Goal: Task Accomplishment & Management: Use online tool/utility

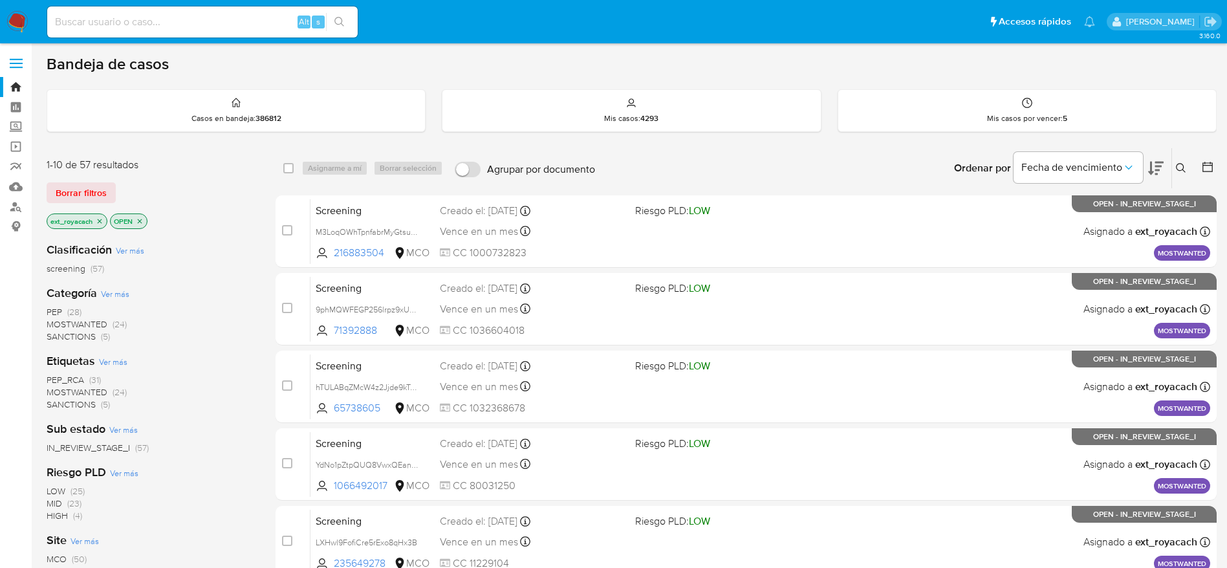
click at [79, 340] on span "SANCTIONS" at bounding box center [71, 336] width 49 height 13
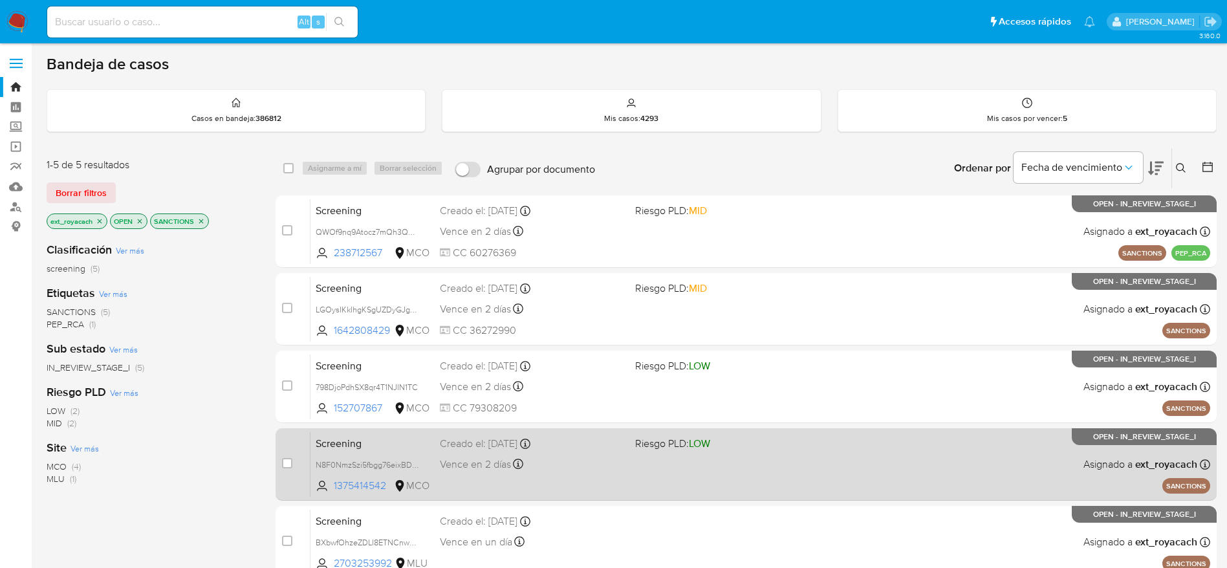
scroll to position [97, 0]
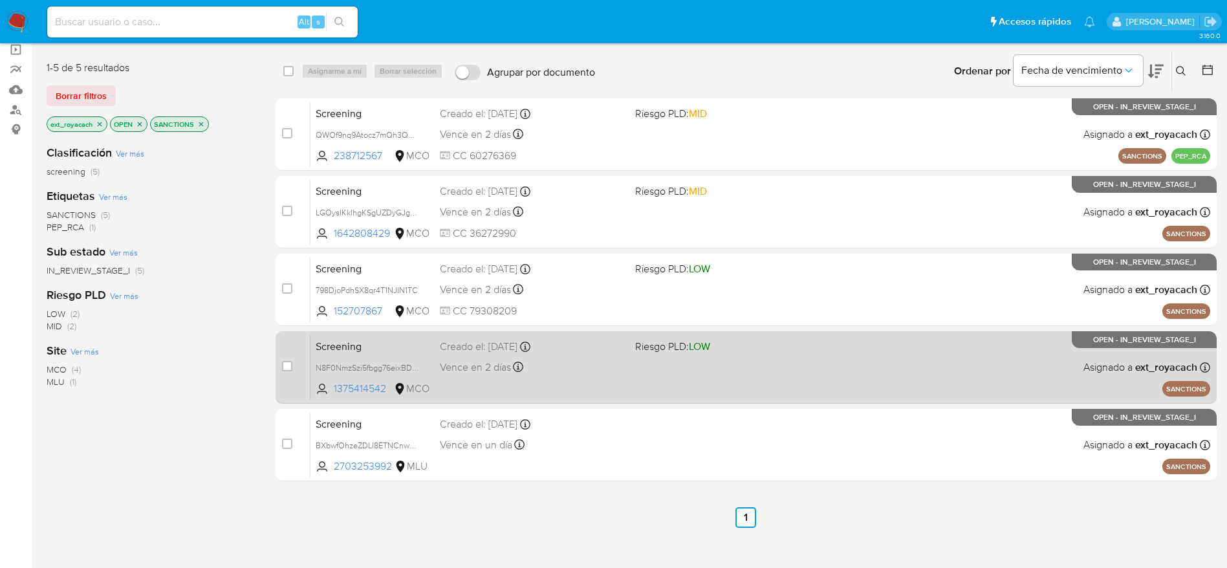
click at [474, 360] on span "Vence en 2 días" at bounding box center [475, 367] width 71 height 14
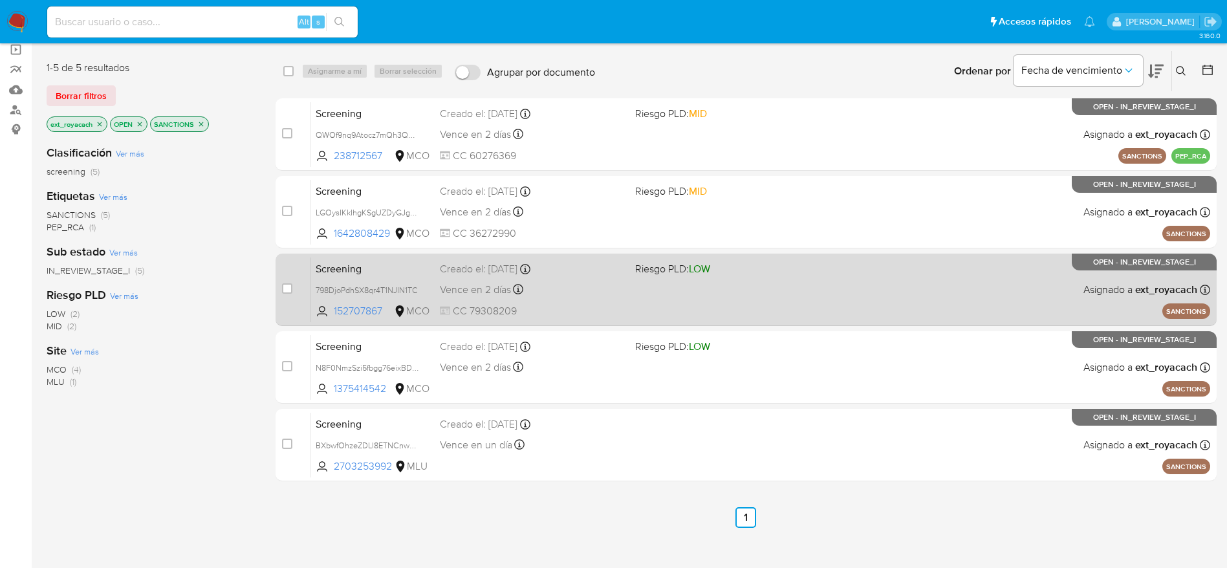
click at [637, 277] on div "Screening 798DjoPdhSX8qr4T1NJIN1TC 152707867 MCO Riesgo PLD: LOW Creado el: 20/…" at bounding box center [761, 289] width 900 height 65
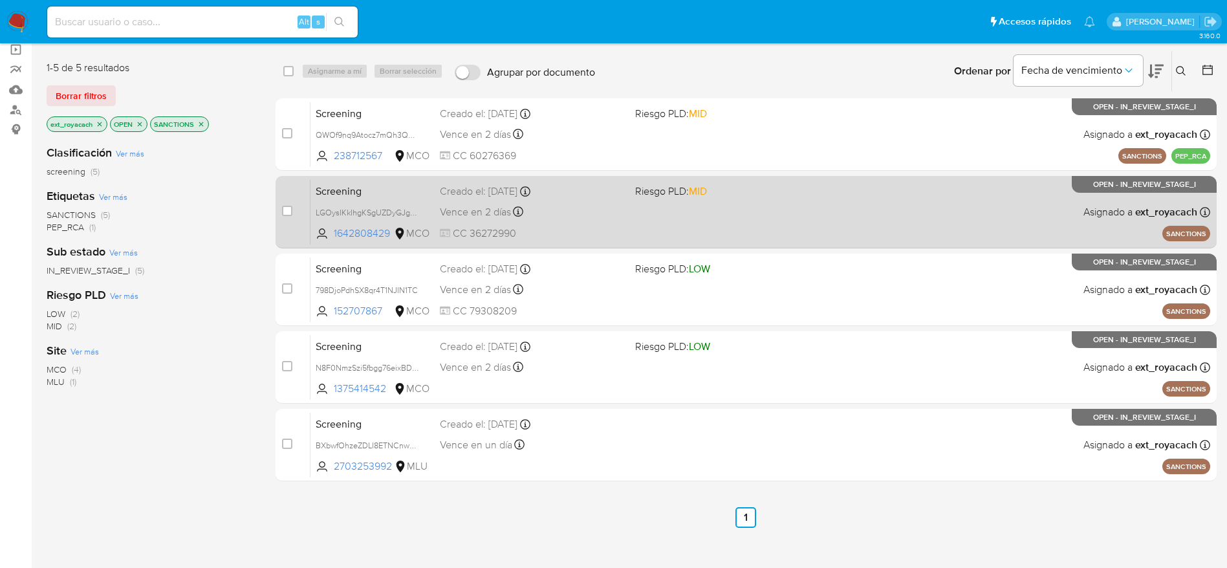
click at [798, 195] on span "Riesgo PLD: MID" at bounding box center [727, 190] width 185 height 17
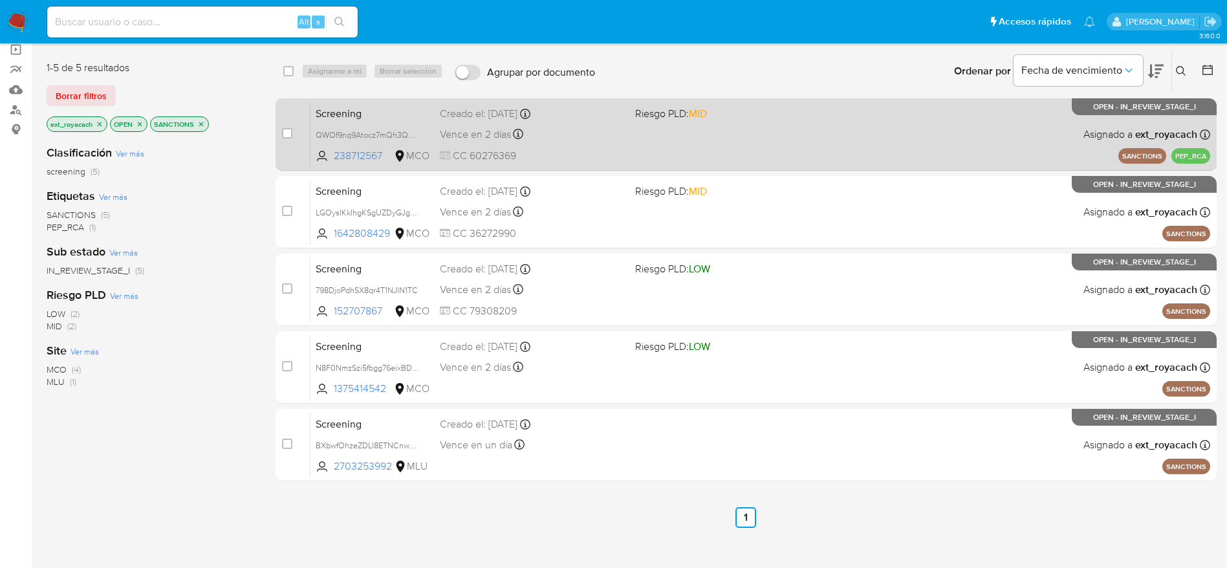
click at [620, 165] on div "Screening QWOf9nq9Atocz7mQh3QXGpL7 238712567 MCO Riesgo PLD: MID Creado el: 20/…" at bounding box center [761, 134] width 900 height 65
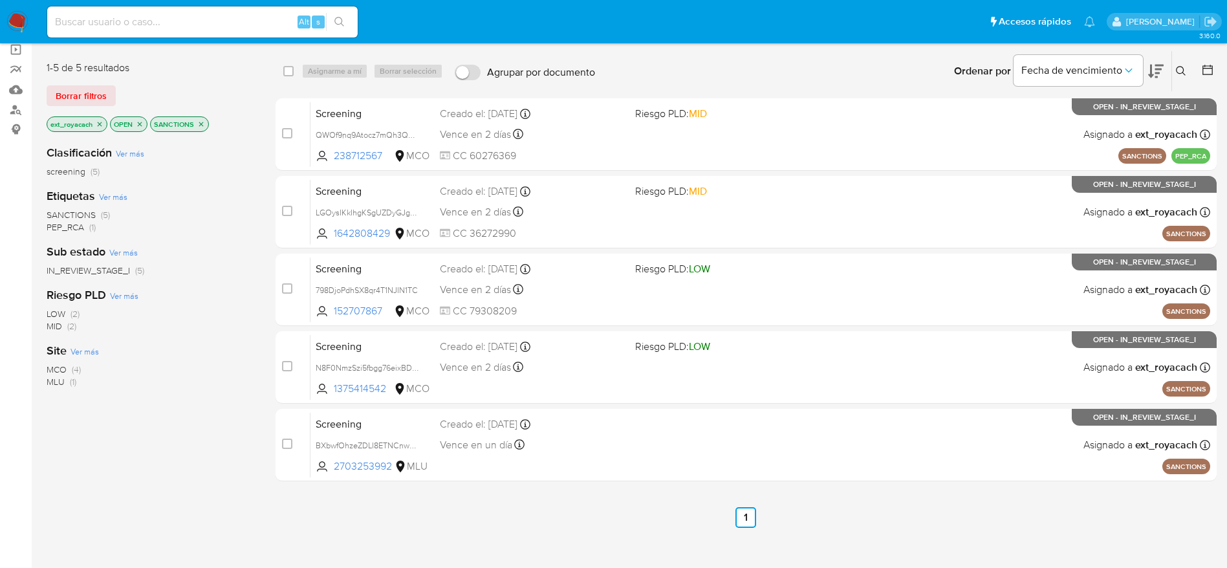
scroll to position [104, 0]
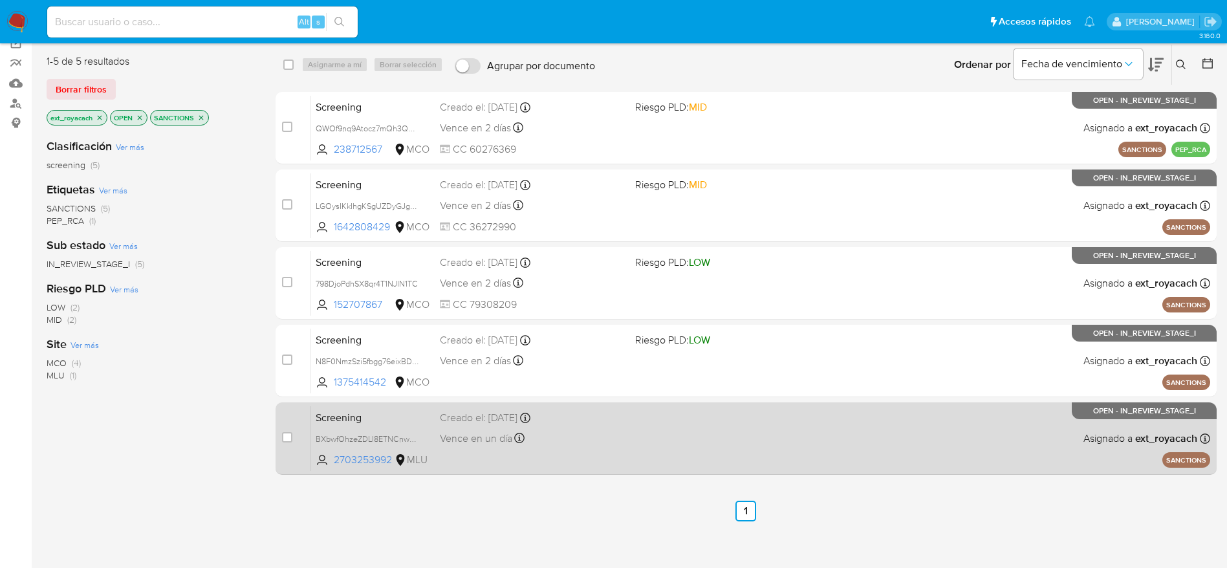
click at [617, 378] on div "Screening BXbwfOhzeZDLI8ETNCnwH6Sj 2703253992 MLU Creado el: 19/09/2025 Creado …" at bounding box center [761, 438] width 900 height 65
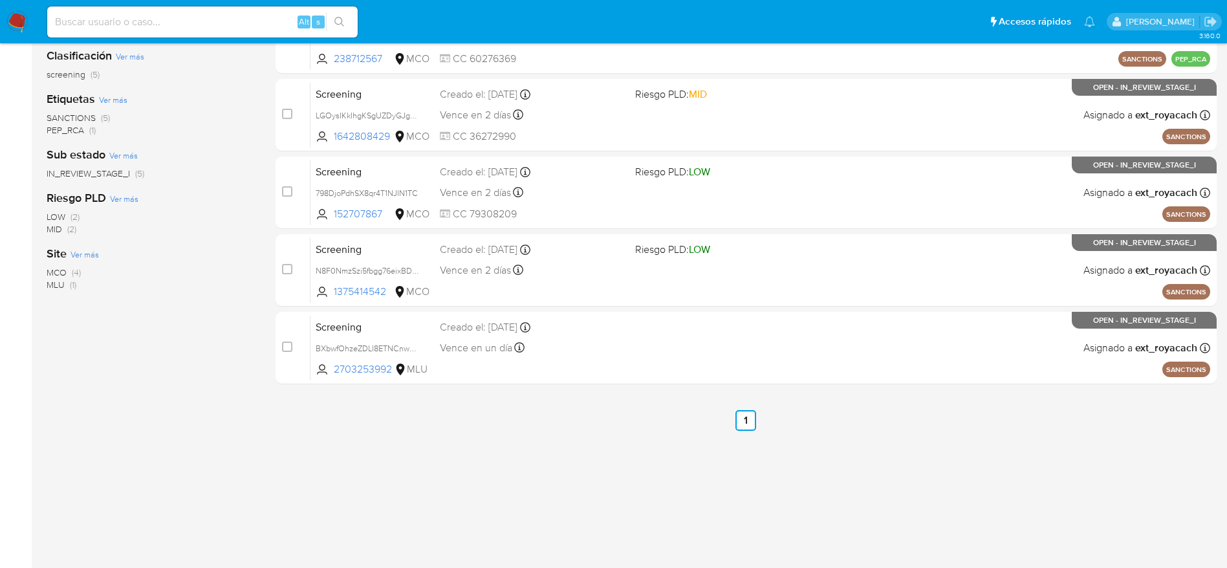
click at [3, 20] on nav "Pausado Ver notificaciones Alt s Accesos rápidos Presiona las siguientes teclas…" at bounding box center [613, 21] width 1227 height 43
drag, startPoint x: 10, startPoint y: 19, endPoint x: 26, endPoint y: 8, distance: 19.0
click at [12, 18] on img at bounding box center [17, 22] width 22 height 22
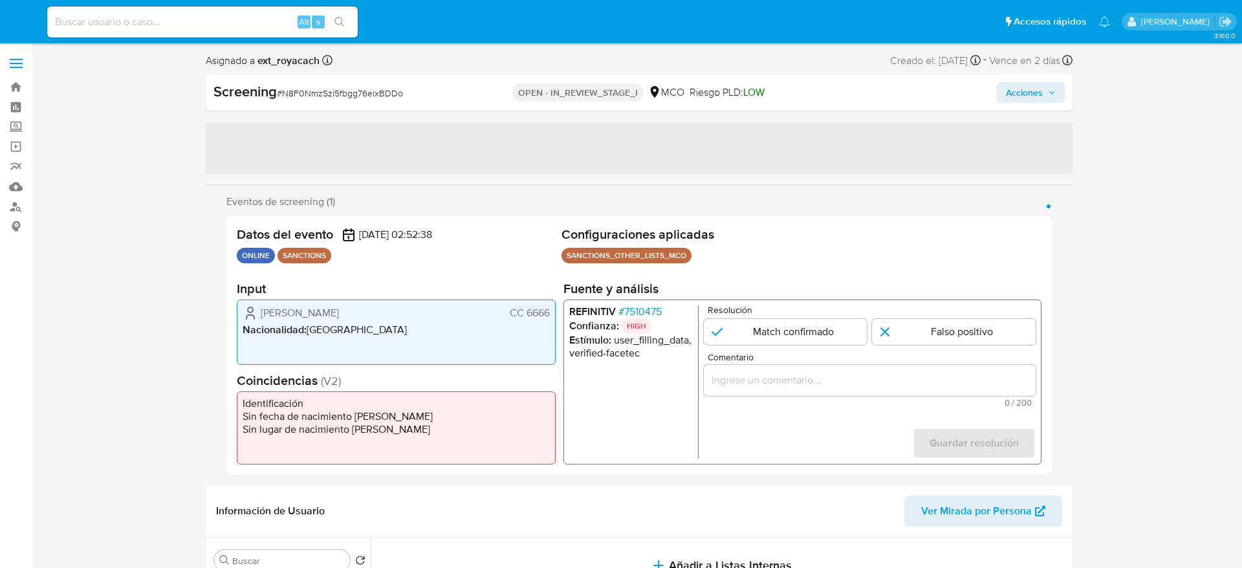
select select "10"
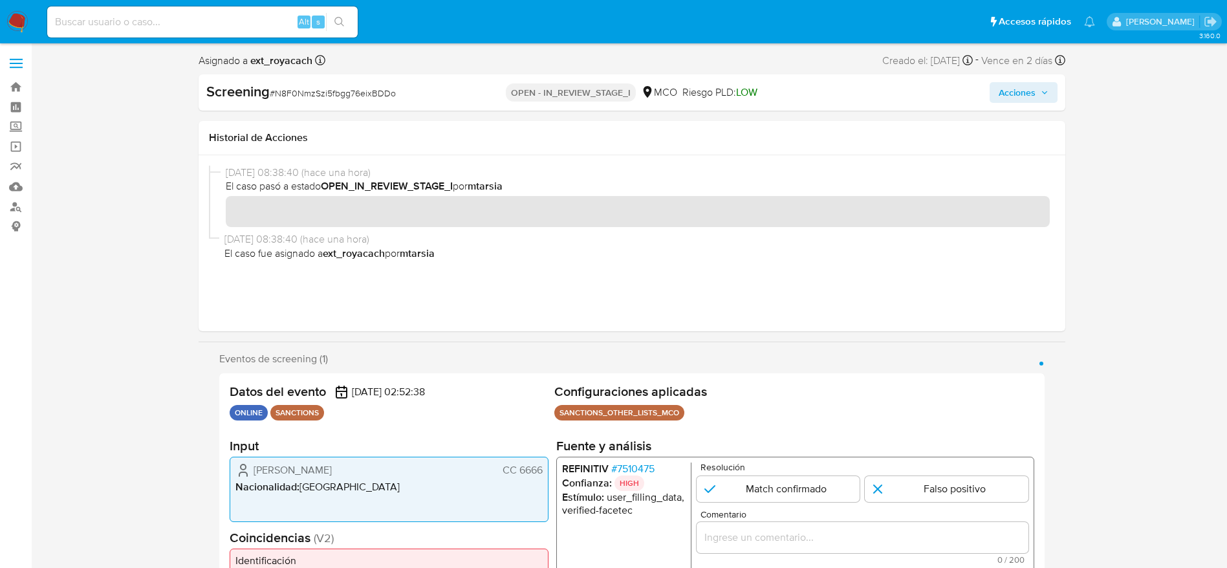
click at [320, 85] on div "Screening # N8F0NmzSzi5fbgg76eixBDDo" at bounding box center [345, 91] width 279 height 19
copy span "N8F0NmzSzi5fbgg76eixBDDo"
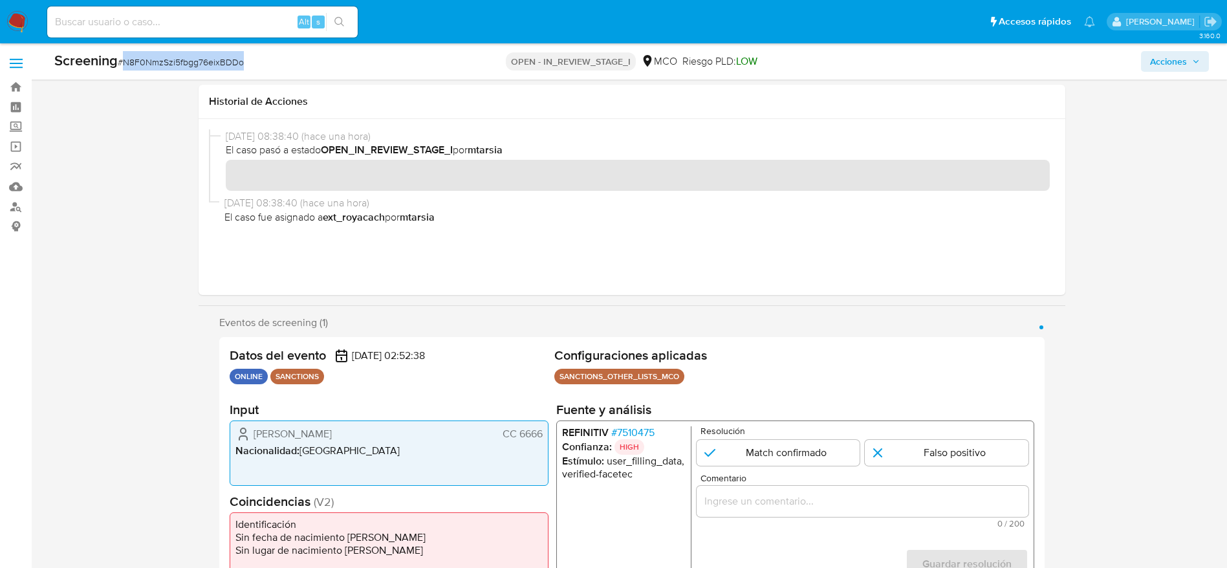
scroll to position [194, 0]
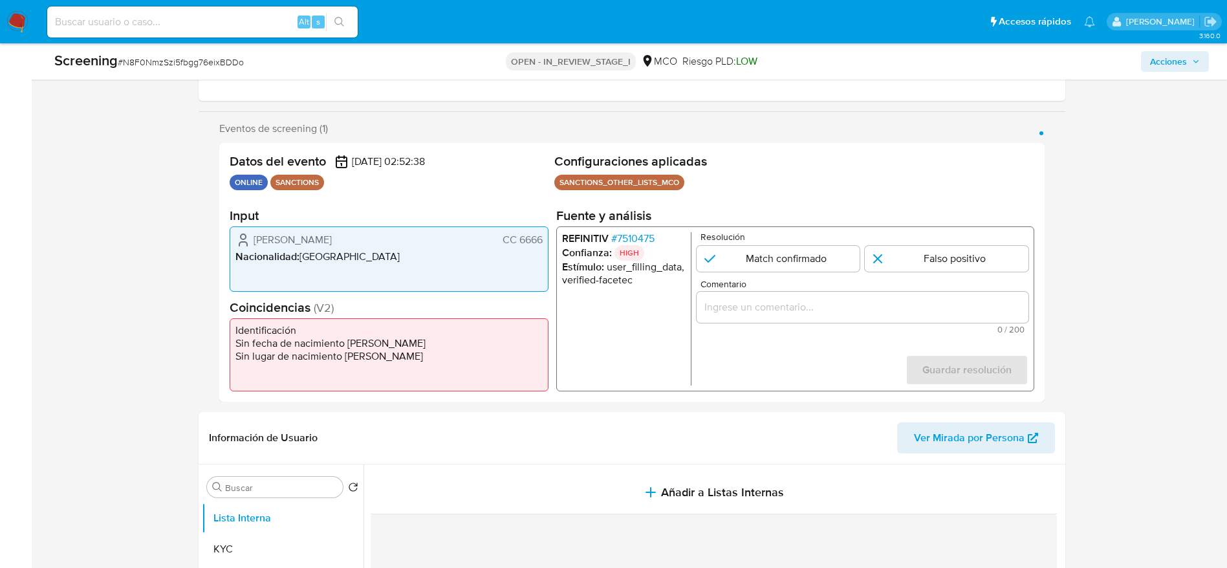
drag, startPoint x: 254, startPoint y: 235, endPoint x: 542, endPoint y: 239, distance: 287.9
click at [542, 239] on div "Rosas Torres Jose CC 6666" at bounding box center [388, 240] width 307 height 16
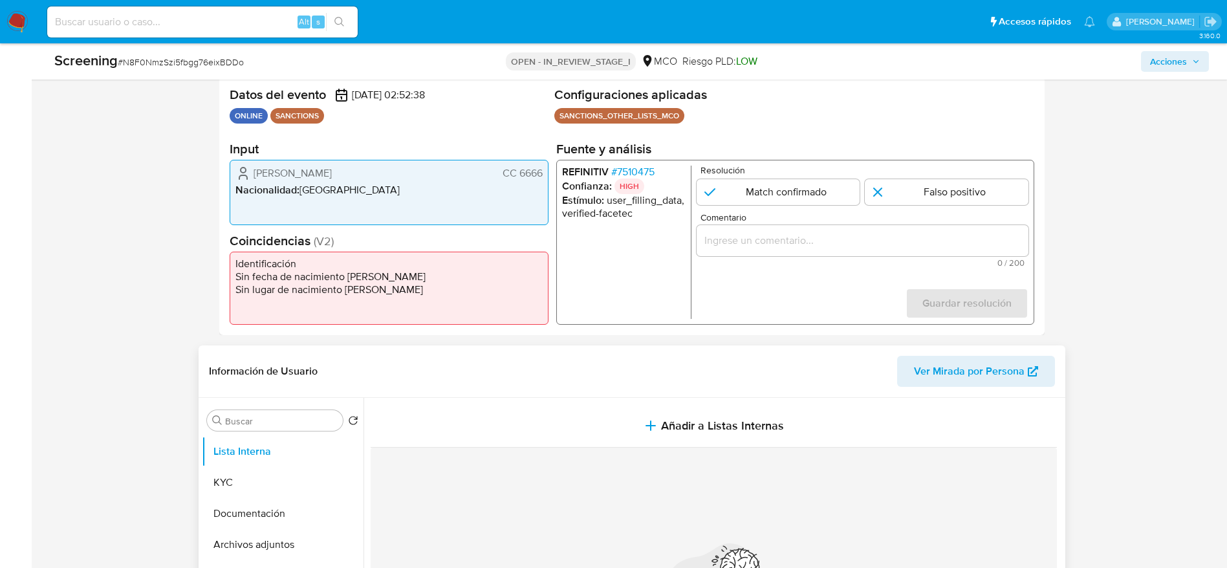
scroll to position [291, 0]
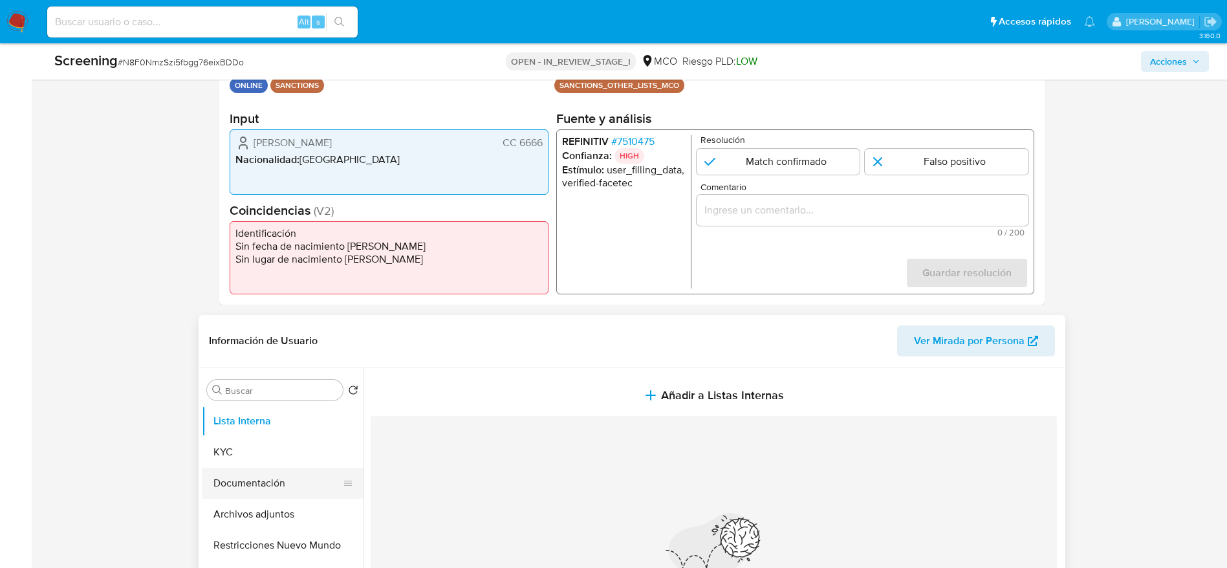
click at [229, 494] on button "Documentación" at bounding box center [277, 483] width 151 height 31
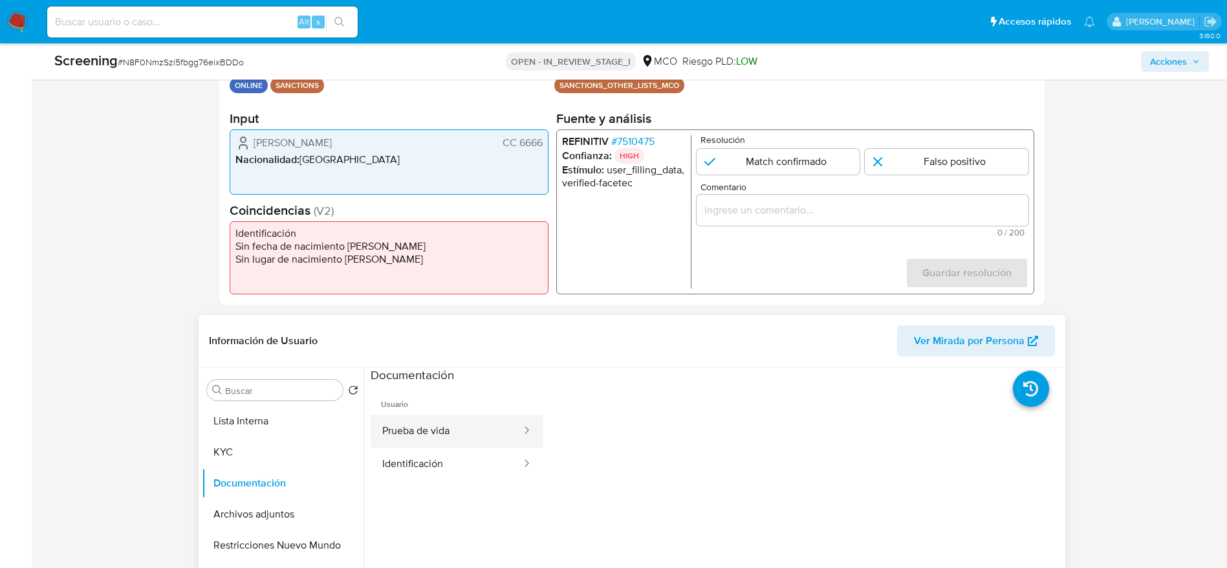
click at [418, 446] on button "Prueba de vida" at bounding box center [447, 431] width 152 height 33
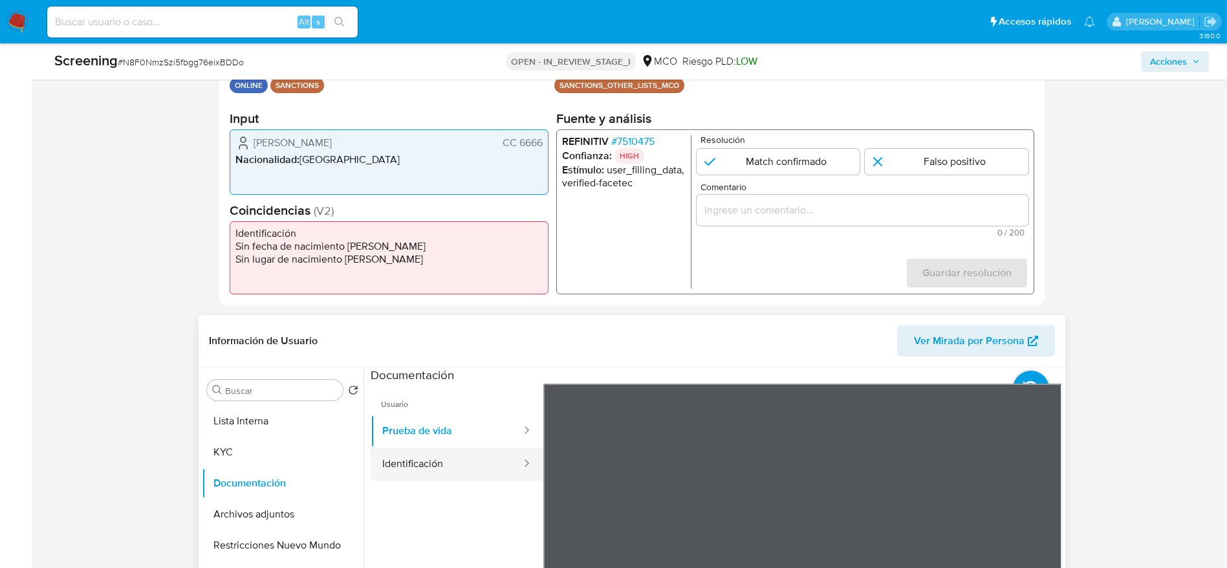
click at [449, 455] on button "Identificación" at bounding box center [447, 464] width 152 height 33
click at [199, 60] on span "# N8F0NmzSzi5fbgg76eixBDDo" at bounding box center [181, 62] width 126 height 13
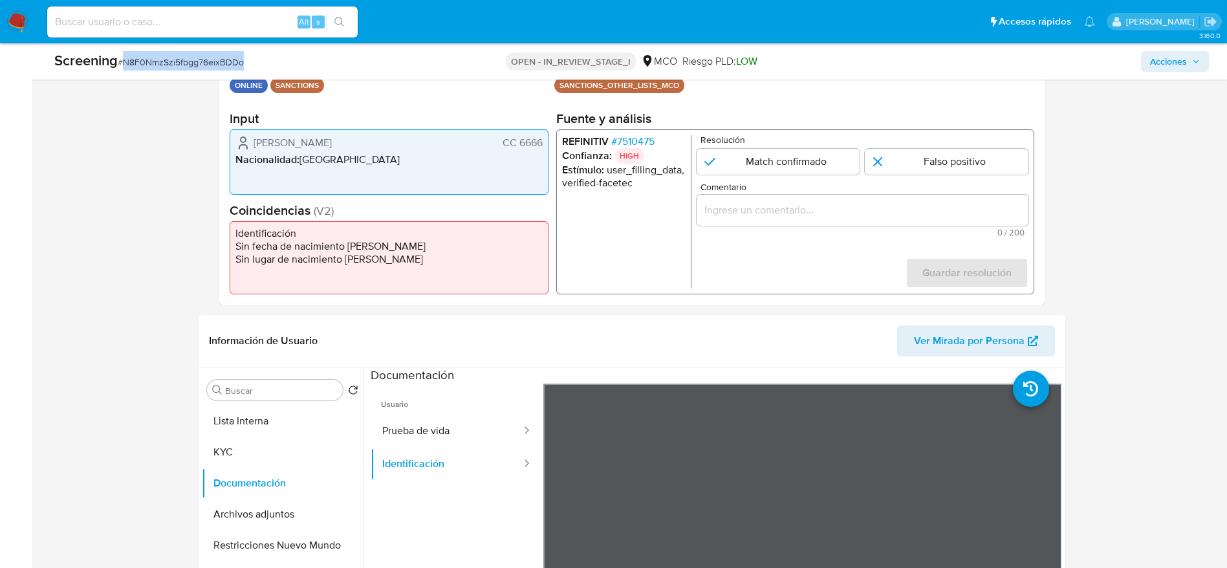
click at [199, 60] on span "# N8F0NmzSzi5fbgg76eixBDDo" at bounding box center [181, 62] width 126 height 13
copy span "N8F0NmzSzi5fbgg76eixBDDo"
drag, startPoint x: 248, startPoint y: 134, endPoint x: 545, endPoint y: 134, distance: 297.6
click at [545, 134] on div "Rosas Torres Jose CC 6666 Nacionalidad : Colombia" at bounding box center [389, 161] width 319 height 65
click at [430, 439] on button "Prueba de vida" at bounding box center [447, 431] width 152 height 33
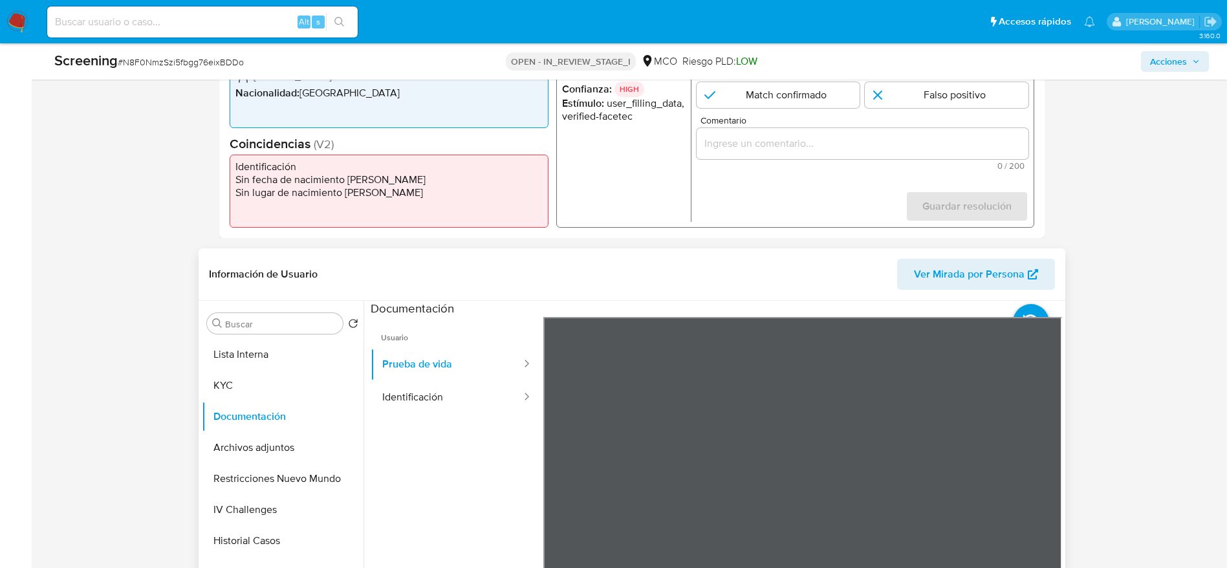
scroll to position [388, 0]
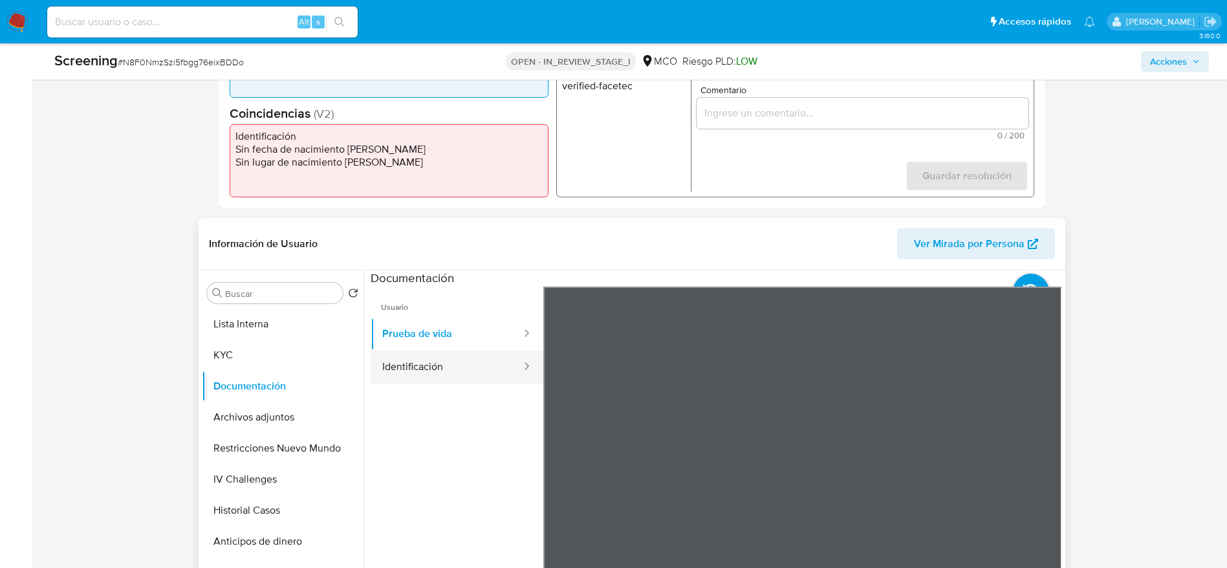
click at [464, 362] on button "Identificación" at bounding box center [447, 367] width 152 height 33
click at [1047, 495] on icon at bounding box center [1046, 497] width 26 height 26
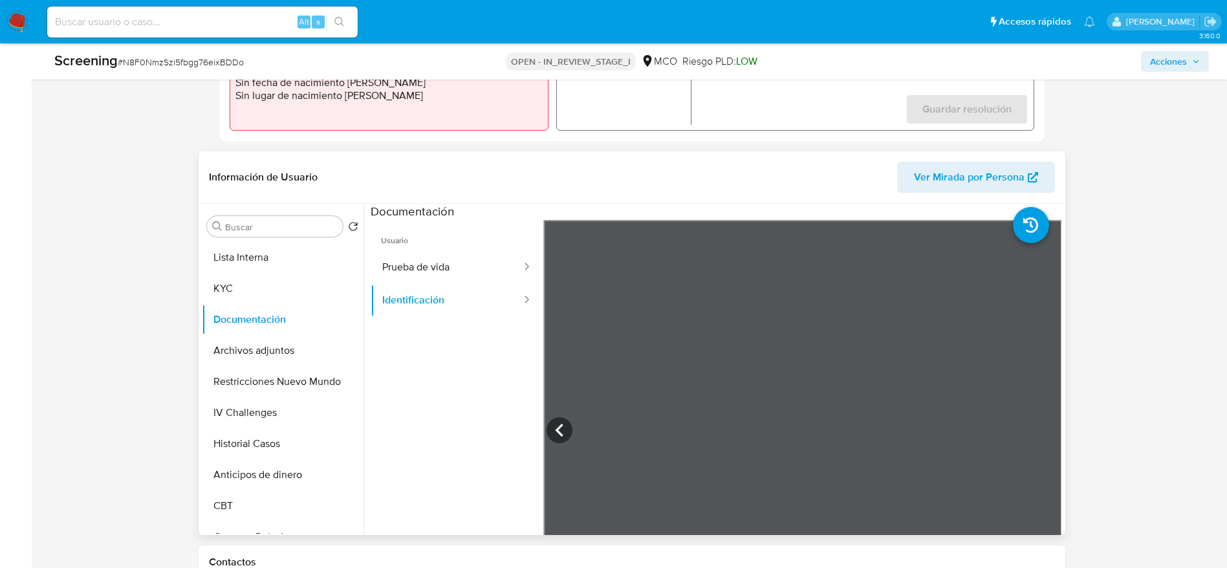
scroll to position [485, 0]
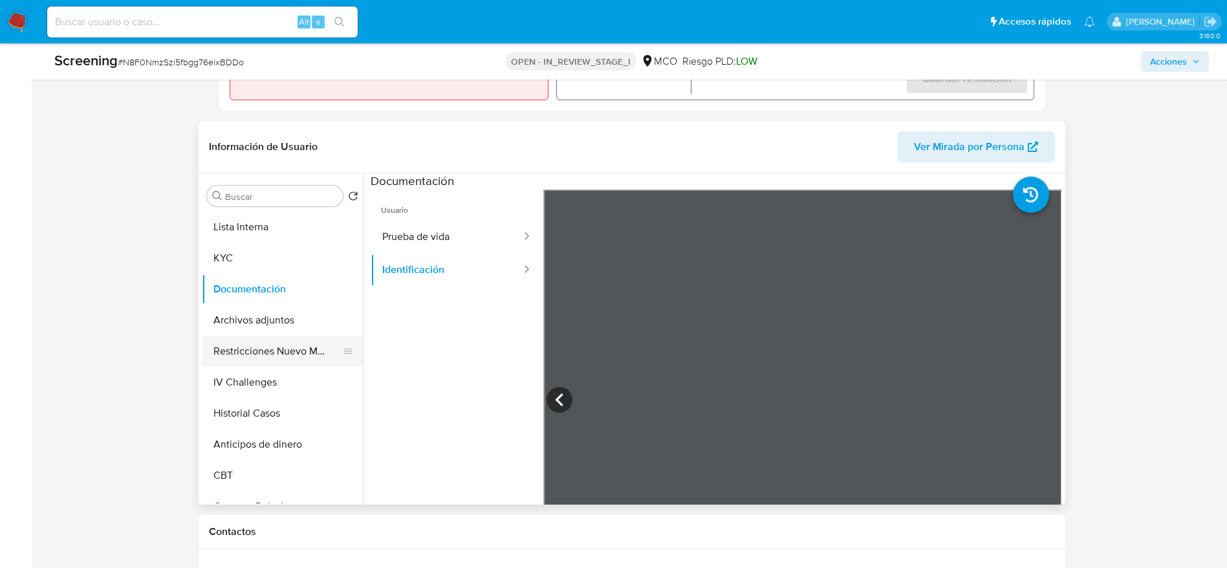
click at [253, 344] on button "Restricciones Nuevo Mundo" at bounding box center [277, 351] width 151 height 31
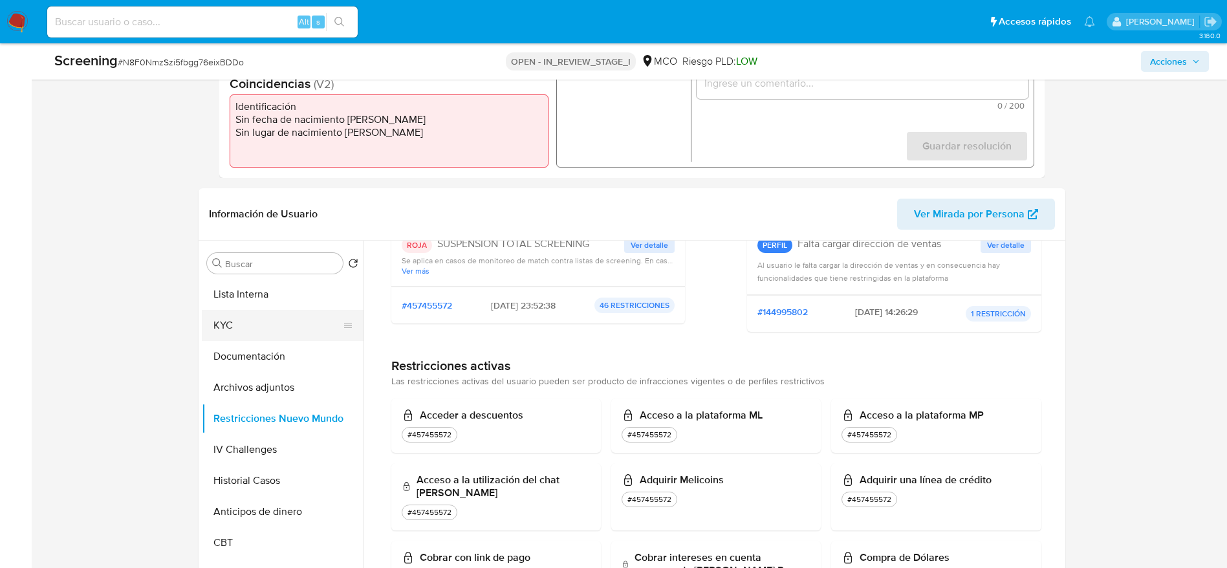
scroll to position [388, 0]
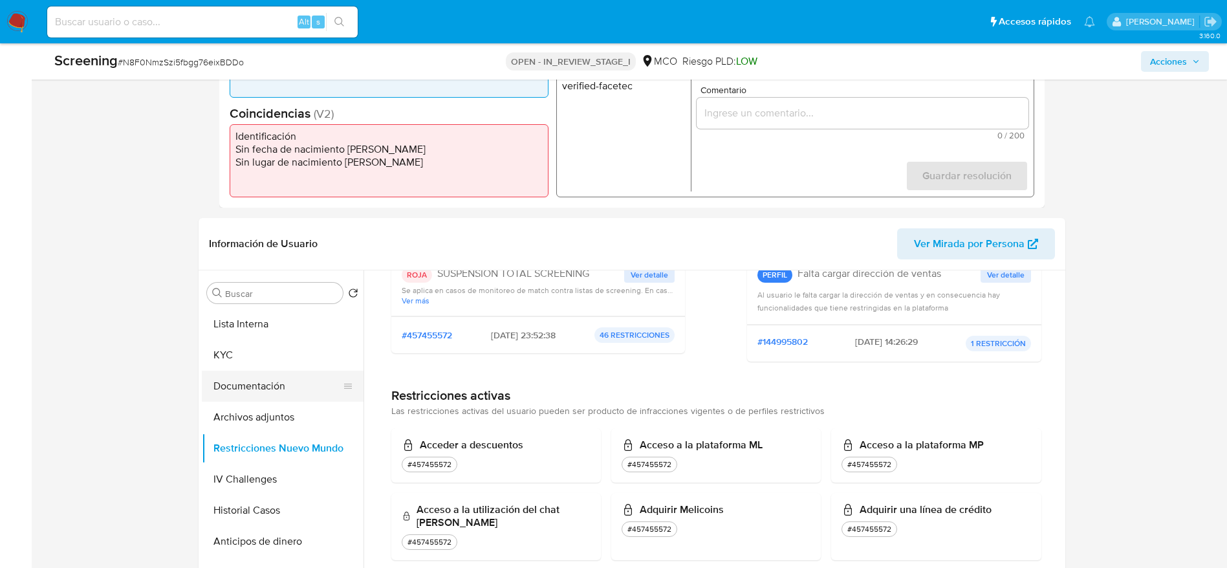
click at [256, 375] on button "Documentación" at bounding box center [277, 386] width 151 height 31
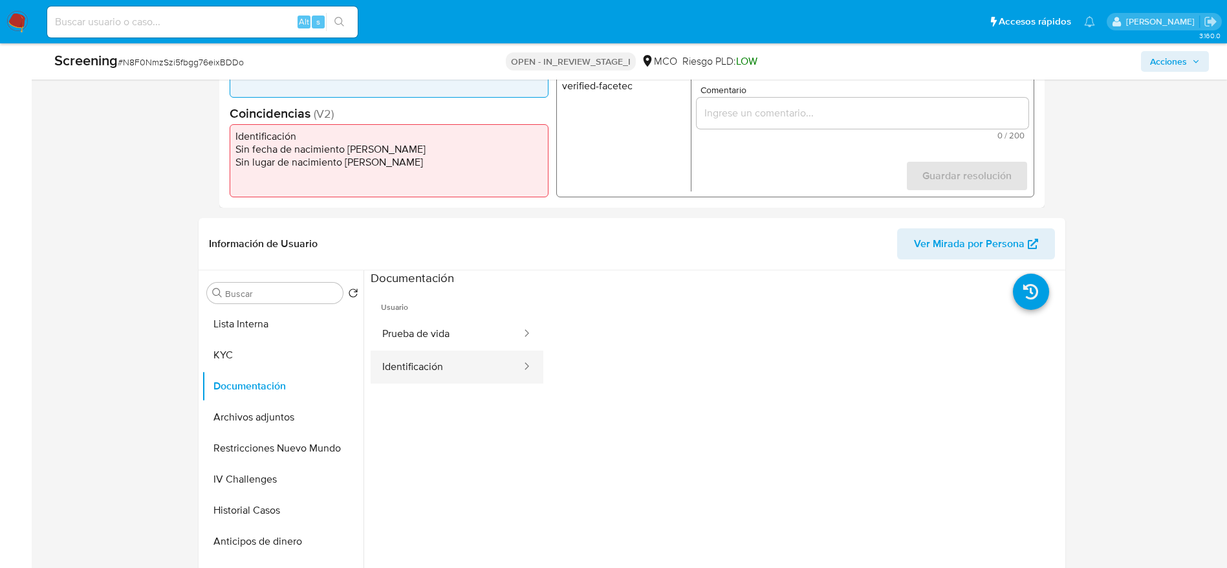
click at [397, 358] on button "Identificación" at bounding box center [447, 367] width 152 height 33
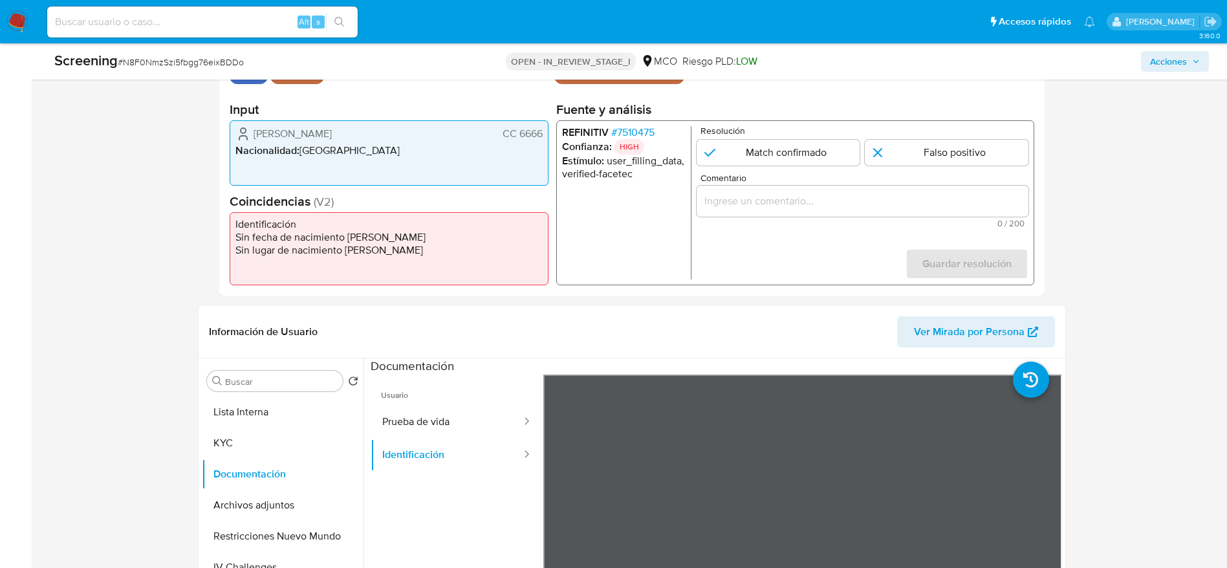
scroll to position [194, 0]
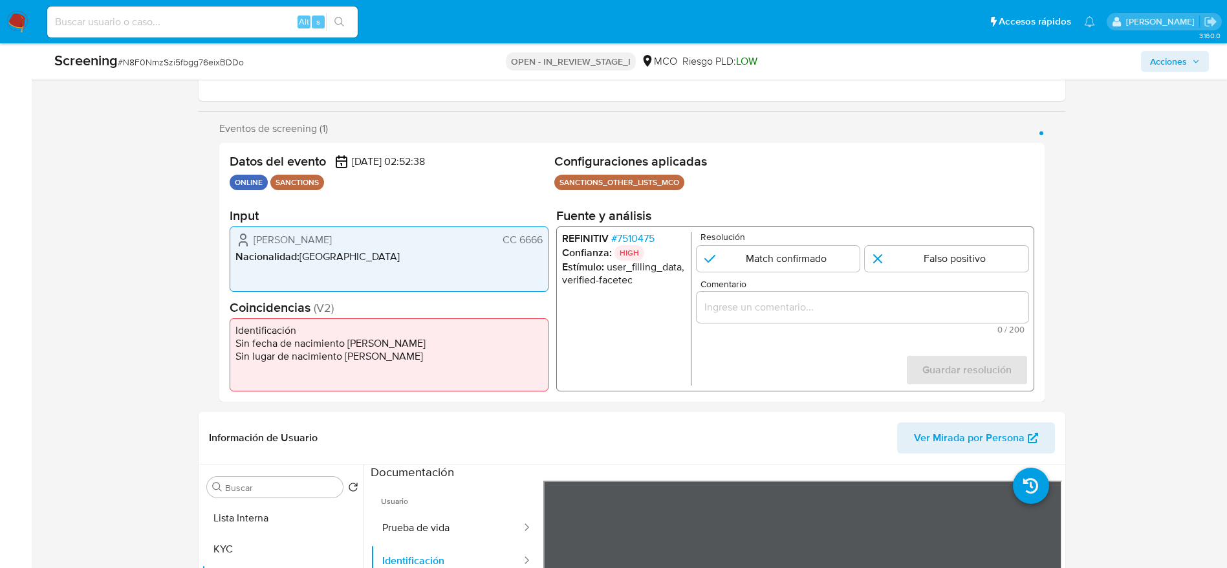
click at [628, 236] on span "# 7510475" at bounding box center [632, 238] width 43 height 13
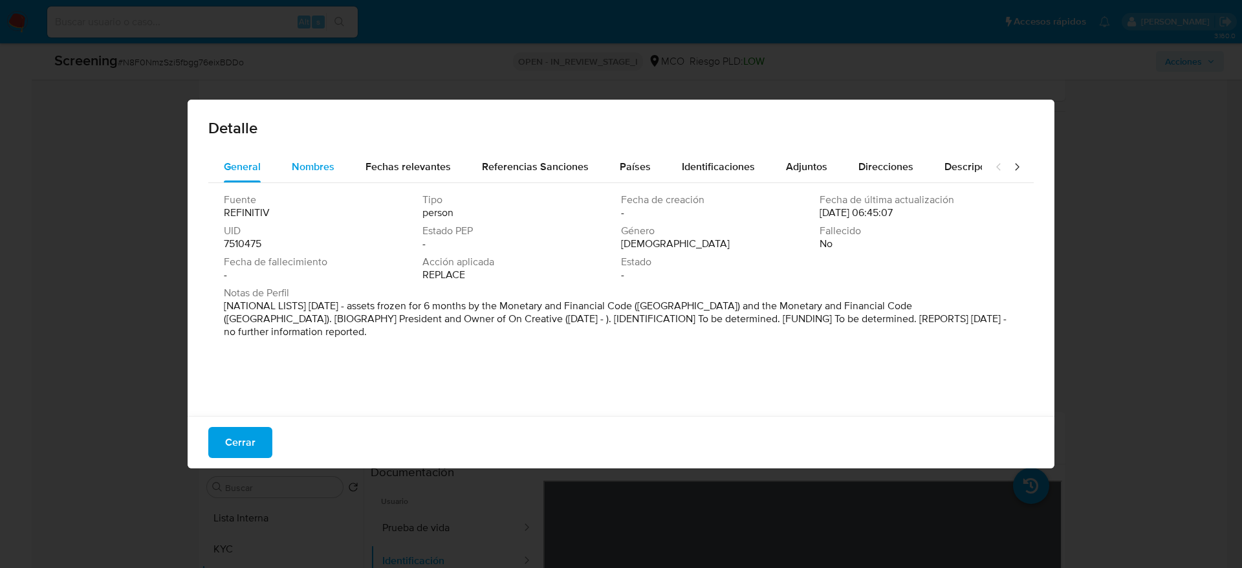
click at [279, 168] on button "Nombres" at bounding box center [313, 166] width 74 height 31
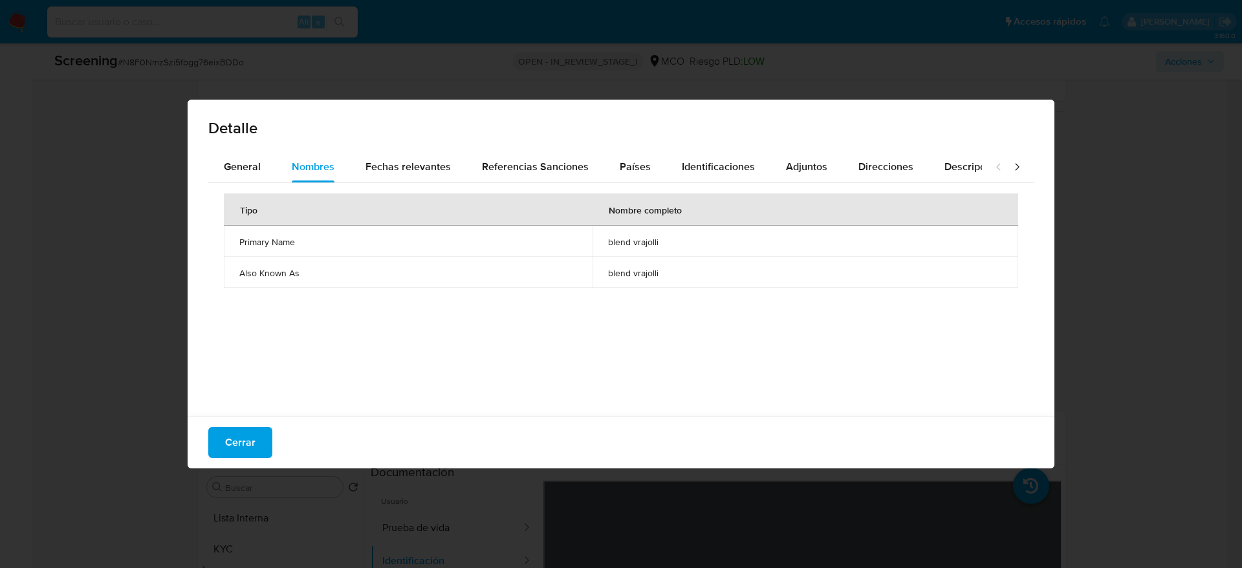
click at [620, 236] on span "blend vrajolli" at bounding box center [805, 242] width 395 height 12
click at [711, 163] on span "Identificaciones" at bounding box center [718, 166] width 73 height 15
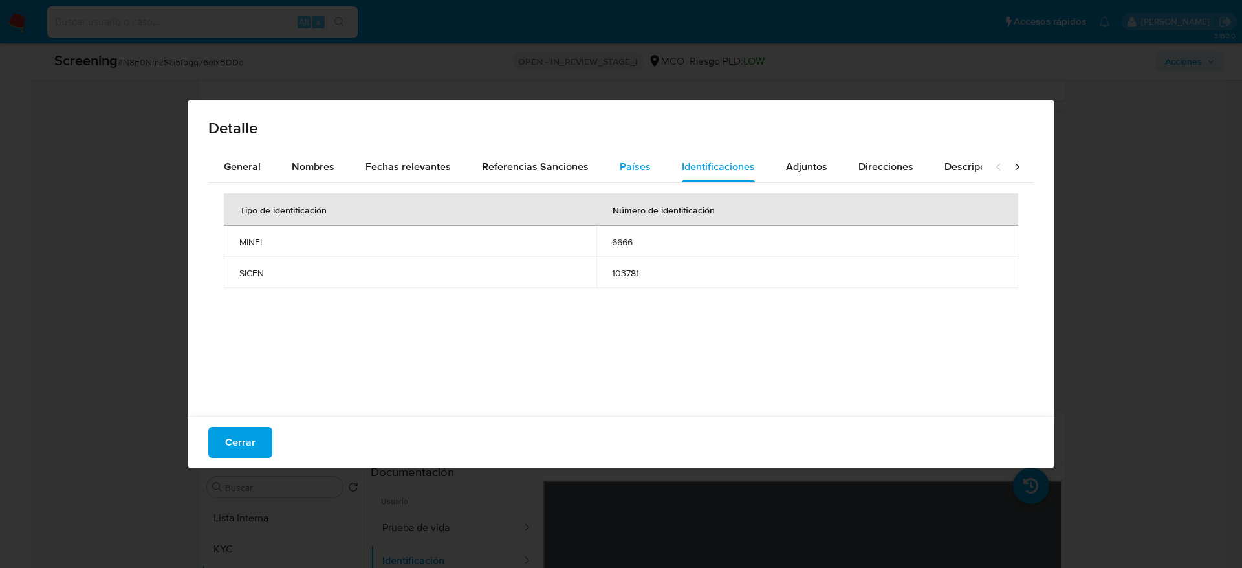
click at [653, 154] on button "Países" at bounding box center [635, 166] width 62 height 31
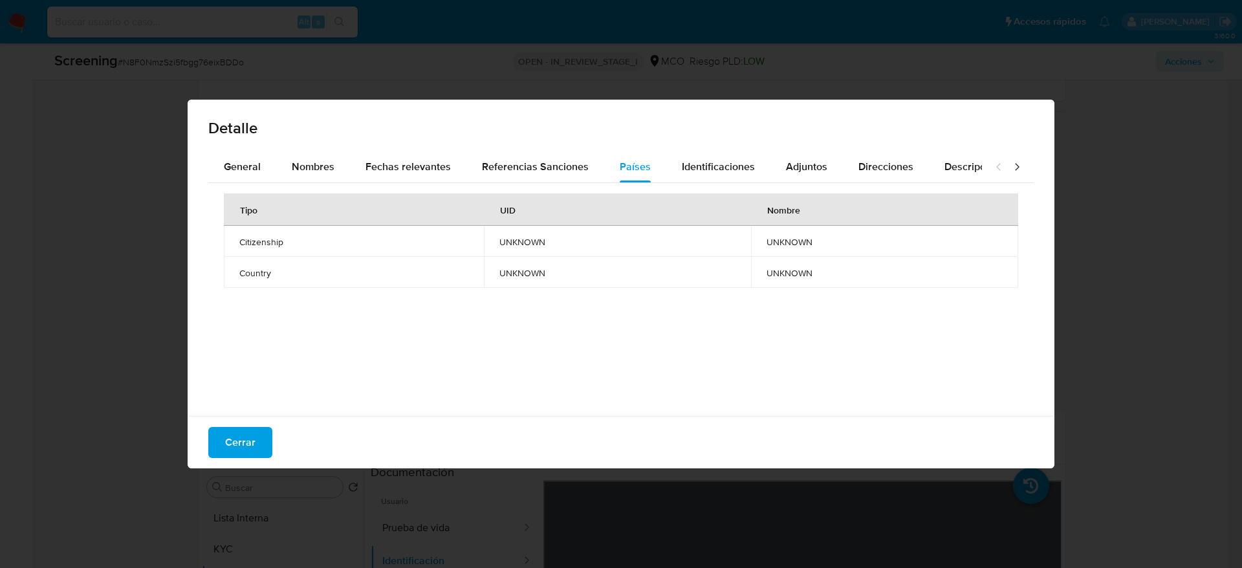
drag, startPoint x: 701, startPoint y: 164, endPoint x: 746, endPoint y: 130, distance: 56.4
click at [701, 162] on span "Identificaciones" at bounding box center [718, 166] width 73 height 15
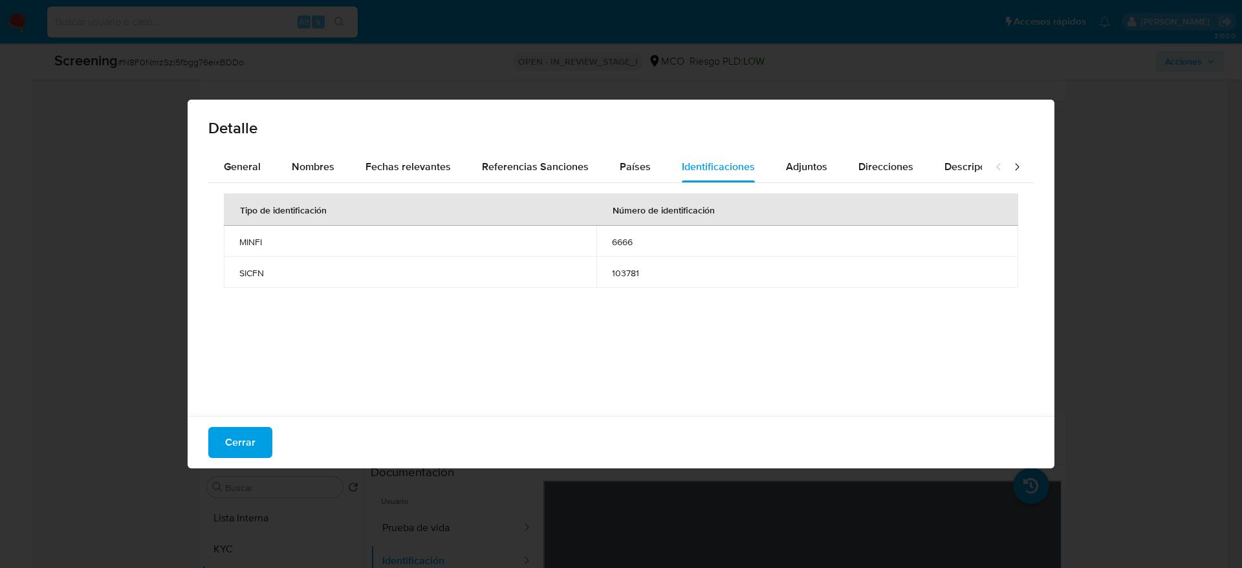
click at [259, 426] on div "Cerrar" at bounding box center [621, 442] width 867 height 52
click at [270, 430] on button "Cerrar" at bounding box center [240, 442] width 64 height 31
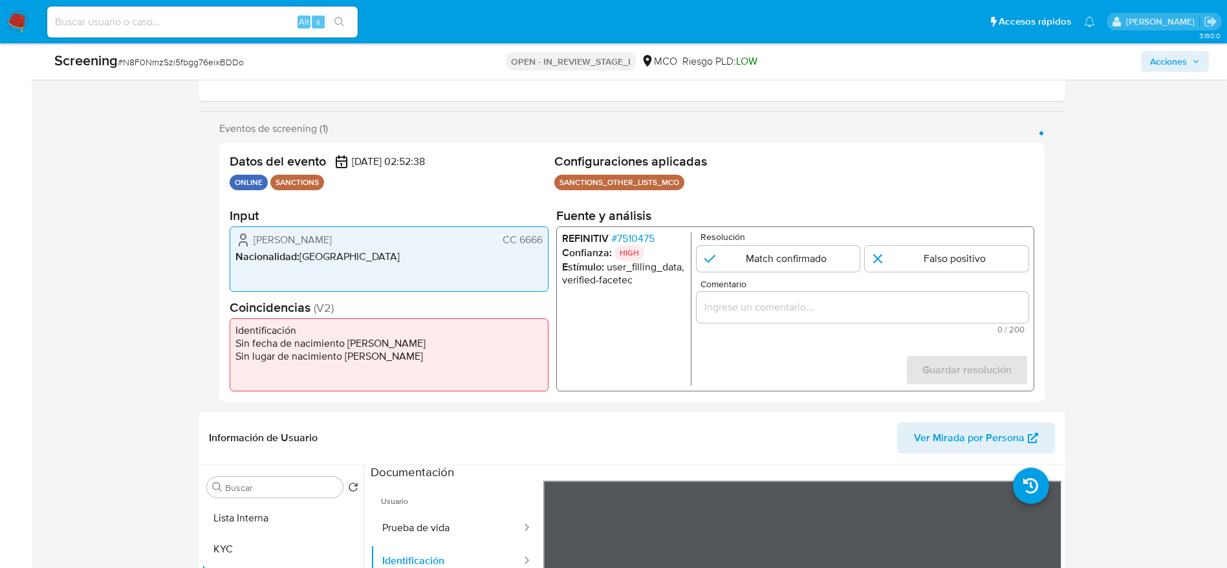
click at [954, 274] on form "Resolución Match confirmado Falso positivo Comentario 0 / 200 200 caracteres re…" at bounding box center [862, 308] width 332 height 153
click at [954, 241] on p "Resolución" at bounding box center [864, 237] width 328 height 10
drag, startPoint x: 954, startPoint y: 272, endPoint x: 954, endPoint y: 258, distance: 13.6
click at [954, 271] on form "Resolución Match confirmado Falso positivo Comentario 0 / 200 200 caracteres re…" at bounding box center [862, 308] width 332 height 153
click at [954, 256] on input "1 de 1" at bounding box center [947, 259] width 164 height 26
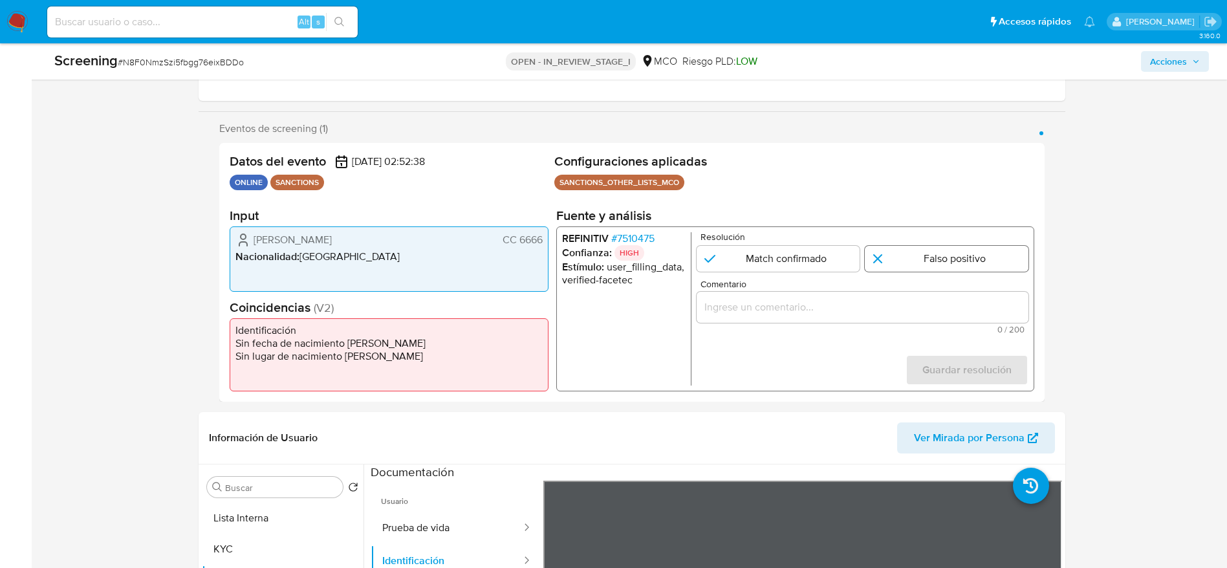
radio input "true"
click at [944, 301] on div "1 de 1" at bounding box center [862, 307] width 332 height 31
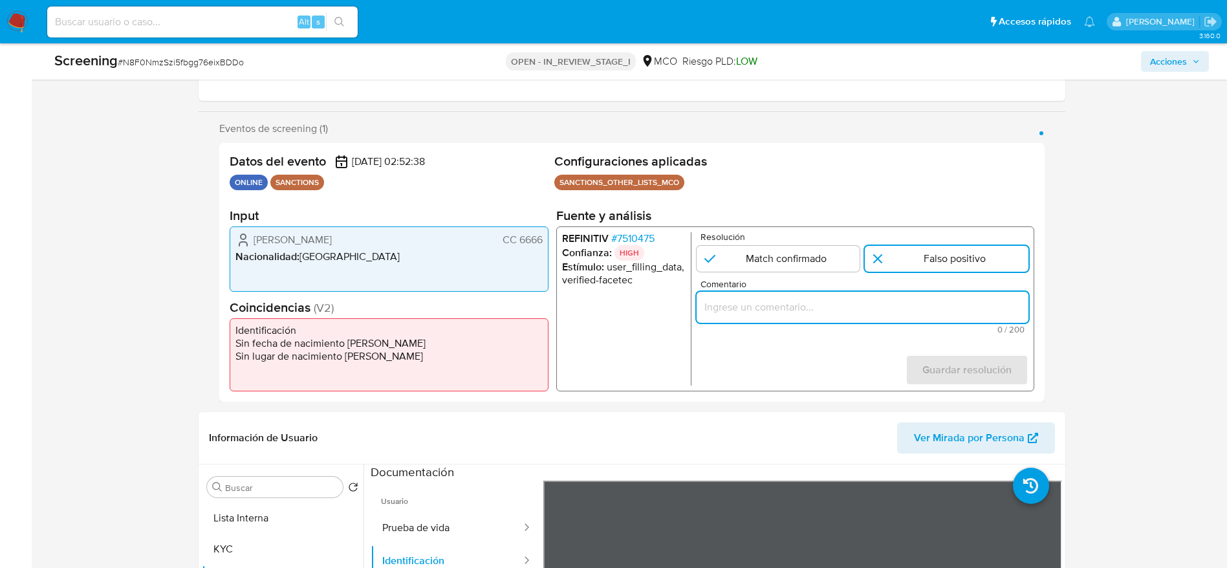
click at [944, 310] on input "Comentario" at bounding box center [862, 307] width 332 height 17
paste input "Compara al usuario Alejandra Ruiz Bernal CC 1041698983 con el sancionado "blend…"
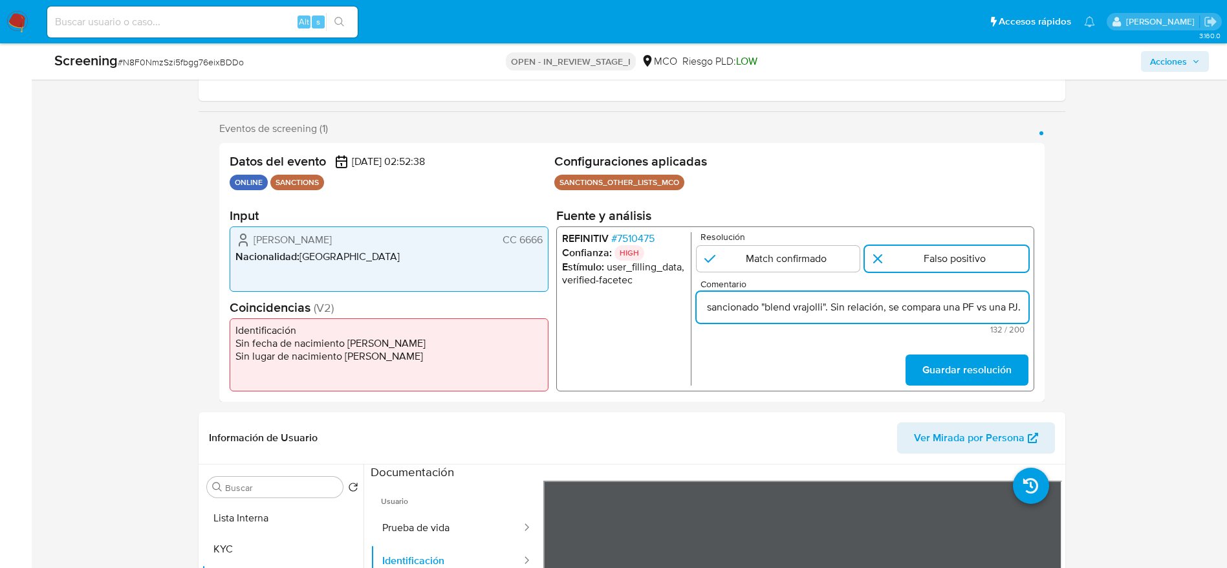
scroll to position [0, 294]
type input "Compara al usuario Alejandra Ruiz Bernal CC 1041698983 con el sancionado "blend…"
click at [951, 370] on span "Guardar resolución" at bounding box center [966, 370] width 89 height 28
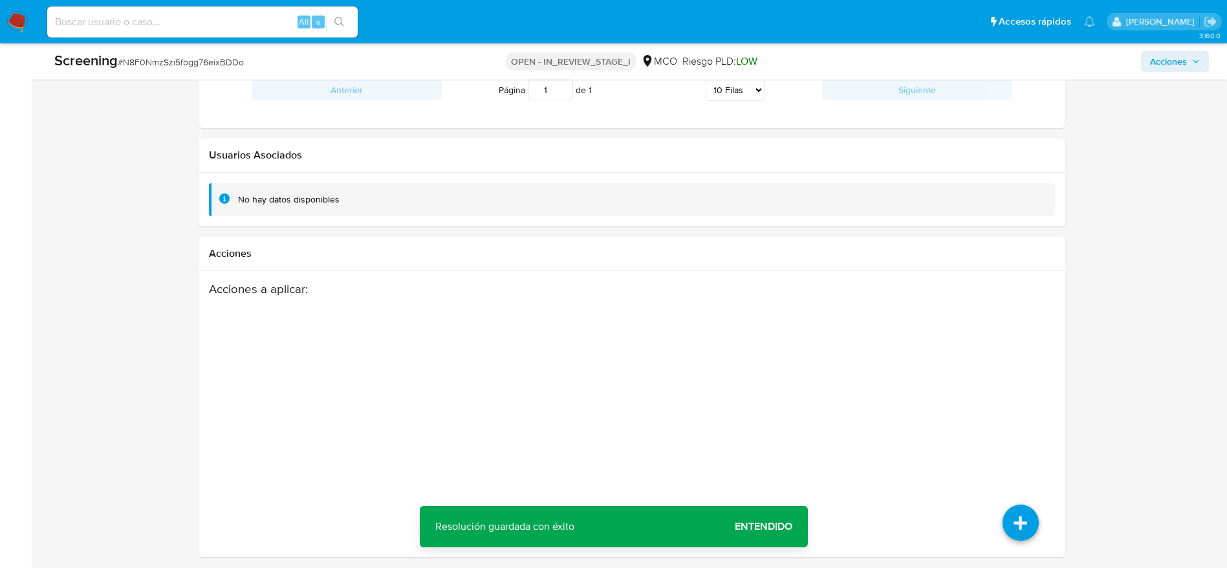
scroll to position [1823, 0]
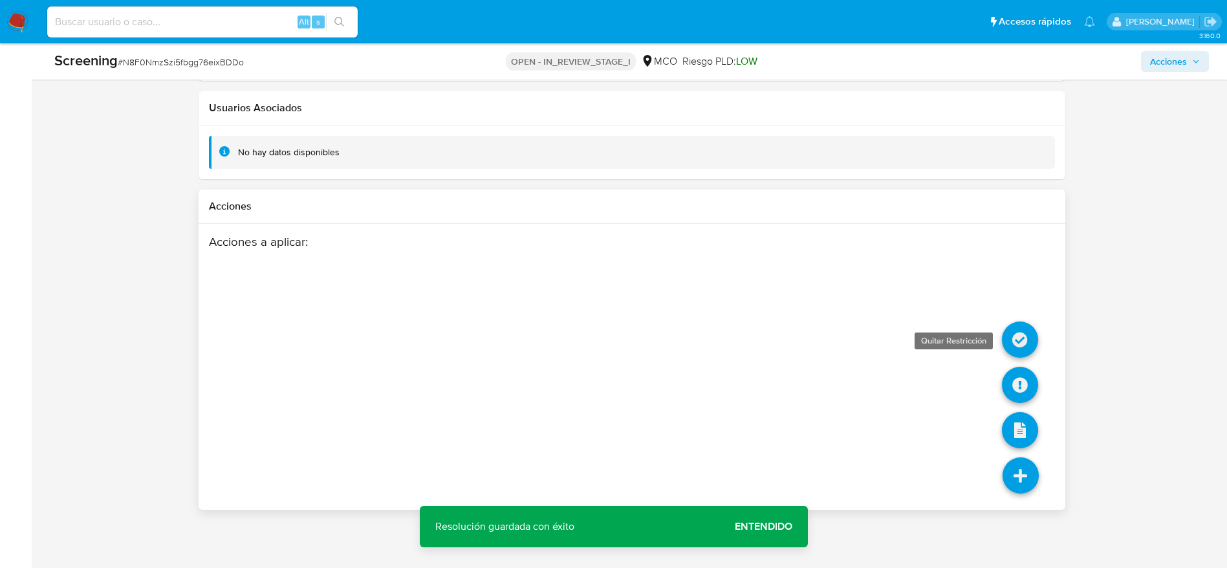
click at [1014, 346] on icon at bounding box center [1020, 340] width 36 height 36
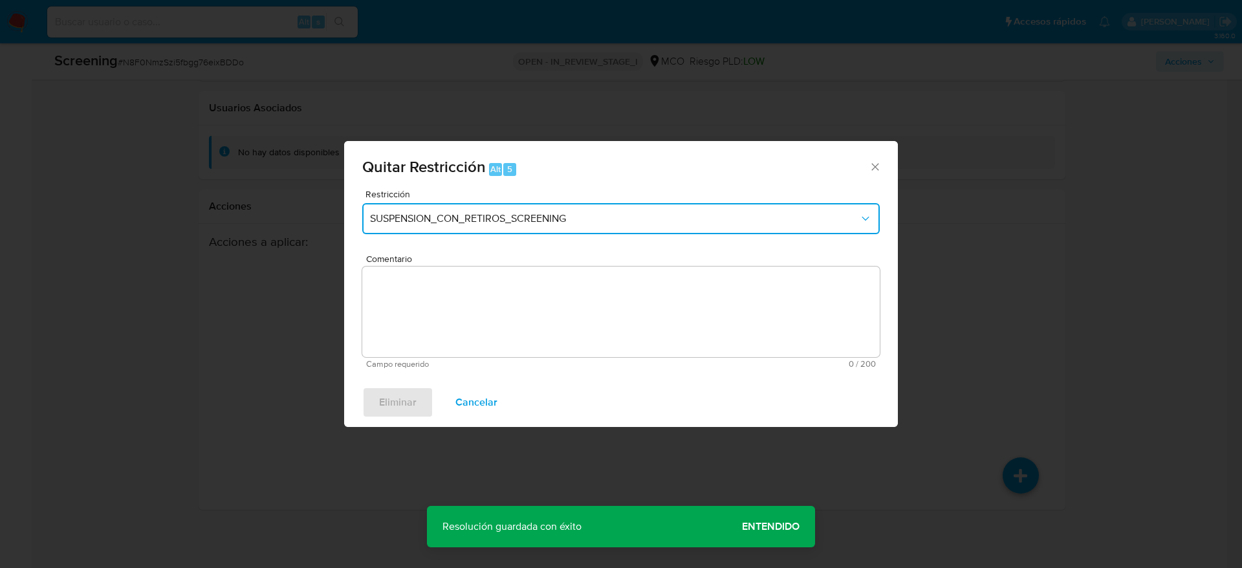
click at [609, 231] on button "SUSPENSION_CON_RETIROS_SCREENING" at bounding box center [621, 218] width 518 height 31
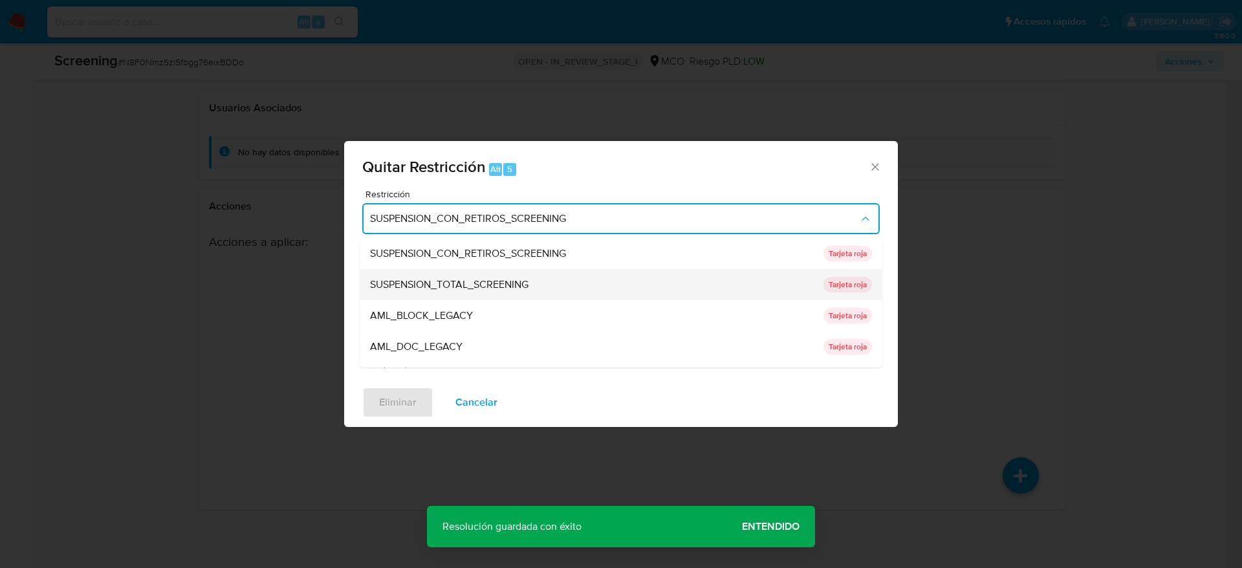
click at [551, 279] on div "SUSPENSION_TOTAL_SCREENING" at bounding box center [593, 284] width 446 height 31
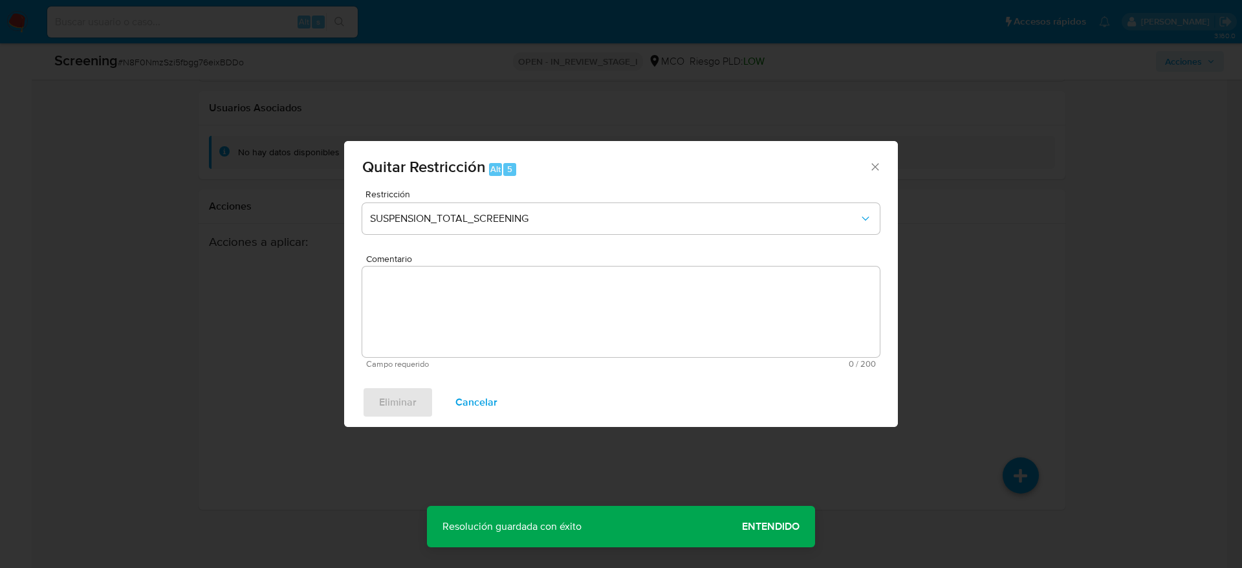
click at [551, 301] on div "Comentario Campo requerido 0 / 200 200 caracteres restantes" at bounding box center [621, 311] width 518 height 114
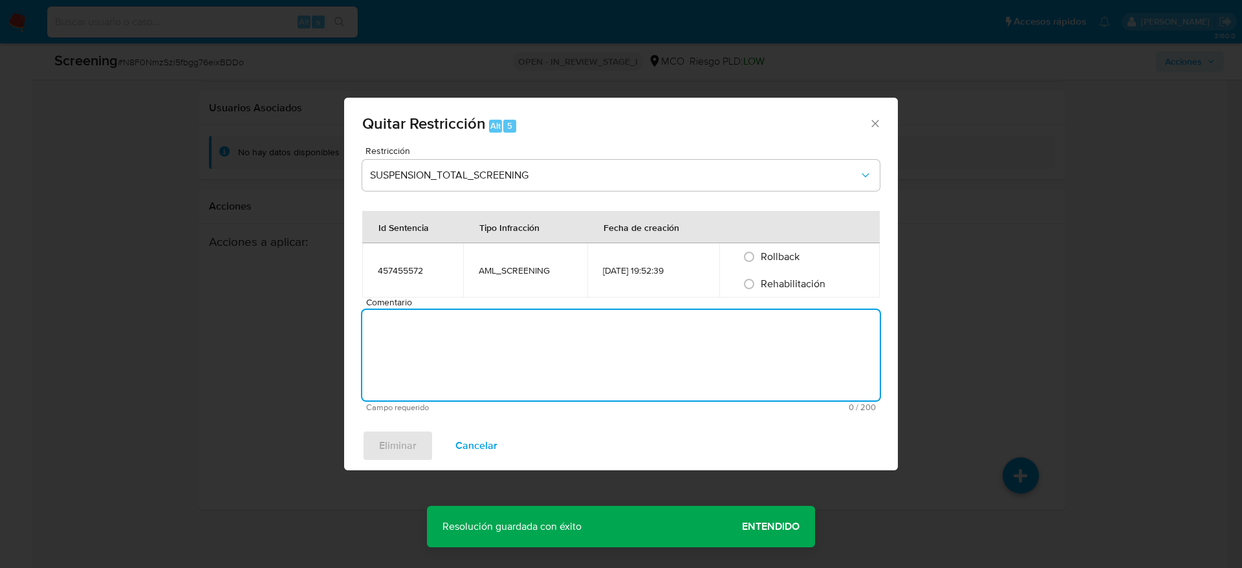
paste textarea "Compara al usuario Alejandra Ruiz Bernal CC 1041698983 con el sancionado "blend…"
click at [790, 273] on div "Rehabilitación" at bounding box center [799, 283] width 129 height 27
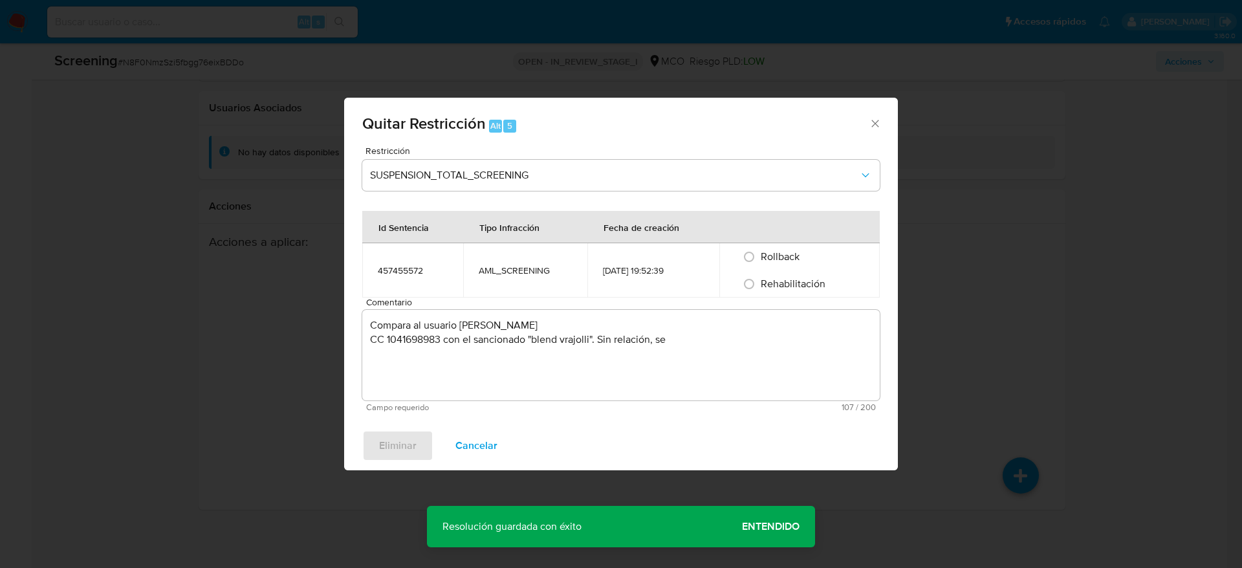
click at [790, 275] on div "Rehabilitación" at bounding box center [799, 283] width 129 height 27
click at [777, 281] on span "Rehabilitación" at bounding box center [793, 283] width 65 height 15
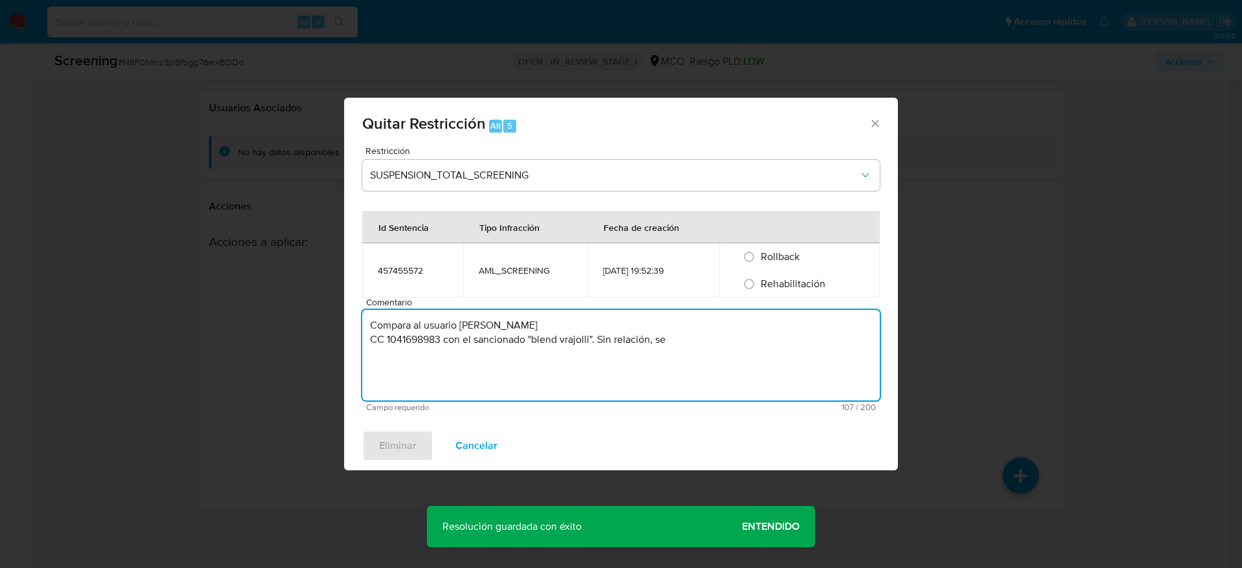
drag, startPoint x: 723, startPoint y: 348, endPoint x: 265, endPoint y: 301, distance: 461.1
click at [265, 301] on div "Quitar Restricción Alt 5 Restricción SUSPENSION_TOTAL_SCREENING Id Sentencia Ti…" at bounding box center [621, 284] width 1242 height 568
paste textarea
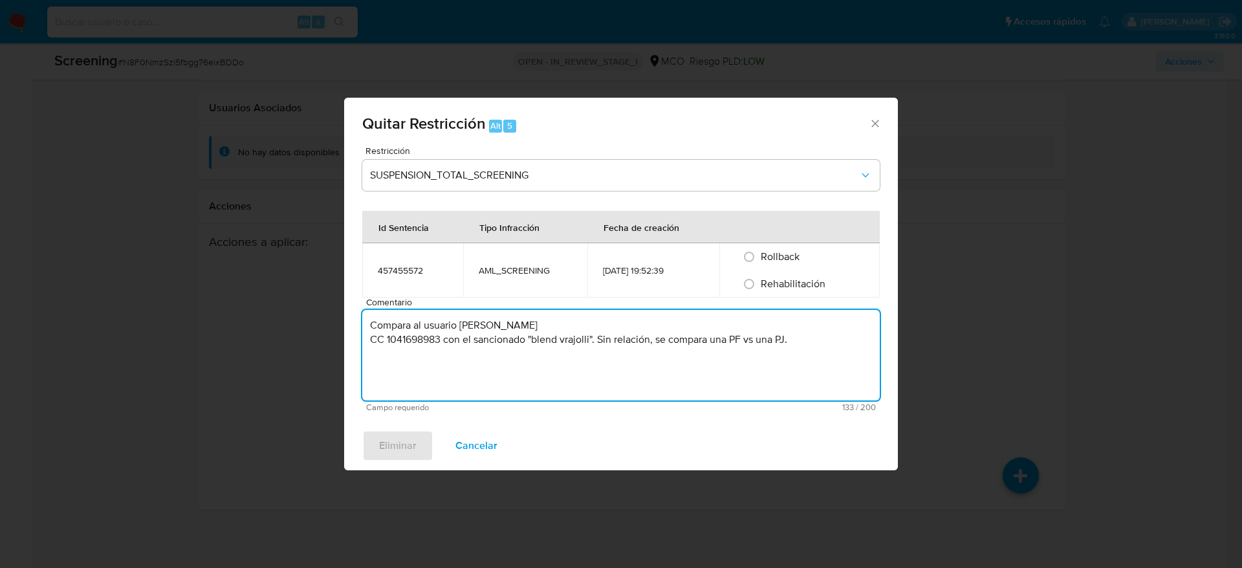
type textarea "Compara al usuario Alejandra Ruiz Bernal CC 1041698983 con el sancionado "blend…"
click at [780, 279] on span "Rehabilitación" at bounding box center [793, 283] width 65 height 15
click at [759, 279] on input "Rehabilitación" at bounding box center [749, 284] width 21 height 21
radio input "true"
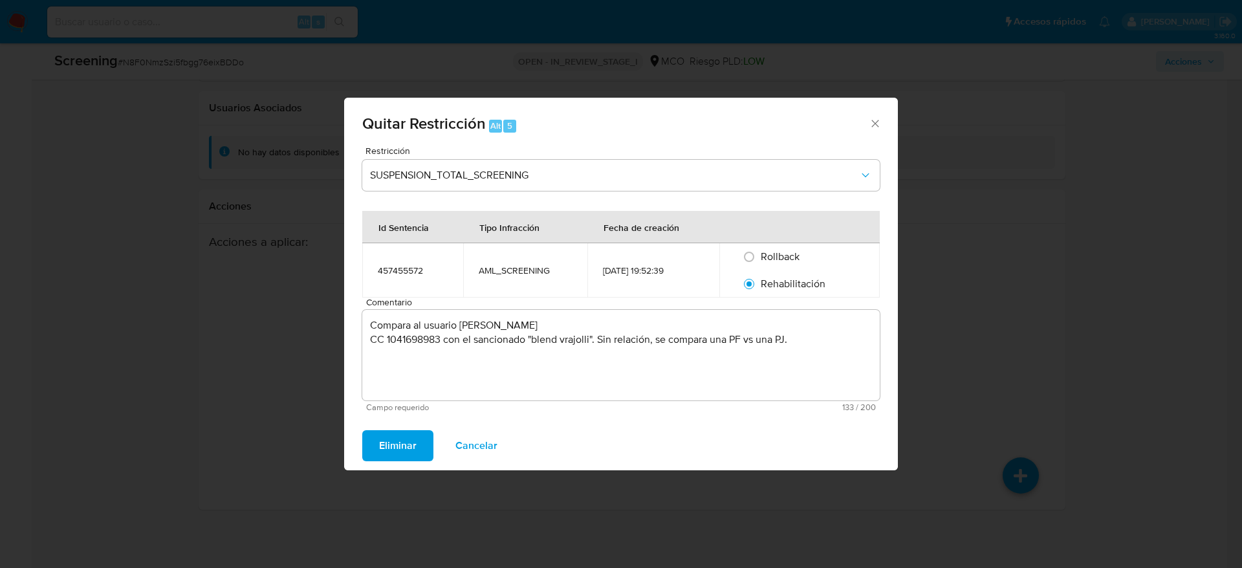
click at [441, 425] on div "Eliminar Cancelar" at bounding box center [621, 445] width 554 height 49
click at [415, 437] on span "Eliminar" at bounding box center [398, 445] width 38 height 28
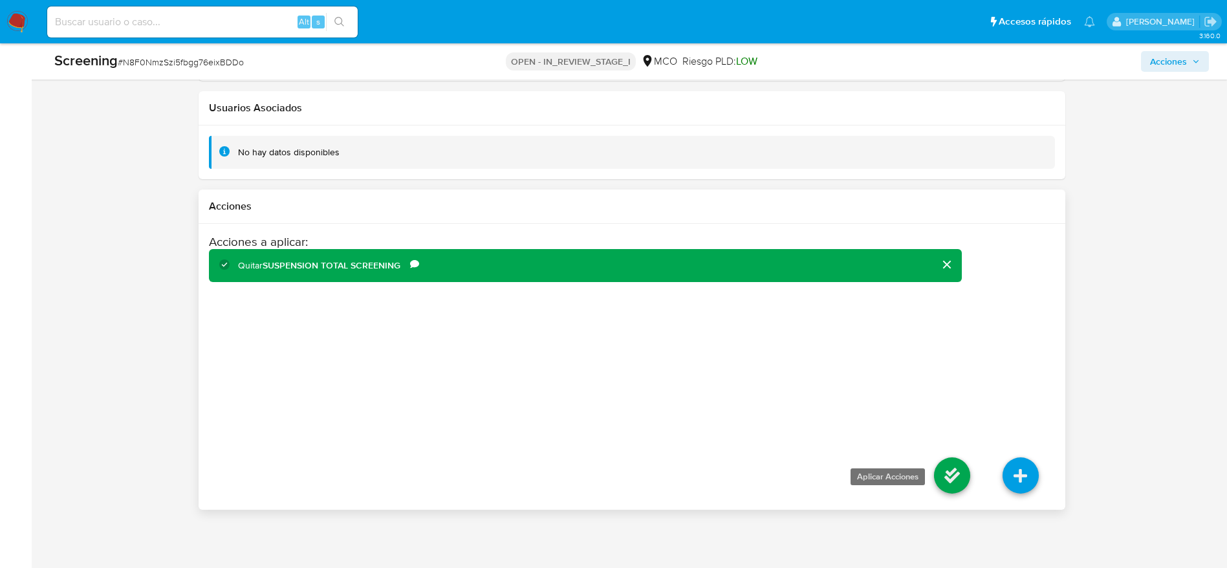
click at [941, 480] on icon at bounding box center [952, 475] width 36 height 36
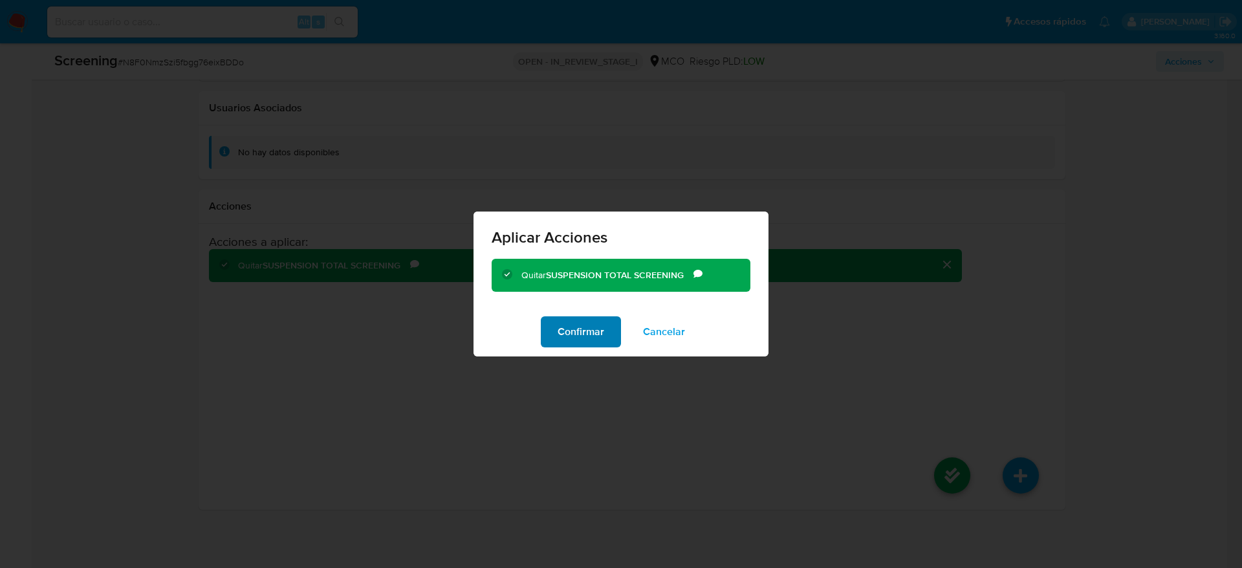
click at [616, 329] on button "Confirmar" at bounding box center [581, 331] width 80 height 31
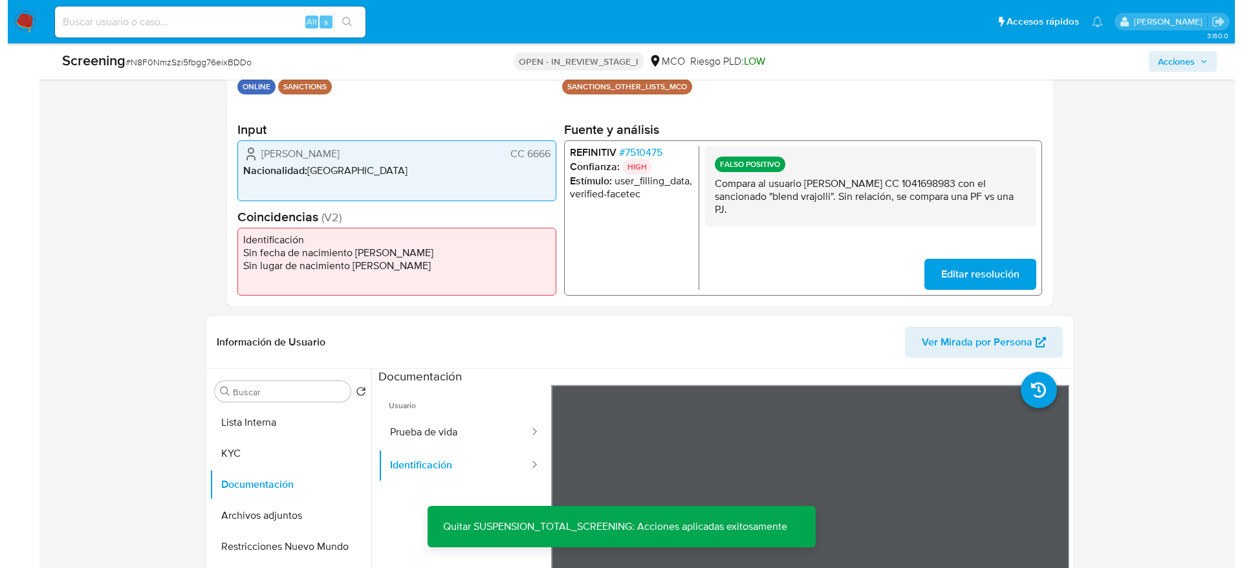
scroll to position [291, 0]
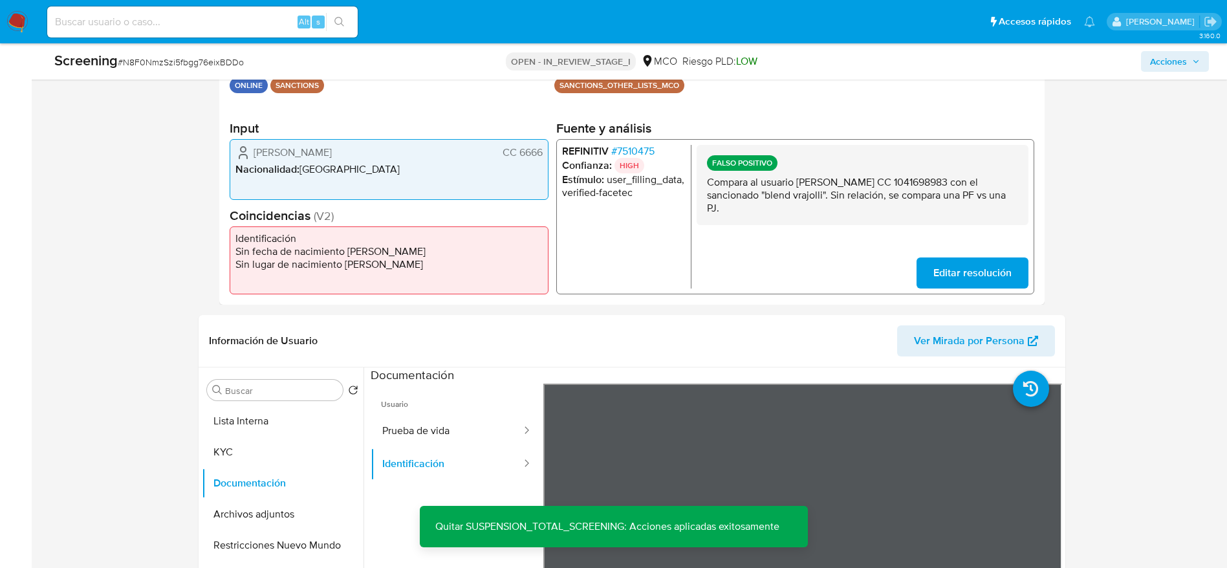
click at [907, 177] on p "Compara al usuario Alejandra Ruiz Bernal CC 1041698983 con el sancionado "blend…" at bounding box center [861, 195] width 311 height 39
click at [280, 417] on button "Lista Interna" at bounding box center [277, 421] width 151 height 31
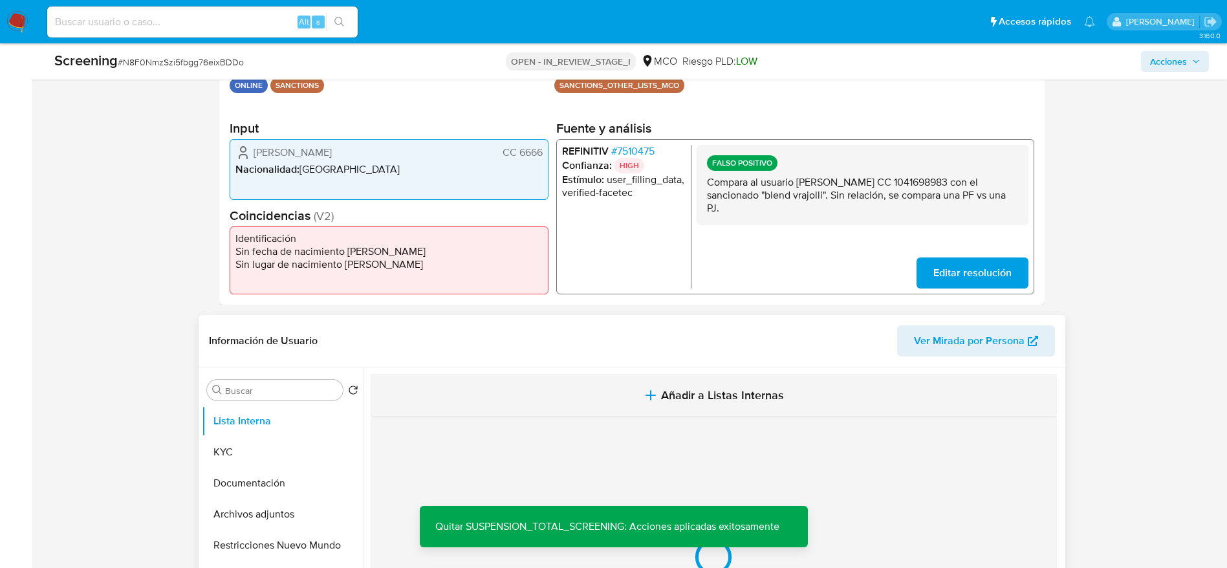
click at [448, 387] on button "Añadir a Listas Internas" at bounding box center [714, 395] width 686 height 43
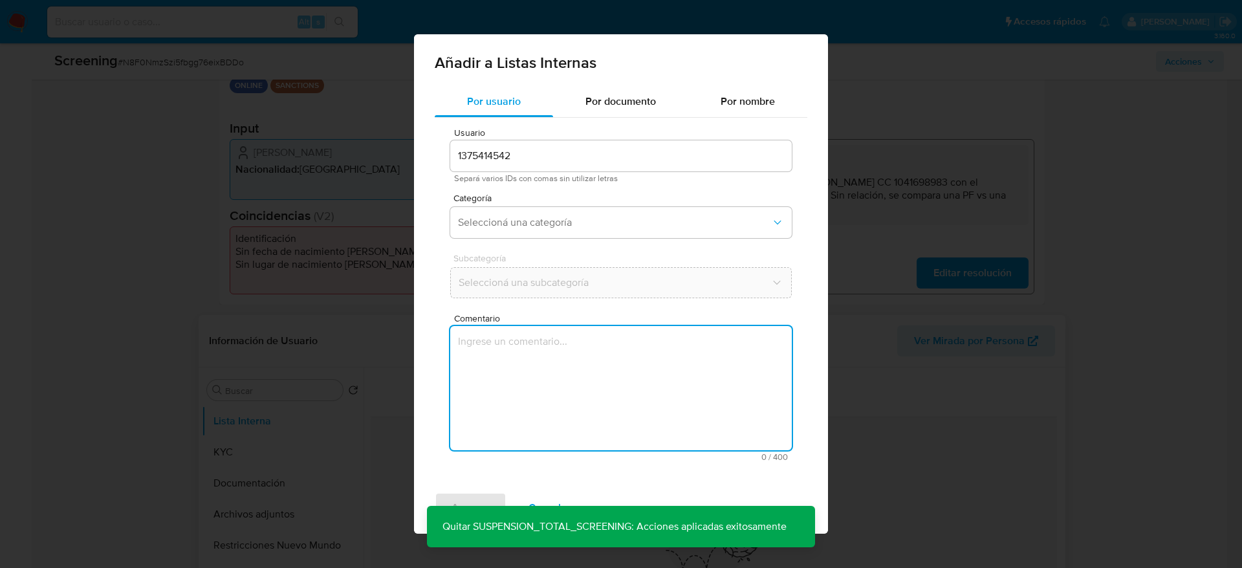
drag, startPoint x: 461, startPoint y: 410, endPoint x: 475, endPoint y: 334, distance: 77.8
click at [461, 410] on textarea "Comentario" at bounding box center [621, 388] width 342 height 124
type textarea "Compara al usuario Alejandra Ruiz Bernal CC 1041698983 con el sancionado "blend…"
click at [523, 225] on span "Seleccioná una categoría" at bounding box center [614, 222] width 313 height 13
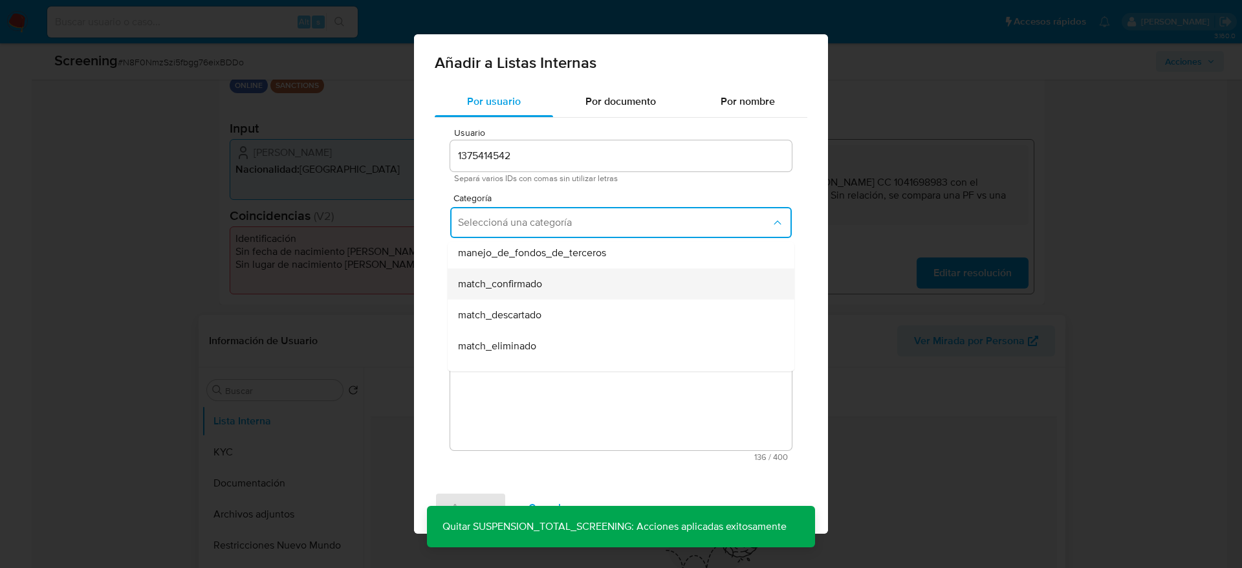
scroll to position [97, 0]
click at [528, 272] on div "match_descartado" at bounding box center [617, 284] width 318 height 31
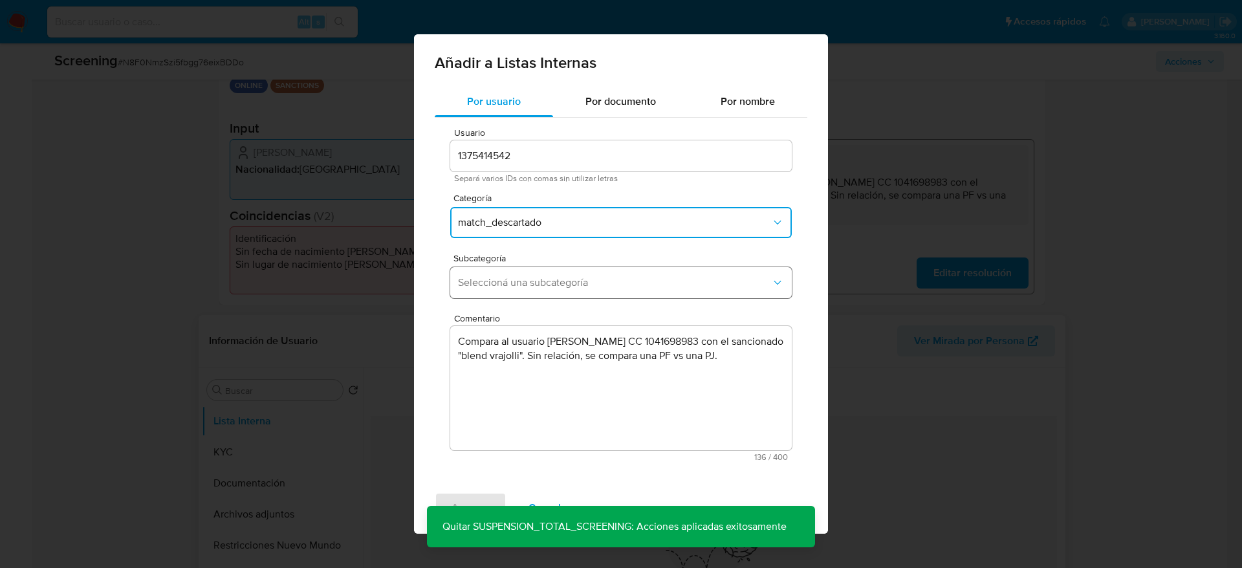
click at [528, 274] on button "Seleccioná una subcategoría" at bounding box center [621, 282] width 342 height 31
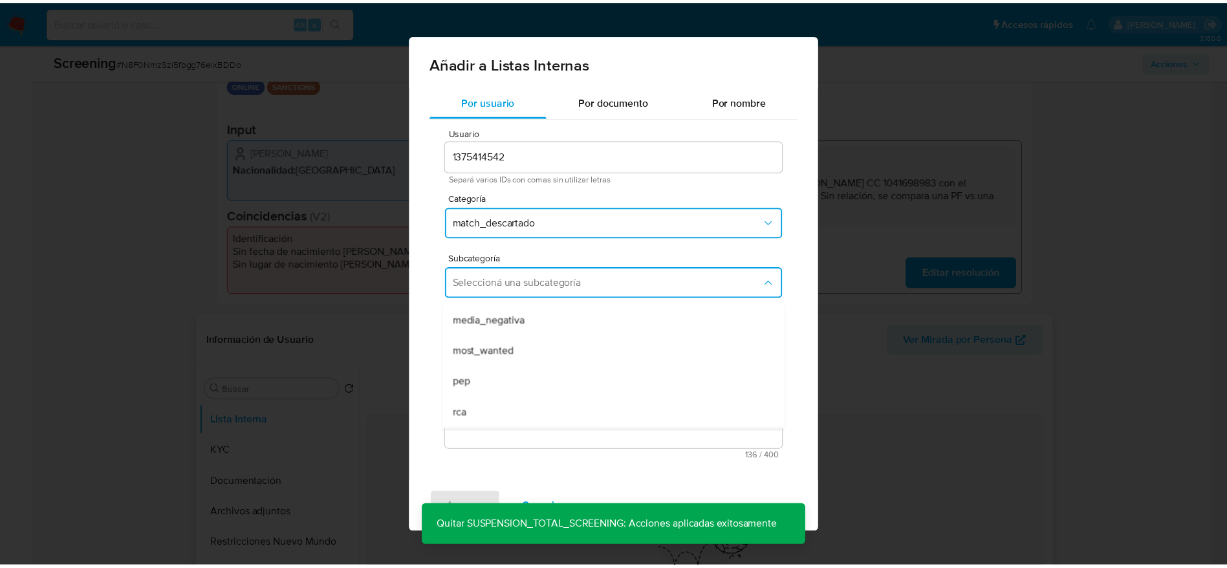
scroll to position [88, 0]
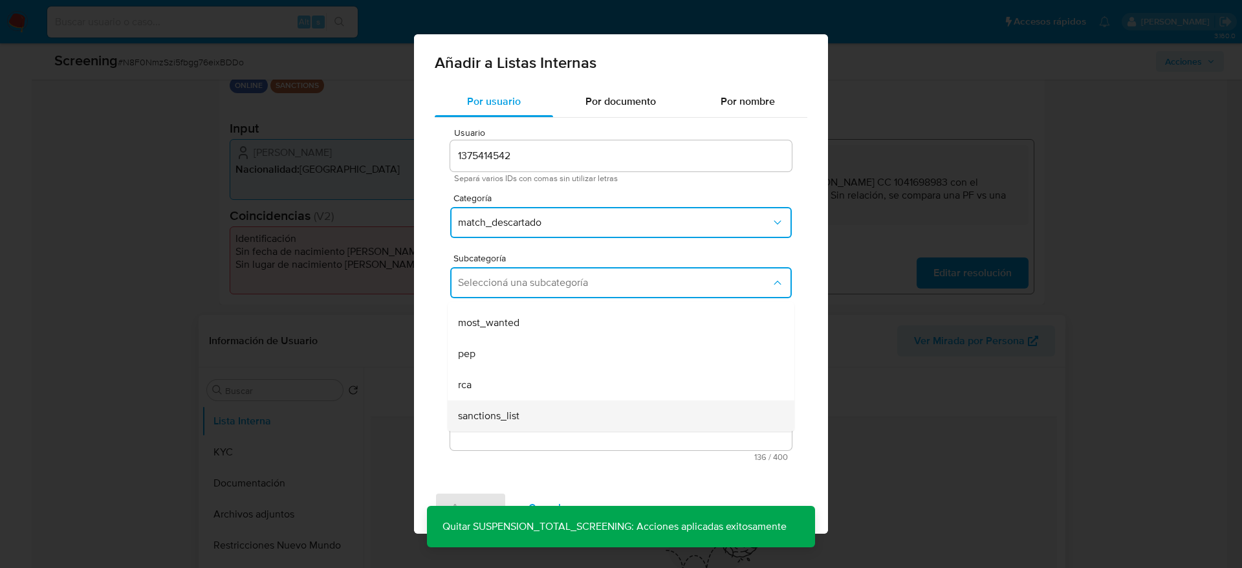
click at [502, 411] on span "sanctions_list" at bounding box center [488, 415] width 61 height 13
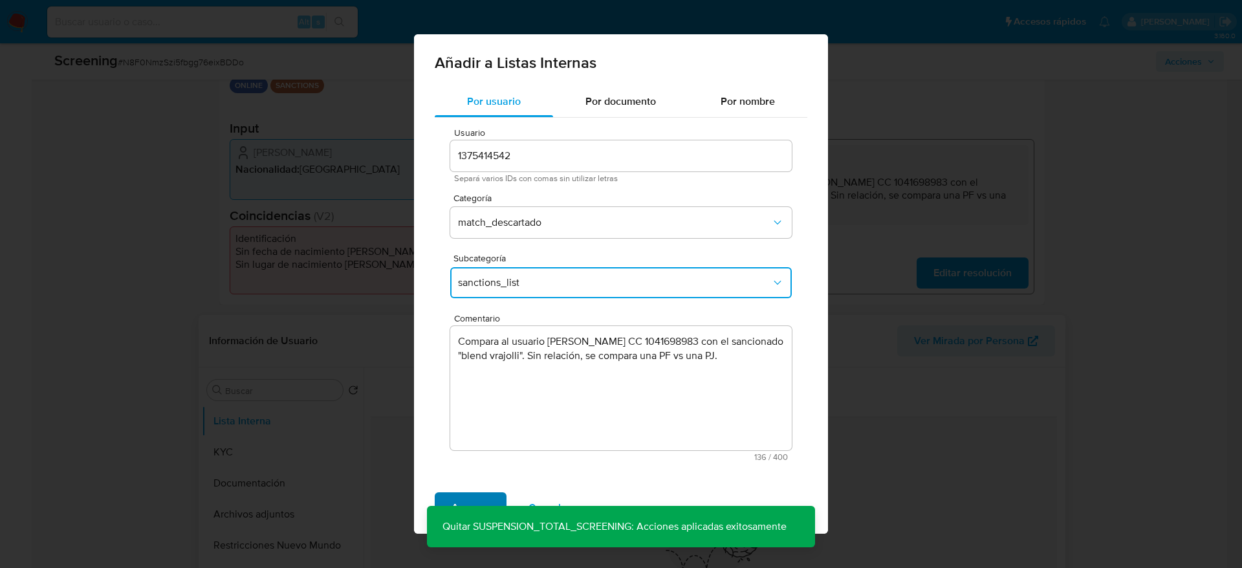
click at [479, 497] on span "Agregar" at bounding box center [471, 508] width 38 height 28
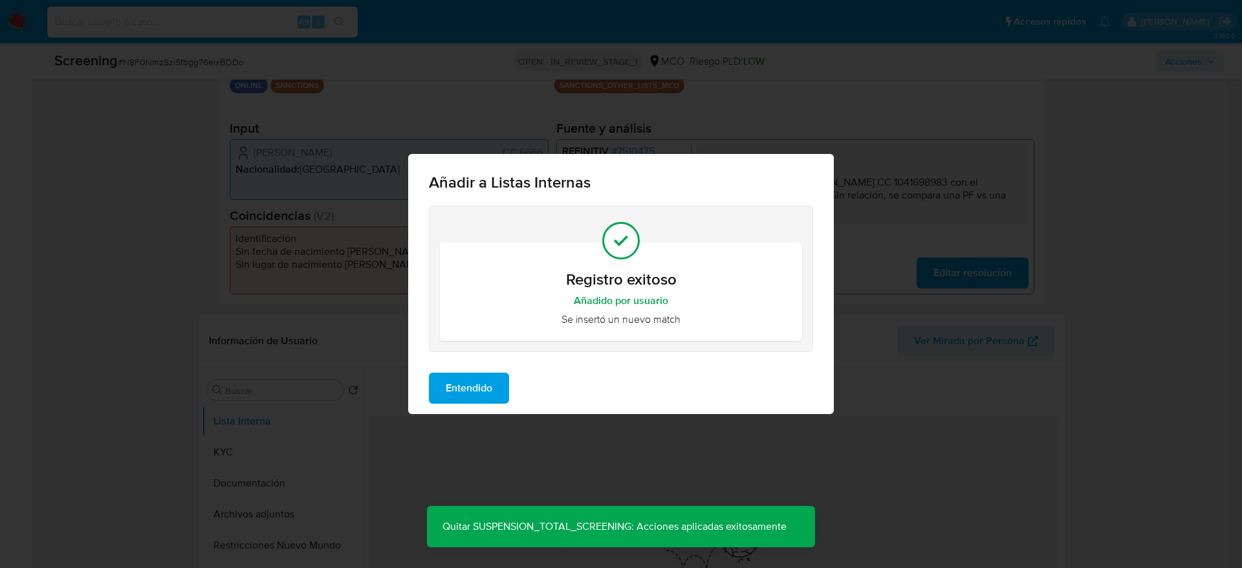
click at [439, 398] on button "Entendido" at bounding box center [469, 388] width 80 height 31
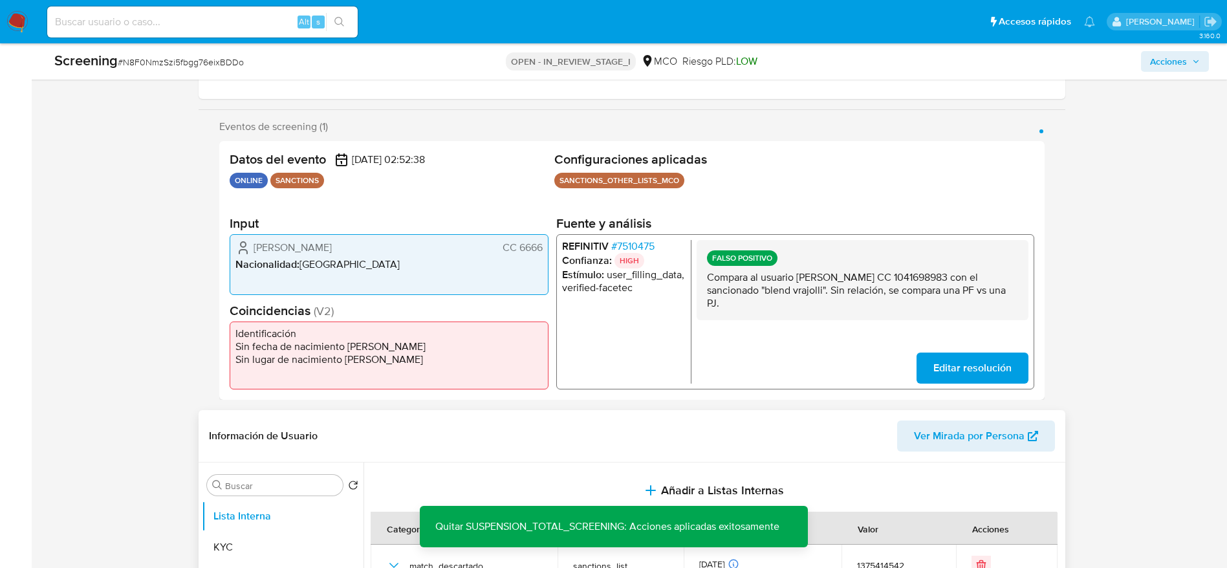
scroll to position [0, 0]
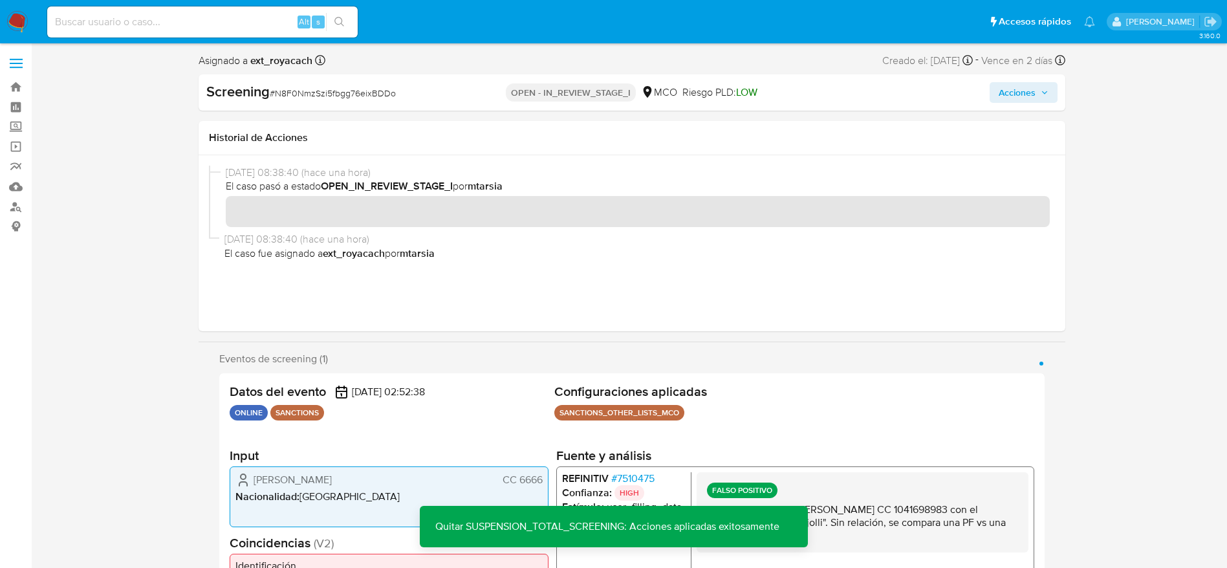
click at [1049, 87] on button "Acciones" at bounding box center [1024, 92] width 68 height 21
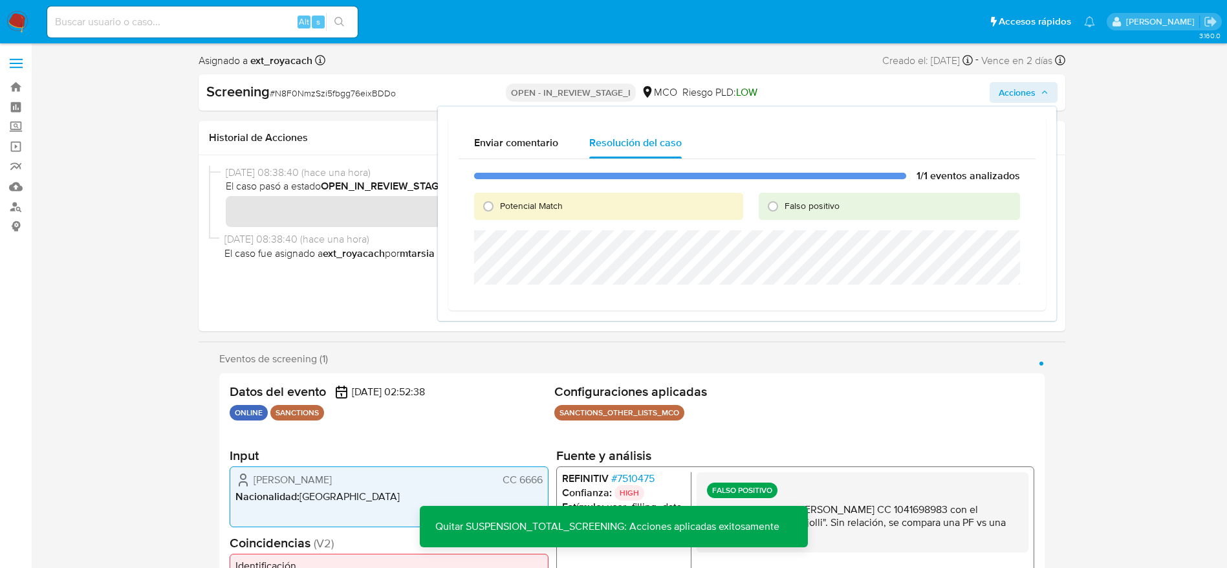
click at [809, 225] on div "1/1 eventos analizados Potencial Match Falso positivo" at bounding box center [747, 229] width 577 height 141
click at [810, 208] on span "Falso positivo" at bounding box center [812, 205] width 55 height 13
click at [783, 208] on input "Falso positivo" at bounding box center [773, 206] width 21 height 21
radio input "true"
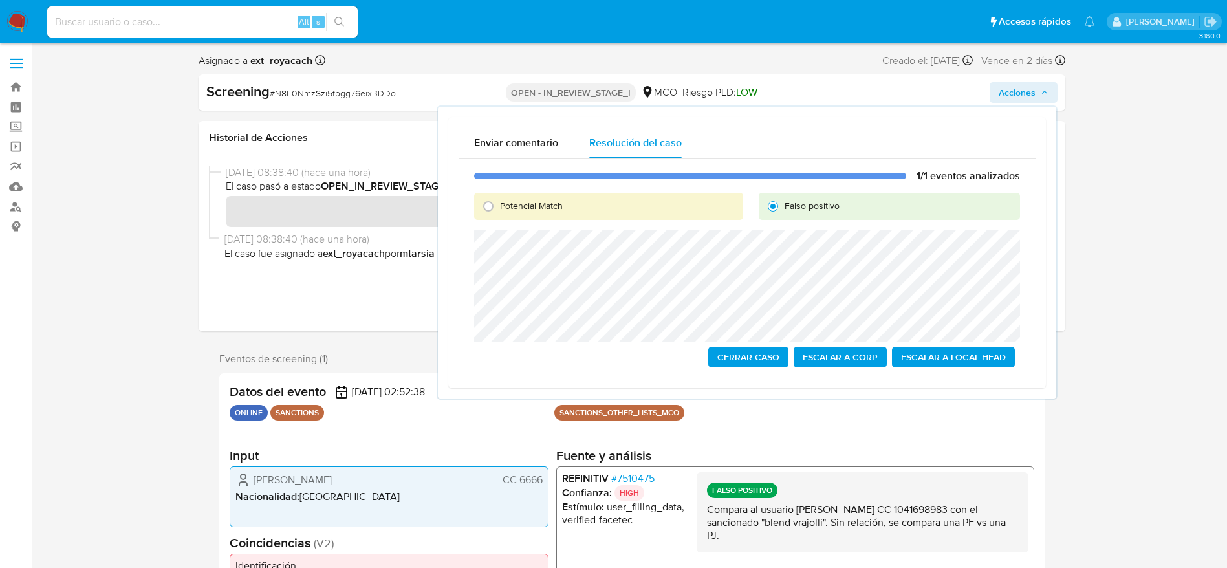
click at [649, 479] on span "# 7510475" at bounding box center [632, 478] width 43 height 13
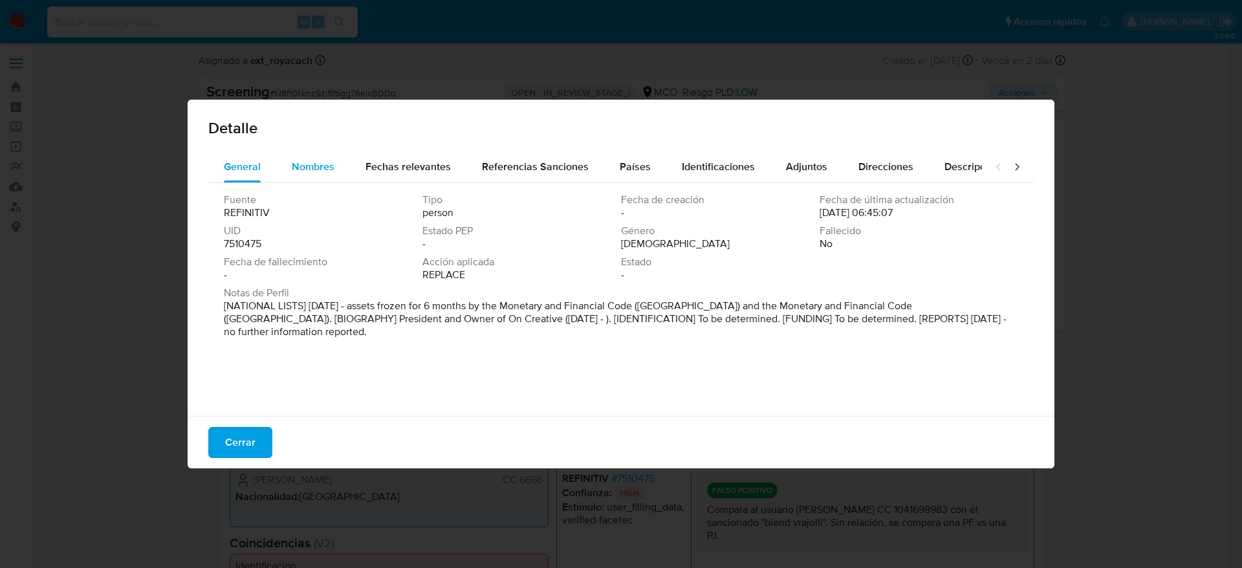
click at [297, 162] on span "Nombres" at bounding box center [313, 166] width 43 height 15
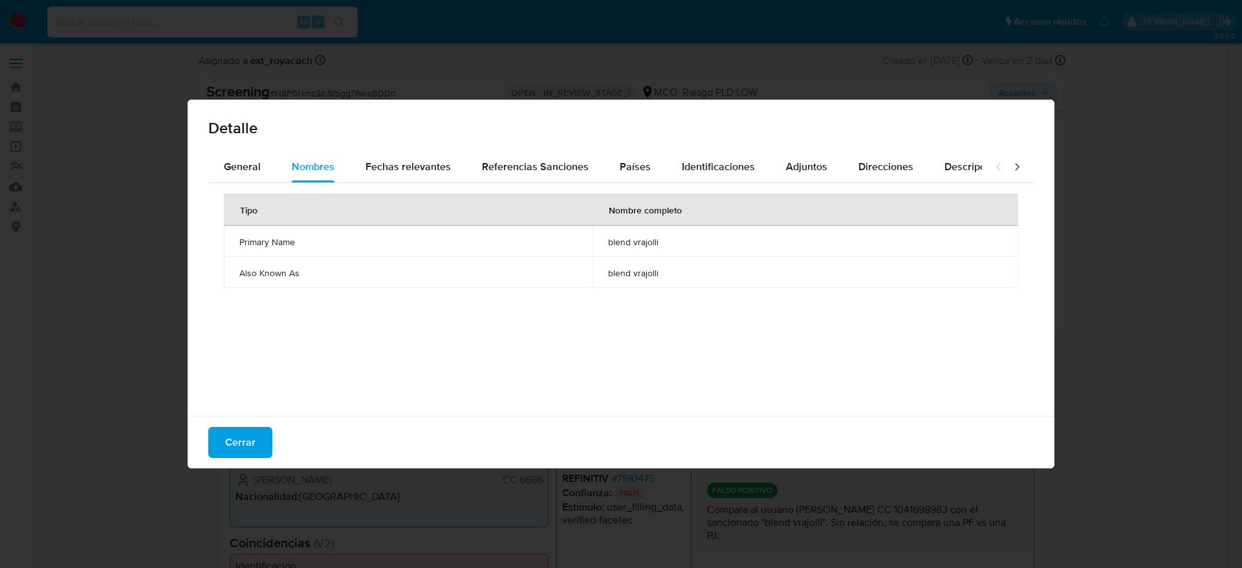
click at [279, 416] on div "Detalle General Nombres Fechas relevantes Referencias Sanciones Países Identifi…" at bounding box center [621, 284] width 867 height 369
drag, startPoint x: 272, startPoint y: 435, endPoint x: 268, endPoint y: 442, distance: 8.1
click at [272, 436] on div "Cerrar" at bounding box center [621, 442] width 867 height 52
click at [263, 435] on button "Cerrar" at bounding box center [240, 442] width 64 height 31
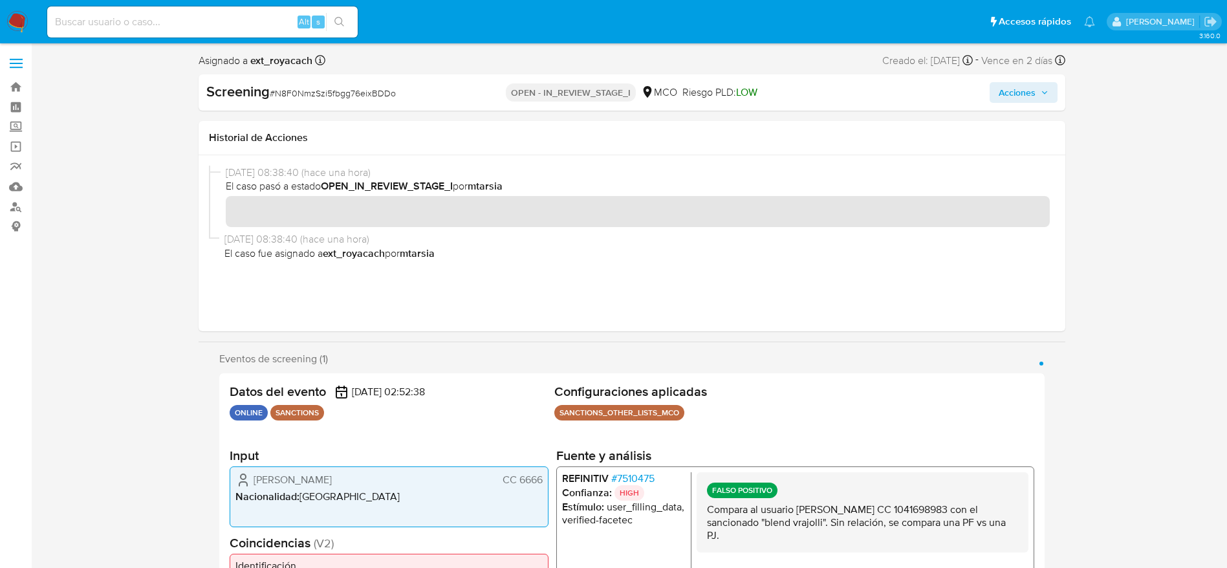
click at [1036, 96] on span "Acciones" at bounding box center [1024, 92] width 50 height 18
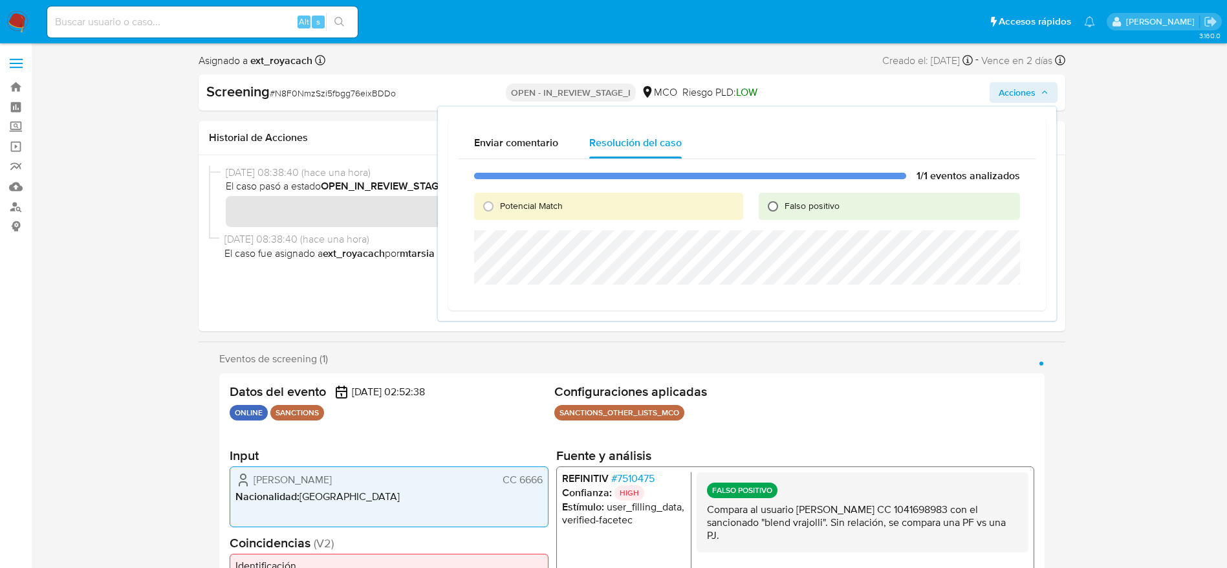
click at [771, 208] on input "Falso positivo" at bounding box center [773, 206] width 21 height 21
radio input "true"
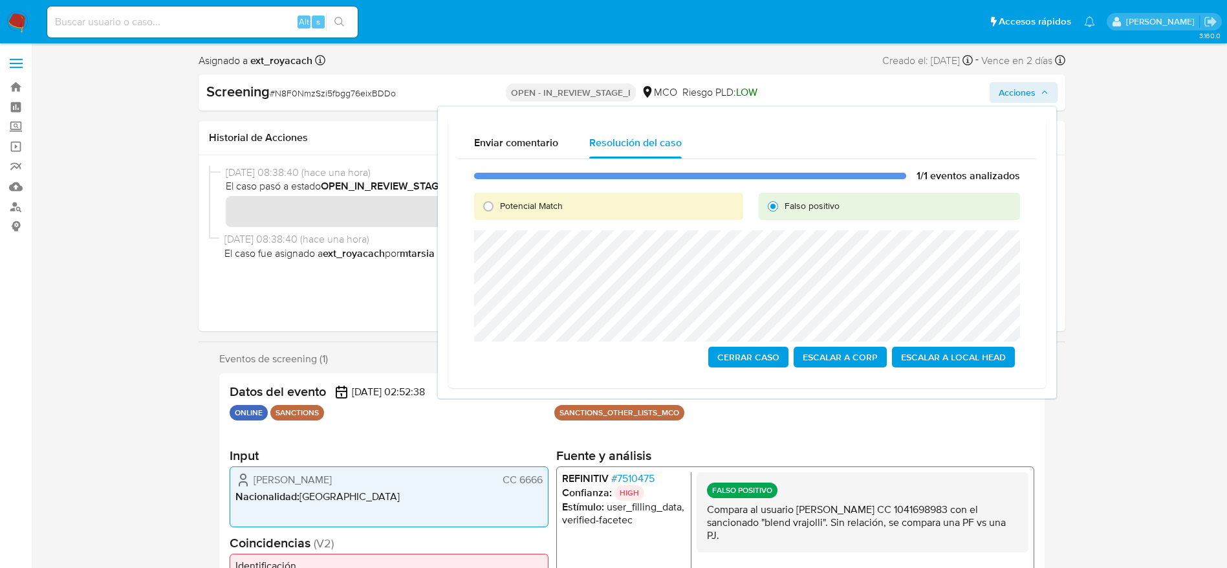
click at [763, 350] on span "Cerrar Caso" at bounding box center [748, 357] width 62 height 18
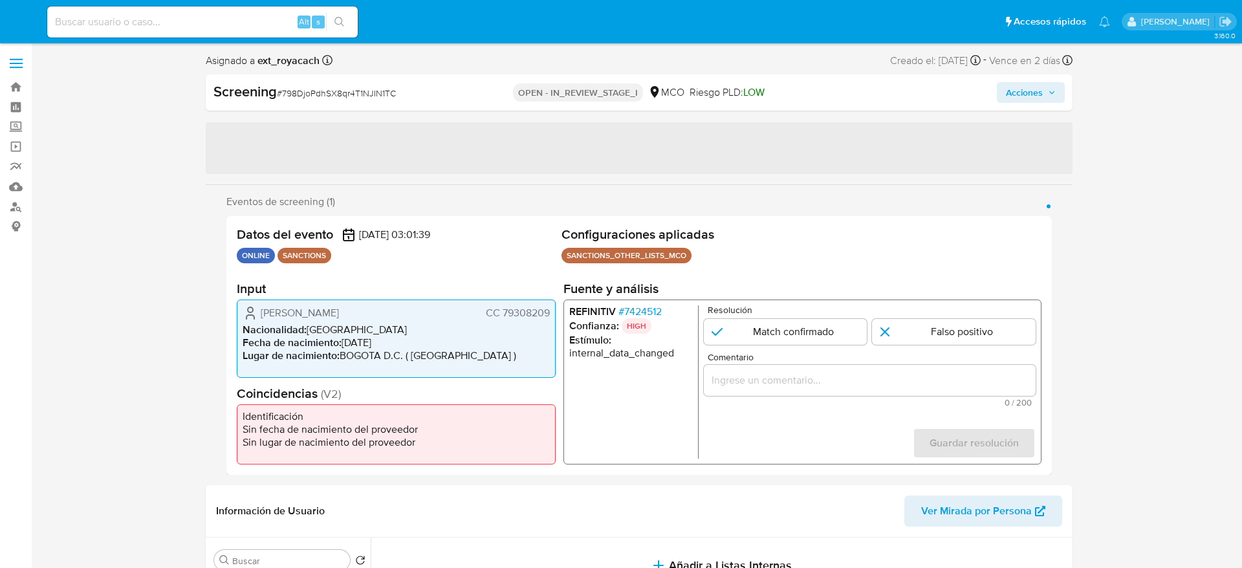
select select "10"
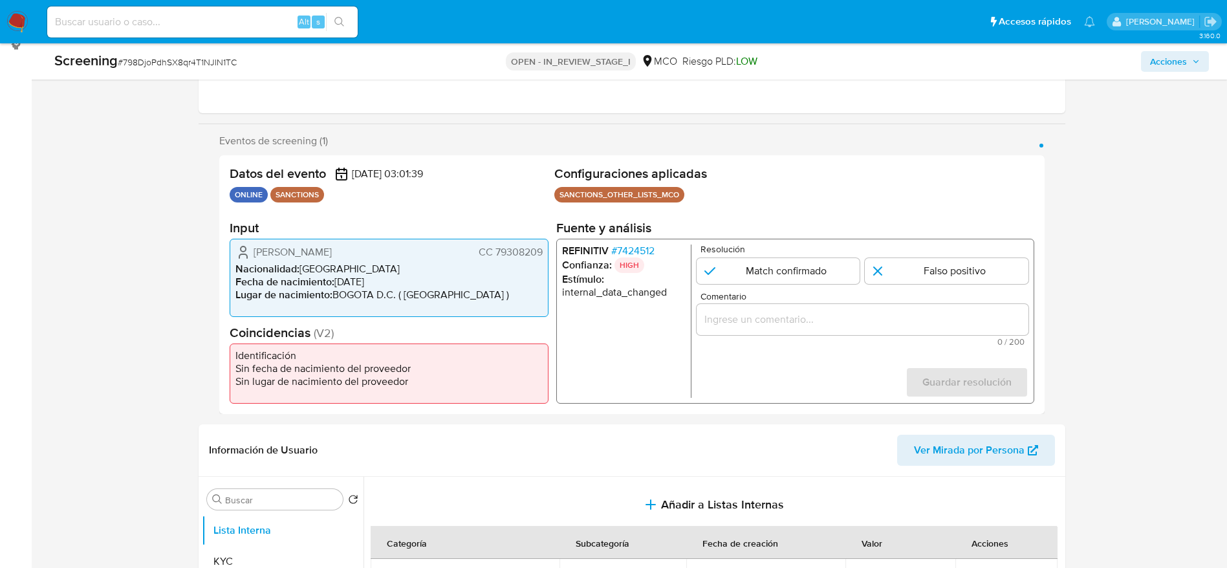
scroll to position [388, 0]
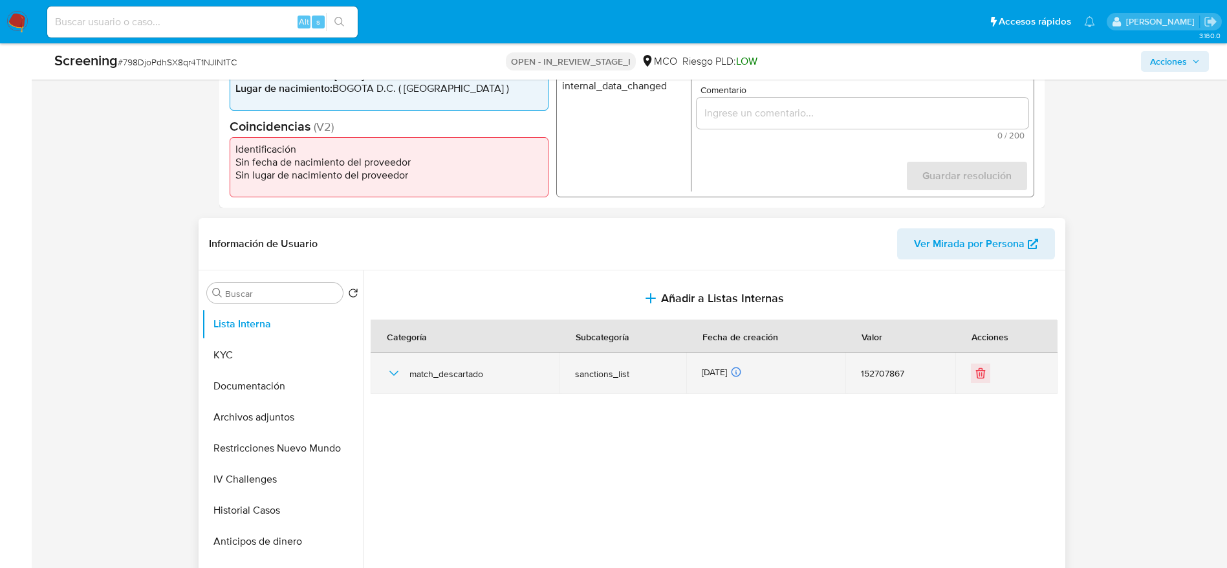
click at [402, 365] on div "match_descartado" at bounding box center [465, 373] width 158 height 41
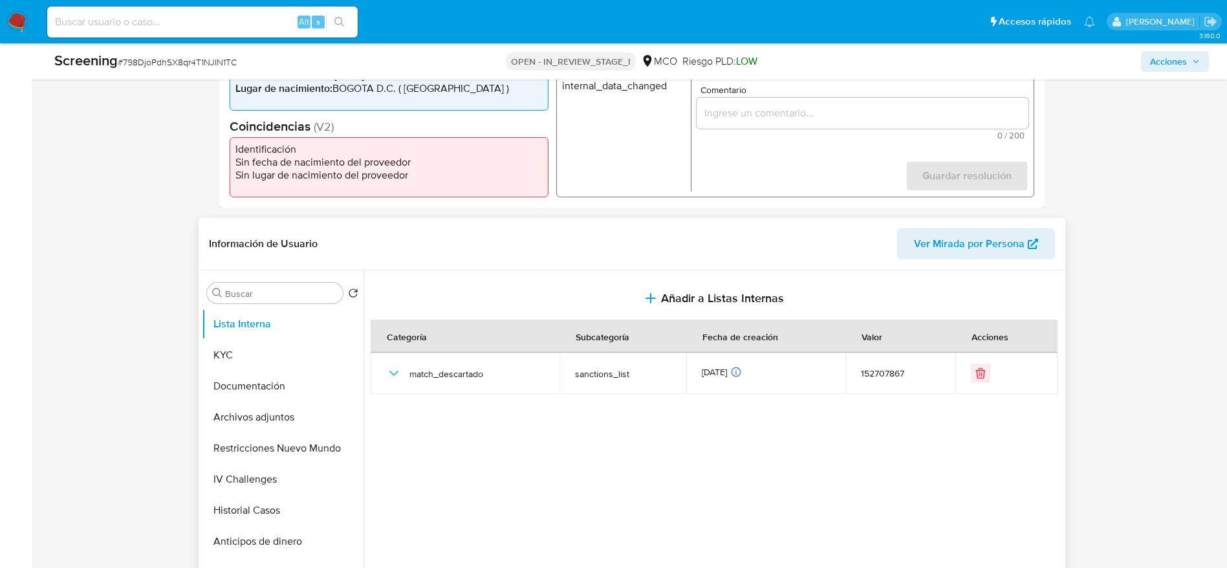
click at [367, 380] on div at bounding box center [713, 435] width 699 height 331
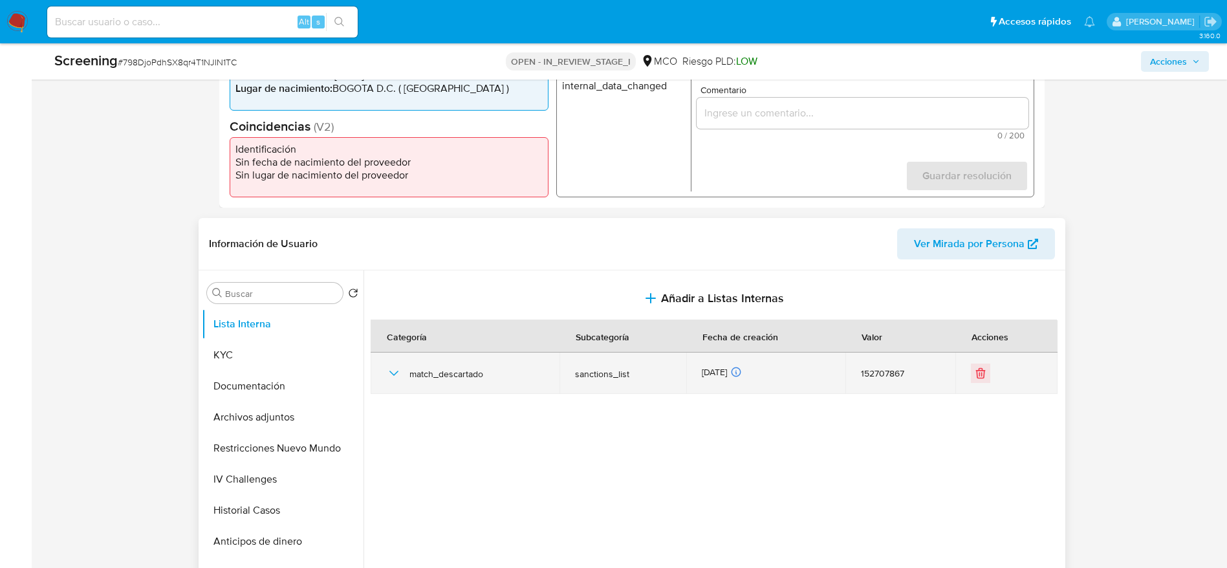
click at [400, 370] on icon "button" at bounding box center [394, 373] width 16 height 16
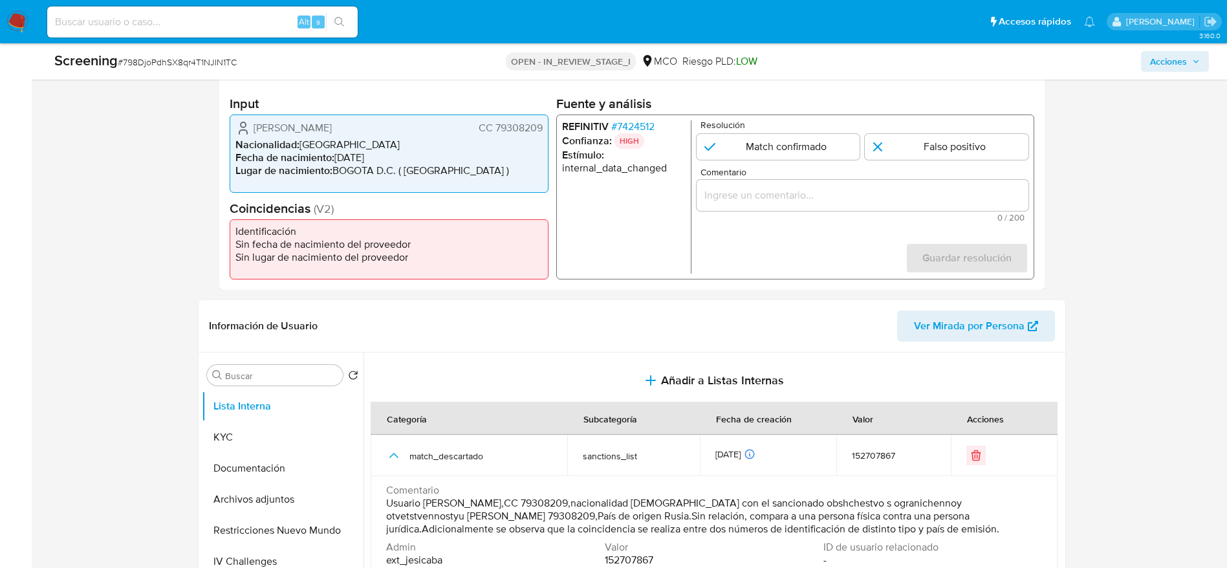
scroll to position [194, 0]
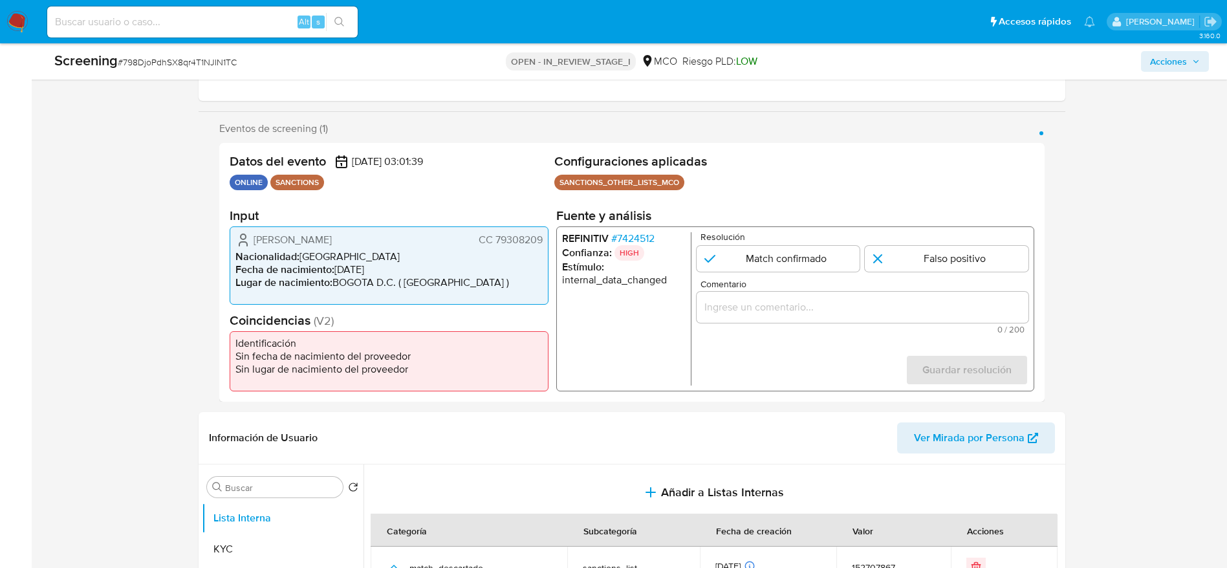
drag, startPoint x: 223, startPoint y: 232, endPoint x: 548, endPoint y: 228, distance: 324.8
click at [548, 228] on div "Datos del evento 20/09/2025 03:01:39 ONLINE SANCTIONS Configuraciones aplicadas…" at bounding box center [631, 272] width 825 height 259
click at [643, 234] on span "# 7424512" at bounding box center [632, 238] width 43 height 13
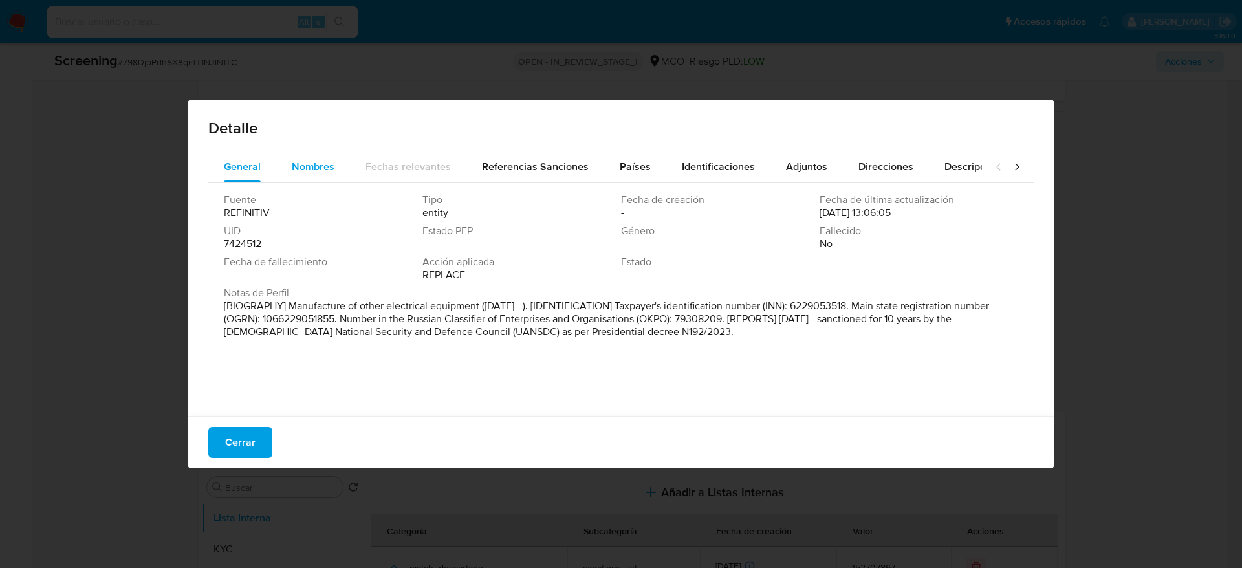
click at [309, 162] on span "Nombres" at bounding box center [313, 166] width 43 height 15
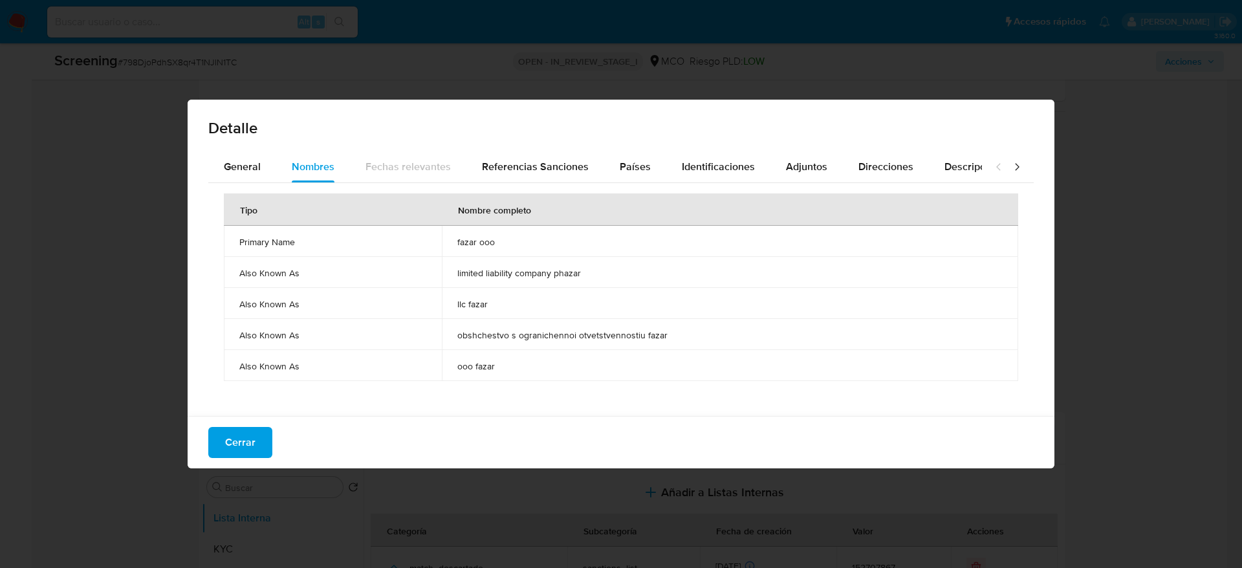
click at [471, 246] on span "fazar ooo" at bounding box center [729, 242] width 545 height 12
click at [625, 151] on div "Países" at bounding box center [635, 166] width 31 height 31
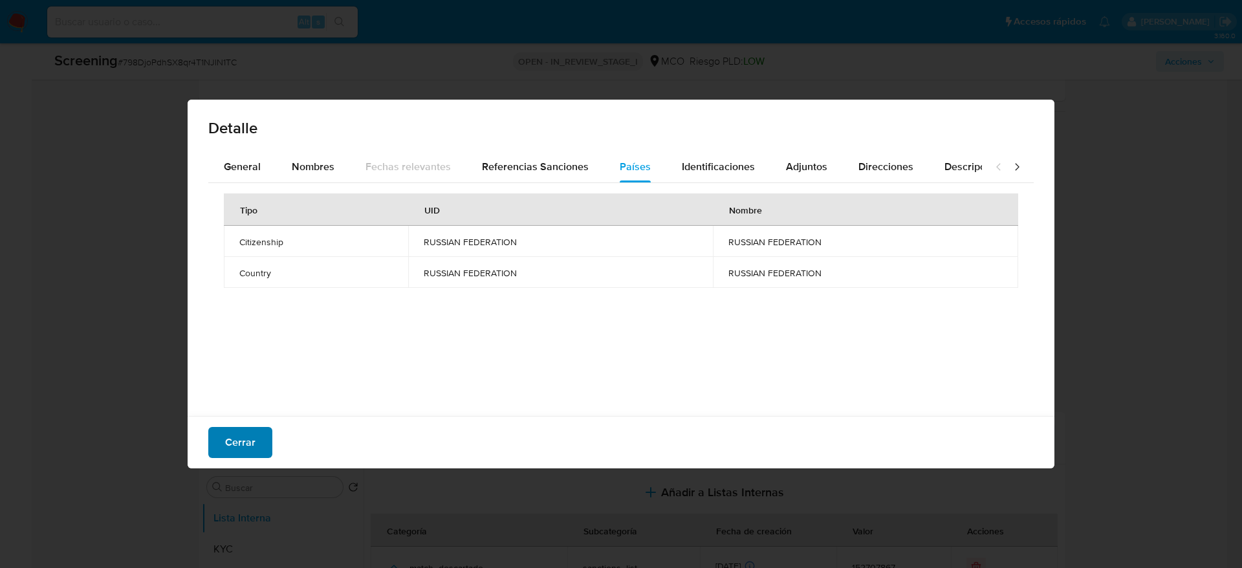
click at [237, 430] on span "Cerrar" at bounding box center [240, 442] width 30 height 28
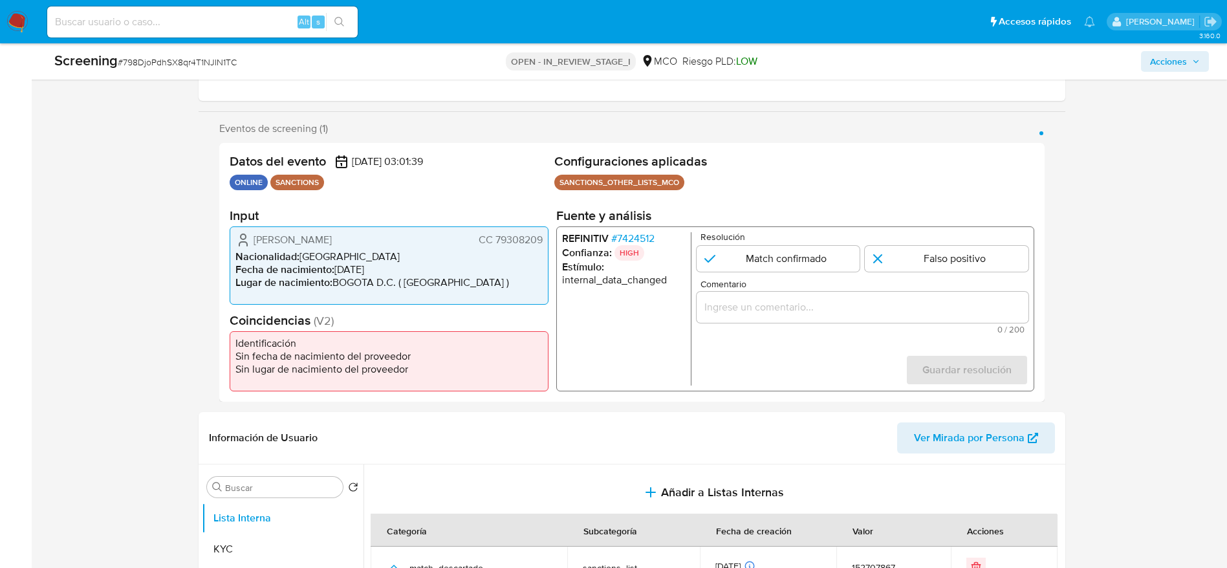
click at [913, 298] on div "1 de 1" at bounding box center [862, 307] width 332 height 31
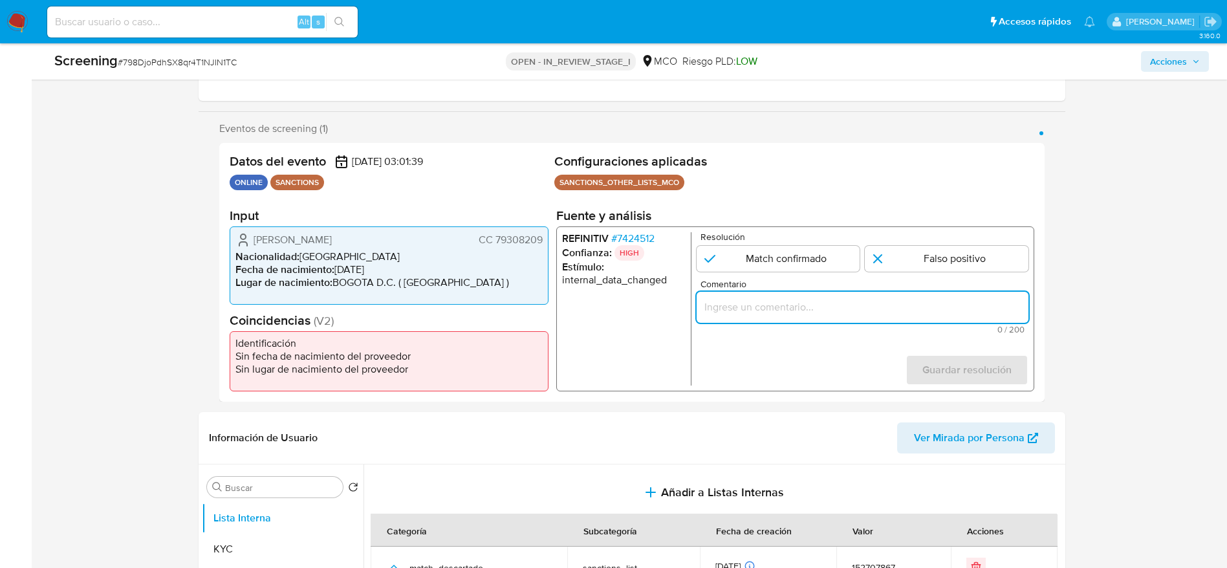
click at [913, 300] on input "Comentario" at bounding box center [862, 307] width 332 height 17
paste input "Compara al usuario Pedro Jose Duarte Camargo CC 79308209 con el sancionado "faz…"
type input "Compara al usuario Pedro Jose Duarte Camargo CC 79308209 con el sancionado "faz…"
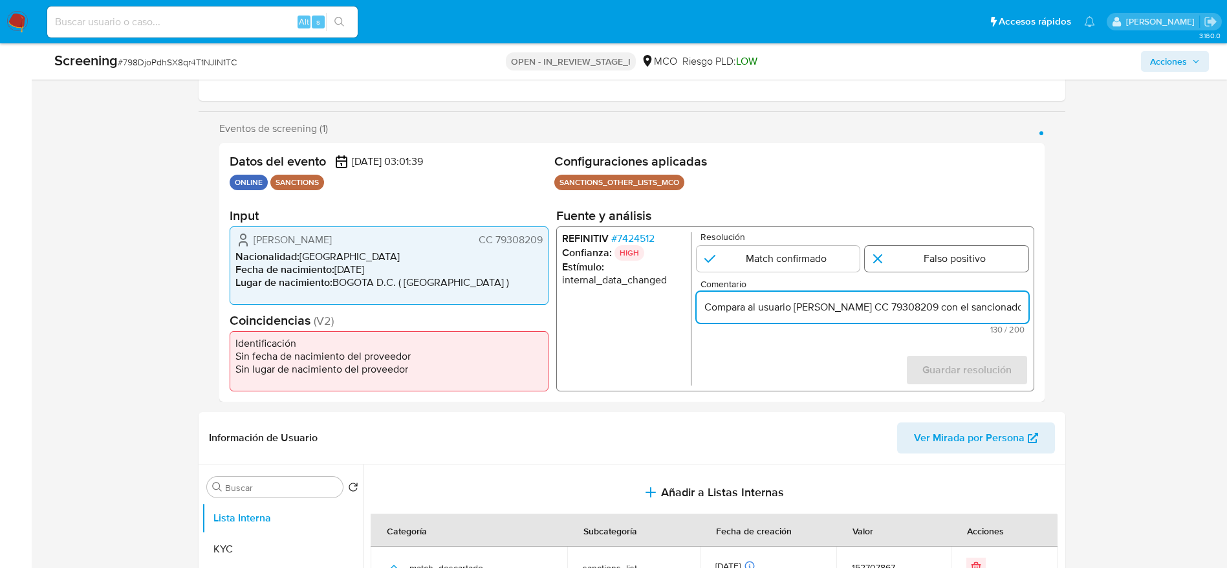
click at [1005, 254] on input "1 de 1" at bounding box center [947, 259] width 164 height 26
radio input "true"
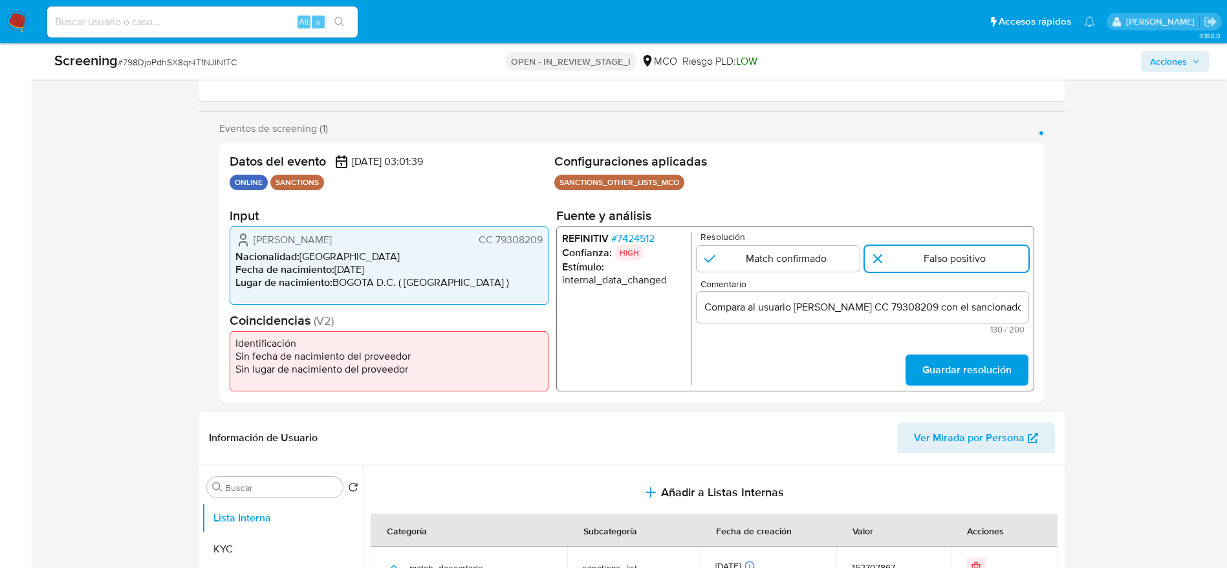
click at [958, 387] on div "REFINITIV # 7424512 Confianza: HIGH Estímulo : internal_data_changed Resolución…" at bounding box center [795, 308] width 478 height 165
click at [957, 360] on span "Guardar resolución" at bounding box center [966, 370] width 89 height 28
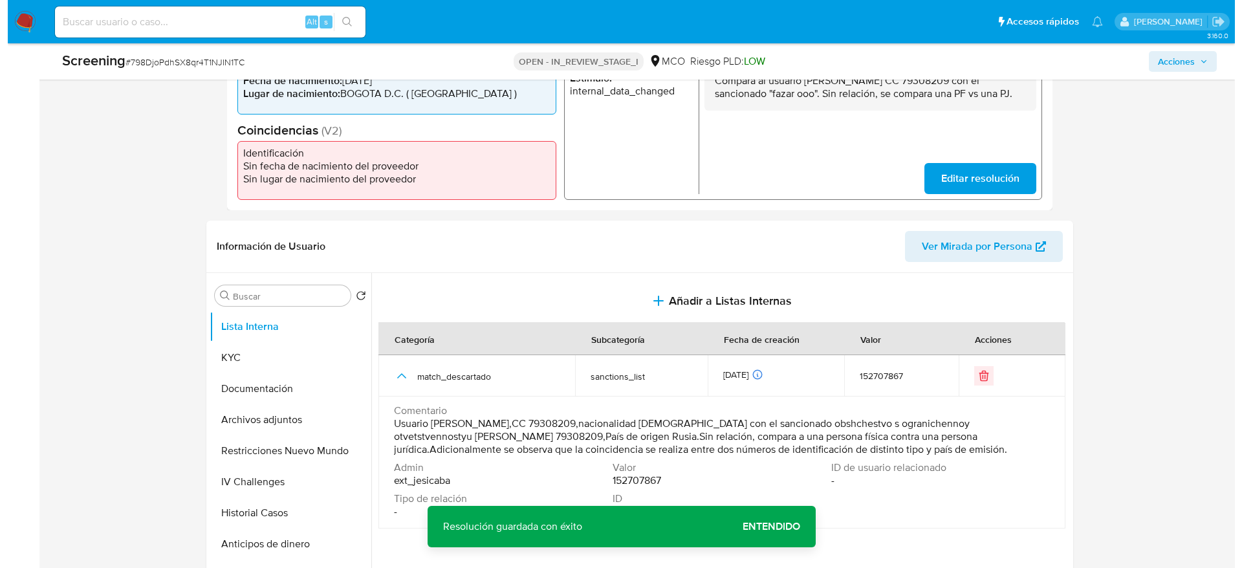
scroll to position [388, 0]
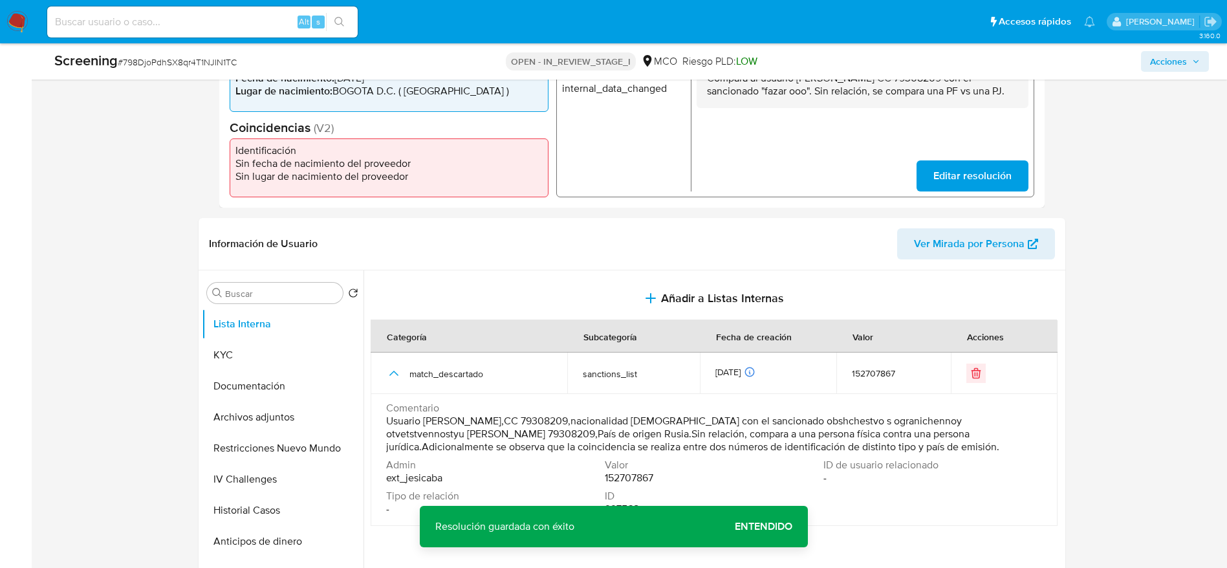
click at [889, 88] on p "Compara al usuario Pedro Jose Duarte Camargo CC 79308209 con el sancionado "faz…" at bounding box center [861, 84] width 311 height 26
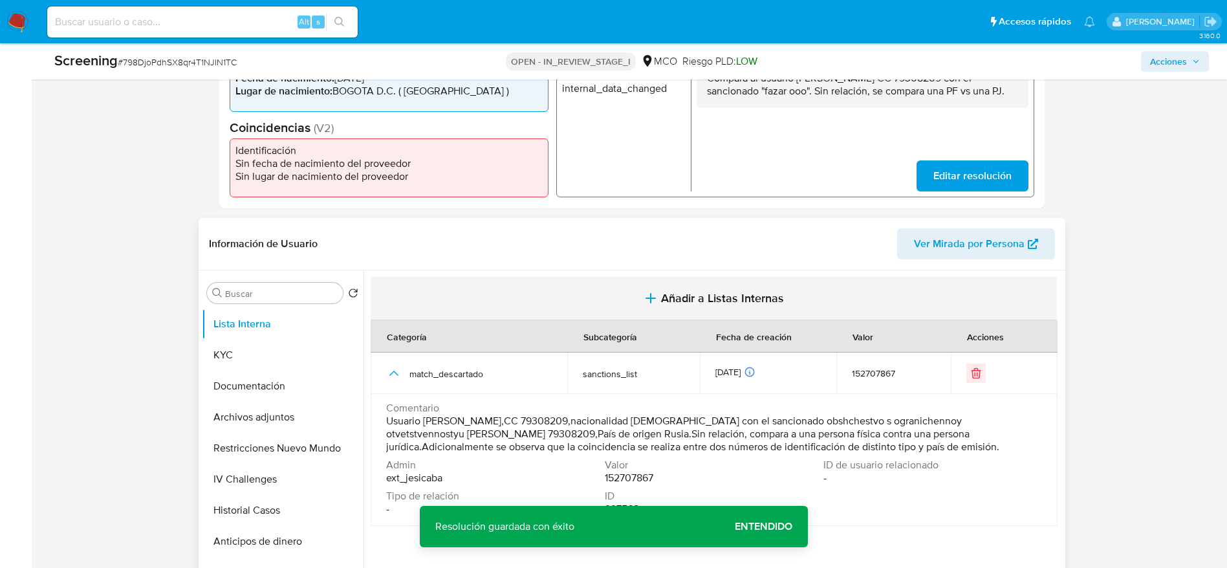
drag, startPoint x: 551, startPoint y: 293, endPoint x: 558, endPoint y: 288, distance: 8.3
click at [558, 288] on button "Añadir a Listas Internas" at bounding box center [714, 298] width 686 height 43
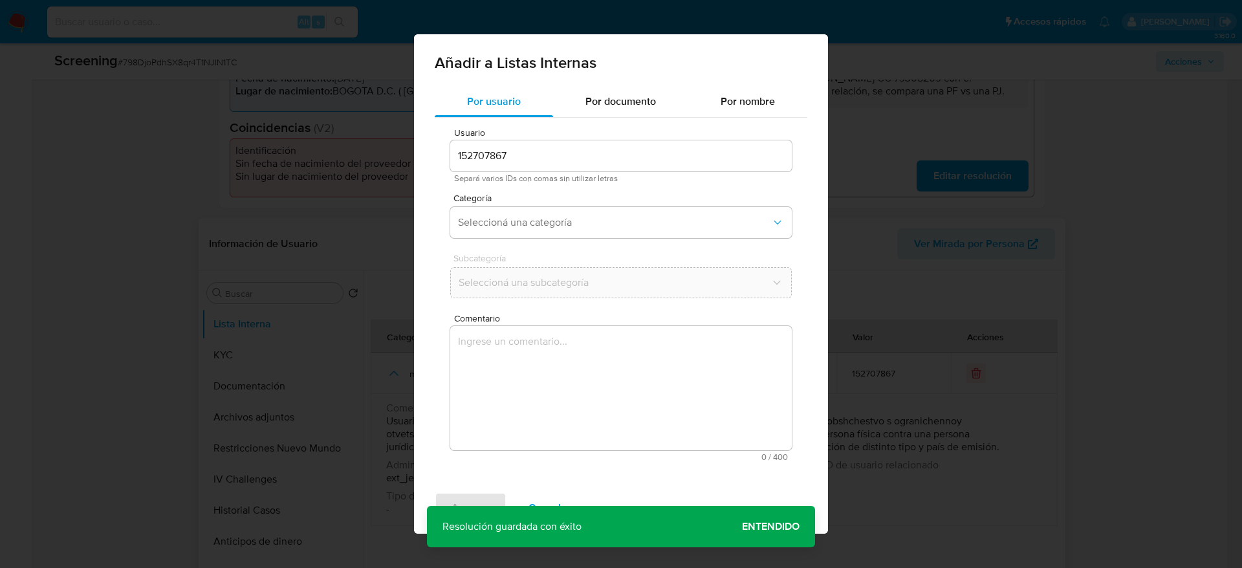
click at [556, 316] on span "Comentario" at bounding box center [625, 319] width 342 height 10
click at [556, 326] on textarea "Comentario" at bounding box center [621, 388] width 342 height 124
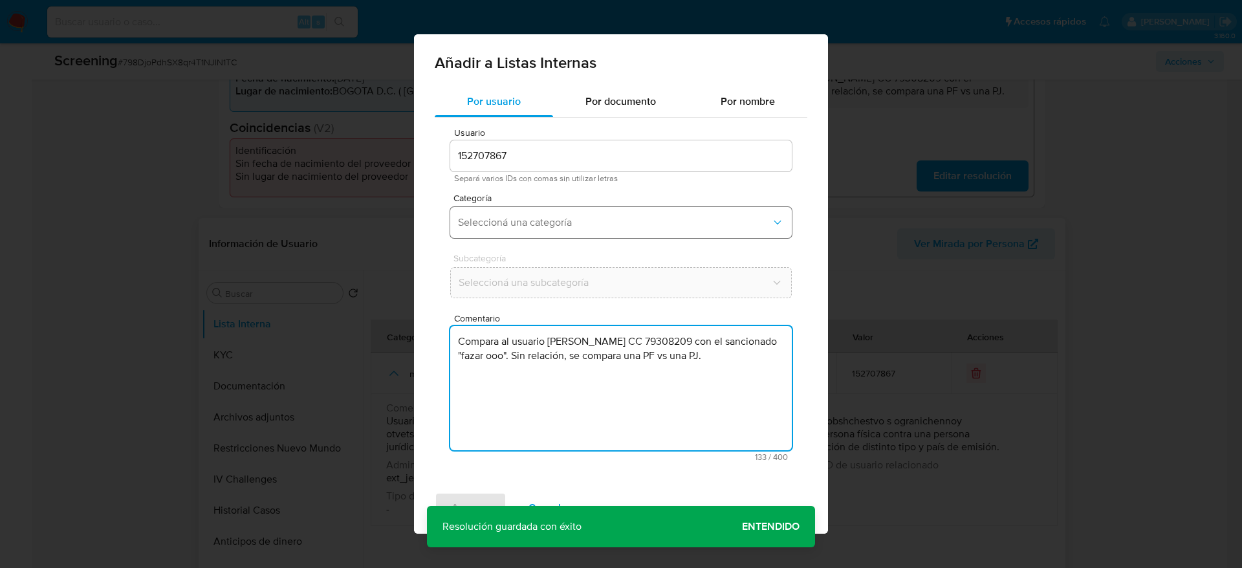
type textarea "Compara al usuario Pedro Jose Duarte Camargo CC 79308209 con el sancionado "faz…"
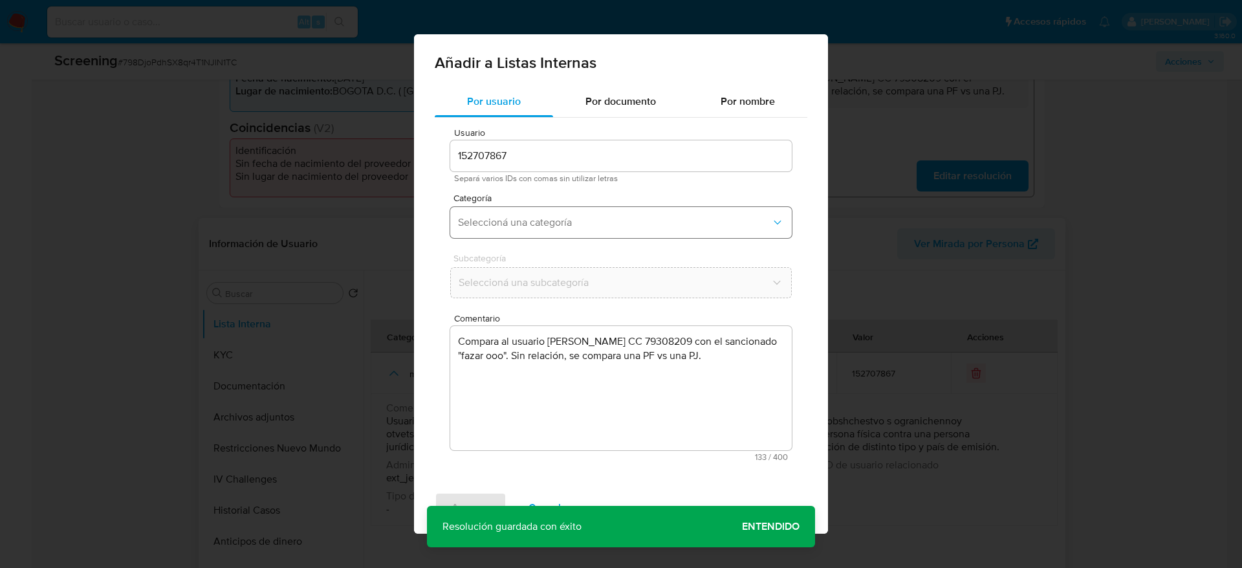
click at [551, 222] on span "Seleccioná una categoría" at bounding box center [614, 222] width 313 height 13
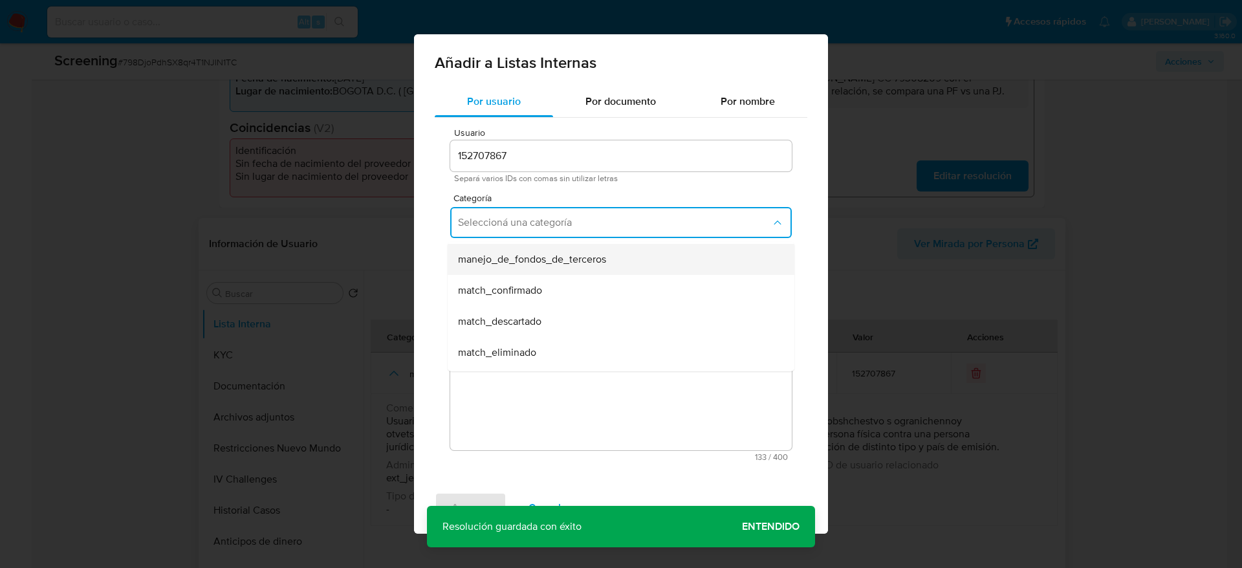
scroll to position [97, 0]
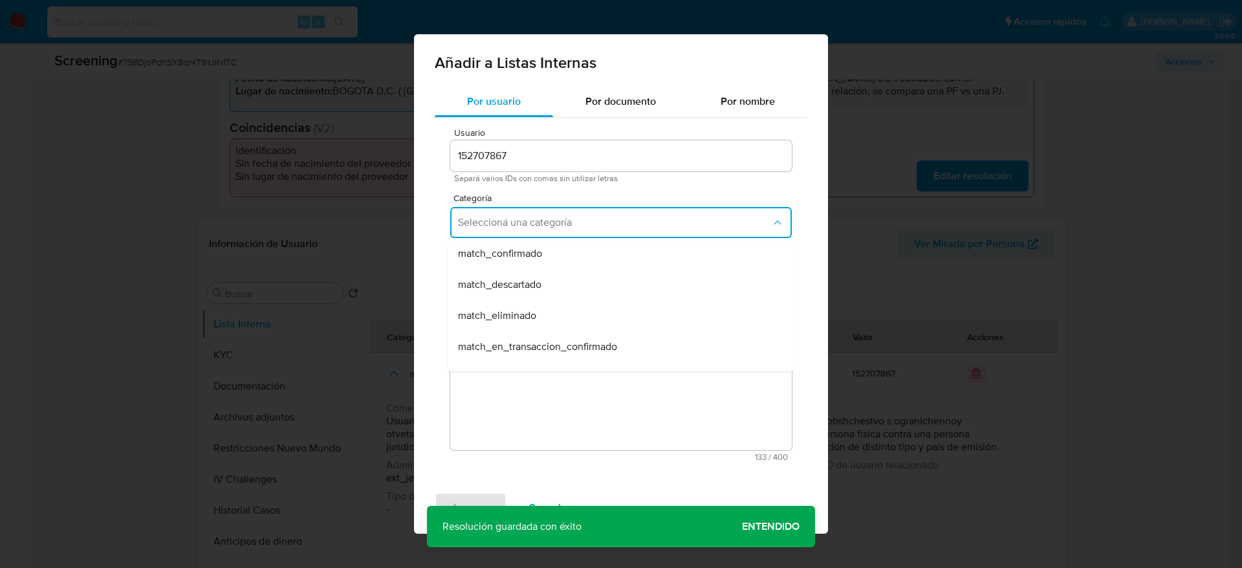
click at [541, 282] on span "match_descartado" at bounding box center [499, 284] width 83 height 13
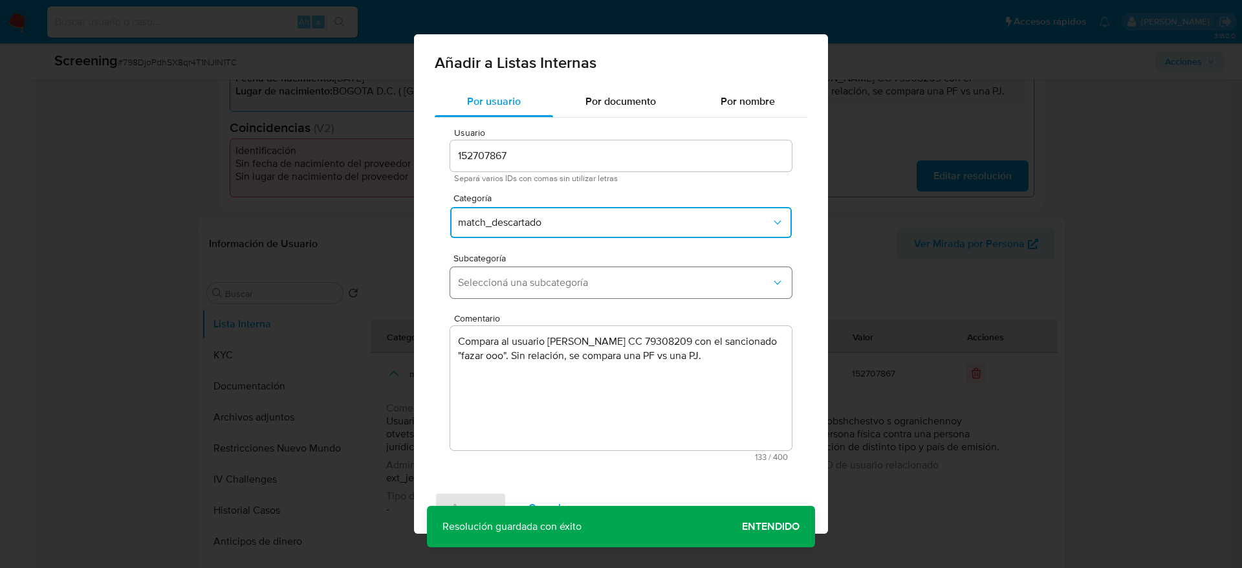
click at [542, 282] on span "Seleccioná una subcategoría" at bounding box center [614, 282] width 313 height 13
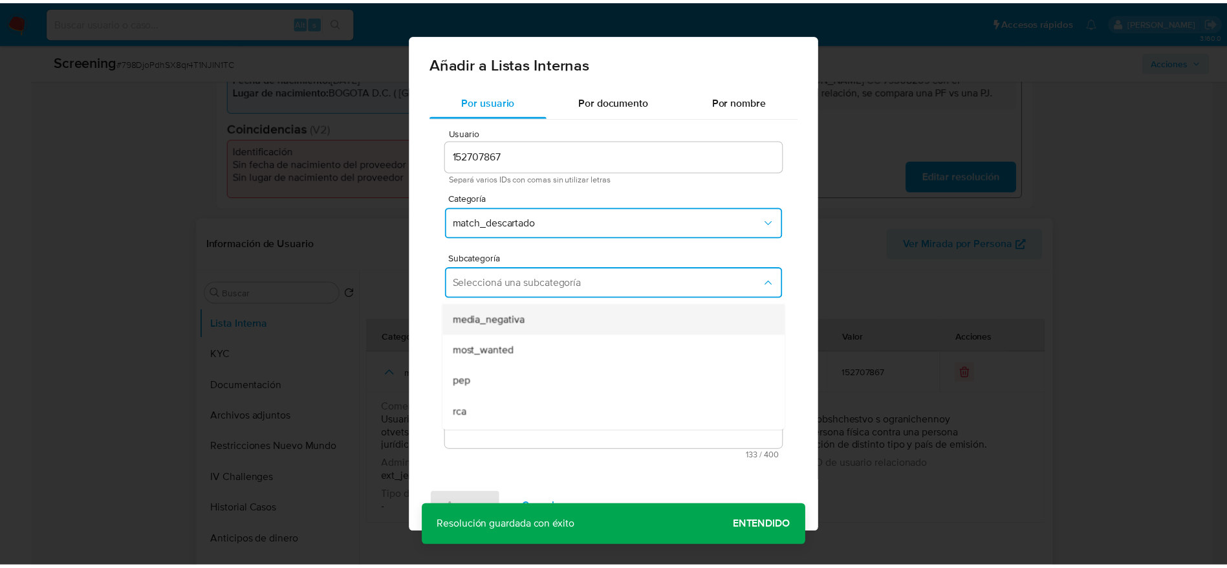
scroll to position [88, 0]
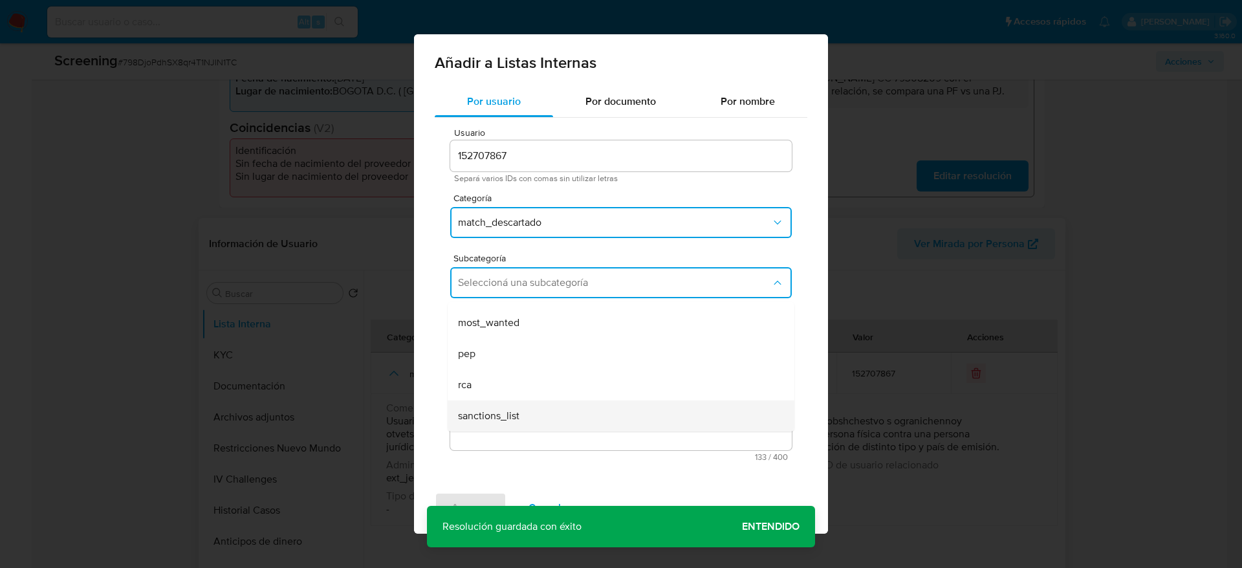
click at [507, 428] on div "sanctions_list" at bounding box center [617, 415] width 318 height 31
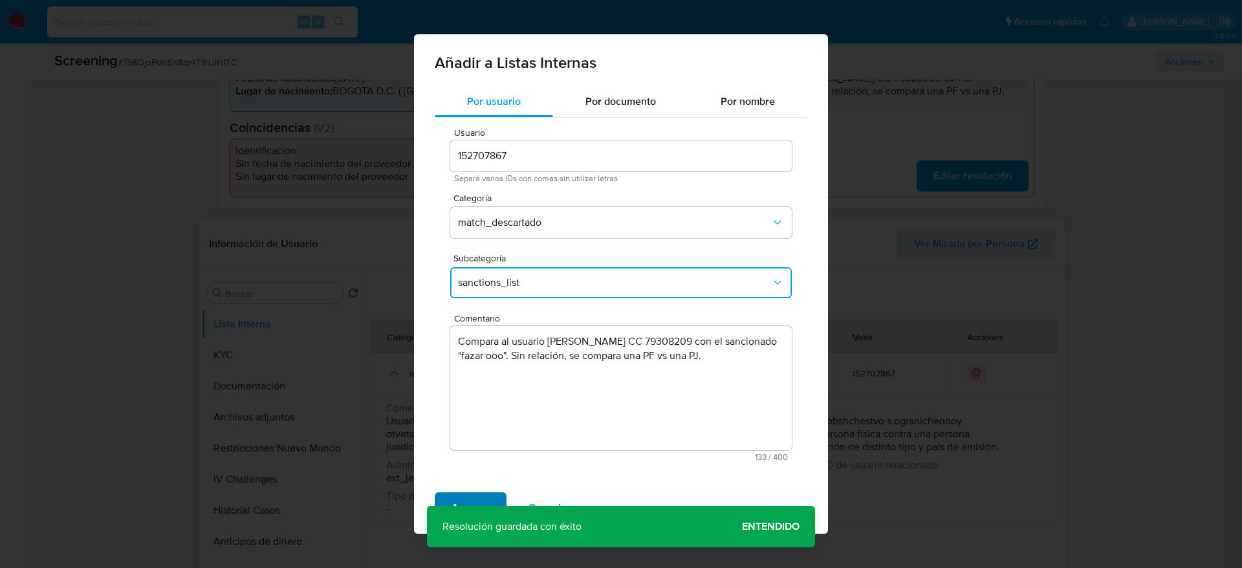
click at [472, 494] on span "Agregar" at bounding box center [471, 508] width 38 height 28
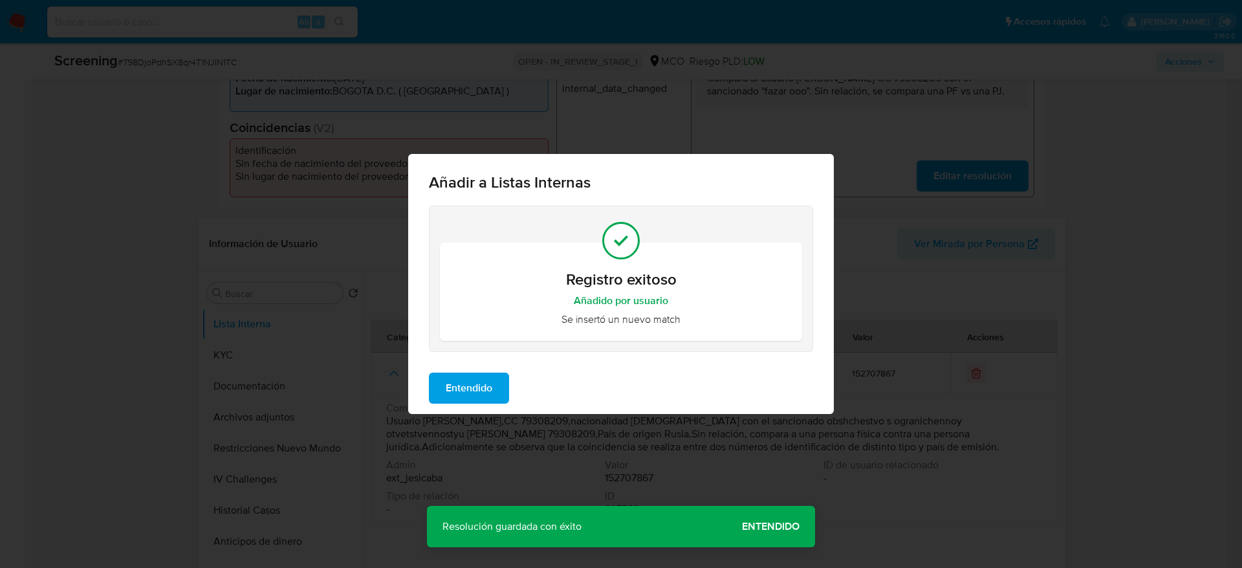
click at [442, 395] on button "Entendido" at bounding box center [469, 388] width 80 height 31
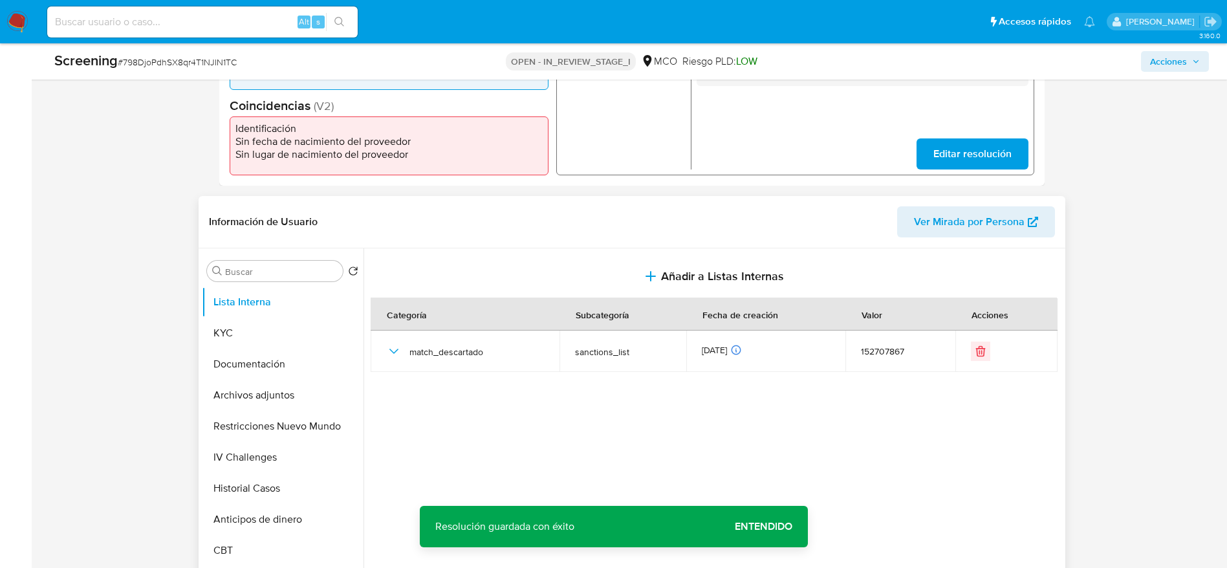
scroll to position [1823, 0]
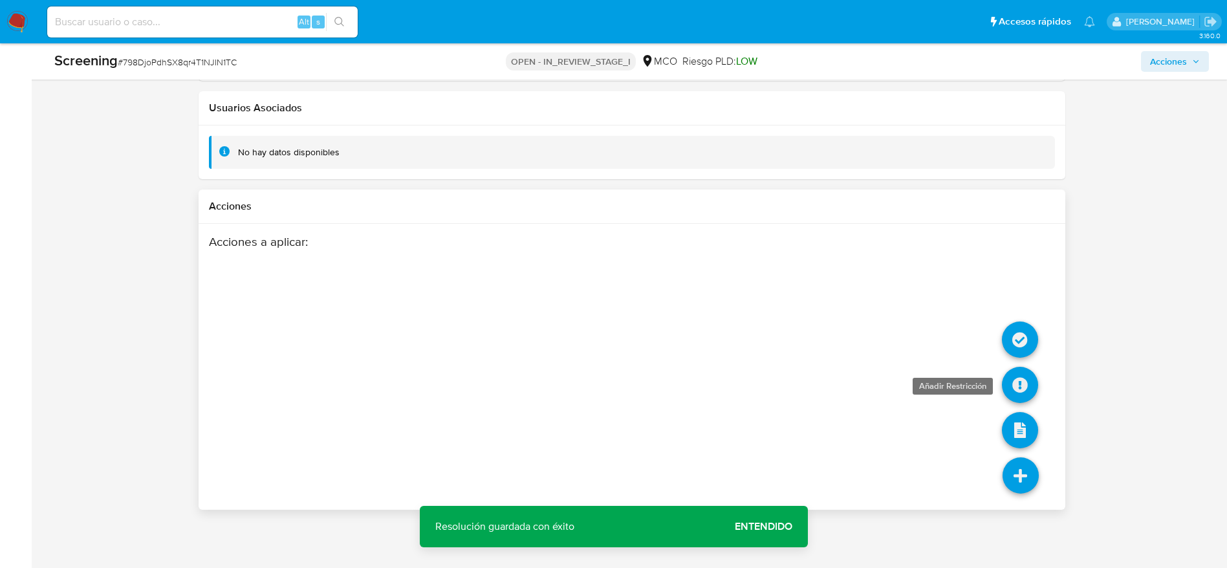
click at [1017, 375] on icon at bounding box center [1020, 385] width 36 height 36
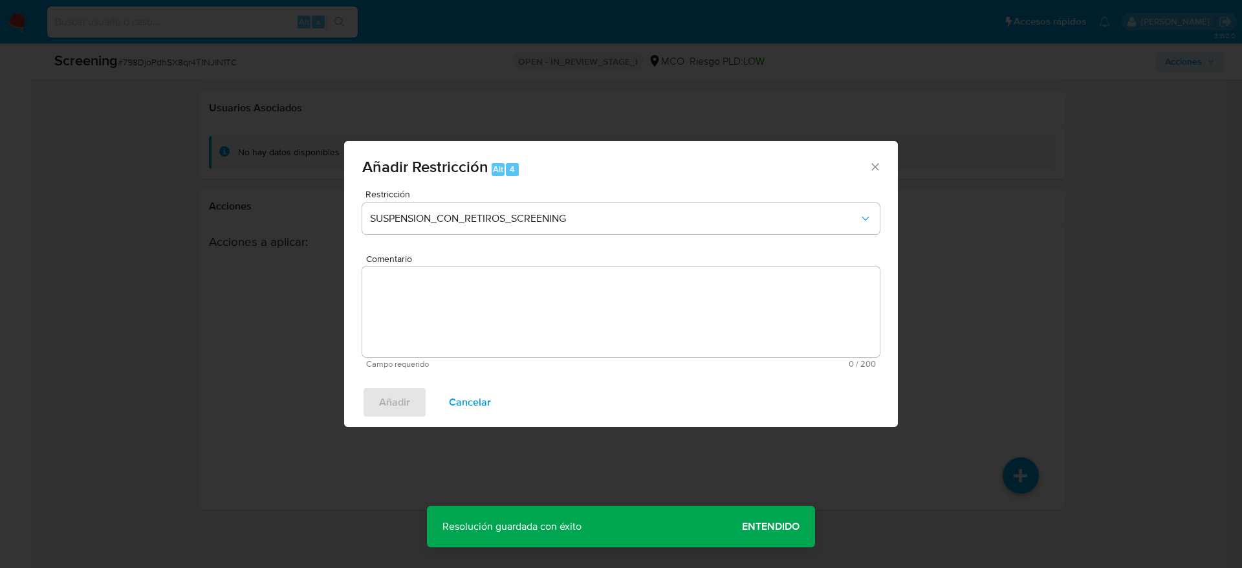
click at [450, 399] on span "Cancelar" at bounding box center [470, 402] width 42 height 28
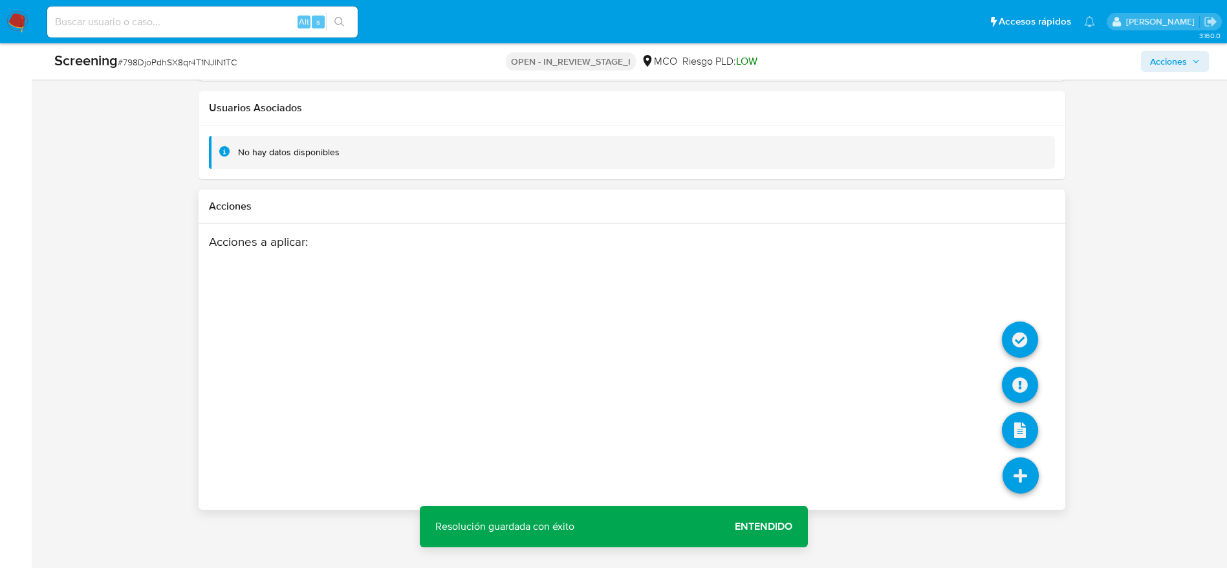
click at [1019, 318] on li at bounding box center [1020, 341] width 36 height 53
click at [1020, 325] on icon at bounding box center [1020, 340] width 36 height 36
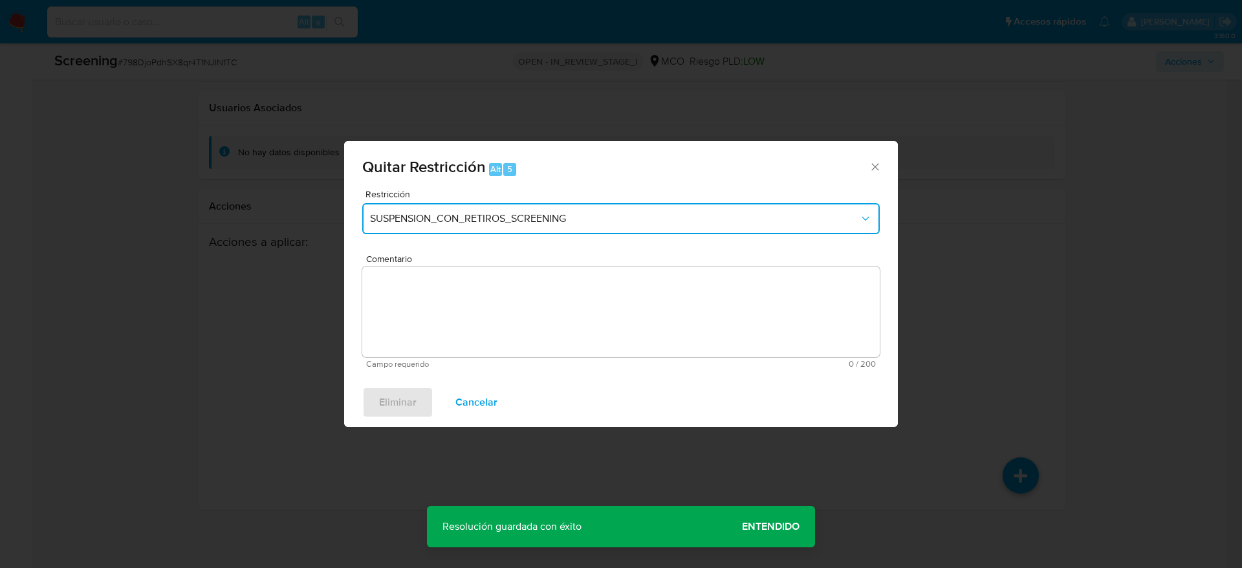
click at [465, 217] on span "SUSPENSION_CON_RETIROS_SCREENING" at bounding box center [614, 218] width 489 height 13
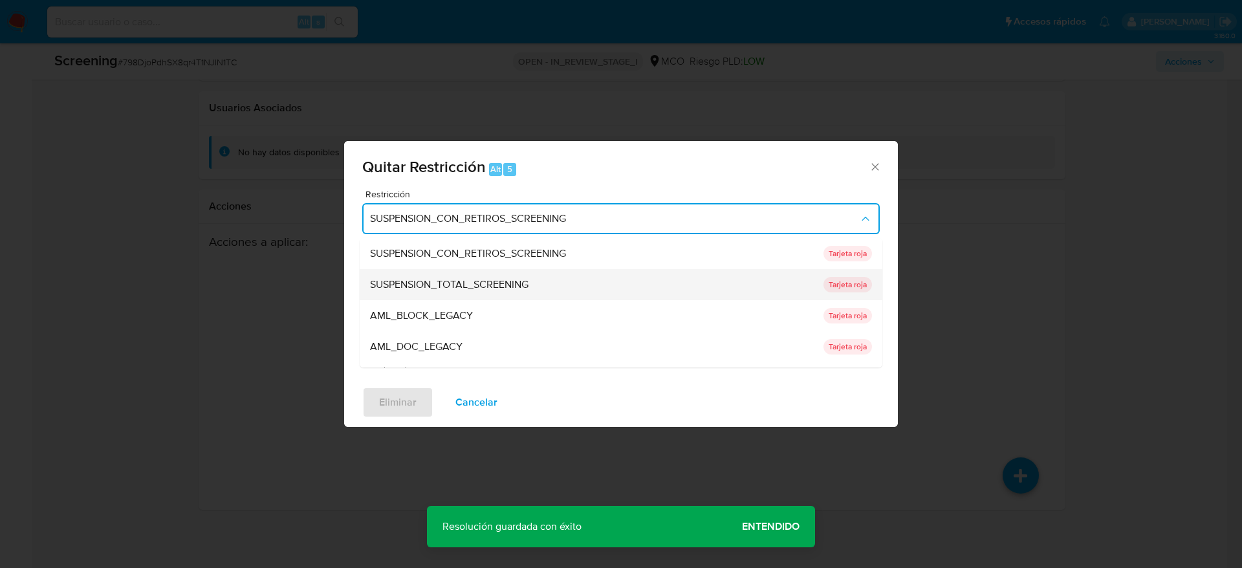
click at [449, 274] on div "SUSPENSION_TOTAL_SCREENING" at bounding box center [593, 284] width 446 height 31
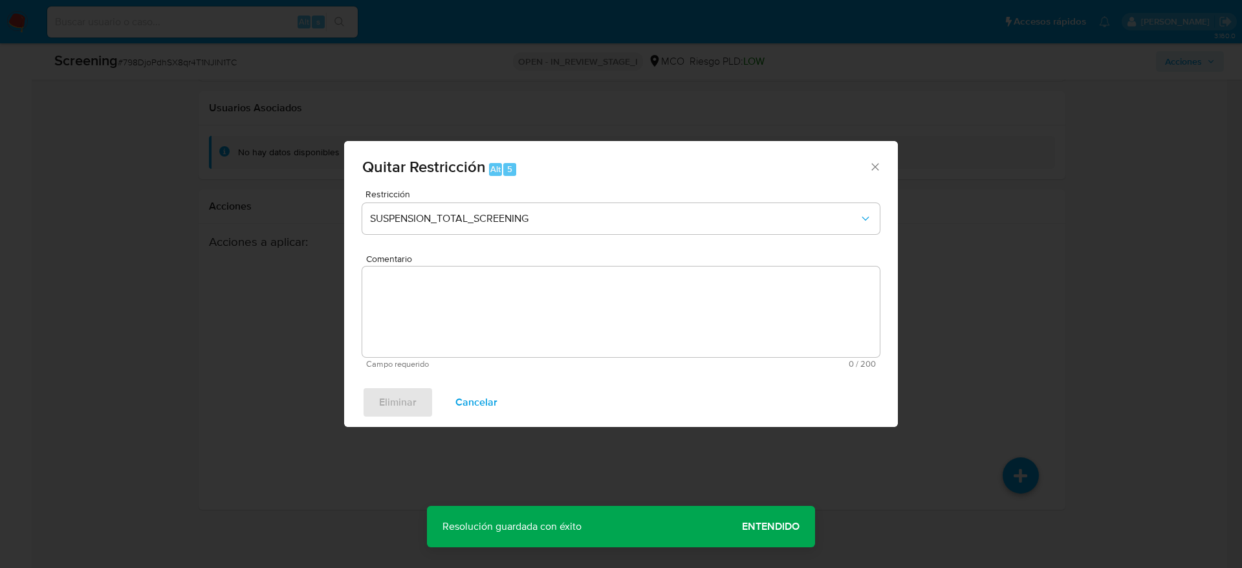
click at [465, 321] on textarea "Comentario" at bounding box center [621, 312] width 518 height 91
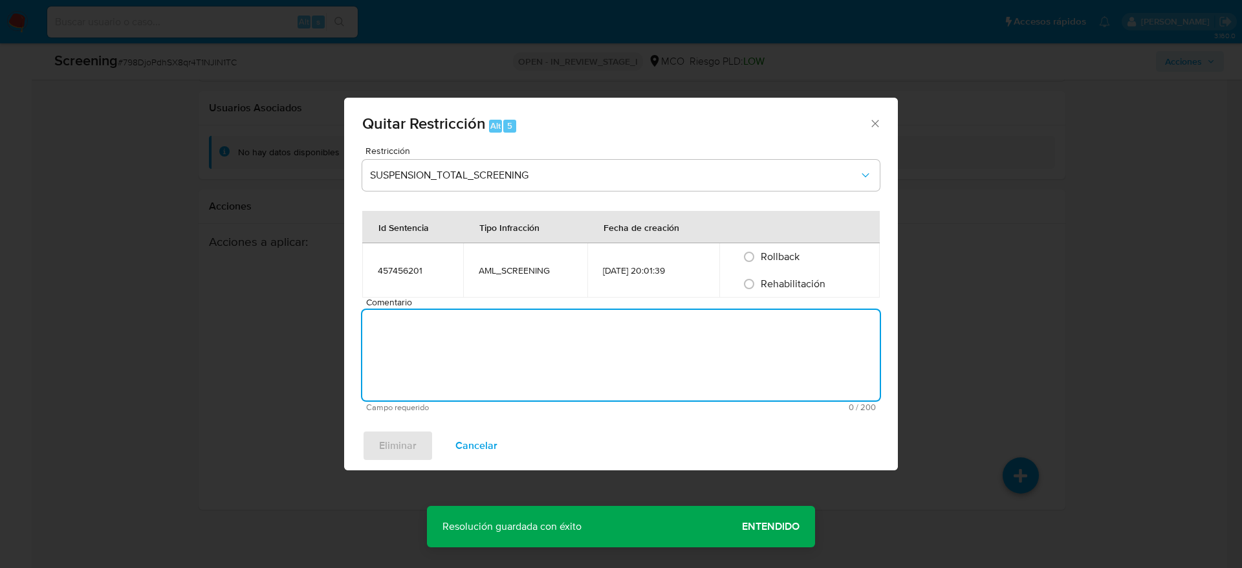
paste textarea "Compara al usuario Pedro Jose Duarte Camargo CC 79308209 con el sancionado "faz…"
type textarea "Compara al usuario Pedro Jose Duarte Camargo CC 79308209 con el sancionado "faz…"
click at [827, 278] on div "Rehabilitación" at bounding box center [799, 283] width 129 height 27
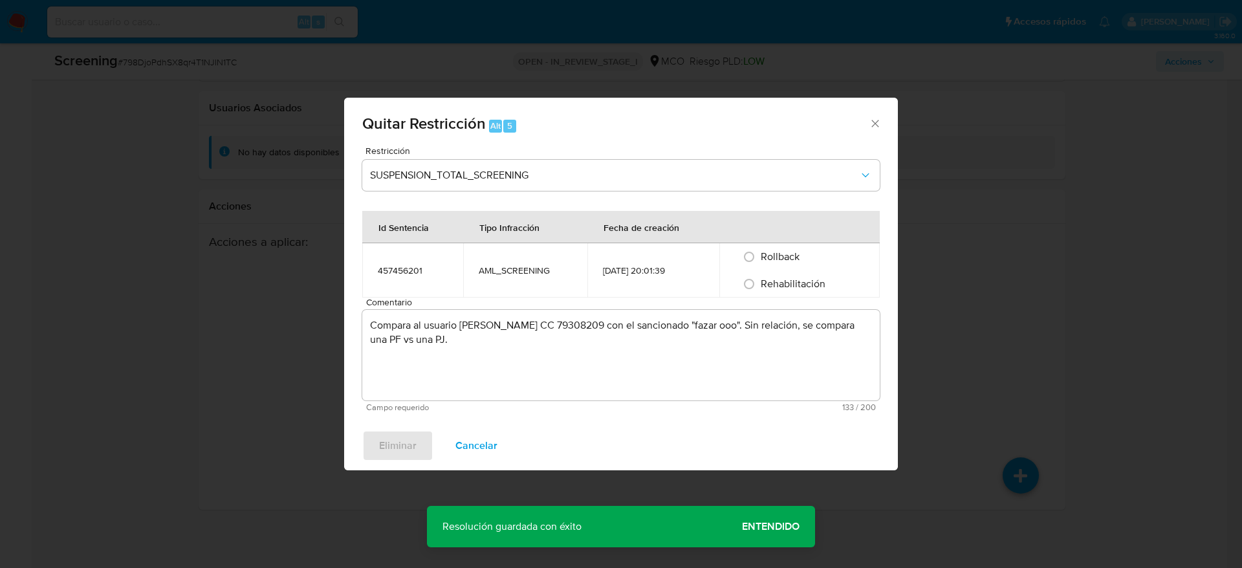
click at [820, 280] on span "Rehabilitación" at bounding box center [793, 283] width 65 height 15
click at [759, 280] on input "Rehabilitación" at bounding box center [749, 284] width 21 height 21
radio input "true"
click at [382, 439] on span "Eliminar" at bounding box center [398, 445] width 38 height 28
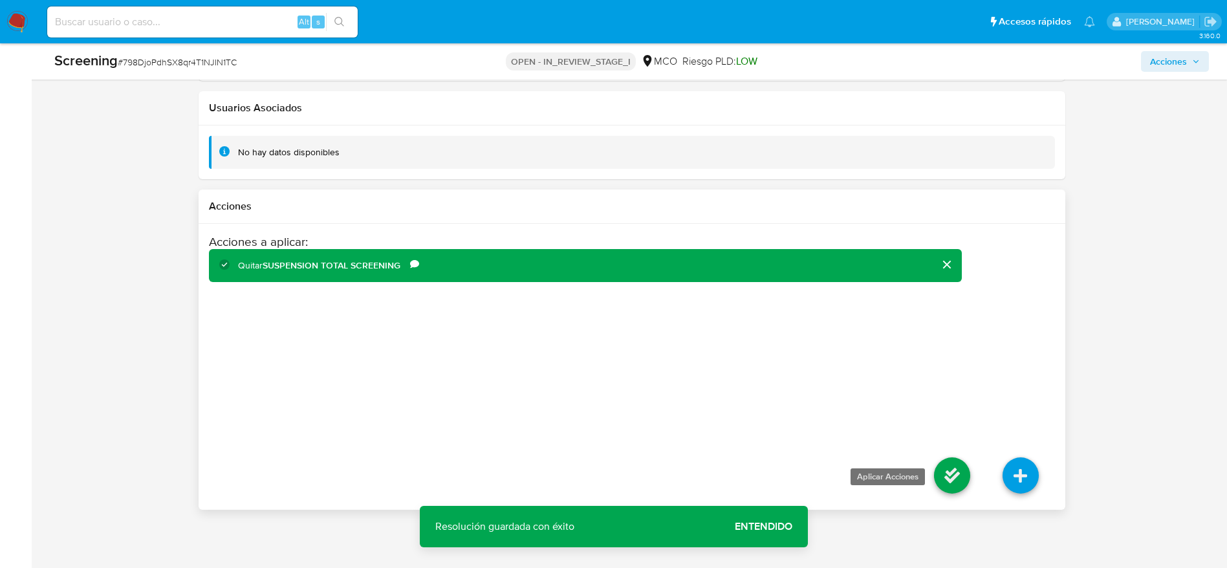
click at [954, 478] on icon at bounding box center [952, 475] width 36 height 36
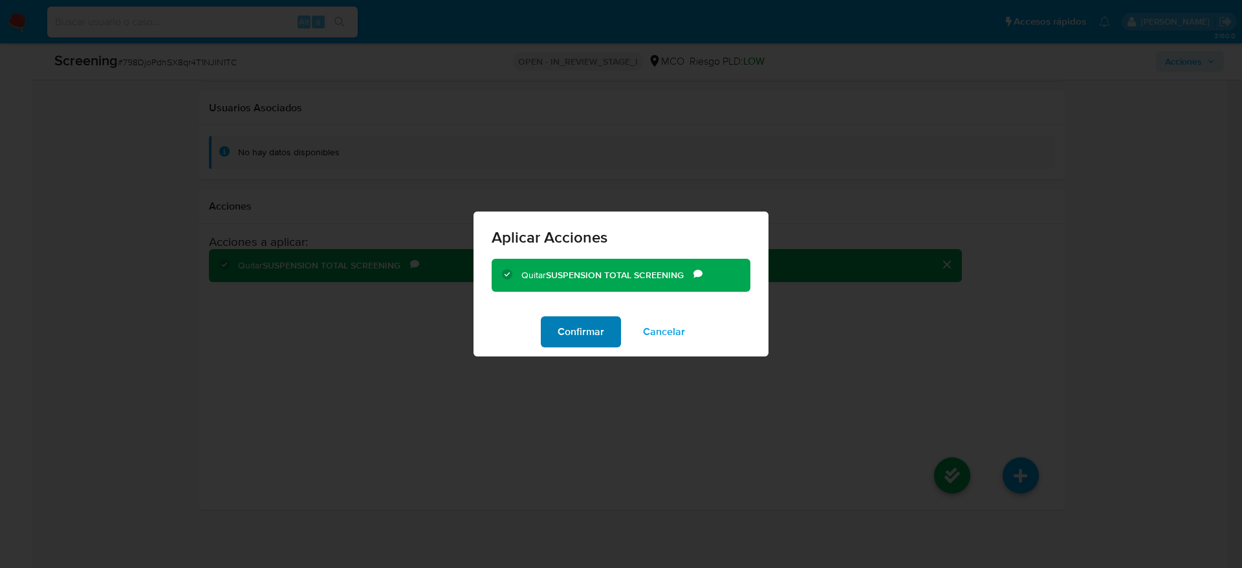
click at [561, 327] on span "Confirmar" at bounding box center [581, 332] width 47 height 28
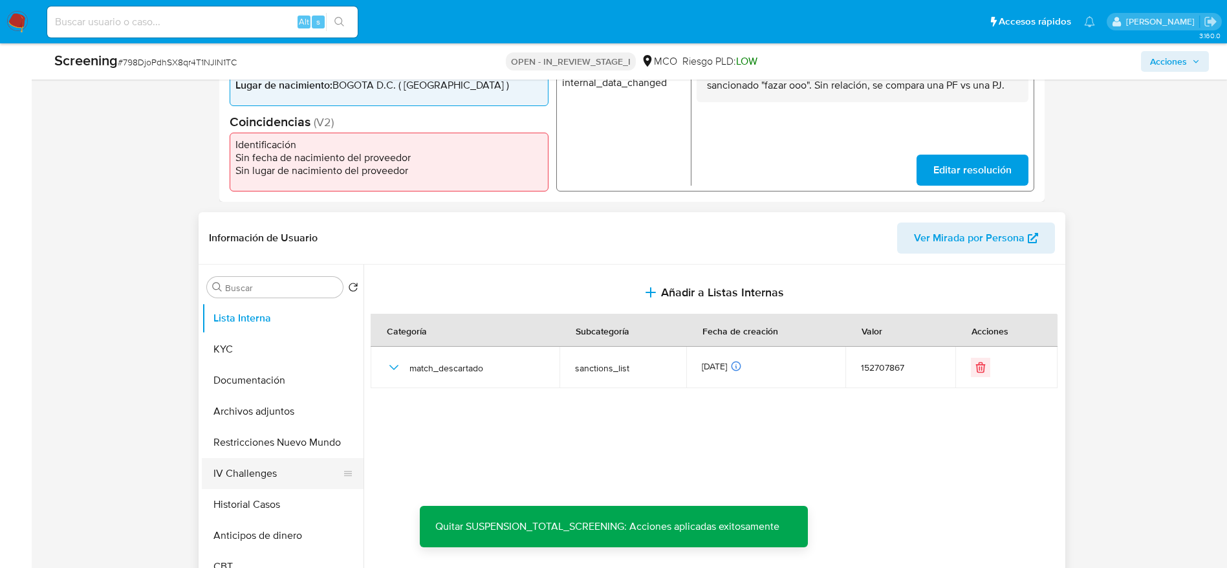
scroll to position [464, 0]
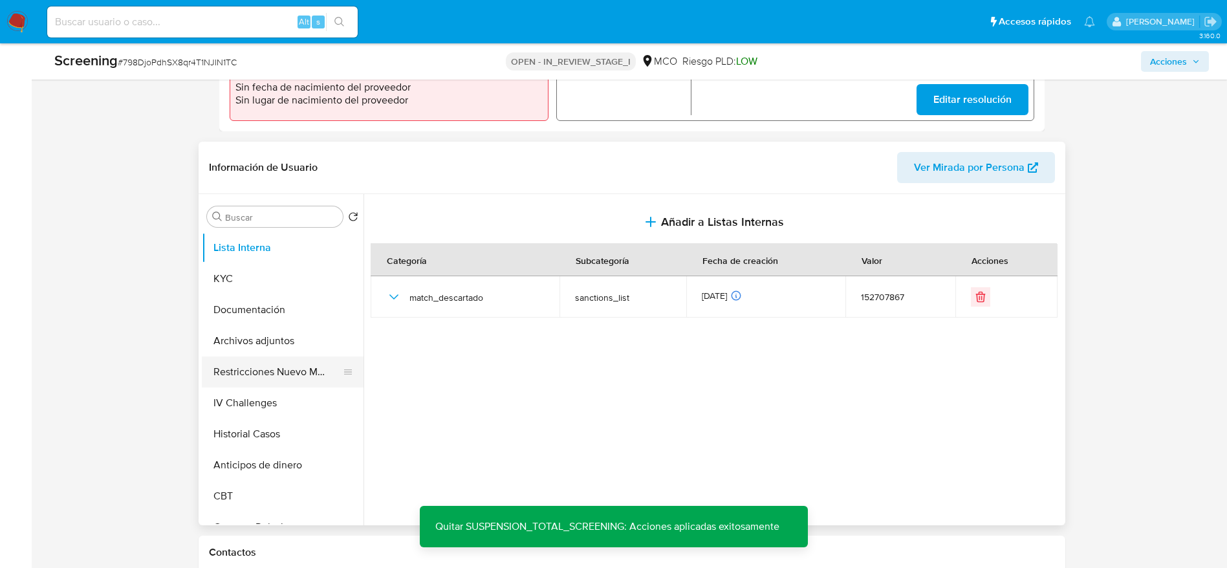
drag, startPoint x: 196, startPoint y: 398, endPoint x: 232, endPoint y: 383, distance: 39.2
click at [239, 379] on button "Restricciones Nuevo Mundo" at bounding box center [277, 371] width 151 height 31
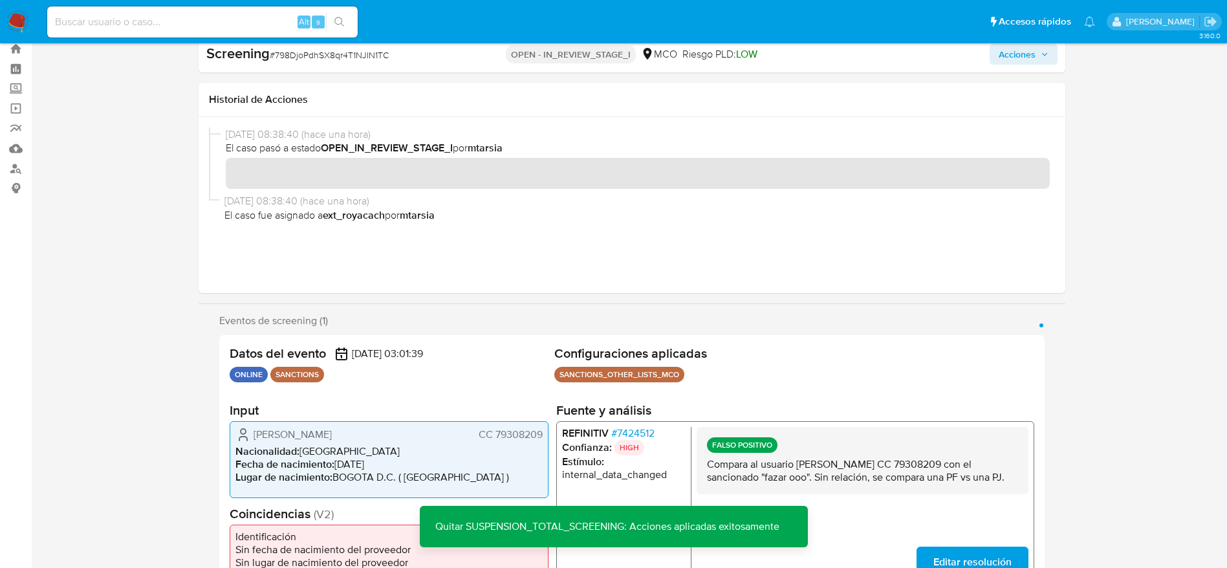
scroll to position [0, 0]
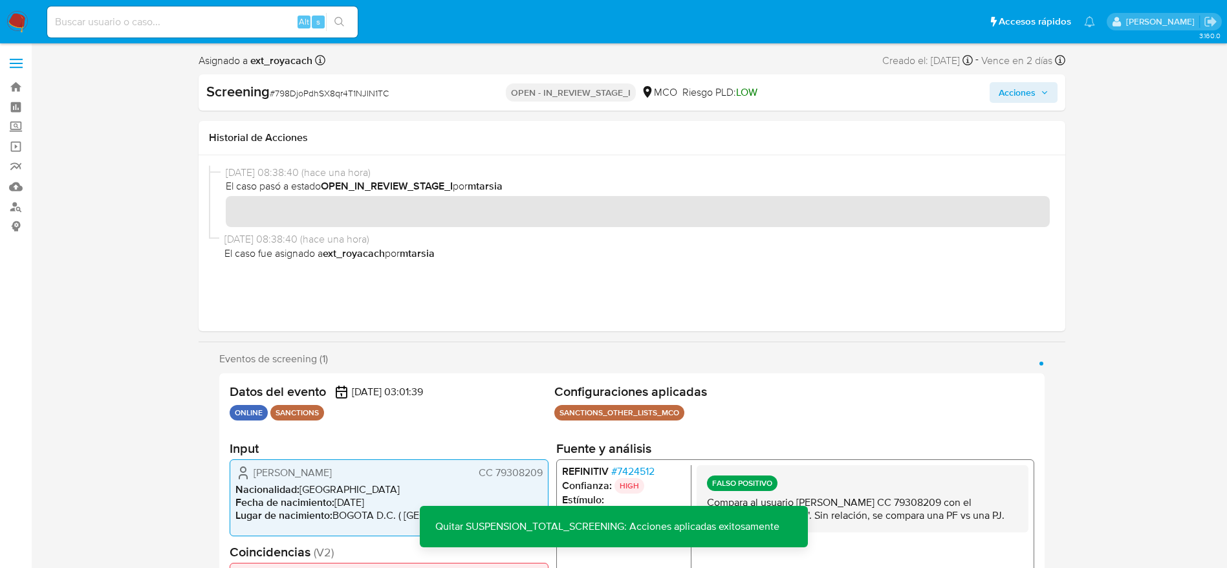
click at [1021, 95] on span "Acciones" at bounding box center [1017, 92] width 37 height 21
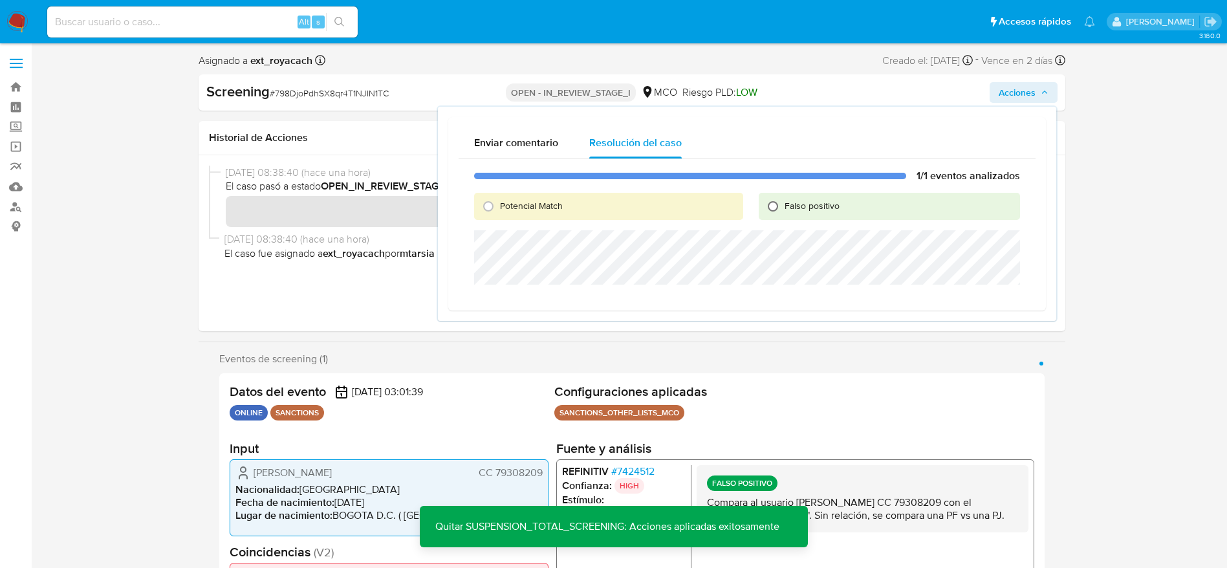
click at [774, 196] on input "Falso positivo" at bounding box center [773, 206] width 21 height 21
radio input "true"
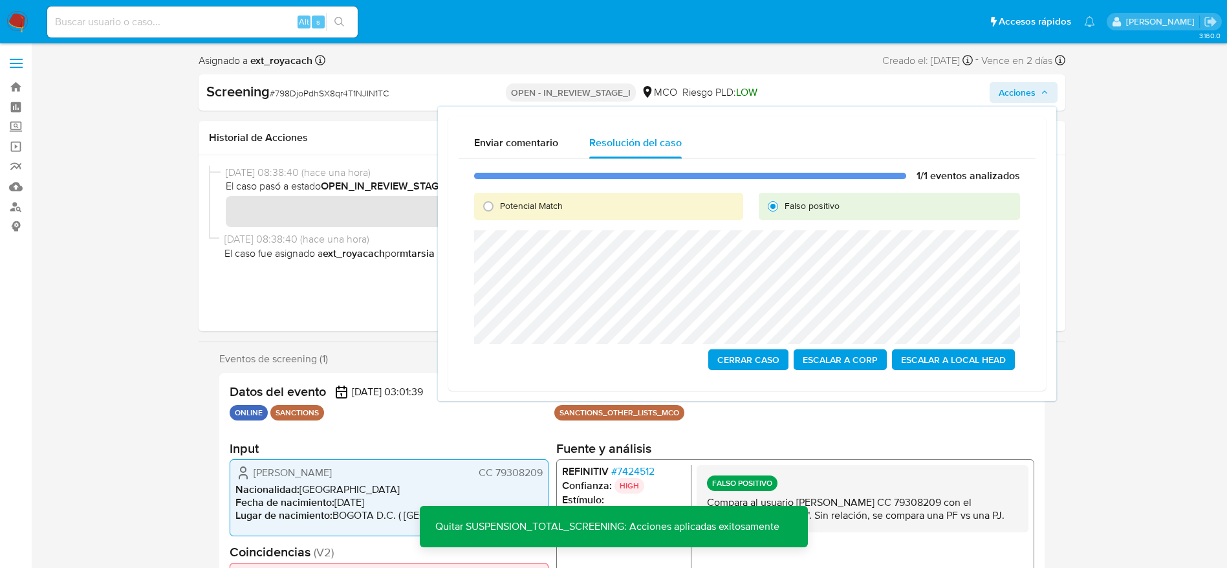
click at [766, 355] on span "Cerrar Caso" at bounding box center [748, 360] width 62 height 18
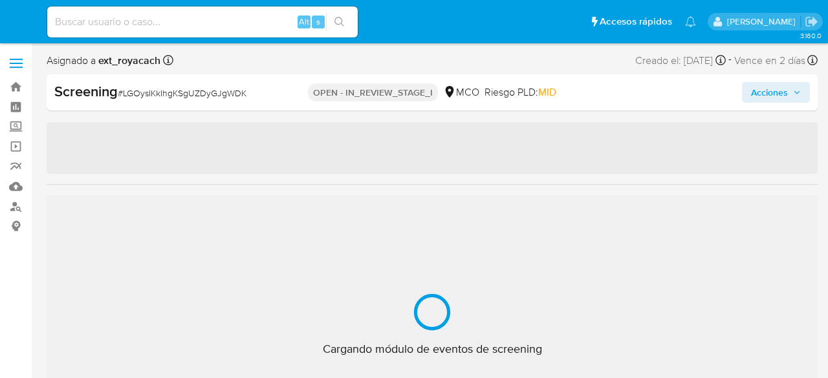
select select "10"
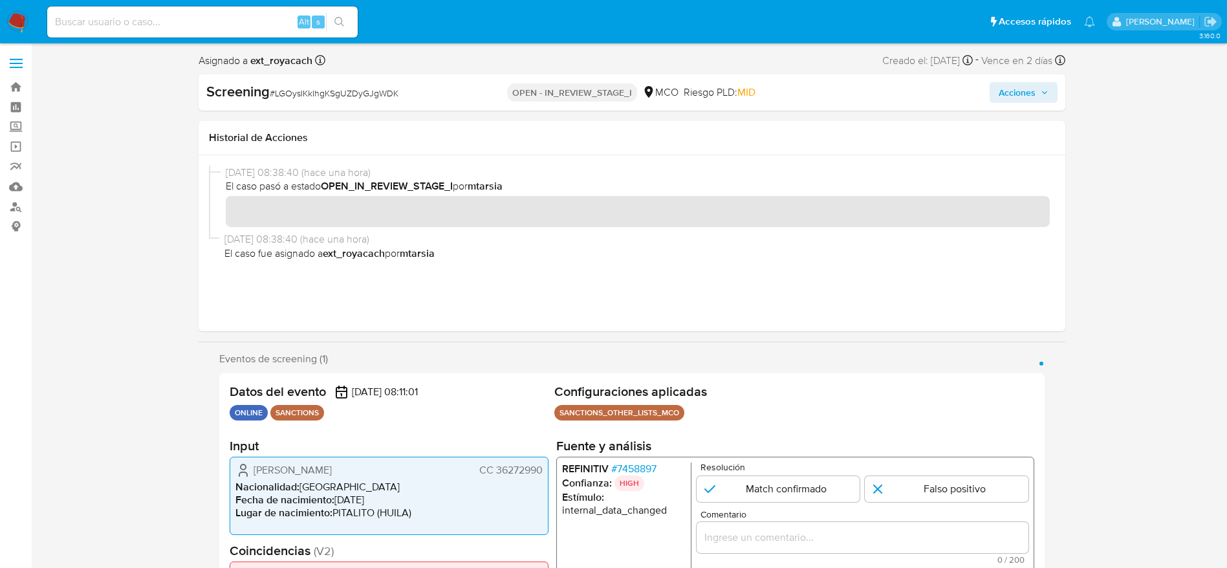
click at [356, 91] on span "# LGOysIKkIhgKSgUZDyGJgWDK" at bounding box center [334, 93] width 129 height 13
click at [369, 104] on div "Screening # LGOysIKkIhgKSgUZDyGJgWDK OPEN - IN_REVIEW_STAGE_I MCO Riesgo PLD: M…" at bounding box center [632, 92] width 867 height 36
copy span "LGOysIKkIhgKSgUZDyGJgWDK"
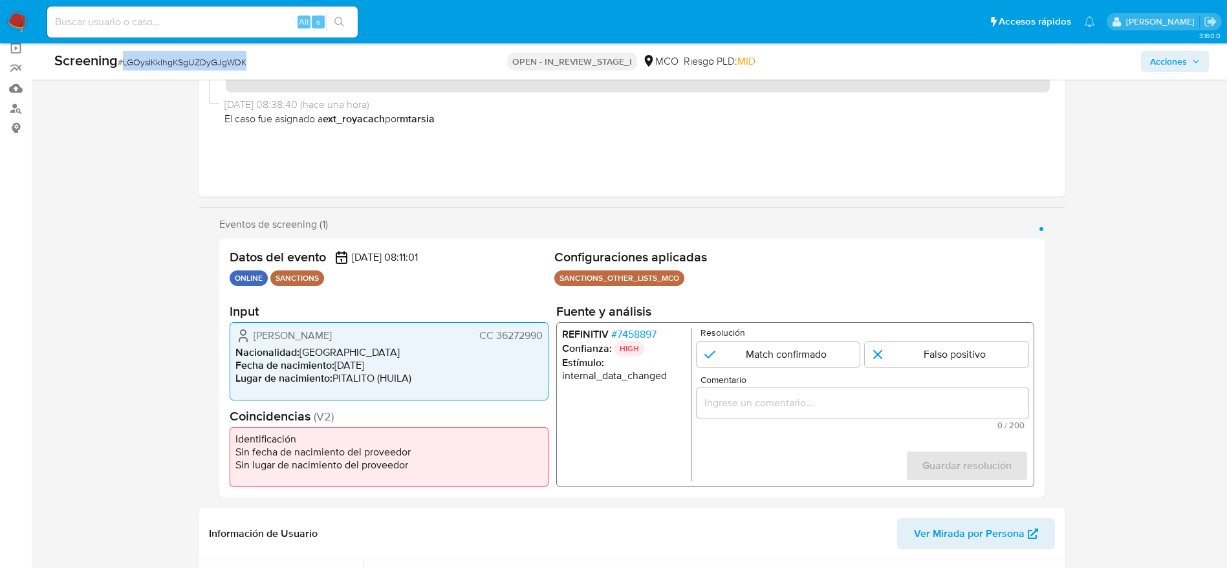
scroll to position [194, 0]
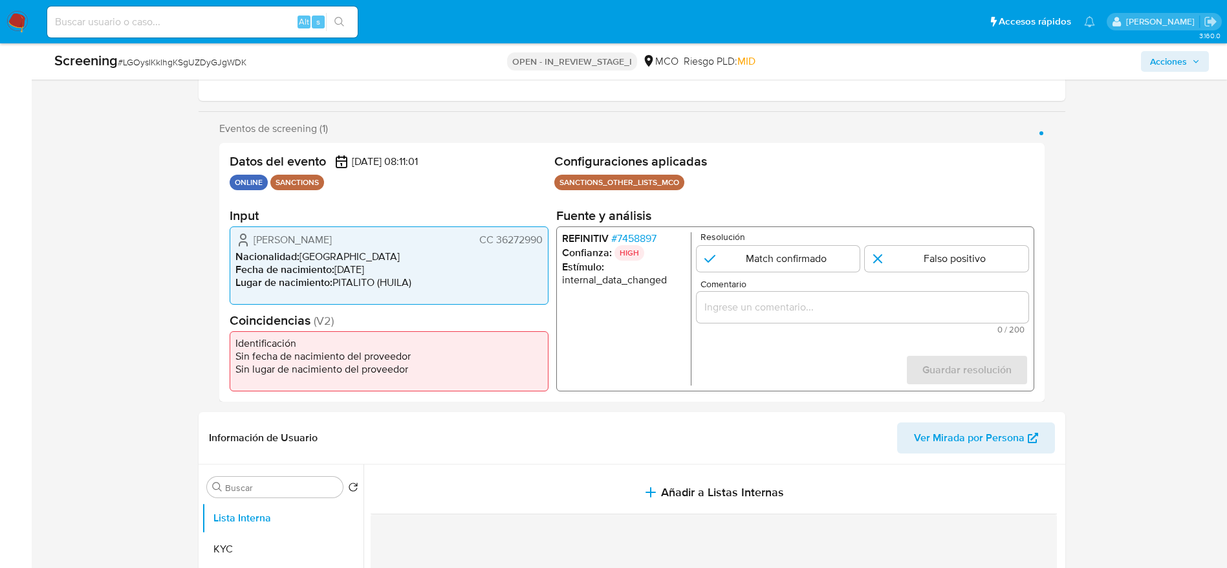
drag, startPoint x: 237, startPoint y: 239, endPoint x: 547, endPoint y: 235, distance: 310.5
click at [547, 235] on div "Gladys Artunduaga Rosero CC 36272990 Nacionalidad : Colombia Fecha de nacimient…" at bounding box center [389, 265] width 319 height 78
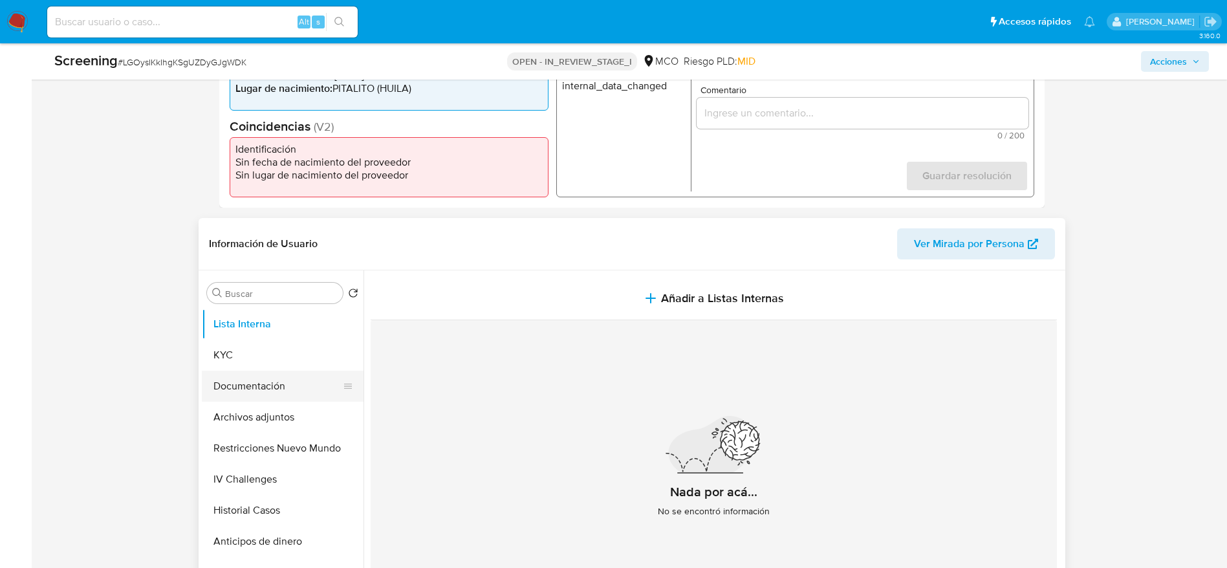
click at [294, 378] on button "Documentación" at bounding box center [277, 386] width 151 height 31
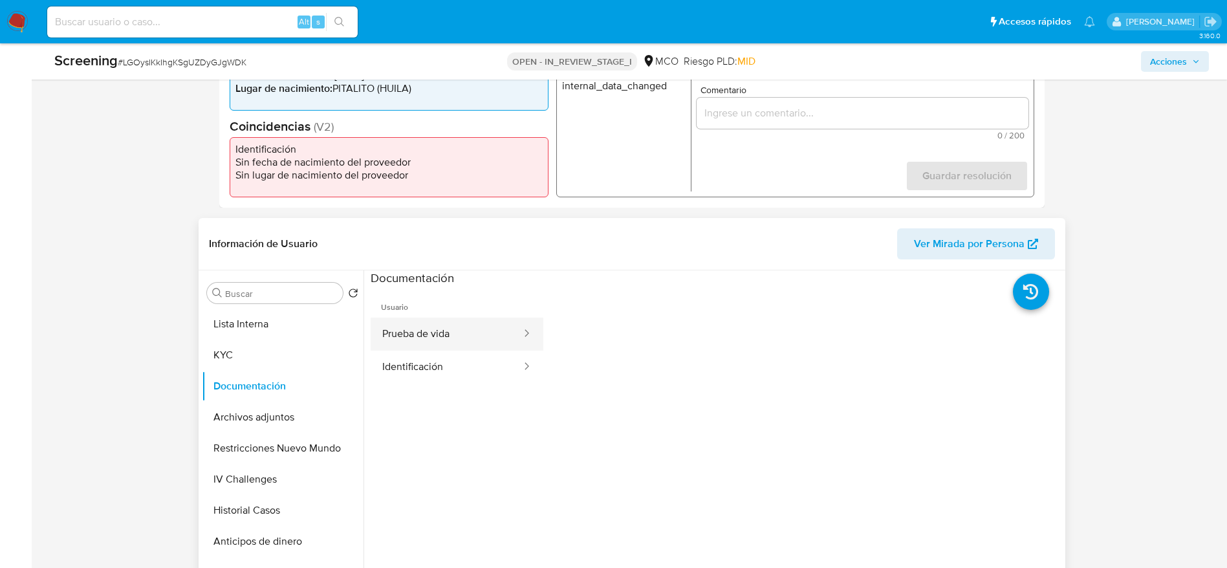
click at [443, 334] on button "Prueba de vida" at bounding box center [447, 334] width 152 height 33
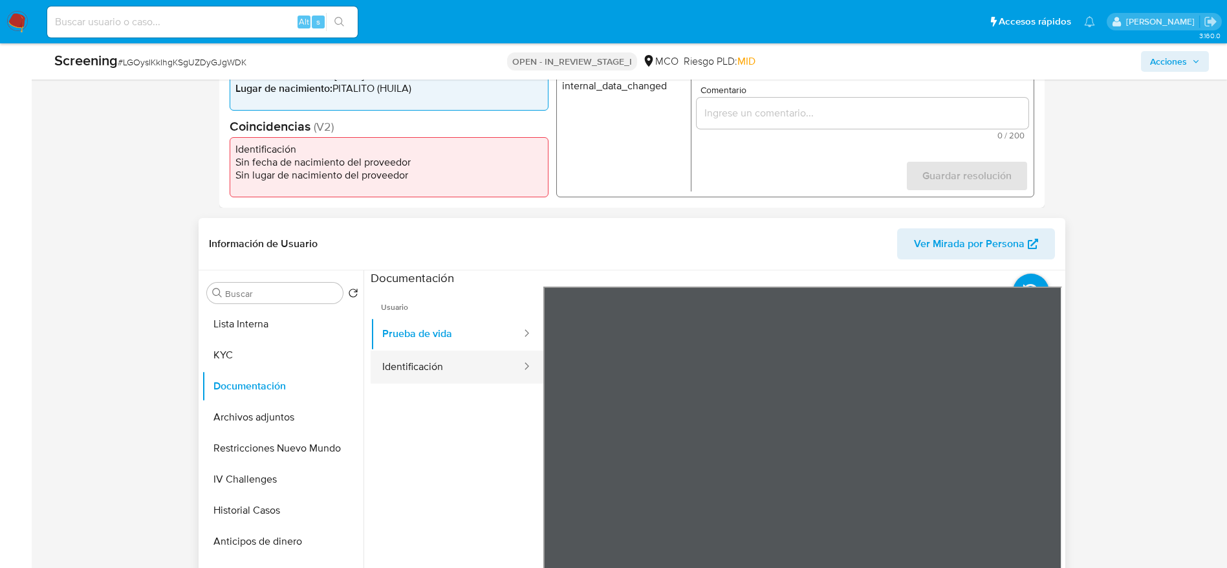
click at [429, 369] on button "Identificación" at bounding box center [447, 367] width 152 height 33
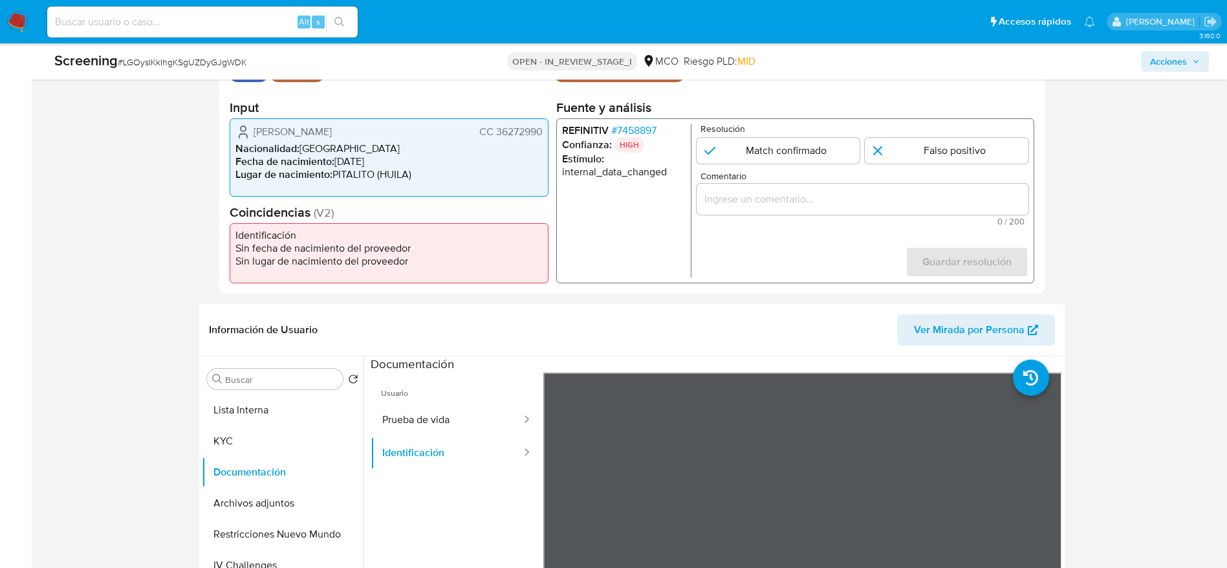
scroll to position [194, 0]
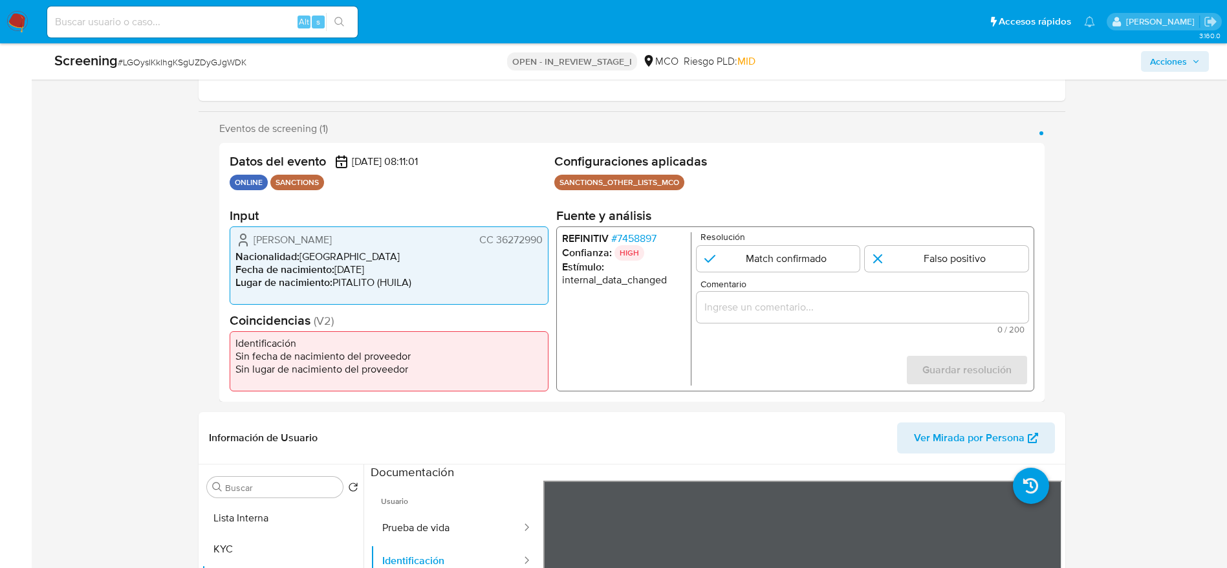
click at [646, 228] on div "REFINITIV # 7458897 Confianza: HIGH Estímulo : internal_data_changed Resolución…" at bounding box center [795, 308] width 478 height 165
click at [649, 235] on span "# 7458897" at bounding box center [633, 238] width 45 height 13
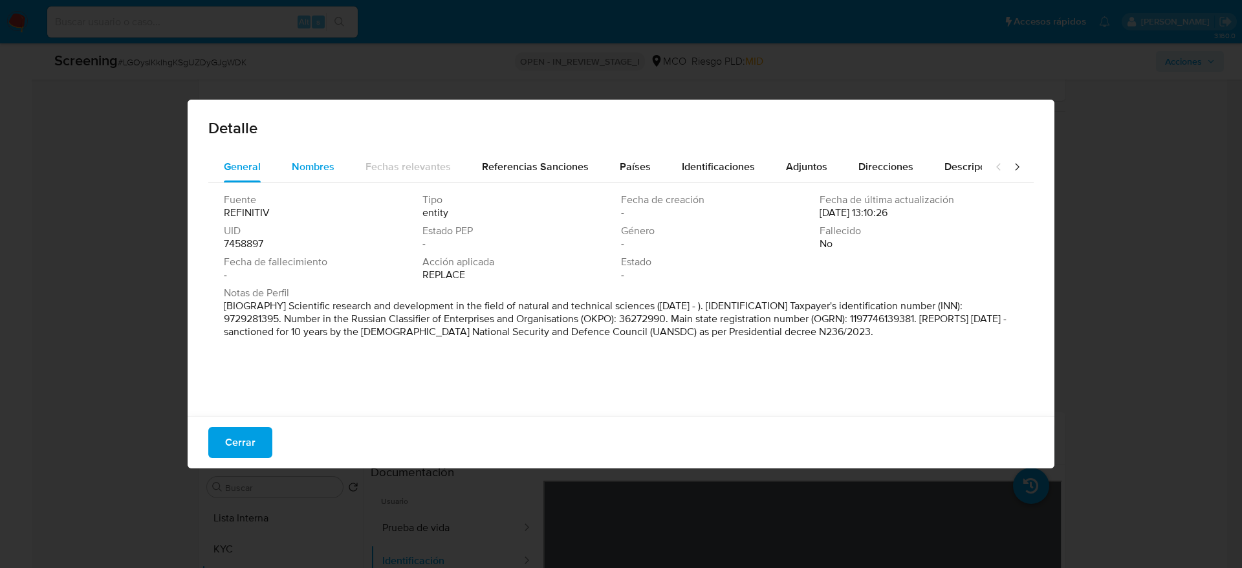
drag, startPoint x: 305, startPoint y: 209, endPoint x: 289, endPoint y: 180, distance: 33.0
click at [285, 178] on button "Nombres" at bounding box center [313, 166] width 74 height 31
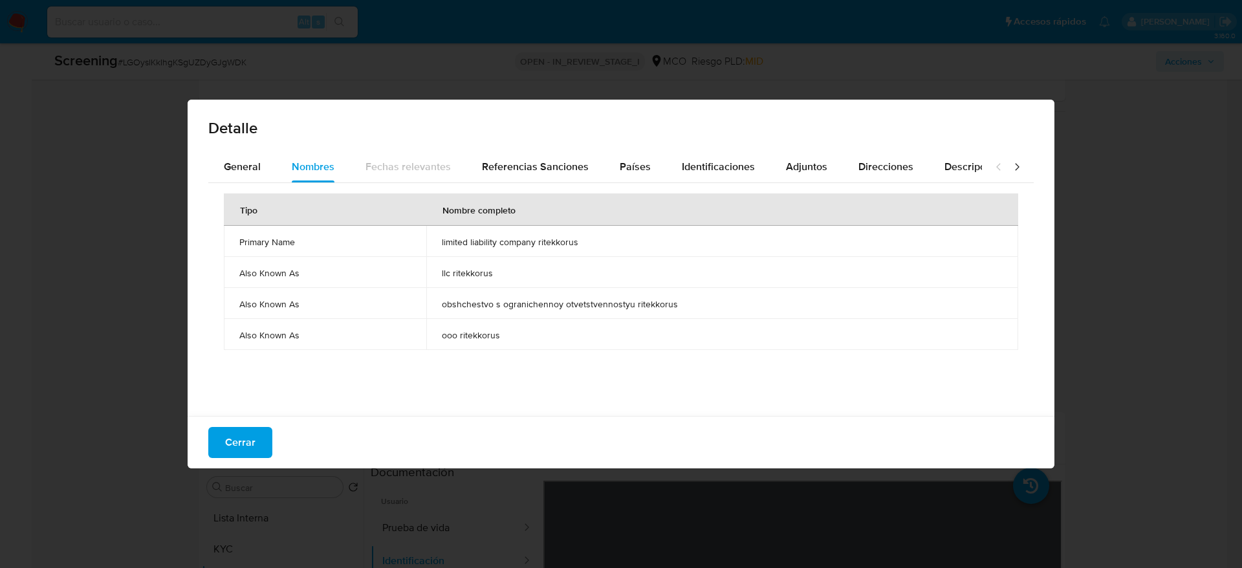
click at [546, 240] on span "limited liability company ritekkorus" at bounding box center [722, 242] width 561 height 12
click at [620, 164] on span "Países" at bounding box center [635, 166] width 31 height 15
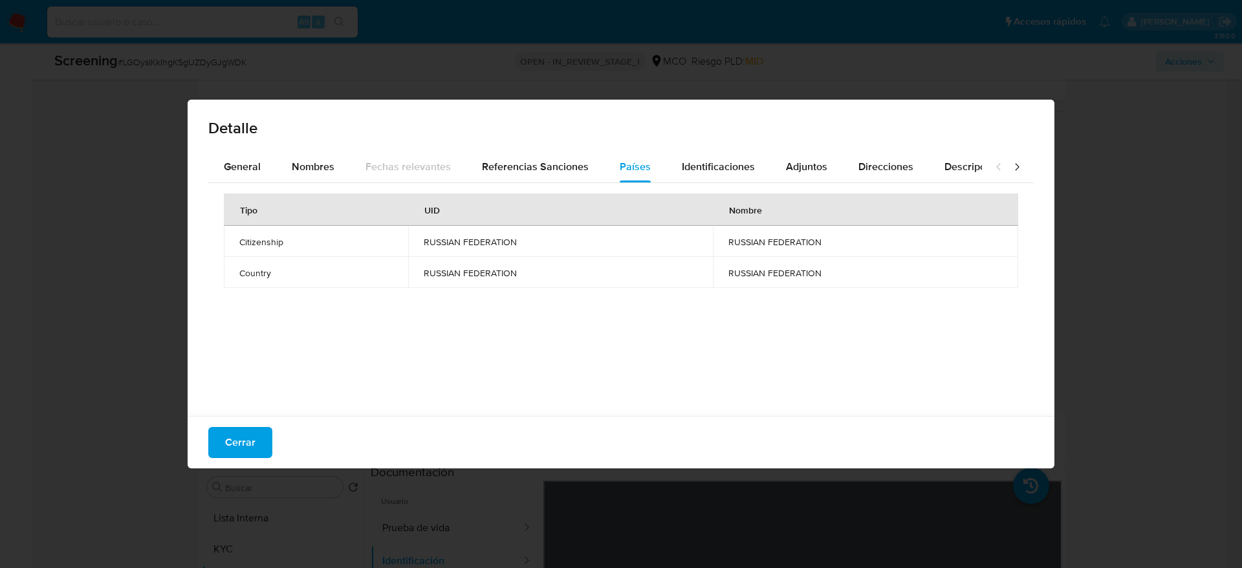
drag, startPoint x: 302, startPoint y: 435, endPoint x: 282, endPoint y: 442, distance: 21.3
click at [287, 378] on div "Cerrar" at bounding box center [621, 442] width 867 height 52
click at [279, 378] on div "Cerrar" at bounding box center [621, 442] width 867 height 52
click at [272, 378] on div "Cerrar" at bounding box center [621, 442] width 867 height 52
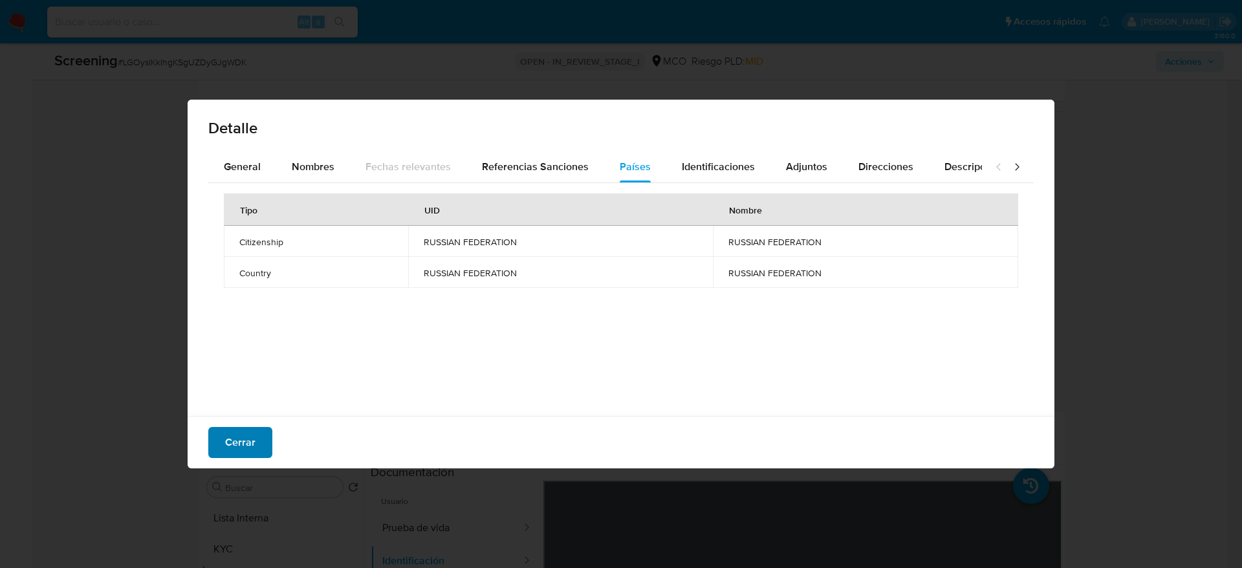
click at [267, 378] on button "Cerrar" at bounding box center [240, 442] width 64 height 31
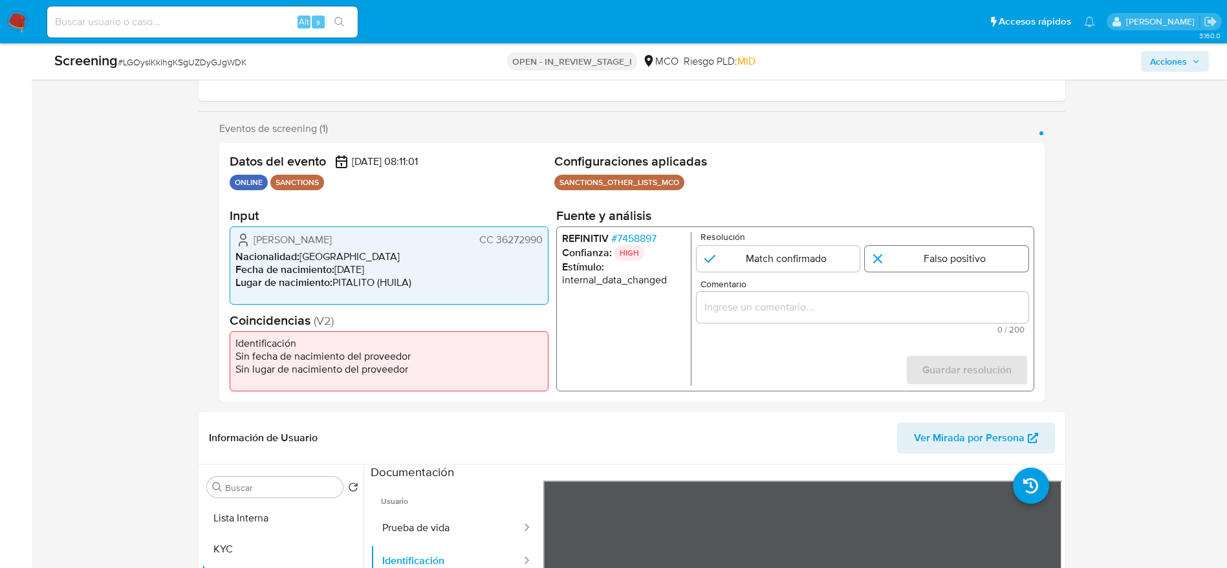
click at [827, 254] on input "1 de 1" at bounding box center [947, 259] width 164 height 26
radio input "true"
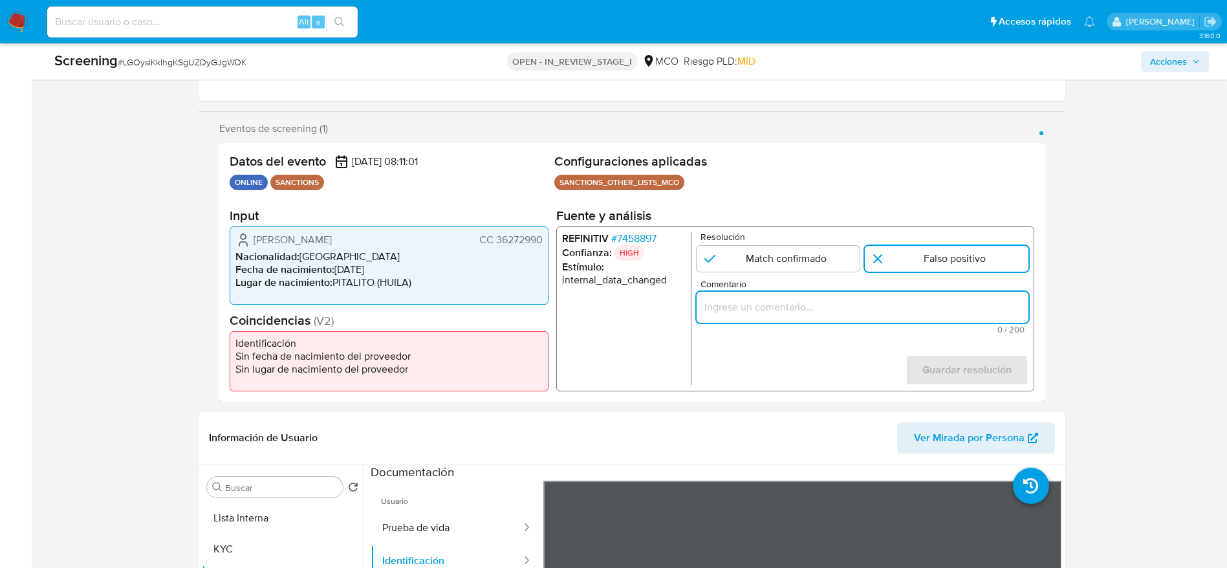
drag, startPoint x: 952, startPoint y: 298, endPoint x: 949, endPoint y: 307, distance: 10.2
click at [827, 299] on input "Comentario" at bounding box center [862, 307] width 332 height 17
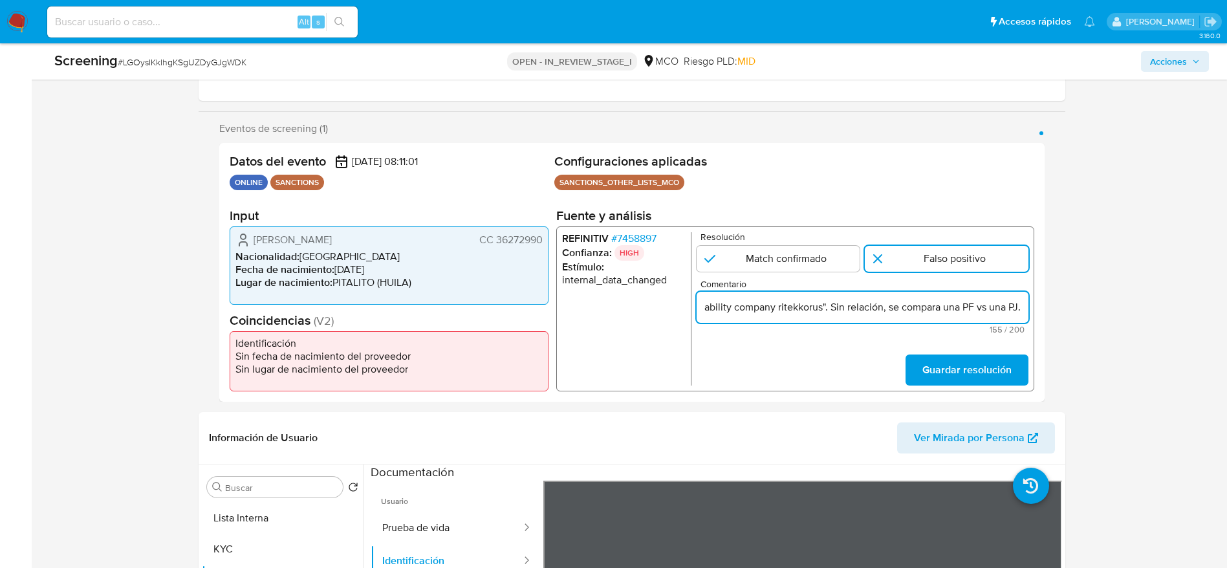
scroll to position [0, 409]
type input "Compara al usuario Gladys Artunduaga Rosero CC 36272990 con el sancionado "limi…"
click at [827, 367] on span "Guardar resolución" at bounding box center [966, 370] width 89 height 28
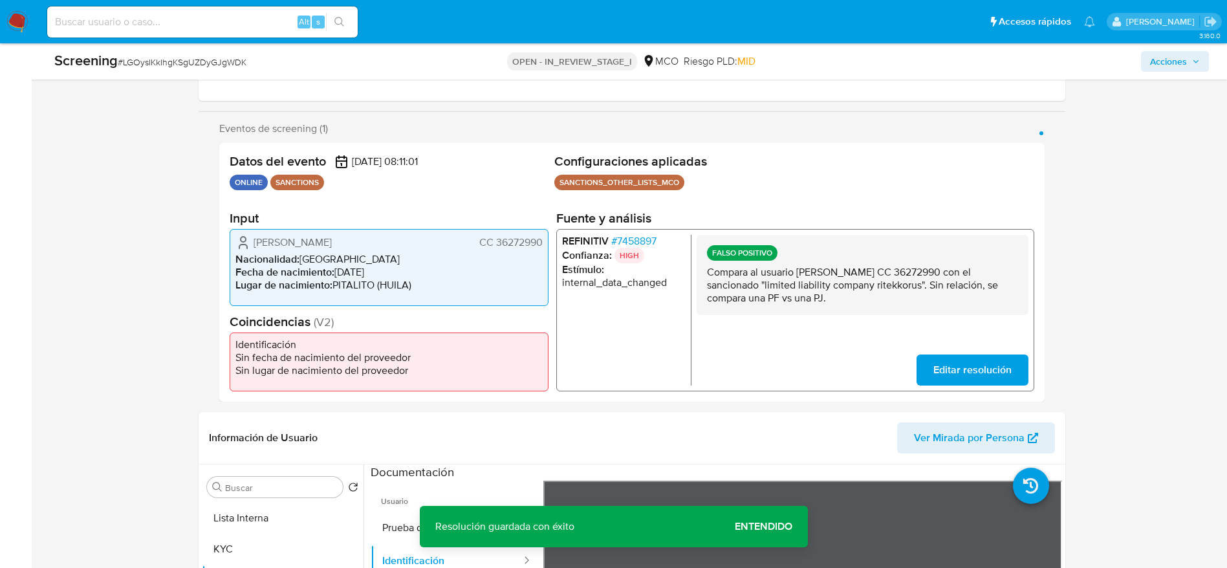
scroll to position [1823, 0]
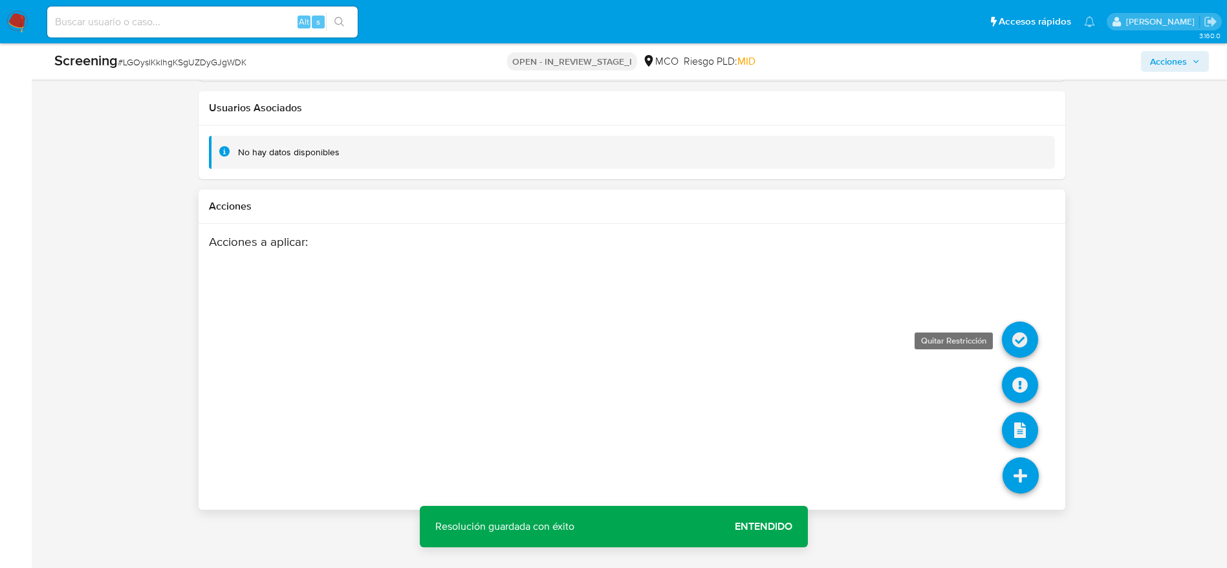
click at [827, 343] on icon at bounding box center [1020, 340] width 36 height 36
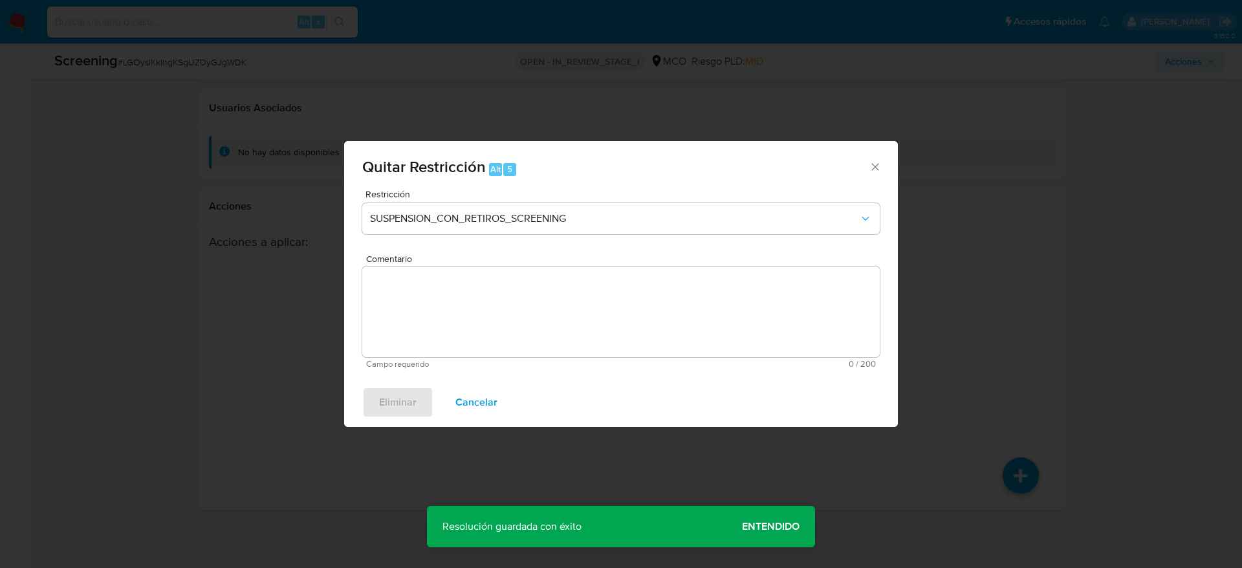
click at [659, 193] on span "Restricción" at bounding box center [624, 194] width 518 height 9
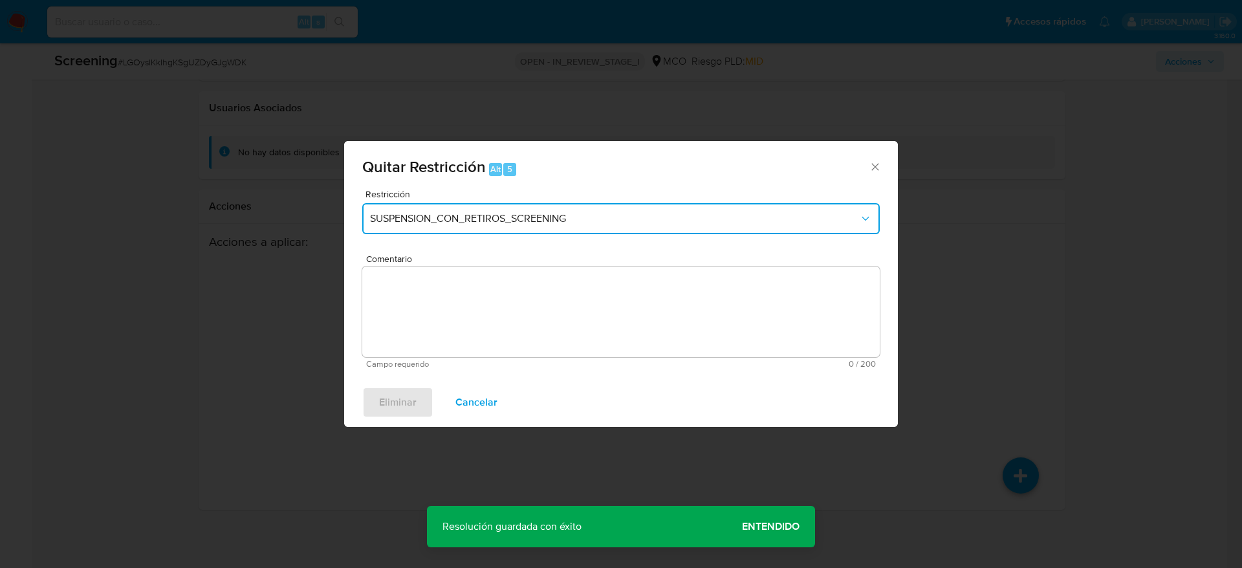
click at [654, 206] on button "SUSPENSION_CON_RETIROS_SCREENING" at bounding box center [621, 218] width 518 height 31
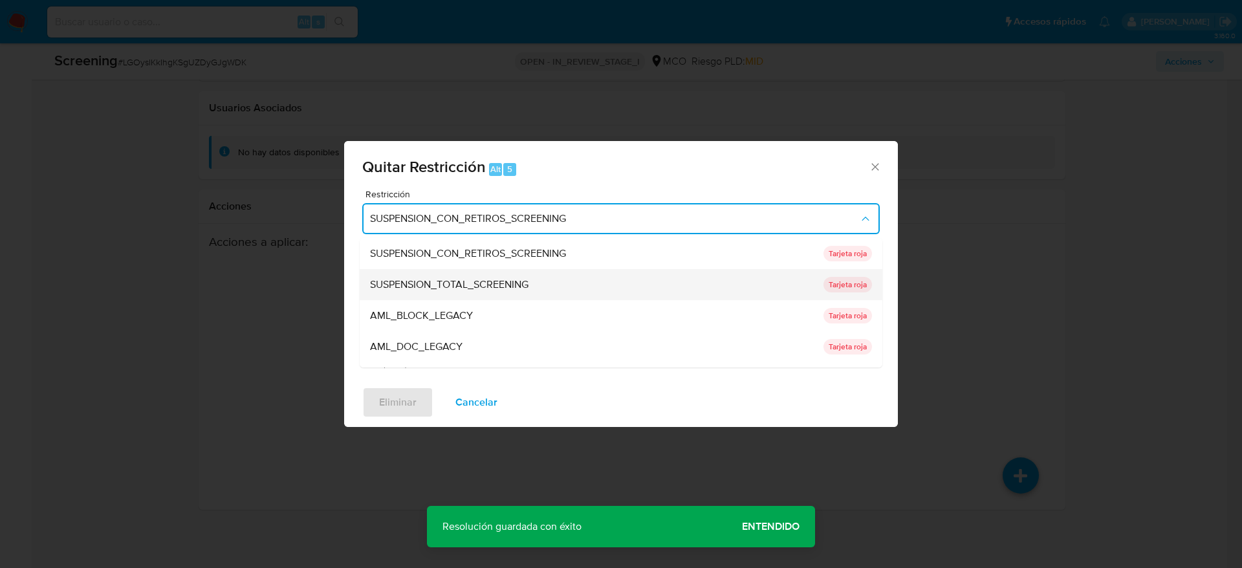
click at [637, 269] on div "SUSPENSION_TOTAL_SCREENING" at bounding box center [593, 284] width 446 height 31
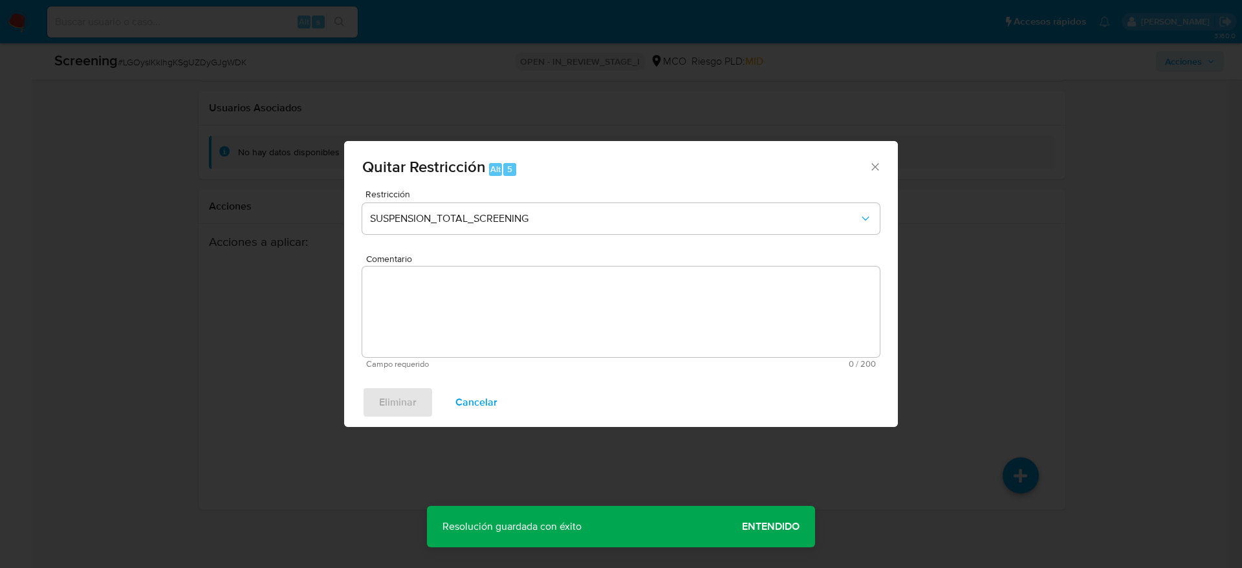
click at [622, 264] on span "Comentario" at bounding box center [625, 259] width 518 height 10
click at [622, 300] on textarea "Comentario" at bounding box center [621, 312] width 518 height 91
paste textarea "Compara al usuario Gladys Artunduaga Rosero CC 36272990 con el sancionado "limi…"
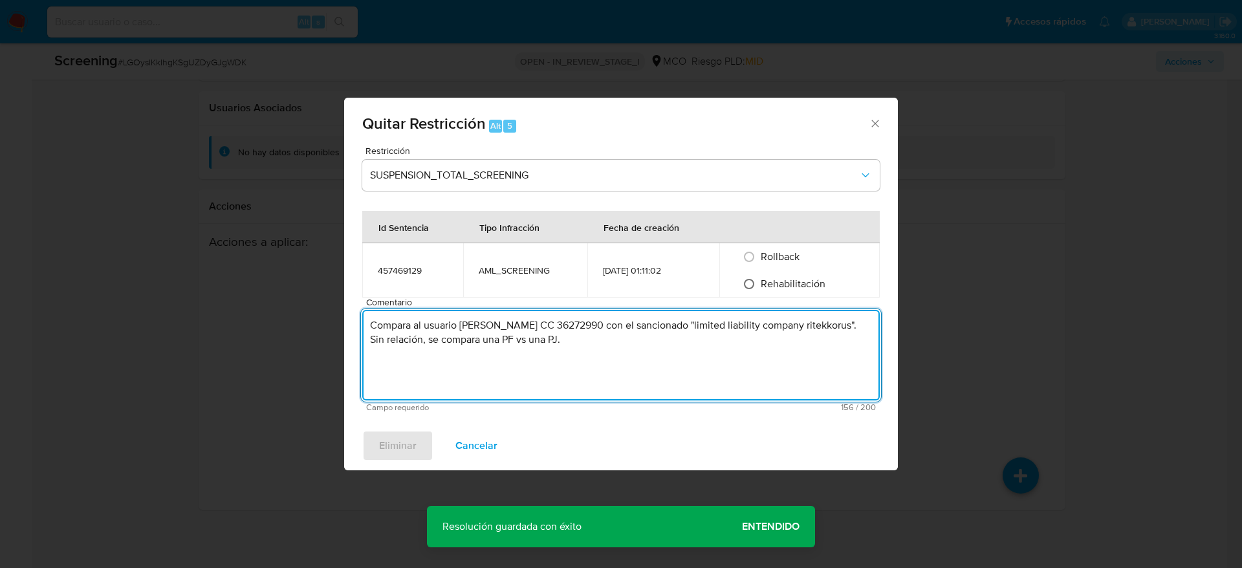
type textarea "Compara al usuario Gladys Artunduaga Rosero CC 36272990 con el sancionado "limi…"
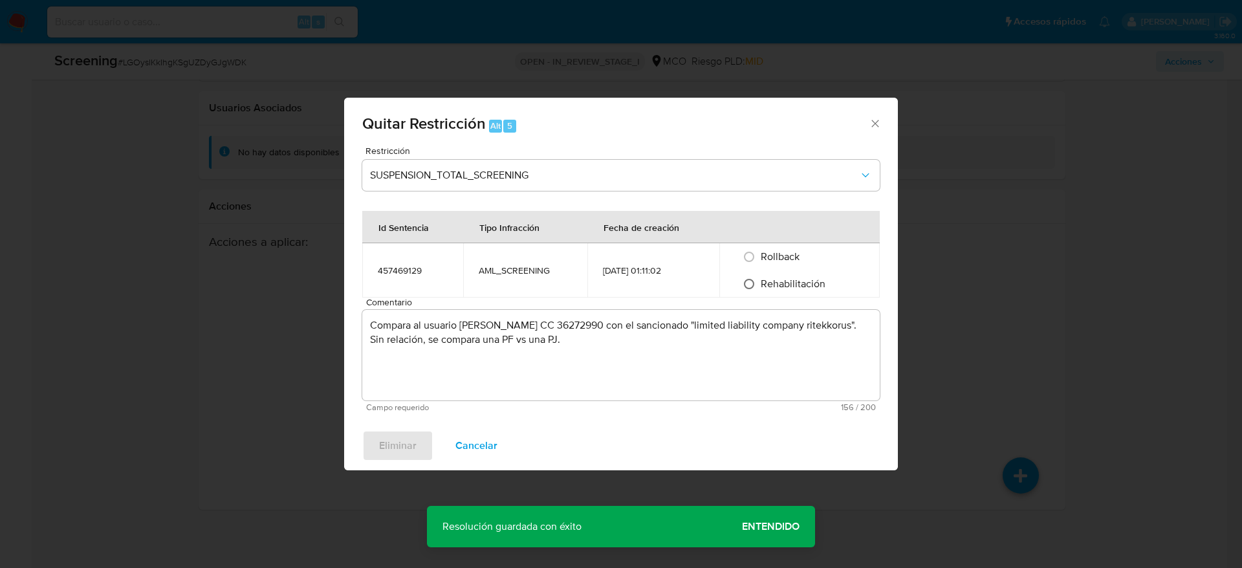
click at [748, 278] on input "Rehabilitación" at bounding box center [749, 284] width 21 height 21
radio input "true"
click at [377, 378] on button "Eliminar" at bounding box center [397, 445] width 71 height 31
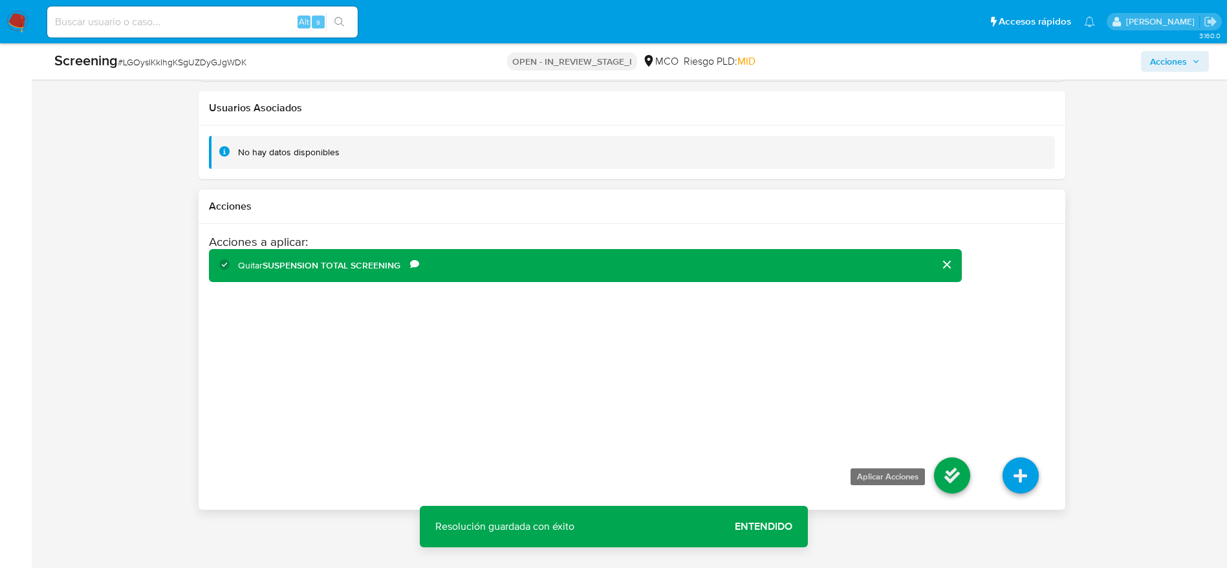
click at [827, 378] on icon at bounding box center [952, 475] width 36 height 36
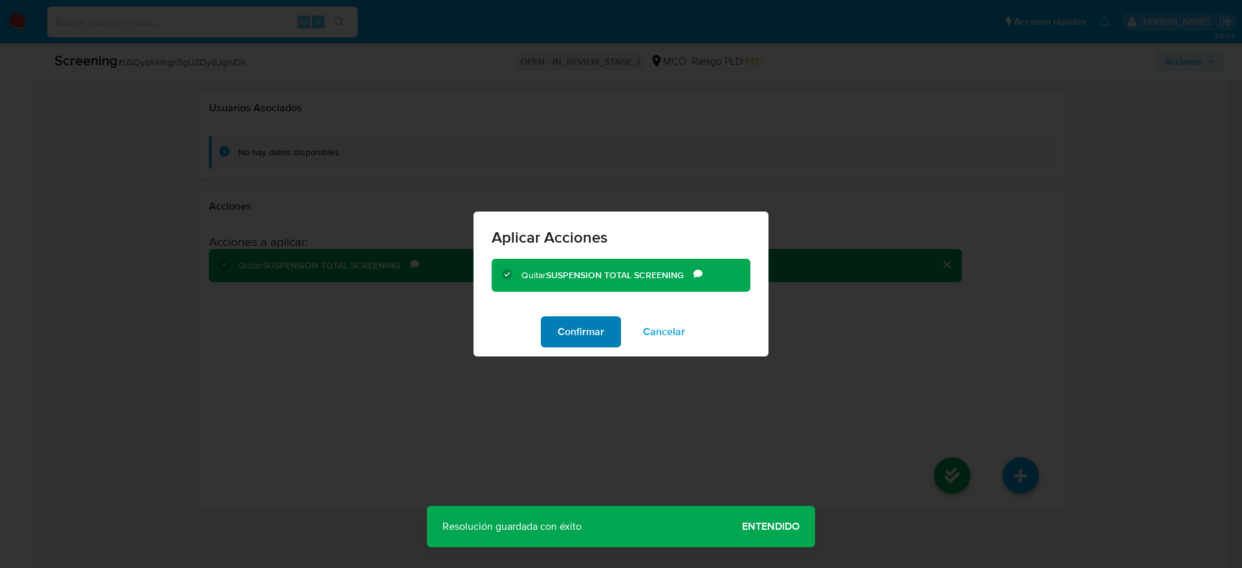
click at [593, 322] on span "Confirmar" at bounding box center [581, 332] width 47 height 28
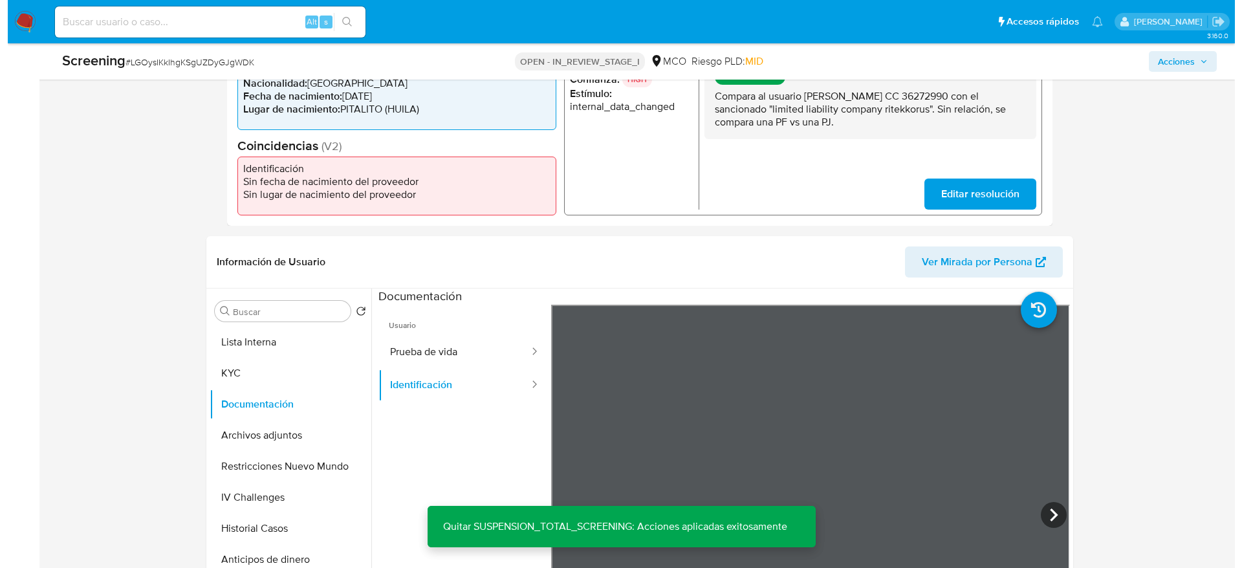
scroll to position [373, 0]
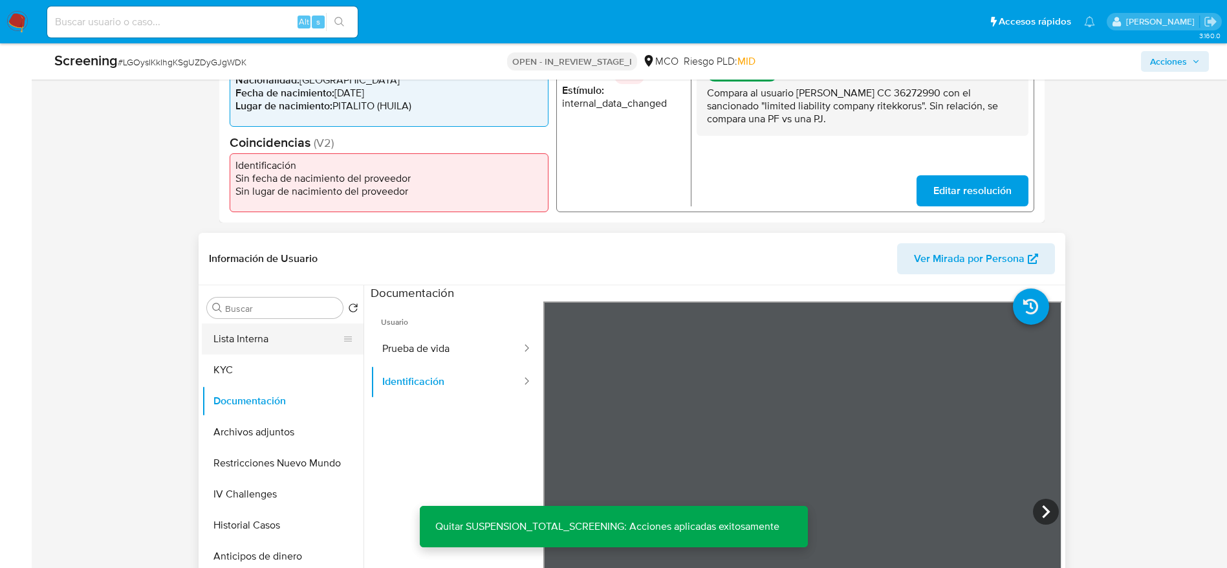
click at [246, 343] on button "Lista Interna" at bounding box center [277, 338] width 151 height 31
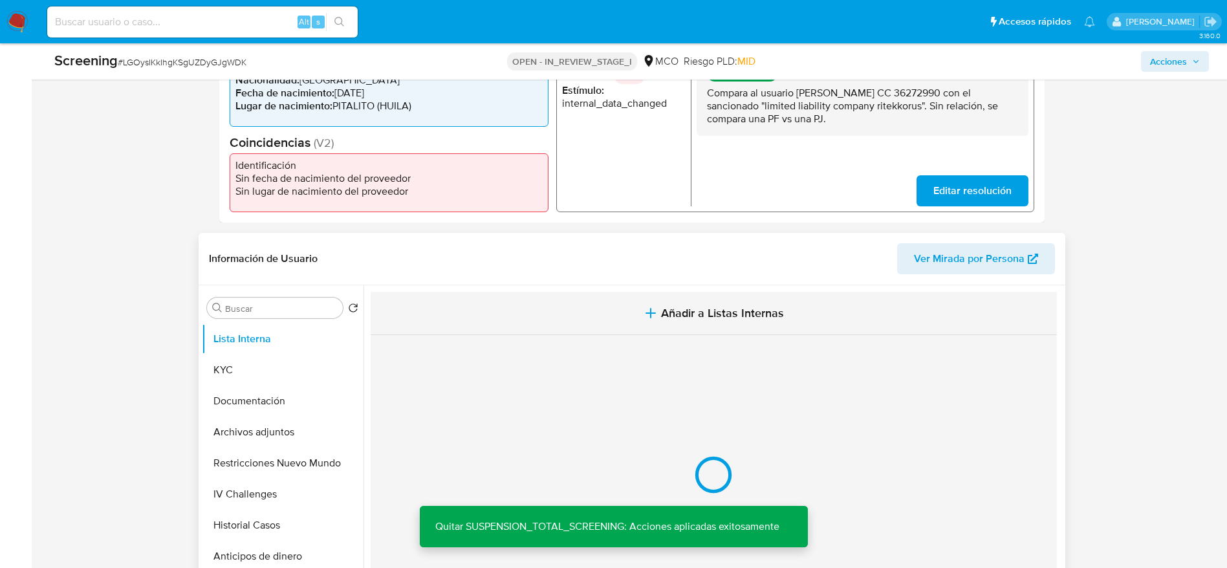
click at [516, 318] on button "Añadir a Listas Internas" at bounding box center [714, 313] width 686 height 43
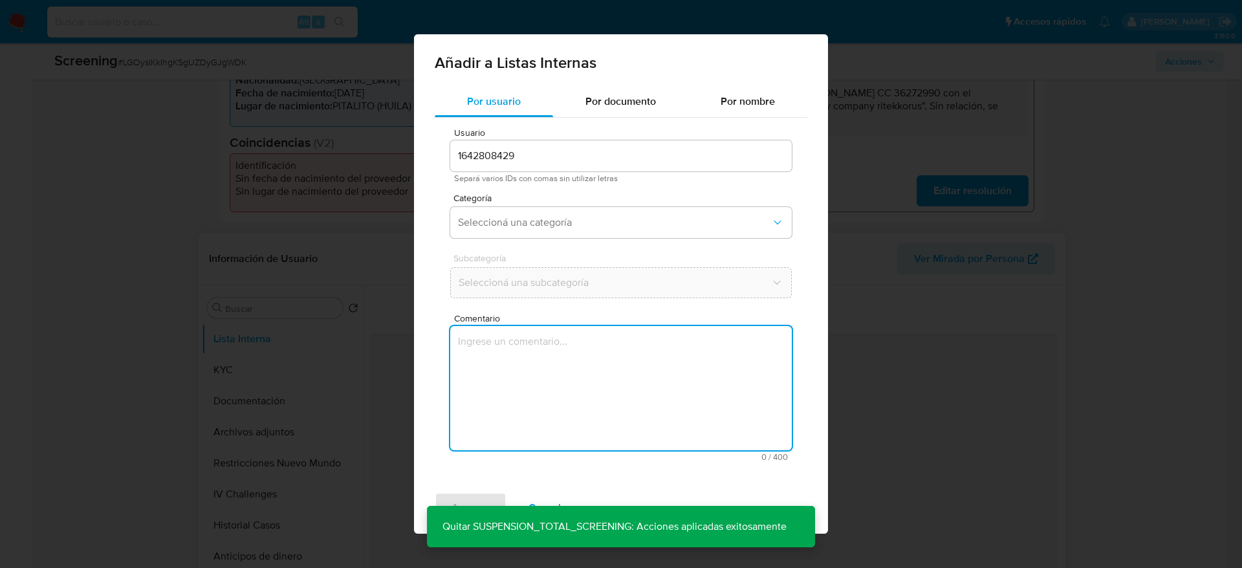
drag, startPoint x: 576, startPoint y: 384, endPoint x: 563, endPoint y: 333, distance: 52.6
click at [577, 378] on textarea "Comentario" at bounding box center [621, 388] width 342 height 124
type textarea "Compara al usuario Gladys Artunduaga Rosero CC 36272990 con el sancionado "limi…"
click at [538, 210] on button "Seleccioná una categoría" at bounding box center [621, 222] width 342 height 31
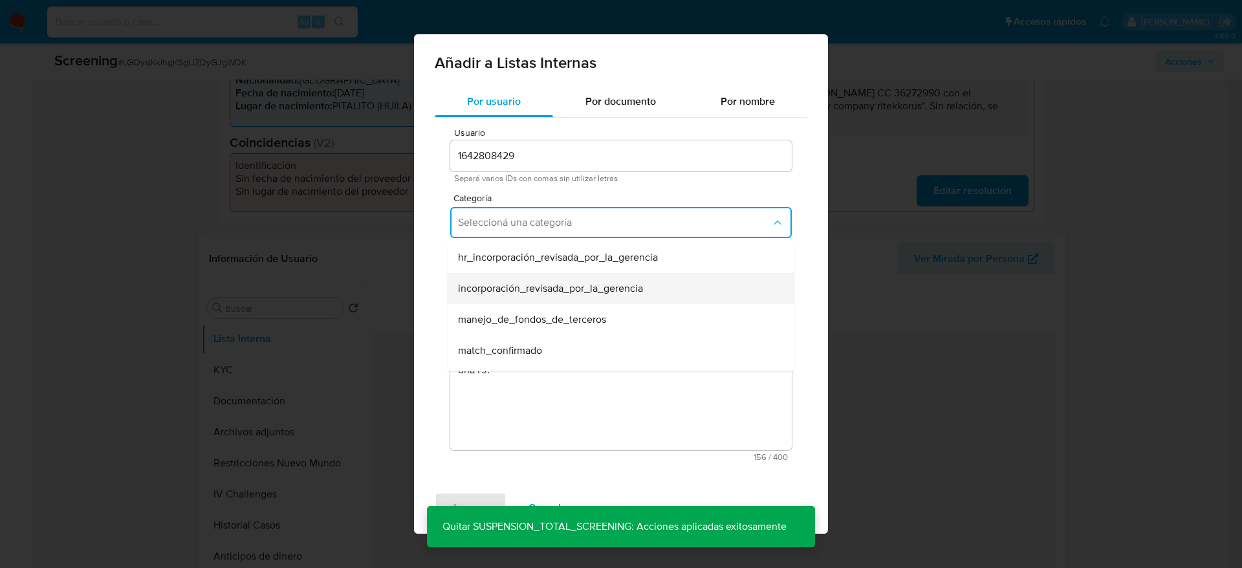
scroll to position [97, 0]
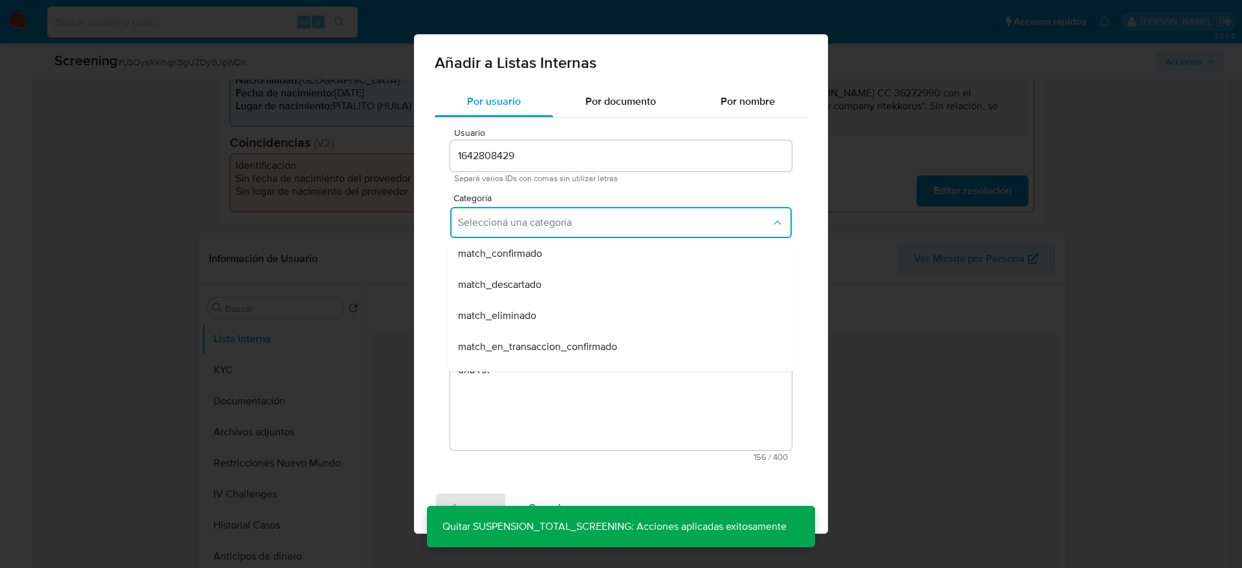
click at [503, 283] on span "match_descartado" at bounding box center [499, 284] width 83 height 13
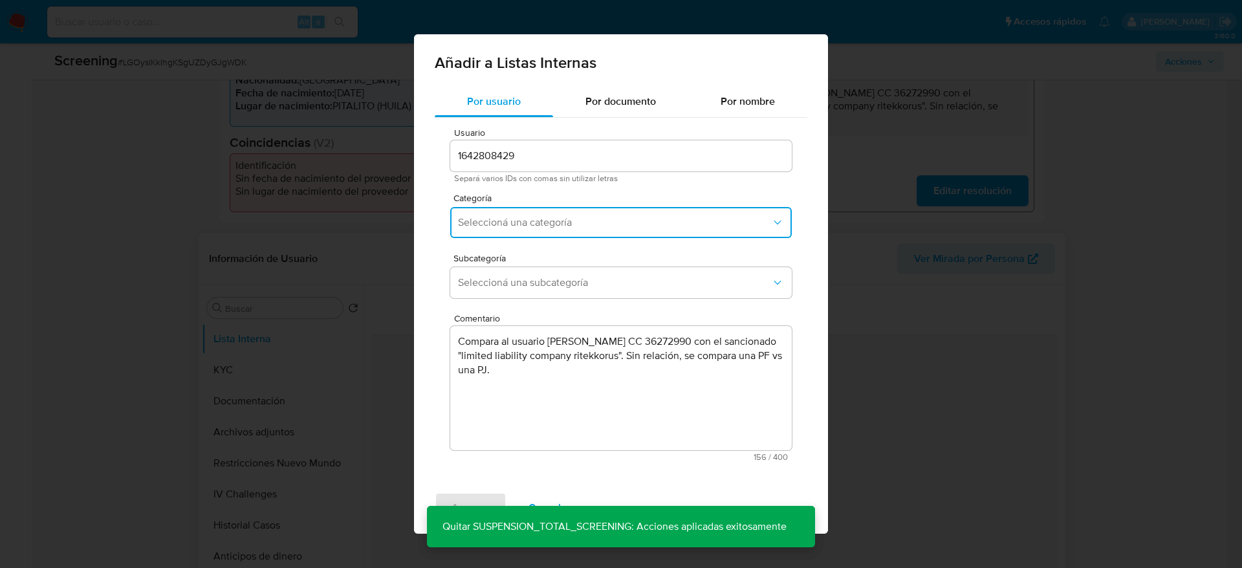
click at [503, 283] on span "Seleccioná una subcategoría" at bounding box center [614, 282] width 313 height 13
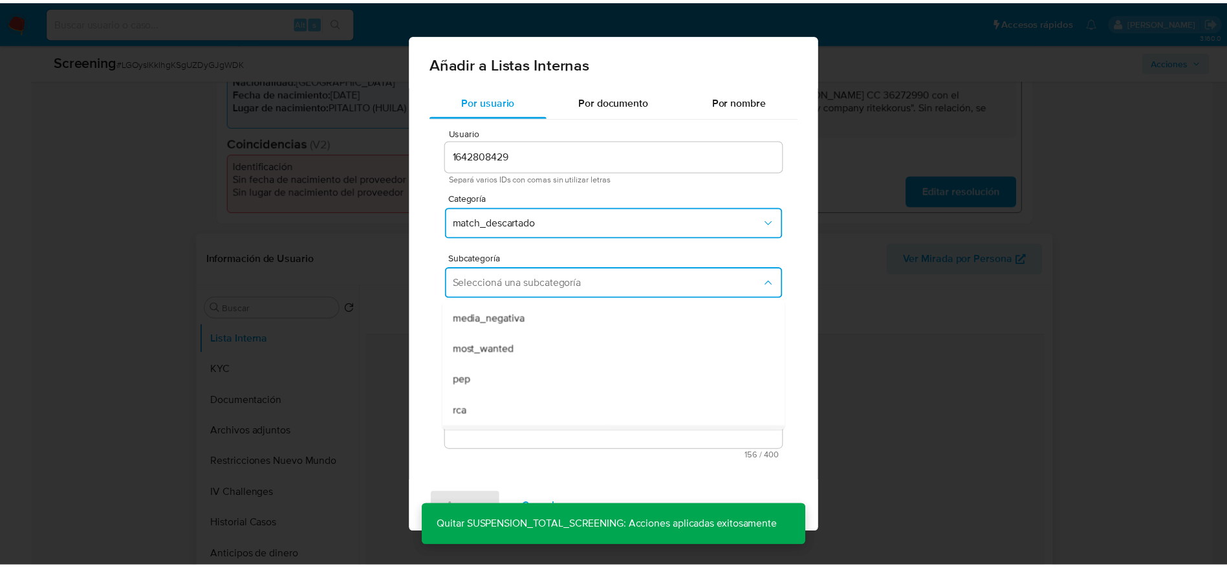
scroll to position [88, 0]
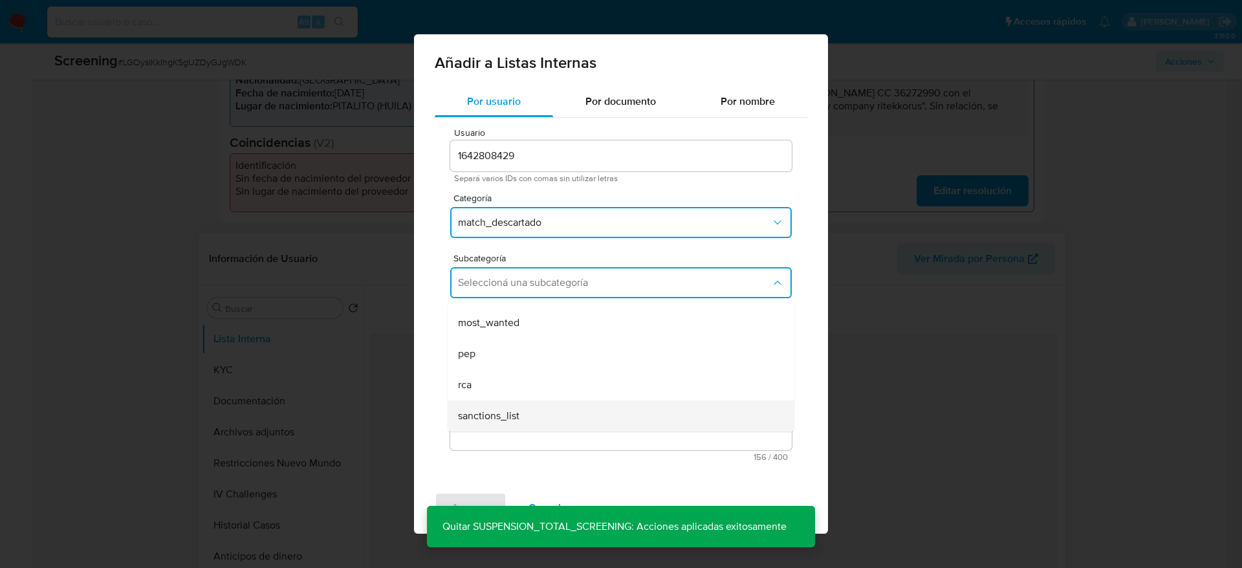
click at [495, 378] on span "sanctions_list" at bounding box center [488, 415] width 61 height 13
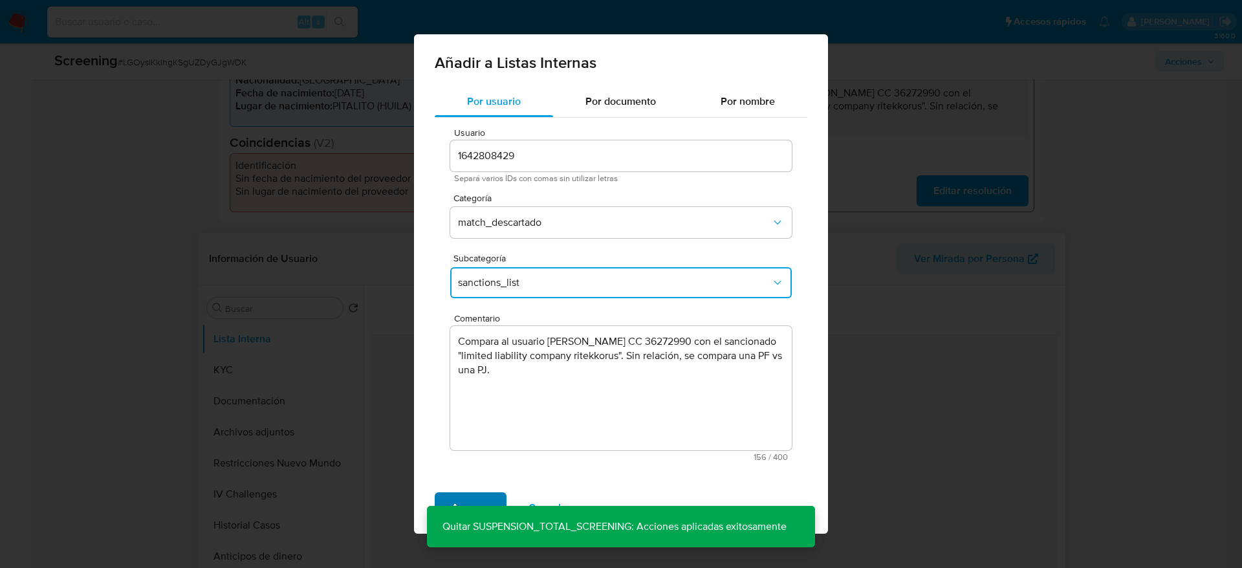
click at [477, 378] on span "Agregar" at bounding box center [471, 508] width 38 height 28
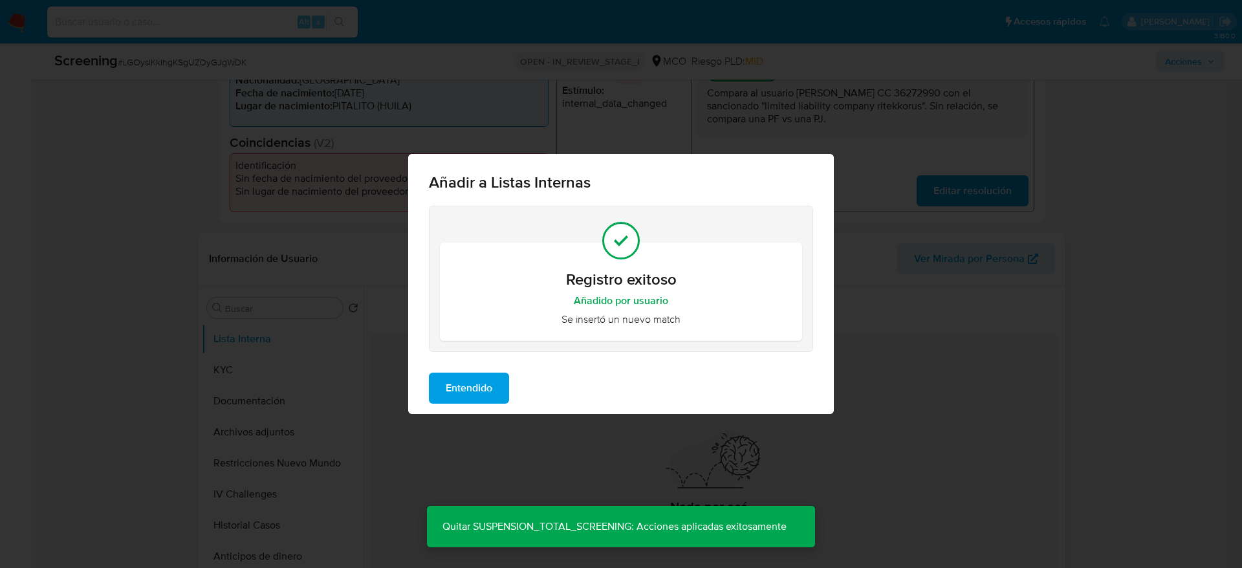
click at [487, 376] on span "Entendido" at bounding box center [469, 388] width 47 height 28
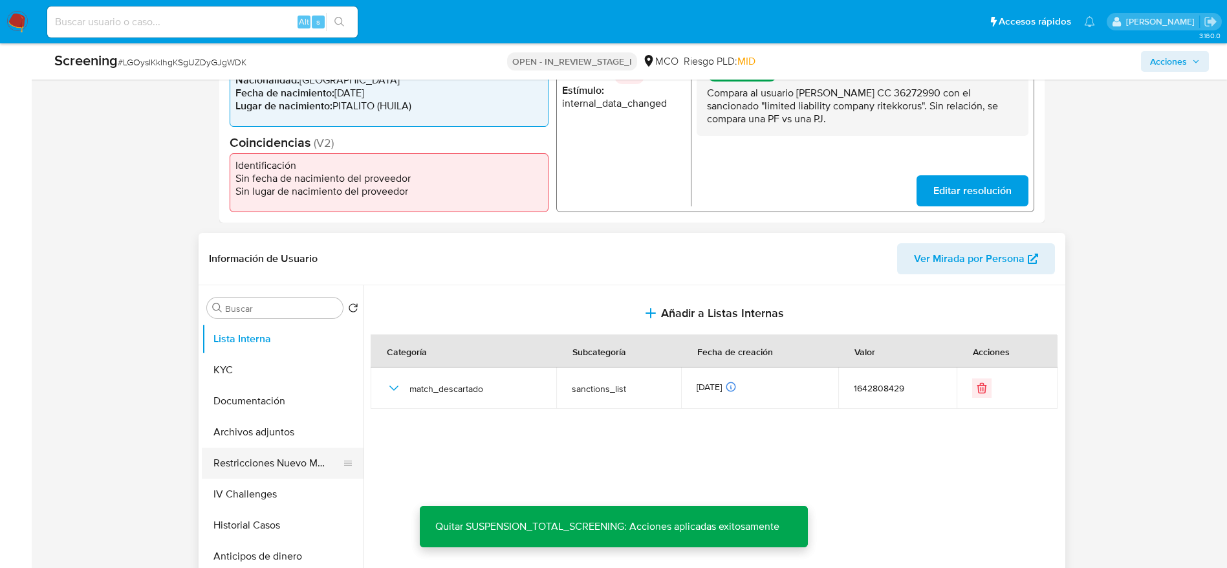
click at [298, 378] on button "Restricciones Nuevo Mundo" at bounding box center [277, 463] width 151 height 31
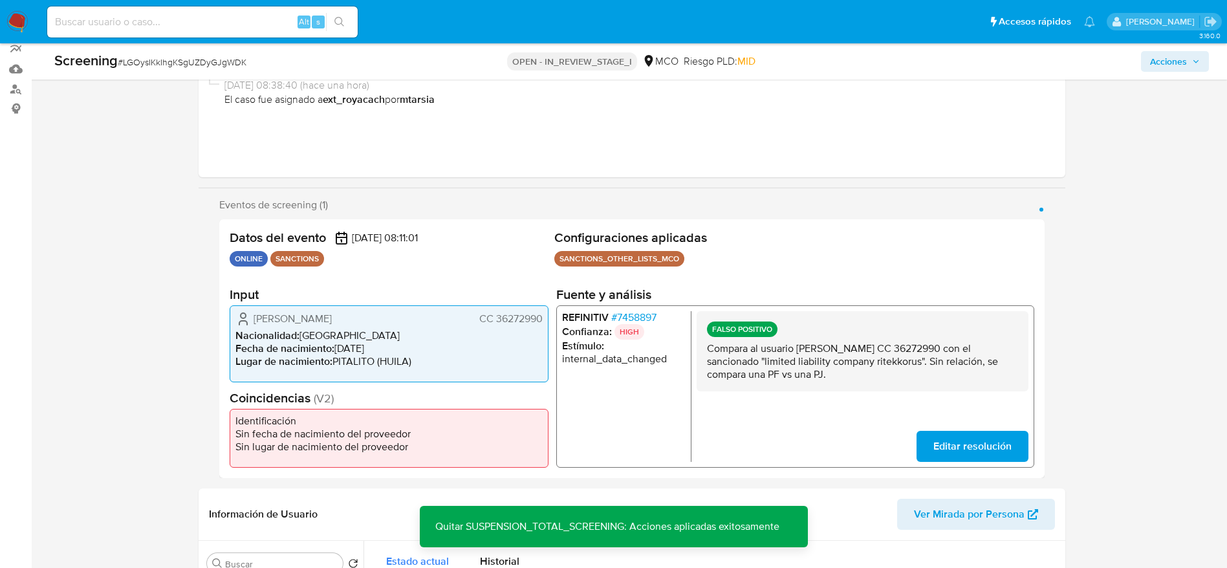
scroll to position [0, 0]
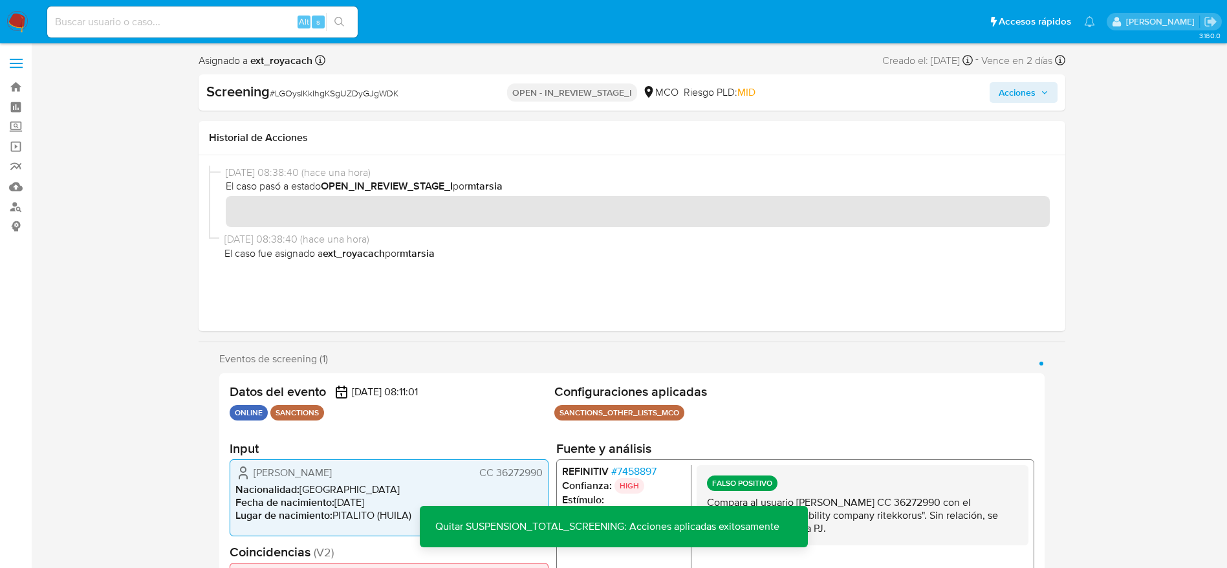
click at [827, 89] on span "Acciones" at bounding box center [1017, 92] width 37 height 21
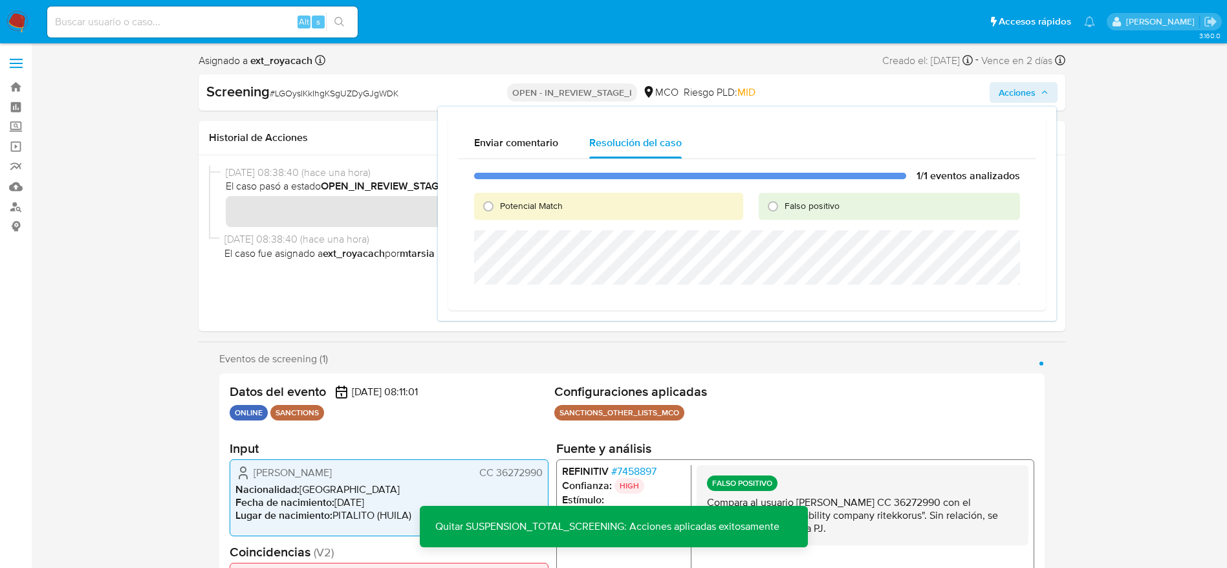
click at [800, 218] on div "Falso positivo" at bounding box center [889, 206] width 261 height 27
click at [794, 213] on div "Falso positivo" at bounding box center [889, 206] width 261 height 27
click at [793, 206] on span "Falso positivo" at bounding box center [812, 205] width 55 height 13
click at [783, 206] on input "Falso positivo" at bounding box center [773, 206] width 21 height 21
radio input "true"
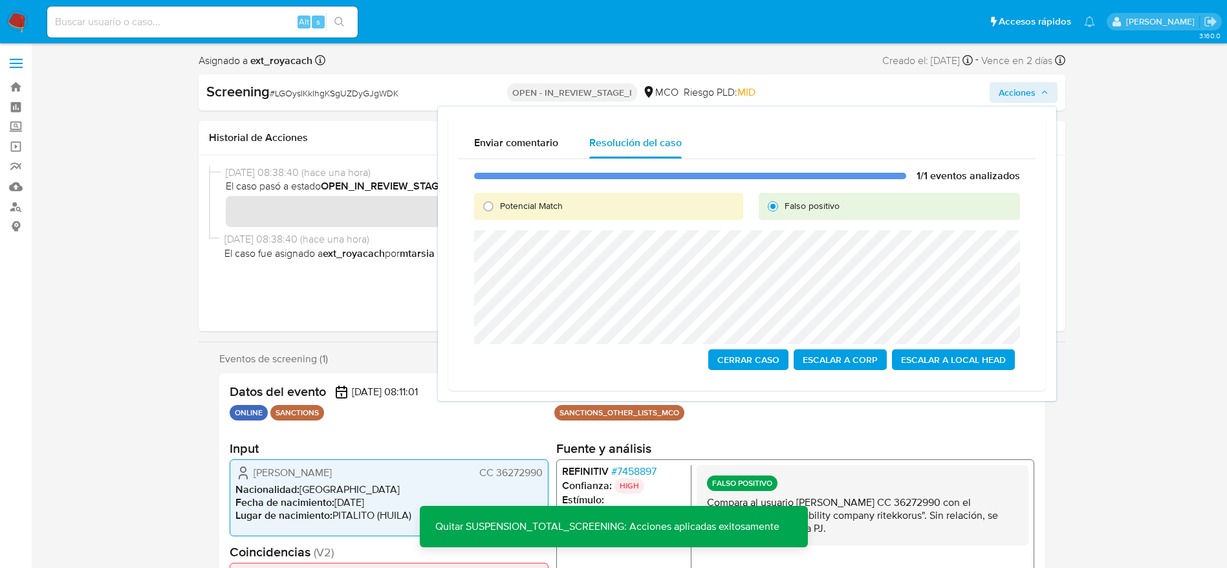
click at [768, 364] on span "Cerrar Caso" at bounding box center [748, 360] width 62 height 18
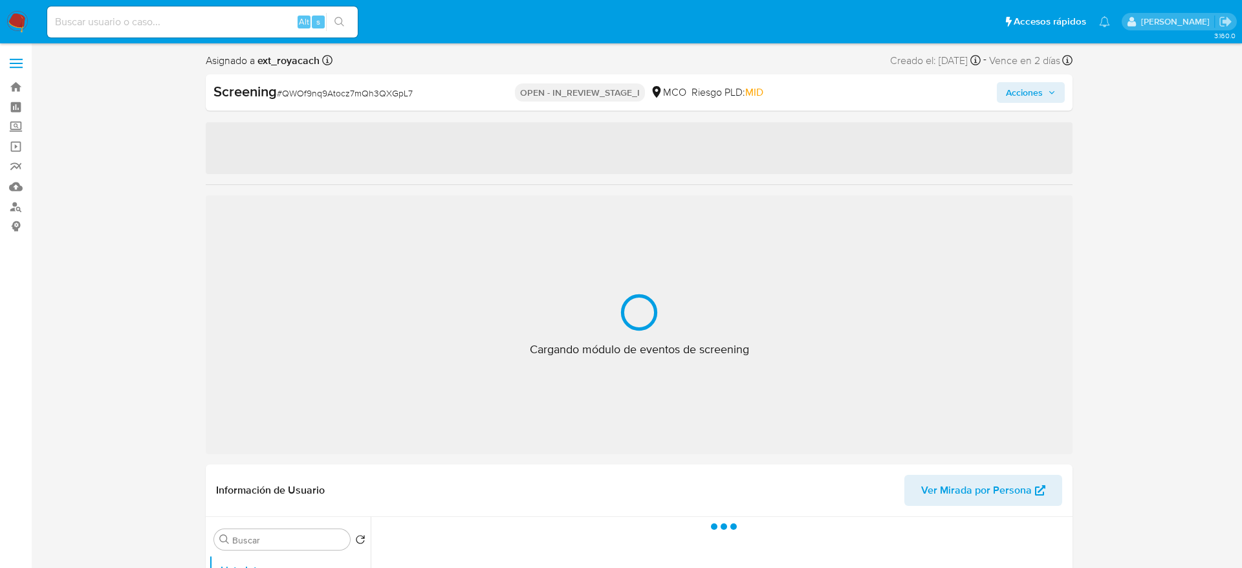
select select "10"
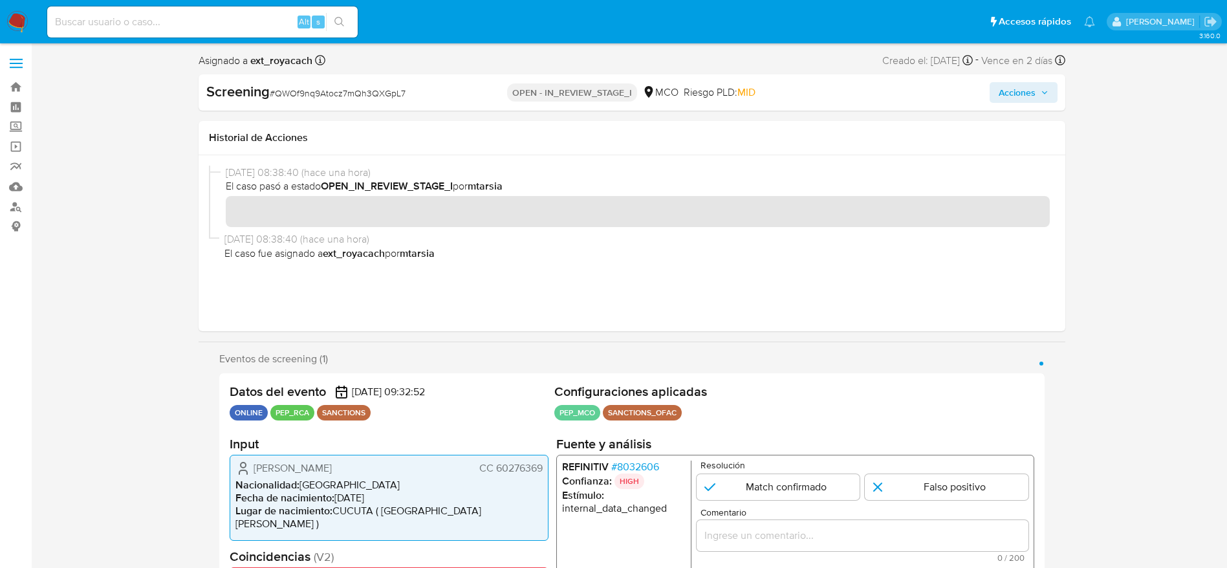
click at [330, 74] on div "Screening # QWOf9nq9Atocz7mQh3QXGpL7 OPEN - IN_REVIEW_STAGE_I MCO Riesgo PLD: M…" at bounding box center [632, 92] width 867 height 36
copy span "QWOf9nq9Atocz7mQh3QXGpL7"
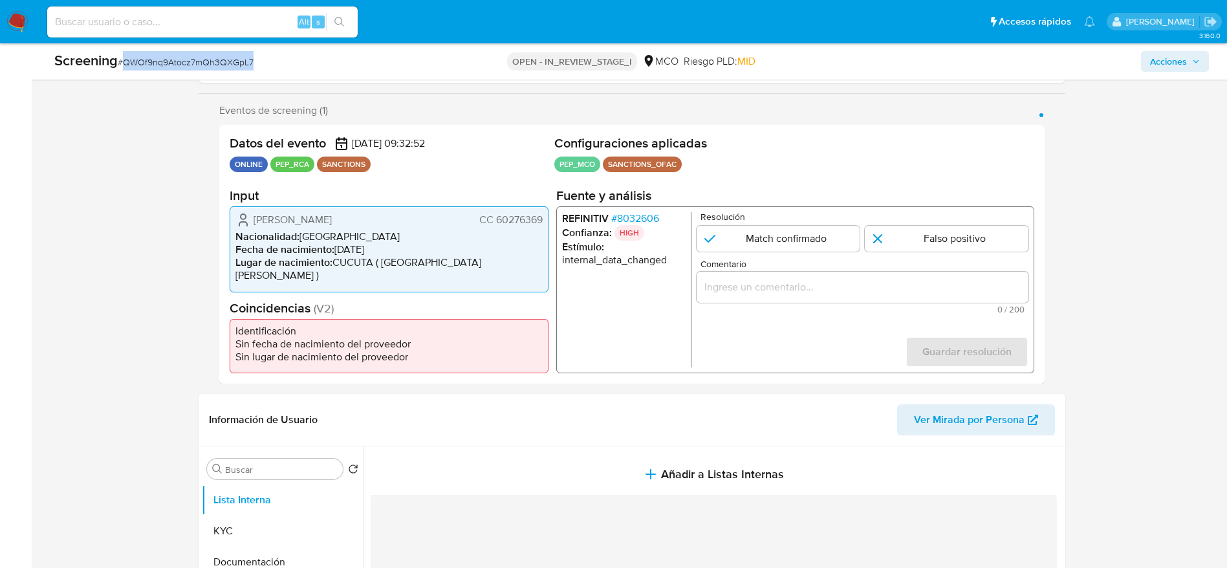
scroll to position [194, 0]
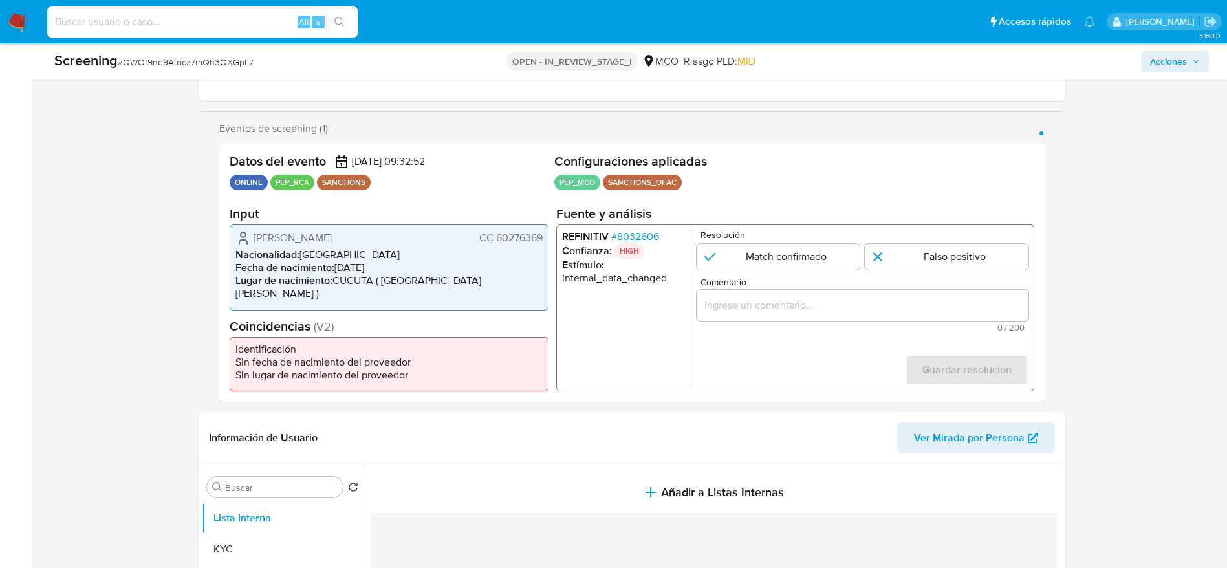
drag, startPoint x: 237, startPoint y: 237, endPoint x: 548, endPoint y: 244, distance: 310.6
click at [548, 244] on div "[PERSON_NAME] CC 60276369 Nacionalidad : [DEMOGRAPHIC_DATA] Fecha de nacimiento…" at bounding box center [389, 266] width 319 height 85
click at [632, 240] on span "# 8032606" at bounding box center [635, 236] width 48 height 13
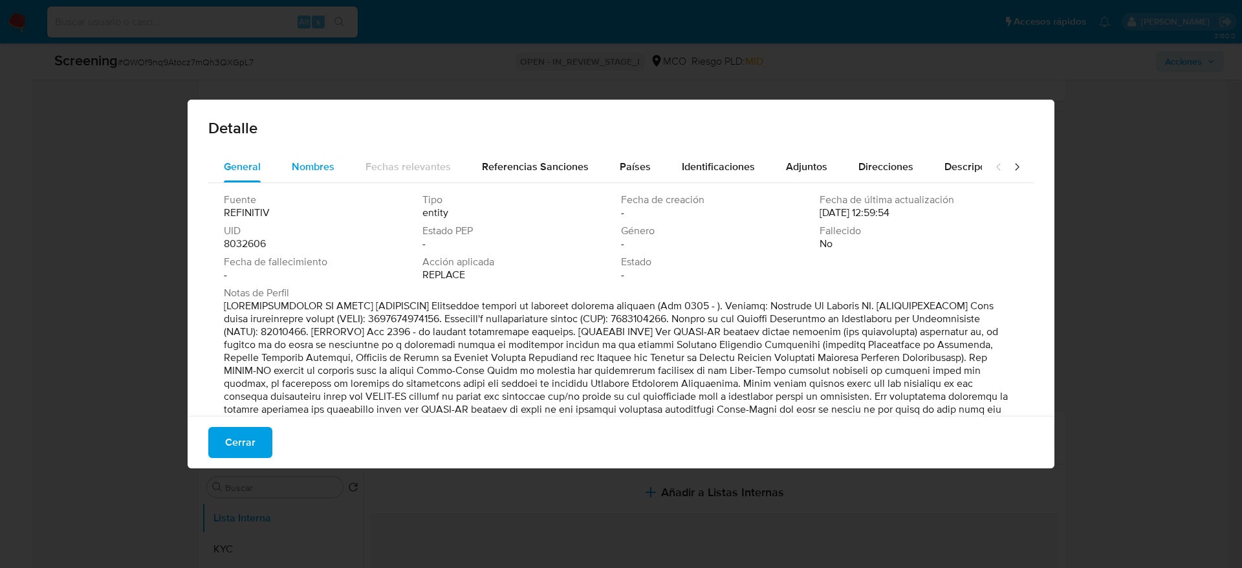
click at [320, 171] on span "Nombres" at bounding box center [313, 166] width 43 height 15
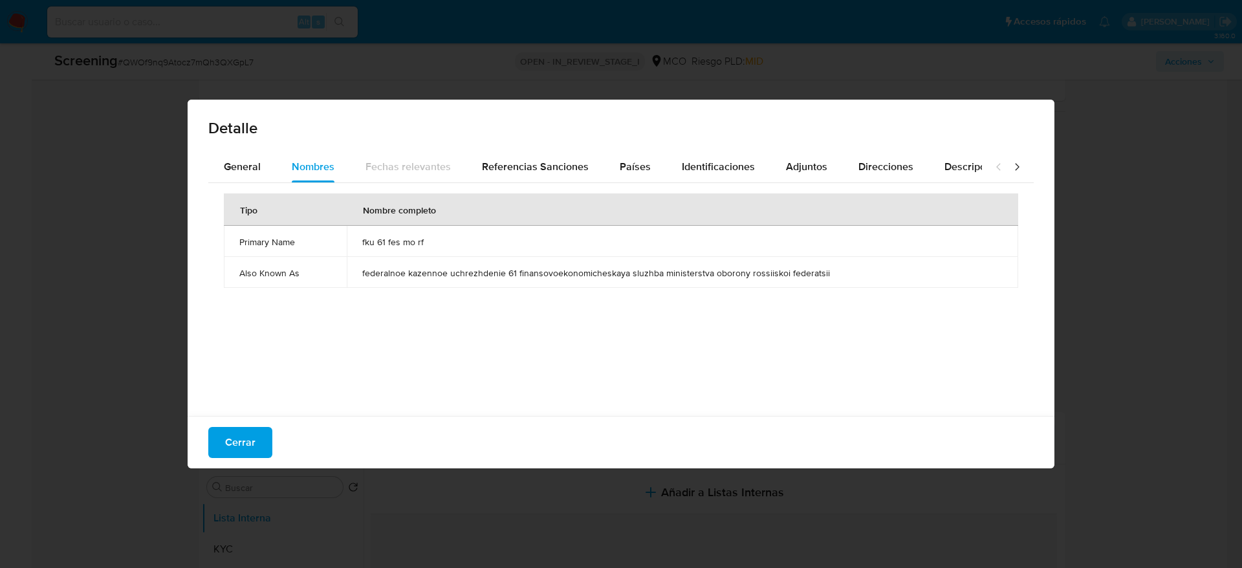
click at [362, 248] on td "fku 61 fes mo rf" at bounding box center [682, 241] width 671 height 31
drag, startPoint x: 630, startPoint y: 170, endPoint x: 668, endPoint y: 169, distance: 37.5
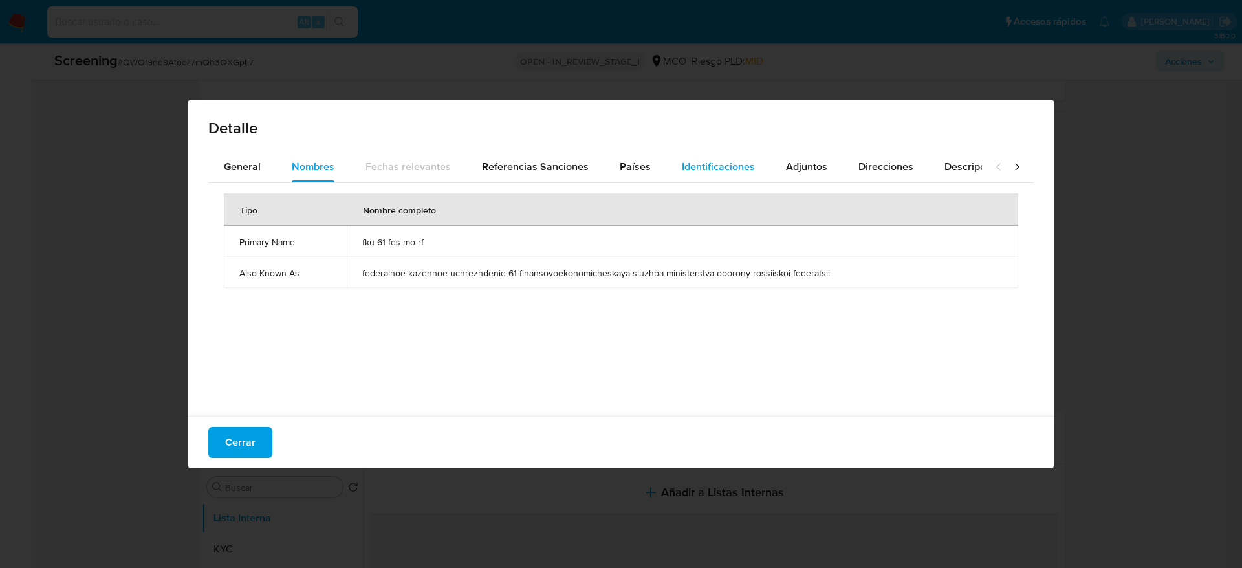
click at [631, 169] on span "Países" at bounding box center [635, 166] width 31 height 15
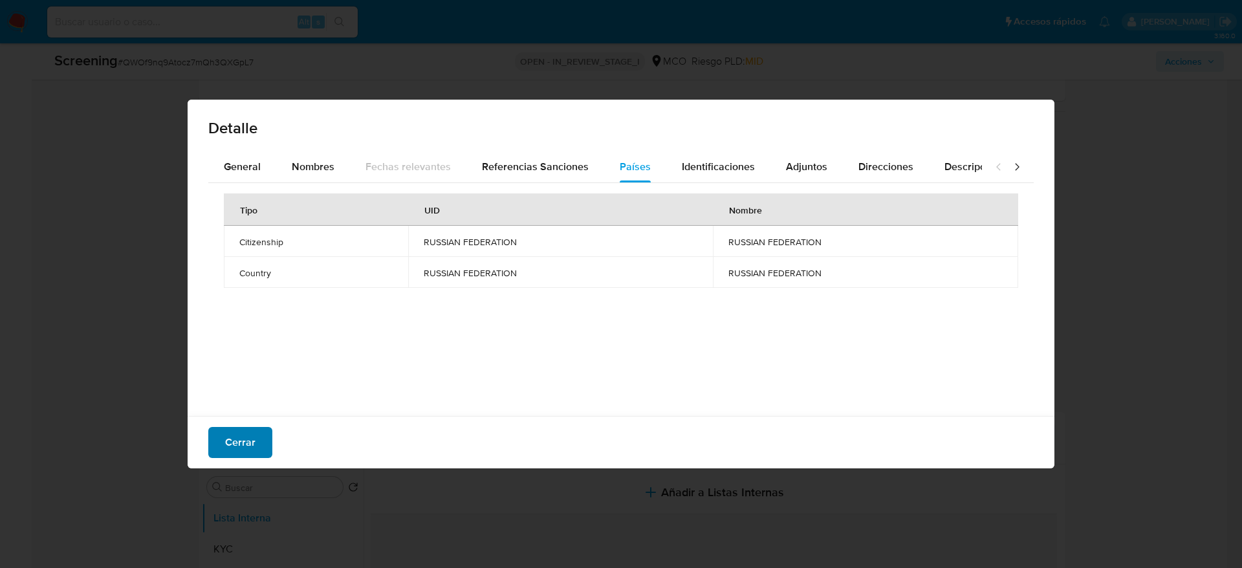
click at [300, 437] on div "Cerrar" at bounding box center [621, 442] width 867 height 52
click at [241, 441] on span "Cerrar" at bounding box center [240, 442] width 30 height 28
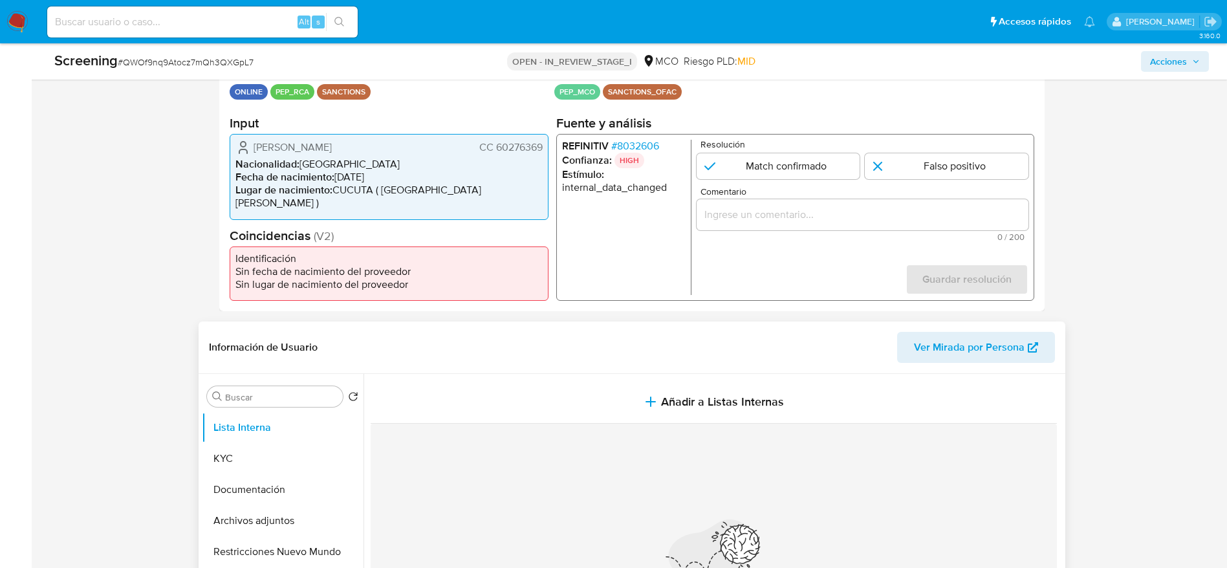
scroll to position [388, 0]
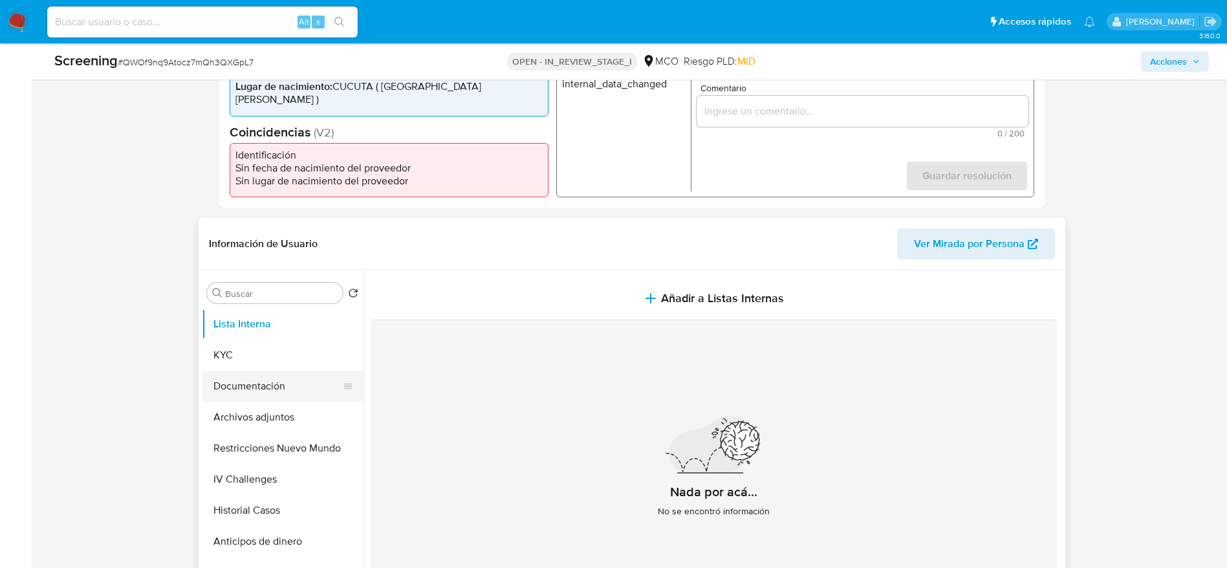
click at [247, 375] on button "Documentación" at bounding box center [277, 386] width 151 height 31
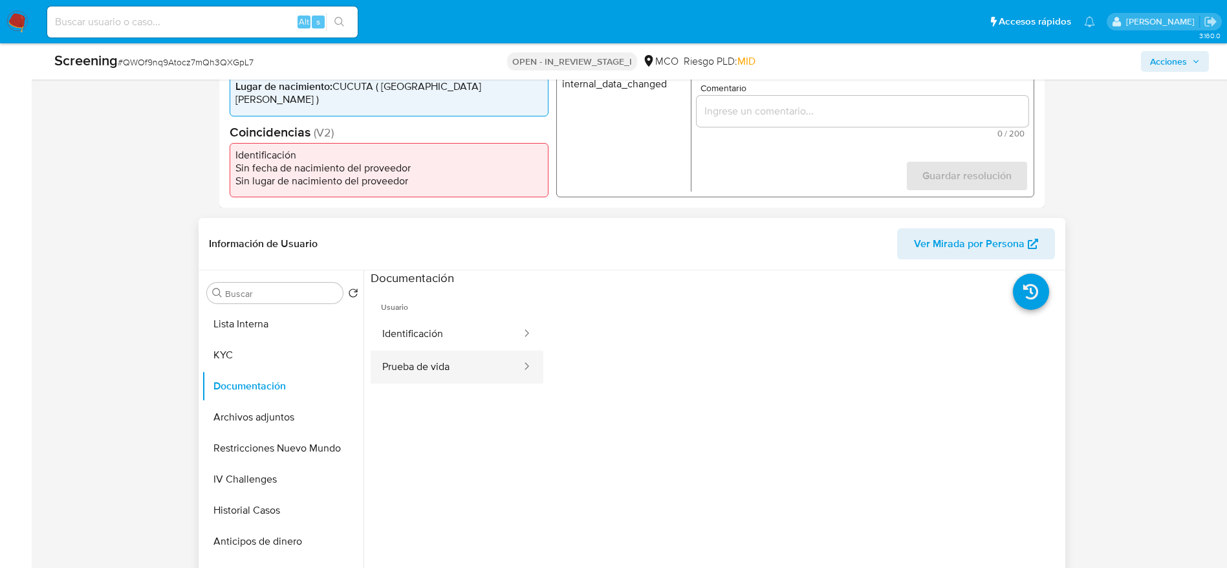
click at [492, 353] on button "Prueba de vida" at bounding box center [447, 367] width 152 height 33
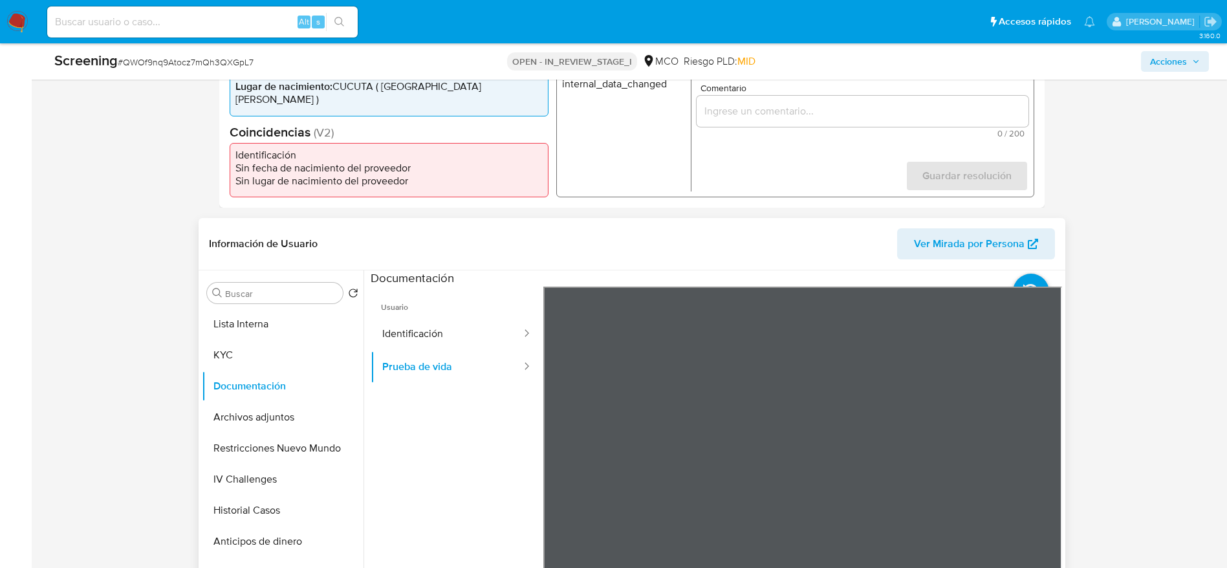
click at [418, 308] on span "Usuario" at bounding box center [457, 302] width 173 height 31
click at [425, 325] on button "Identificación" at bounding box center [447, 334] width 152 height 33
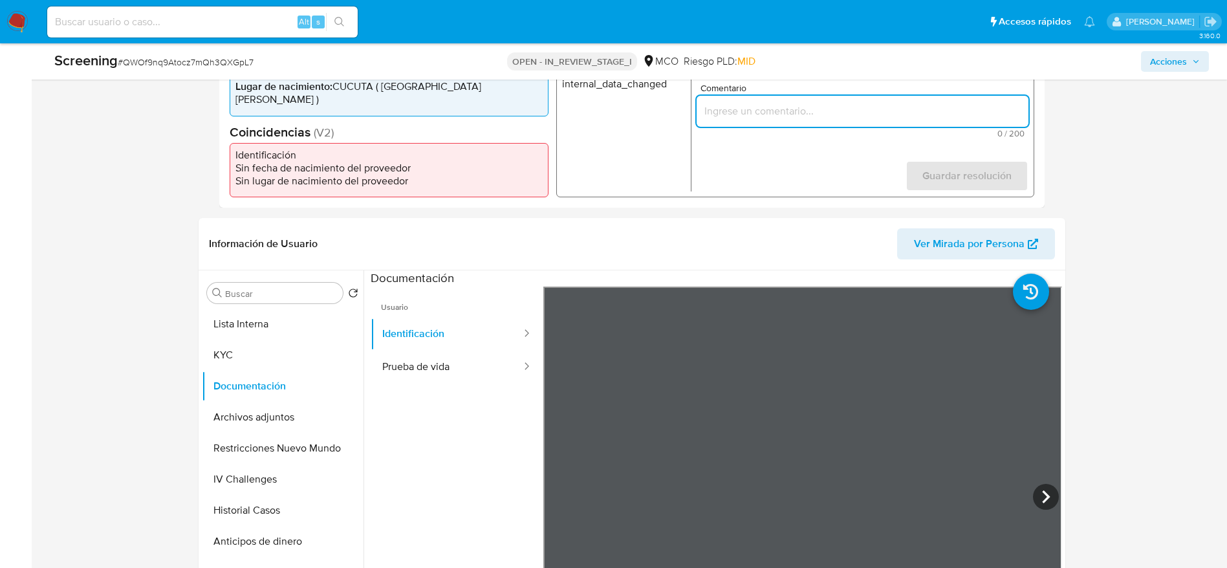
click at [800, 105] on input "Comentario" at bounding box center [862, 111] width 332 height 17
paste input "Compara al usuario Angela Maria Acero Colmenares CC 60276369 con el sancionado …"
click at [829, 122] on div "Compara al usuario Angela Maria Acero Colmenares CC 60276369 con el sancionado …" at bounding box center [862, 111] width 332 height 31
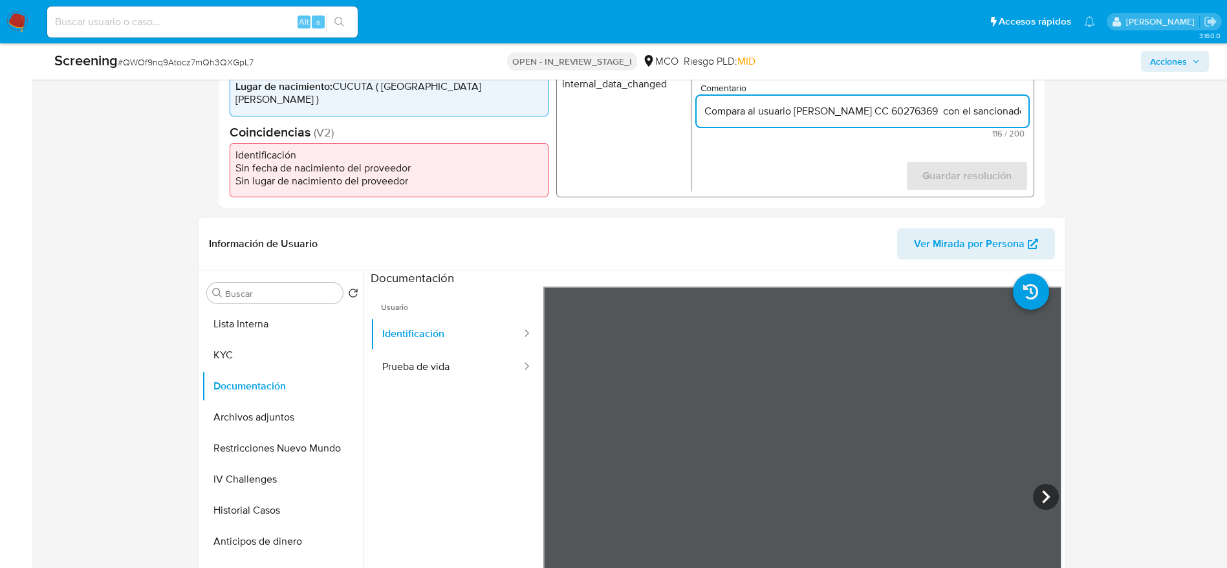
click at [965, 115] on input "Compara al usuario Angela Maria Acero Colmenares CC 60276369 con el sancionado …" at bounding box center [862, 111] width 332 height 17
click at [937, 111] on input "Compara al usuario Angela Maria Acero Colmenares CC 60276369 con el sancionado …" at bounding box center [862, 111] width 332 height 17
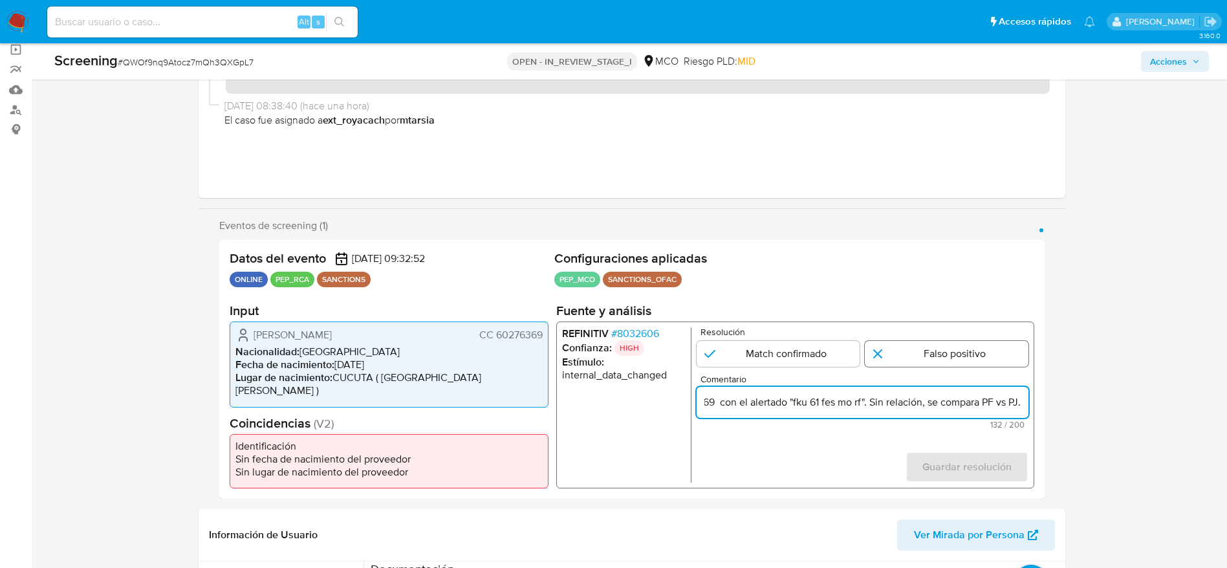
type input "Compara al usuario Angela Maria Acero Colmenares CC 60276369 con el alertado "f…"
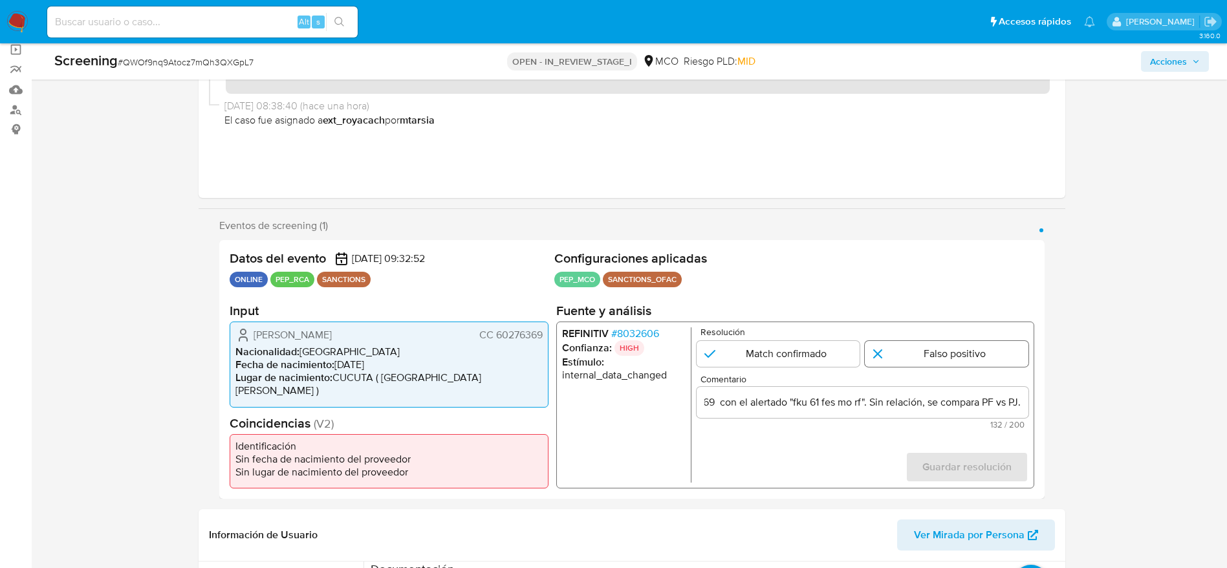
scroll to position [0, 0]
click at [986, 362] on input "1 de 1" at bounding box center [947, 354] width 164 height 26
radio input "true"
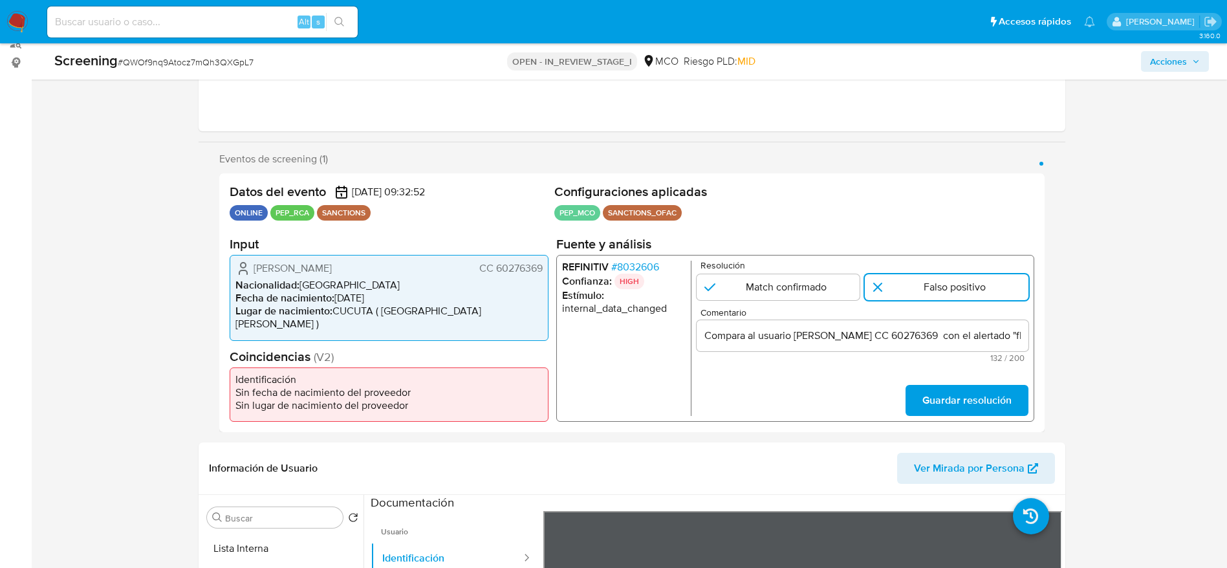
scroll to position [194, 0]
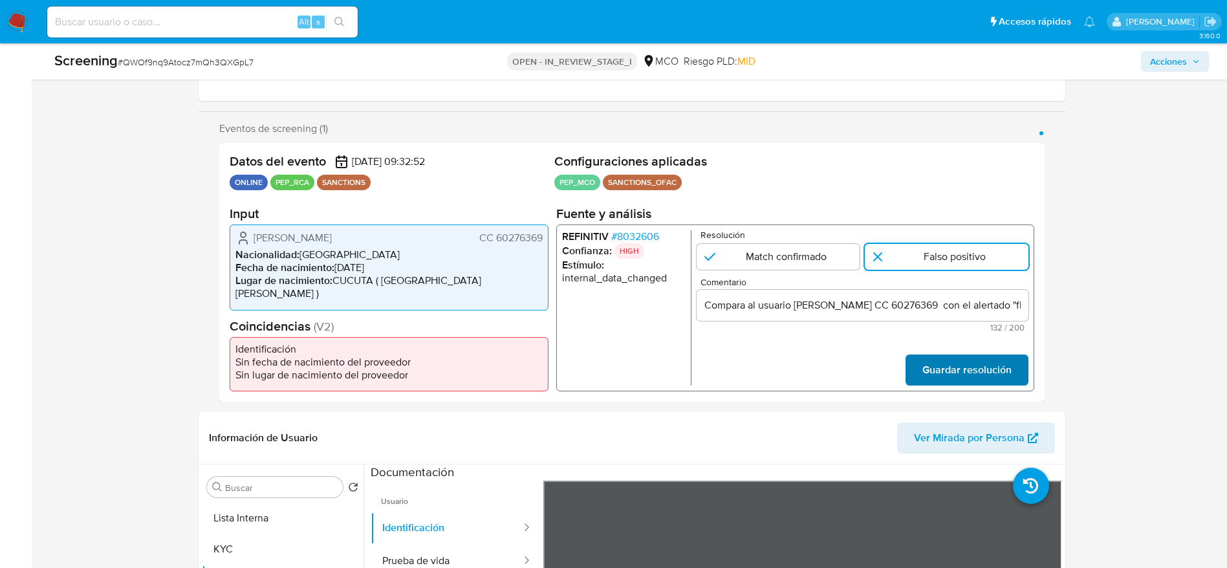
click at [955, 366] on span "Guardar resolución" at bounding box center [966, 370] width 89 height 28
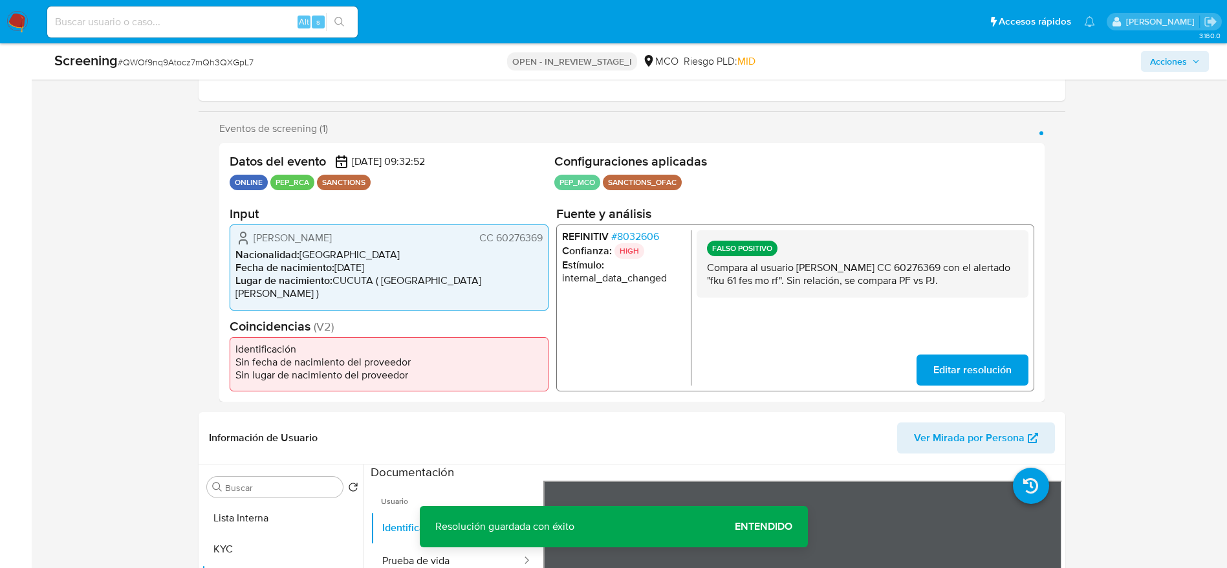
click at [874, 277] on p "Compara al usuario Angela Maria Acero Colmenares CC 60276369 con el alertado "f…" at bounding box center [861, 274] width 311 height 26
drag, startPoint x: 874, startPoint y: 277, endPoint x: 878, endPoint y: 237, distance: 40.3
click at [874, 276] on p "Compara al usuario Angela Maria Acero Colmenares CC 60276369 con el alertado "f…" at bounding box center [861, 274] width 311 height 26
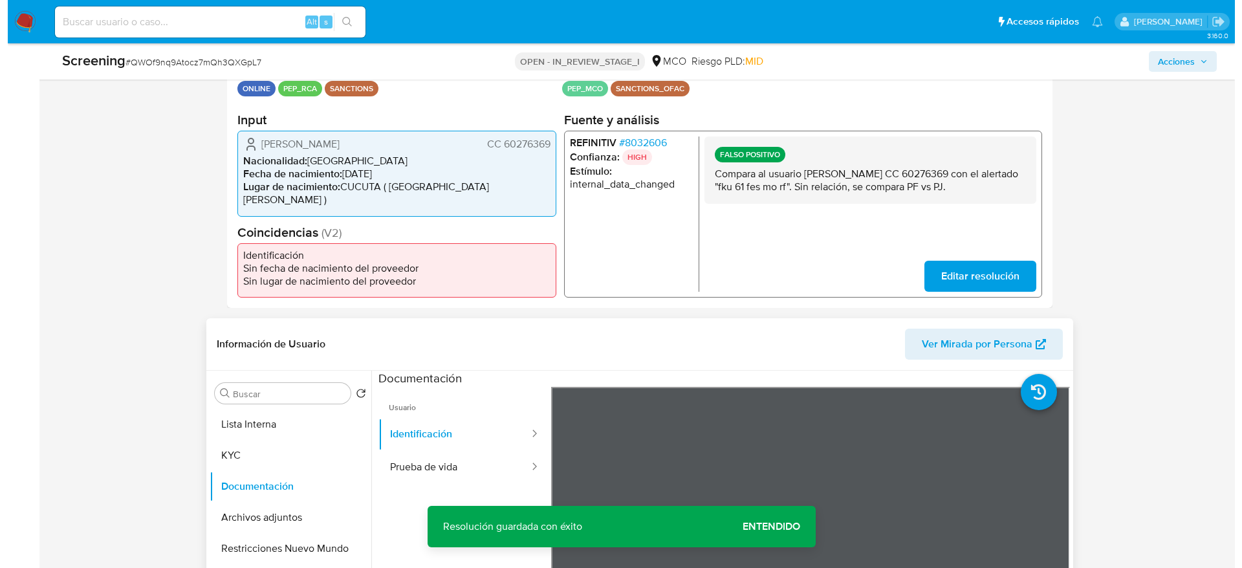
scroll to position [388, 0]
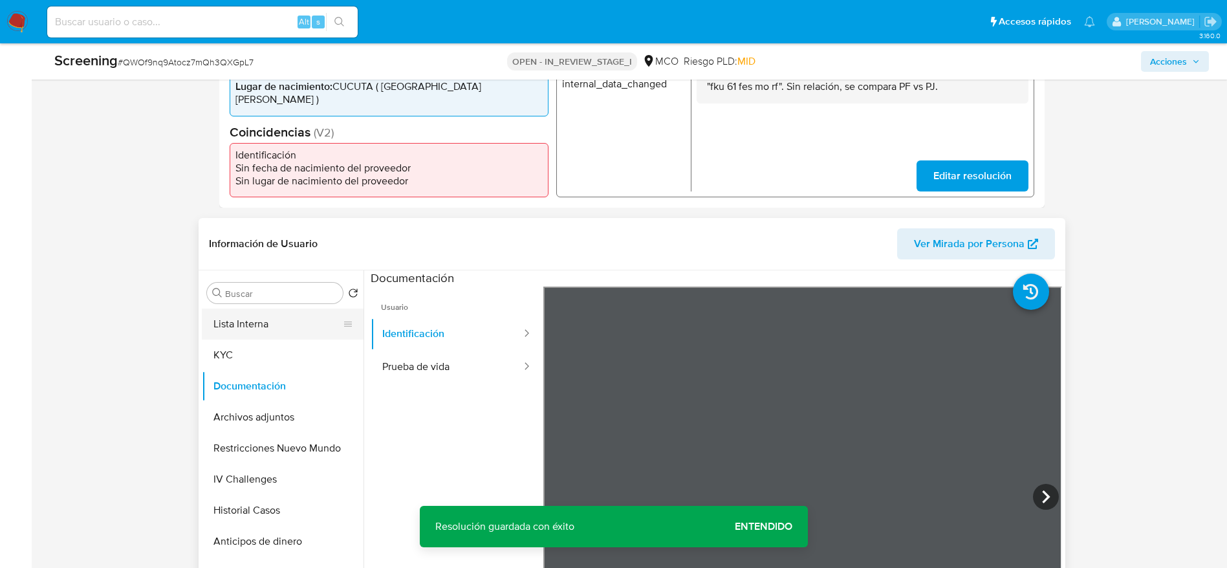
click at [281, 309] on button "Lista Interna" at bounding box center [277, 324] width 151 height 31
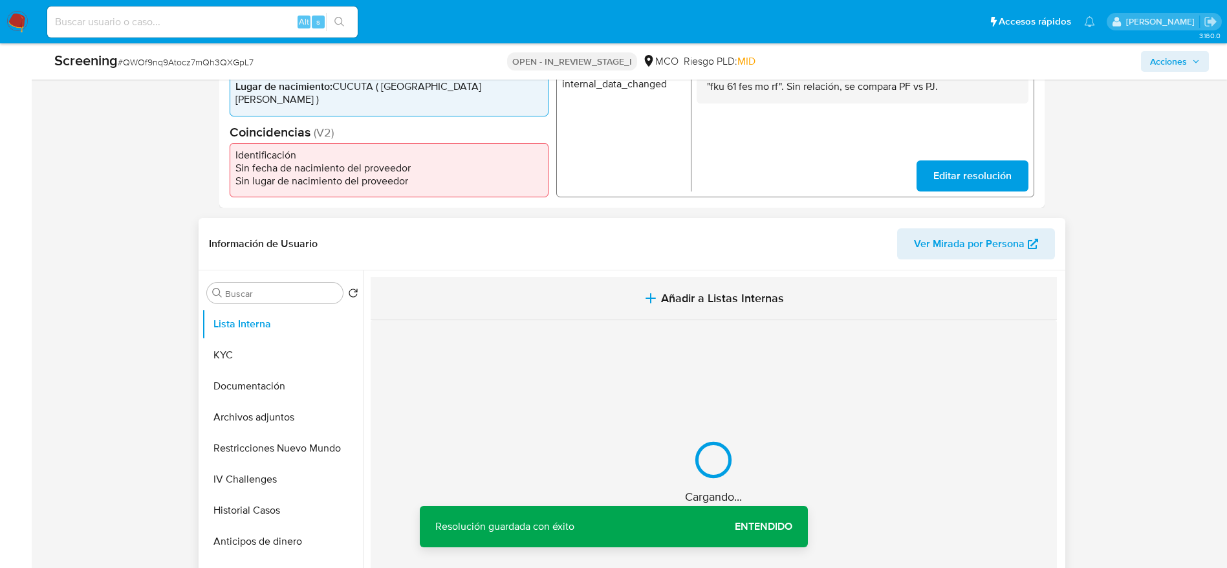
click at [535, 311] on button "Añadir a Listas Internas" at bounding box center [714, 298] width 686 height 43
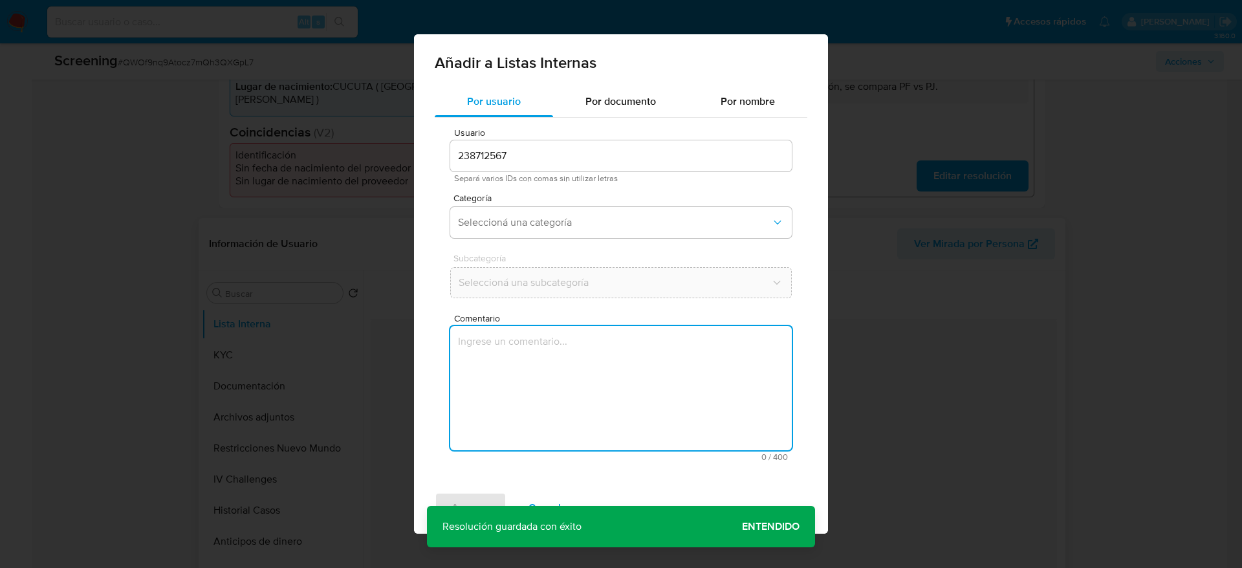
click at [544, 342] on textarea "Comentario" at bounding box center [621, 388] width 342 height 124
click at [580, 241] on div "Categoría Seleccioná una categoría" at bounding box center [621, 218] width 342 height 50
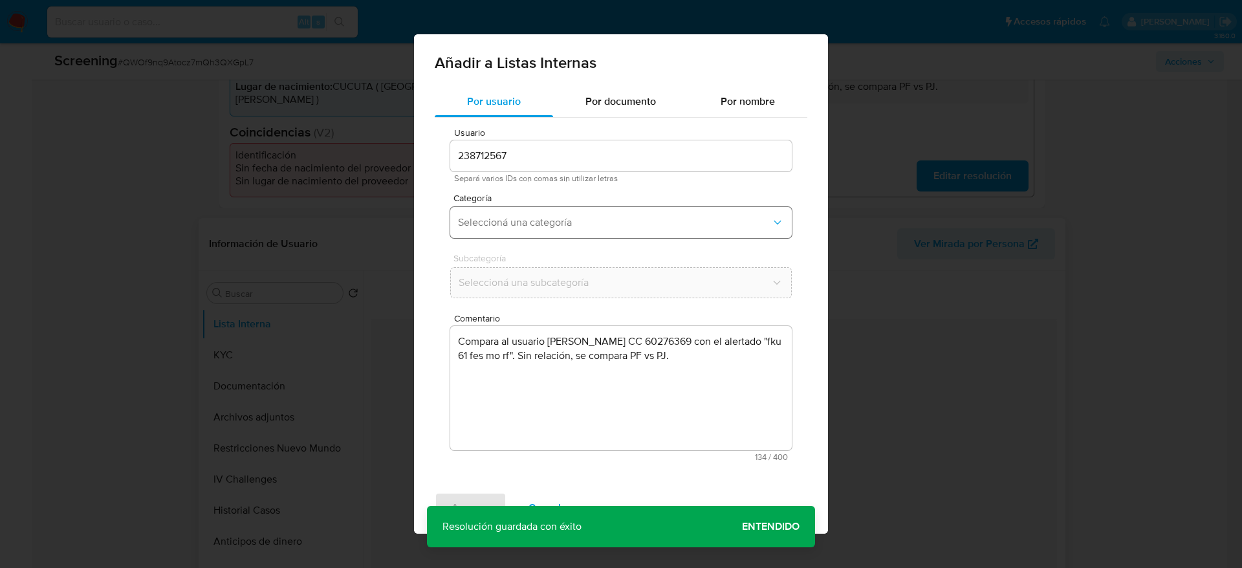
click at [580, 226] on span "Seleccioná una categoría" at bounding box center [614, 222] width 313 height 13
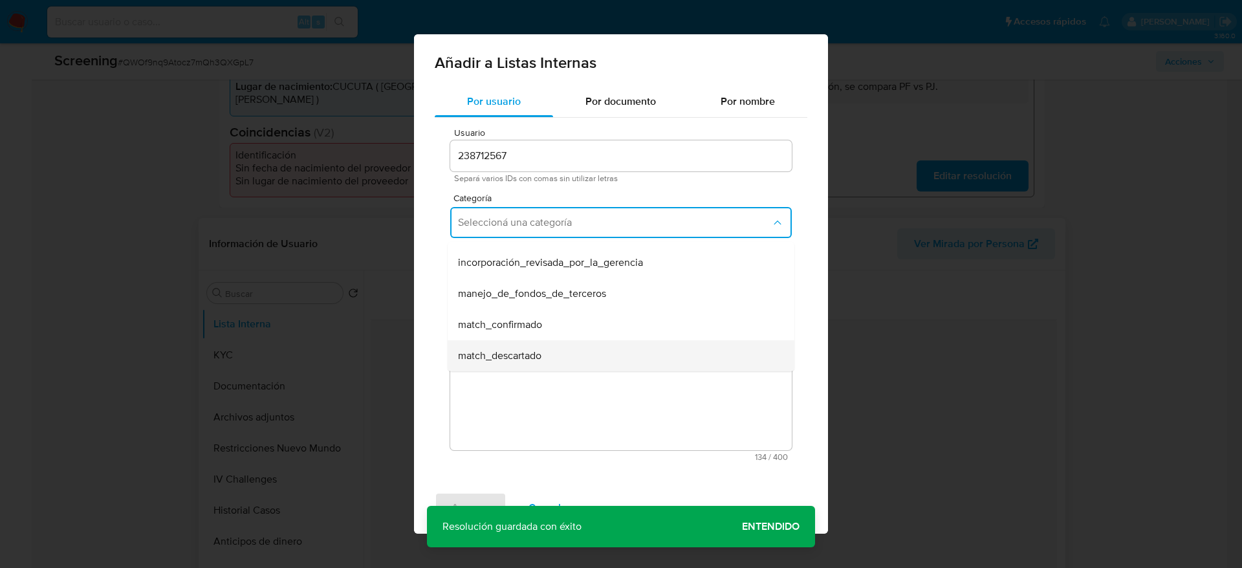
scroll to position [97, 0]
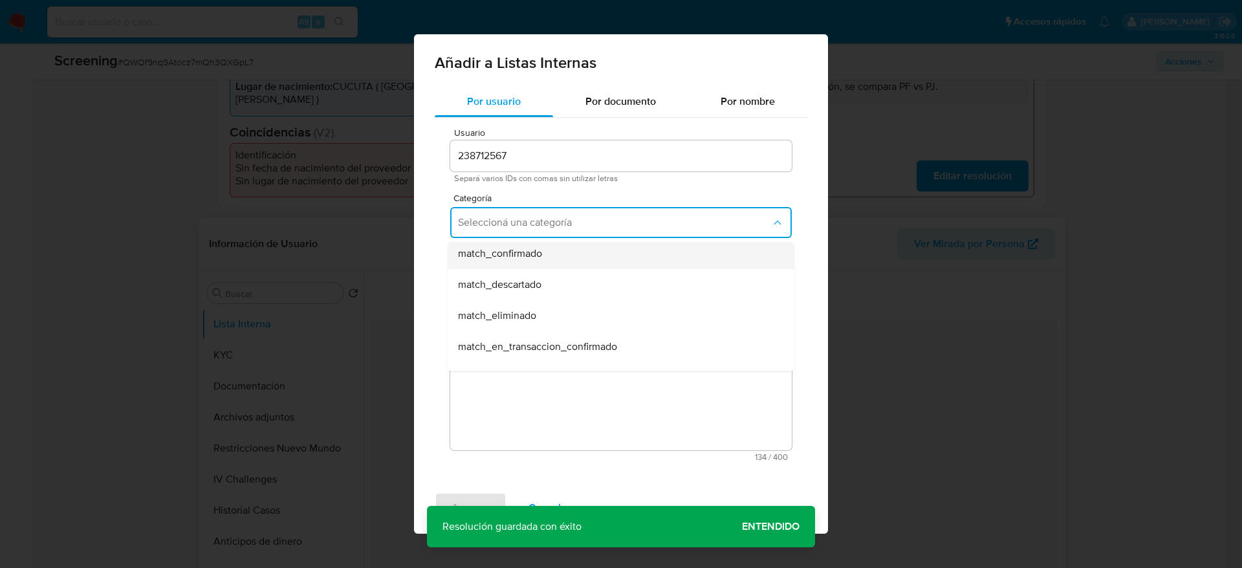
click at [538, 259] on span "match_confirmado" at bounding box center [500, 253] width 84 height 13
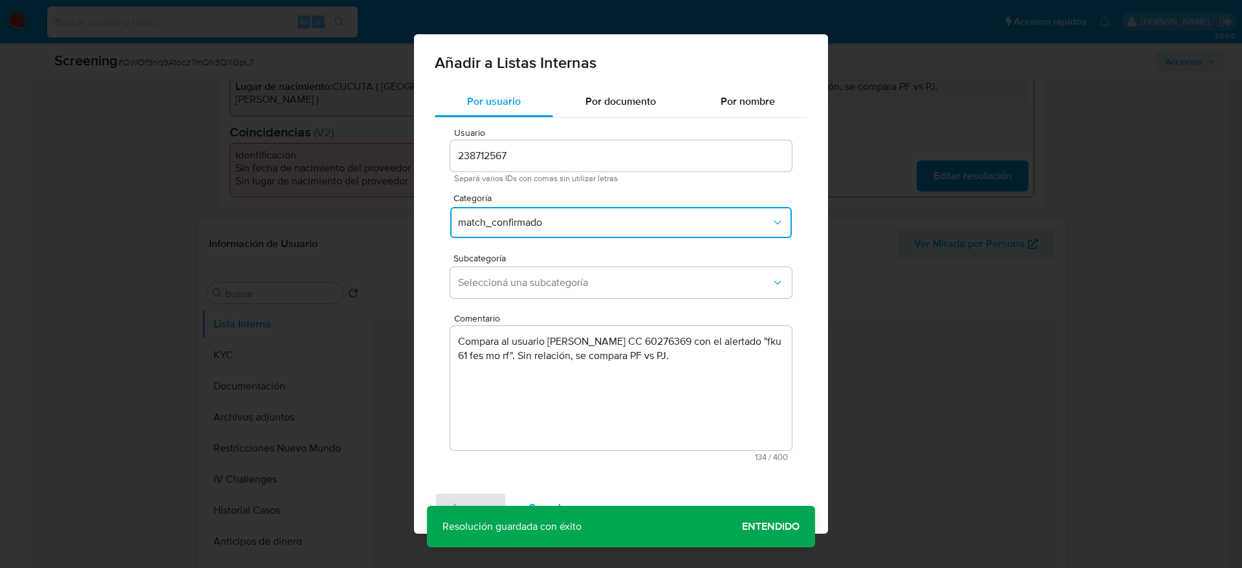
click at [554, 215] on button "match_confirmado" at bounding box center [621, 222] width 342 height 31
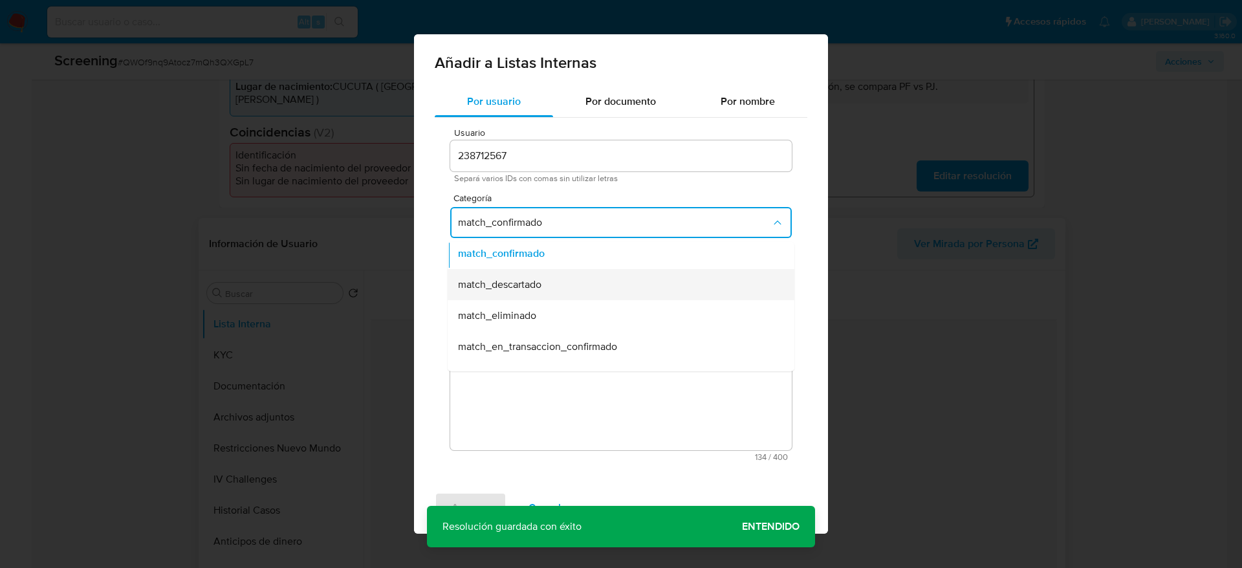
click at [554, 276] on div "match_descartado" at bounding box center [617, 284] width 318 height 31
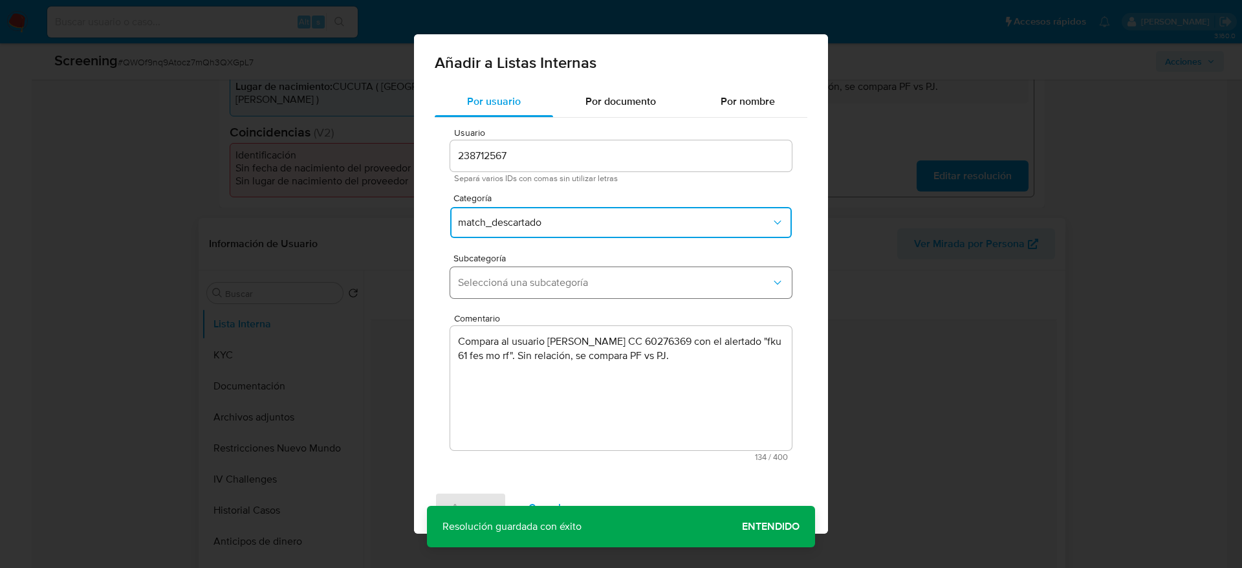
drag, startPoint x: 554, startPoint y: 276, endPoint x: 541, endPoint y: 289, distance: 18.3
click at [554, 276] on span "Seleccioná una subcategoría" at bounding box center [614, 282] width 313 height 13
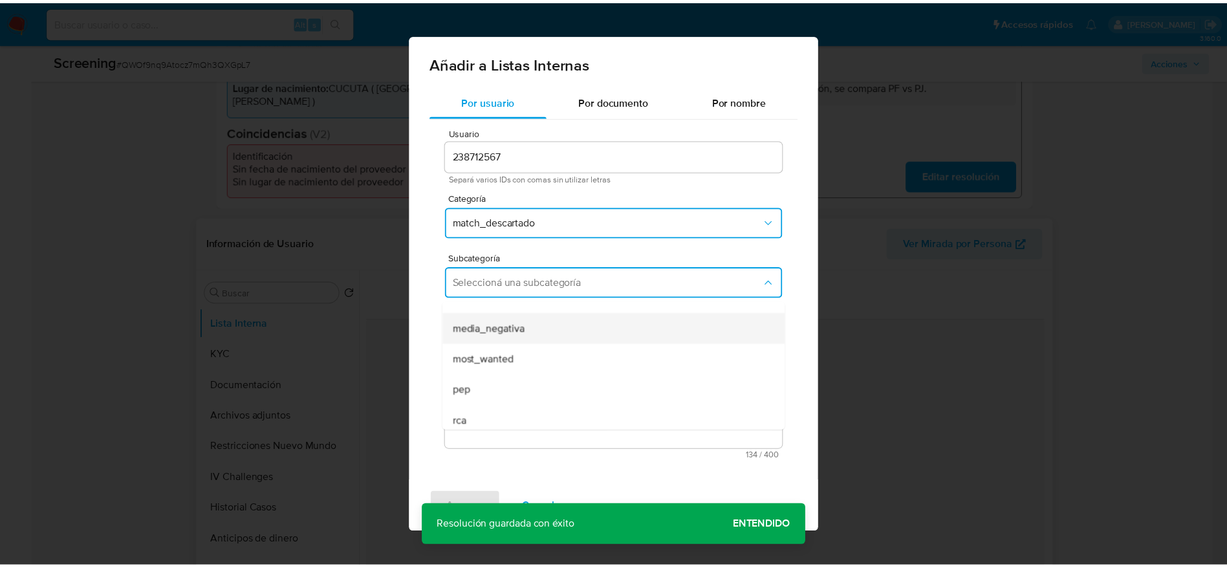
scroll to position [88, 0]
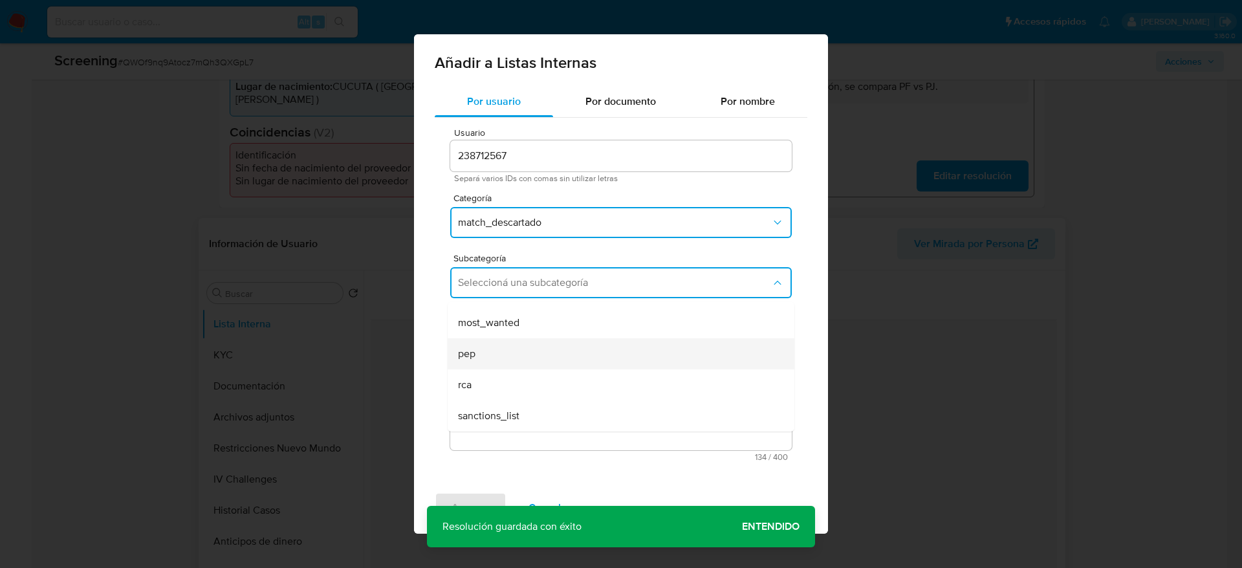
click at [519, 353] on div "pep" at bounding box center [617, 353] width 318 height 31
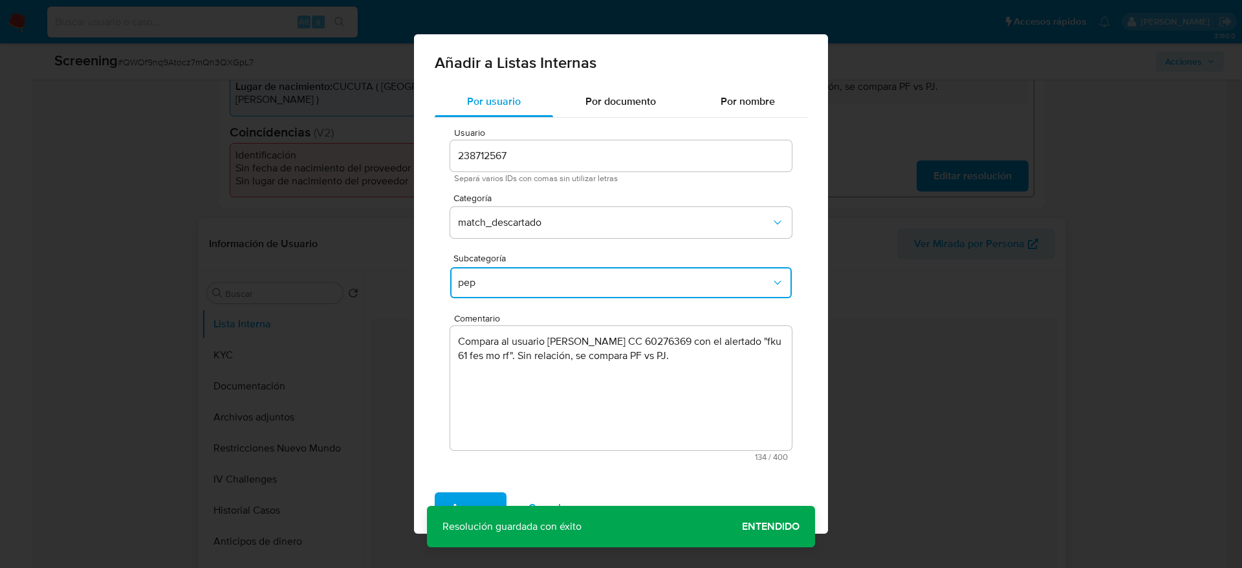
click at [492, 353] on textarea "Compara al usuario Angela Maria Acero Colmenares CC 60276369 con el alertado "f…" at bounding box center [621, 388] width 342 height 124
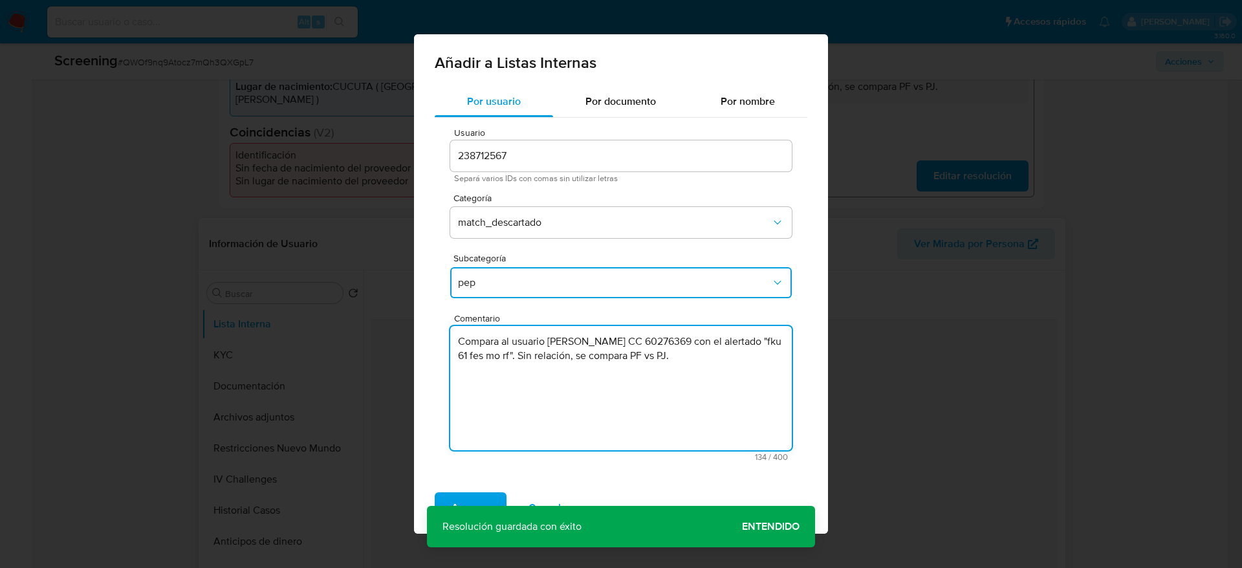
click at [492, 353] on textarea "Compara al usuario Angela Maria Acero Colmenares CC 60276369 con el alertado "f…" at bounding box center [621, 388] width 342 height 124
type textarea "Compara al usuario Angela Maria Acero Colmenares CC 60276369 con el PEP "fku 61…"
click at [461, 494] on span "Agregar" at bounding box center [471, 508] width 38 height 28
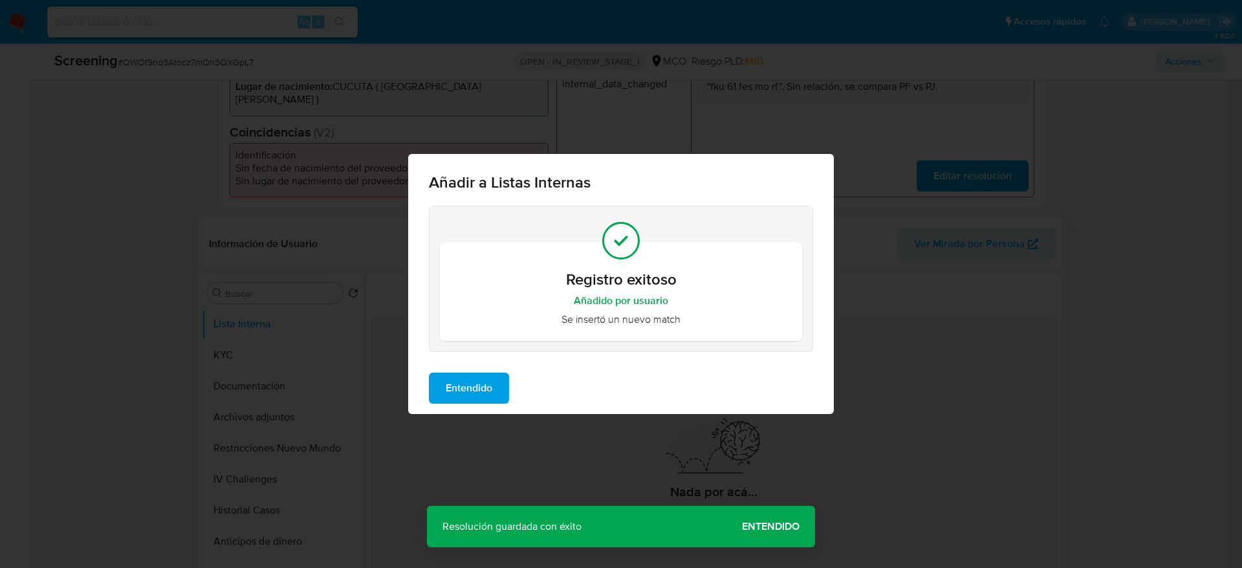
click at [486, 374] on span "Entendido" at bounding box center [469, 388] width 47 height 28
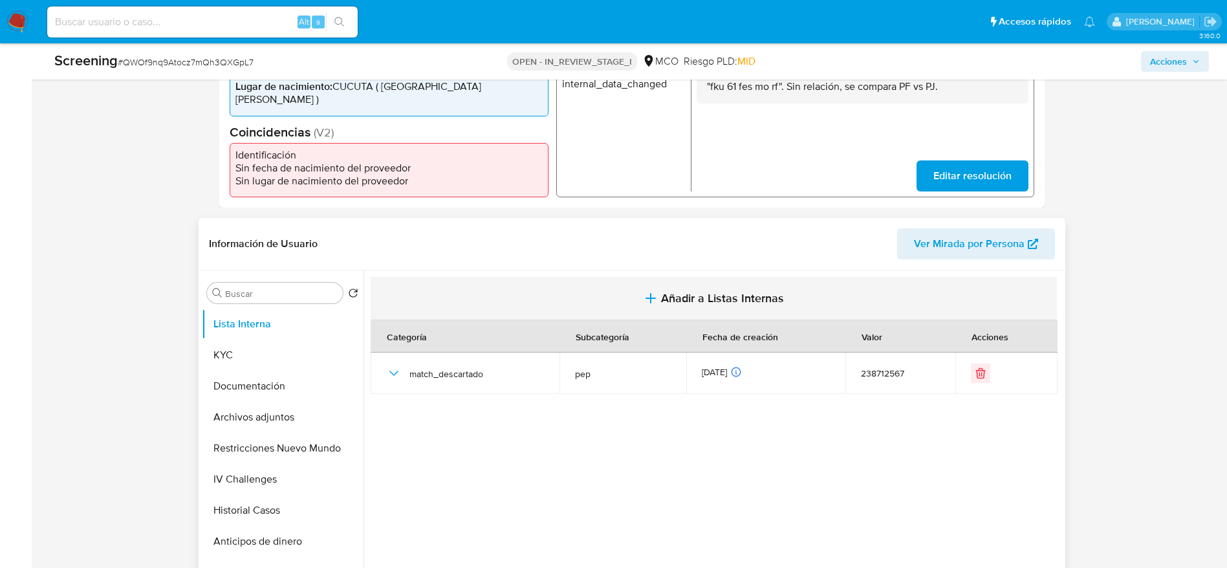
click at [687, 310] on button "Añadir a Listas Internas" at bounding box center [714, 298] width 686 height 43
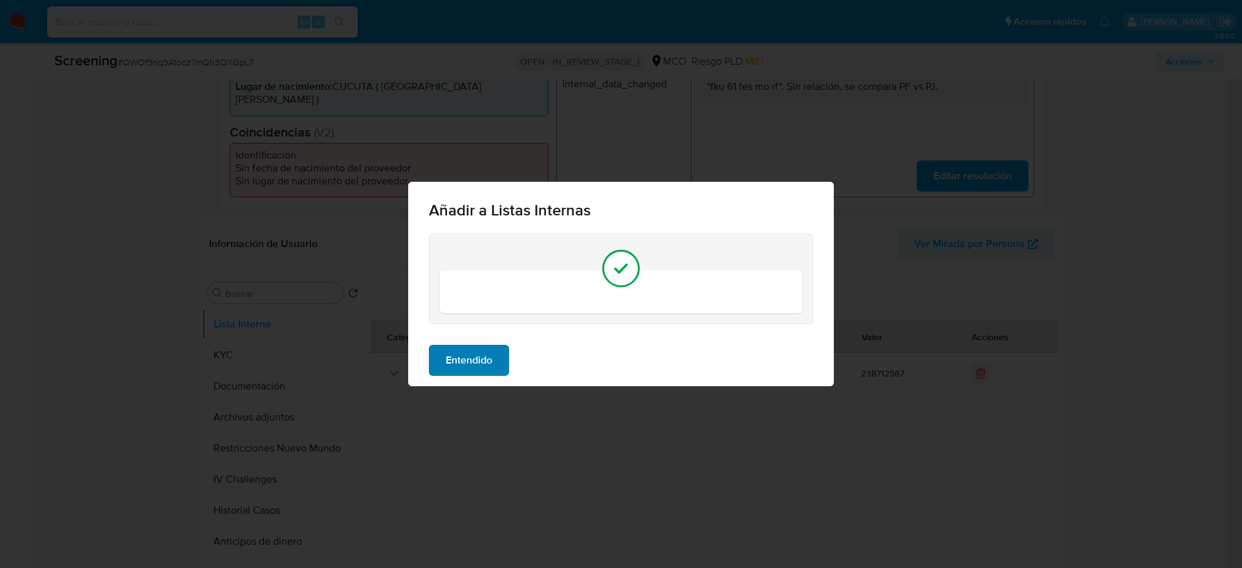
click at [479, 360] on span "Entendido" at bounding box center [469, 360] width 47 height 28
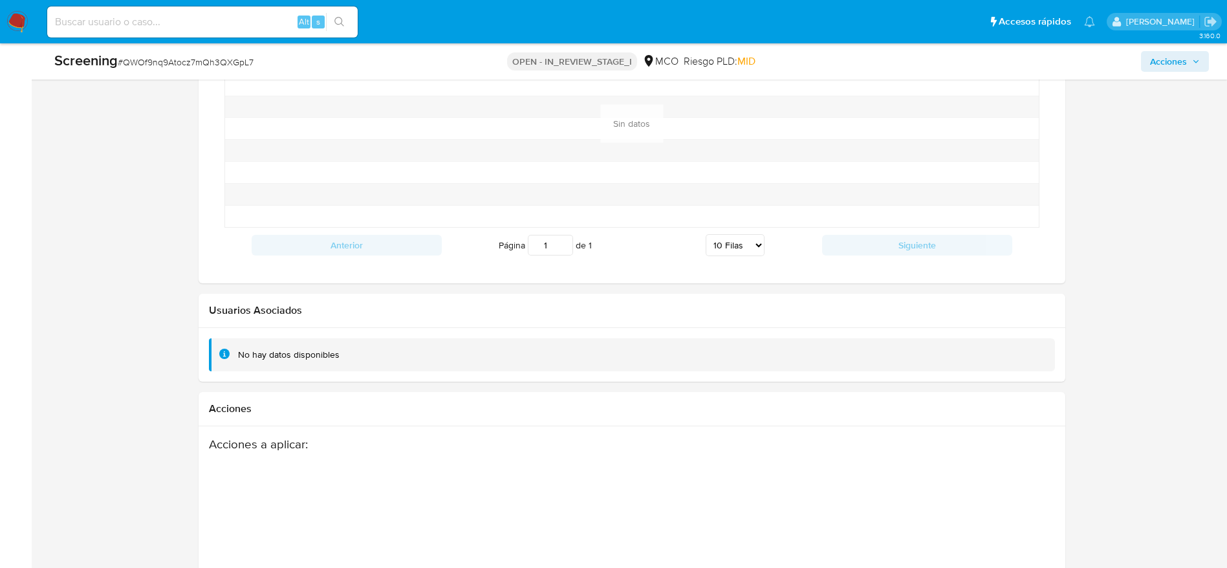
scroll to position [1823, 0]
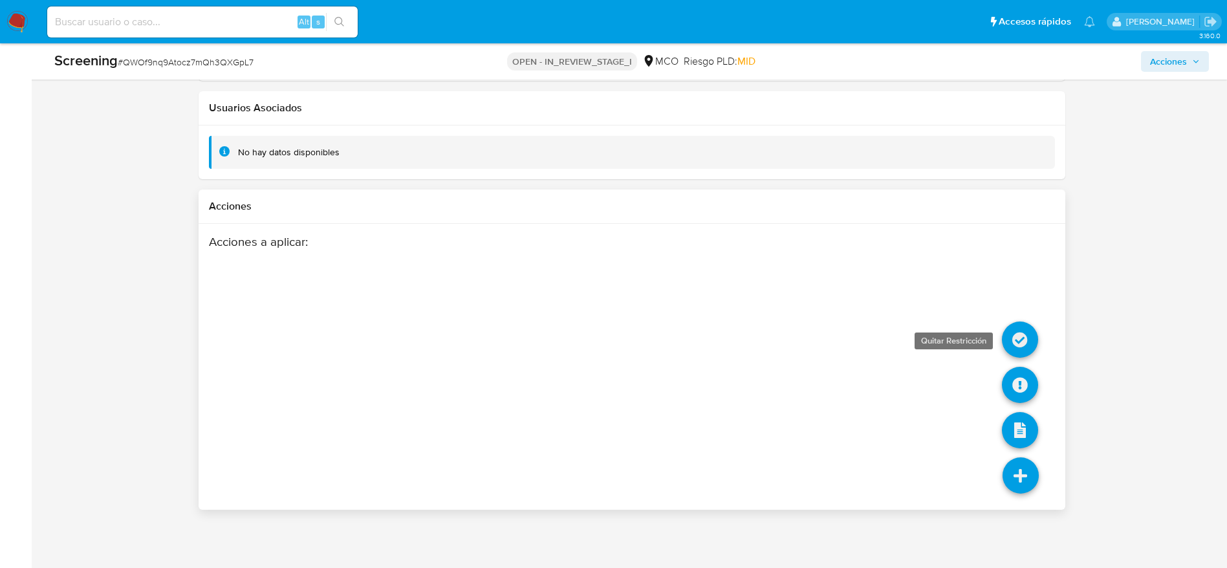
click at [1011, 343] on icon at bounding box center [1020, 340] width 36 height 36
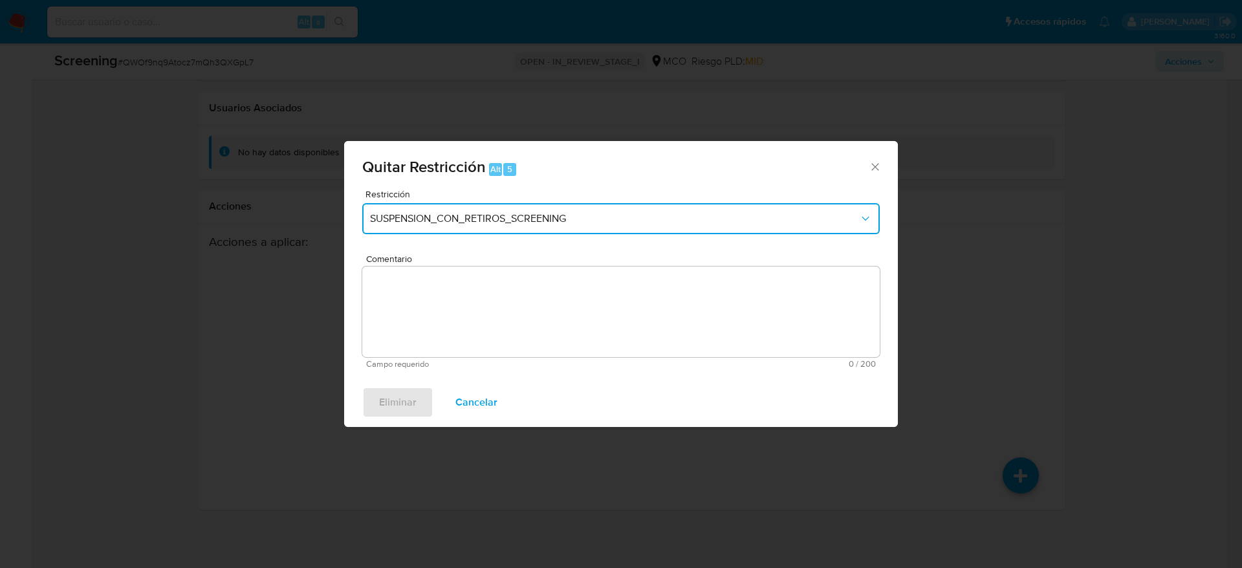
click at [521, 233] on button "SUSPENSION_CON_RETIROS_SCREENING" at bounding box center [621, 218] width 518 height 31
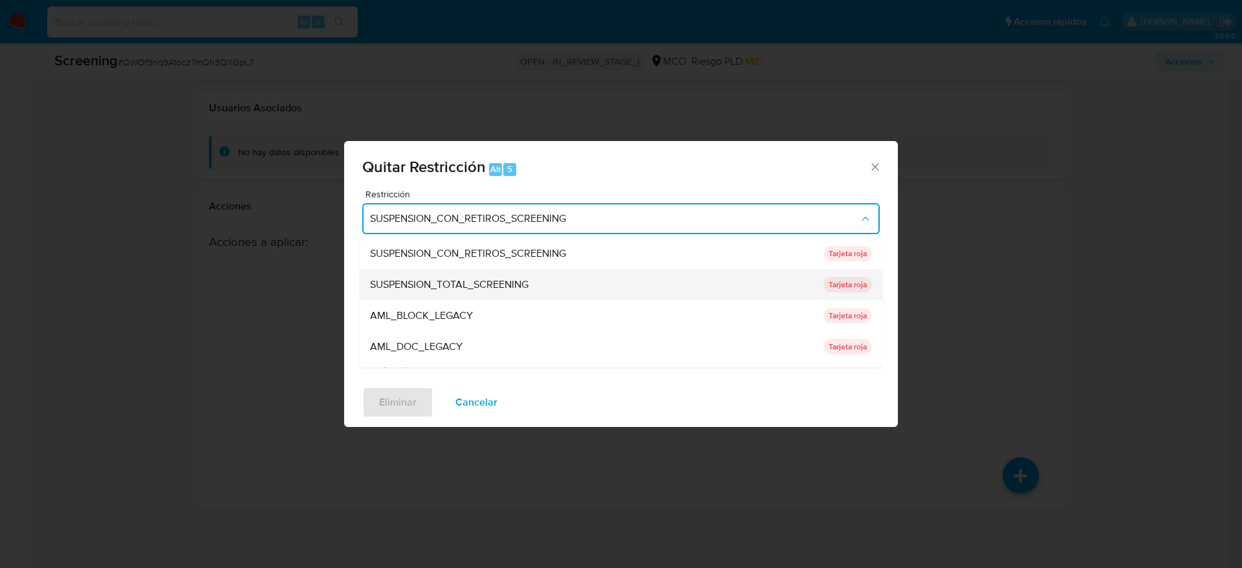
click at [492, 272] on div "SUSPENSION_TOTAL_SCREENING" at bounding box center [593, 284] width 446 height 31
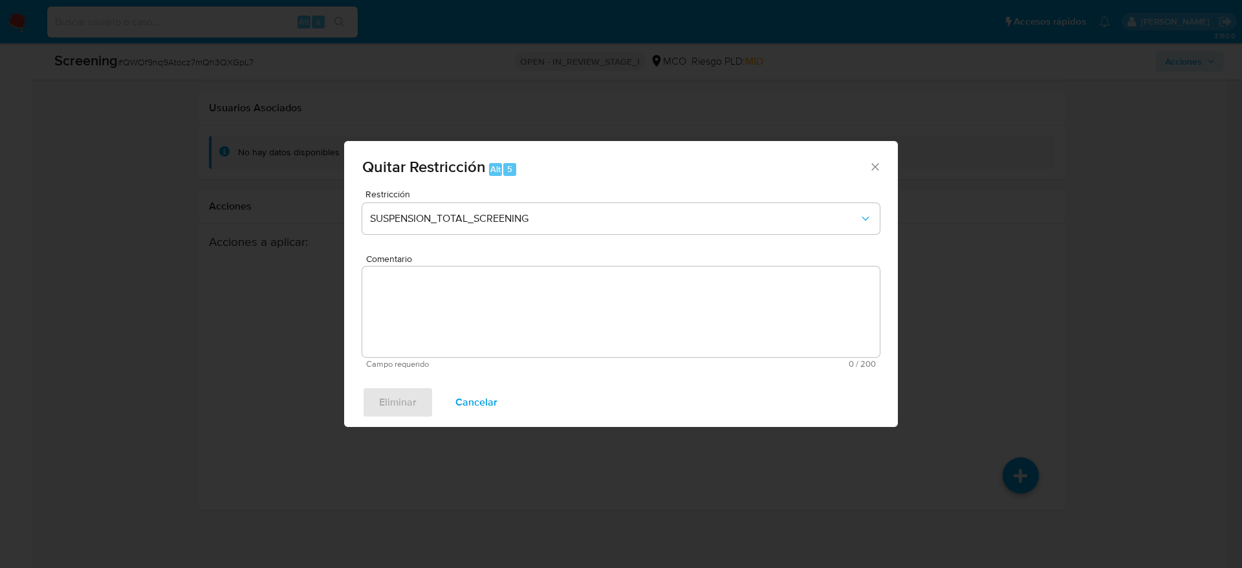
click at [484, 301] on div "Comentario Campo requerido 0 / 200 200 caracteres restantes" at bounding box center [621, 311] width 518 height 114
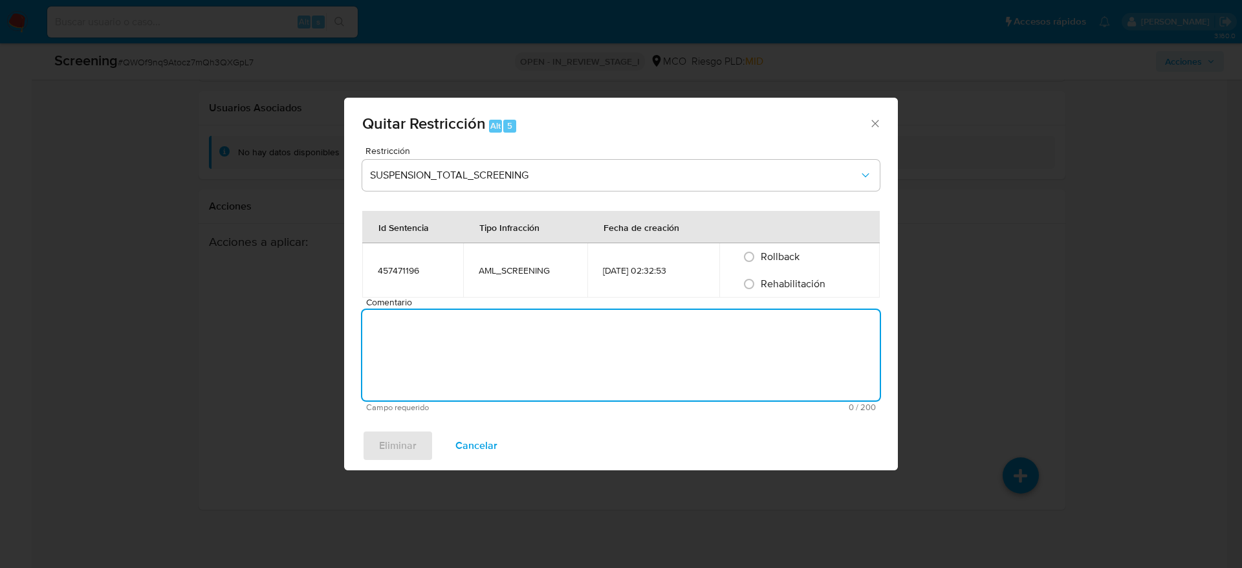
paste textarea "Compara al usuario Angela Maria Acero Colmenares CC 60276369 con el alertado "f…"
type textarea "Compara al usuario Angela Maria Acero Colmenares CC 60276369 con el alertado "f…"
click at [746, 279] on input "Rehabilitación" at bounding box center [749, 284] width 21 height 21
radio input "true"
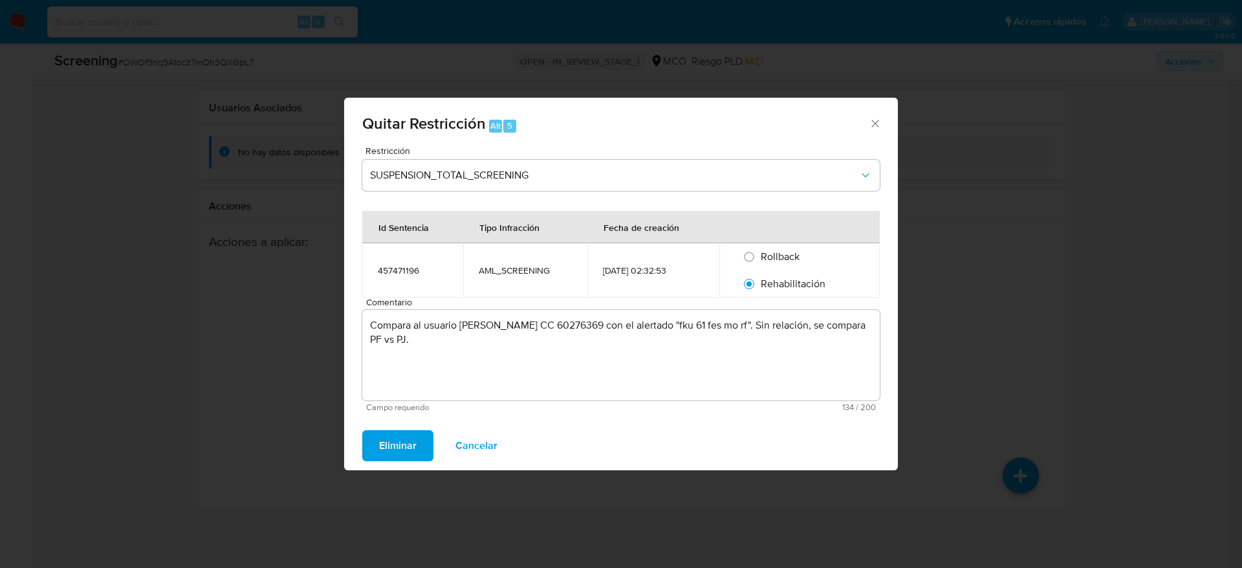
click at [399, 455] on span "Eliminar" at bounding box center [398, 445] width 38 height 28
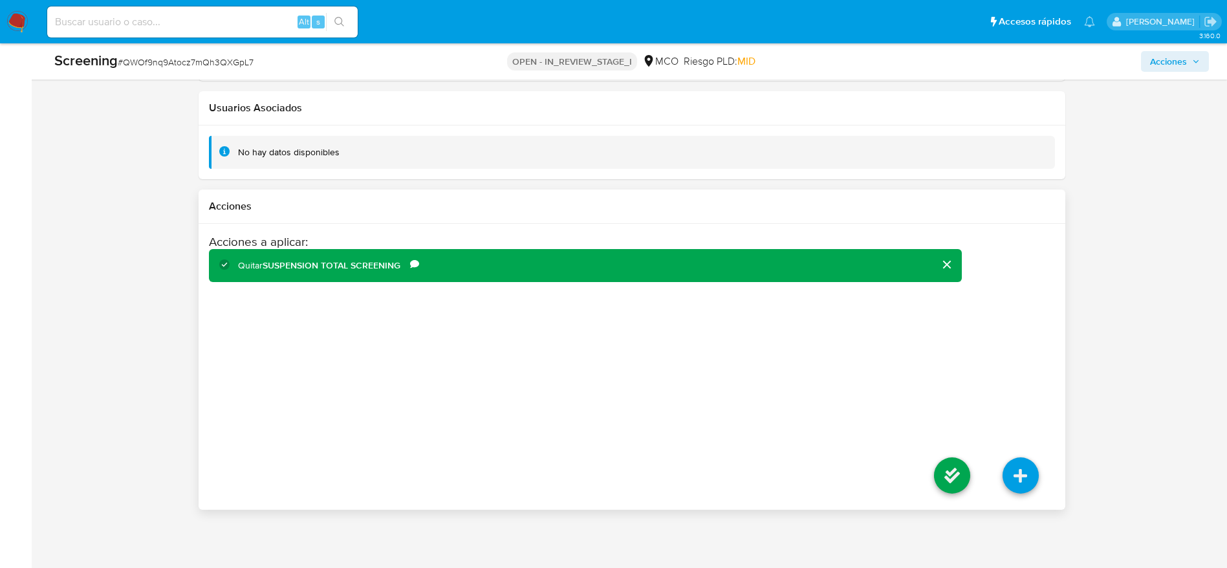
click at [923, 478] on li at bounding box center [952, 477] width 69 height 72
click at [943, 474] on icon at bounding box center [952, 475] width 36 height 36
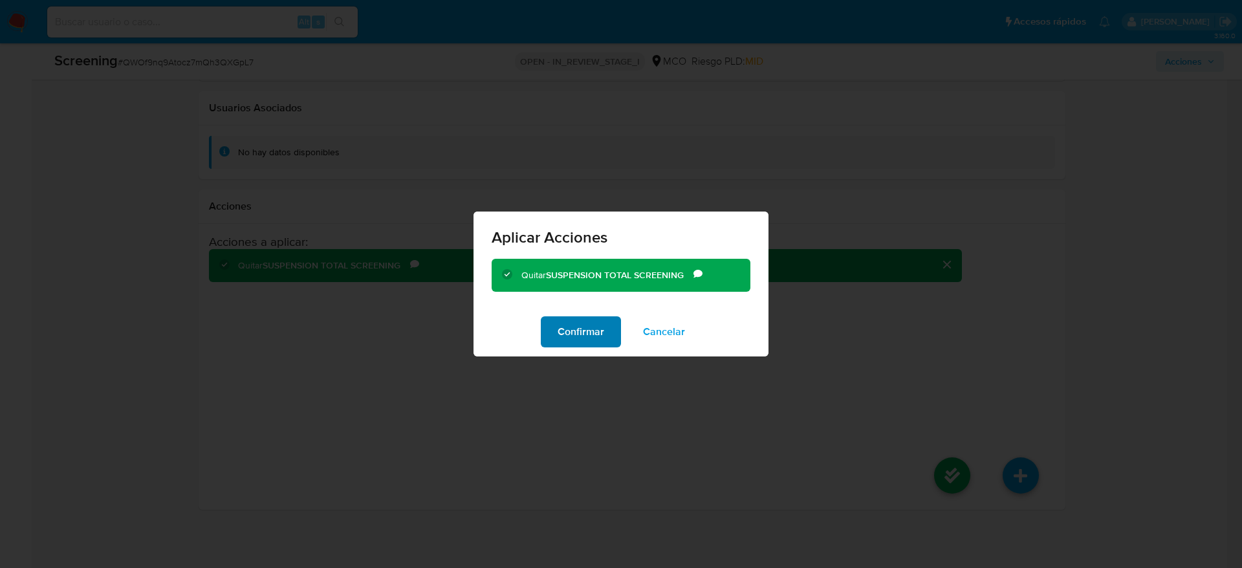
click at [569, 333] on span "Confirmar" at bounding box center [581, 332] width 47 height 28
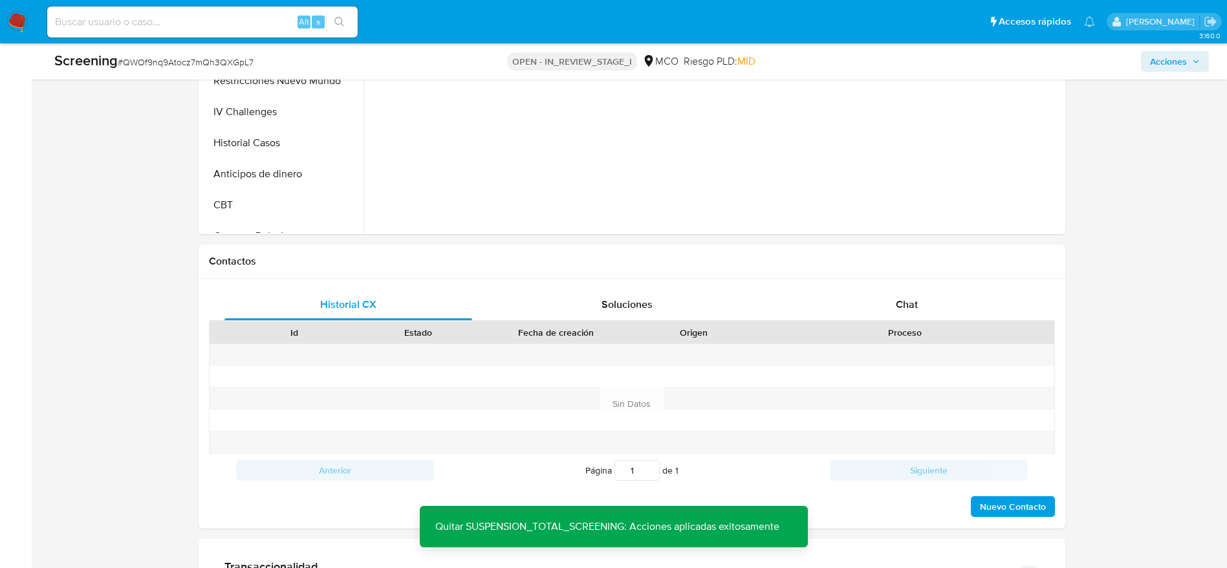
scroll to position [367, 0]
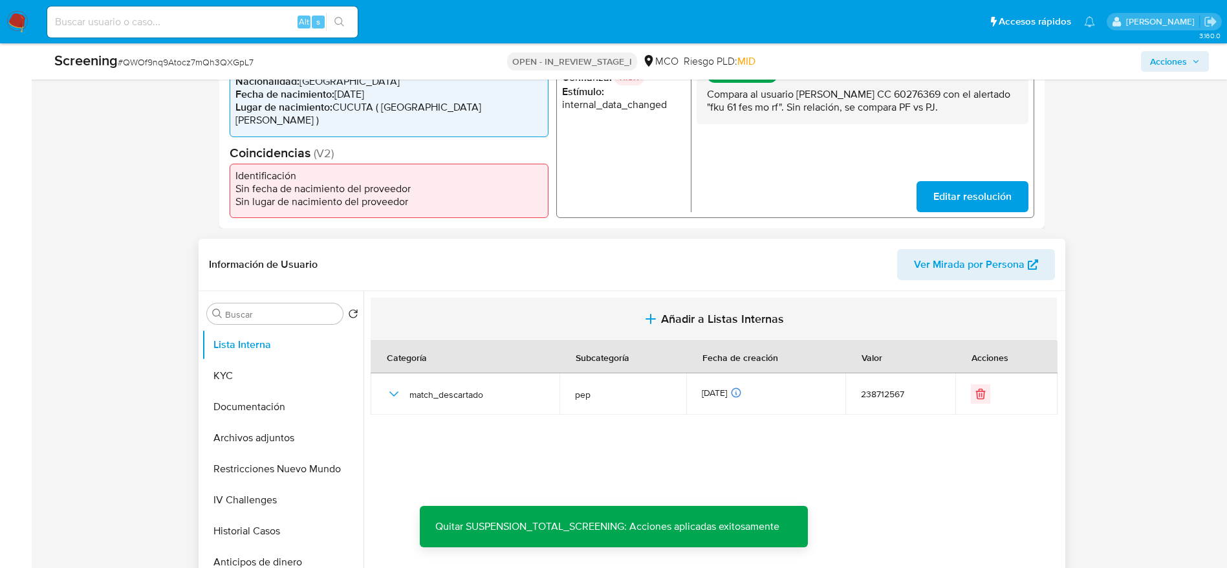
click at [721, 312] on span "Añadir a Listas Internas" at bounding box center [722, 319] width 123 height 14
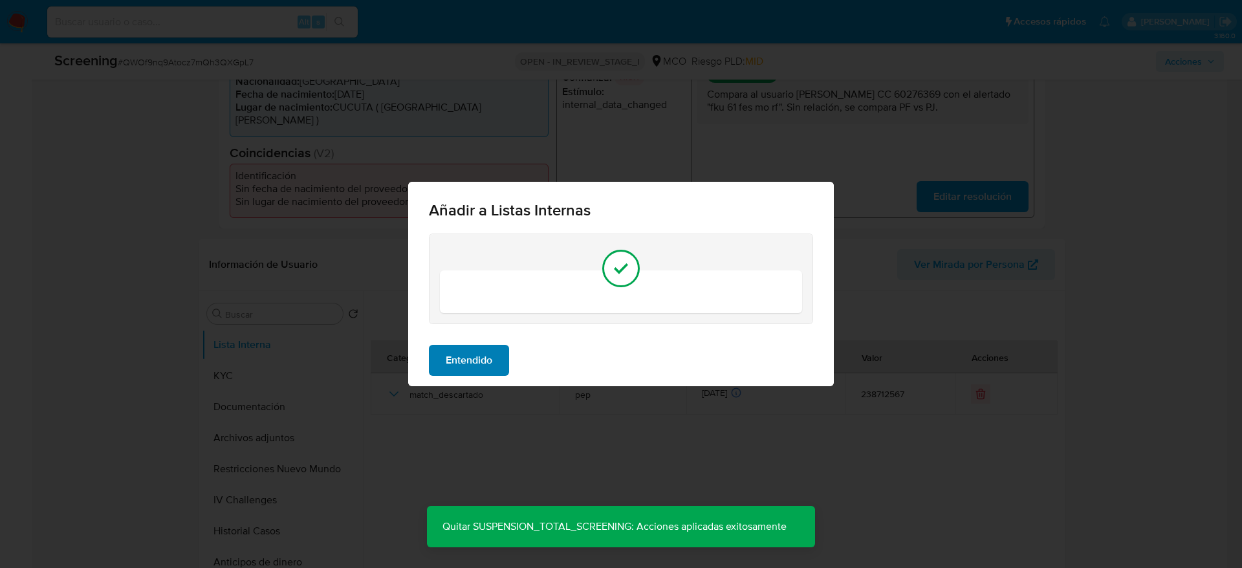
click at [508, 357] on button "Entendido" at bounding box center [469, 360] width 80 height 31
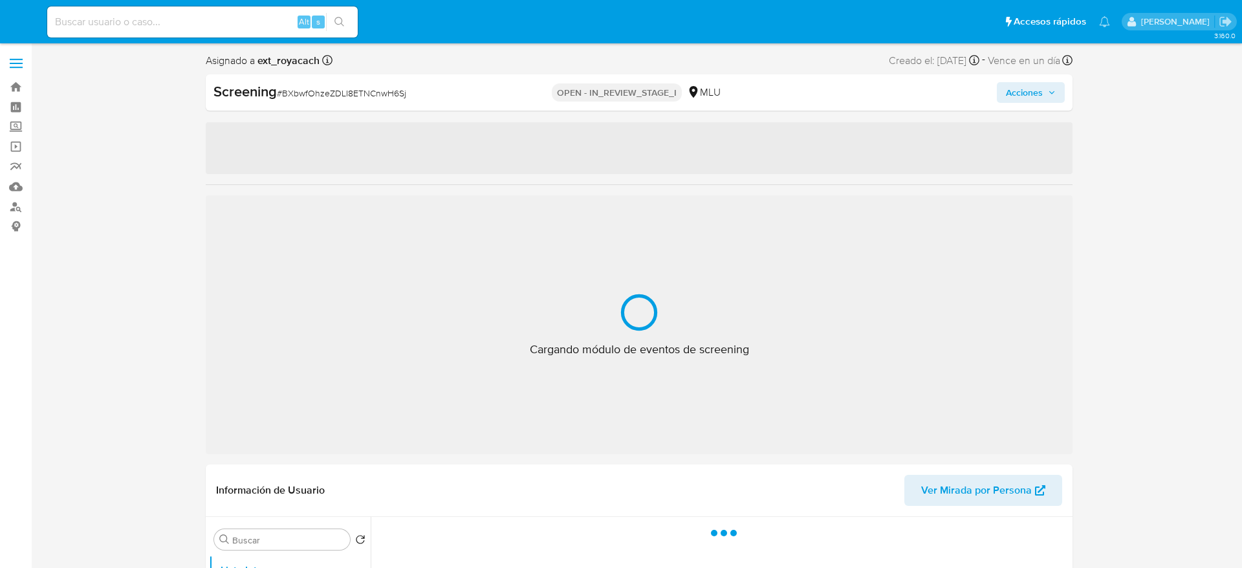
select select "10"
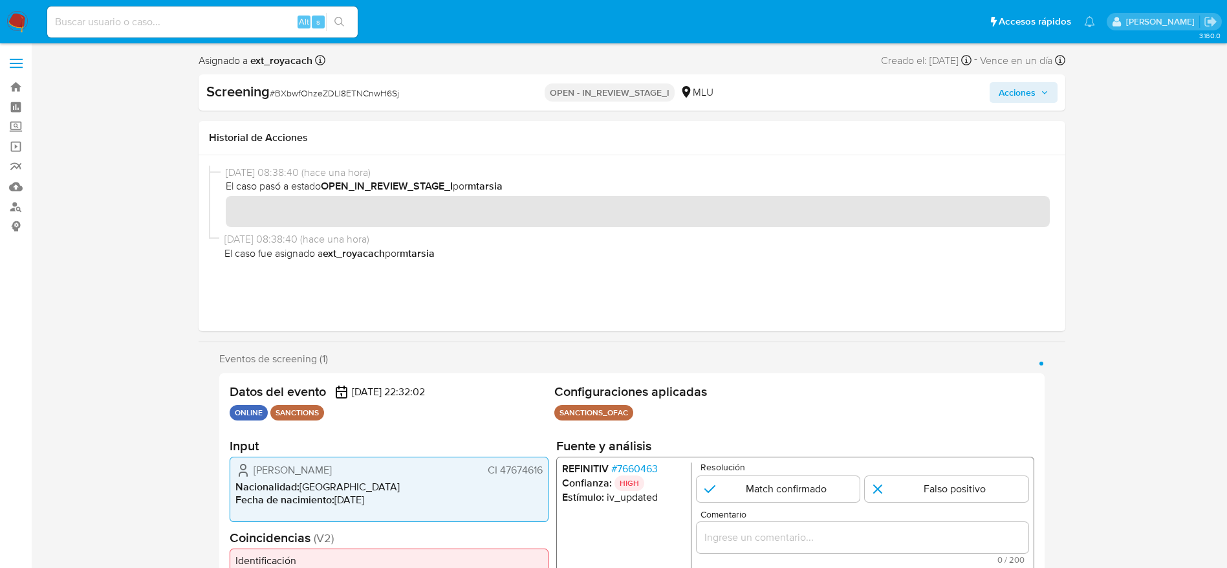
click at [348, 102] on div "Screening # BXbwfOhzeZDLI8ETNCnwH6Sj" at bounding box center [346, 92] width 280 height 21
click at [369, 95] on span "# BXbwfOhzeZDLI8ETNCnwH6Sj" at bounding box center [334, 93] width 129 height 13
copy span "BXbwfOhzeZDLI8ETNCnwH6Sj"
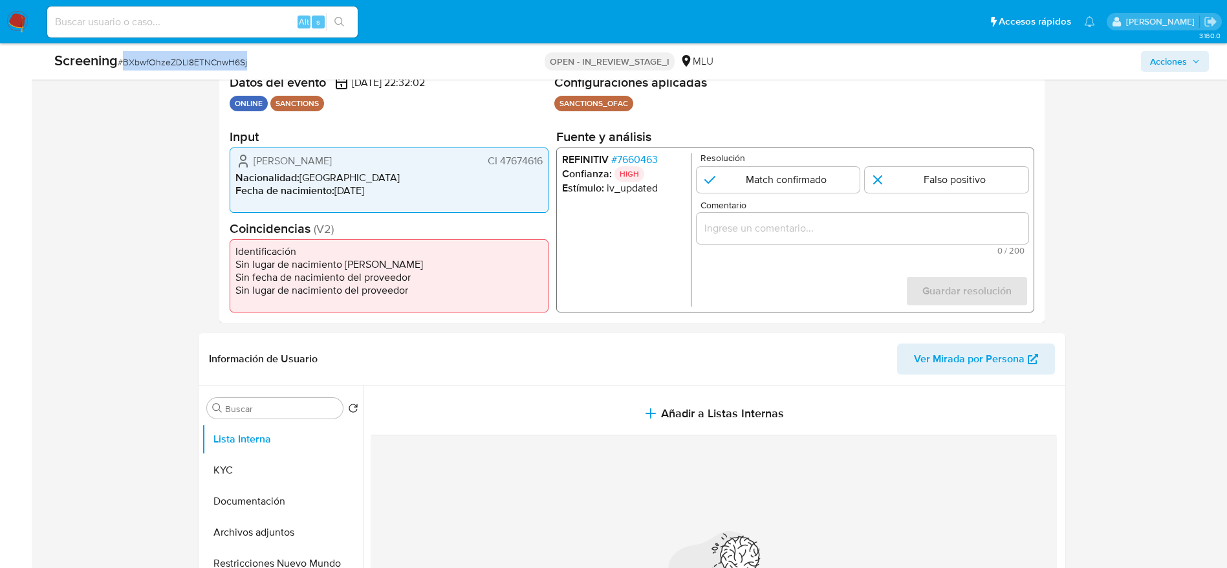
scroll to position [291, 0]
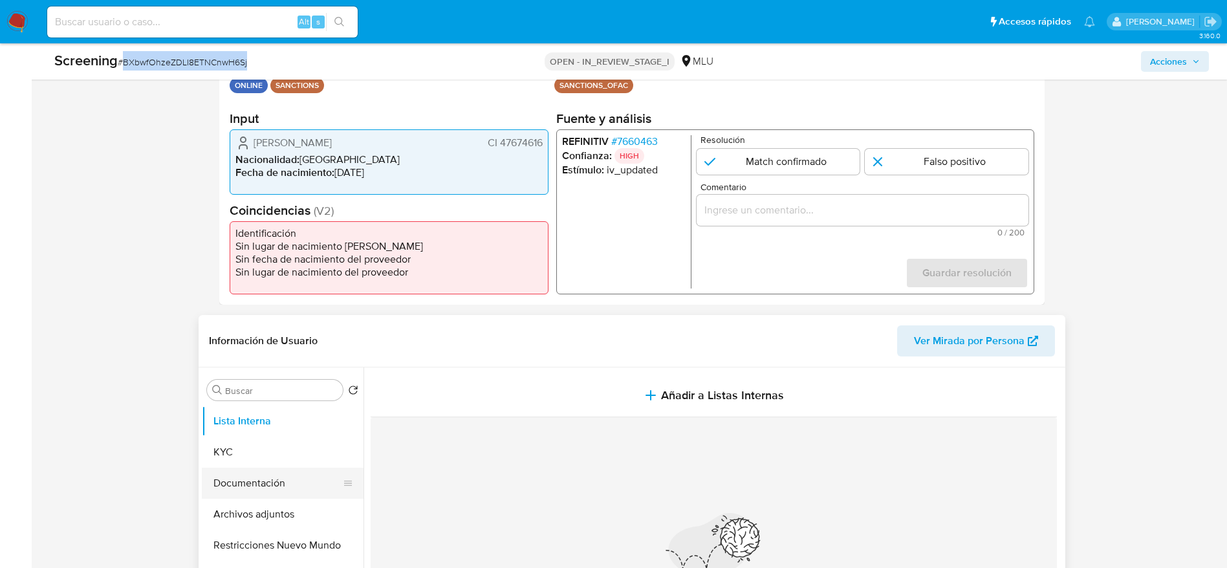
click at [246, 496] on button "Documentación" at bounding box center [277, 483] width 151 height 31
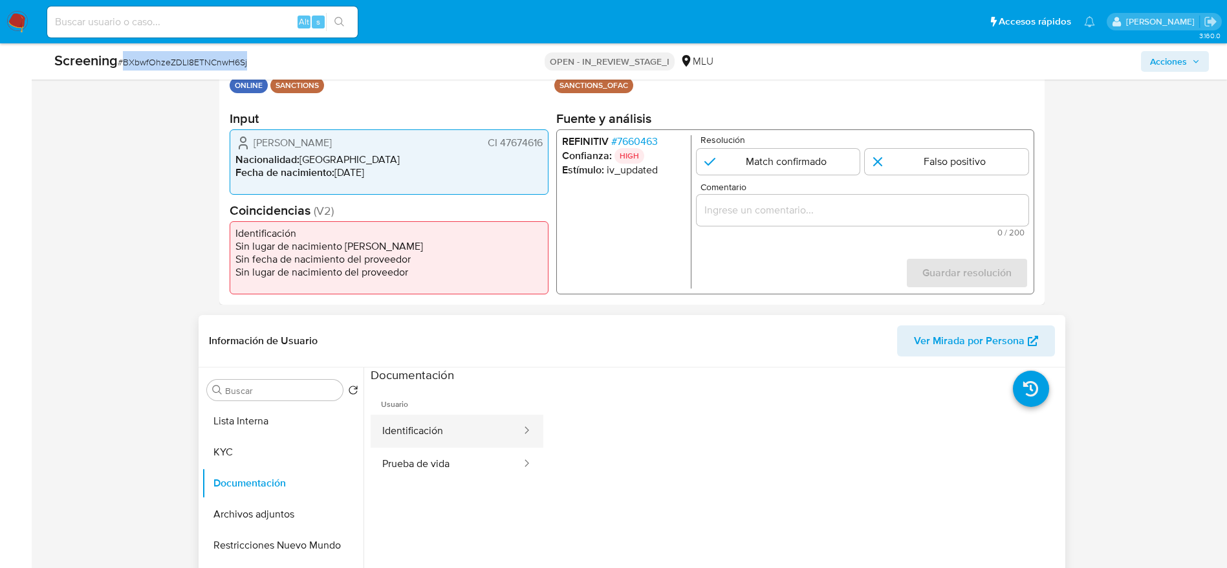
click at [447, 444] on button "Identificación" at bounding box center [447, 431] width 152 height 33
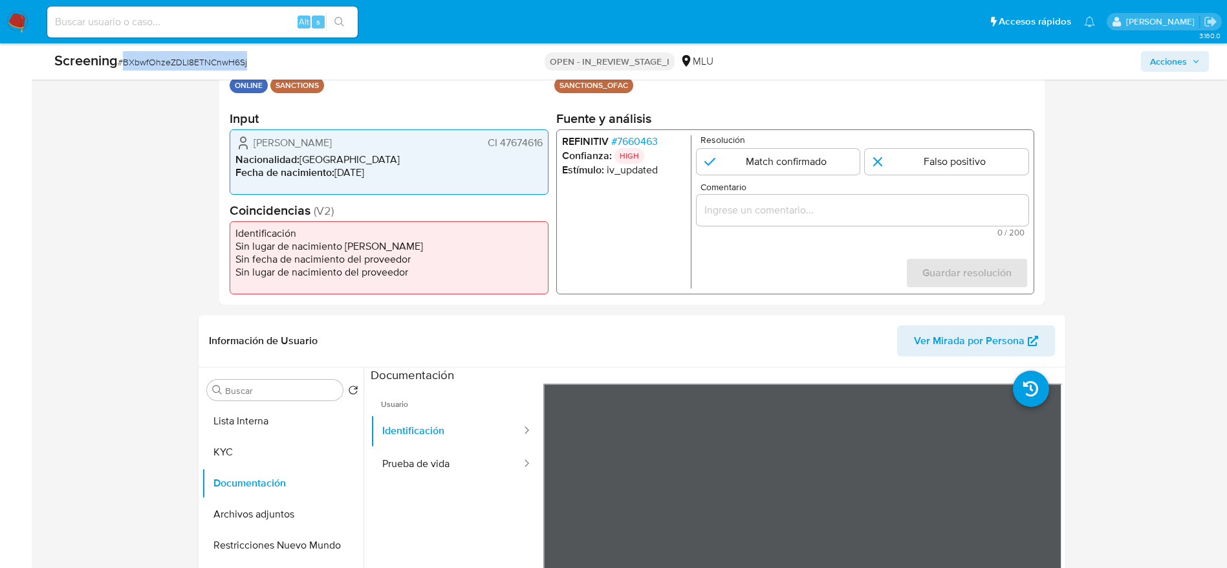
copy span "BXbwfOhzeZDLI8ETNCnwH6Sj"
drag, startPoint x: 252, startPoint y: 138, endPoint x: 585, endPoint y: 122, distance: 332.9
click at [542, 141] on div "[PERSON_NAME] CI 47674616" at bounding box center [388, 143] width 307 height 16
click at [648, 138] on span "# 7660463" at bounding box center [634, 141] width 47 height 13
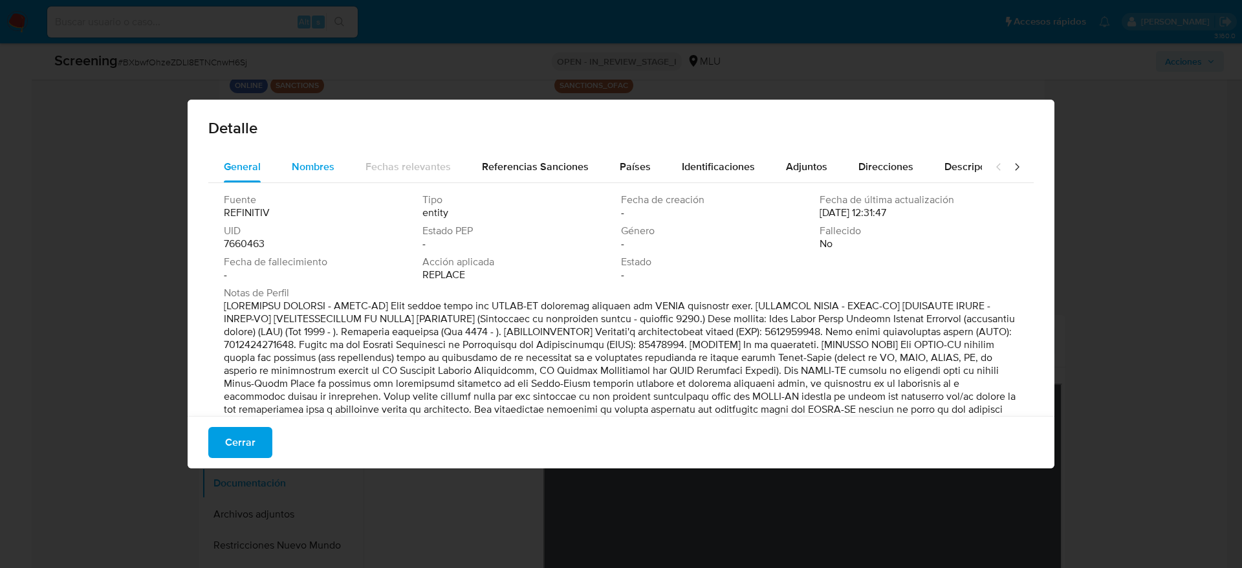
click at [336, 169] on button "Nombres" at bounding box center [313, 166] width 74 height 31
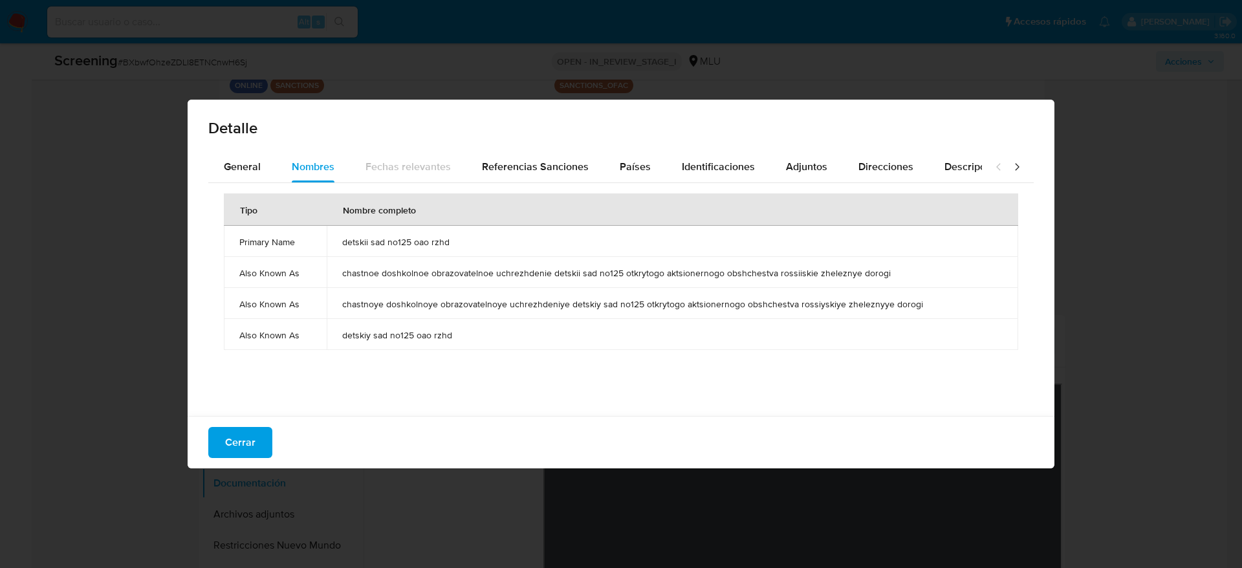
click at [477, 248] on td "detskii sad no125 oao rzhd" at bounding box center [673, 241] width 692 height 31
click at [424, 246] on span "detskii sad no125 oao rzhd" at bounding box center [672, 242] width 660 height 12
click at [424, 245] on span "detskii sad no125 oao rzhd" at bounding box center [672, 242] width 660 height 12
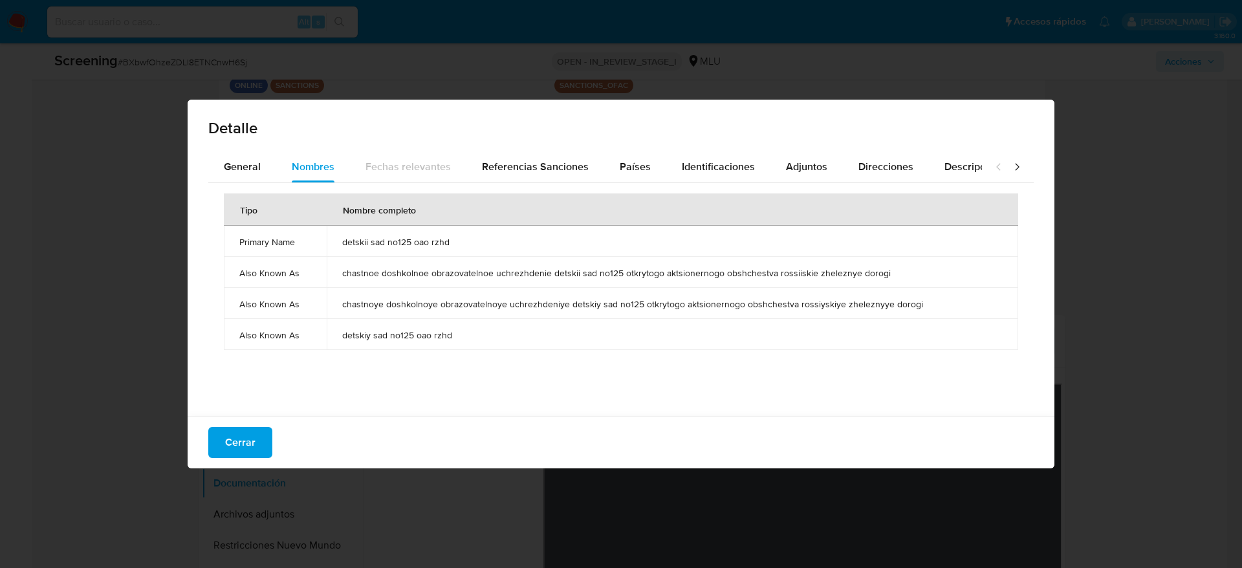
click at [424, 245] on span "detskii sad no125 oao rzhd" at bounding box center [672, 242] width 660 height 12
click at [620, 164] on span "Países" at bounding box center [635, 166] width 31 height 15
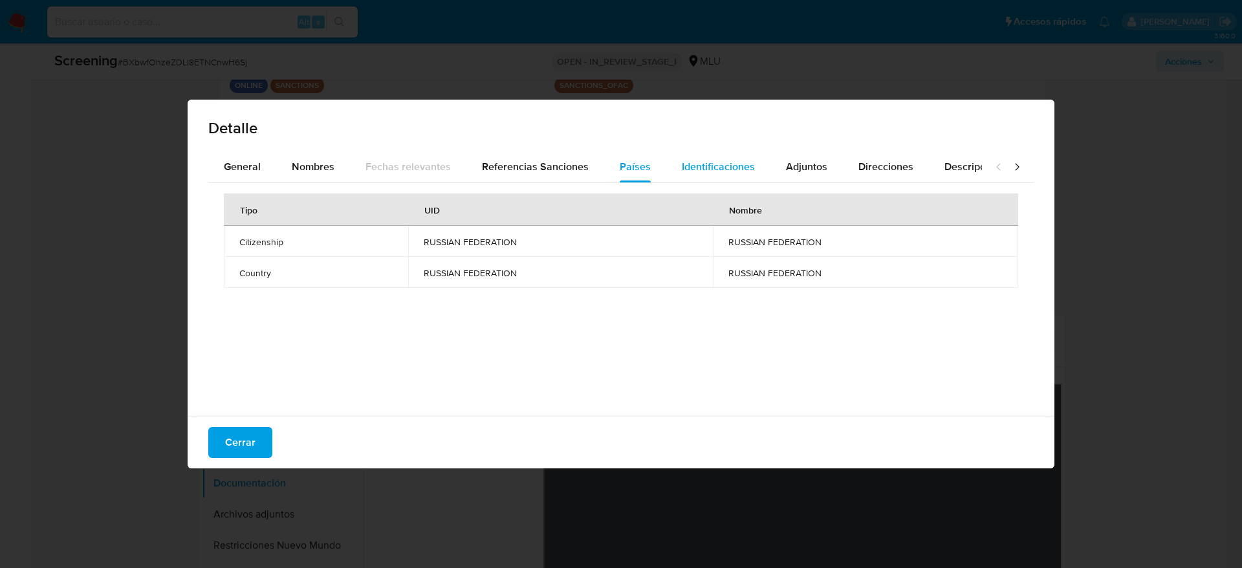
click at [708, 169] on span "Identificaciones" at bounding box center [718, 166] width 73 height 15
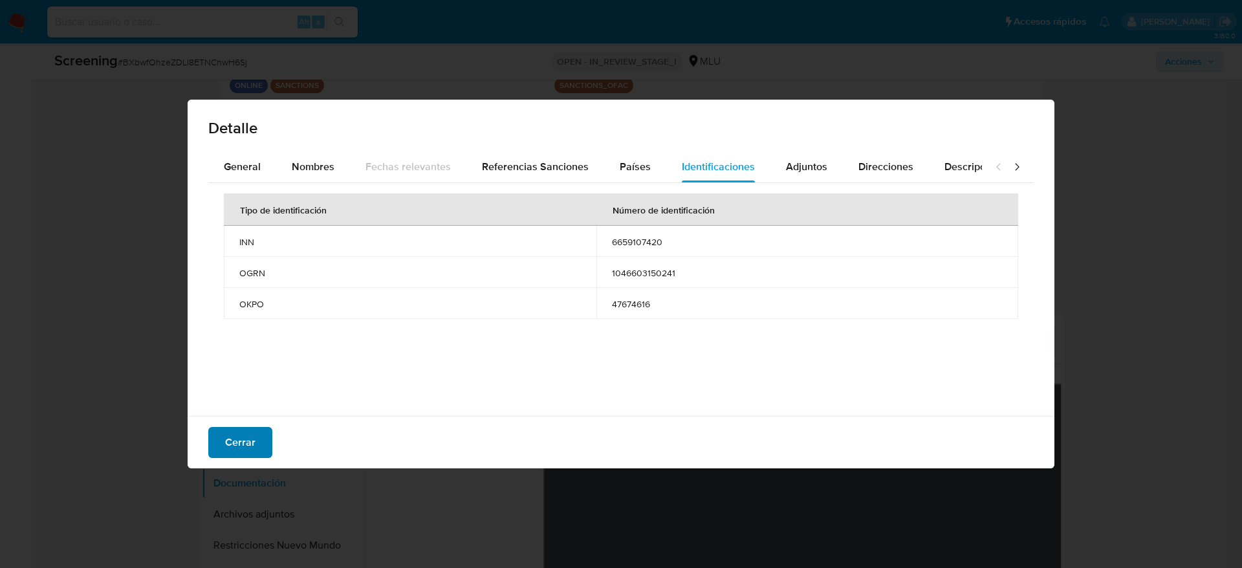
click at [221, 443] on button "Cerrar" at bounding box center [240, 442] width 64 height 31
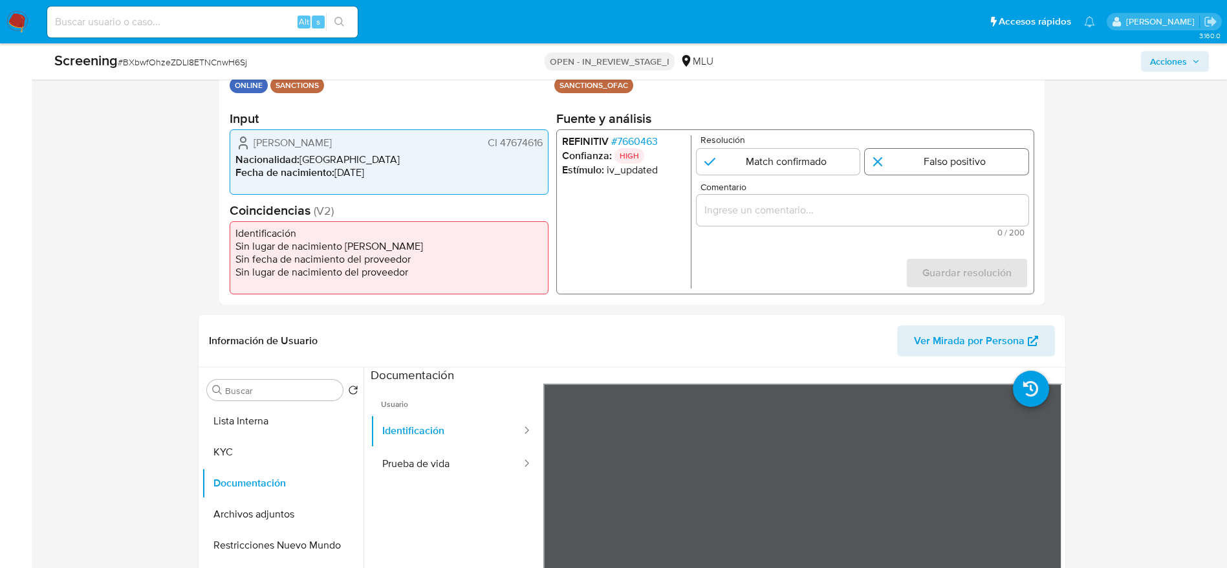
click at [895, 151] on input "1 de 1" at bounding box center [947, 162] width 164 height 26
radio input "true"
click at [887, 215] on input "Comentario" at bounding box center [862, 210] width 332 height 17
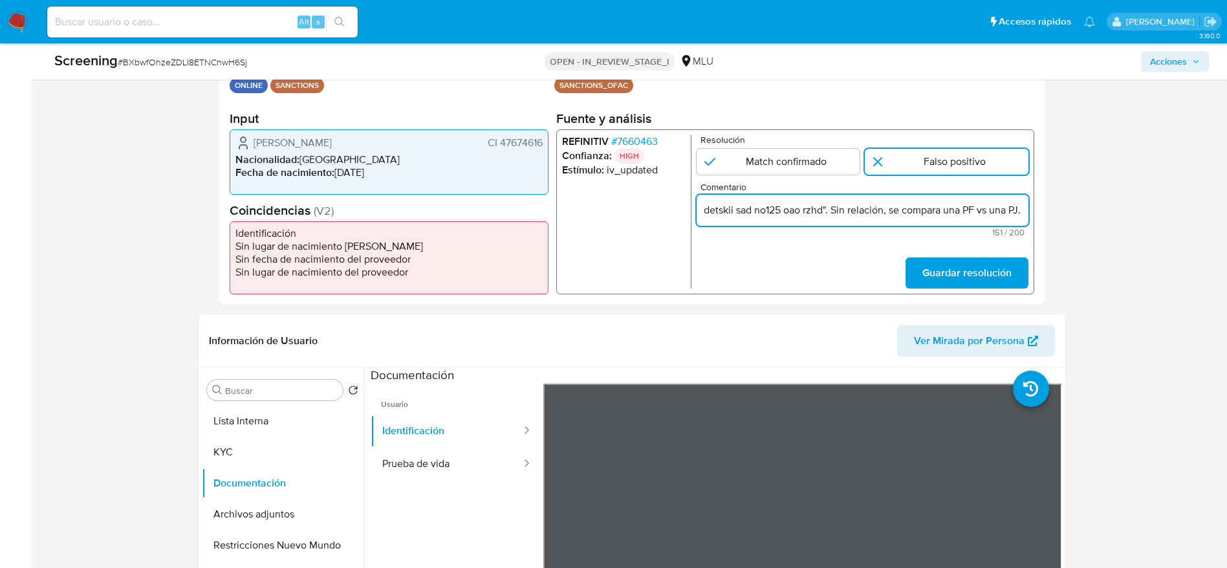
scroll to position [0, 373]
type input "Compara al usuario [PERSON_NAME] CI 47674616 con el sancionado "detskii sad no1…"
click at [952, 272] on span "Guardar resolución" at bounding box center [966, 273] width 89 height 28
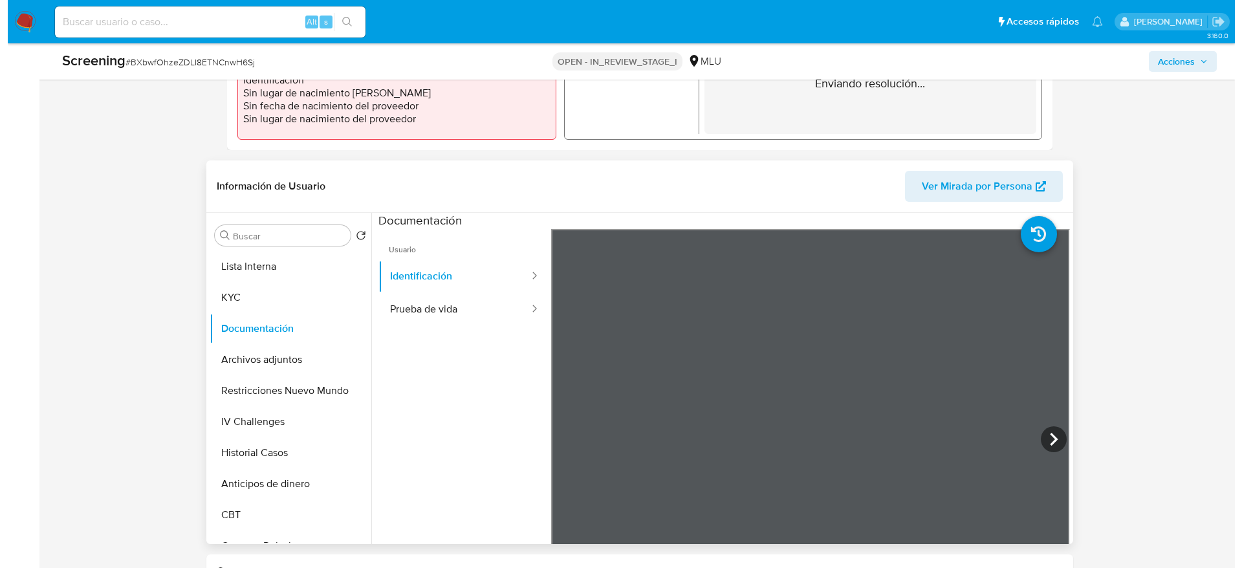
scroll to position [485, 0]
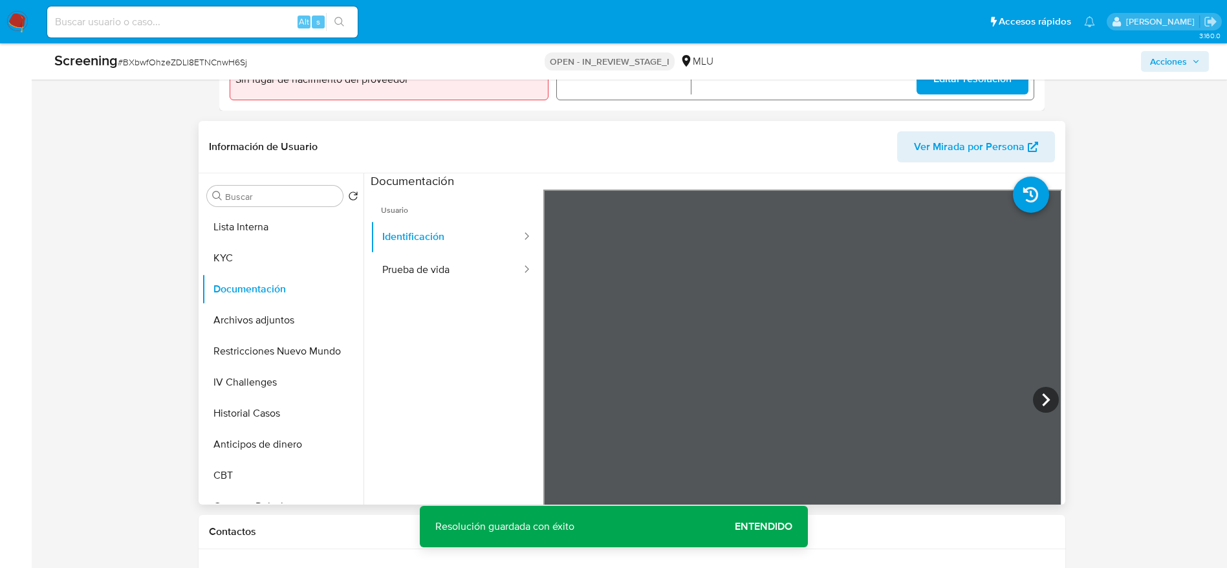
drag, startPoint x: 262, startPoint y: 220, endPoint x: 343, endPoint y: 204, distance: 82.5
click at [262, 223] on button "Lista Interna" at bounding box center [283, 227] width 162 height 31
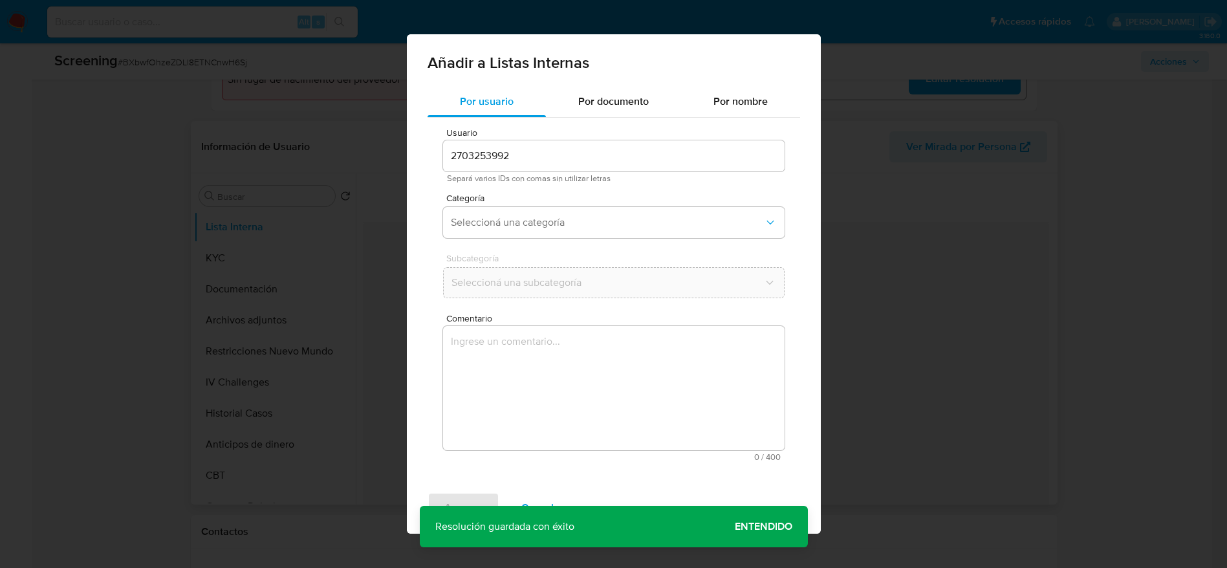
click at [574, 202] on span "Categoría" at bounding box center [617, 197] width 342 height 9
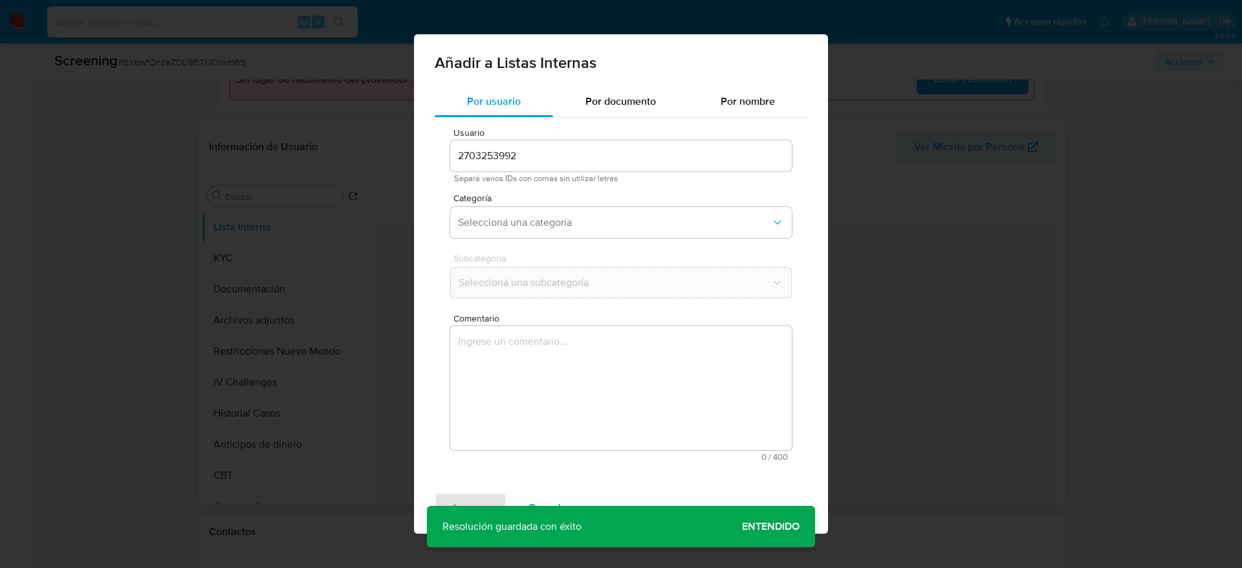
click at [579, 389] on textarea "Comentario" at bounding box center [621, 388] width 342 height 124
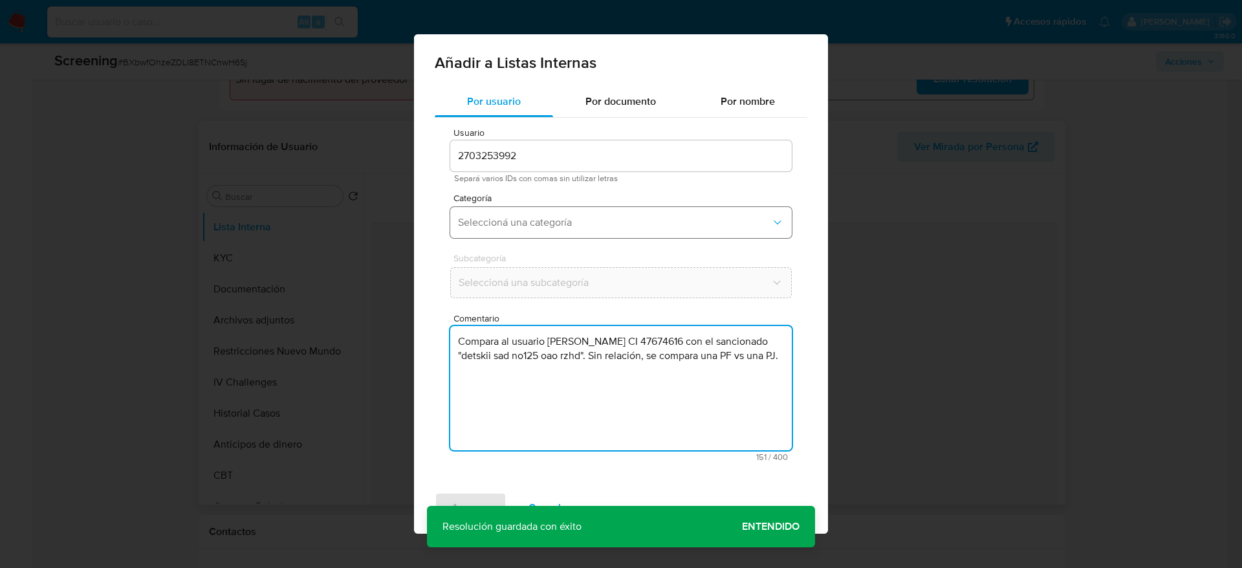
type textarea "Compara al usuario [PERSON_NAME] CI 47674616 con el sancionado "detskii sad no1…"
click at [605, 220] on span "Seleccioná una categoría" at bounding box center [614, 222] width 313 height 13
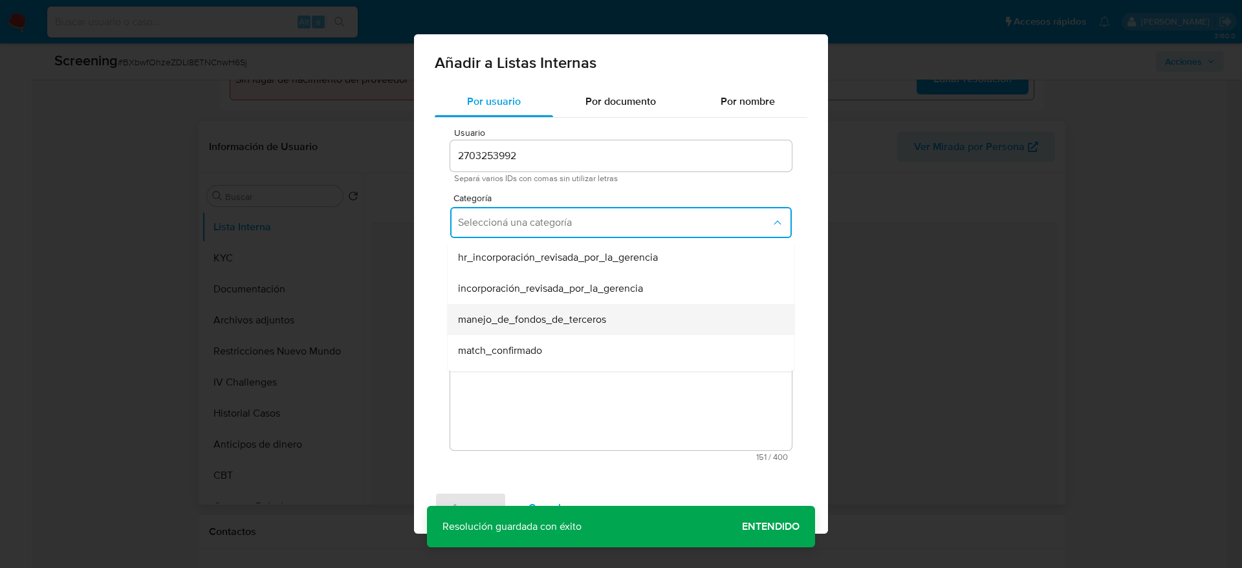
scroll to position [97, 0]
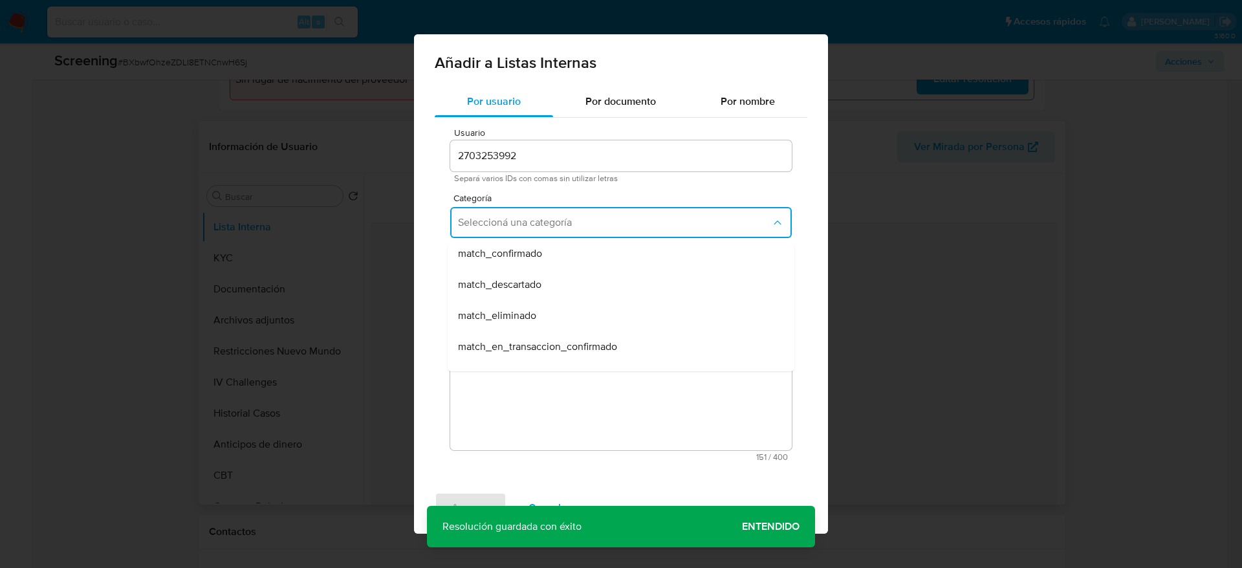
click at [567, 300] on div "match_eliminado" at bounding box center [617, 315] width 318 height 31
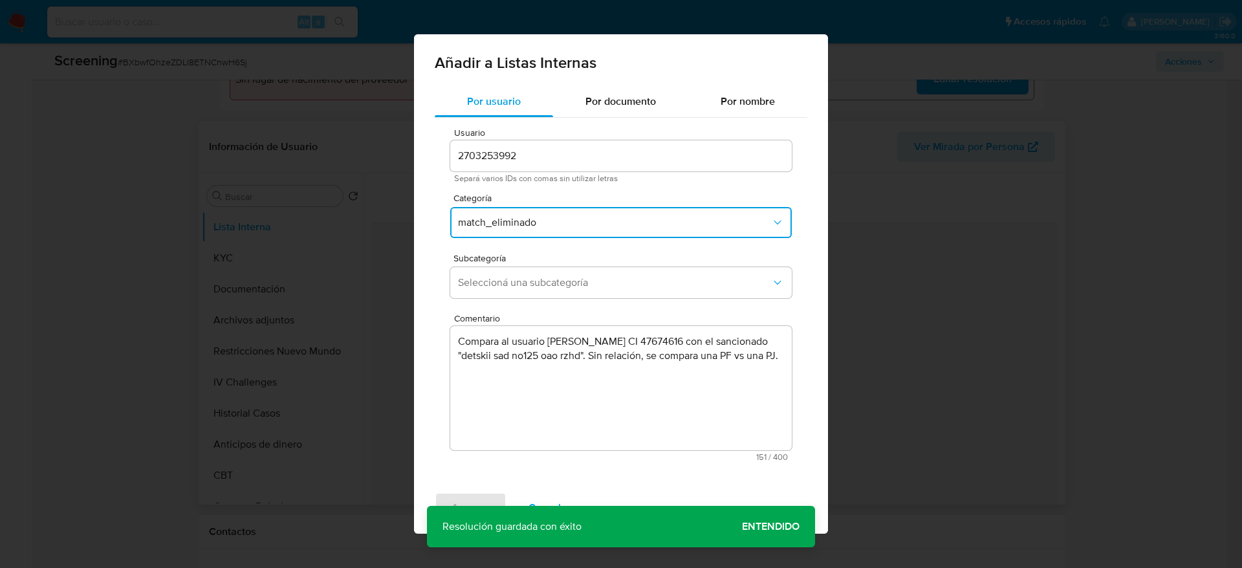
drag, startPoint x: 580, startPoint y: 232, endPoint x: 565, endPoint y: 236, distance: 15.6
click at [580, 228] on button "match_eliminado" at bounding box center [621, 222] width 342 height 31
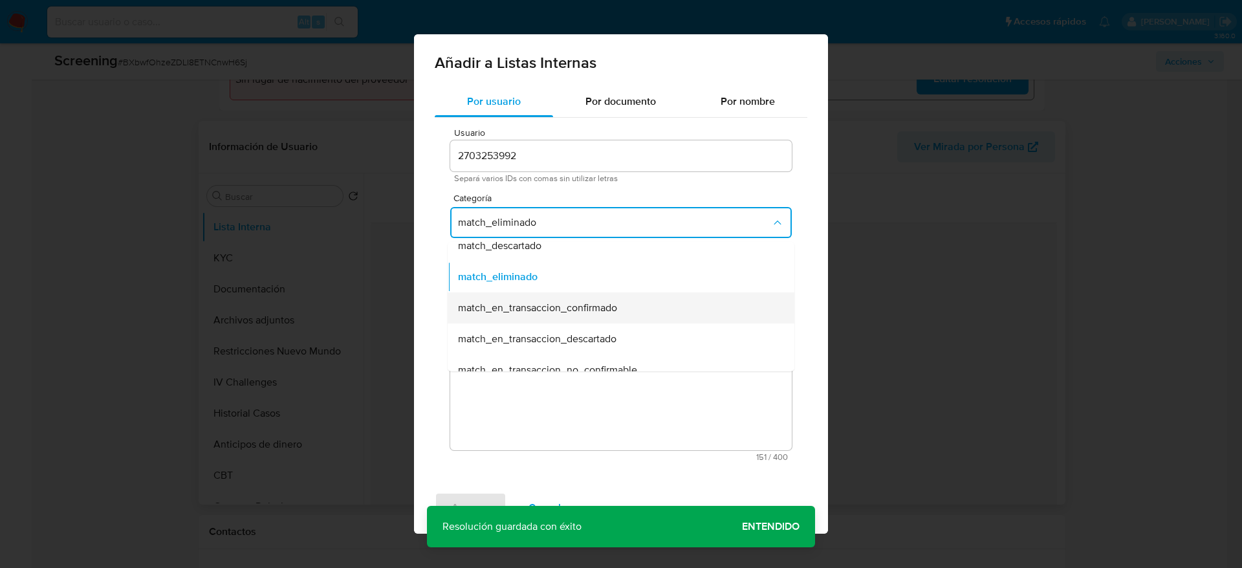
scroll to position [106, 0]
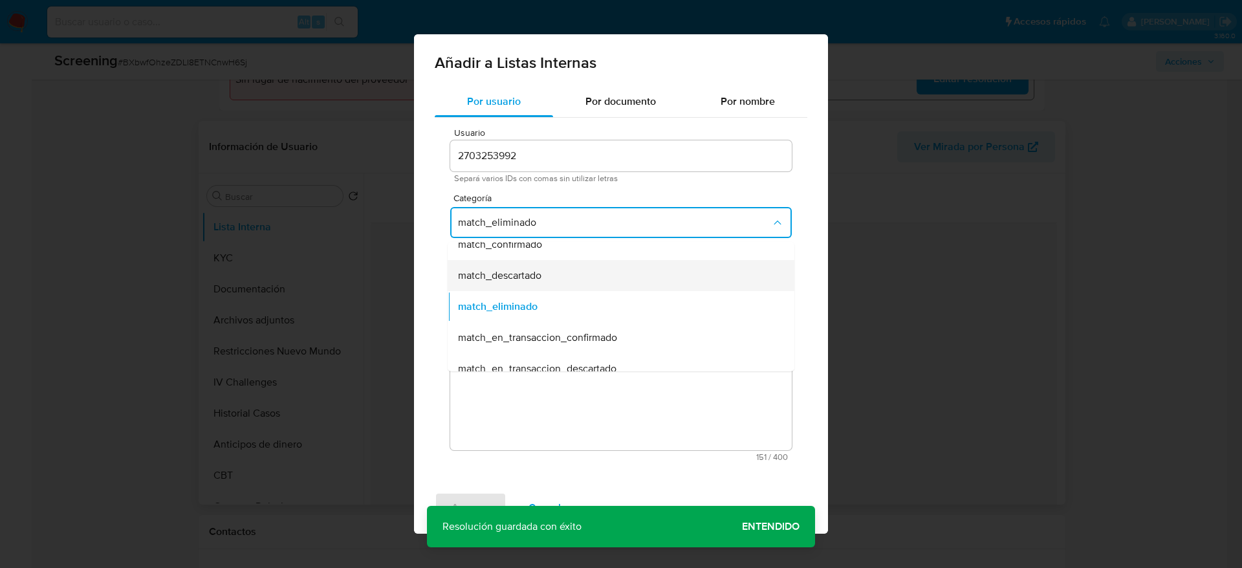
click at [547, 276] on div "match_descartado" at bounding box center [617, 275] width 318 height 31
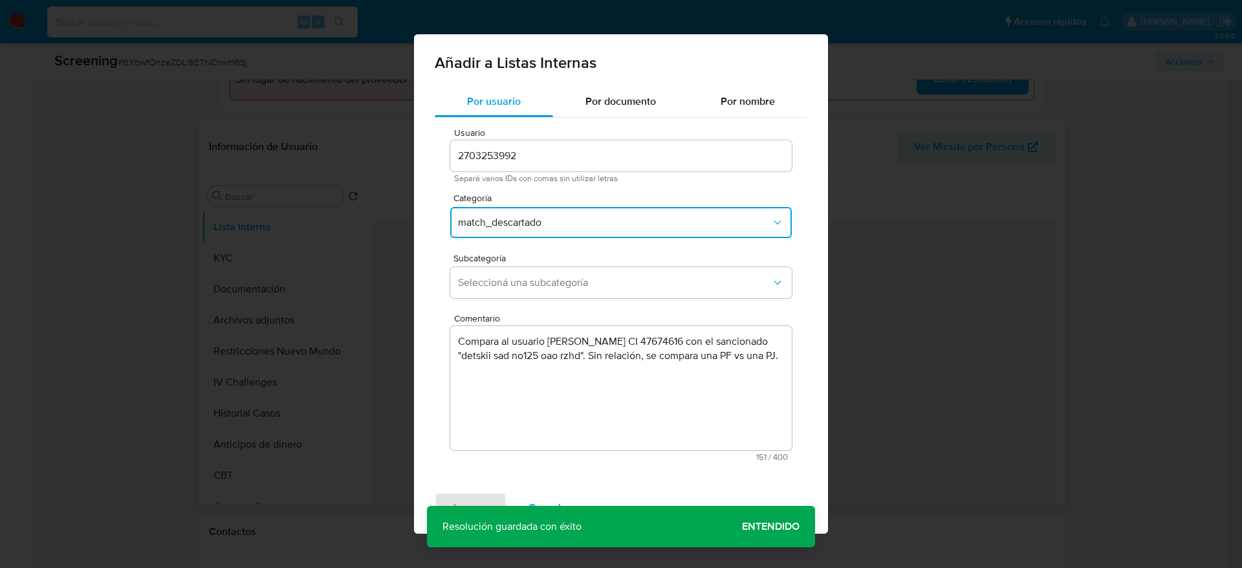
click at [547, 277] on span "Seleccioná una subcategoría" at bounding box center [614, 282] width 313 height 13
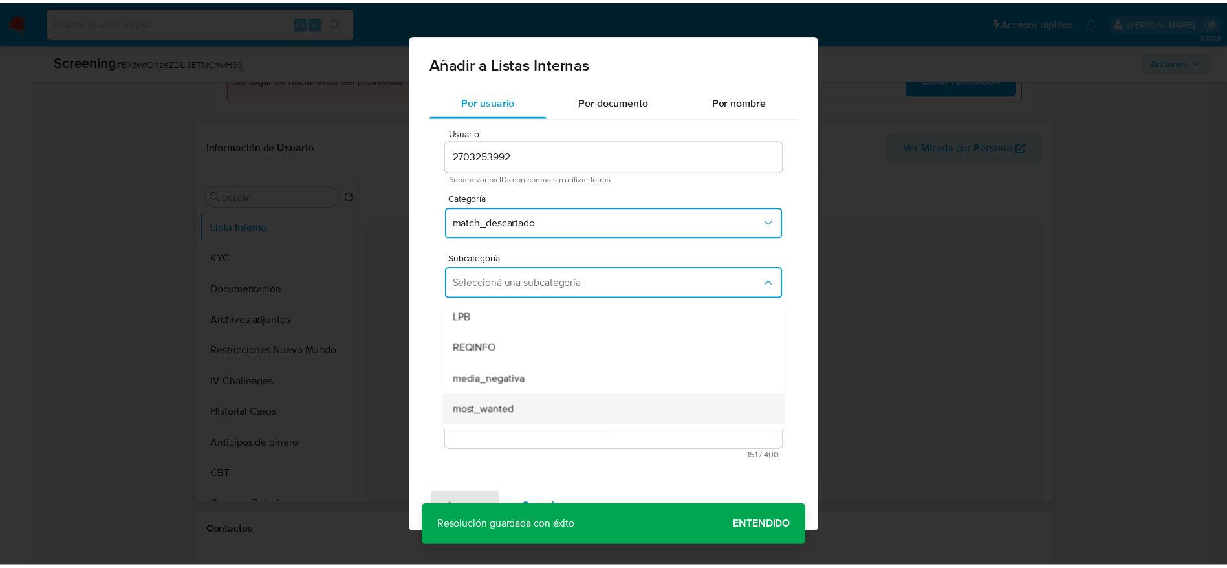
scroll to position [88, 0]
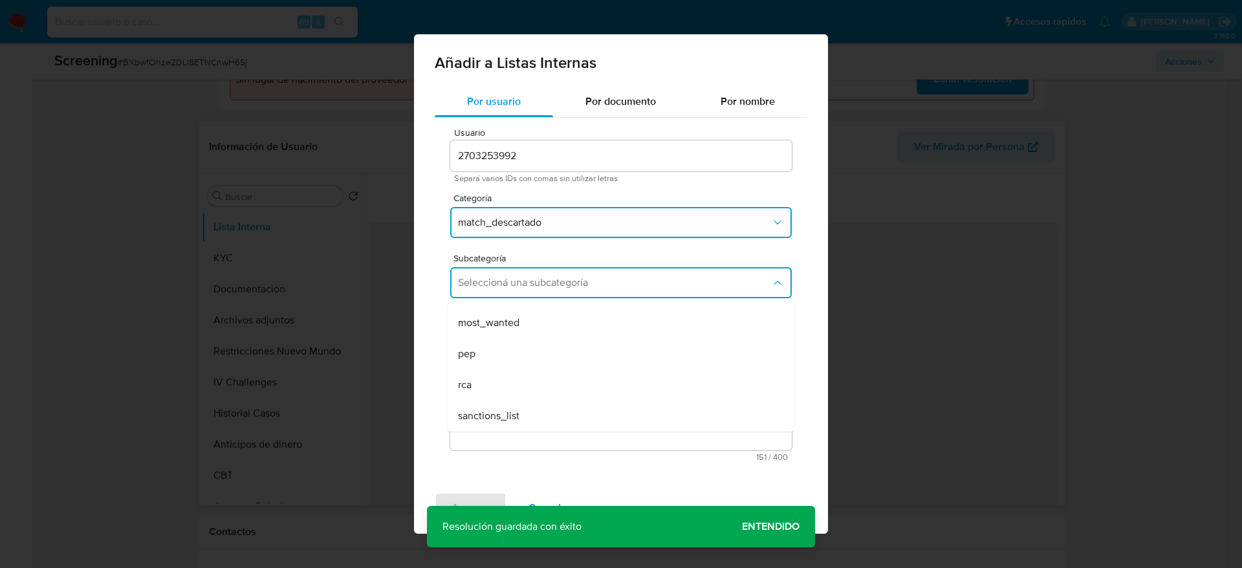
drag, startPoint x: 516, startPoint y: 423, endPoint x: 499, endPoint y: 446, distance: 28.6
click at [515, 424] on div "sanctions_list" at bounding box center [617, 415] width 318 height 31
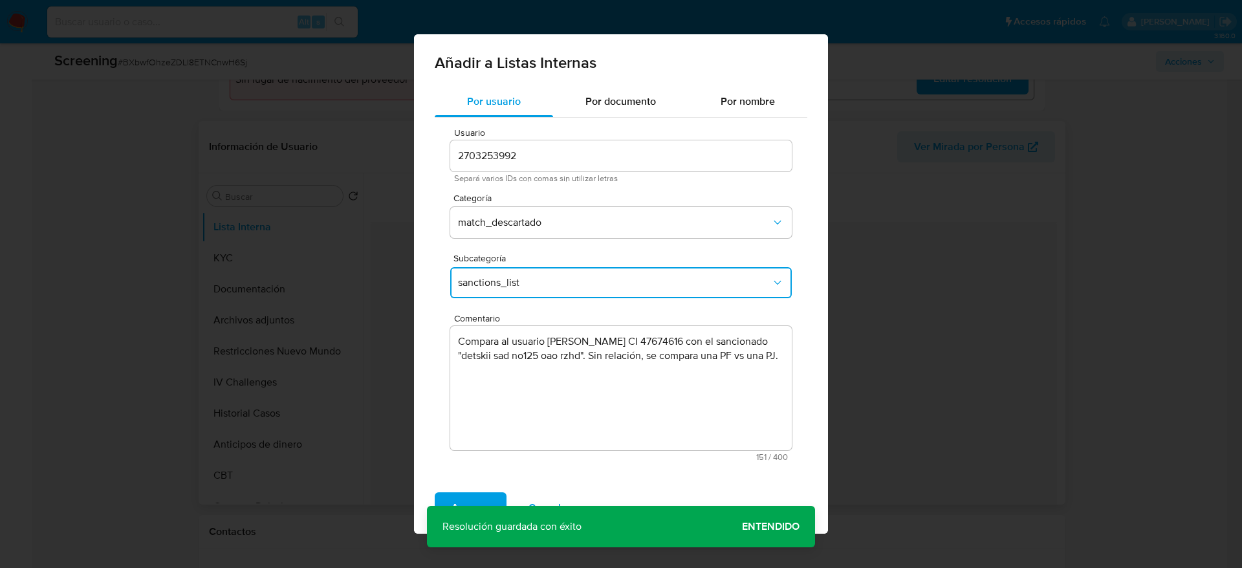
click at [480, 487] on div "Agregar Cancelar" at bounding box center [621, 508] width 414 height 52
click at [452, 494] on span "Agregar" at bounding box center [471, 508] width 38 height 28
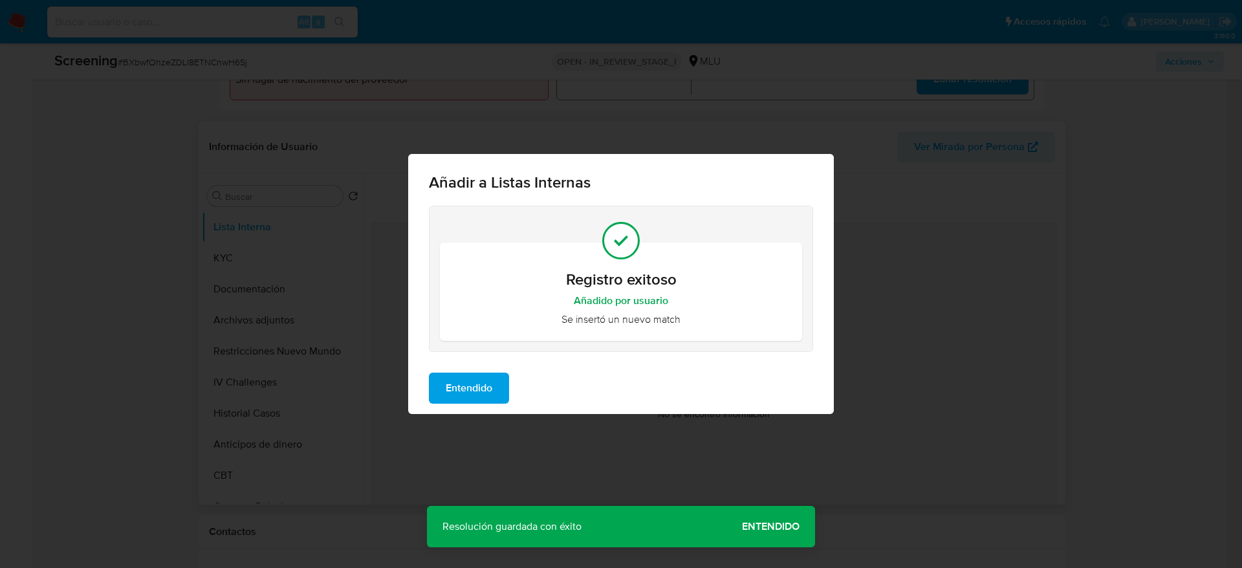
click at [498, 367] on div "Entendido" at bounding box center [621, 388] width 426 height 52
click at [448, 383] on span "Entendido" at bounding box center [469, 388] width 47 height 28
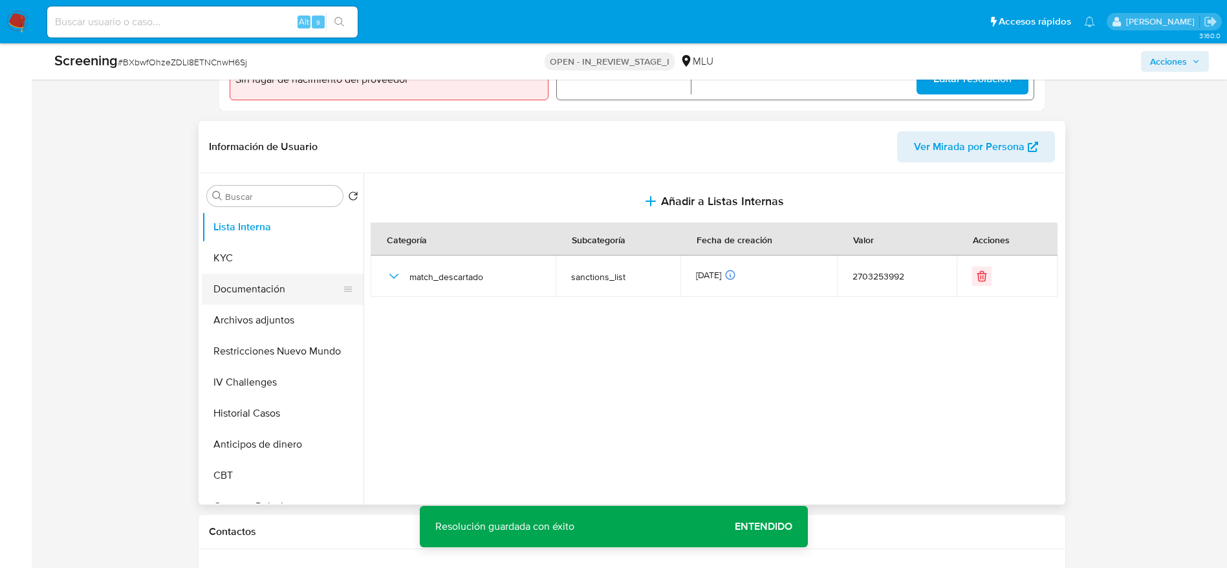
click at [333, 284] on button "Documentación" at bounding box center [277, 289] width 151 height 31
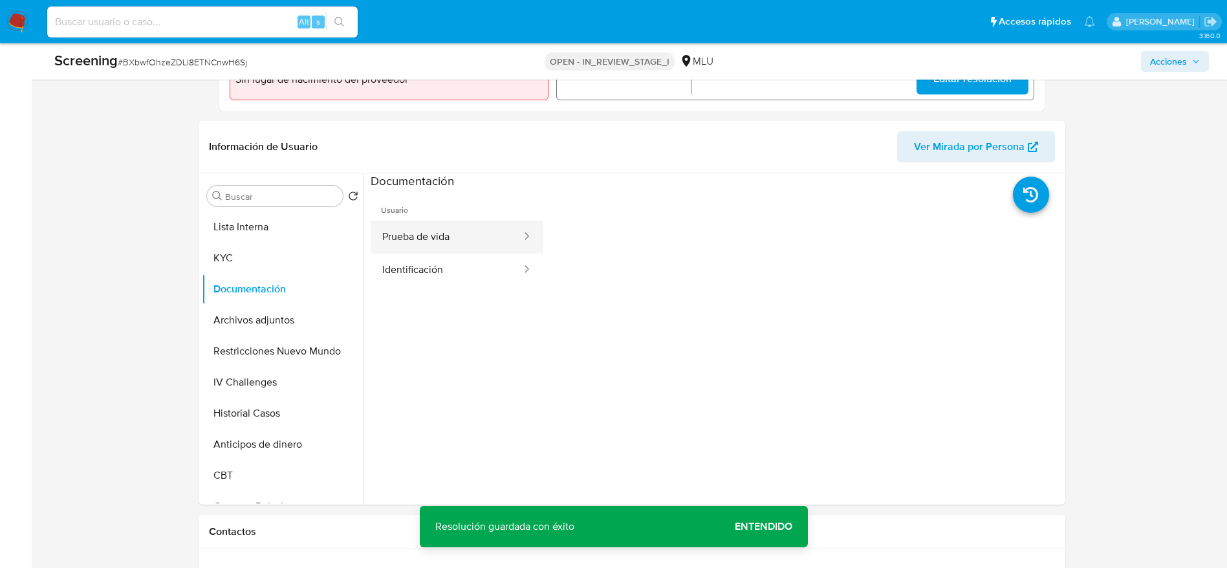
click at [489, 245] on button "Prueba de vida" at bounding box center [447, 237] width 152 height 33
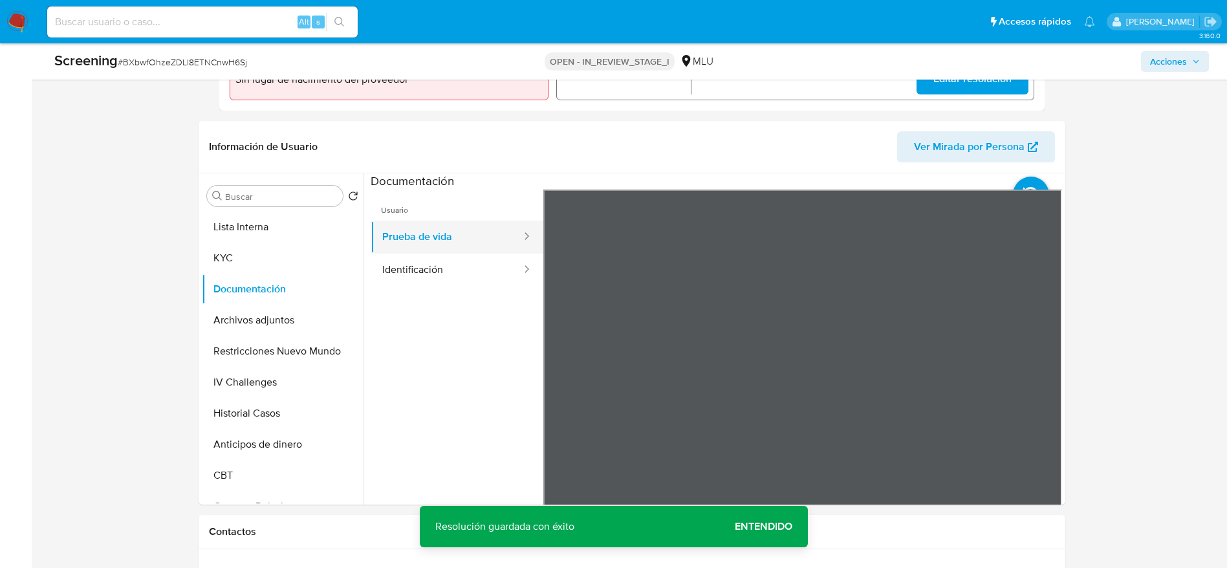
click at [400, 252] on button "Prueba de vida" at bounding box center [447, 237] width 152 height 33
click at [404, 258] on button "Identificación" at bounding box center [447, 270] width 152 height 33
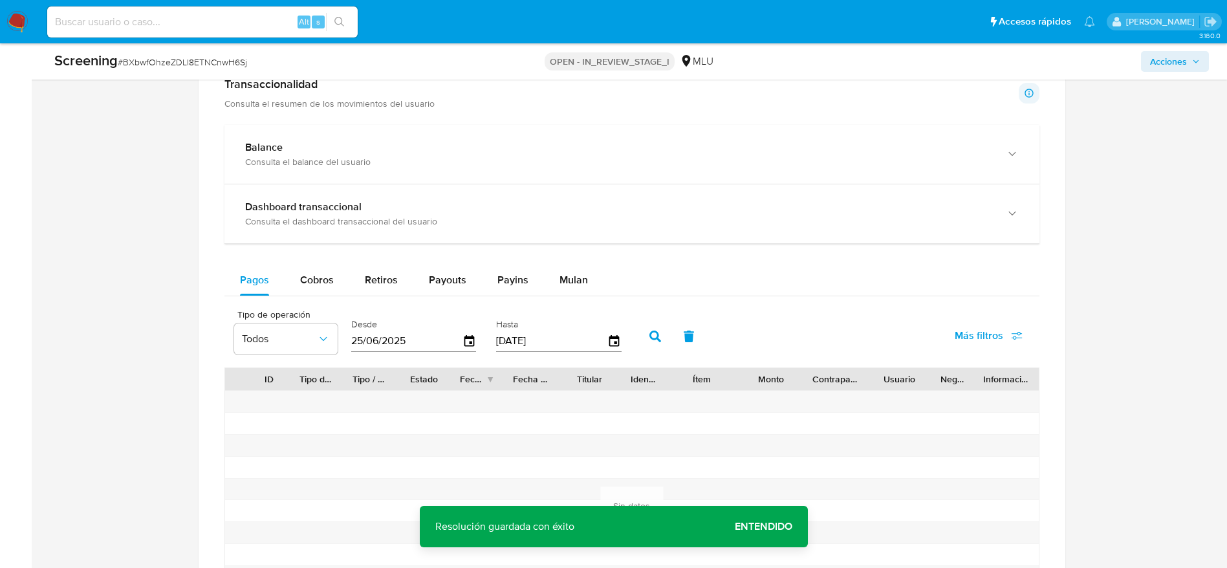
scroll to position [1823, 0]
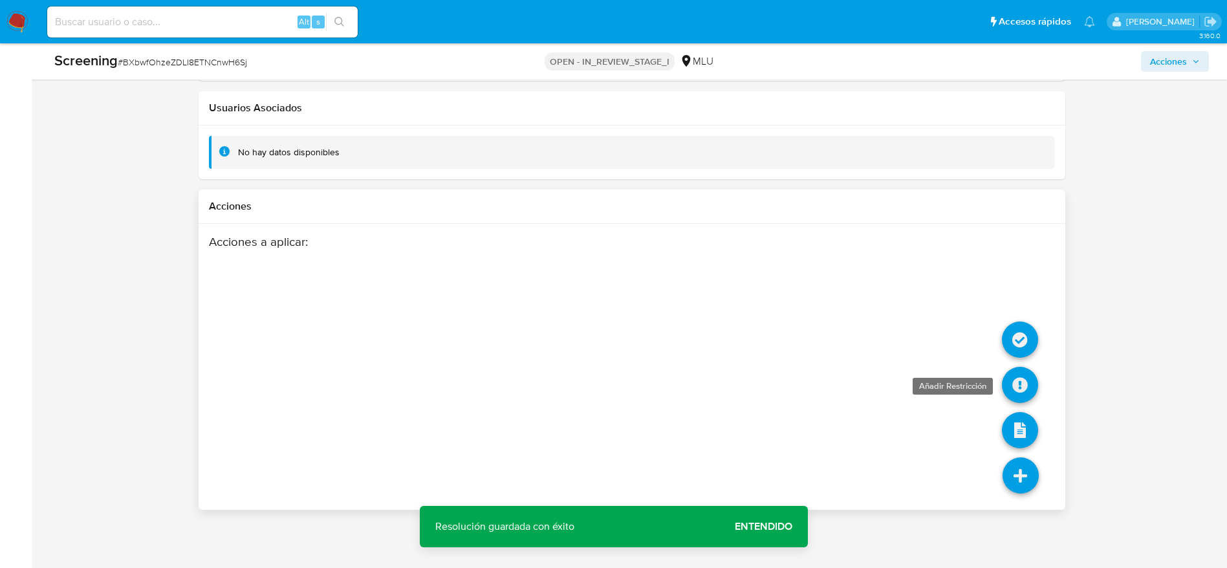
drag, startPoint x: 1014, startPoint y: 365, endPoint x: 1015, endPoint y: 380, distance: 14.2
click at [1015, 497] on ul at bounding box center [1021, 497] width 36 height 0
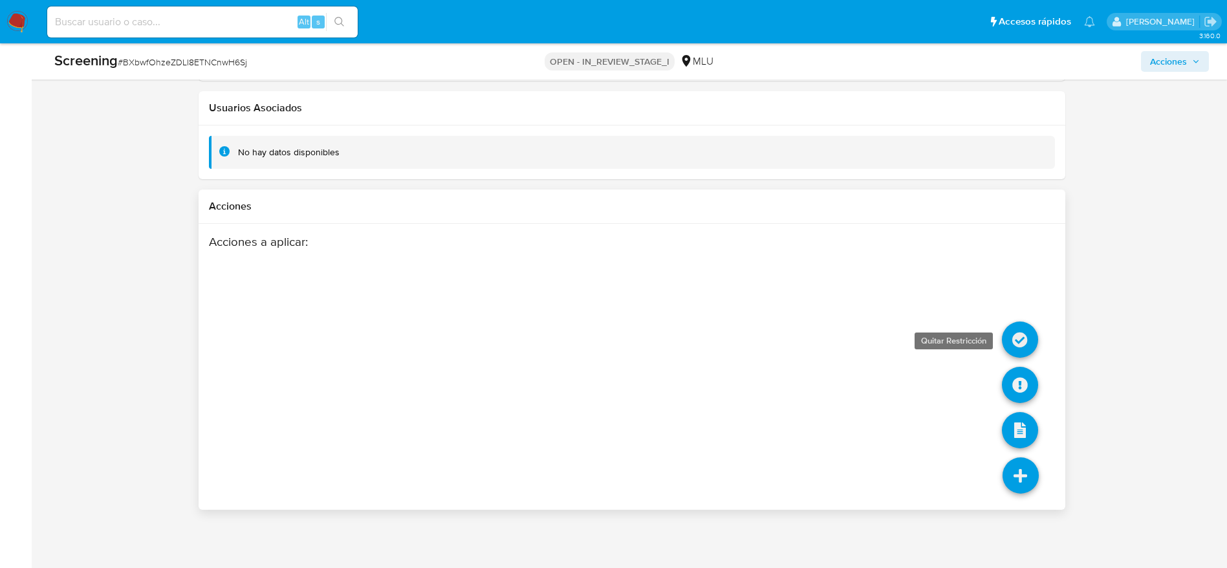
click at [1021, 342] on icon at bounding box center [1020, 340] width 36 height 36
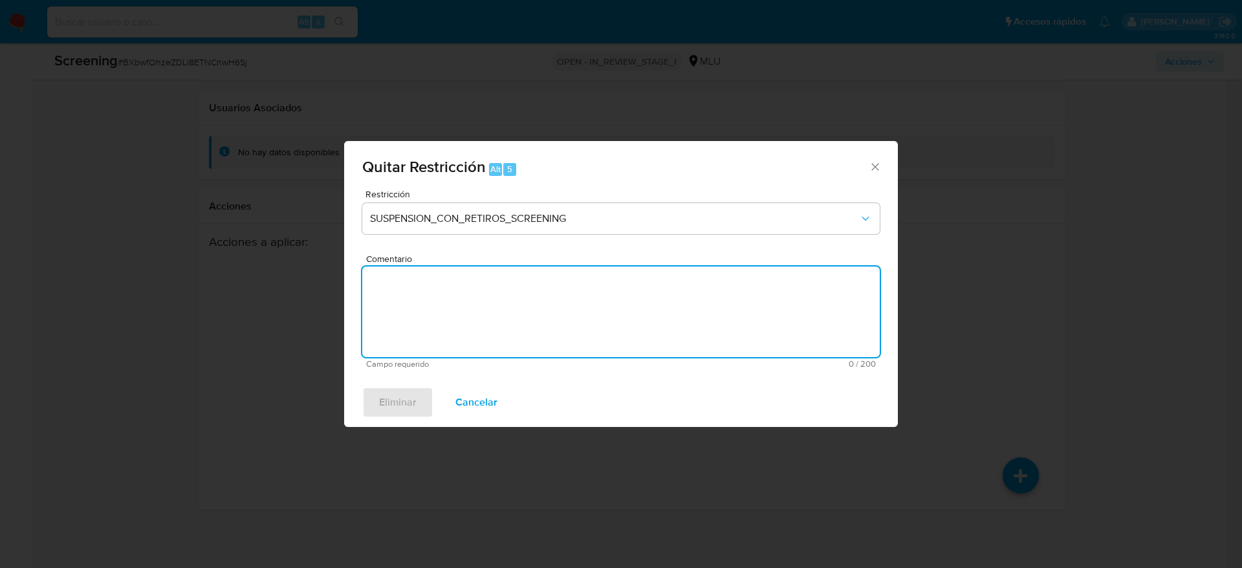
click at [598, 284] on textarea "Comentario" at bounding box center [621, 312] width 518 height 91
paste textarea "Compara al usuario Laura Natalie Leiva Belisario CI 47674616 con el sancionado …"
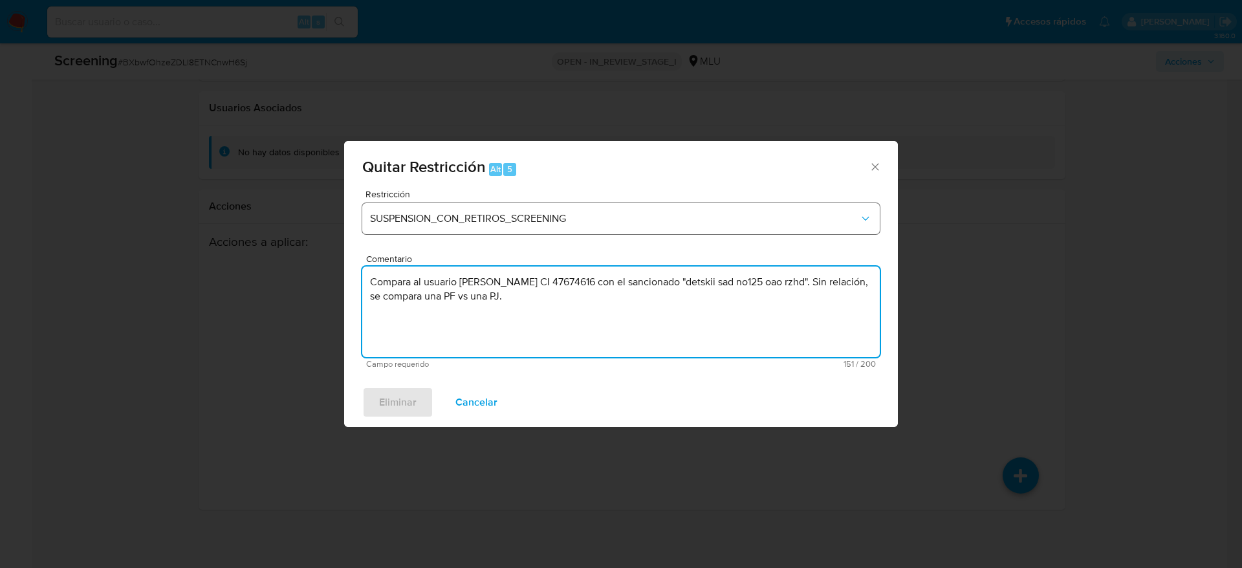
type textarea "Compara al usuario Laura Natalie Leiva Belisario CI 47674616 con el sancionado …"
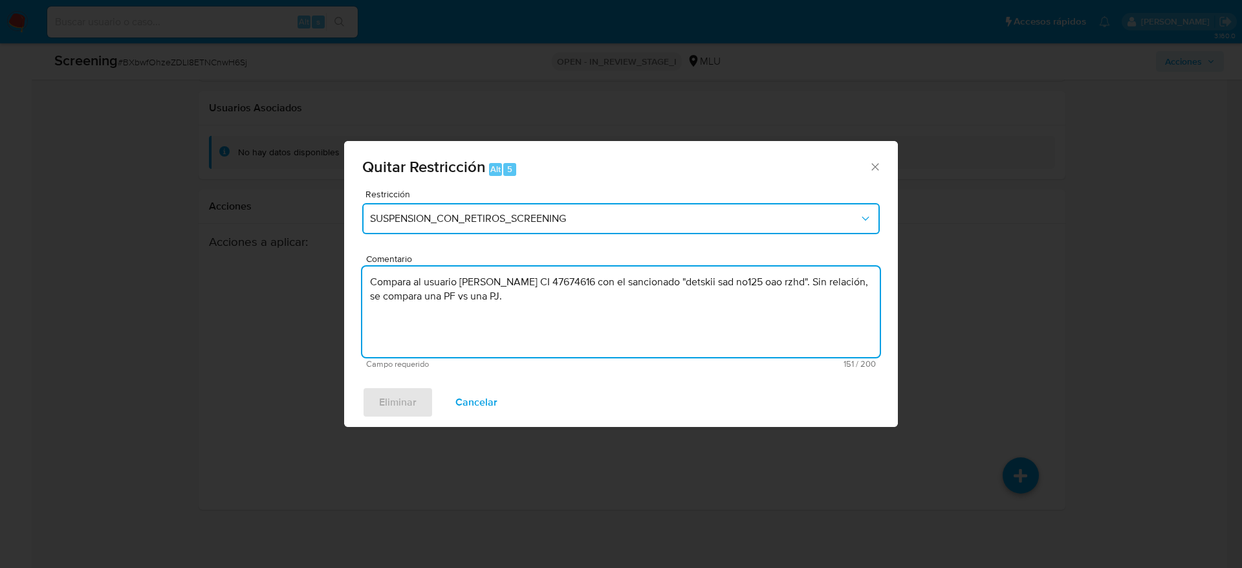
click at [585, 214] on span "SUSPENSION_CON_RETIROS_SCREENING" at bounding box center [614, 218] width 489 height 13
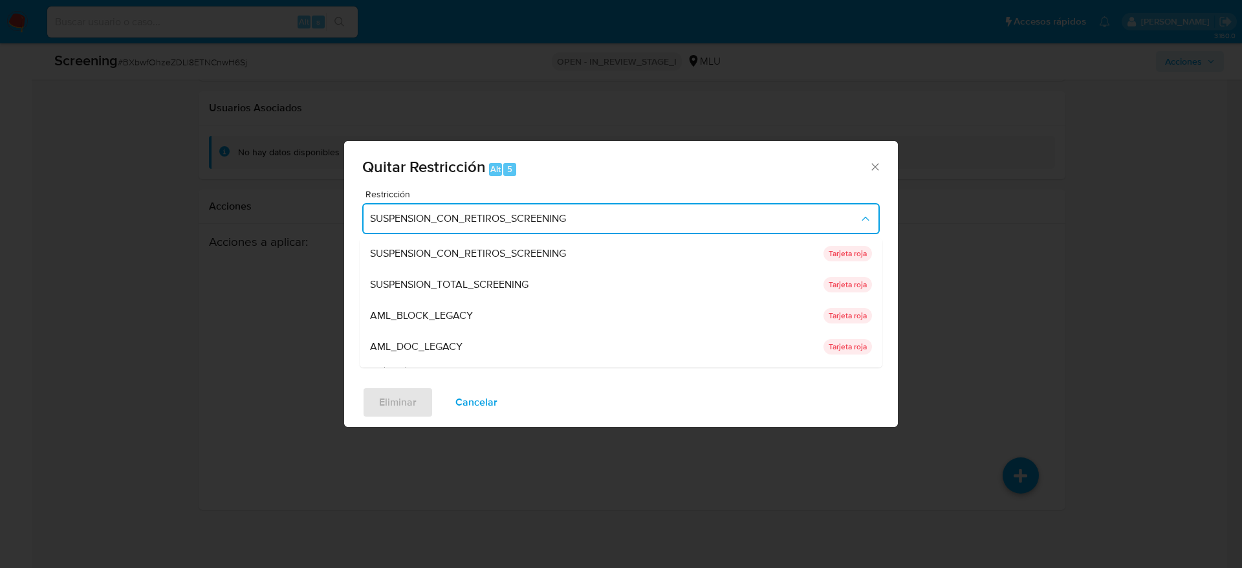
click at [527, 262] on div "SUSPENSION_CON_RETIROS_SCREENING" at bounding box center [593, 253] width 446 height 31
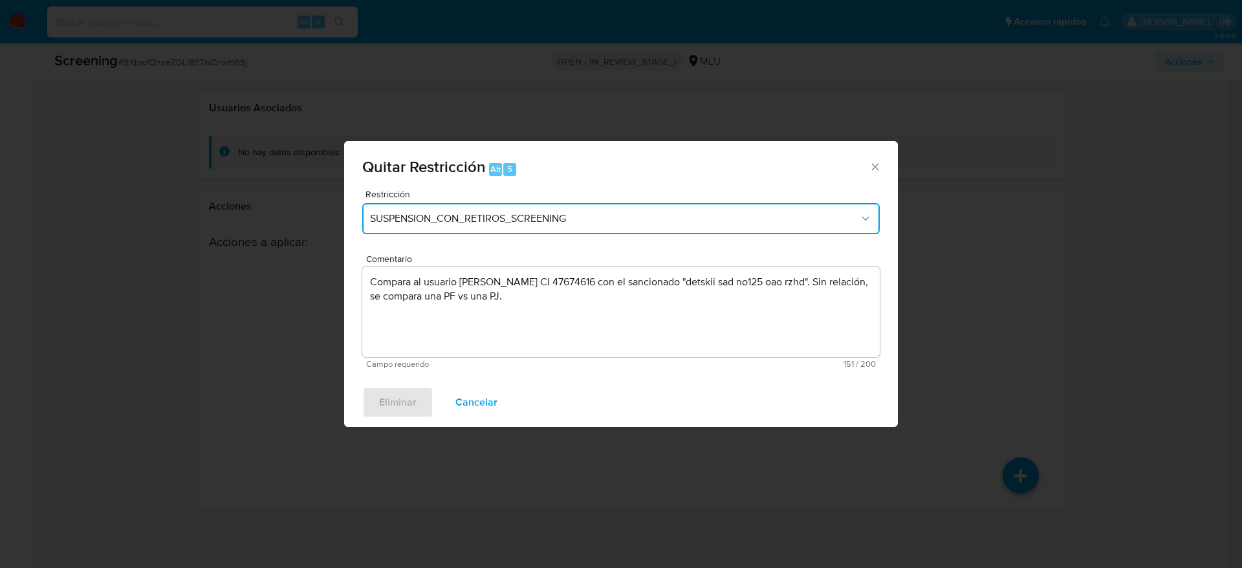
click at [538, 218] on span "SUSPENSION_CON_RETIROS_SCREENING" at bounding box center [614, 218] width 489 height 13
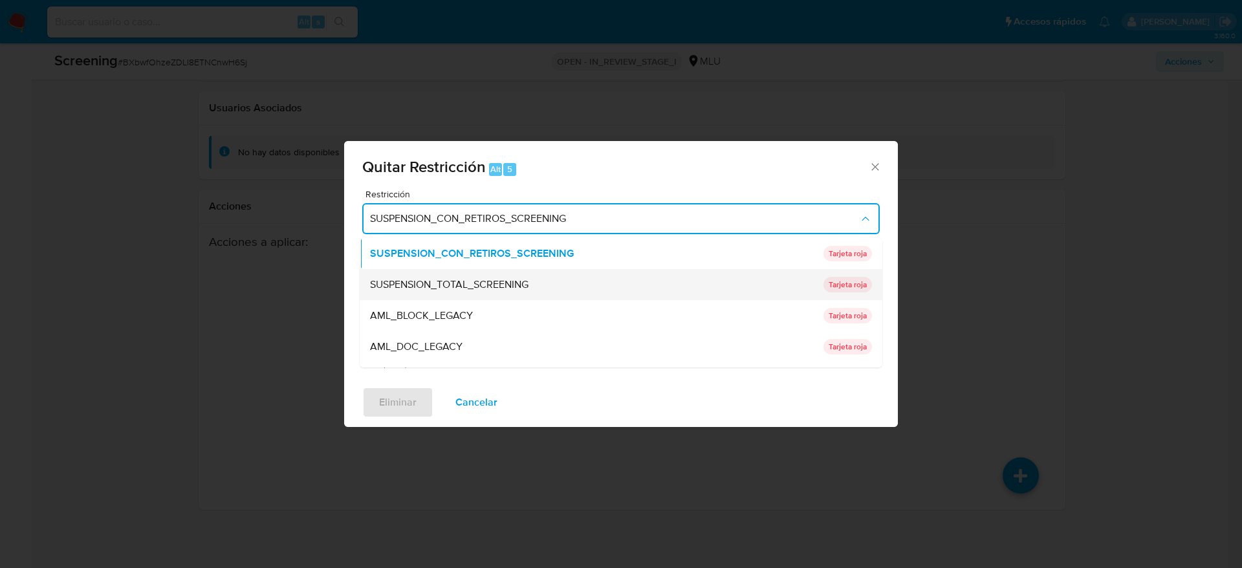
click at [496, 286] on span "SUSPENSION_TOTAL_SCREENING" at bounding box center [449, 284] width 158 height 13
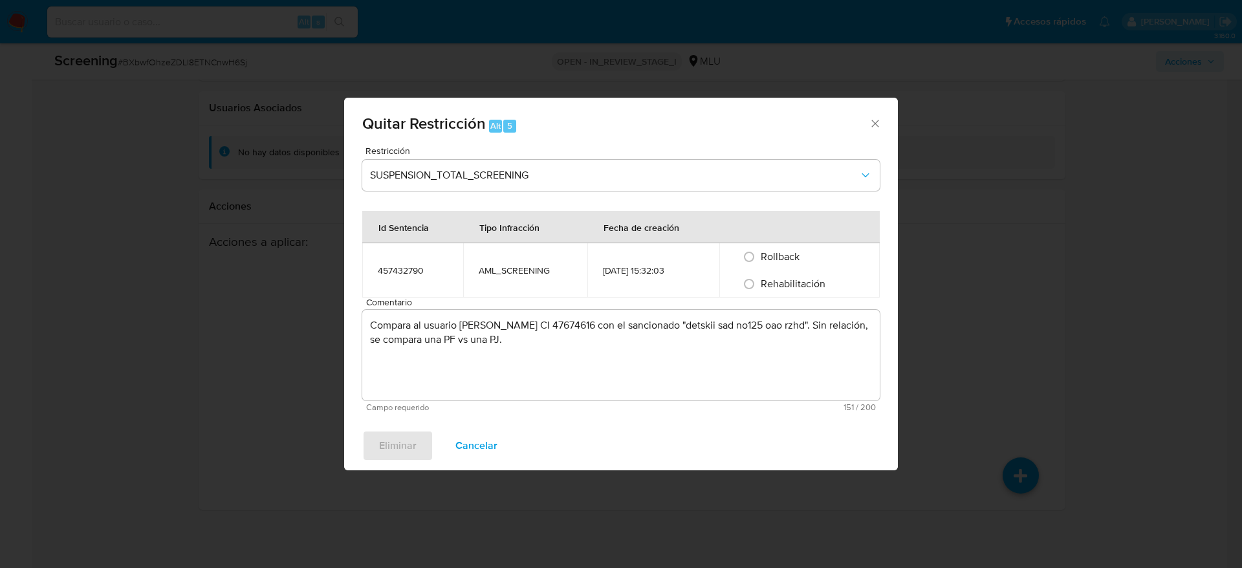
click at [406, 449] on div "Eliminar Cancelar" at bounding box center [621, 445] width 554 height 49
click at [803, 280] on span "Rehabilitación" at bounding box center [793, 283] width 65 height 15
click at [759, 280] on input "Rehabilitación" at bounding box center [749, 284] width 21 height 21
radio input "true"
click at [407, 446] on span "Eliminar" at bounding box center [398, 445] width 38 height 28
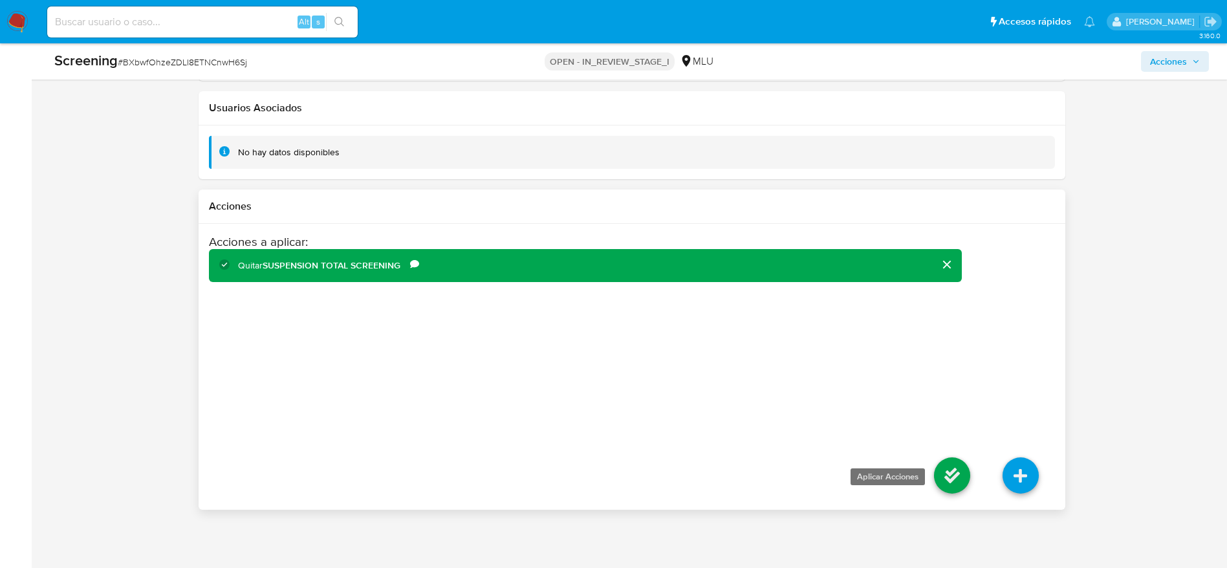
click at [965, 474] on icon at bounding box center [952, 475] width 36 height 36
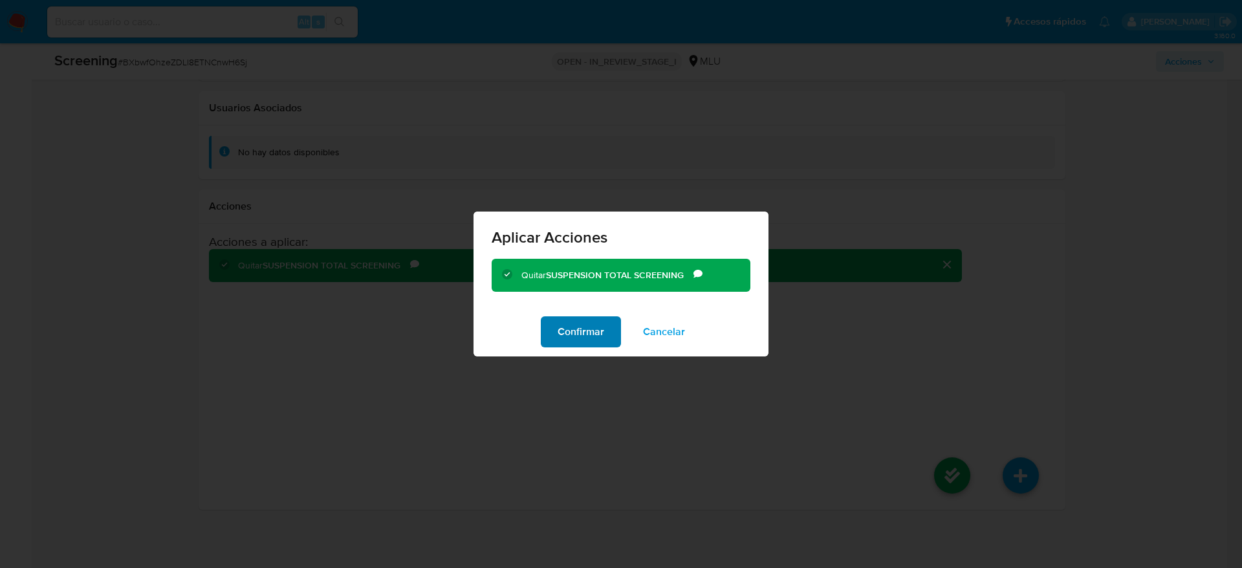
click at [581, 342] on span "Confirmar" at bounding box center [581, 332] width 47 height 28
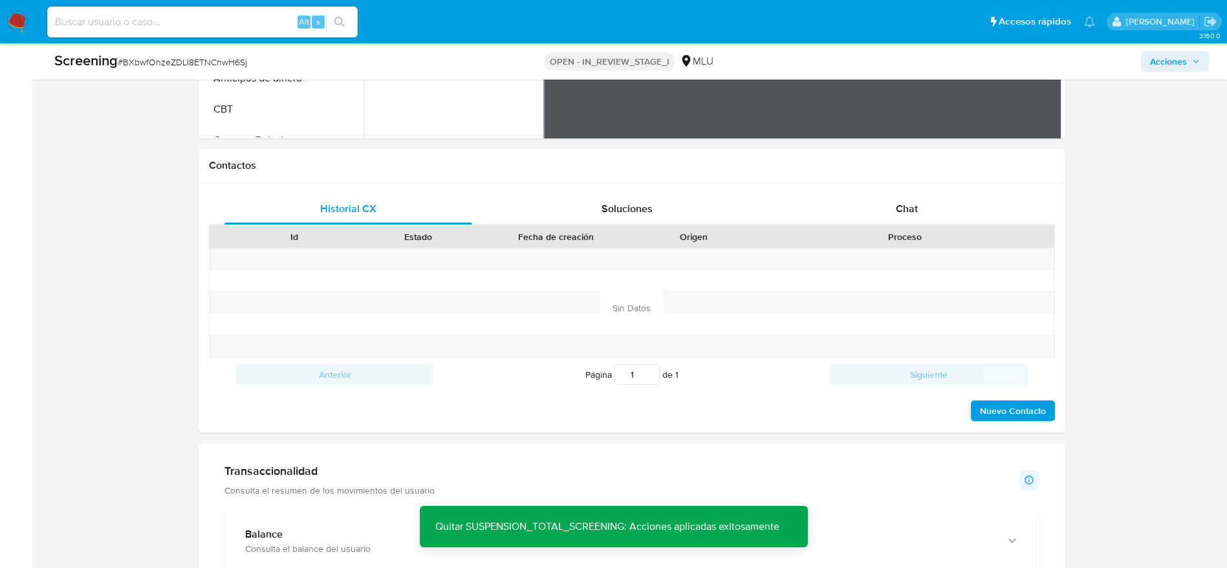
scroll to position [464, 0]
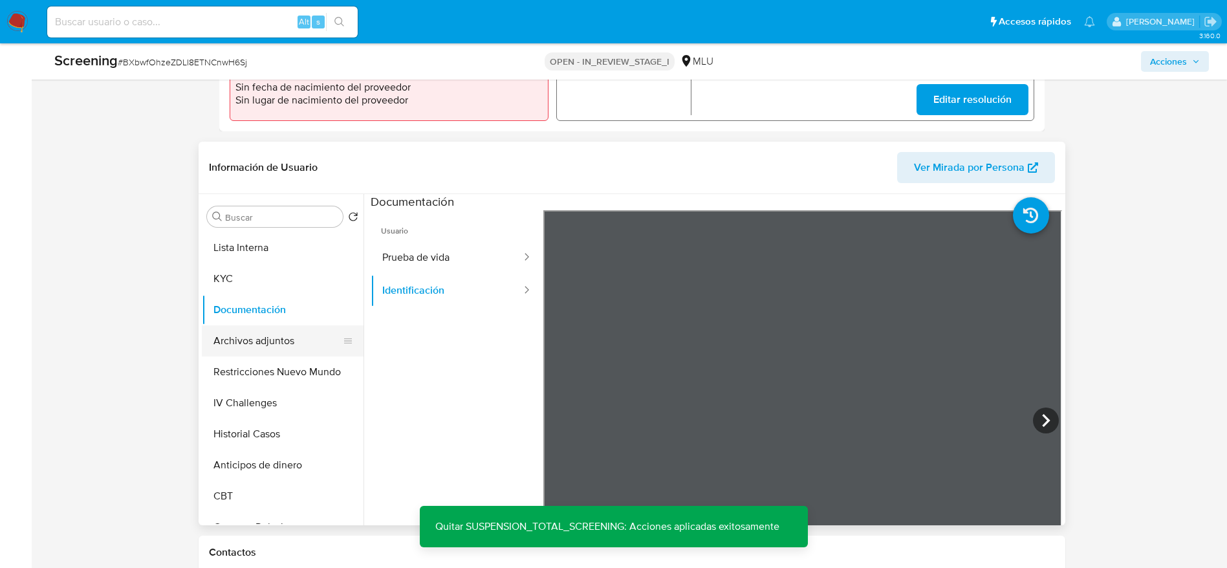
click at [320, 347] on button "Archivos adjuntos" at bounding box center [277, 340] width 151 height 31
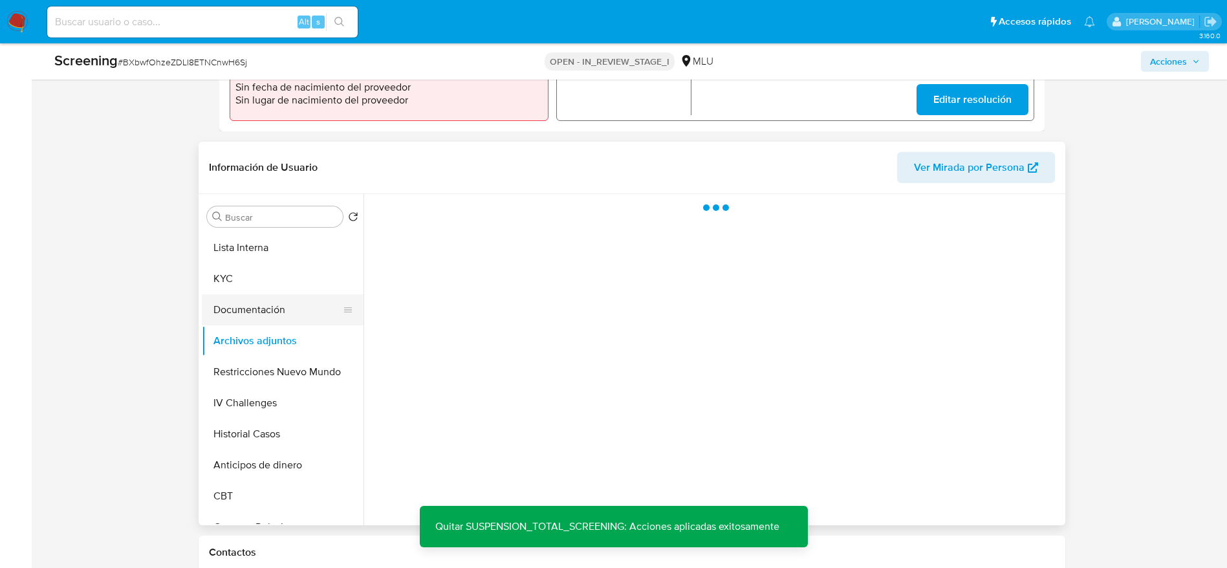
click at [256, 312] on button "Documentación" at bounding box center [277, 309] width 151 height 31
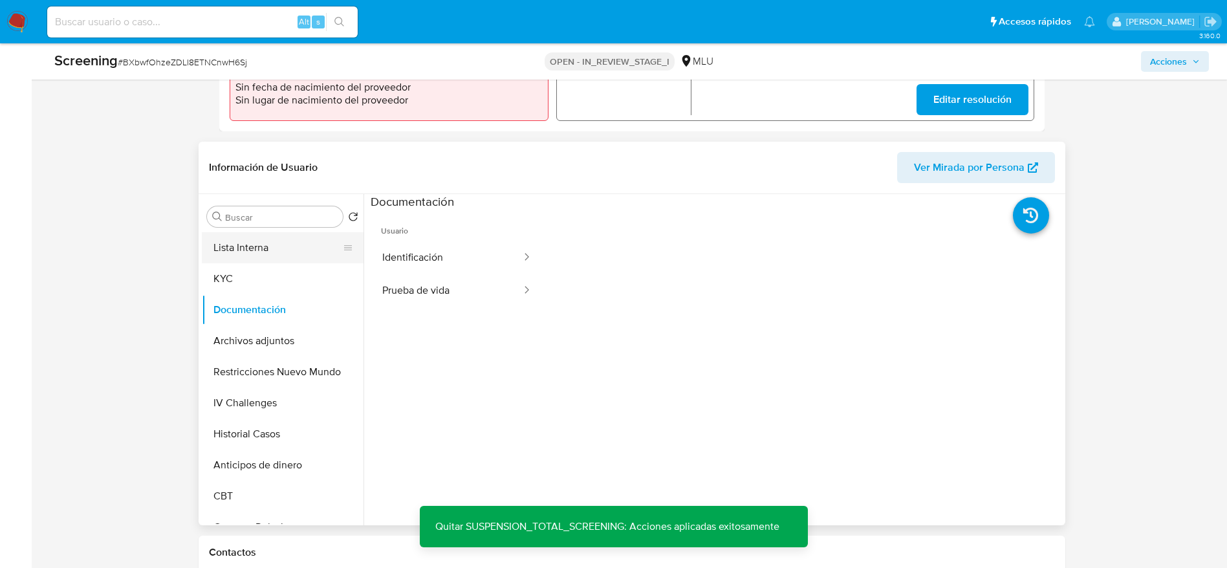
click at [234, 263] on button "KYC" at bounding box center [283, 278] width 162 height 31
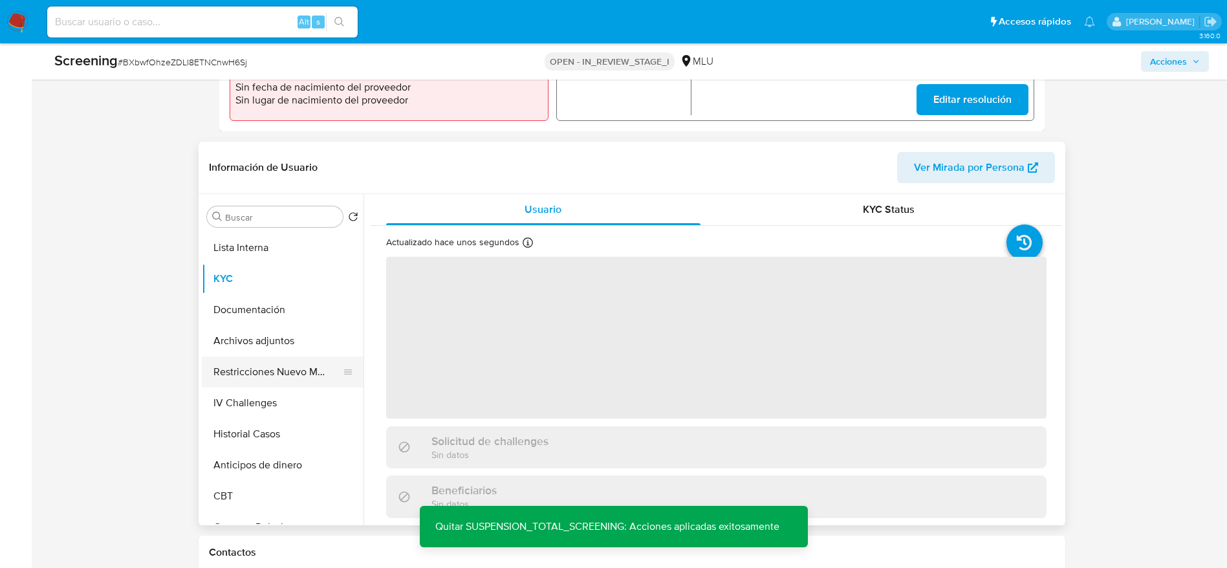
click at [312, 360] on button "Restricciones Nuevo Mundo" at bounding box center [277, 371] width 151 height 31
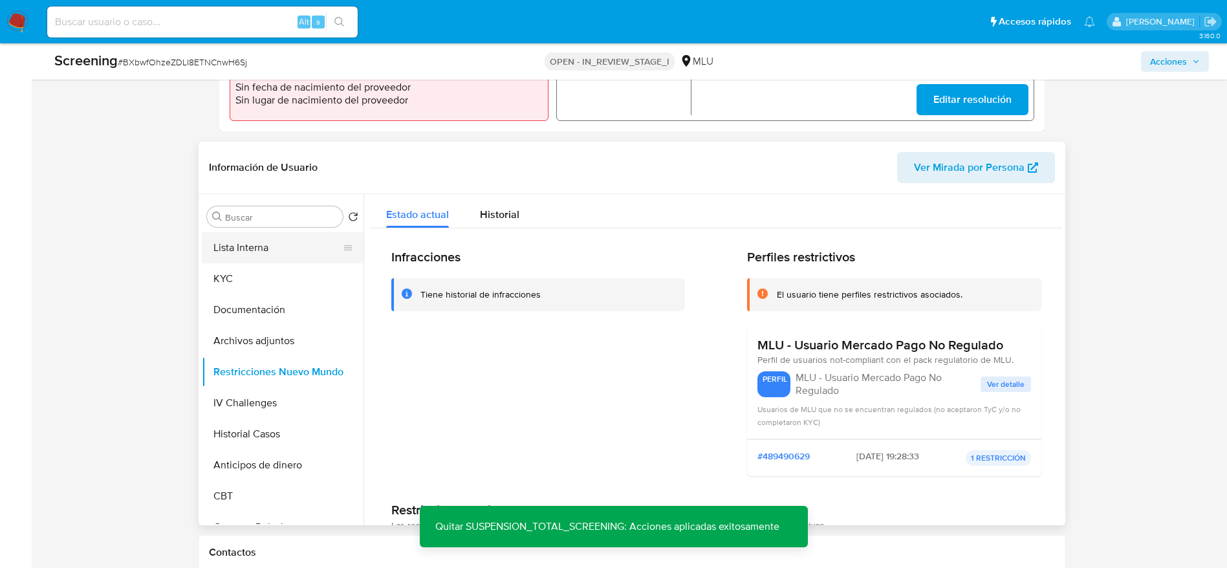
click at [288, 237] on button "Lista Interna" at bounding box center [277, 247] width 151 height 31
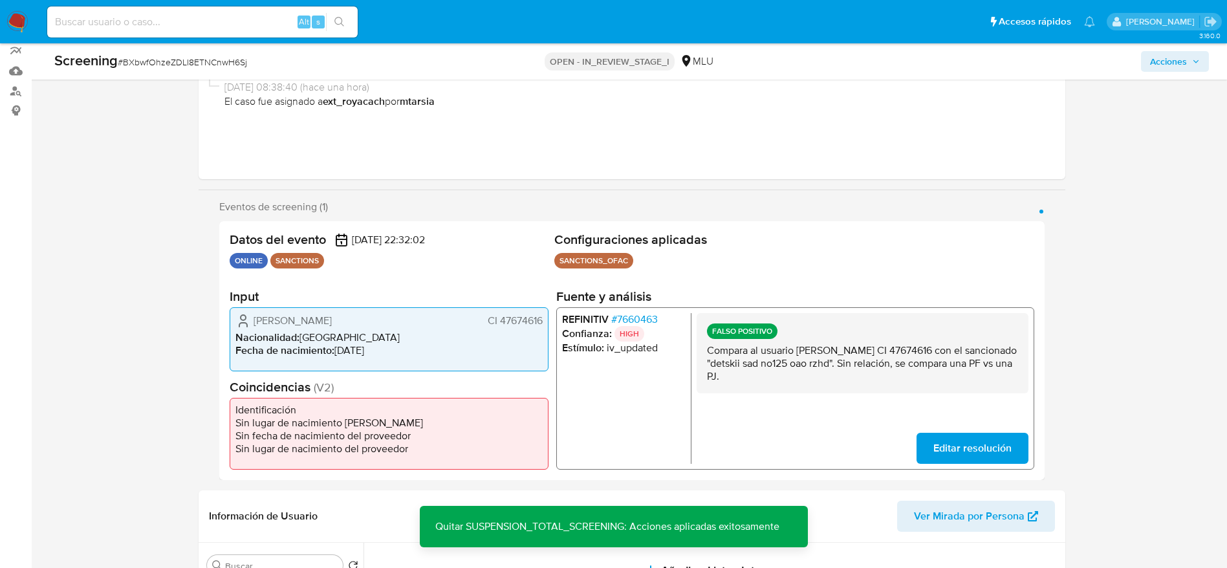
scroll to position [76, 0]
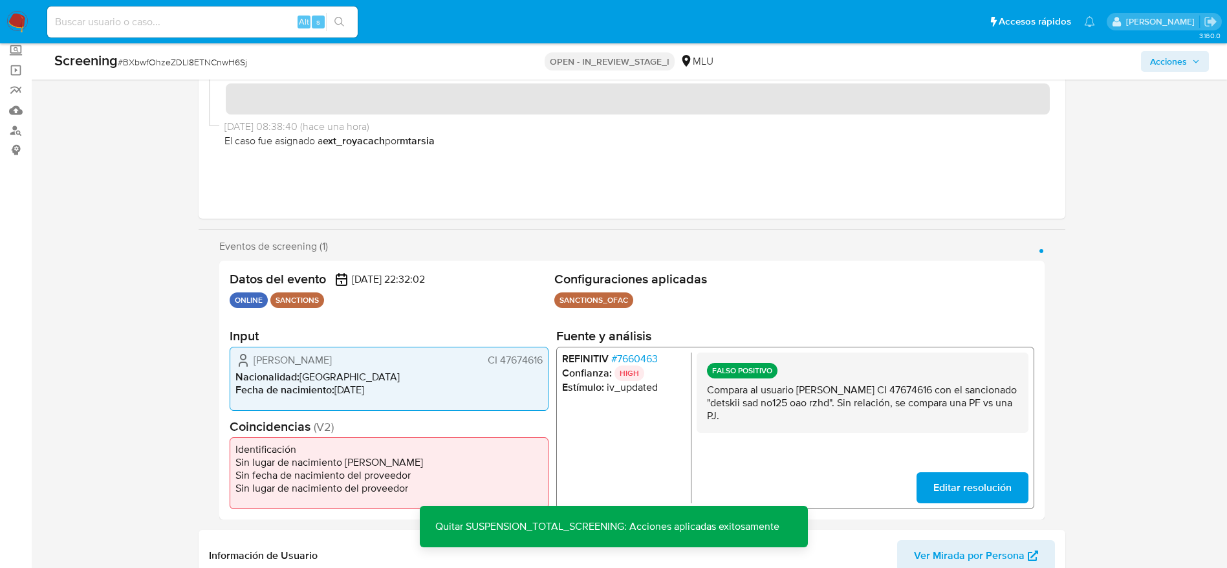
click at [1162, 51] on span "Acciones" at bounding box center [1168, 61] width 37 height 21
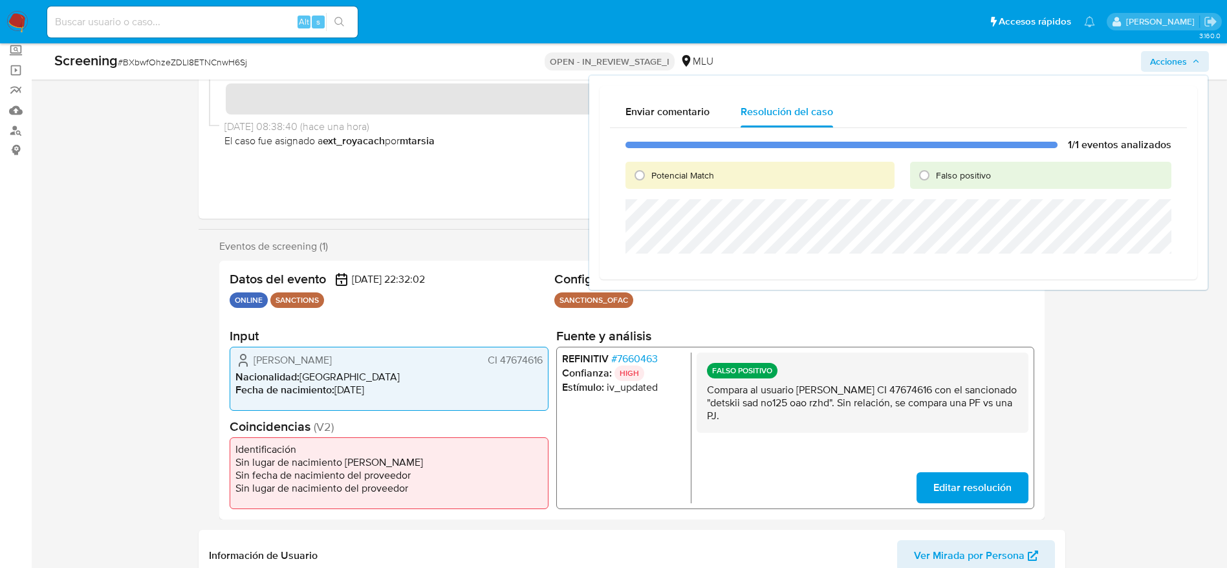
click at [961, 179] on span "Falso positivo" at bounding box center [963, 175] width 55 height 13
click at [935, 179] on input "Falso positivo" at bounding box center [924, 175] width 21 height 21
radio input "true"
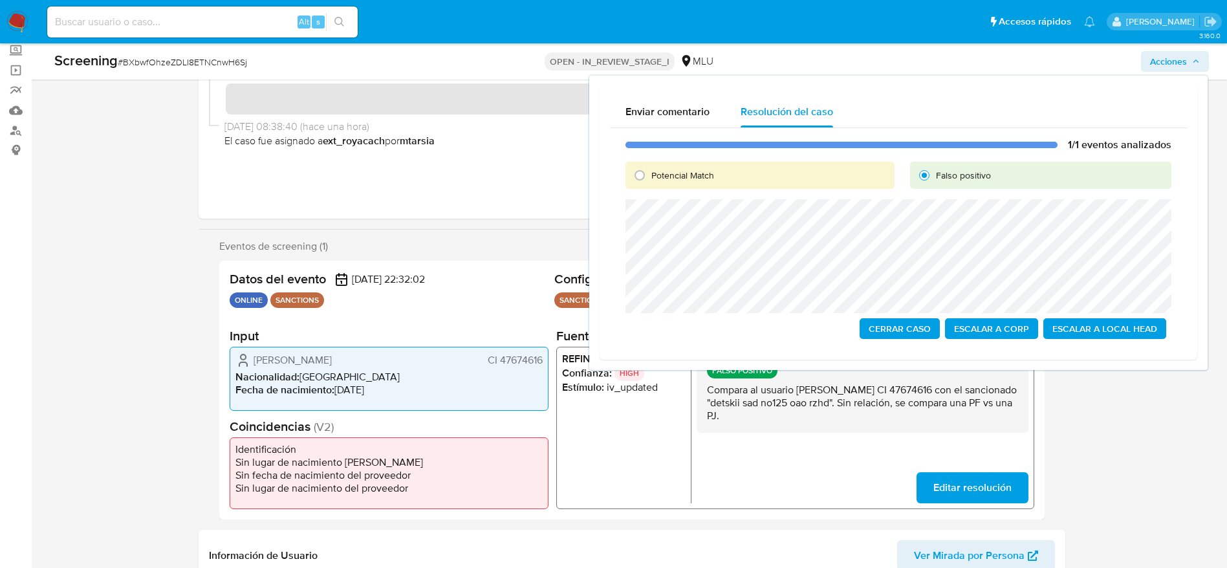
click at [899, 331] on span "Cerrar Caso" at bounding box center [900, 329] width 62 height 18
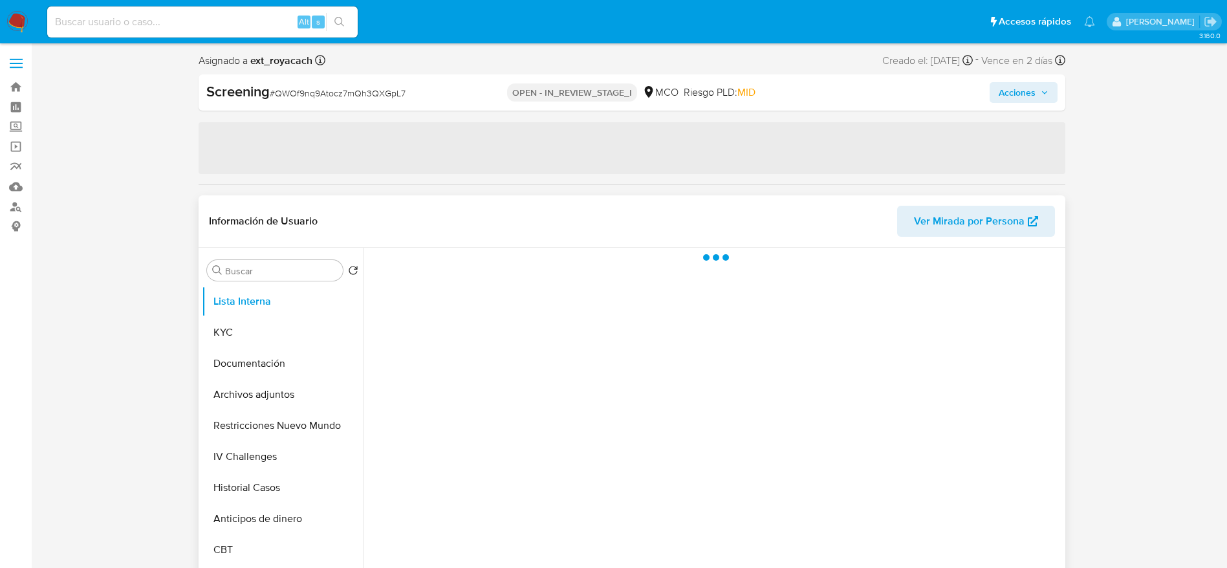
select select "10"
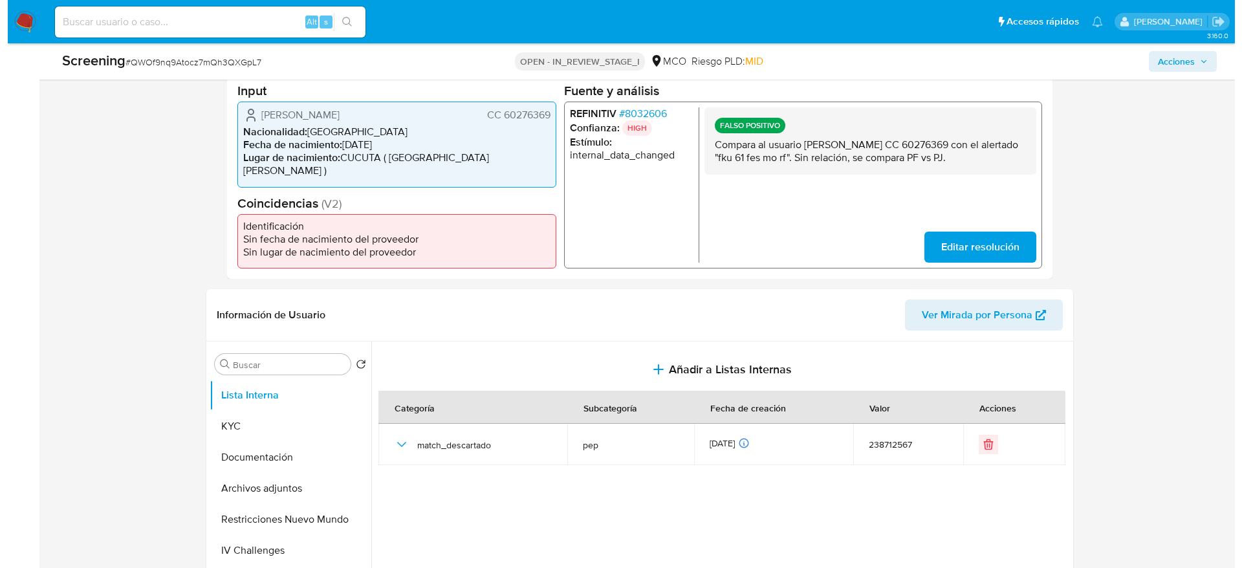
scroll to position [388, 0]
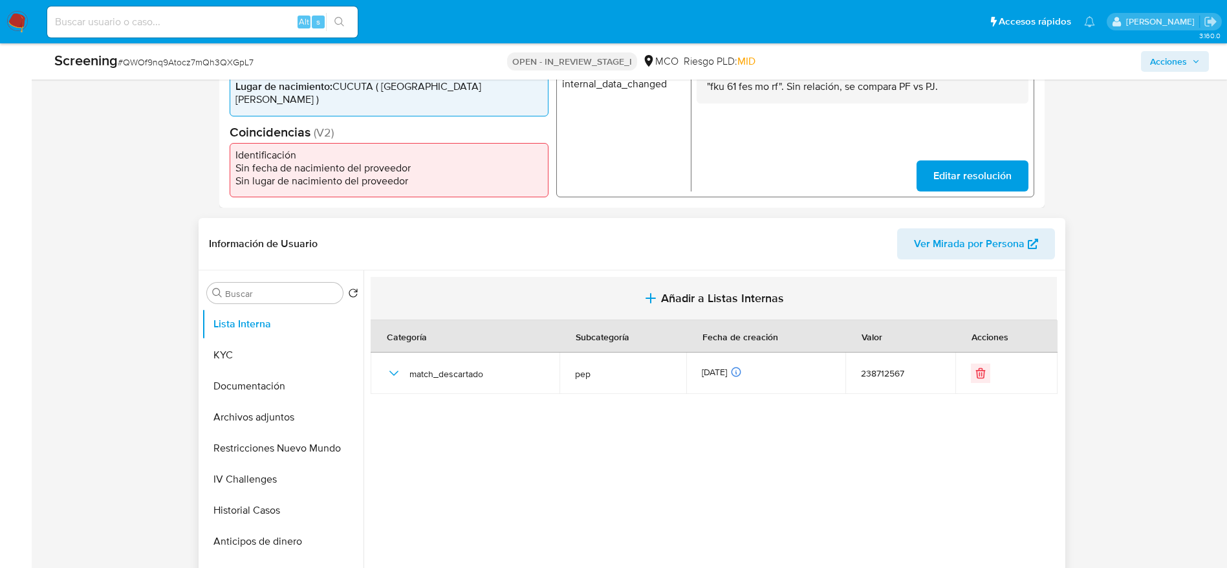
click at [655, 304] on icon "button" at bounding box center [651, 298] width 16 height 16
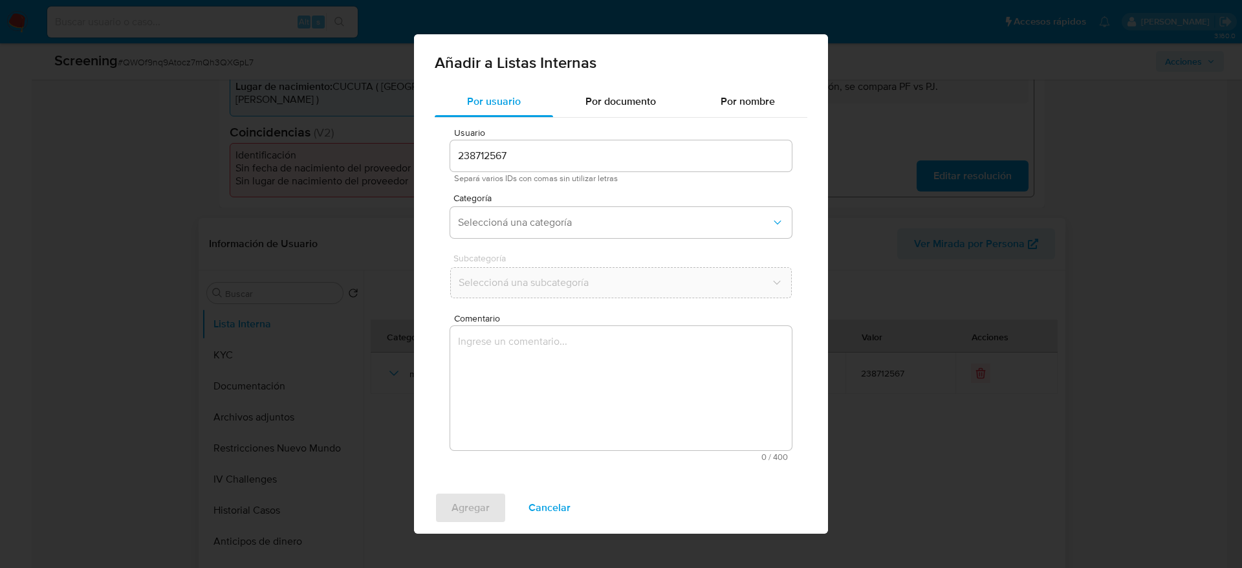
click at [609, 342] on textarea "Comentario" at bounding box center [621, 388] width 342 height 124
click at [616, 217] on span "Seleccioná una categoría" at bounding box center [614, 222] width 313 height 13
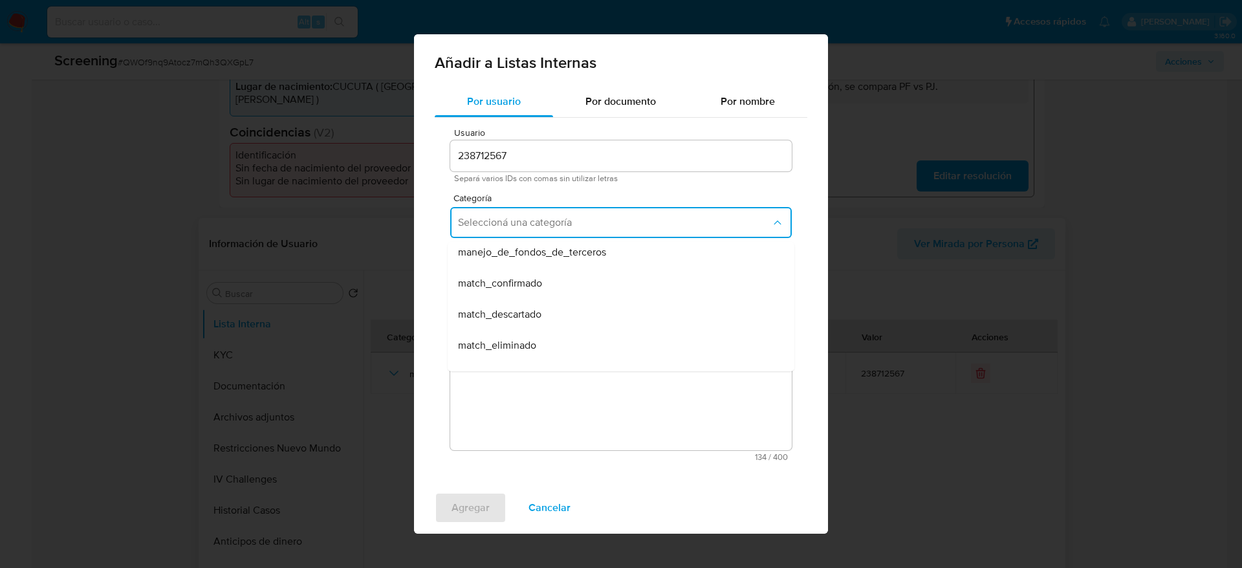
scroll to position [97, 0]
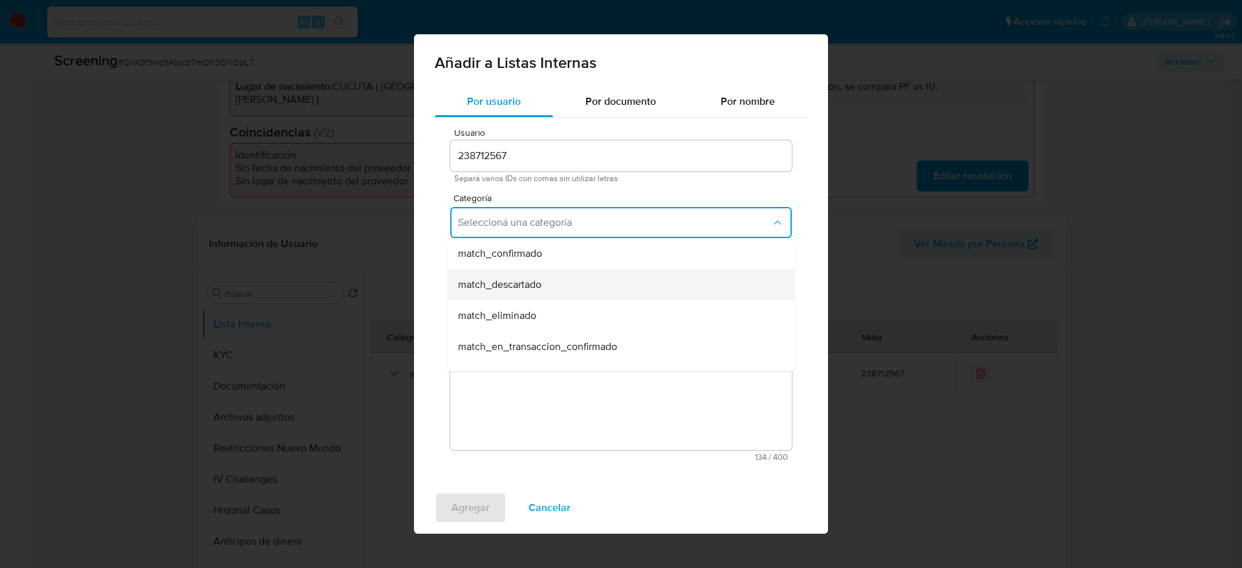
click at [546, 279] on div "match_descartado" at bounding box center [617, 284] width 318 height 31
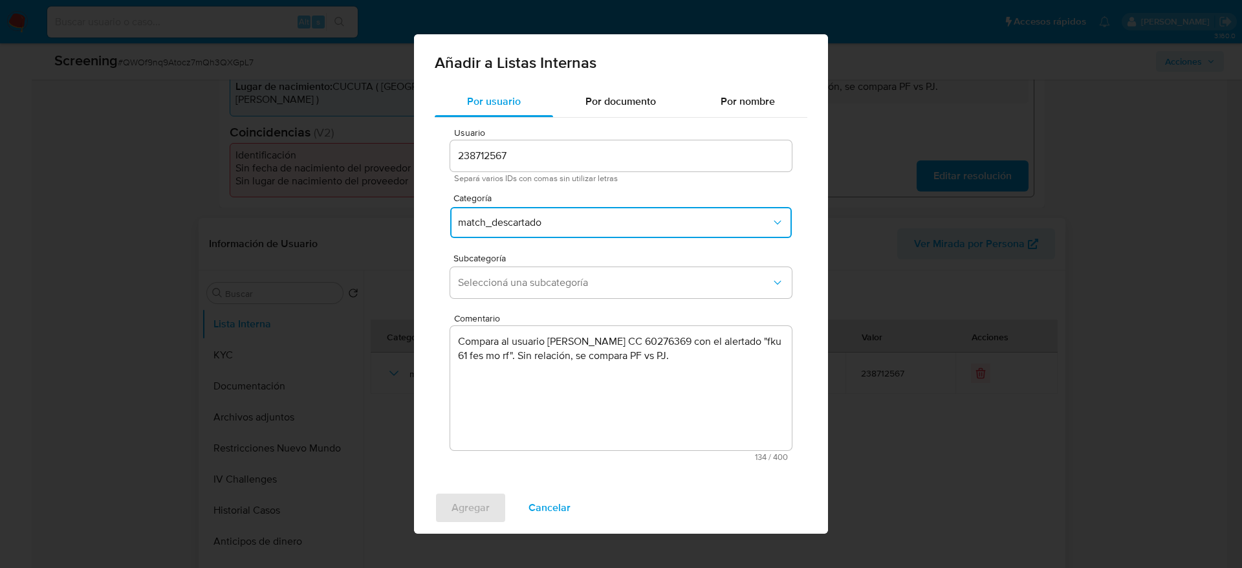
click at [546, 279] on span "Seleccioná una subcategoría" at bounding box center [614, 282] width 313 height 13
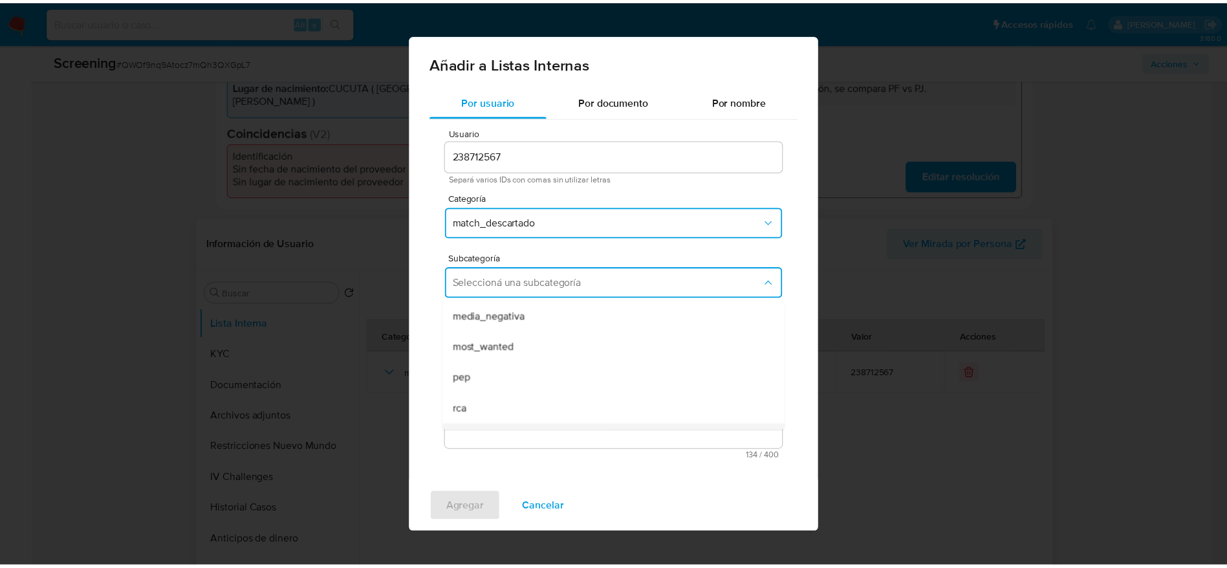
scroll to position [88, 0]
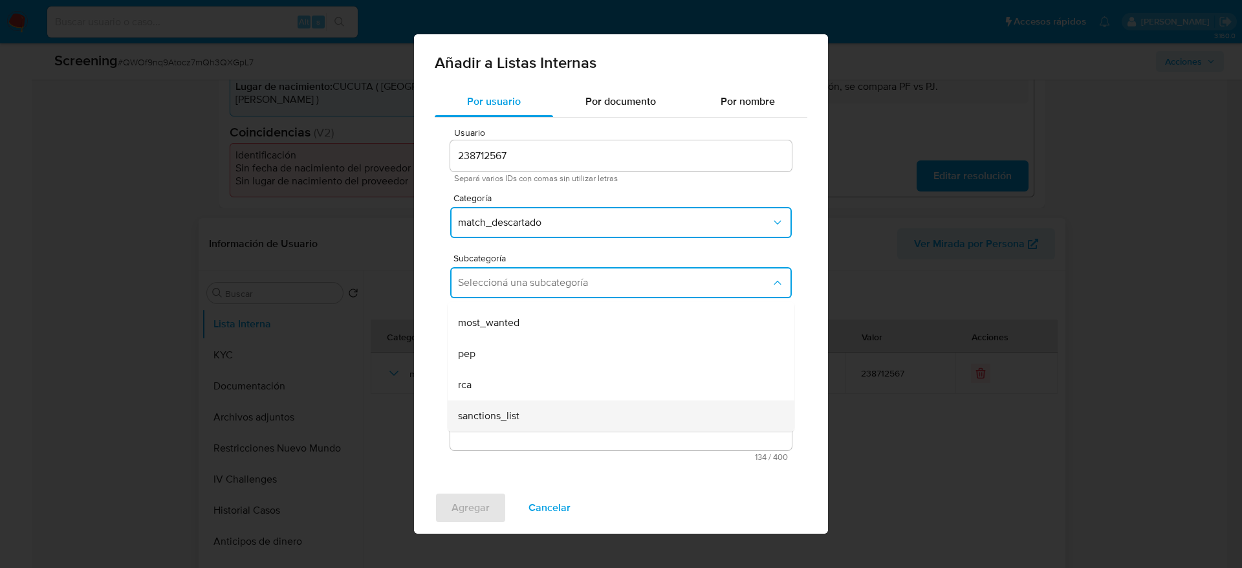
click at [494, 414] on span "sanctions_list" at bounding box center [488, 415] width 61 height 13
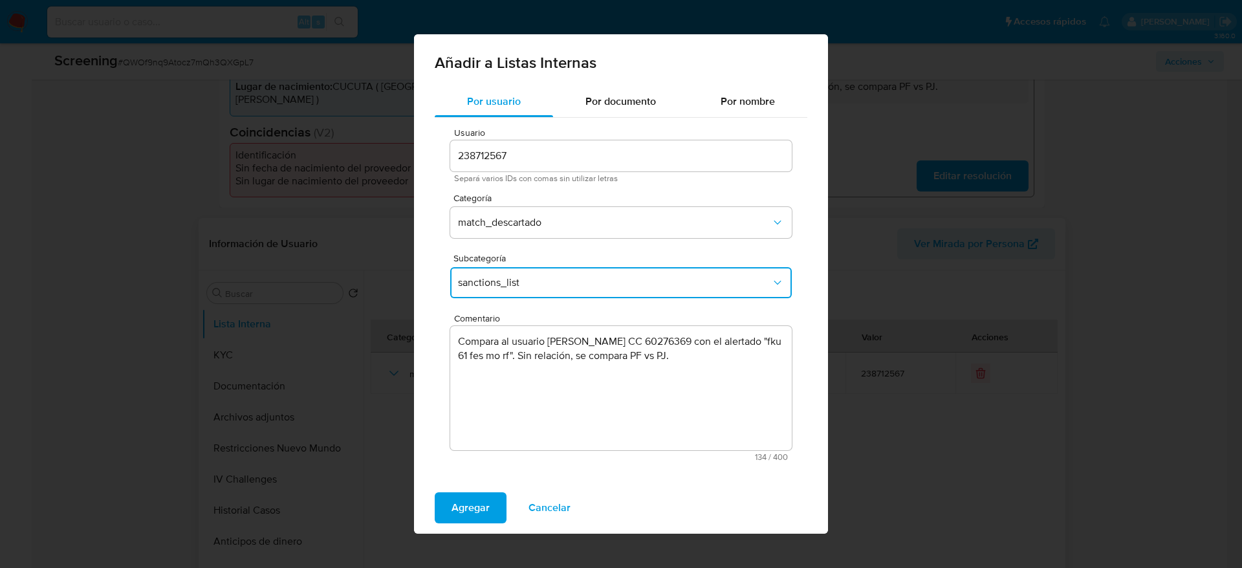
click at [485, 353] on textarea "Compara al usuario Angela Maria Acero Colmenares CC 60276369 con el alertado "f…" at bounding box center [621, 388] width 342 height 124
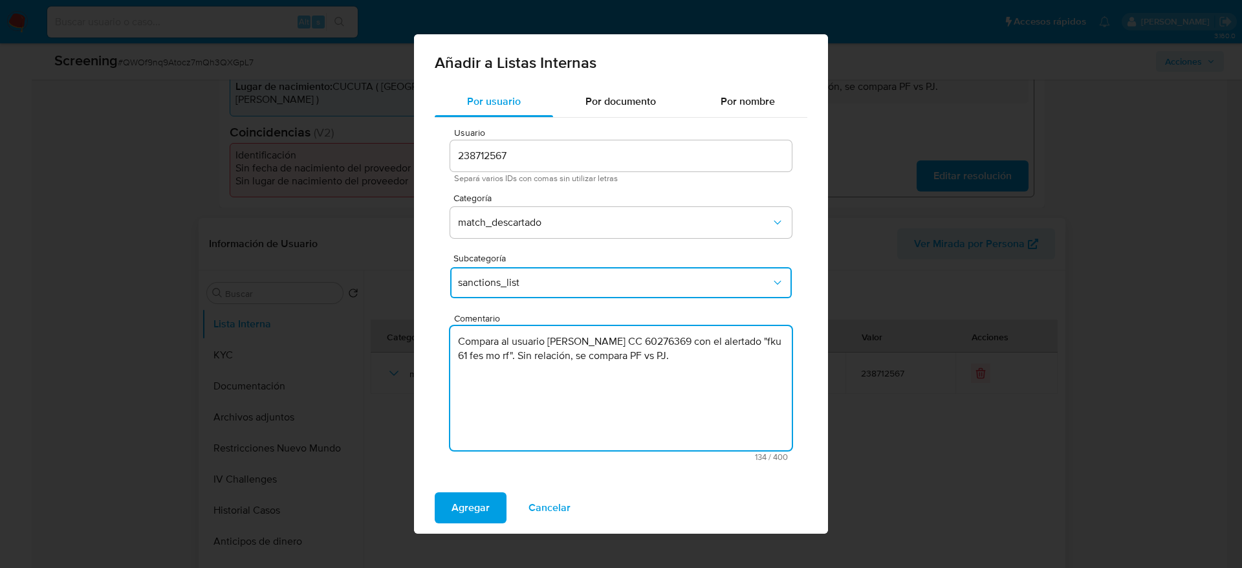
click at [488, 351] on textarea "Compara al usuario Angela Maria Acero Colmenares CC 60276369 con el alertado "f…" at bounding box center [621, 388] width 342 height 124
type textarea "Compara al usuario Angela Maria Acero Colmenares CC 60276369 con el sancionado …"
click at [470, 506] on span "Agregar" at bounding box center [471, 508] width 38 height 28
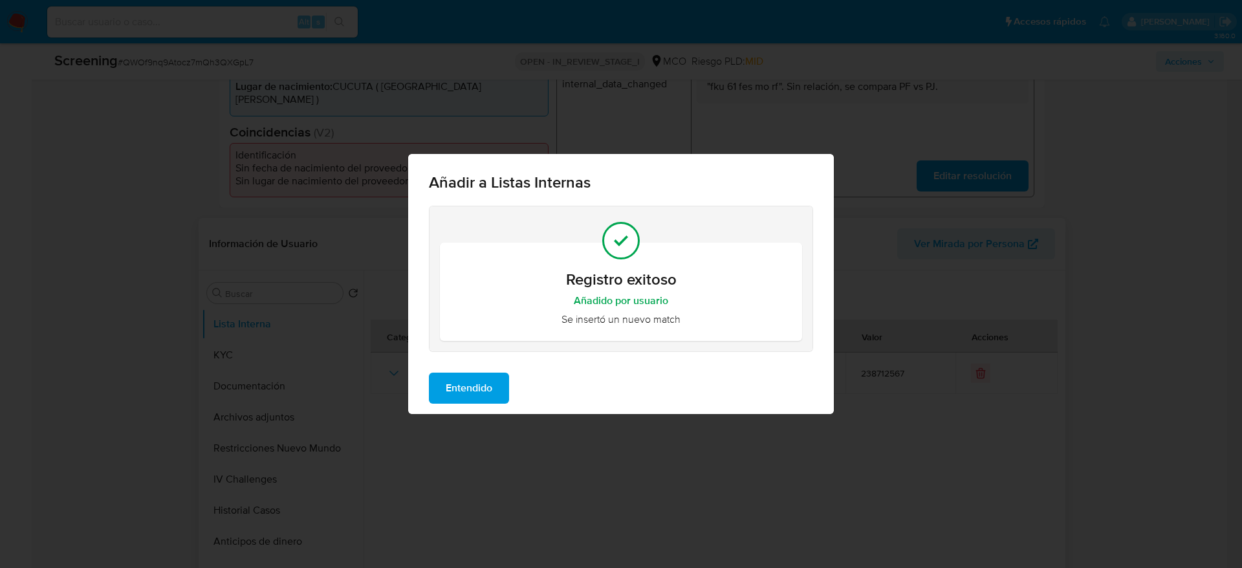
click at [492, 375] on span "Entendido" at bounding box center [469, 388] width 47 height 28
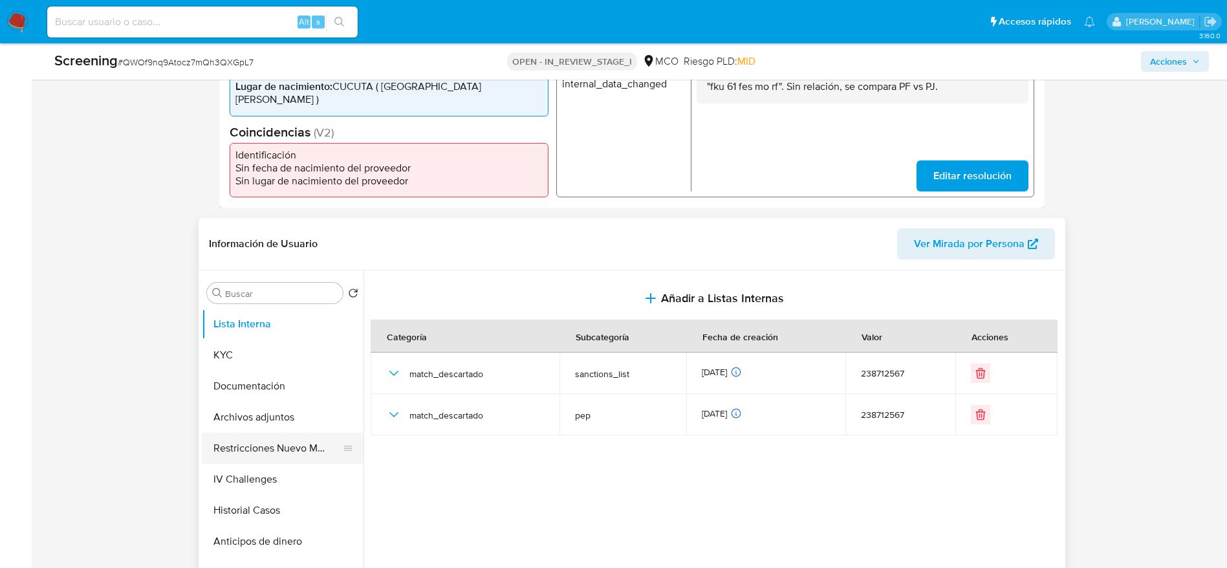
click at [284, 443] on button "Restricciones Nuevo Mundo" at bounding box center [277, 448] width 151 height 31
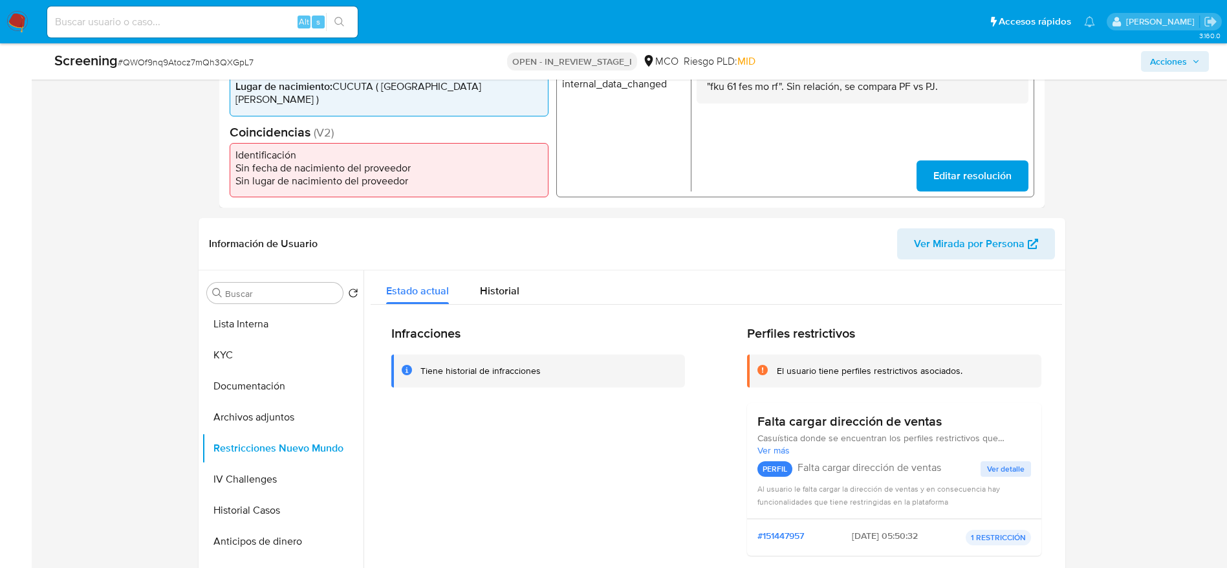
scroll to position [0, 0]
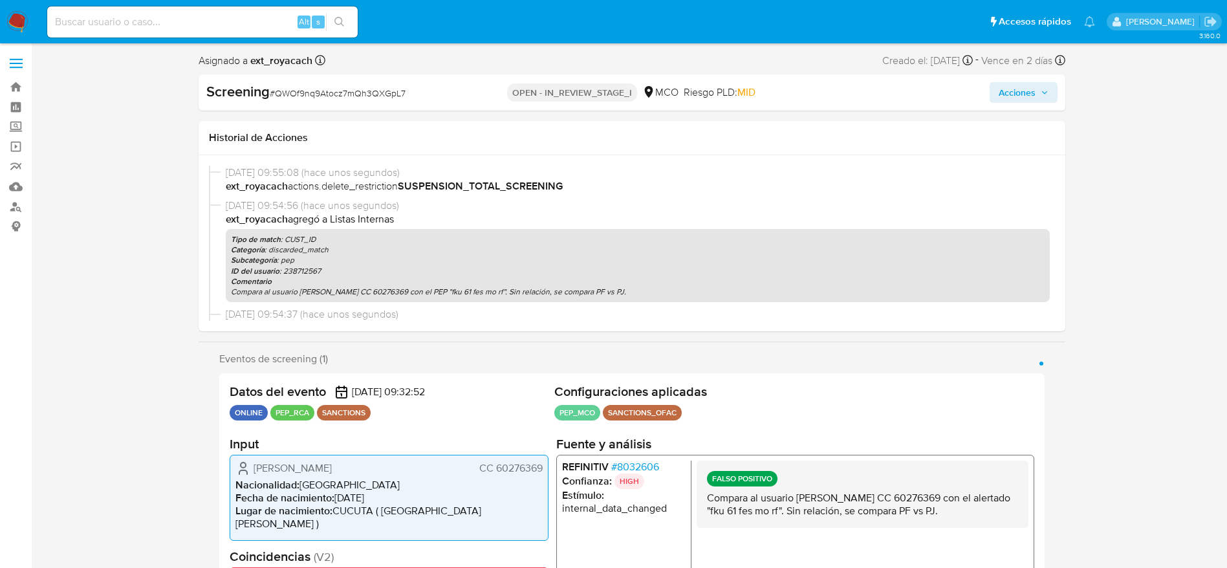
click at [1008, 68] on div "Vence en 2 días Vence el 24/09/2025 06:32:53" at bounding box center [1022, 60] width 83 height 17
click at [1007, 93] on span "Acciones" at bounding box center [1017, 92] width 37 height 21
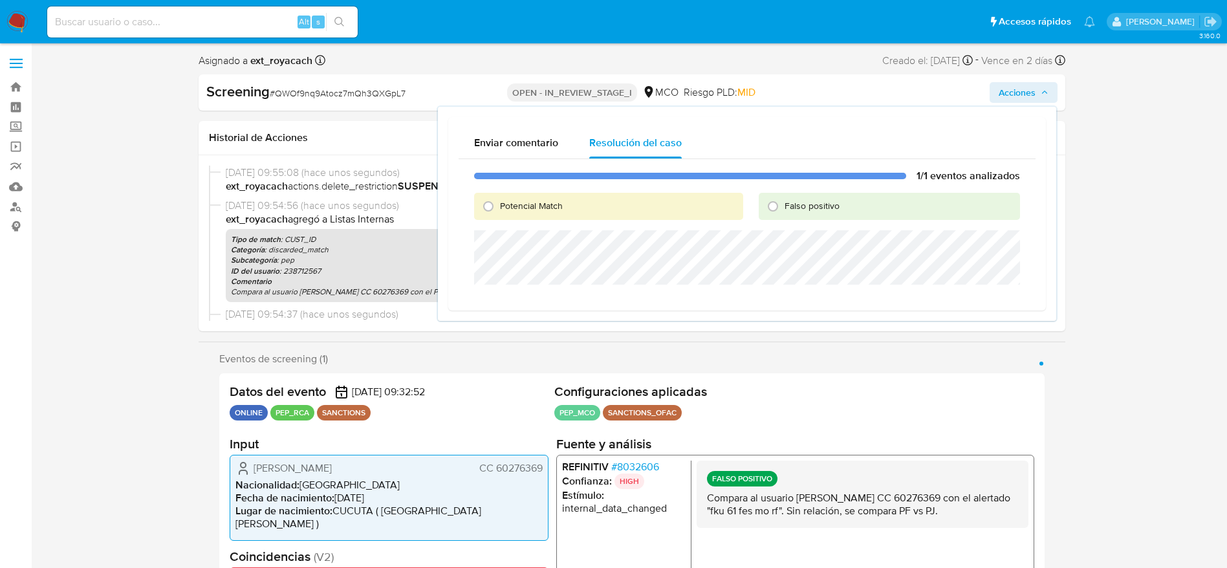
click at [819, 208] on span "Falso positivo" at bounding box center [812, 205] width 55 height 13
click at [783, 208] on input "Falso positivo" at bounding box center [773, 206] width 21 height 21
radio input "true"
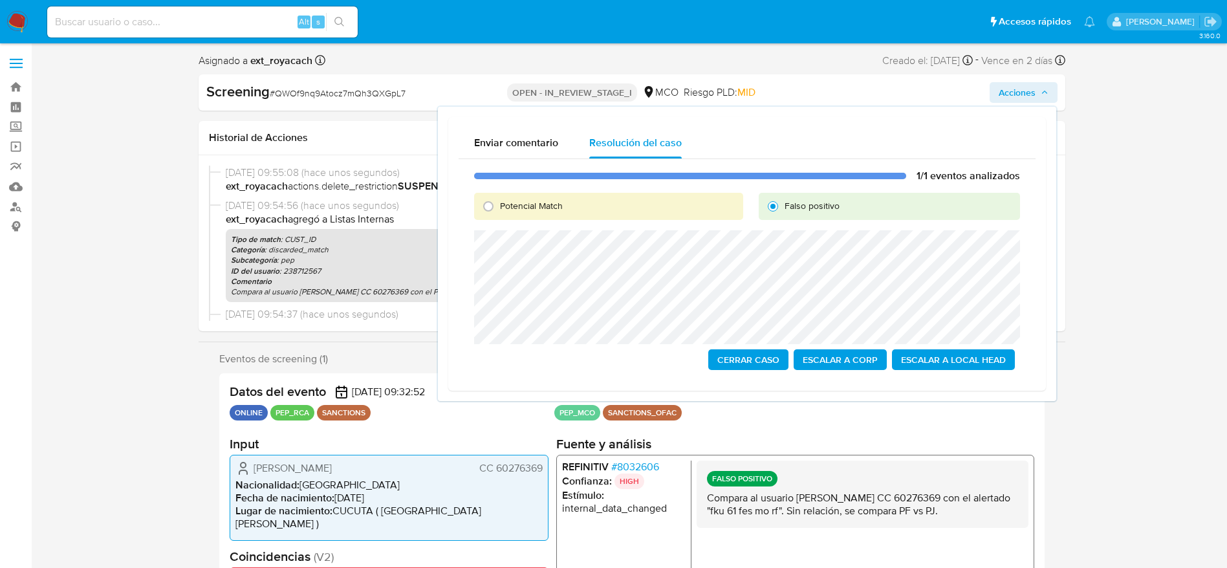
click at [741, 351] on span "Cerrar Caso" at bounding box center [748, 360] width 62 height 18
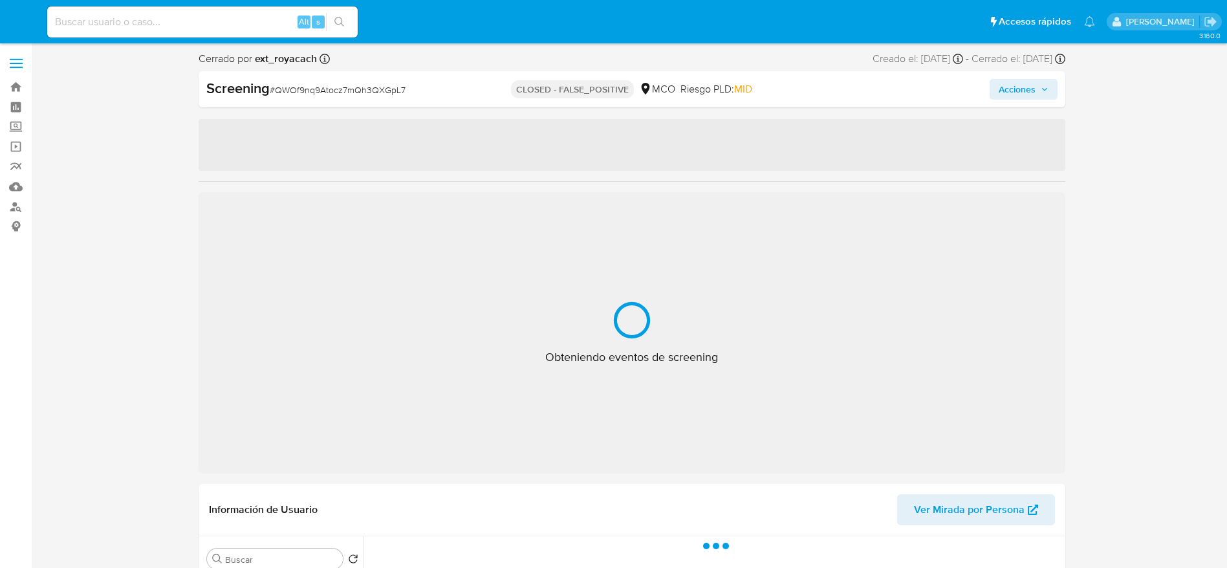
select select "10"
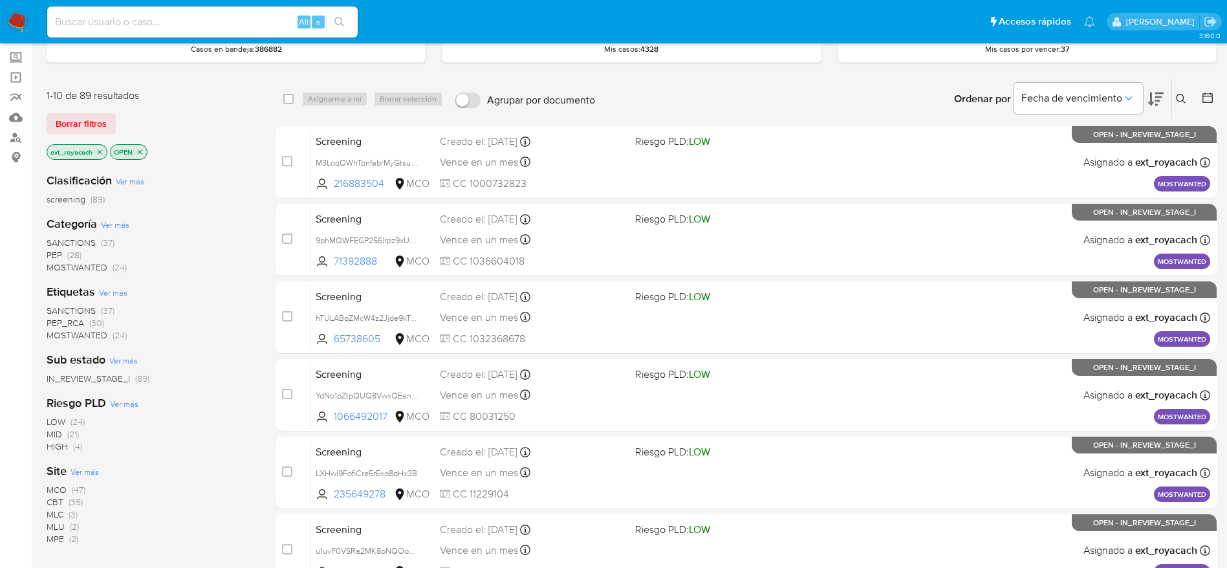
scroll to position [97, 0]
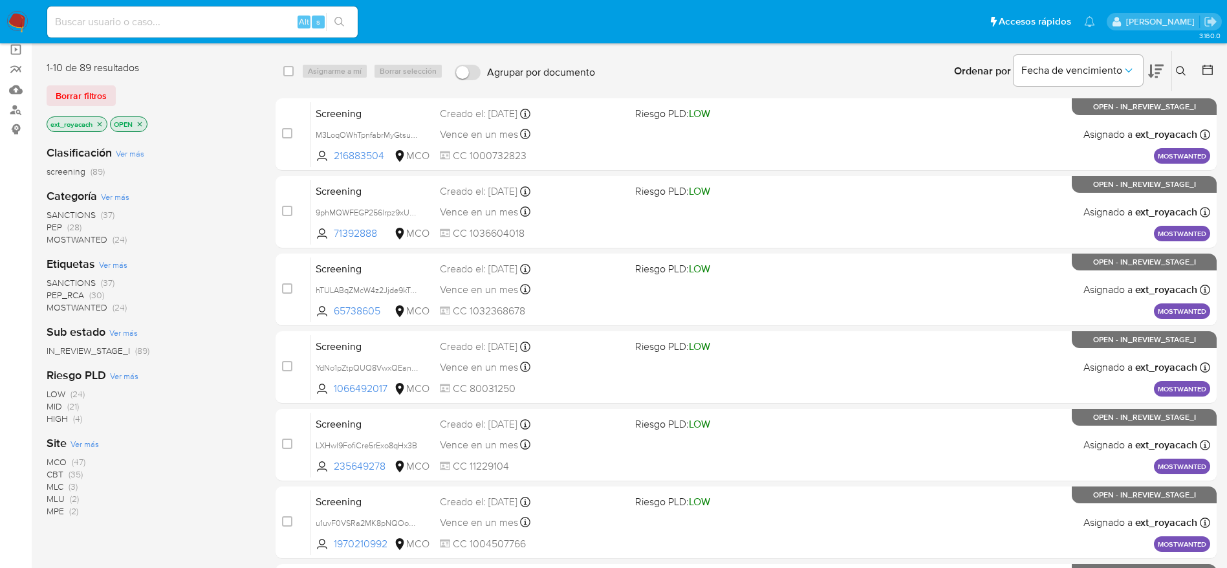
click at [106, 279] on span "(37)" at bounding box center [108, 282] width 14 height 13
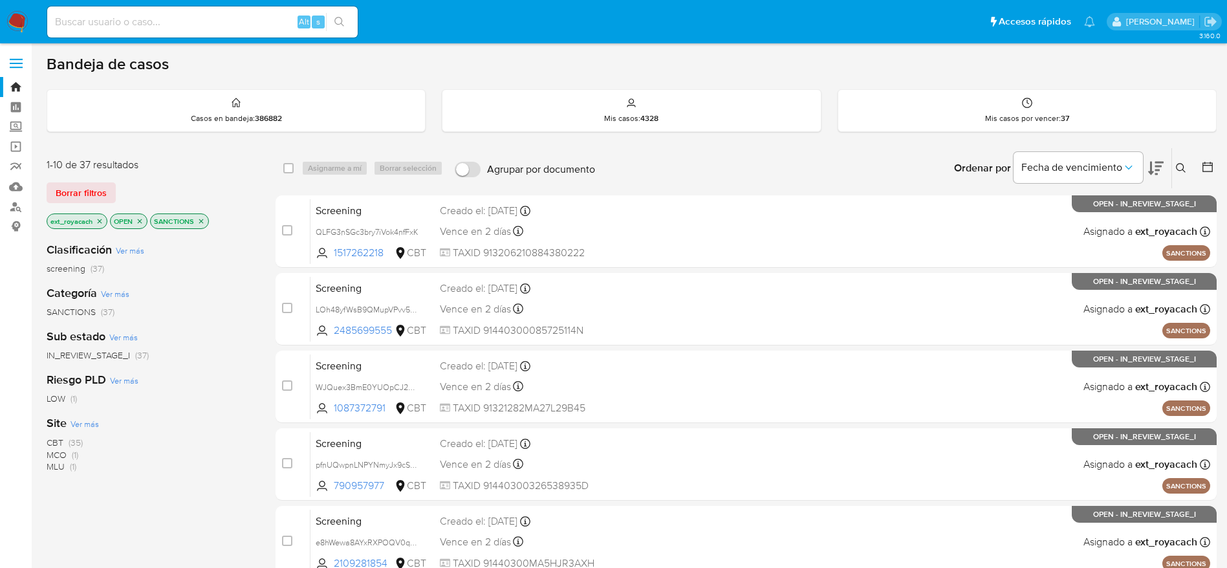
click at [12, 16] on img at bounding box center [17, 22] width 22 height 22
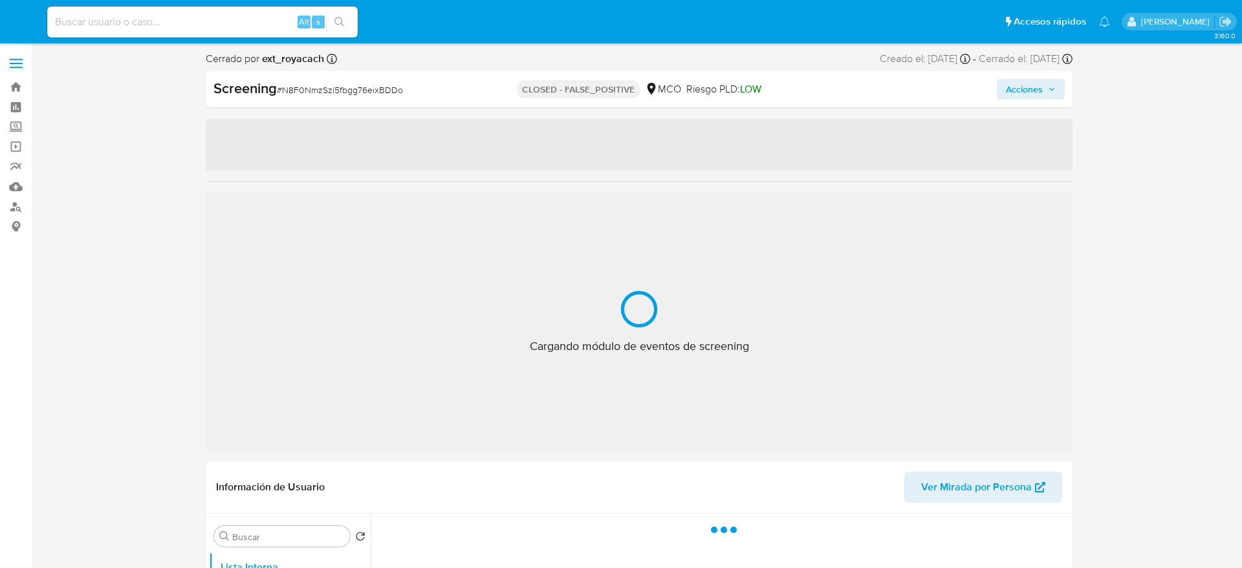
select select "10"
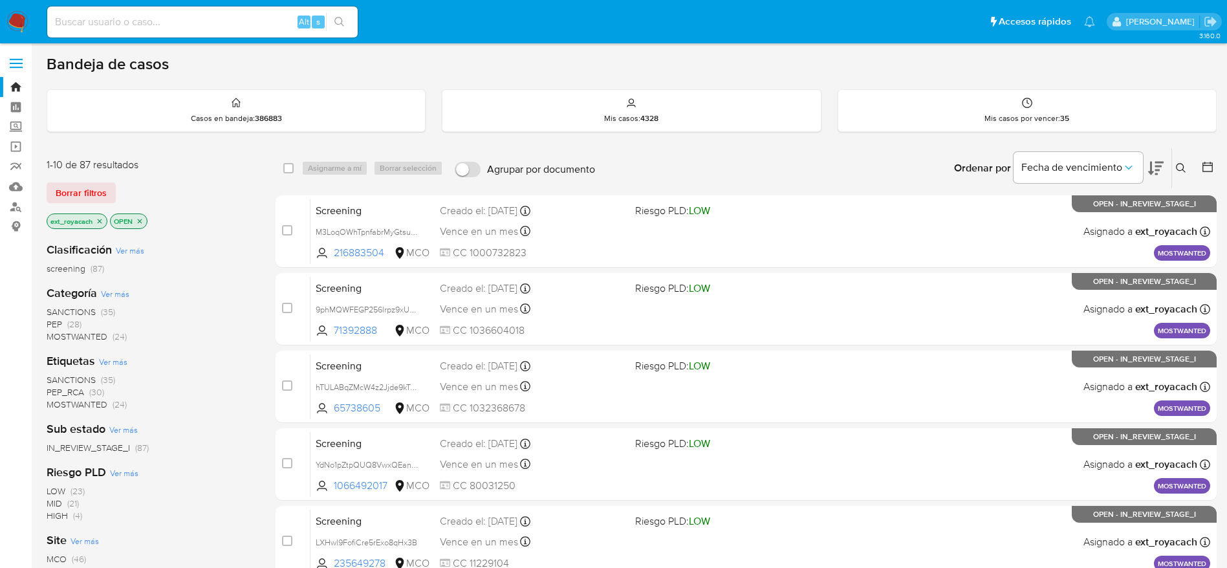
click at [88, 307] on span "SANCTIONS" at bounding box center [71, 311] width 49 height 13
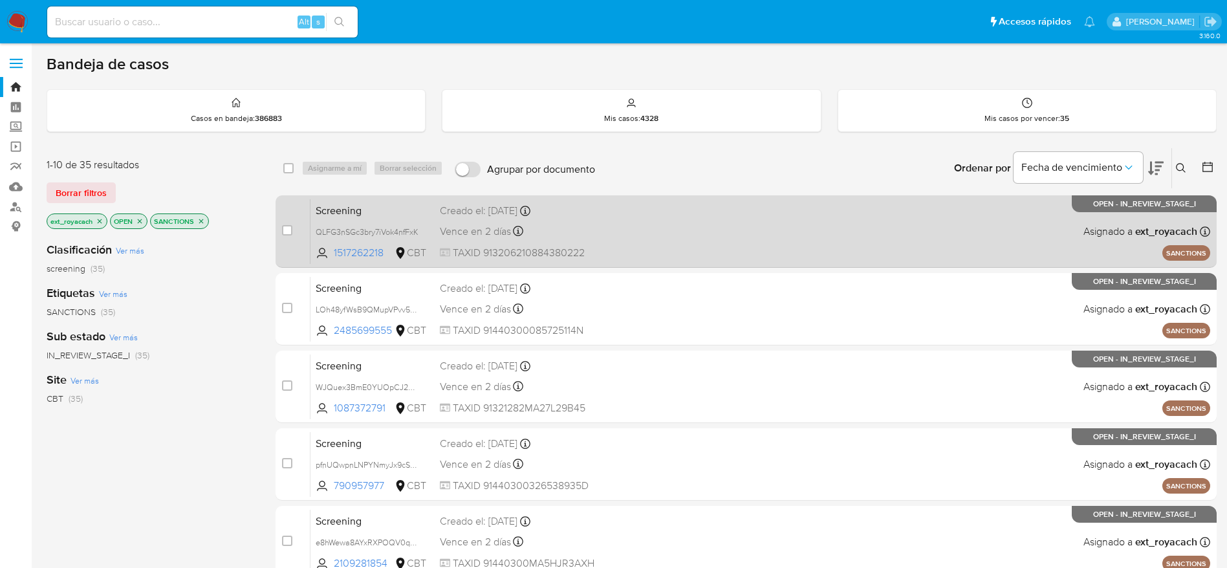
click at [682, 238] on div "Screening QLFG3nSGc3bry7iVok4nfFxK 1517262218 CBT Creado el: 22/09/2025 Creado …" at bounding box center [761, 231] width 900 height 65
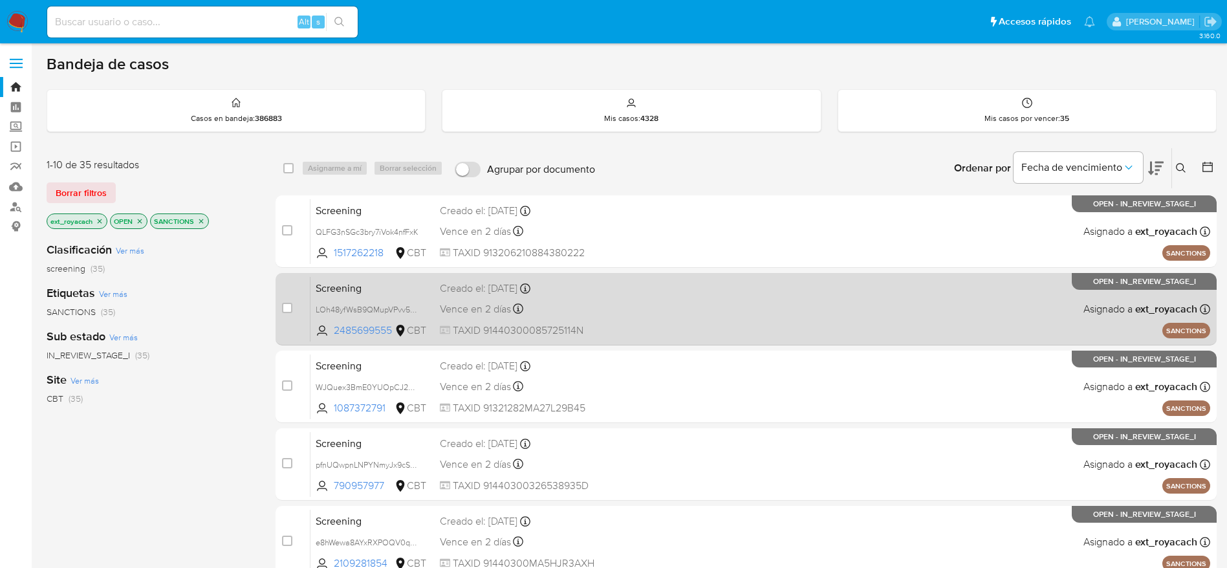
click at [629, 320] on div "Screening LOh48yfWsB9QMupVPvv5dgUx 2485699555 CBT Creado el: 22/09/2025 Creado …" at bounding box center [761, 308] width 900 height 65
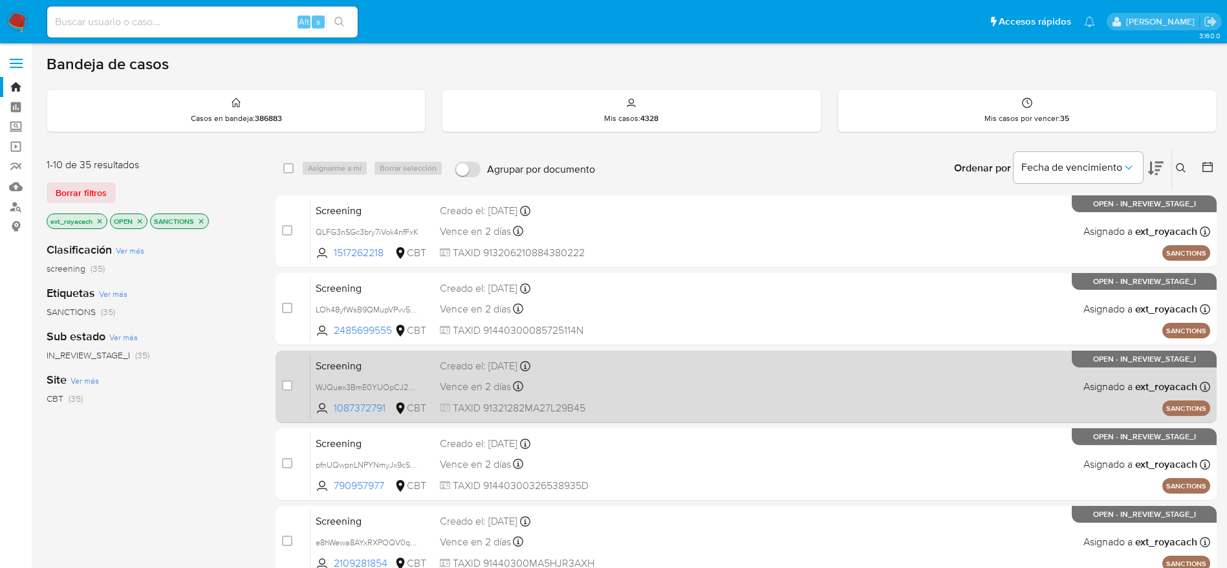
click at [655, 380] on div "Screening WJQuex3BmE0YUOpCJ2bxV8Uh 1087372791 CBT Creado el: 22/09/2025 Creado …" at bounding box center [761, 386] width 900 height 65
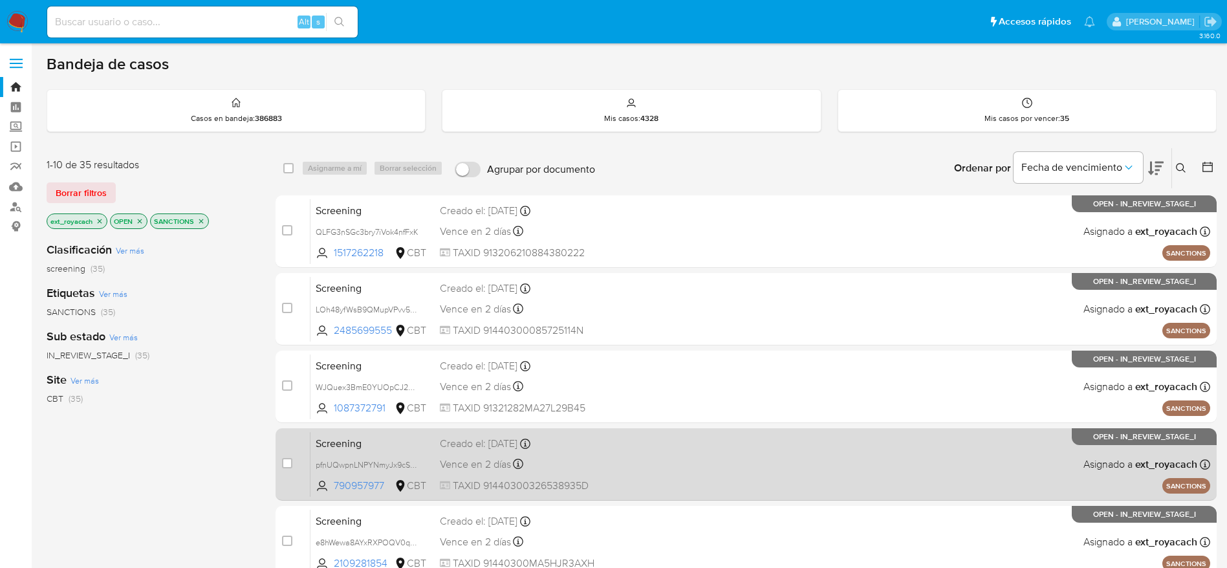
click at [622, 468] on div "Vence en 2 días Vence el 24/09/2025 09:51:49" at bounding box center [532, 463] width 185 height 17
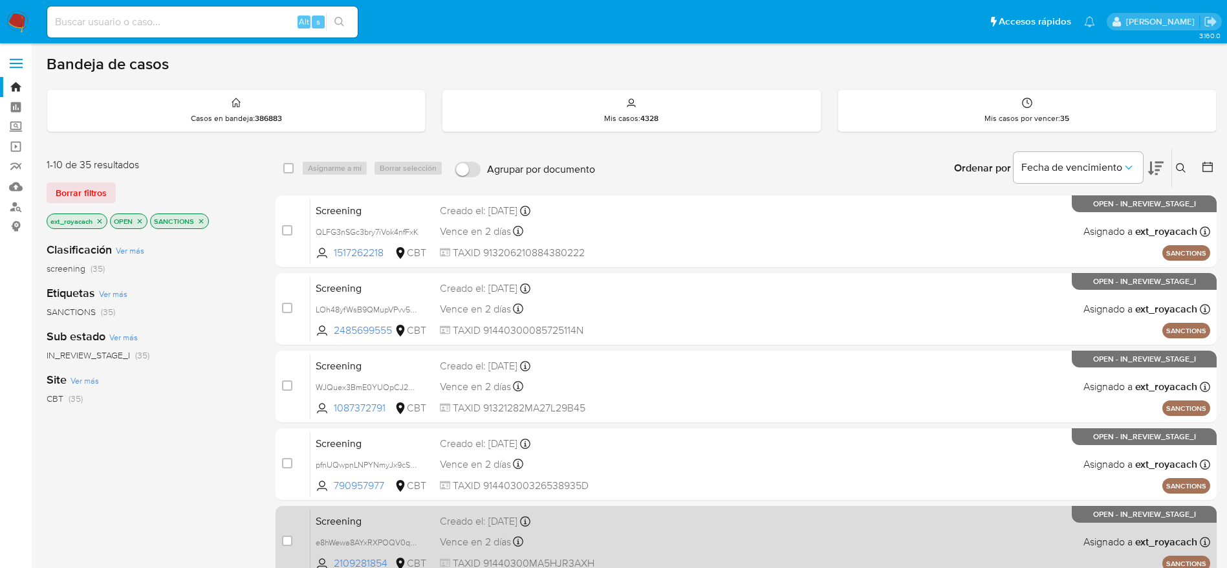
click at [622, 536] on div "Vence en 2 días Vence el 24/09/2025 09:51:49" at bounding box center [532, 541] width 185 height 17
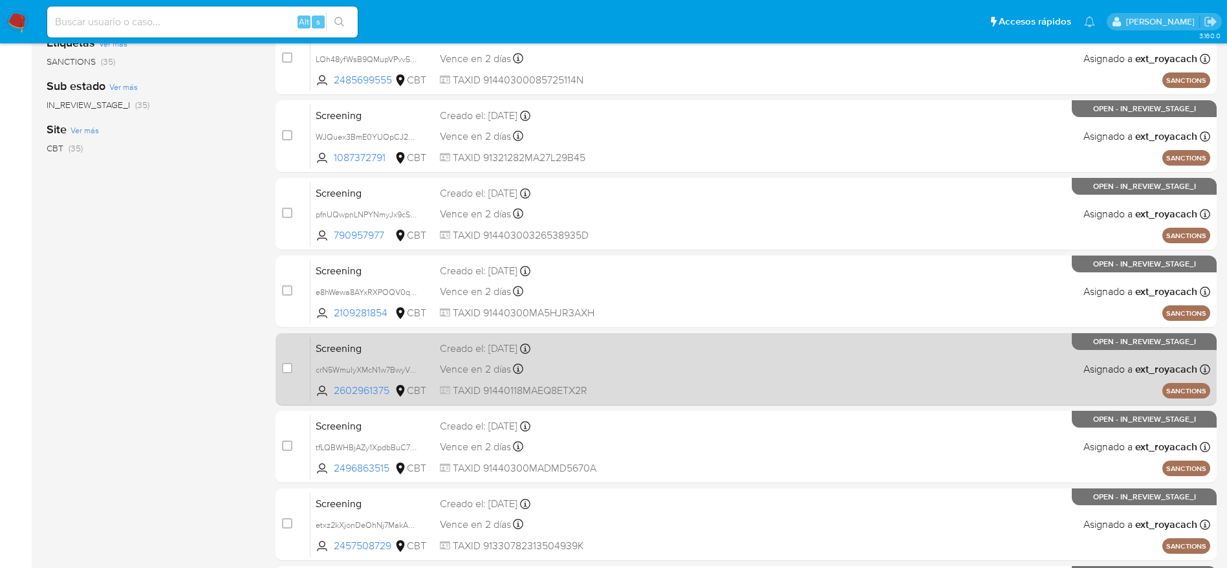
click at [525, 360] on div "Vence en 2 días Vence el 24/09/2025 09:51:47" at bounding box center [532, 368] width 185 height 17
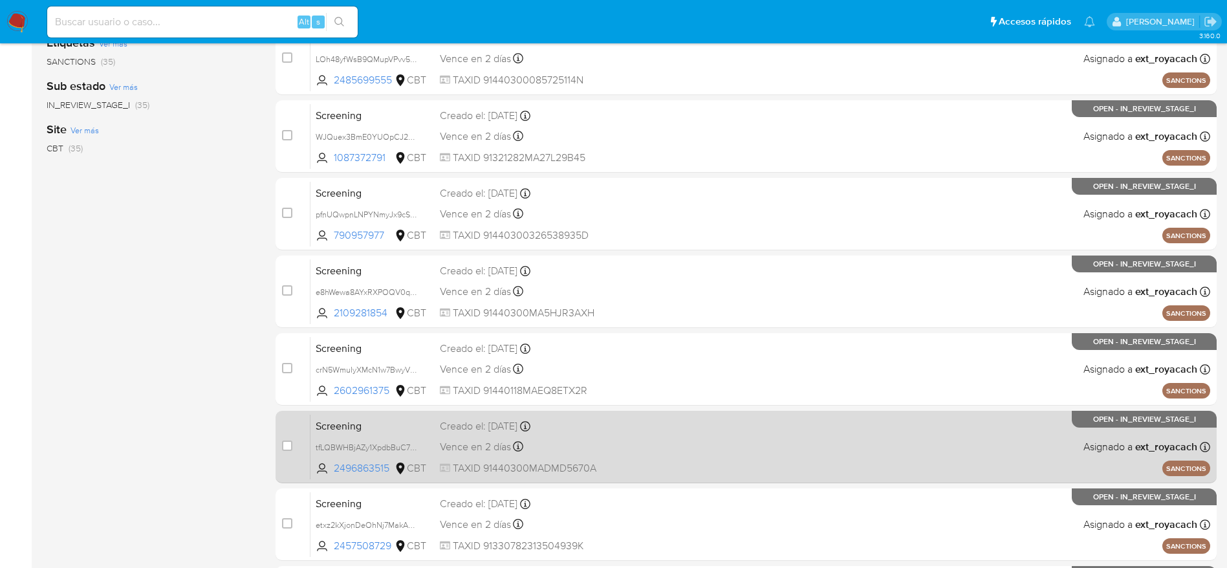
scroll to position [485, 0]
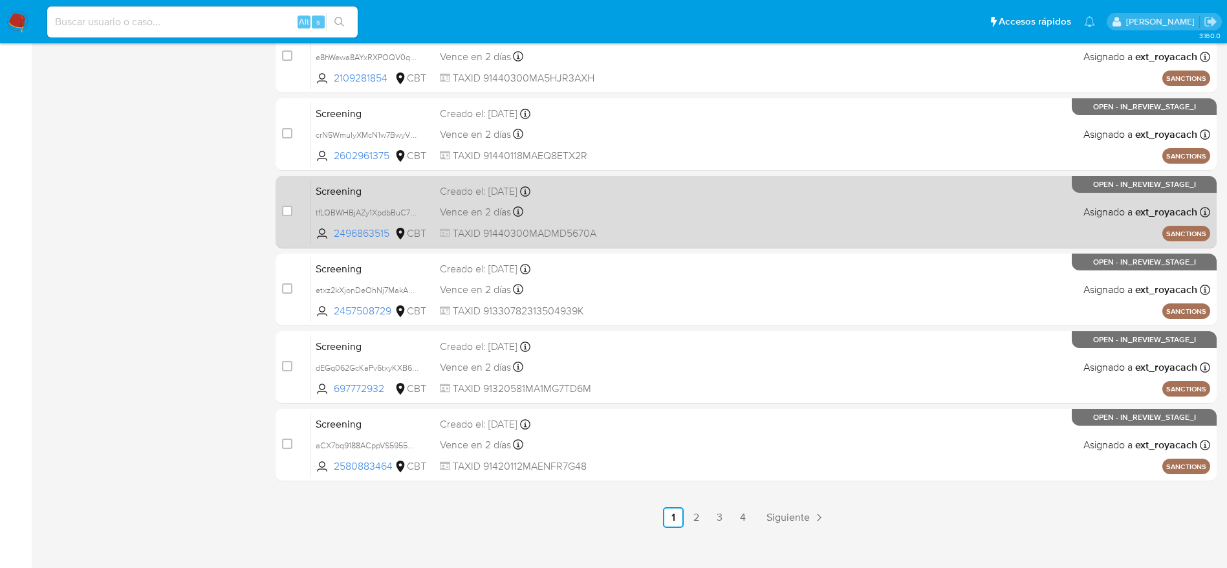
click at [611, 226] on span "TAXID 91440300MADMD5670A" at bounding box center [532, 233] width 185 height 14
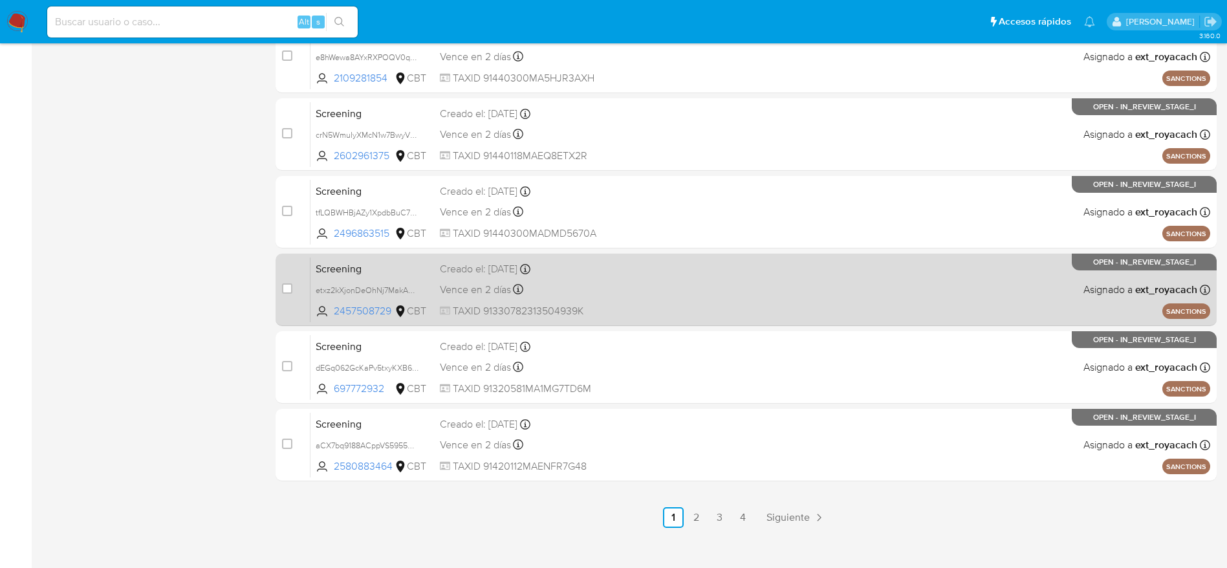
click at [568, 278] on div "Screening etxz2kXjonDeOhNj7MakAb1G 2457508729 CBT Creado el: 22/09/2025 Creado …" at bounding box center [761, 289] width 900 height 65
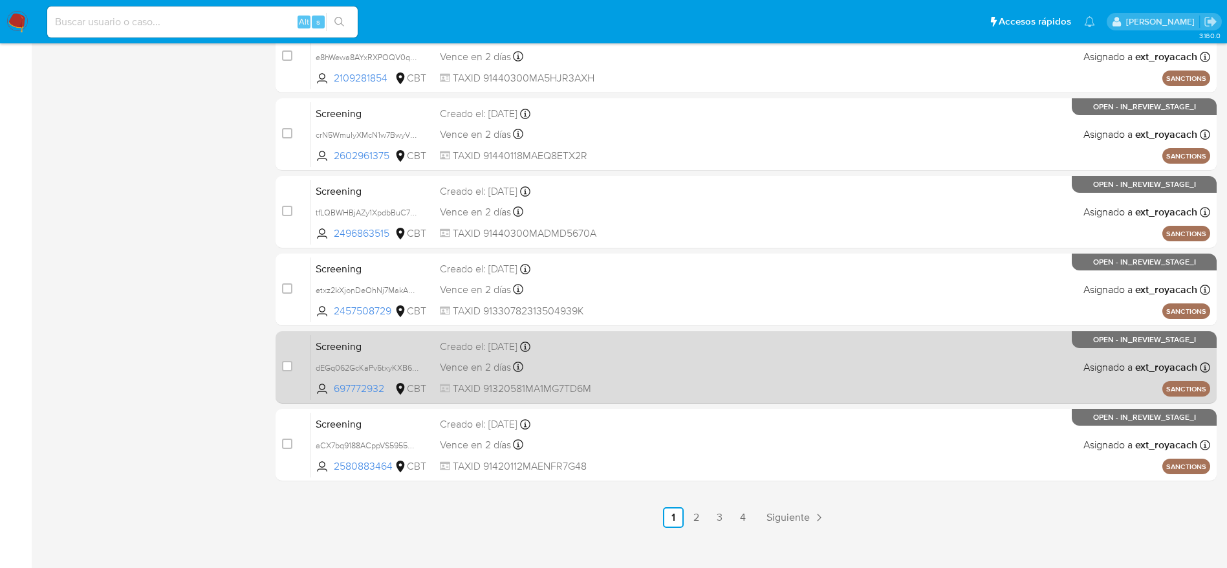
click at [668, 378] on div "Screening dEGq062GcKaPv5txyKXB6z7i 697772932 CBT Creado el: 22/09/2025 Creado e…" at bounding box center [761, 366] width 900 height 65
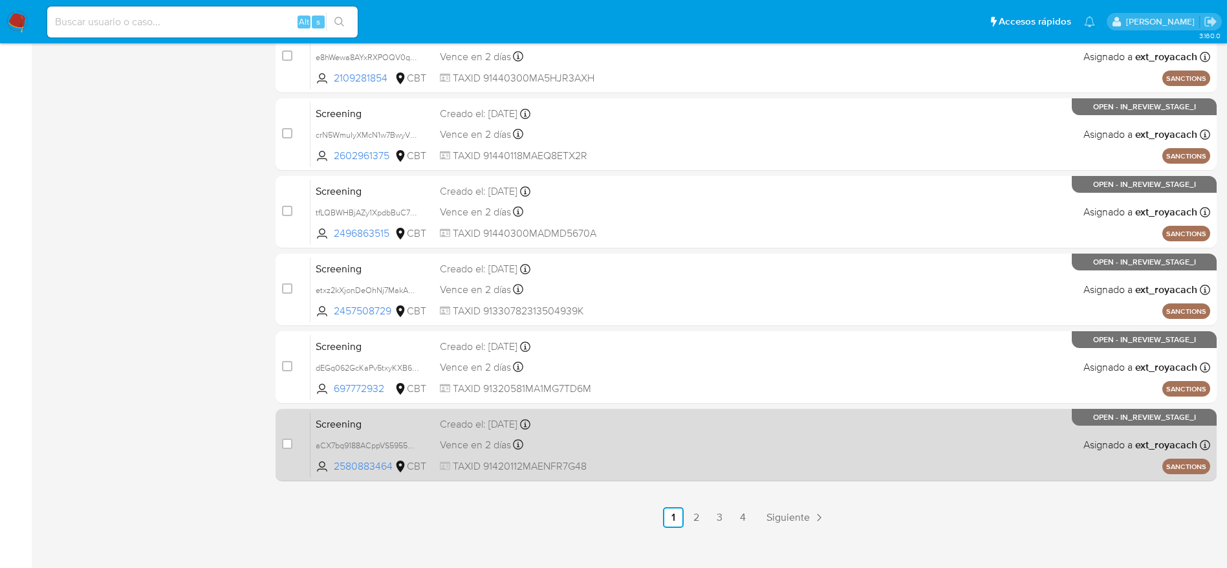
click at [635, 450] on div "Screening aCX7bq9188ACppVS5955Kn8k 2580883464 CBT Creado el: 22/09/2025 Creado …" at bounding box center [761, 444] width 900 height 65
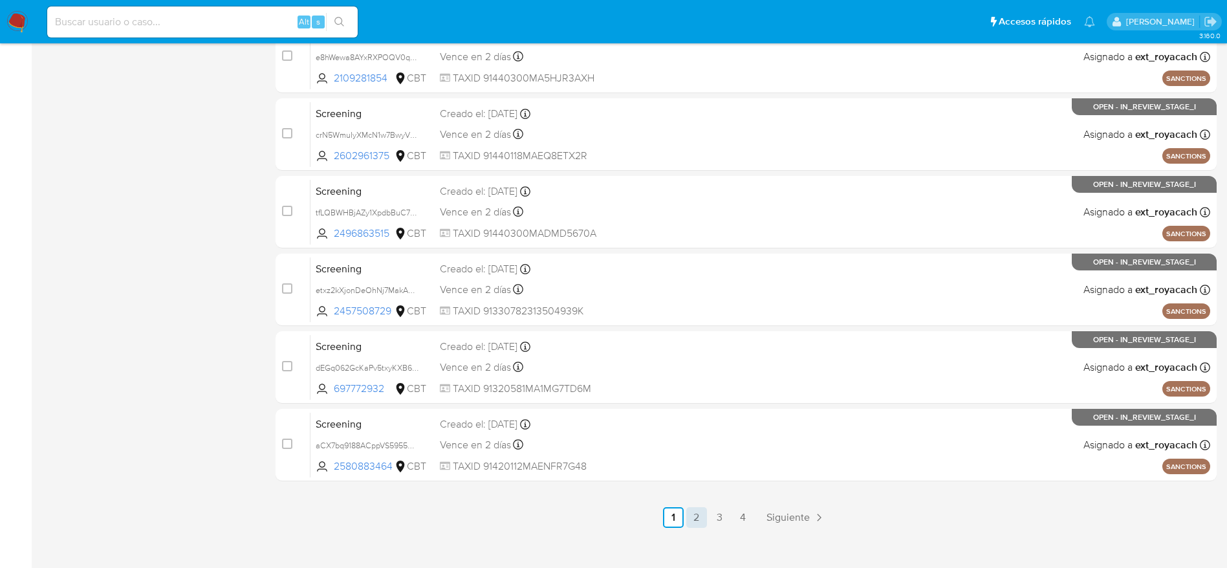
click at [694, 520] on link "2" at bounding box center [696, 517] width 21 height 21
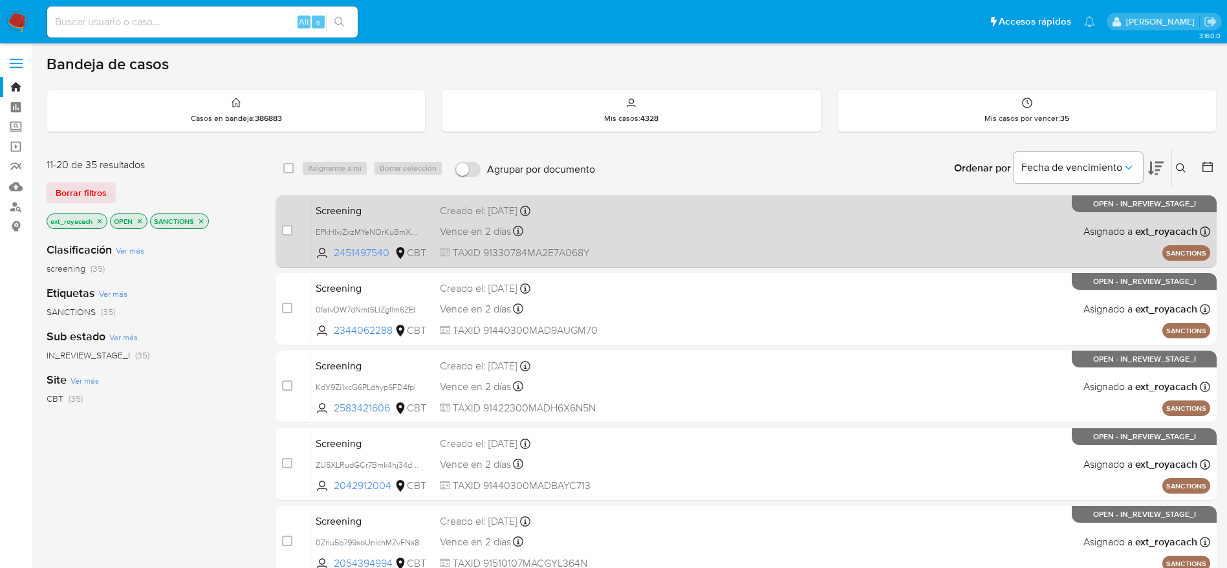
click at [614, 224] on div "Vence en 2 días Vence el 24/09/2025 09:51:44" at bounding box center [532, 231] width 185 height 17
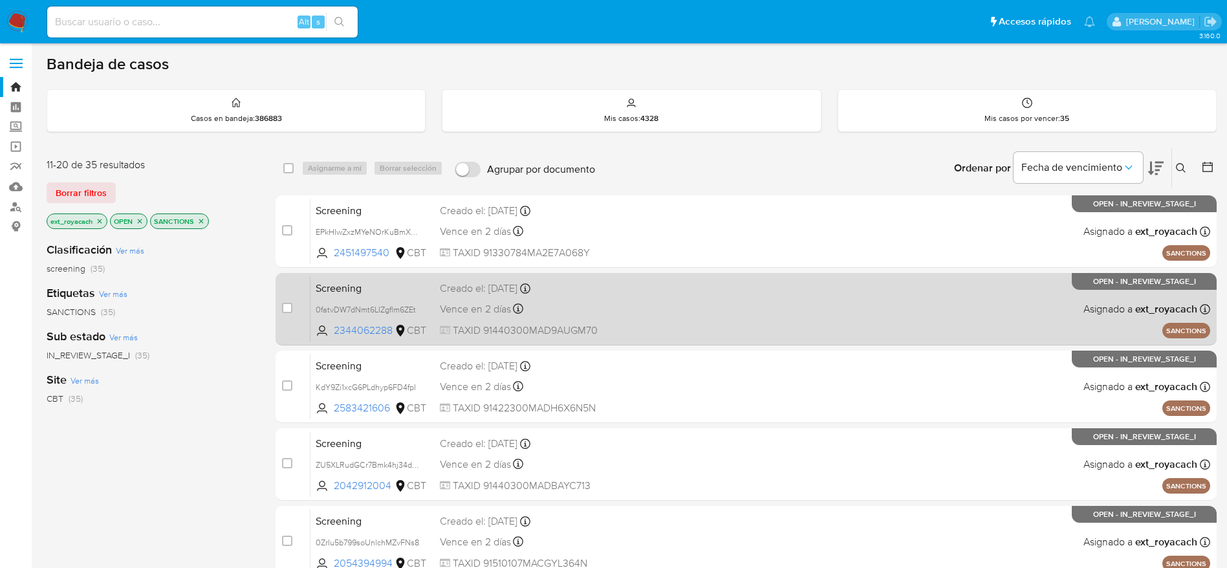
click at [494, 303] on span "Vence en 2 días" at bounding box center [475, 309] width 71 height 14
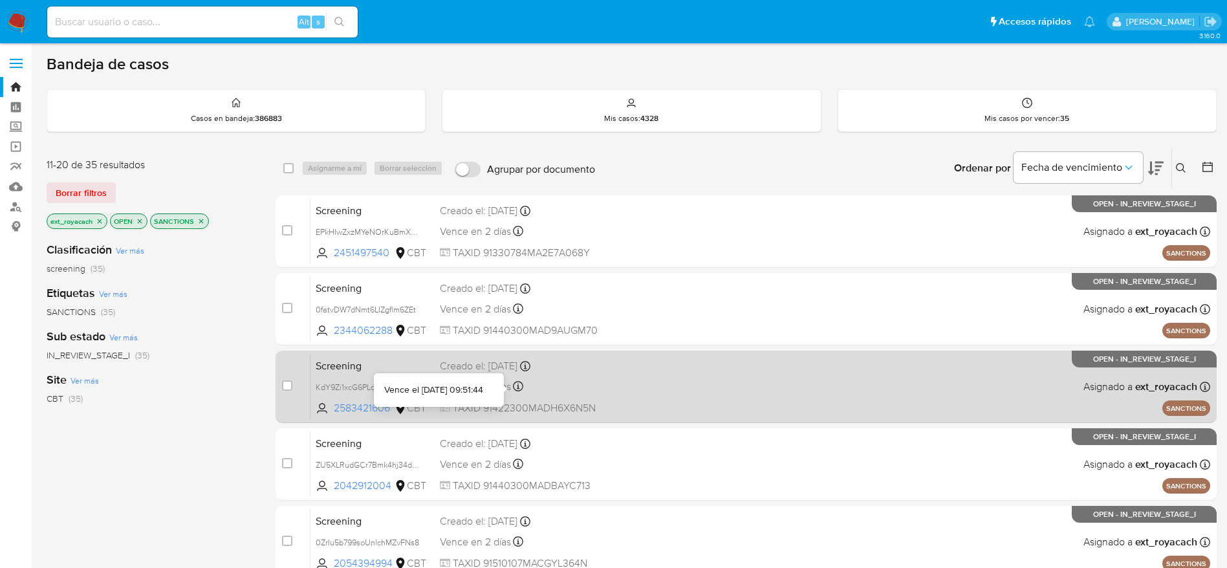
click at [527, 397] on div "Screening KdY9Zi1xcG6PLdhyp6FD4fpl 2583421606 CBT Creado el: 22/09/2025 Creado …" at bounding box center [761, 386] width 900 height 65
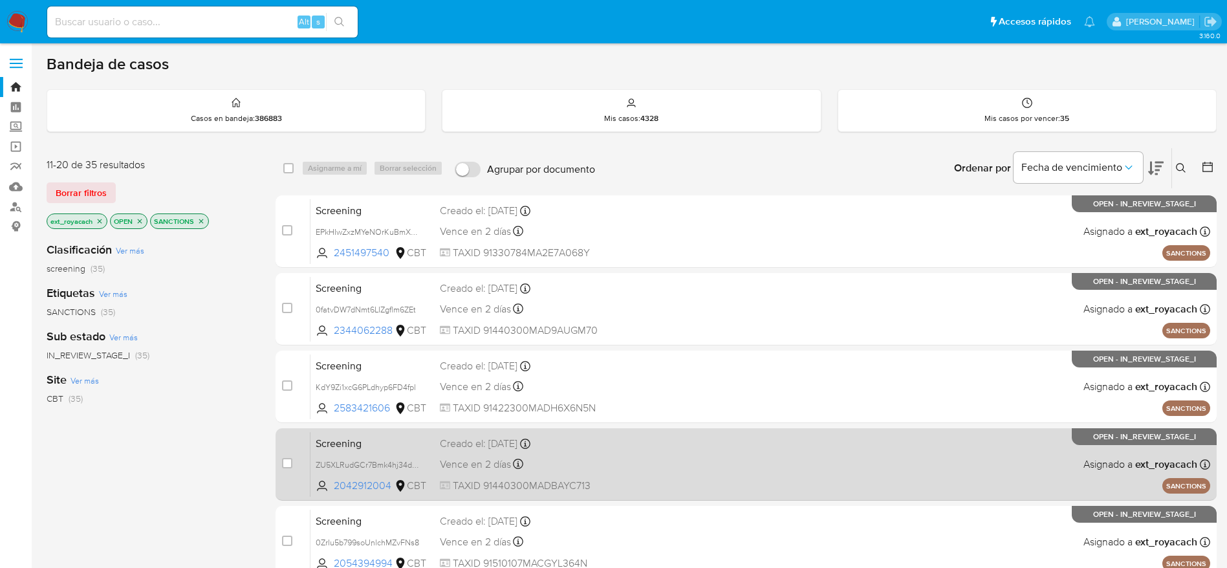
click at [590, 461] on div "Vence en 2 días Vence el 24/09/2025 09:51:43" at bounding box center [532, 463] width 185 height 17
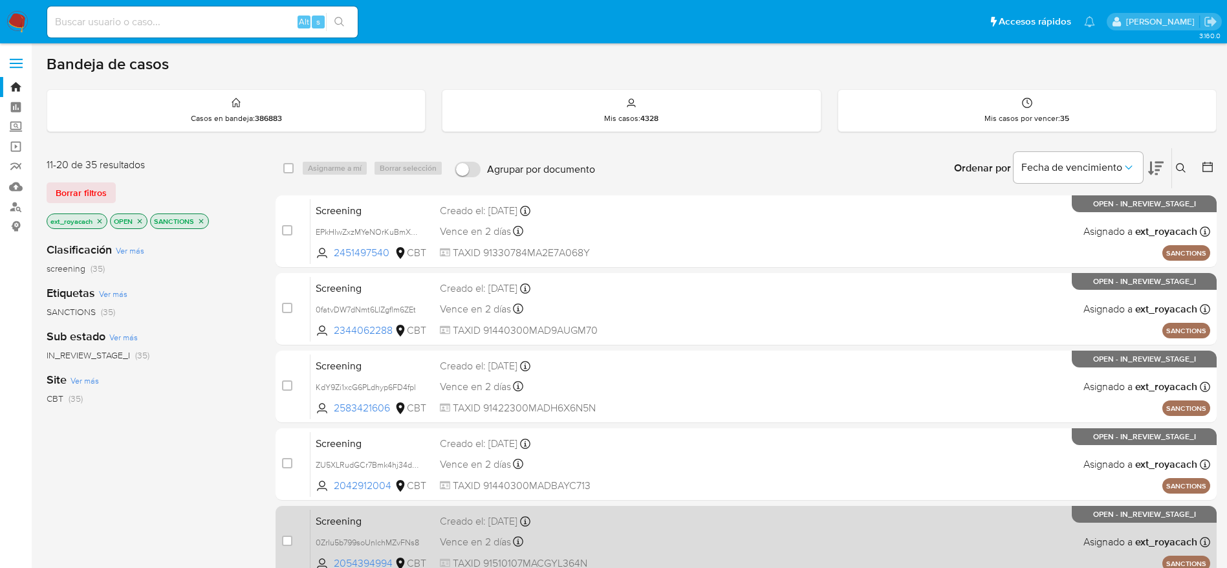
click at [536, 554] on div "Screening 0ZrIu5b799soUnlchMZvFNs8 2054394994 CBT Creado el: 22/09/2025 Creado …" at bounding box center [761, 541] width 900 height 65
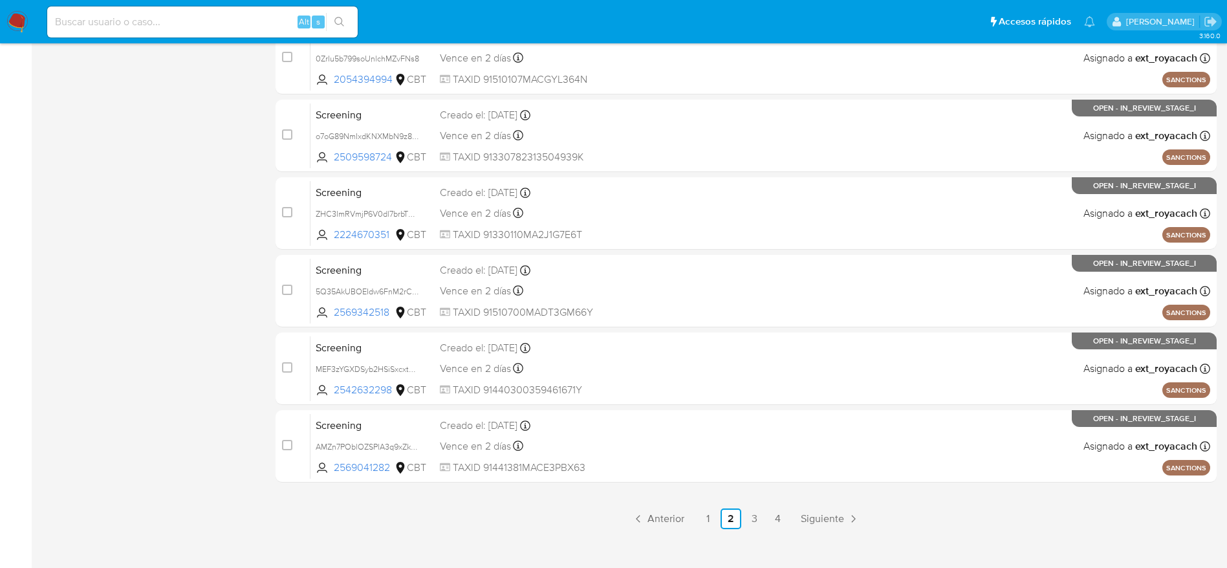
scroll to position [485, 0]
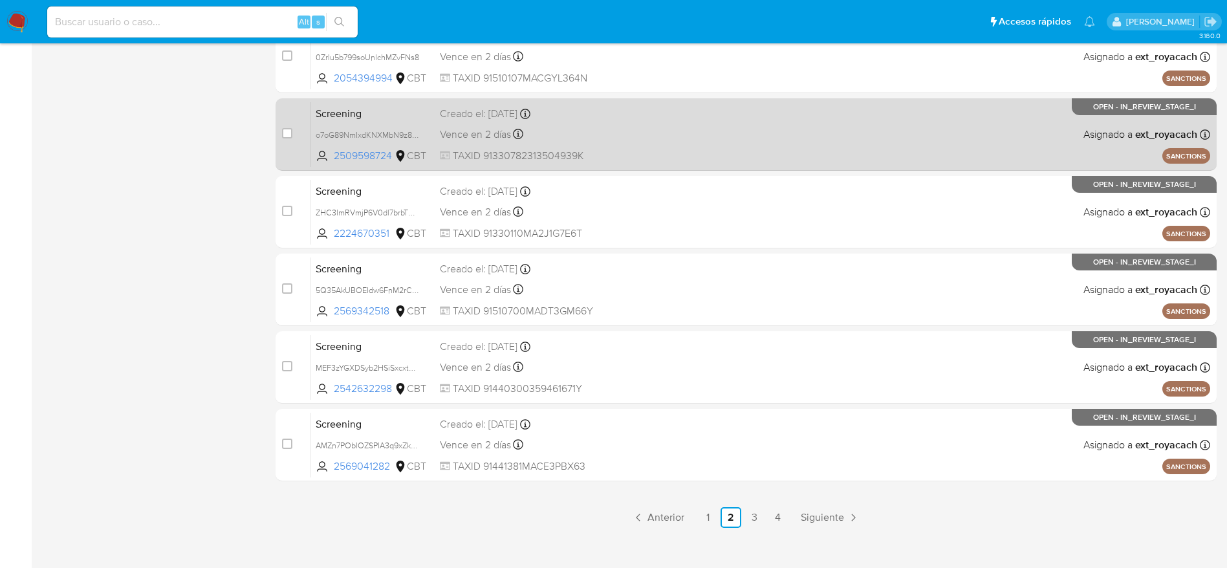
click at [583, 150] on span "TAXID 91330782313504939K" at bounding box center [532, 156] width 185 height 14
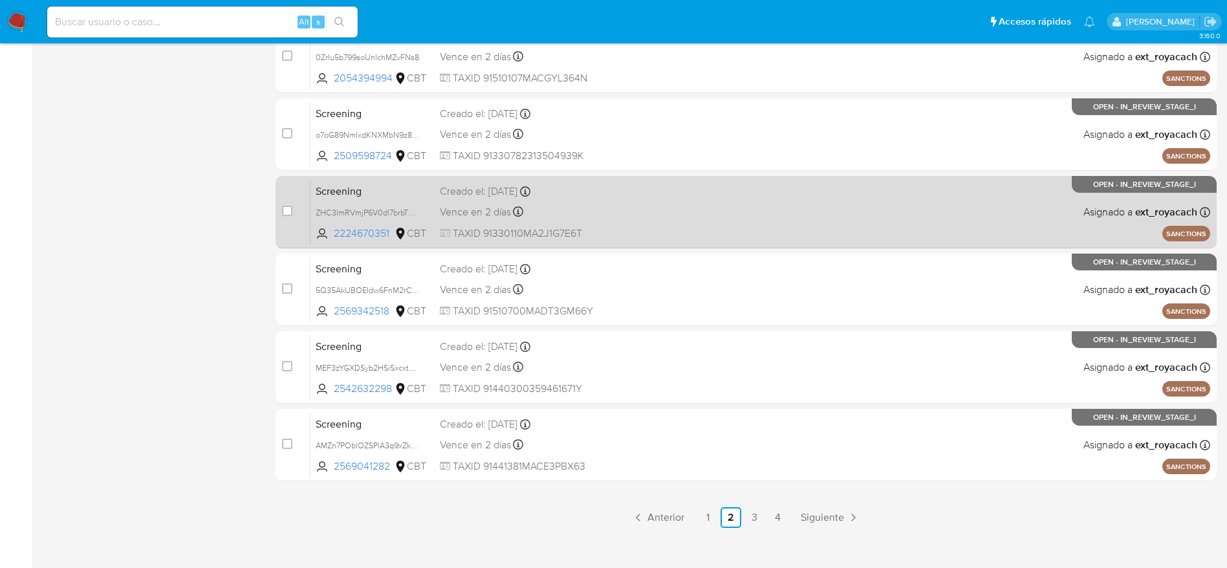
click at [602, 215] on div "Vence en 2 días Vence el 24/09/2025 09:51:43" at bounding box center [532, 211] width 185 height 17
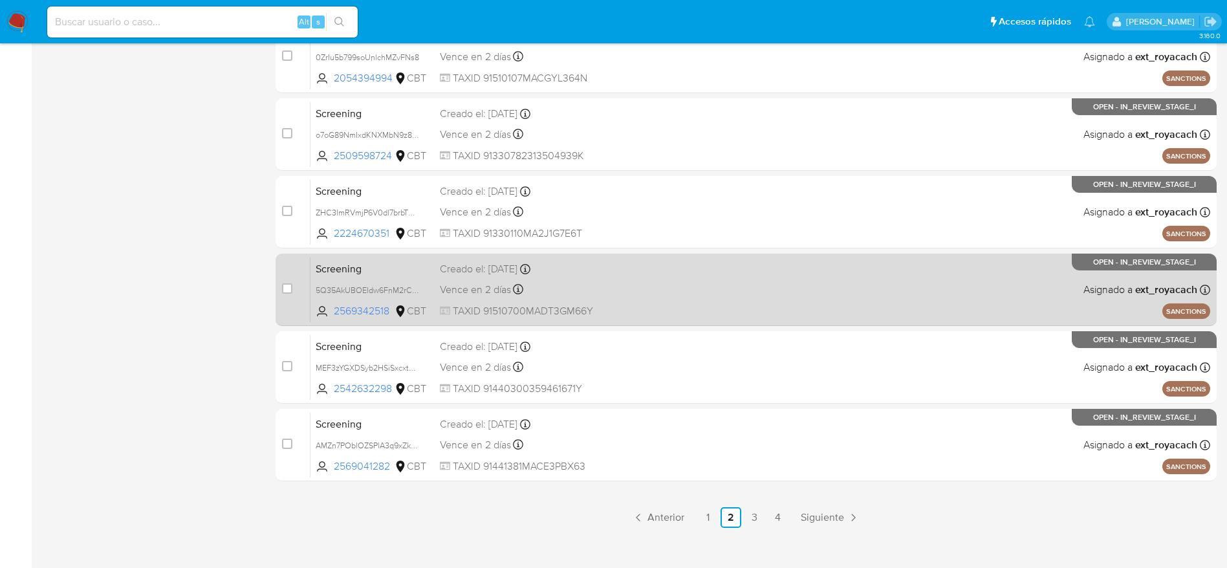
click at [473, 290] on span "Vence en 2 días" at bounding box center [475, 290] width 71 height 14
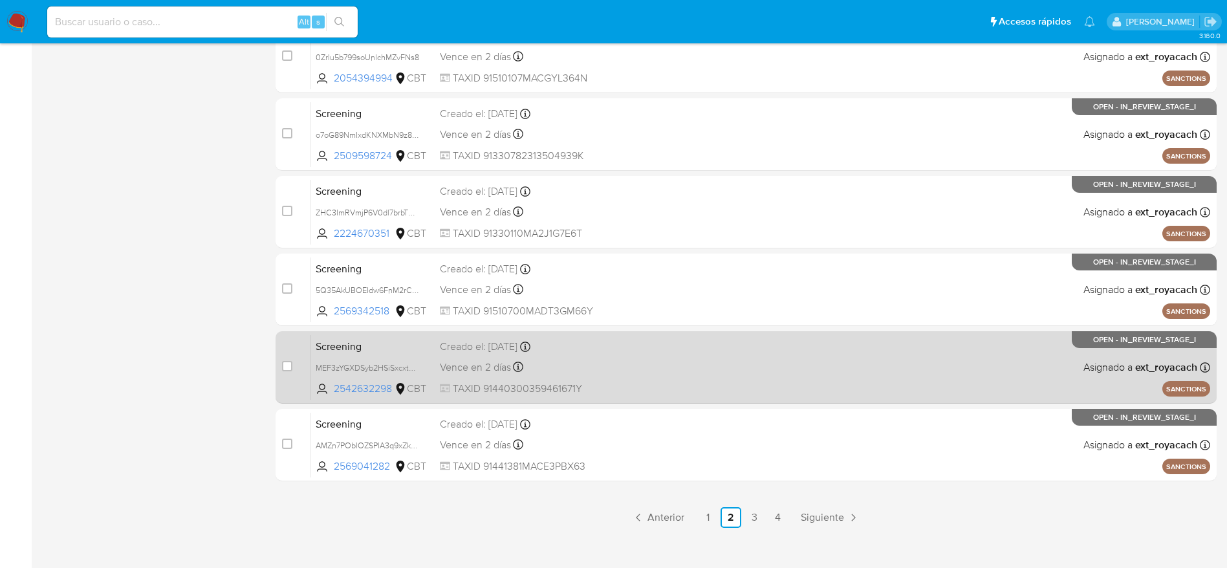
click at [497, 375] on div "Vence en 2 días Vence el 24/09/2025 09:51:43" at bounding box center [532, 366] width 185 height 17
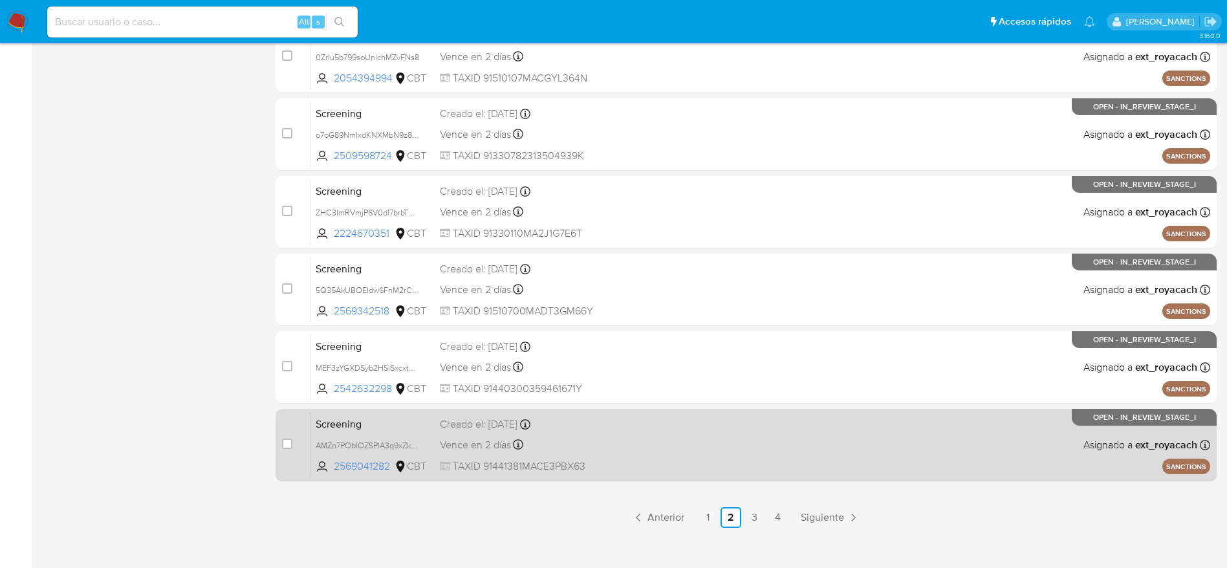
click at [474, 431] on div "Creado el: 22/09/2025 Creado el: 22/09/2025 09:51:43" at bounding box center [532, 424] width 185 height 14
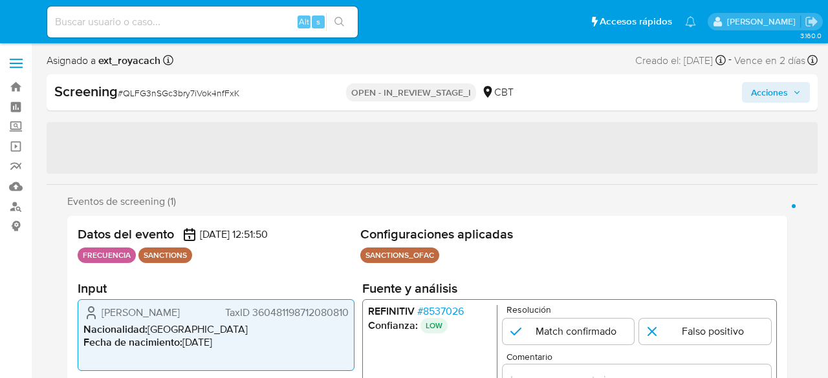
select select "10"
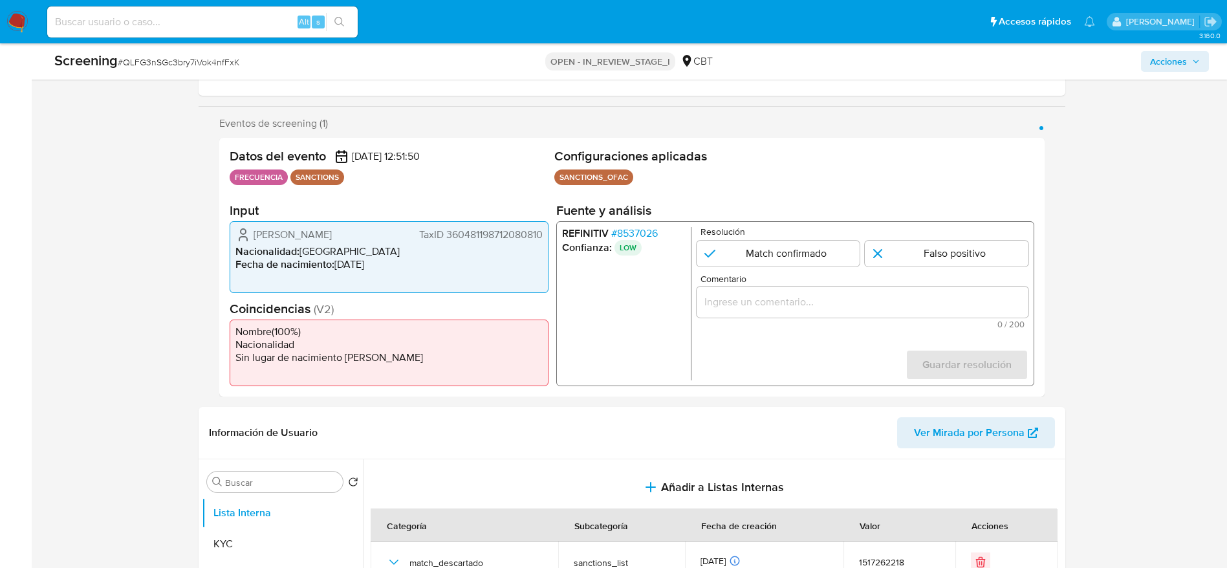
scroll to position [388, 0]
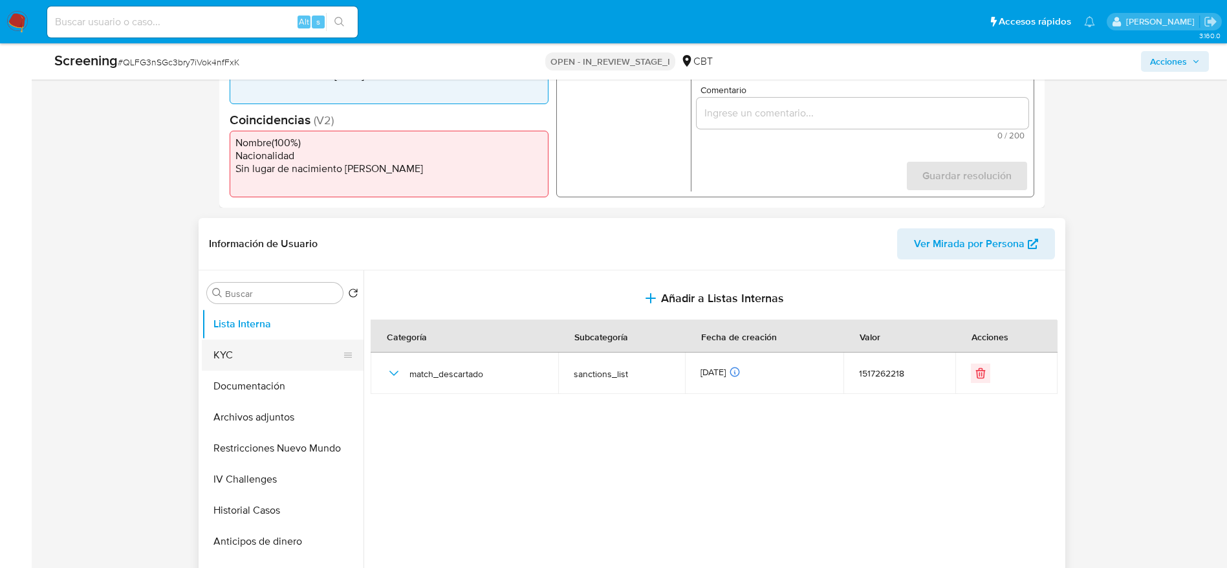
click at [271, 355] on button "KYC" at bounding box center [277, 355] width 151 height 31
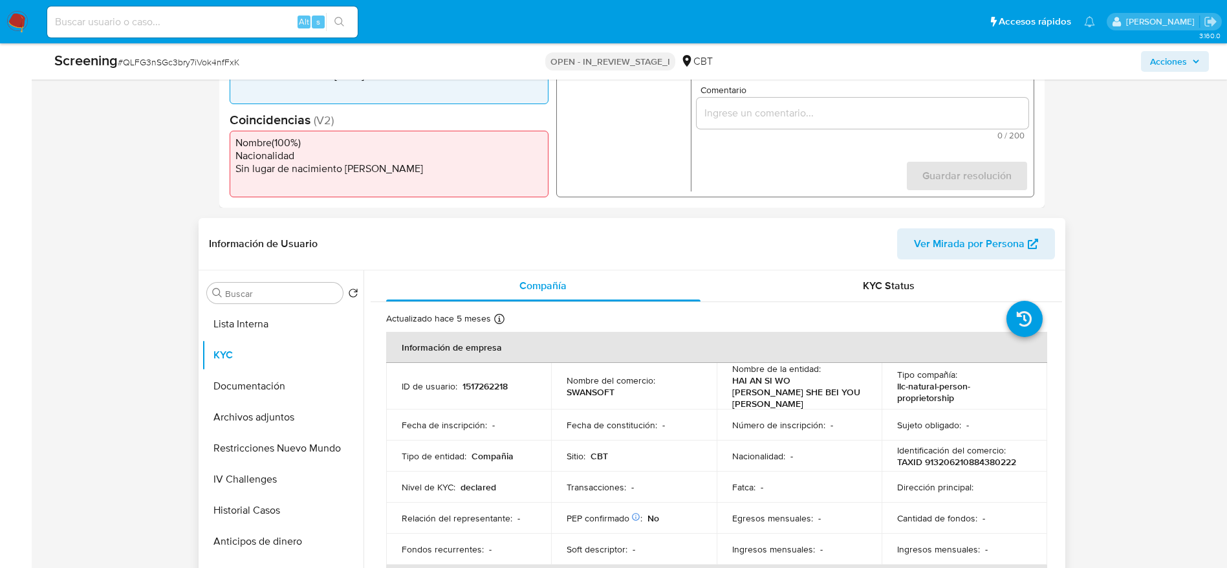
click at [490, 378] on p "1517262218" at bounding box center [485, 386] width 45 height 12
copy p "1517262218"
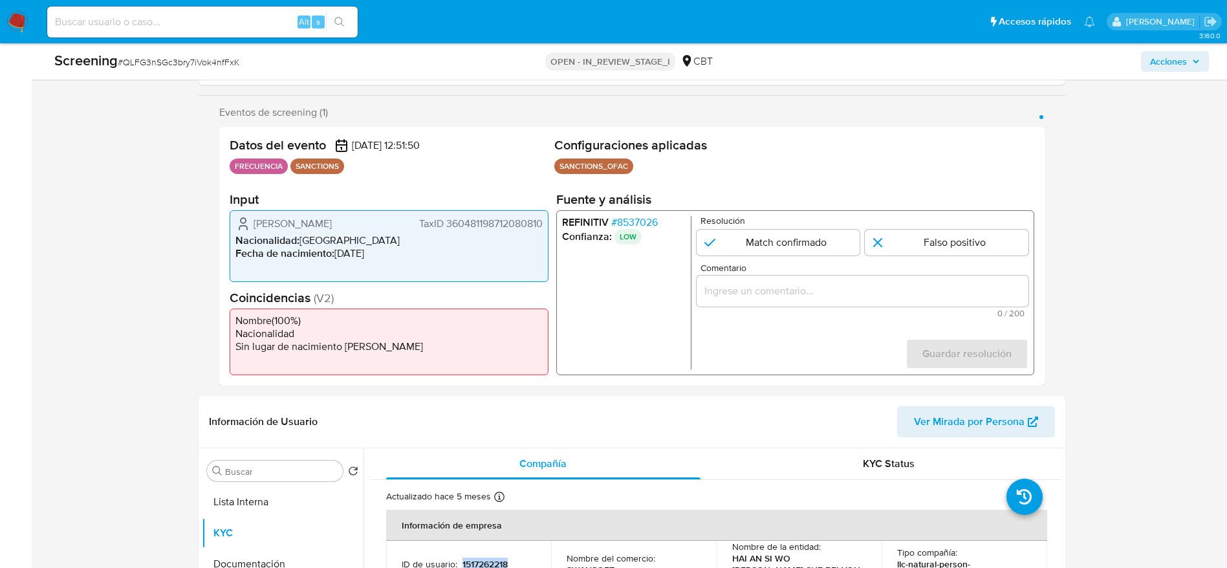
scroll to position [97, 0]
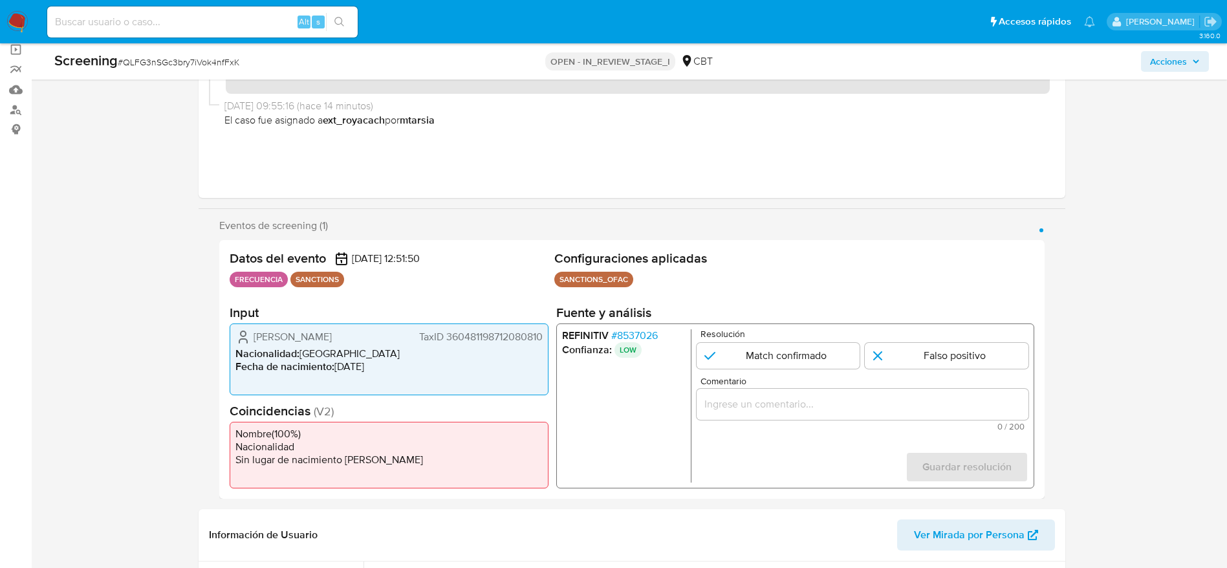
click at [798, 378] on input "Comentario" at bounding box center [862, 404] width 332 height 17
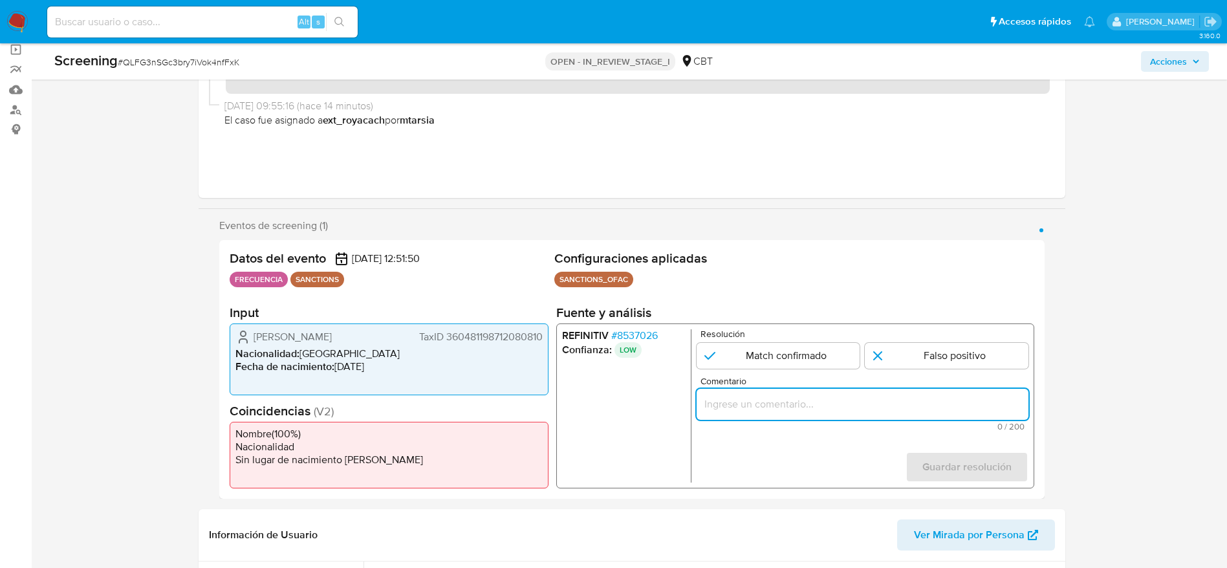
paste input "Compara al beneficiario final con Sancionado en listas. Sin relación, se desest…"
type input "Compara al beneficiario final con Sancionado en listas. Sin relación, se desest…"
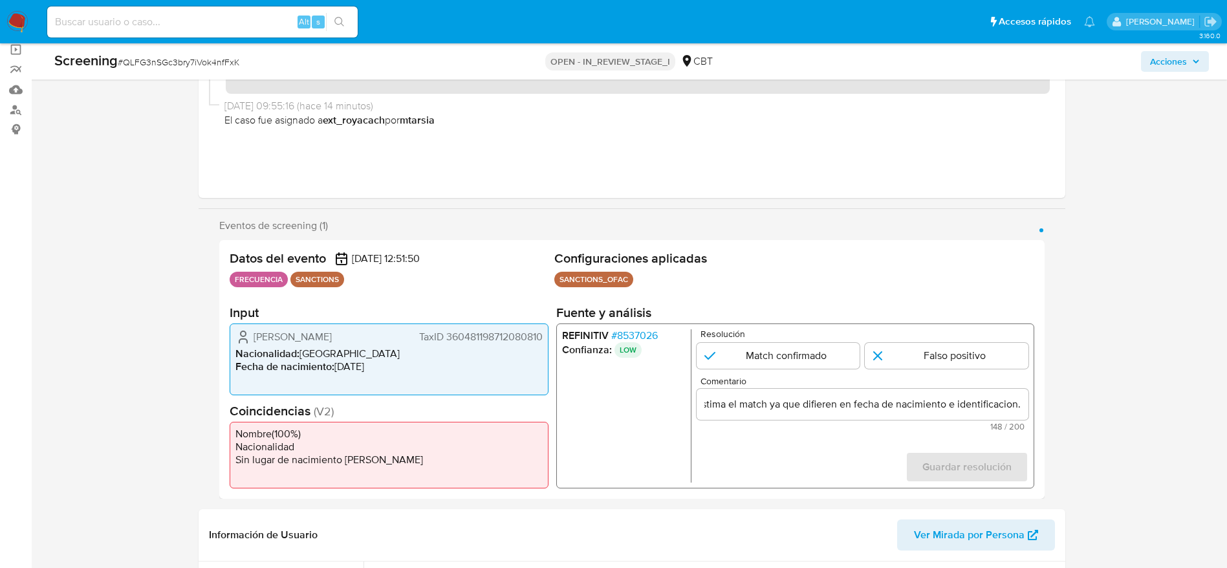
click at [827, 339] on div "Resolución Match confirmado Falso positivo" at bounding box center [862, 348] width 332 height 39
click at [827, 361] on input "1 de 1" at bounding box center [947, 356] width 164 height 26
radio input "true"
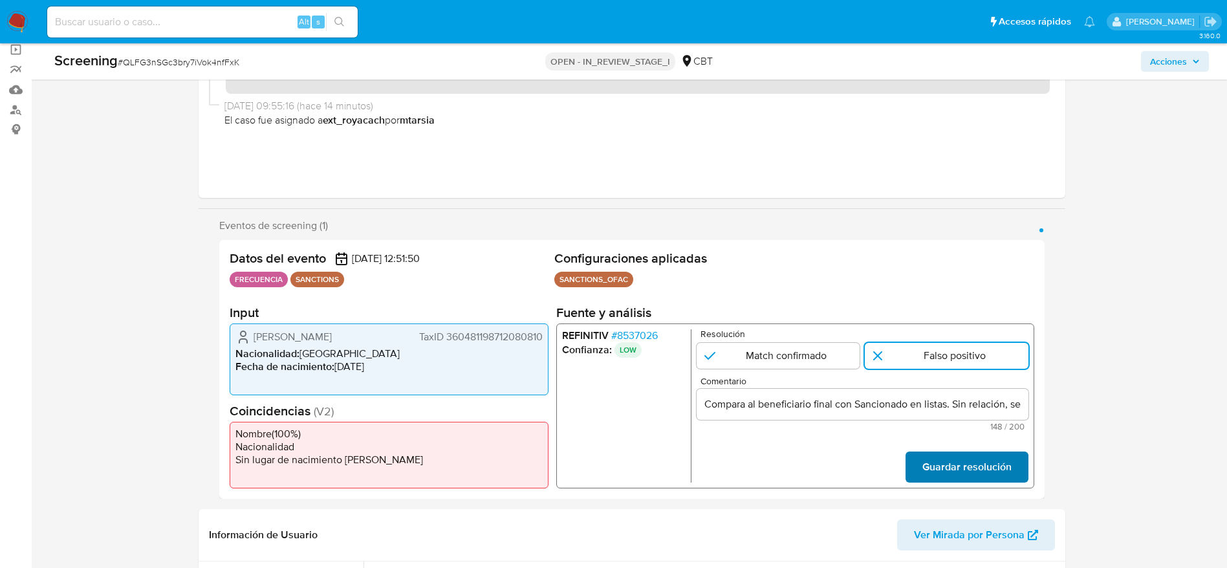
click at [827, 378] on span "Guardar resolución" at bounding box center [966, 467] width 89 height 28
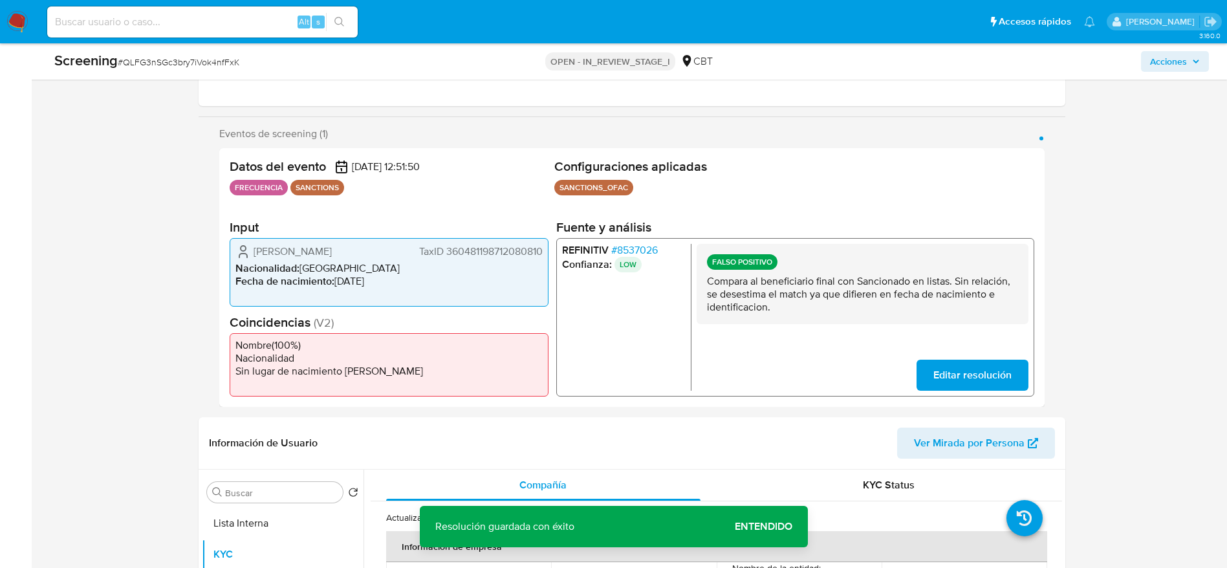
scroll to position [291, 0]
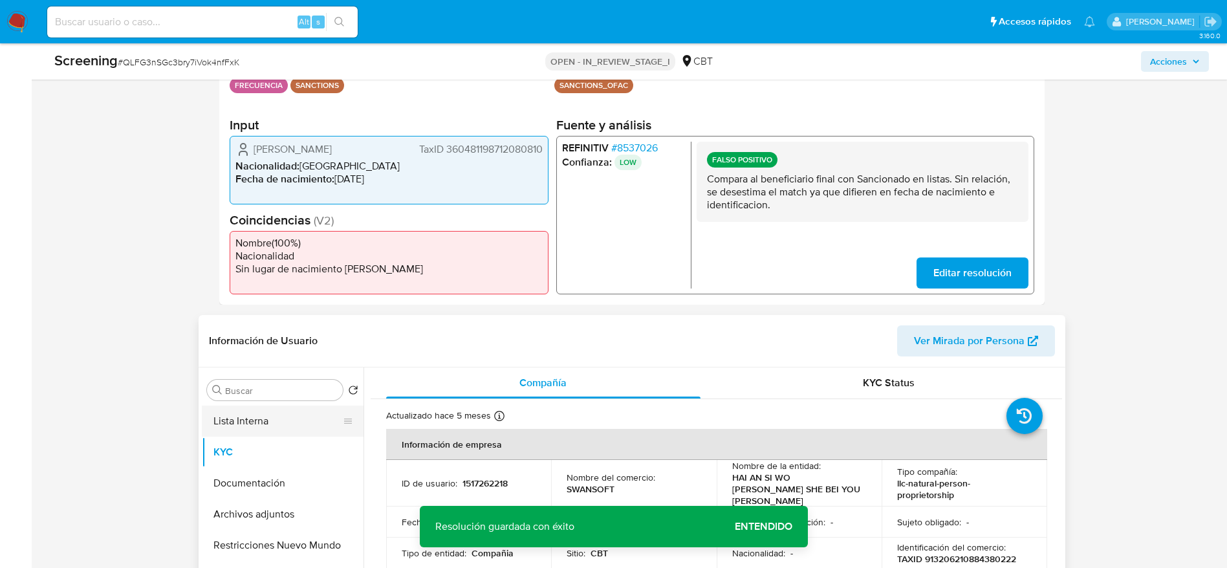
click at [297, 378] on button "Lista Interna" at bounding box center [277, 421] width 151 height 31
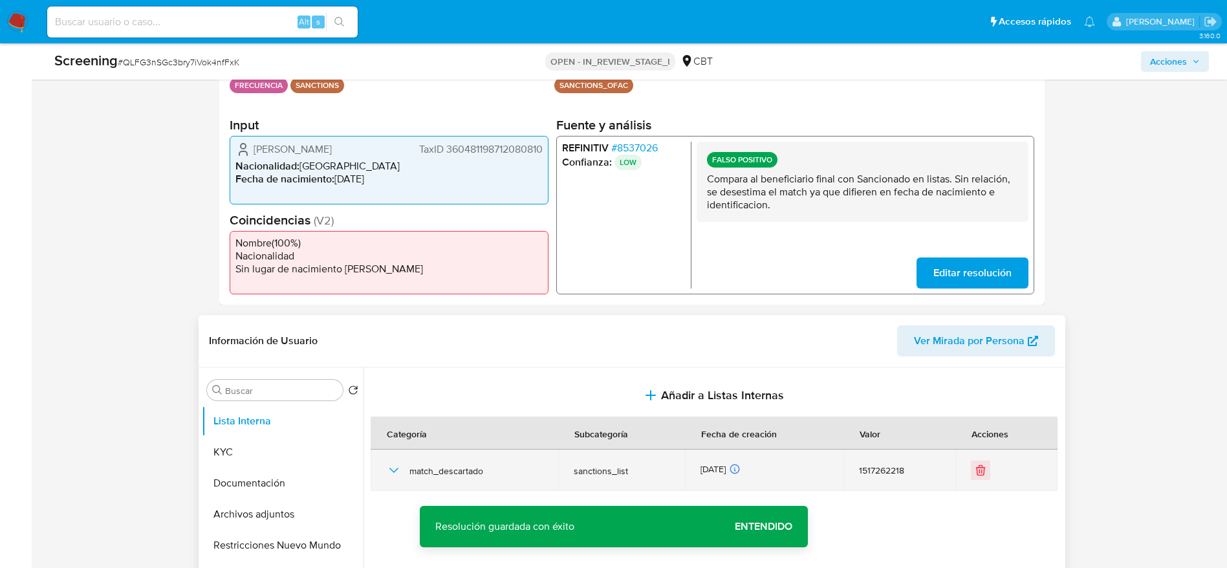
click at [400, 378] on icon "button" at bounding box center [394, 471] width 16 height 16
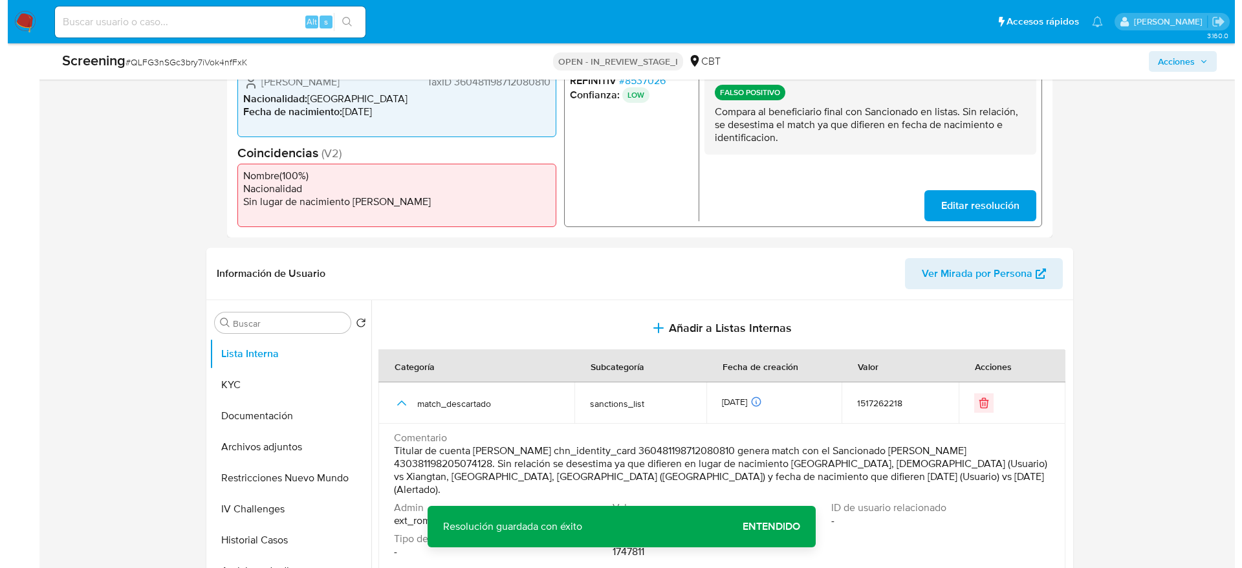
scroll to position [388, 0]
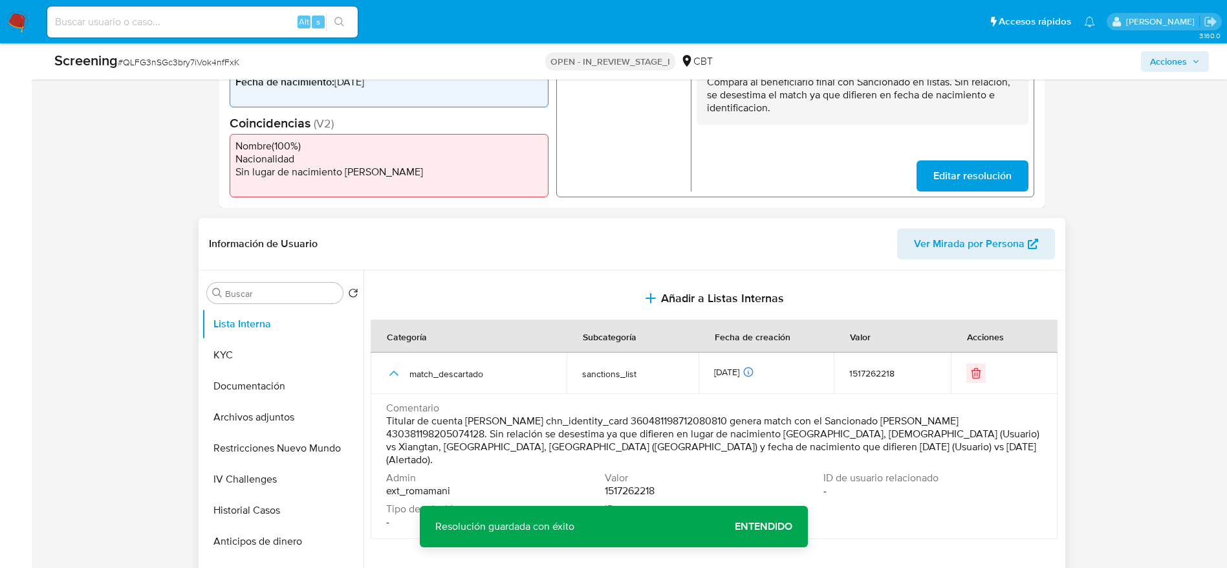
click at [654, 378] on span "Titular de cuenta Chao Wang chn_identity_card 360481198712080810 genera match c…" at bounding box center [712, 441] width 653 height 52
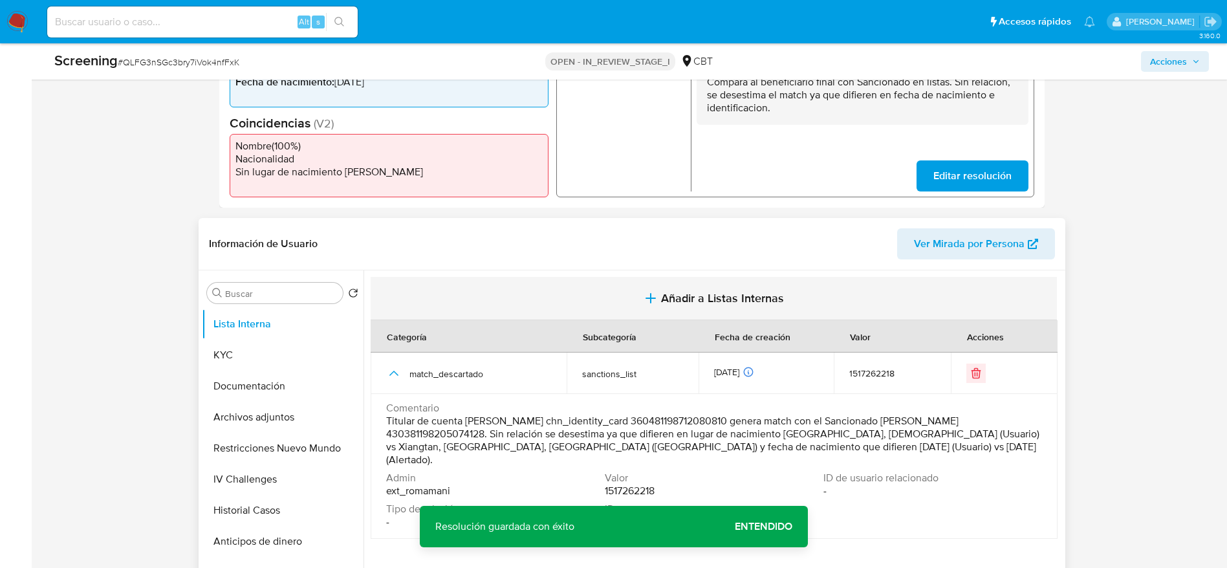
click at [643, 302] on icon "button" at bounding box center [651, 298] width 16 height 16
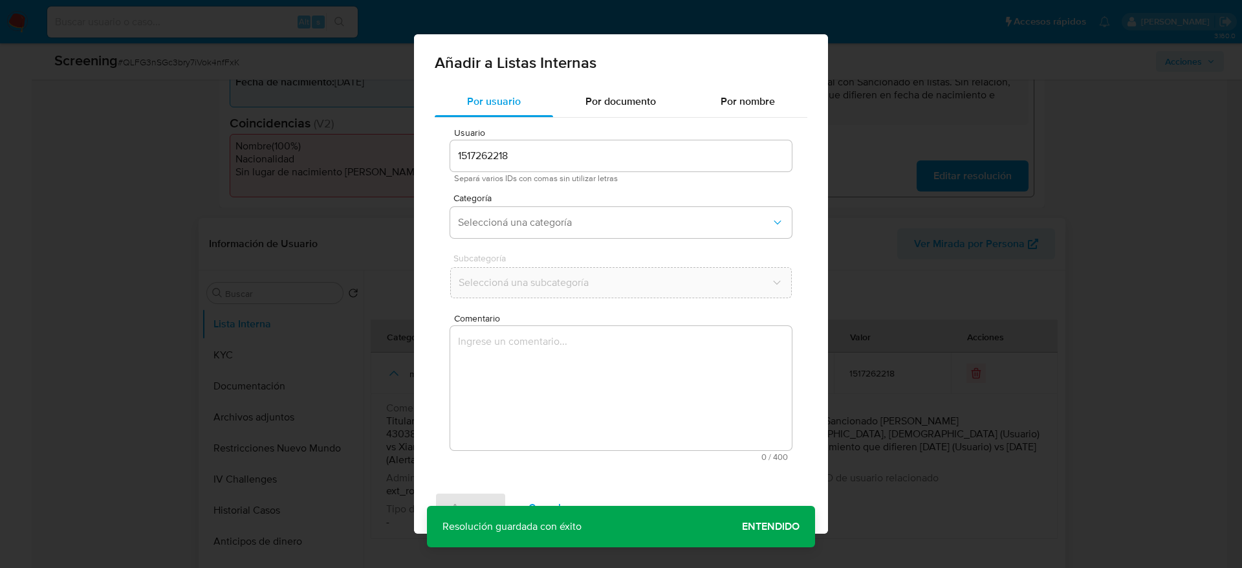
click at [596, 378] on textarea "Comentario" at bounding box center [621, 388] width 342 height 124
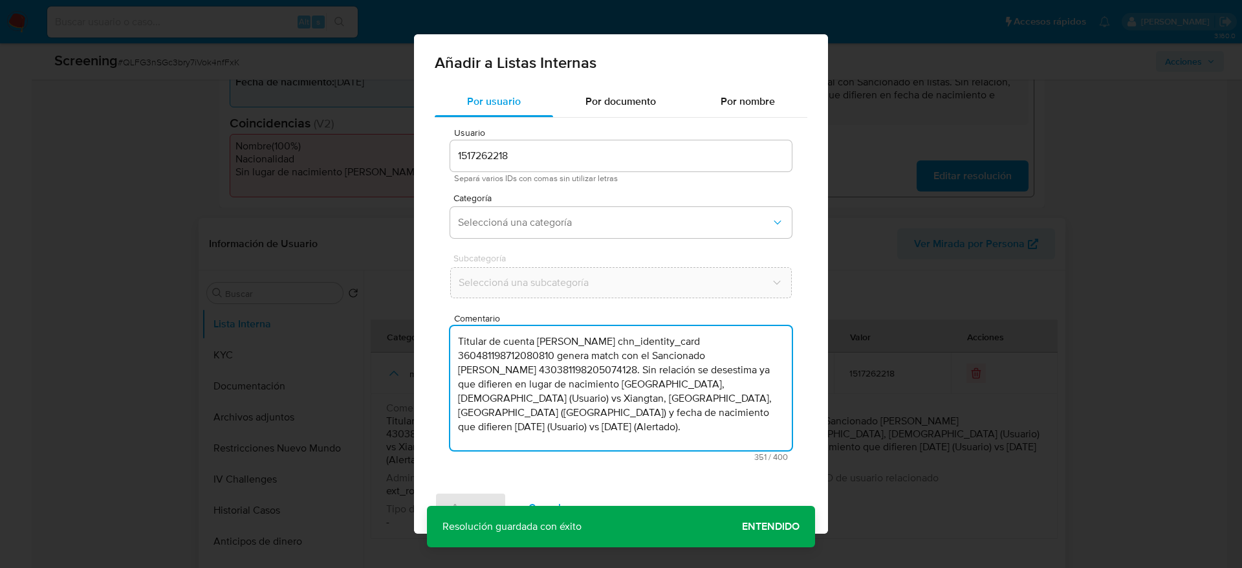
type textarea "Titular de cuenta Chao Wang chn_identity_card 360481198712080810 genera match c…"
click at [535, 193] on span "Categoría" at bounding box center [624, 197] width 342 height 9
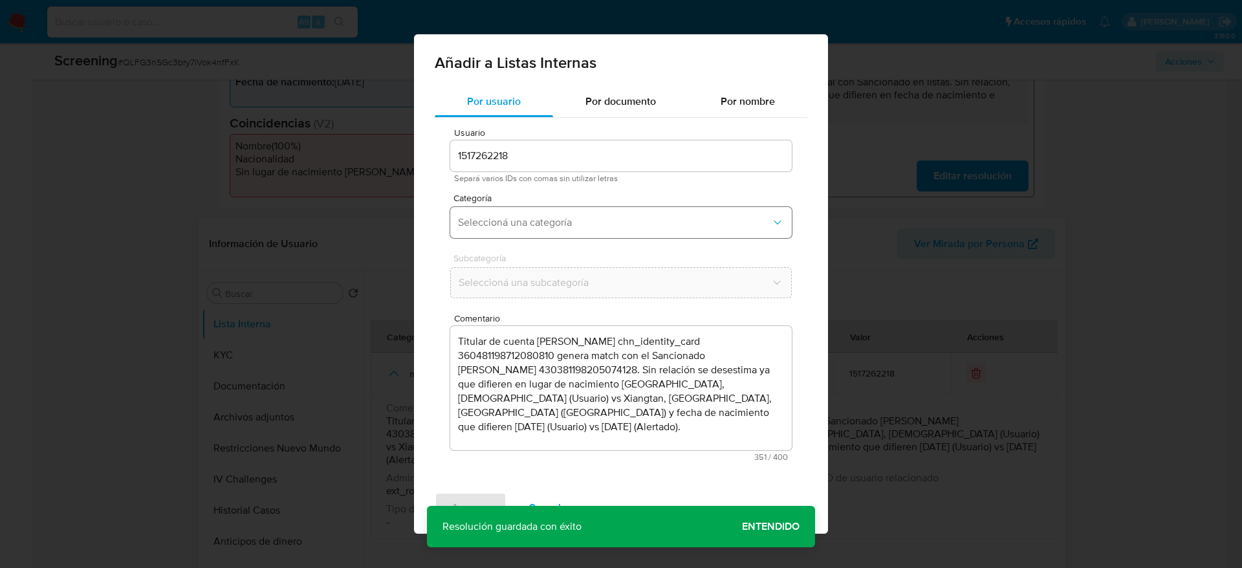
click at [549, 224] on span "Seleccioná una categoría" at bounding box center [614, 222] width 313 height 13
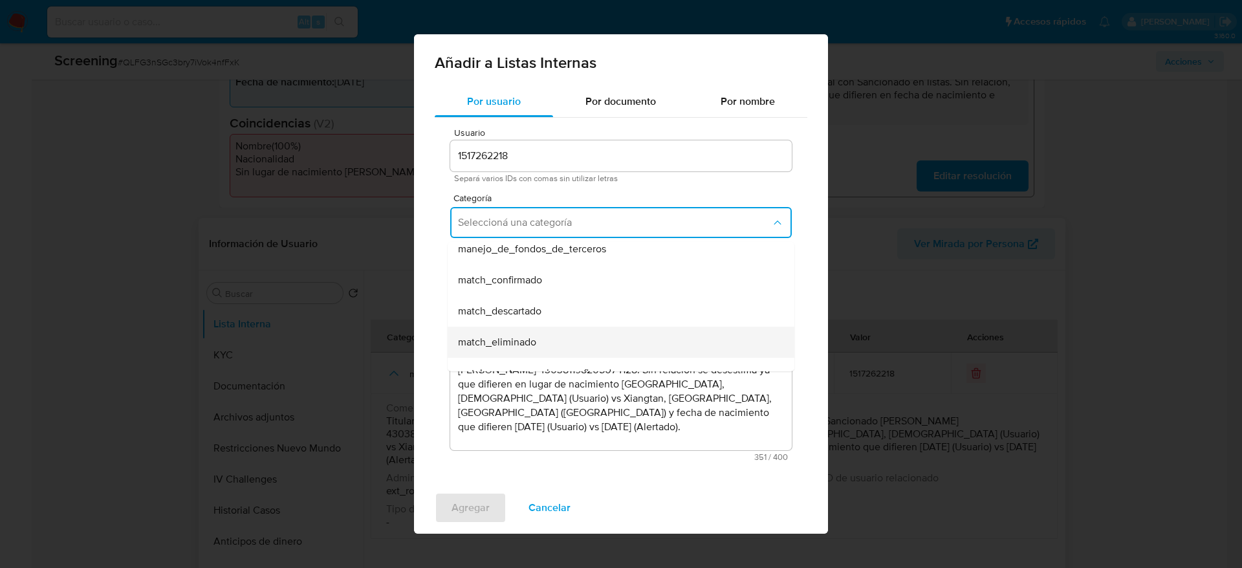
scroll to position [97, 0]
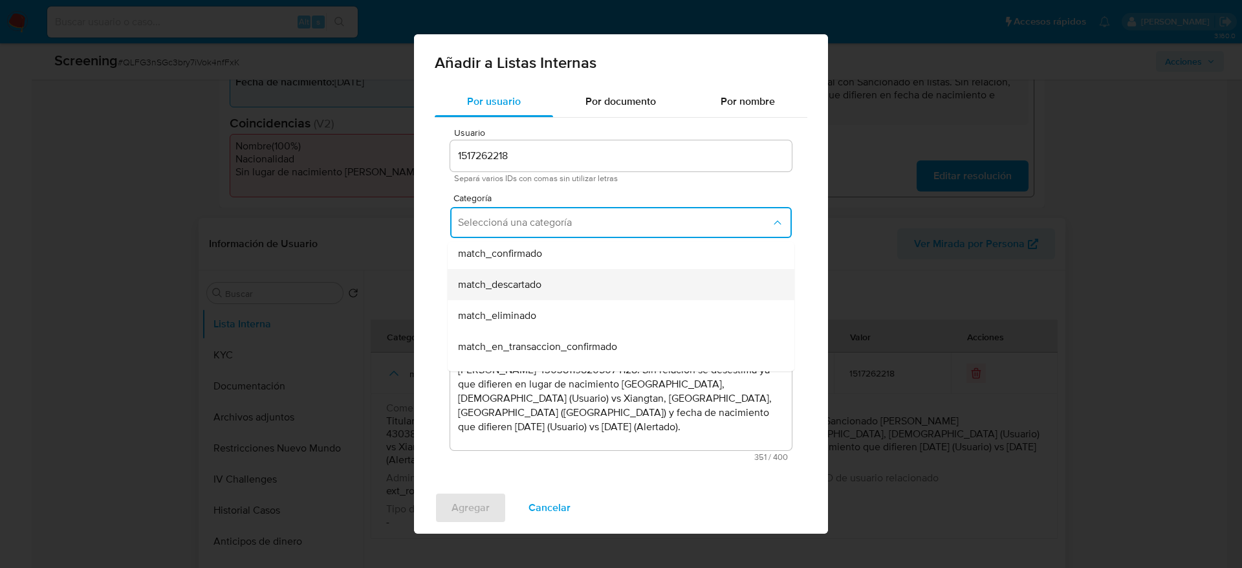
click at [527, 283] on span "match_descartado" at bounding box center [499, 284] width 83 height 13
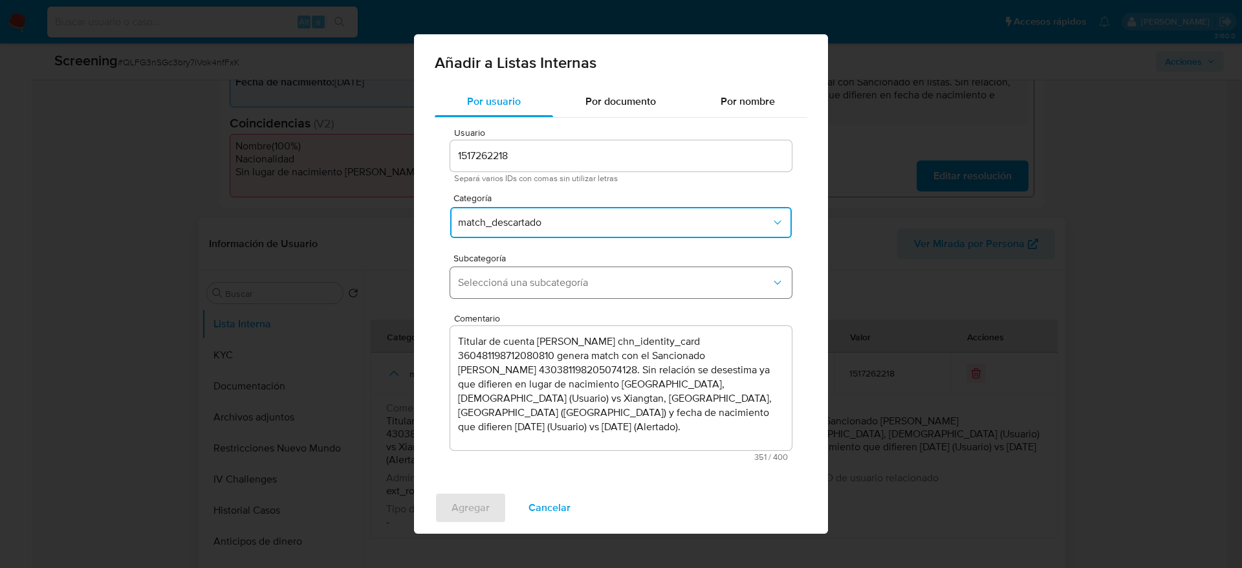
click at [571, 282] on span "Seleccioná una subcategoría" at bounding box center [614, 282] width 313 height 13
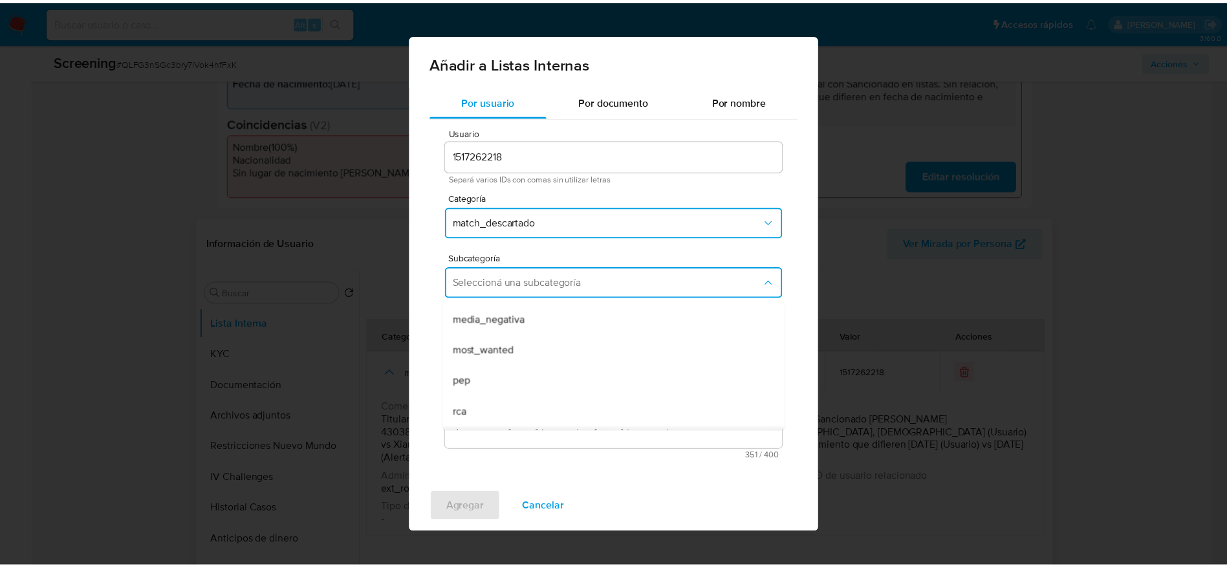
scroll to position [88, 0]
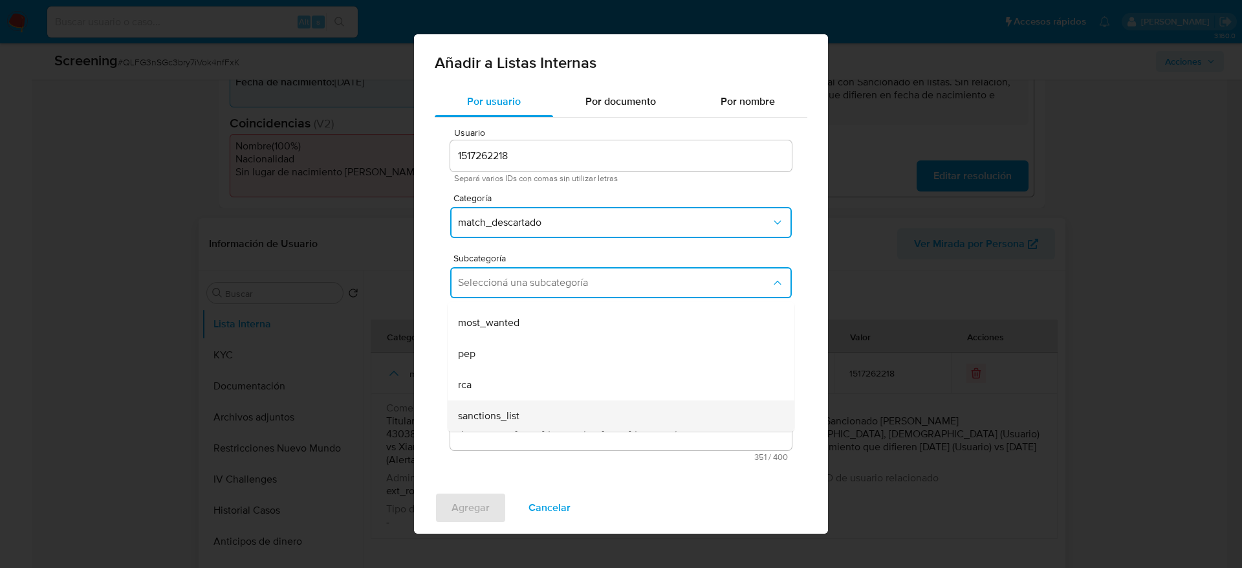
click at [549, 378] on div "sanctions_list" at bounding box center [617, 415] width 318 height 31
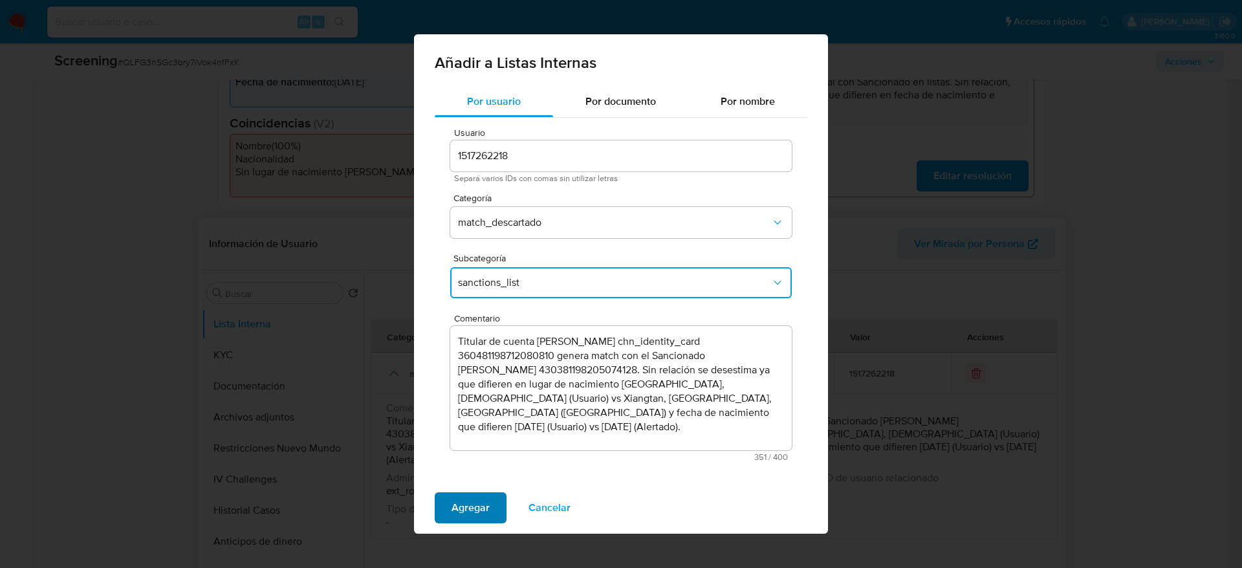
click at [462, 378] on span "Agregar" at bounding box center [471, 508] width 38 height 28
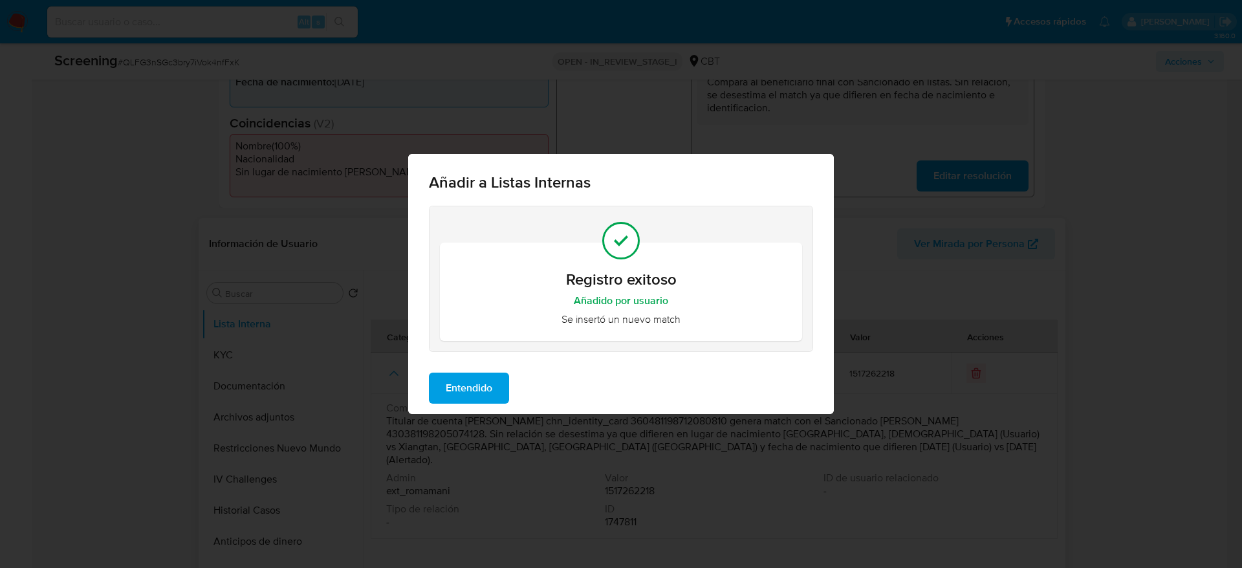
click at [477, 378] on span "Entendido" at bounding box center [469, 388] width 47 height 28
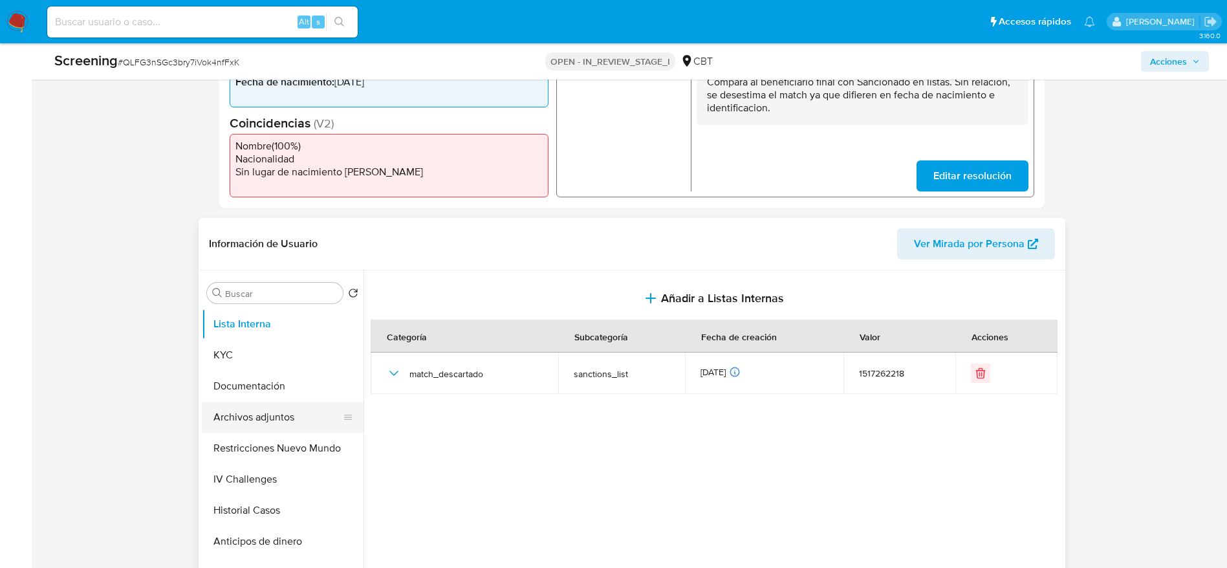
click at [272, 378] on button "Archivos adjuntos" at bounding box center [277, 417] width 151 height 31
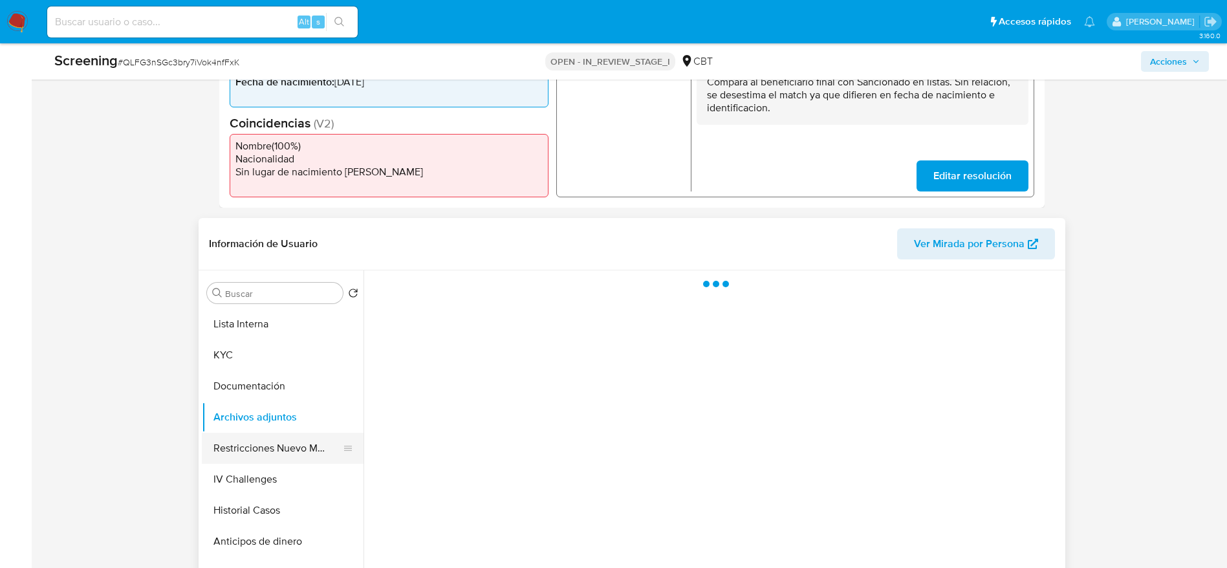
click at [283, 378] on button "Restricciones Nuevo Mundo" at bounding box center [277, 448] width 151 height 31
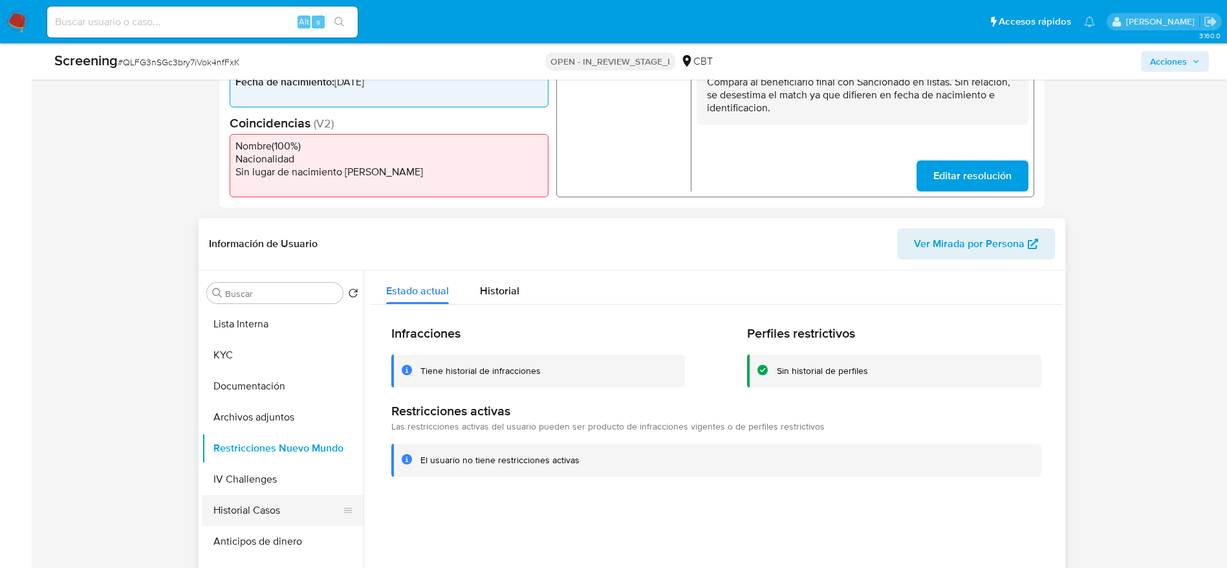
click at [261, 378] on button "Historial Casos" at bounding box center [277, 510] width 151 height 31
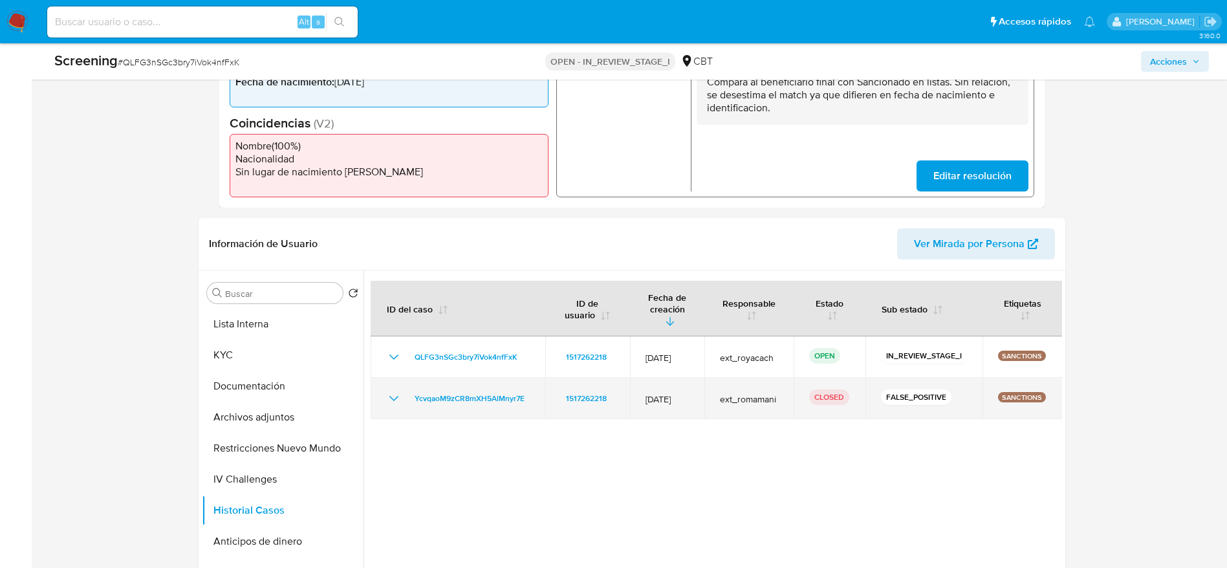
click at [393, 378] on icon "Mostrar/Ocultar" at bounding box center [394, 399] width 16 height 16
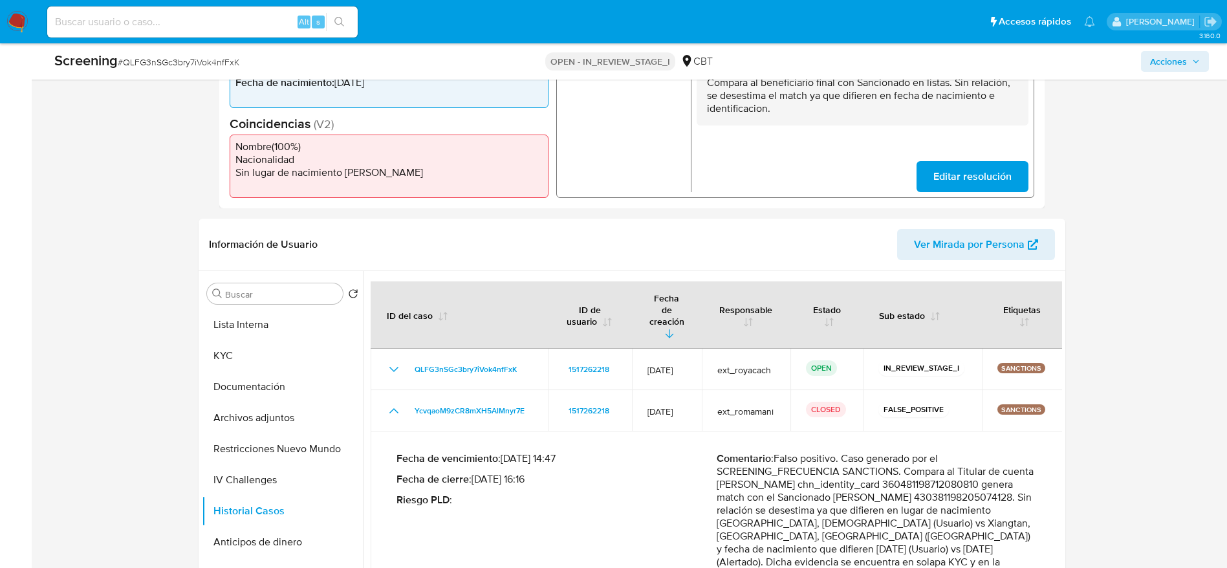
scroll to position [291, 0]
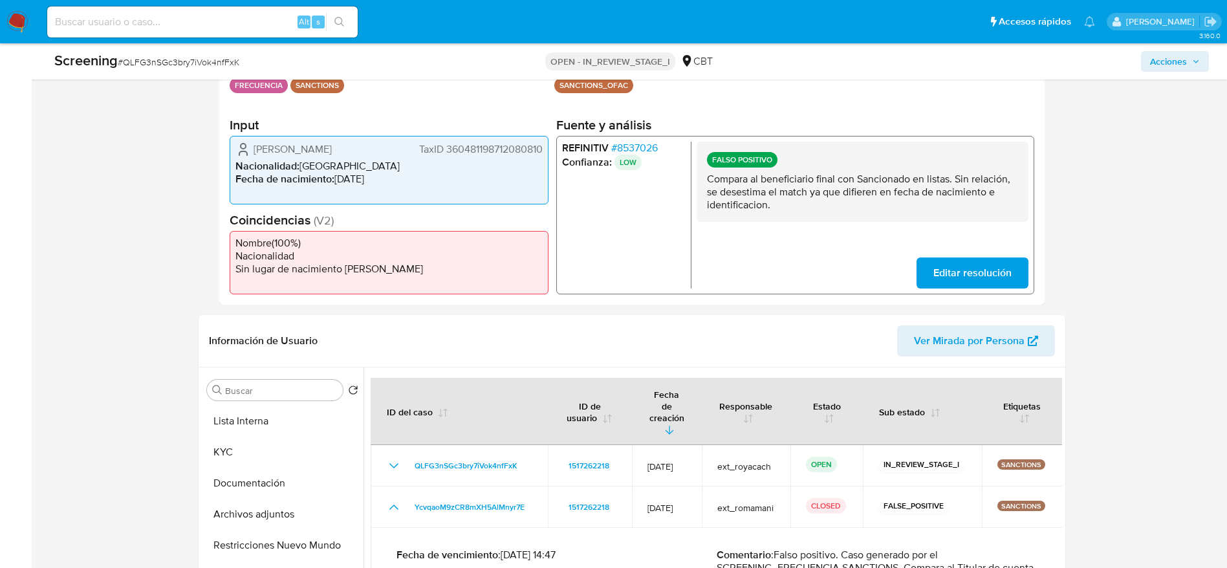
drag, startPoint x: 649, startPoint y: 137, endPoint x: 648, endPoint y: 149, distance: 12.3
click at [648, 138] on div "REFINITIV # 8537026 Confianza: LOW FALSO POSITIVO Compara al beneficiario final…" at bounding box center [795, 215] width 478 height 158
click at [648, 149] on span "# 8537026" at bounding box center [634, 148] width 47 height 13
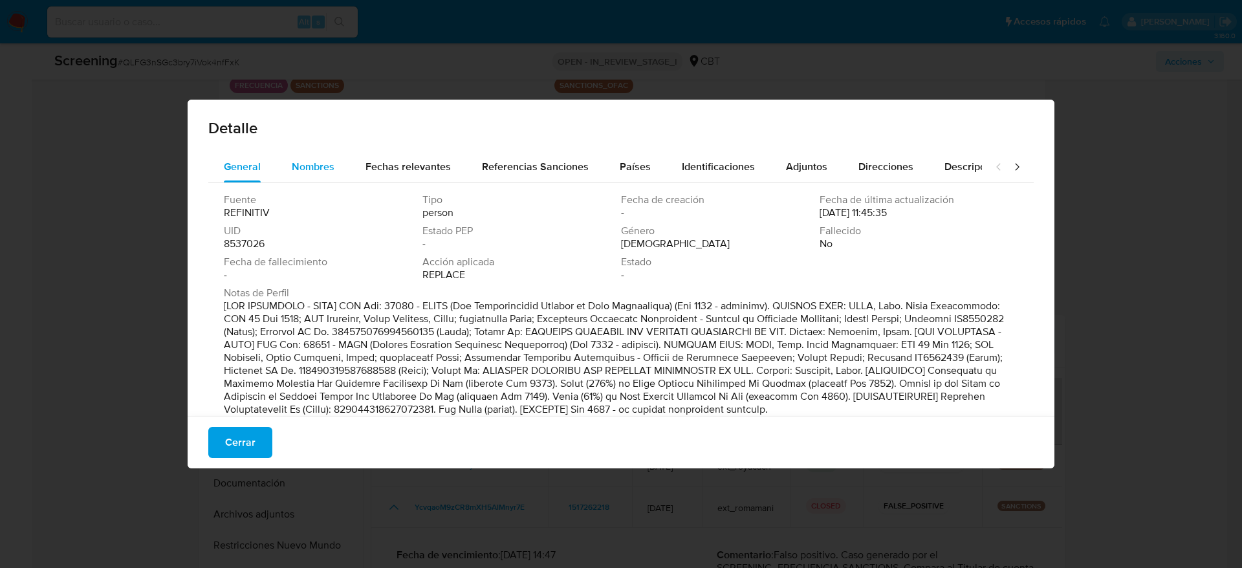
click at [316, 164] on span "Nombres" at bounding box center [313, 166] width 43 height 15
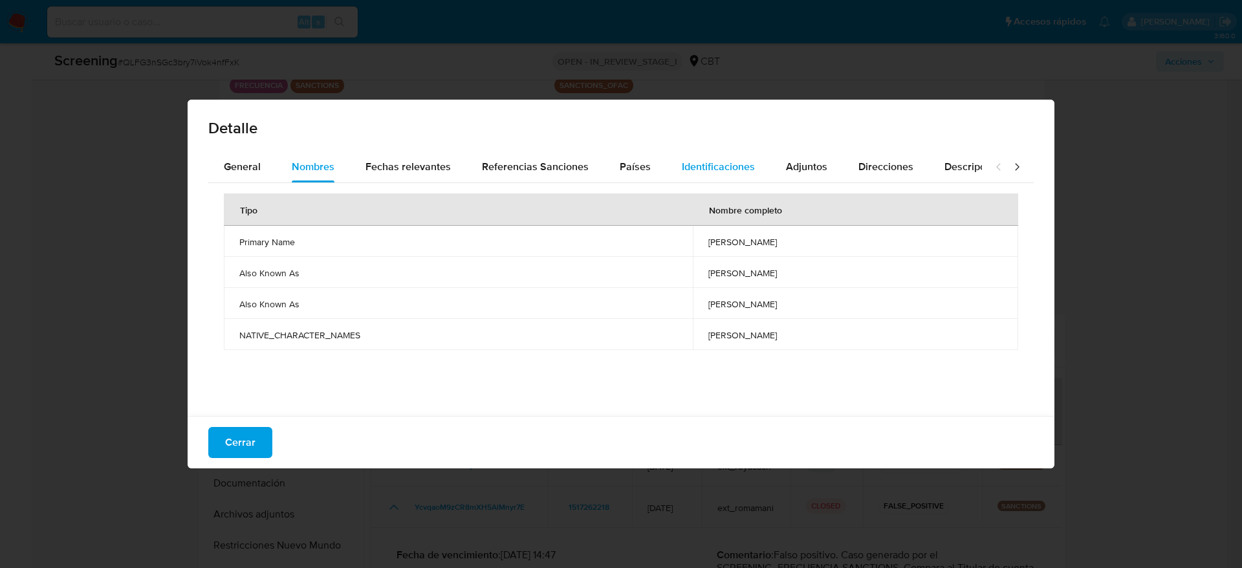
click at [712, 156] on div "Identificaciones" at bounding box center [718, 166] width 73 height 31
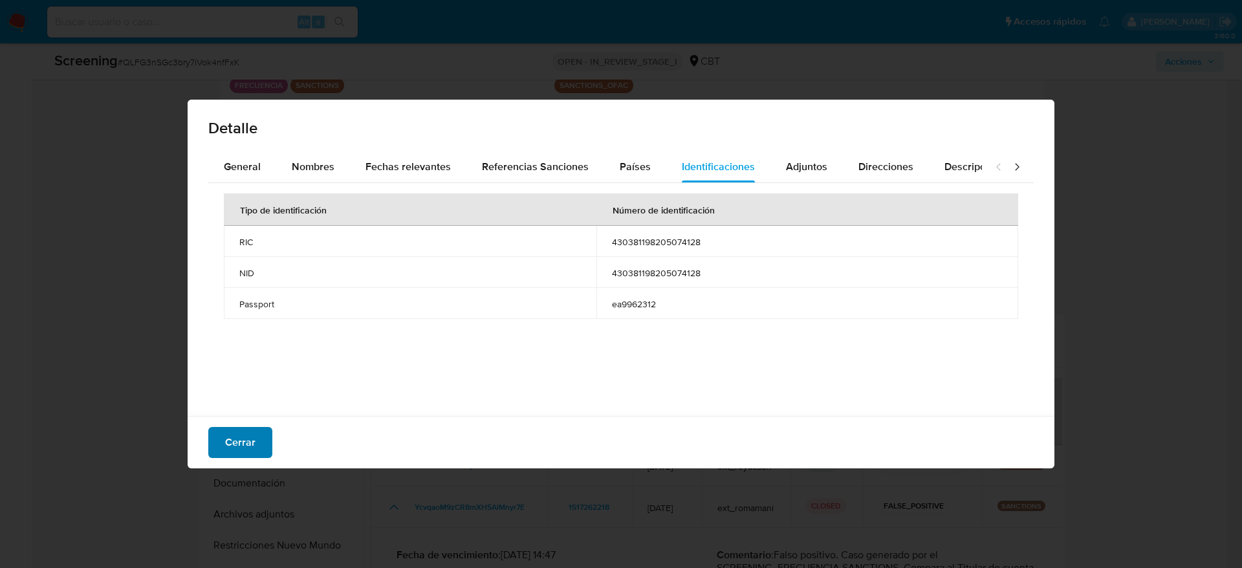
click at [244, 378] on span "Cerrar" at bounding box center [240, 442] width 30 height 28
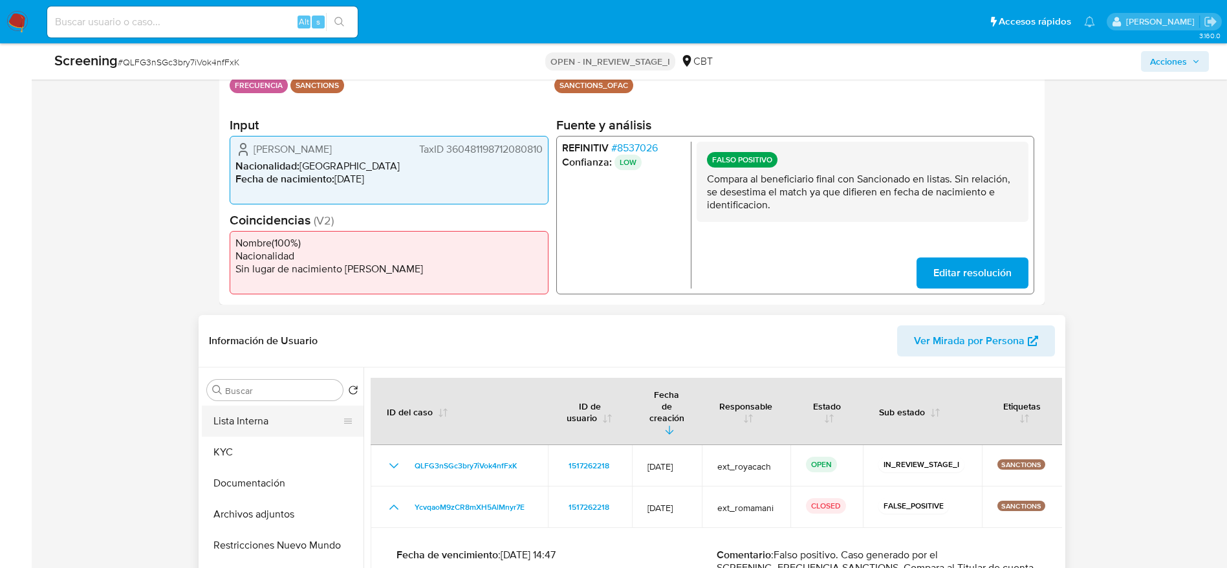
click at [285, 378] on button "Lista Interna" at bounding box center [277, 421] width 151 height 31
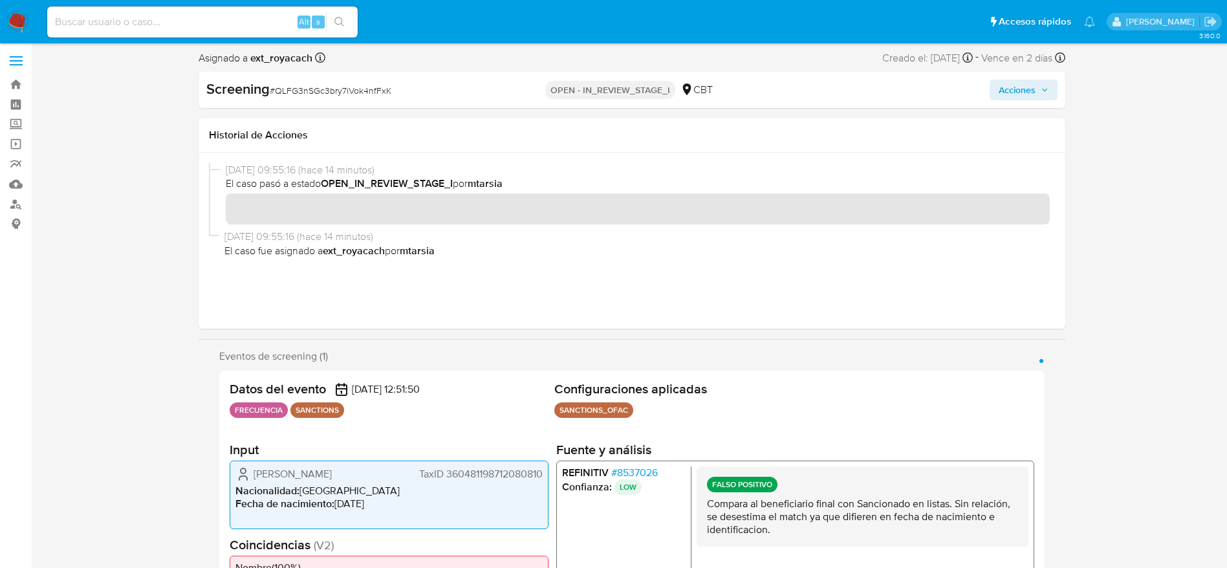
scroll to position [0, 0]
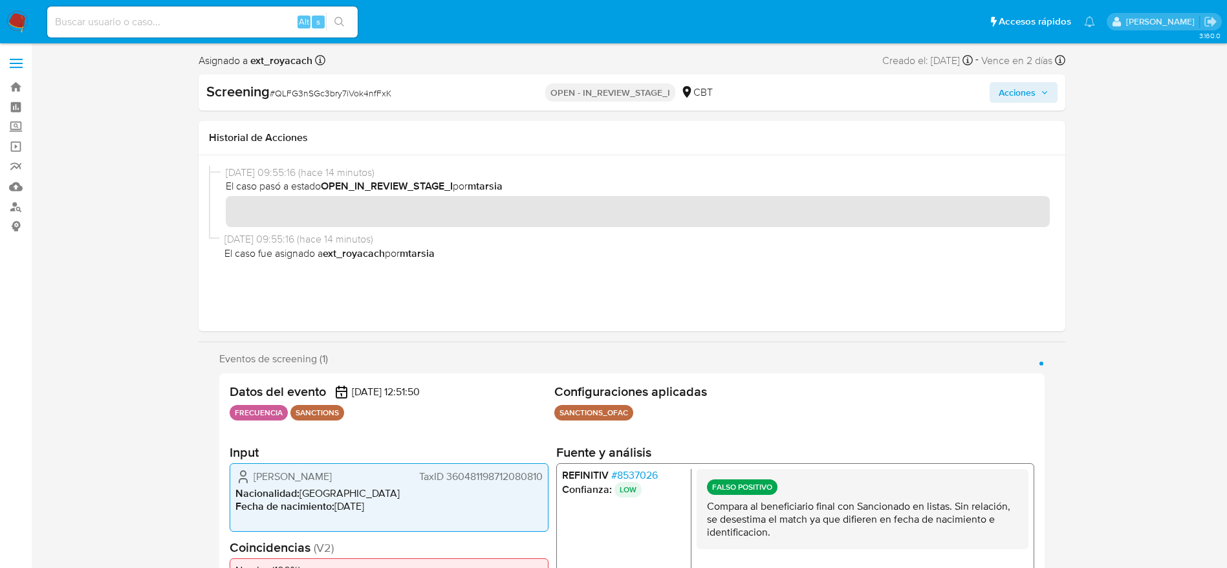
click at [827, 93] on span "Acciones" at bounding box center [1017, 92] width 37 height 21
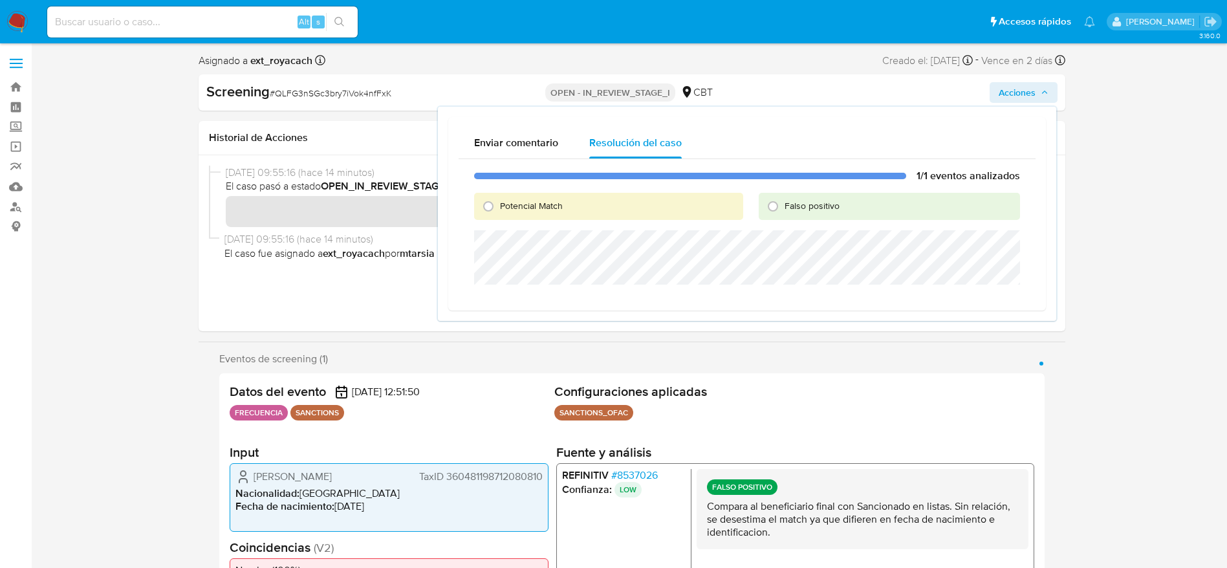
click at [811, 194] on div "Falso positivo" at bounding box center [889, 206] width 261 height 27
click at [811, 201] on span "Falso positivo" at bounding box center [812, 205] width 55 height 13
click at [783, 201] on input "Falso positivo" at bounding box center [773, 206] width 21 height 21
radio input "true"
click at [807, 378] on p "Compara al beneficiario final con Sancionado en listas. Sin relación, se desest…" at bounding box center [861, 519] width 311 height 39
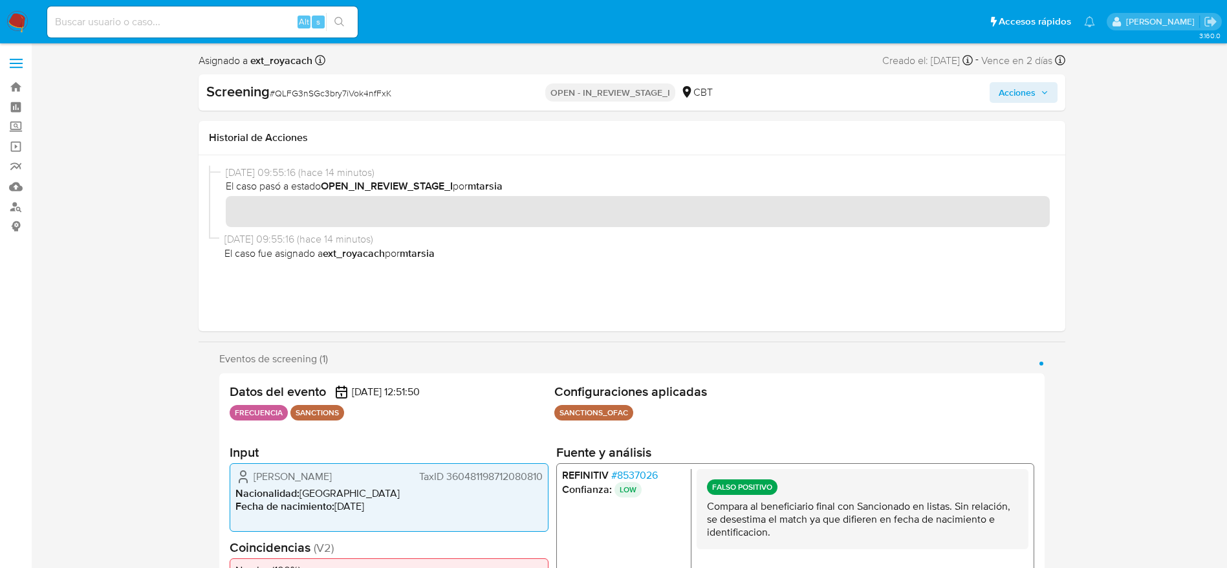
click at [827, 97] on span "Acciones" at bounding box center [1017, 92] width 37 height 21
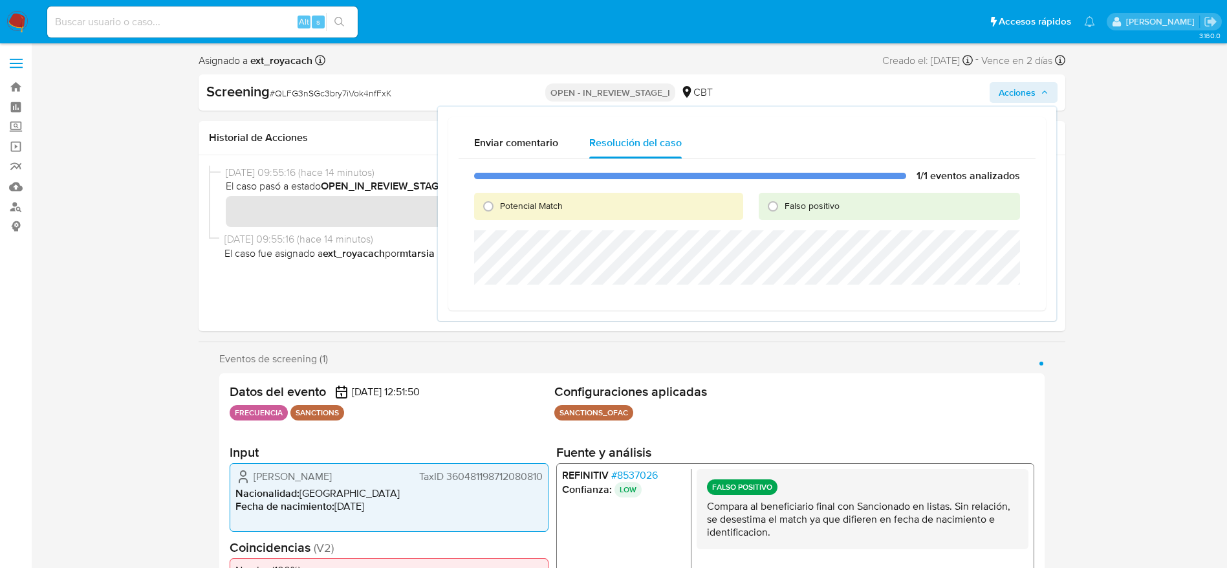
click at [827, 210] on div "Falso positivo" at bounding box center [889, 206] width 261 height 27
click at [827, 203] on span "Falso positivo" at bounding box center [812, 205] width 55 height 13
click at [783, 203] on input "Falso positivo" at bounding box center [773, 206] width 21 height 21
radio input "true"
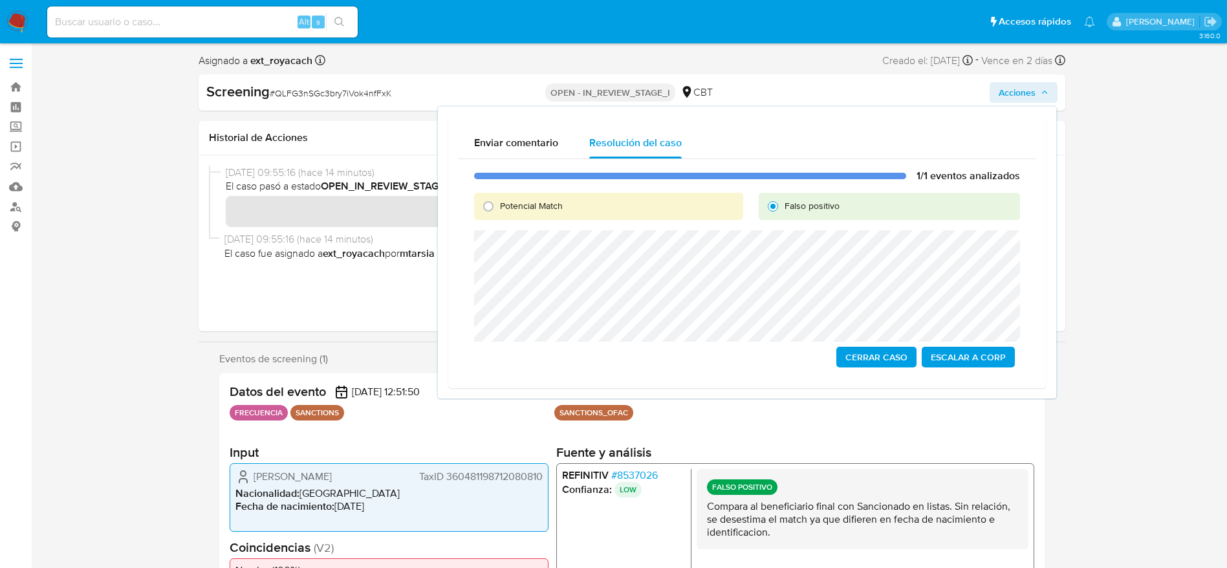
click at [827, 351] on span "Cerrar Caso" at bounding box center [876, 357] width 62 height 18
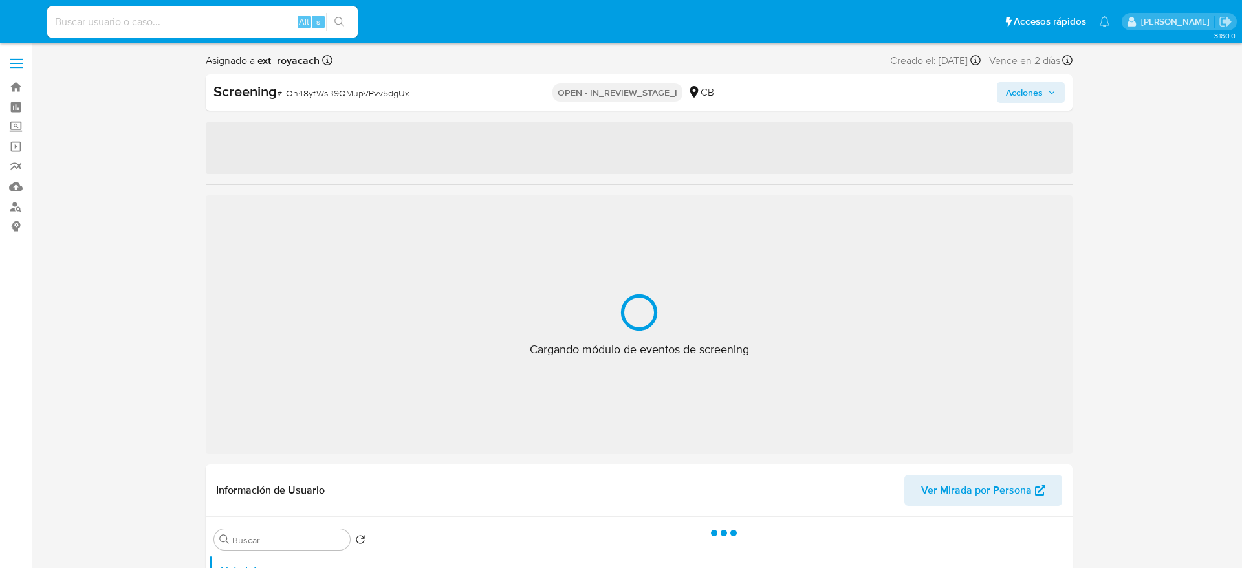
select select "10"
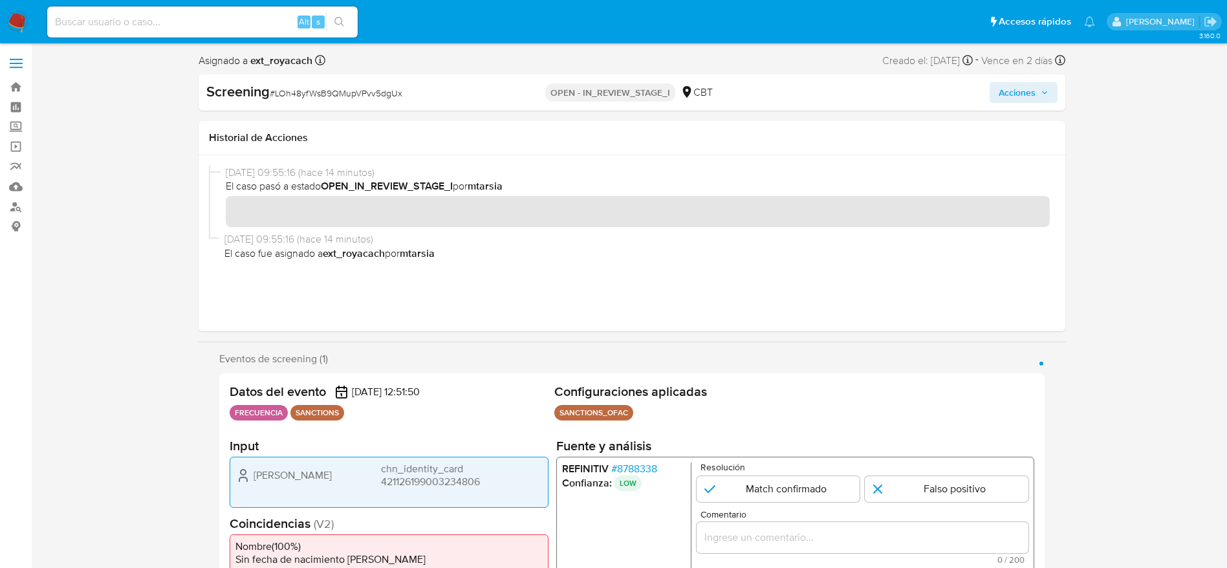
click at [271, 466] on div "Ying Li chn_identity_card 421126199003234806" at bounding box center [388, 476] width 307 height 26
click at [263, 472] on span "Ying Li" at bounding box center [293, 475] width 78 height 13
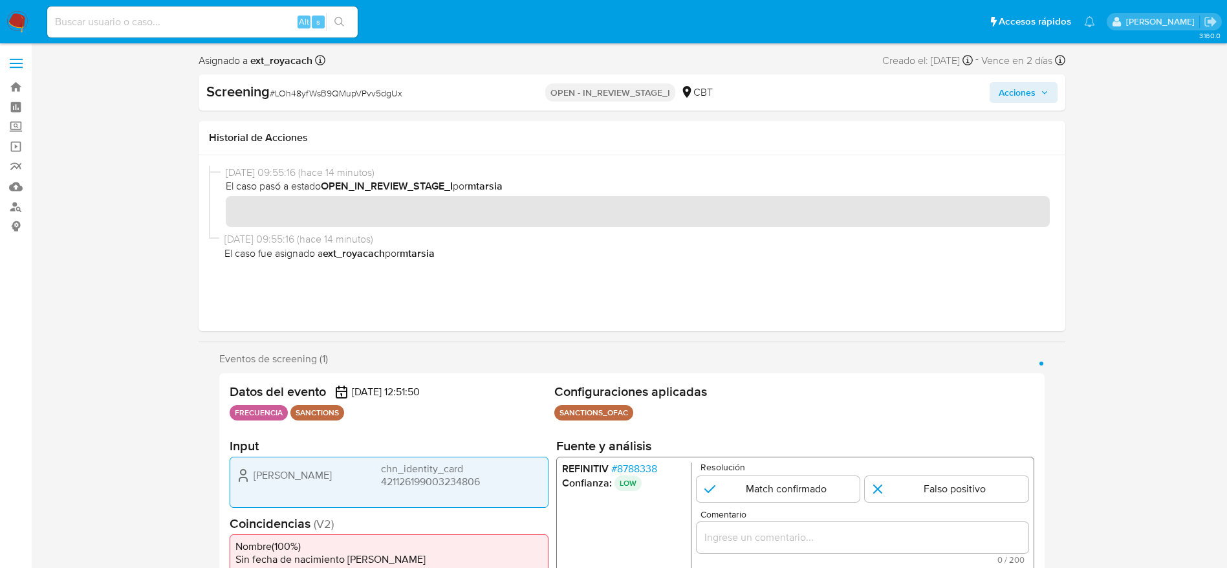
click at [343, 92] on span "# LOh48yfWsB9QMupVPvv5dgUx" at bounding box center [336, 93] width 133 height 13
drag, startPoint x: 343, startPoint y: 92, endPoint x: 451, endPoint y: 32, distance: 123.7
click at [343, 91] on span "# LOh48yfWsB9QMupVPvv5dgUx" at bounding box center [336, 93] width 133 height 13
copy span "LOh48yfWsB9QMupVPvv5dgUx"
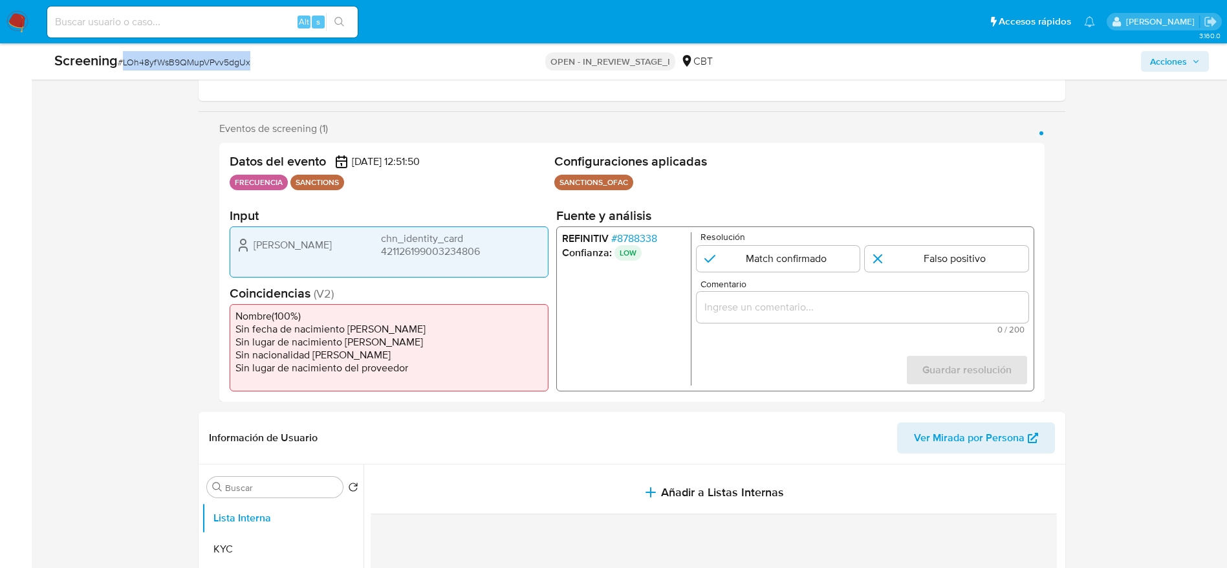
scroll to position [291, 0]
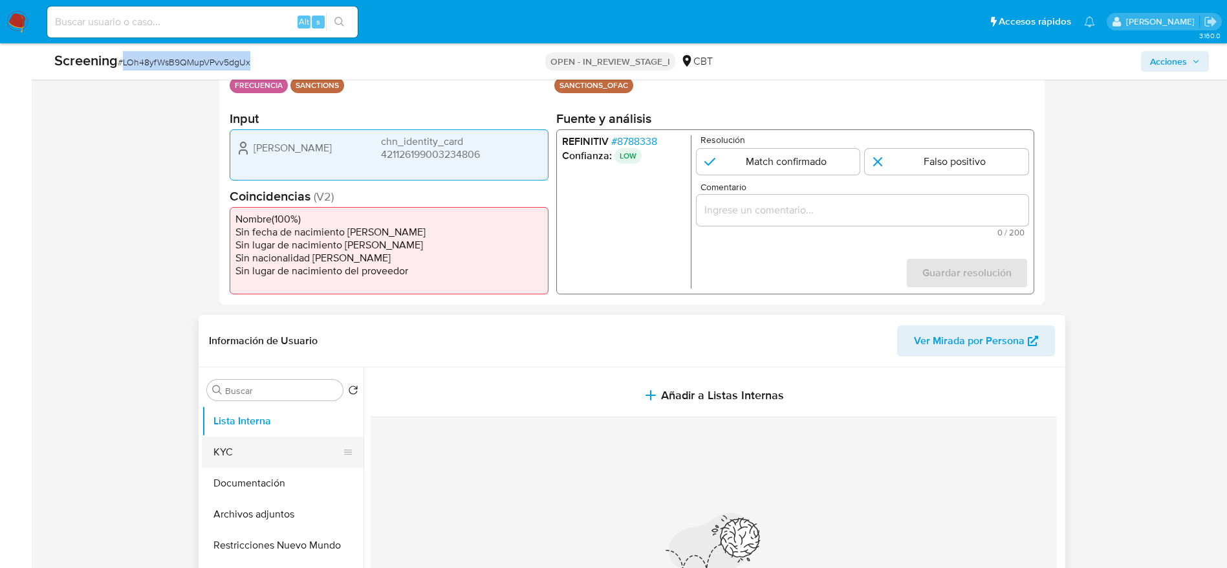
click at [252, 459] on button "KYC" at bounding box center [277, 452] width 151 height 31
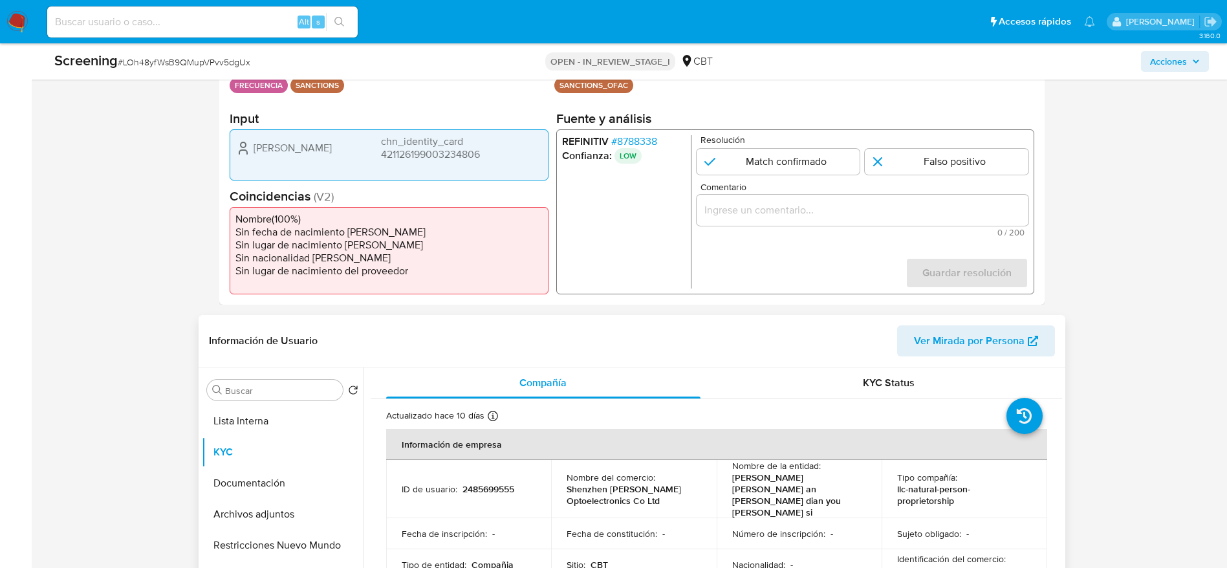
click at [504, 483] on p "2485699555" at bounding box center [489, 489] width 52 height 12
copy p "2485699555"
click at [879, 168] on input "1 de 1" at bounding box center [947, 162] width 164 height 26
radio input "true"
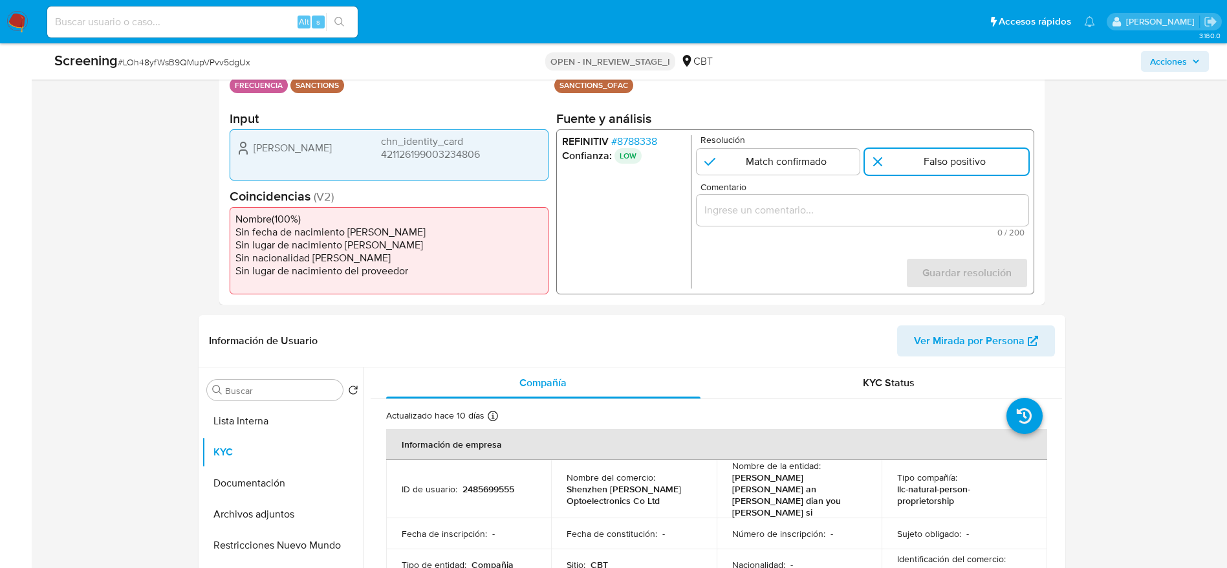
click at [897, 220] on div "1 de 1" at bounding box center [862, 210] width 332 height 31
click at [897, 202] on input "Comentario" at bounding box center [862, 210] width 332 height 17
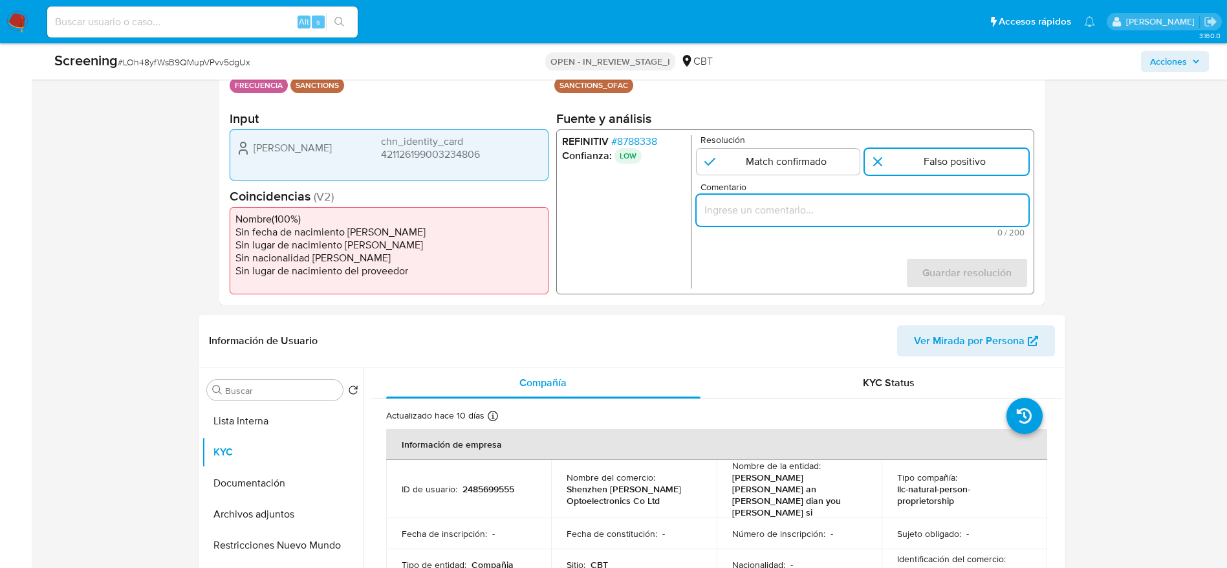
paste input "Compara al beneficiario final con Sancionado en listas. Sin relación, se desest…"
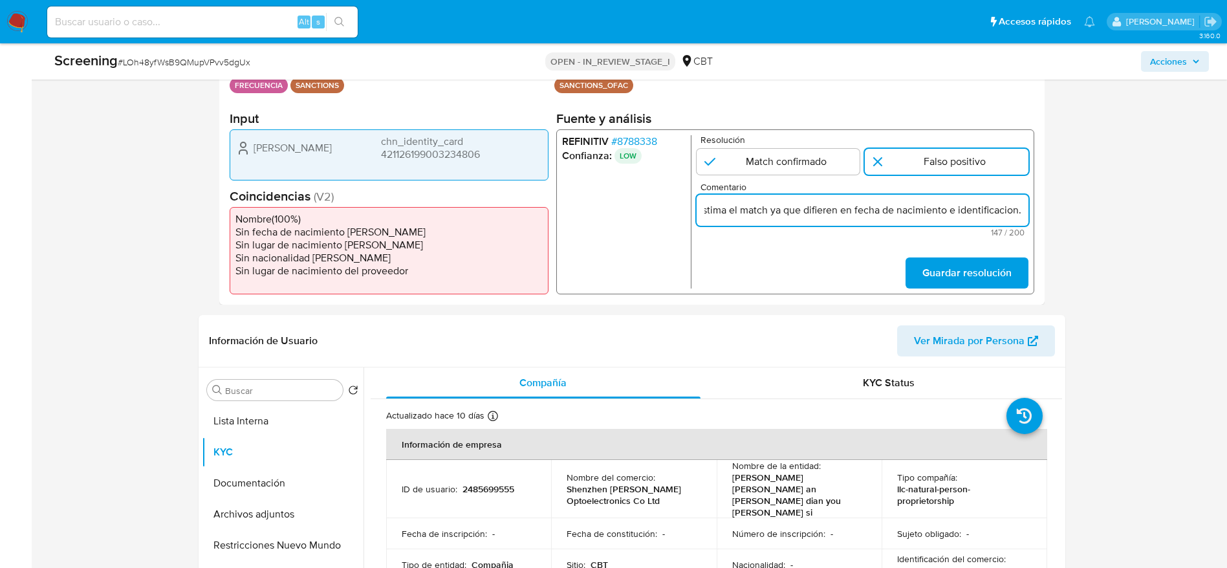
scroll to position [0, 345]
type input "Compara al beneficiario final con Sancionado en listas. Sin relación, se desest…"
click at [985, 261] on span "Guardar resolución" at bounding box center [966, 273] width 89 height 28
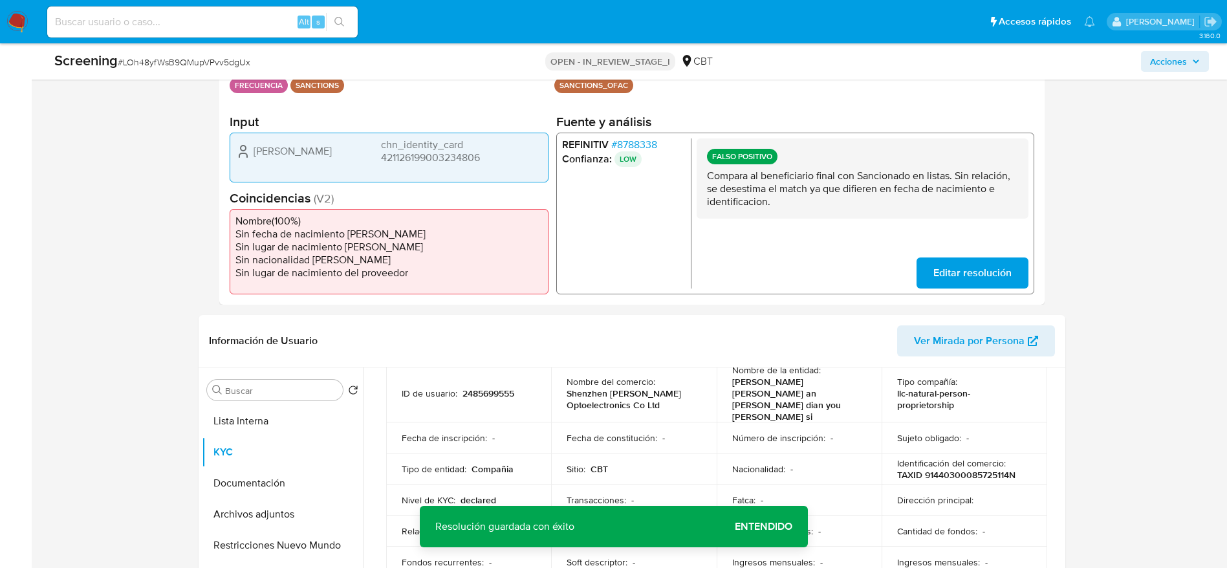
scroll to position [97, 0]
click at [268, 413] on button "Lista Interna" at bounding box center [277, 421] width 151 height 31
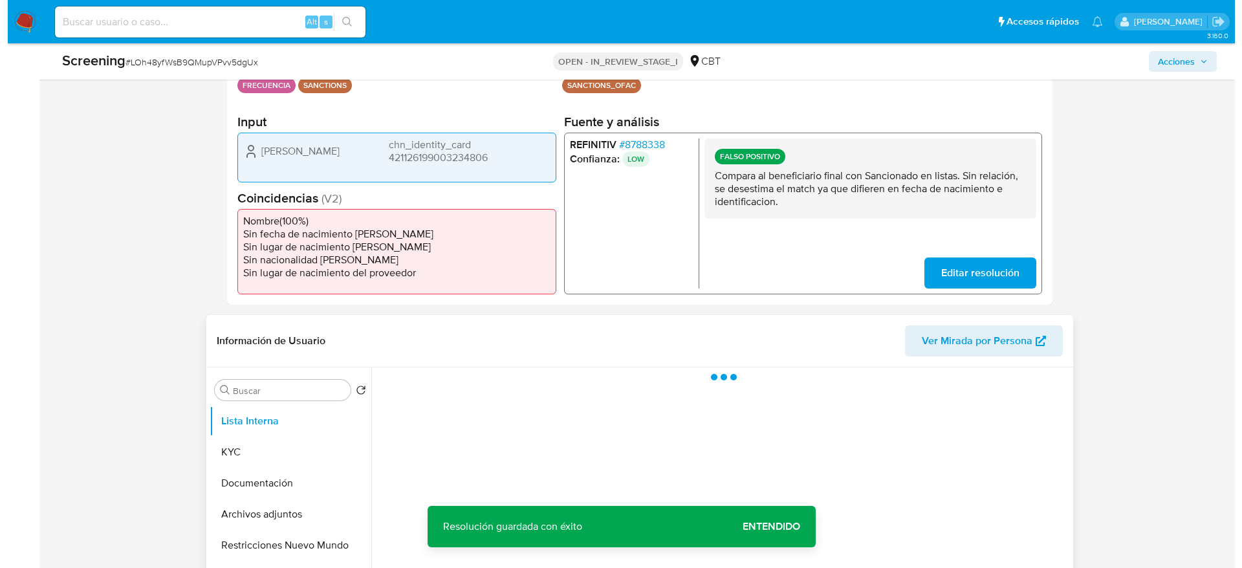
scroll to position [0, 0]
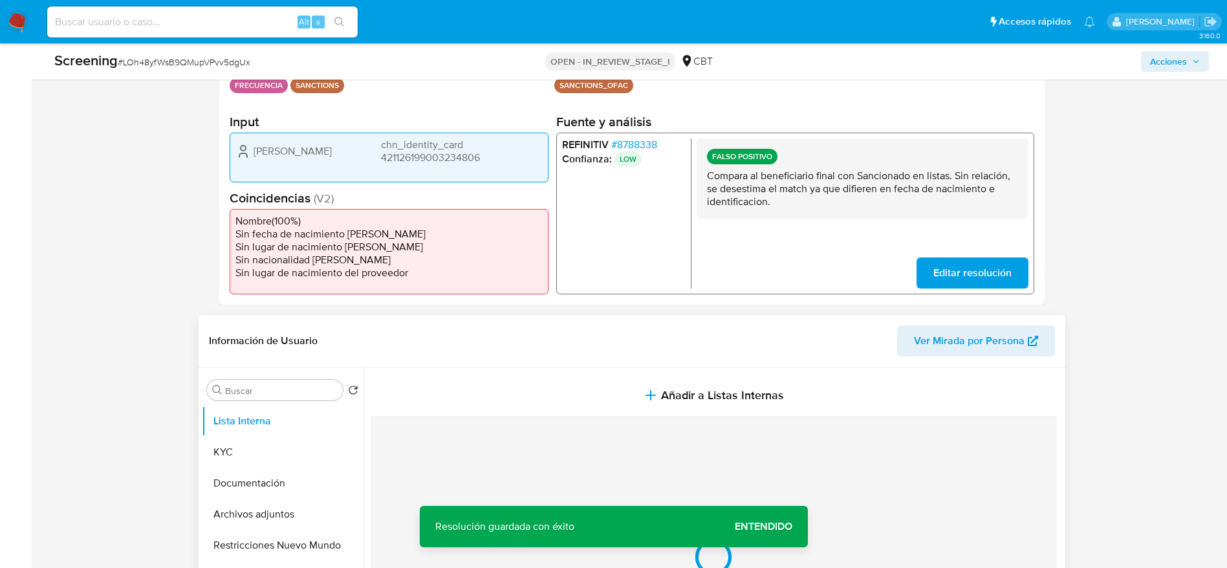
click at [387, 401] on button "Añadir a Listas Internas" at bounding box center [714, 395] width 686 height 43
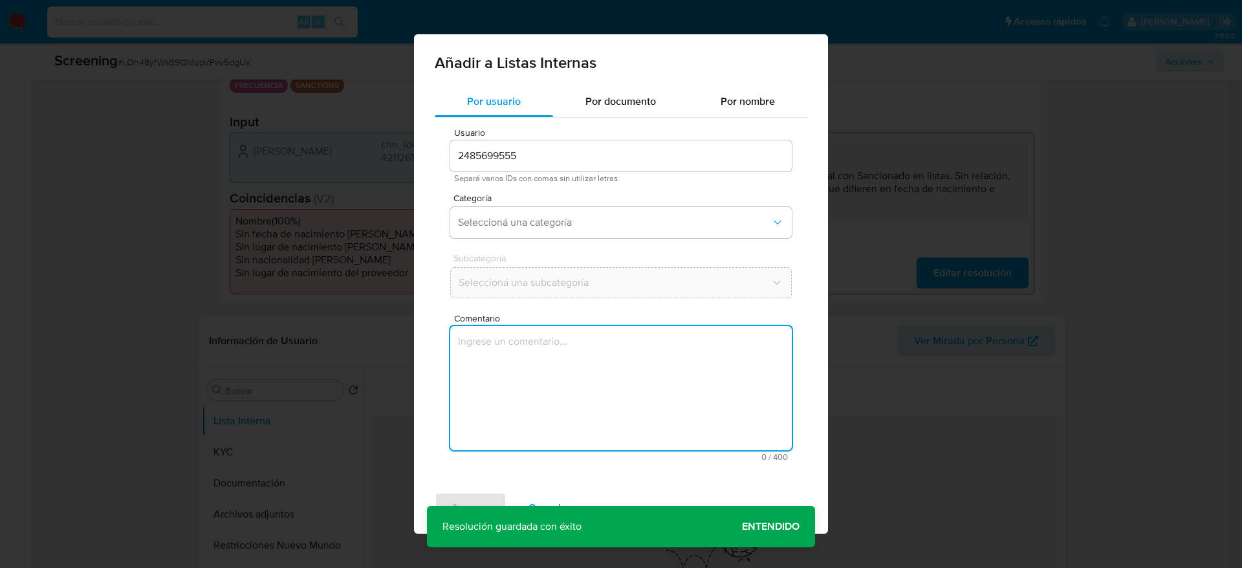
click at [462, 441] on textarea "Comentario" at bounding box center [621, 388] width 342 height 124
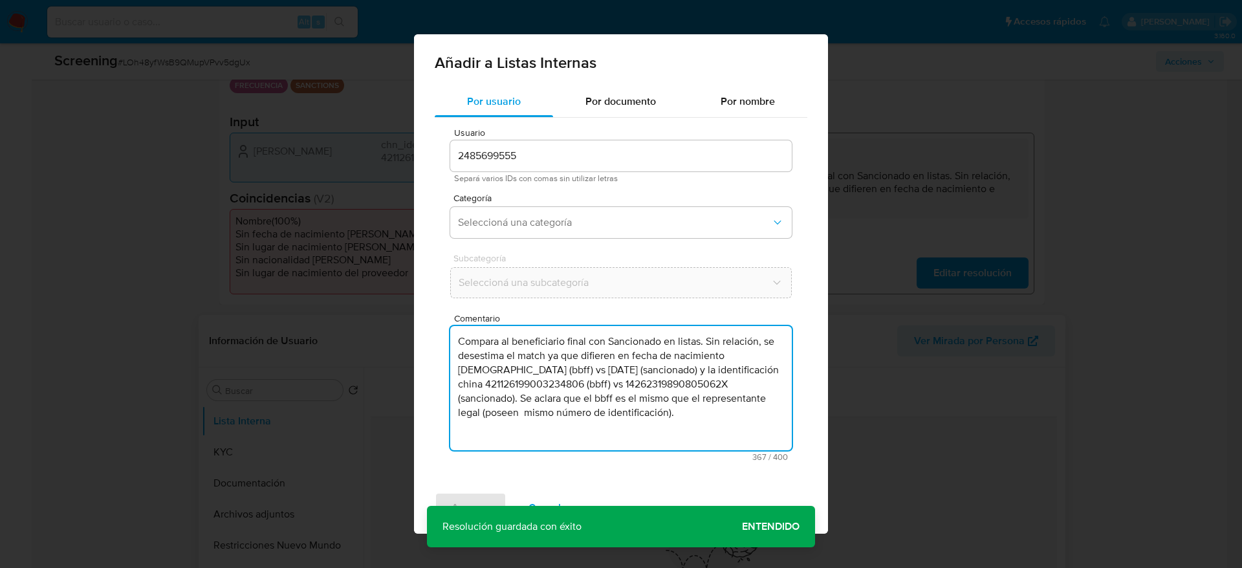
type textarea "Compara al beneficiario final con Sancionado en listas. Sin relación, se desest…"
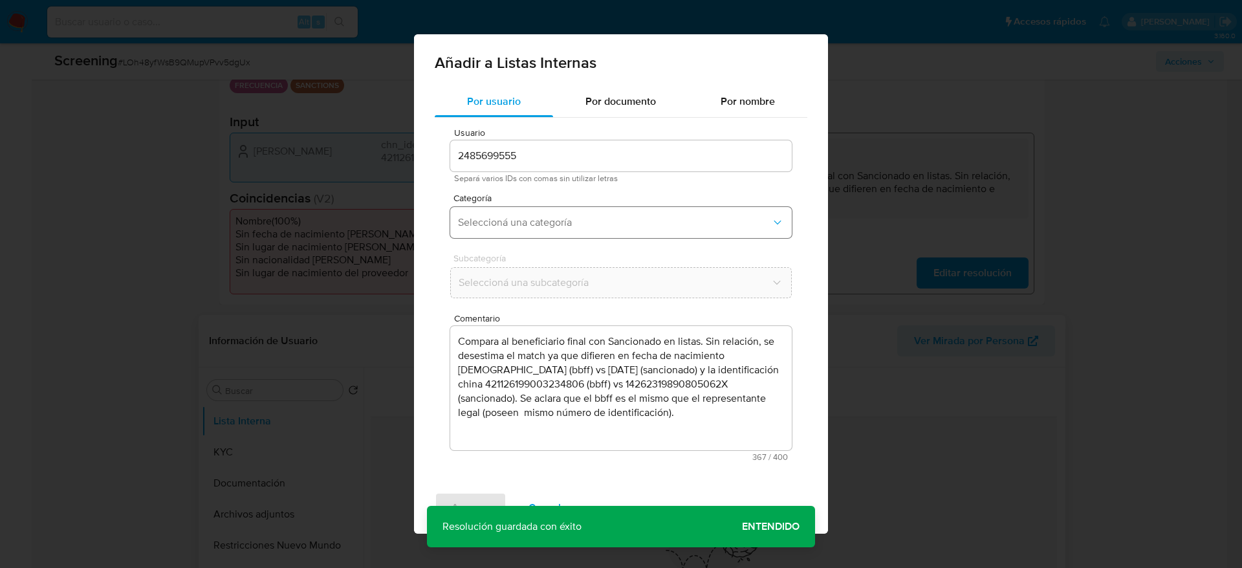
drag, startPoint x: 563, startPoint y: 199, endPoint x: 567, endPoint y: 216, distance: 18.0
click at [564, 197] on span "Categoría" at bounding box center [624, 197] width 342 height 9
click at [569, 222] on span "Seleccioná una categoría" at bounding box center [614, 222] width 313 height 13
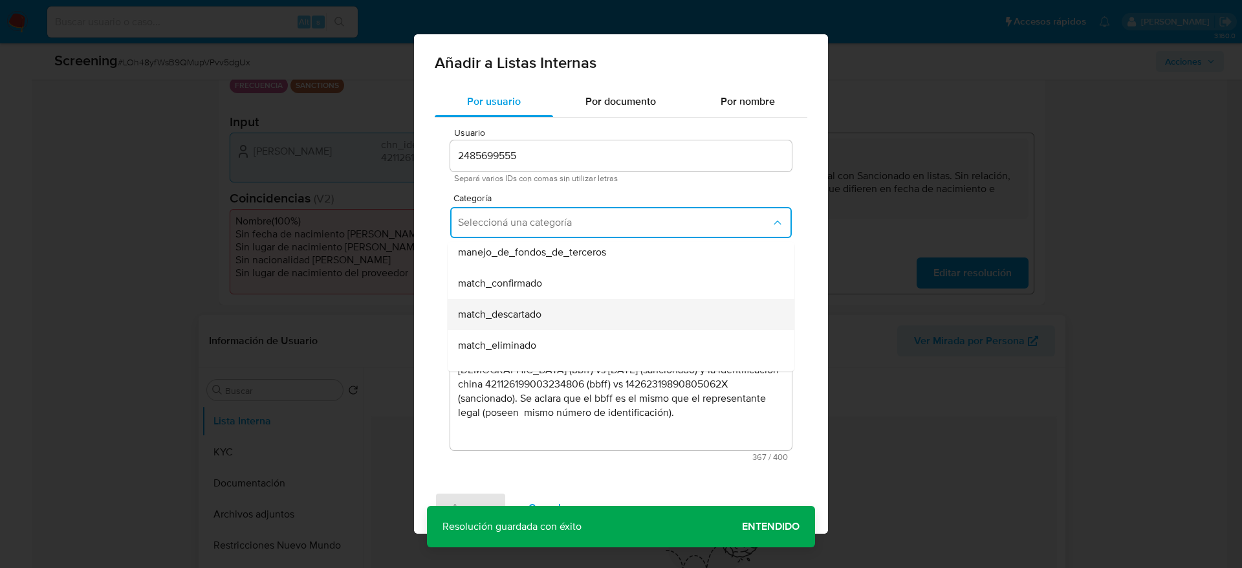
scroll to position [97, 0]
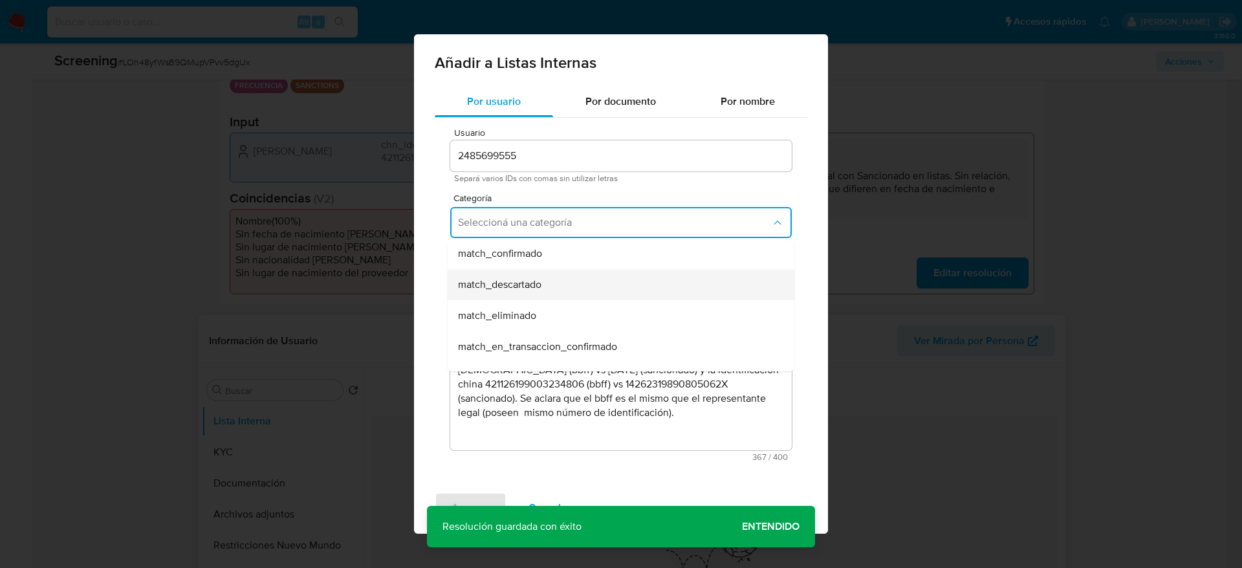
click at [532, 273] on div "match_descartado" at bounding box center [617, 284] width 318 height 31
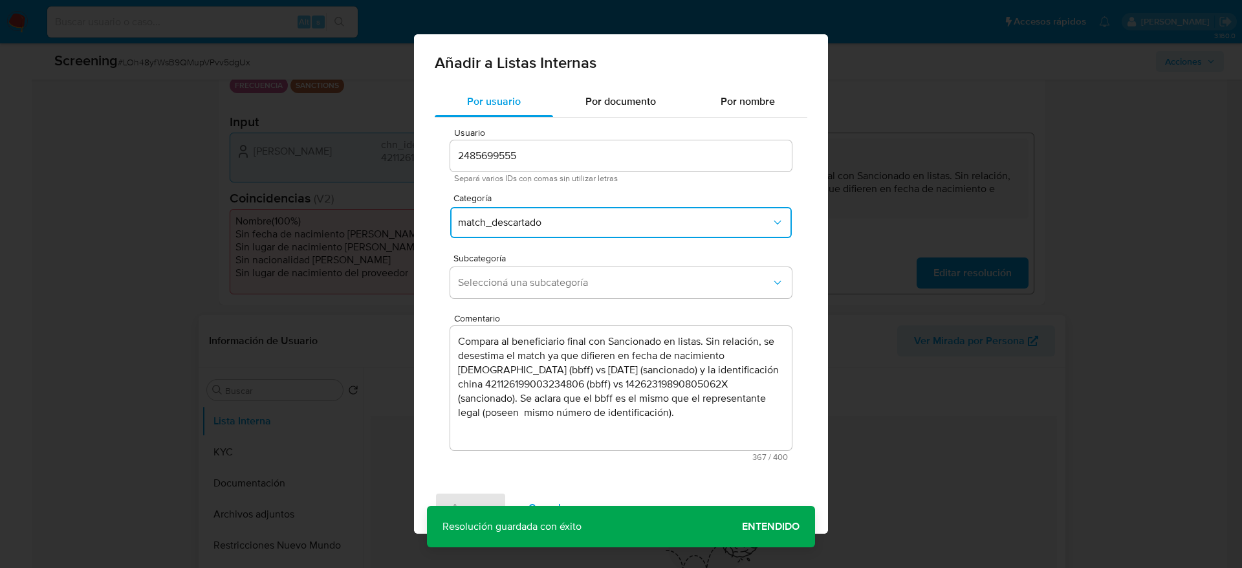
click at [532, 273] on button "Seleccioná una subcategoría" at bounding box center [621, 282] width 342 height 31
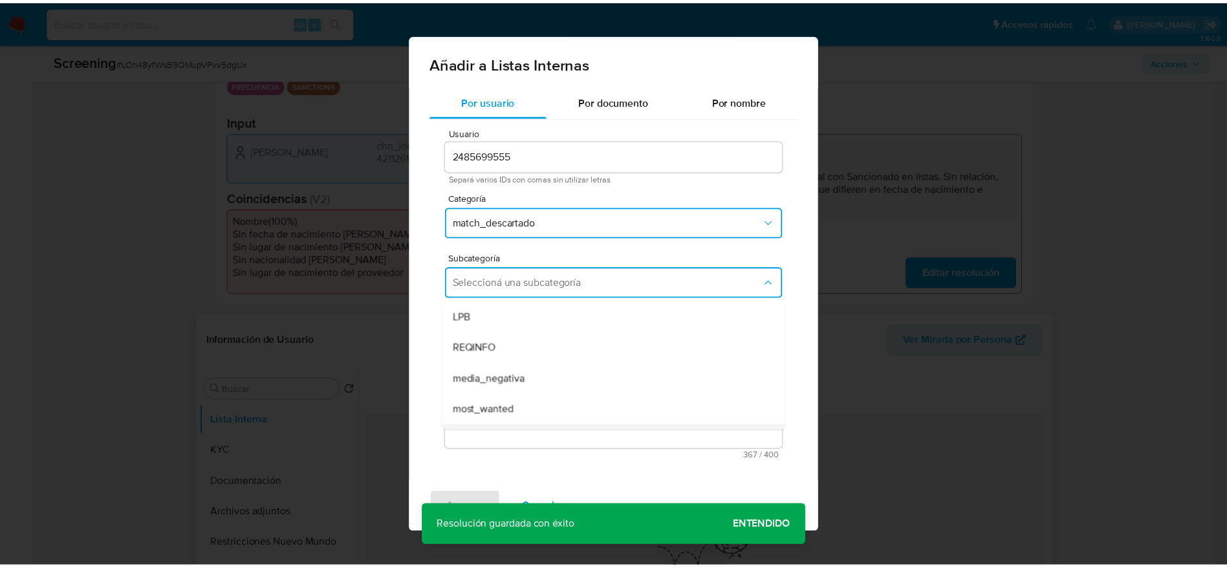
scroll to position [88, 0]
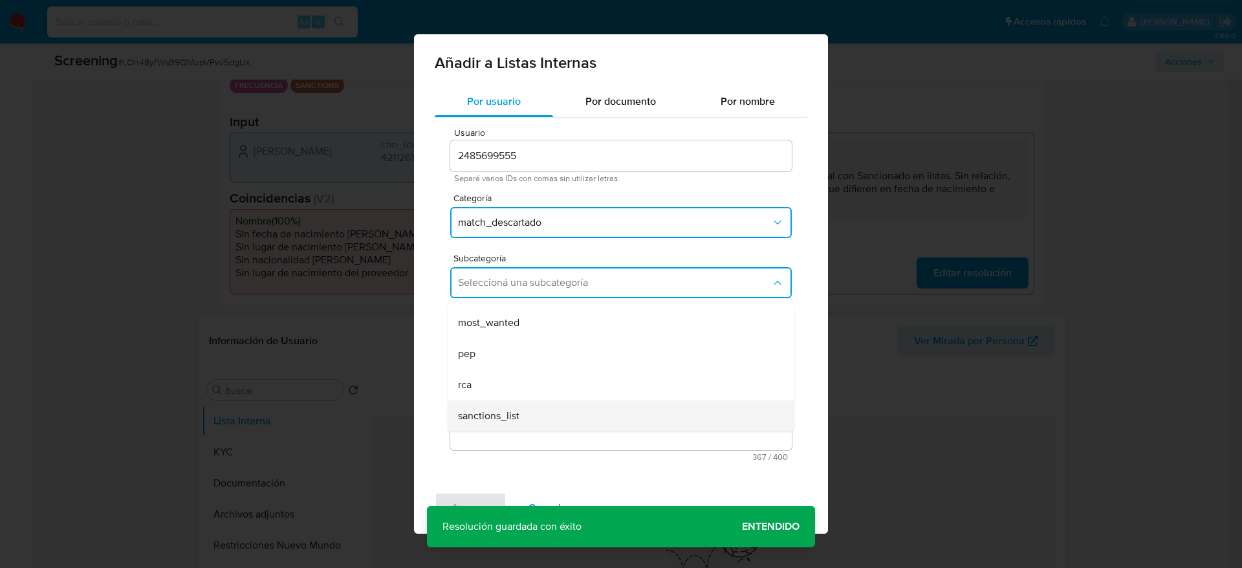
click at [512, 409] on span "sanctions_list" at bounding box center [488, 415] width 61 height 13
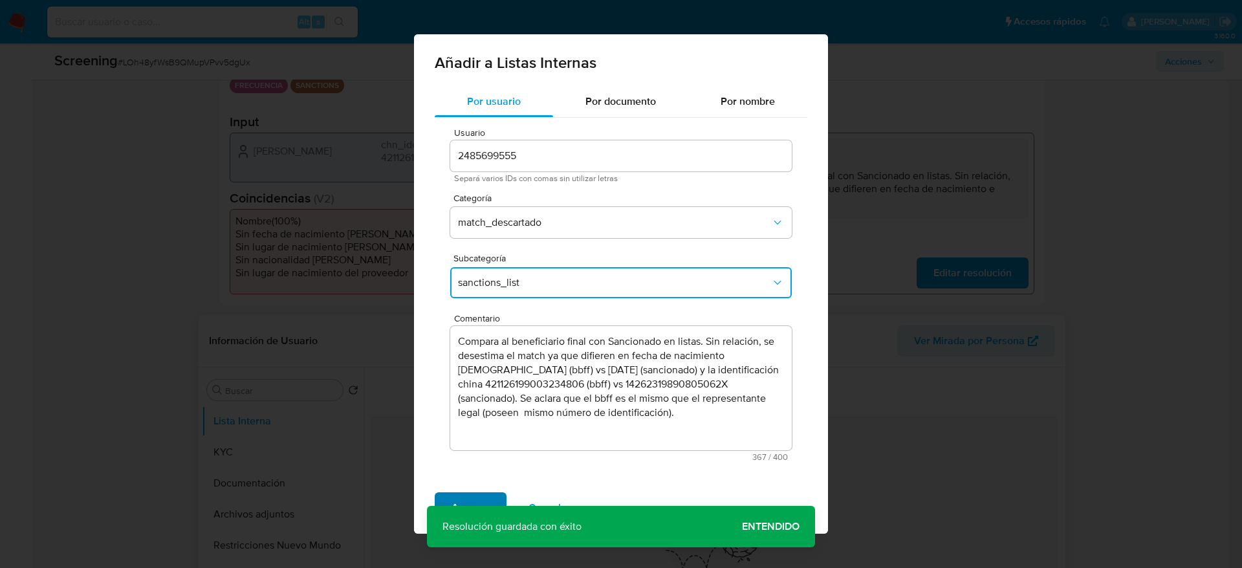
click at [461, 507] on span "Agregar" at bounding box center [471, 508] width 38 height 28
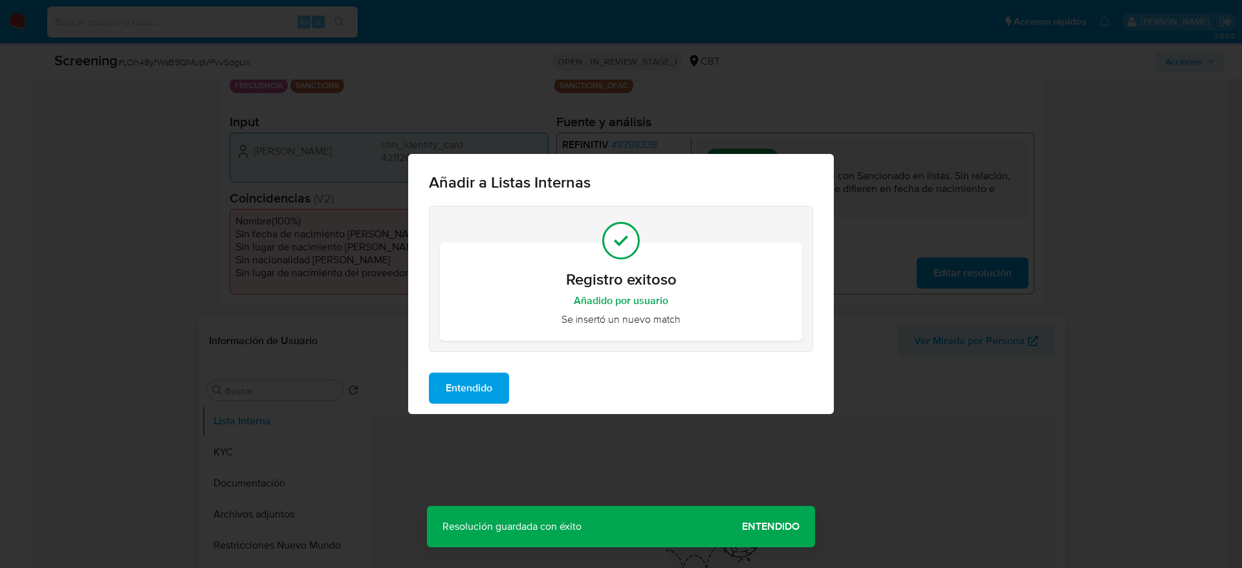
click at [499, 395] on button "Entendido" at bounding box center [469, 388] width 80 height 31
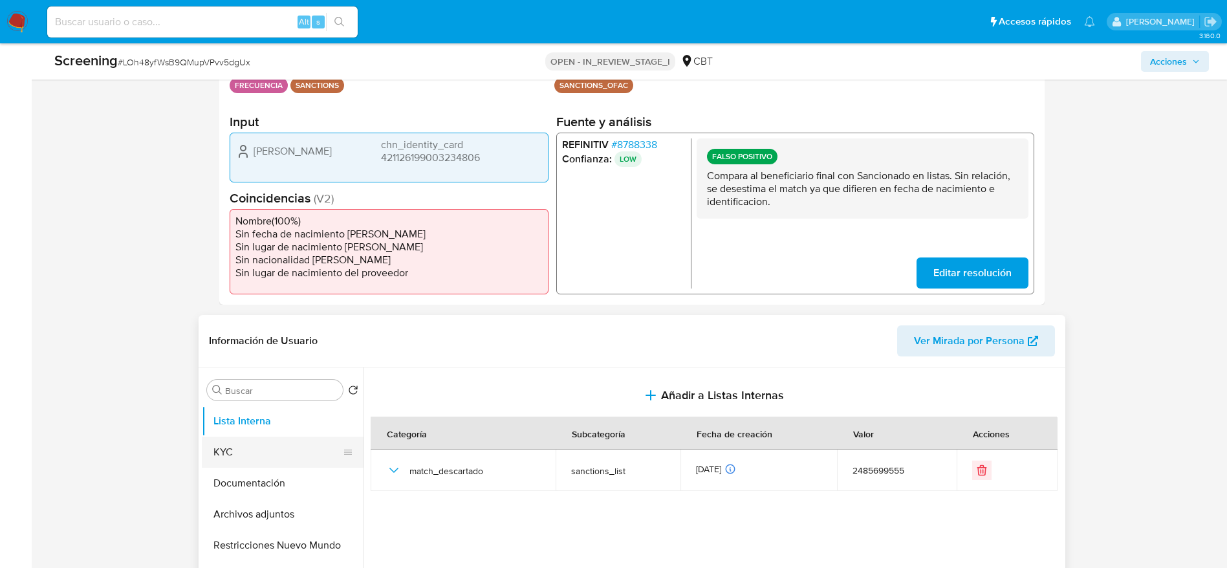
click at [240, 451] on button "KYC" at bounding box center [277, 452] width 151 height 31
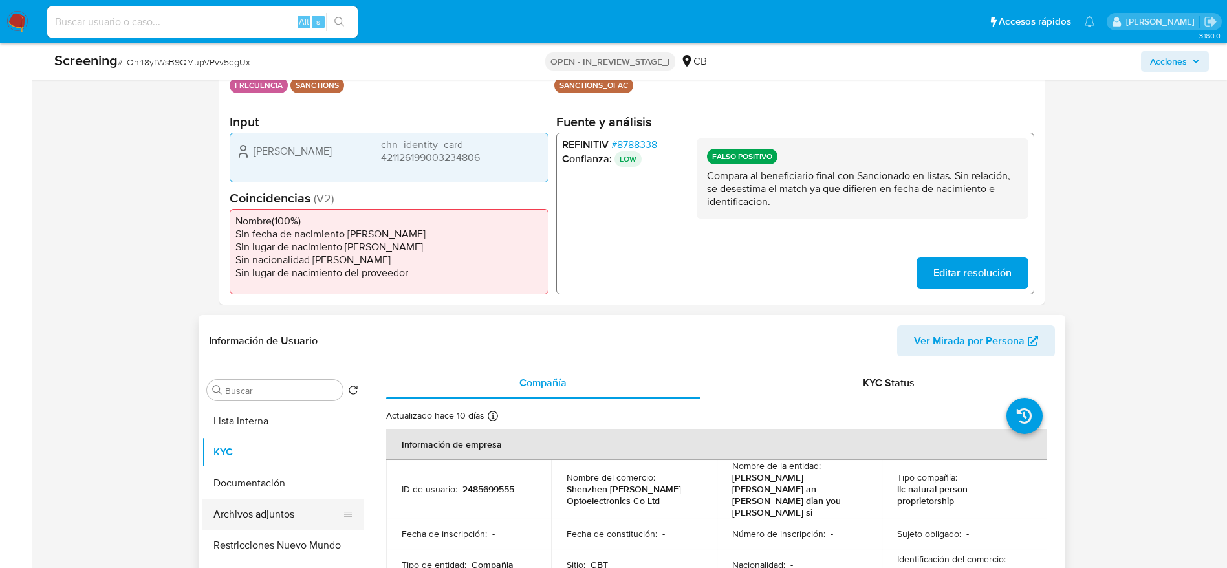
click at [325, 516] on button "Archivos adjuntos" at bounding box center [277, 514] width 151 height 31
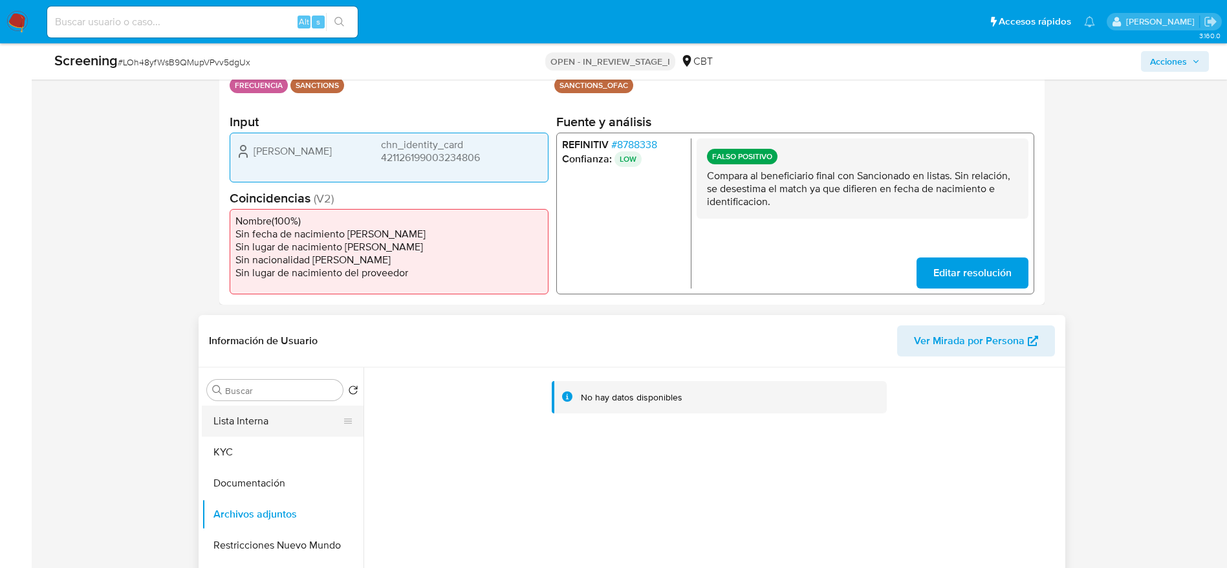
click at [257, 422] on button "Lista Interna" at bounding box center [277, 421] width 151 height 31
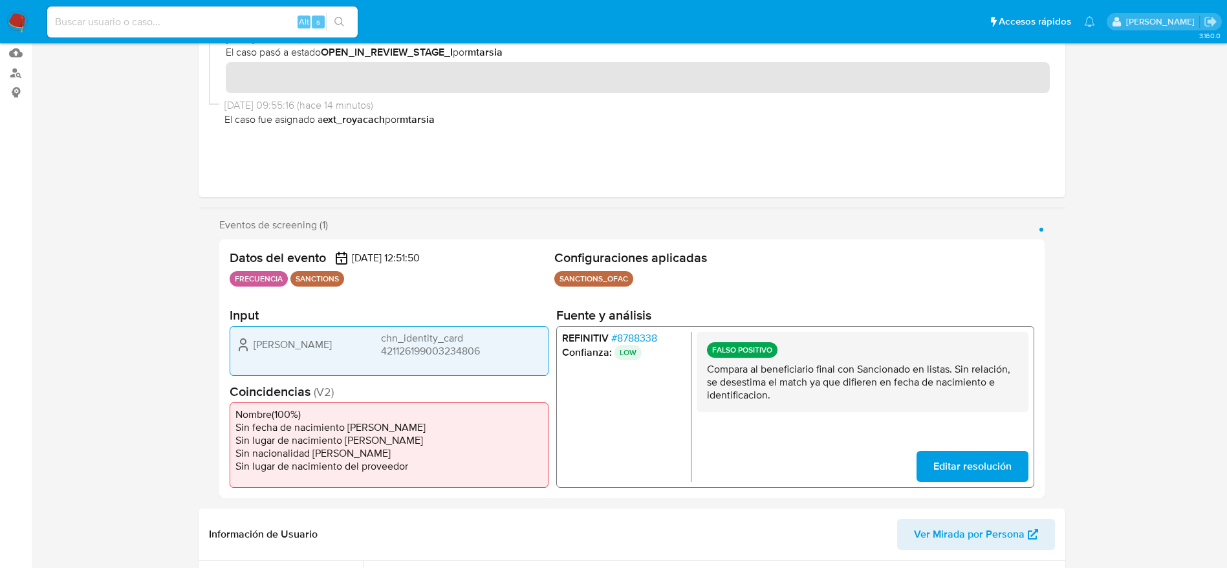
scroll to position [0, 0]
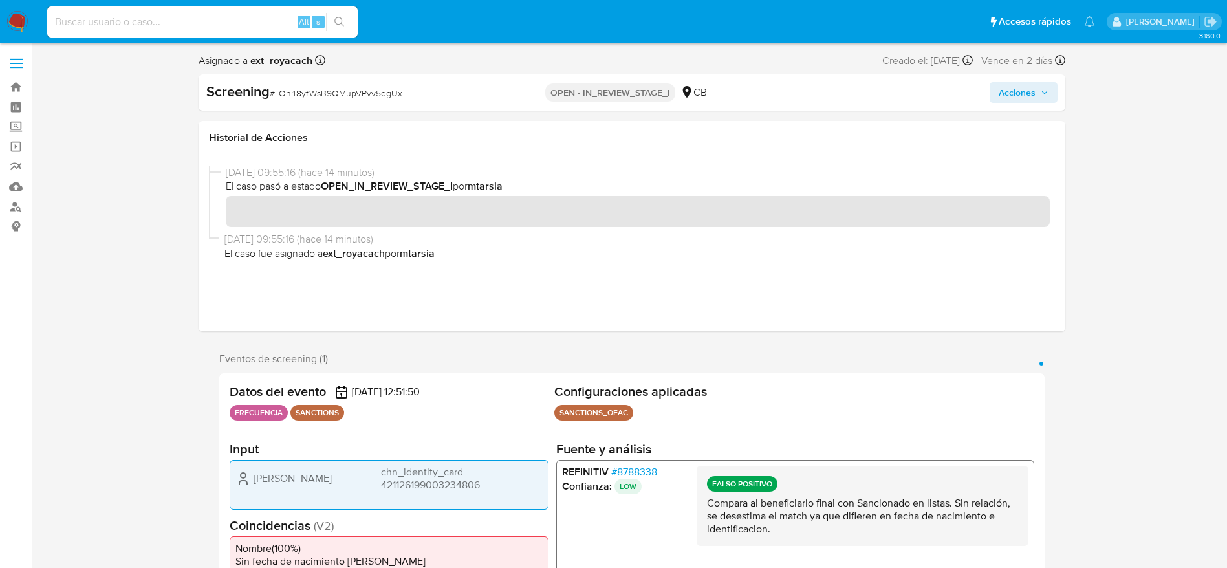
click at [1009, 94] on span "Acciones" at bounding box center [1017, 92] width 37 height 21
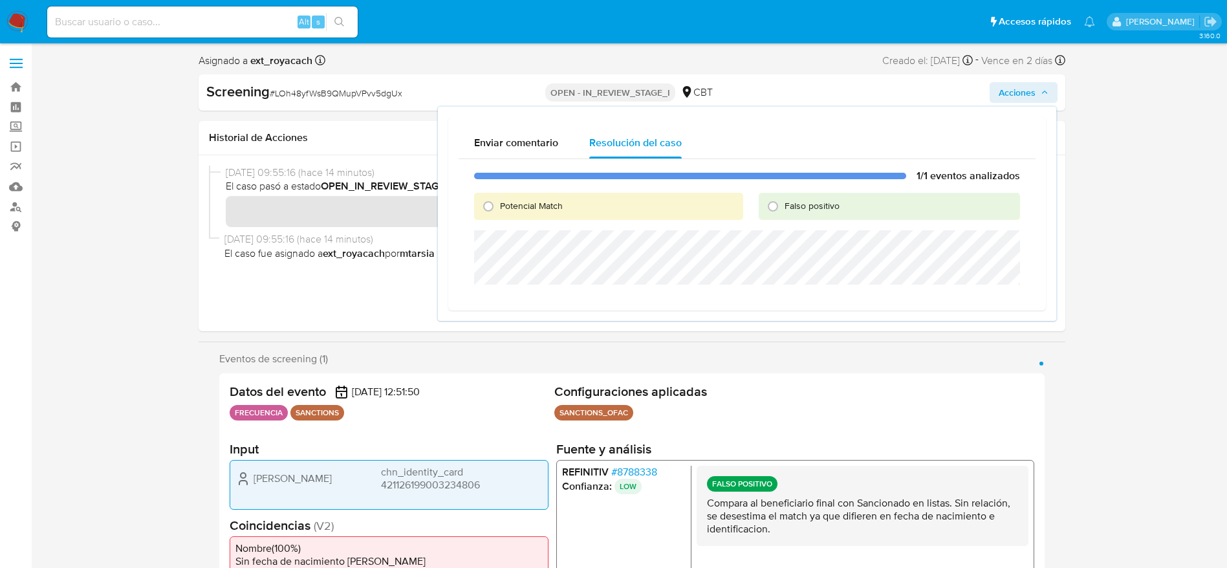
click at [827, 200] on span "Falso positivo" at bounding box center [812, 205] width 55 height 13
click at [783, 200] on input "Falso positivo" at bounding box center [773, 206] width 21 height 21
radio input "true"
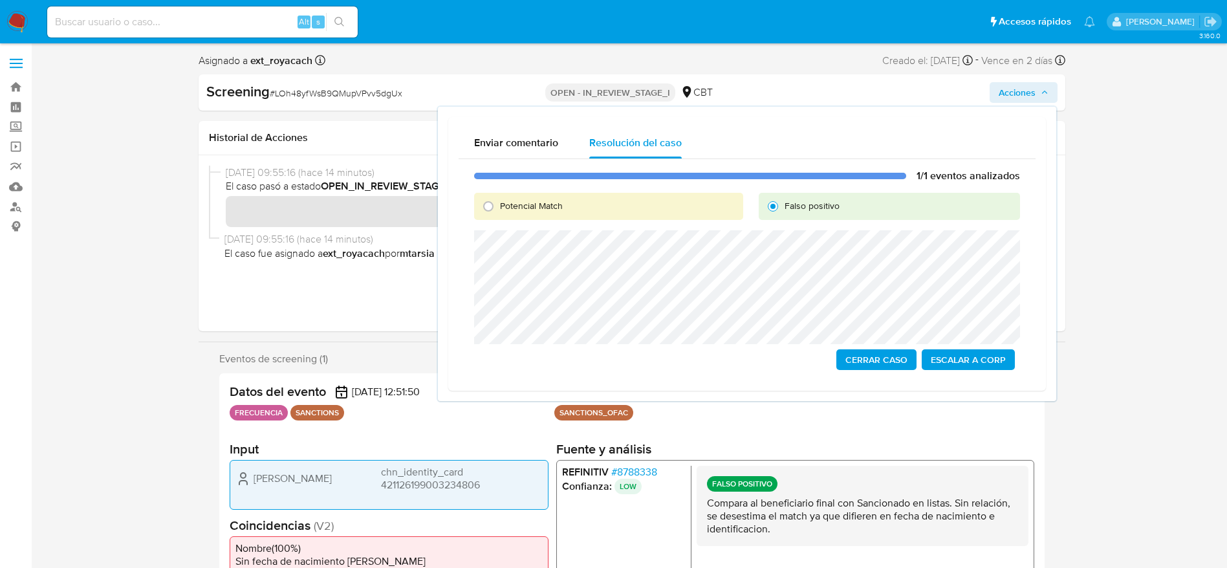
click at [892, 361] on span "Cerrar Caso" at bounding box center [876, 360] width 62 height 18
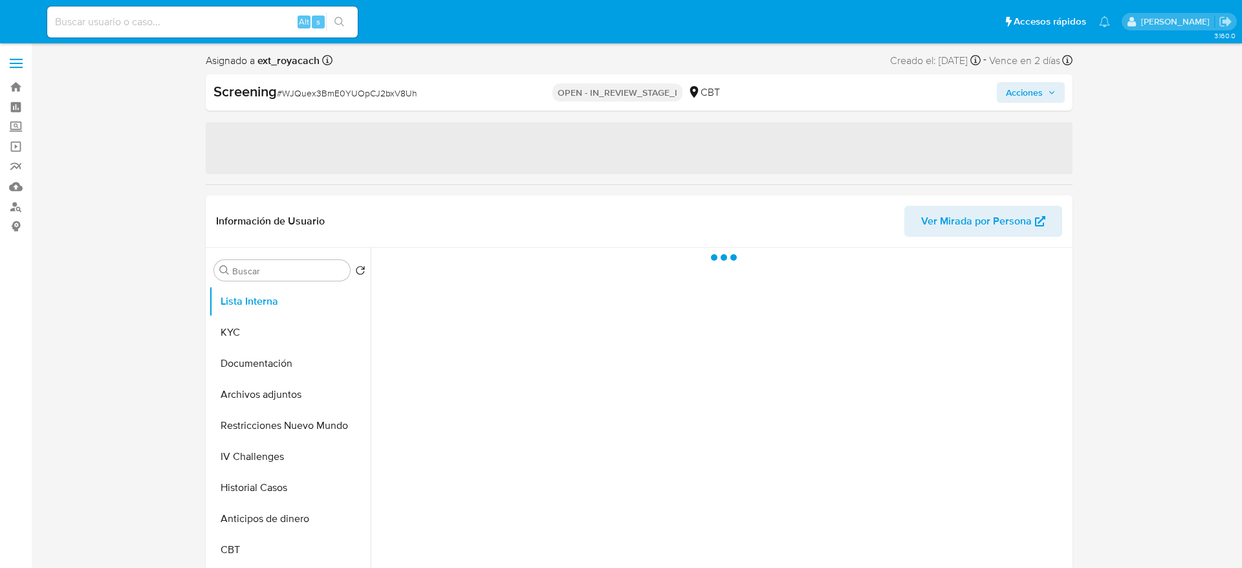
select select "10"
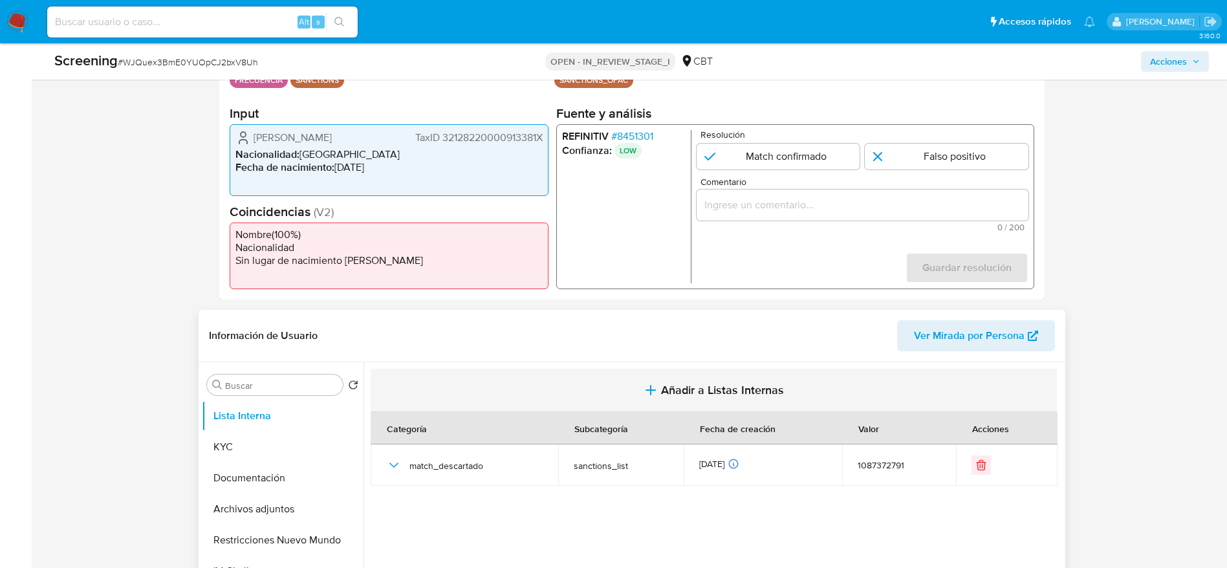
scroll to position [388, 0]
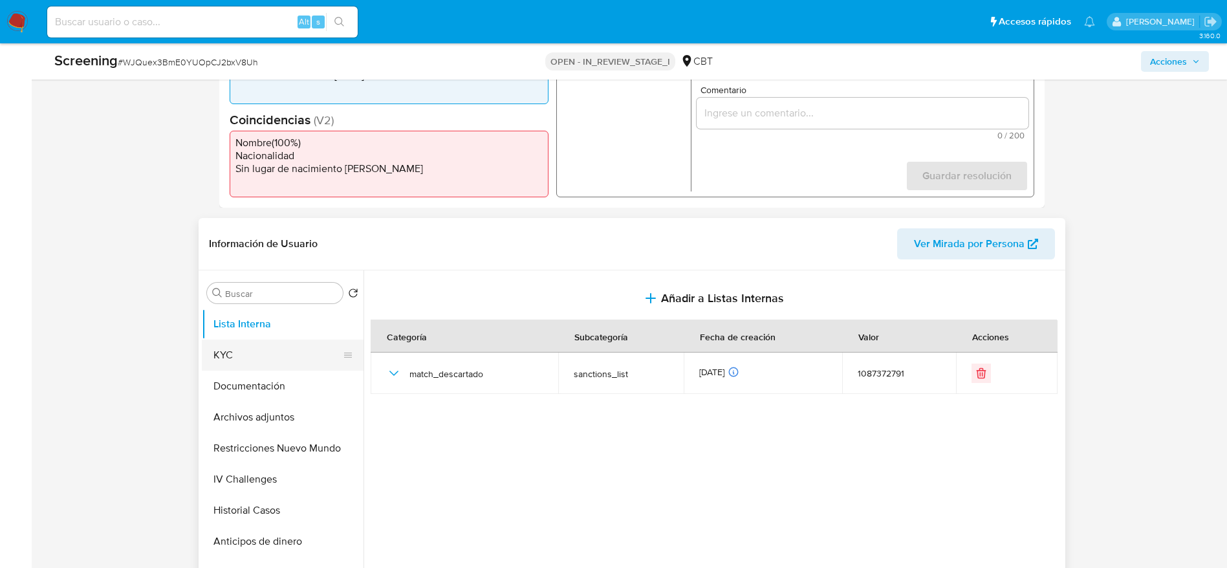
click at [249, 351] on button "KYC" at bounding box center [277, 355] width 151 height 31
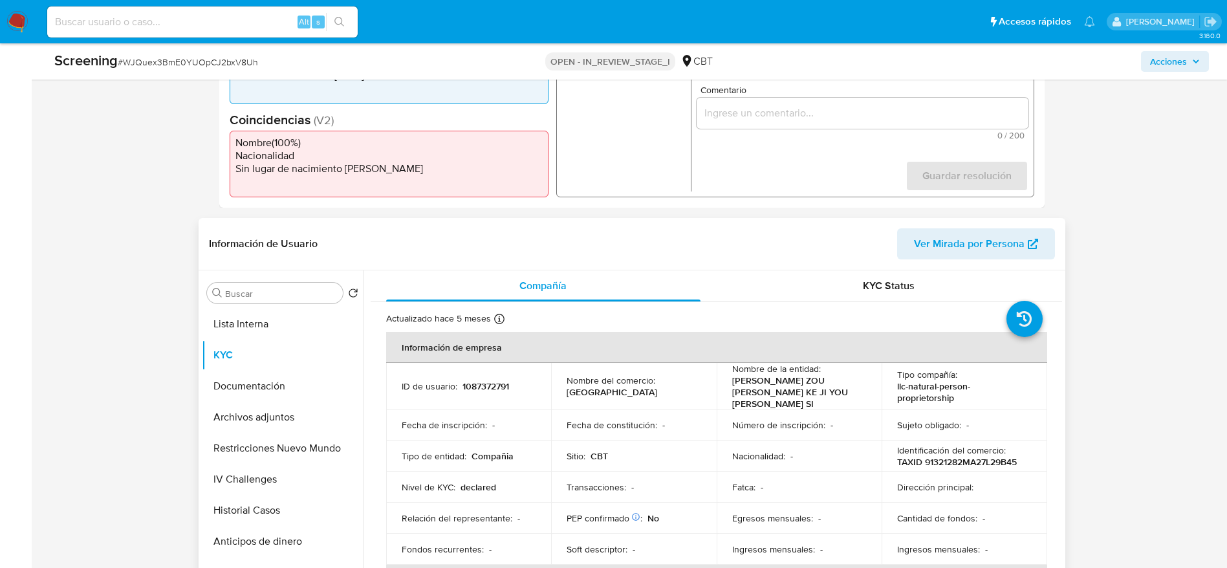
click at [479, 384] on p "1087372791" at bounding box center [486, 386] width 47 height 12
click at [497, 373] on td "ID de usuario : 1087372791" at bounding box center [469, 386] width 166 height 47
click at [485, 386] on p "1087372791" at bounding box center [486, 386] width 47 height 12
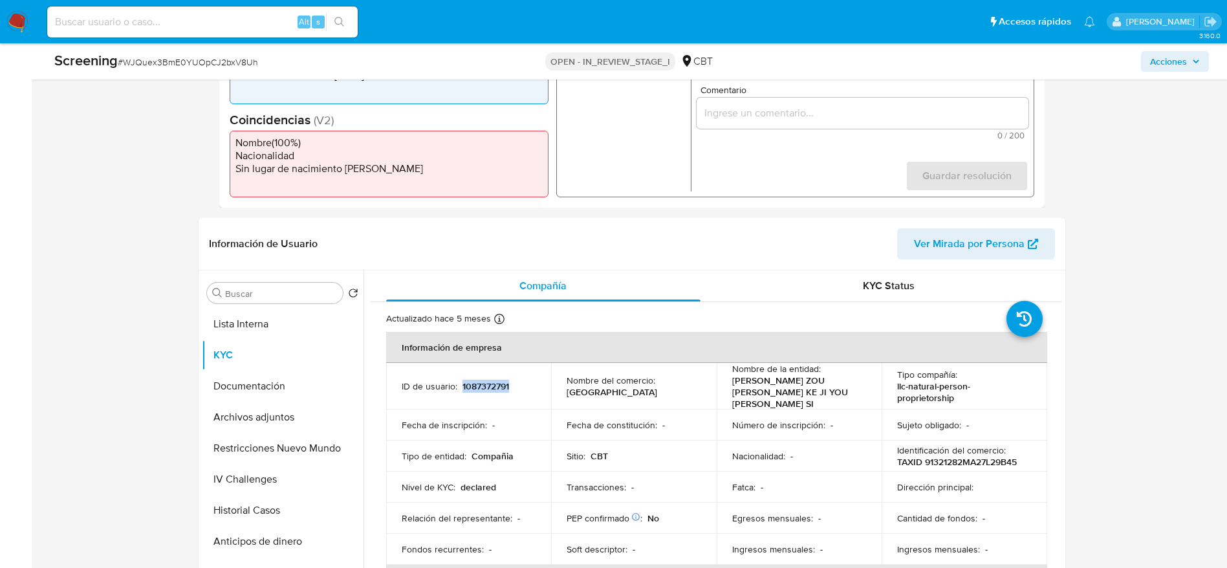
copy p "1087372791"
click at [173, 47] on div "Screening # WJQuex3BmE0YUOpCJ2bxV8Uh OPEN - IN_REVIEW_STAGE_I CBT Acciones" at bounding box center [632, 61] width 1170 height 36
copy span "WJQuex3BmE0YUOpCJ2bxV8Uh"
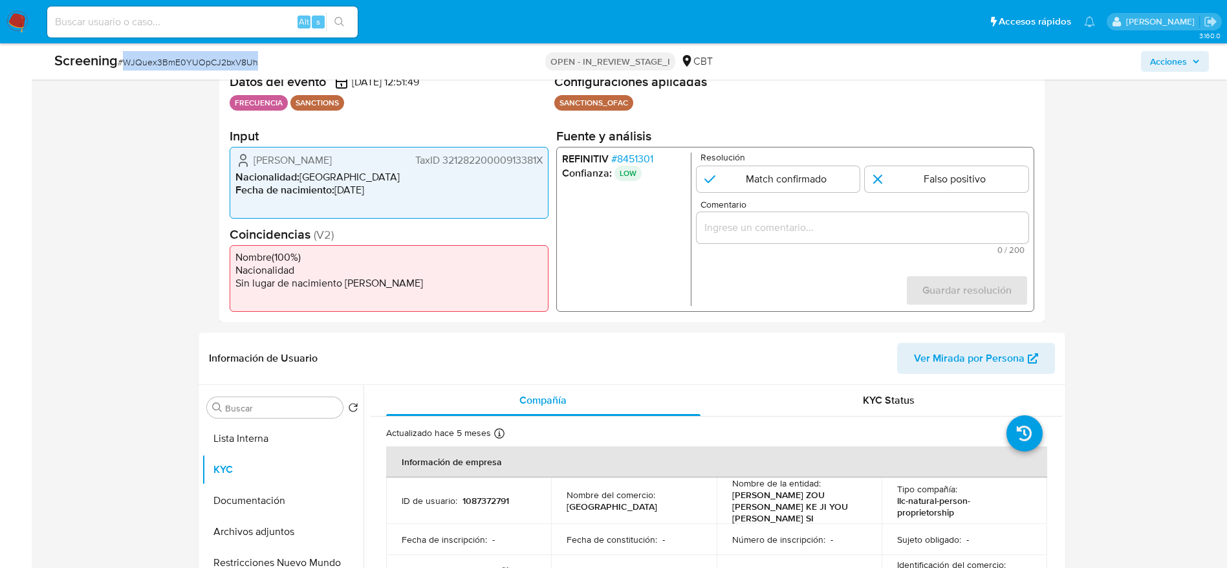
scroll to position [194, 0]
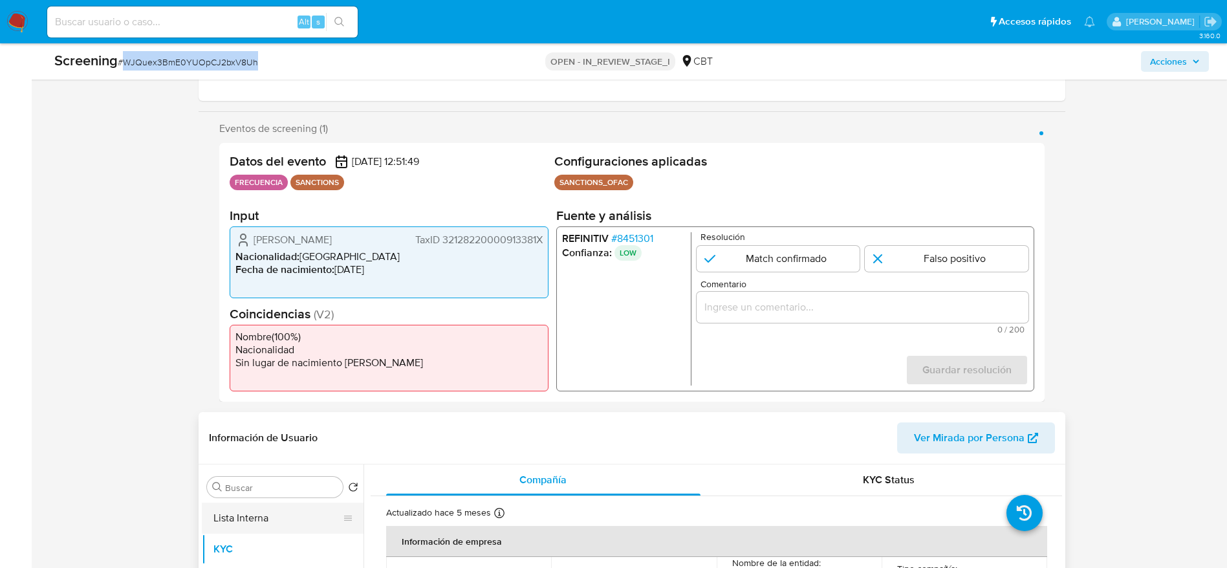
click at [301, 518] on button "Lista Interna" at bounding box center [277, 518] width 151 height 31
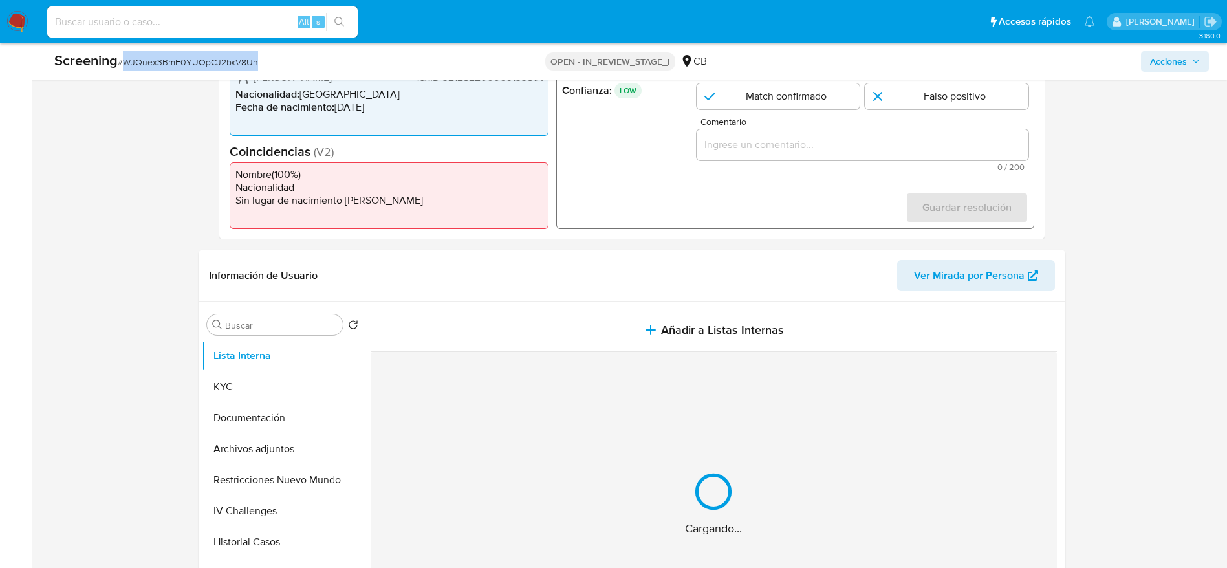
scroll to position [388, 0]
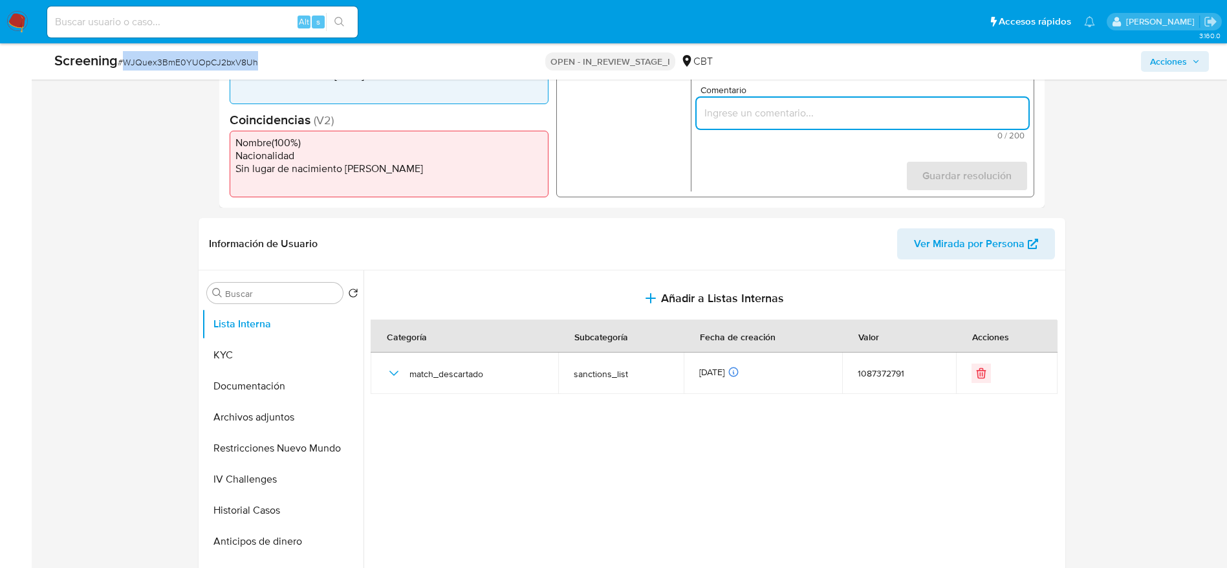
click at [814, 112] on input "Comentario" at bounding box center [862, 113] width 332 height 17
paste input "Compara al beneficiario final con Sancionado en listas. Sin relación, se desest…"
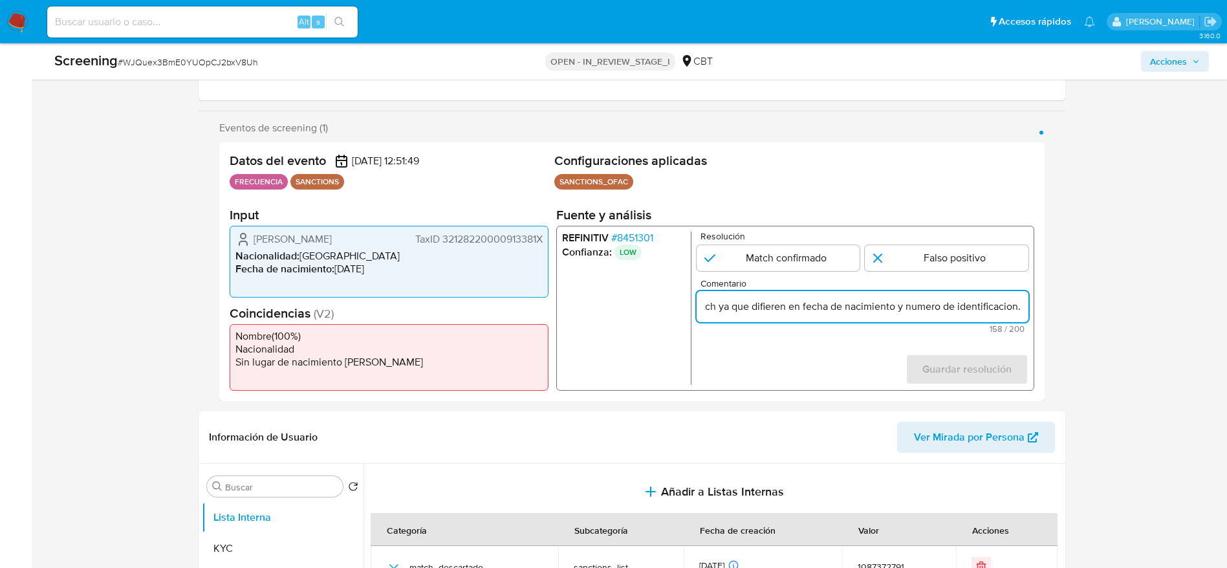
scroll to position [194, 0]
type input "Compara al beneficiario final con Sancionado en listas. Sin relación, se desest…"
click at [919, 258] on input "1 de 1" at bounding box center [947, 259] width 164 height 26
radio input "true"
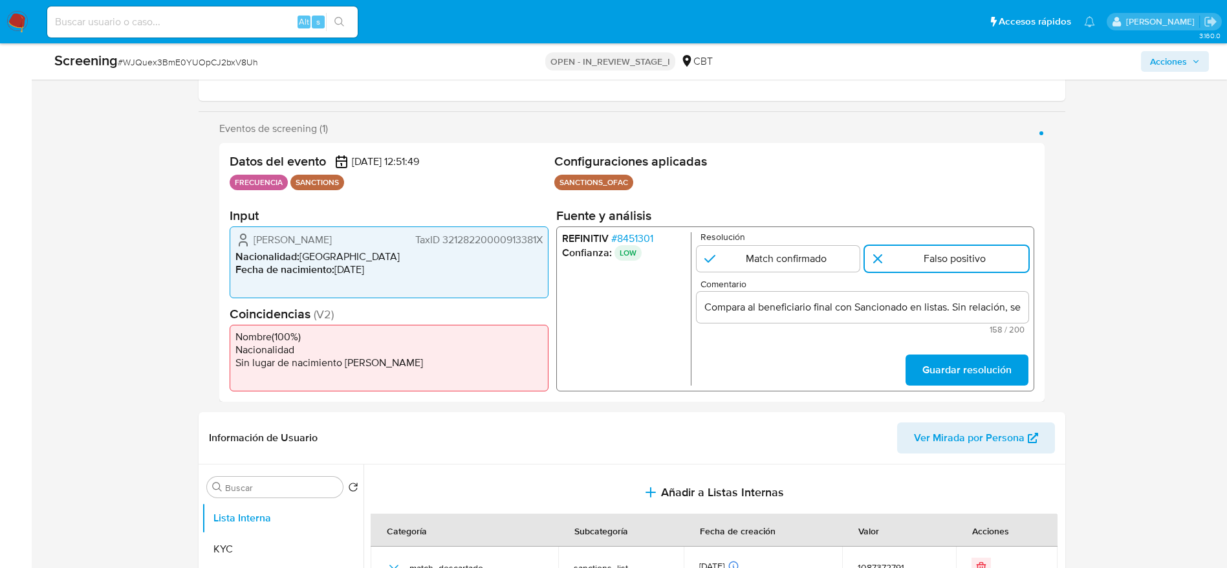
click at [948, 353] on form "Resolución Match confirmado Falso positivo Comentario Compara al beneficiario f…" at bounding box center [862, 308] width 332 height 153
click at [948, 360] on span "Guardar resolución" at bounding box center [966, 370] width 89 height 28
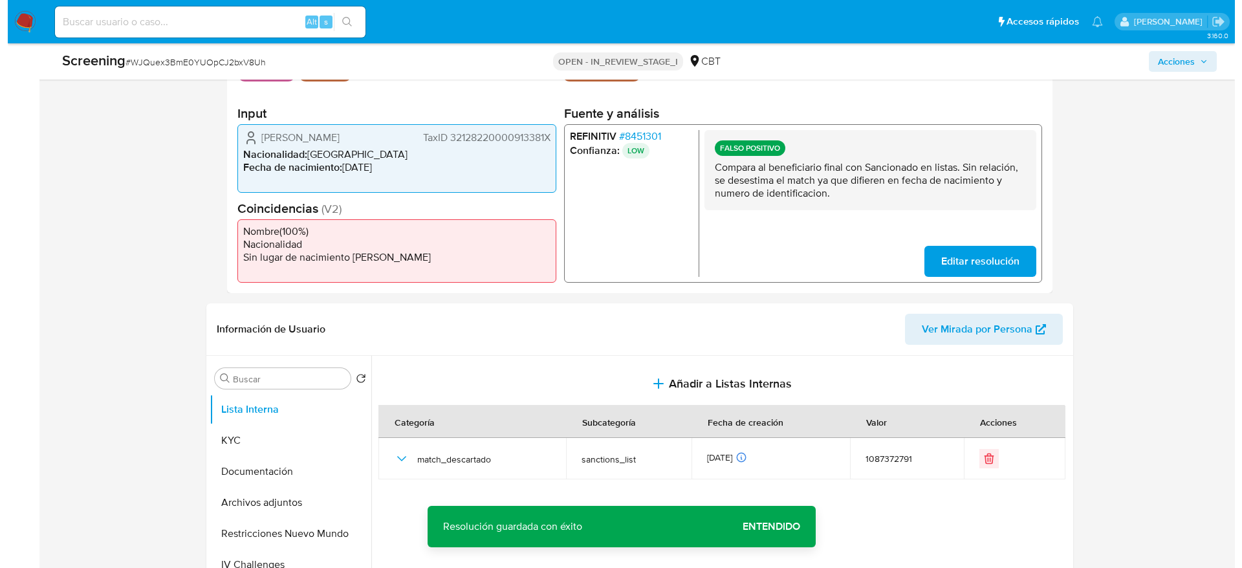
scroll to position [388, 0]
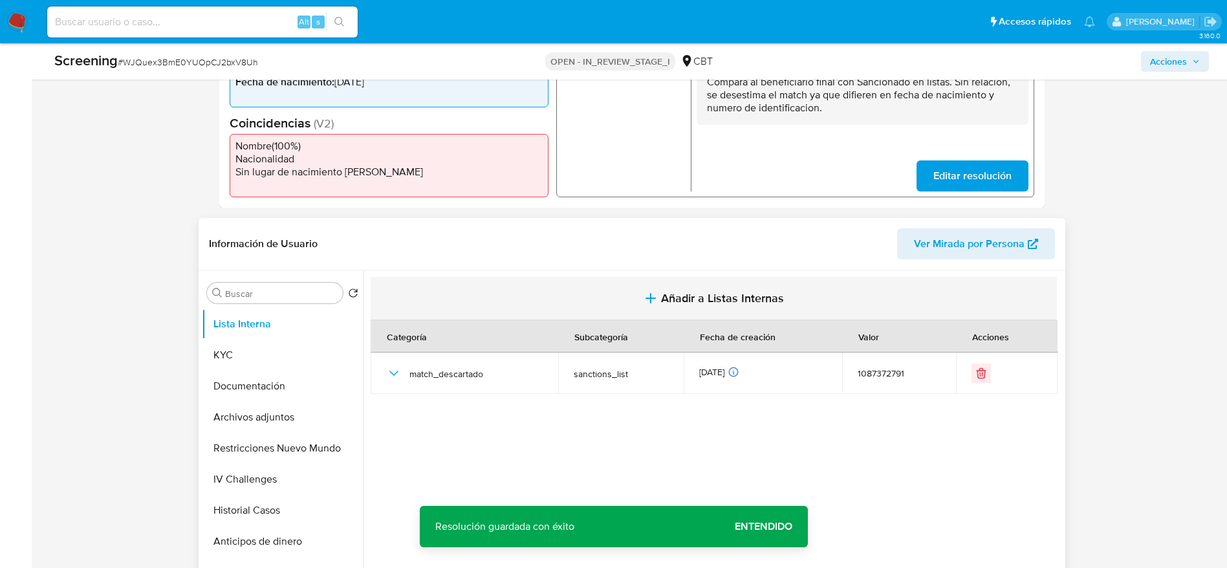
click at [563, 288] on button "Añadir a Listas Internas" at bounding box center [714, 298] width 686 height 43
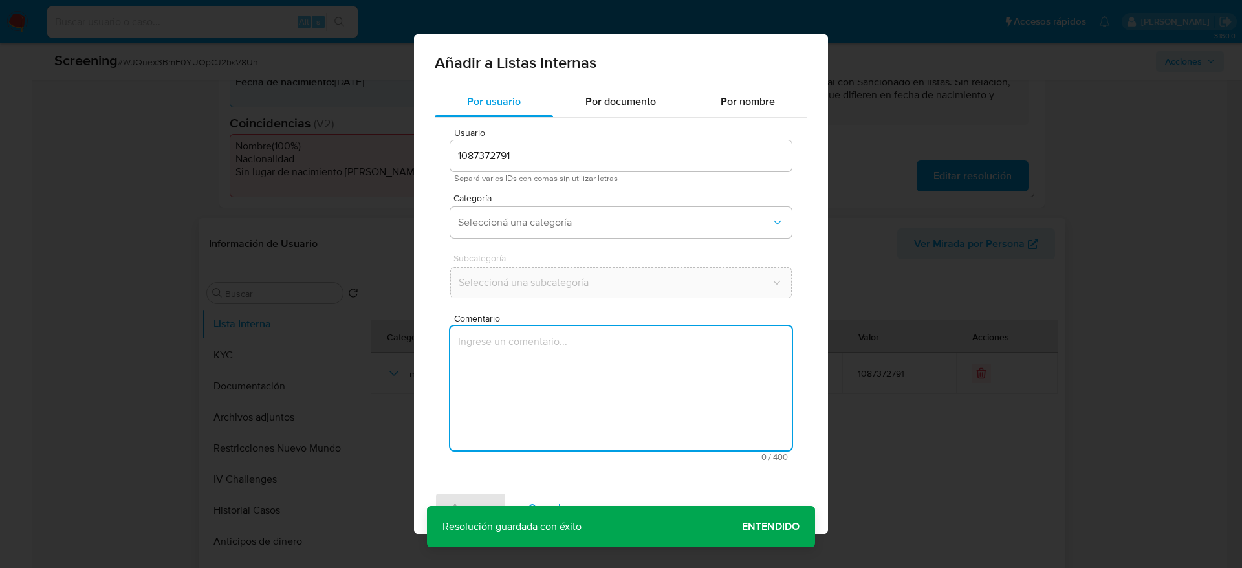
click at [564, 386] on textarea "Comentario" at bounding box center [621, 388] width 342 height 124
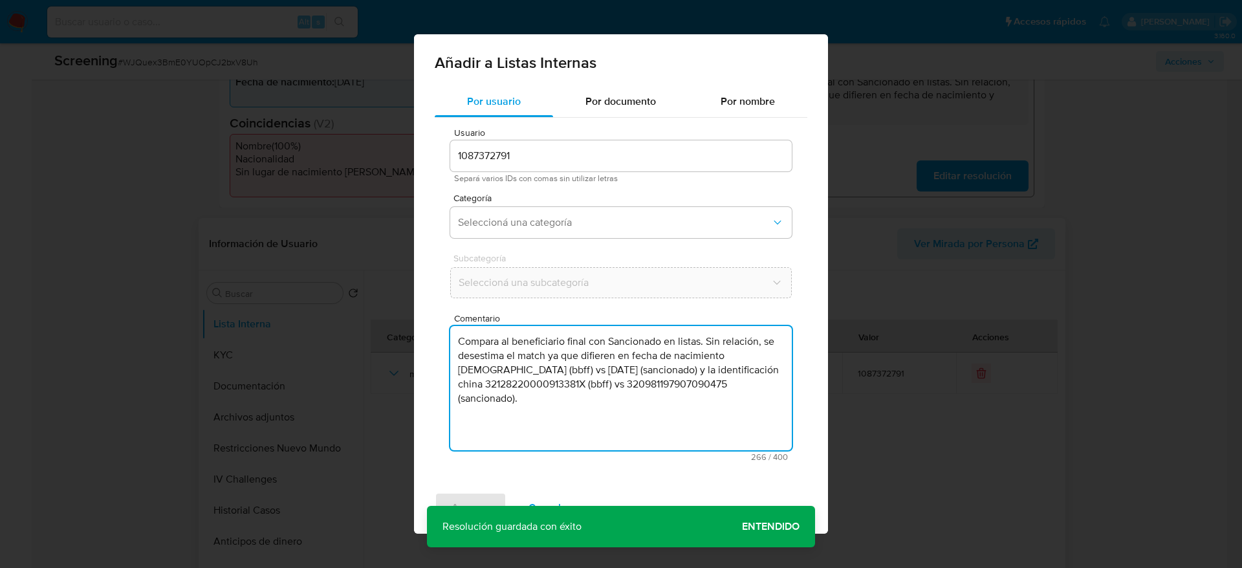
type textarea "Compara al beneficiario final con Sancionado en listas. Sin relación, se desest…"
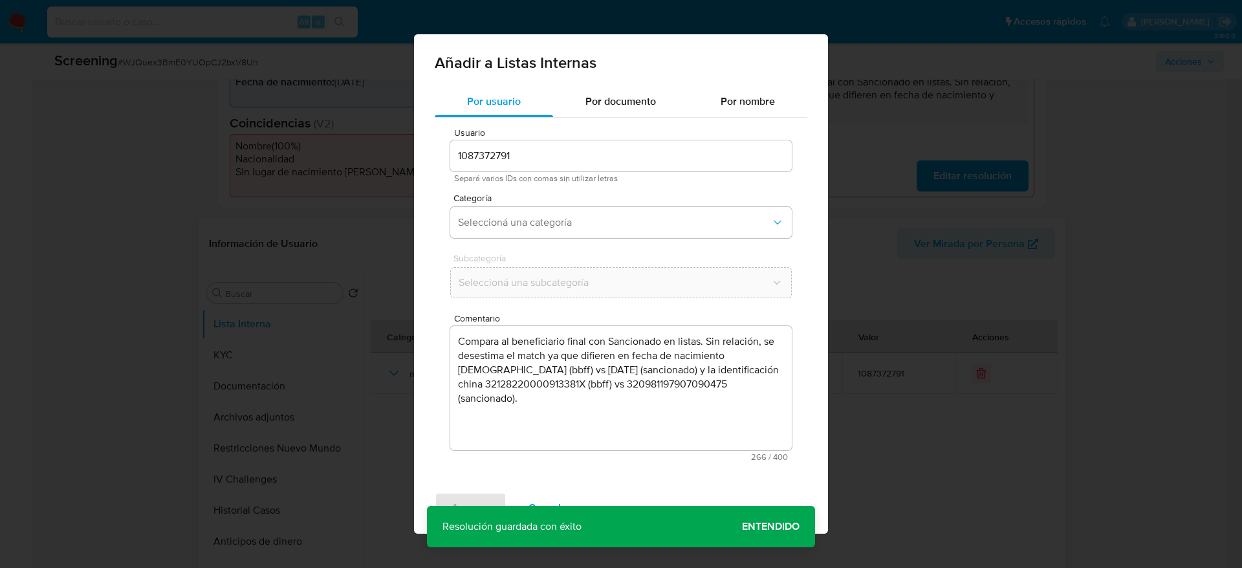
click at [563, 258] on span "Subcategoría" at bounding box center [624, 258] width 342 height 9
click at [573, 231] on button "Seleccioná una categoría" at bounding box center [621, 222] width 342 height 31
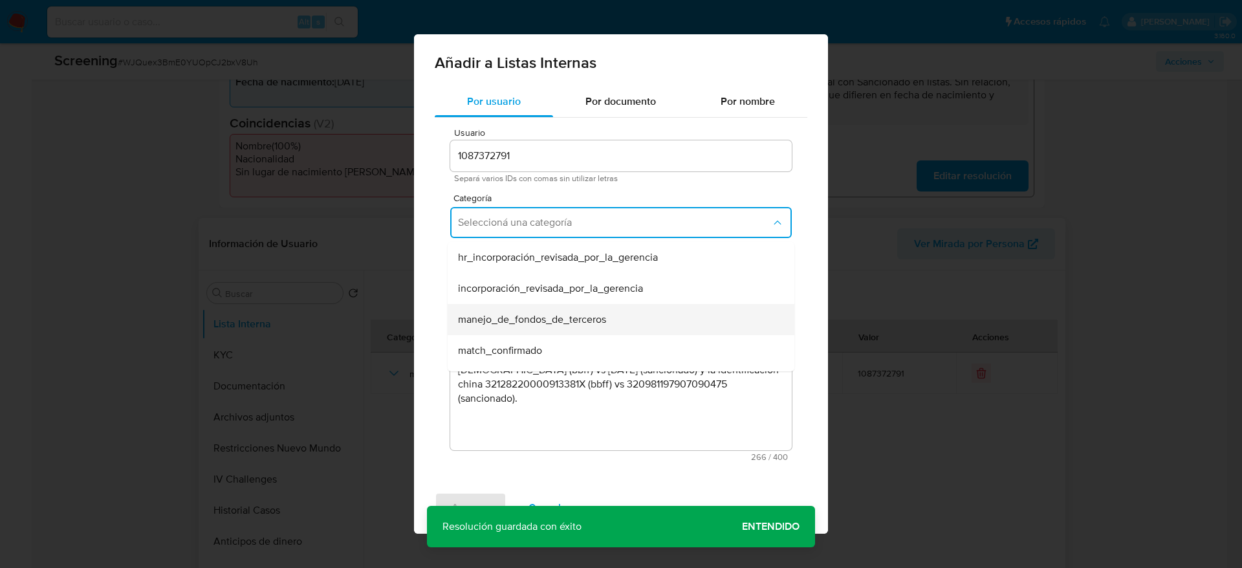
scroll to position [97, 0]
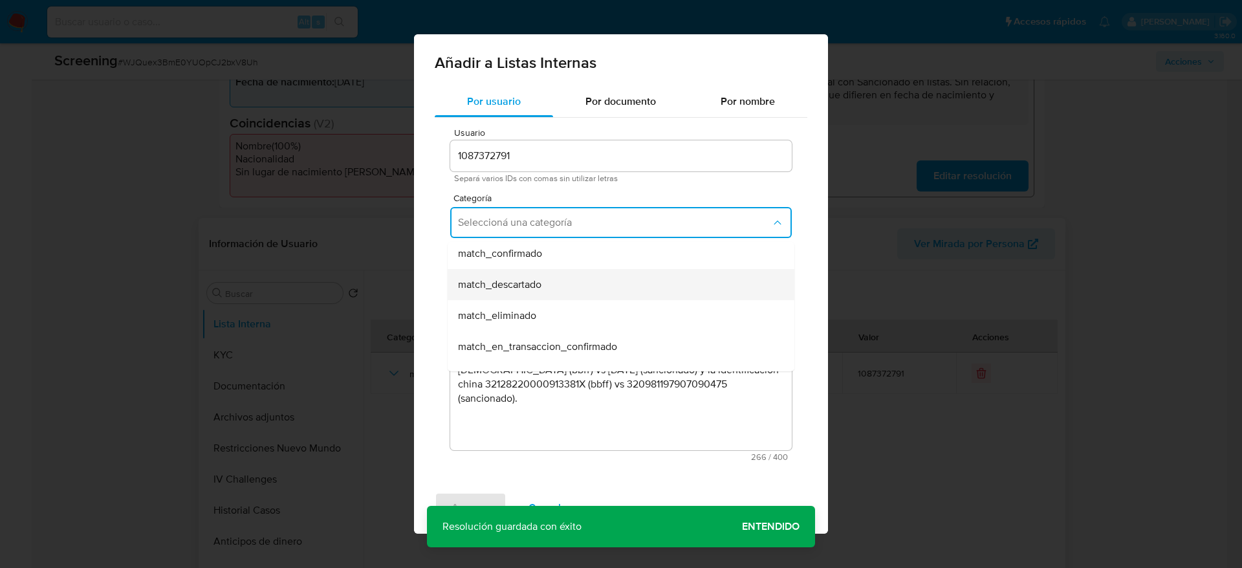
click at [562, 289] on div "match_descartado" at bounding box center [617, 284] width 318 height 31
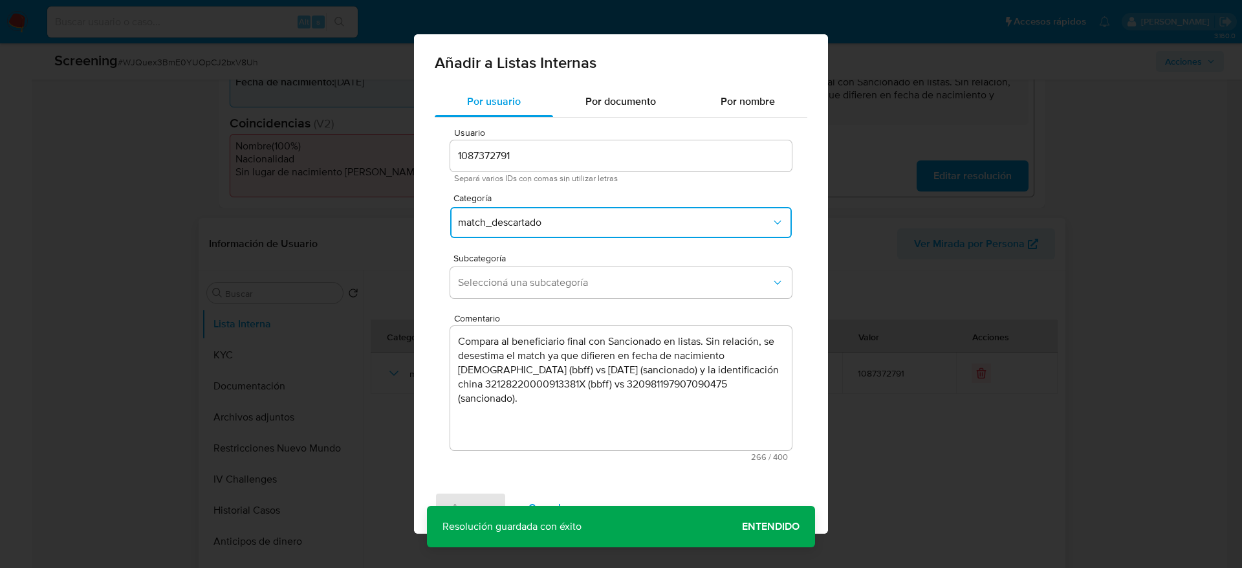
click at [562, 289] on span "Seleccioná una subcategoría" at bounding box center [614, 282] width 313 height 13
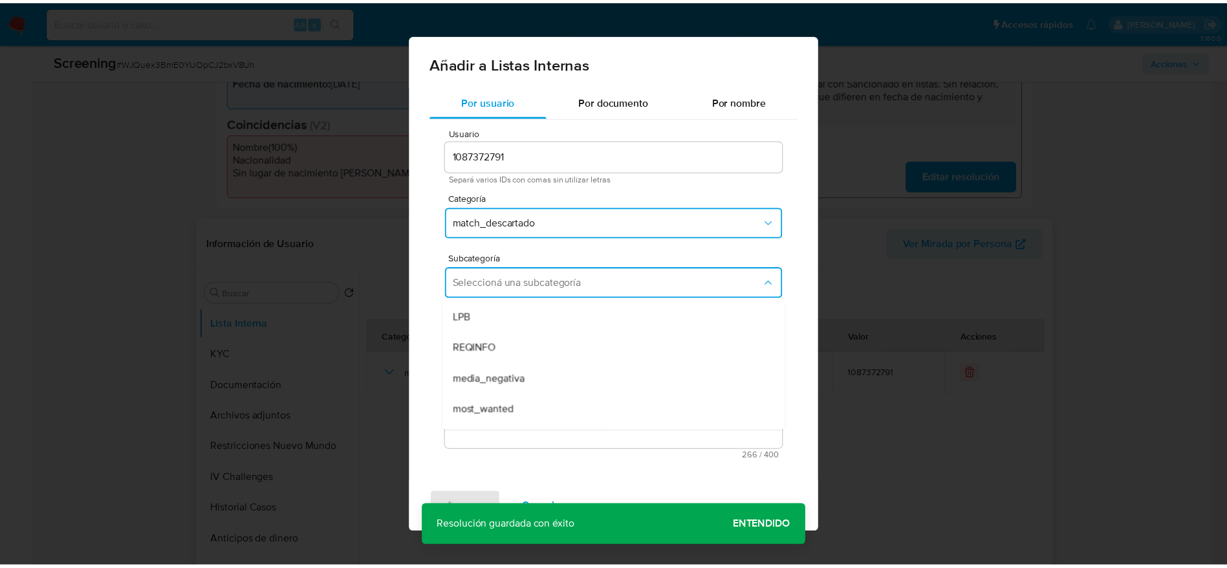
scroll to position [88, 0]
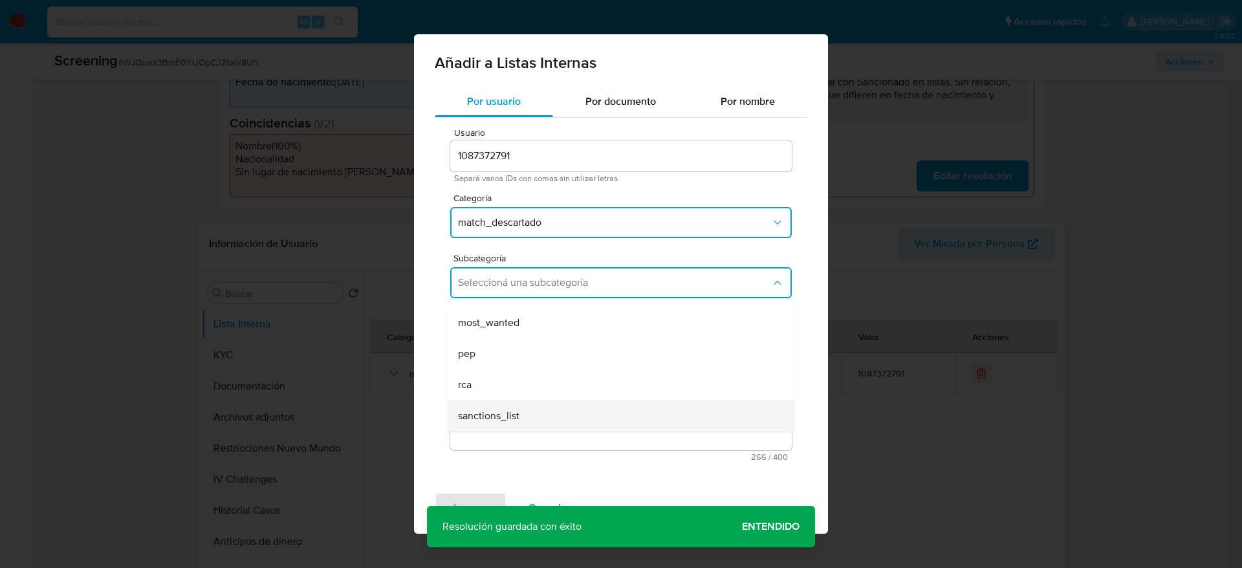
click at [523, 419] on div "sanctions_list" at bounding box center [617, 415] width 318 height 31
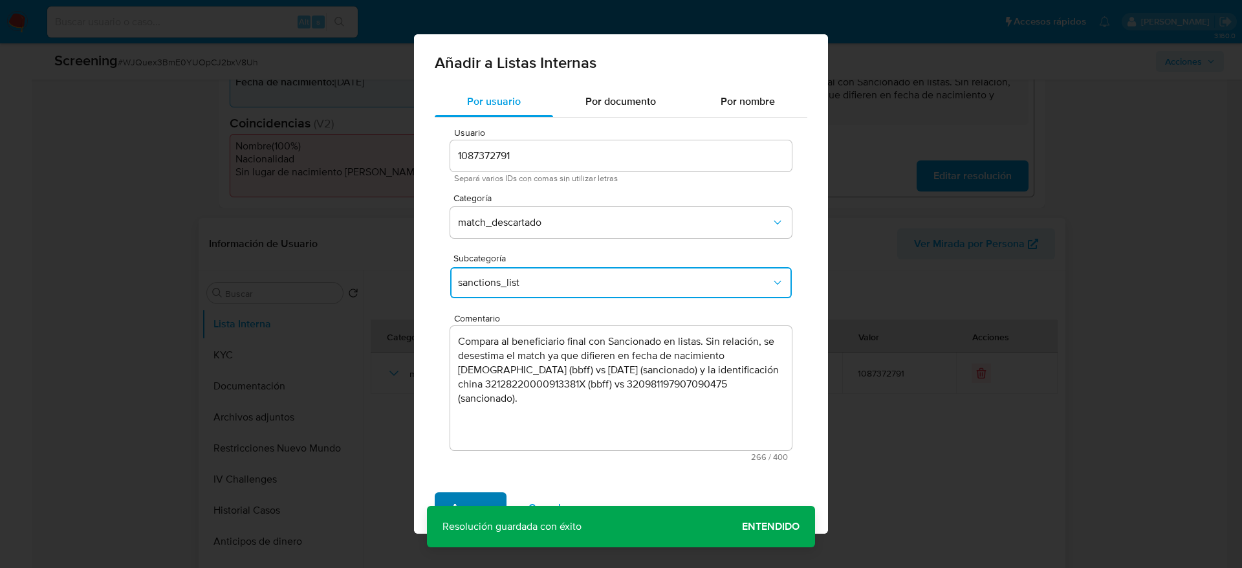
click at [466, 497] on span "Agregar" at bounding box center [471, 508] width 38 height 28
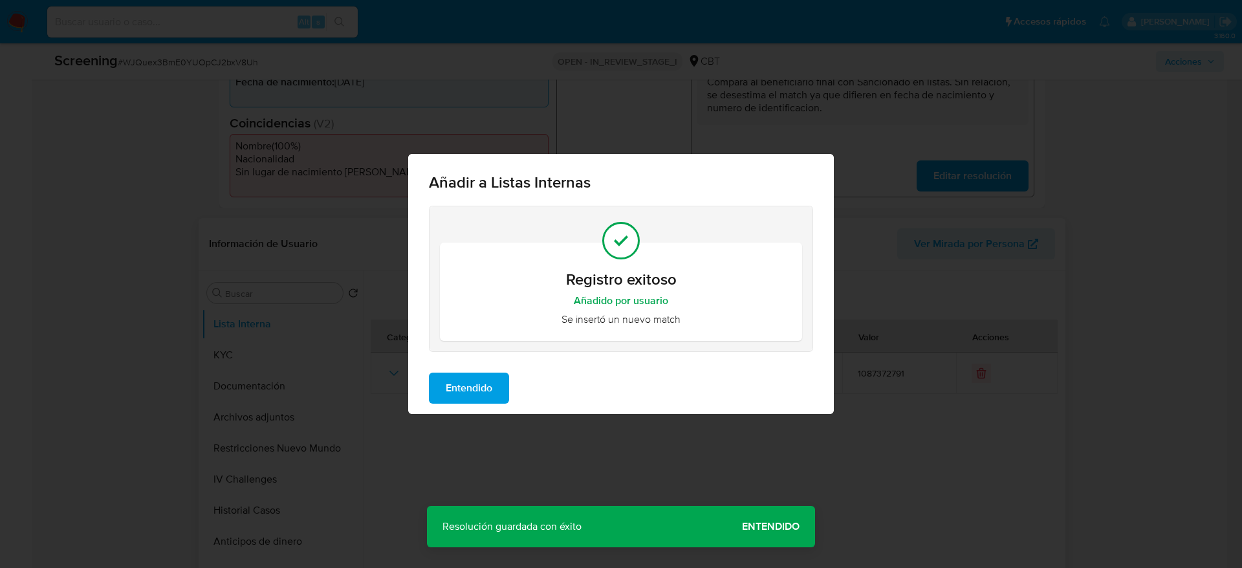
click at [478, 398] on span "Entendido" at bounding box center [469, 388] width 47 height 28
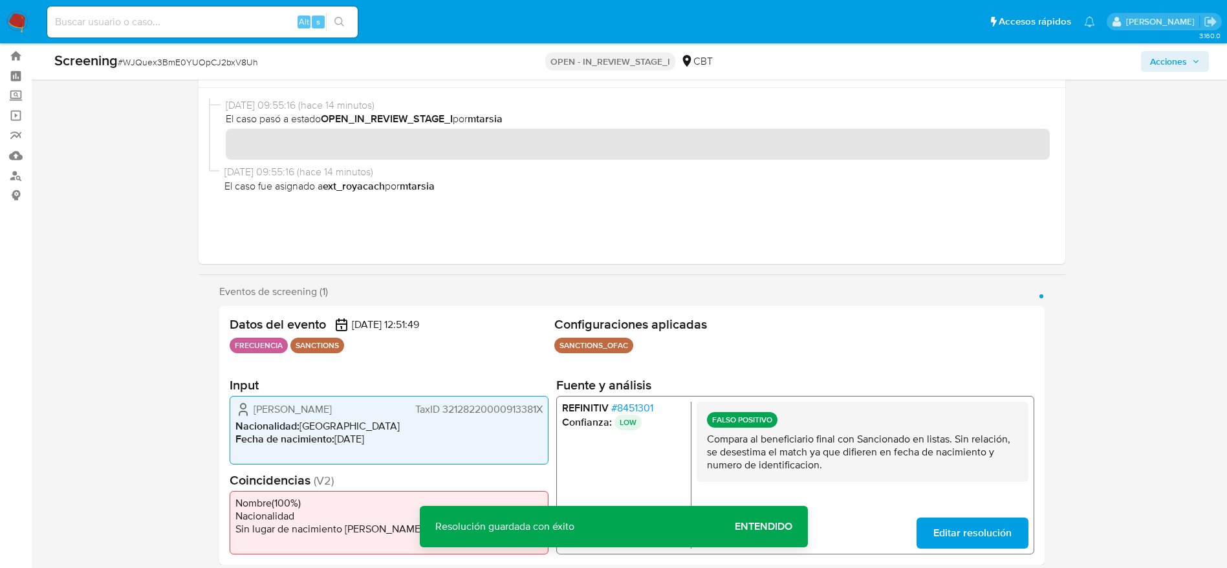
scroll to position [0, 0]
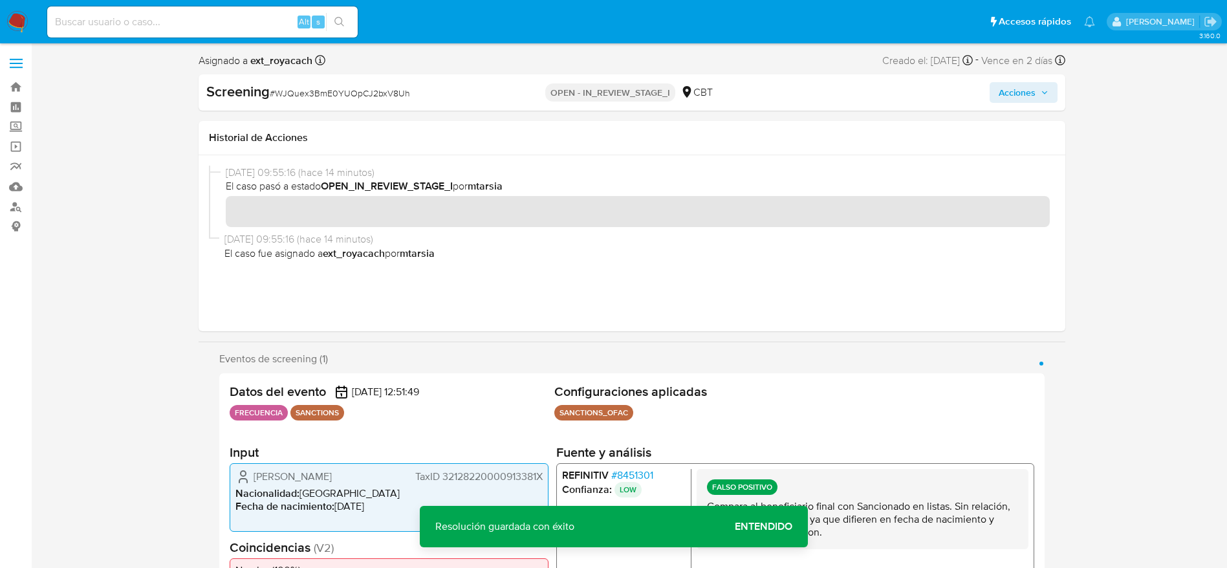
click at [1025, 93] on span "Acciones" at bounding box center [1017, 92] width 37 height 21
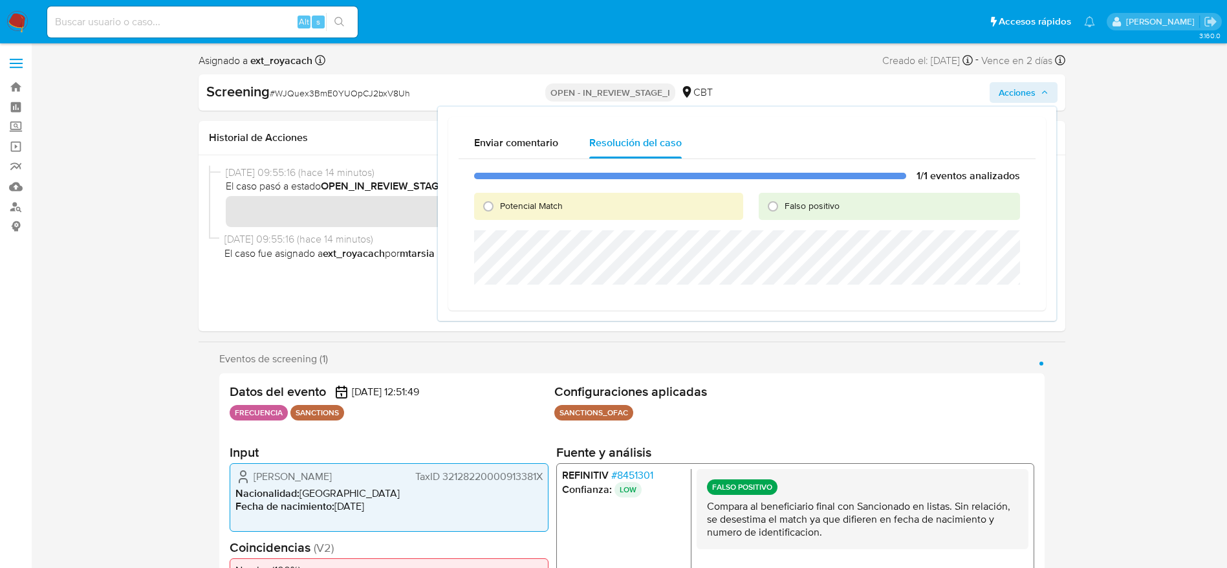
click at [801, 211] on span "Falso positivo" at bounding box center [812, 205] width 55 height 13
click at [783, 211] on input "Falso positivo" at bounding box center [773, 206] width 21 height 21
radio input "true"
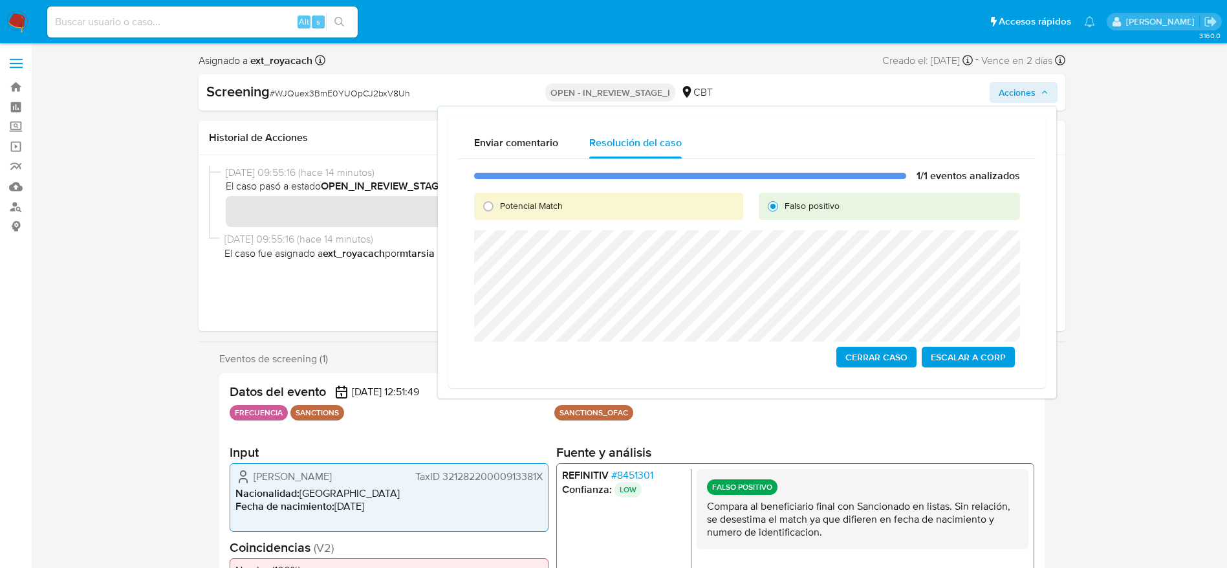
click at [859, 361] on span "Cerrar Caso" at bounding box center [876, 357] width 62 height 18
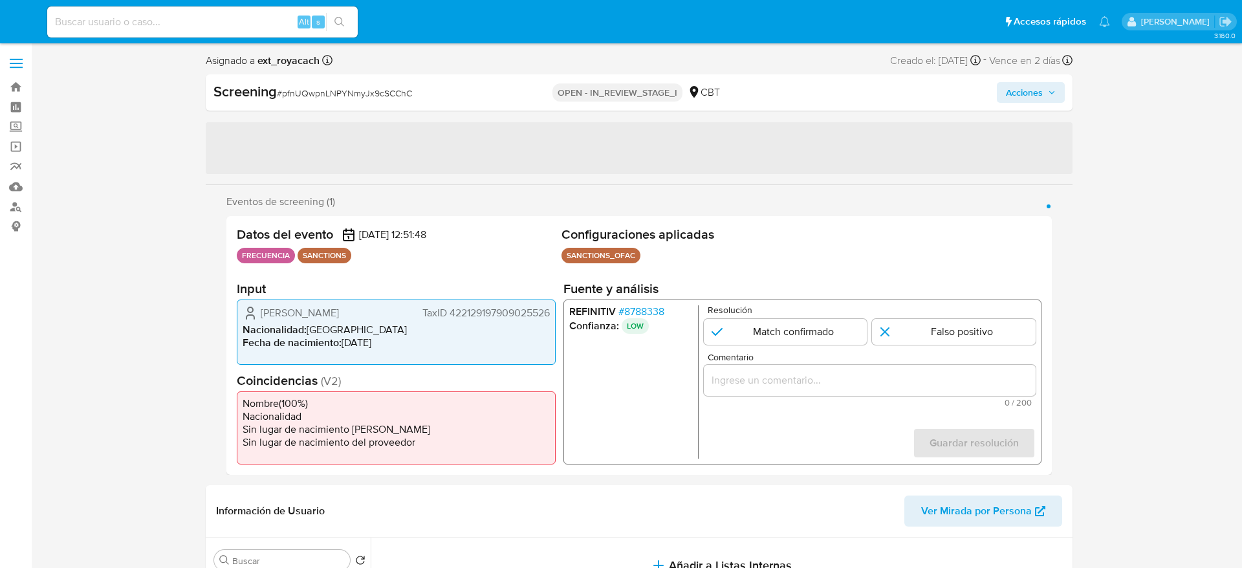
select select "10"
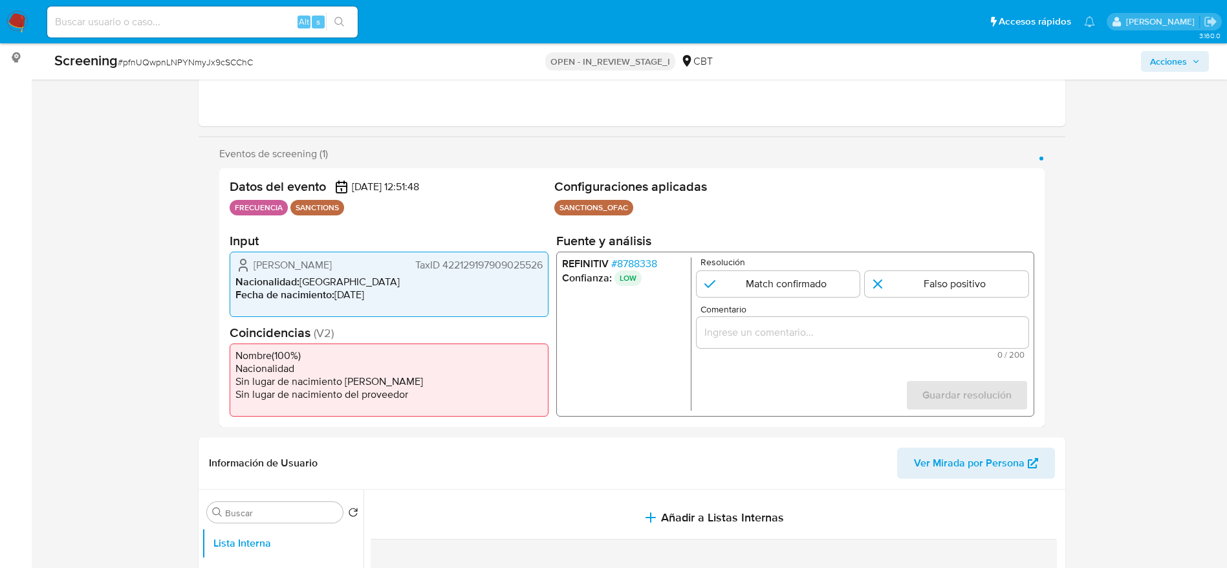
scroll to position [291, 0]
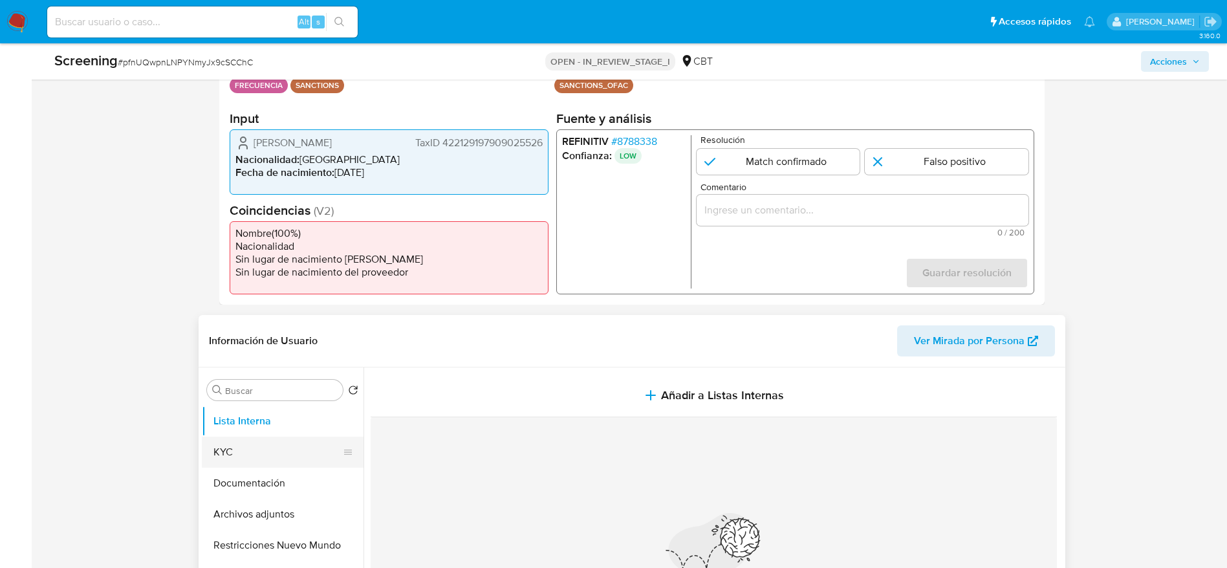
click at [263, 456] on button "KYC" at bounding box center [277, 452] width 151 height 31
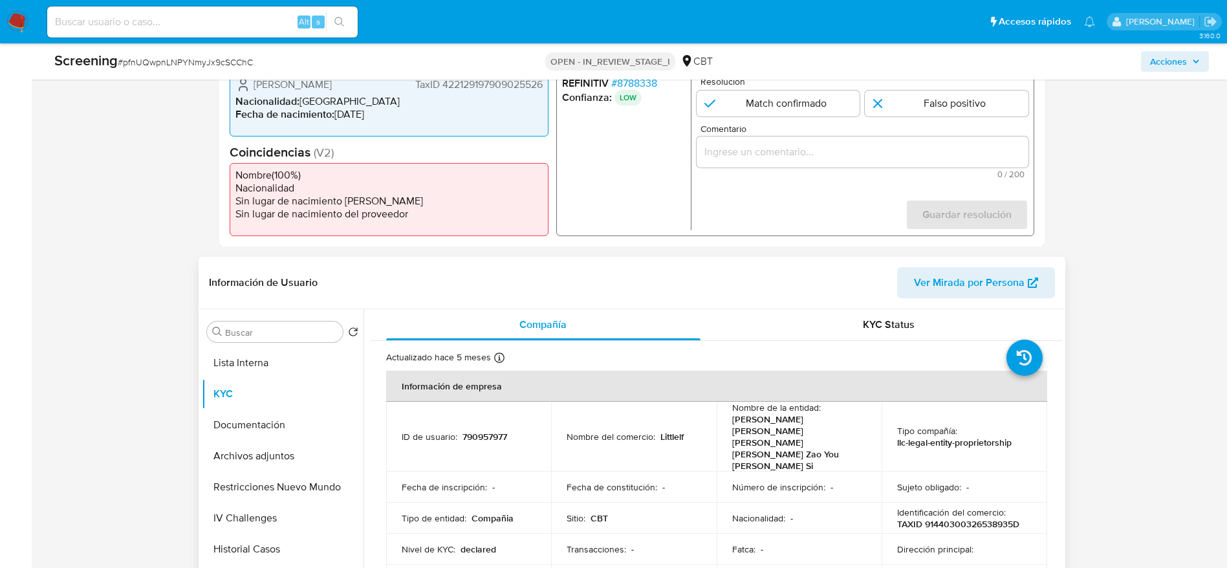
scroll to position [388, 0]
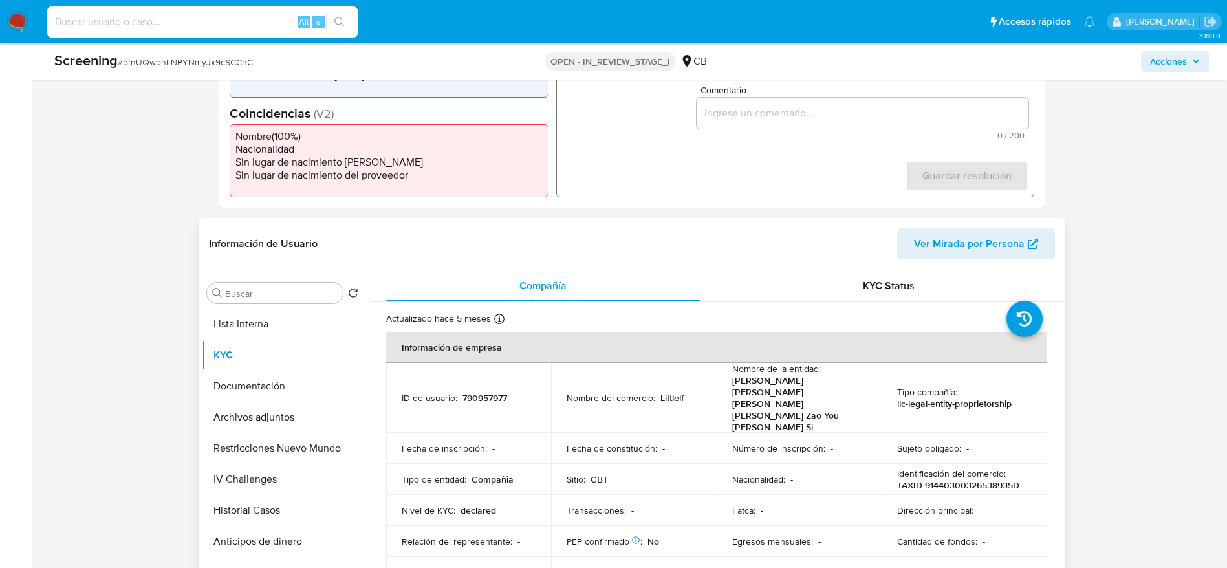
click at [490, 392] on p "790957977" at bounding box center [485, 398] width 45 height 12
click at [496, 392] on p "790957977" at bounding box center [485, 398] width 45 height 12
copy p "790957977"
click at [171, 64] on span "# pfnUQwpnLNPYNmyJx9cSCChC" at bounding box center [185, 62] width 135 height 13
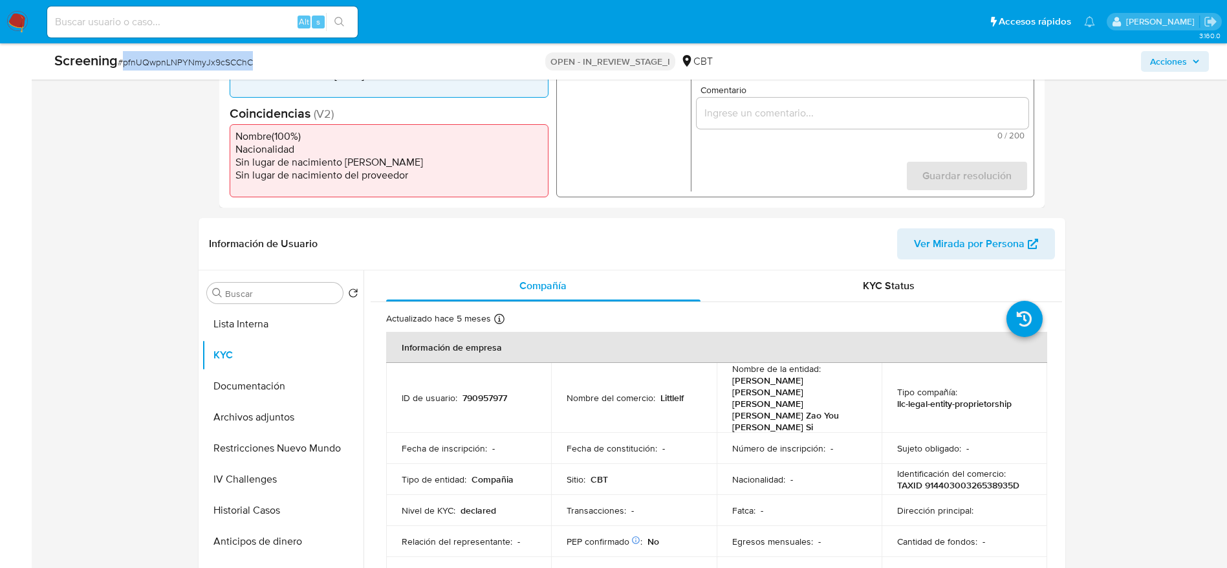
click at [171, 64] on span "# pfnUQwpnLNPYNmyJx9cSCChC" at bounding box center [185, 62] width 135 height 13
copy span "pfnUQwpnLNPYNmyJx9cSCChC"
click at [475, 401] on td "ID de usuario : 790957977" at bounding box center [469, 398] width 166 height 70
click at [475, 392] on p "790957977" at bounding box center [485, 398] width 45 height 12
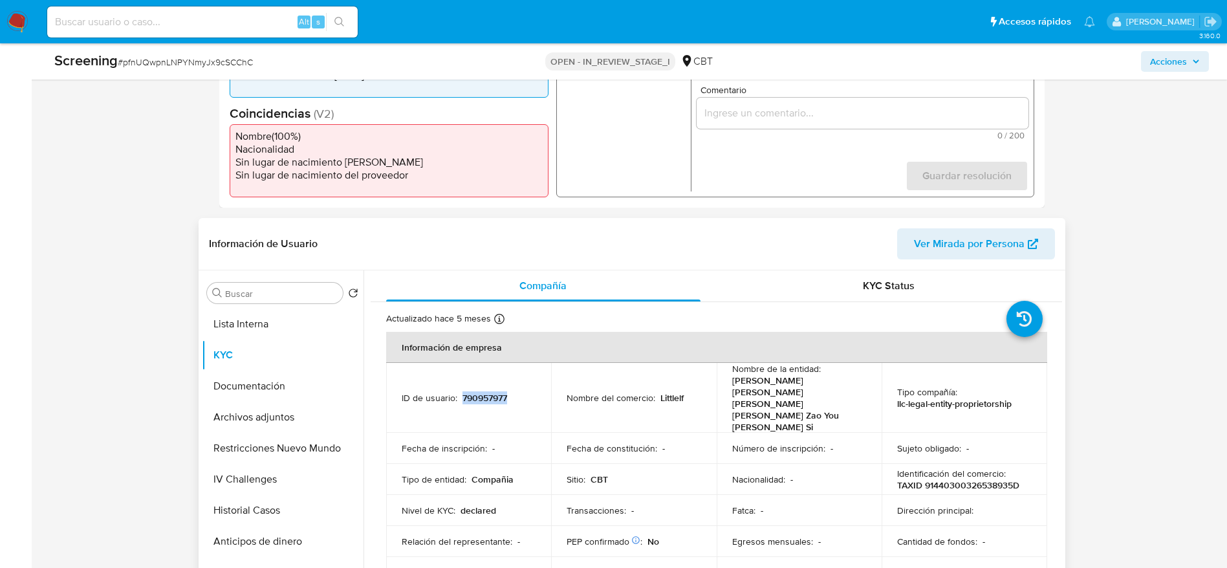
click at [475, 392] on p "790957977" at bounding box center [485, 398] width 45 height 12
copy p "790957977"
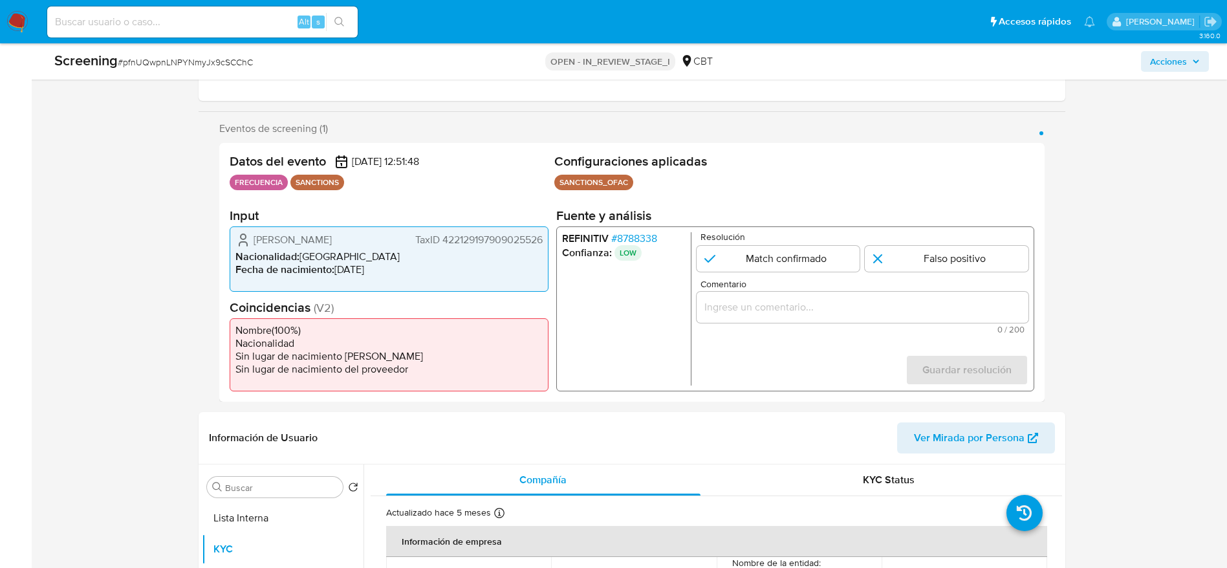
click at [860, 318] on div "1 de 1" at bounding box center [862, 307] width 332 height 31
click at [857, 303] on input "Comentario" at bounding box center [862, 307] width 332 height 17
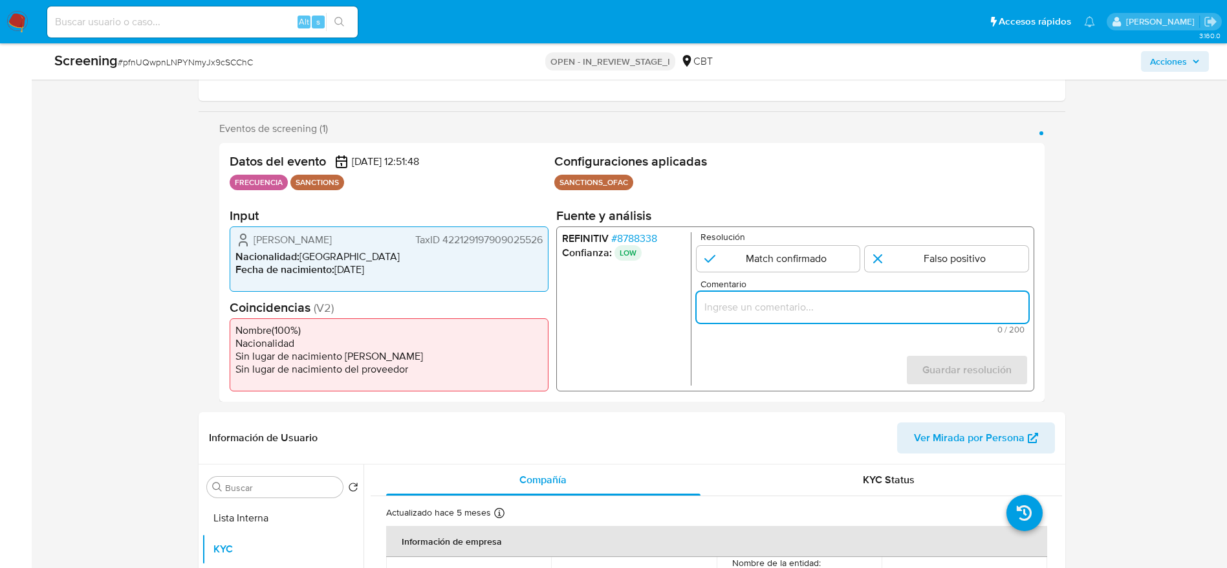
paste input "Compara al beneficiario final con Sancionado en listas. Sin relación, se desest…"
type input "Compara al beneficiario final con Sancionado en listas. Sin relación, se desest…"
click at [897, 248] on input "1 de 1" at bounding box center [947, 259] width 164 height 26
radio input "true"
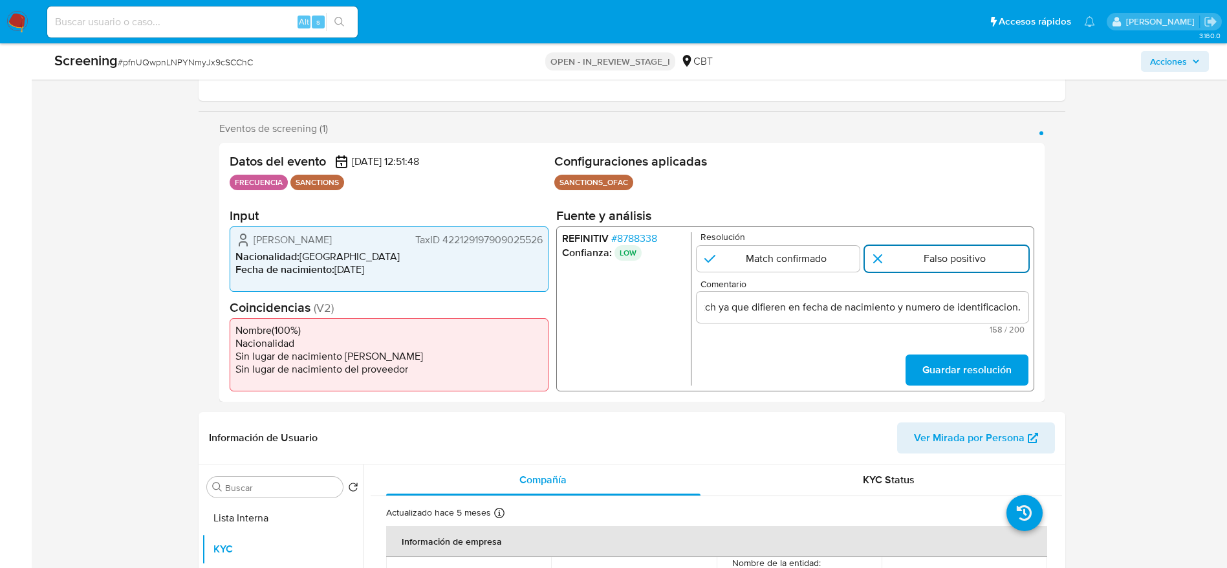
scroll to position [0, 0]
click at [961, 369] on span "Guardar resolución" at bounding box center [966, 370] width 89 height 28
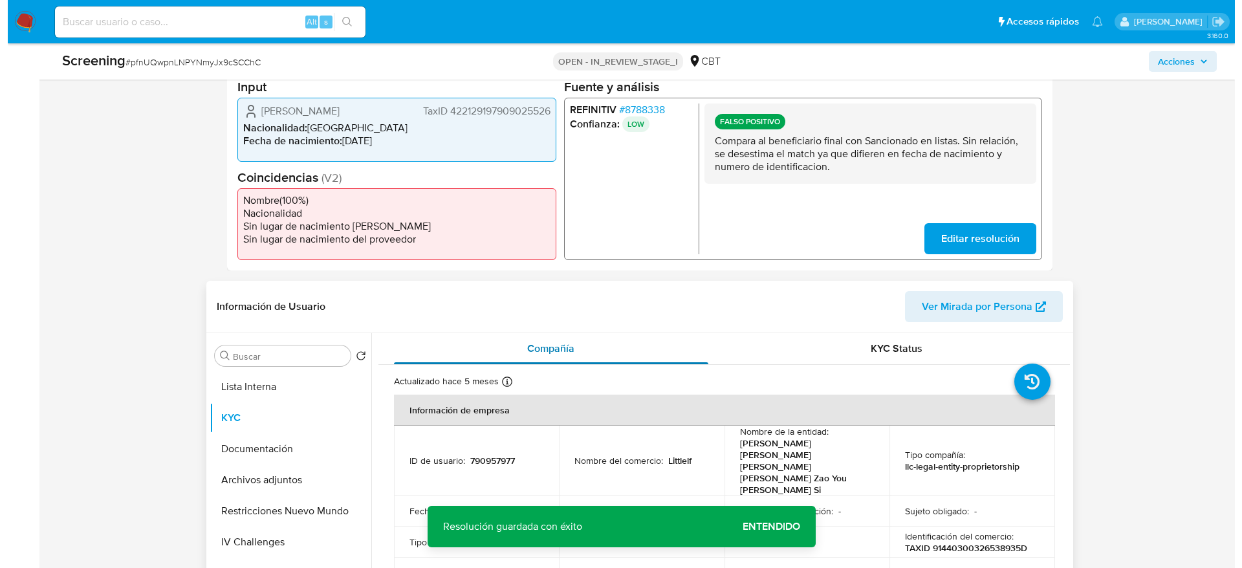
scroll to position [388, 0]
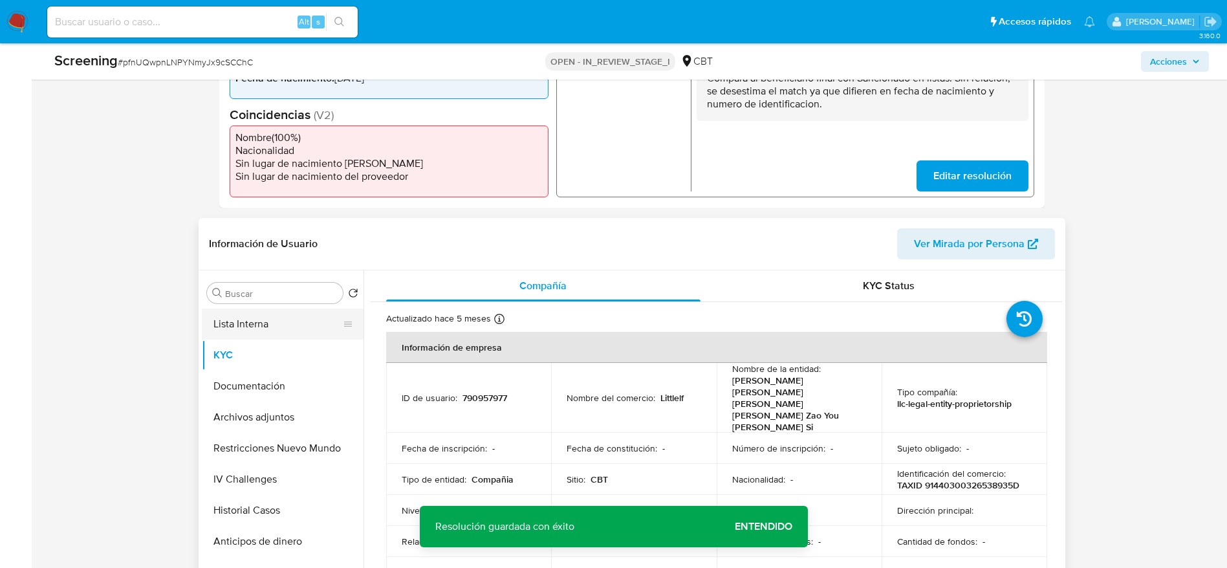
click at [281, 323] on button "Lista Interna" at bounding box center [277, 324] width 151 height 31
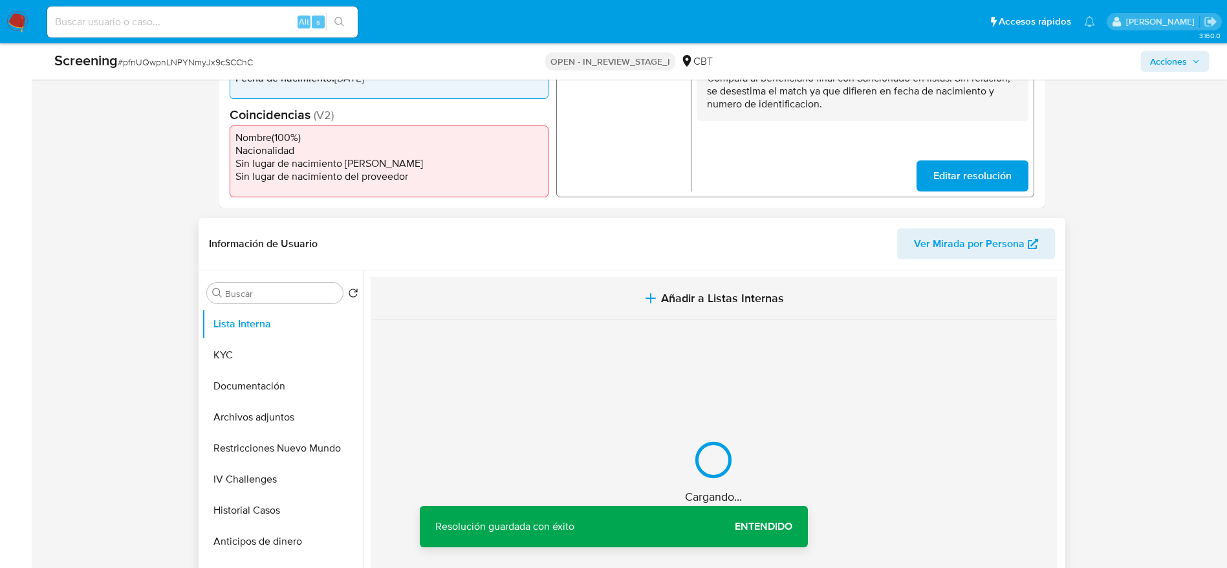
click at [519, 283] on button "Añadir a Listas Internas" at bounding box center [714, 298] width 686 height 43
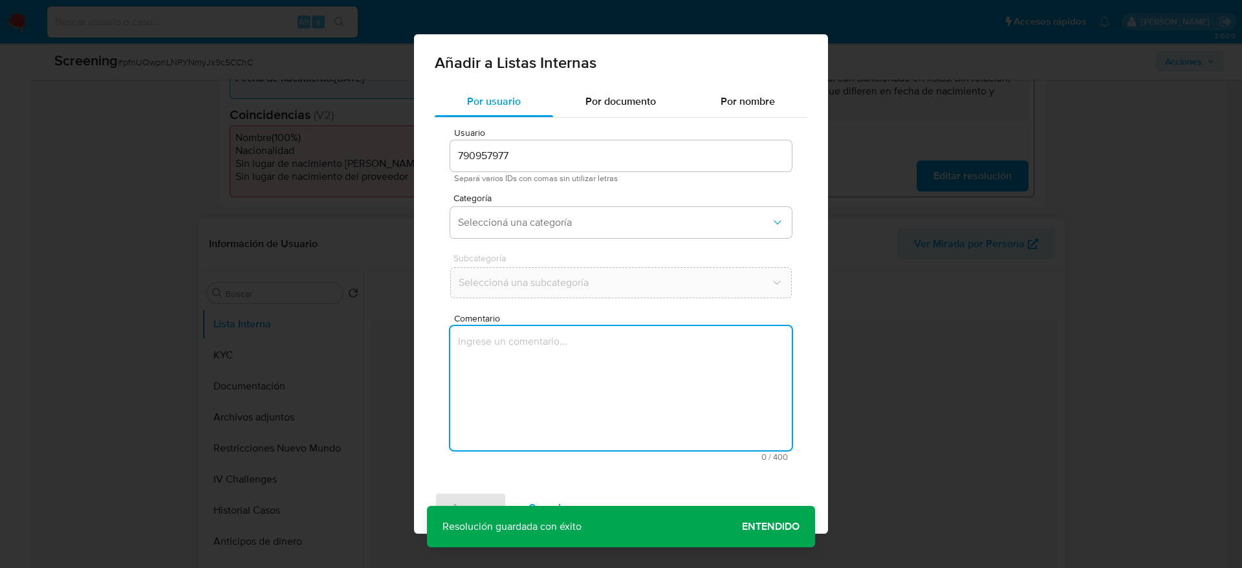
click at [588, 369] on textarea "Comentario" at bounding box center [621, 388] width 342 height 124
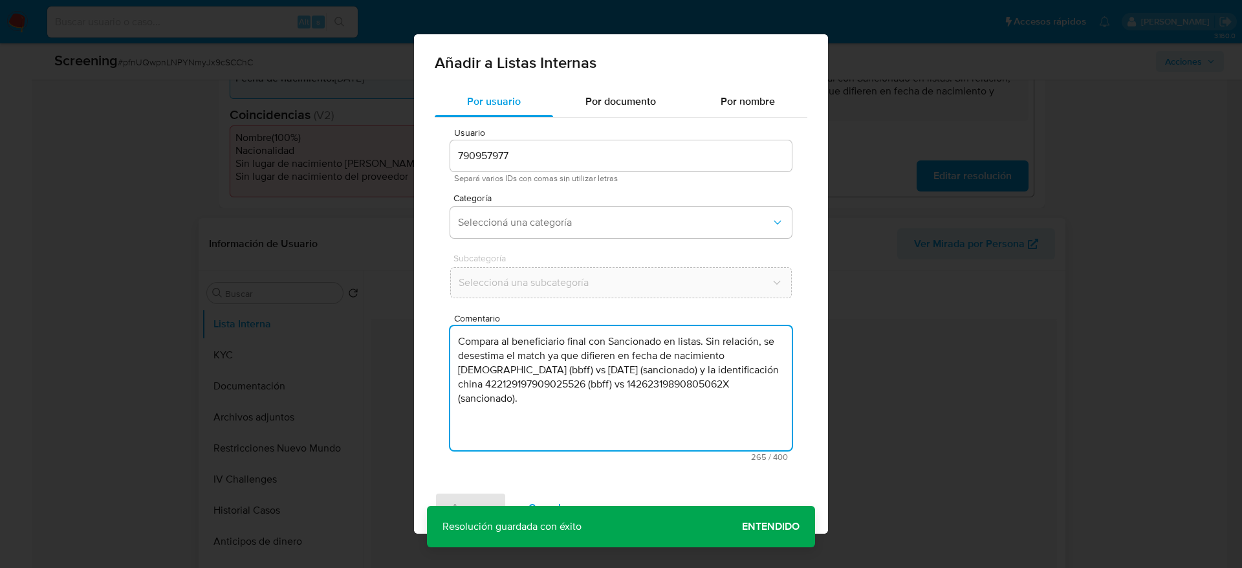
type textarea "Compara al beneficiario final con Sancionado en listas. Sin relación, se desest…"
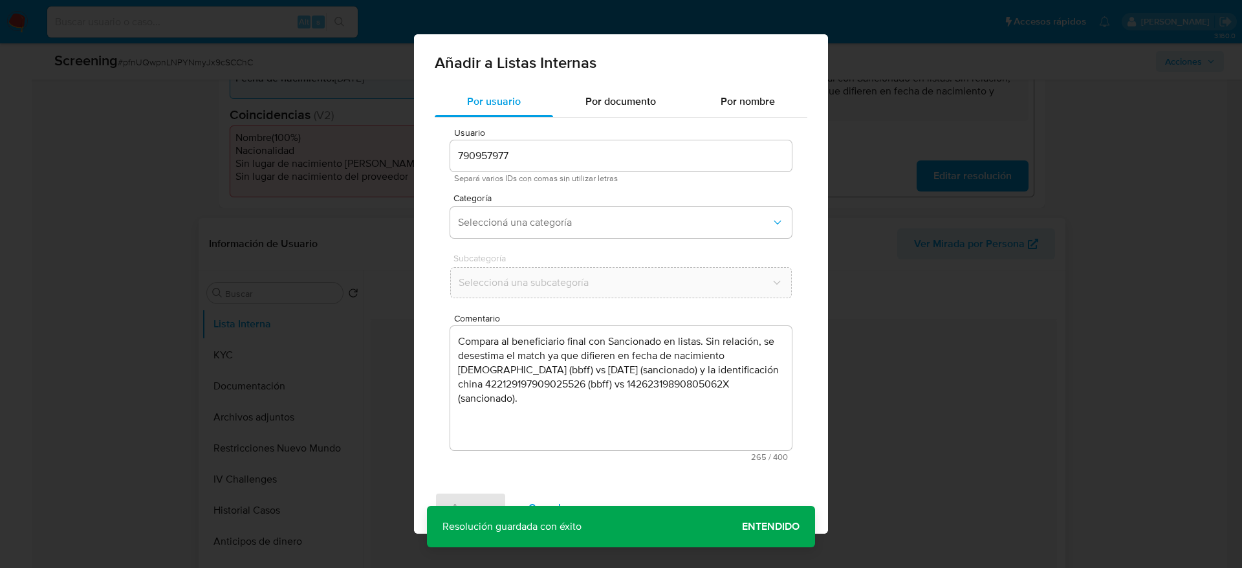
click at [582, 241] on div "Categoría Seleccioná una categoría" at bounding box center [621, 218] width 342 height 50
click at [582, 223] on span "Seleccioná una categoría" at bounding box center [614, 222] width 313 height 13
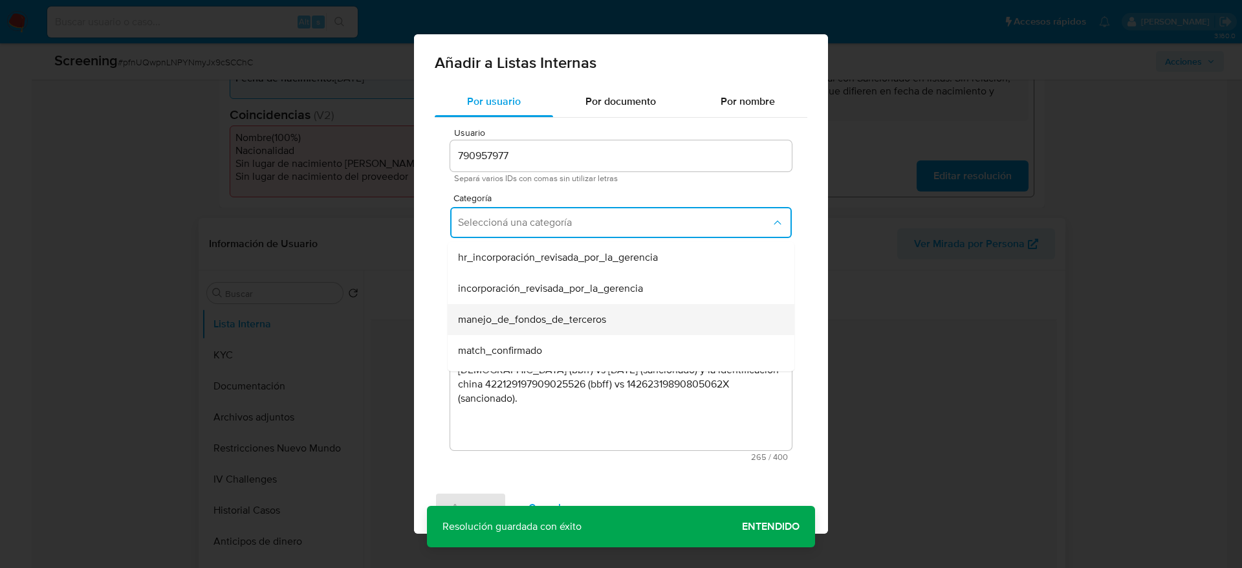
scroll to position [97, 0]
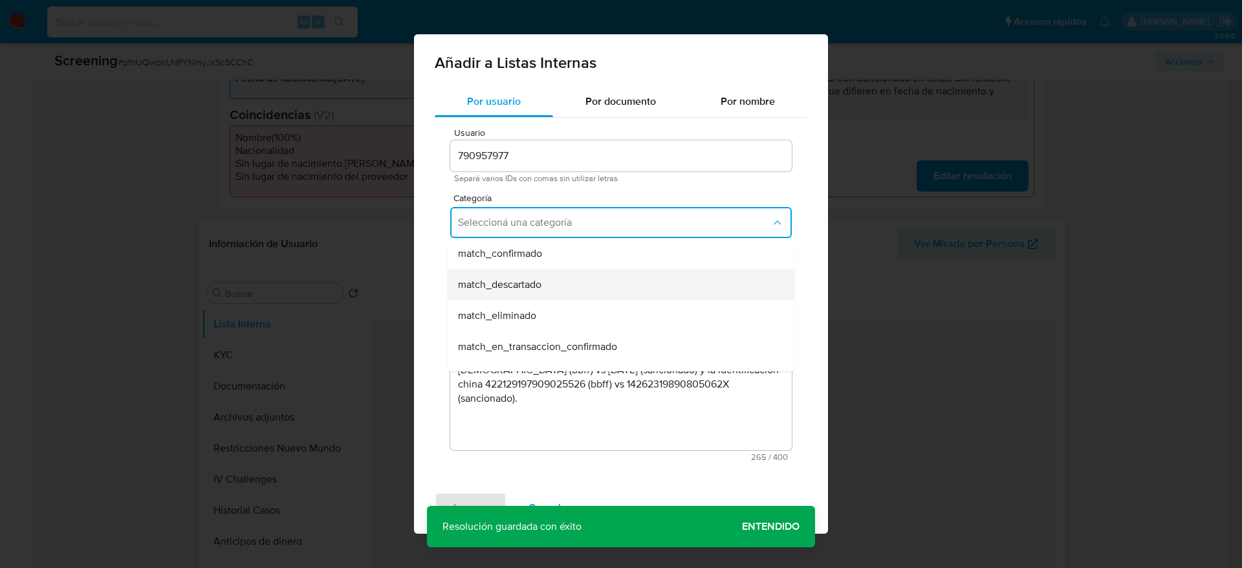
click at [541, 288] on span "match_descartado" at bounding box center [499, 284] width 83 height 13
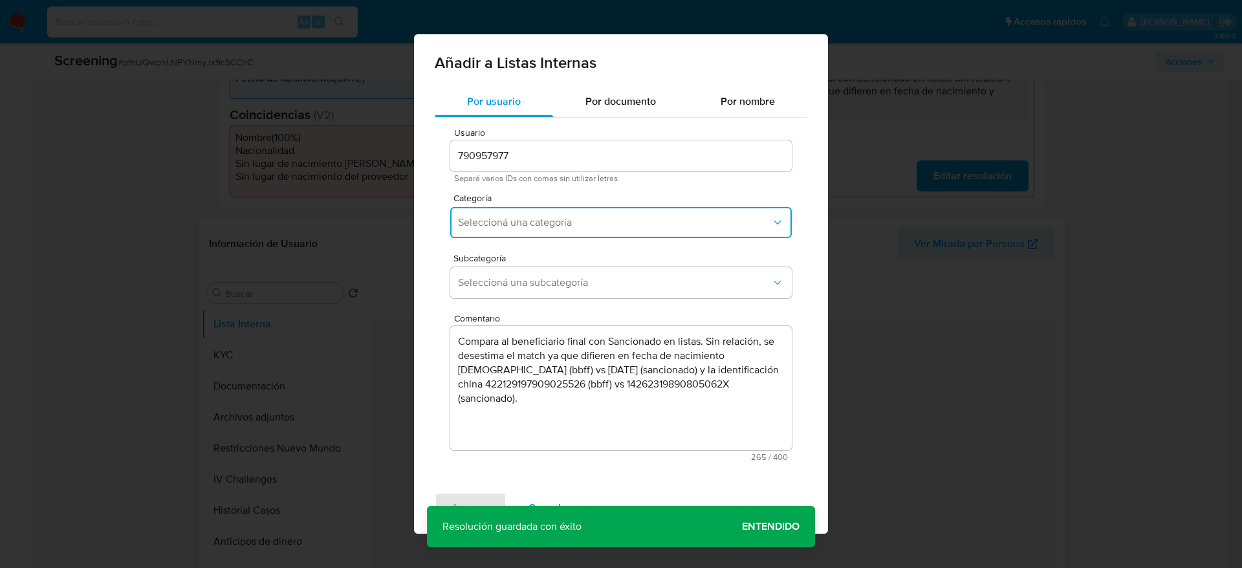
click at [541, 288] on span "Seleccioná una subcategoría" at bounding box center [614, 282] width 313 height 13
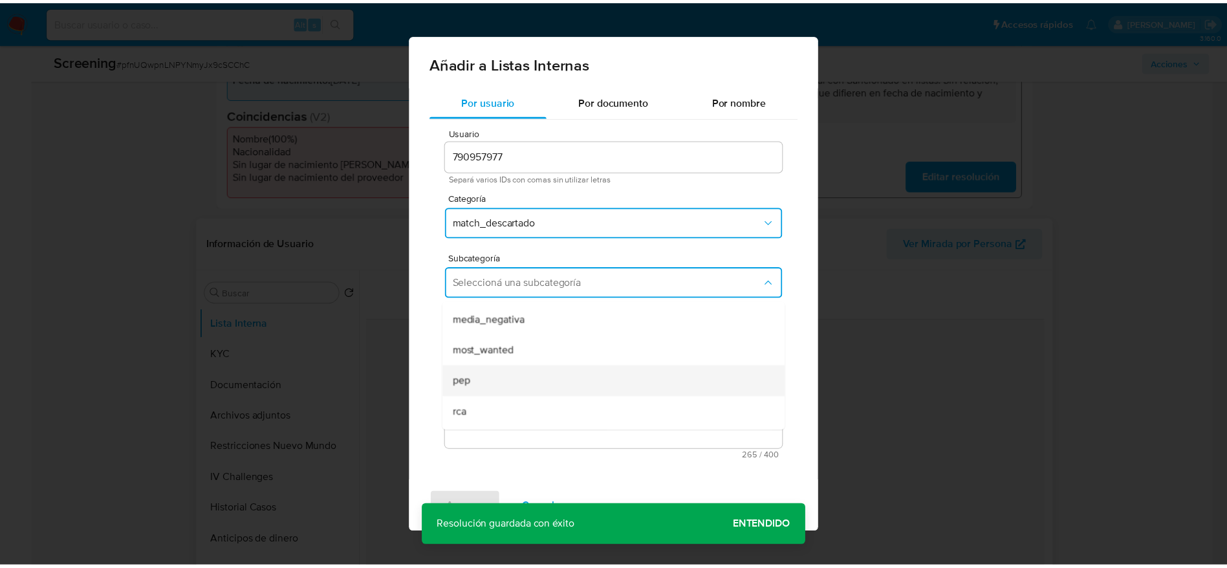
scroll to position [88, 0]
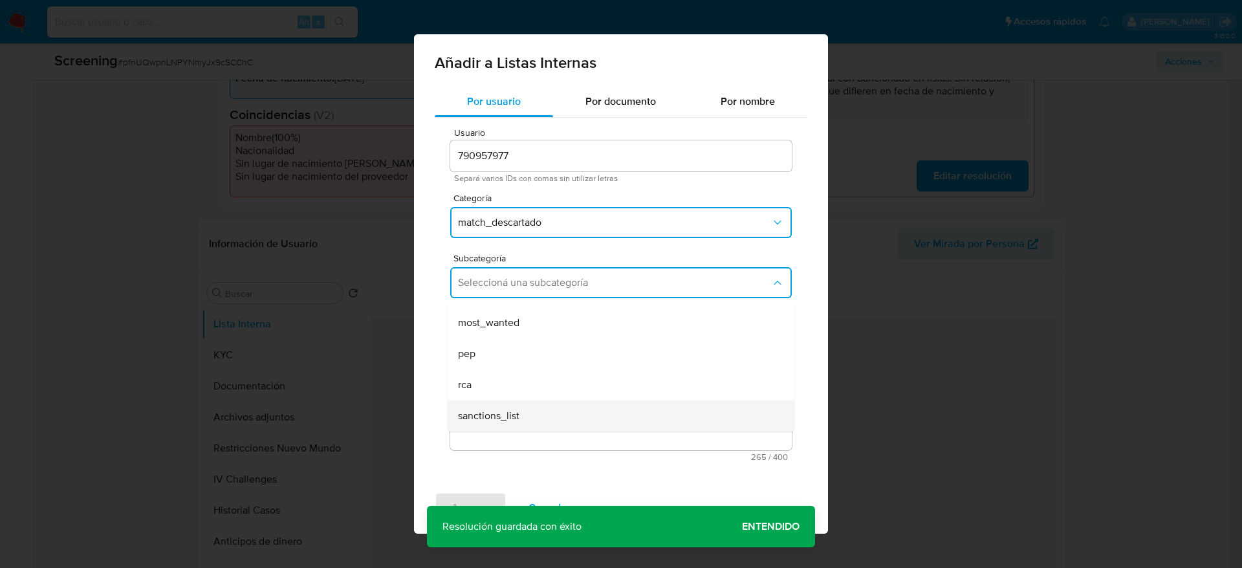
drag, startPoint x: 521, startPoint y: 347, endPoint x: 520, endPoint y: 406, distance: 58.9
click at [520, 406] on ul "LPB REQINFO media_negativa most_wanted pep rca sanctions_list" at bounding box center [621, 322] width 347 height 217
click at [520, 406] on div "sanctions_list" at bounding box center [617, 415] width 318 height 31
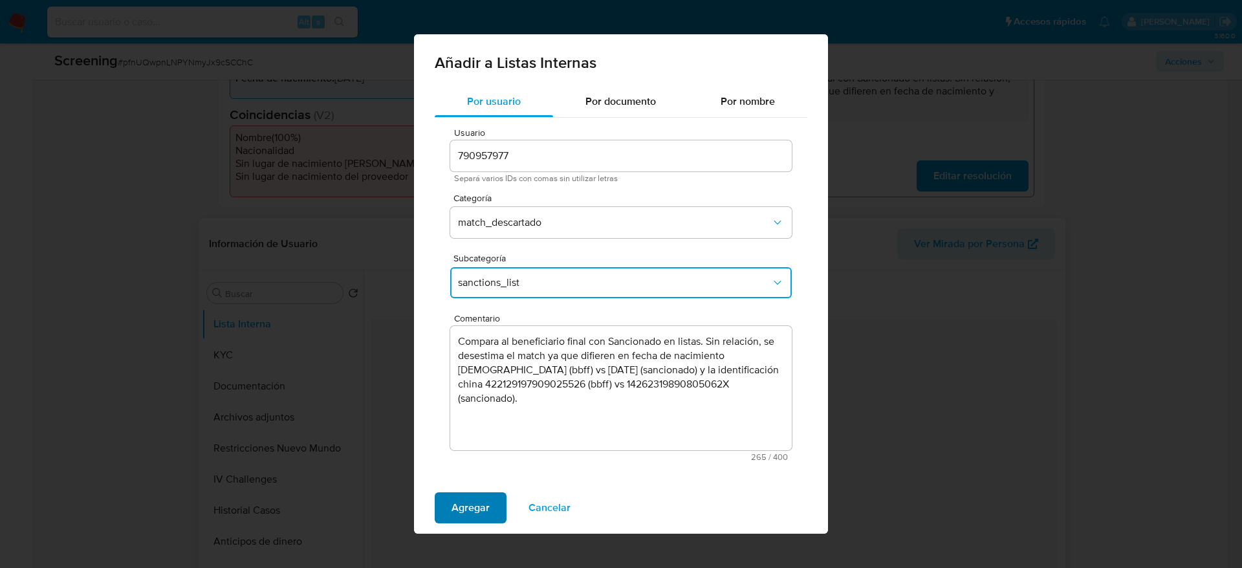
click at [484, 505] on span "Agregar" at bounding box center [471, 508] width 38 height 28
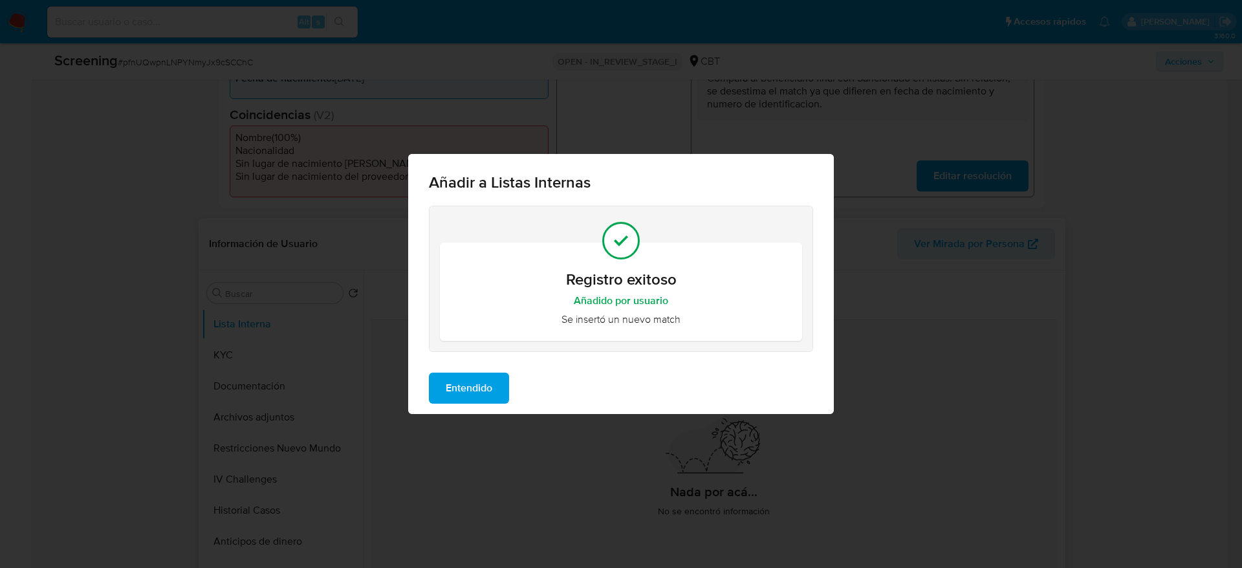
click at [512, 387] on div "Entendido" at bounding box center [621, 388] width 426 height 52
click at [494, 387] on button "Entendido" at bounding box center [469, 388] width 80 height 31
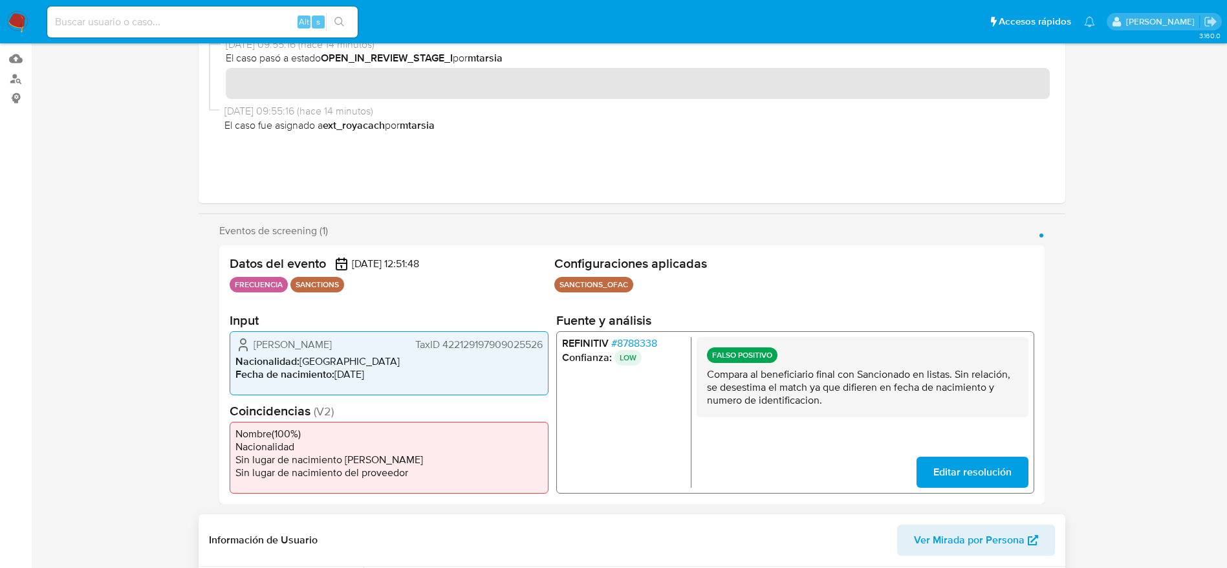
scroll to position [0, 0]
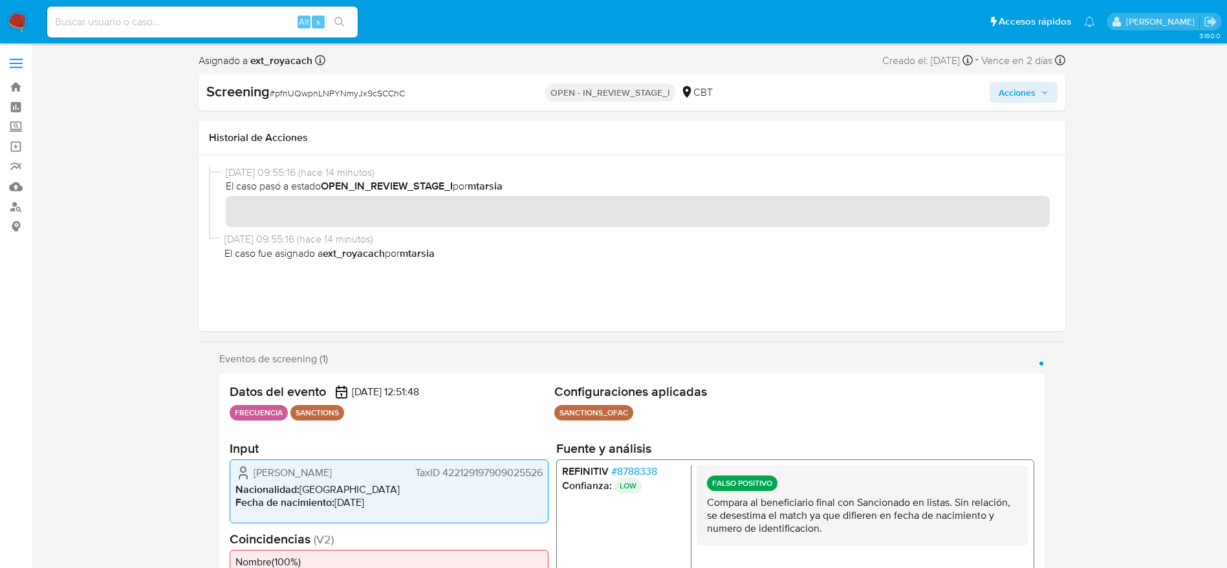
click at [1055, 94] on button "Acciones" at bounding box center [1024, 92] width 68 height 21
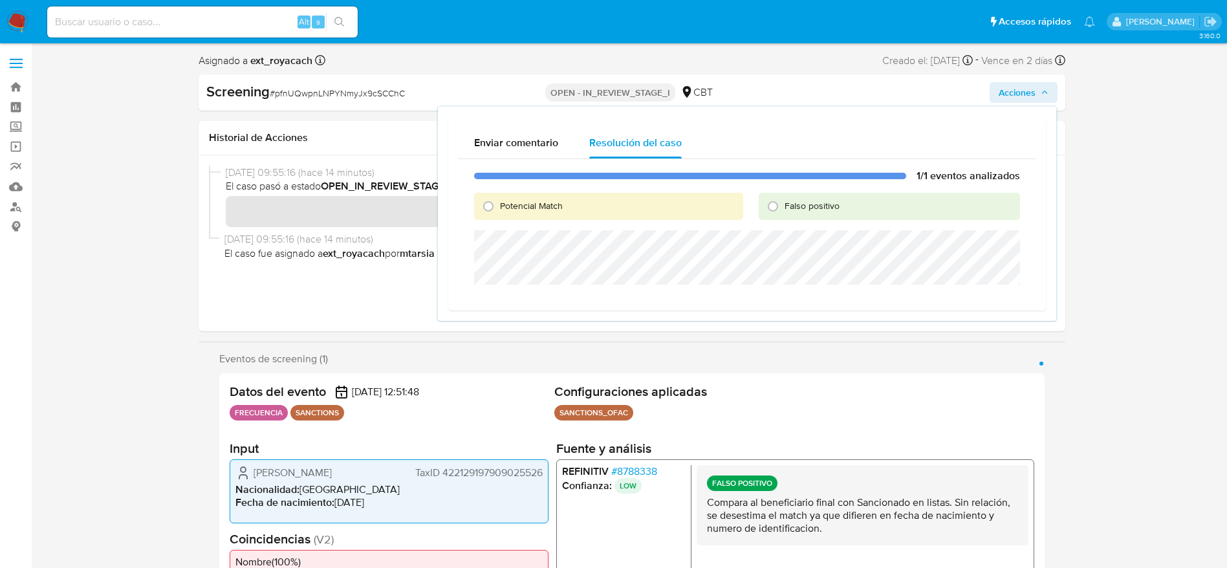
click at [831, 212] on div "Falso positivo" at bounding box center [889, 206] width 261 height 27
click at [831, 204] on span "Falso positivo" at bounding box center [812, 205] width 55 height 13
click at [783, 204] on input "Falso positivo" at bounding box center [773, 206] width 21 height 21
radio input "true"
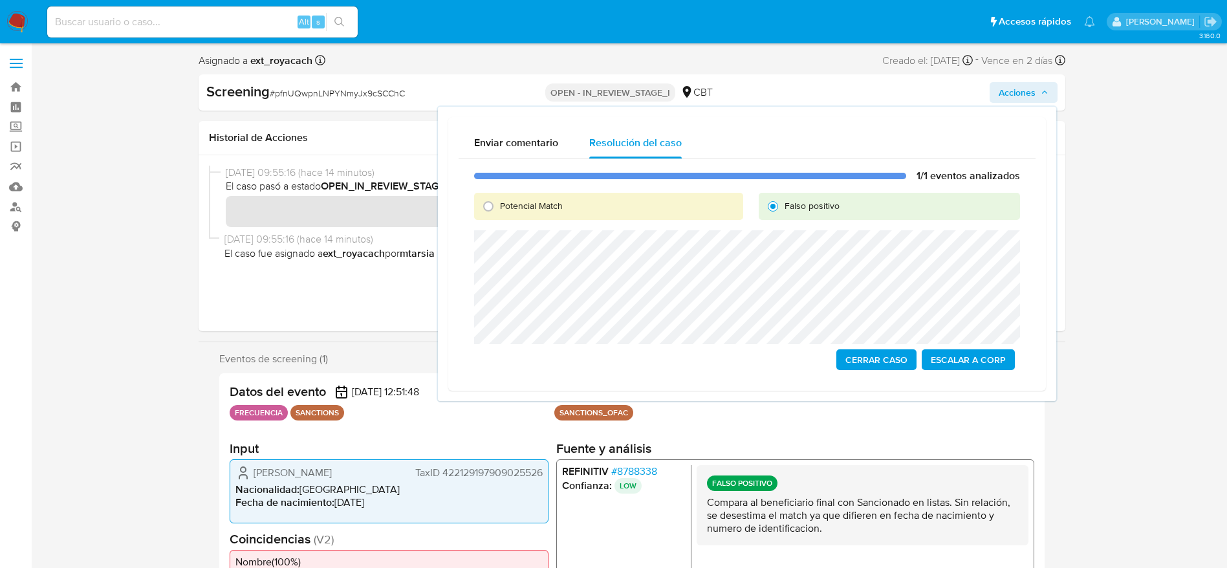
click at [870, 364] on span "Cerrar Caso" at bounding box center [876, 360] width 62 height 18
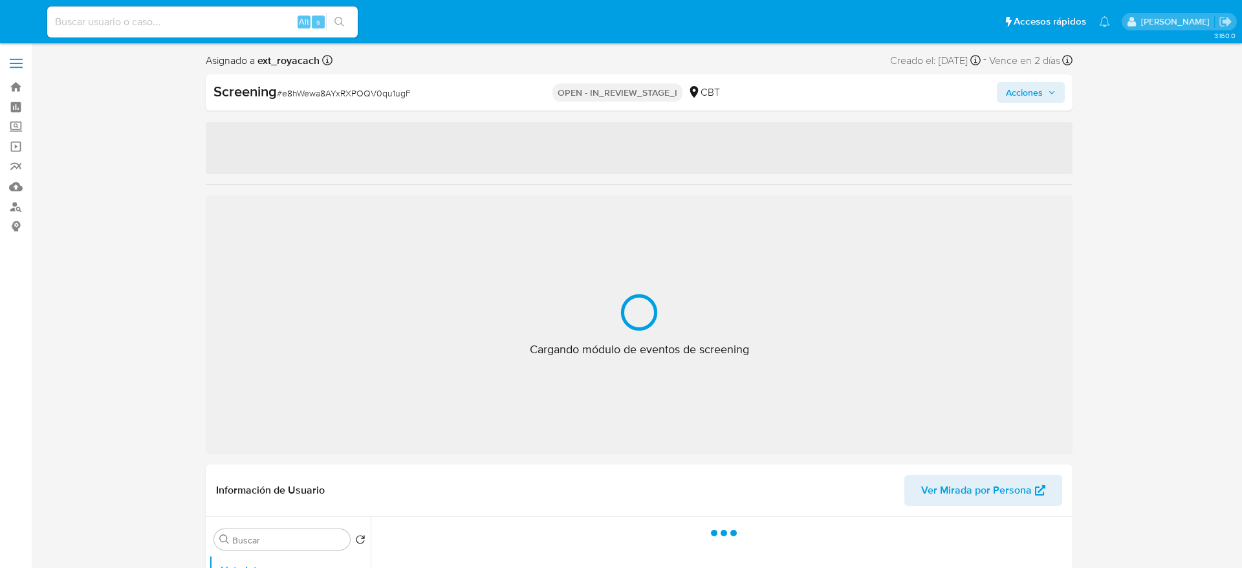
select select "10"
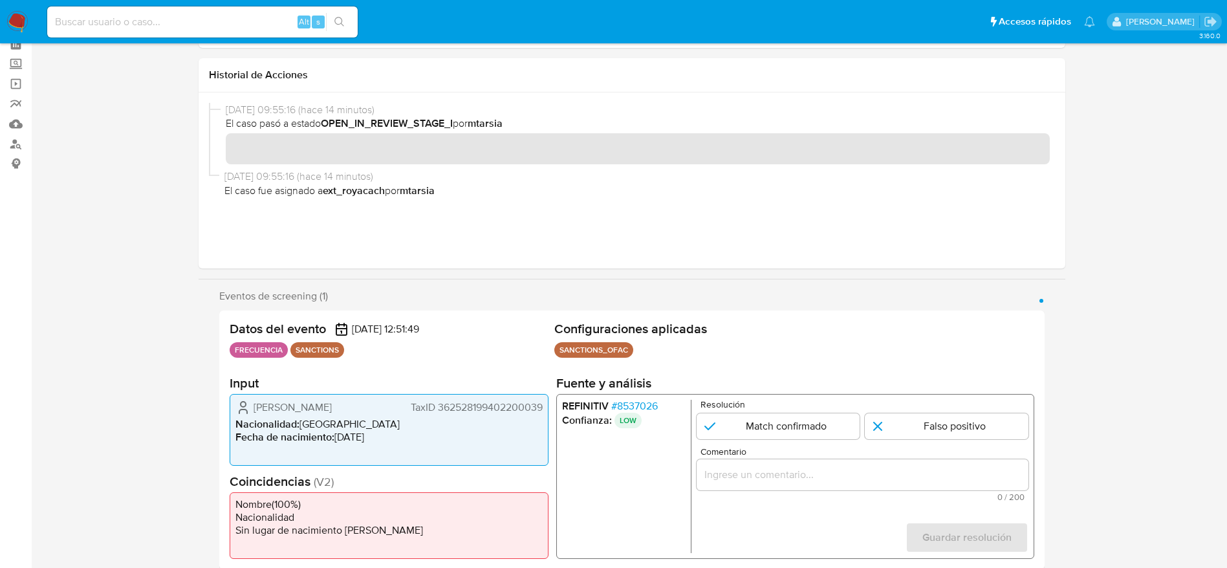
scroll to position [291, 0]
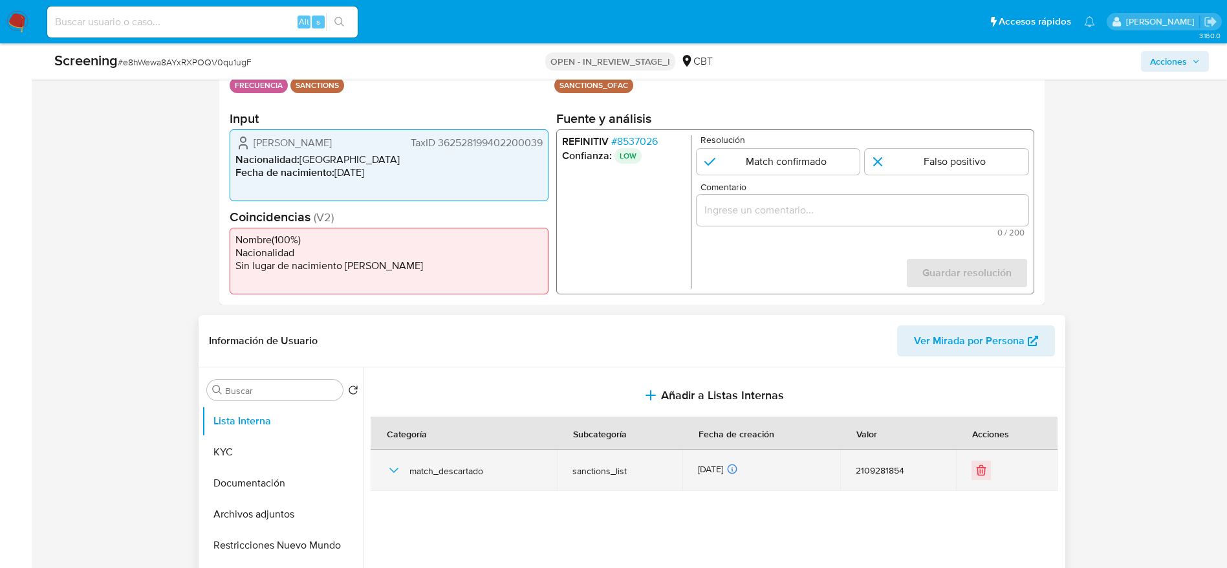
click at [398, 475] on icon "button" at bounding box center [394, 471] width 16 height 16
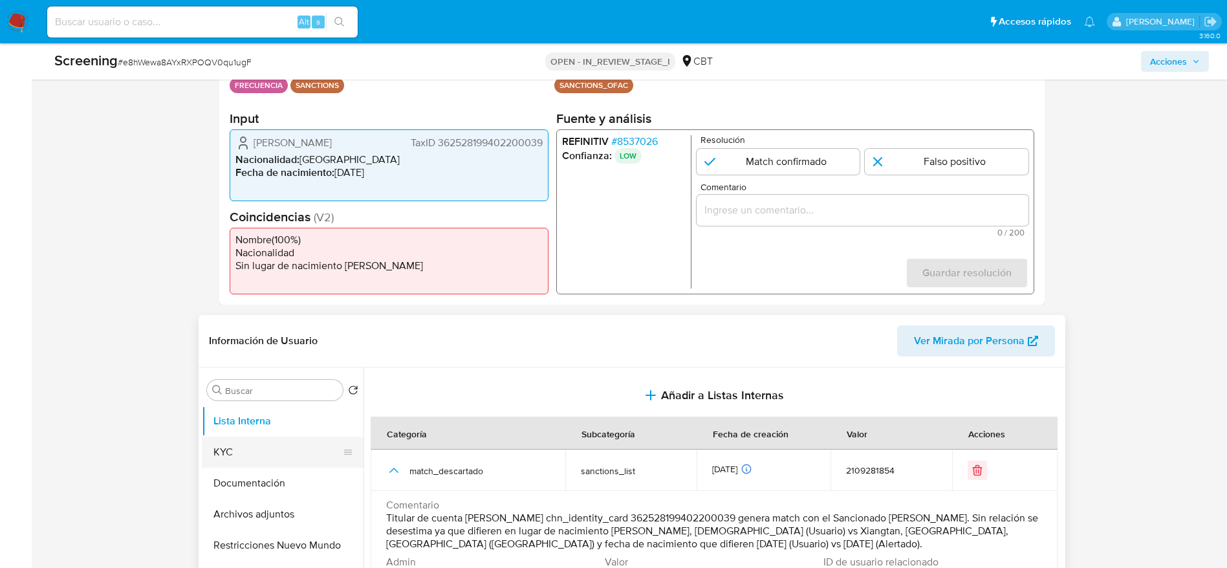
click at [266, 459] on button "KYC" at bounding box center [277, 452] width 151 height 31
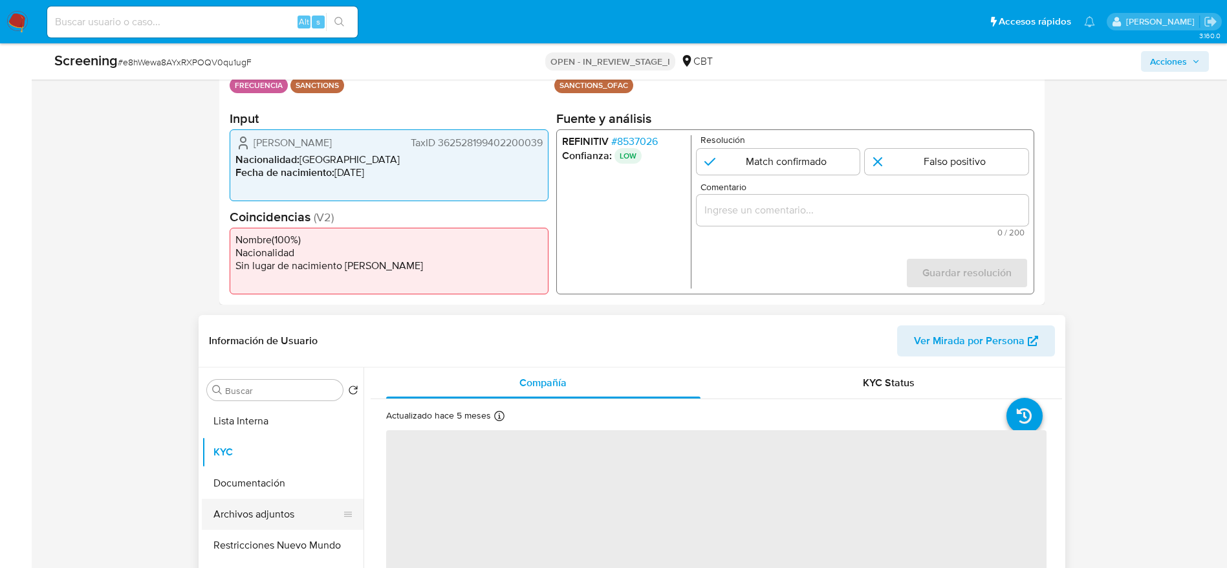
click at [287, 518] on button "Archivos adjuntos" at bounding box center [277, 514] width 151 height 31
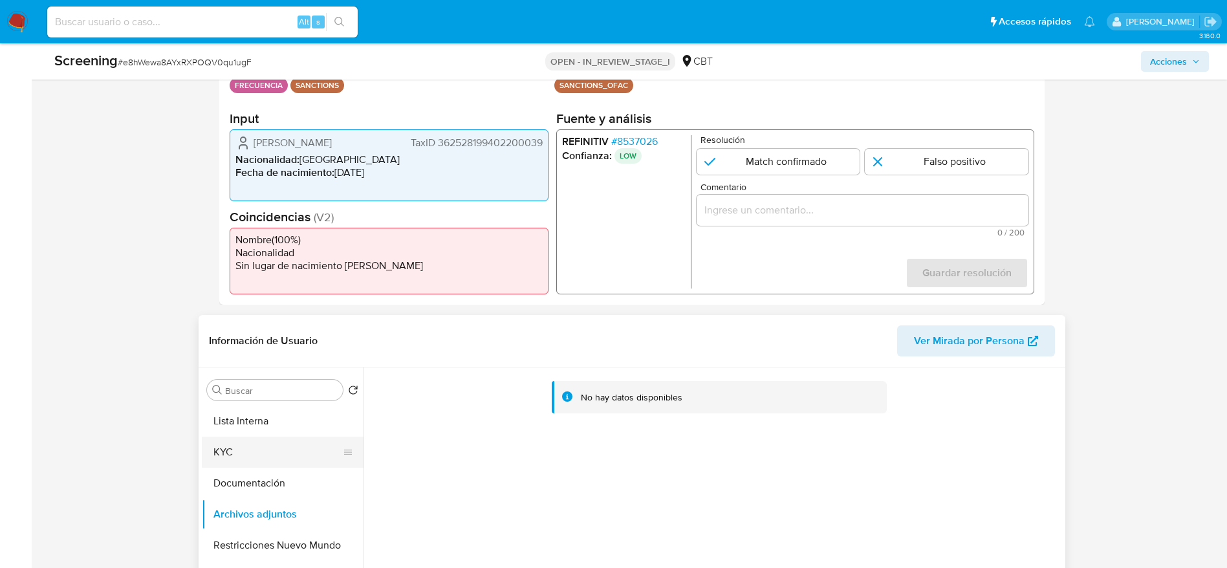
click at [275, 459] on button "KYC" at bounding box center [277, 452] width 151 height 31
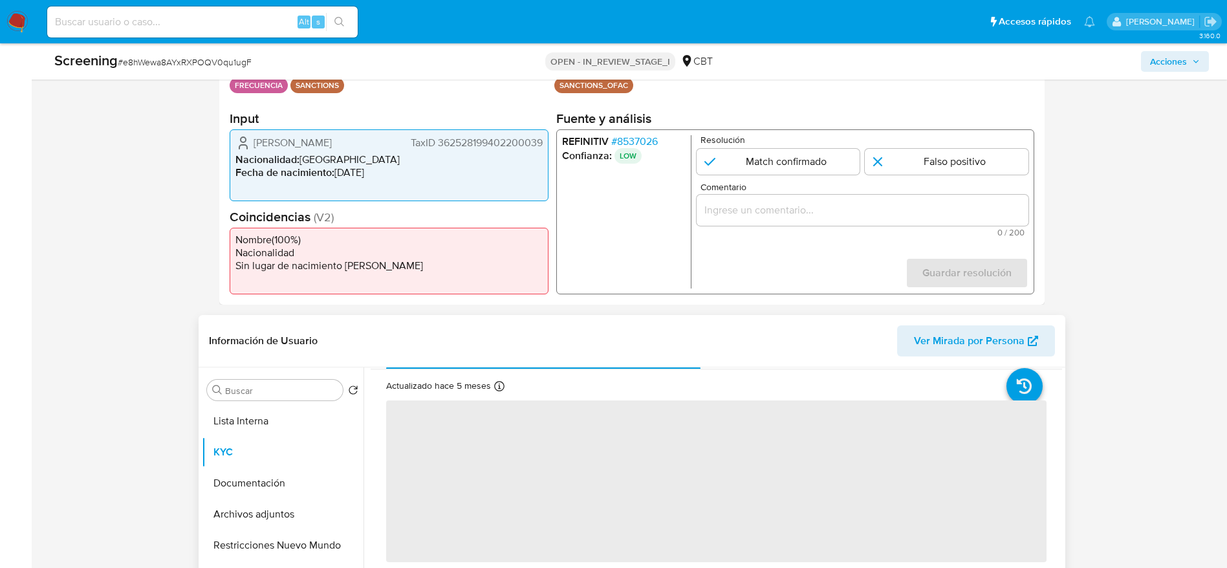
scroll to position [0, 0]
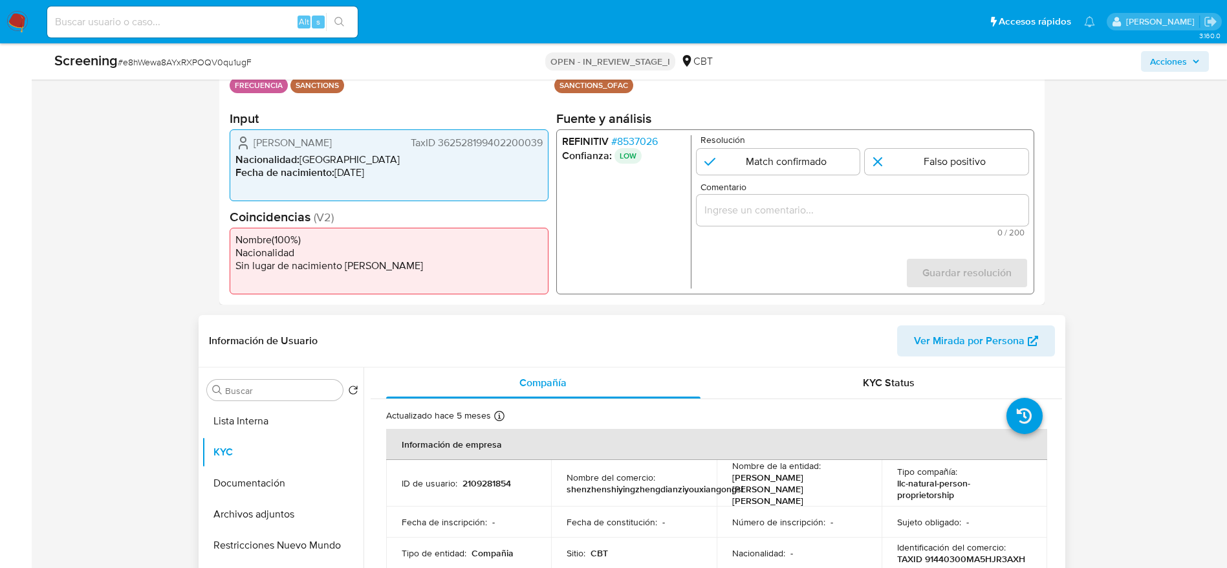
click at [485, 479] on p "2109281854" at bounding box center [487, 483] width 49 height 12
copy p "2109281854"
click at [237, 69] on div "Screening # e8hWewa8AYxRXPOQV0qu1ugF" at bounding box center [244, 60] width 380 height 19
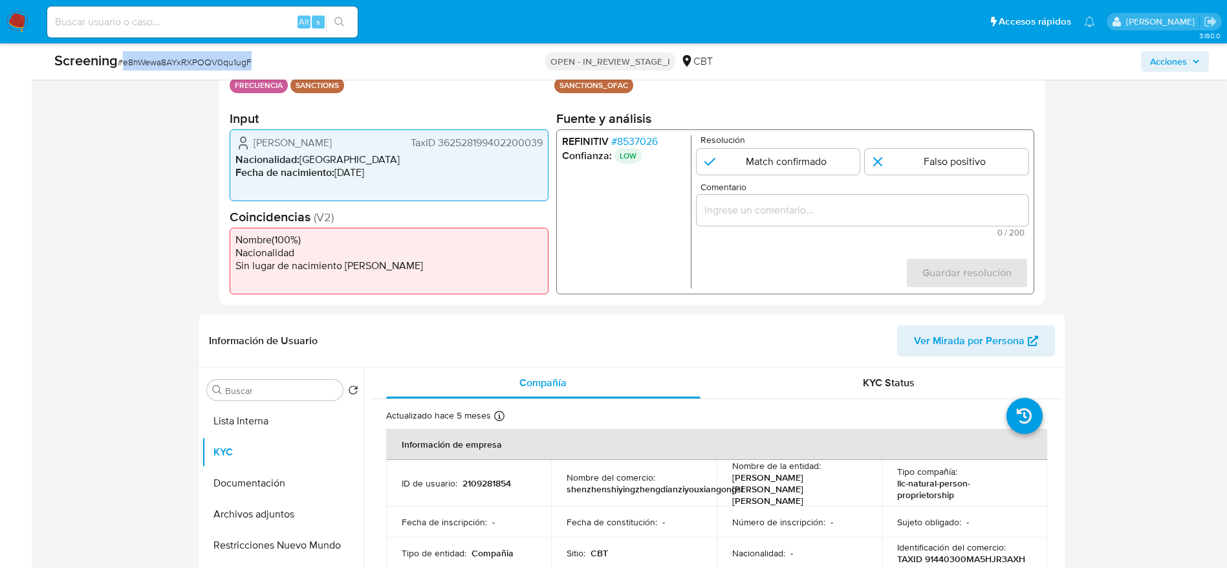
copy span "e8hWewa8AYxRXPOQV0qu1ugF"
click at [855, 206] on input "Comentario" at bounding box center [862, 210] width 332 height 17
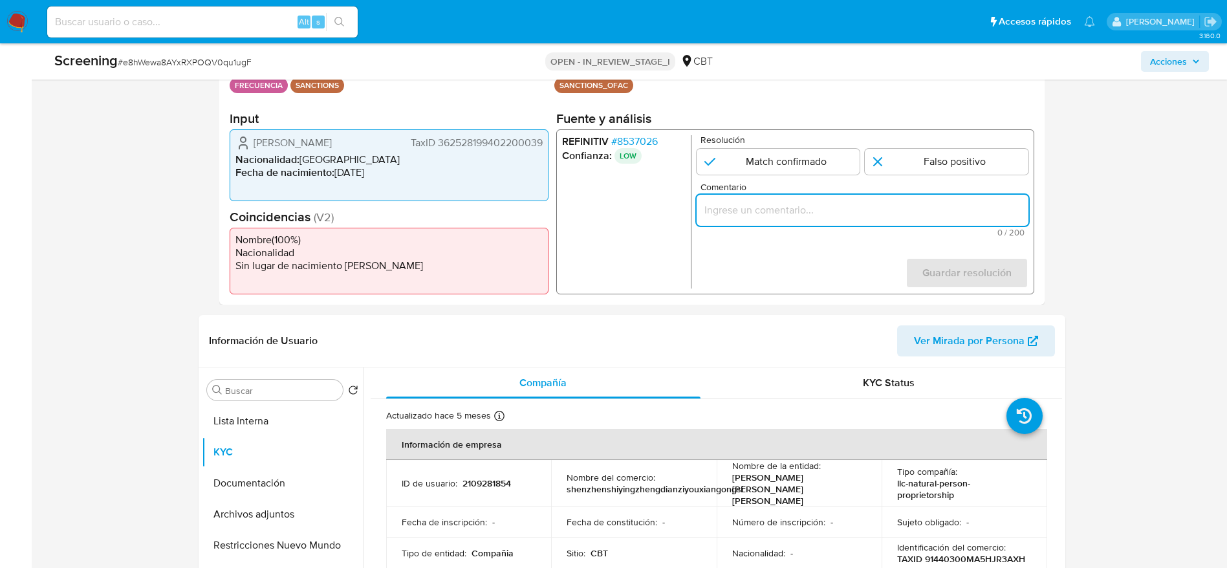
paste input "Compara al beneficiario final con Sancionado en listas. Sin relación, se desest…"
type input "Compara al beneficiario final con Sancionado en listas. Sin relación, se desest…"
click at [973, 158] on input "1 de 1" at bounding box center [947, 162] width 164 height 26
radio input "true"
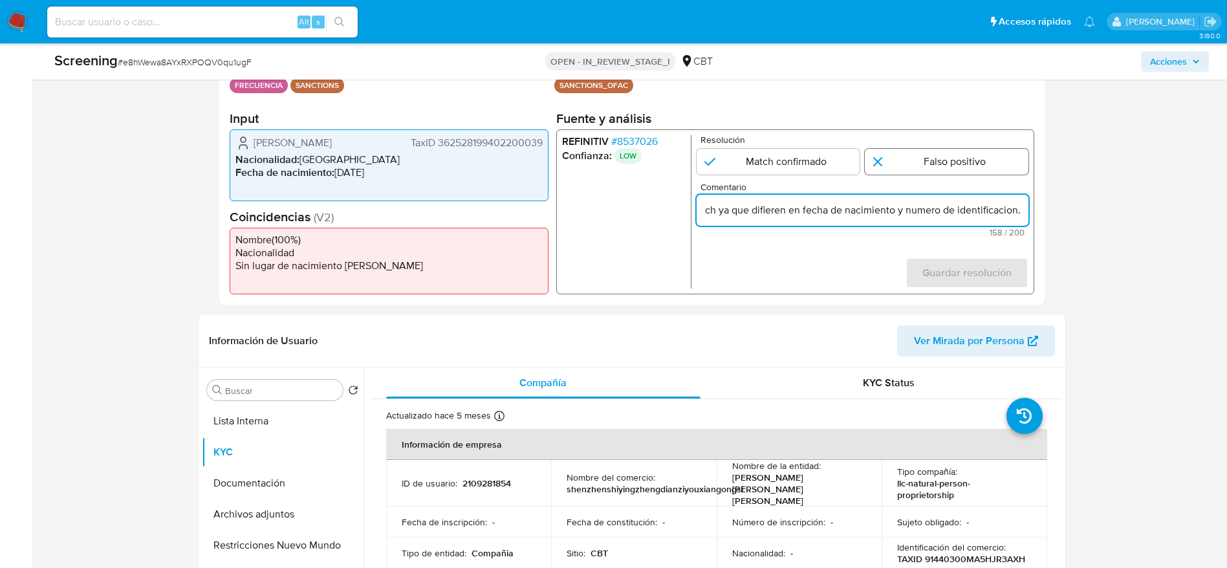
scroll to position [0, 0]
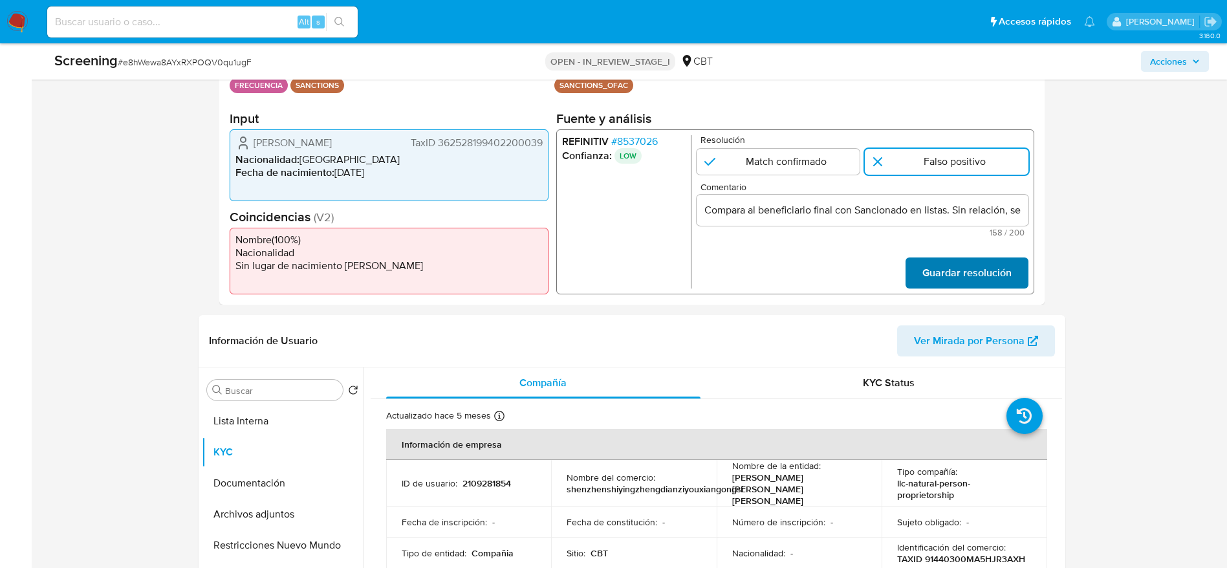
click at [951, 259] on span "Guardar resolución" at bounding box center [966, 273] width 89 height 28
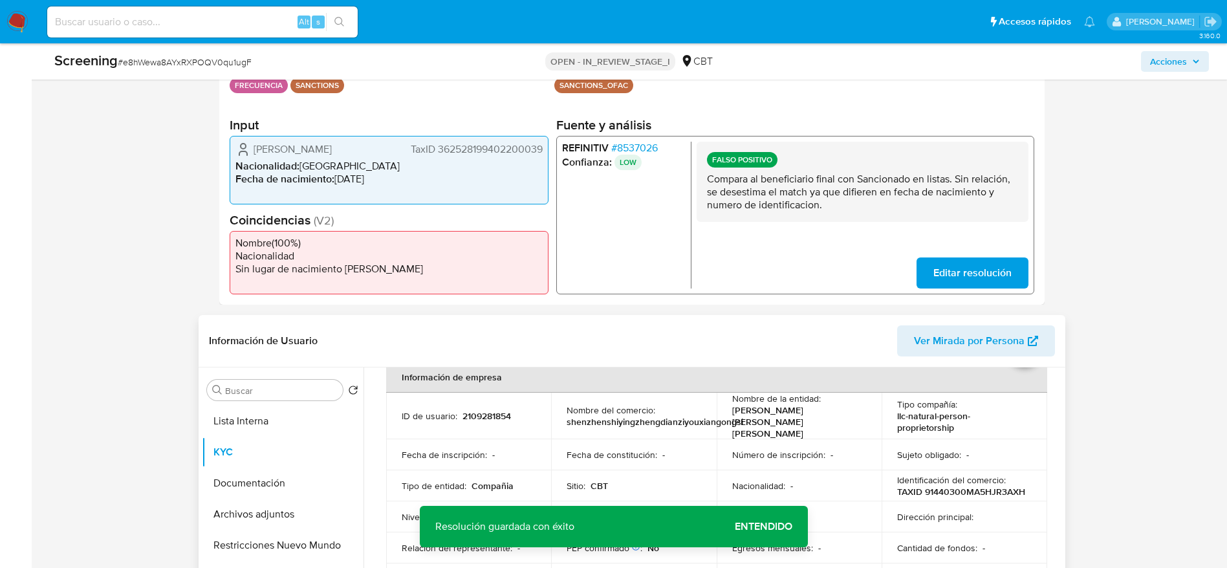
scroll to position [97, 0]
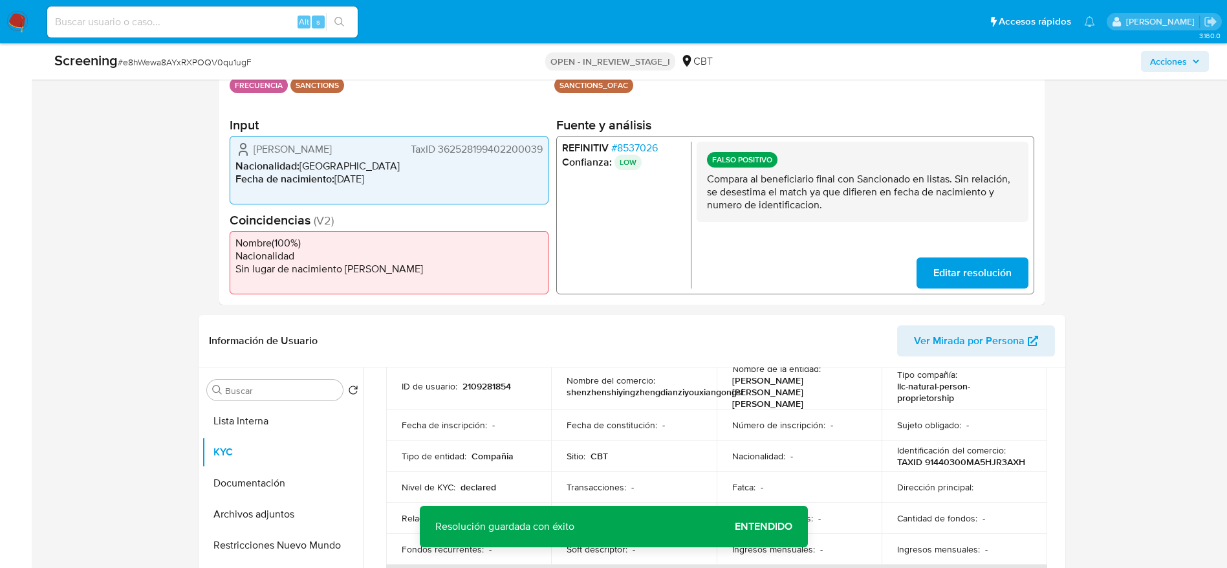
click at [938, 190] on p "Compara al beneficiario final con Sancionado en listas. Sin relación, se desest…" at bounding box center [861, 192] width 311 height 39
click at [277, 402] on div "Buscar Volver al orden por defecto Lista Interna KYC Documentación Archivos adj…" at bounding box center [283, 533] width 162 height 329
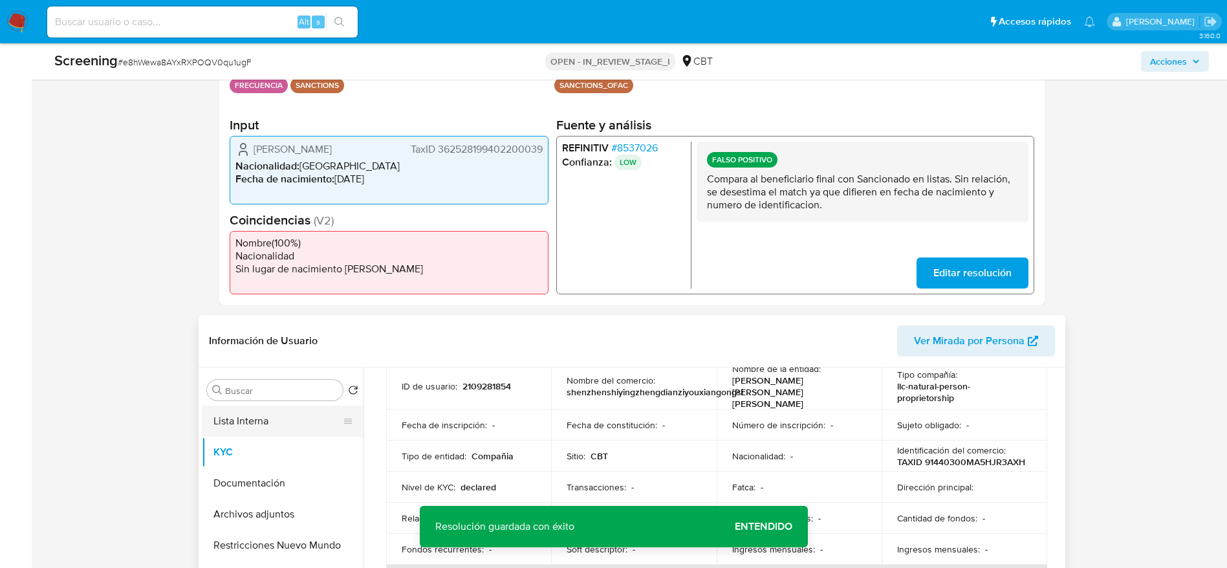
drag, startPoint x: 357, startPoint y: 420, endPoint x: 340, endPoint y: 434, distance: 22.5
click at [353, 422] on button "Lista Interna" at bounding box center [277, 421] width 151 height 31
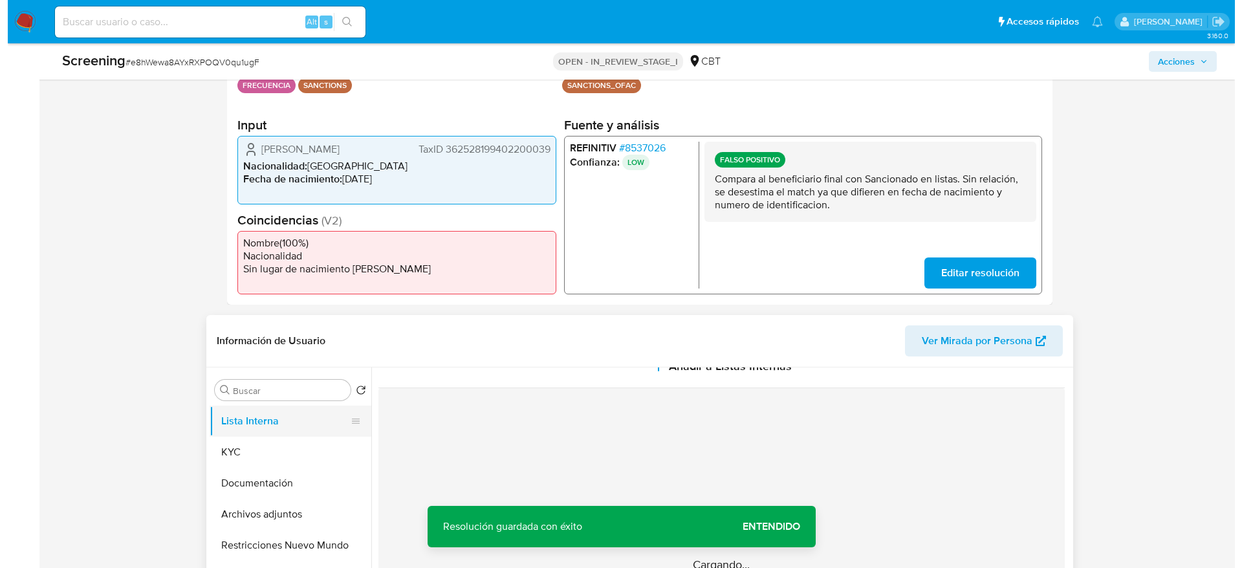
scroll to position [0, 0]
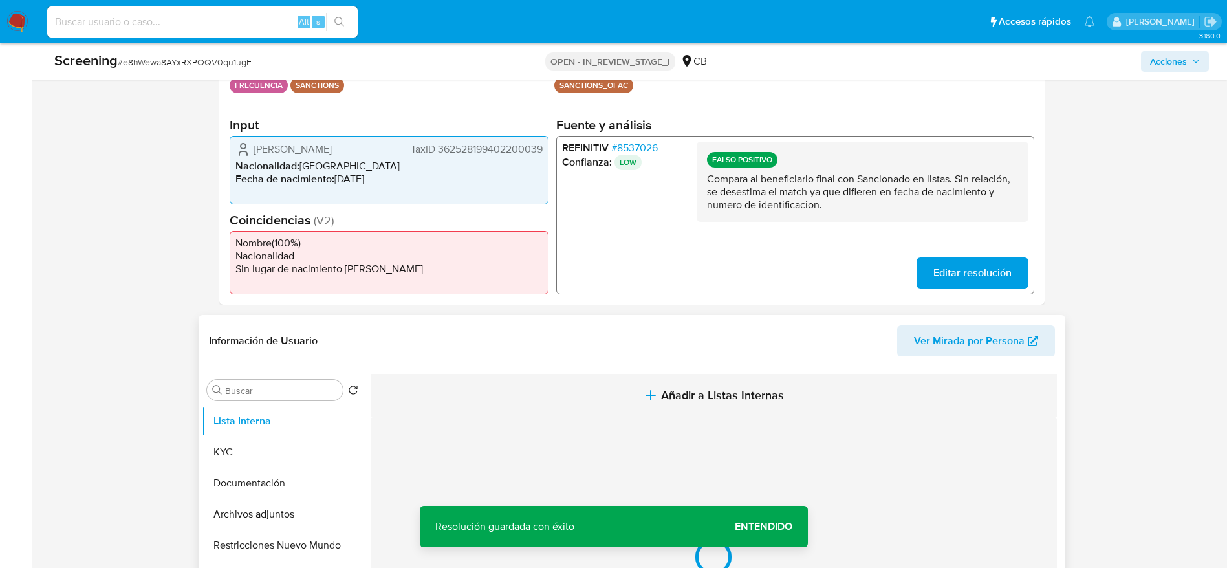
click at [527, 392] on button "Añadir a Listas Internas" at bounding box center [714, 395] width 686 height 43
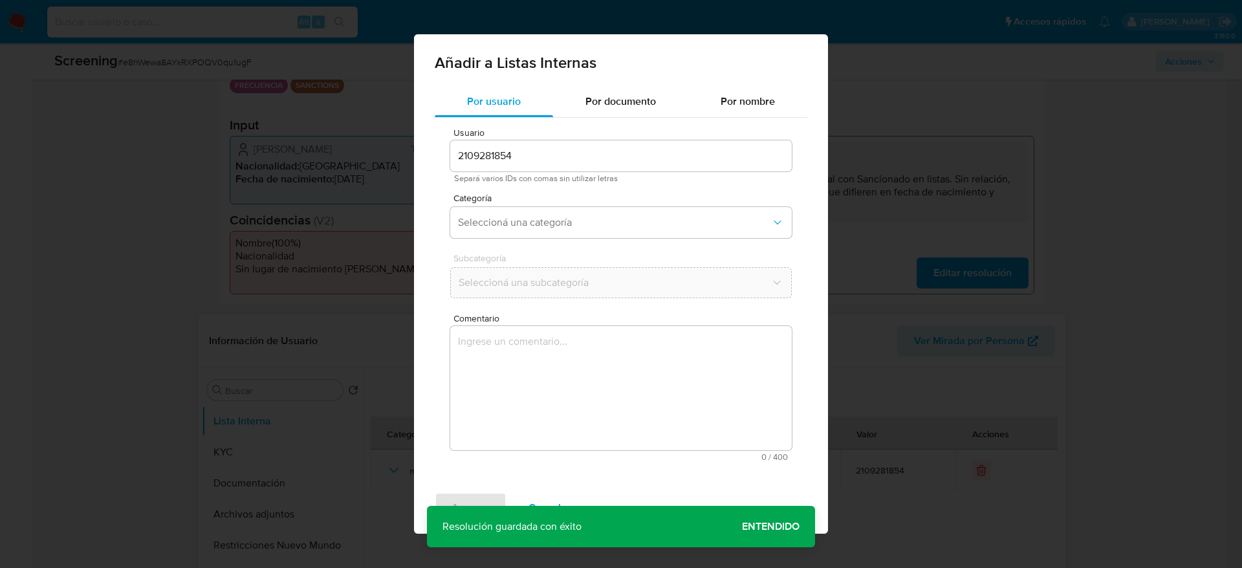
click at [532, 416] on textarea "Comentario" at bounding box center [621, 388] width 342 height 124
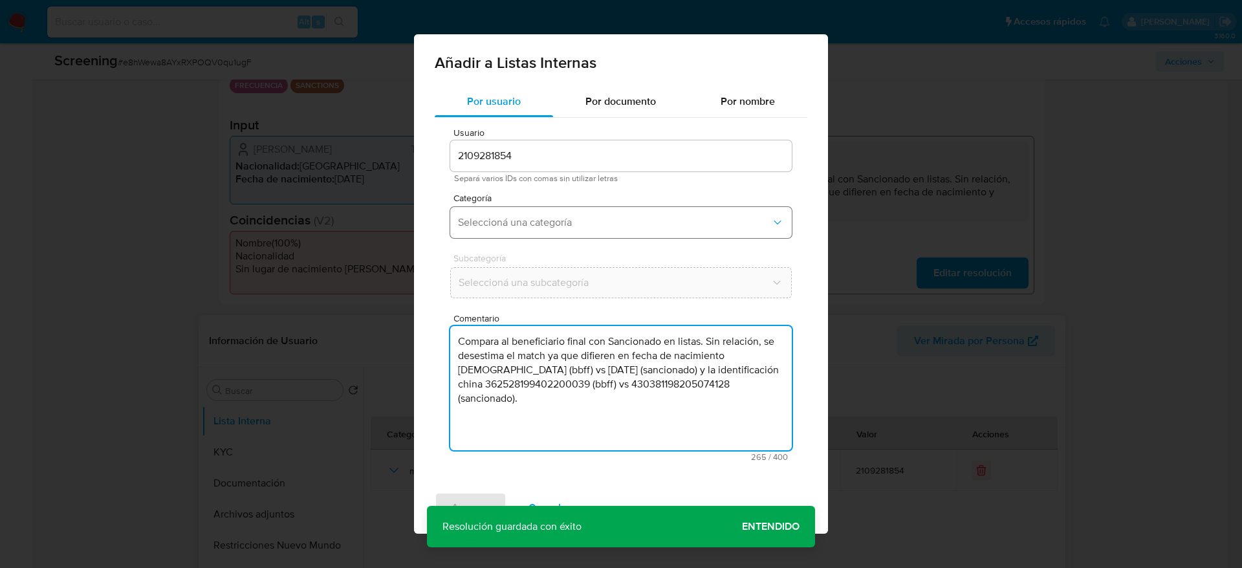
type textarea "Compara al beneficiario final con Sancionado en listas. Sin relación, se desest…"
click at [560, 210] on button "Seleccioná una categoría" at bounding box center [621, 222] width 342 height 31
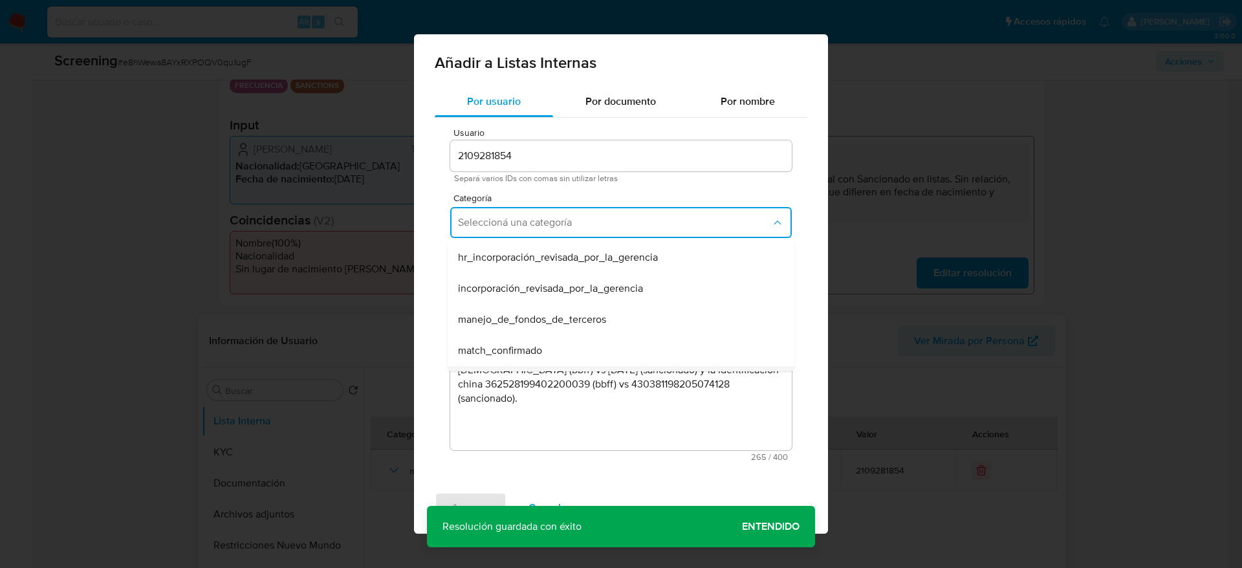
scroll to position [97, 0]
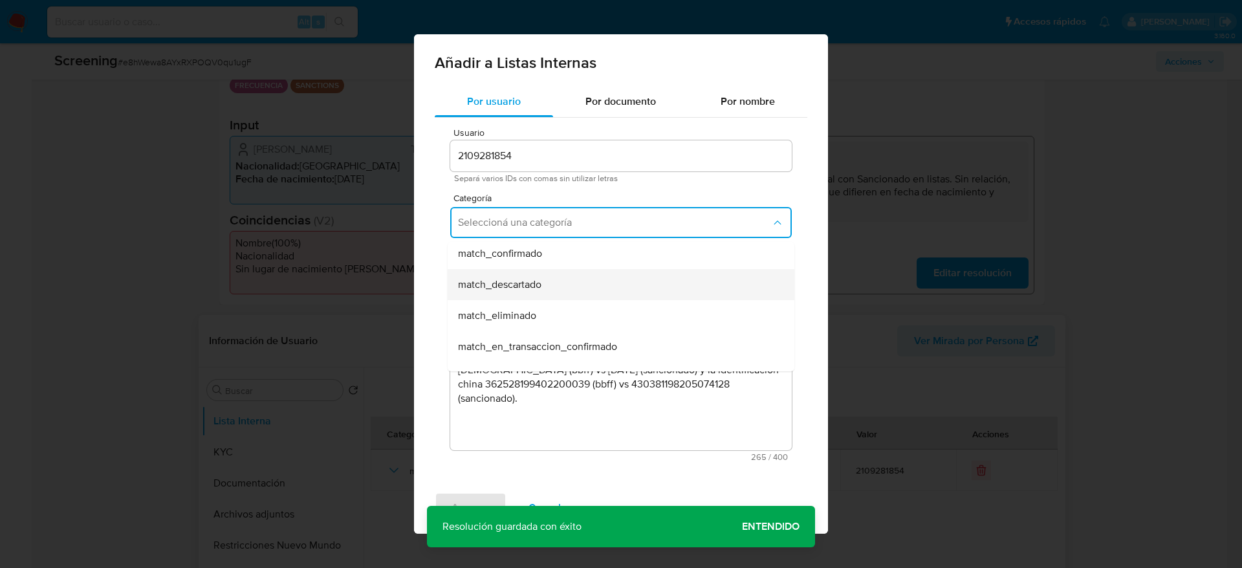
click at [492, 283] on span "match_descartado" at bounding box center [499, 284] width 83 height 13
click at [492, 283] on span "Seleccioná una subcategoría" at bounding box center [615, 282] width 312 height 13
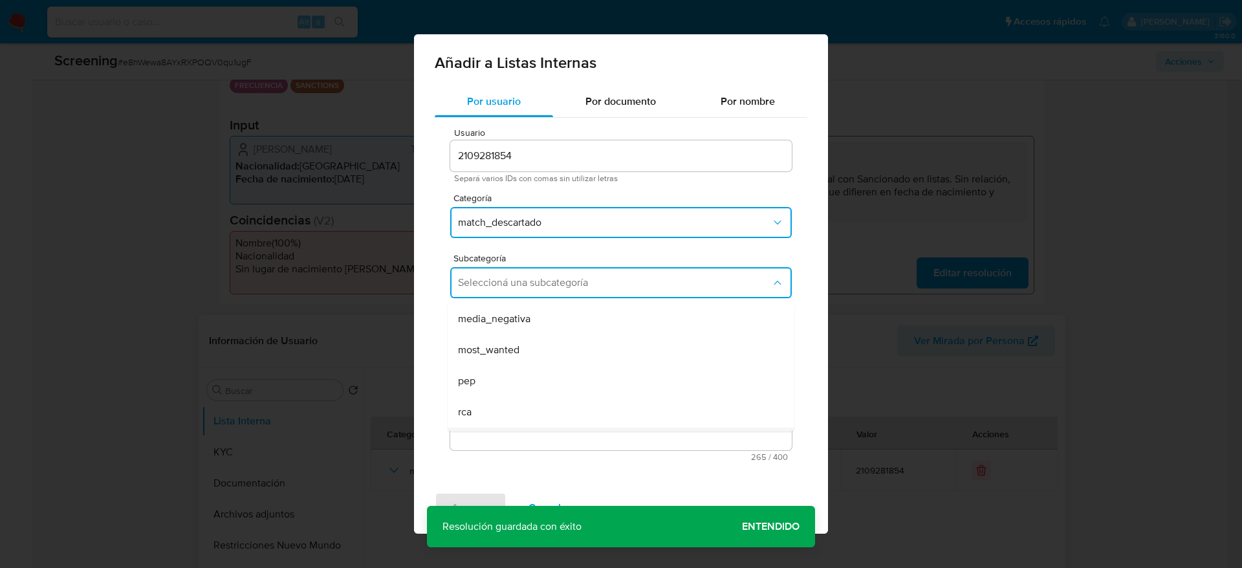
scroll to position [88, 0]
click at [563, 400] on div "sanctions_list" at bounding box center [617, 415] width 318 height 31
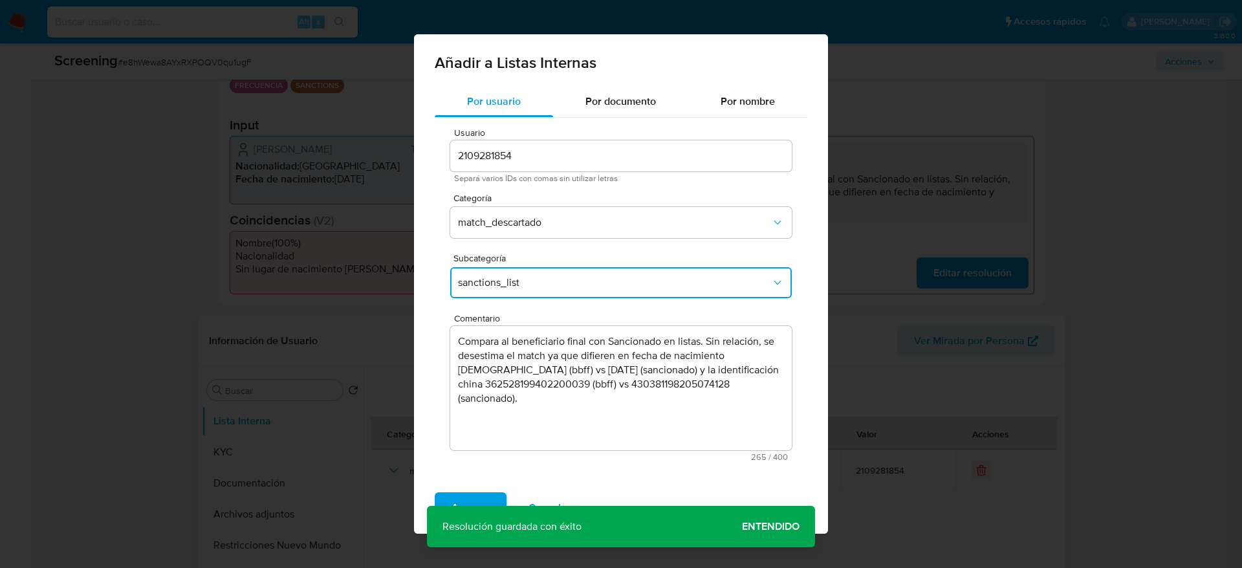
click at [464, 490] on div "Agregar Cancelar" at bounding box center [621, 508] width 414 height 52
click at [470, 491] on div "Agregar Cancelar" at bounding box center [621, 508] width 414 height 52
drag, startPoint x: 472, startPoint y: 497, endPoint x: 481, endPoint y: 437, distance: 60.8
click at [472, 497] on span "Agregar" at bounding box center [471, 508] width 38 height 28
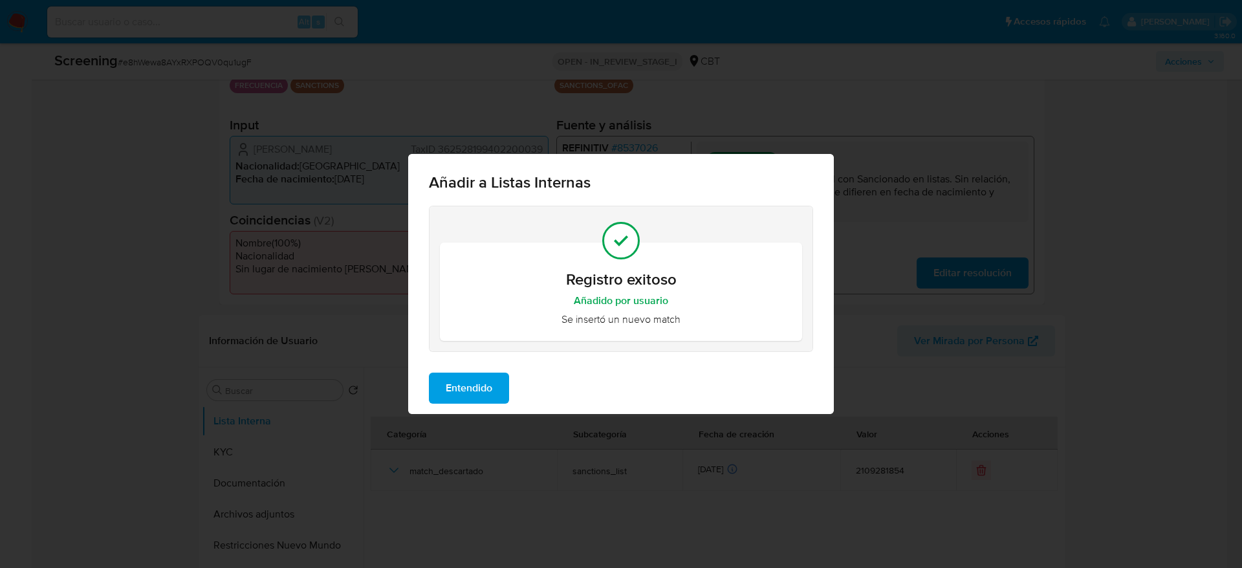
click at [458, 391] on span "Entendido" at bounding box center [469, 388] width 47 height 28
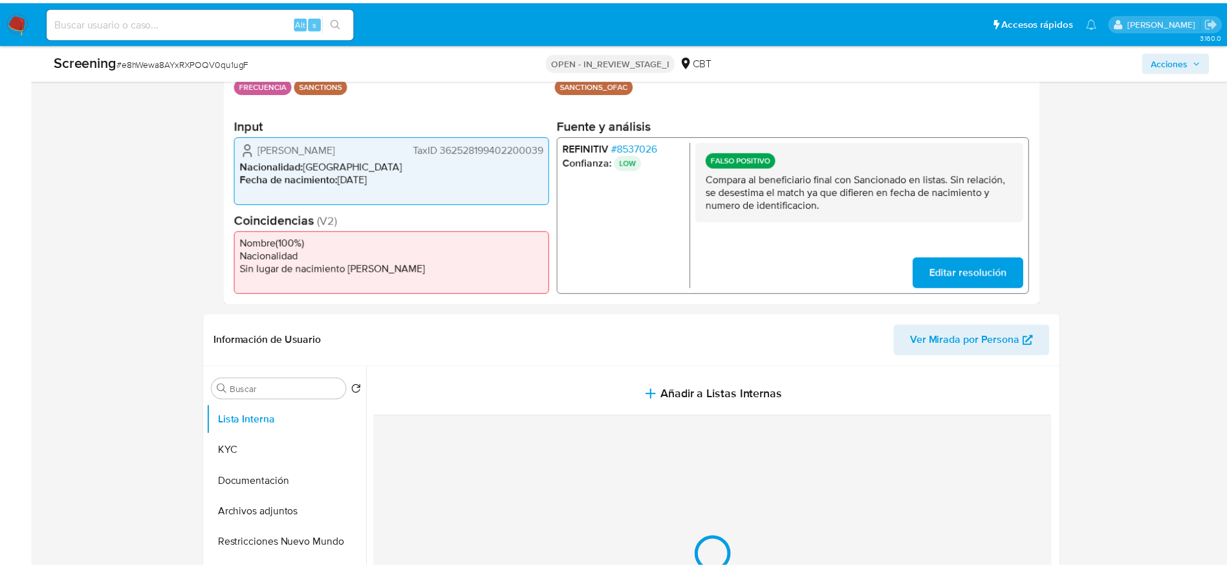
scroll to position [0, 0]
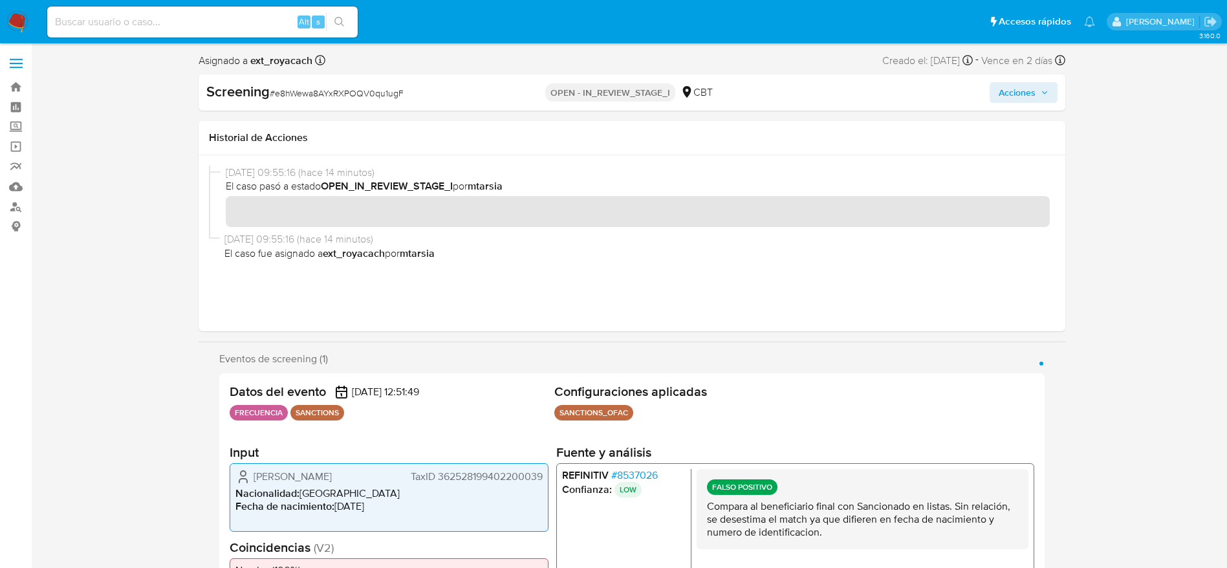
click at [1002, 96] on span "Acciones" at bounding box center [1017, 92] width 37 height 21
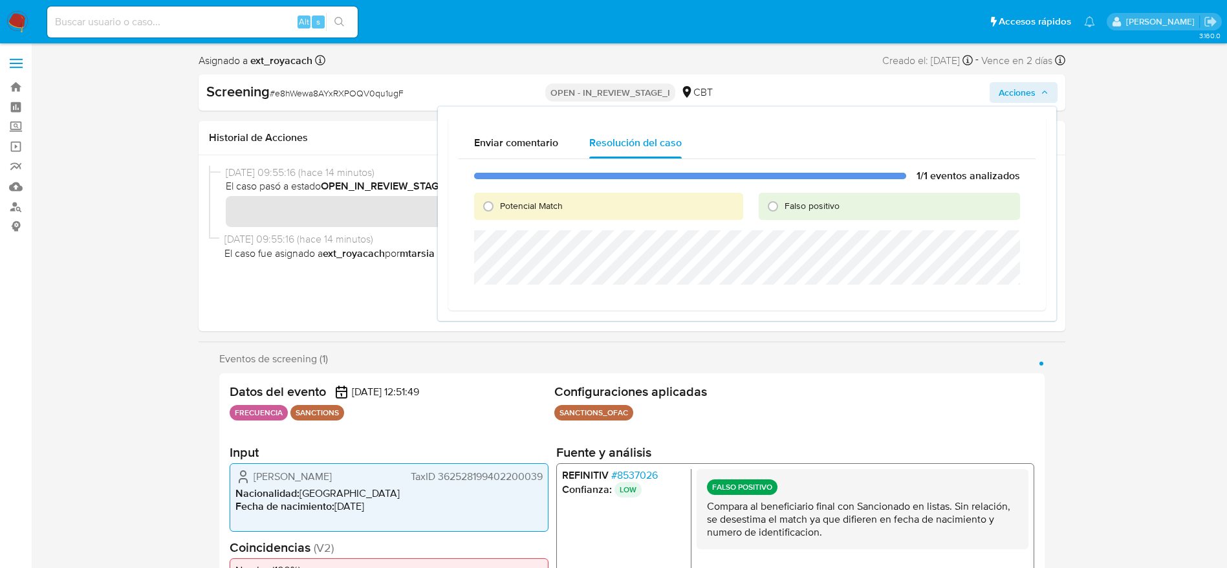
click at [785, 210] on span "Falso positivo" at bounding box center [812, 205] width 55 height 13
click at [783, 210] on input "Falso positivo" at bounding box center [773, 206] width 21 height 21
radio input "true"
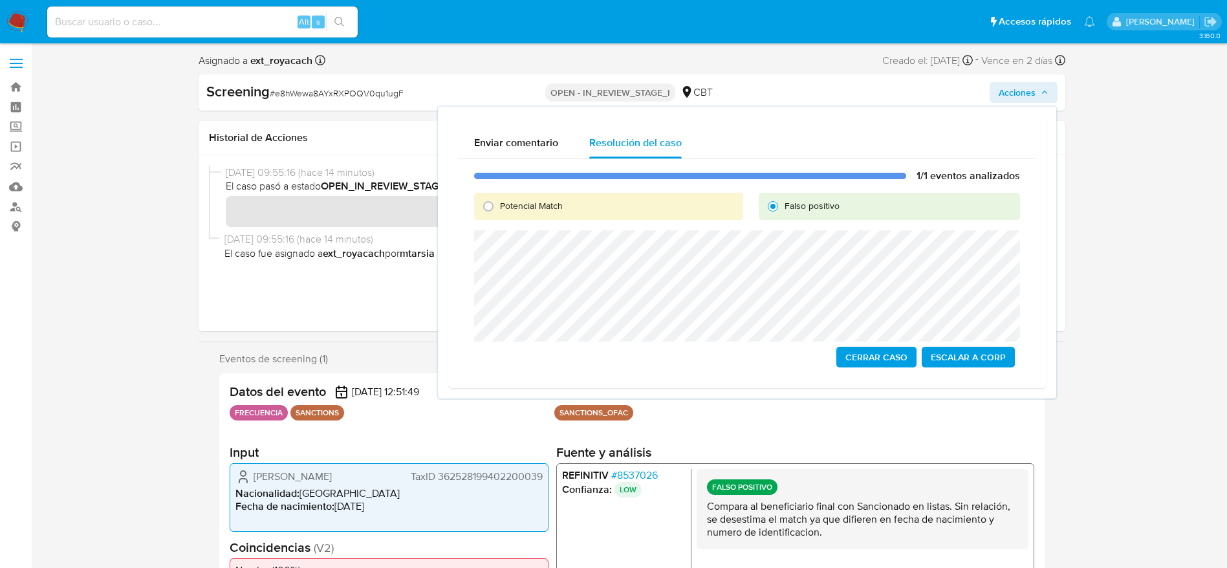
click at [878, 366] on span "Cerrar Caso" at bounding box center [876, 357] width 62 height 18
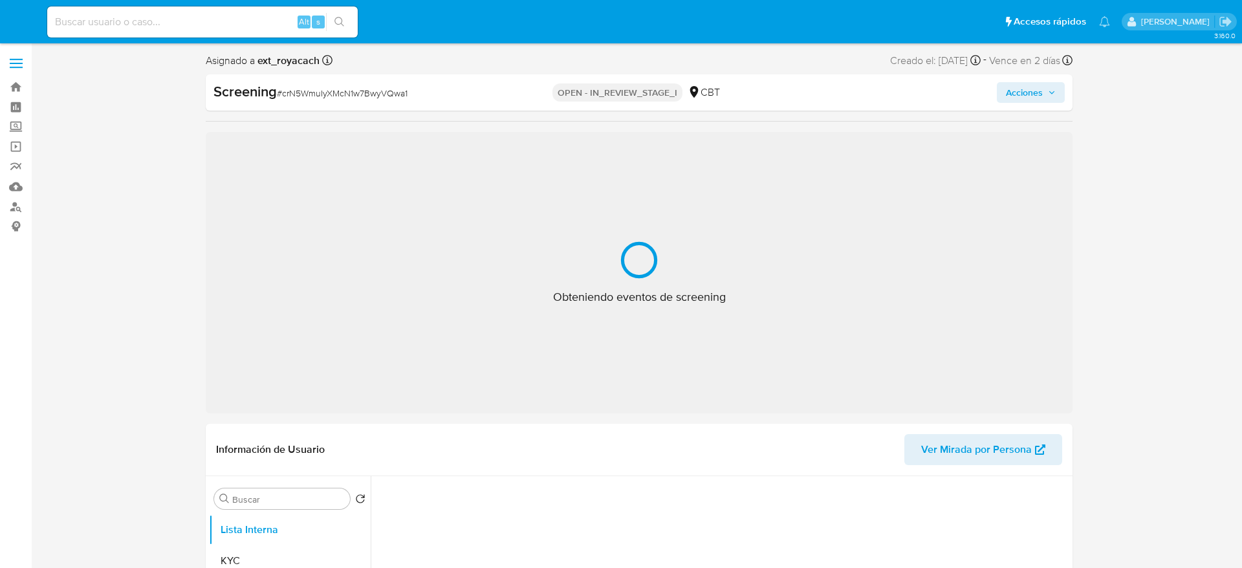
select select "10"
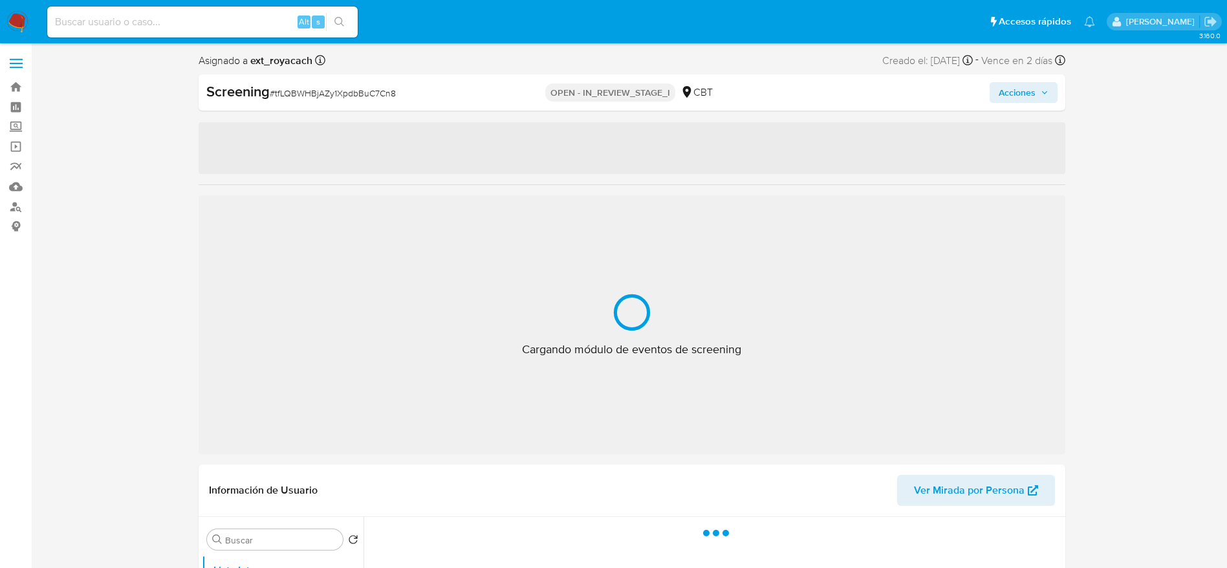
select select "10"
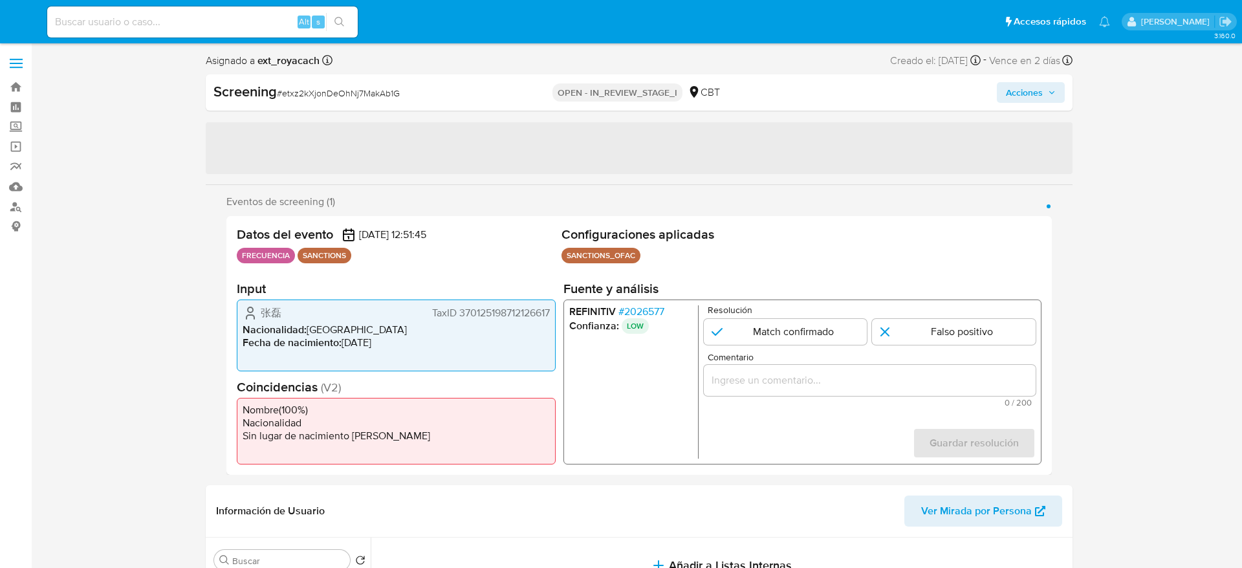
select select "10"
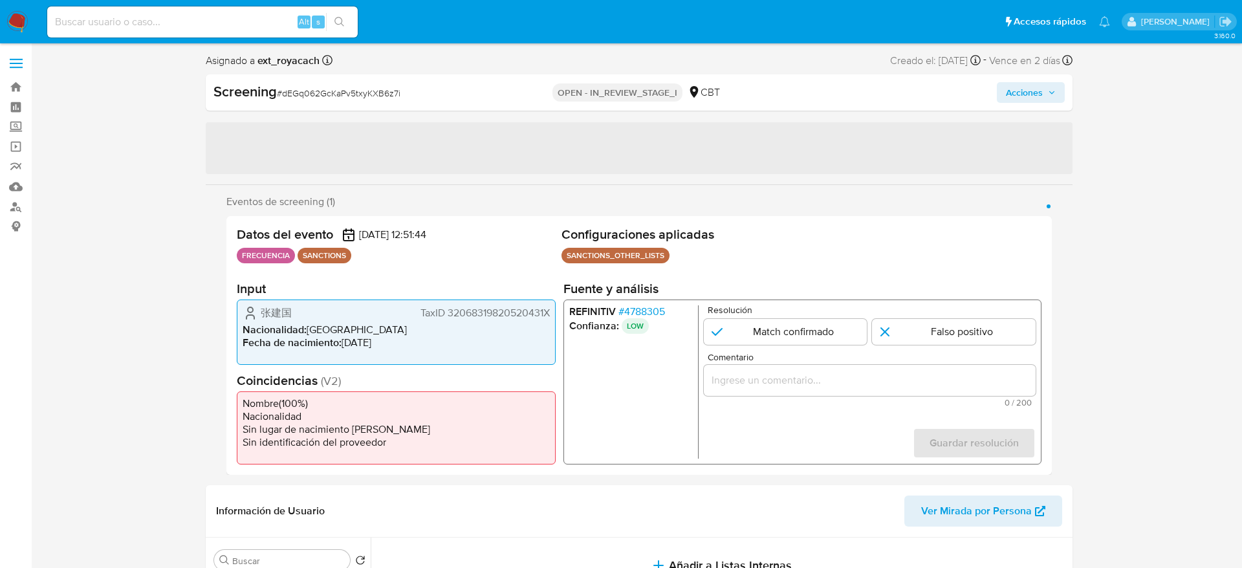
select select "10"
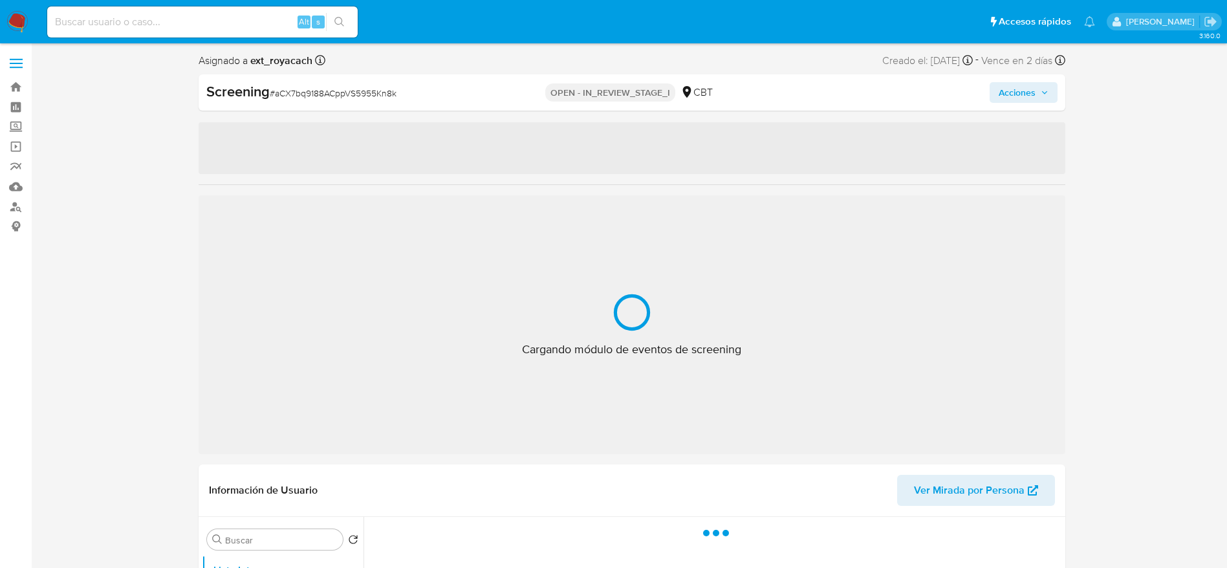
select select "10"
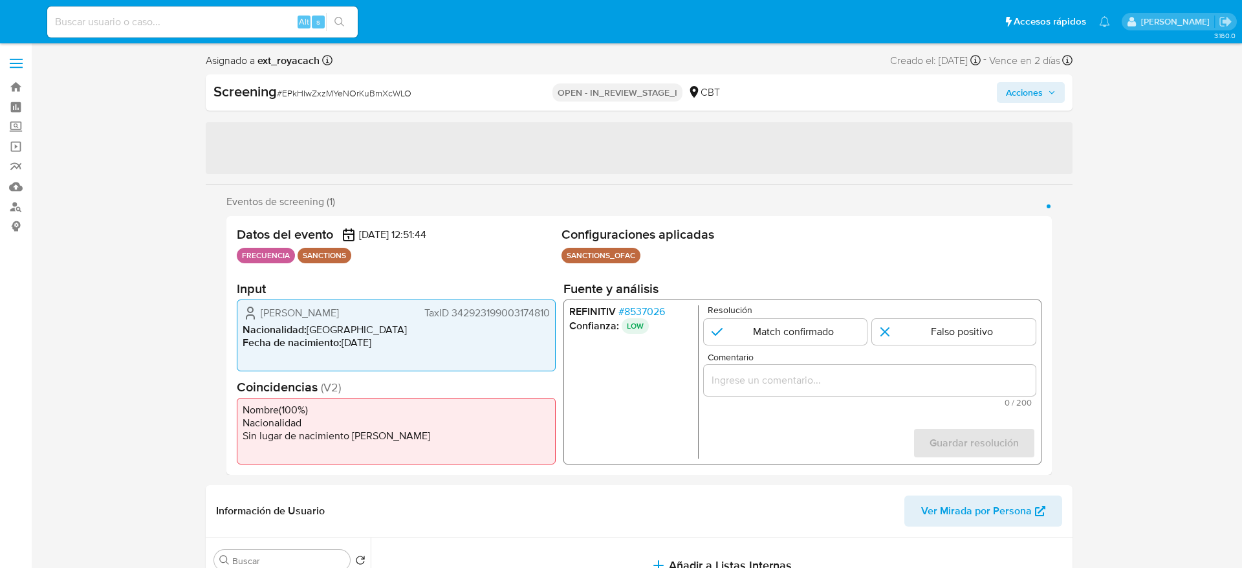
select select "10"
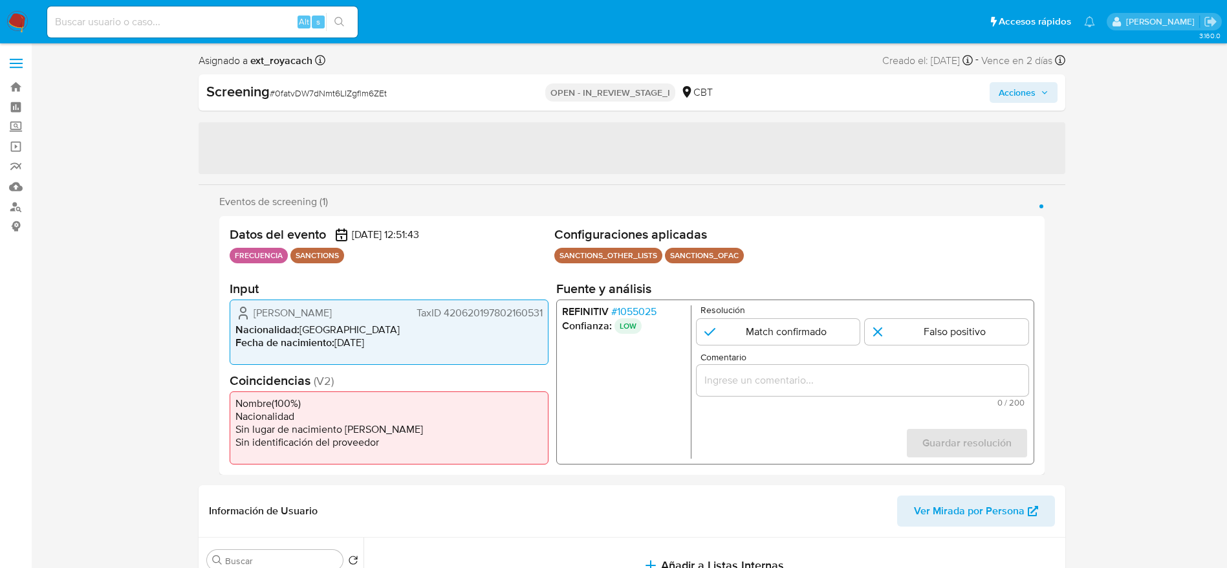
select select "10"
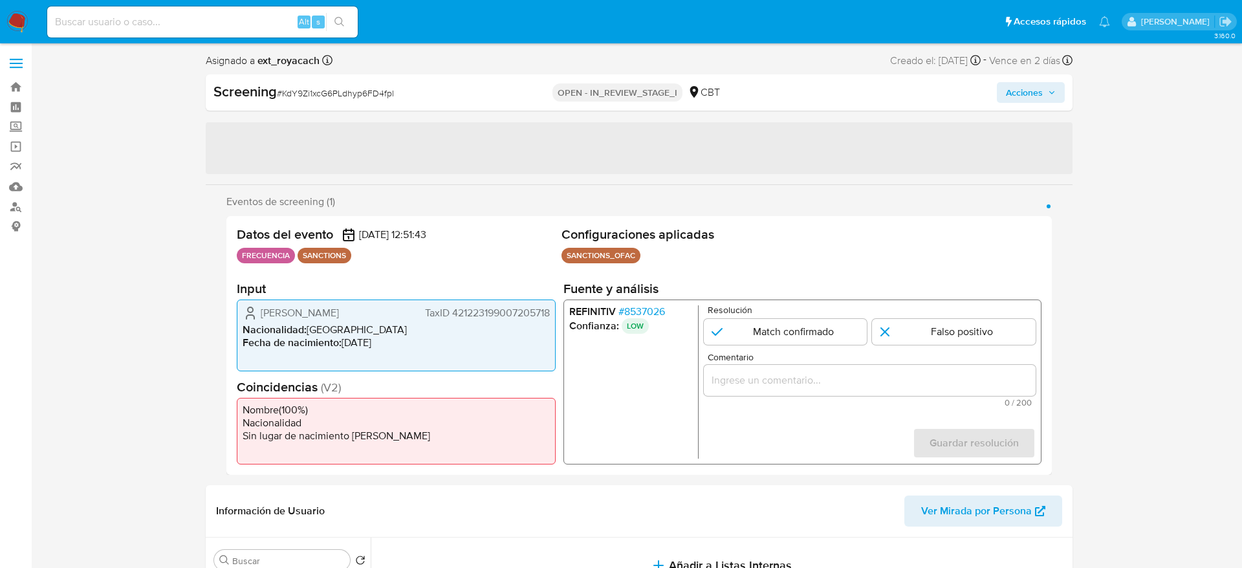
select select "10"
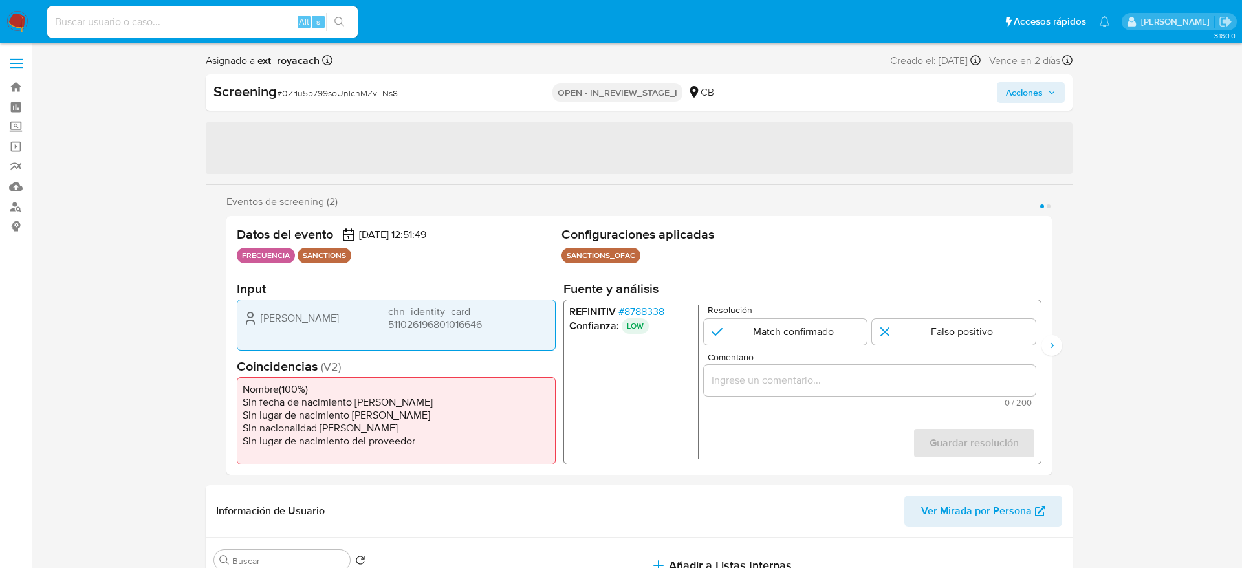
select select "10"
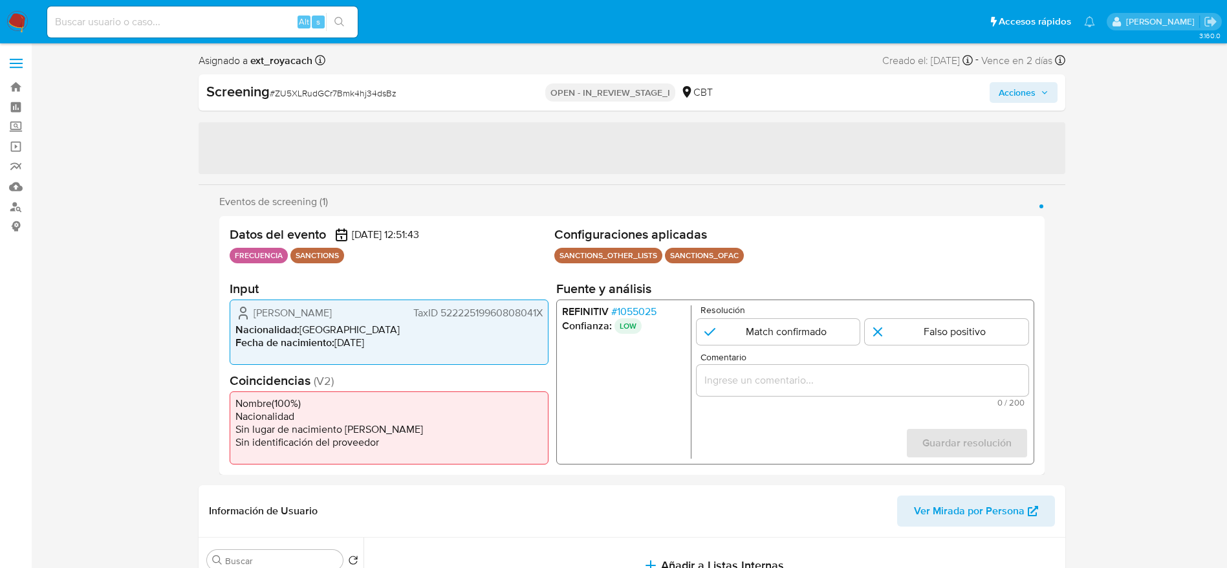
select select "10"
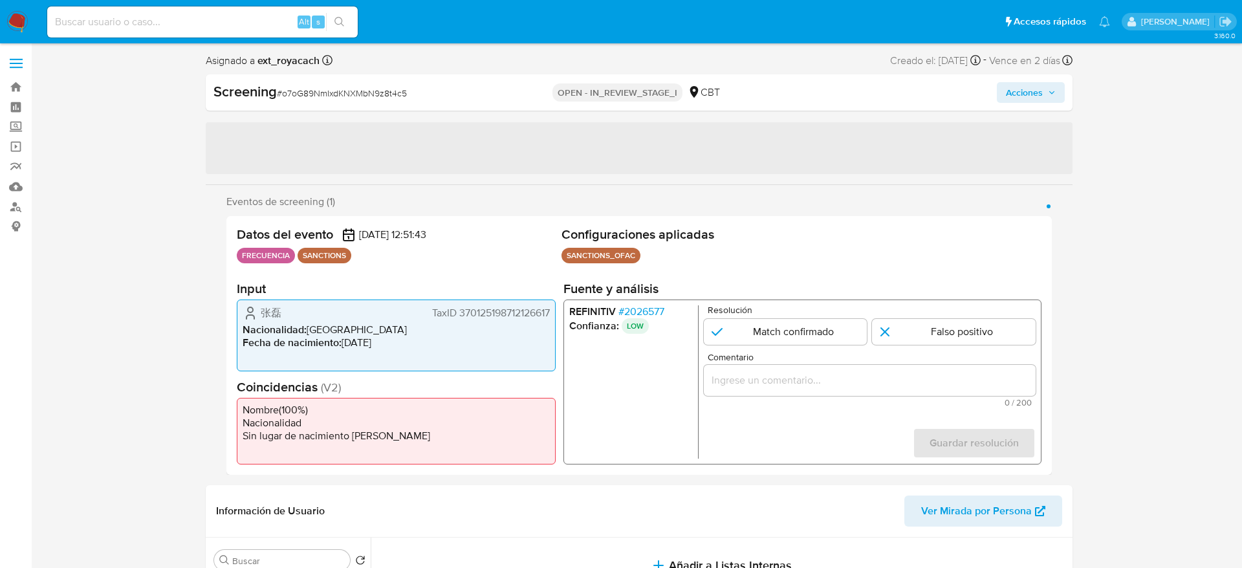
select select "10"
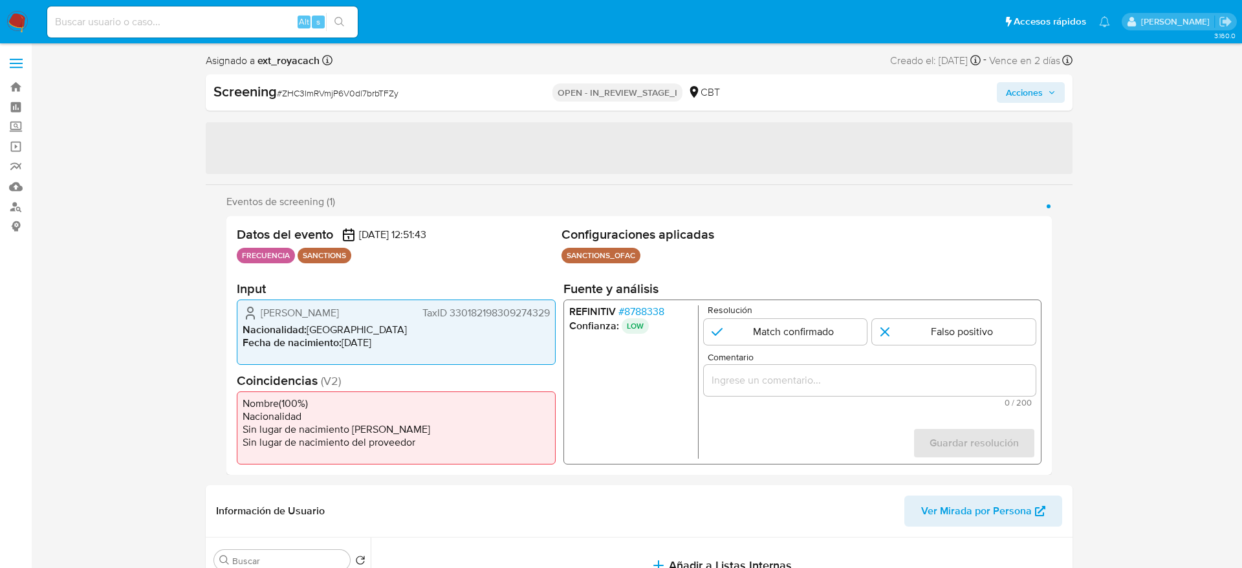
select select "10"
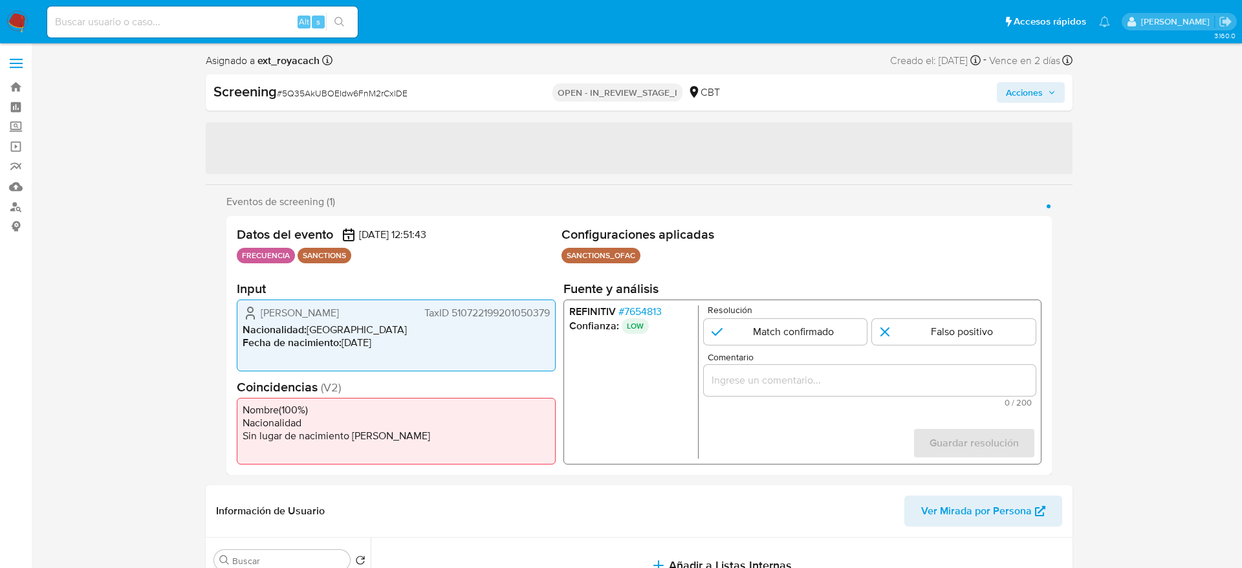
select select "10"
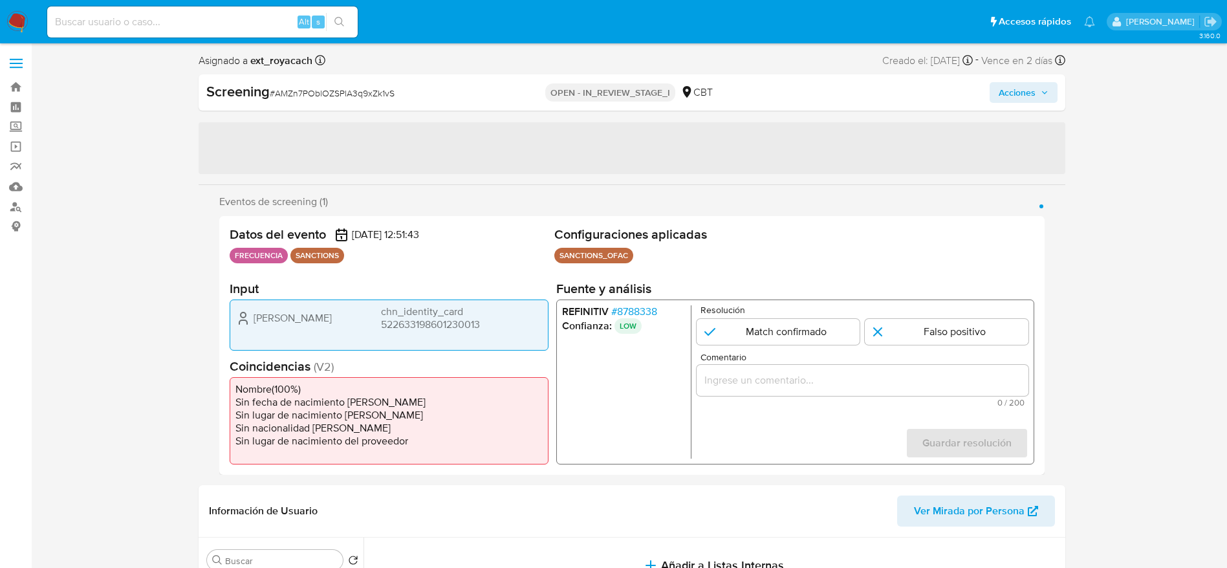
select select "10"
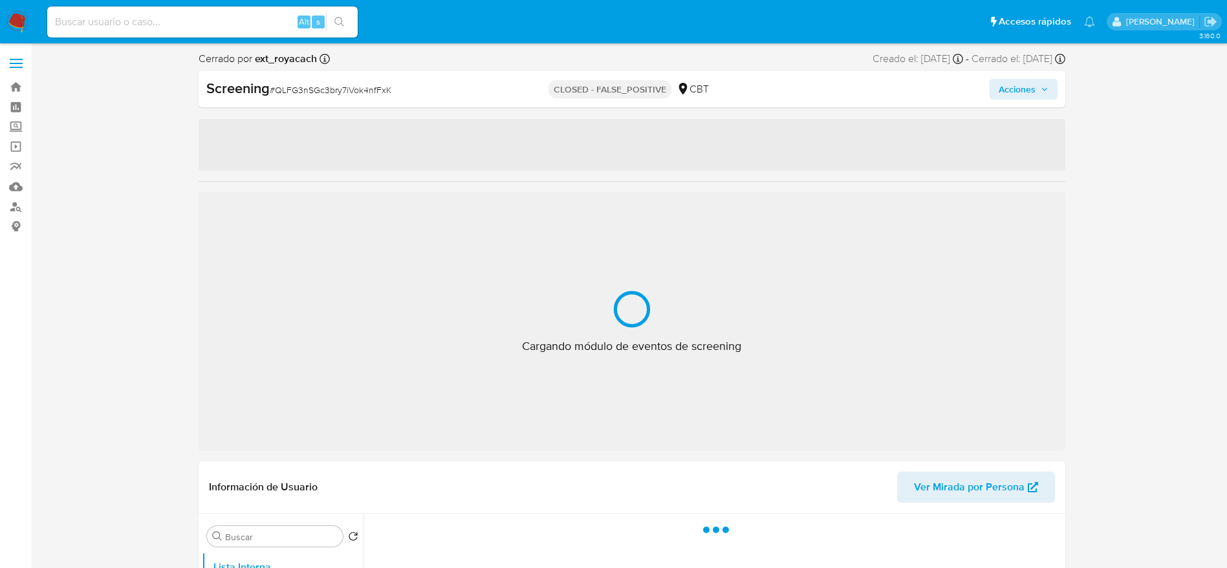
select select "10"
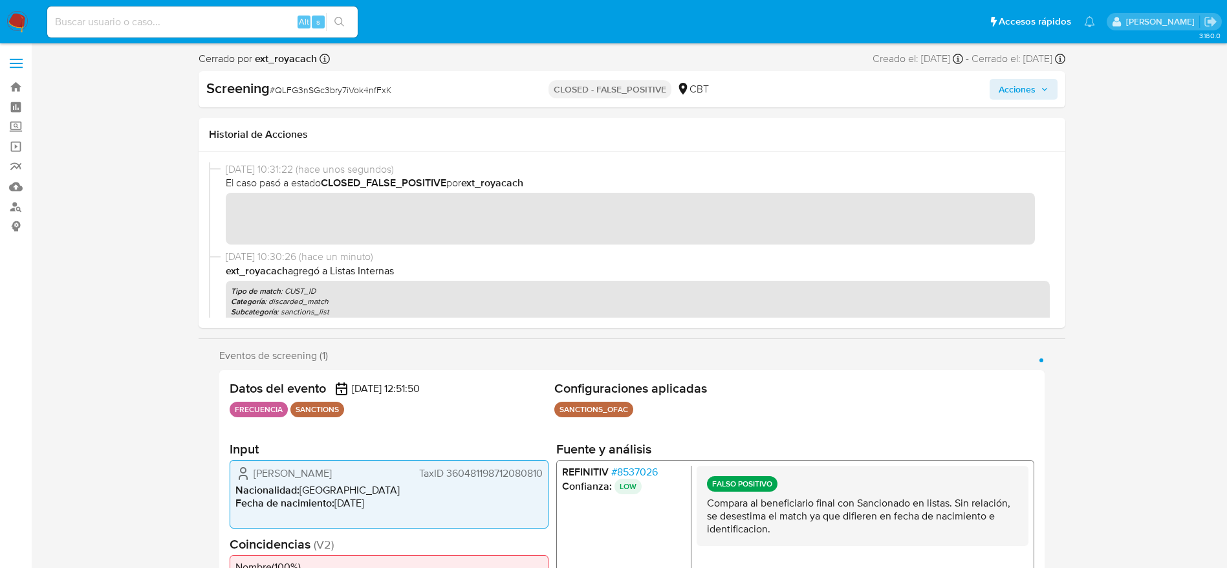
click at [380, 91] on span "# QLFG3nSGc3bry7iVok4nfFxK" at bounding box center [331, 89] width 122 height 13
copy span "QLFG3nSGc3bry7iVok4nfFxK"
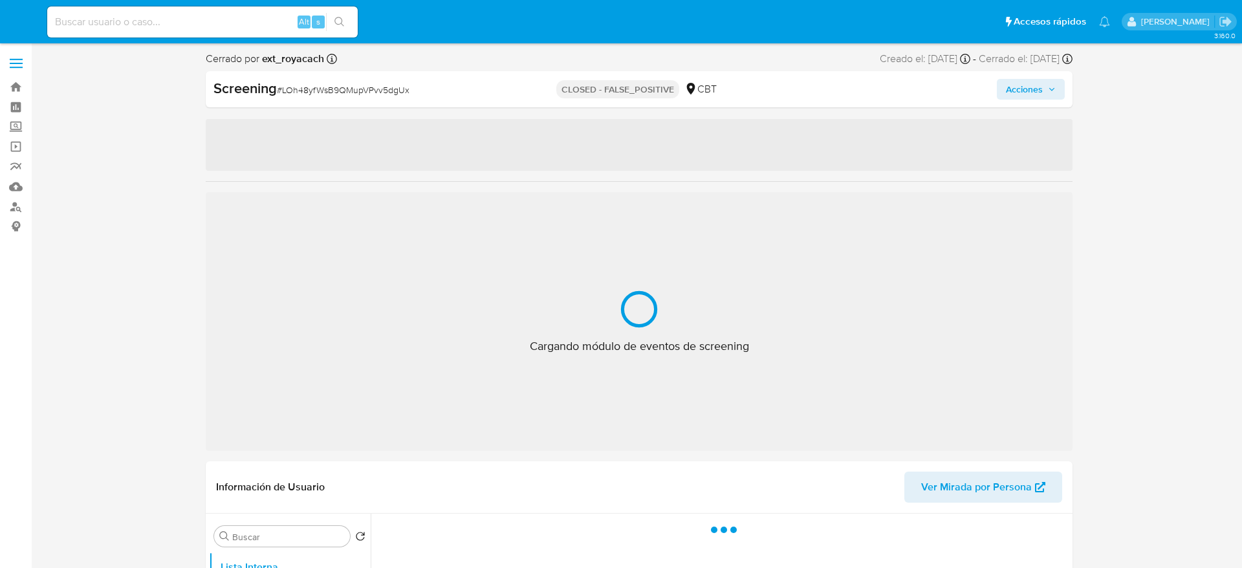
select select "10"
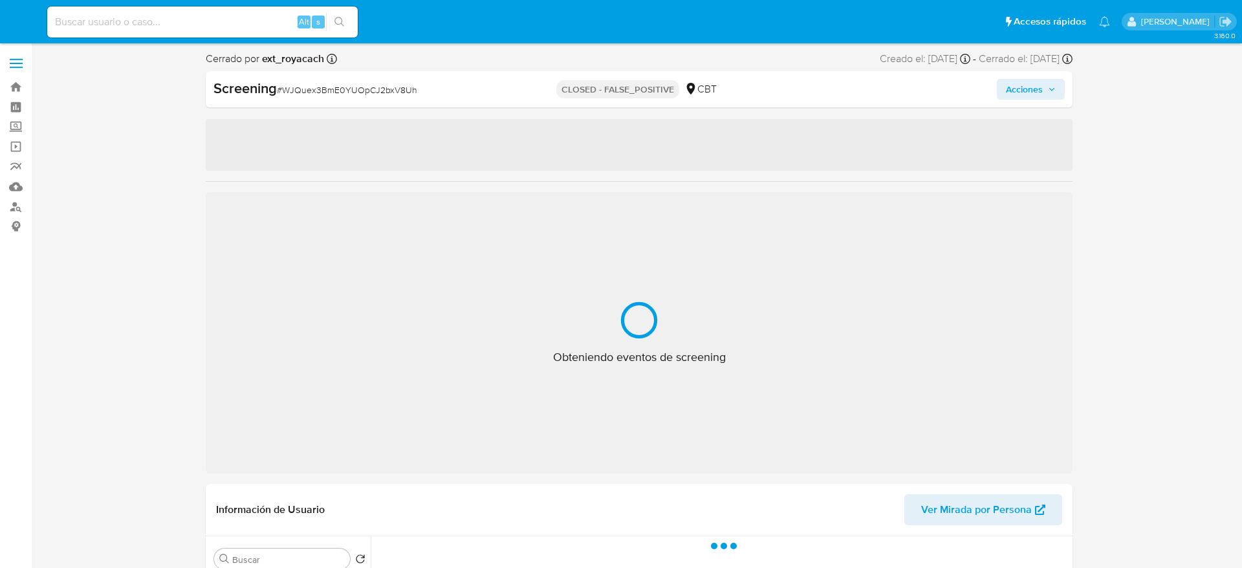
select select "10"
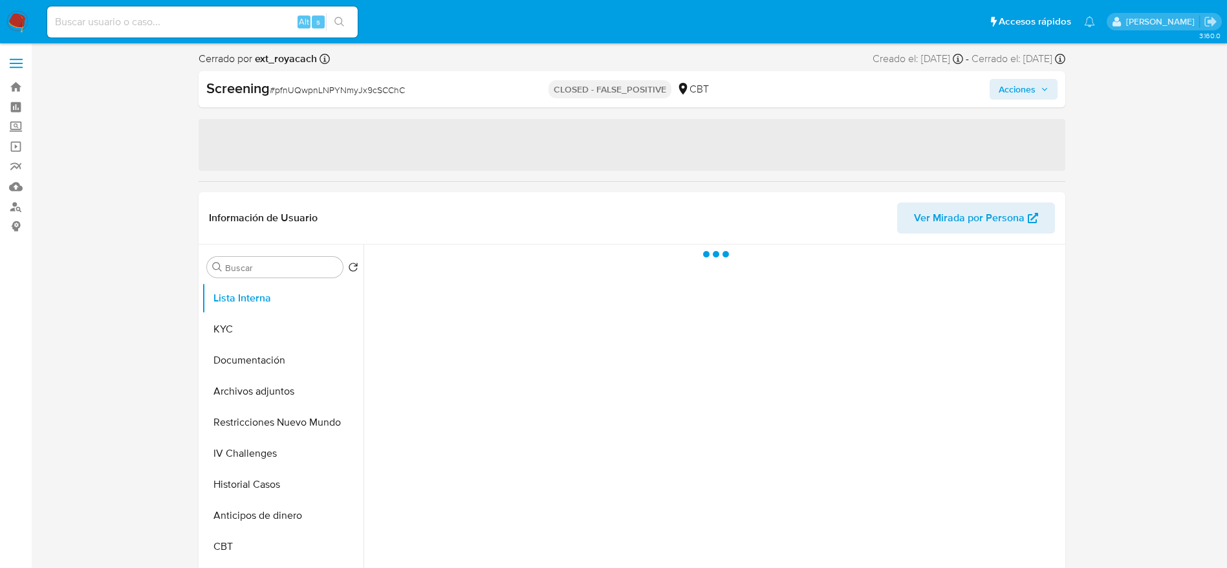
select select "10"
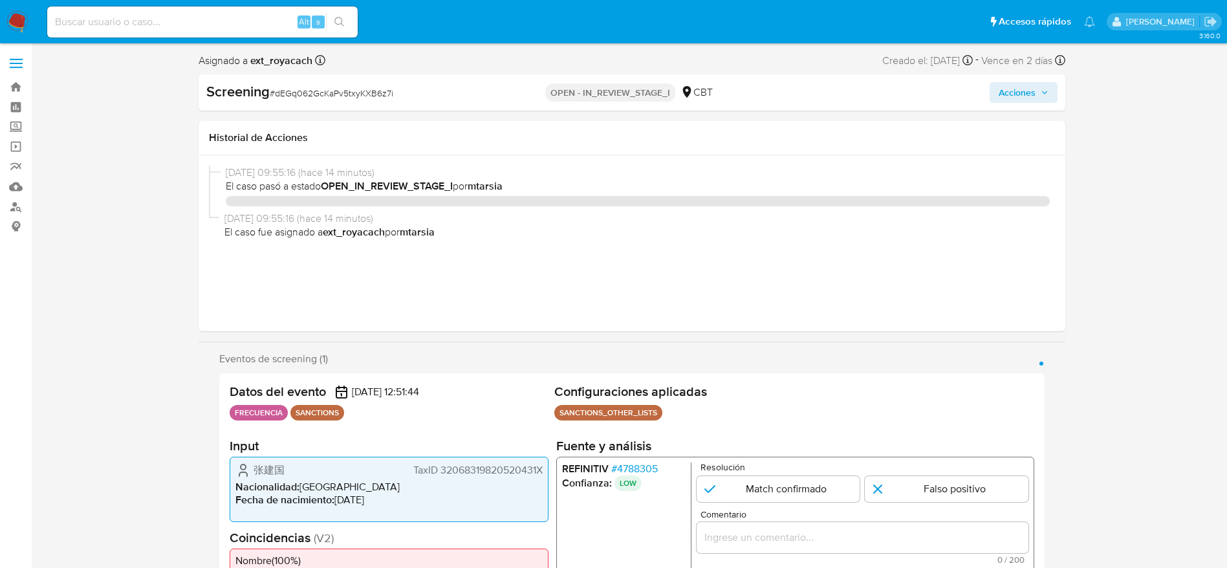
select select "10"
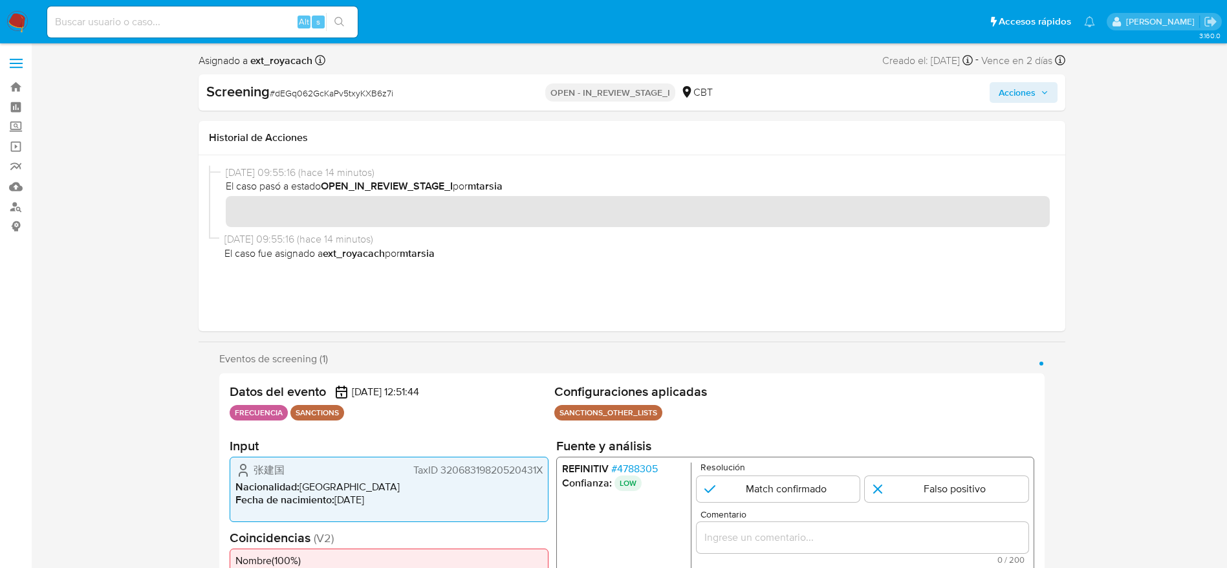
click at [353, 93] on span "# dEGq062GcKaPv5txyKXB6z7i" at bounding box center [332, 93] width 124 height 13
copy span "dEGq062GcKaPv5txyKXB6z7i"
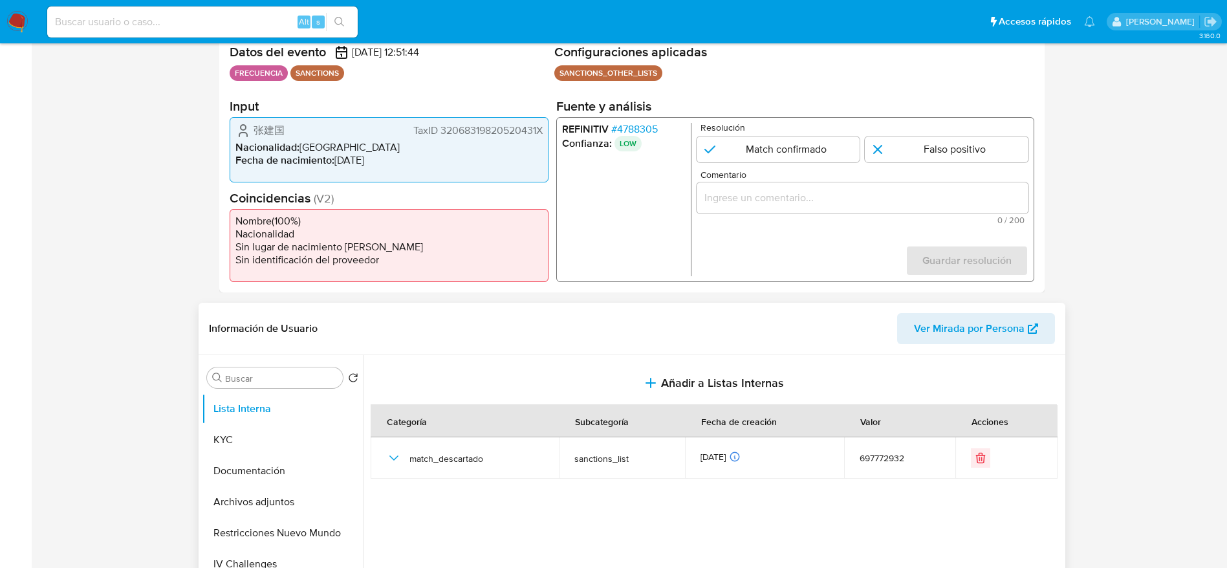
scroll to position [485, 0]
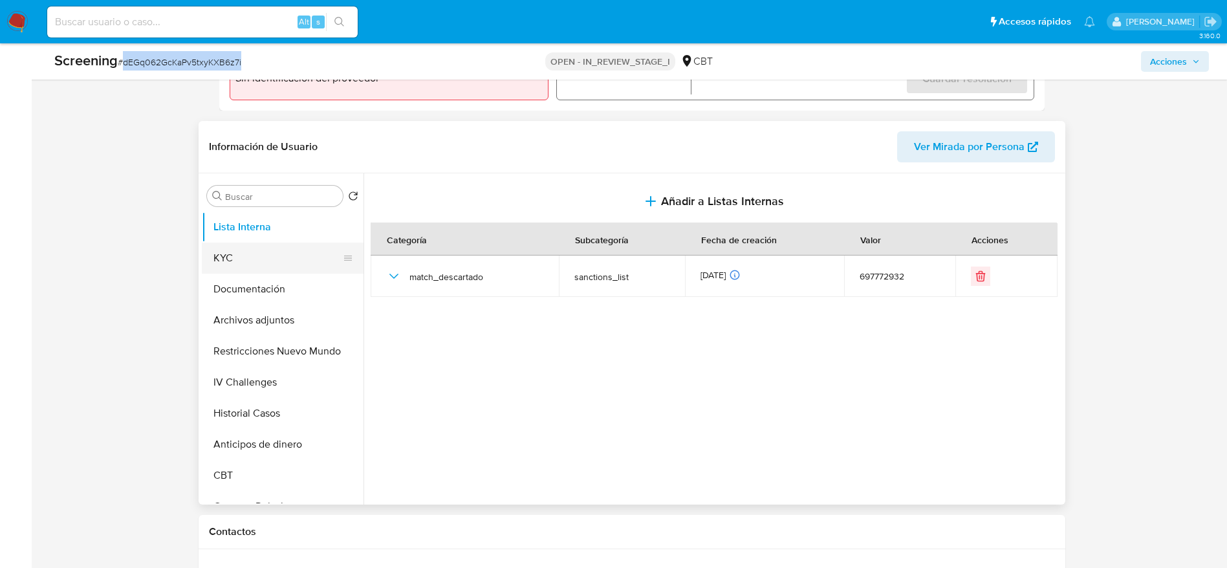
click at [263, 255] on button "KYC" at bounding box center [277, 258] width 151 height 31
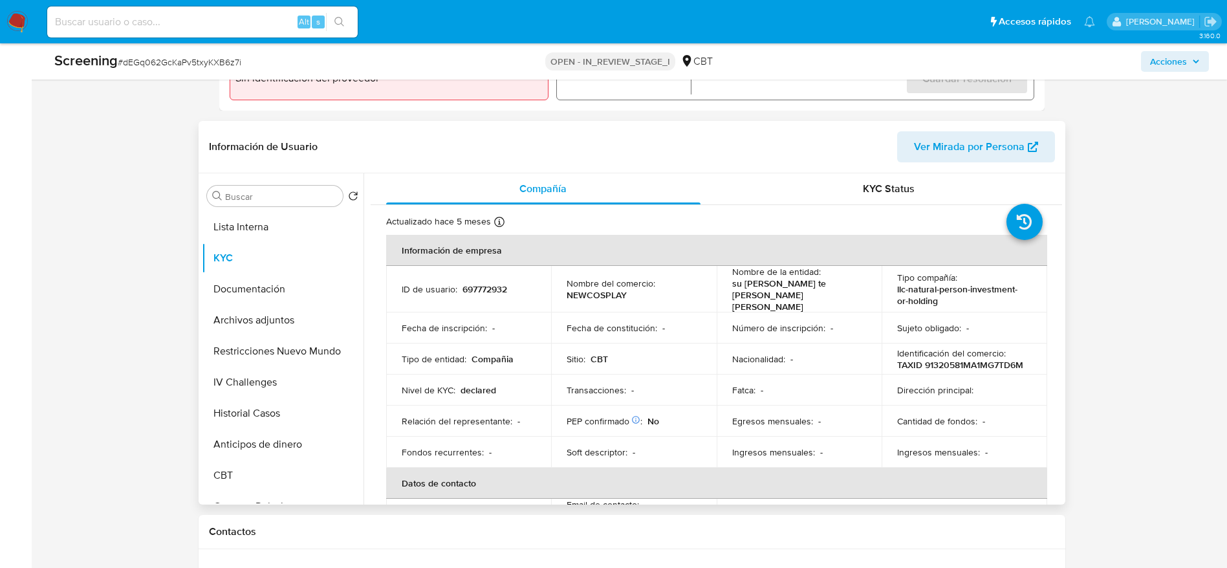
click at [477, 287] on p "697772932" at bounding box center [485, 289] width 45 height 12
copy p "697772932"
click at [294, 233] on button "Lista Interna" at bounding box center [277, 227] width 151 height 31
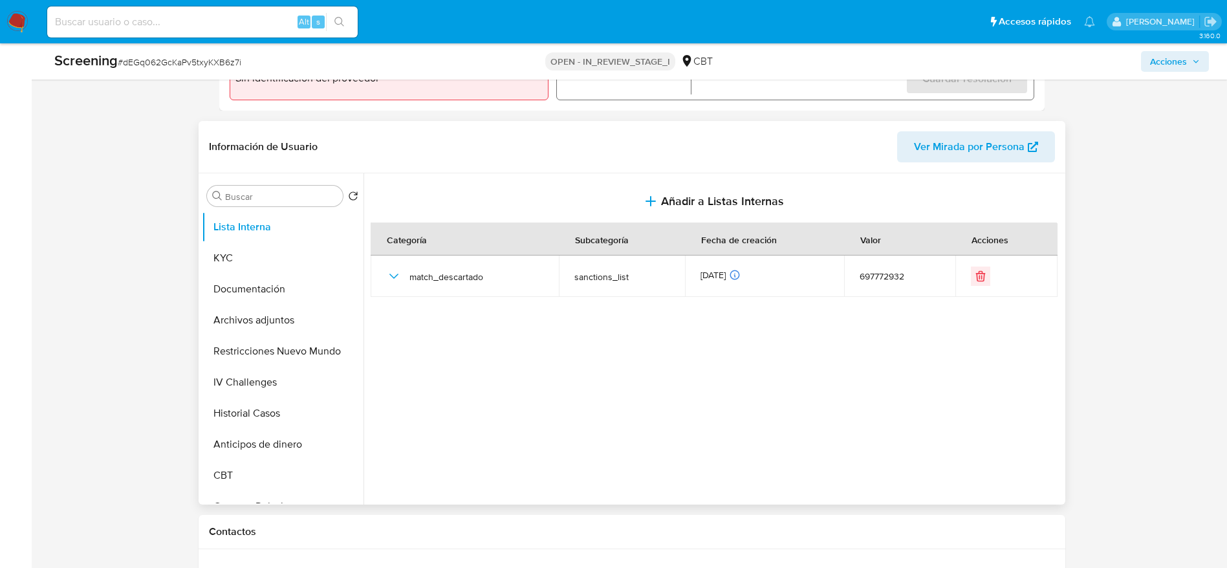
scroll to position [291, 0]
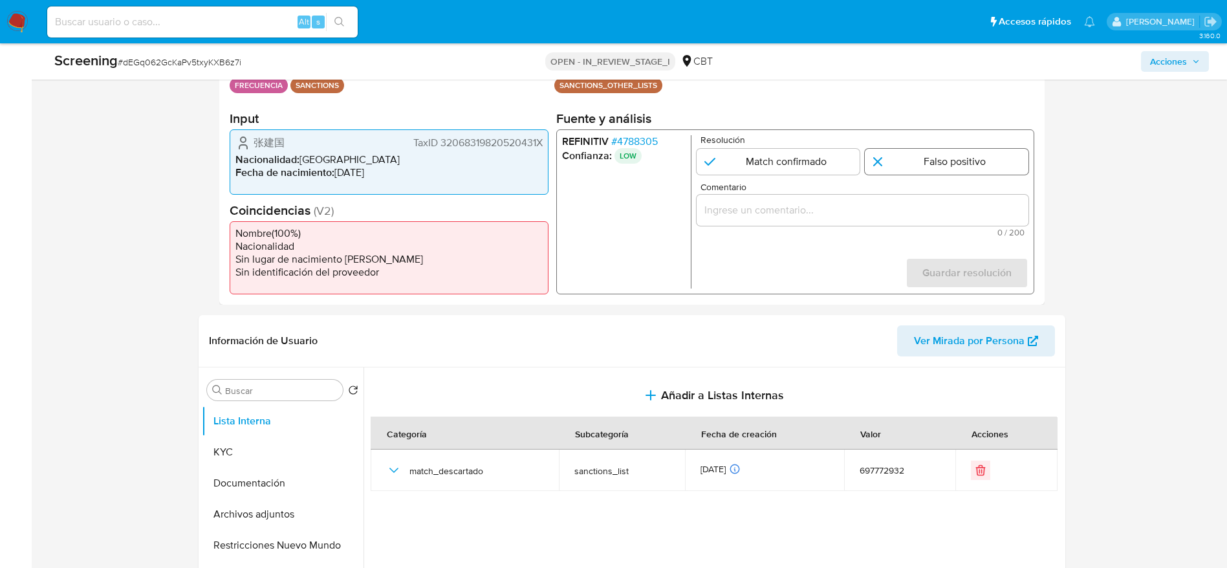
click at [880, 170] on input "1 de 1" at bounding box center [947, 162] width 164 height 26
radio input "true"
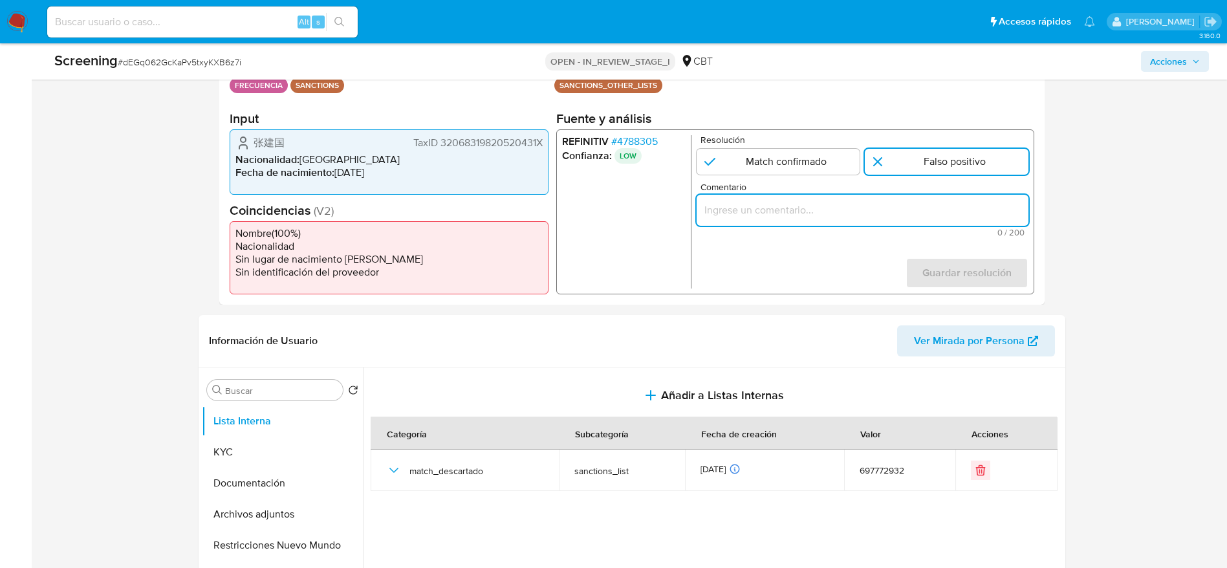
click at [873, 206] on input "Comentario" at bounding box center [862, 210] width 332 height 17
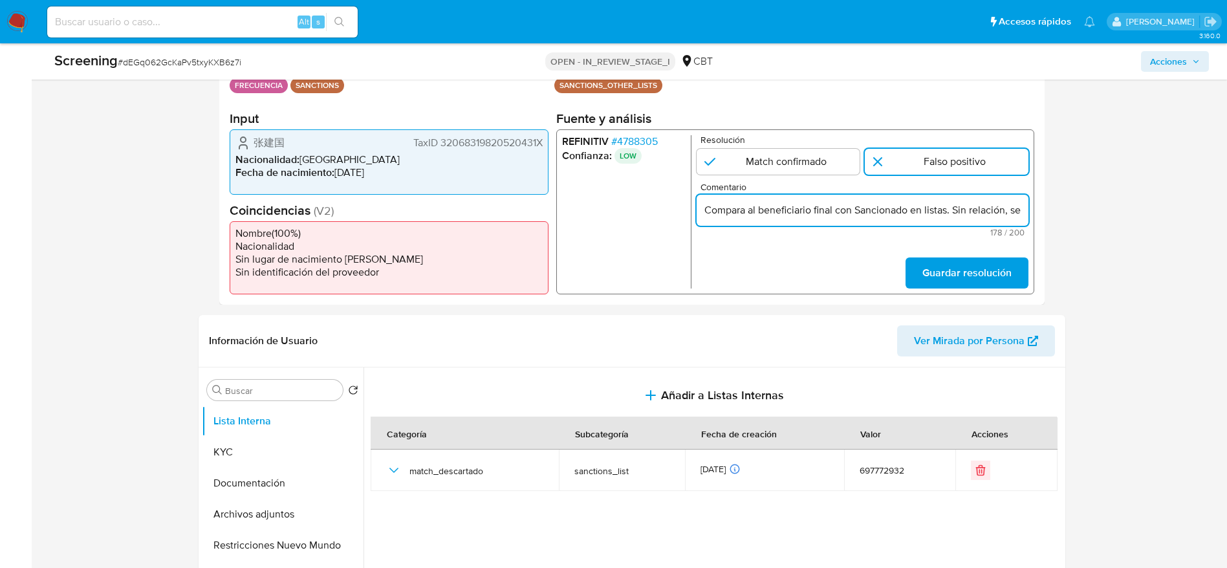
scroll to position [0, 486]
type input "Compara al beneficiario final con Sancionado en listas. Sin relación, se desest…"
click at [1019, 273] on button "Guardar resolución" at bounding box center [966, 272] width 123 height 31
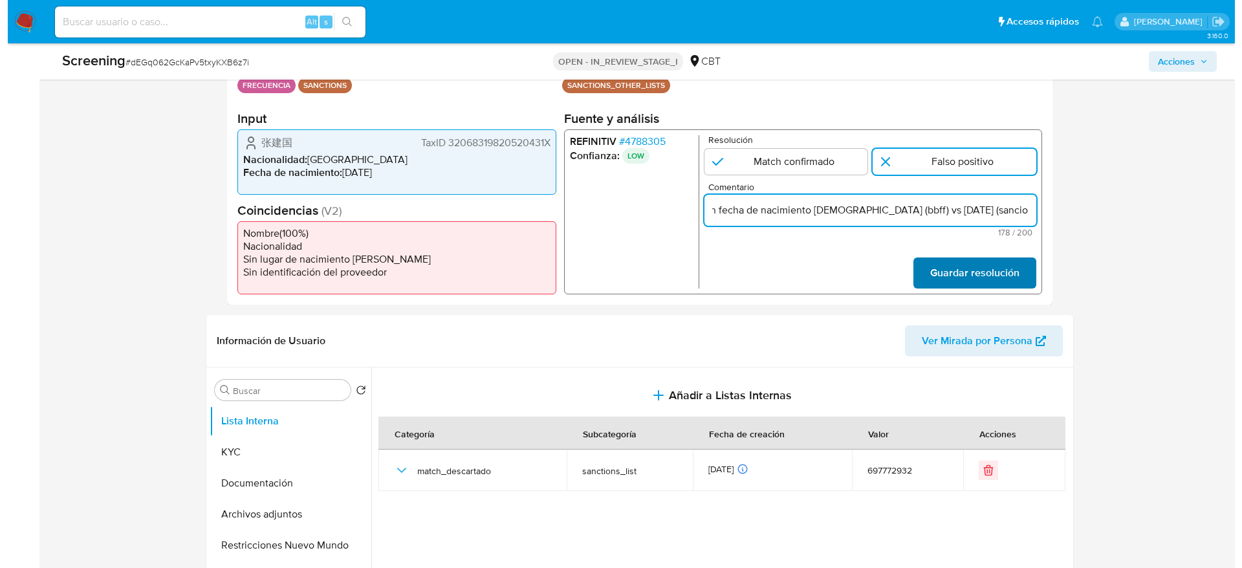
scroll to position [0, 0]
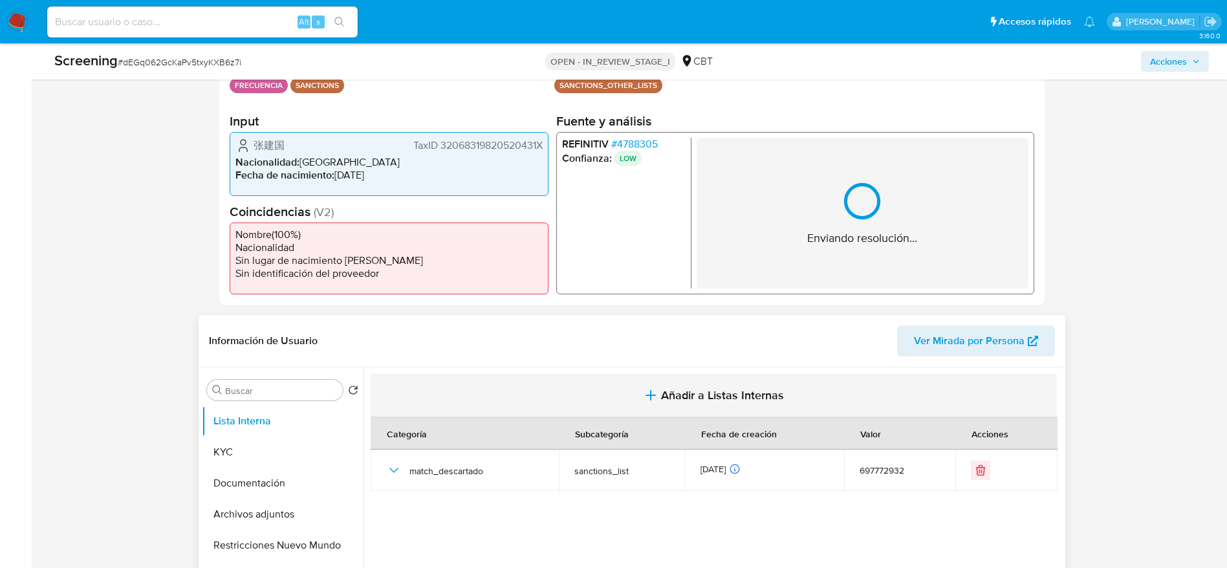
click at [532, 400] on button "Añadir a Listas Internas" at bounding box center [714, 395] width 686 height 43
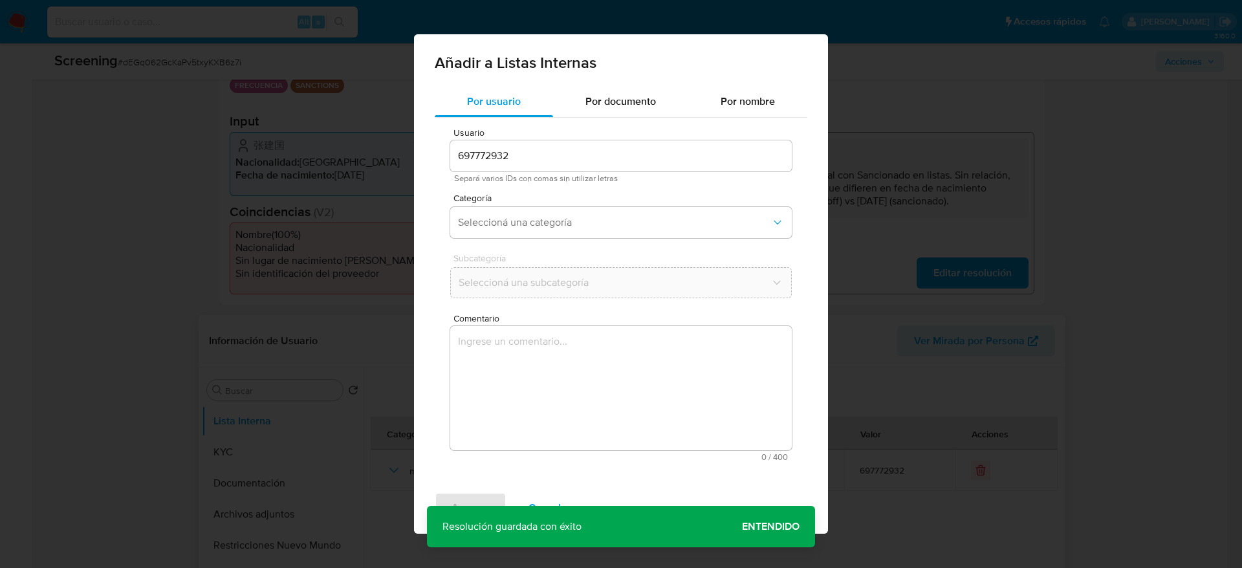
click at [542, 404] on textarea "Comentario" at bounding box center [621, 388] width 342 height 124
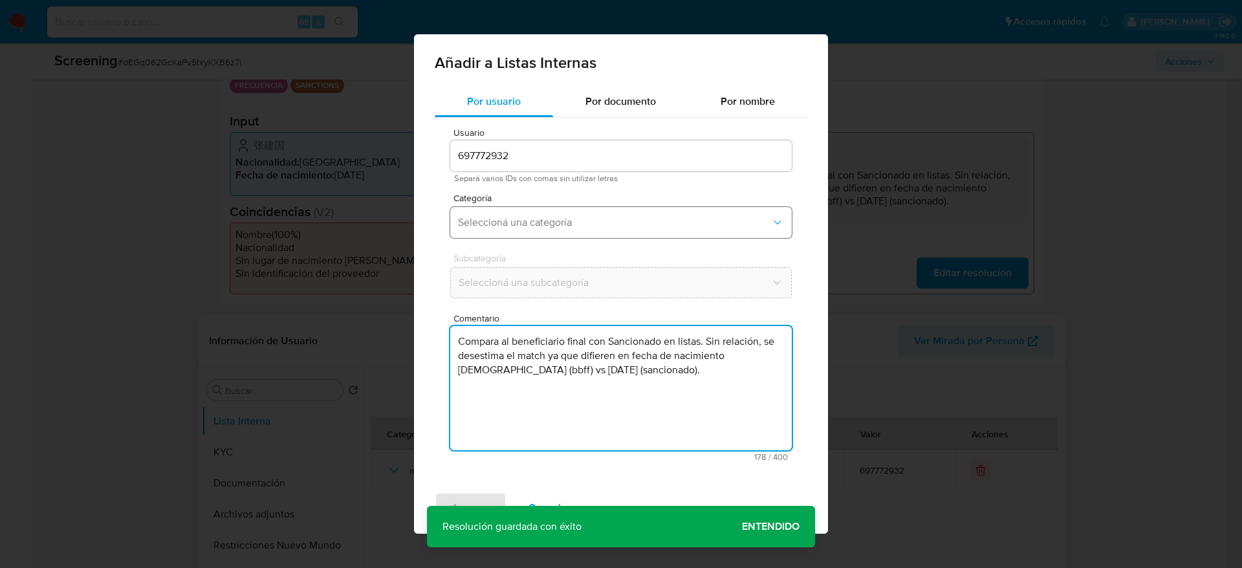
type textarea "Compara al beneficiario final con Sancionado en listas. Sin relación, se desest…"
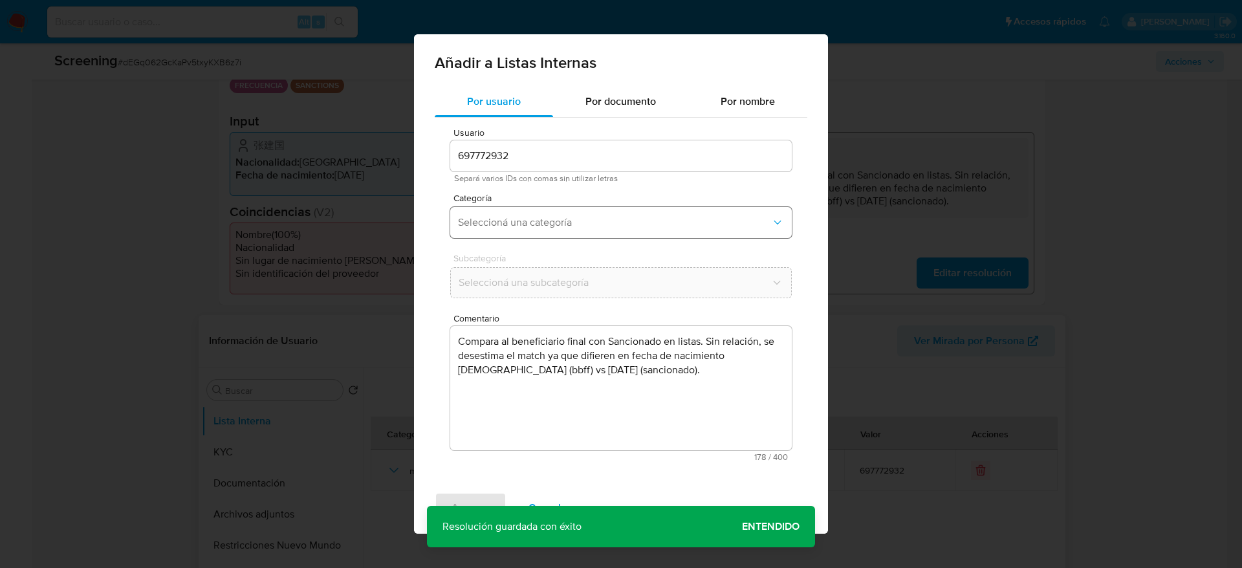
click at [569, 233] on button "Seleccioná una categoría" at bounding box center [621, 222] width 342 height 31
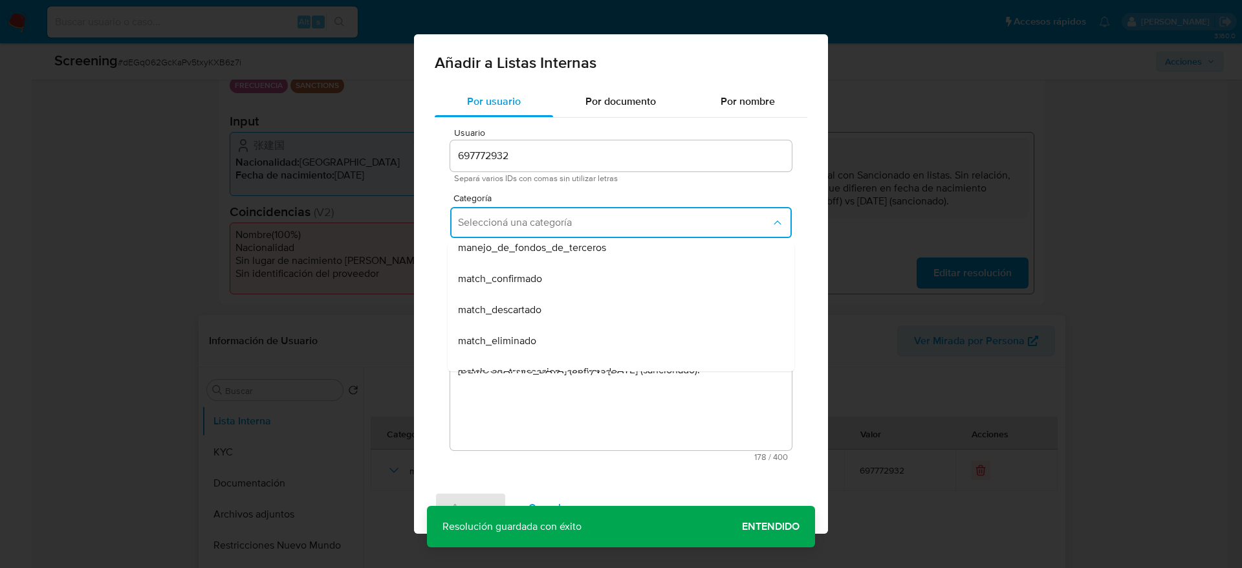
scroll to position [97, 0]
click at [548, 278] on div "match_descartado" at bounding box center [617, 284] width 318 height 31
click at [548, 278] on span "Seleccioná una subcategoría" at bounding box center [615, 282] width 312 height 13
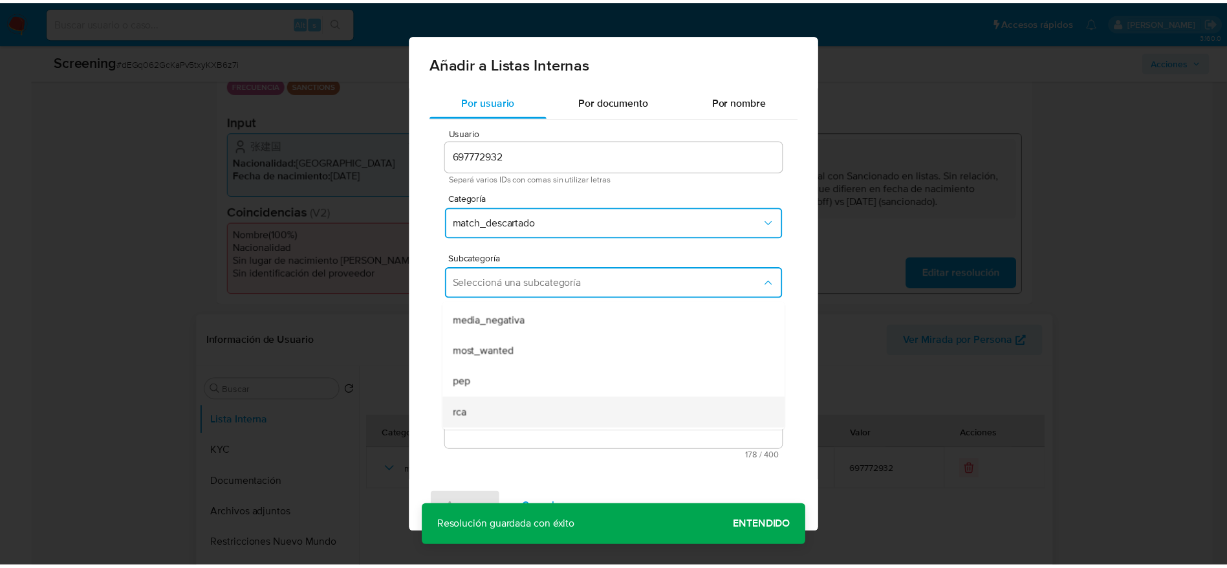
scroll to position [88, 0]
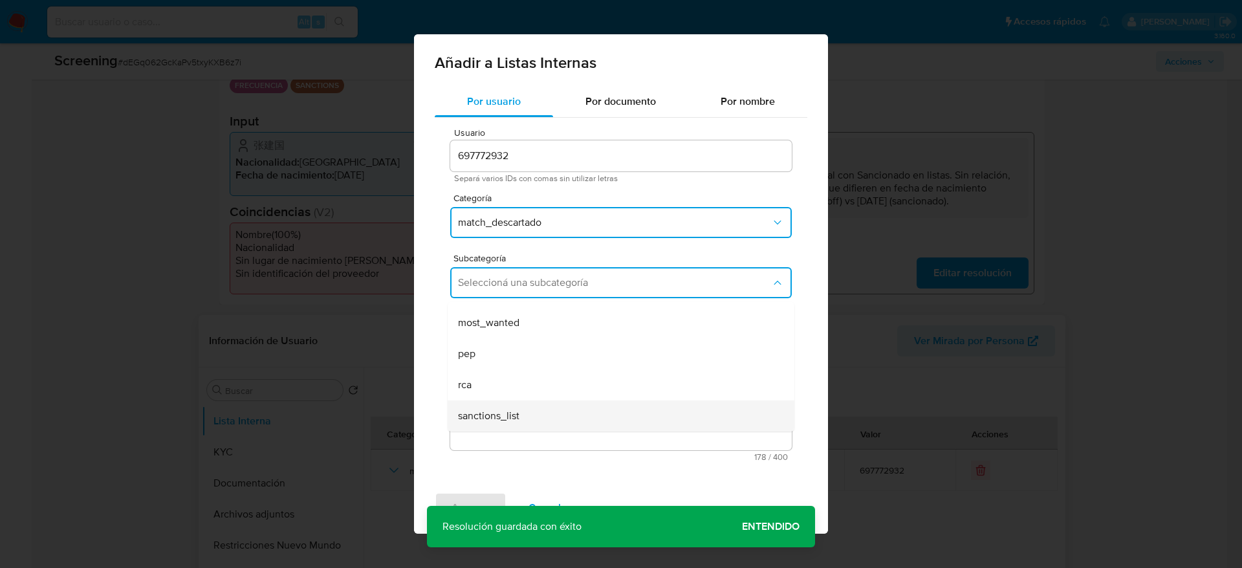
click at [496, 412] on span "sanctions_list" at bounding box center [488, 415] width 61 height 13
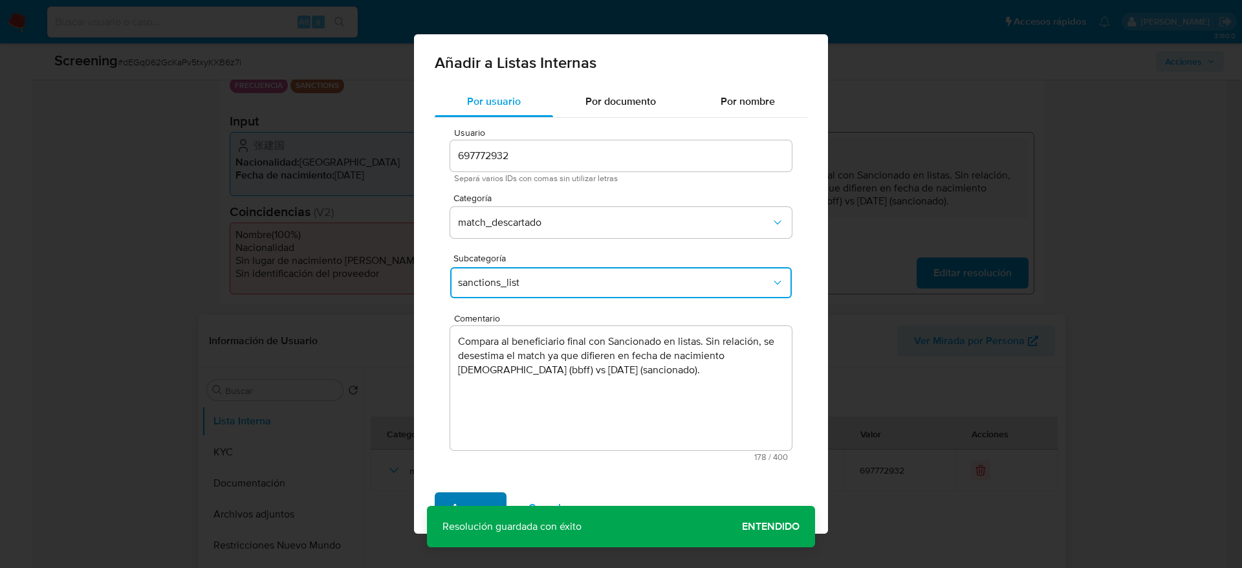
click at [487, 494] on span "Agregar" at bounding box center [471, 508] width 38 height 28
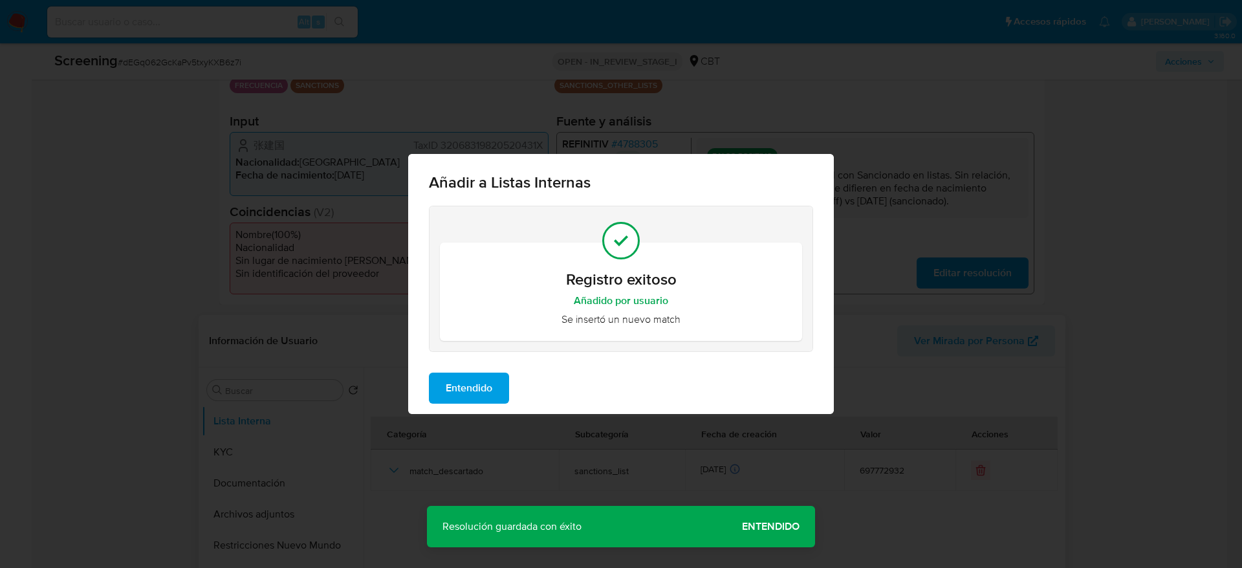
click at [437, 395] on button "Entendido" at bounding box center [469, 388] width 80 height 31
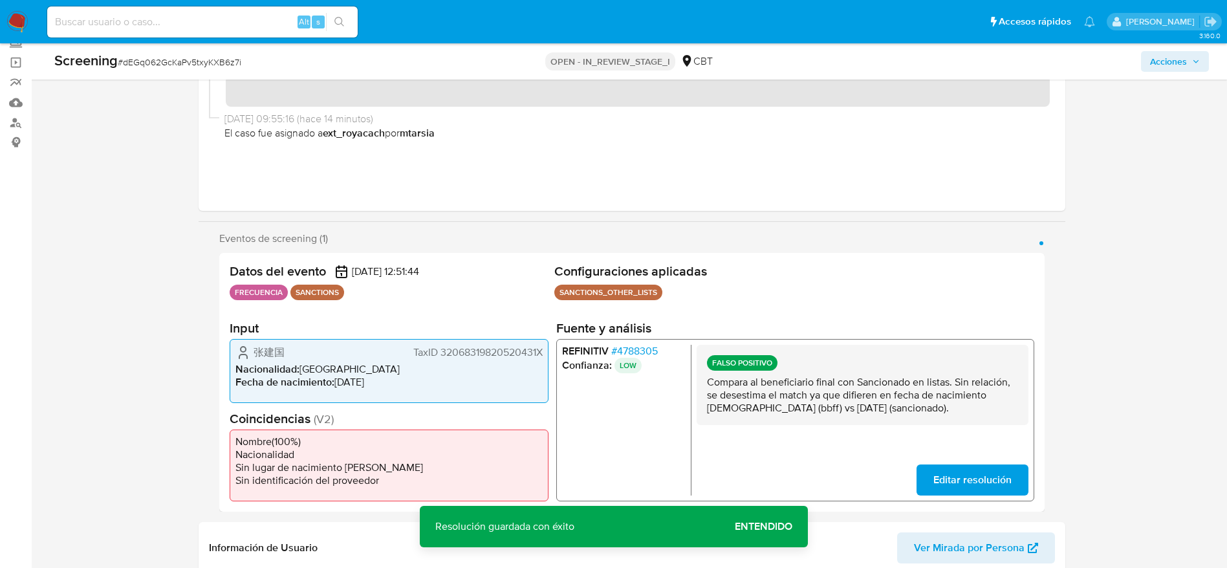
scroll to position [0, 0]
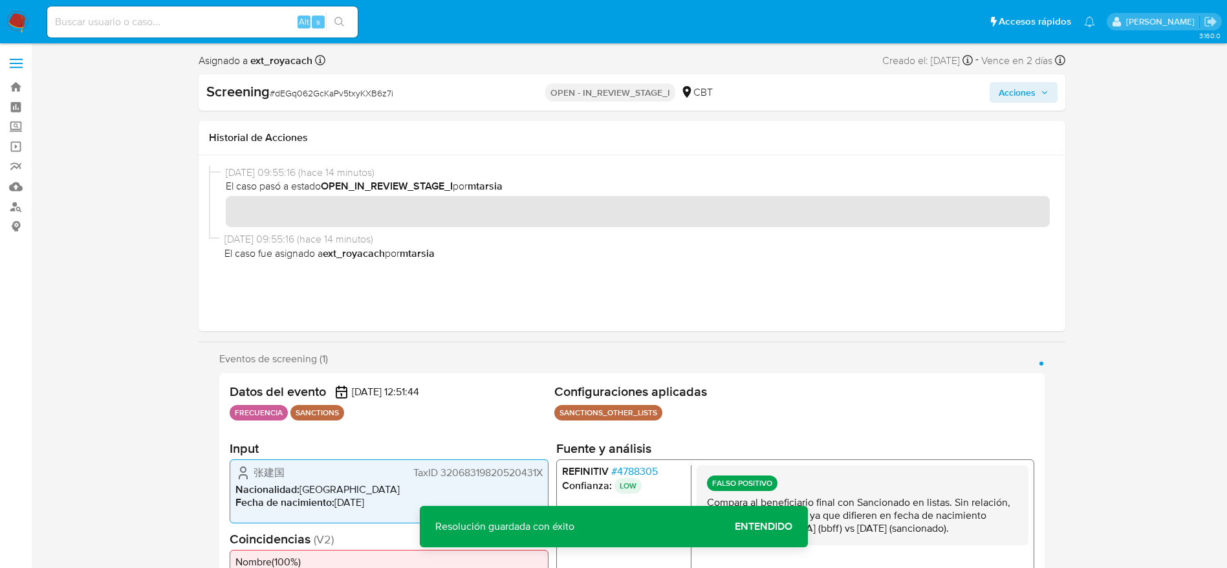
click at [1028, 94] on span "Acciones" at bounding box center [1017, 92] width 37 height 21
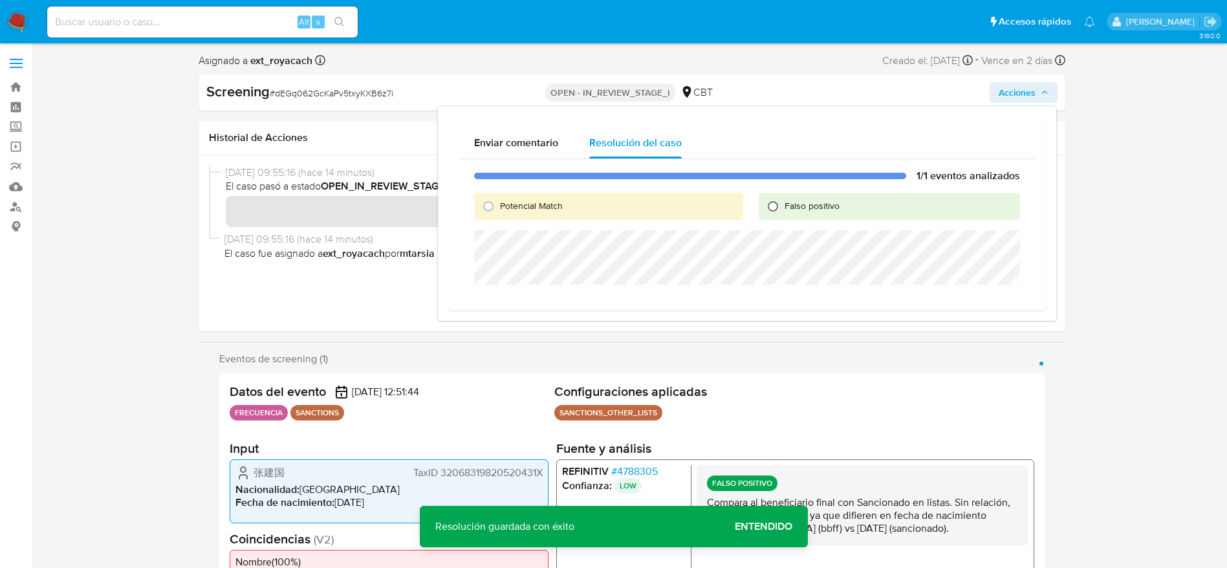
click at [778, 197] on input "Falso positivo" at bounding box center [773, 206] width 21 height 21
radio input "true"
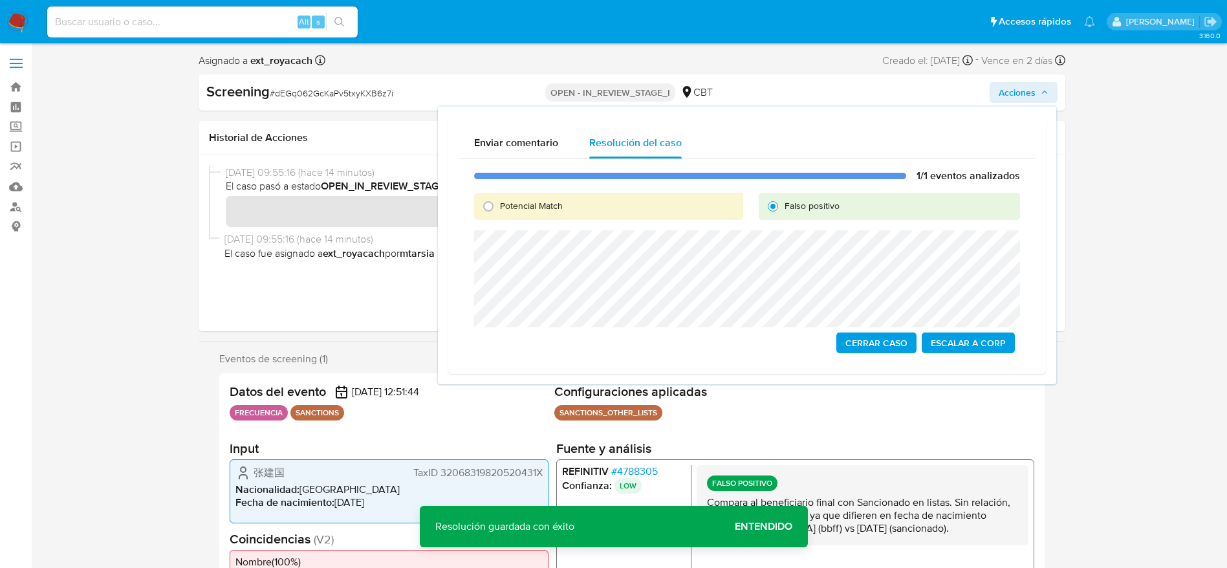
click at [896, 340] on span "Cerrar Caso" at bounding box center [876, 343] width 62 height 18
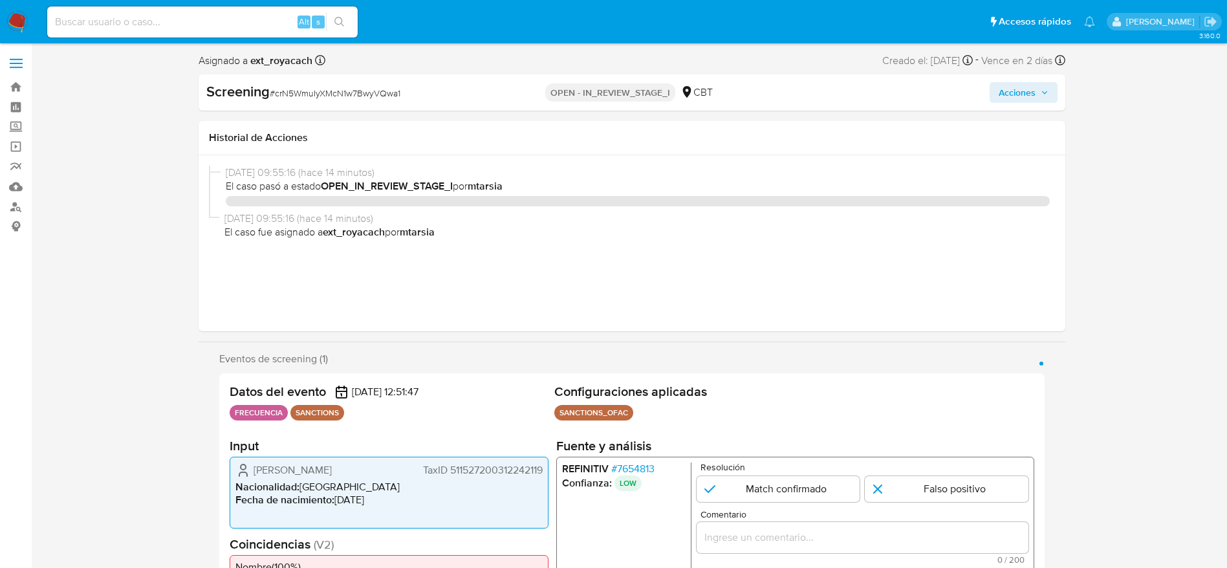
select select "10"
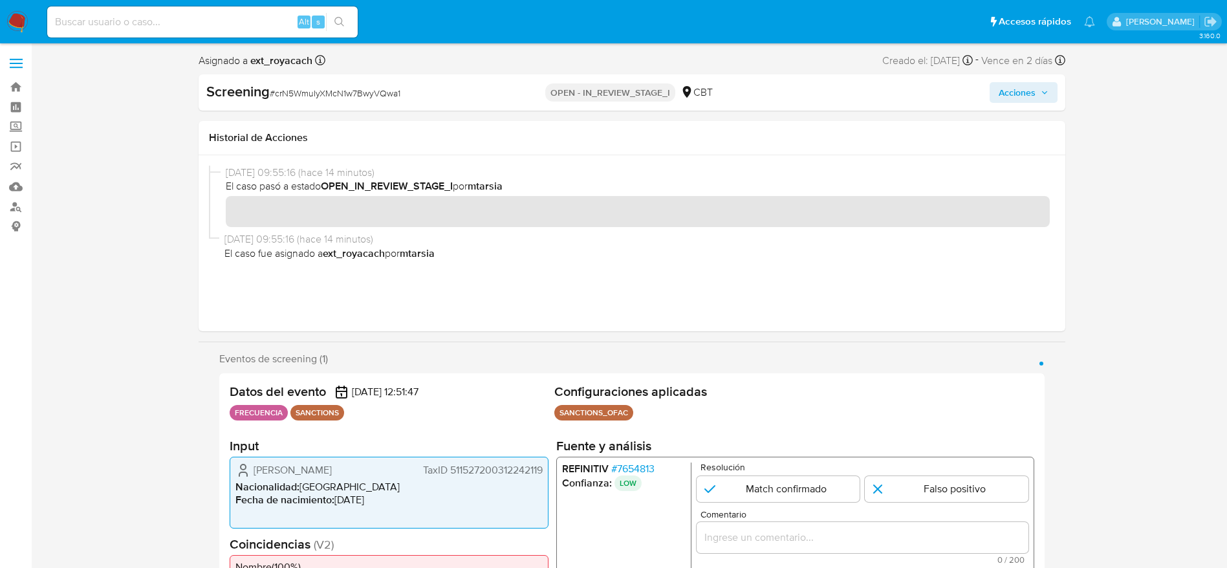
click at [305, 85] on div "Screening # crN5WmuIyXMcN1w7BwyVQwa1" at bounding box center [345, 91] width 279 height 19
copy span "crN5WmuIyXMcN1w7BwyVQwa1"
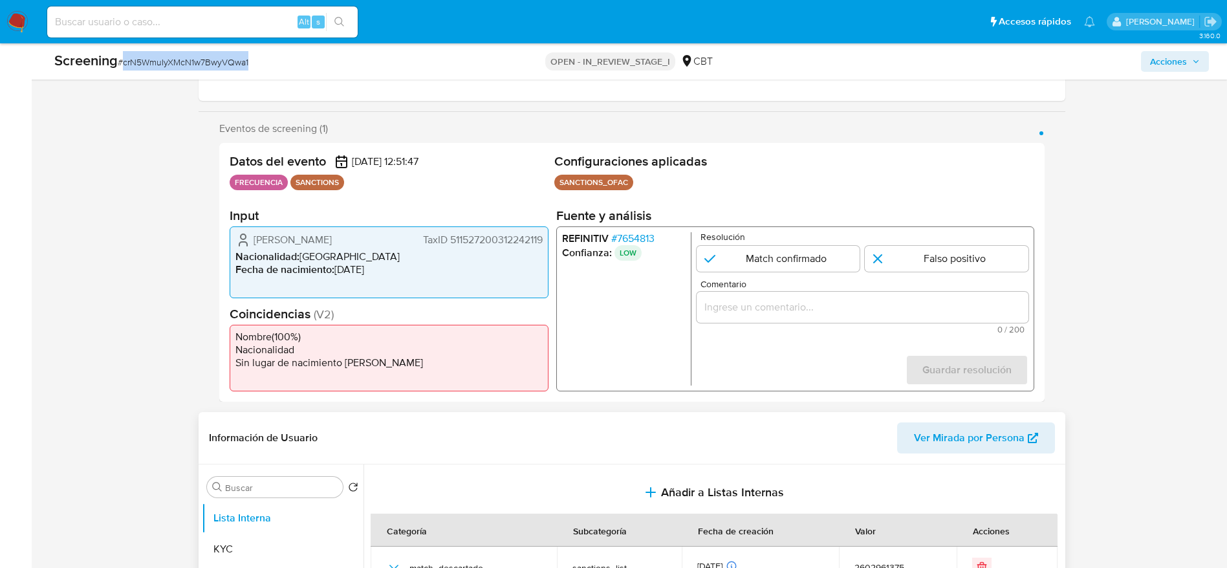
scroll to position [291, 0]
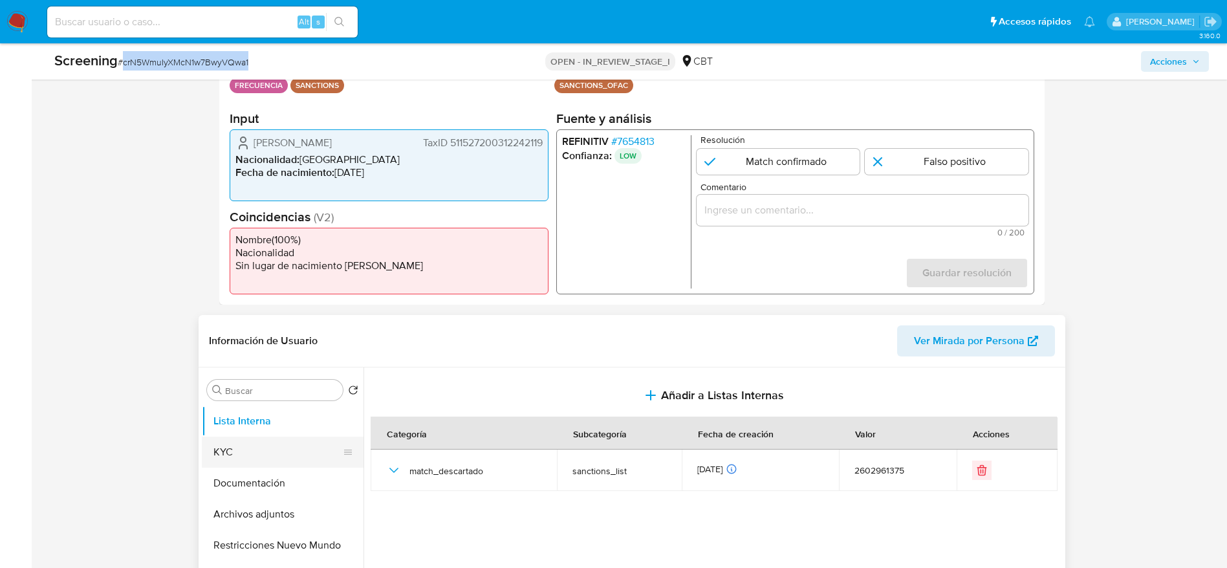
click at [265, 461] on button "KYC" at bounding box center [277, 452] width 151 height 31
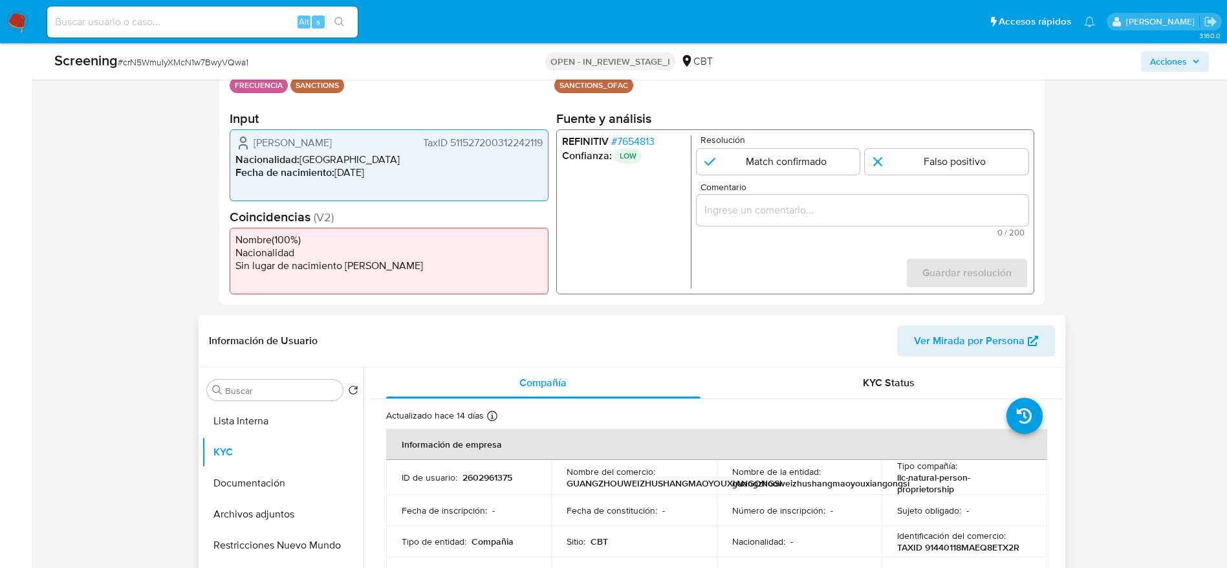
click at [486, 466] on td "ID de usuario : 2602961375" at bounding box center [469, 477] width 166 height 35
copy p "2602961375"
click at [845, 209] on input "Comentario" at bounding box center [862, 210] width 332 height 17
paste input "Compara al beneficiario final con Sancionado en listas. Sin relación, se desest…"
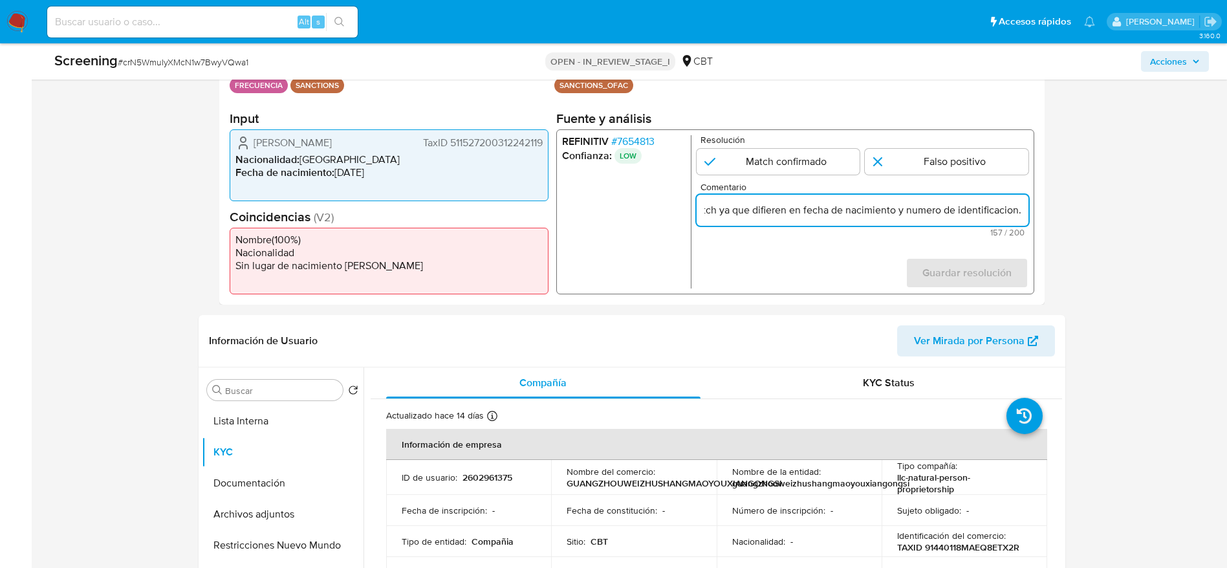
scroll to position [0, 397]
type input "Compara al beneficiario final con Sancionado en listas. Sin relación, se desest…"
click at [880, 157] on input "1 de 1" at bounding box center [947, 162] width 164 height 26
radio input "true"
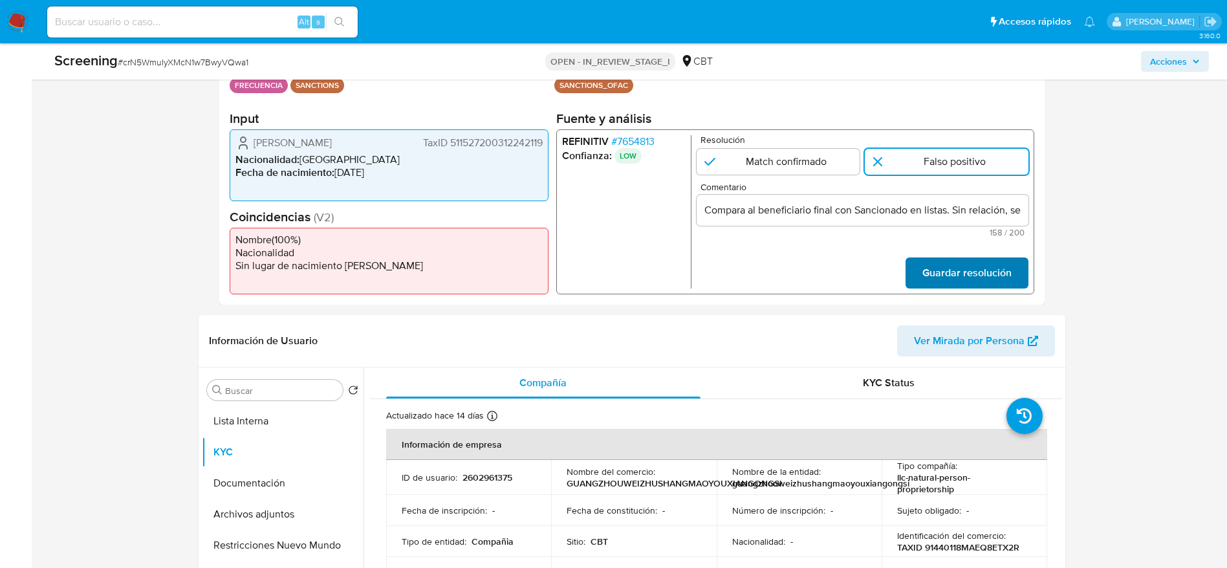
click at [979, 269] on span "Guardar resolución" at bounding box center [966, 273] width 89 height 28
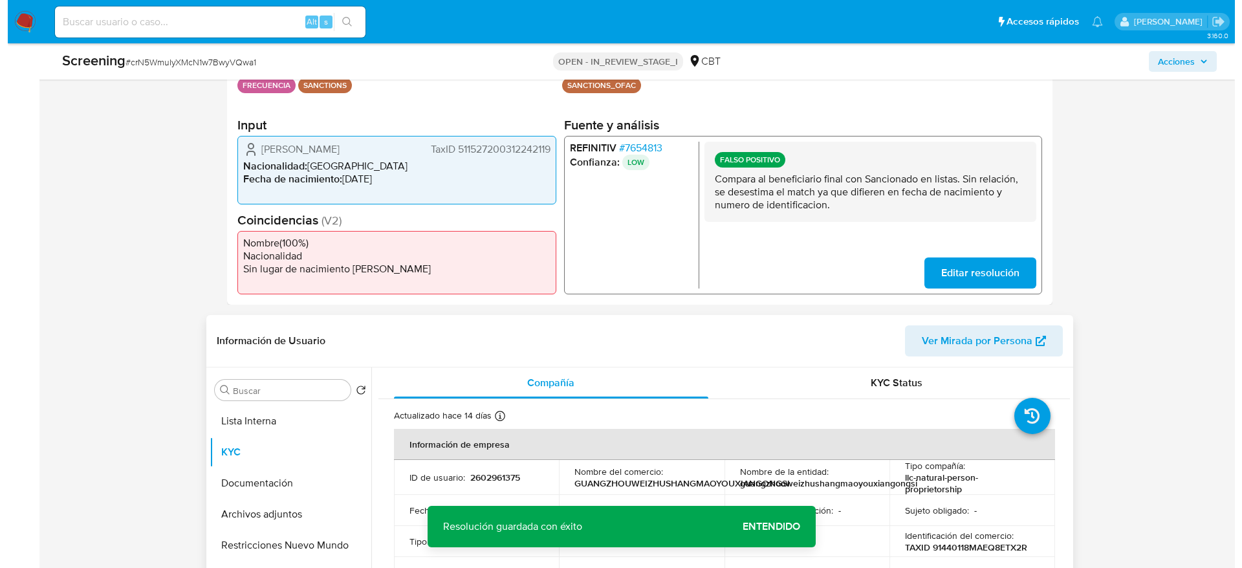
scroll to position [388, 0]
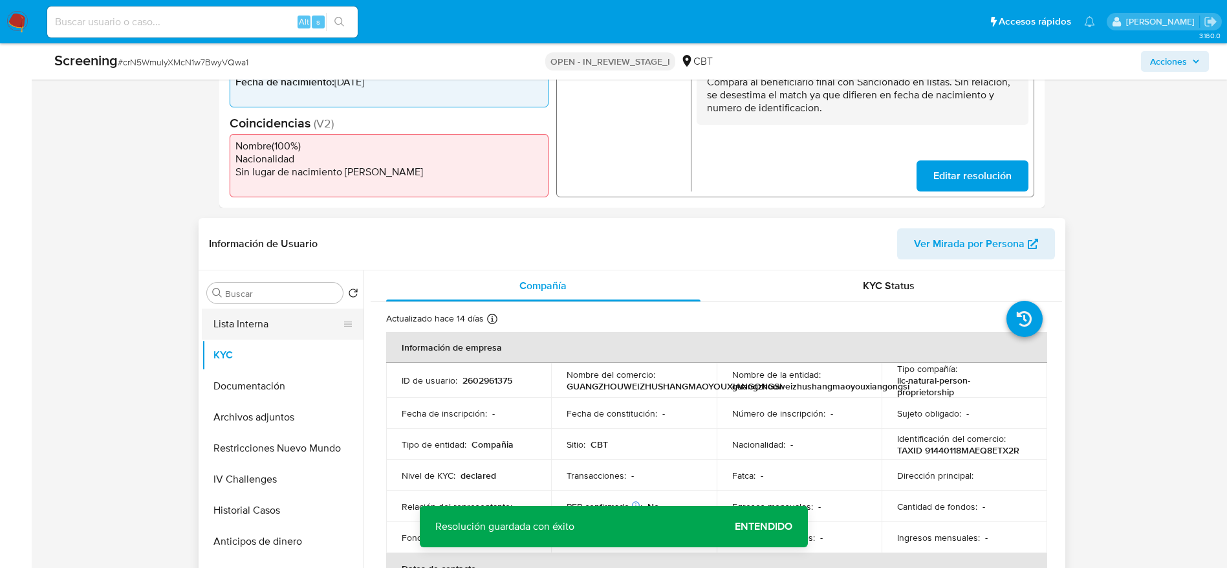
click at [272, 320] on button "Lista Interna" at bounding box center [277, 324] width 151 height 31
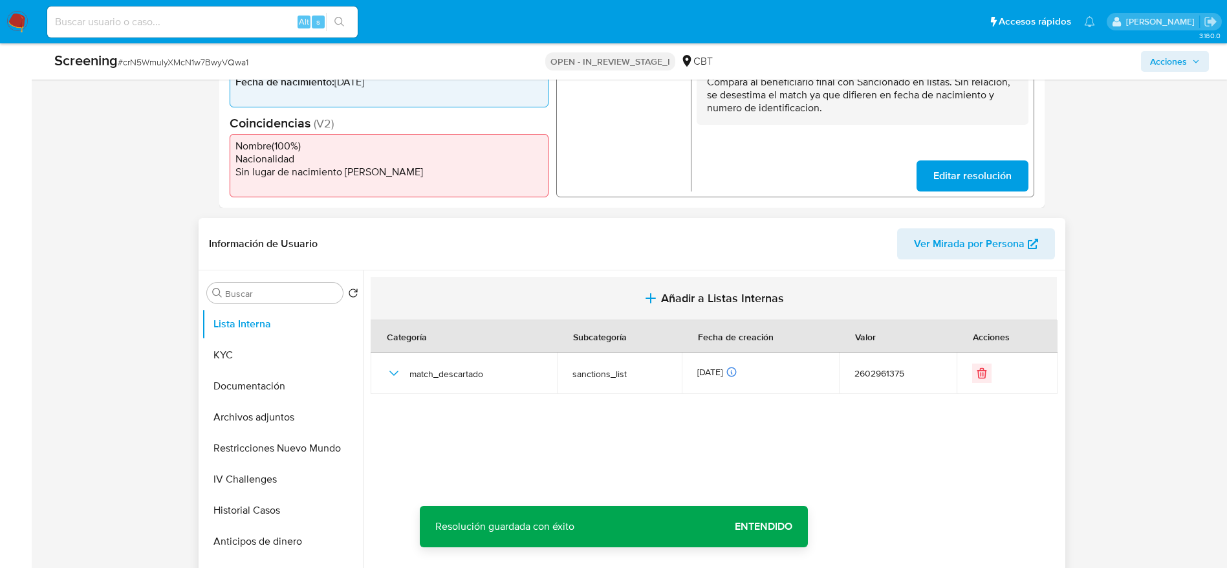
click at [534, 296] on button "Añadir a Listas Internas" at bounding box center [714, 298] width 686 height 43
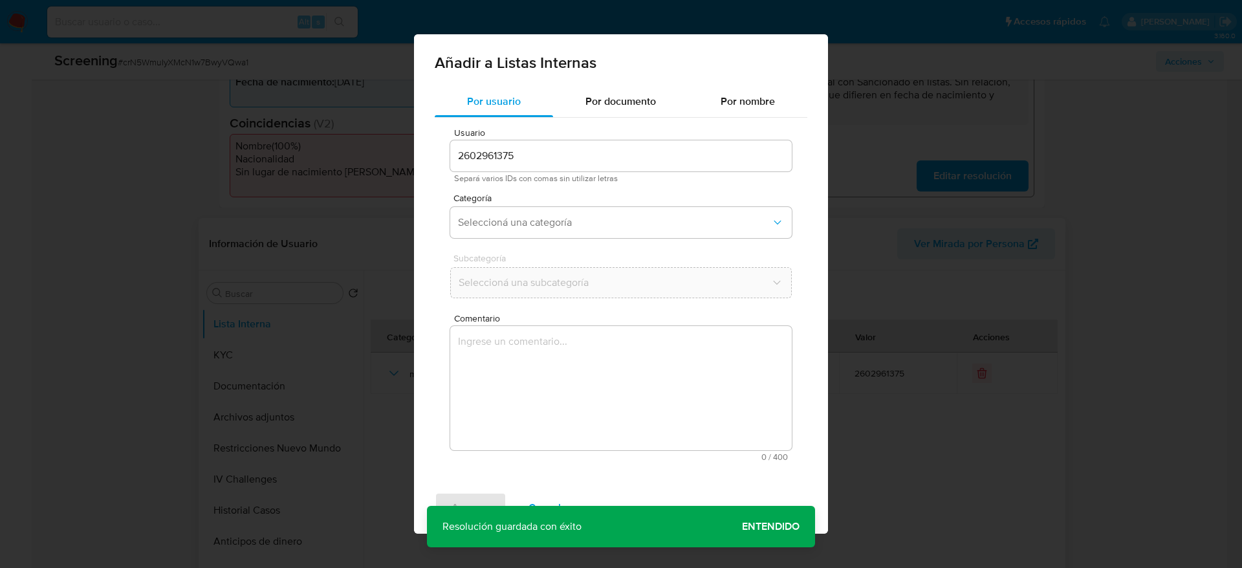
click at [552, 326] on textarea "Comentario" at bounding box center [621, 388] width 342 height 124
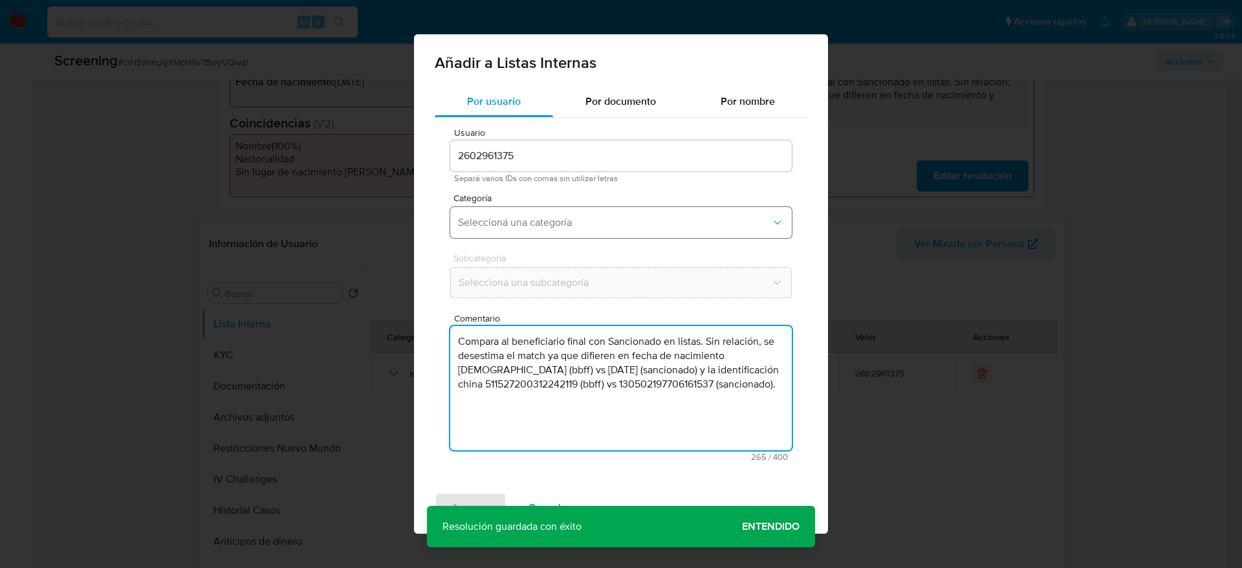
type textarea "Compara al beneficiario final con Sancionado en listas. Sin relación, se desest…"
click at [574, 217] on span "Seleccioná una categoría" at bounding box center [614, 222] width 313 height 13
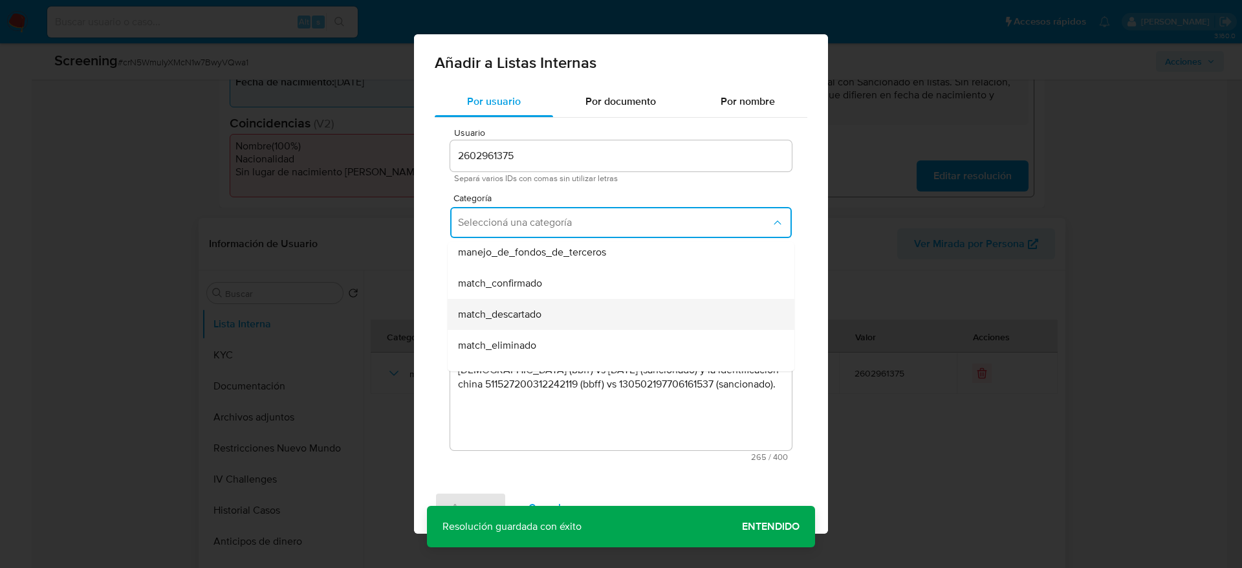
scroll to position [97, 0]
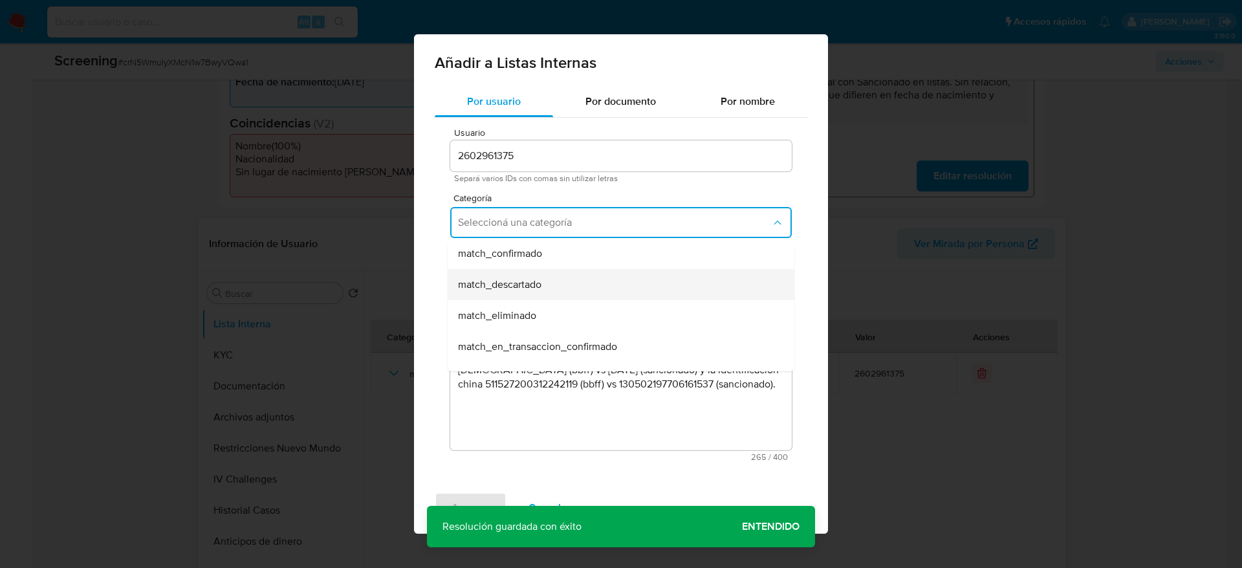
click at [571, 270] on div "match_descartado" at bounding box center [617, 284] width 318 height 31
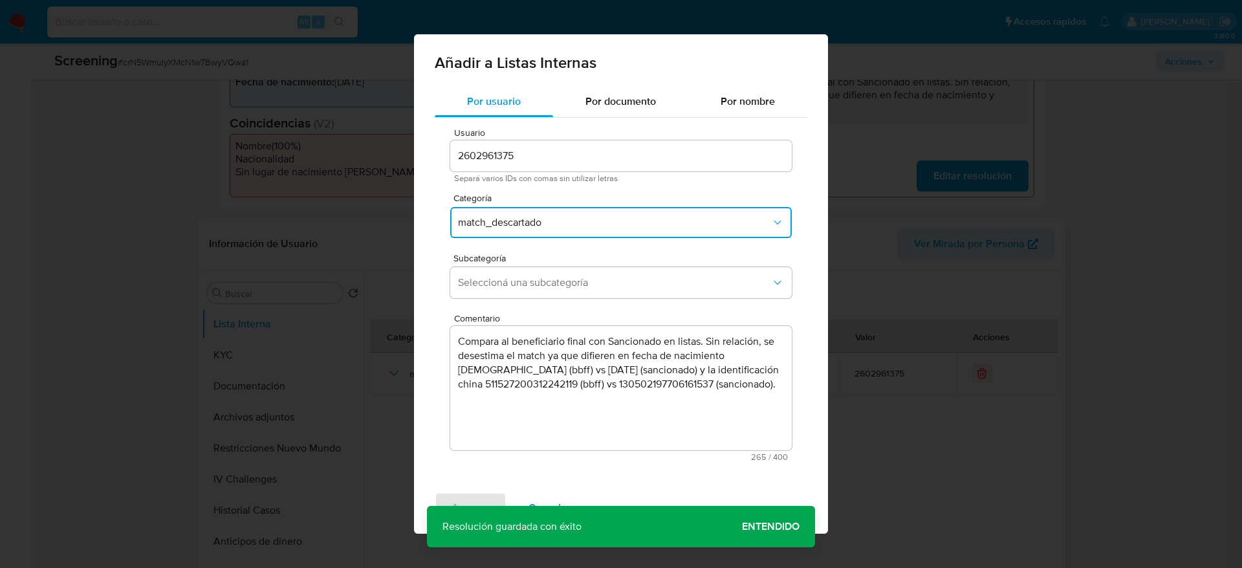
click at [571, 270] on button "Seleccioná una subcategoría" at bounding box center [621, 282] width 342 height 31
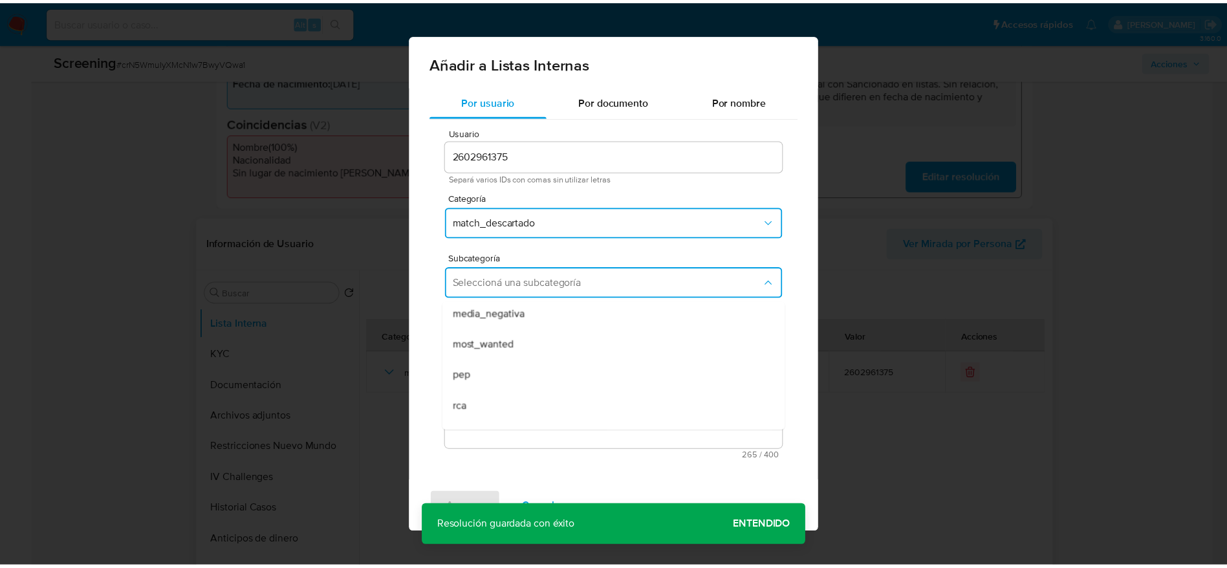
scroll to position [88, 0]
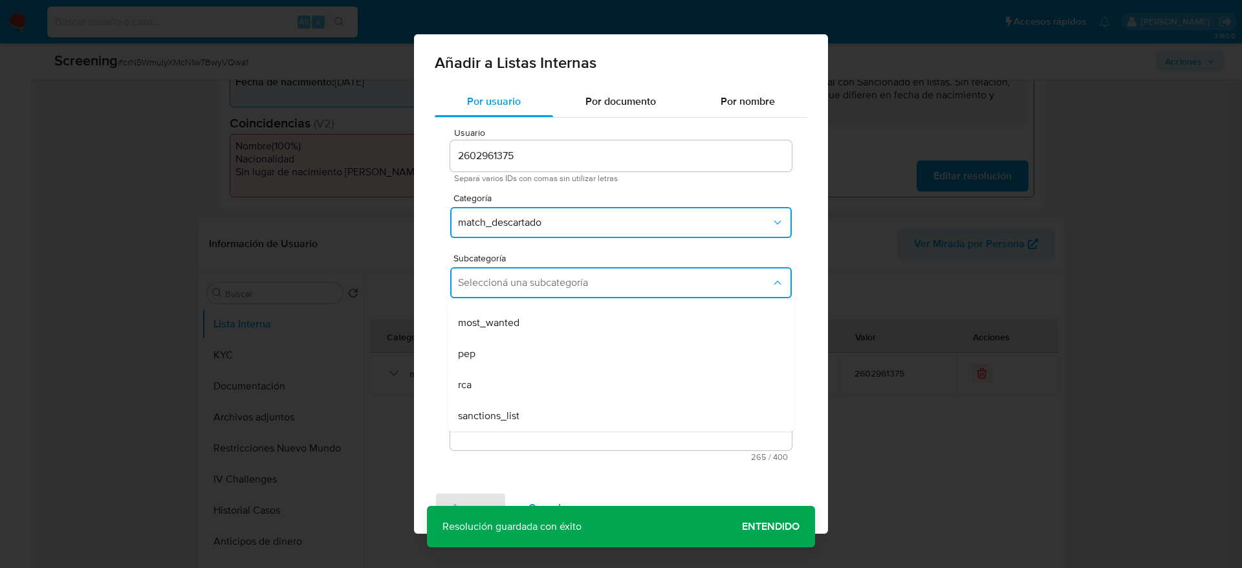
click at [541, 411] on div "sanctions_list" at bounding box center [617, 415] width 318 height 31
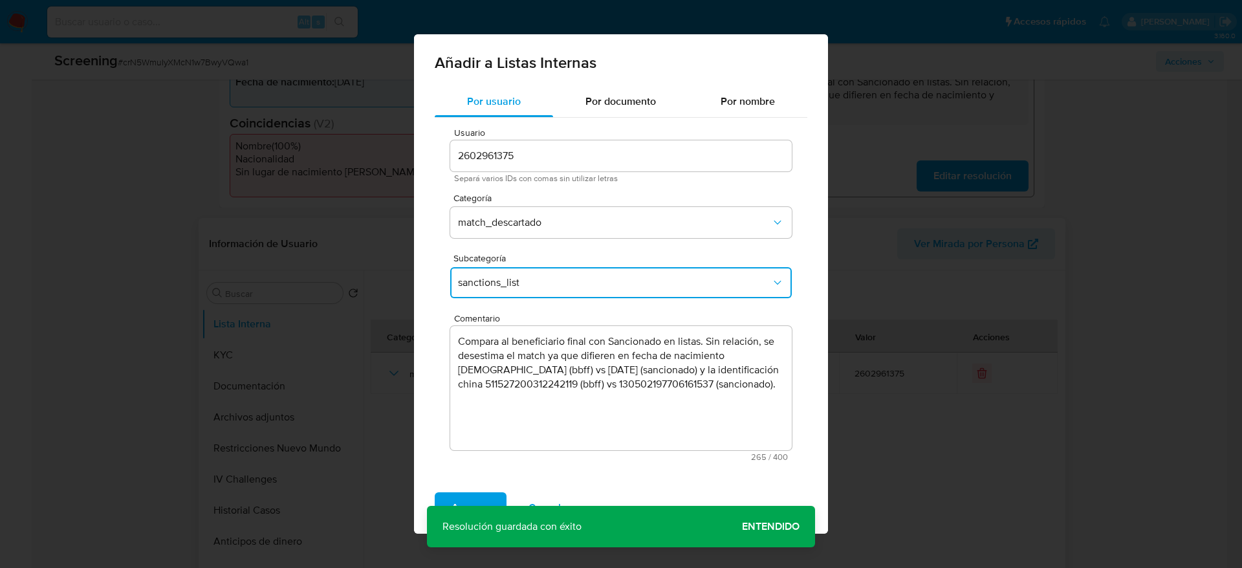
click at [464, 491] on div "Agregar Cancelar" at bounding box center [621, 508] width 414 height 52
click at [492, 490] on div "Agregar Cancelar" at bounding box center [621, 508] width 414 height 52
click at [494, 505] on button "Agregar" at bounding box center [471, 507] width 72 height 31
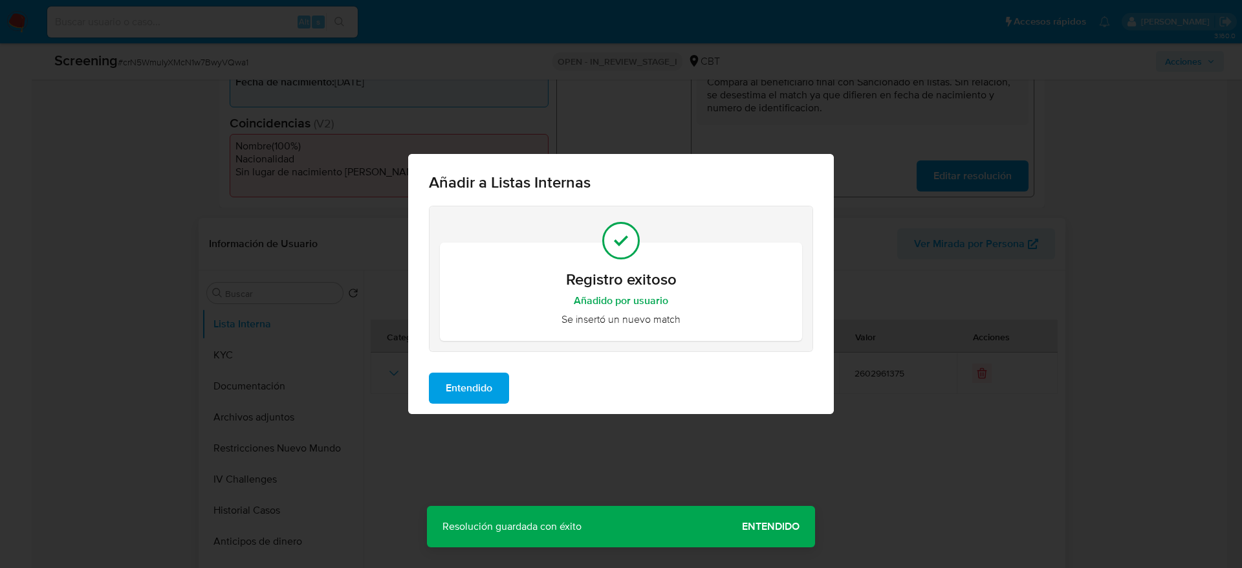
click at [488, 376] on span "Entendido" at bounding box center [469, 388] width 47 height 28
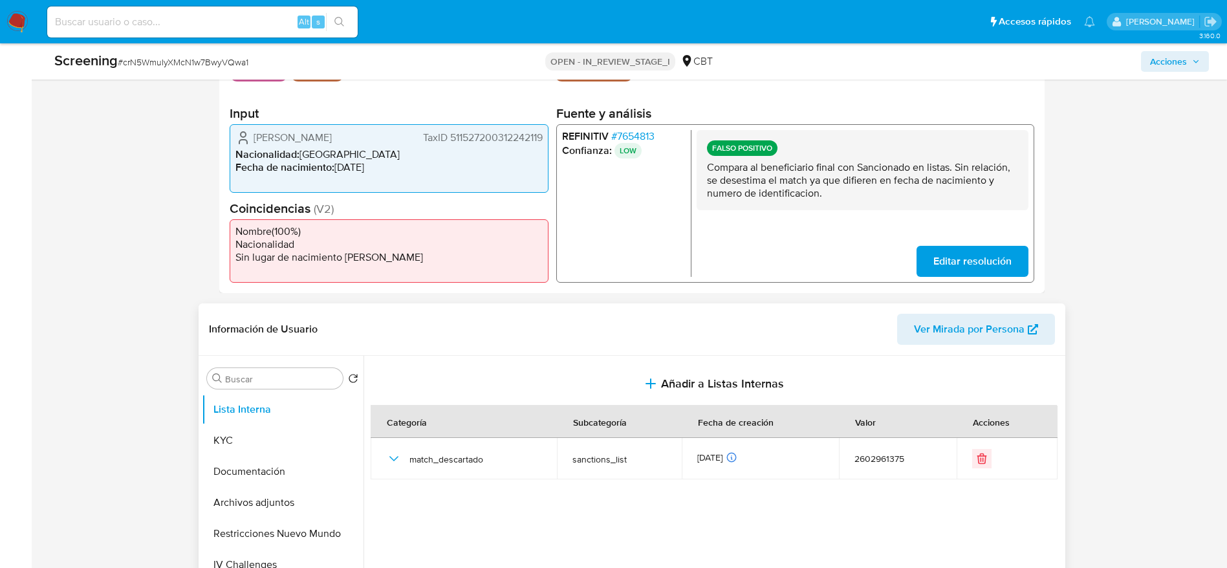
scroll to position [0, 0]
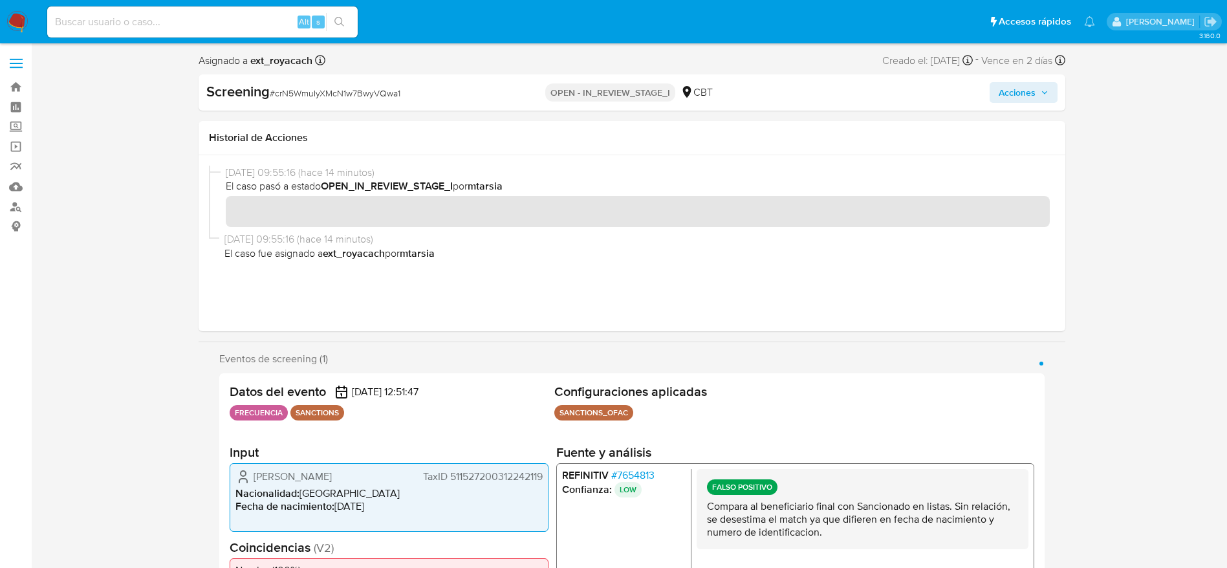
click at [1014, 84] on span "Acciones" at bounding box center [1017, 92] width 37 height 21
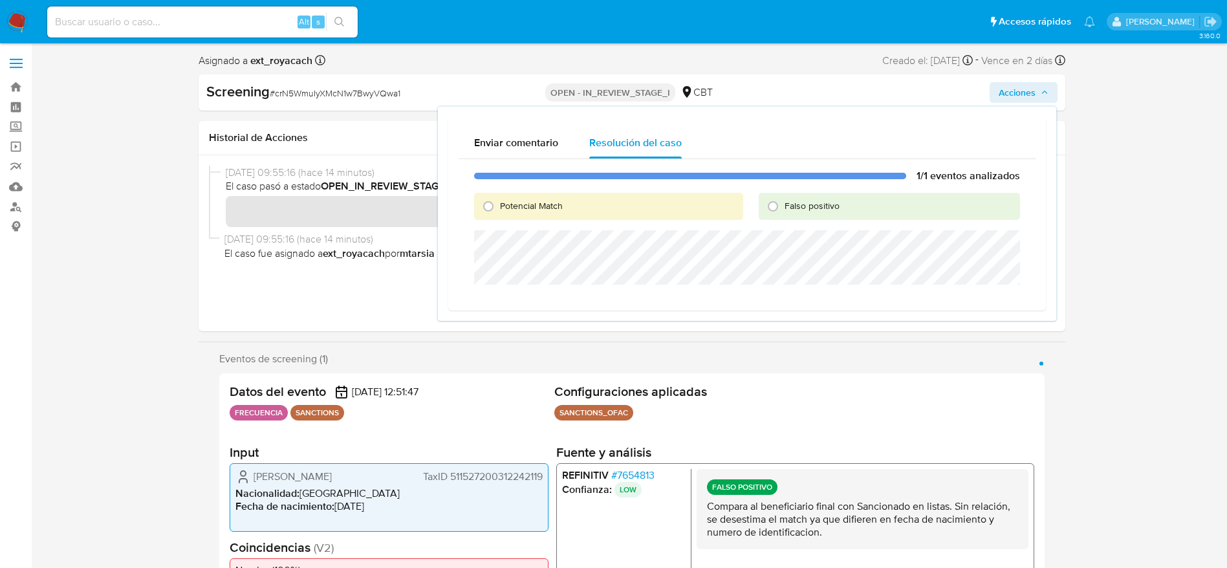
drag, startPoint x: 805, startPoint y: 208, endPoint x: 805, endPoint y: 226, distance: 18.1
click at [805, 207] on span "Falso positivo" at bounding box center [812, 205] width 55 height 13
click at [783, 207] on input "Falso positivo" at bounding box center [773, 206] width 21 height 21
radio input "true"
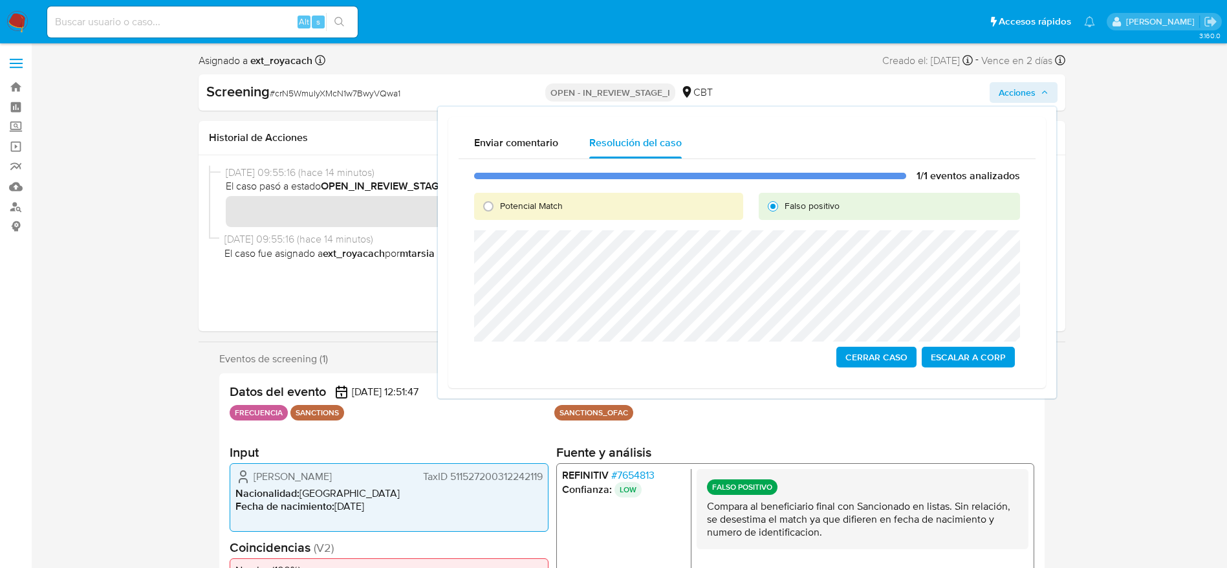
click at [860, 353] on span "Cerrar Caso" at bounding box center [876, 357] width 62 height 18
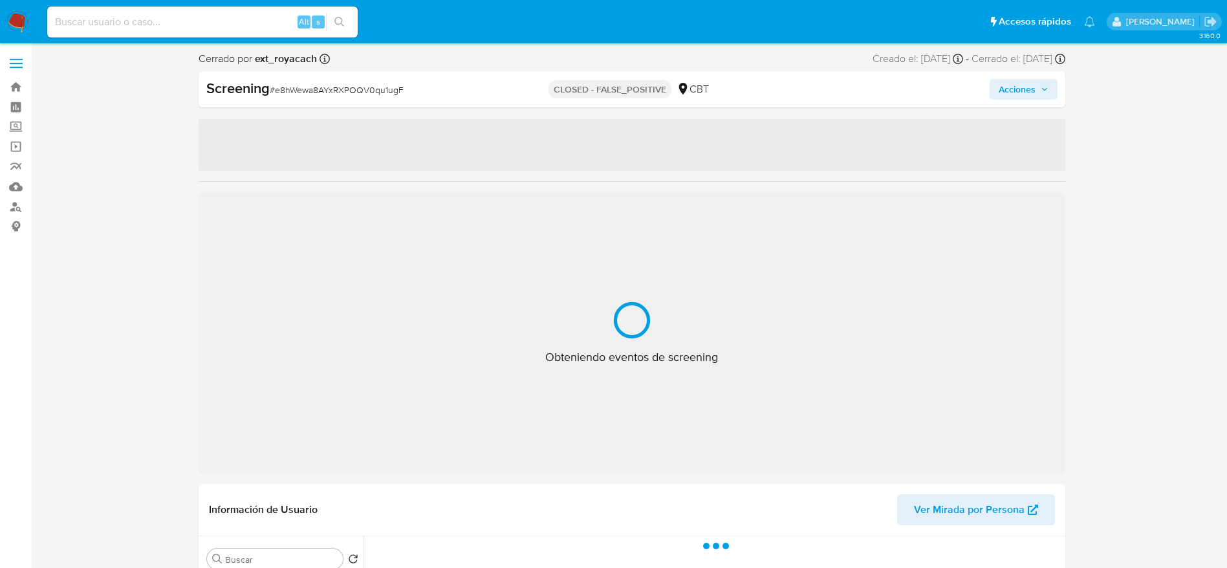
select select "10"
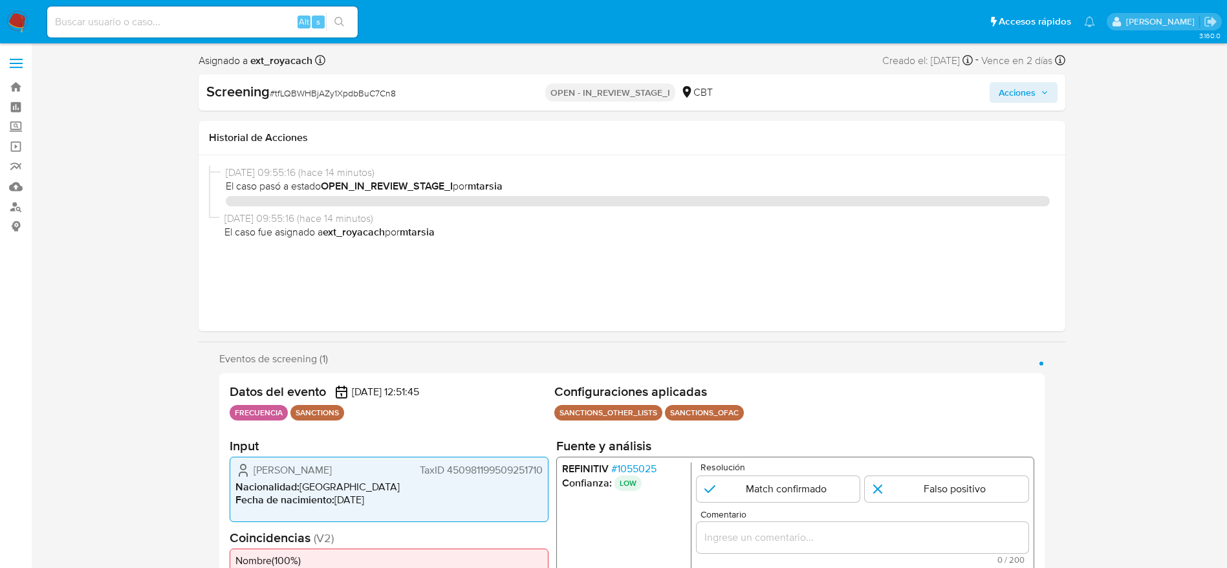
select select "10"
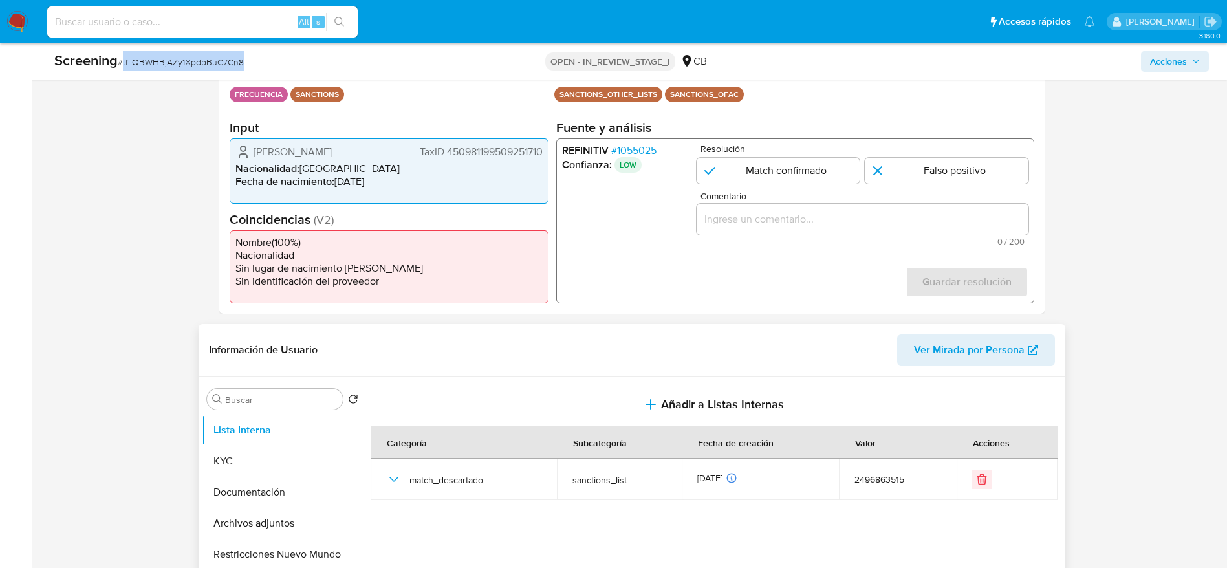
scroll to position [388, 0]
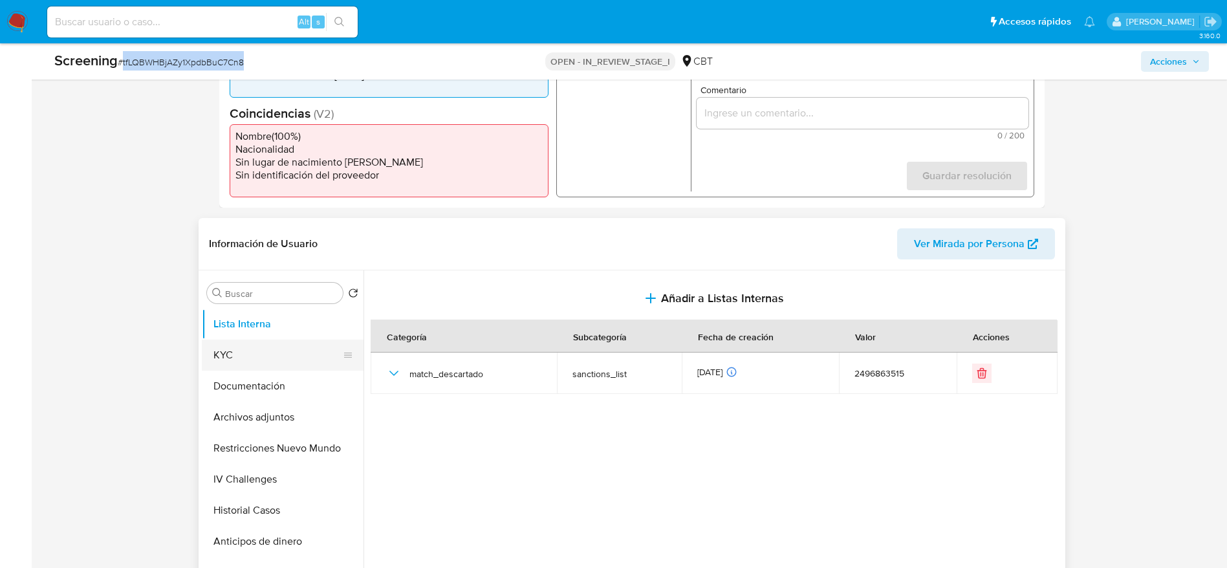
click at [289, 344] on button "KYC" at bounding box center [277, 355] width 151 height 31
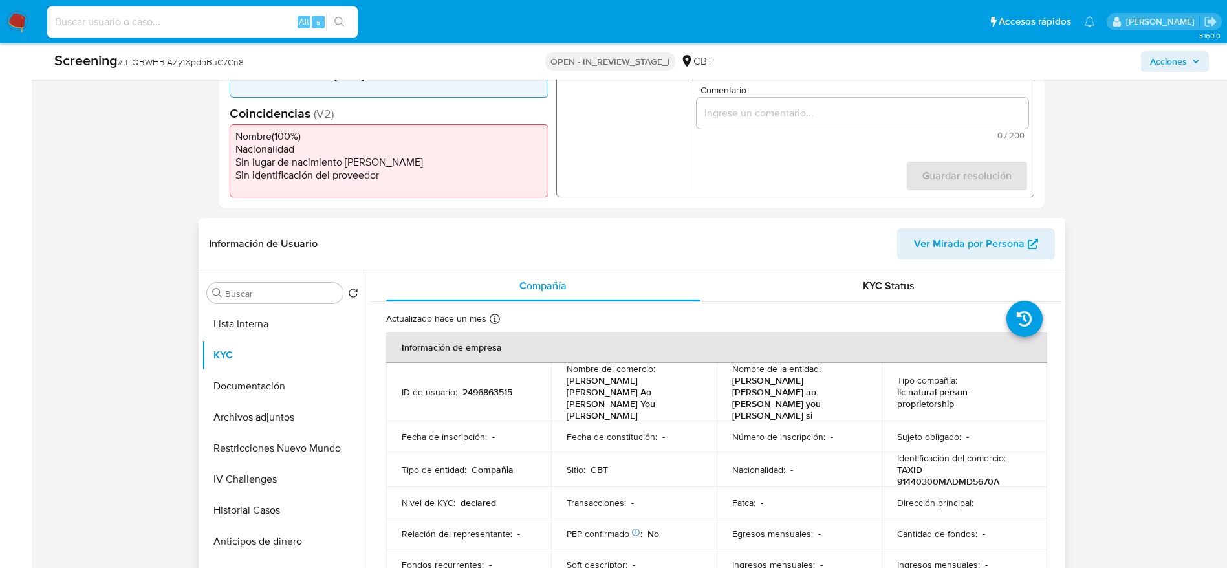
click at [496, 387] on td "ID de usuario : 2496863515" at bounding box center [469, 392] width 166 height 58
click at [499, 386] on p "2496863515" at bounding box center [488, 392] width 50 height 12
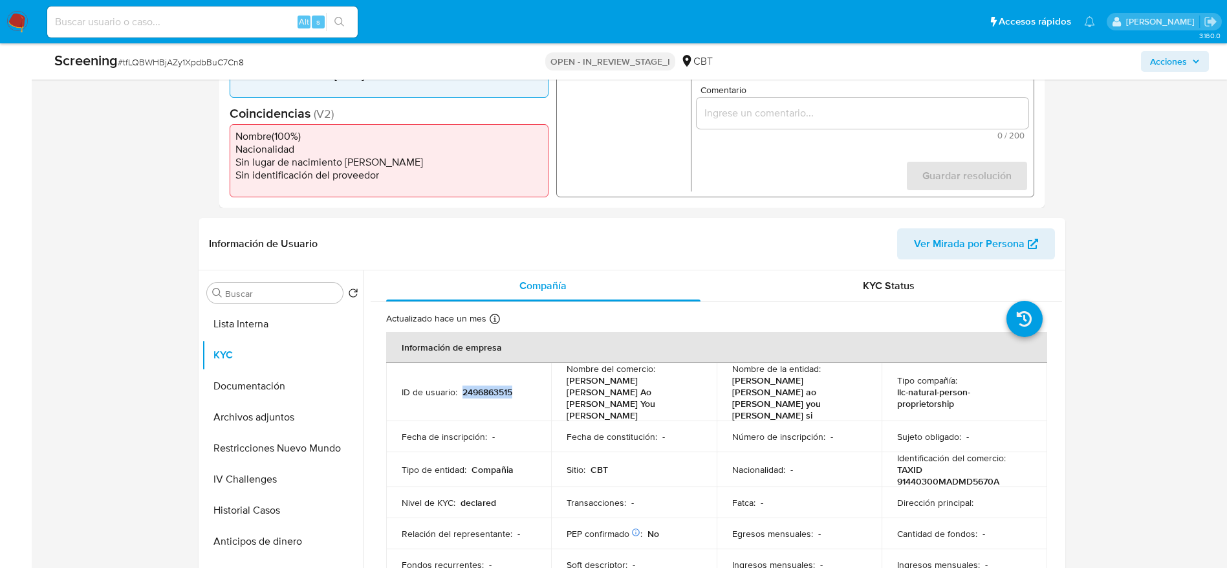
scroll to position [97, 0]
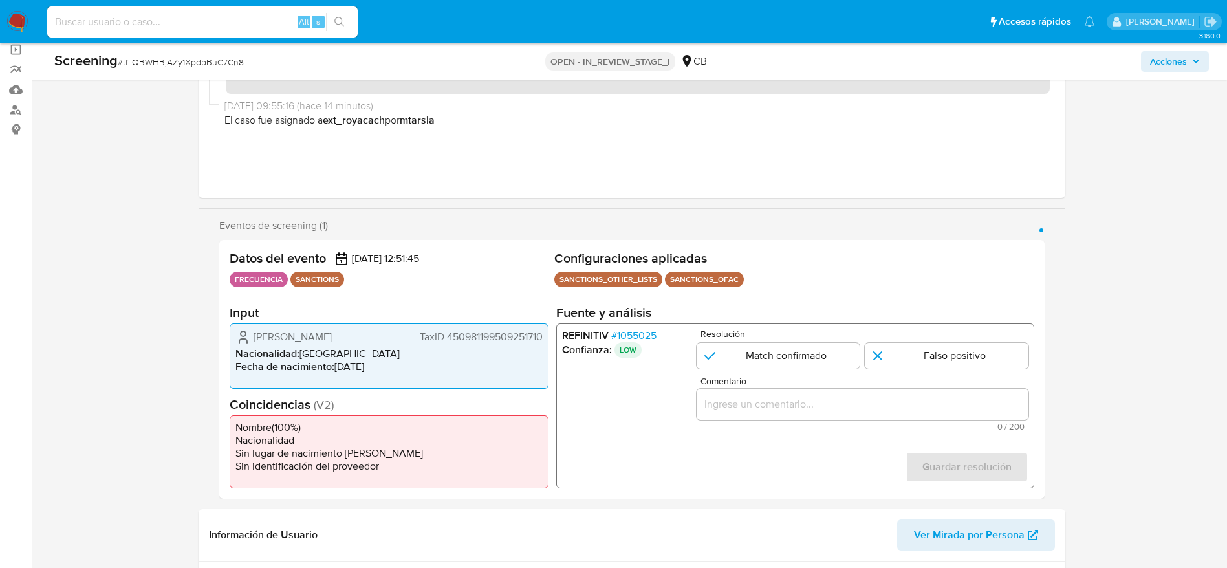
click at [921, 375] on form "Resolución Match confirmado Falso positivo Comentario 0 / 200 200 caracteres re…" at bounding box center [862, 405] width 332 height 153
click at [922, 355] on input "1 de 1" at bounding box center [947, 356] width 164 height 26
radio input "true"
click at [915, 419] on div "1 de 1" at bounding box center [862, 404] width 332 height 31
click at [915, 393] on div "1 de 1" at bounding box center [862, 404] width 332 height 31
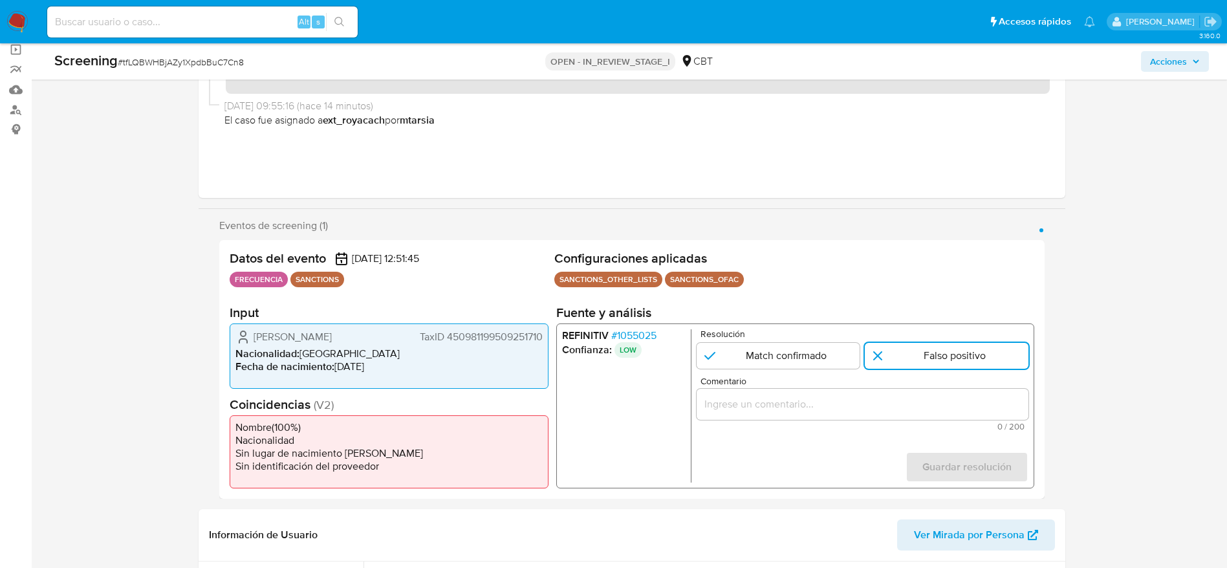
click at [944, 422] on span "0 / 200" at bounding box center [862, 426] width 324 height 8
click at [901, 394] on div "1 de 1" at bounding box center [862, 404] width 332 height 31
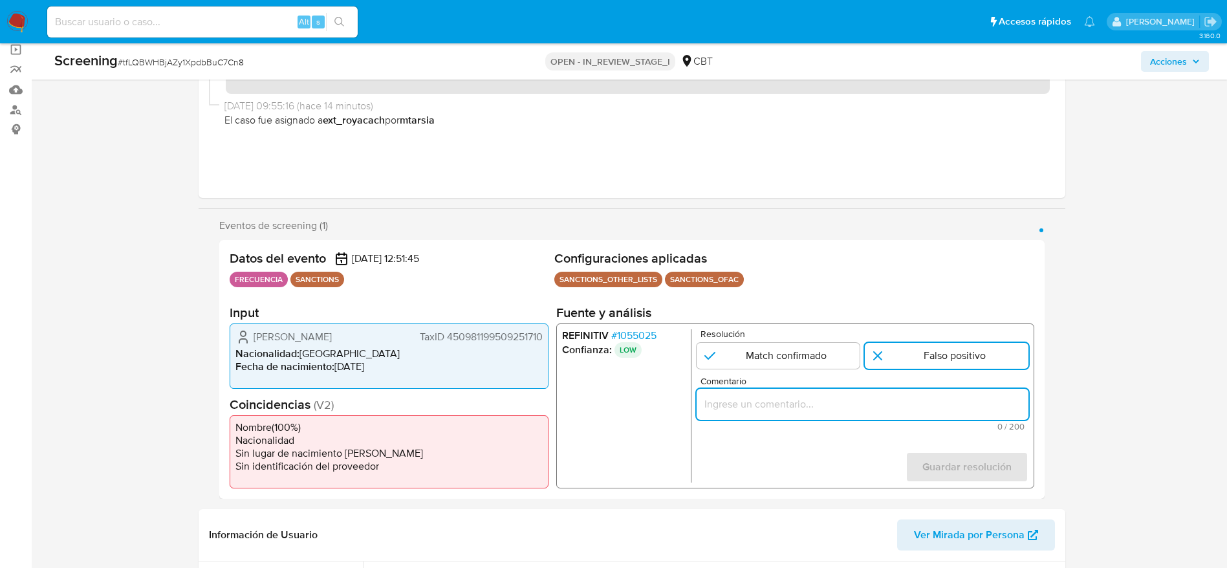
click at [932, 407] on input "Comentario" at bounding box center [862, 404] width 332 height 17
paste input "Compara al beneficiario final con Sancionado en listas. Sin relación, se desest…"
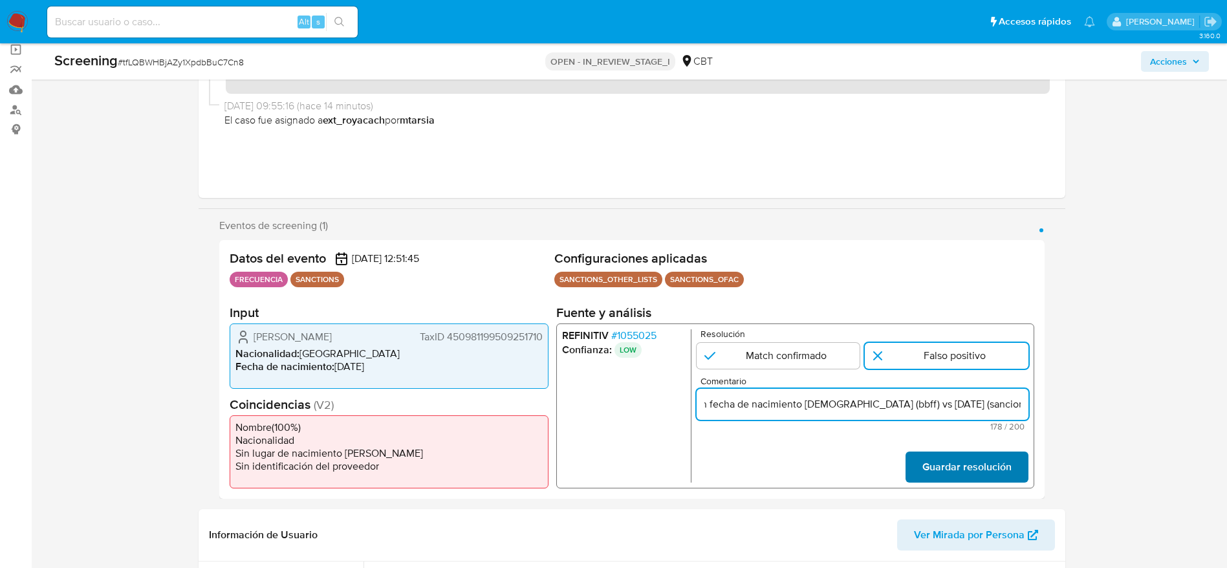
type input "Compara al beneficiario final con Sancionado en listas. Sin relación, se desest…"
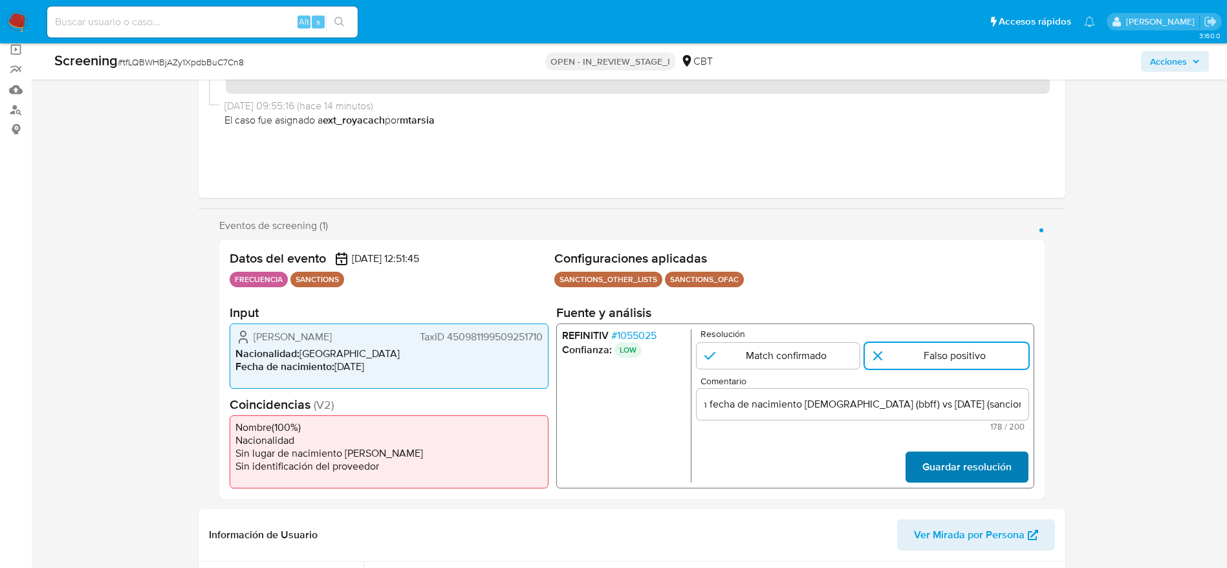
click at [972, 468] on span "Guardar resolución" at bounding box center [966, 467] width 89 height 28
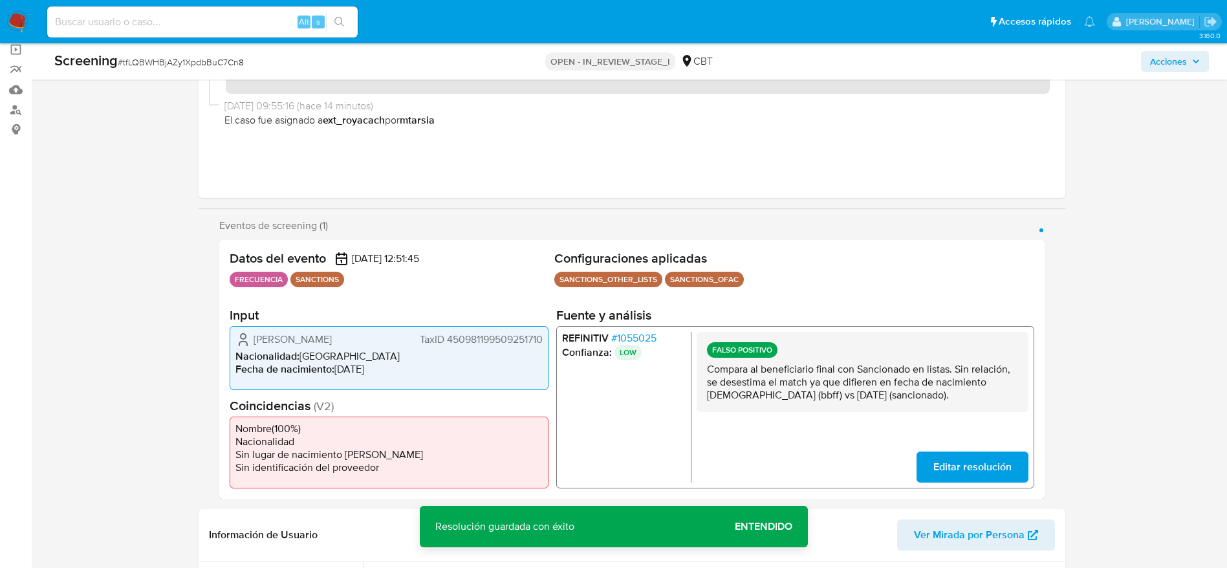
click at [656, 338] on span "# 1055025" at bounding box center [633, 337] width 45 height 13
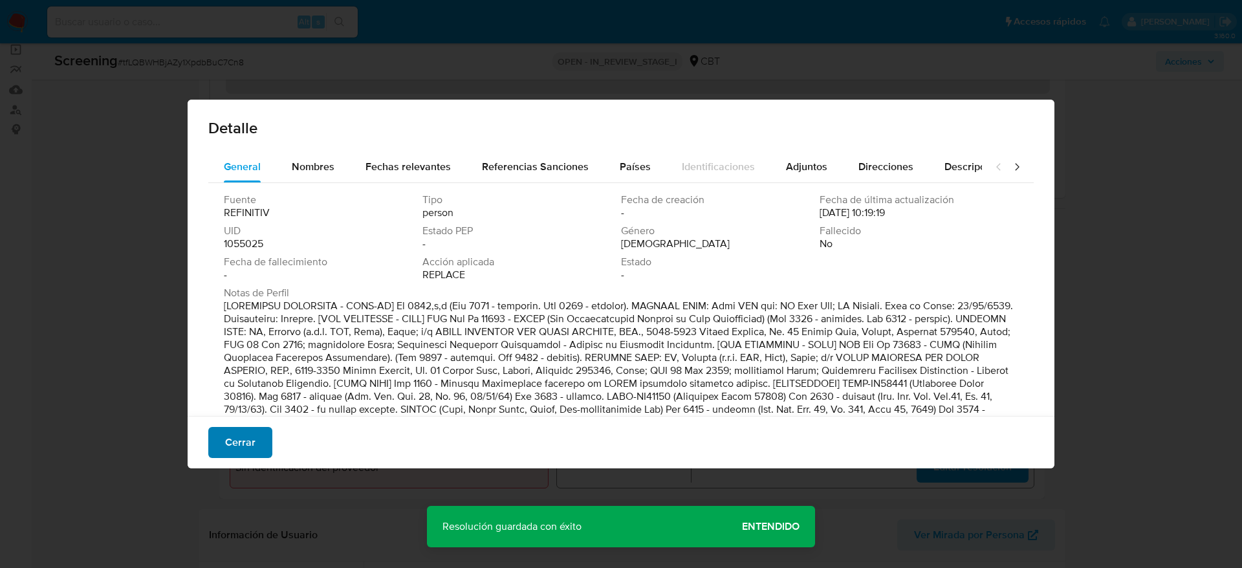
click at [268, 449] on button "Cerrar" at bounding box center [240, 442] width 64 height 31
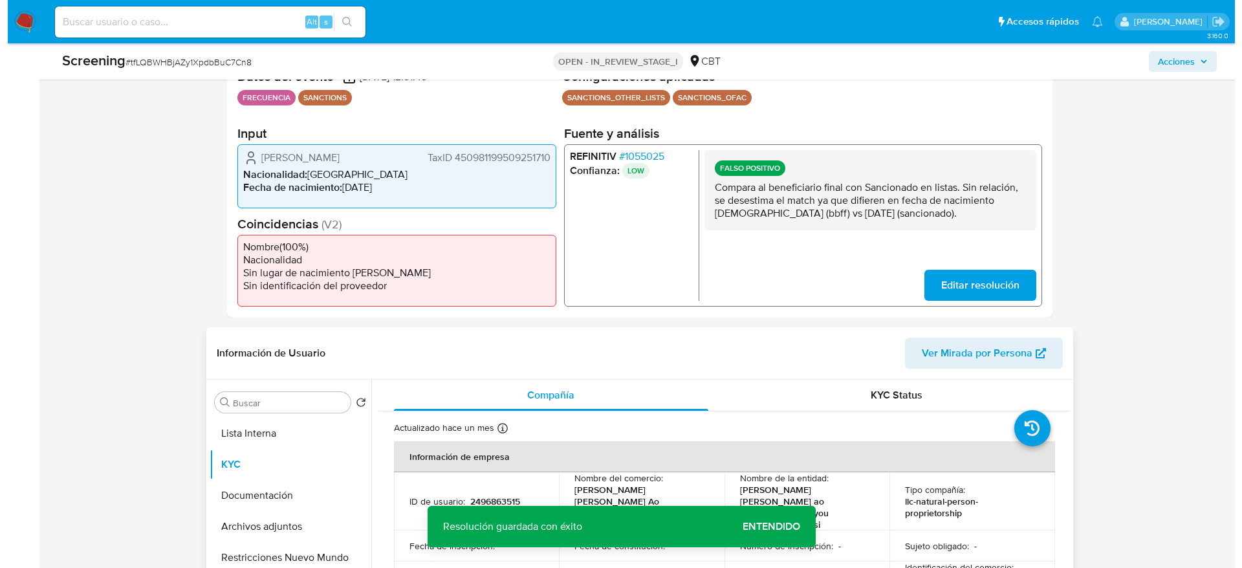
scroll to position [291, 0]
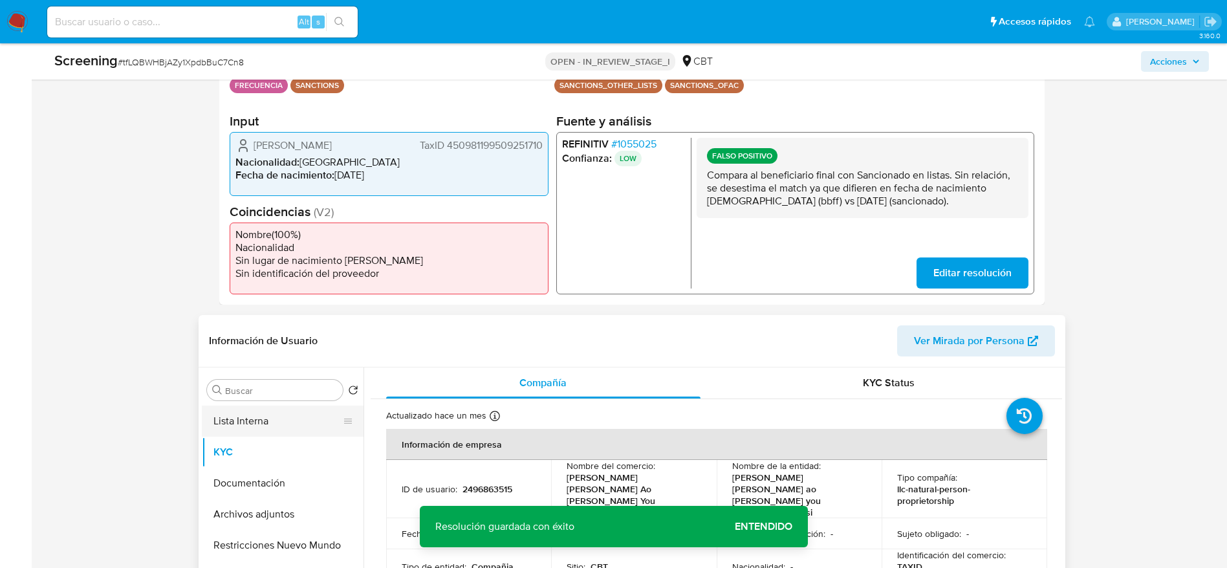
drag, startPoint x: 312, startPoint y: 423, endPoint x: 301, endPoint y: 415, distance: 13.3
click at [301, 415] on button "Lista Interna" at bounding box center [277, 421] width 151 height 31
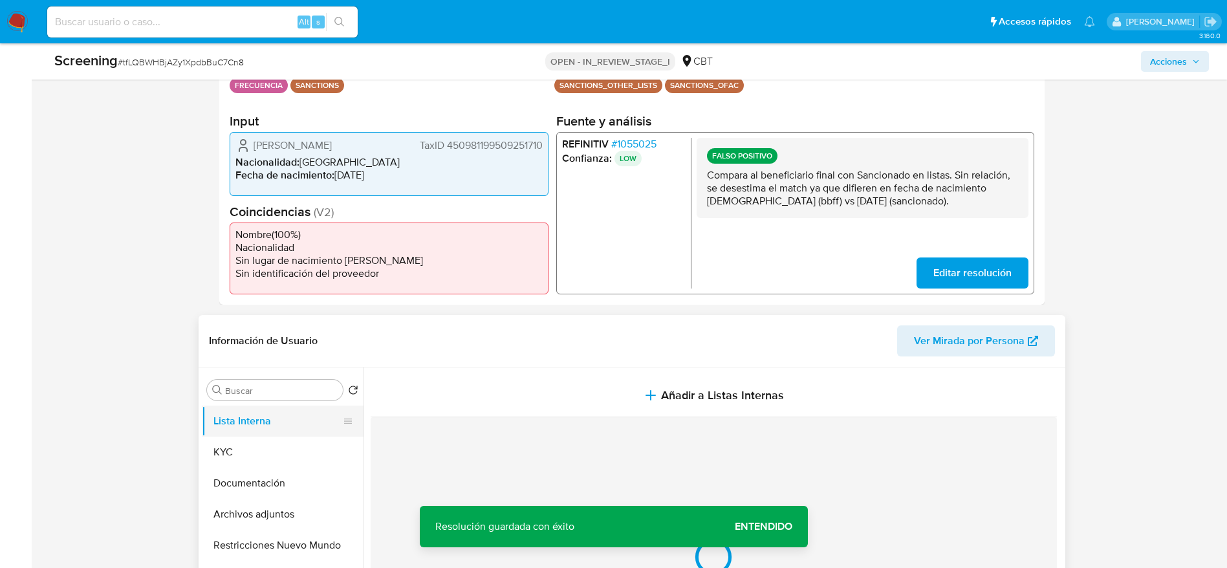
click at [525, 404] on button "Añadir a Listas Internas" at bounding box center [714, 395] width 686 height 43
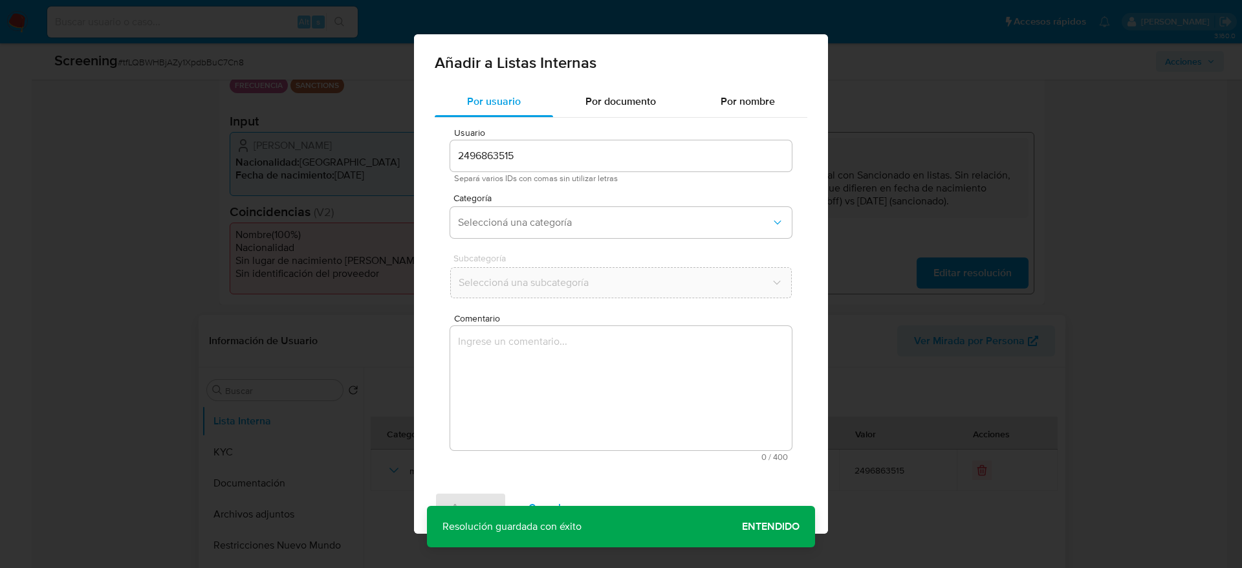
click at [568, 463] on div "Usuario 2496863515 Separá varios IDs con comas sin utilizar letras Categoría Se…" at bounding box center [621, 295] width 373 height 354
click at [583, 398] on textarea "Comentario" at bounding box center [621, 388] width 342 height 124
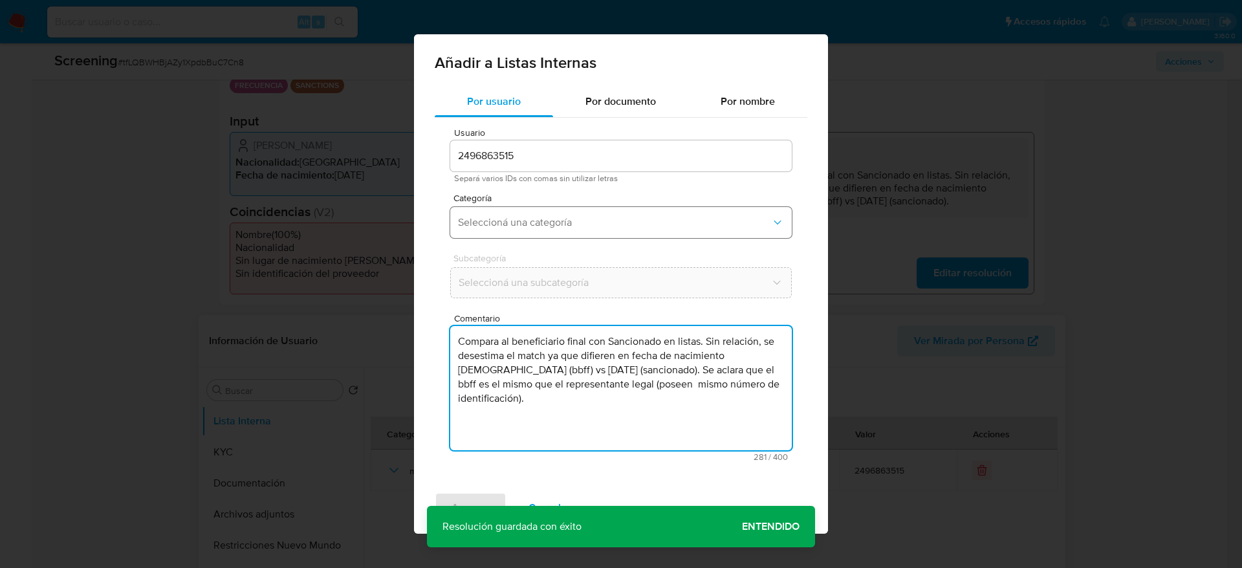
type textarea "Compara al beneficiario final con Sancionado en listas. Sin relación, se desest…"
click at [582, 213] on button "Seleccioná una categoría" at bounding box center [621, 222] width 342 height 31
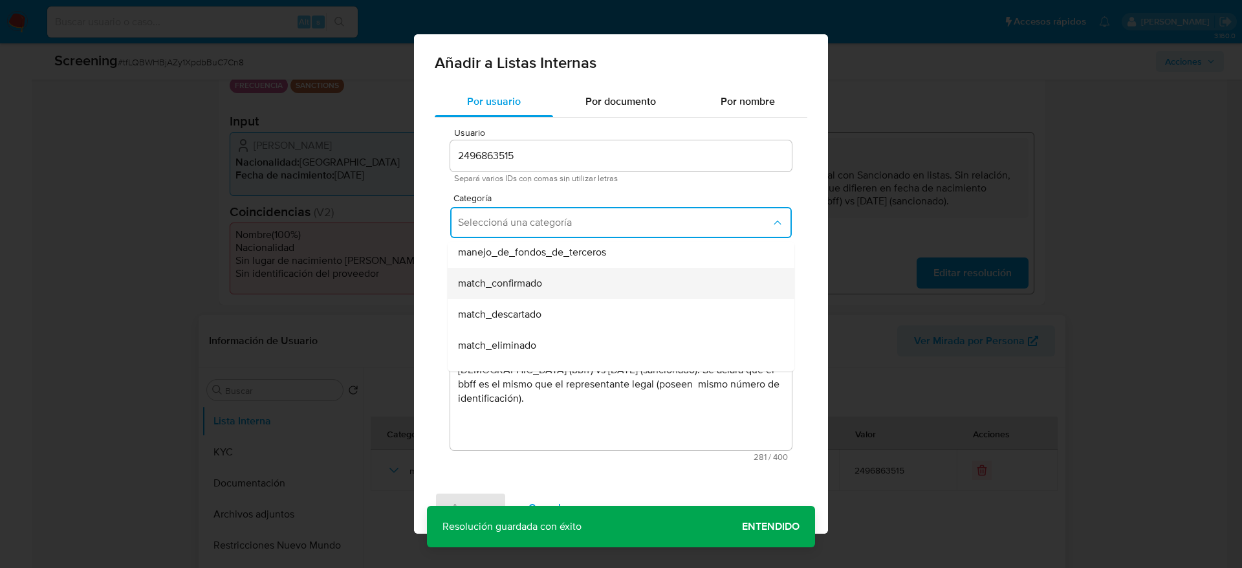
scroll to position [97, 0]
click at [536, 279] on span "match_descartado" at bounding box center [499, 284] width 83 height 13
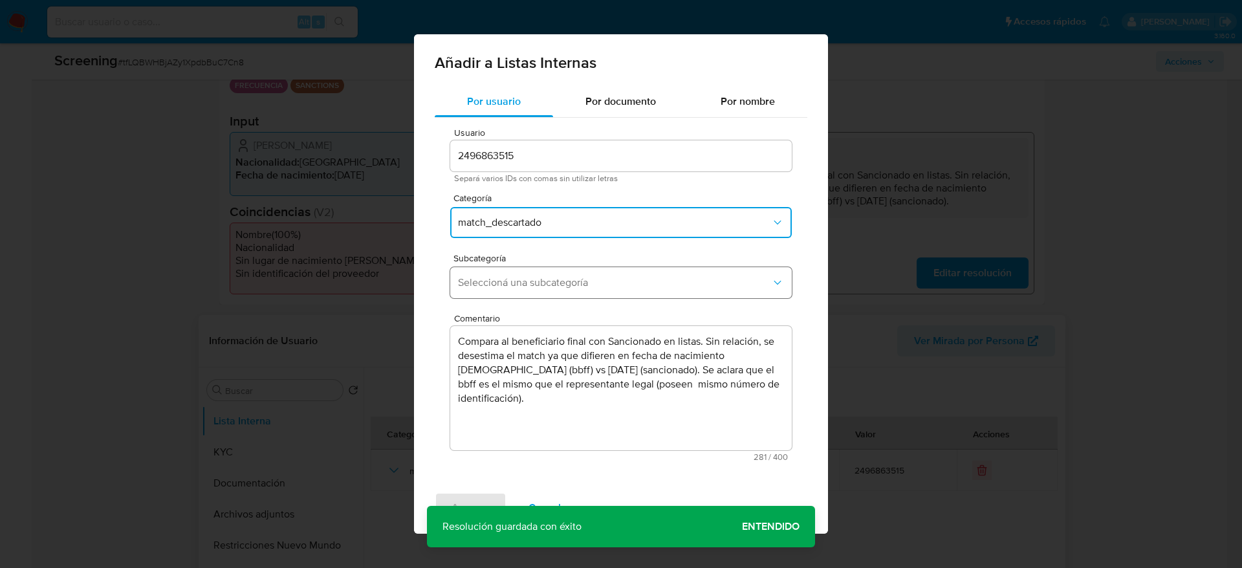
click at [533, 296] on button "Seleccioná una subcategoría" at bounding box center [621, 282] width 342 height 31
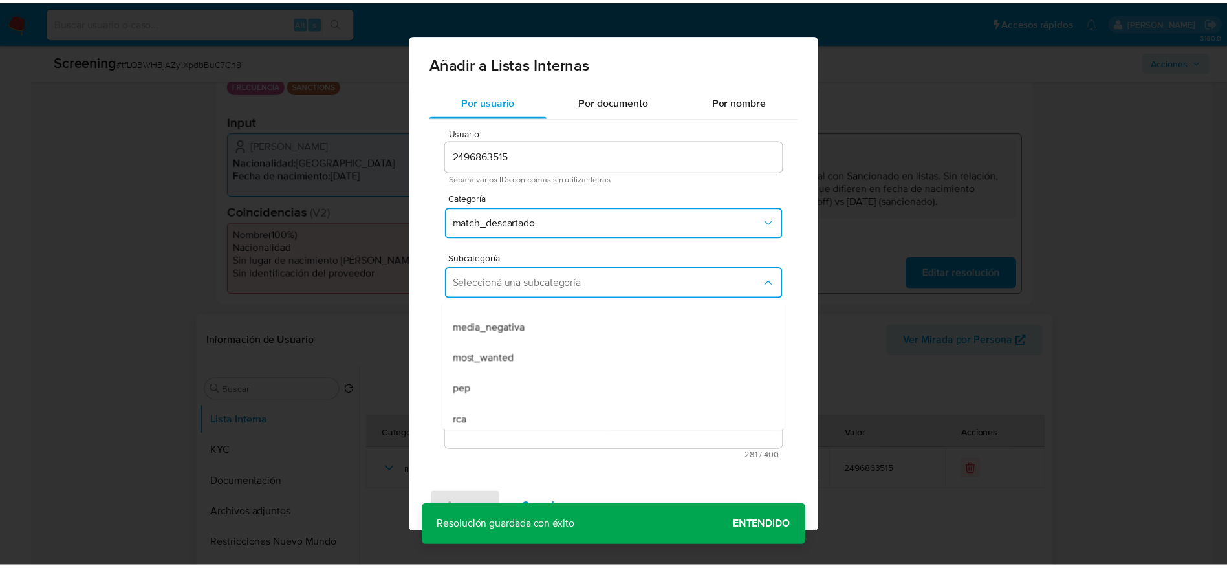
scroll to position [88, 0]
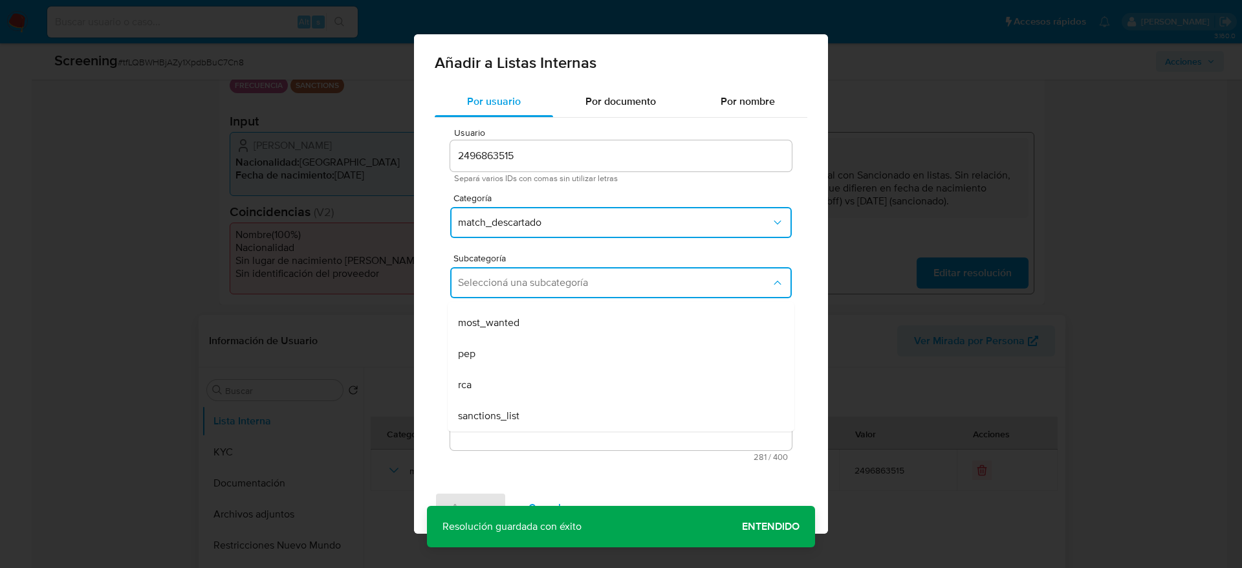
drag, startPoint x: 532, startPoint y: 415, endPoint x: 512, endPoint y: 438, distance: 30.3
click at [530, 415] on div "sanctions_list" at bounding box center [617, 415] width 318 height 31
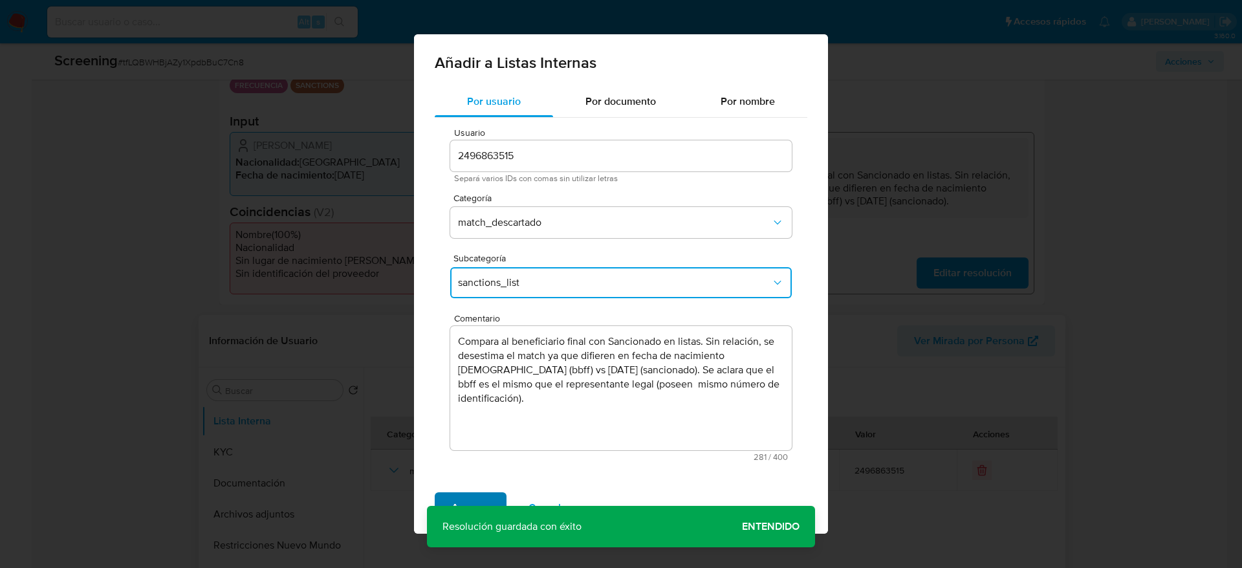
click at [472, 494] on span "Agregar" at bounding box center [471, 508] width 38 height 28
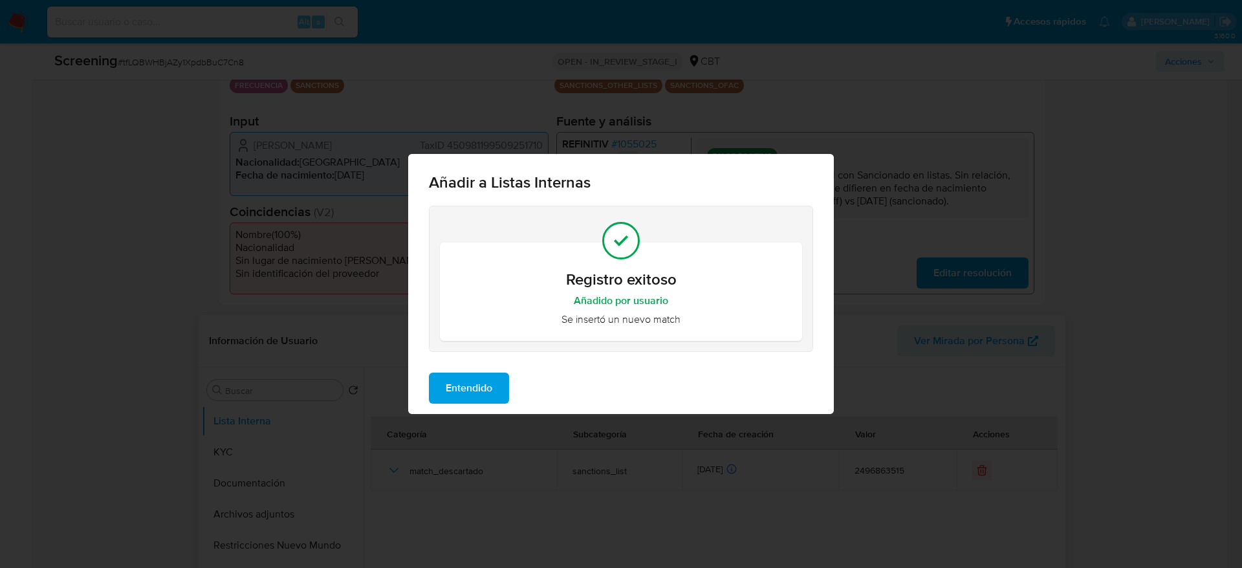
click at [483, 395] on span "Entendido" at bounding box center [469, 388] width 47 height 28
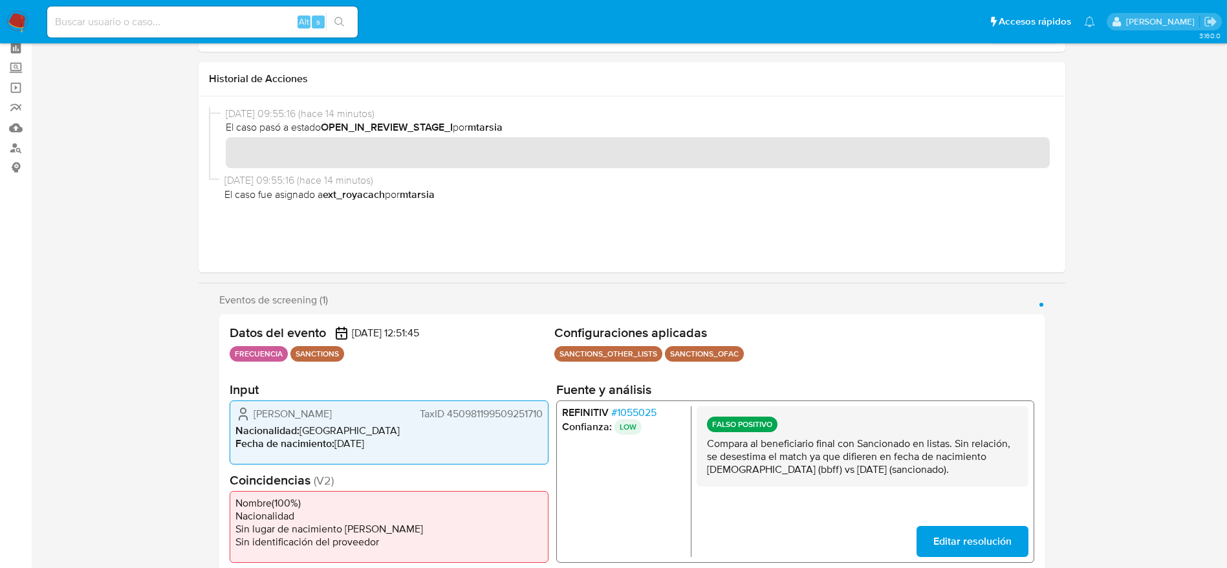
scroll to position [0, 0]
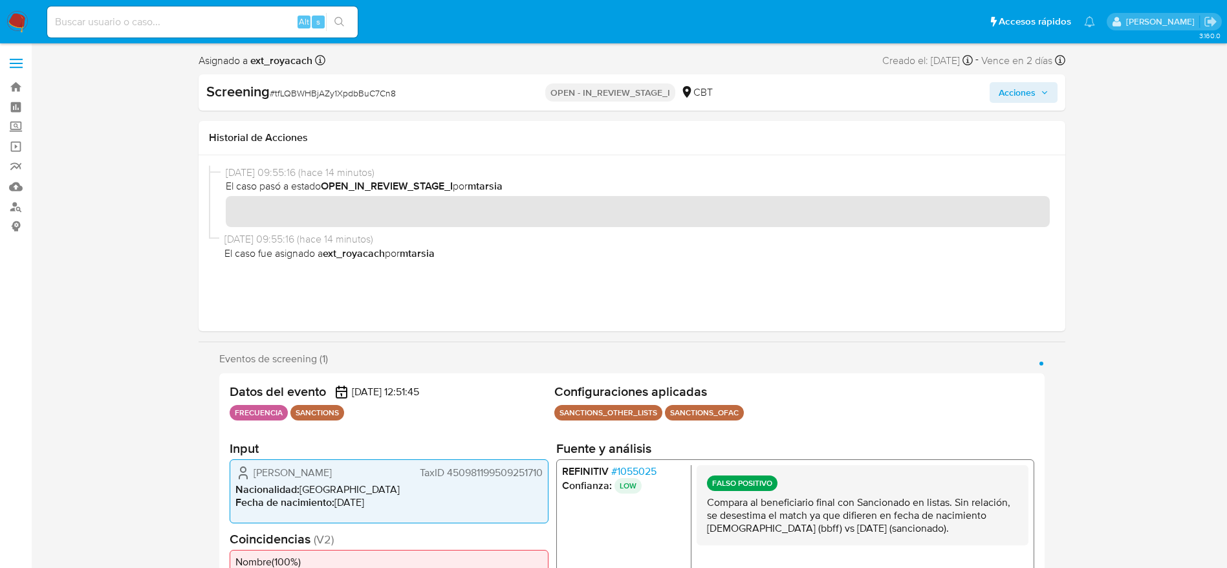
click at [1050, 98] on button "Acciones" at bounding box center [1024, 92] width 68 height 21
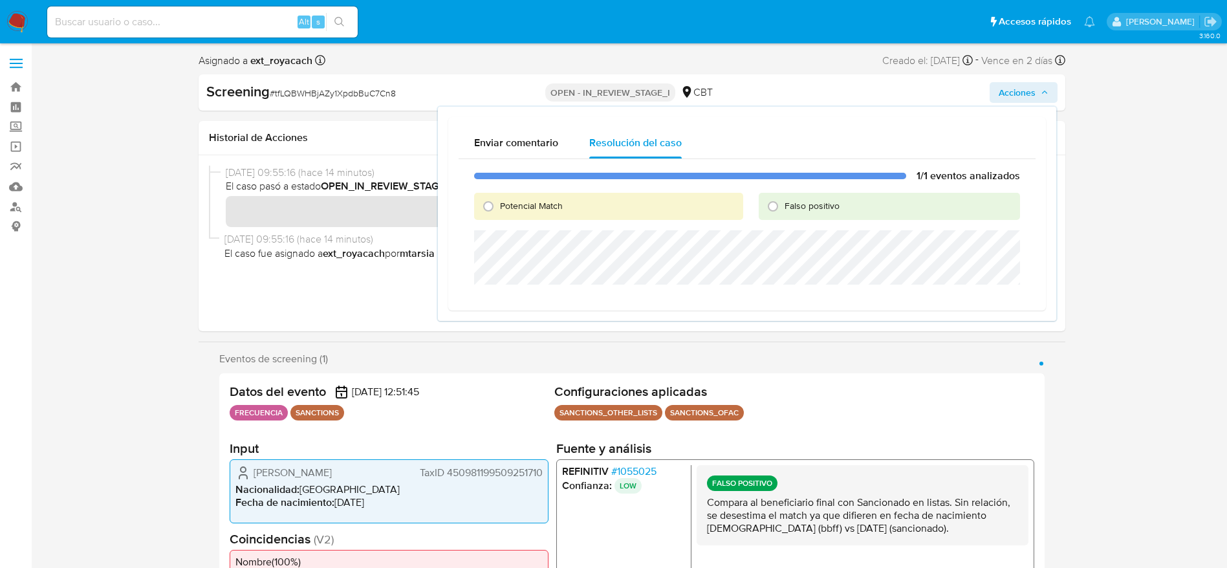
click at [825, 208] on span "Falso positivo" at bounding box center [812, 205] width 55 height 13
click at [783, 208] on input "Falso positivo" at bounding box center [773, 206] width 21 height 21
radio input "true"
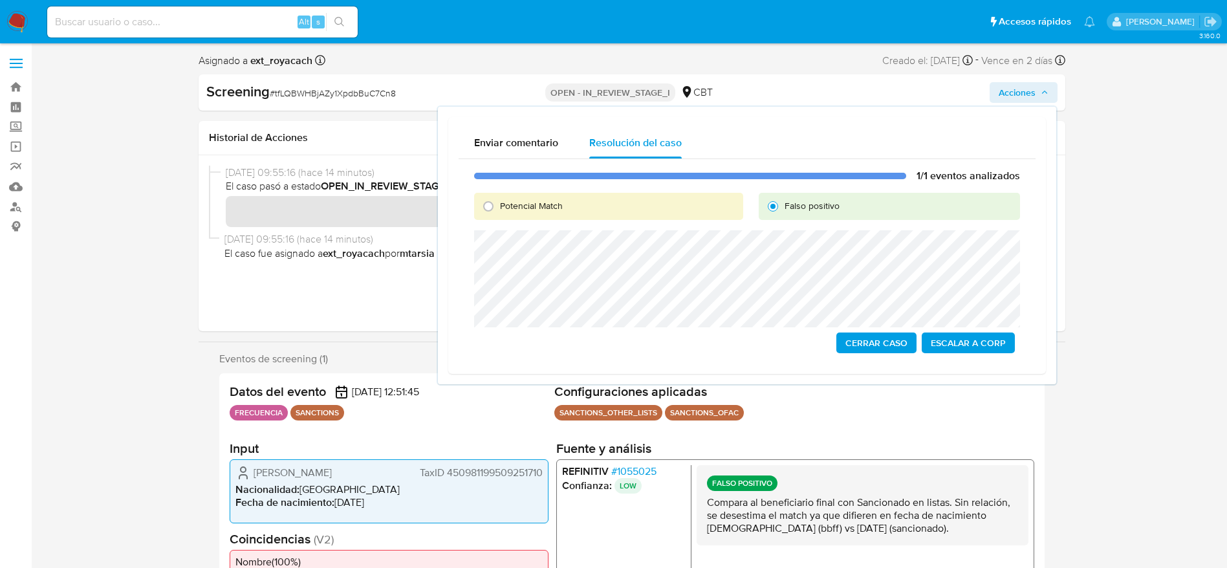
click at [917, 344] on div "Cerrar Caso Escalar a Corp" at bounding box center [747, 343] width 546 height 21
click at [897, 343] on span "Cerrar Caso" at bounding box center [876, 343] width 62 height 18
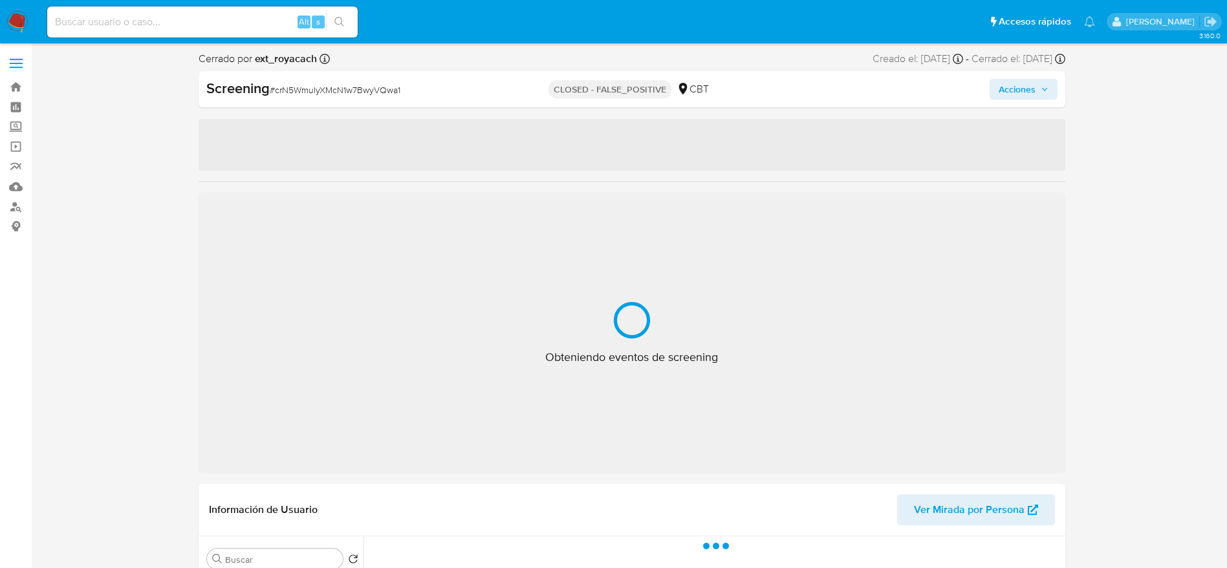
select select "10"
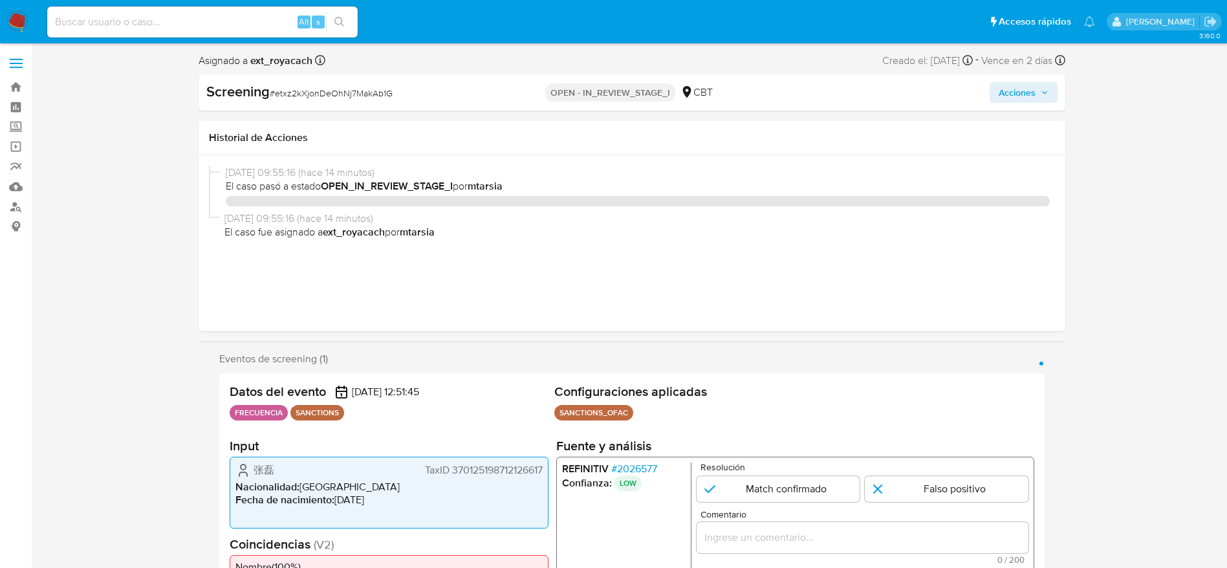
select select "10"
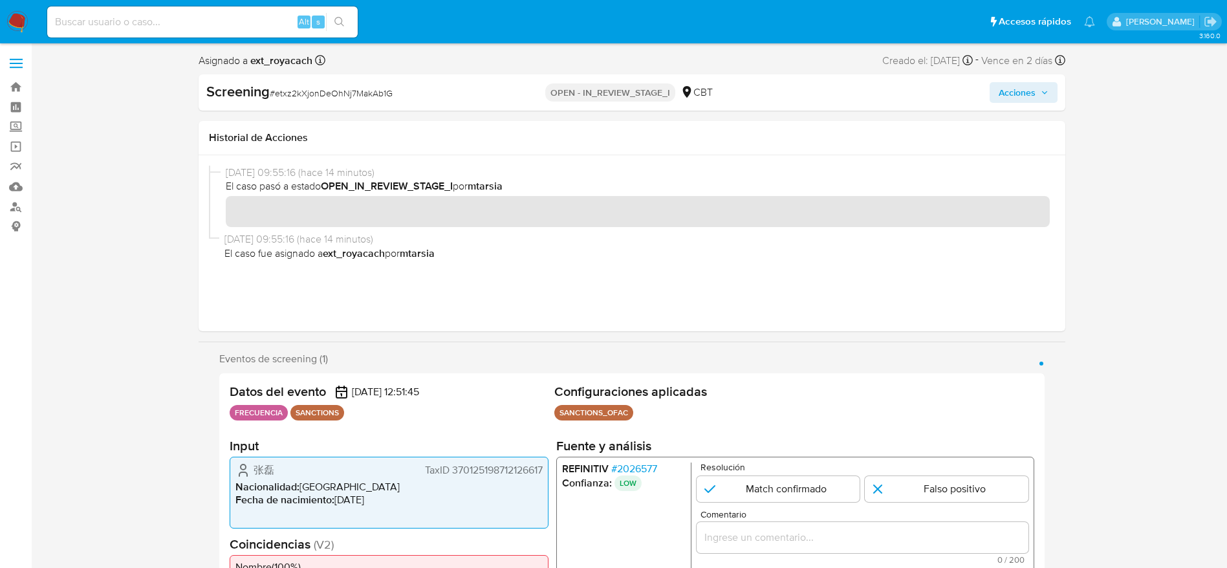
click at [353, 94] on span "# etxz2kXjonDeOhNj7MakAb1G" at bounding box center [331, 93] width 123 height 13
drag, startPoint x: 353, startPoint y: 94, endPoint x: 468, endPoint y: 18, distance: 138.7
click at [353, 94] on span "# etxz2kXjonDeOhNj7MakAb1G" at bounding box center [331, 93] width 123 height 13
click at [322, 93] on span "# etxz2kXjonDeOhNj7MakAb1G" at bounding box center [331, 93] width 123 height 13
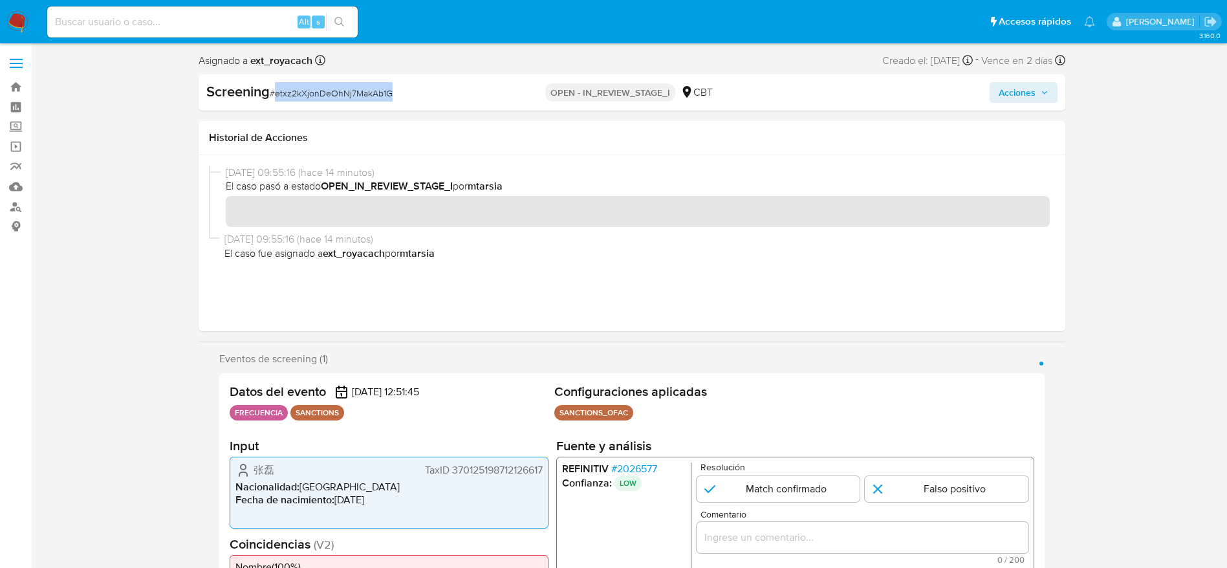
copy span "etxz2kXjonDeOhNj7MakAb1G"
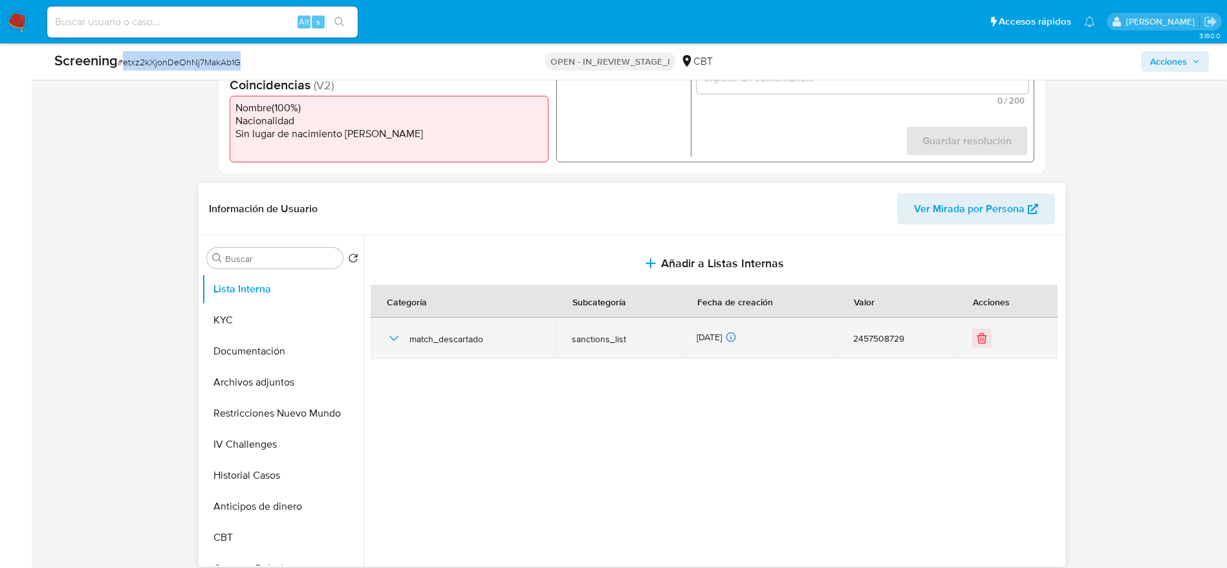
scroll to position [485, 0]
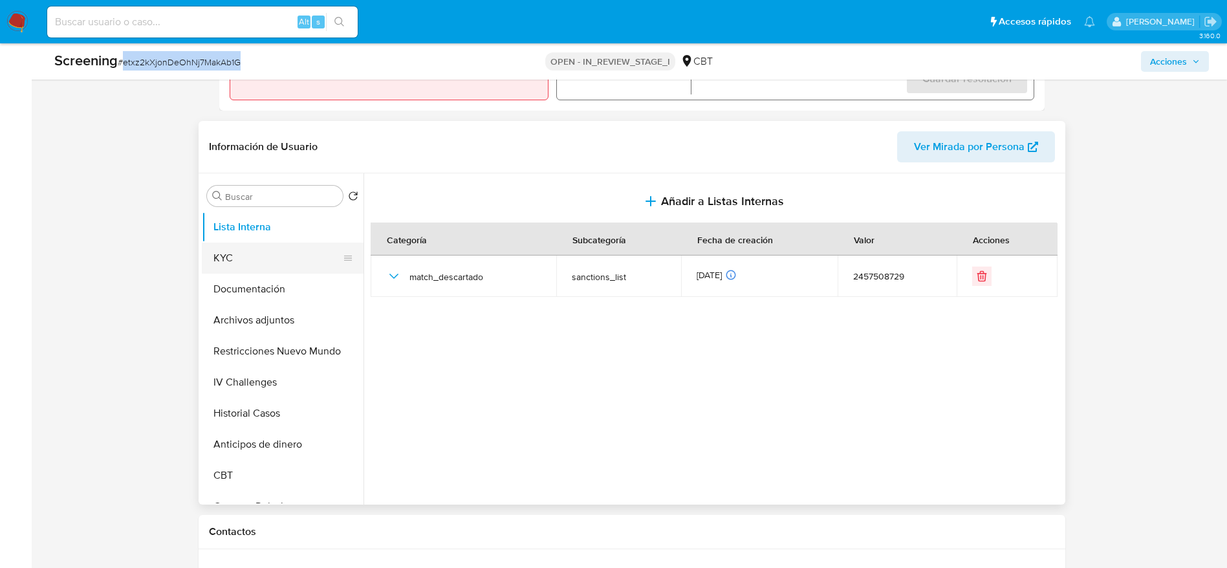
click at [272, 252] on button "KYC" at bounding box center [277, 258] width 151 height 31
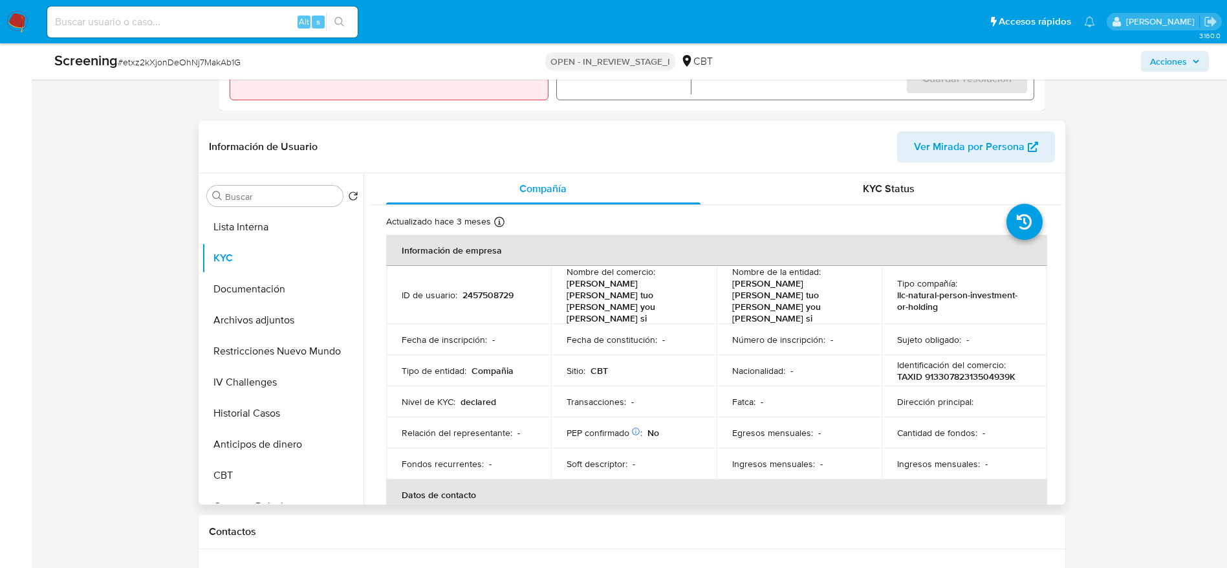
click at [475, 289] on p "2457508729" at bounding box center [488, 295] width 51 height 12
copy p "2457508729"
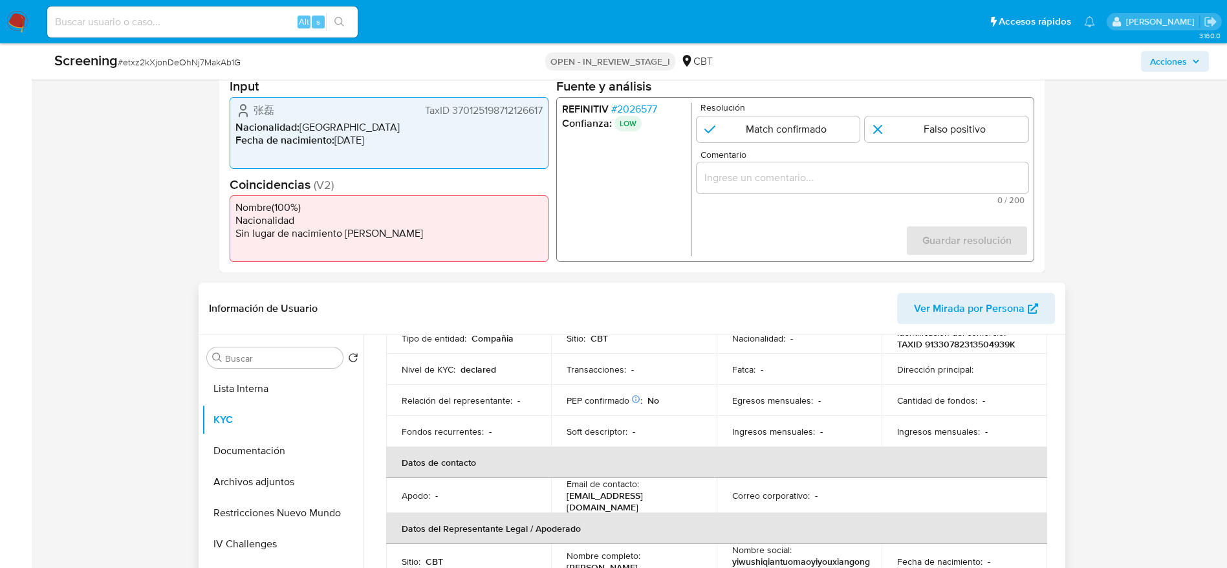
scroll to position [291, 0]
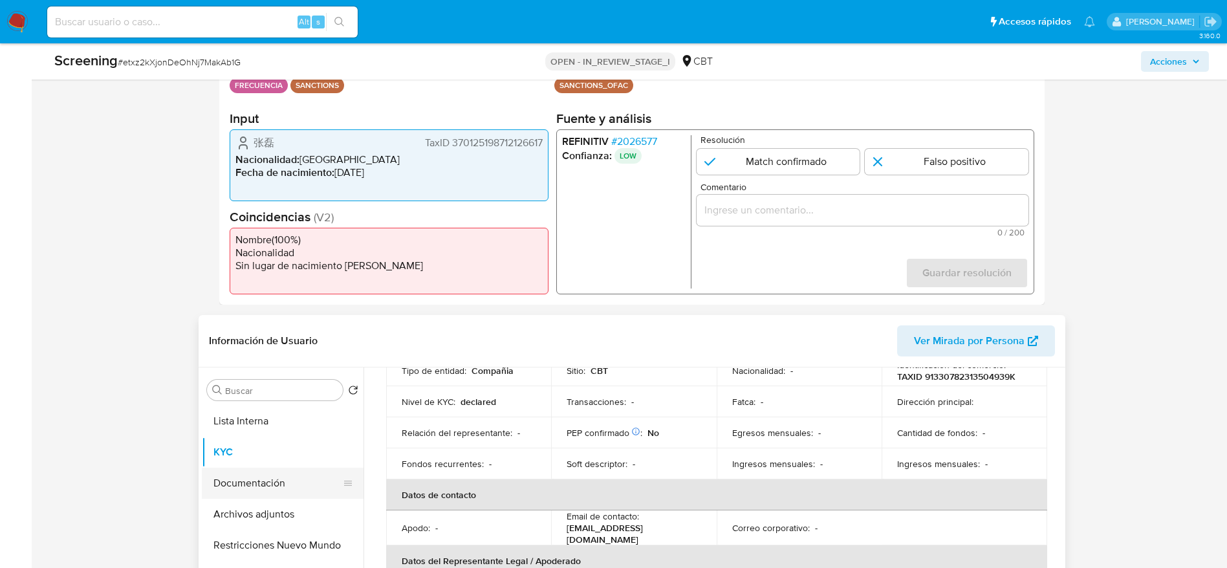
click at [263, 483] on button "Documentación" at bounding box center [277, 483] width 151 height 31
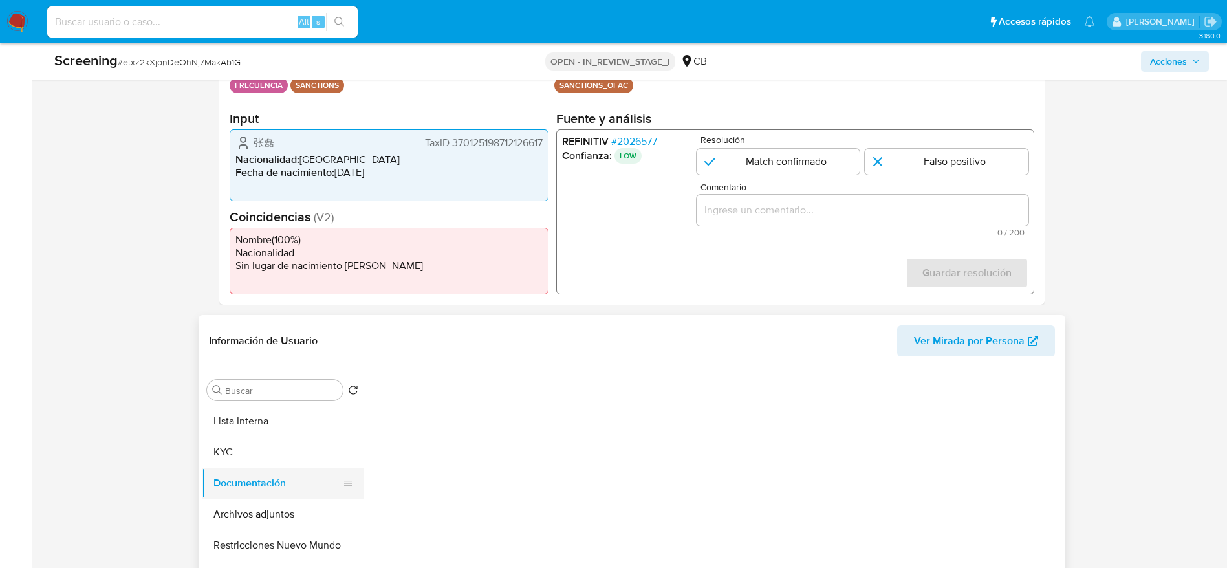
scroll to position [0, 0]
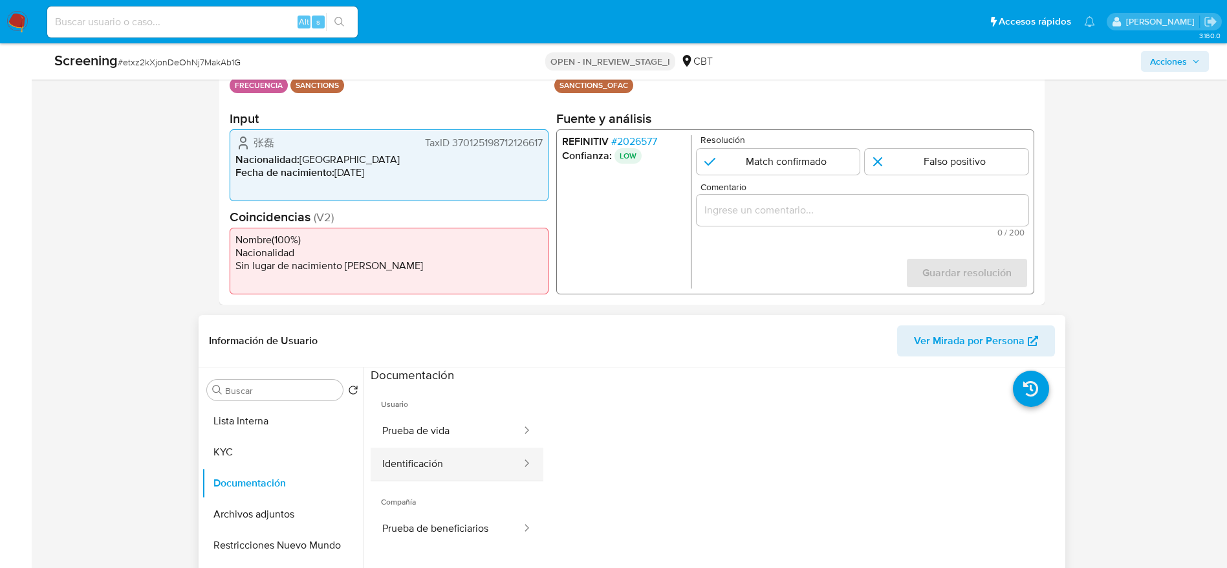
click at [474, 455] on button "Identificación" at bounding box center [447, 464] width 152 height 33
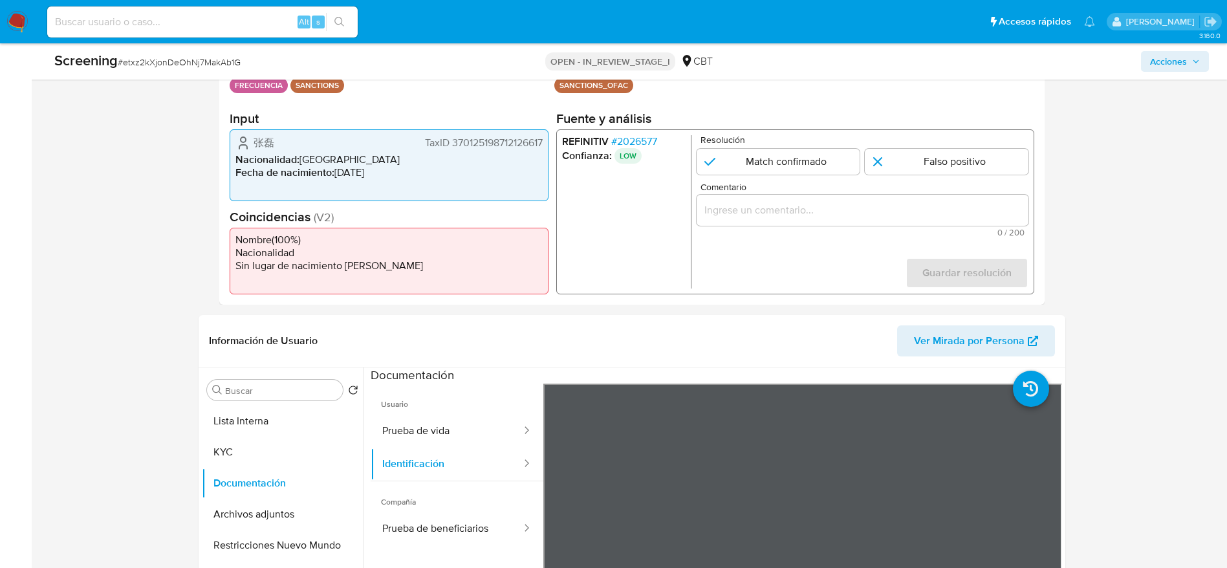
click at [879, 199] on div "1 de 1" at bounding box center [862, 210] width 332 height 31
click at [886, 200] on div "1 de 1" at bounding box center [862, 210] width 332 height 31
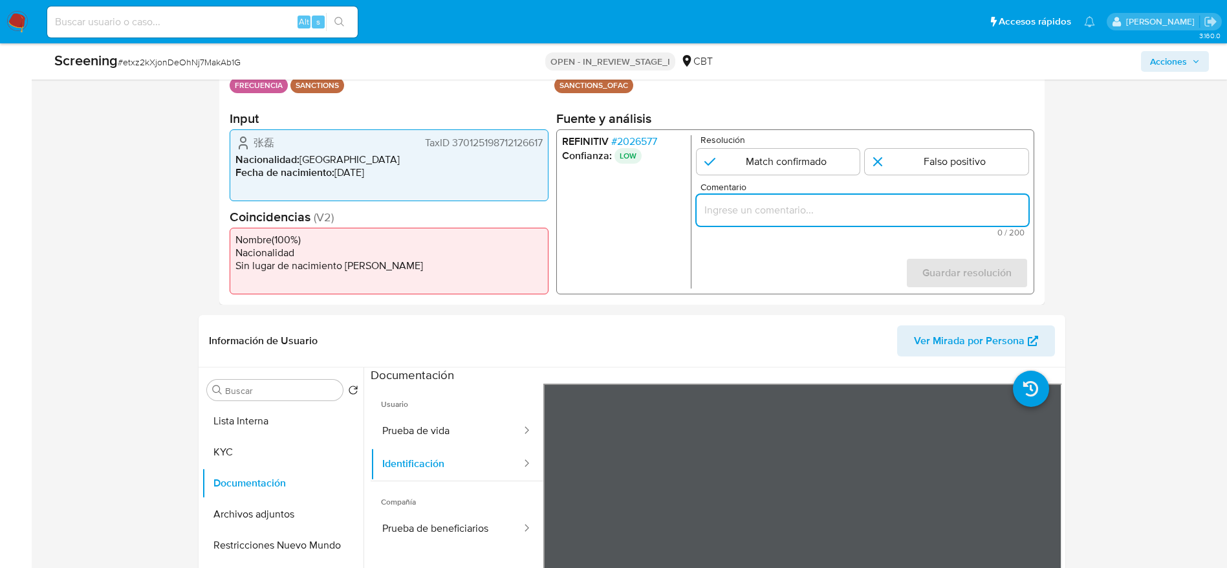
click at [897, 202] on input "Comentario" at bounding box center [862, 210] width 332 height 17
paste input "Compara al beneficiario final con Sancionado en listas. Sin relación, se desest…"
type input "Compara al beneficiario final con Sancionado en listas. Sin relación, se desest…"
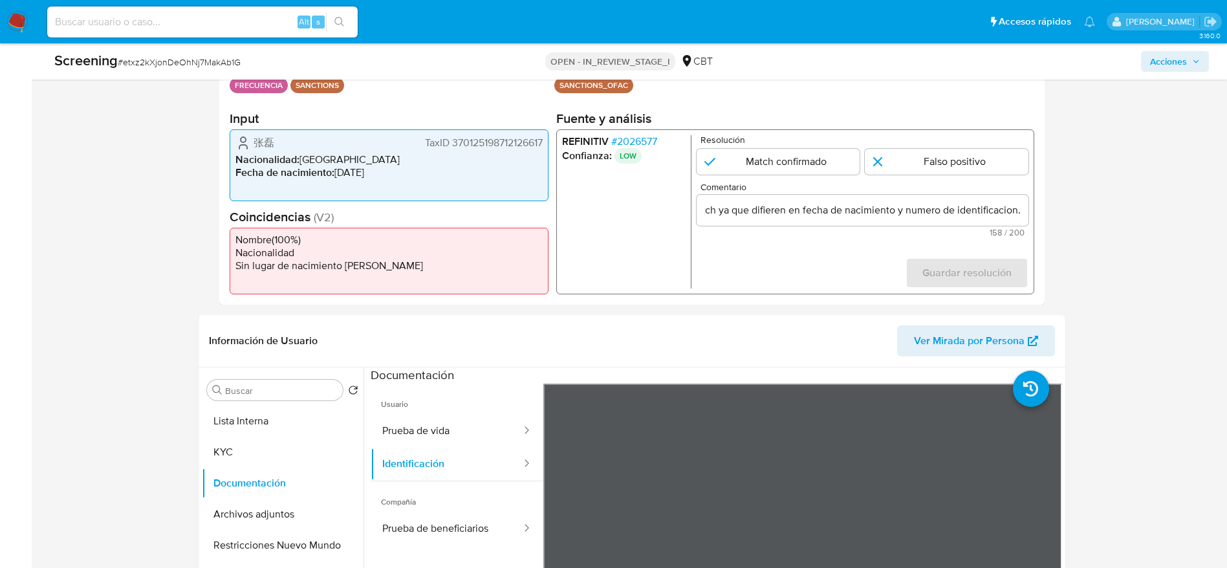
click at [992, 135] on p "Resolución" at bounding box center [864, 140] width 328 height 10
click at [999, 165] on input "1 de 1" at bounding box center [947, 162] width 164 height 26
radio input "true"
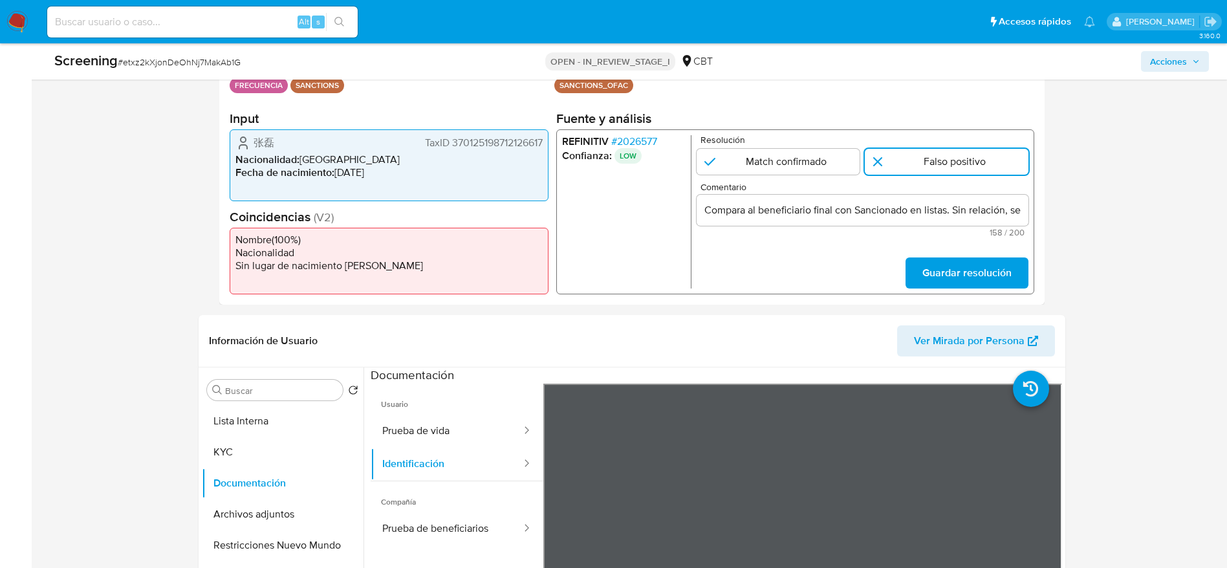
click at [974, 256] on form "Resolución Match confirmado Falso positivo Comentario Compara al beneficiario f…" at bounding box center [862, 211] width 332 height 153
click at [979, 261] on span "Guardar resolución" at bounding box center [966, 273] width 89 height 28
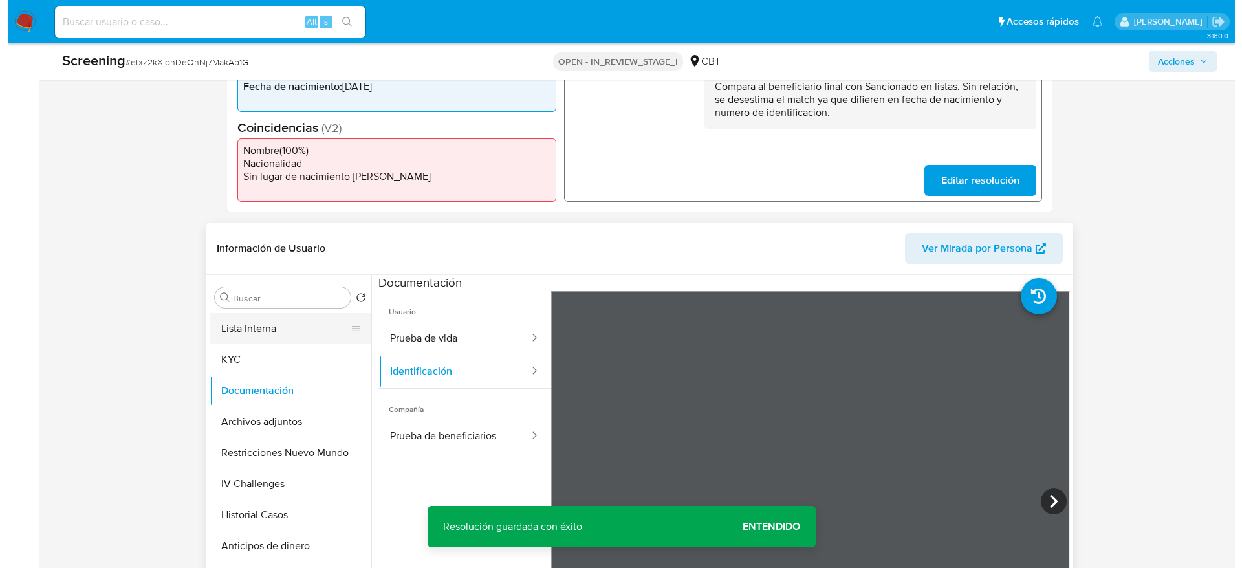
scroll to position [388, 0]
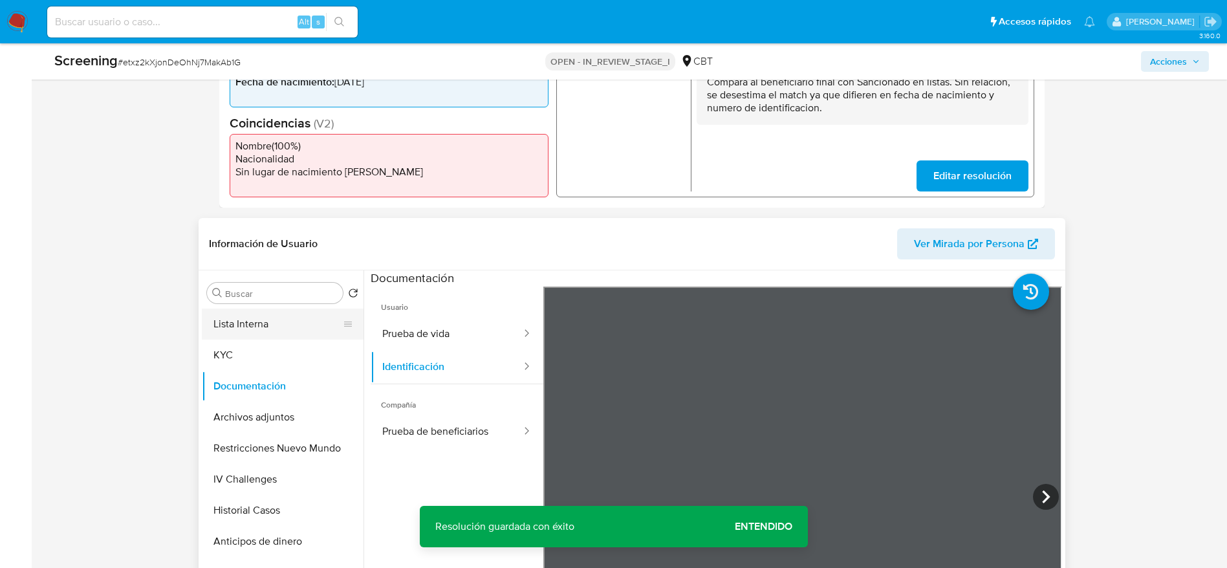
click at [281, 319] on button "Lista Interna" at bounding box center [277, 324] width 151 height 31
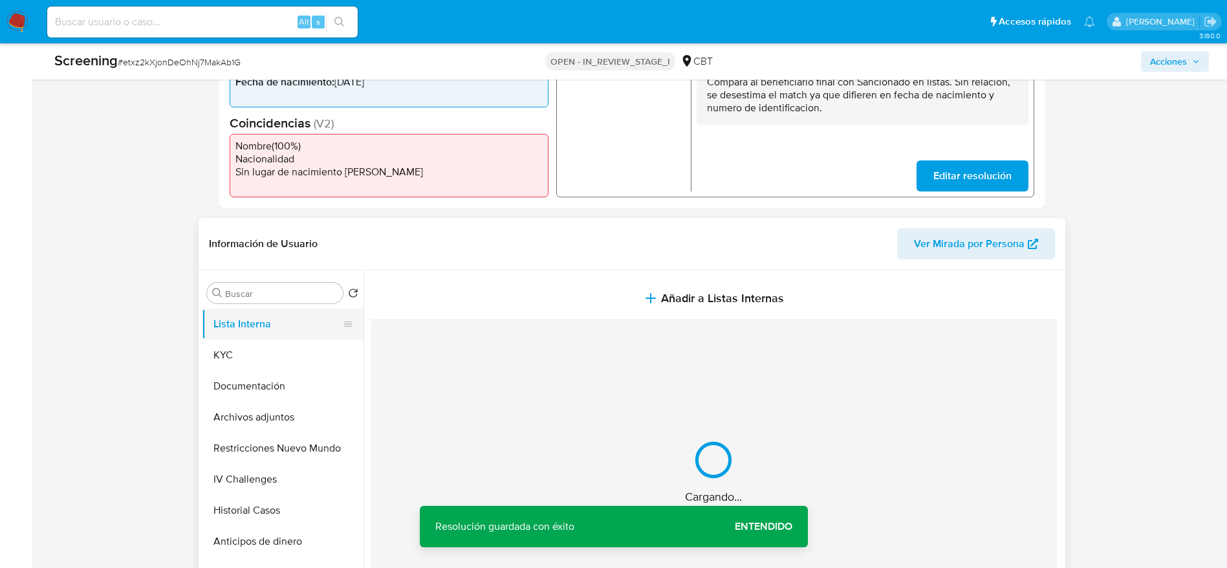
click at [523, 303] on button "Añadir a Listas Internas" at bounding box center [714, 298] width 686 height 43
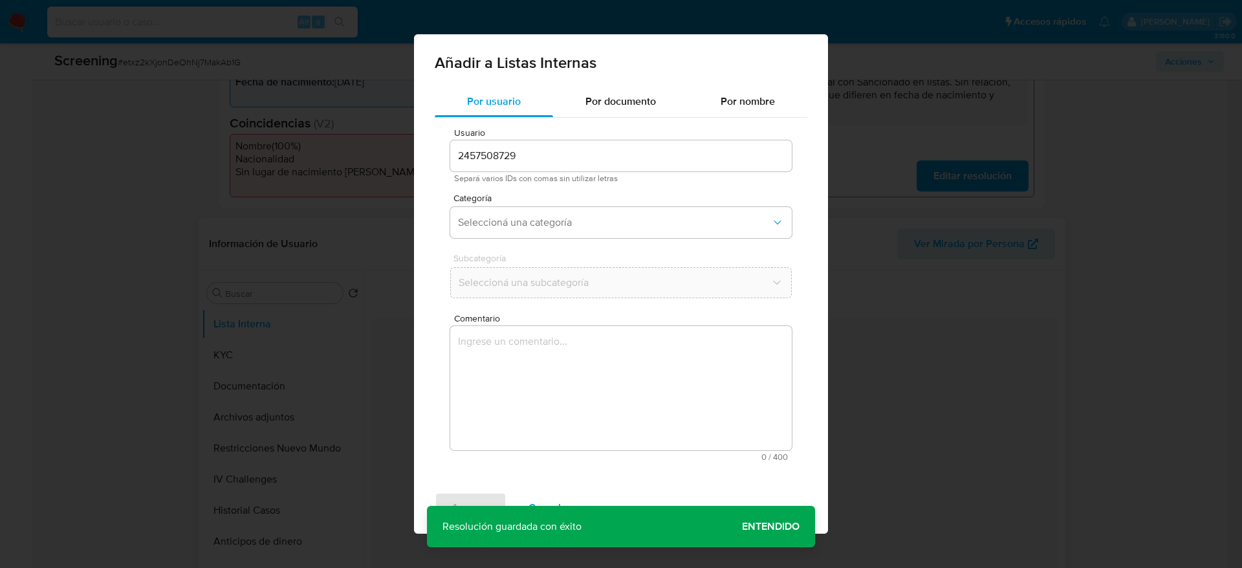
click at [524, 376] on textarea "Comentario" at bounding box center [621, 388] width 342 height 124
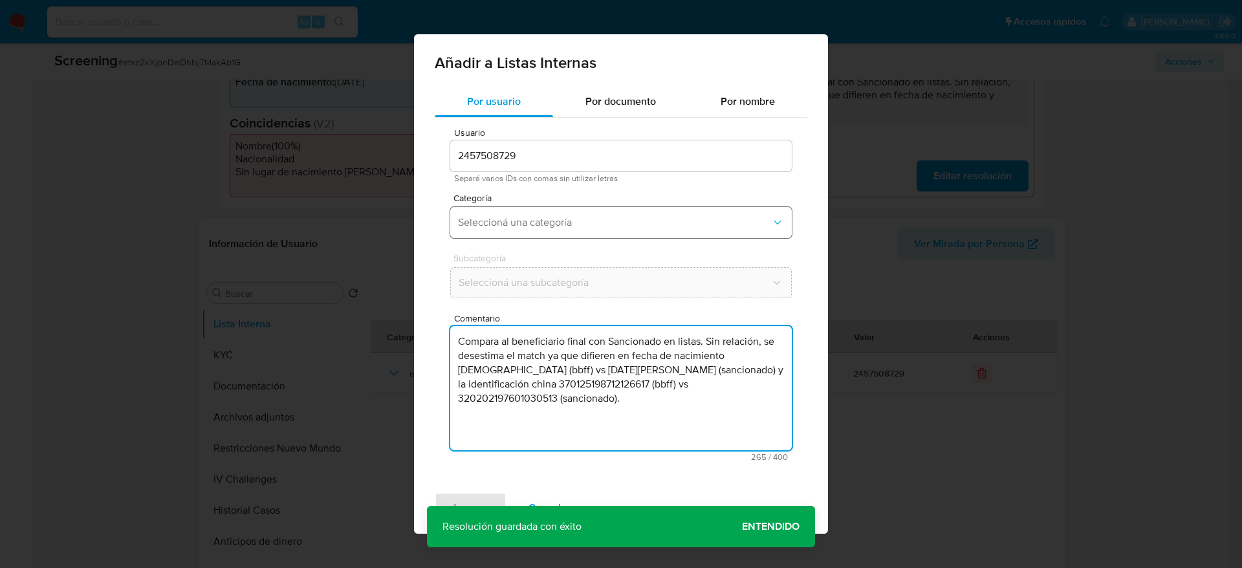
type textarea "Compara al beneficiario final con Sancionado en listas. Sin relación, se desest…"
click at [540, 232] on button "Seleccioná una categoría" at bounding box center [621, 222] width 342 height 31
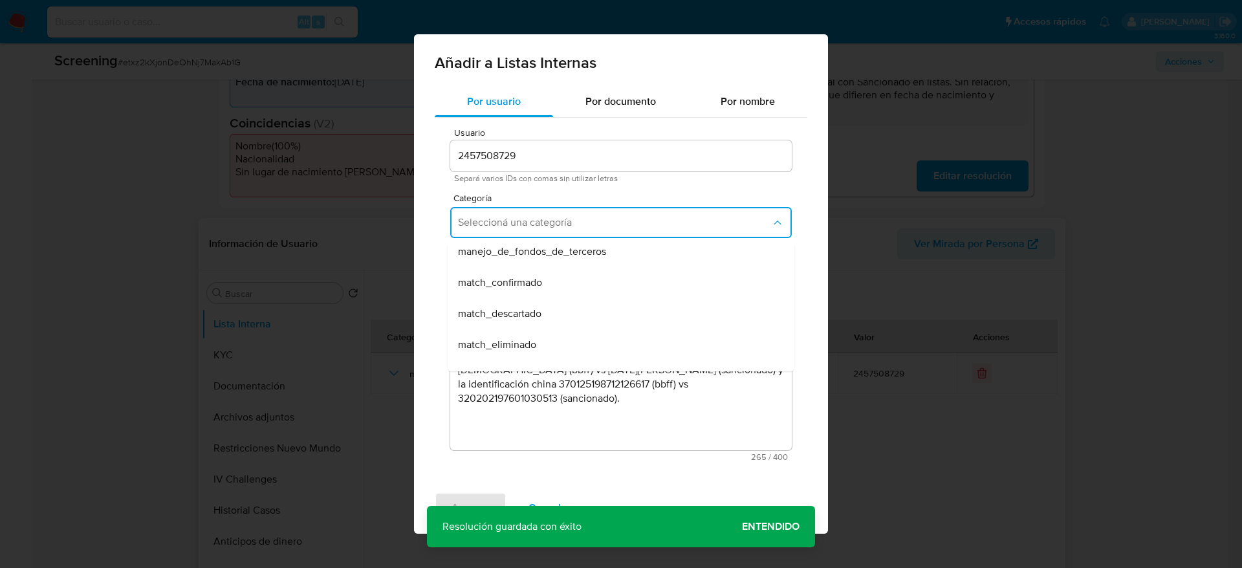
scroll to position [97, 0]
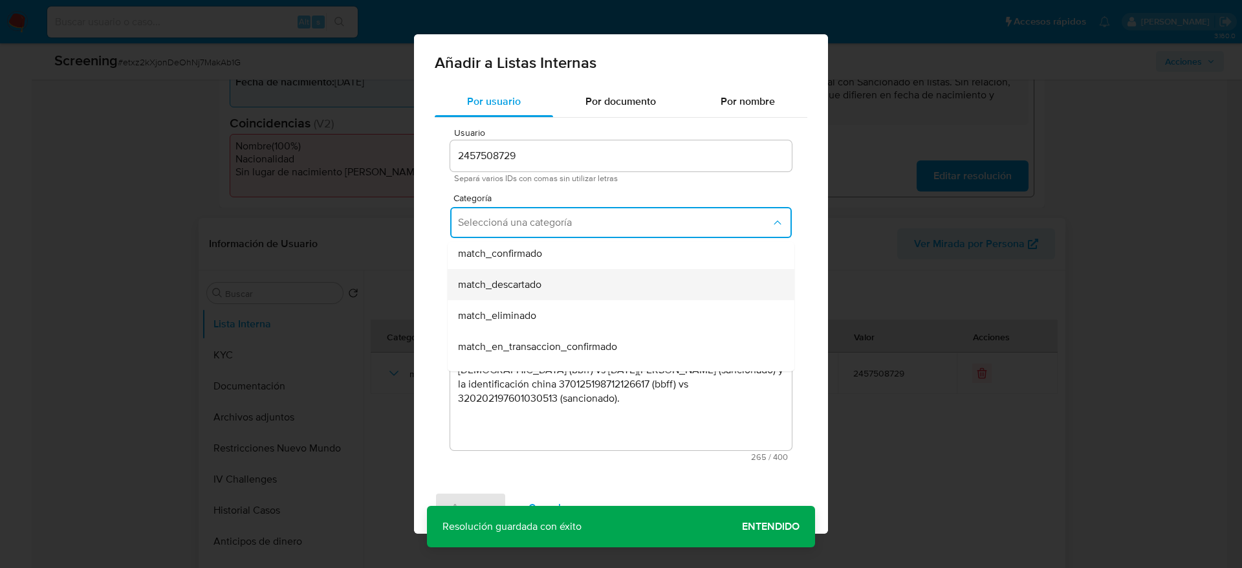
click at [519, 279] on span "match_descartado" at bounding box center [499, 284] width 83 height 13
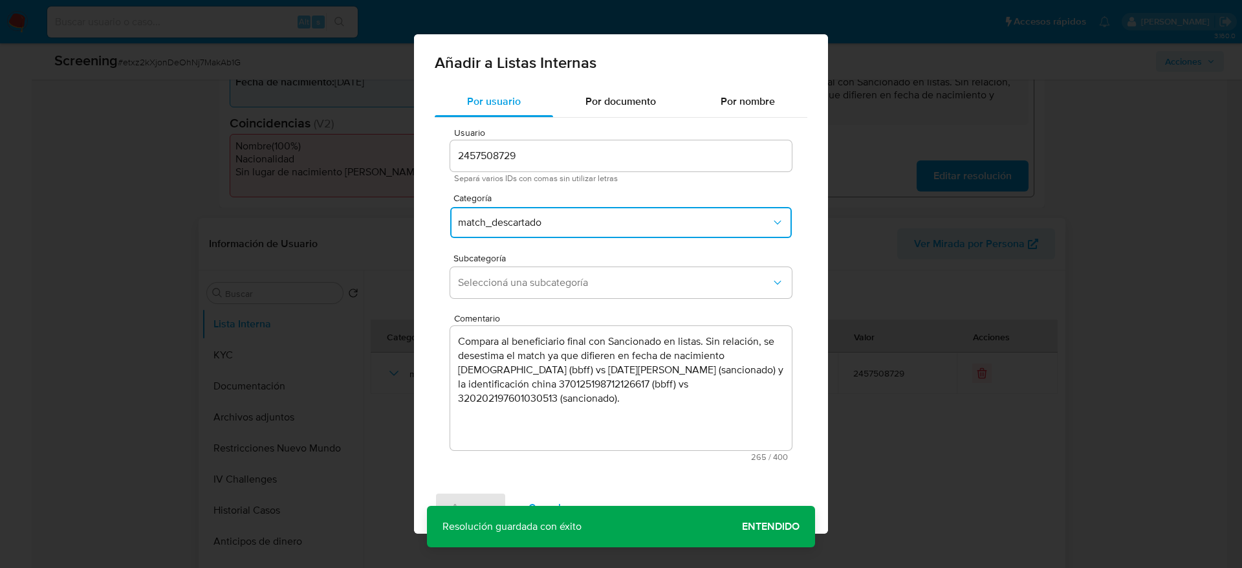
click at [519, 279] on span "Seleccioná una subcategoría" at bounding box center [614, 282] width 313 height 13
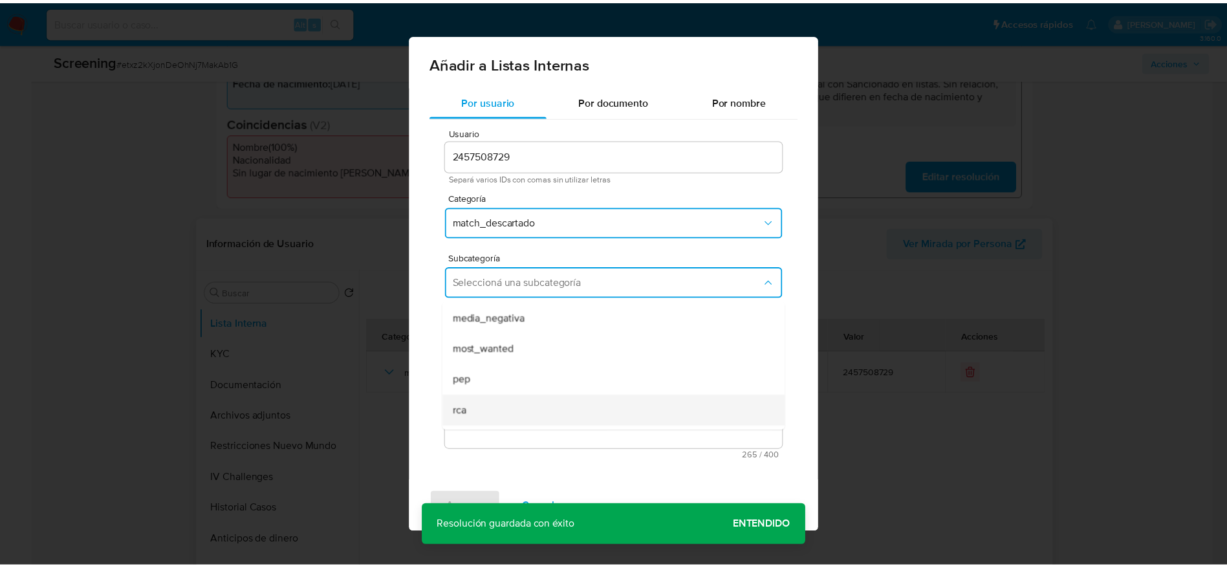
scroll to position [88, 0]
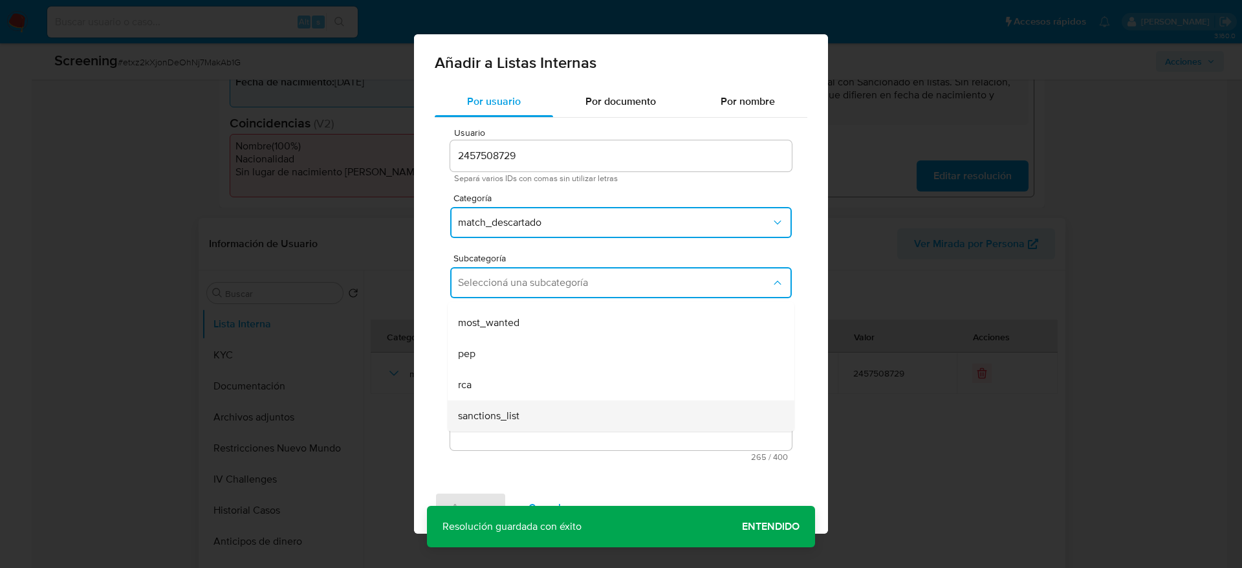
click at [490, 411] on span "sanctions_list" at bounding box center [488, 415] width 61 height 13
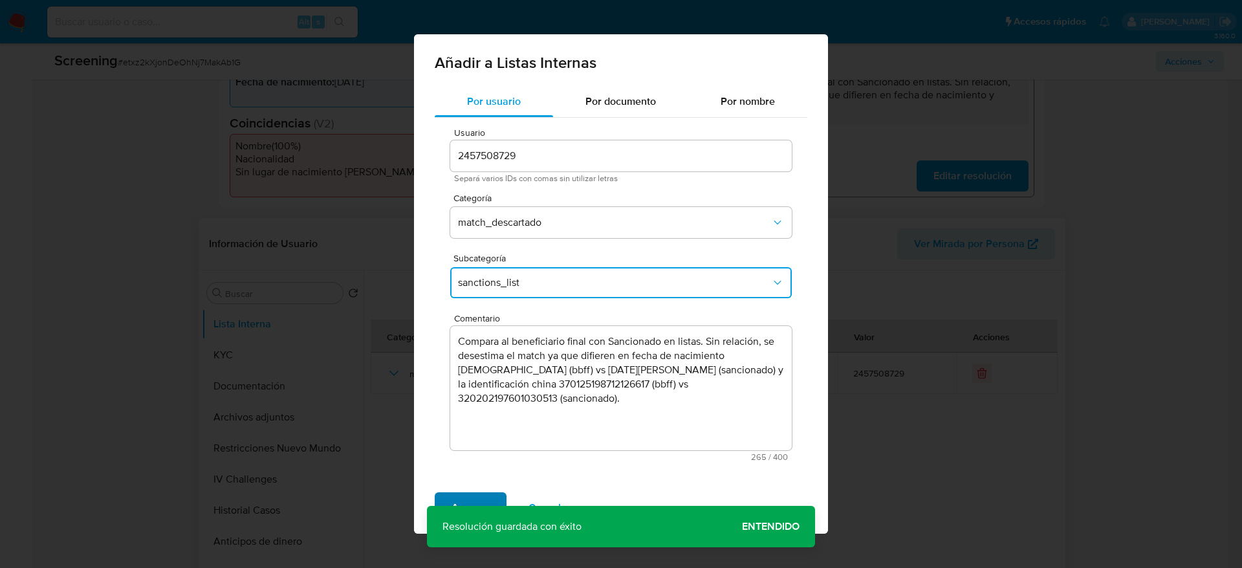
click at [486, 503] on span "Agregar" at bounding box center [471, 508] width 38 height 28
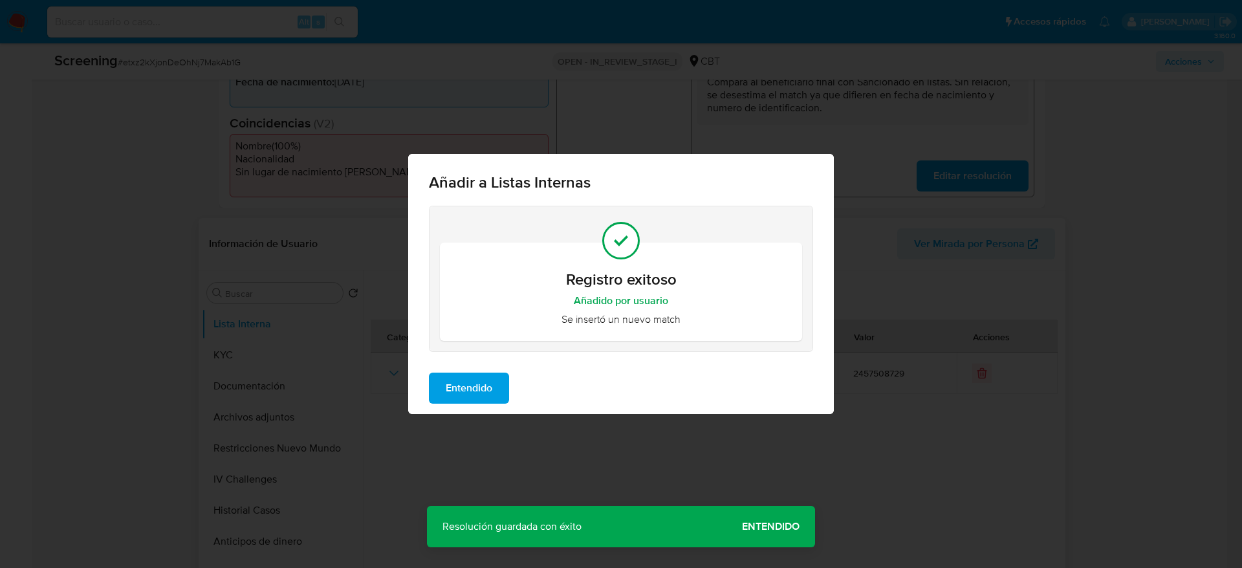
drag, startPoint x: 505, startPoint y: 379, endPoint x: 541, endPoint y: 376, distance: 36.3
click at [505, 379] on button "Entendido" at bounding box center [469, 388] width 80 height 31
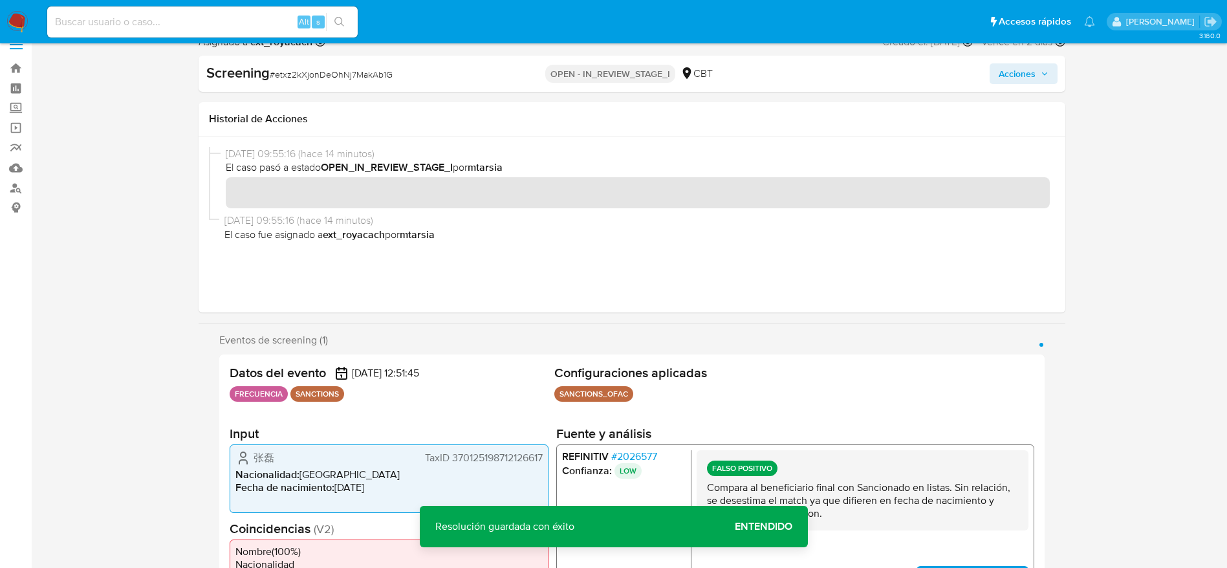
scroll to position [0, 0]
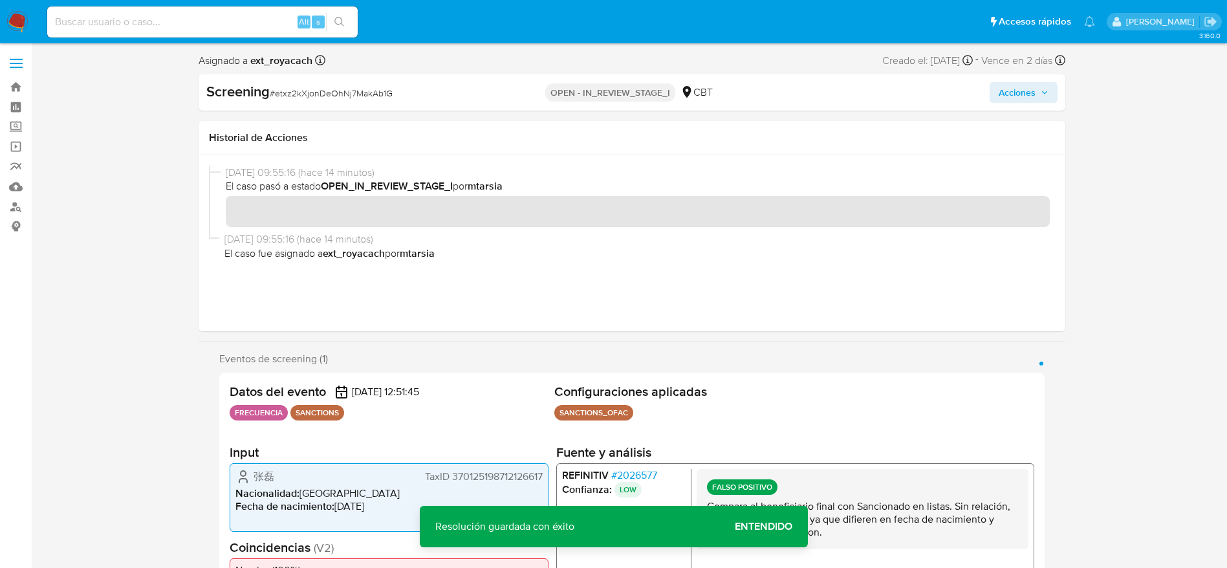
click at [1012, 96] on span "Acciones" at bounding box center [1017, 92] width 37 height 21
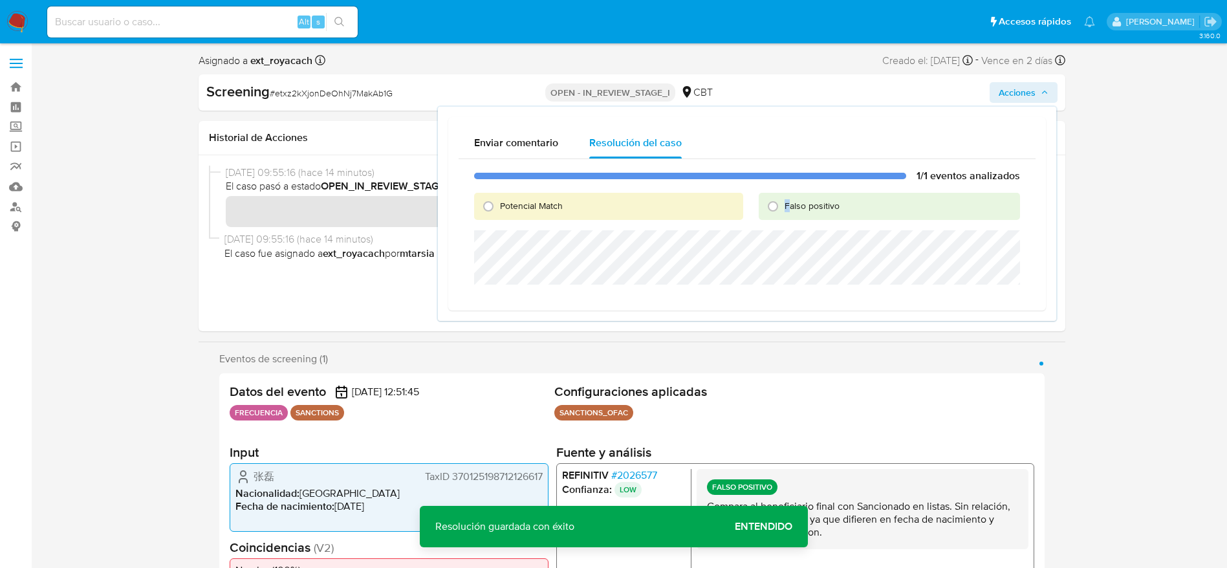
drag, startPoint x: 785, startPoint y: 210, endPoint x: 785, endPoint y: 223, distance: 13.6
click at [789, 210] on span "Falso positivo" at bounding box center [812, 205] width 55 height 13
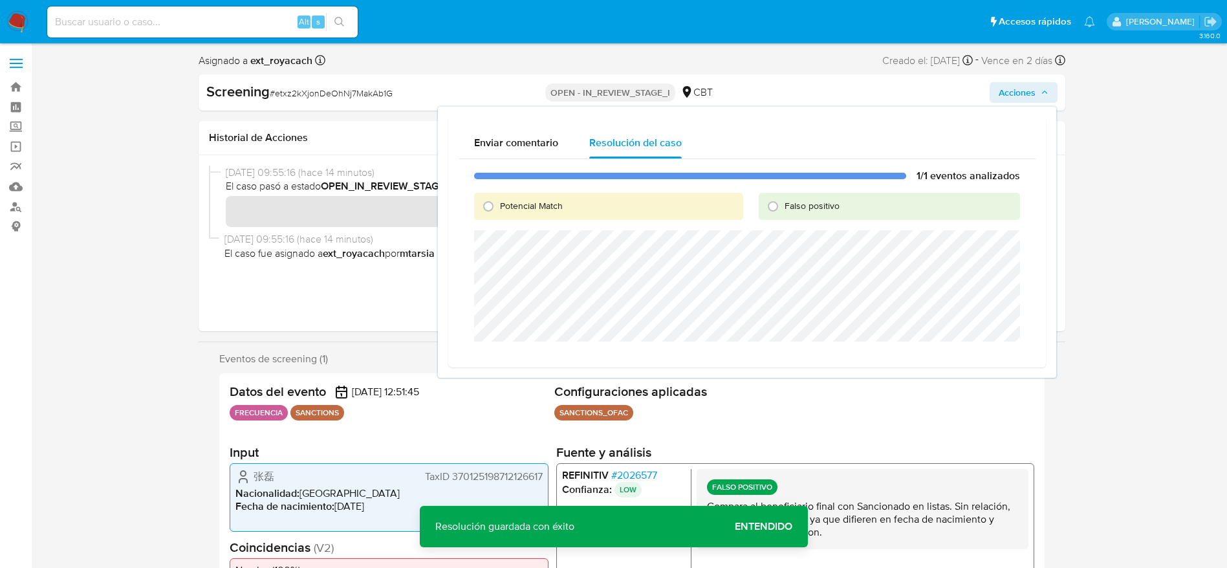
click at [785, 208] on span "Falso positivo" at bounding box center [812, 205] width 55 height 13
click at [783, 208] on input "Falso positivo" at bounding box center [773, 206] width 21 height 21
radio input "true"
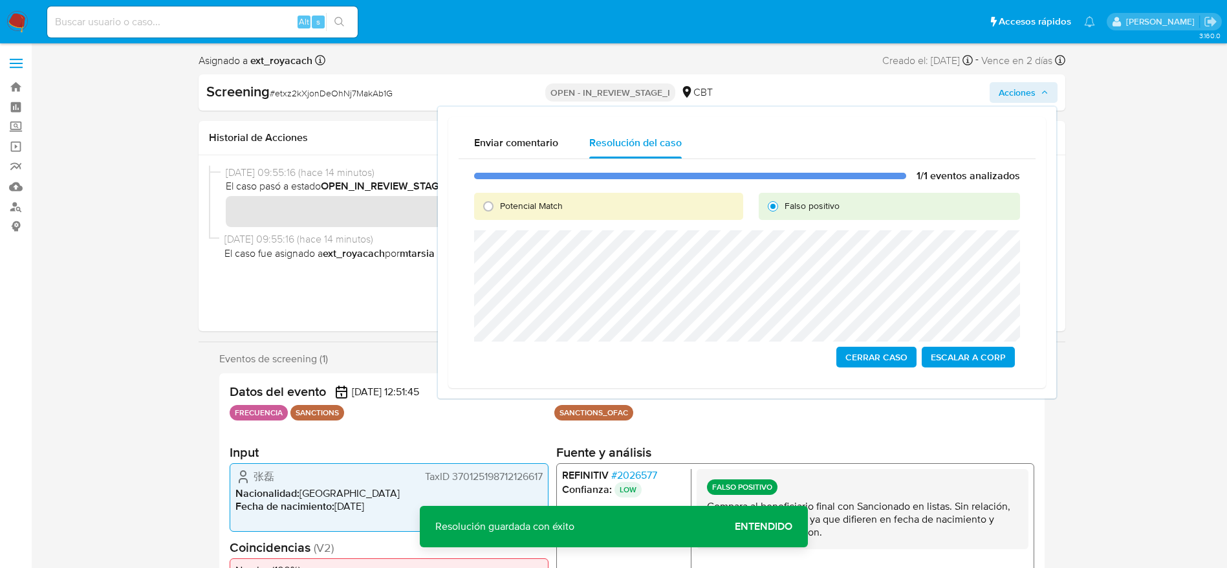
click at [880, 352] on span "Cerrar Caso" at bounding box center [876, 357] width 62 height 18
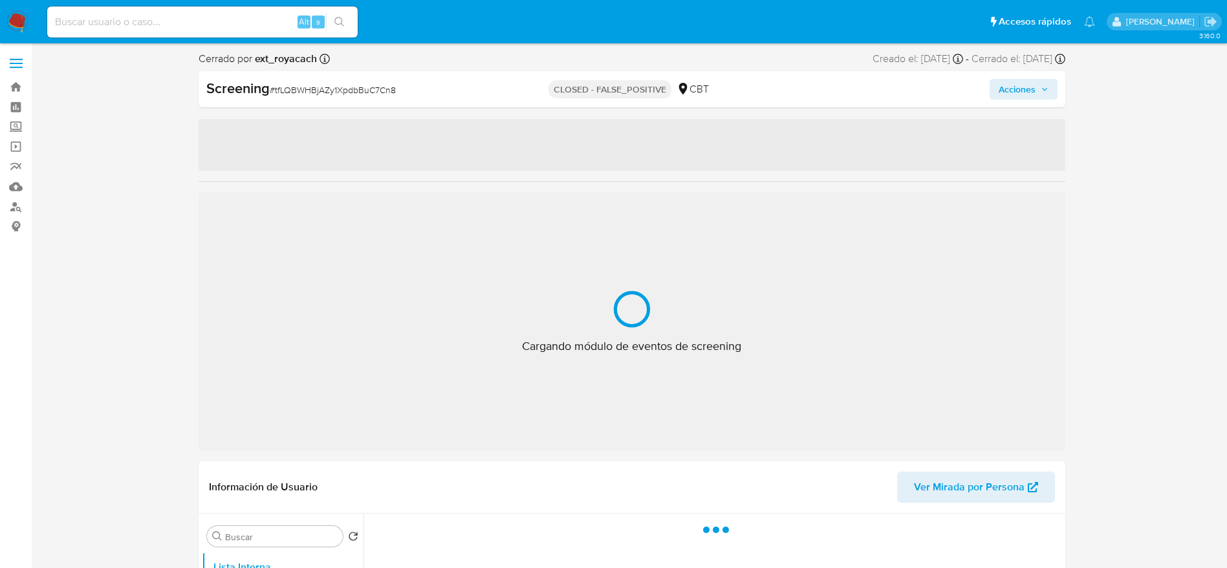
select select "10"
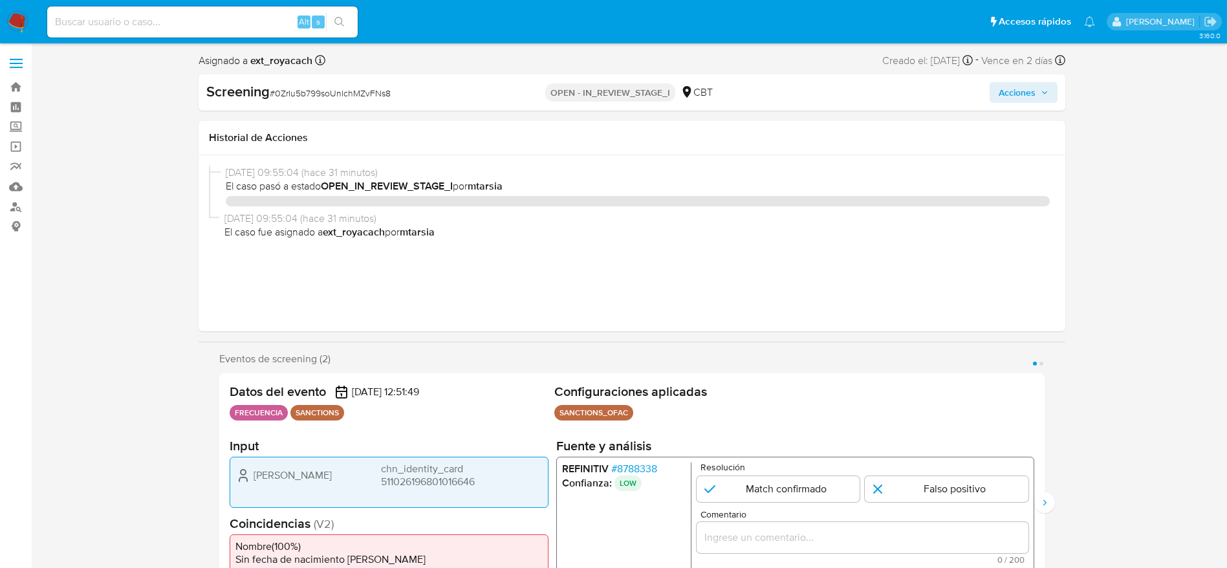
select select "10"
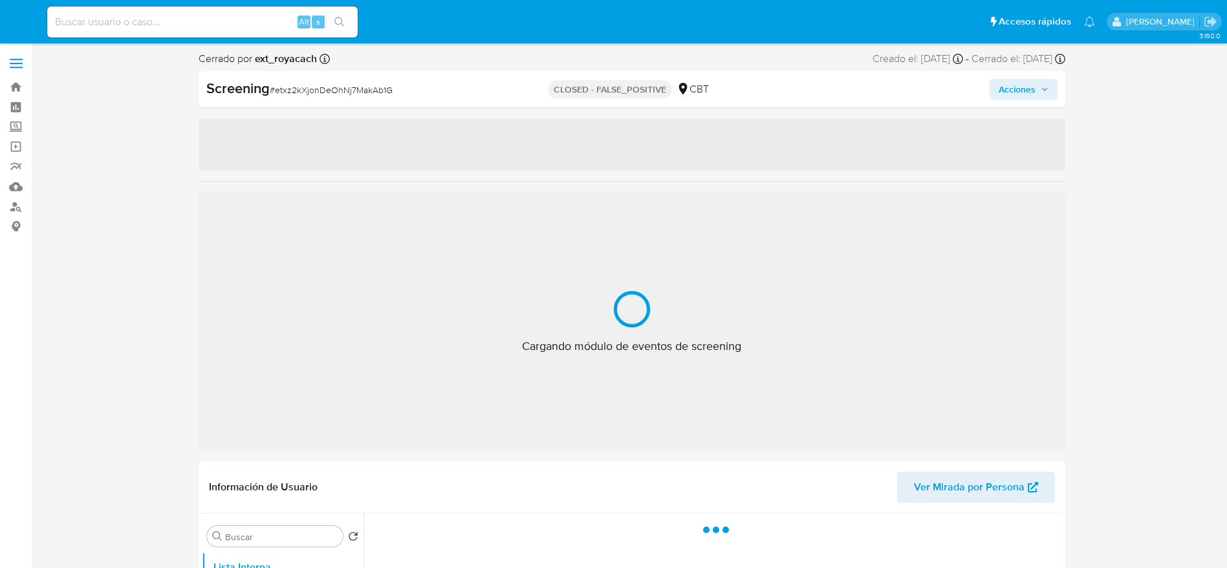
select select "10"
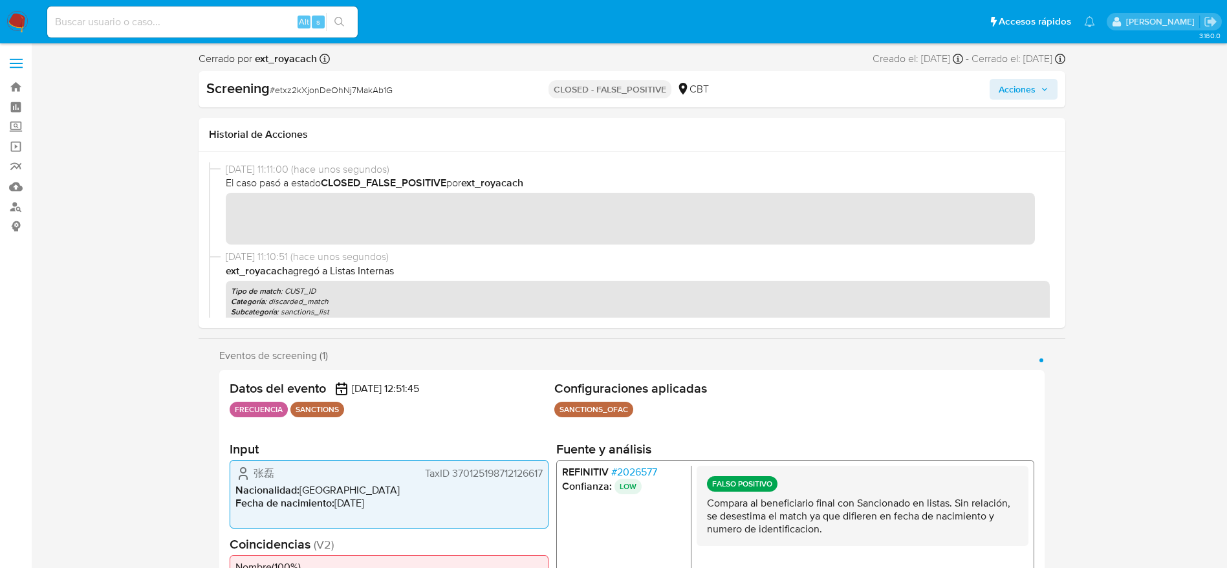
click at [348, 89] on span "# etxz2kXjonDeOhNj7MakAb1G" at bounding box center [331, 89] width 123 height 13
copy span "etxz2kXjonDeOhNj7MakAb1G"
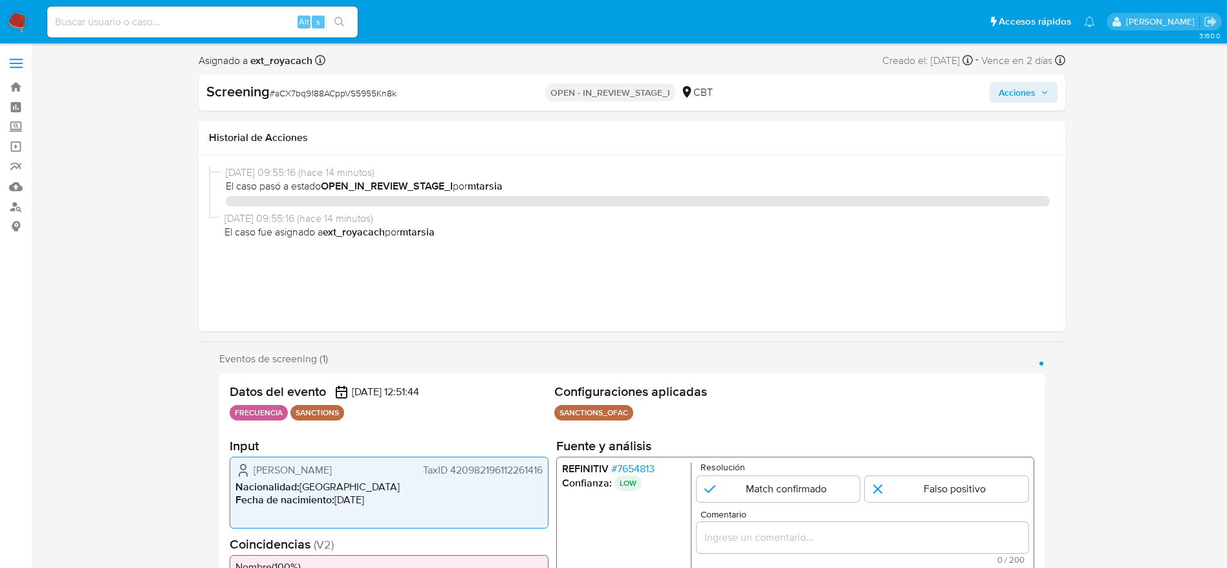
select select "10"
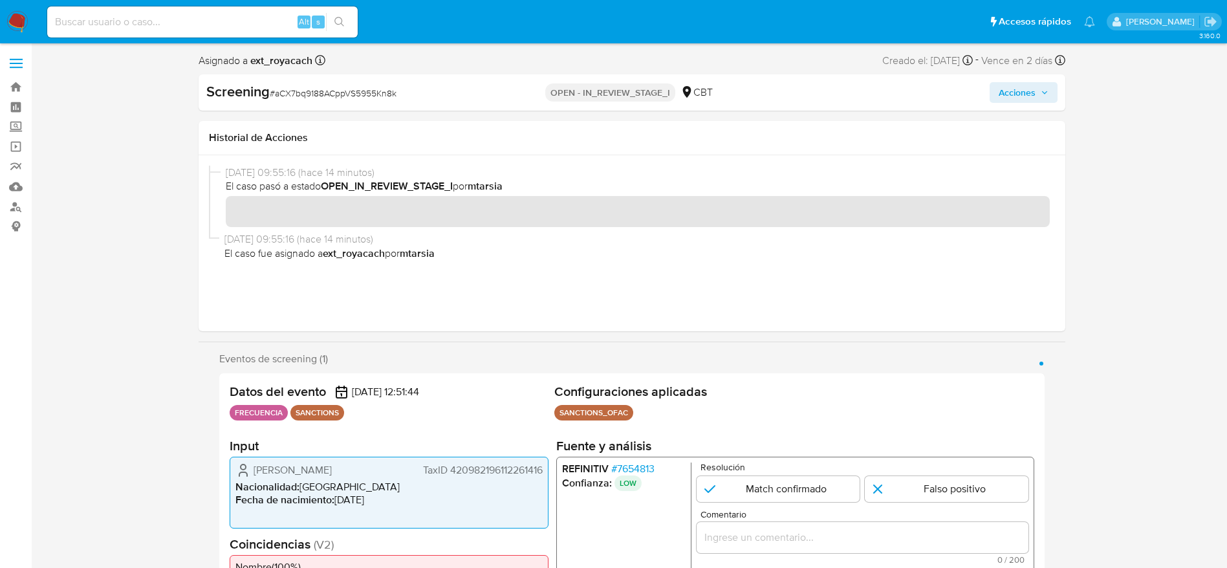
click at [317, 97] on span "# aCX7bq9188ACppVS5955Kn8k" at bounding box center [333, 93] width 127 height 13
copy span "aCX7bq9188ACppVS5955Kn8k"
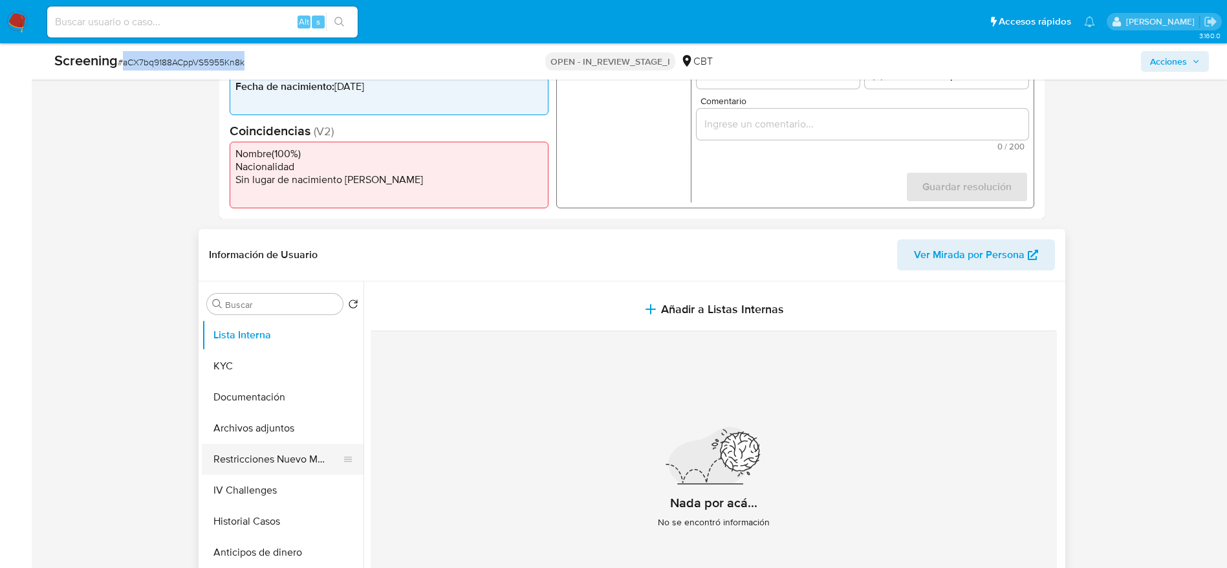
scroll to position [485, 0]
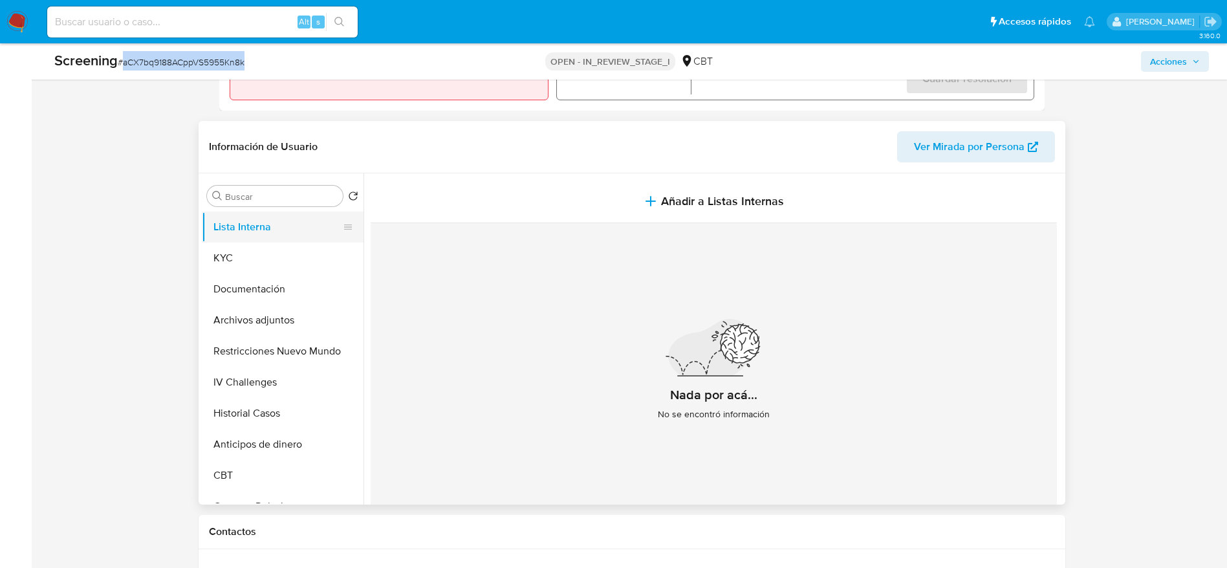
click at [262, 236] on button "Lista Interna" at bounding box center [277, 227] width 151 height 31
click at [262, 255] on button "KYC" at bounding box center [277, 258] width 151 height 31
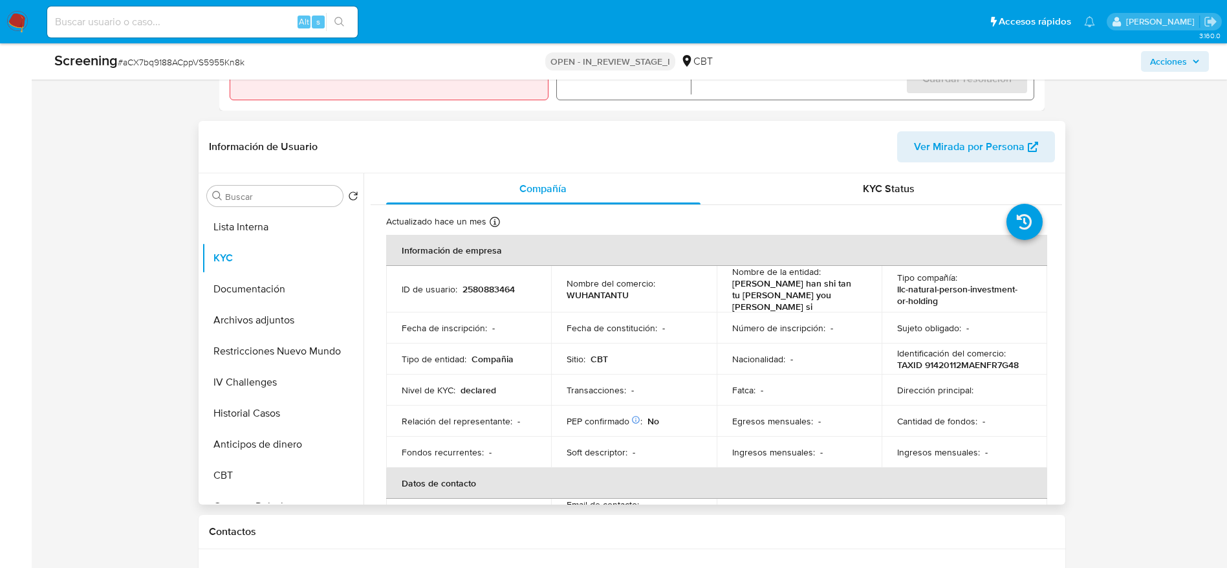
click at [497, 289] on p "2580883464" at bounding box center [489, 289] width 52 height 12
copy p "2580883464"
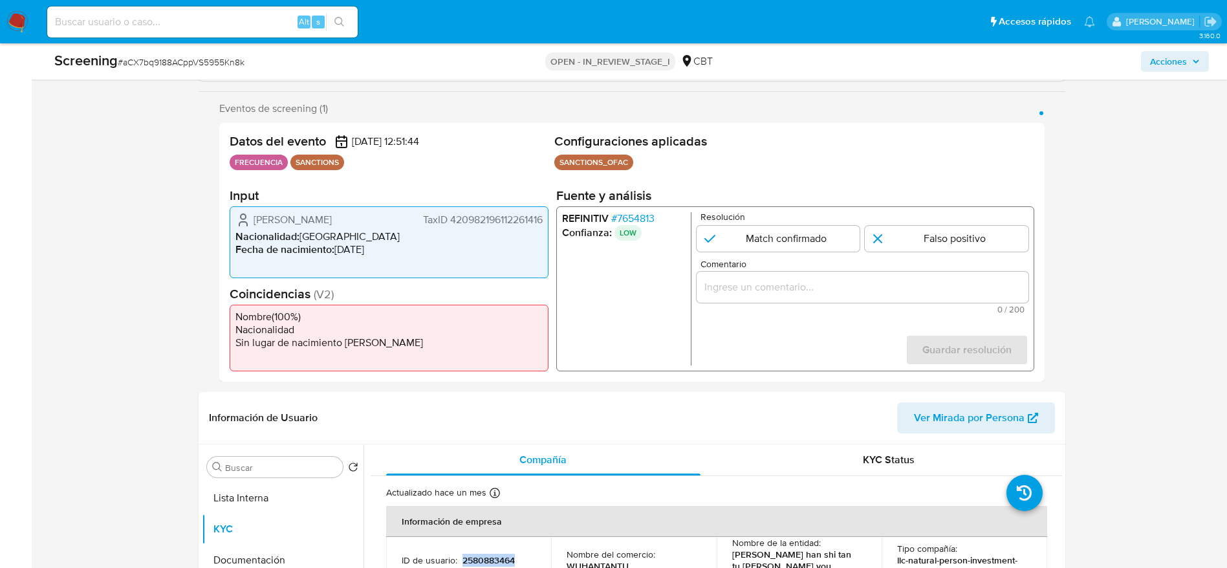
scroll to position [194, 0]
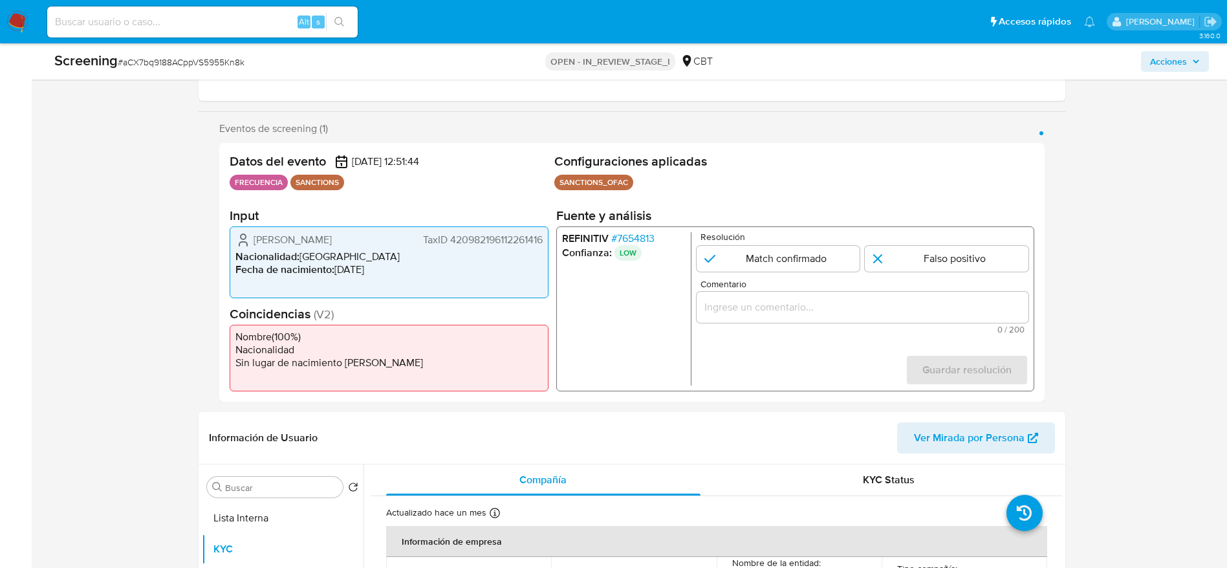
drag, startPoint x: 904, startPoint y: 257, endPoint x: 902, endPoint y: 282, distance: 25.3
click at [904, 258] on input "1 de 1" at bounding box center [947, 259] width 164 height 26
radio input "true"
click at [902, 299] on input "Comentario" at bounding box center [862, 307] width 332 height 17
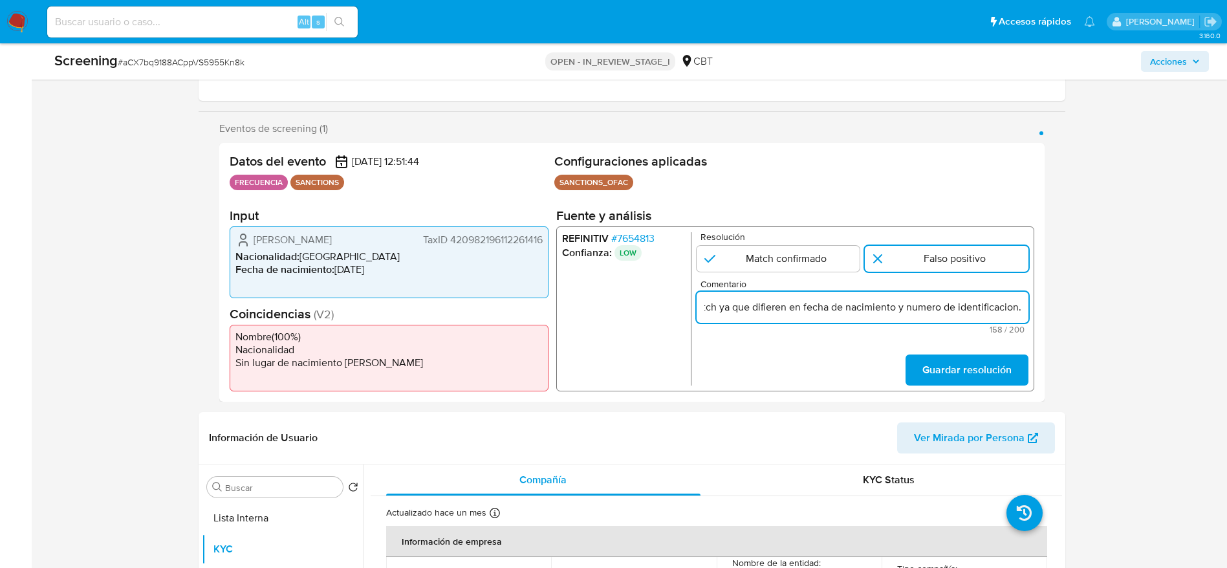
scroll to position [0, 397]
type input "Compara al beneficiario final con Sancionado en listas. Sin relación, se desest…"
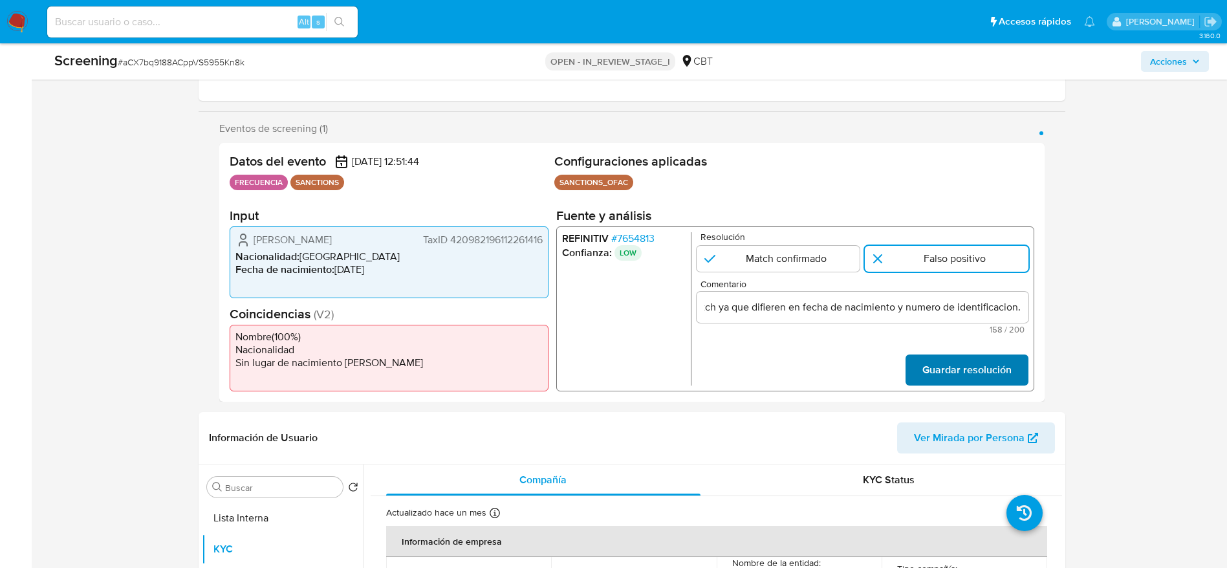
click at [958, 378] on span "Guardar resolución" at bounding box center [966, 370] width 89 height 28
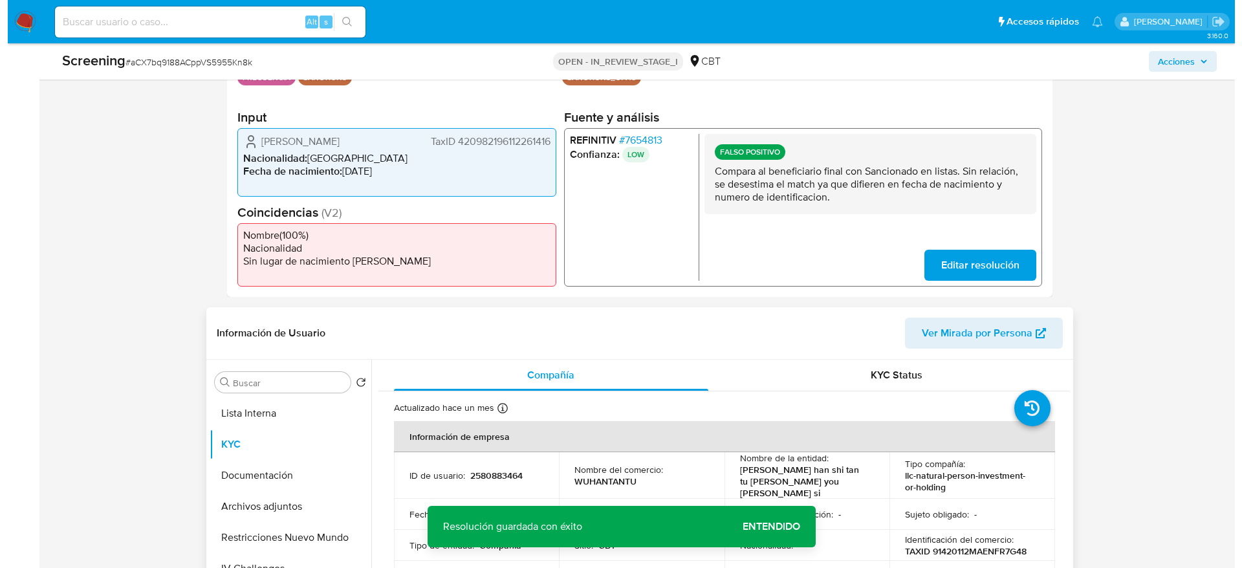
scroll to position [485, 0]
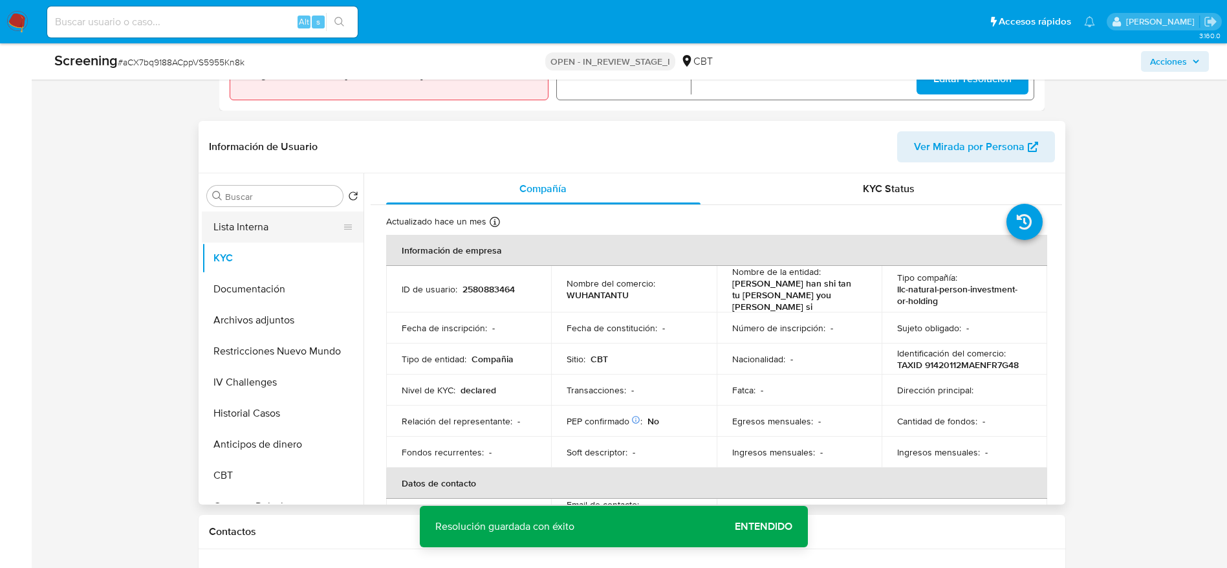
click at [270, 221] on button "Lista Interna" at bounding box center [277, 227] width 151 height 31
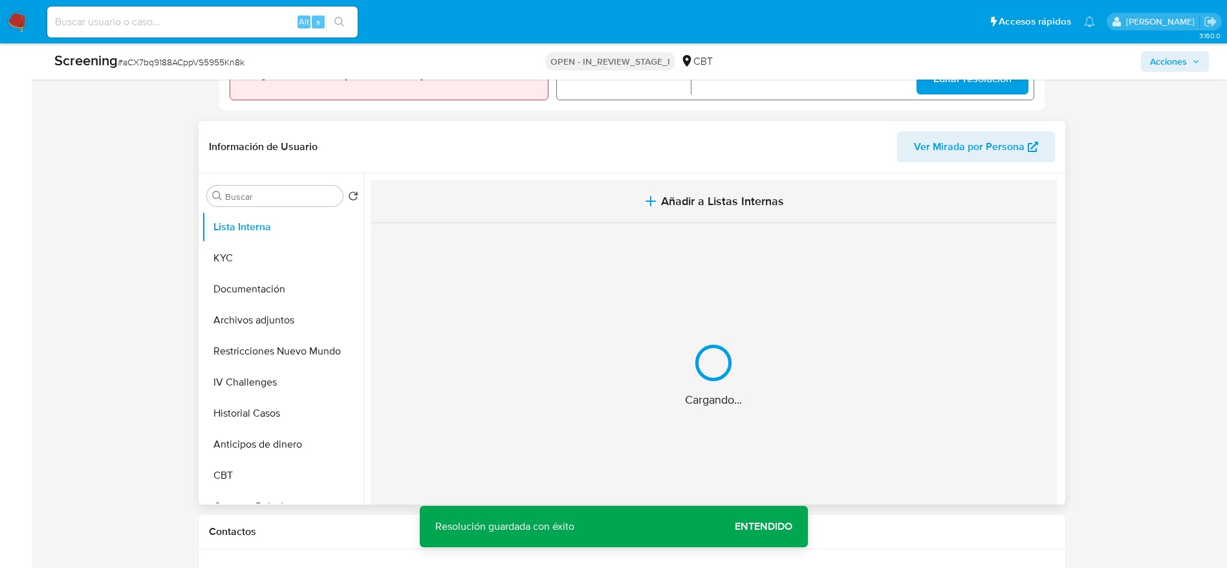
click at [478, 209] on button "Añadir a Listas Internas" at bounding box center [714, 201] width 686 height 43
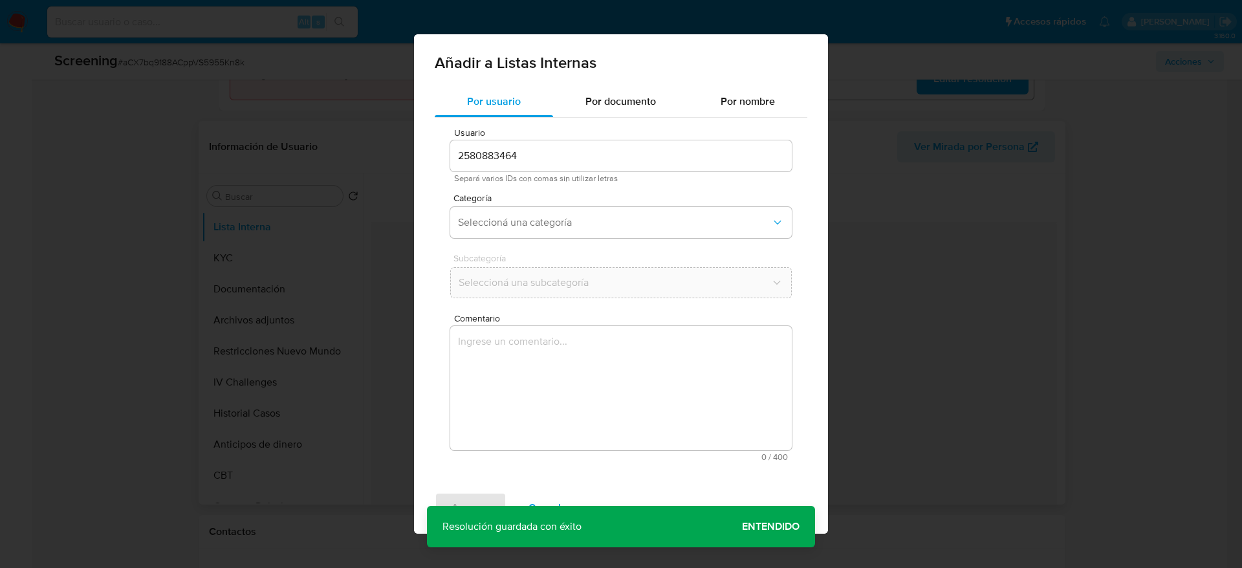
click at [486, 316] on span "Comentario" at bounding box center [625, 319] width 342 height 10
click at [486, 326] on textarea "Comentario" at bounding box center [621, 388] width 342 height 124
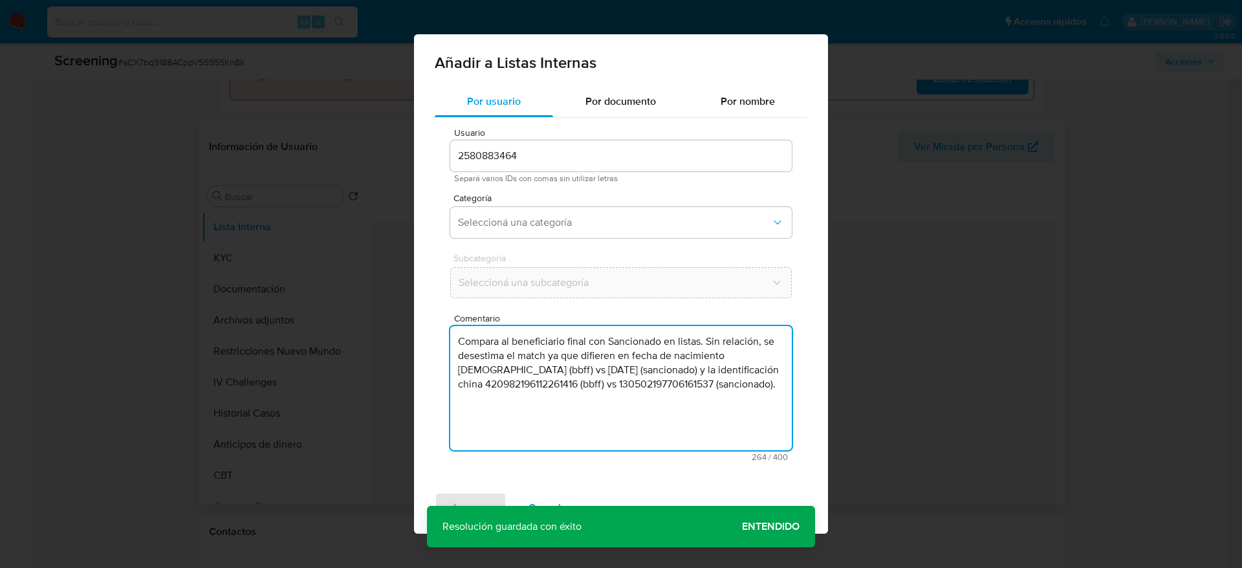
type textarea "Compara al beneficiario final con Sancionado en listas. Sin relación, se desest…"
click at [512, 240] on div "Categoría Seleccioná una categoría" at bounding box center [621, 218] width 342 height 50
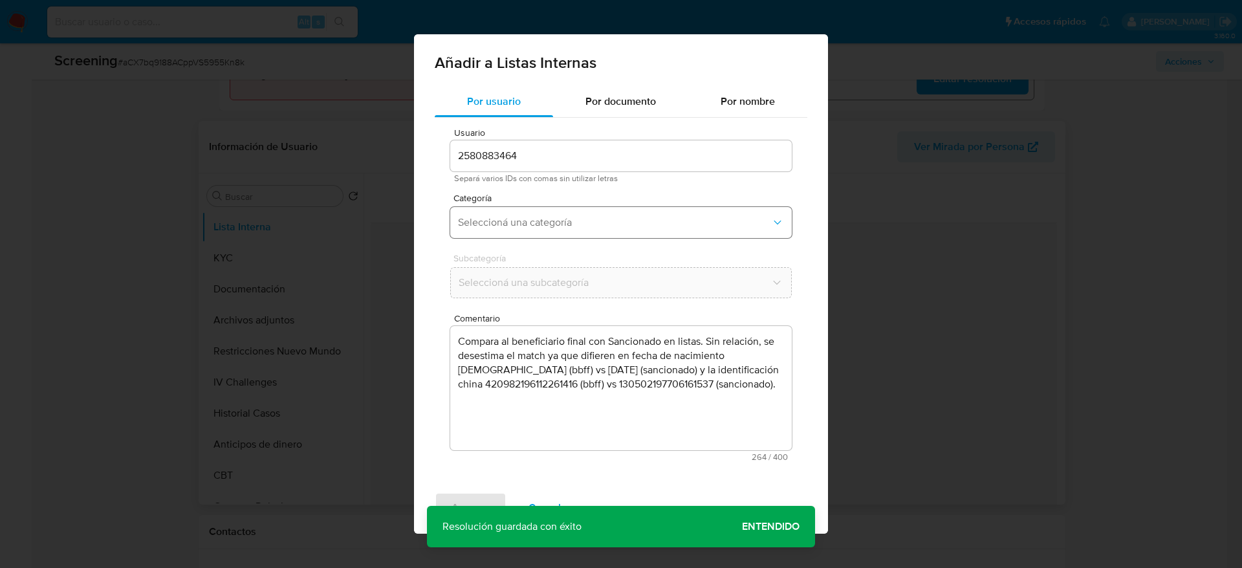
click at [545, 232] on button "Seleccioná una categoría" at bounding box center [621, 222] width 342 height 31
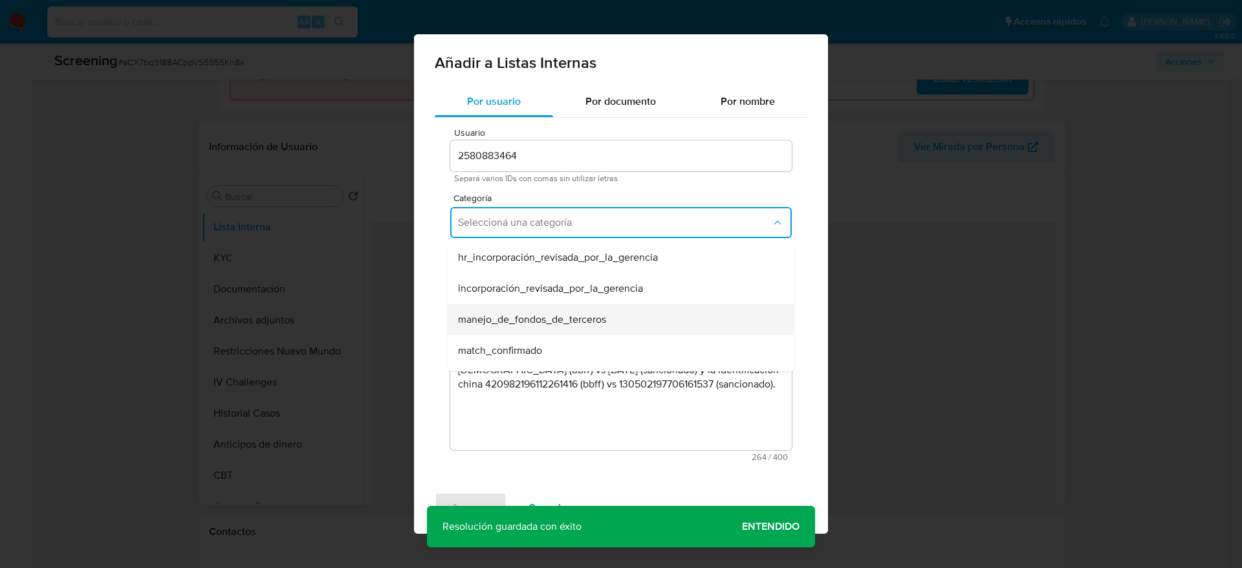
scroll to position [97, 0]
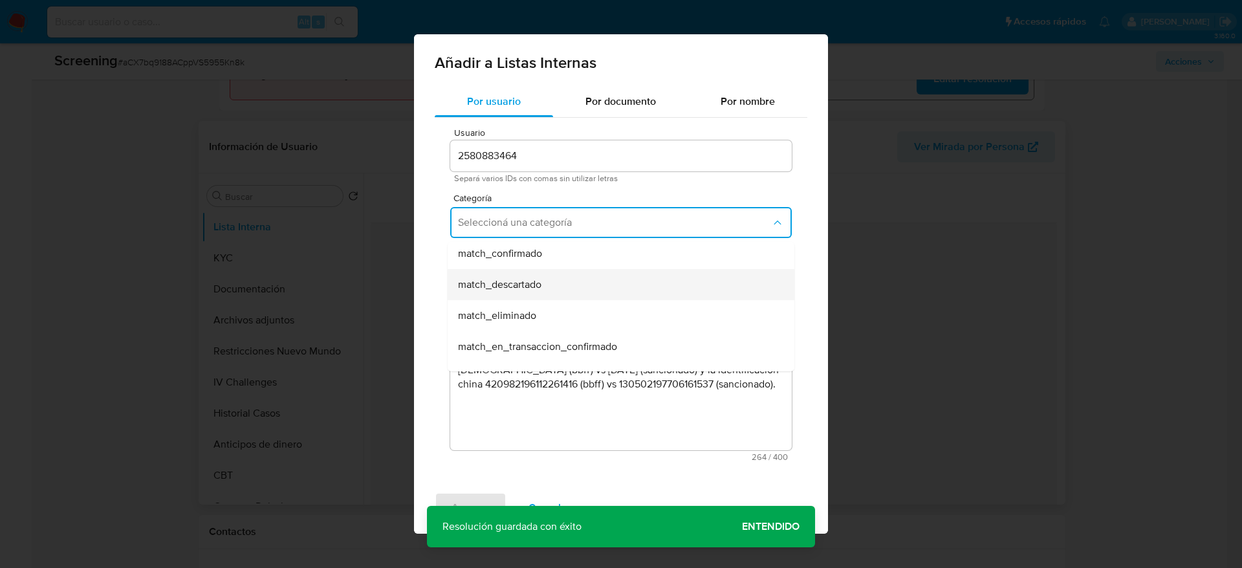
click at [566, 278] on div "match_descartado" at bounding box center [617, 284] width 318 height 31
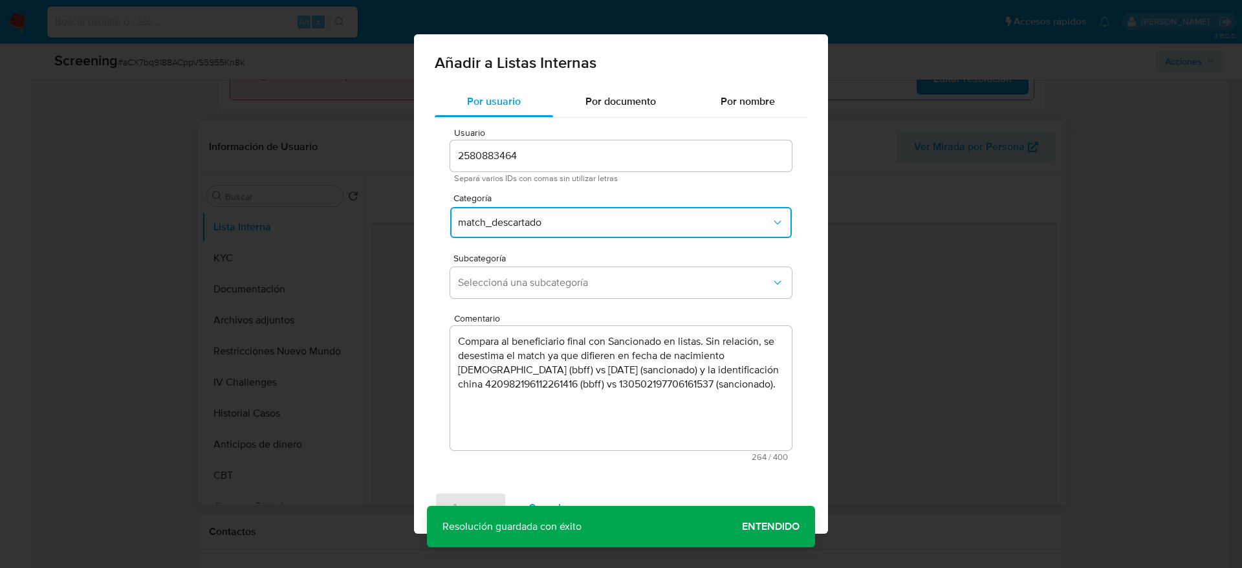
click at [566, 278] on span "Seleccioná una subcategoría" at bounding box center [614, 282] width 313 height 13
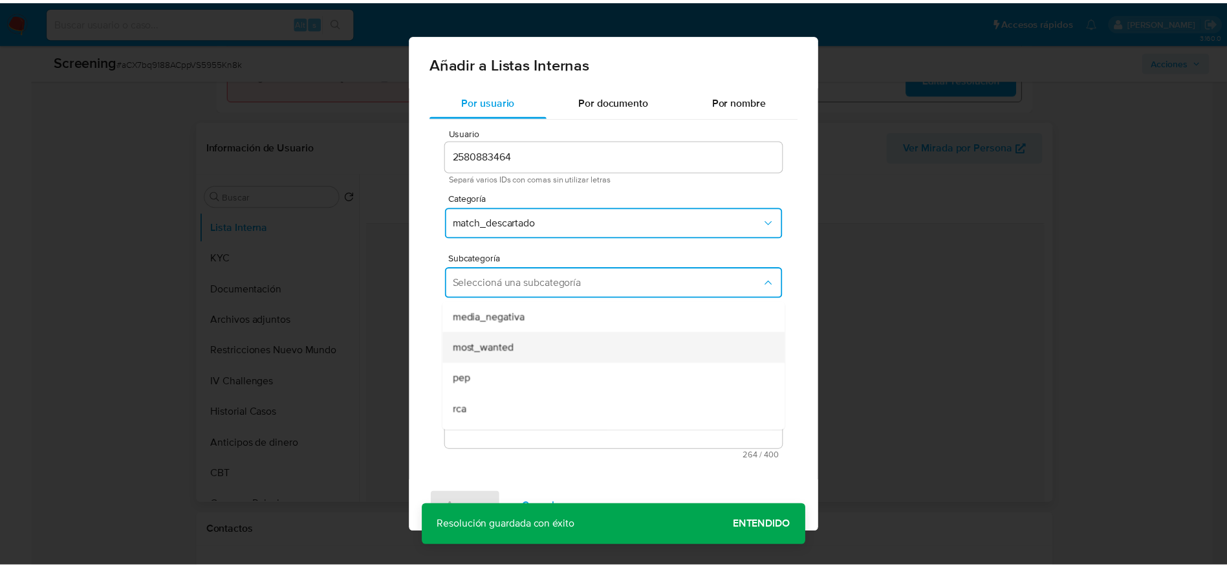
scroll to position [88, 0]
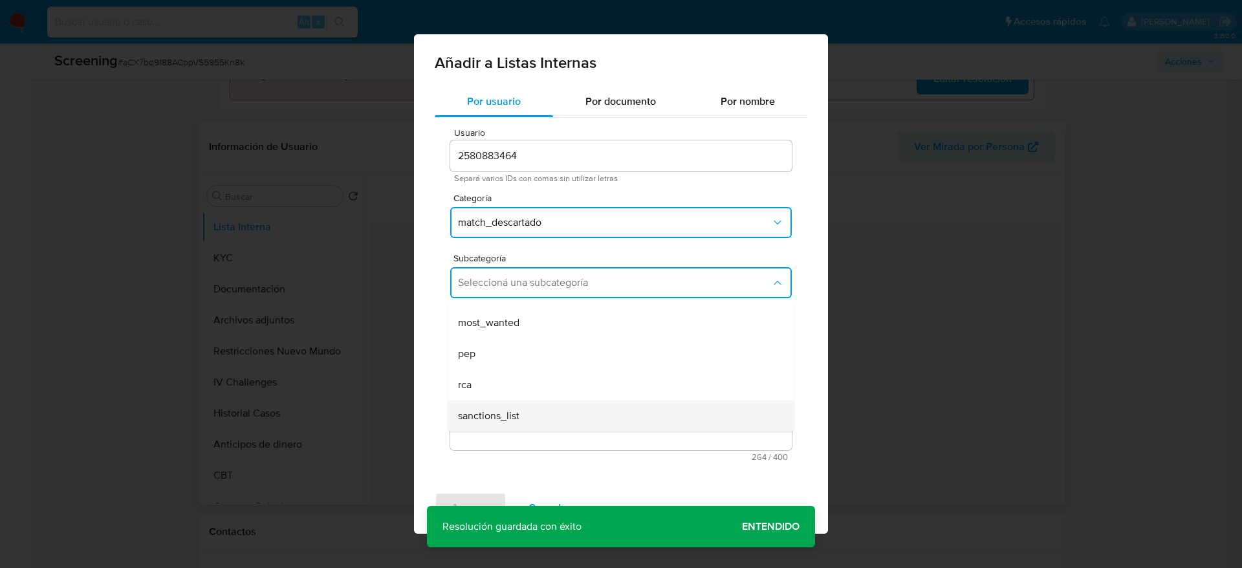
click at [514, 411] on span "sanctions_list" at bounding box center [488, 415] width 61 height 13
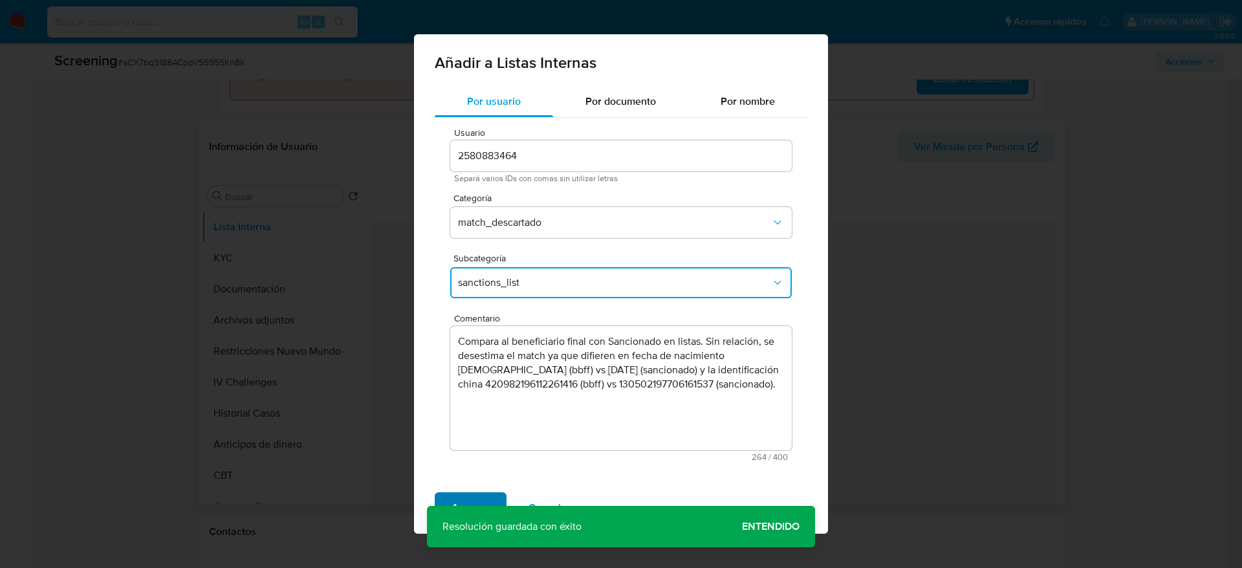
click at [472, 497] on span "Agregar" at bounding box center [471, 508] width 38 height 28
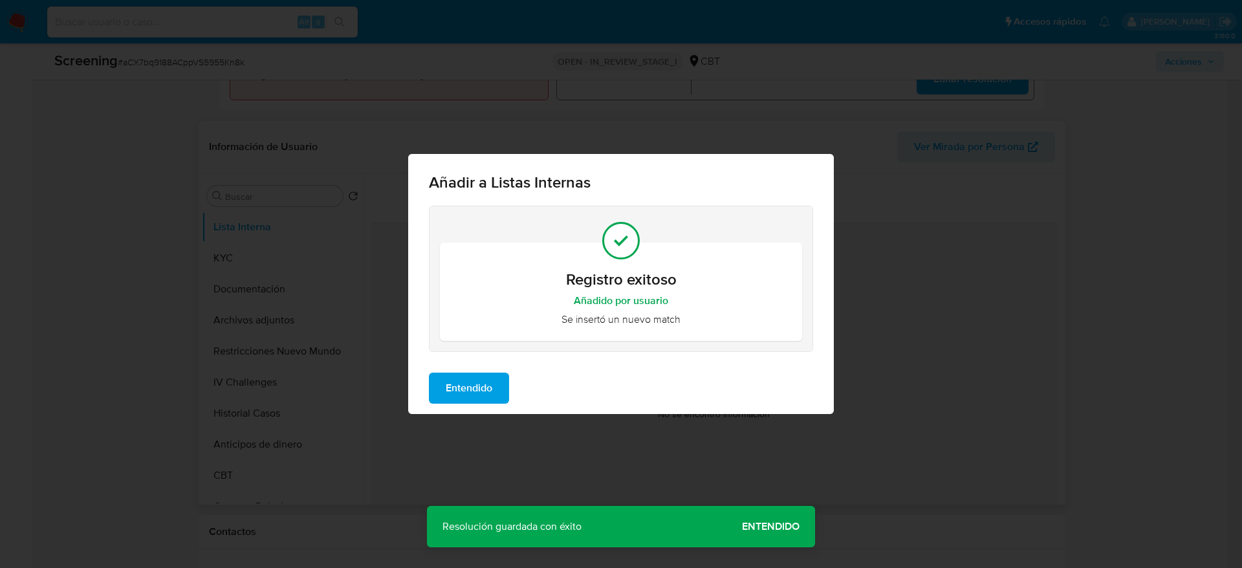
click at [491, 384] on span "Entendido" at bounding box center [469, 388] width 47 height 28
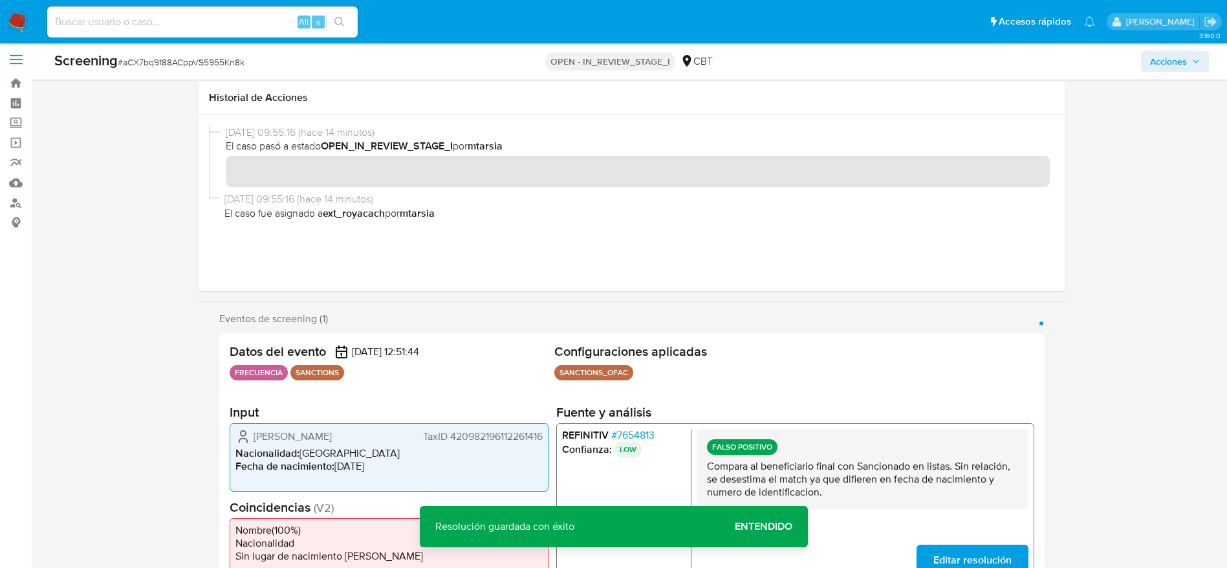
scroll to position [0, 0]
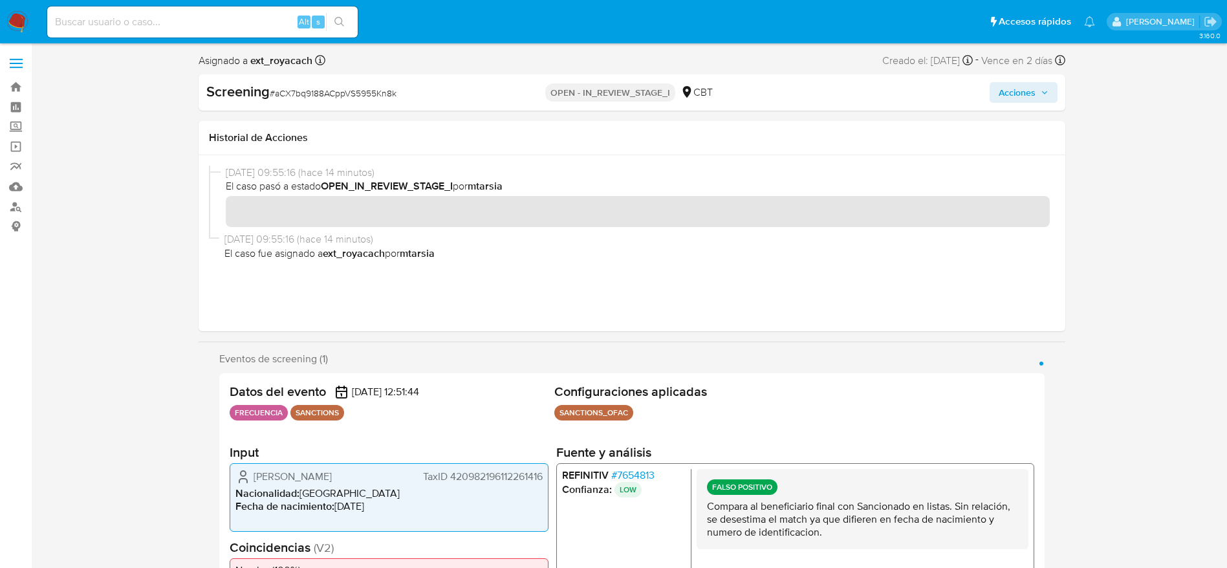
click at [1034, 87] on span "Acciones" at bounding box center [1017, 92] width 37 height 21
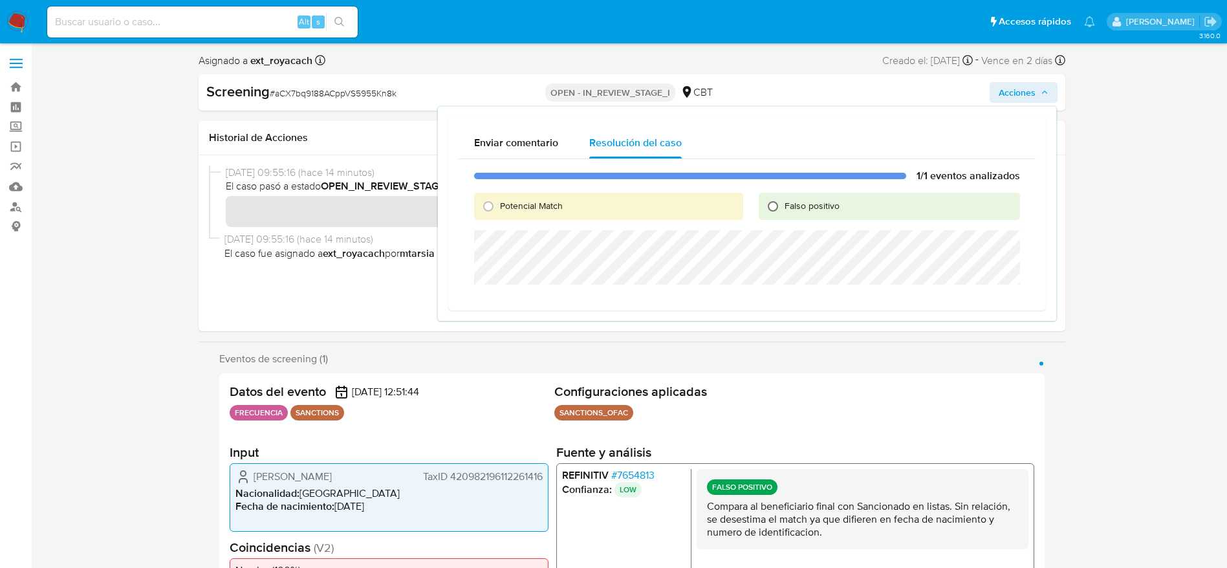
click at [776, 204] on input "Falso positivo" at bounding box center [773, 206] width 21 height 21
radio input "true"
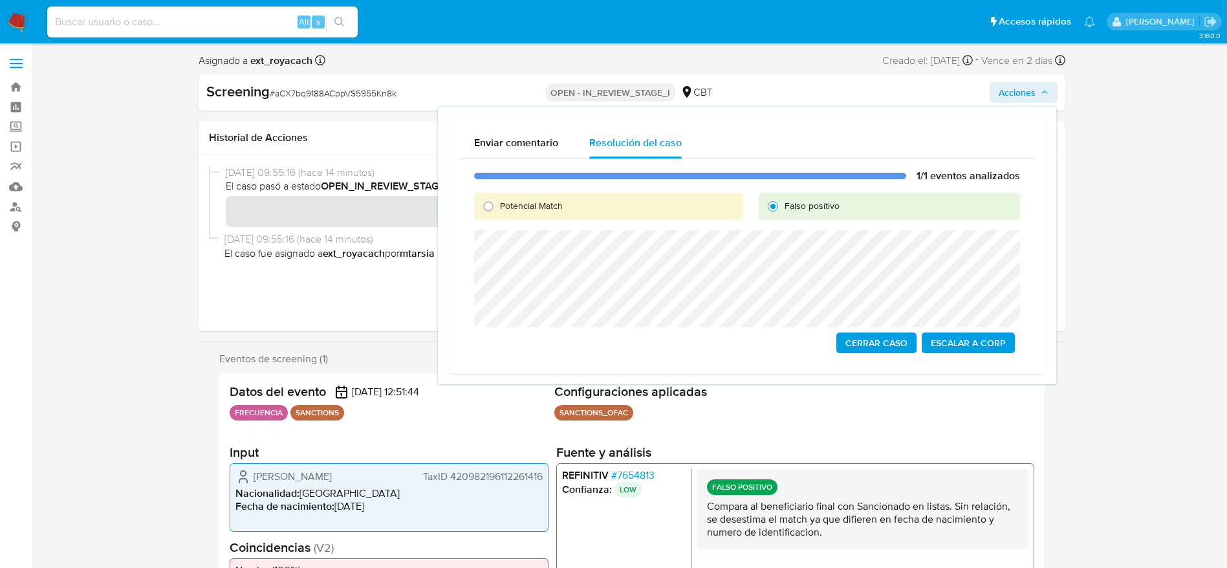
click at [867, 334] on span "Cerrar Caso" at bounding box center [876, 343] width 62 height 18
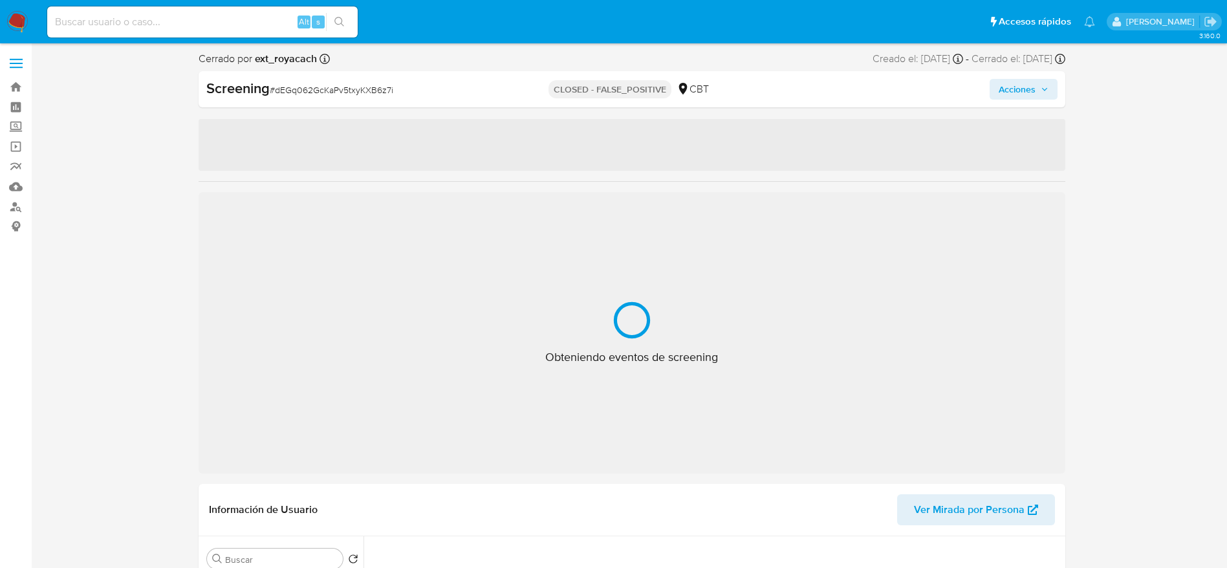
select select "10"
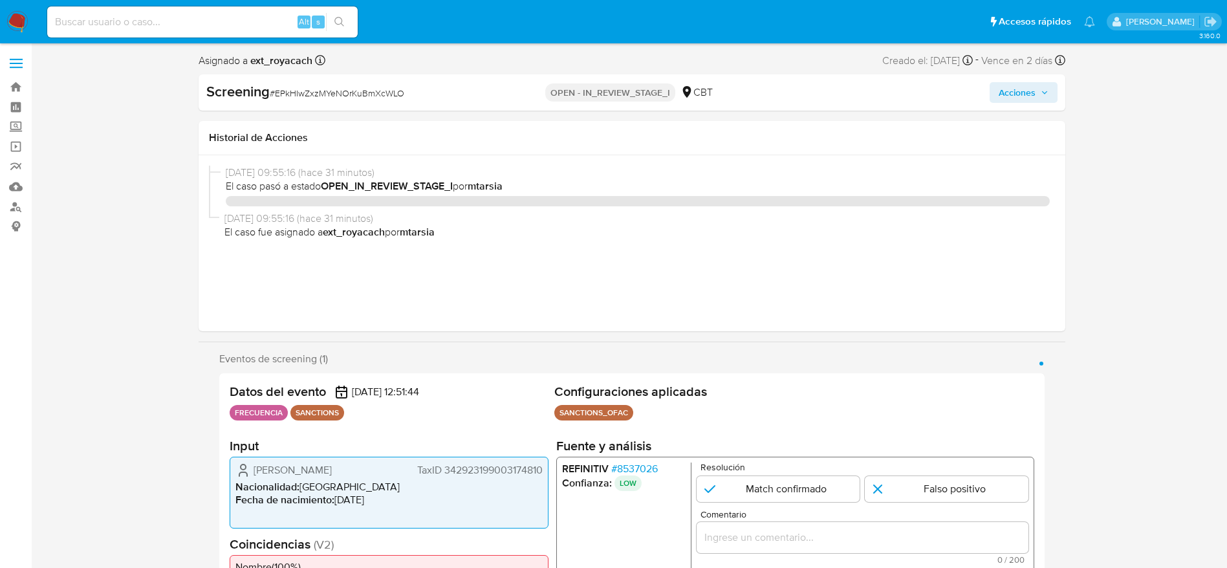
select select "10"
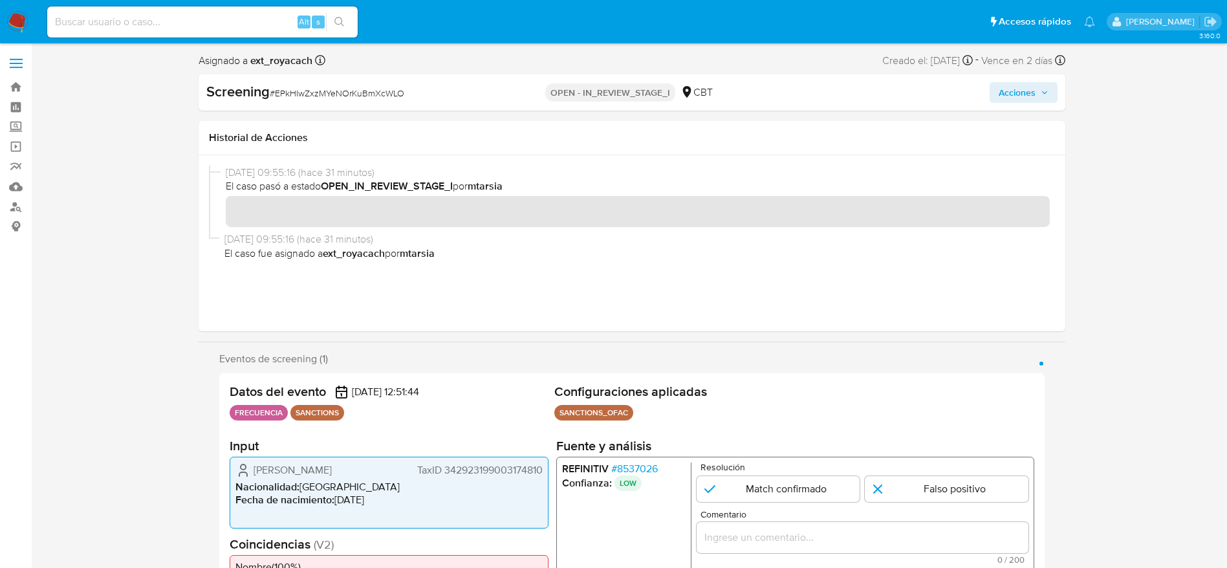
scroll to position [291, 0]
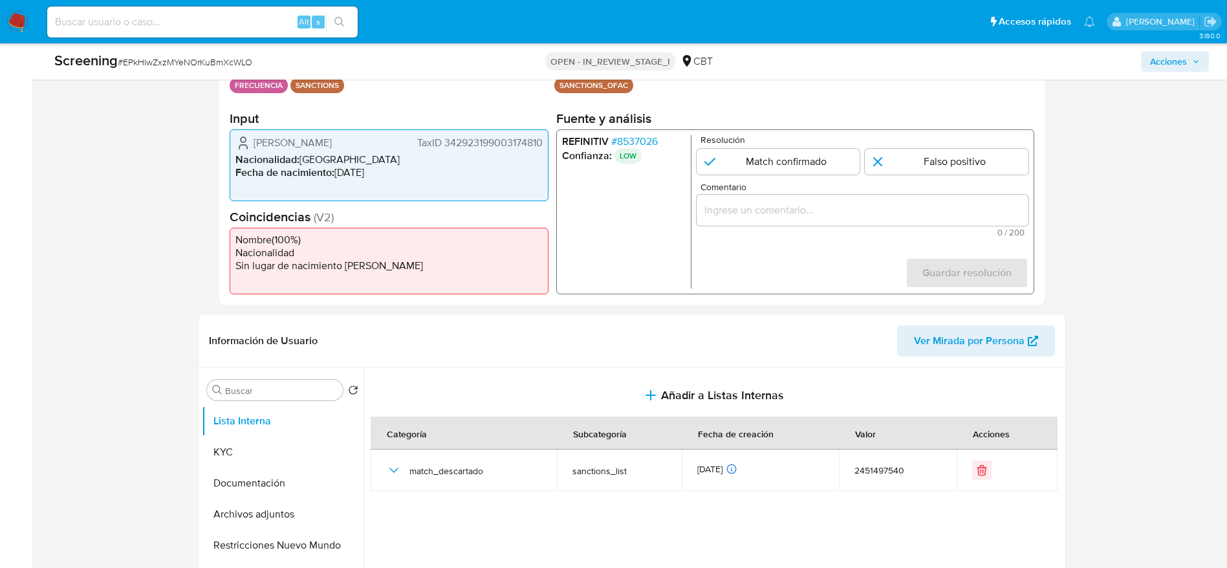
click at [178, 54] on div "Screening # EPkHIwZxzMYeNOrKuBmXcWLO" at bounding box center [244, 60] width 380 height 19
click at [178, 59] on span "# EPkHIwZxzMYeNOrKuBmXcWLO" at bounding box center [185, 62] width 135 height 13
copy span "EPkHIwZxzMYeNOrKuBmXcWLO"
click at [273, 441] on button "KYC" at bounding box center [277, 452] width 151 height 31
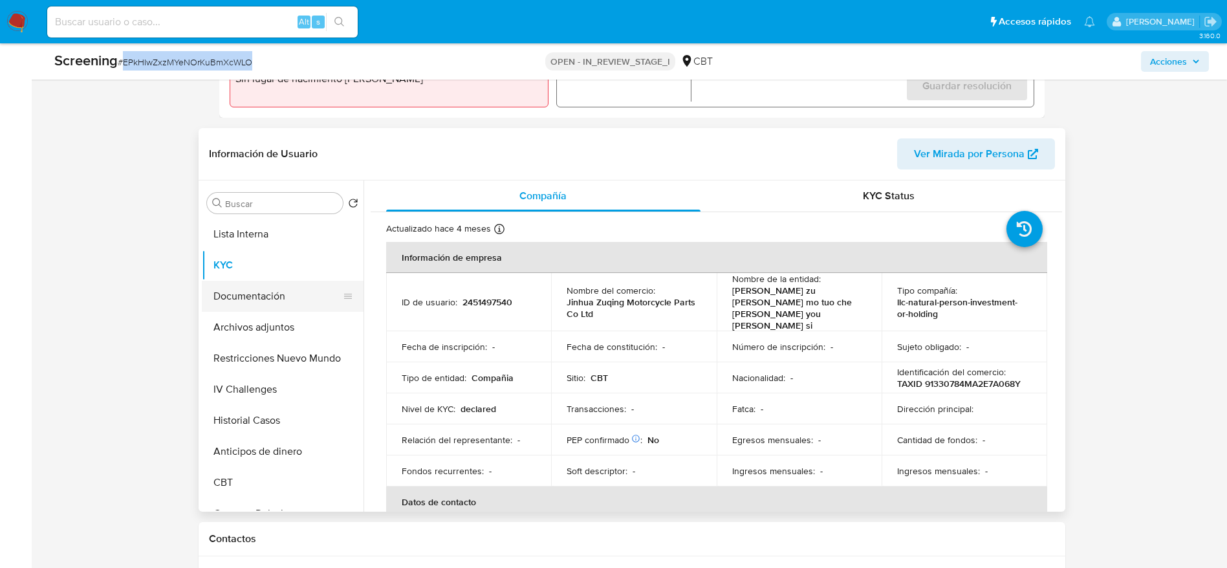
scroll to position [485, 0]
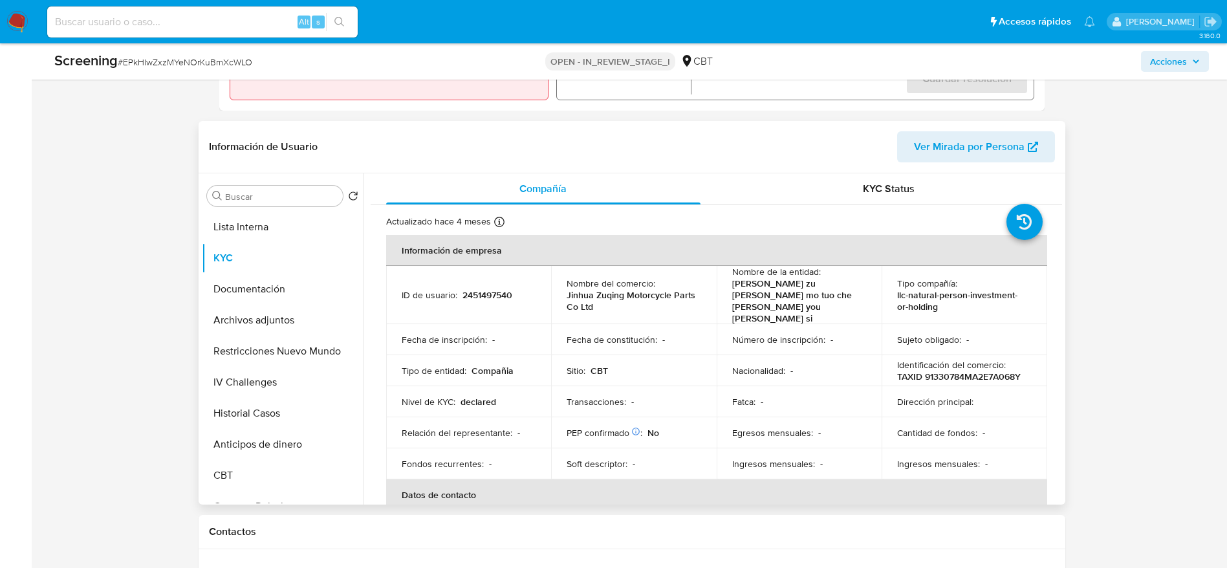
click at [477, 291] on td "ID de usuario : 2451497540" at bounding box center [469, 295] width 166 height 58
click at [478, 290] on td "ID de usuario : 2451497540" at bounding box center [469, 295] width 166 height 58
click at [475, 289] on p "2451497540" at bounding box center [488, 295] width 50 height 12
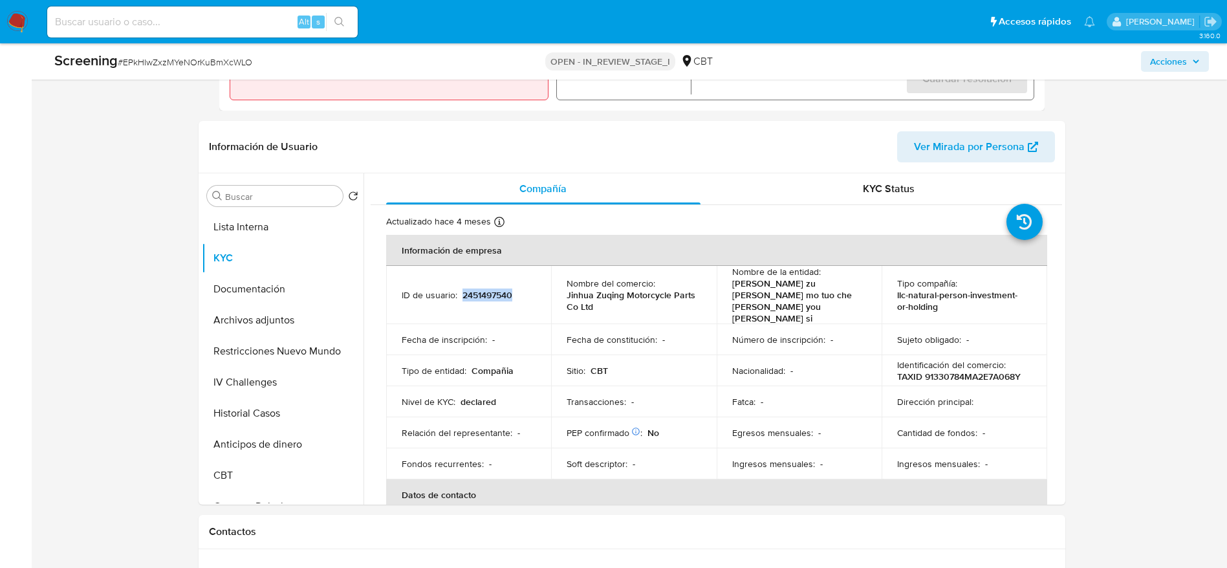
copy p "2451497540"
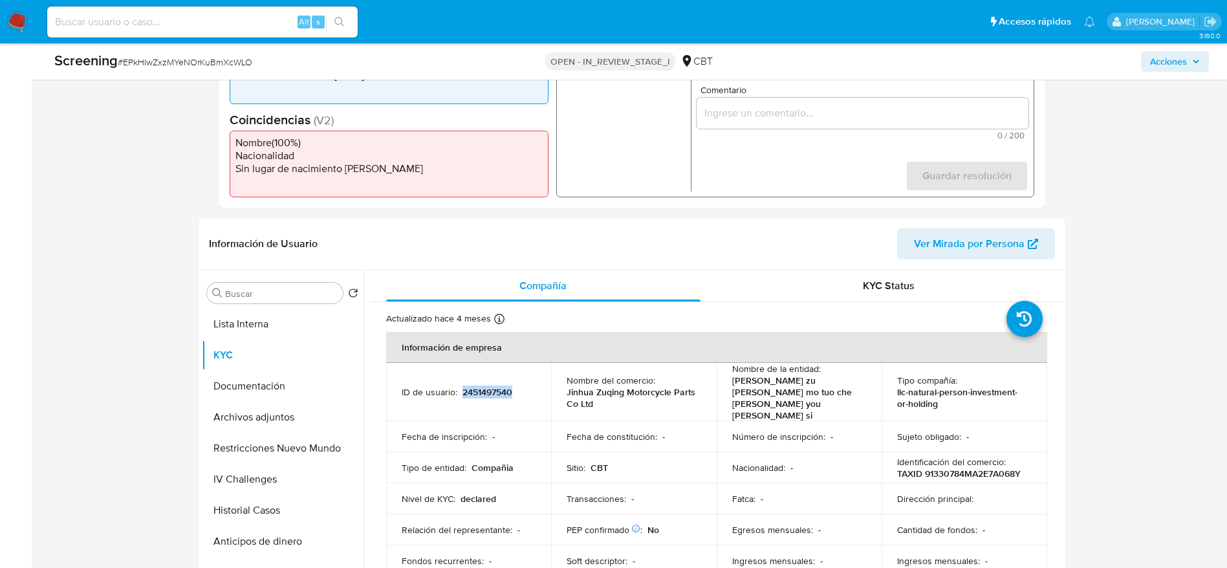
scroll to position [194, 0]
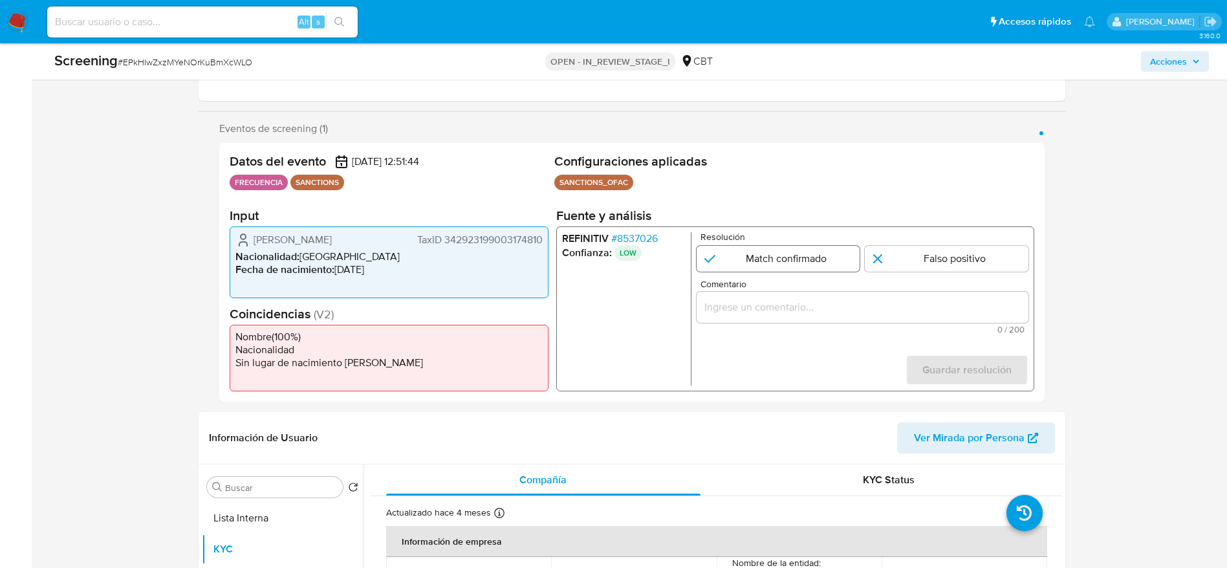
click at [860, 259] on input "1 de 1" at bounding box center [778, 259] width 164 height 26
radio input "true"
click at [871, 257] on input "1 de 1" at bounding box center [947, 259] width 164 height 26
radio input "true"
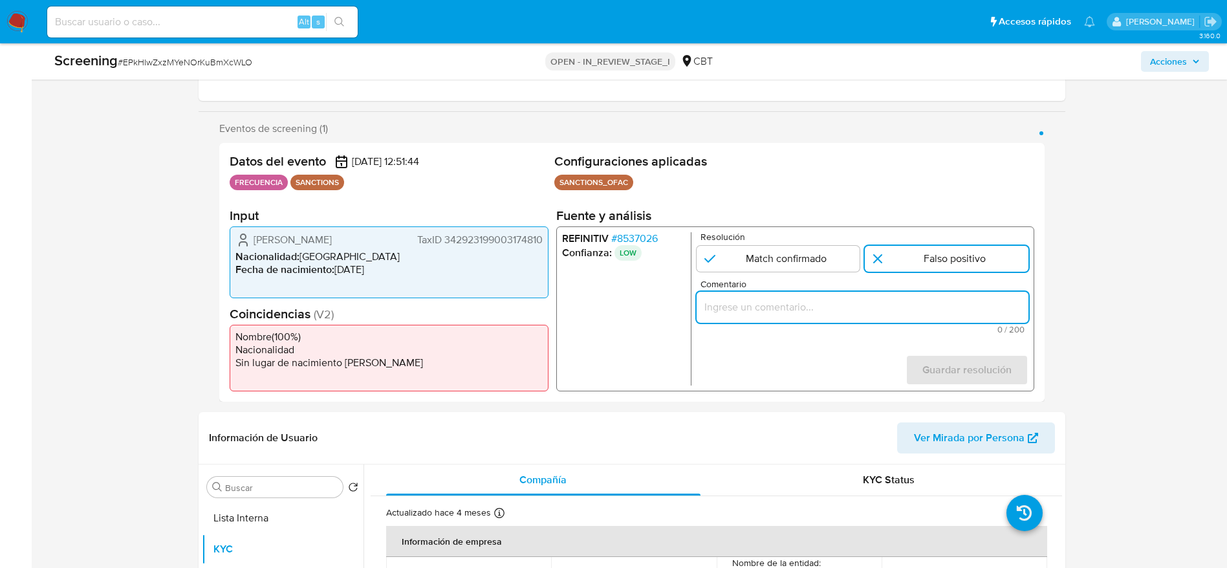
click at [871, 306] on input "Comentario" at bounding box center [862, 307] width 332 height 17
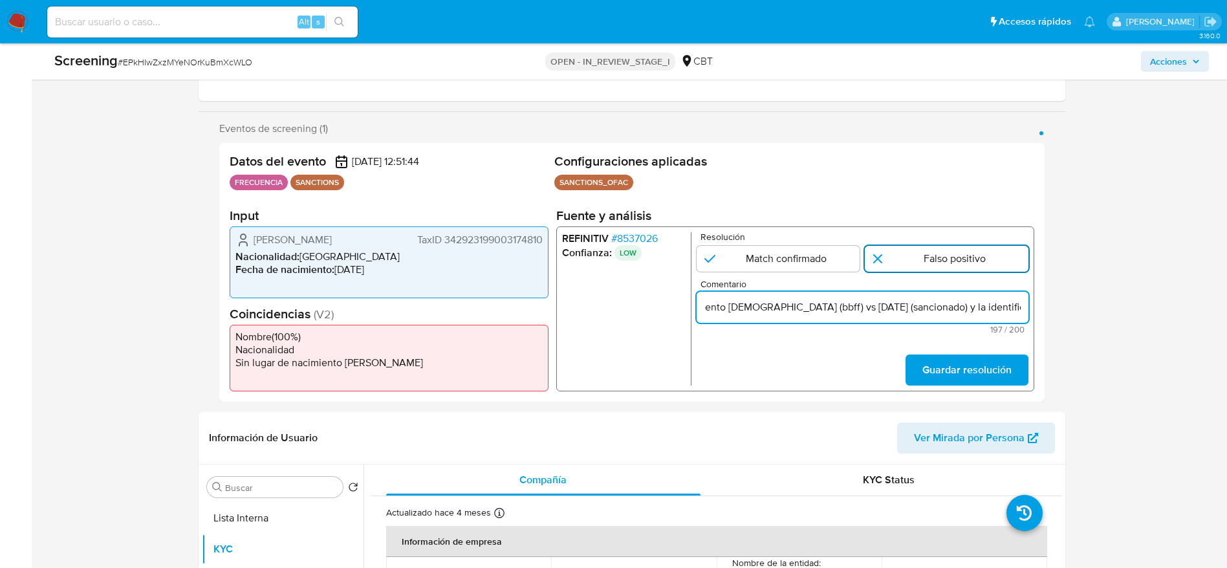
scroll to position [0, 567]
type input "Compara al beneficiario final con Sancionado en listas. Sin relación, se desest…"
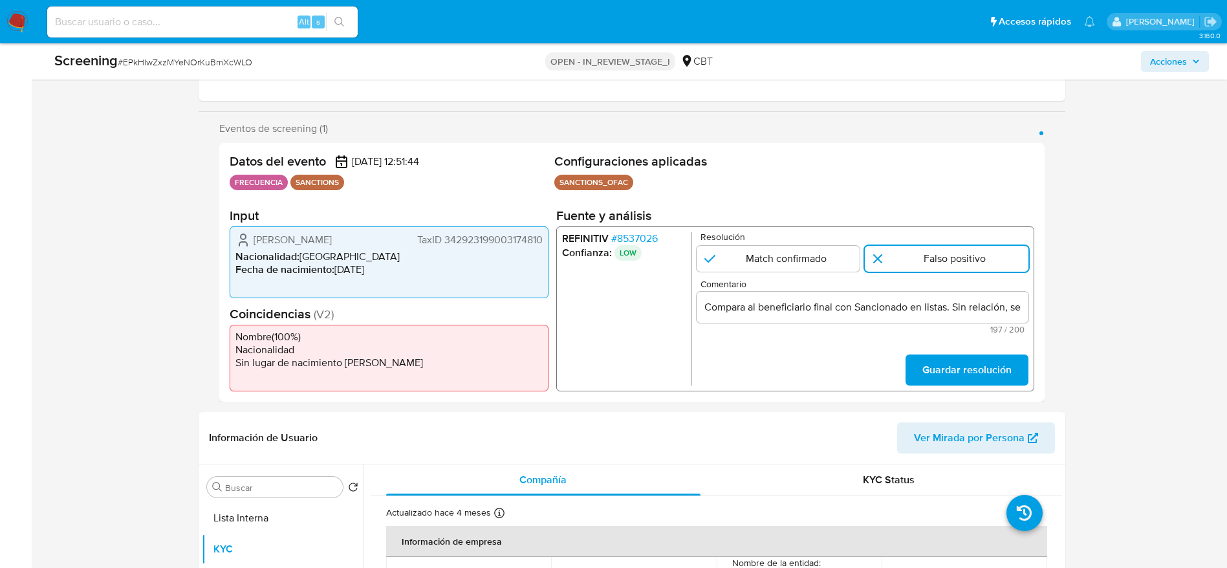
drag, startPoint x: 978, startPoint y: 362, endPoint x: 937, endPoint y: 80, distance: 284.3
click at [978, 364] on span "Guardar resolución" at bounding box center [966, 370] width 89 height 28
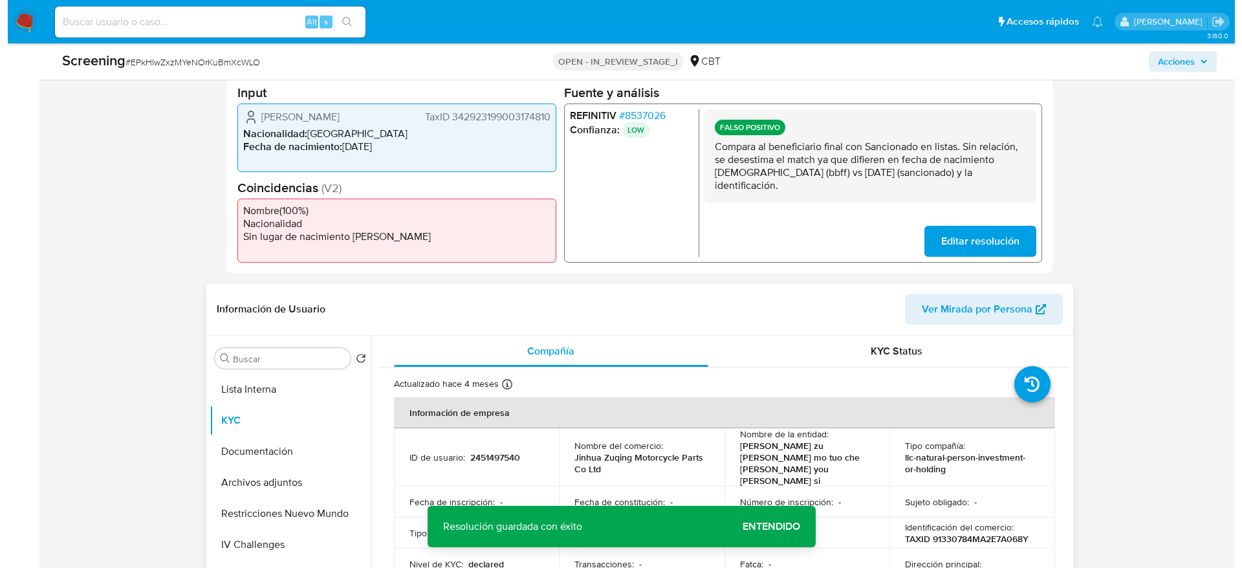
scroll to position [388, 0]
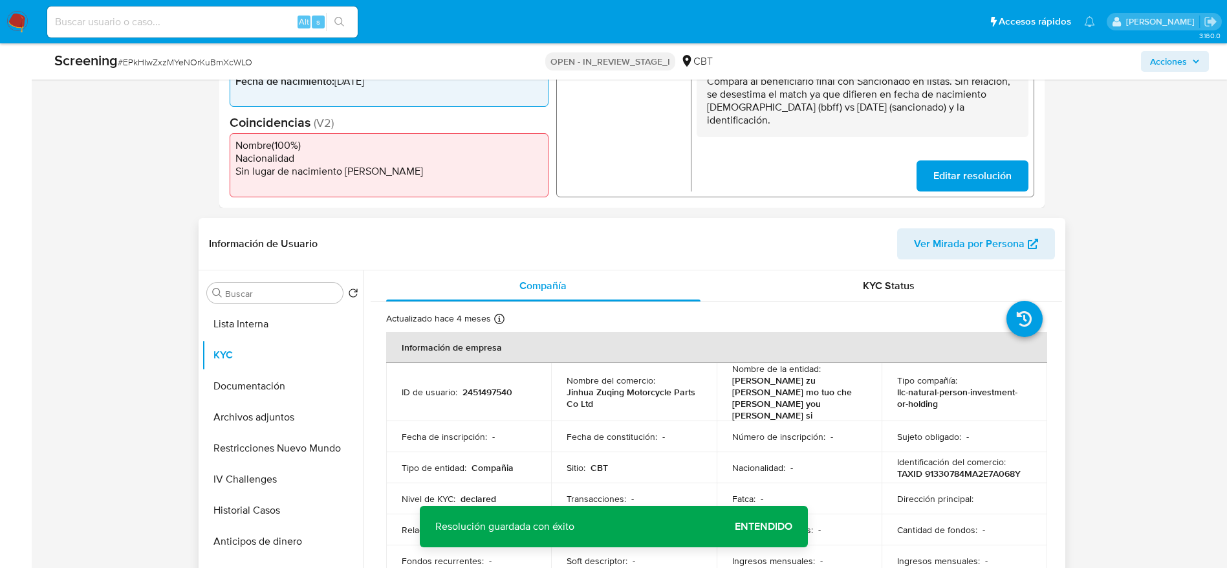
click at [232, 305] on div "Buscar Volver al orden por defecto Lista Interna KYC Documentación Archivos adj…" at bounding box center [283, 436] width 162 height 329
click at [302, 327] on button "Lista Interna" at bounding box center [277, 324] width 151 height 31
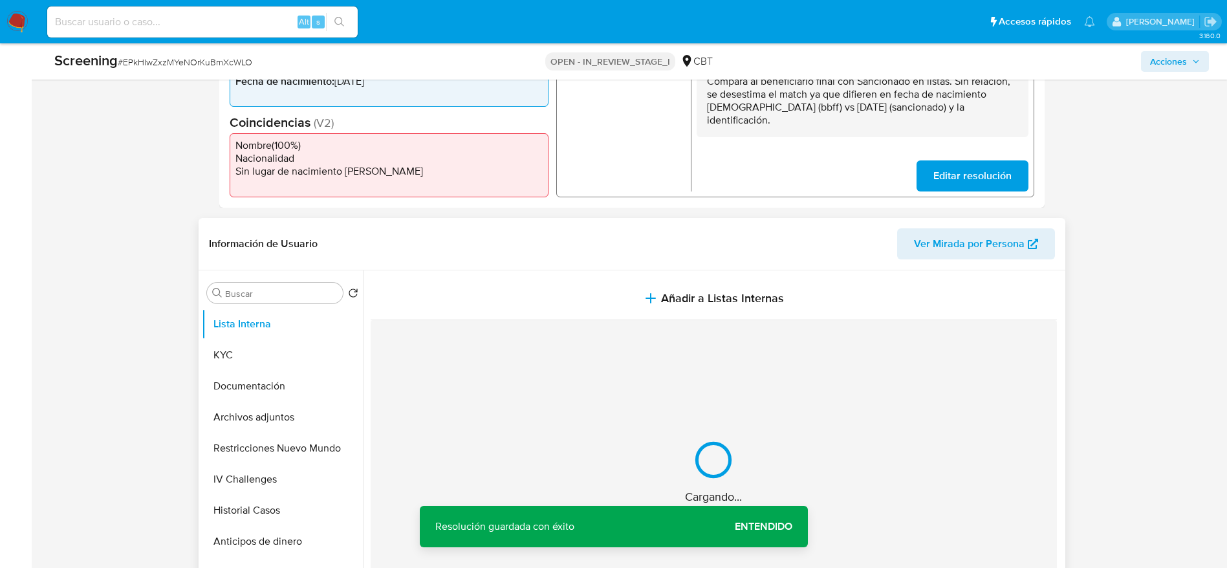
click at [503, 256] on header "Información de Usuario Ver Mirada por Persona" at bounding box center [632, 243] width 846 height 31
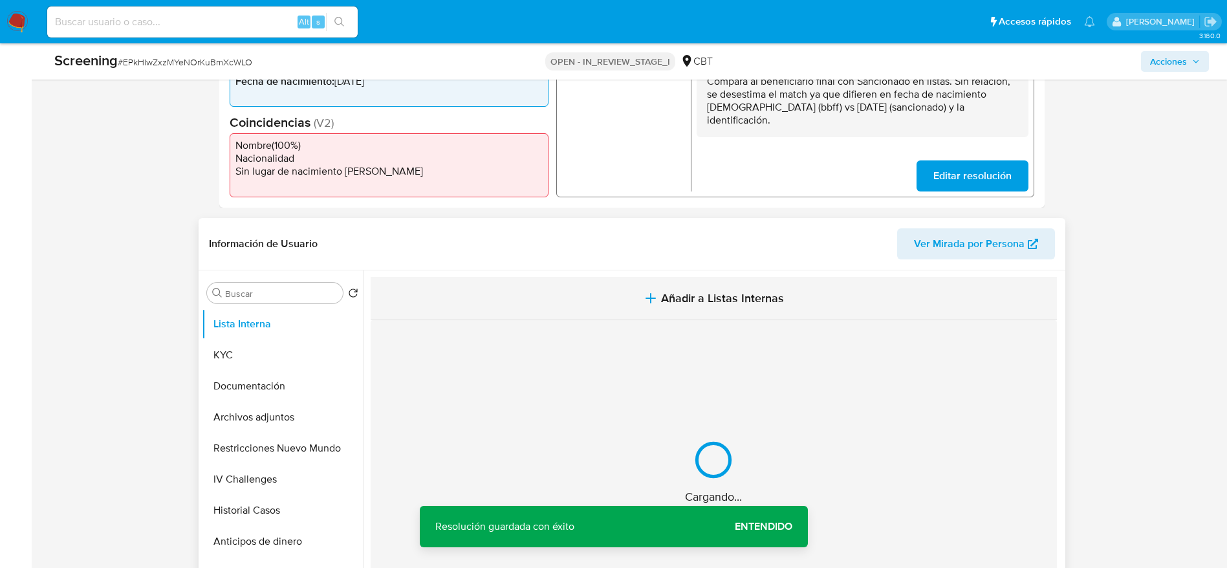
click at [579, 294] on button "Añadir a Listas Internas" at bounding box center [714, 298] width 686 height 43
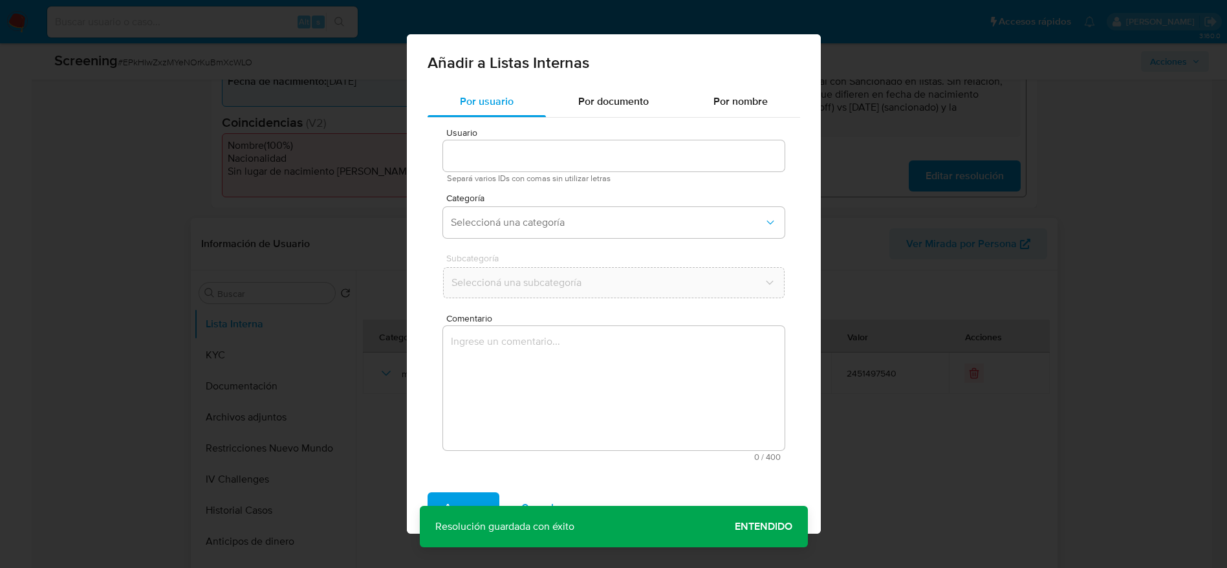
type input "2451497540"
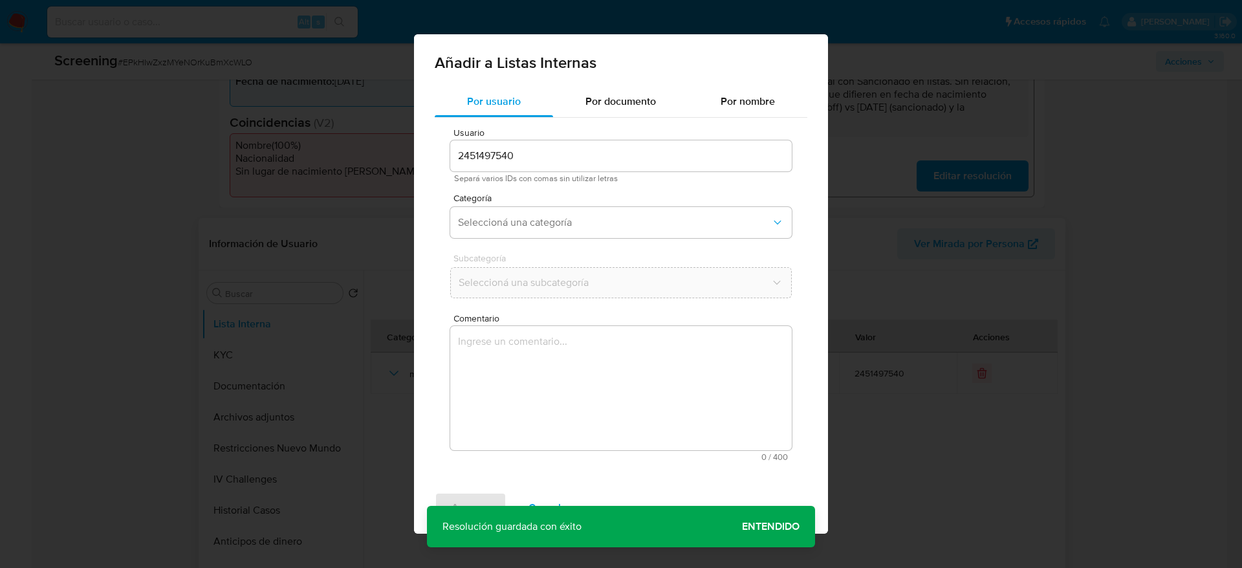
click at [571, 400] on textarea "Comentario" at bounding box center [621, 388] width 342 height 124
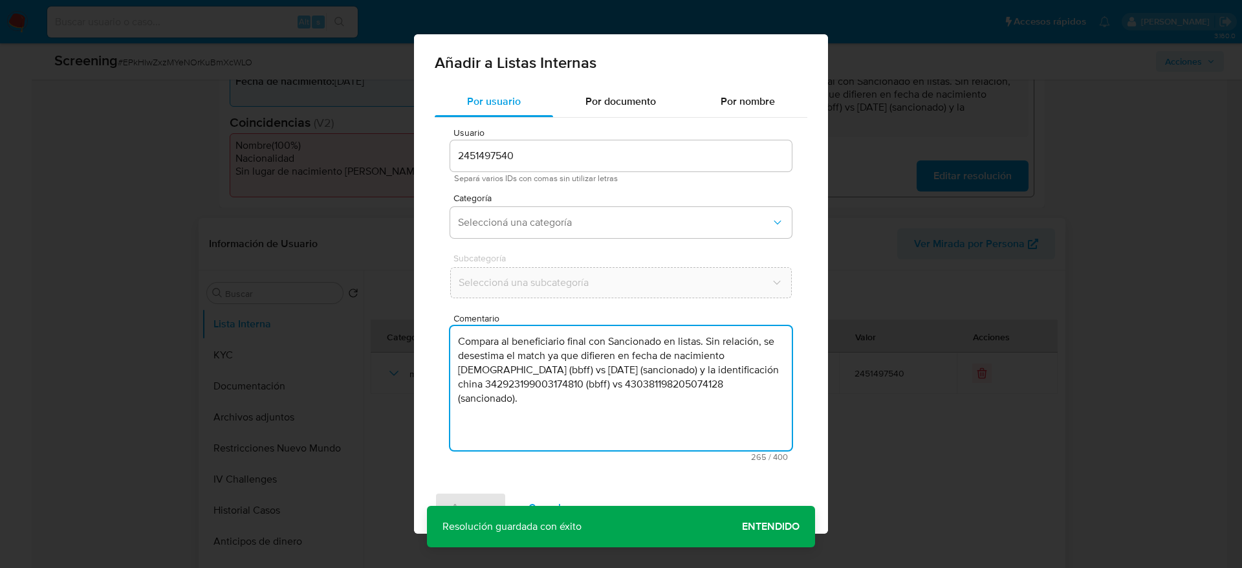
type textarea "Compara al beneficiario final con Sancionado en listas. Sin relación, se desest…"
click at [538, 239] on div "Categoría Seleccioná una categoría" at bounding box center [621, 218] width 342 height 50
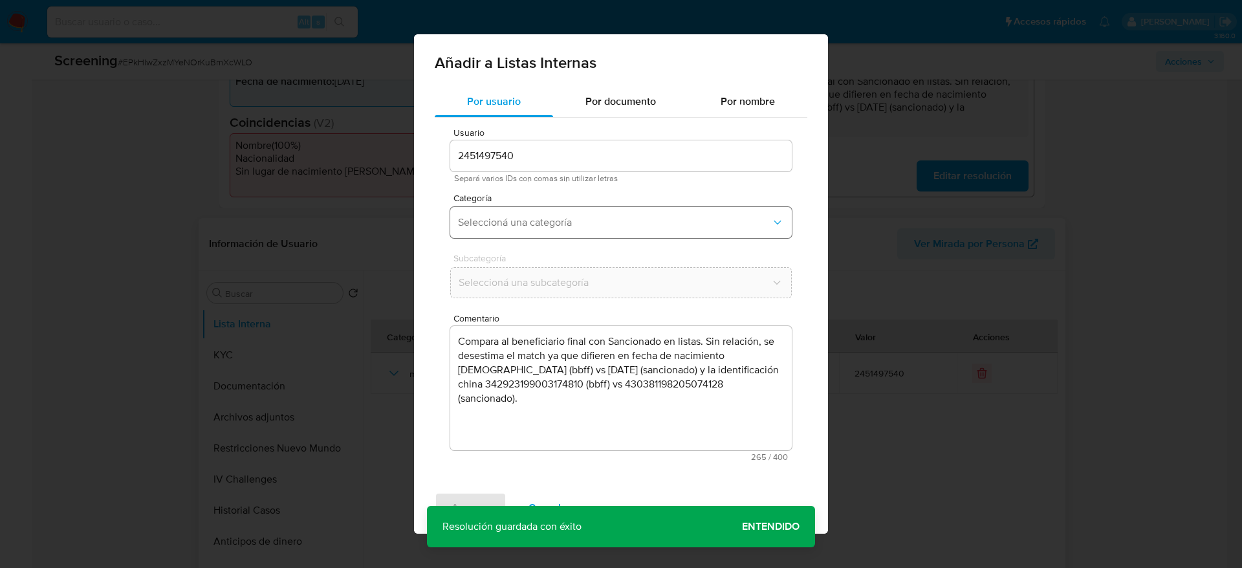
click at [549, 232] on button "Seleccioná una categoría" at bounding box center [621, 222] width 342 height 31
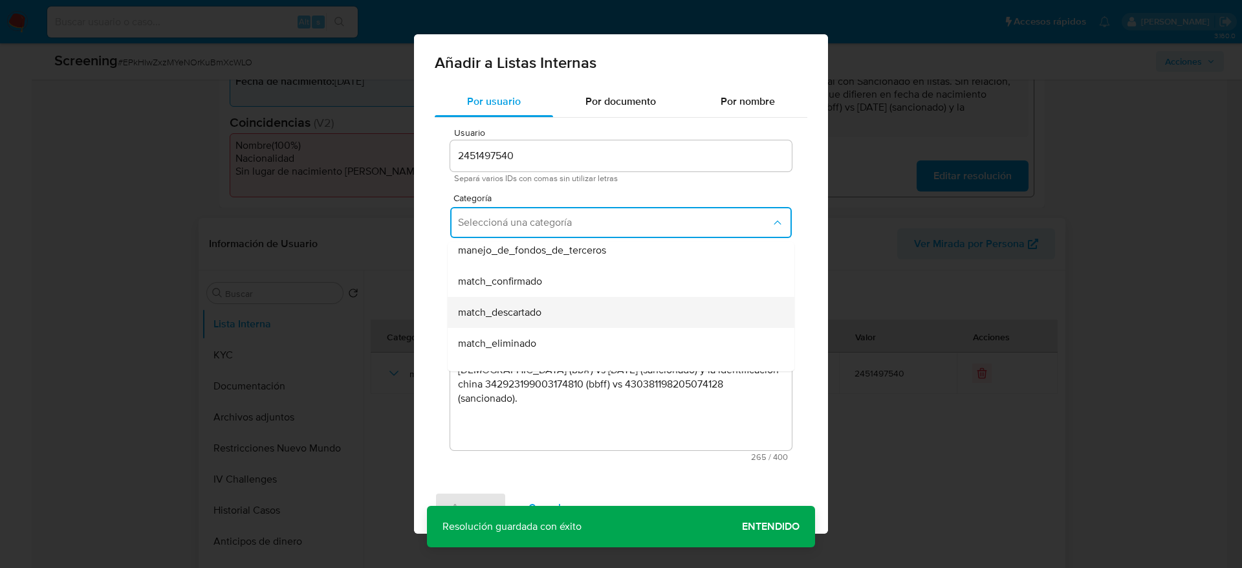
scroll to position [97, 0]
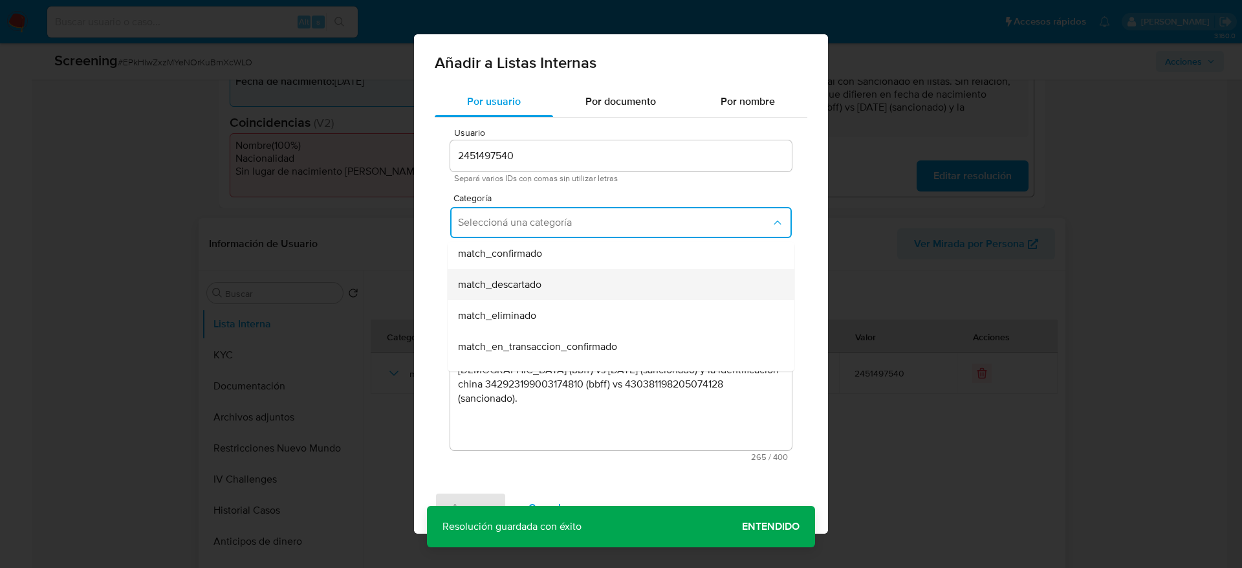
click at [540, 294] on div "match_descartado" at bounding box center [617, 284] width 318 height 31
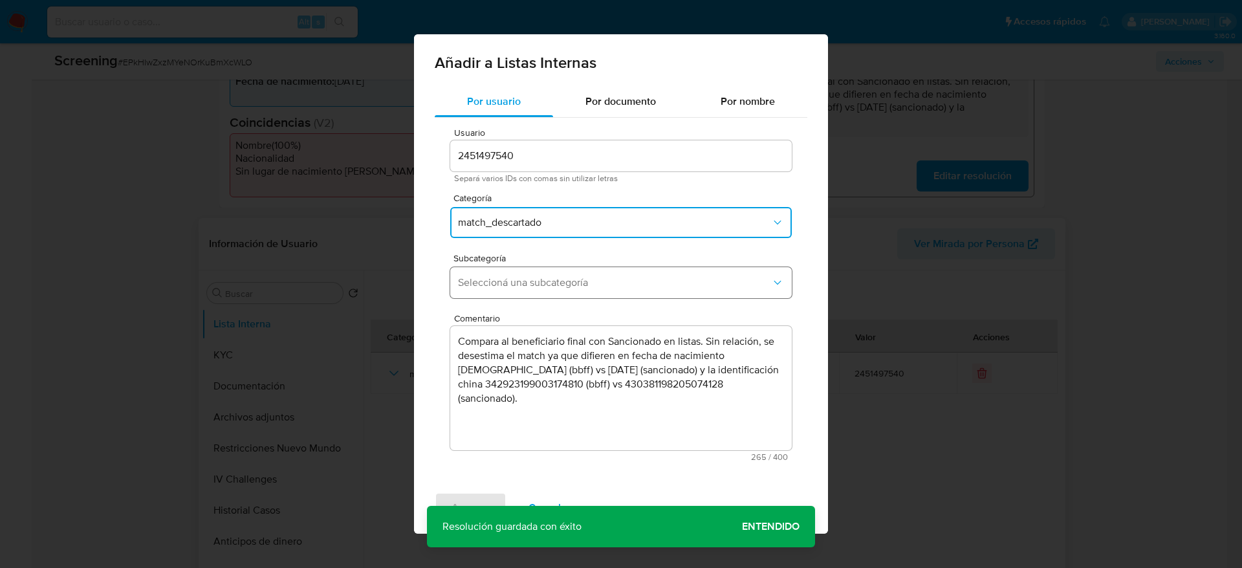
click at [540, 295] on button "Seleccioná una subcategoría" at bounding box center [621, 282] width 342 height 31
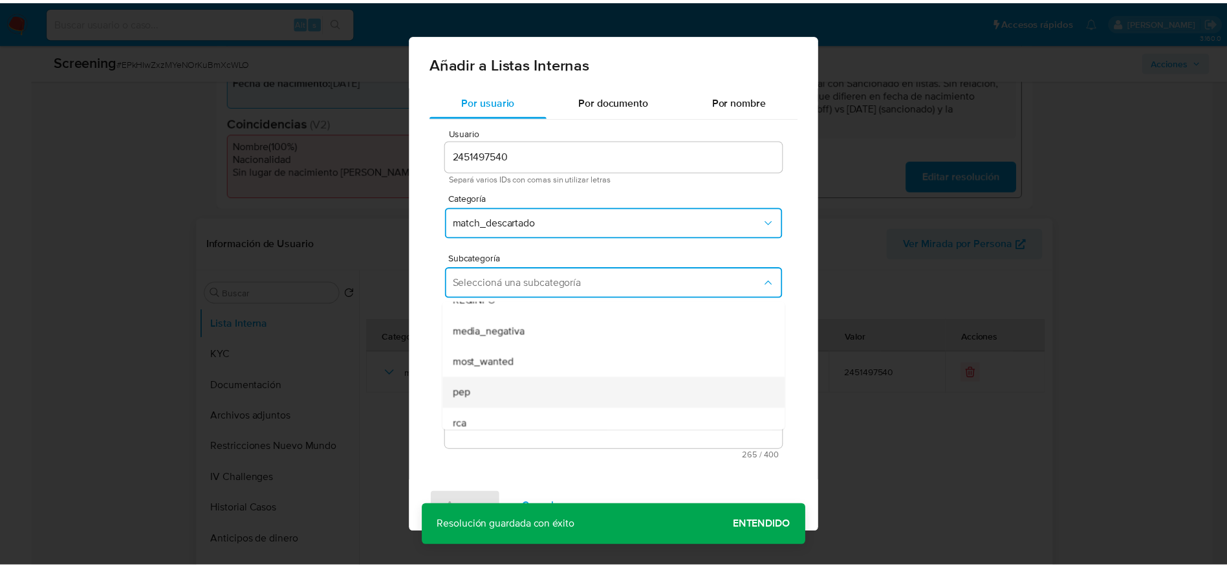
scroll to position [88, 0]
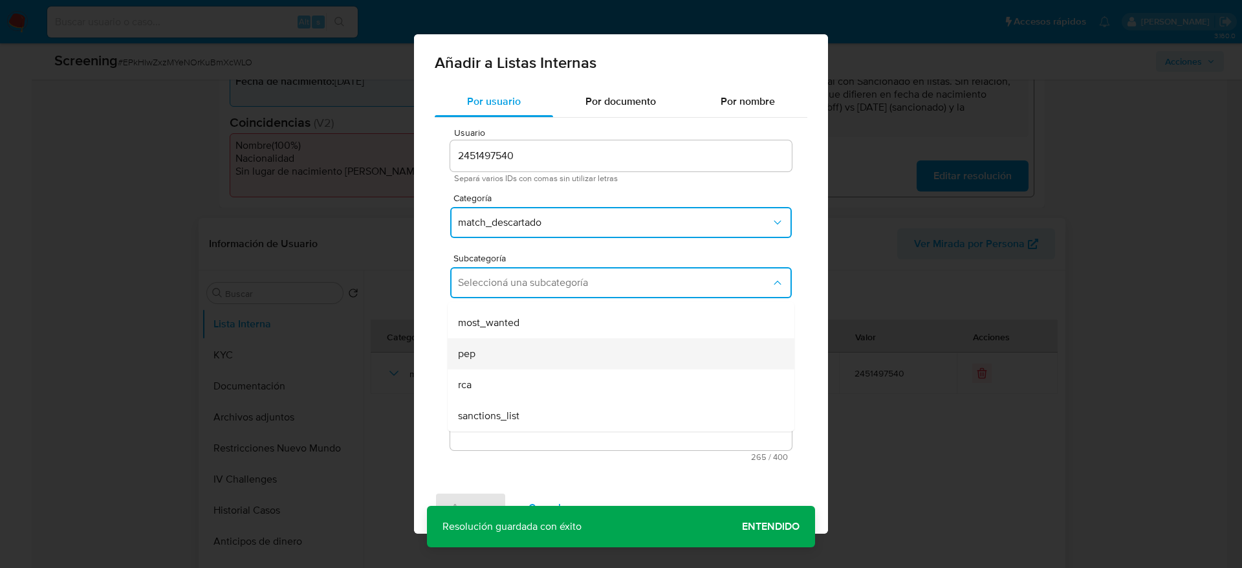
click at [527, 408] on div "sanctions_list" at bounding box center [617, 415] width 318 height 31
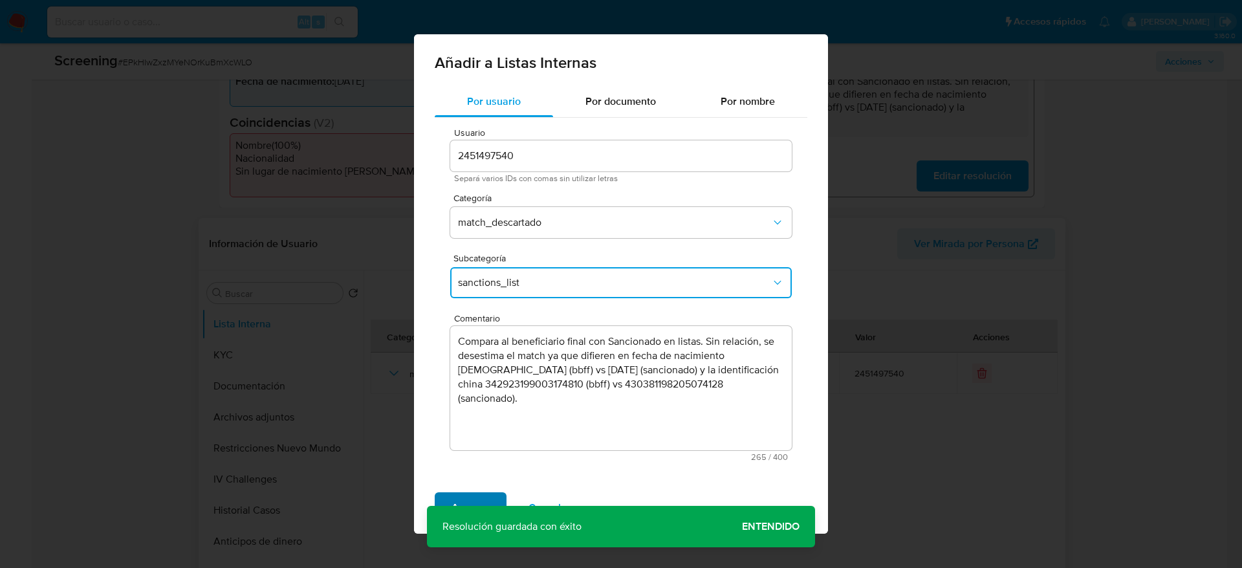
drag, startPoint x: 475, startPoint y: 514, endPoint x: 464, endPoint y: 503, distance: 15.6
click at [464, 503] on span "Agregar" at bounding box center [471, 508] width 38 height 28
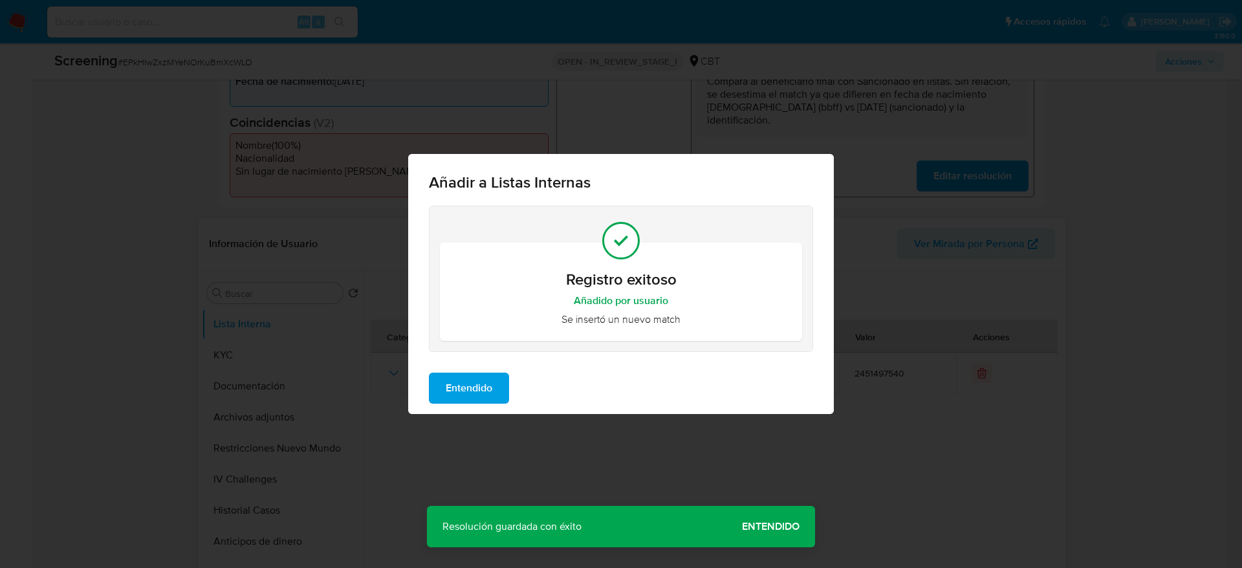
click at [472, 390] on span "Entendido" at bounding box center [469, 388] width 47 height 28
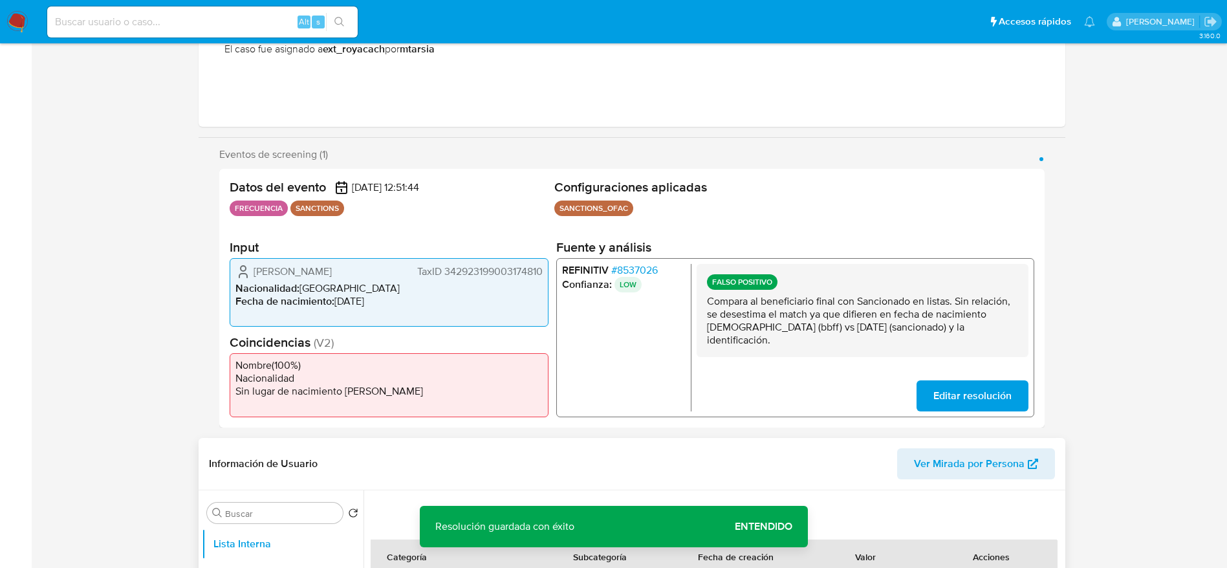
scroll to position [0, 0]
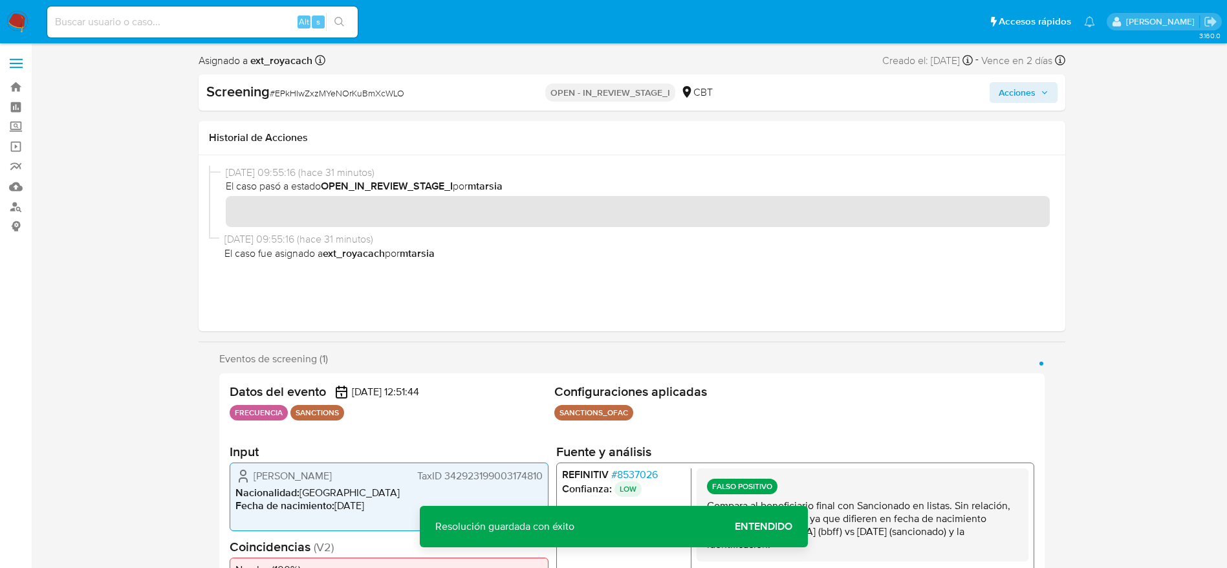
click at [1032, 87] on span "Acciones" at bounding box center [1017, 92] width 37 height 21
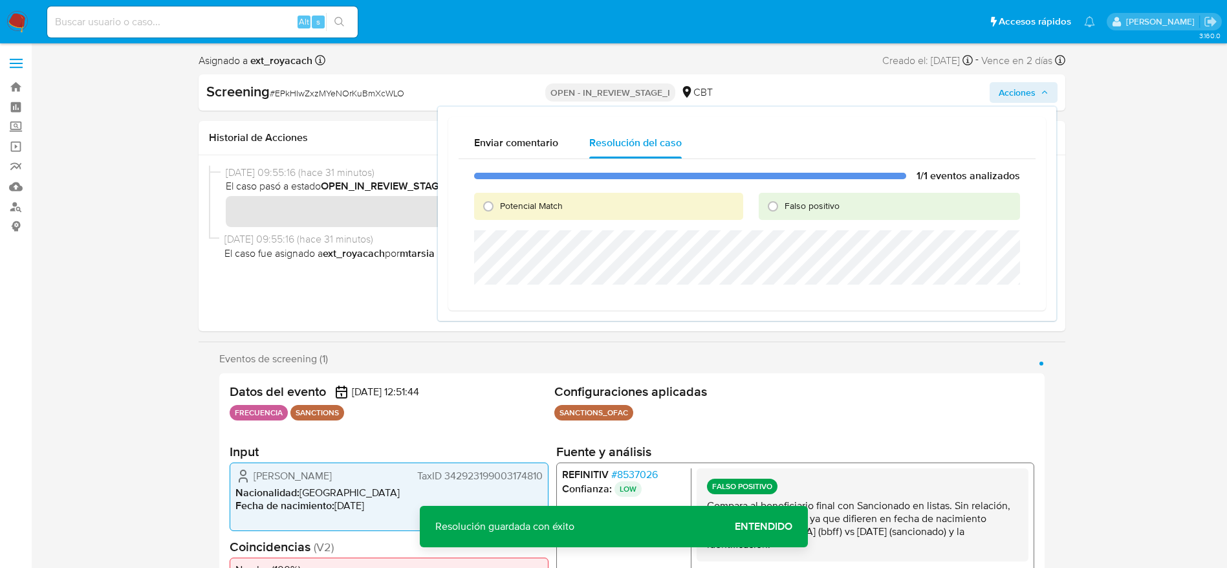
click at [816, 208] on span "Falso positivo" at bounding box center [812, 205] width 55 height 13
click at [783, 208] on input "Falso positivo" at bounding box center [773, 206] width 21 height 21
radio input "true"
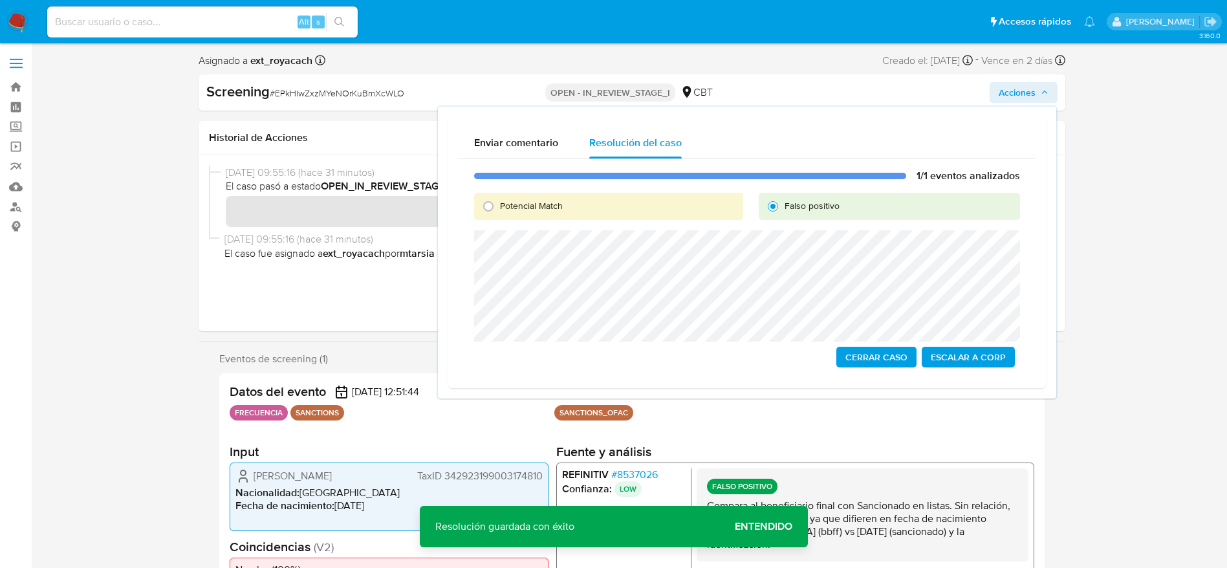
click at [880, 351] on span "Cerrar Caso" at bounding box center [876, 357] width 62 height 18
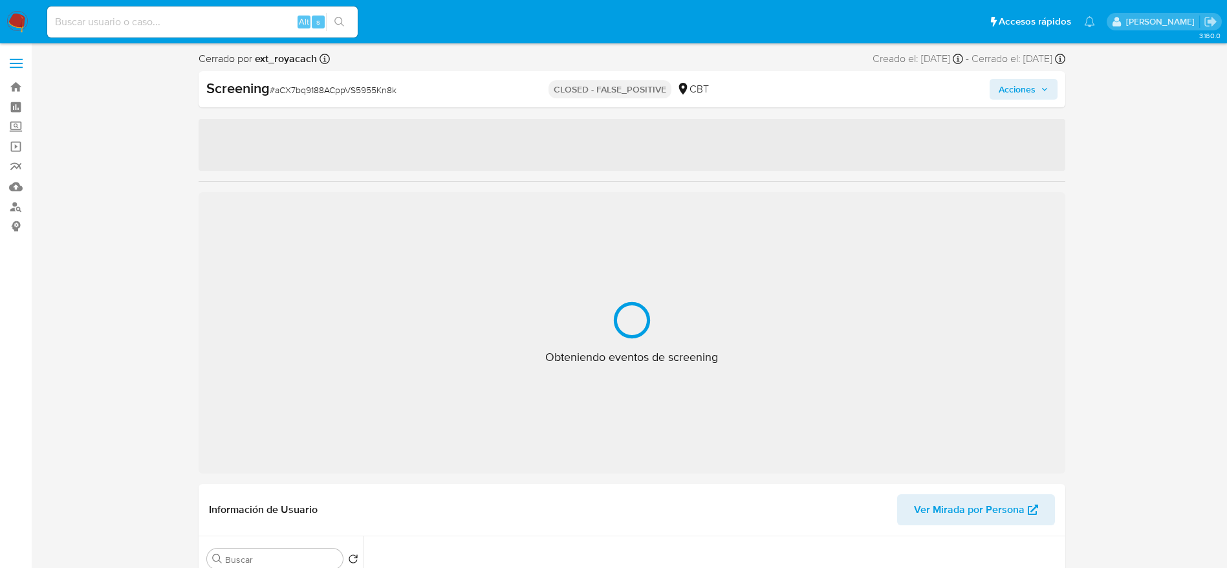
select select "10"
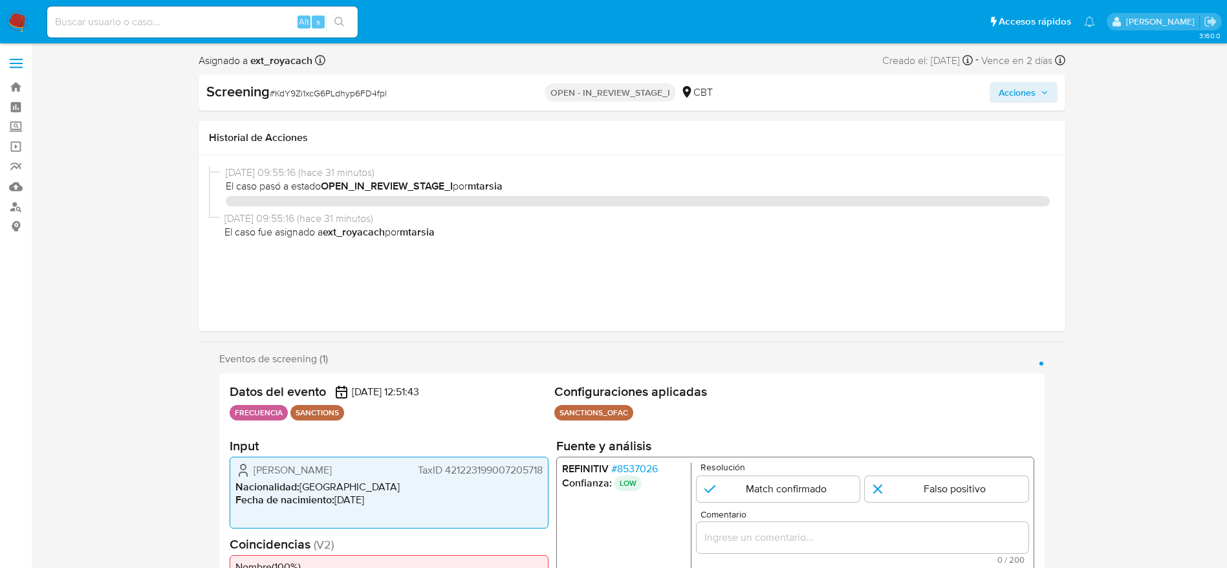
select select "10"
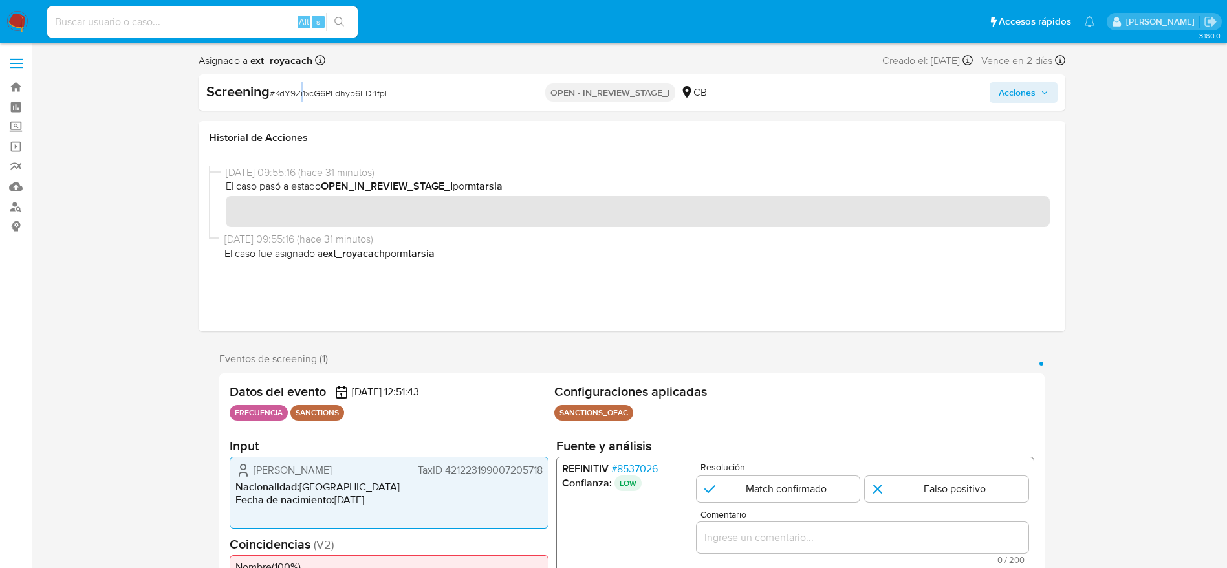
click at [303, 93] on span "# KdY9Zi1xcG6PLdhyp6FD4fpl" at bounding box center [328, 93] width 117 height 13
drag, startPoint x: 303, startPoint y: 93, endPoint x: 326, endPoint y: 88, distance: 23.1
click at [306, 93] on span "# KdY9Zi1xcG6PLdhyp6FD4fpl" at bounding box center [328, 93] width 117 height 13
click at [313, 98] on span "# KdY9Zi1xcG6PLdhyp6FD4fpl" at bounding box center [328, 93] width 117 height 13
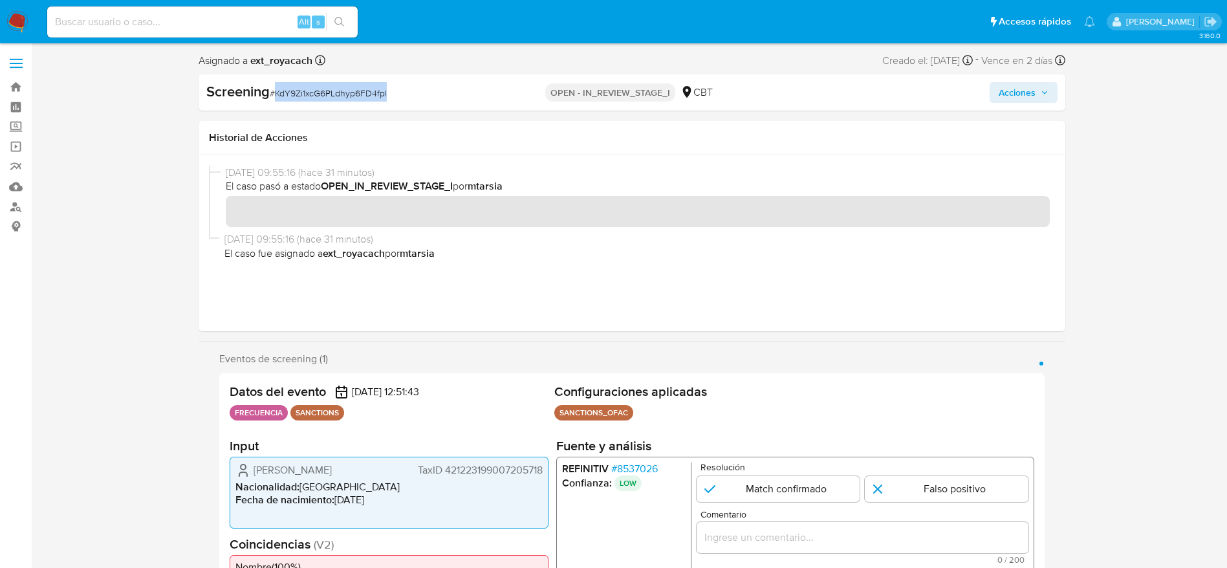
copy span "KdY9Zi1xcG6PLdhyp6FD4fpl"
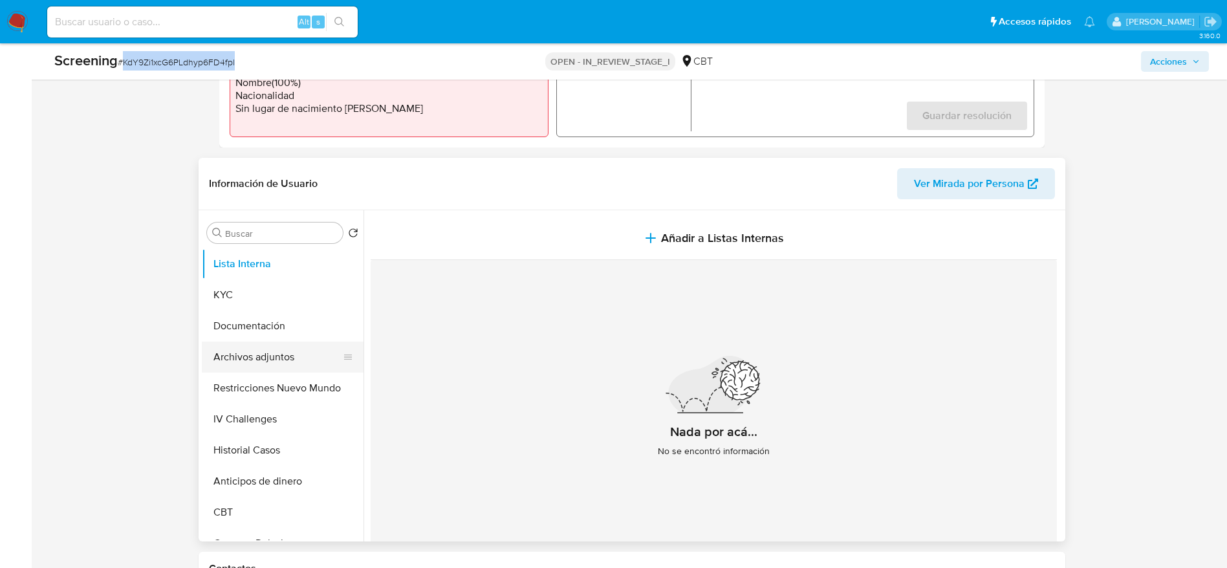
scroll to position [485, 0]
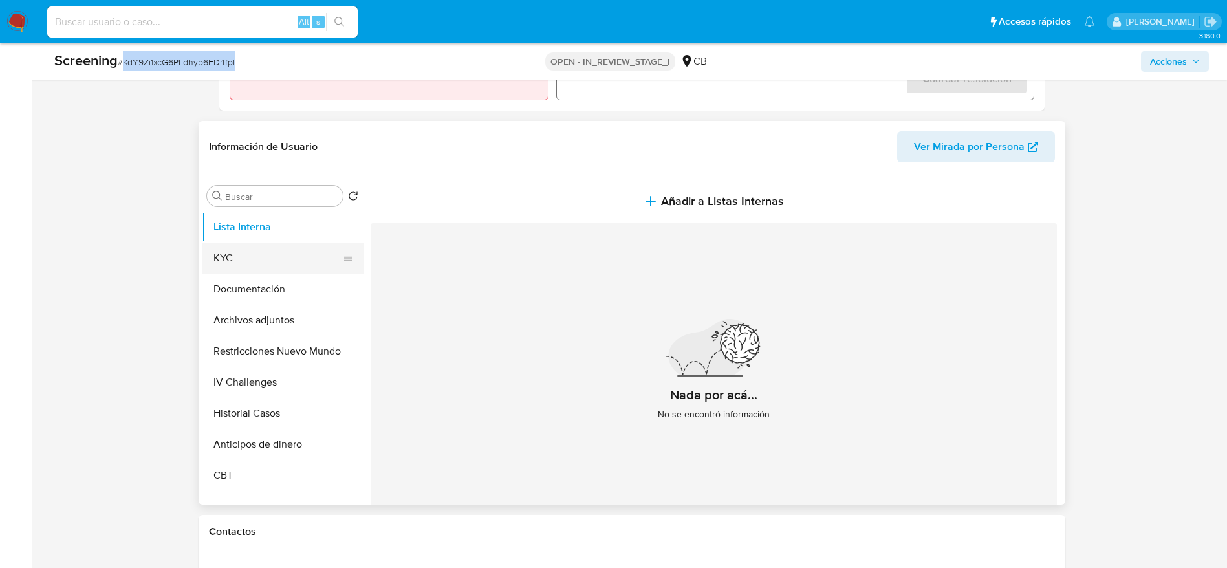
click at [206, 263] on button "KYC" at bounding box center [277, 258] width 151 height 31
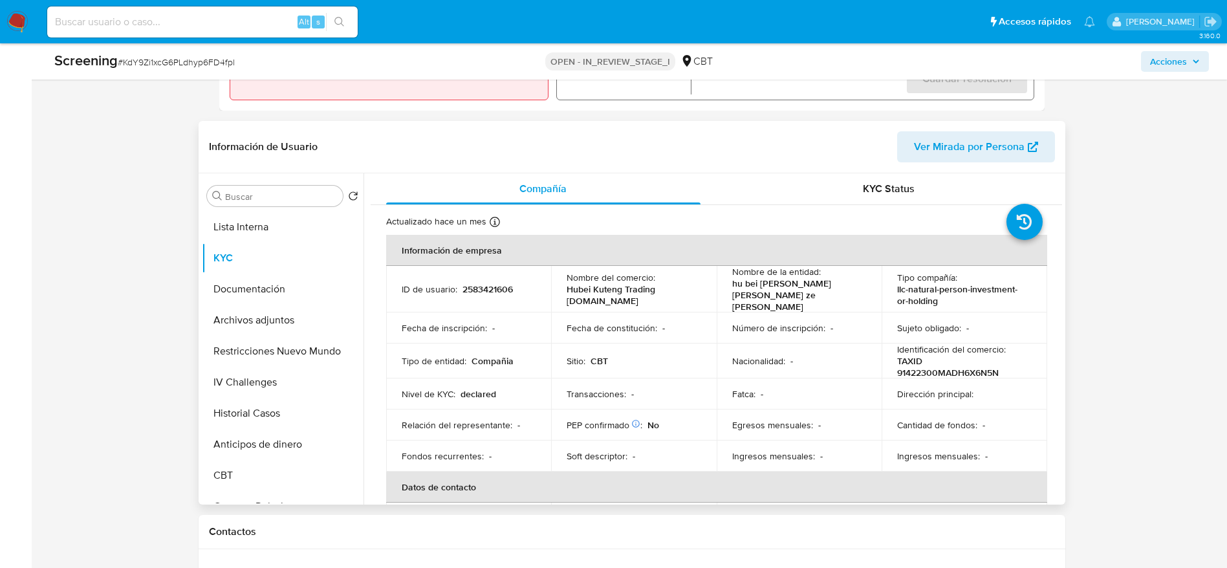
click at [504, 283] on p "2583421606" at bounding box center [488, 289] width 50 height 12
copy p "2583421606"
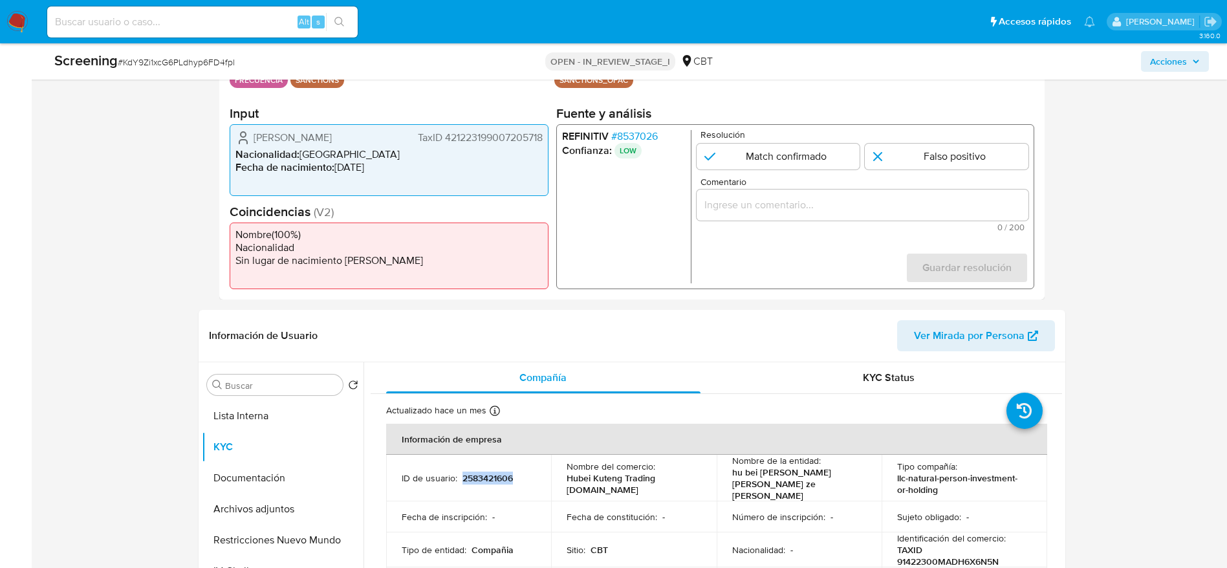
scroll to position [194, 0]
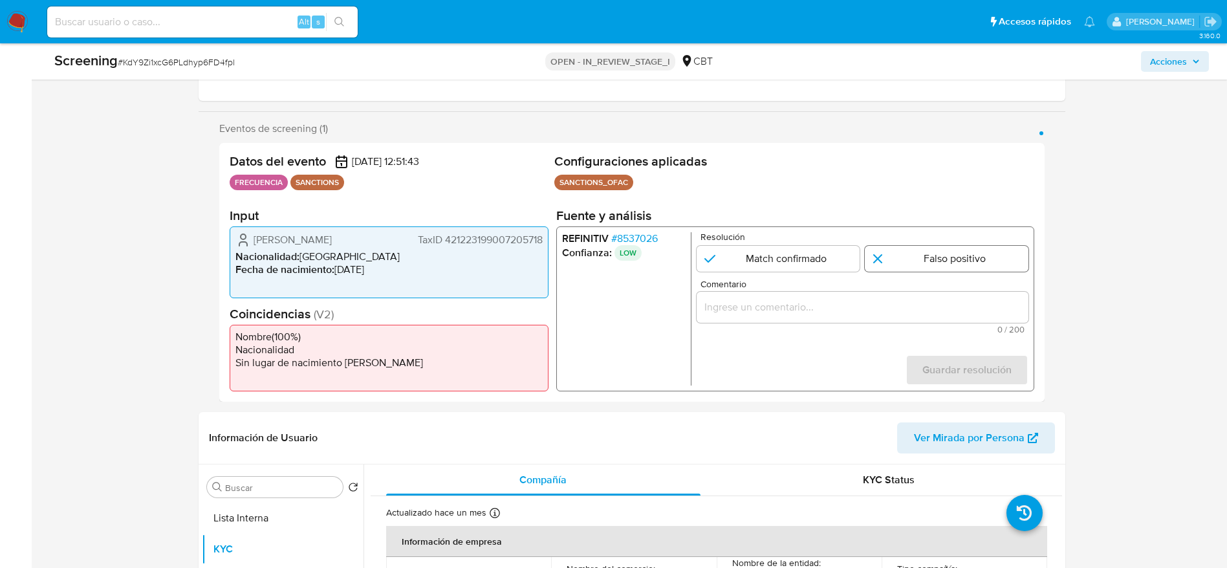
click at [899, 265] on input "1 de 1" at bounding box center [947, 259] width 164 height 26
radio input "true"
click at [893, 301] on input "Comentario" at bounding box center [862, 307] width 332 height 17
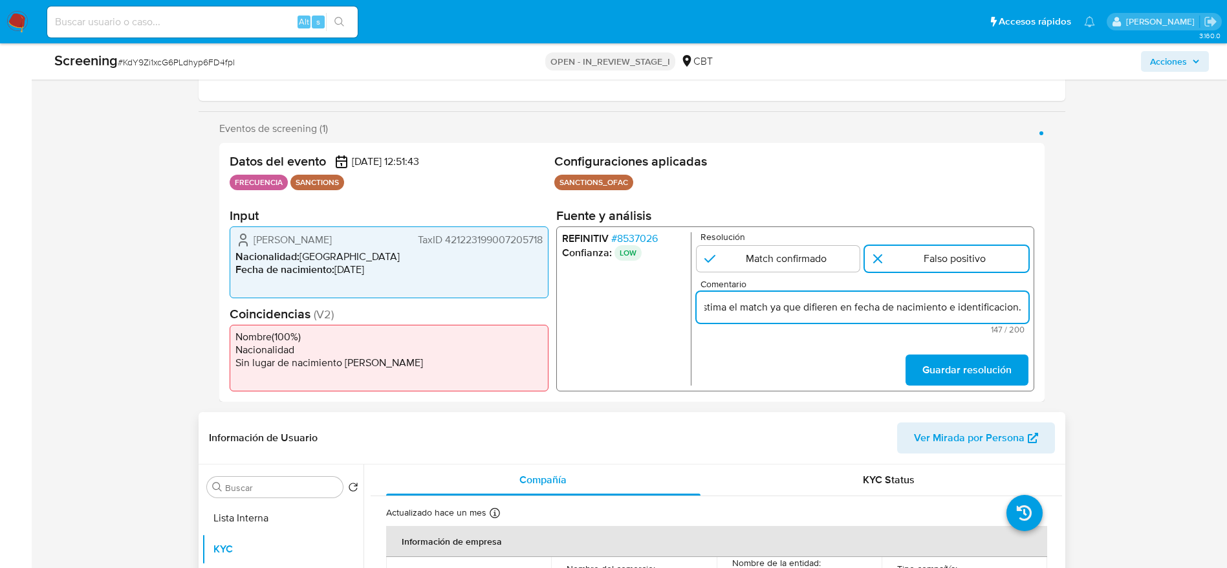
scroll to position [0, 345]
type input "Compara al beneficiario final con Sancionado en listas. Sin relación, se desest…"
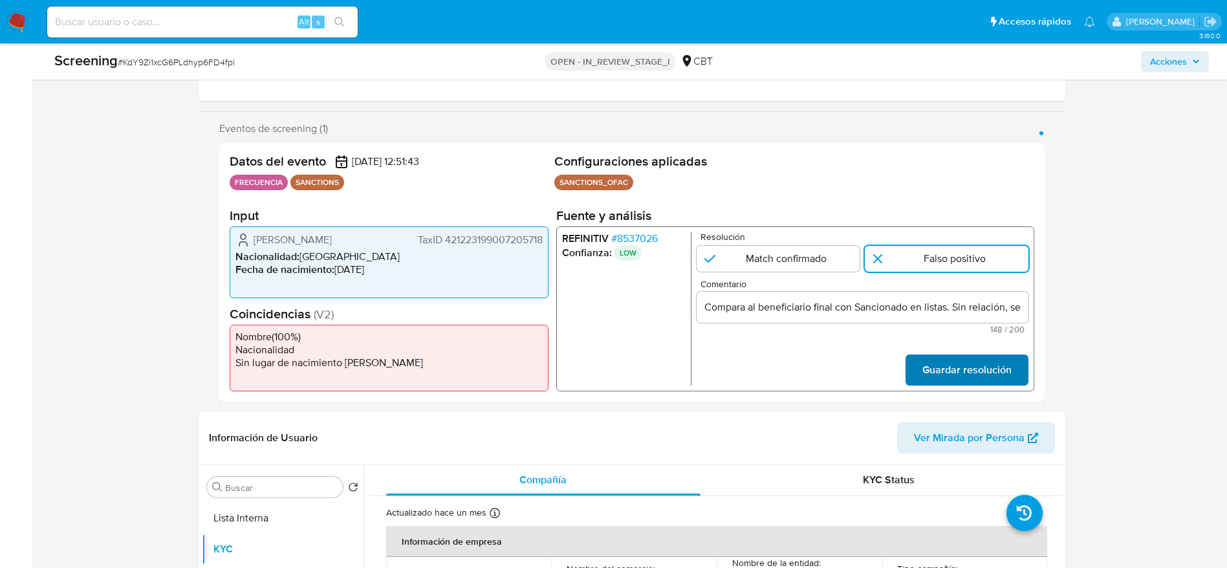
click at [951, 375] on span "Guardar resolución" at bounding box center [966, 370] width 89 height 28
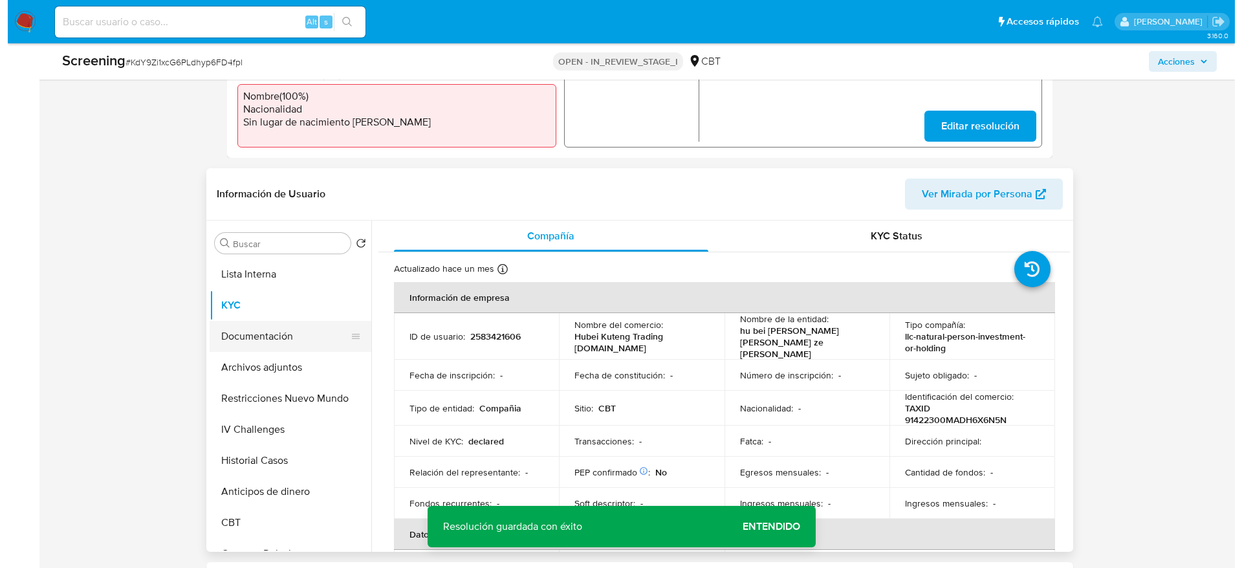
scroll to position [485, 0]
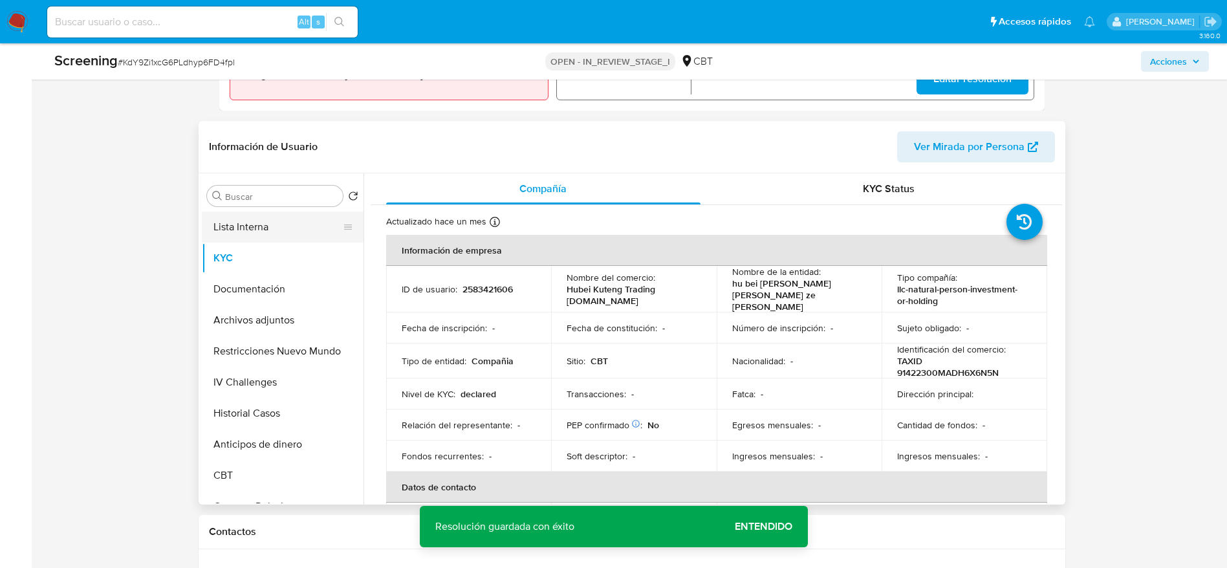
click at [294, 239] on button "Lista Interna" at bounding box center [277, 227] width 151 height 31
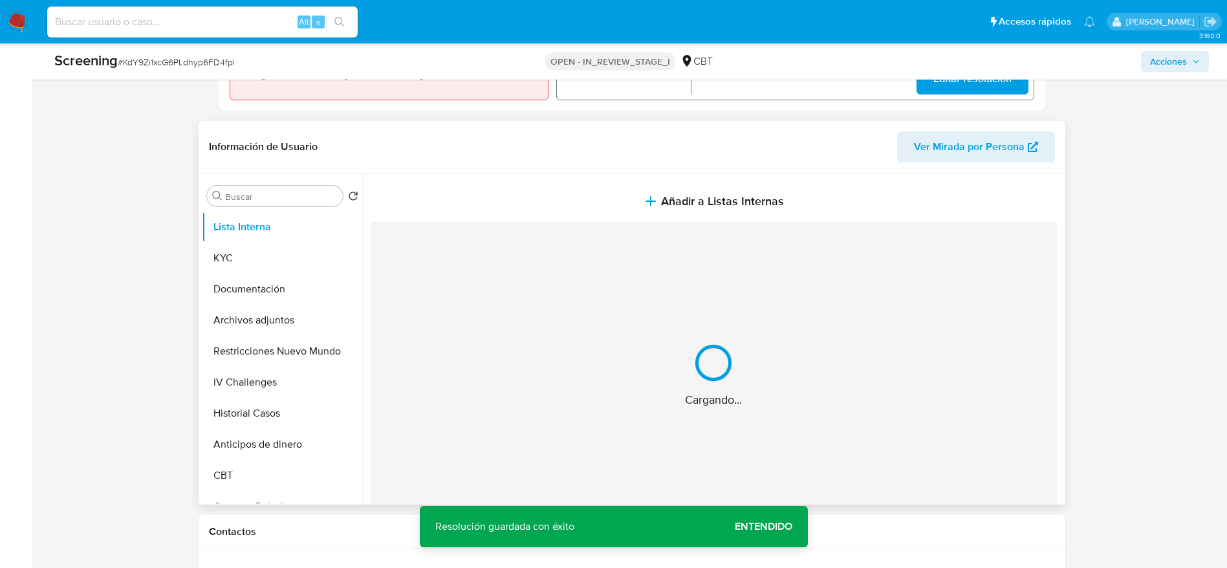
click at [601, 170] on div "Información de Usuario Ver Mirada por Persona" at bounding box center [632, 147] width 867 height 52
click at [604, 173] on section at bounding box center [717, 350] width 692 height 354
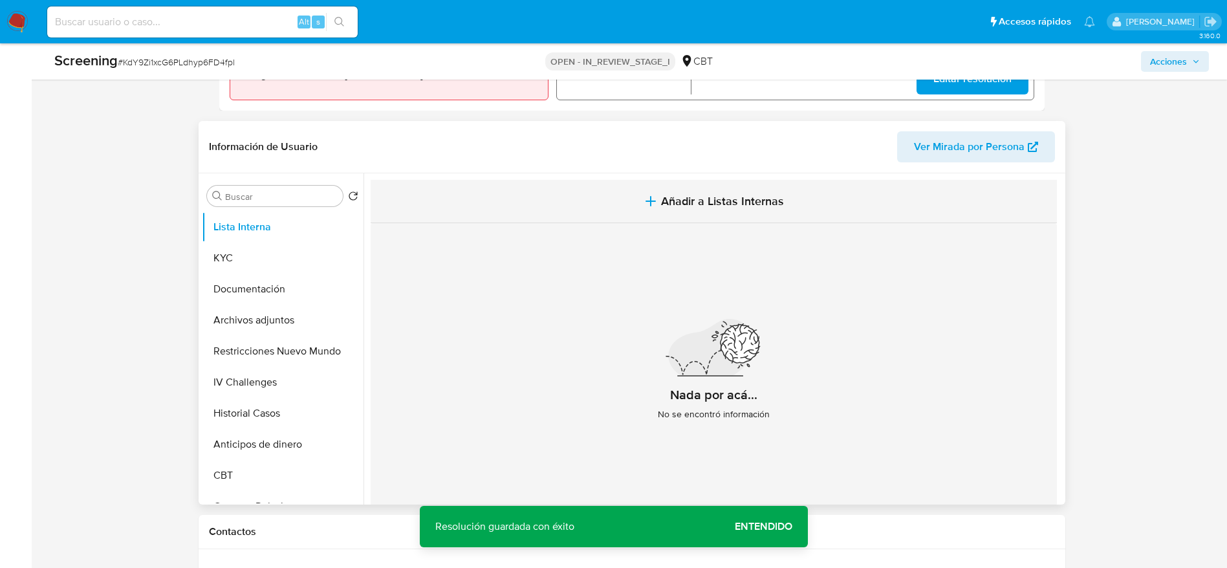
click at [622, 203] on button "Añadir a Listas Internas" at bounding box center [714, 201] width 686 height 43
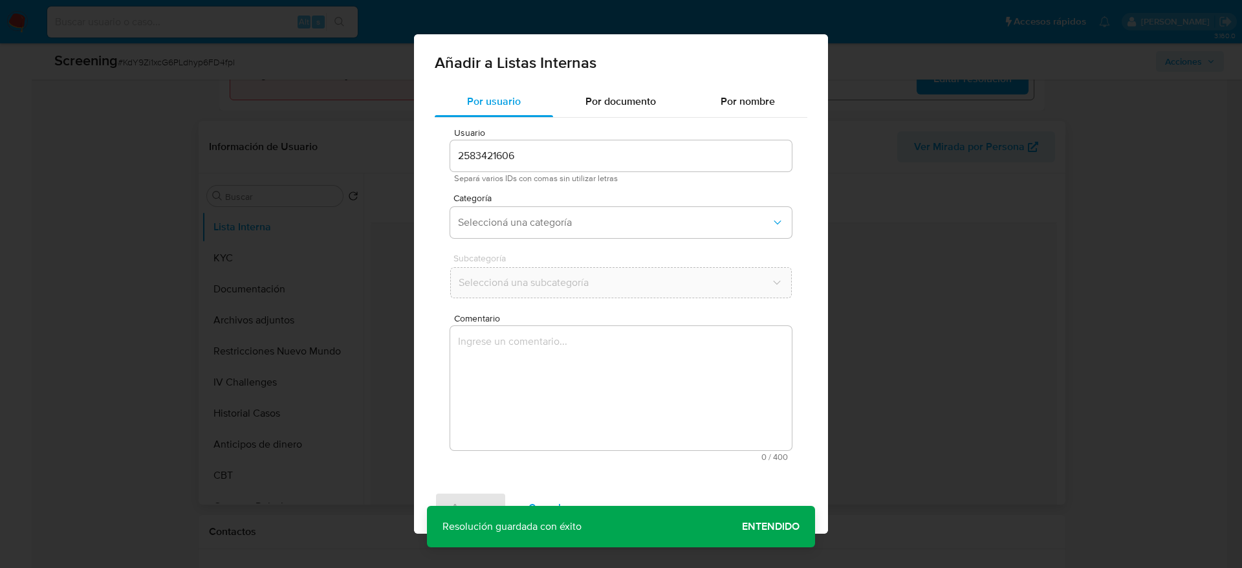
click at [578, 392] on textarea "Comentario" at bounding box center [621, 388] width 342 height 124
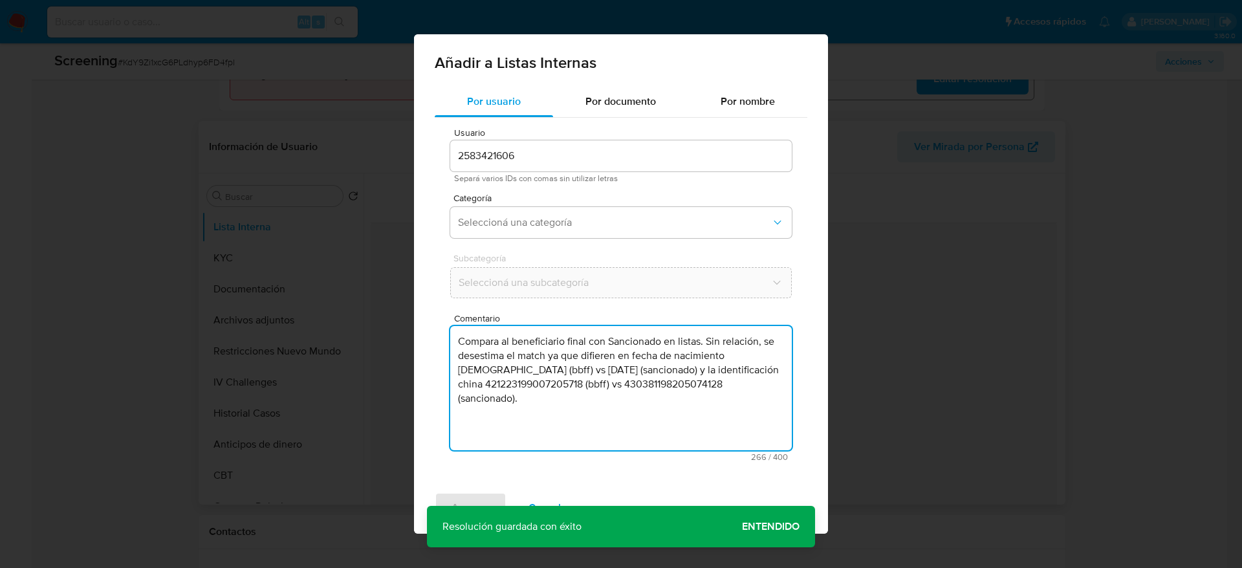
type textarea "Compara al beneficiario final con Sancionado en listas. Sin relación, se desest…"
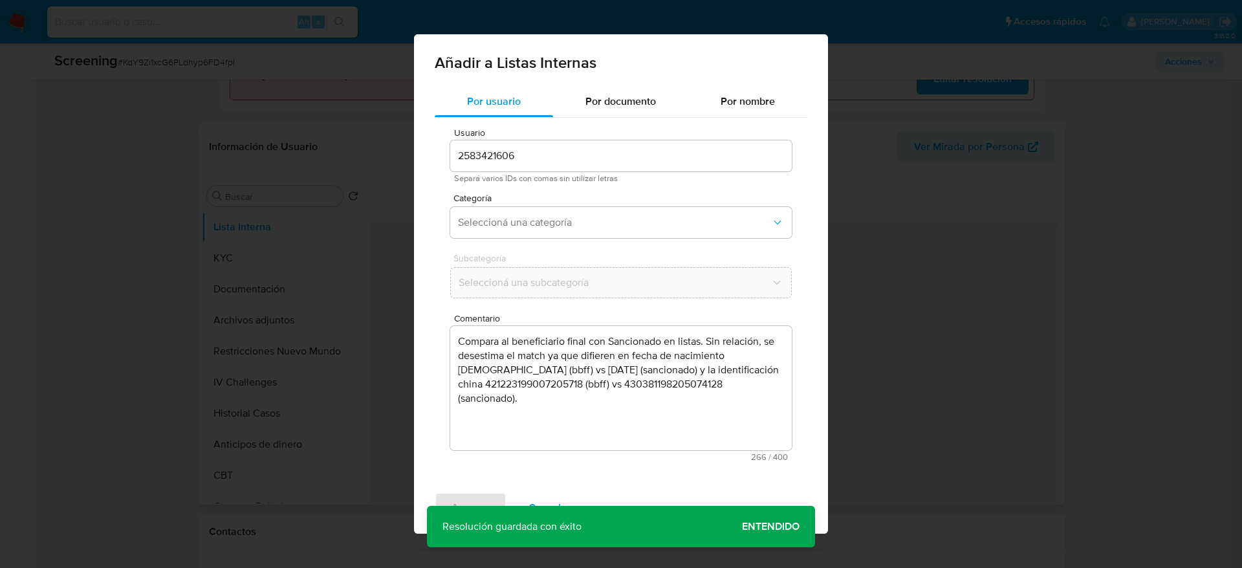
click at [557, 239] on div "Categoría Seleccioná una categoría" at bounding box center [621, 218] width 342 height 50
click at [566, 216] on span "Seleccioná una categoría" at bounding box center [614, 222] width 313 height 13
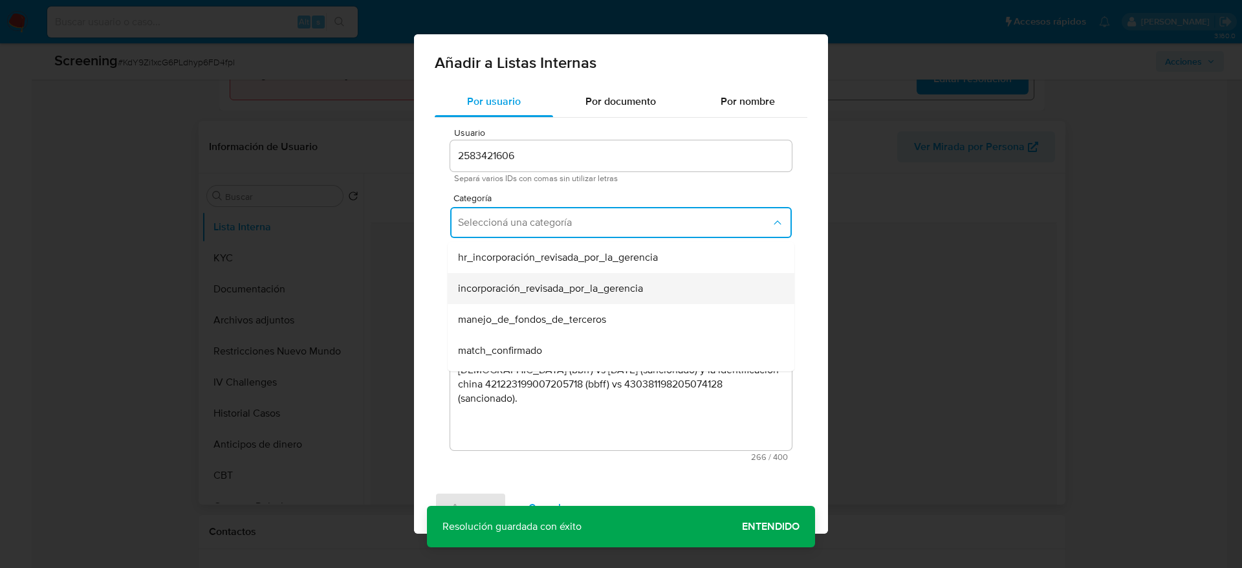
scroll to position [97, 0]
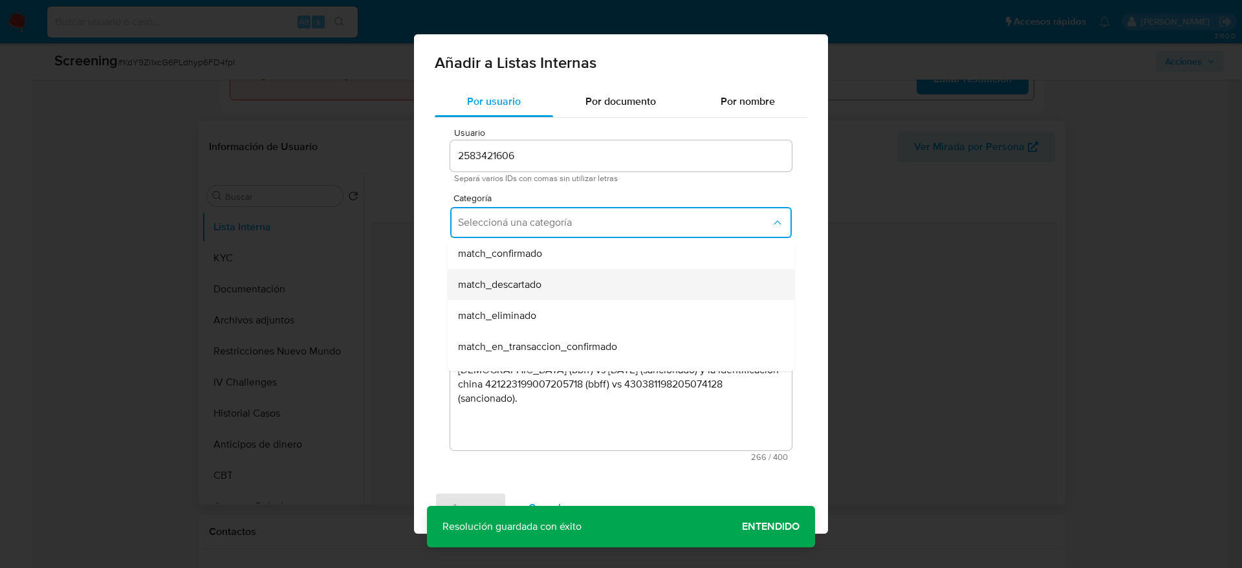
click at [577, 283] on div "match_descartado" at bounding box center [617, 284] width 318 height 31
click at [577, 283] on span "Seleccioná una subcategoría" at bounding box center [615, 282] width 312 height 13
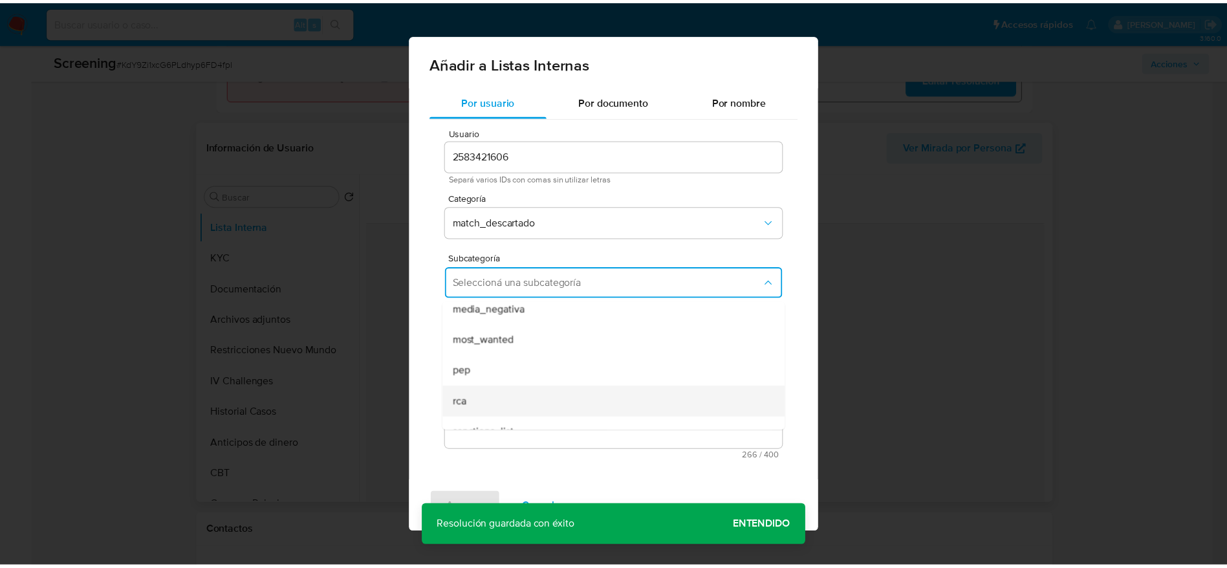
scroll to position [88, 0]
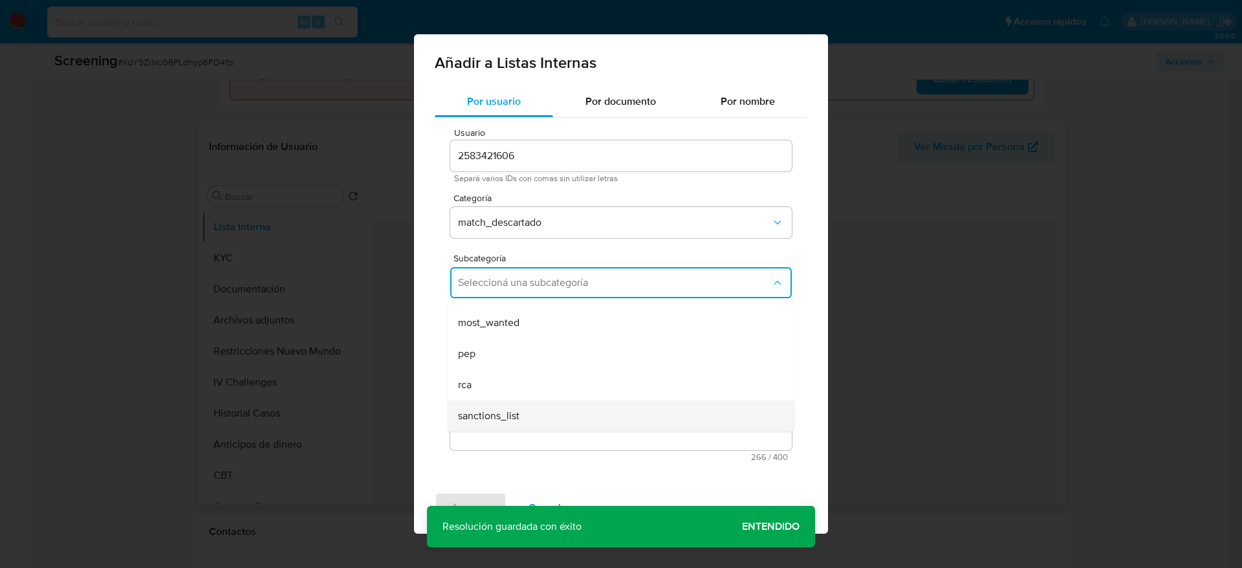
click at [543, 407] on div "sanctions_list" at bounding box center [617, 415] width 318 height 31
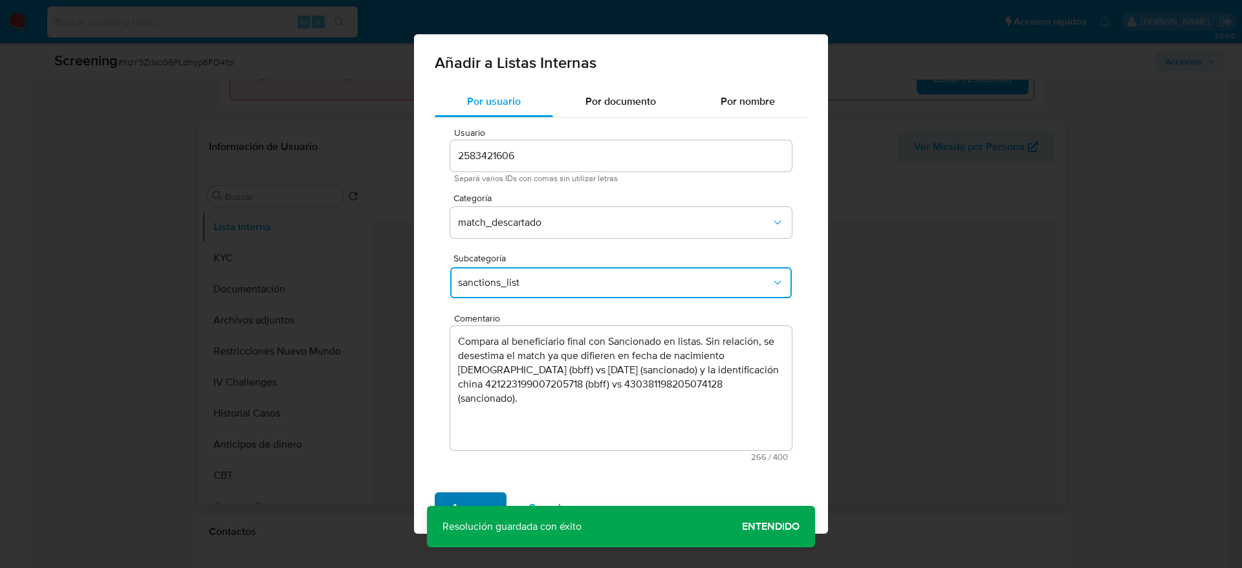
click at [460, 494] on span "Agregar" at bounding box center [471, 508] width 38 height 28
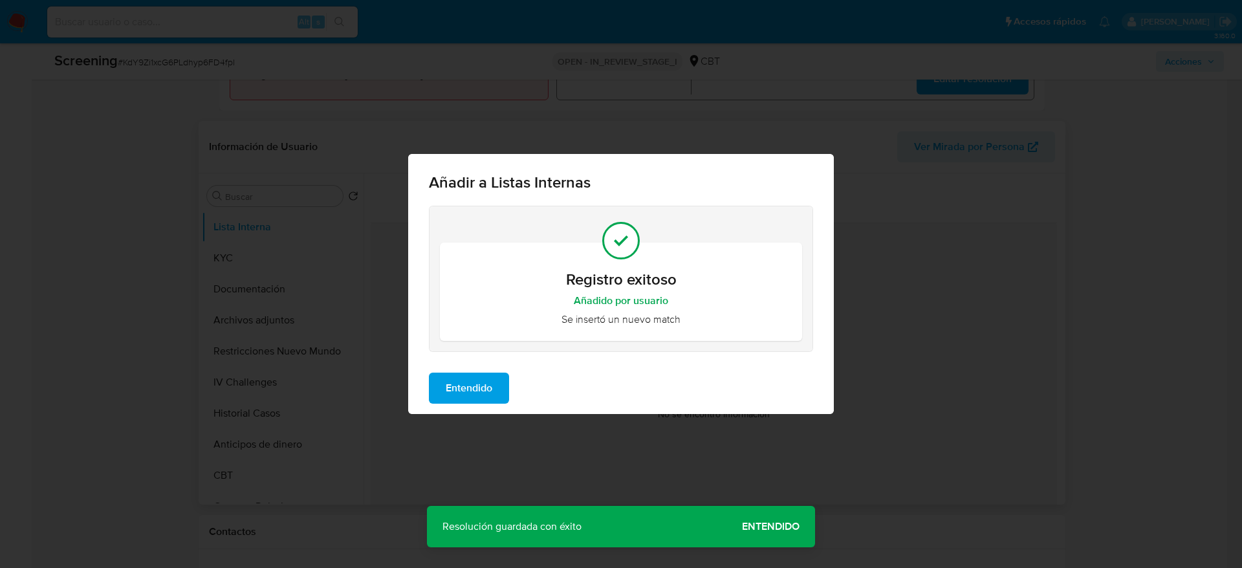
click at [497, 391] on button "Entendido" at bounding box center [469, 388] width 80 height 31
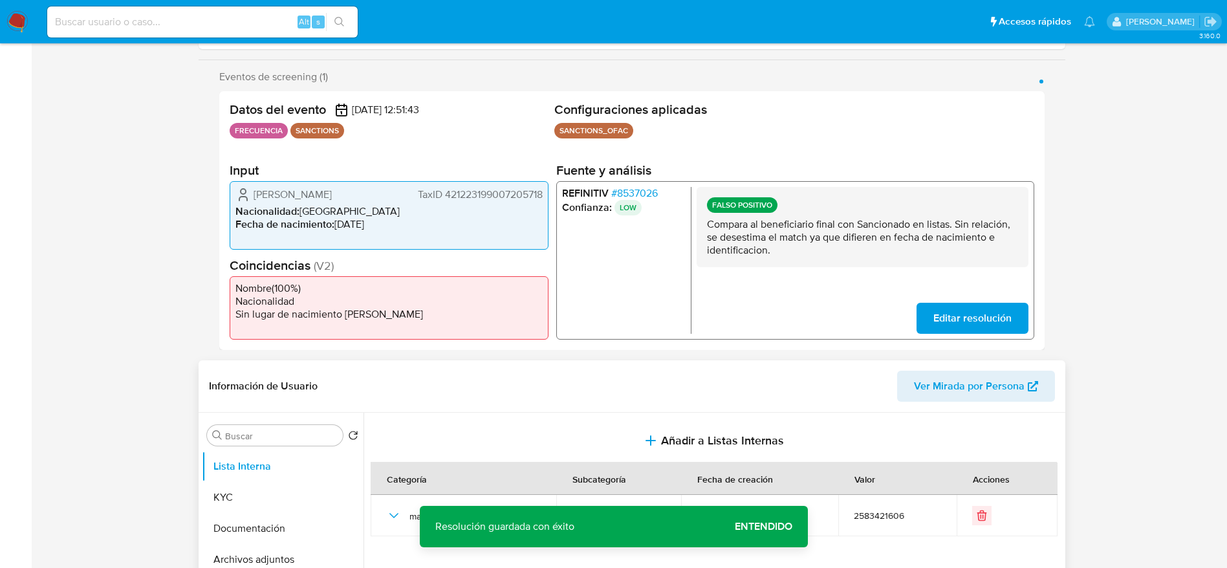
scroll to position [0, 0]
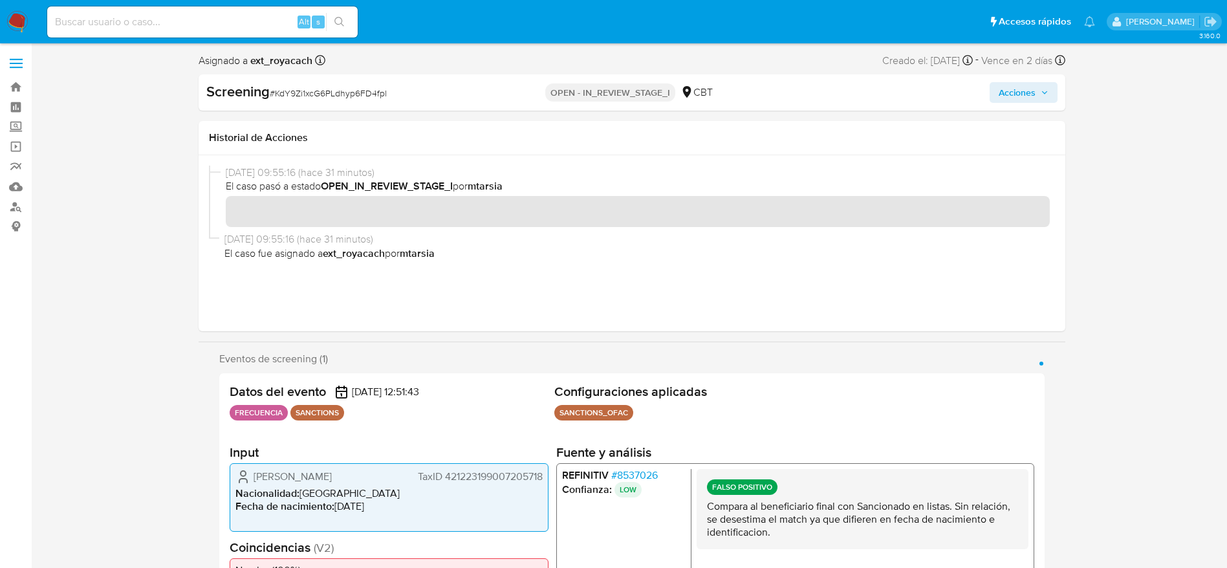
click at [1051, 88] on button "Acciones" at bounding box center [1024, 92] width 68 height 21
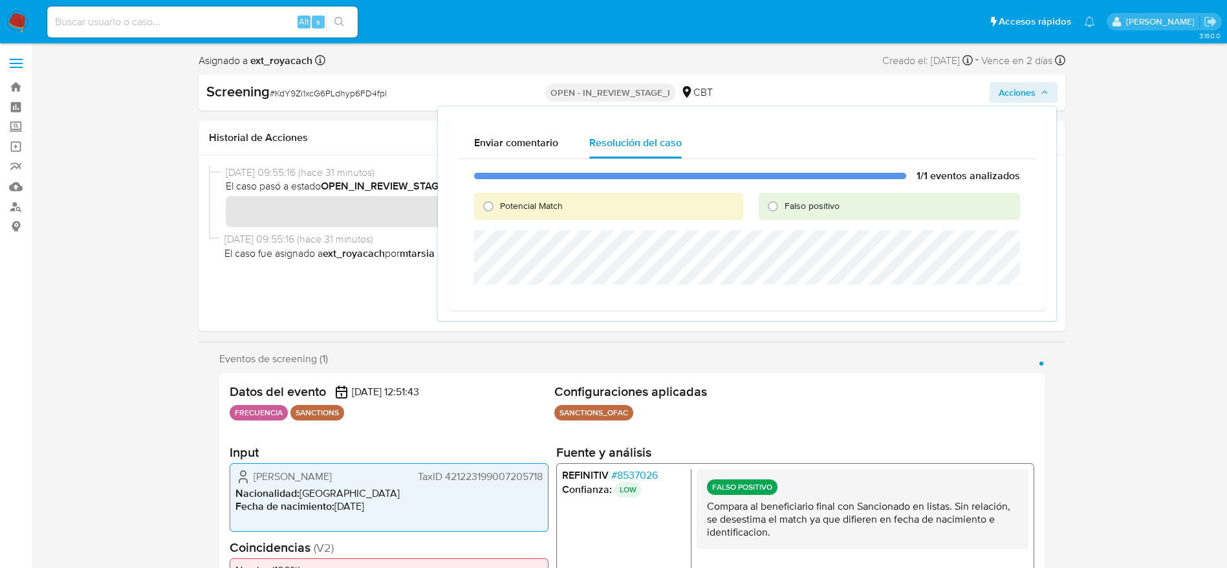
click at [818, 202] on span "Falso positivo" at bounding box center [812, 205] width 55 height 13
click at [783, 202] on input "Falso positivo" at bounding box center [773, 206] width 21 height 21
radio input "true"
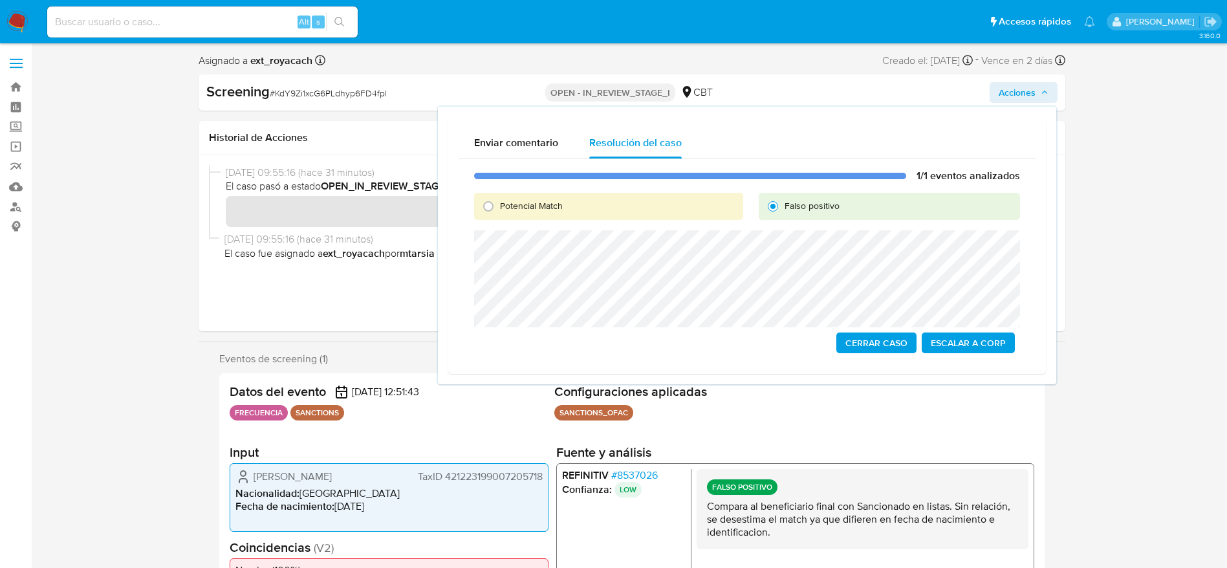
click at [862, 342] on span "Cerrar Caso" at bounding box center [876, 343] width 62 height 18
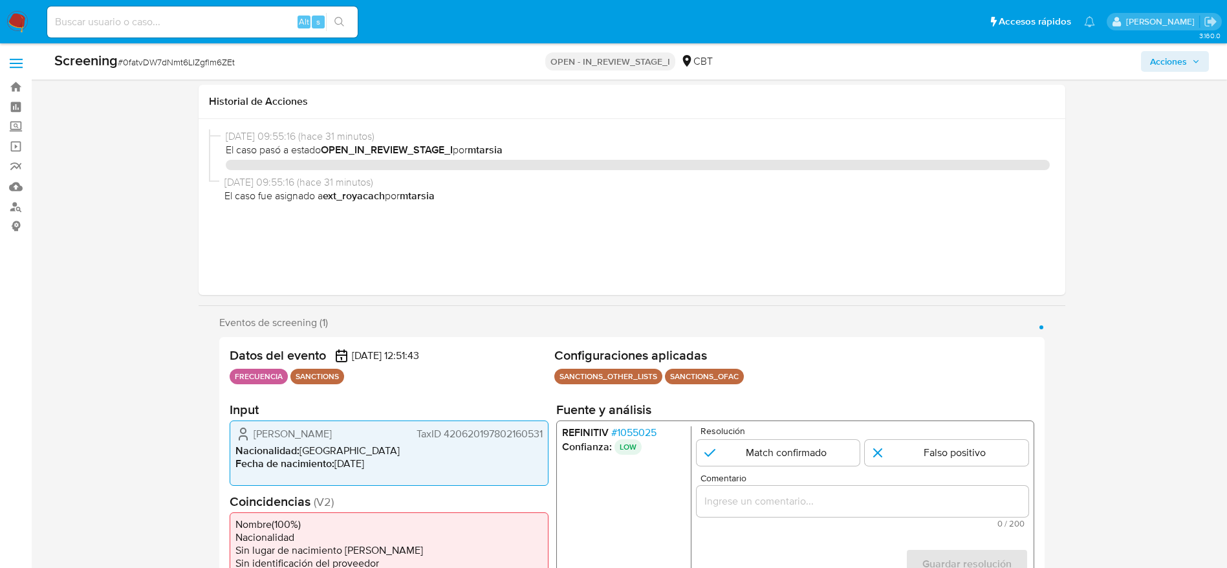
select select "10"
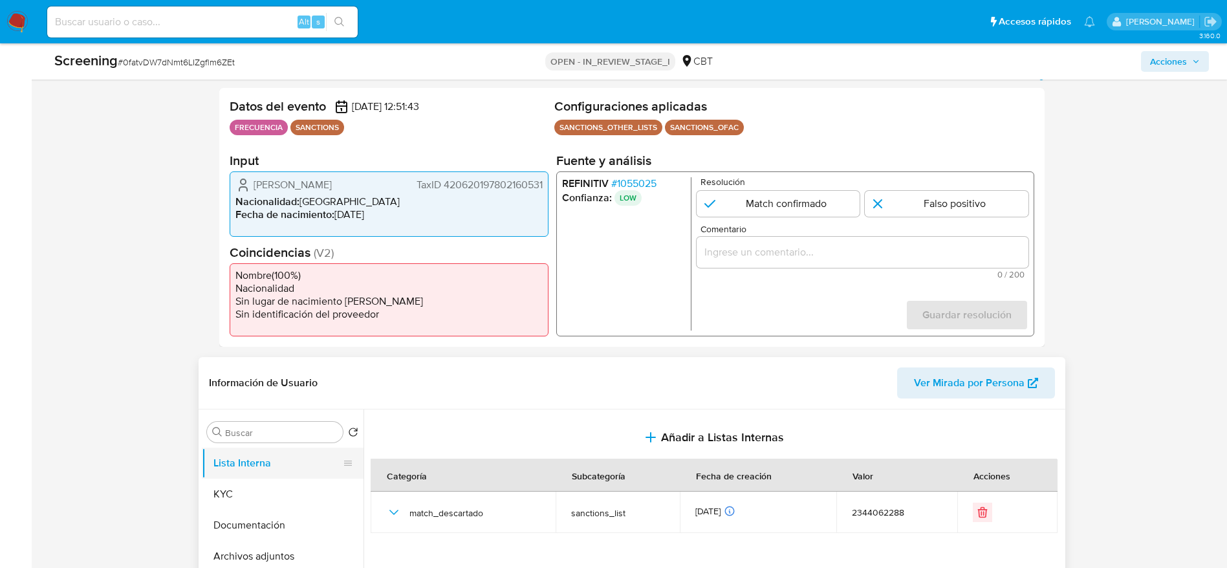
scroll to position [291, 0]
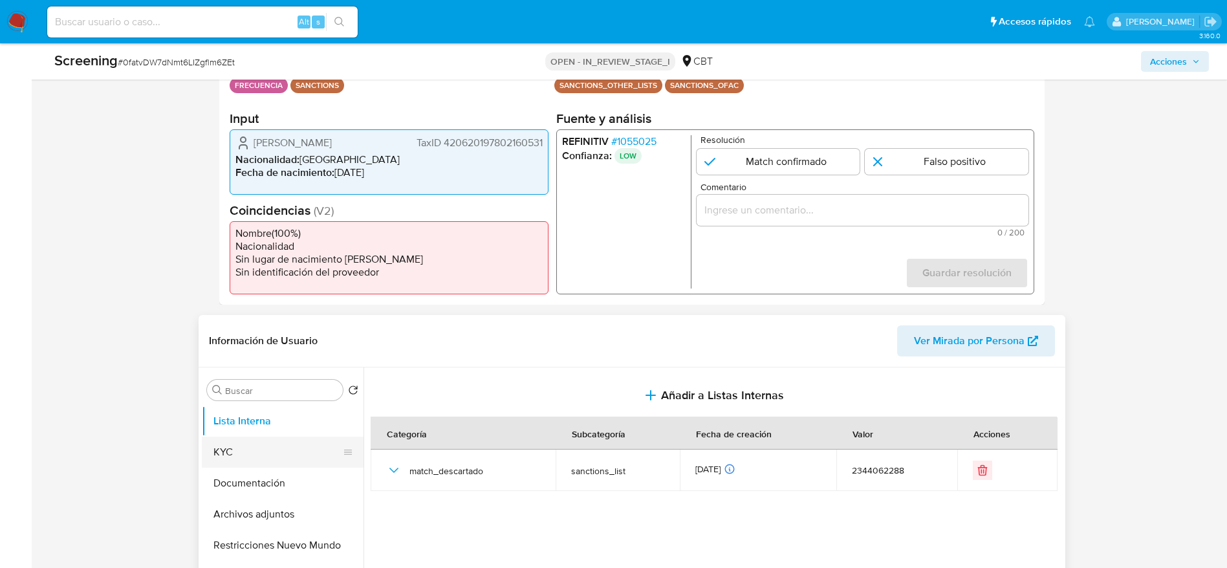
click at [240, 447] on button "KYC" at bounding box center [277, 452] width 151 height 31
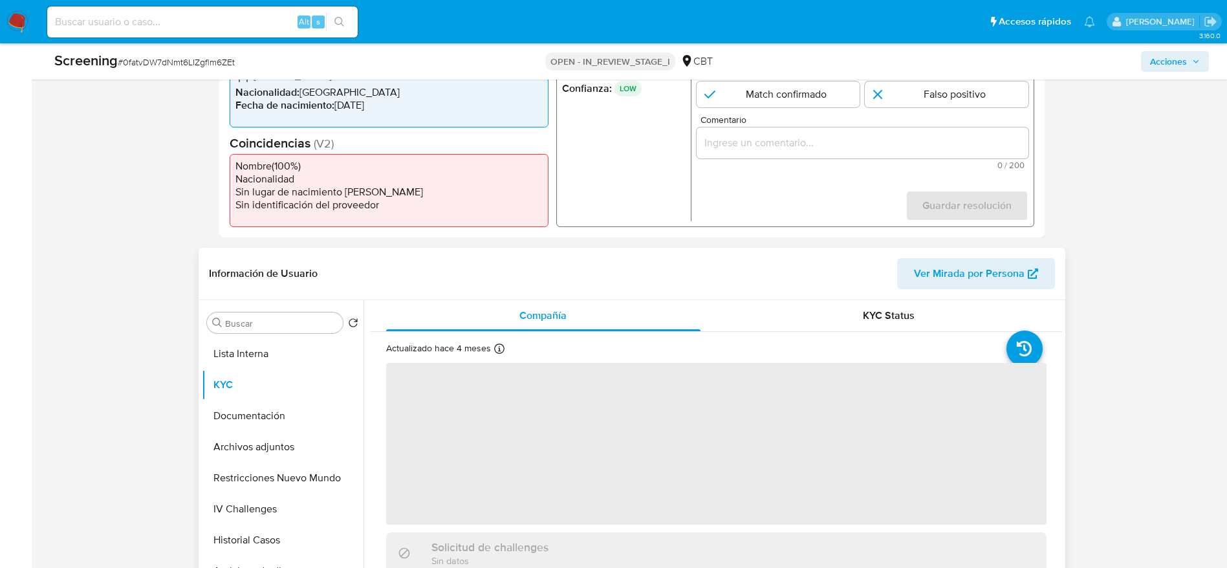
scroll to position [388, 0]
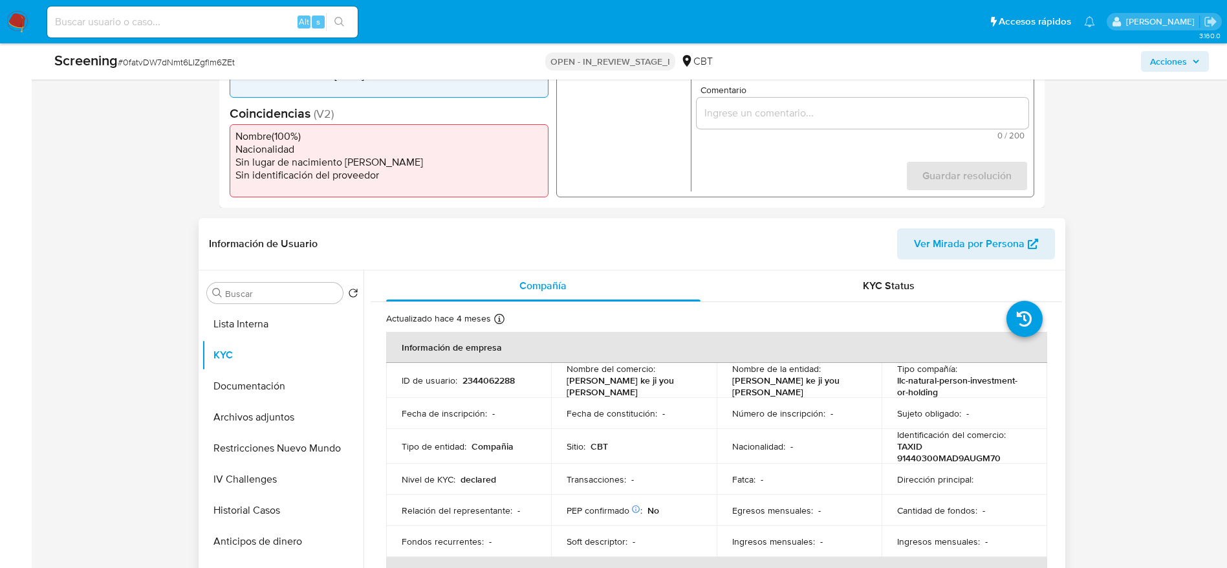
click at [510, 375] on p "2344062288" at bounding box center [489, 381] width 52 height 12
copy p "2344062288"
click at [237, 59] on div "Screening # 0fatvDW7dNmt6LIZgflm6ZEt" at bounding box center [244, 60] width 380 height 19
click at [226, 58] on span "# 0fatvDW7dNmt6LIZgflm6ZEt" at bounding box center [176, 62] width 117 height 13
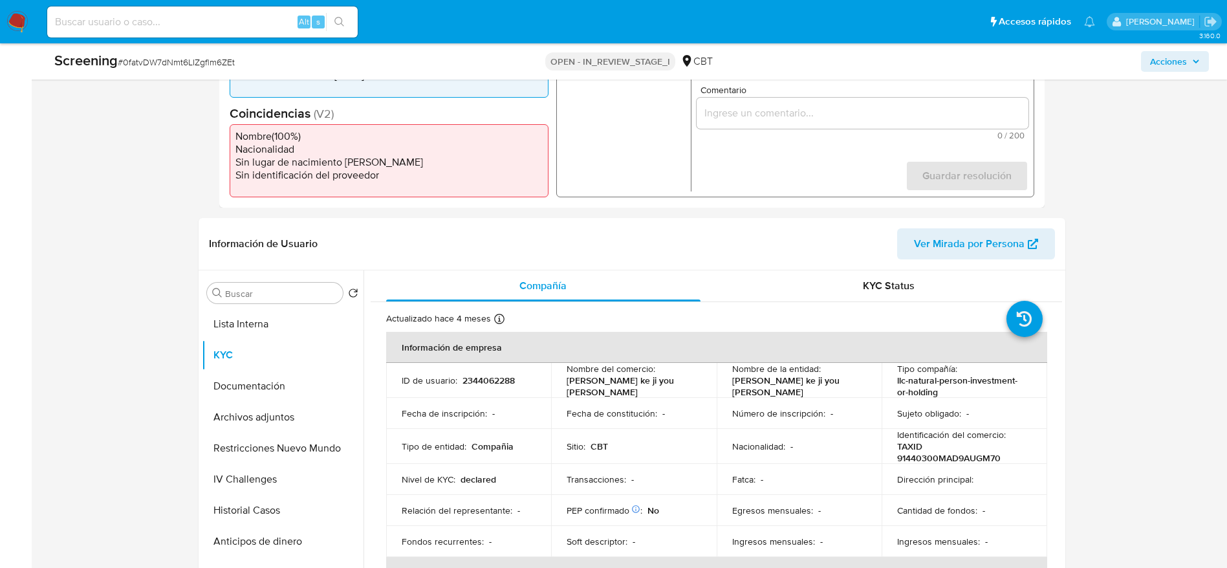
click at [162, 57] on span "# 0fatvDW7dNmt6LIZgflm6ZEt" at bounding box center [176, 62] width 117 height 13
click at [164, 58] on span "# 0fatvDW7dNmt6LIZgflm6ZEt" at bounding box center [176, 62] width 117 height 13
copy span "0fatvDW7dNmt6LIZgflm6ZEt"
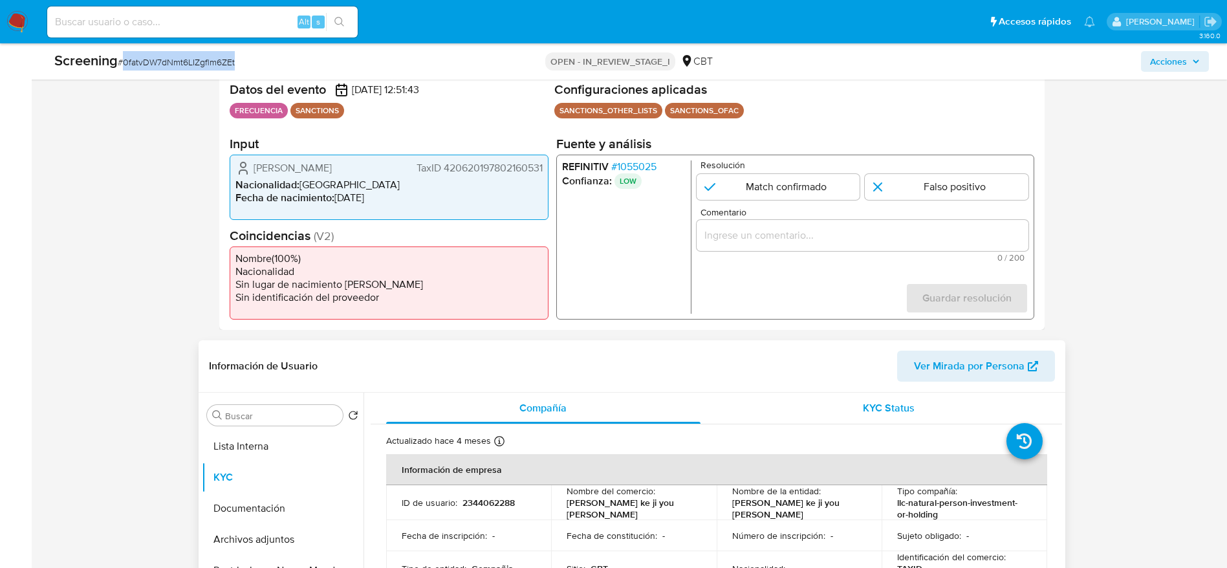
scroll to position [194, 0]
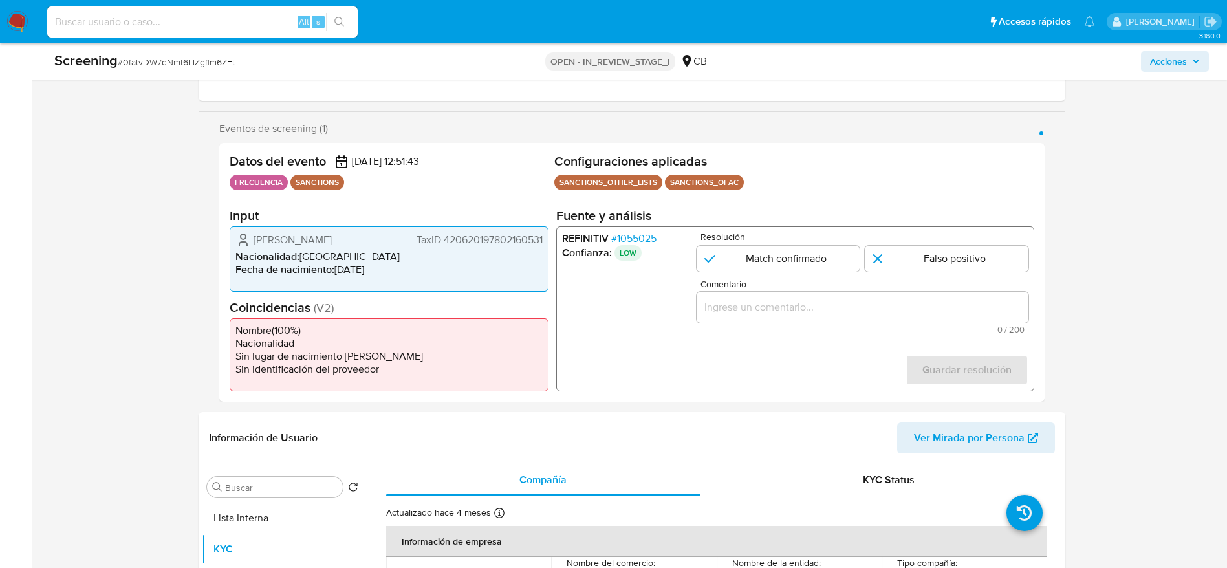
click at [935, 243] on div "Resolución Match confirmado Falso positivo" at bounding box center [862, 251] width 332 height 39
click at [930, 253] on input "1 de 1" at bounding box center [947, 259] width 164 height 26
radio input "true"
click at [917, 302] on input "Comentario" at bounding box center [862, 307] width 332 height 17
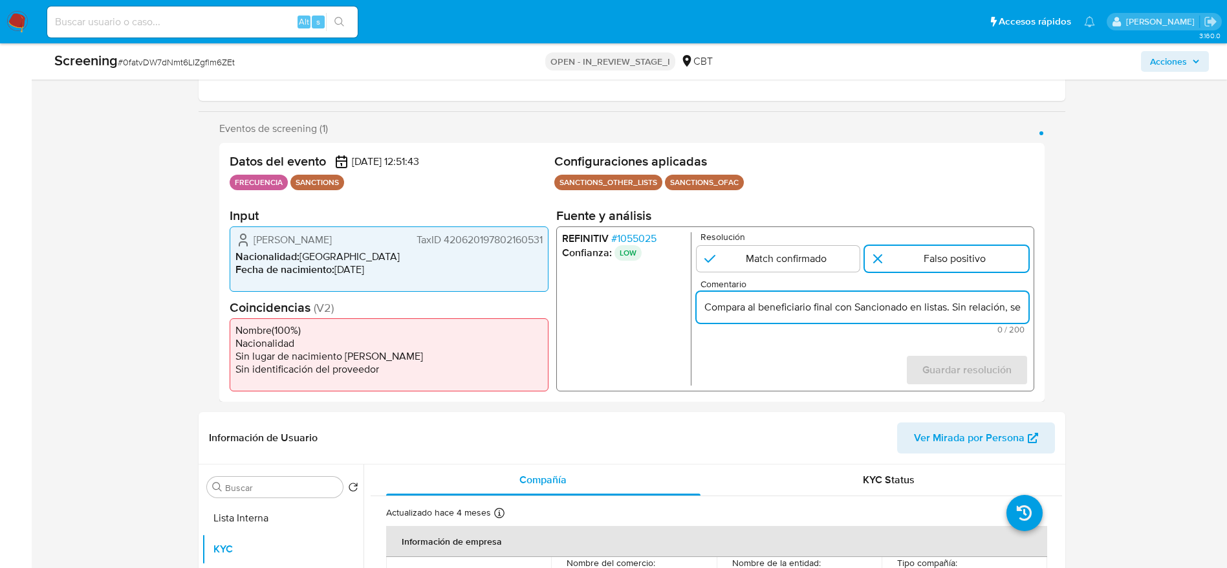
scroll to position [0, 485]
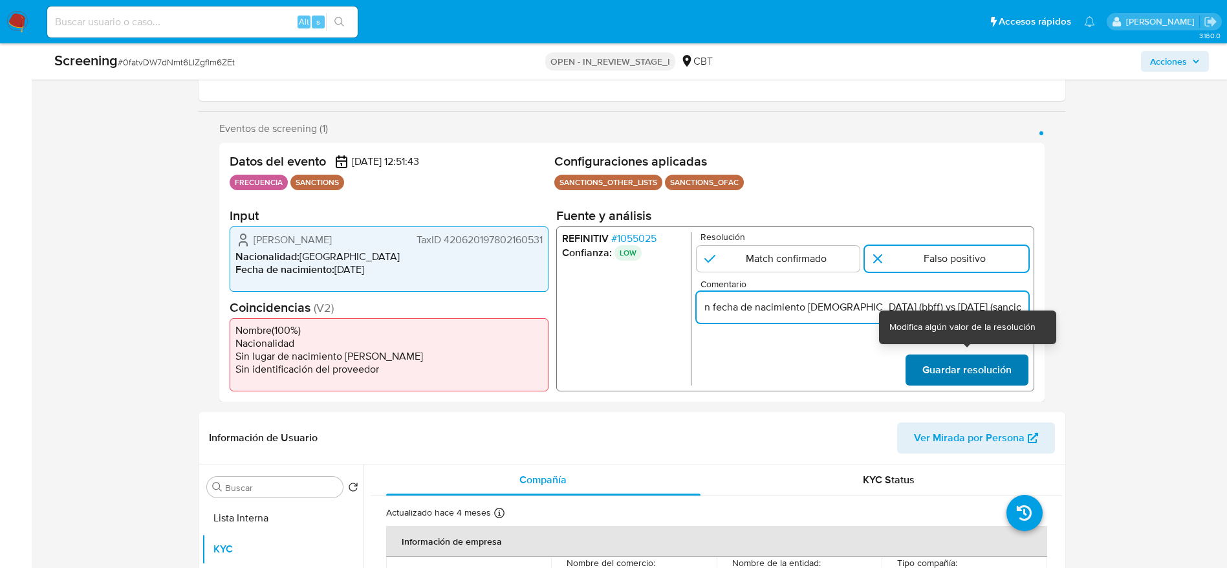
type input "Compara al beneficiario final con Sancionado en listas. Sin relación, se desest…"
click at [946, 363] on span "Guardar resolución" at bounding box center [966, 370] width 89 height 28
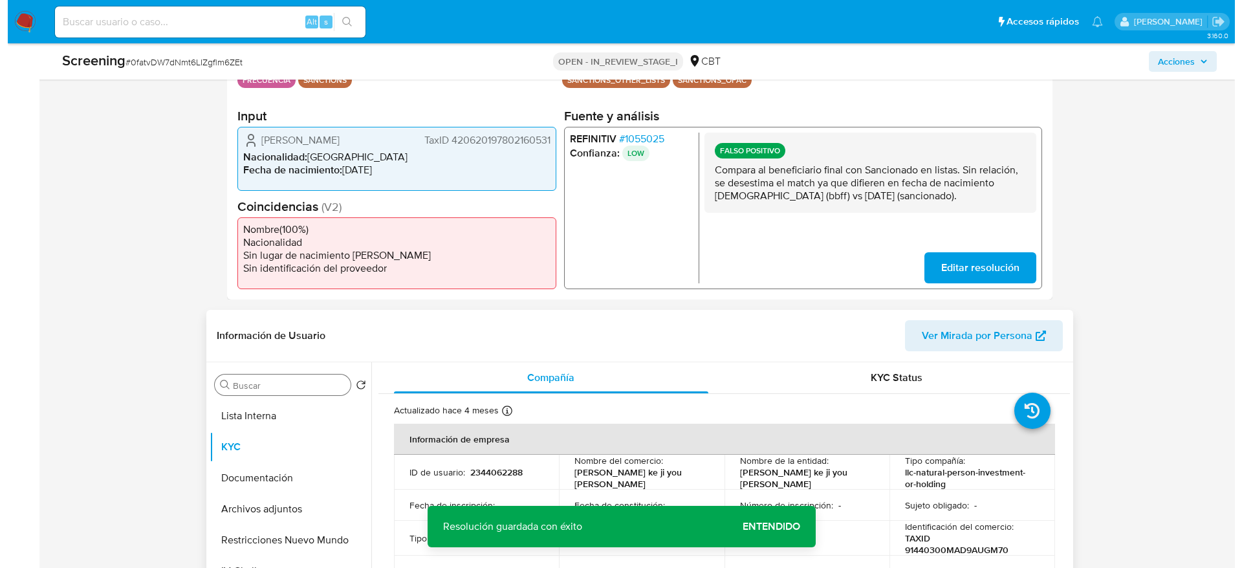
scroll to position [388, 0]
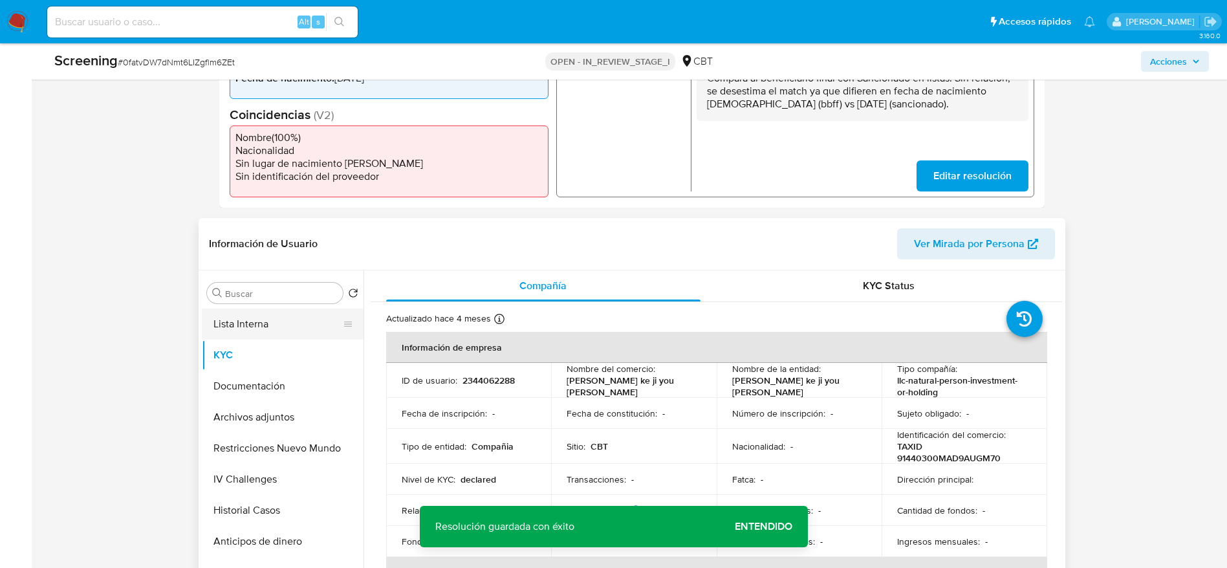
click at [224, 323] on button "Lista Interna" at bounding box center [277, 324] width 151 height 31
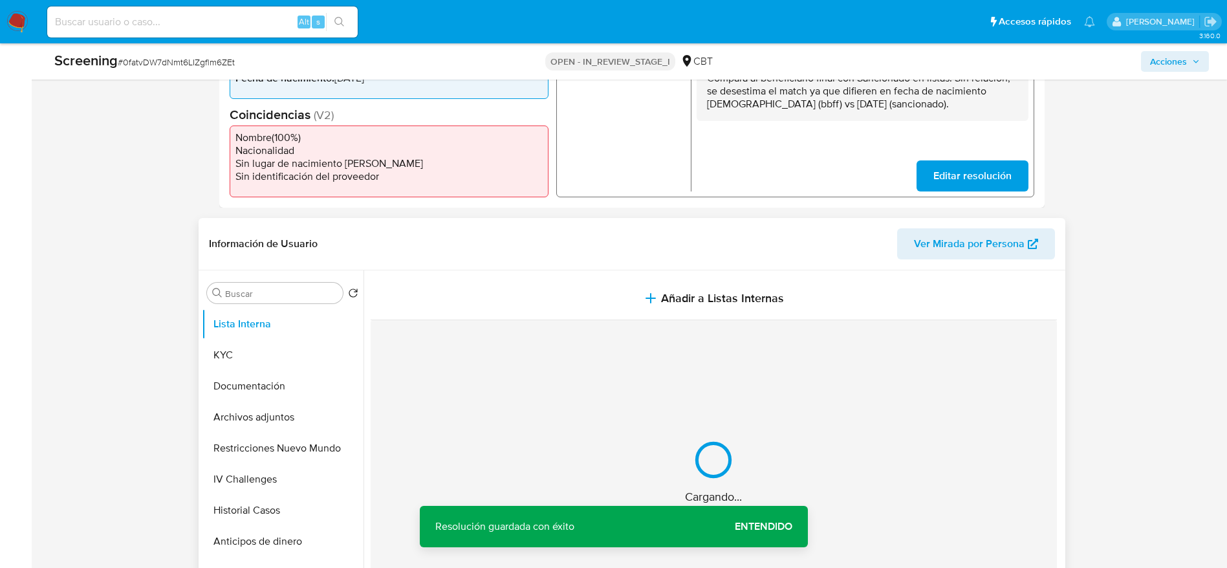
click at [537, 288] on button "Añadir a Listas Internas" at bounding box center [714, 298] width 686 height 43
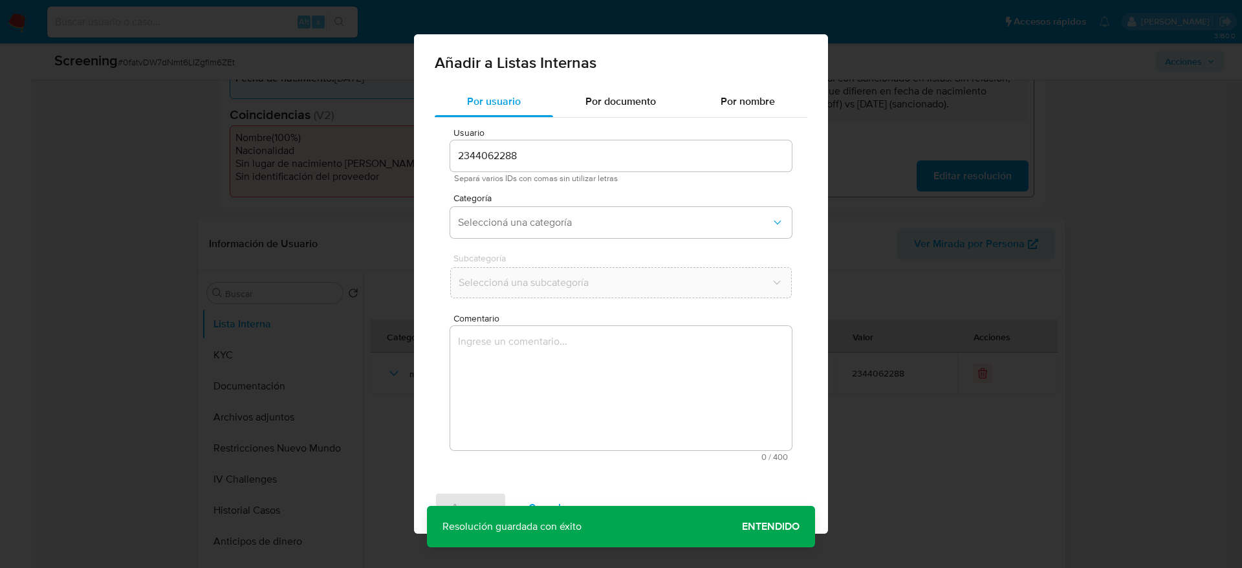
click at [618, 391] on textarea "Comentario" at bounding box center [621, 388] width 342 height 124
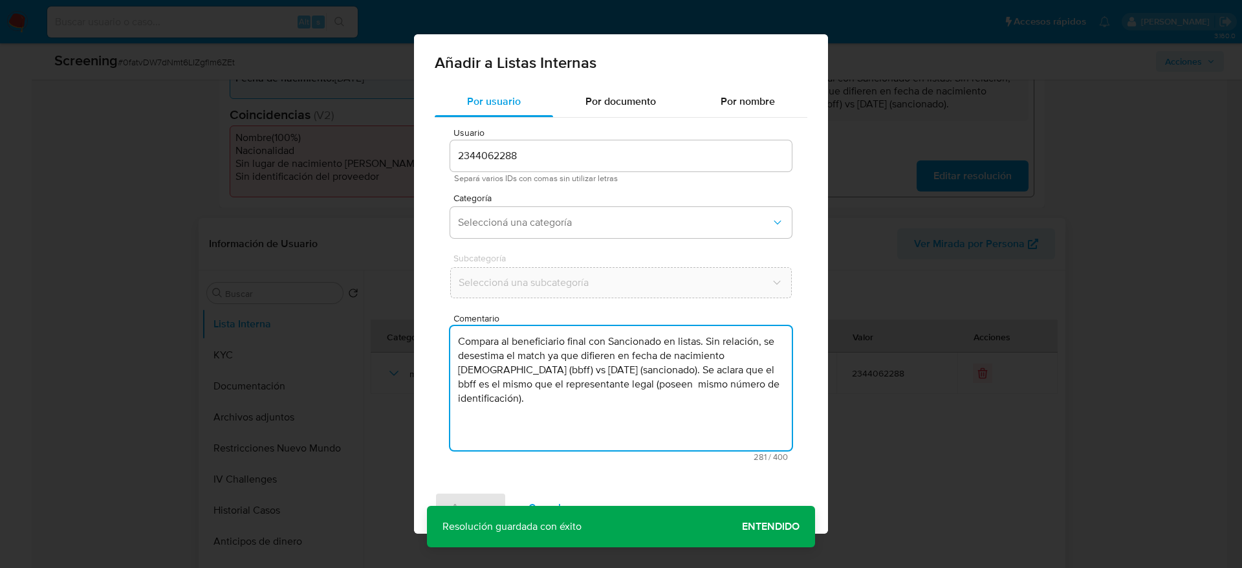
type textarea "Compara al beneficiario final con Sancionado en listas. Sin relación, se desest…"
click at [620, 240] on div "Categoría Seleccioná una categoría" at bounding box center [621, 218] width 342 height 50
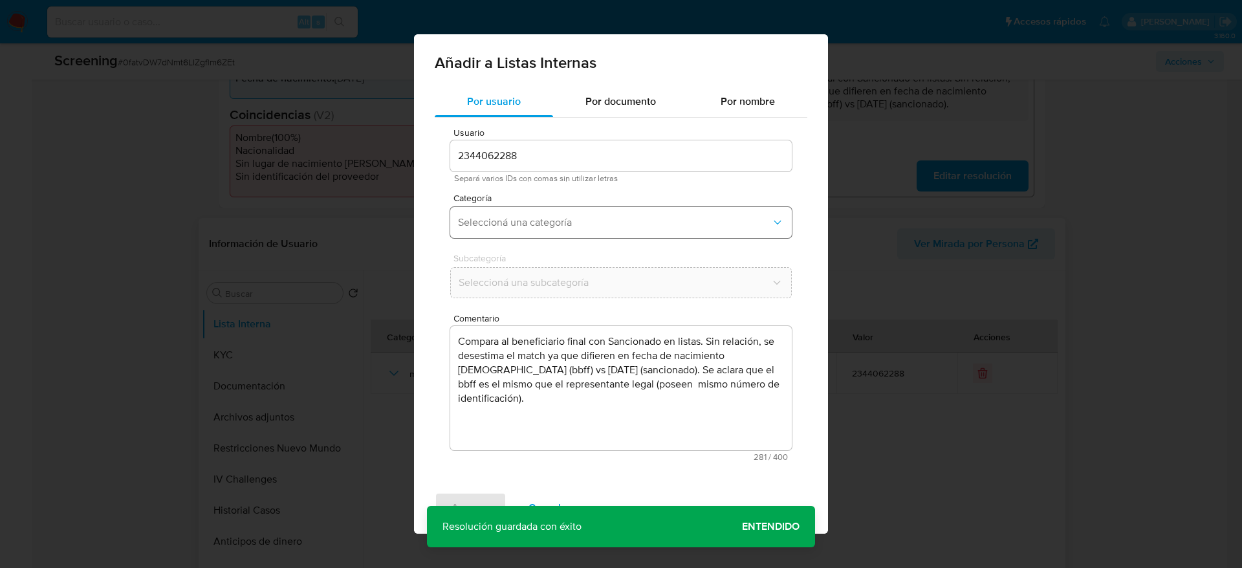
click at [626, 228] on span "Seleccioná una categoría" at bounding box center [614, 222] width 313 height 13
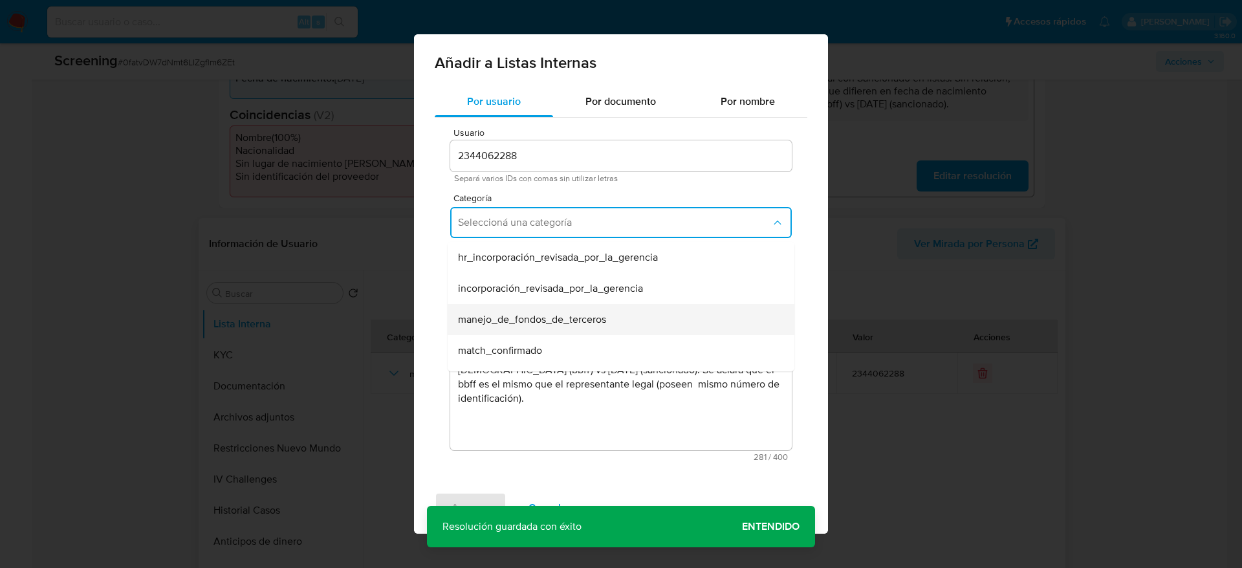
scroll to position [97, 0]
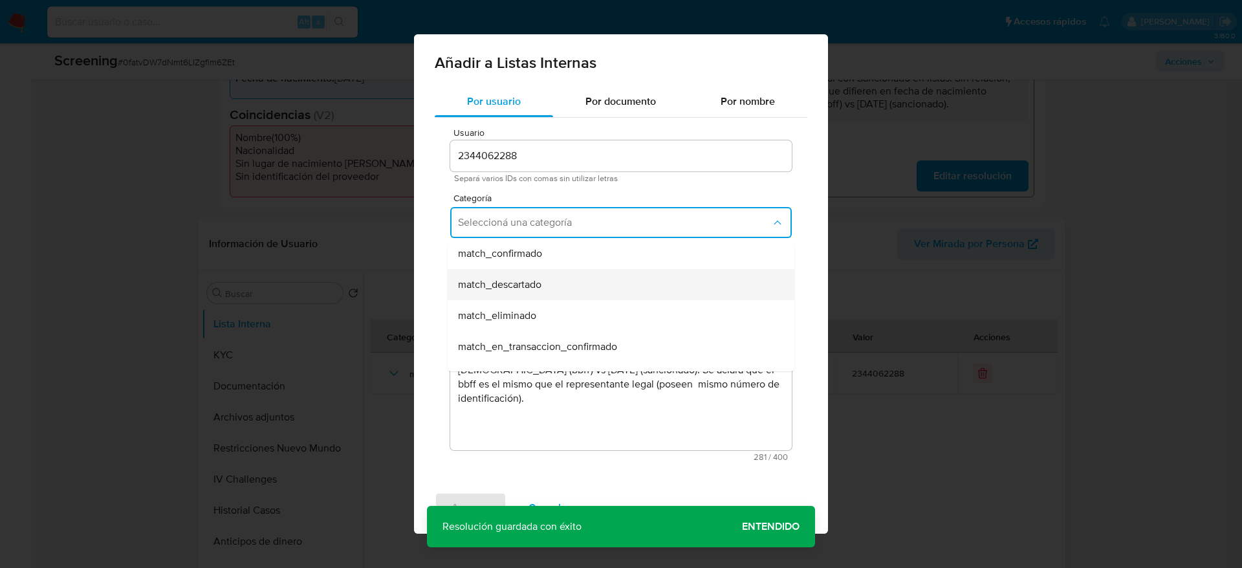
click at [525, 293] on div "match_descartado" at bounding box center [617, 284] width 318 height 31
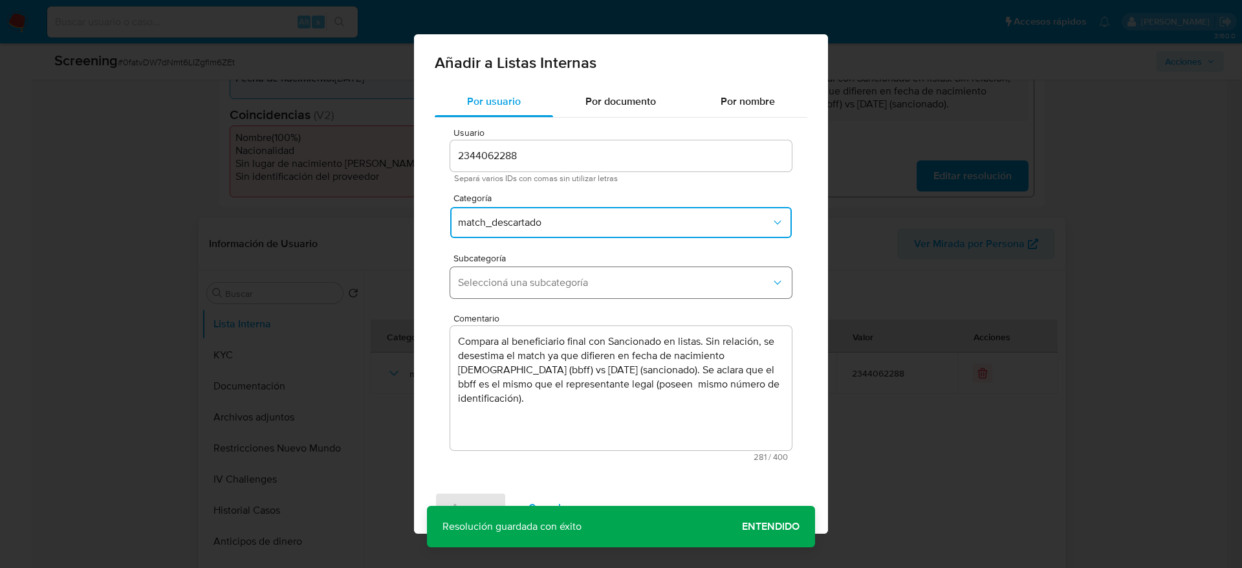
click at [525, 293] on button "Seleccioná una subcategoría" at bounding box center [621, 282] width 342 height 31
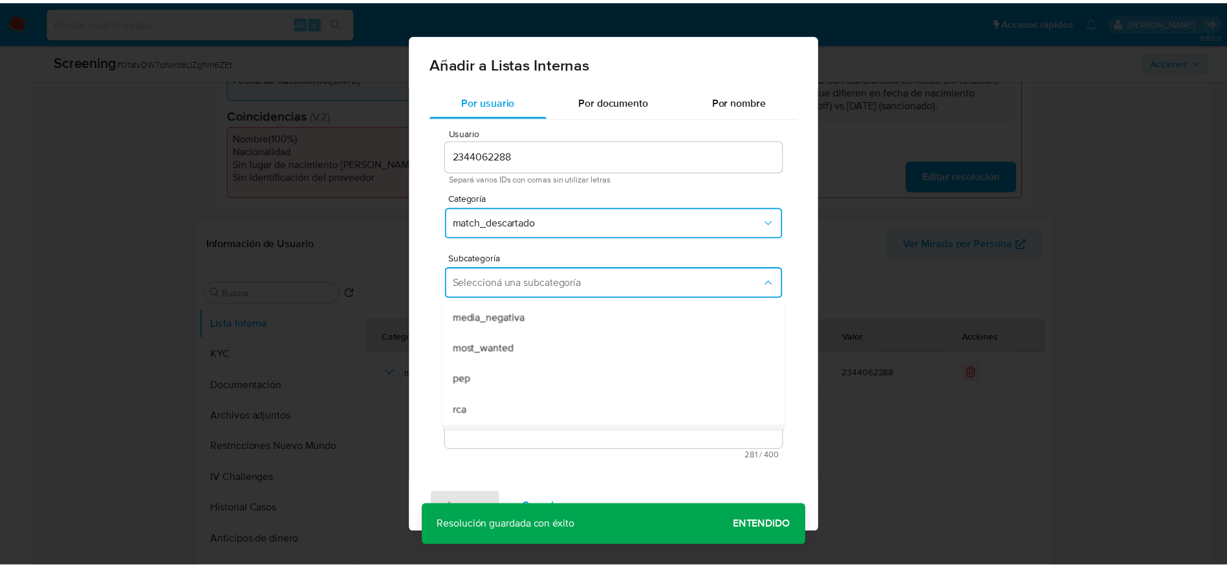
scroll to position [88, 0]
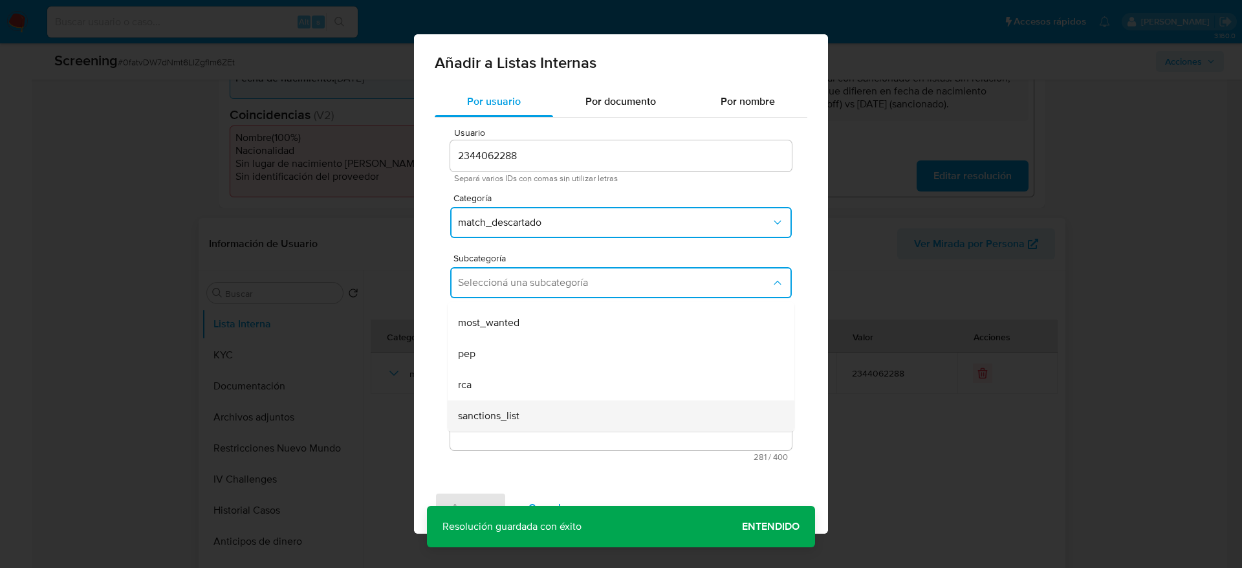
click at [457, 402] on li "sanctions_list" at bounding box center [621, 415] width 347 height 31
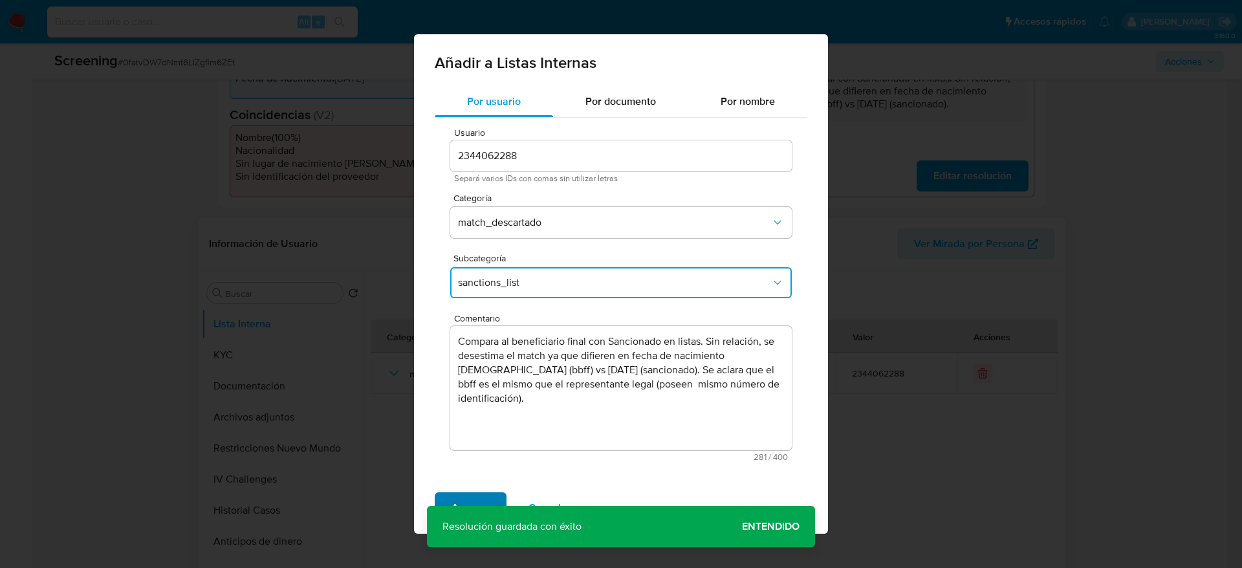
click at [485, 508] on span "Agregar" at bounding box center [471, 508] width 38 height 28
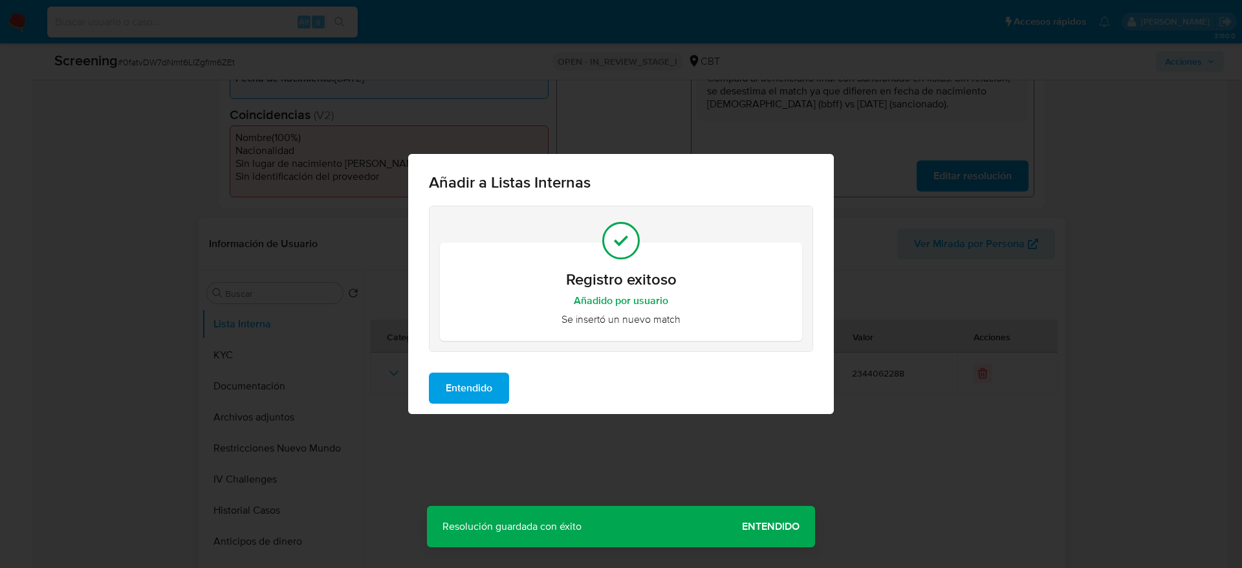
click at [474, 411] on div "Entendido" at bounding box center [621, 388] width 426 height 52
click at [498, 400] on button "Entendido" at bounding box center [469, 388] width 80 height 31
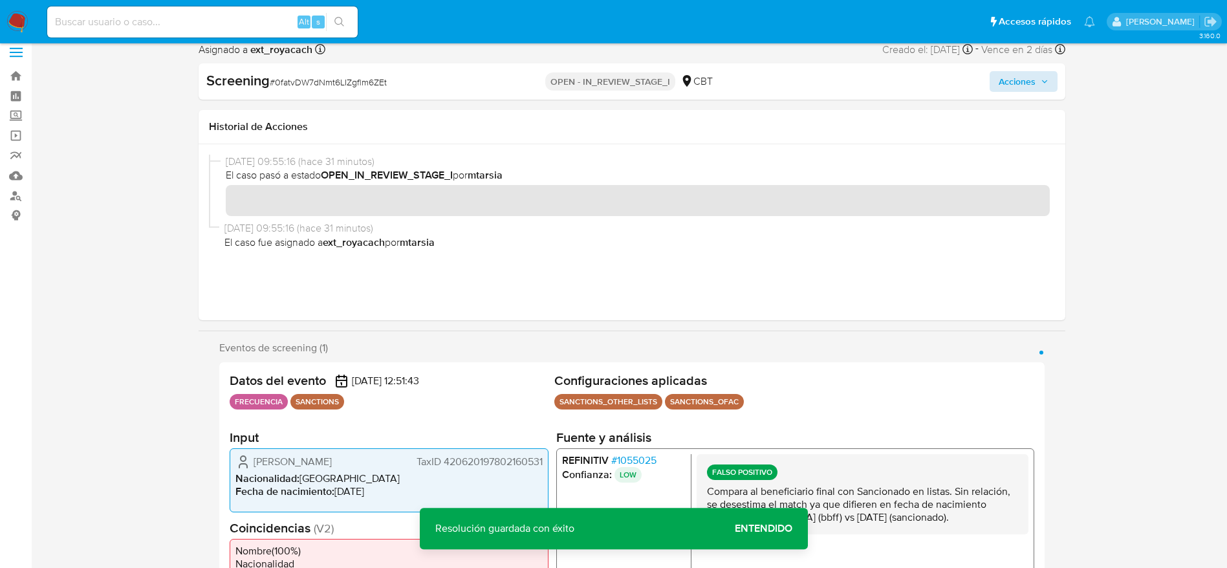
scroll to position [0, 0]
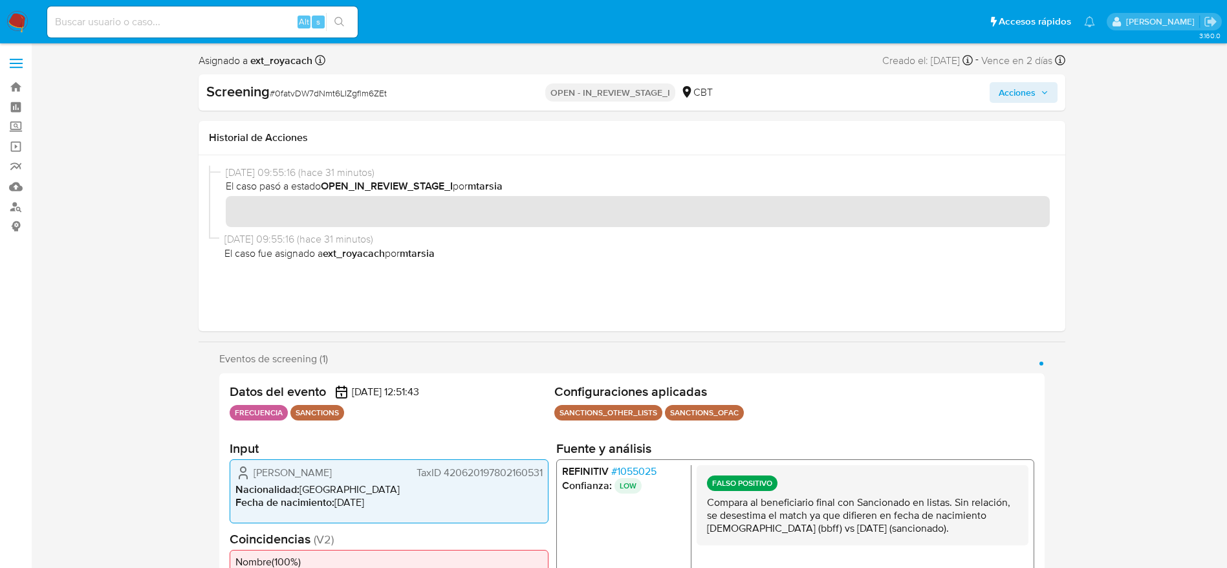
click at [999, 101] on span "Acciones" at bounding box center [1017, 92] width 37 height 21
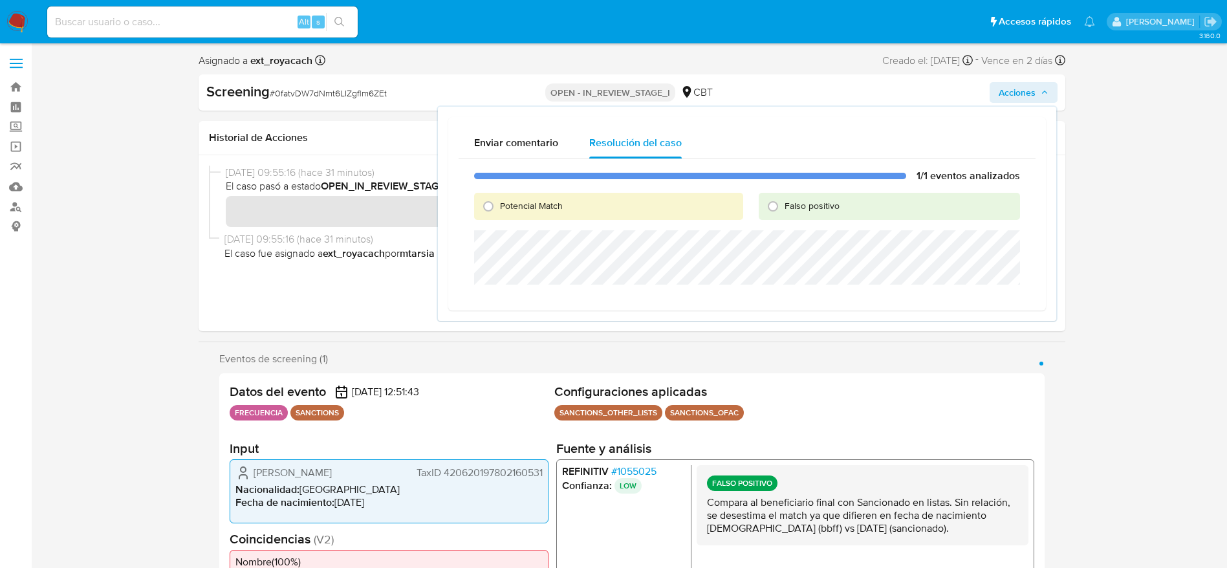
click at [862, 203] on div "Falso positivo" at bounding box center [889, 206] width 261 height 27
click at [847, 204] on div "Falso positivo" at bounding box center [889, 206] width 261 height 27
click at [808, 208] on span "Falso positivo" at bounding box center [812, 205] width 55 height 13
click at [783, 208] on input "Falso positivo" at bounding box center [773, 206] width 21 height 21
radio input "true"
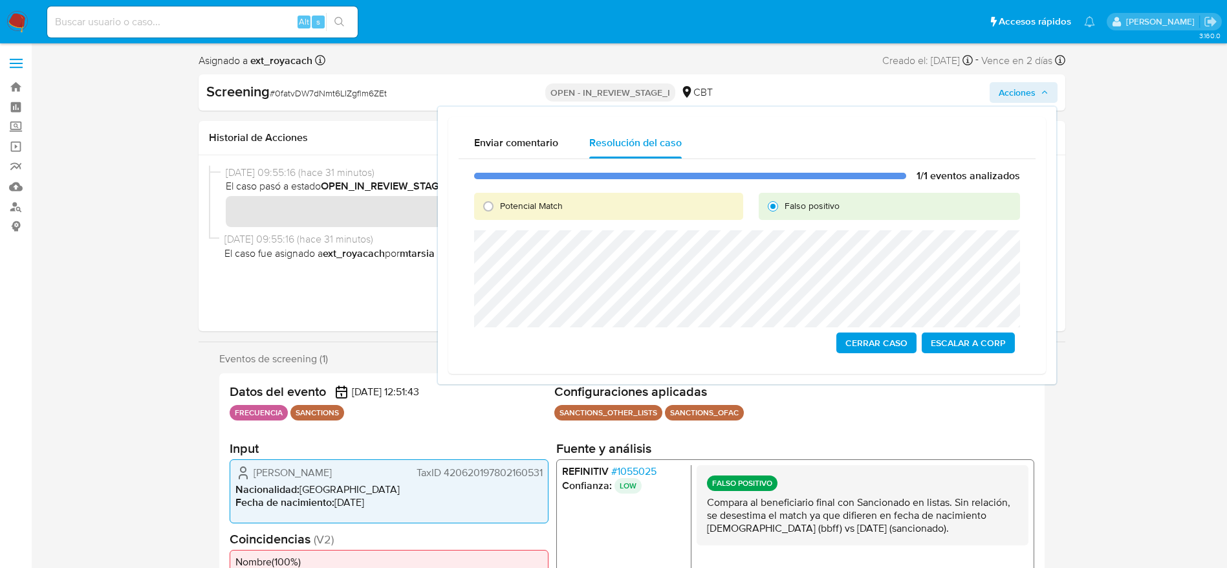
click at [874, 348] on span "Cerrar Caso" at bounding box center [876, 343] width 62 height 18
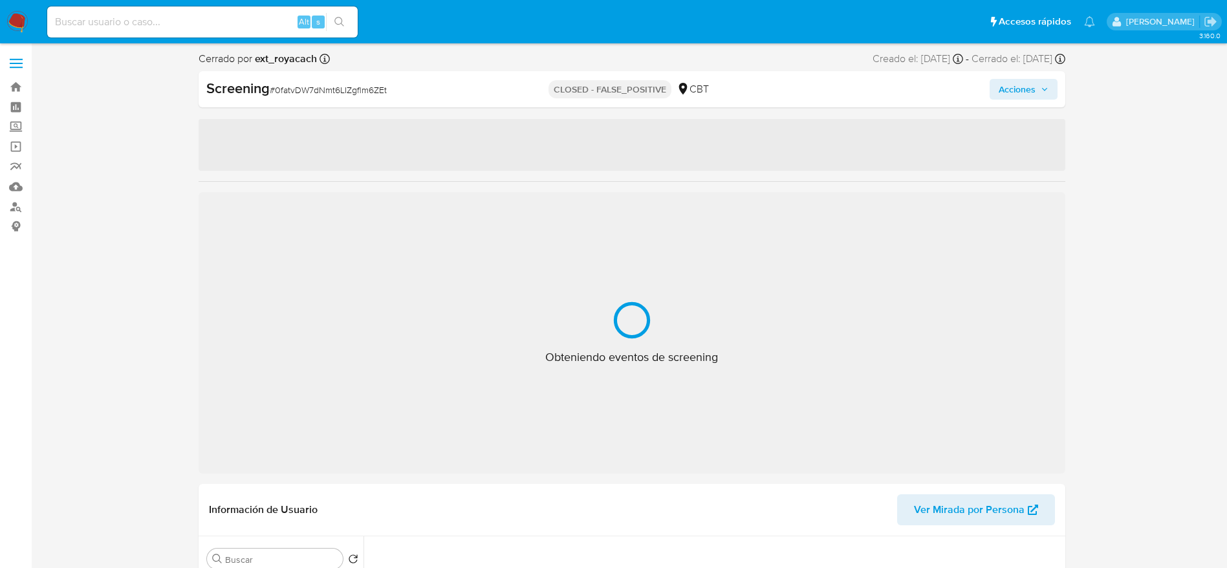
select select "10"
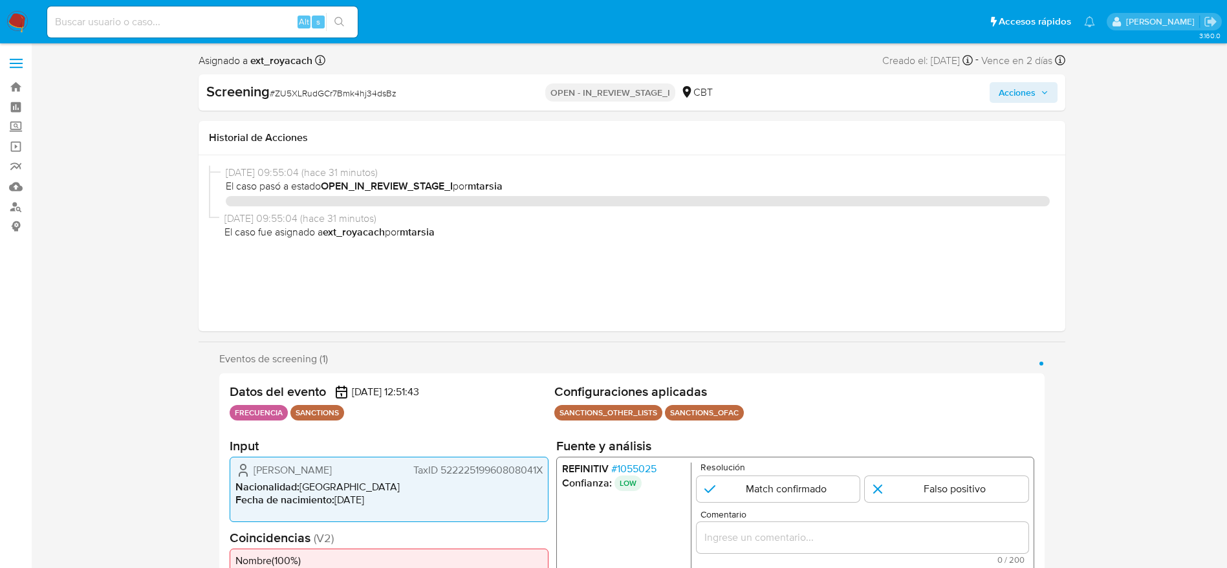
select select "10"
click at [322, 79] on div "Screening # ZU5XLRudGCr7Bmk4hj34dsBz OPEN - IN_REVIEW_STAGE_I CBT Acciones" at bounding box center [632, 92] width 867 height 36
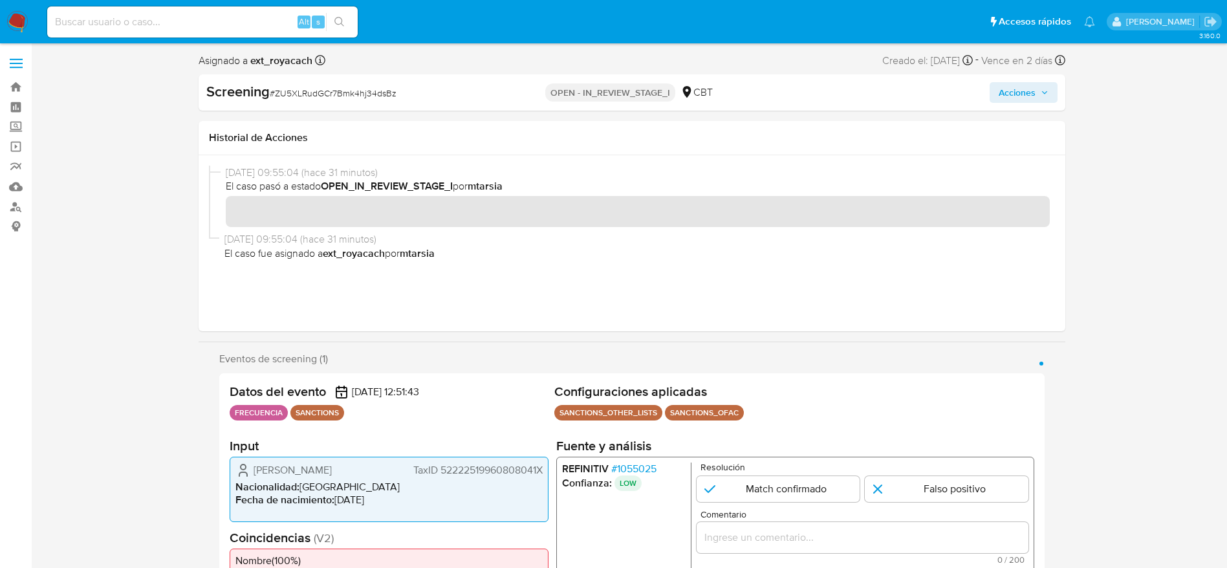
click at [325, 90] on span "# ZU5XLRudGCr7Bmk4hj34dsBz" at bounding box center [333, 93] width 127 height 13
copy span "ZU5XLRudGCr7Bmk4hj34dsBz"
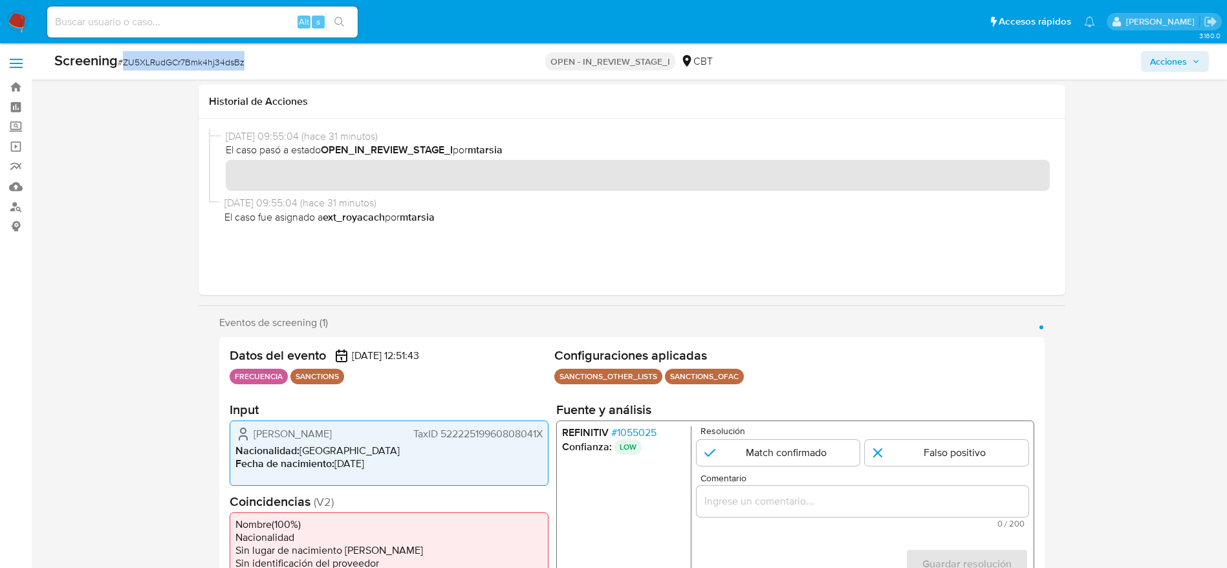
scroll to position [388, 0]
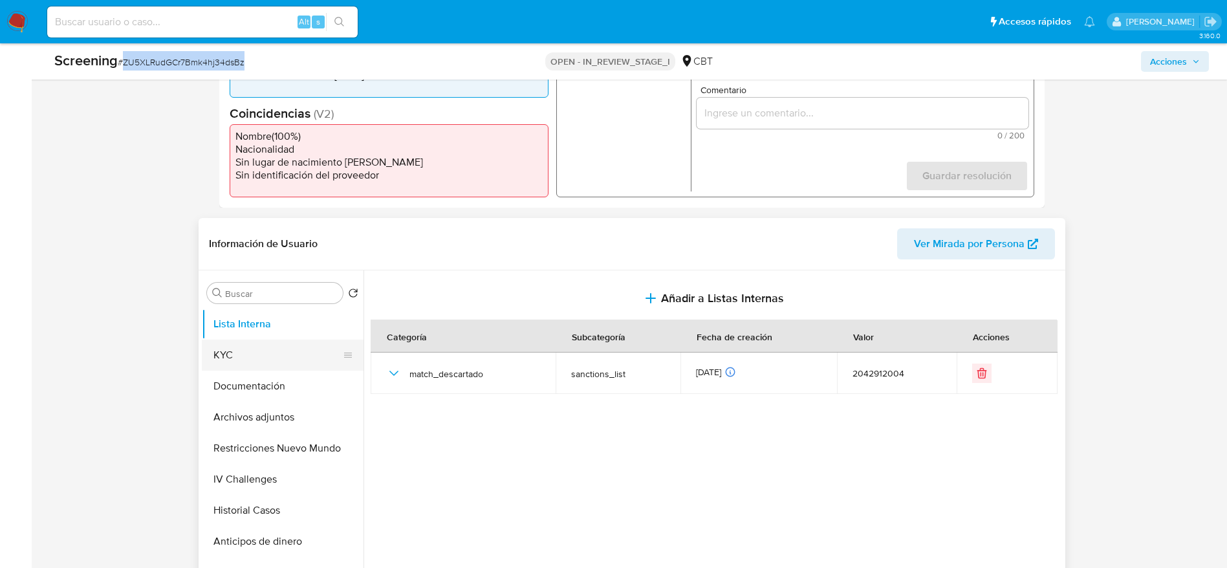
click at [283, 354] on button "KYC" at bounding box center [277, 355] width 151 height 31
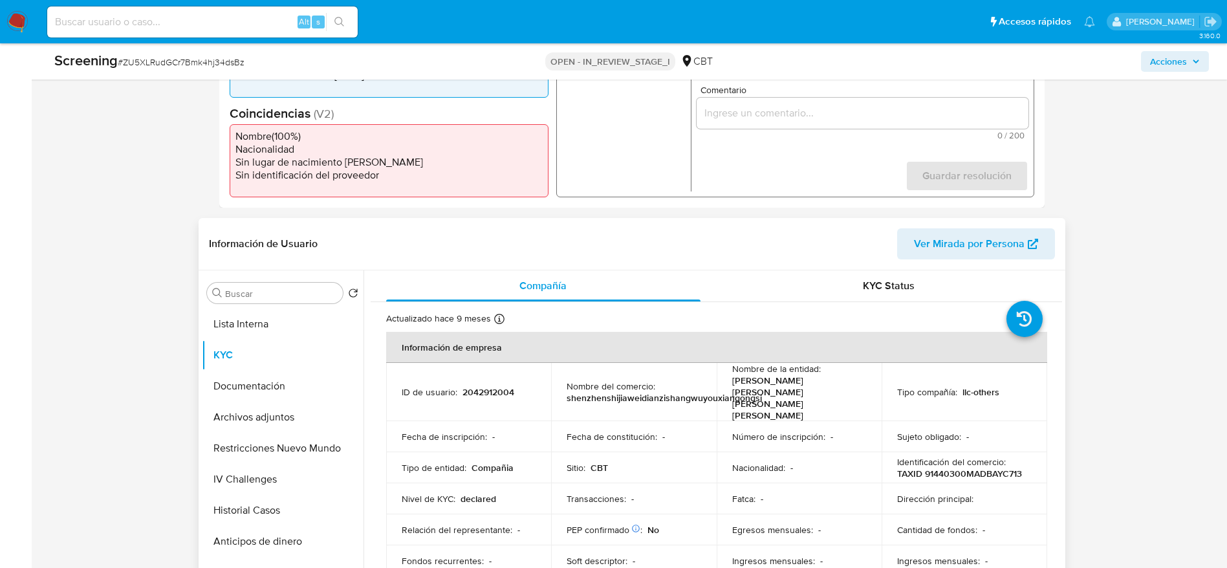
click at [512, 386] on p "2042912004" at bounding box center [489, 392] width 52 height 12
click at [479, 386] on p "2042912004" at bounding box center [489, 392] width 52 height 12
copy p "2042912004"
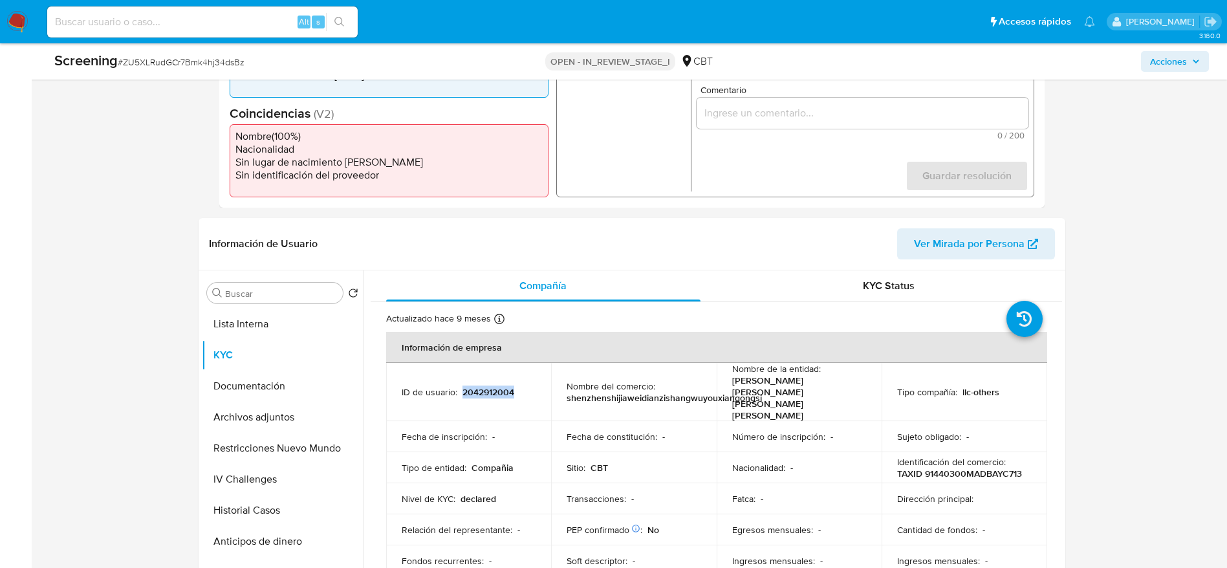
copy p "2042912004"
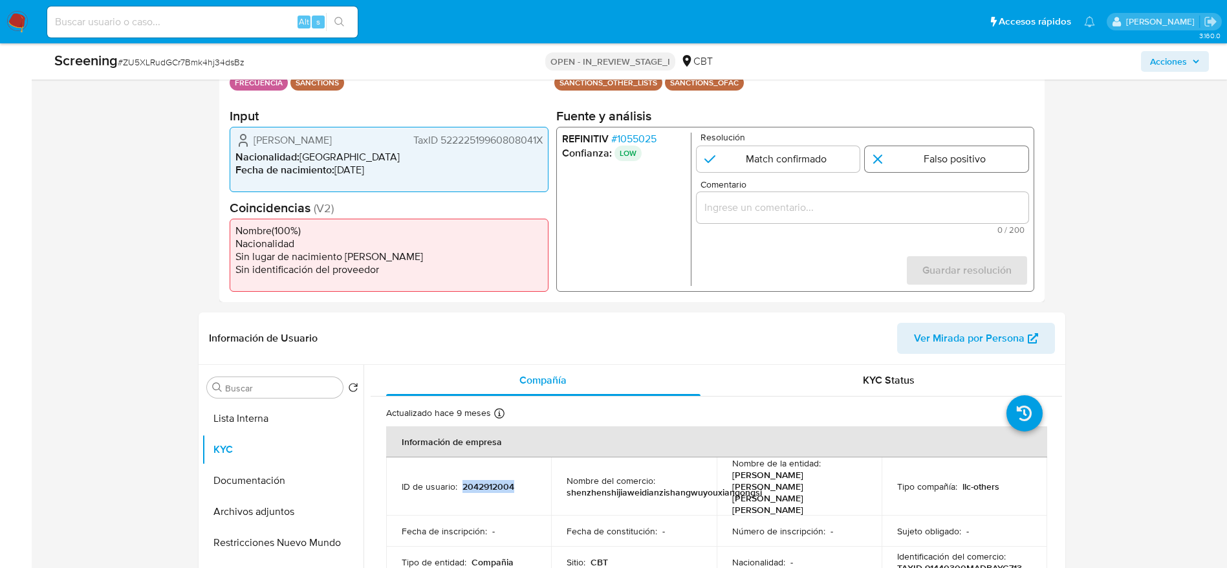
scroll to position [291, 0]
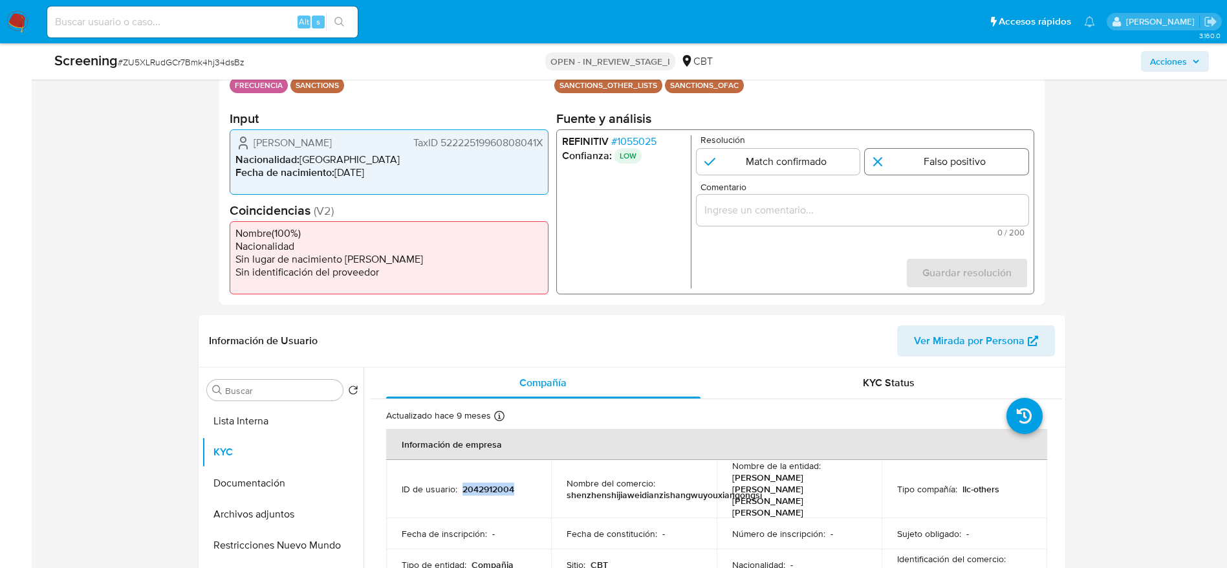
click at [899, 166] on input "1 de 1" at bounding box center [947, 162] width 164 height 26
radio input "true"
click at [901, 204] on input "Comentario" at bounding box center [862, 210] width 332 height 17
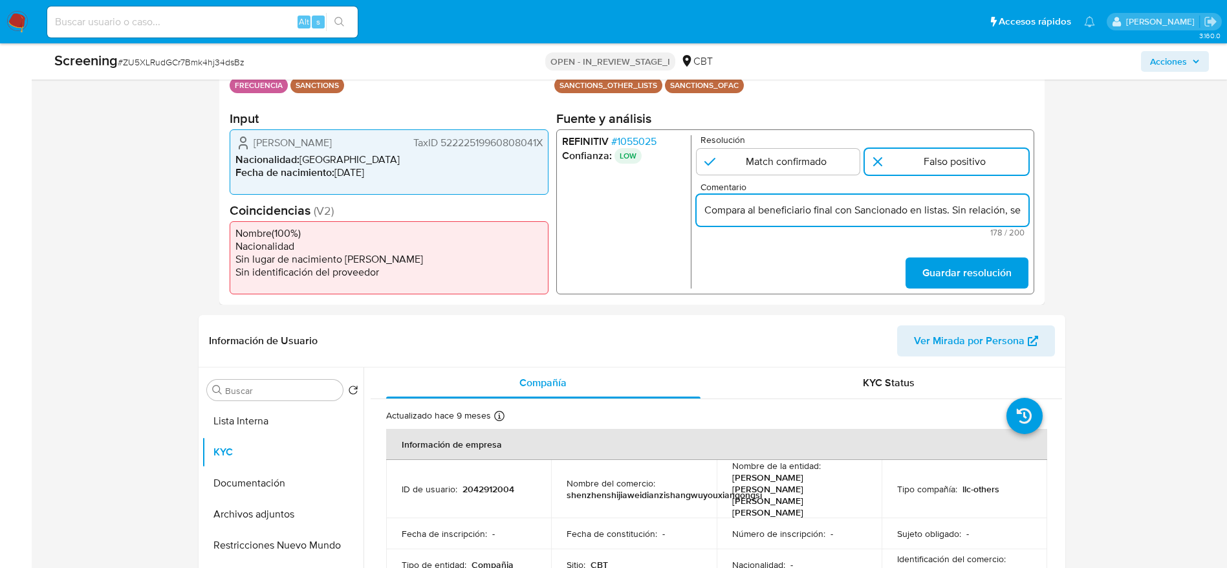
scroll to position [0, 487]
type input "Compara al beneficiario final con Sancionado en listas. Sin relación, se desest…"
click at [946, 251] on form "Resolución Match confirmado Falso positivo Comentario Compara al beneficiario f…" at bounding box center [862, 211] width 332 height 153
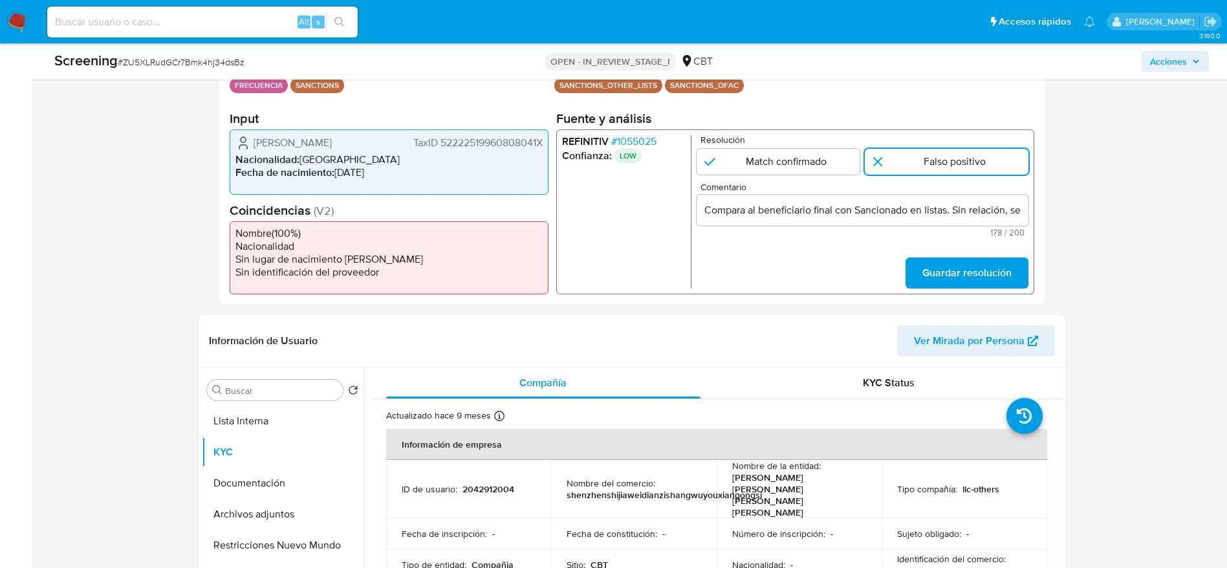
click at [946, 284] on span "Guardar resolución" at bounding box center [966, 273] width 89 height 28
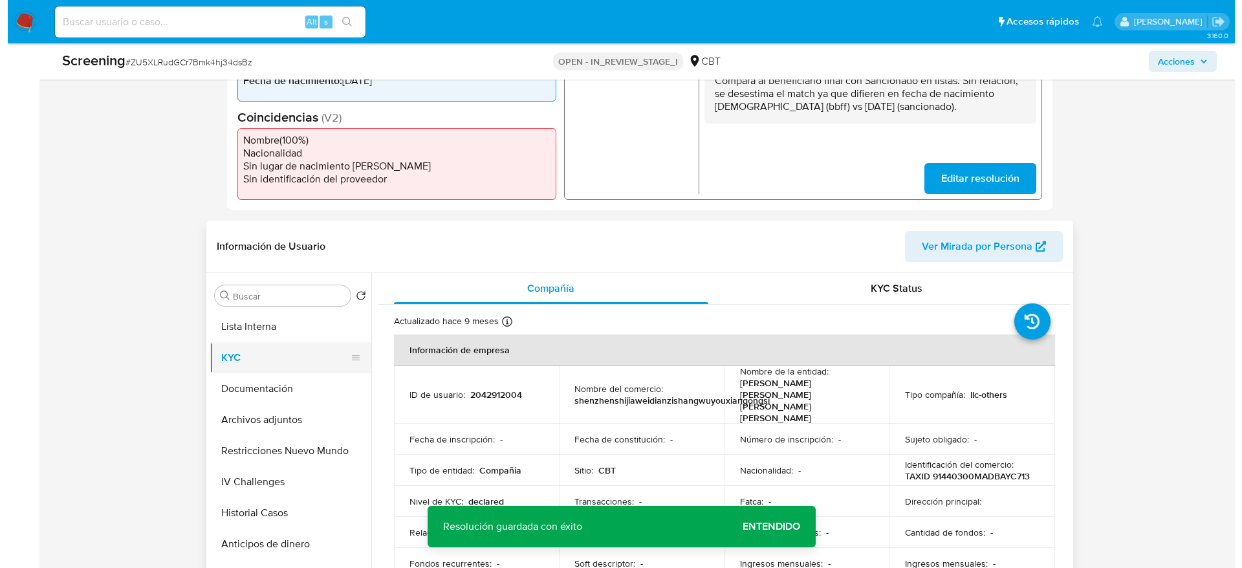
scroll to position [388, 0]
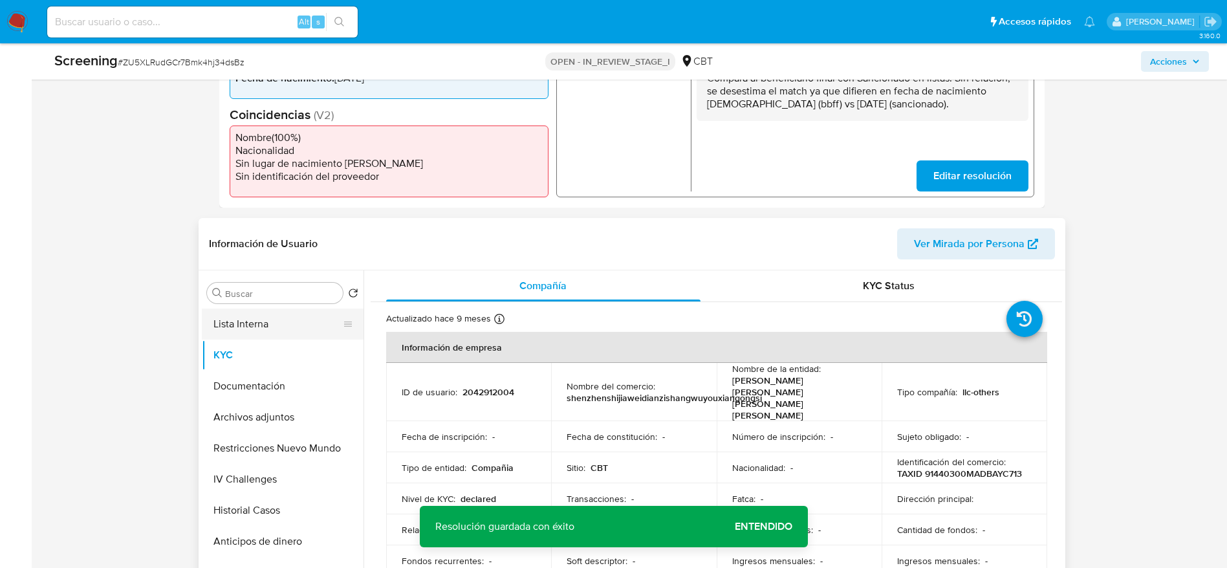
click at [266, 326] on button "Lista Interna" at bounding box center [277, 324] width 151 height 31
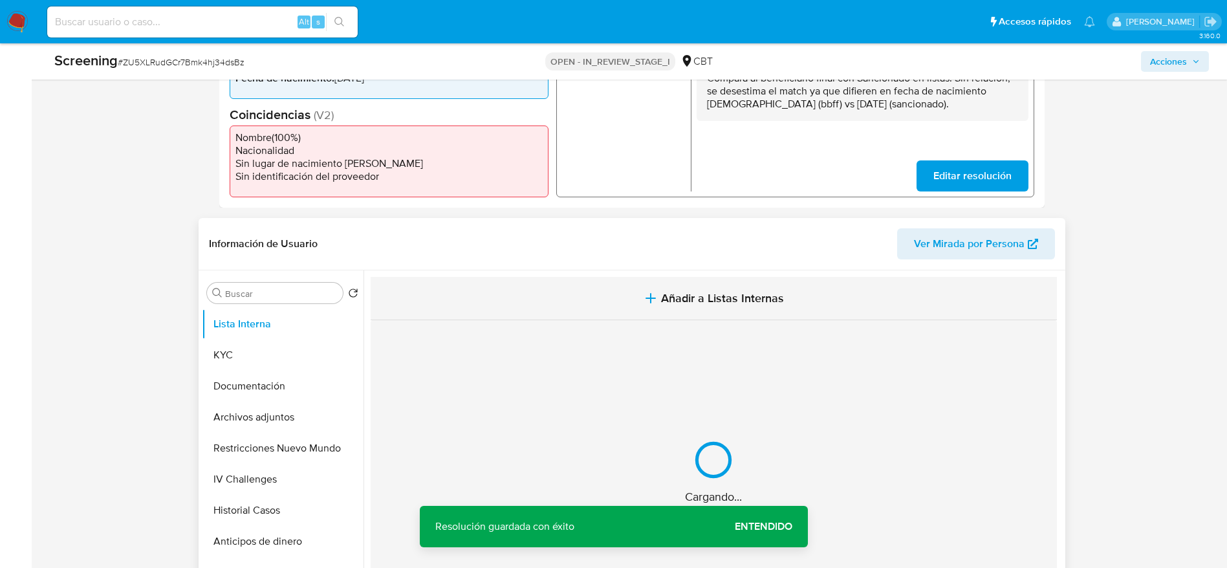
click at [565, 316] on button "Añadir a Listas Internas" at bounding box center [714, 298] width 686 height 43
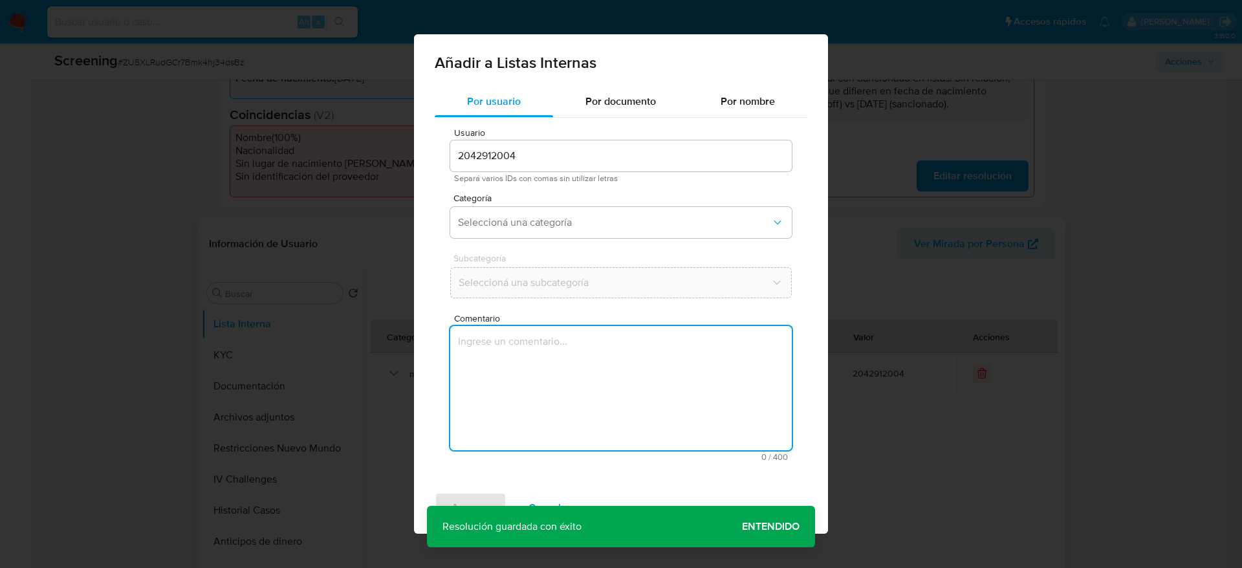
drag, startPoint x: 596, startPoint y: 382, endPoint x: 586, endPoint y: 352, distance: 32.1
click at [596, 384] on textarea "Comentario" at bounding box center [621, 388] width 342 height 124
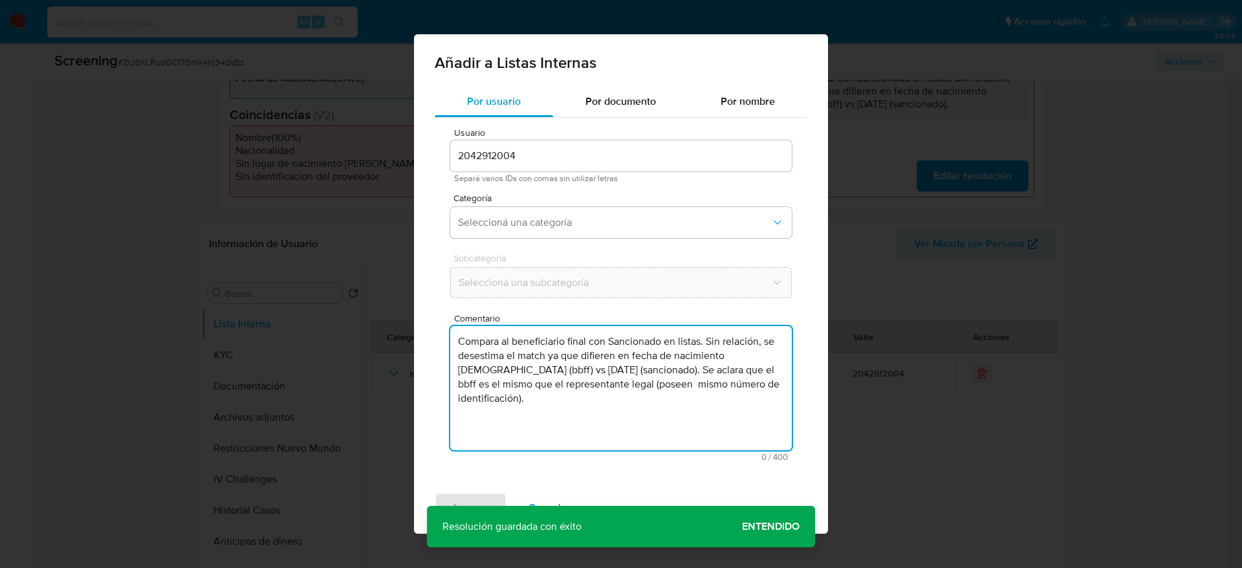
type textarea "Compara al beneficiario final con Sancionado en listas. Sin relación, se desest…"
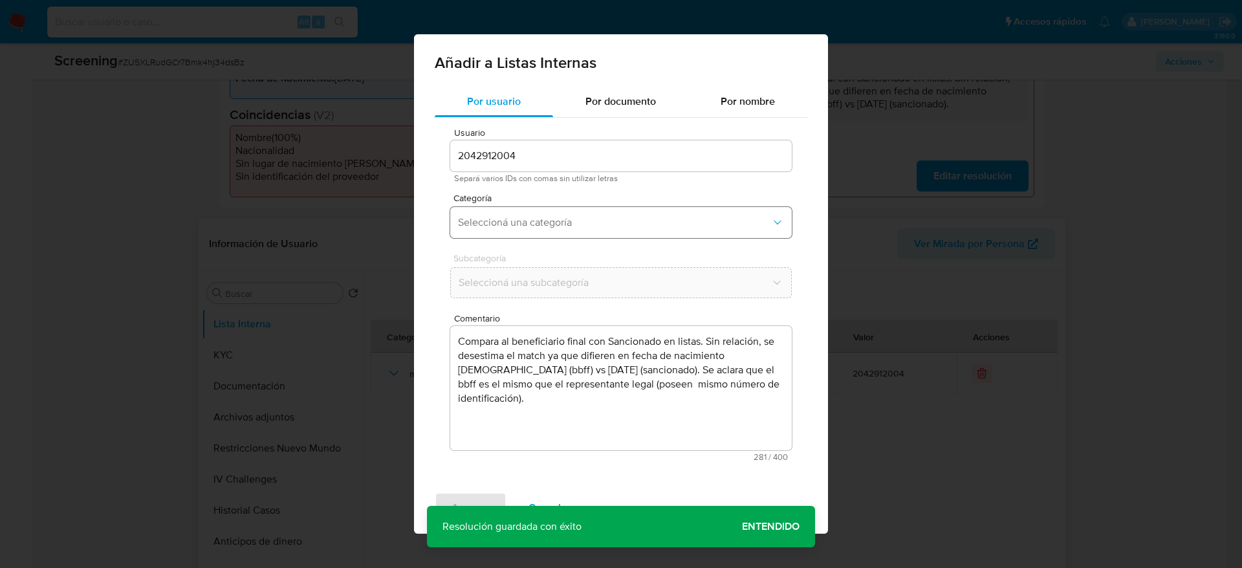
drag, startPoint x: 558, startPoint y: 190, endPoint x: 562, endPoint y: 220, distance: 30.7
click at [559, 189] on div "Usuario 2042912004 Separá varios IDs con comas sin utilizar letras Categoría Se…" at bounding box center [621, 295] width 373 height 354
click at [567, 228] on span "Seleccioná una categoría" at bounding box center [614, 222] width 313 height 13
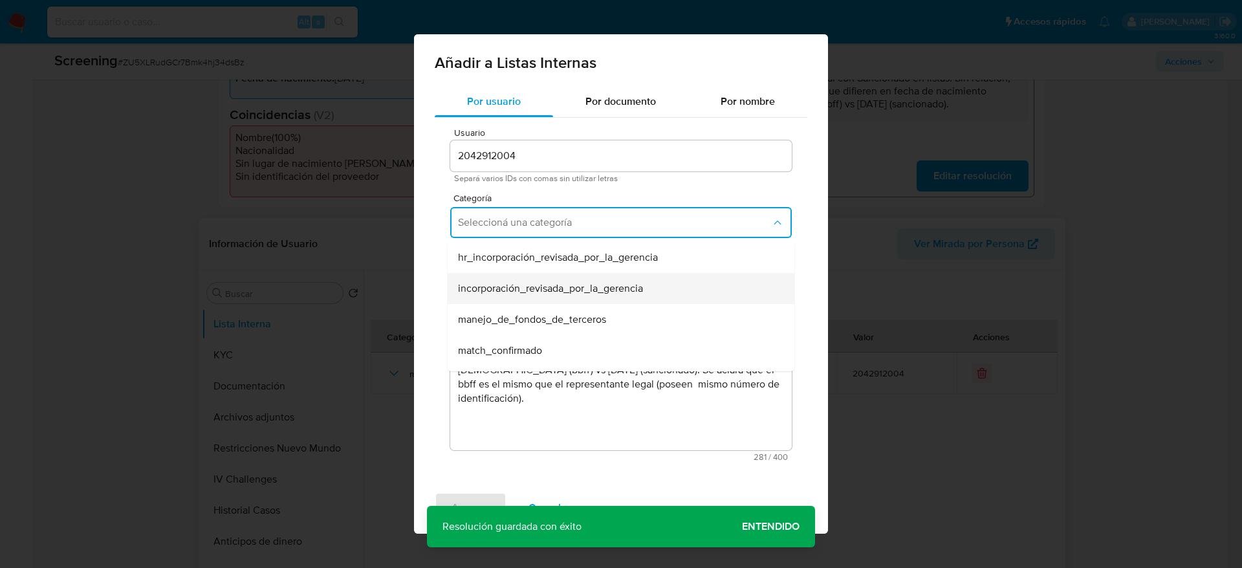
scroll to position [97, 0]
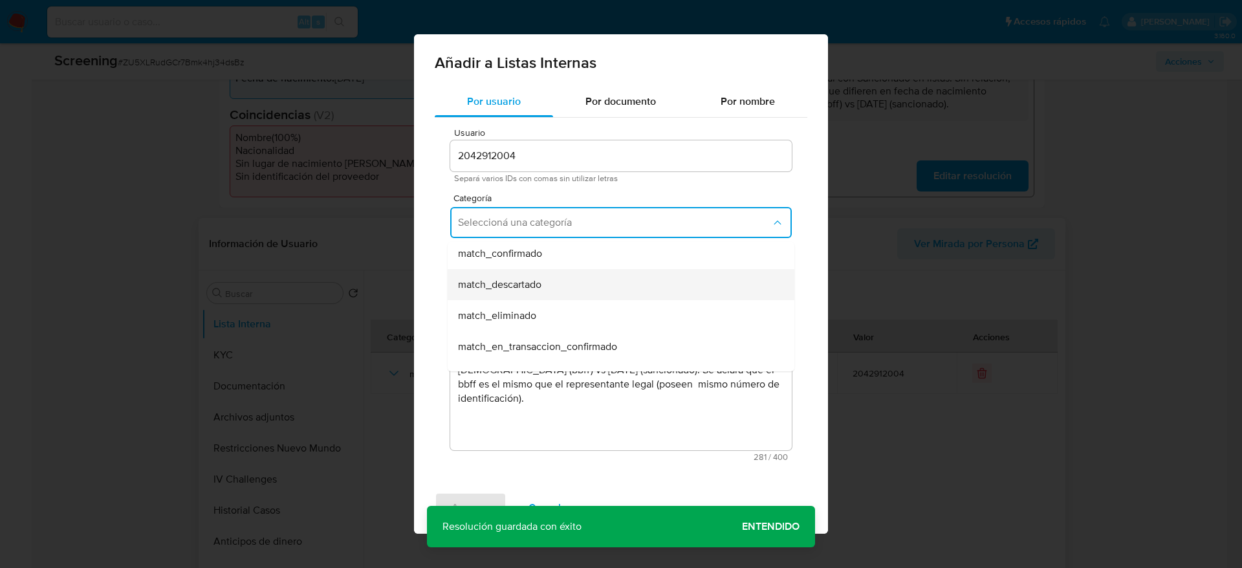
click at [567, 287] on div "match_descartado" at bounding box center [617, 284] width 318 height 31
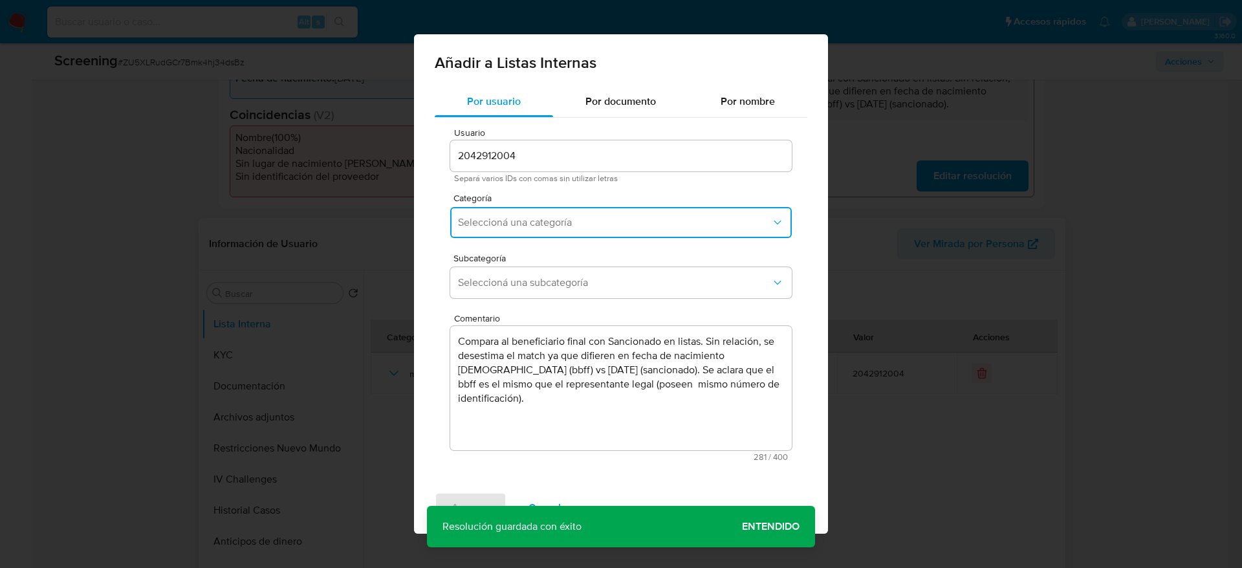
click at [567, 287] on span "Seleccioná una subcategoría" at bounding box center [614, 282] width 313 height 13
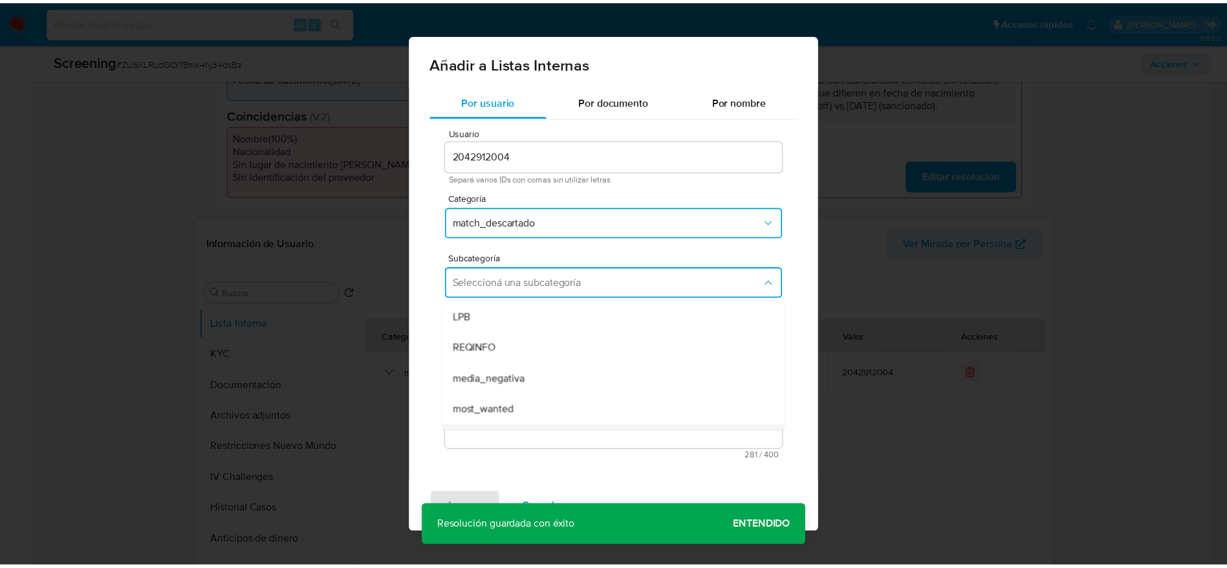
scroll to position [88, 0]
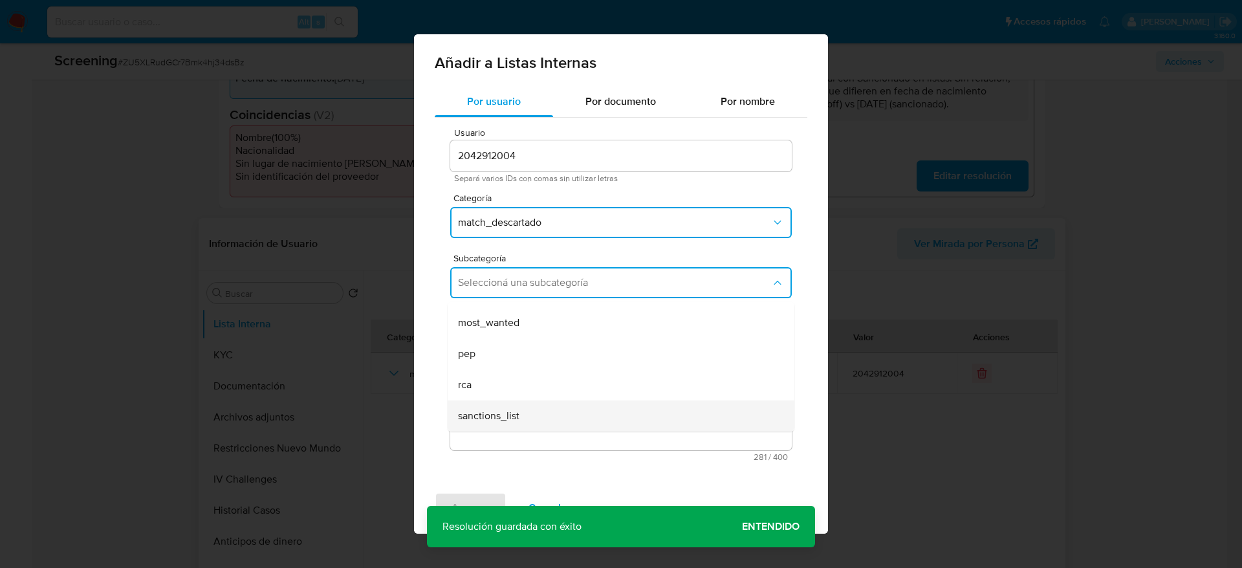
click at [537, 414] on div "sanctions_list" at bounding box center [617, 415] width 318 height 31
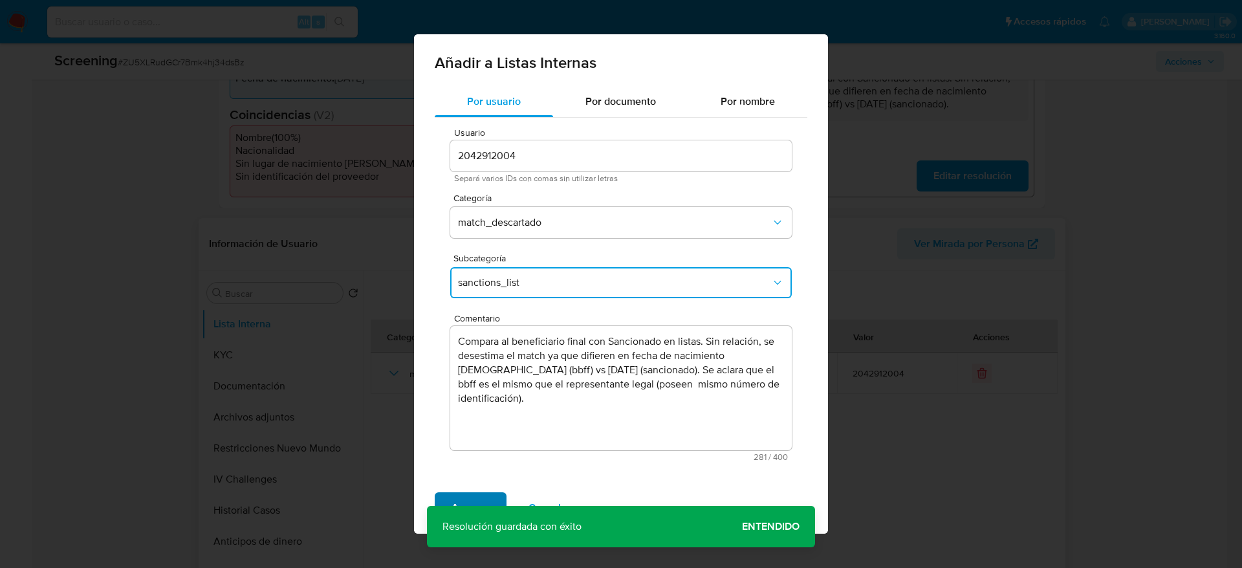
click at [476, 497] on span "Agregar" at bounding box center [471, 508] width 38 height 28
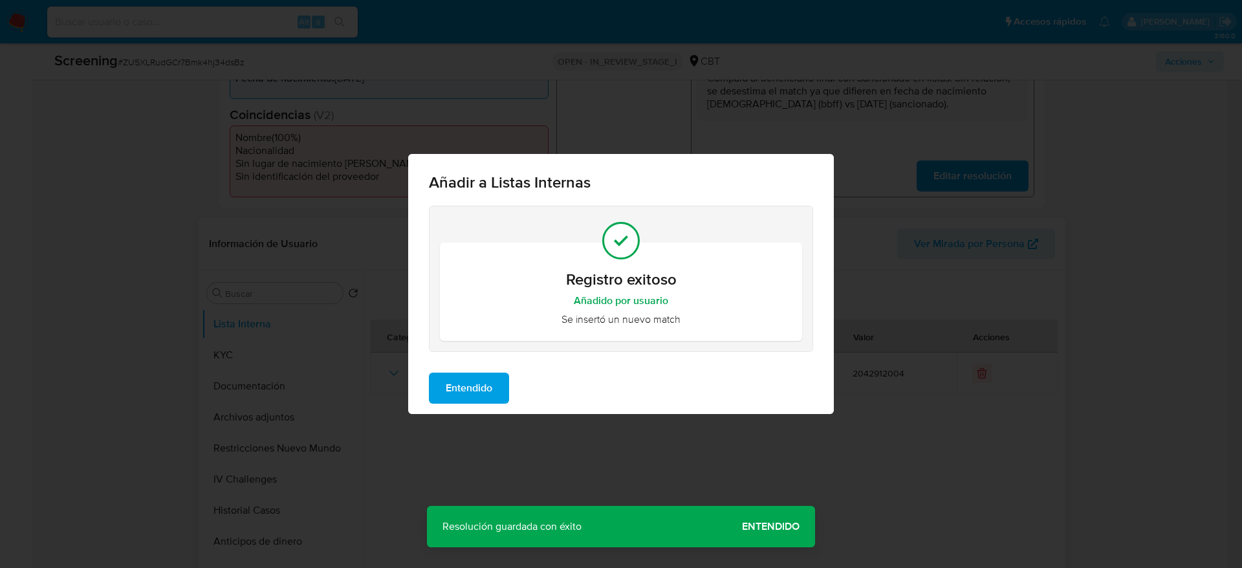
click at [516, 367] on div "Entendido" at bounding box center [621, 388] width 426 height 52
drag, startPoint x: 503, startPoint y: 374, endPoint x: 492, endPoint y: 375, distance: 11.7
click at [495, 375] on button "Entendido" at bounding box center [469, 388] width 80 height 31
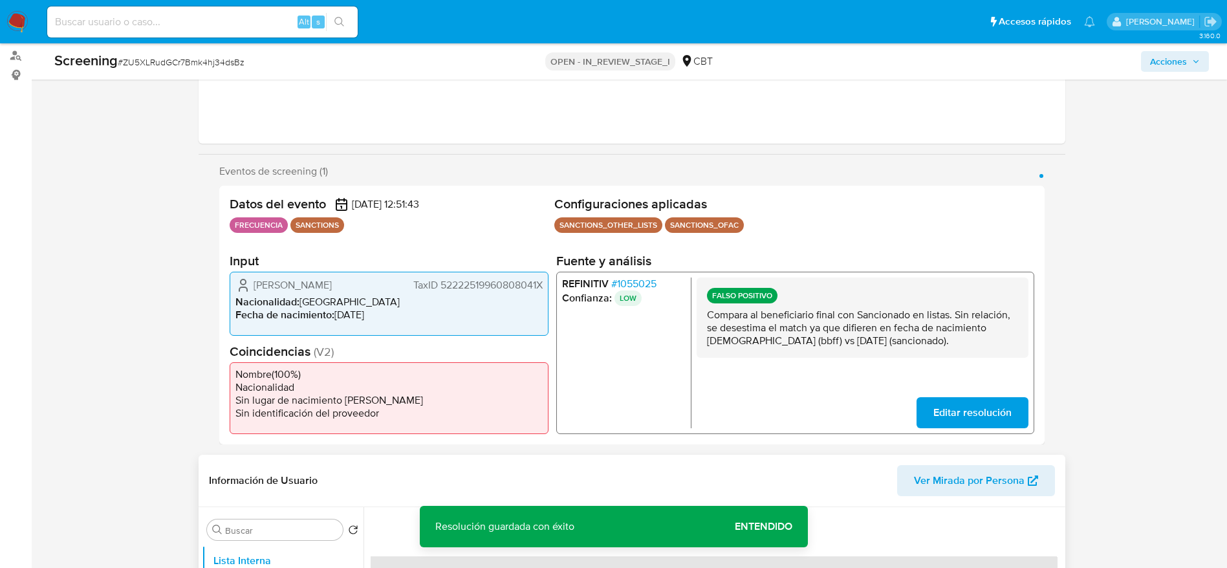
scroll to position [0, 0]
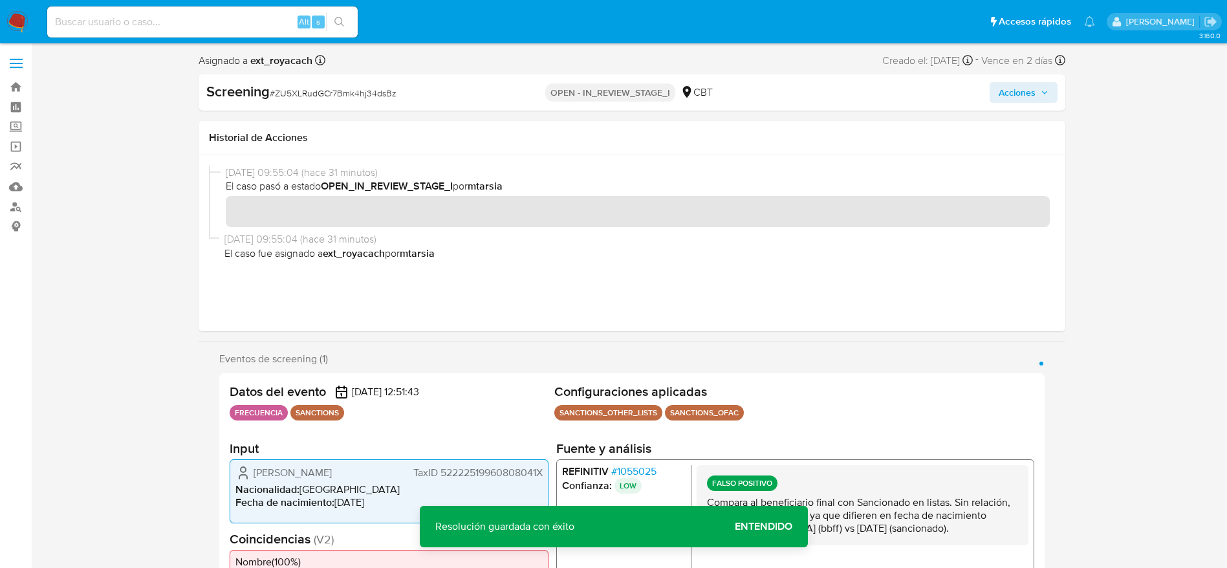
click at [1034, 101] on span "Acciones" at bounding box center [1024, 92] width 50 height 18
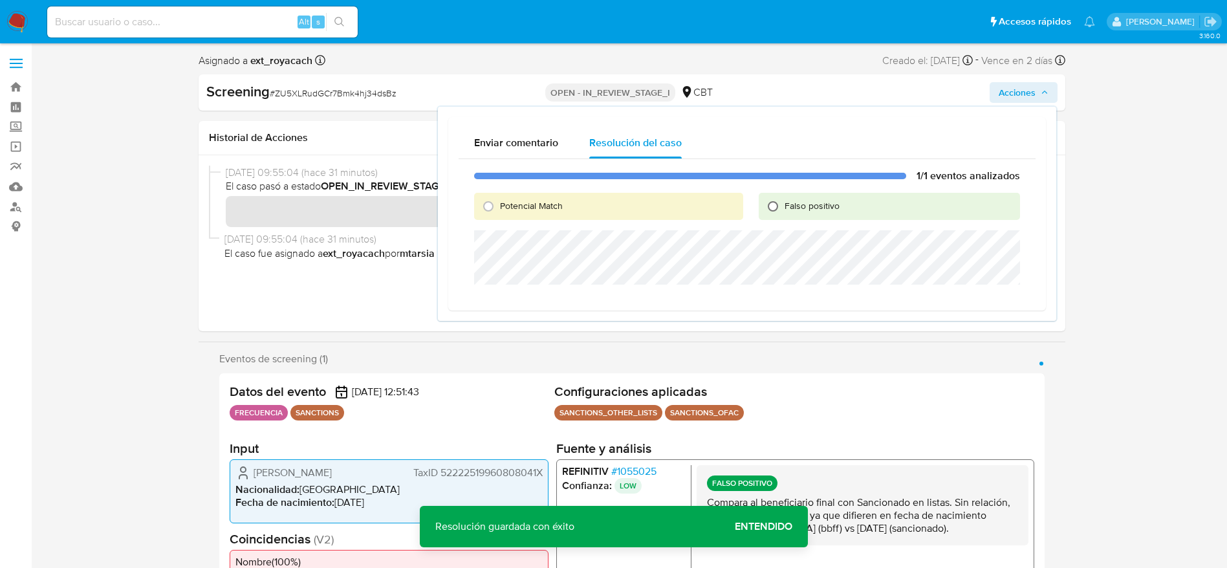
click at [782, 199] on input "Falso positivo" at bounding box center [773, 206] width 21 height 21
radio input "true"
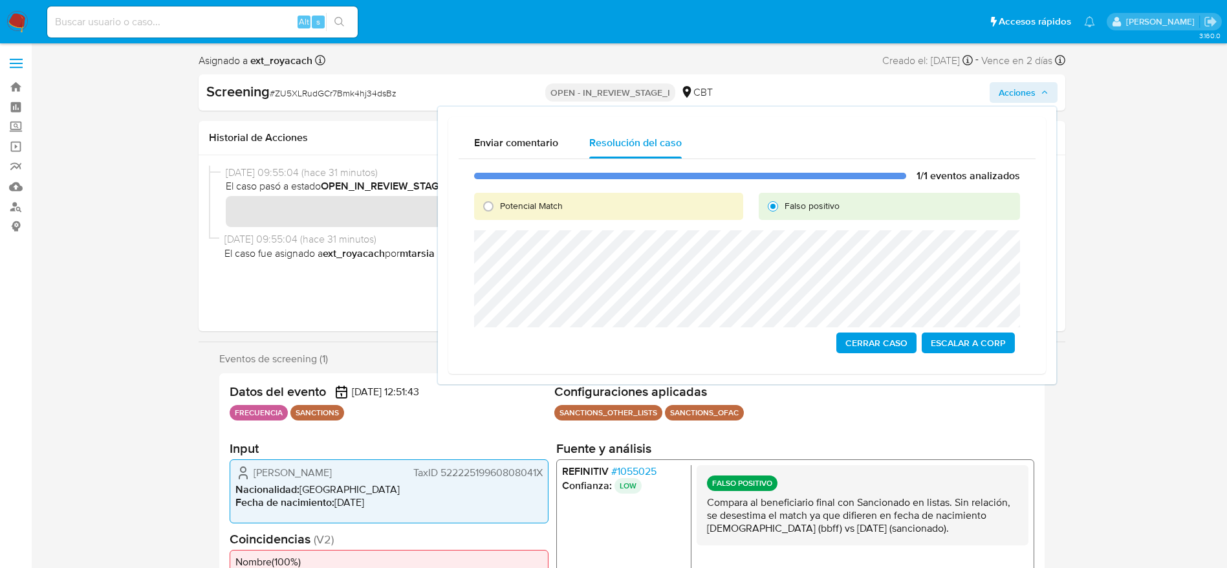
click at [882, 341] on span "Cerrar Caso" at bounding box center [876, 343] width 62 height 18
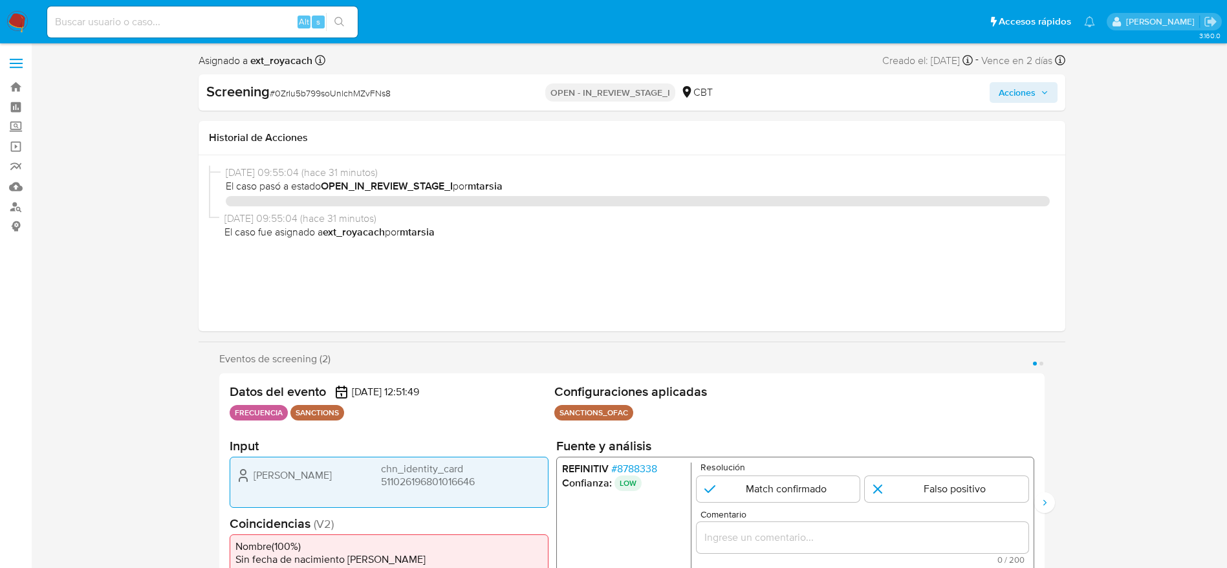
select select "10"
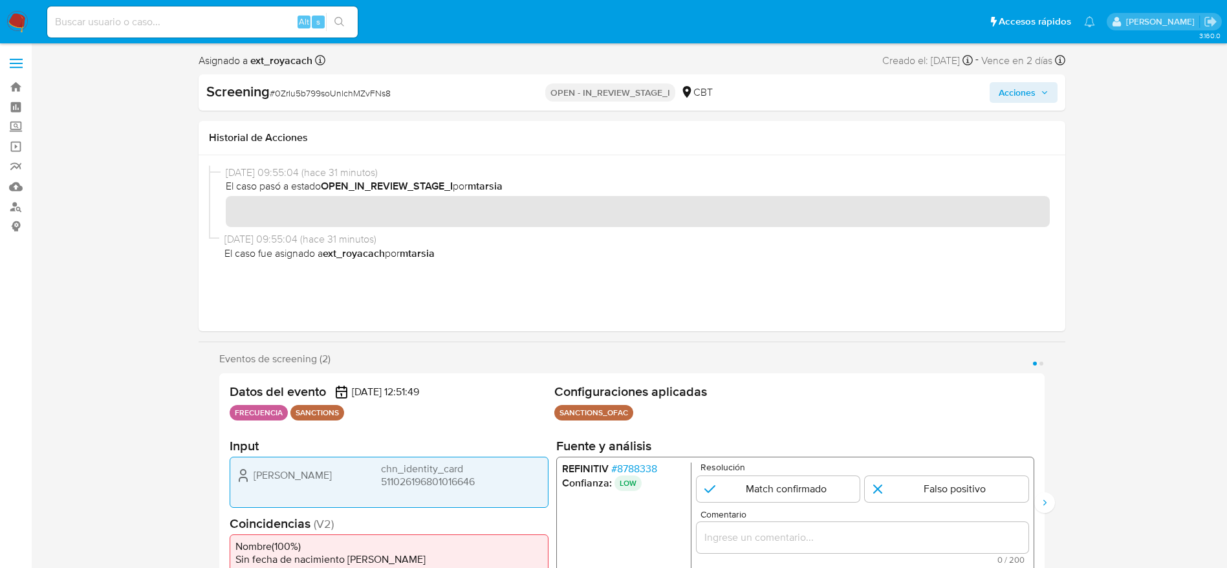
click at [300, 92] on span "# 0ZrIu5b799soUnlchMZvFNs8" at bounding box center [330, 93] width 121 height 13
copy span "0ZrIu5b799soUnlchMZvFNs8"
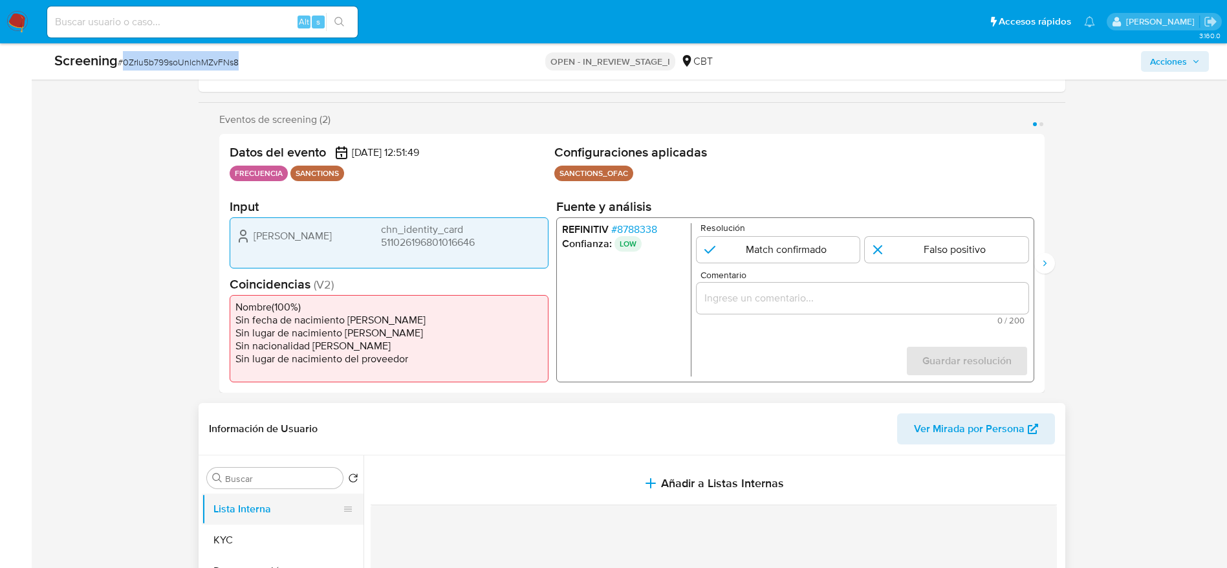
scroll to position [291, 0]
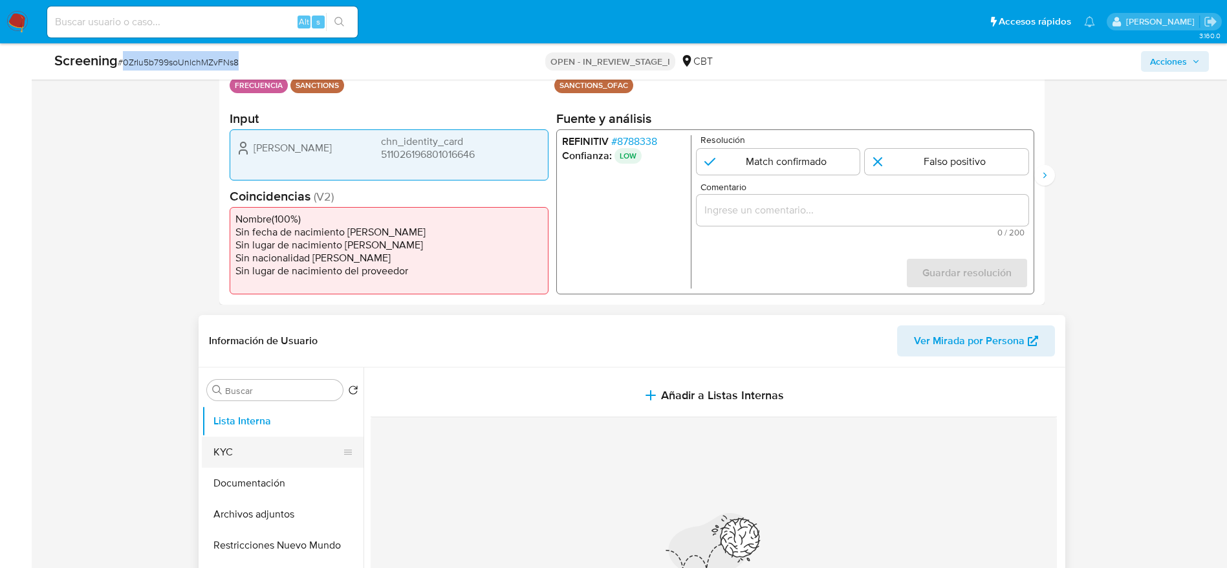
click at [263, 462] on button "KYC" at bounding box center [277, 452] width 151 height 31
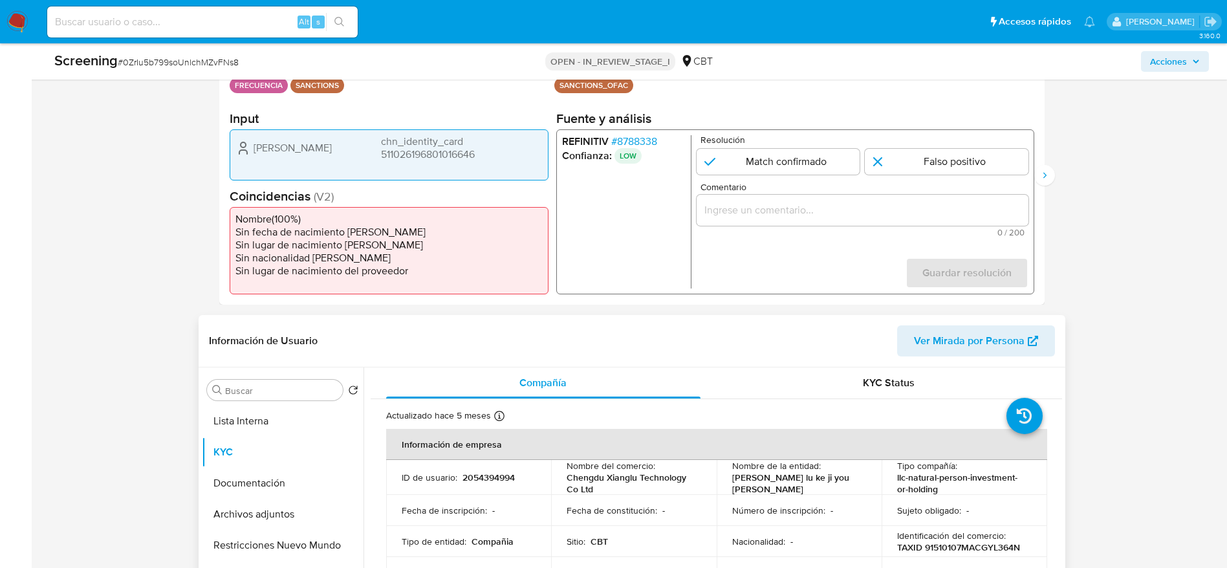
click at [479, 475] on p "2054394994" at bounding box center [489, 478] width 52 height 12
copy p "2054394994"
click at [862, 208] on input "Comentario" at bounding box center [862, 210] width 332 height 17
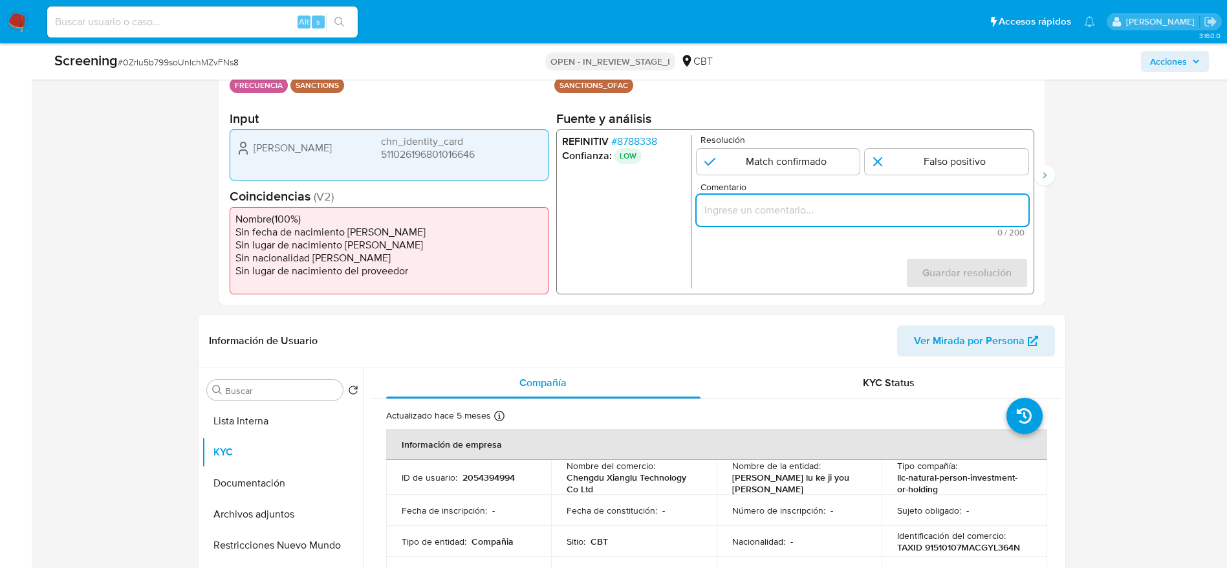
paste input "Compara al beneficiario final con Sancionado en listas. Sin relación, se desest…"
type input "Compara al beneficiario final con Sancionado en listas. Sin relación, se desest…"
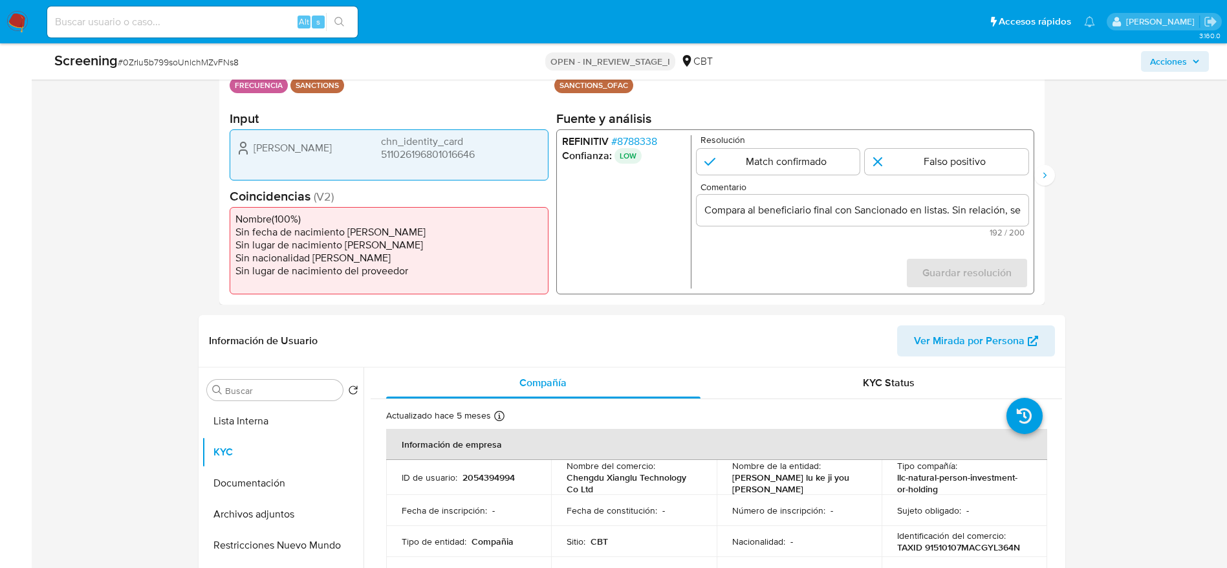
drag, startPoint x: 943, startPoint y: 168, endPoint x: 937, endPoint y: 146, distance: 22.6
click at [942, 168] on input "1 de 2" at bounding box center [947, 162] width 164 height 26
radio input "true"
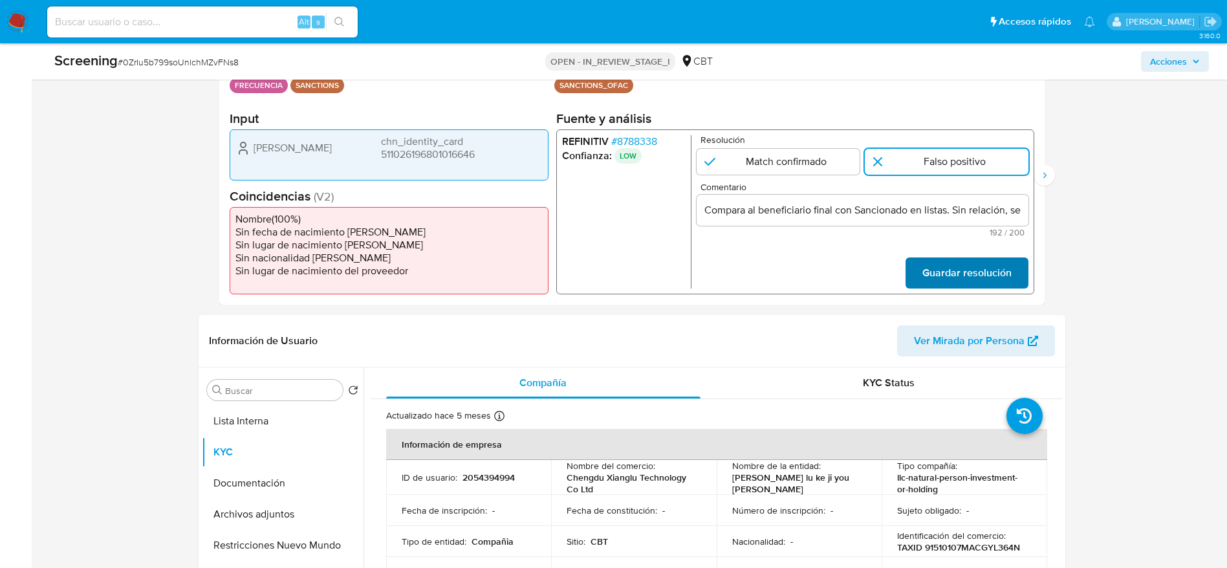
click at [986, 267] on span "Guardar resolución" at bounding box center [966, 273] width 89 height 28
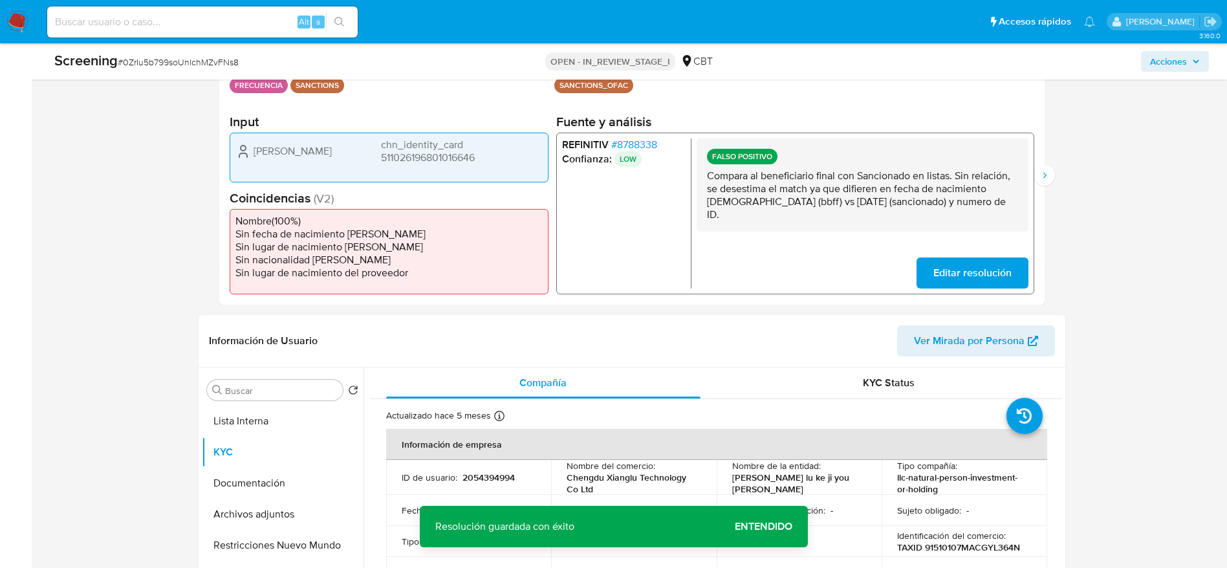
click at [892, 175] on p "Compara al beneficiario final con Sancionado en listas. Sin relación, se desest…" at bounding box center [861, 195] width 311 height 52
click at [1022, 171] on div "FALSO POSITIVO Compara al beneficiario final con Sancionado en listas. Sin rela…" at bounding box center [862, 184] width 332 height 93
click at [1051, 180] on button "Siguiente" at bounding box center [1044, 175] width 21 height 21
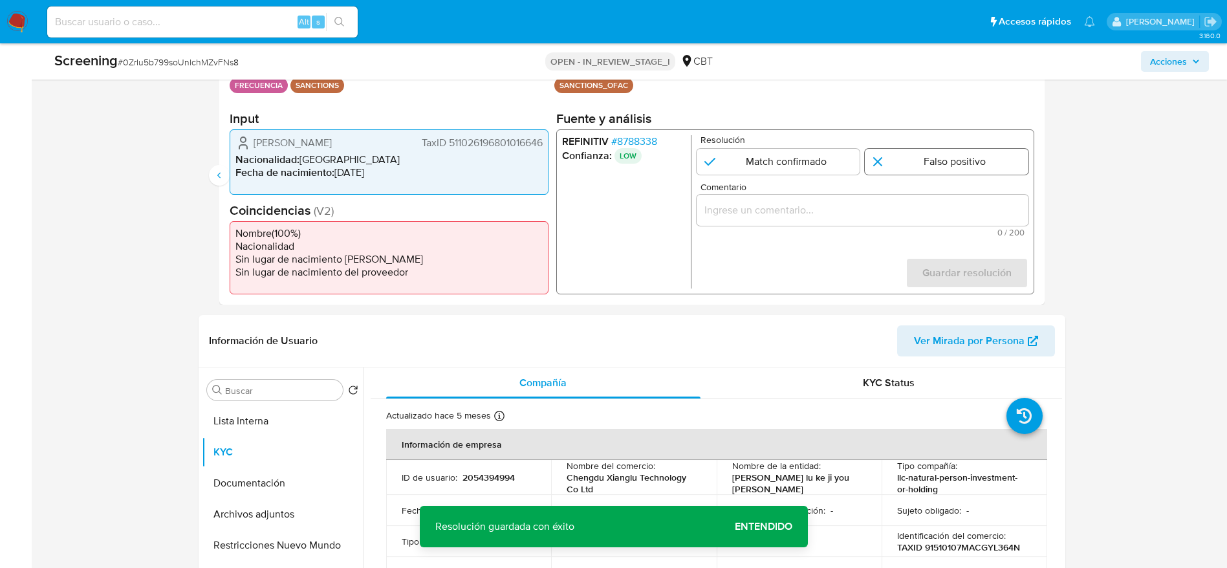
click at [960, 158] on input "2 de 2" at bounding box center [947, 162] width 164 height 26
radio input "true"
click at [960, 199] on div "2 de 2" at bounding box center [862, 210] width 332 height 31
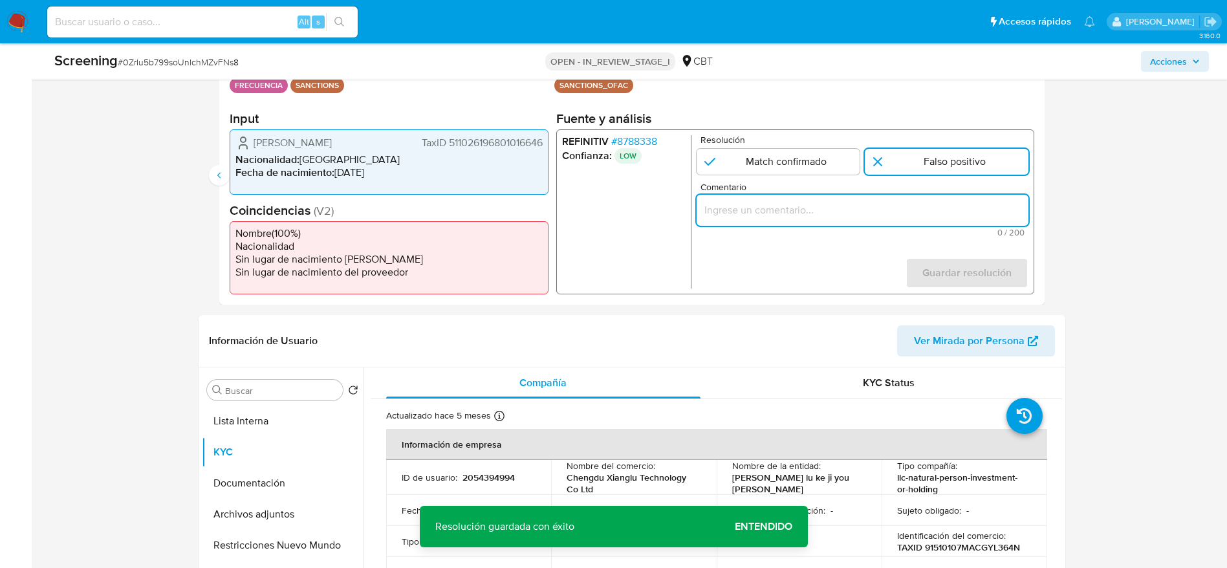
click at [960, 208] on input "Comentario" at bounding box center [862, 210] width 332 height 17
paste input "Compara al beneficiario final con Sancionado en listas. Sin relación, se desest…"
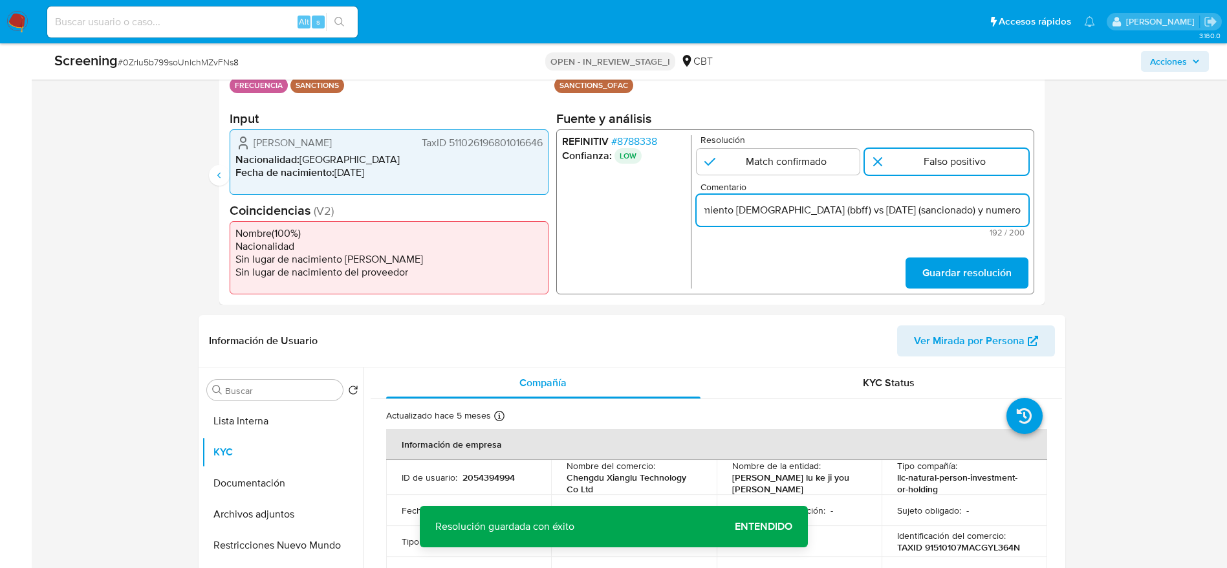
type input "Compara al beneficiario final con Sancionado en listas. Sin relación, se desest…"
click at [991, 291] on div "REFINITIV # 8788338 Confianza: LOW Resolución Match confirmado Falso positivo C…" at bounding box center [795, 211] width 478 height 165
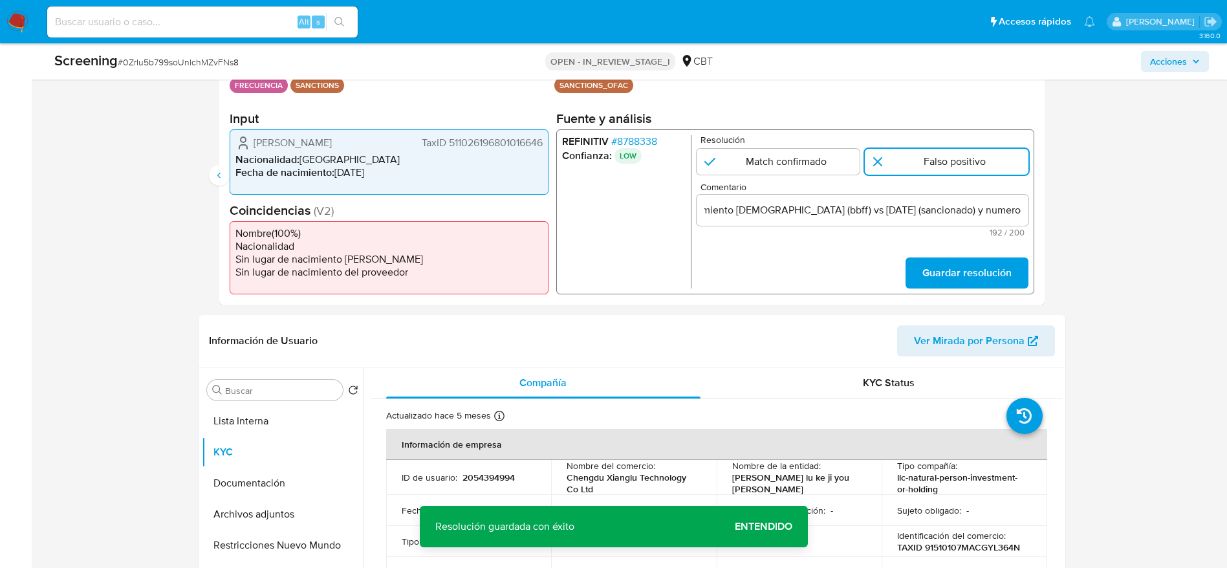
scroll to position [0, 0]
click at [1000, 259] on span "Guardar resolución" at bounding box center [966, 273] width 89 height 28
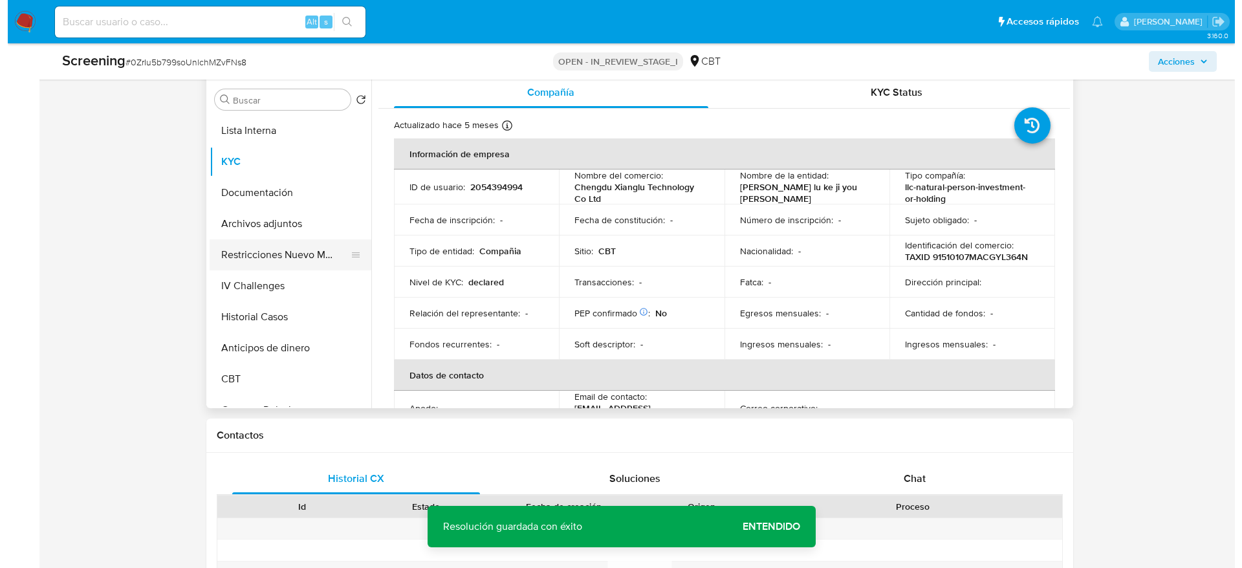
scroll to position [582, 0]
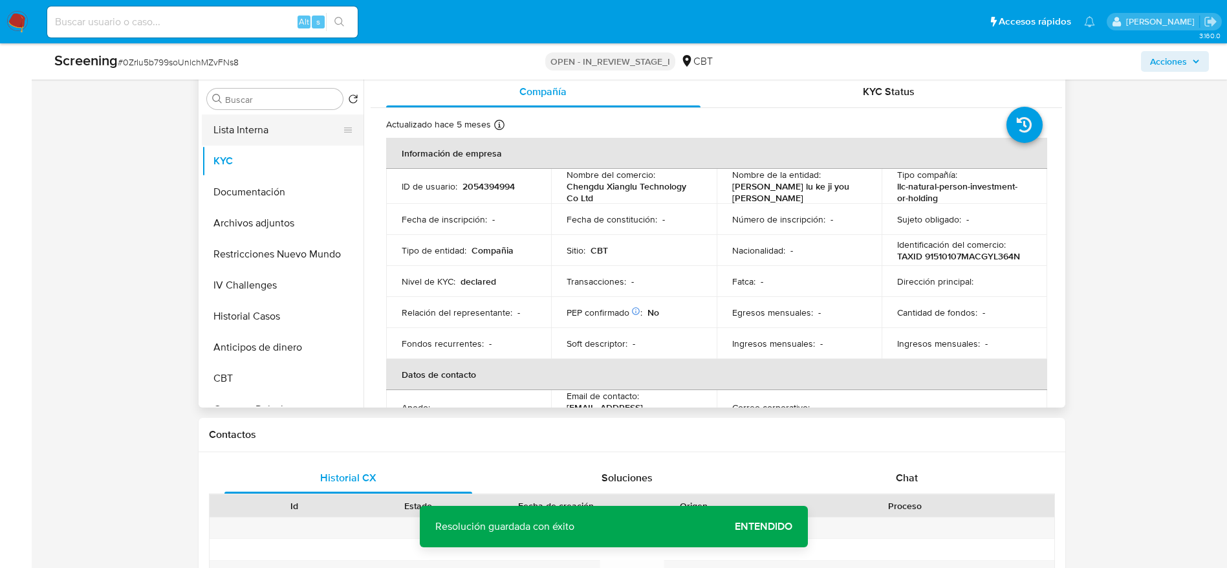
click at [243, 128] on button "Lista Interna" at bounding box center [277, 129] width 151 height 31
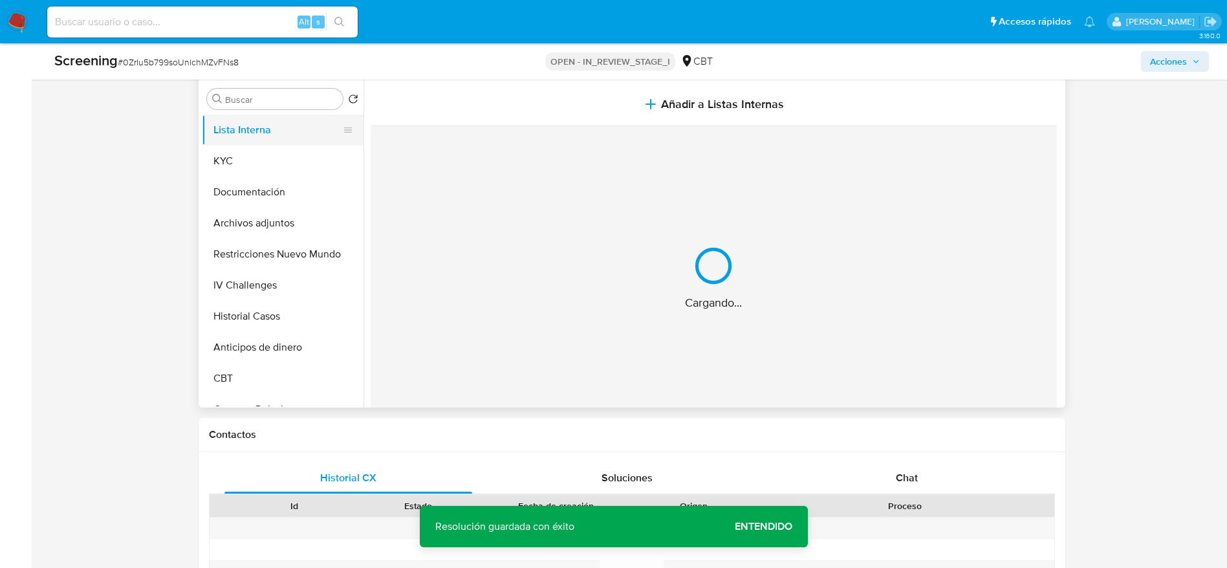
click at [535, 104] on button "Añadir a Listas Internas" at bounding box center [714, 104] width 686 height 43
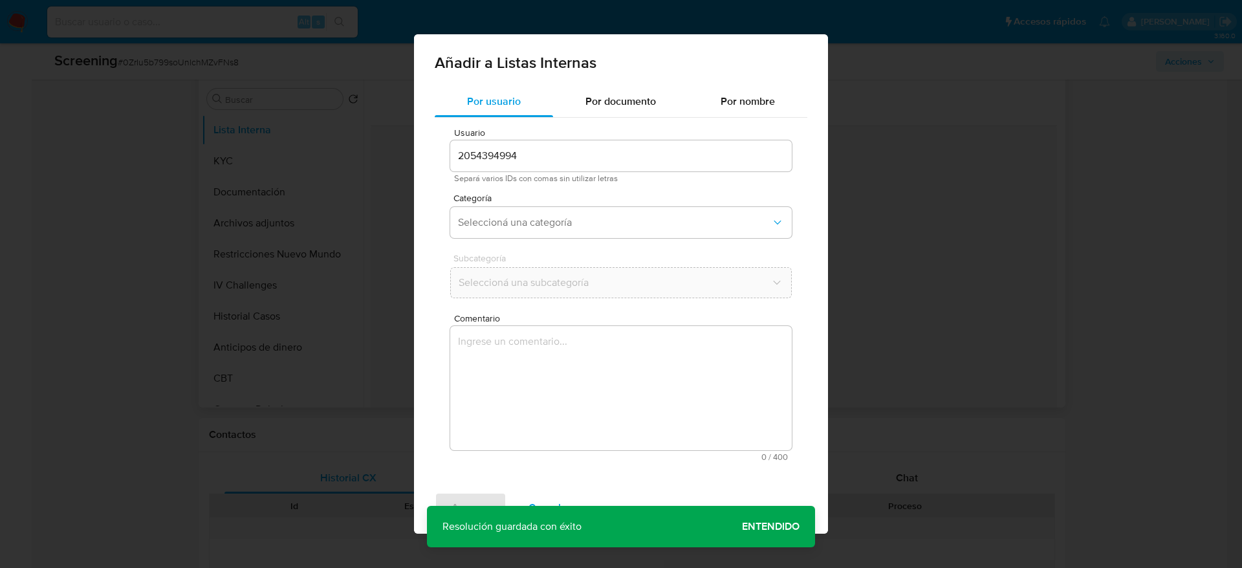
drag, startPoint x: 606, startPoint y: 364, endPoint x: 572, endPoint y: 307, distance: 66.1
click at [606, 375] on textarea "Comentario" at bounding box center [621, 388] width 342 height 124
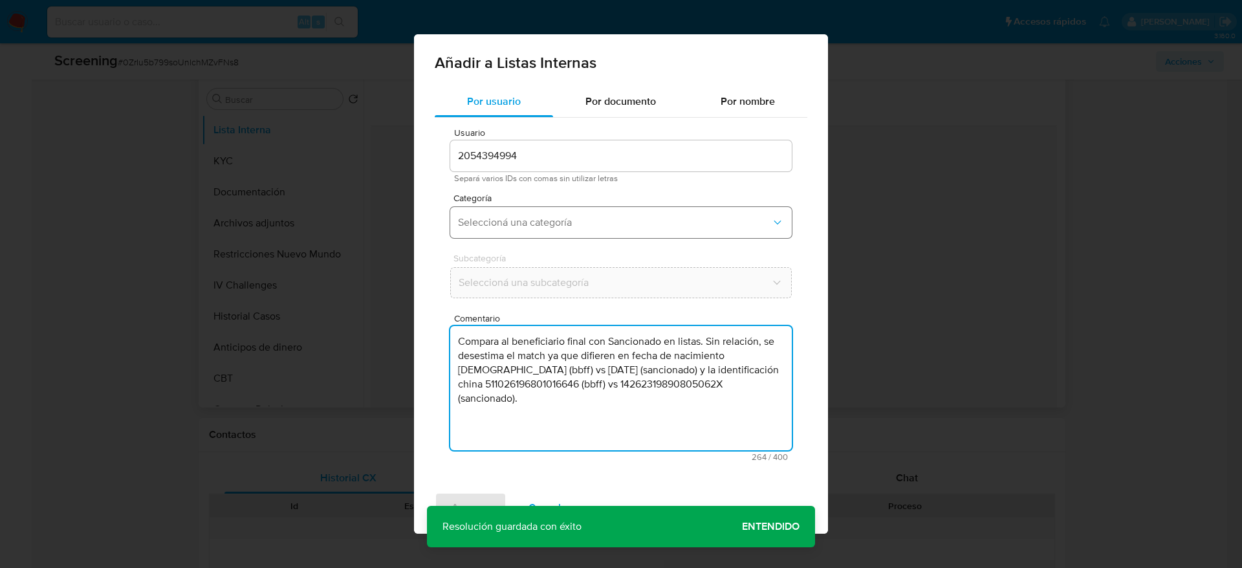
type textarea "Compara al beneficiario final con Sancionado en listas. Sin relación, se desest…"
click at [545, 220] on span "Seleccioná una categoría" at bounding box center [614, 222] width 313 height 13
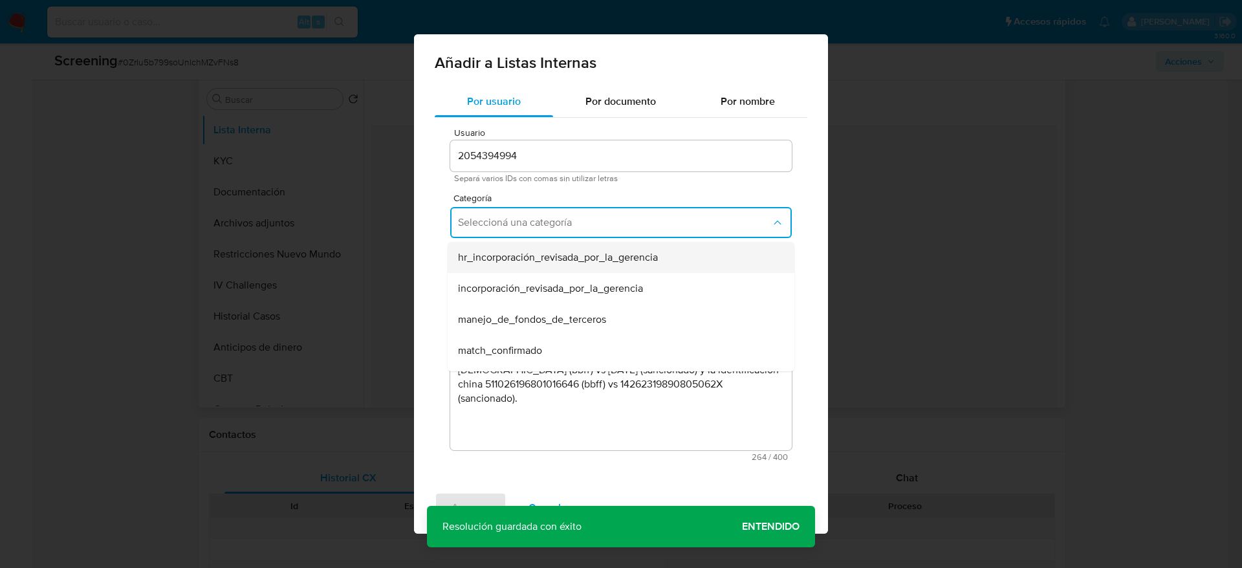
scroll to position [97, 0]
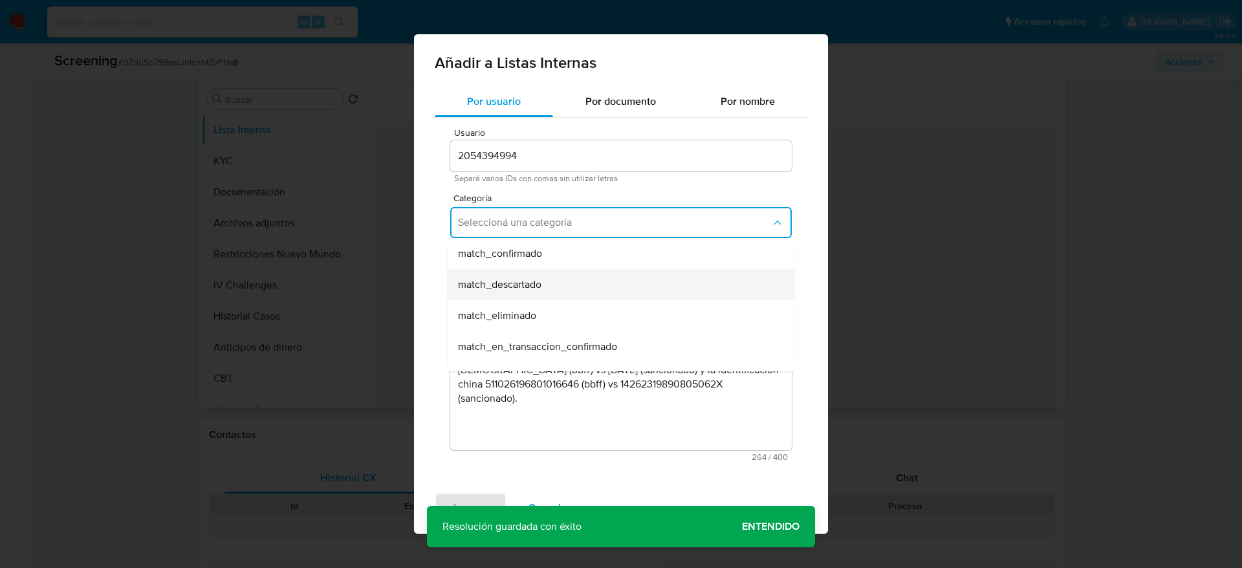
drag, startPoint x: 543, startPoint y: 261, endPoint x: 549, endPoint y: 290, distance: 29.6
click at [549, 290] on ul "hr_incorporación_revisada_por_la_gerencia incorporación_revisada_por_la_gerenci…" at bounding box center [621, 362] width 347 height 435
click at [549, 290] on div "match_descartado" at bounding box center [617, 284] width 318 height 31
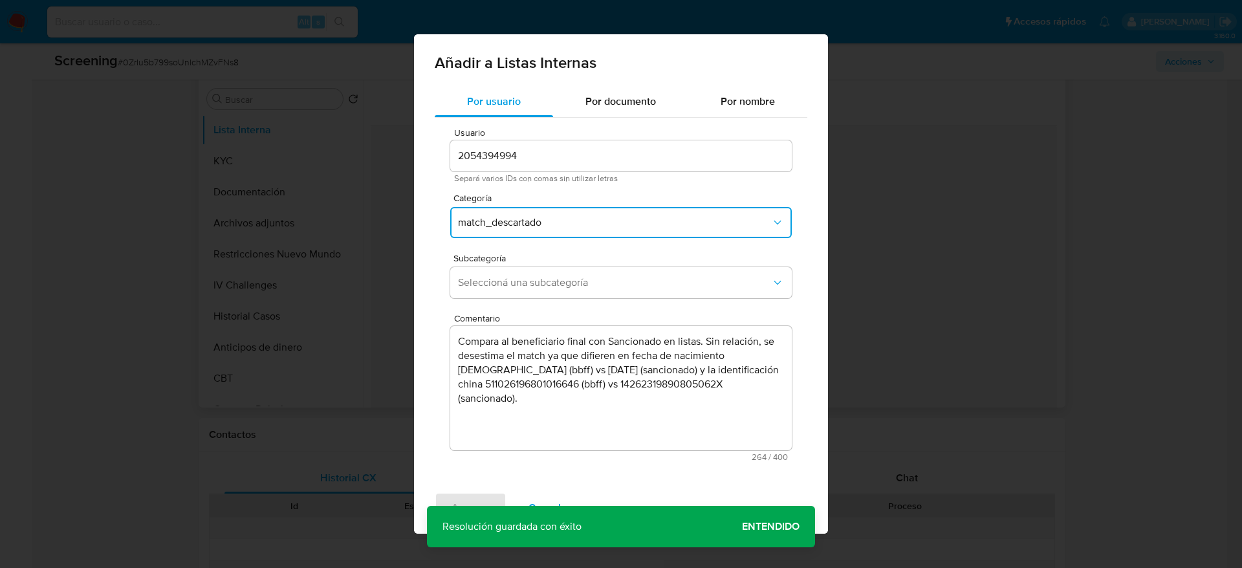
drag, startPoint x: 549, startPoint y: 277, endPoint x: 578, endPoint y: 341, distance: 70.3
click at [550, 276] on span "Seleccioná una subcategoría" at bounding box center [614, 282] width 313 height 13
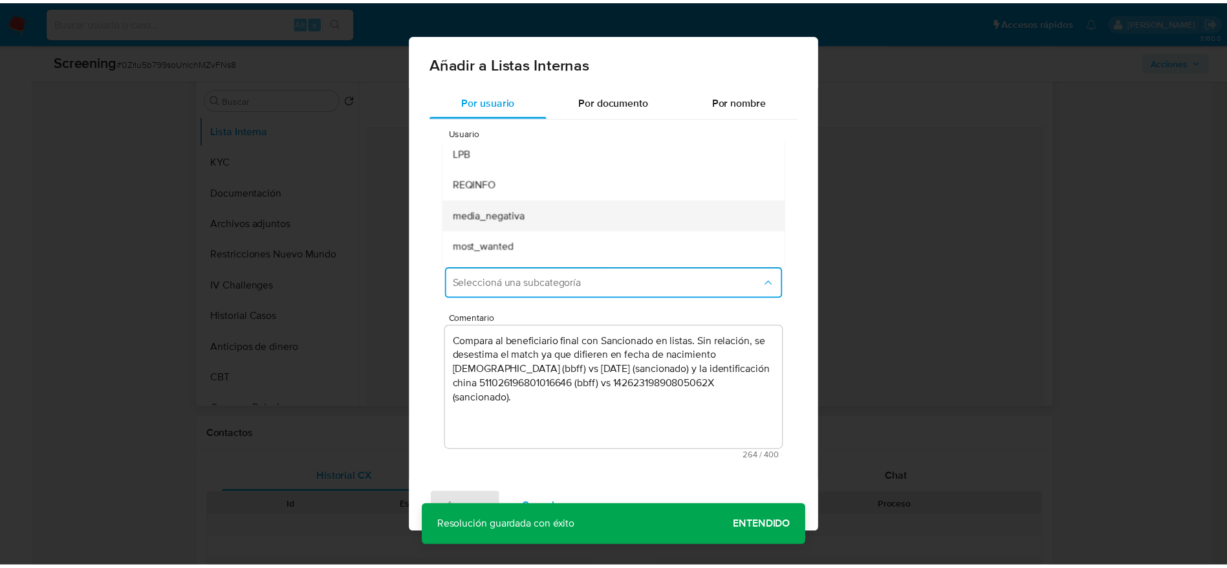
scroll to position [88, 0]
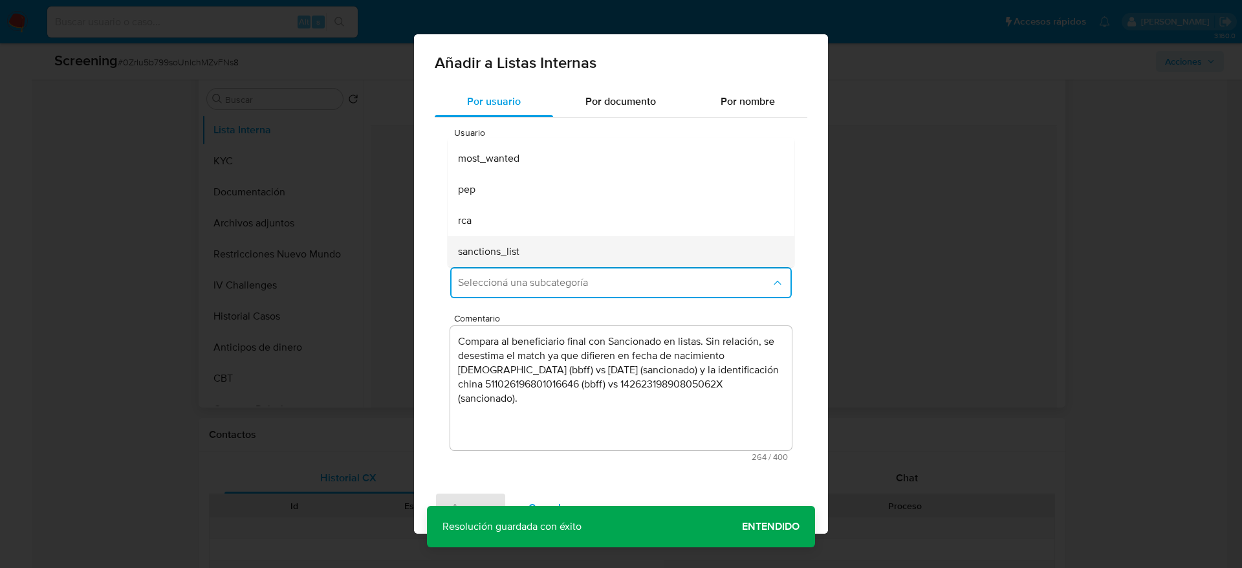
click at [512, 248] on span "sanctions_list" at bounding box center [488, 251] width 61 height 13
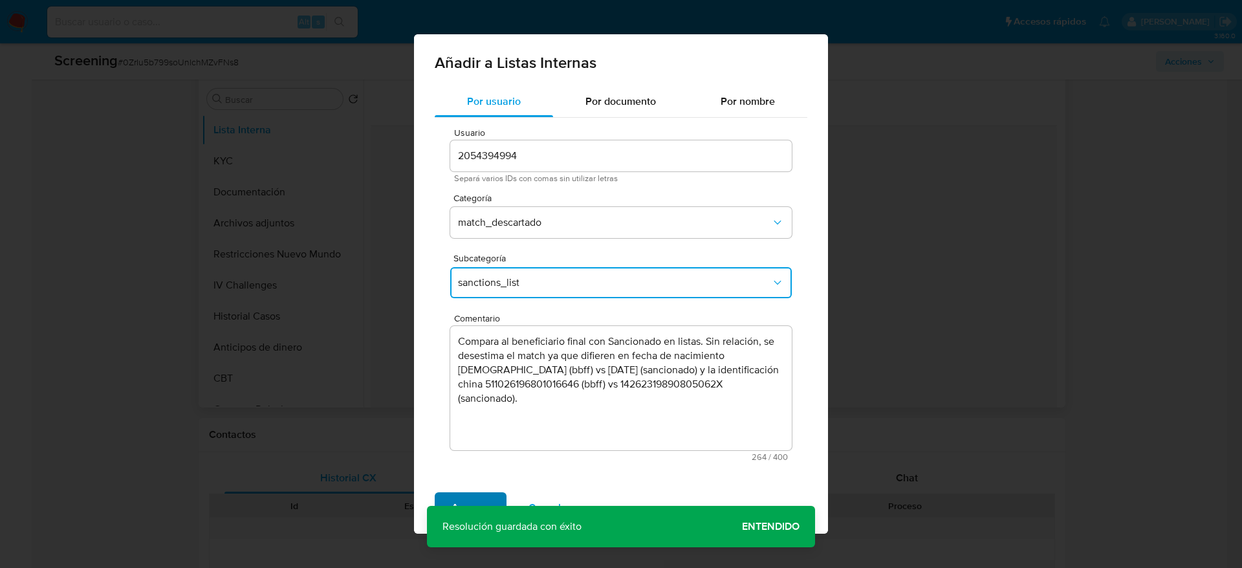
click at [475, 499] on span "Agregar" at bounding box center [471, 508] width 38 height 28
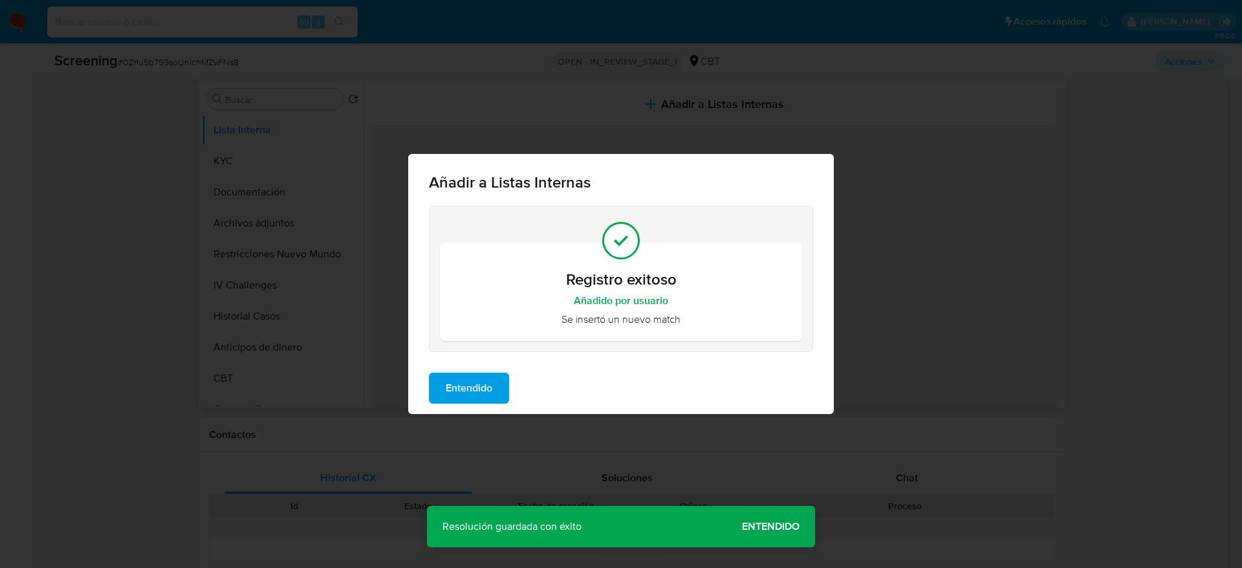
click at [486, 392] on span "Entendido" at bounding box center [469, 388] width 47 height 28
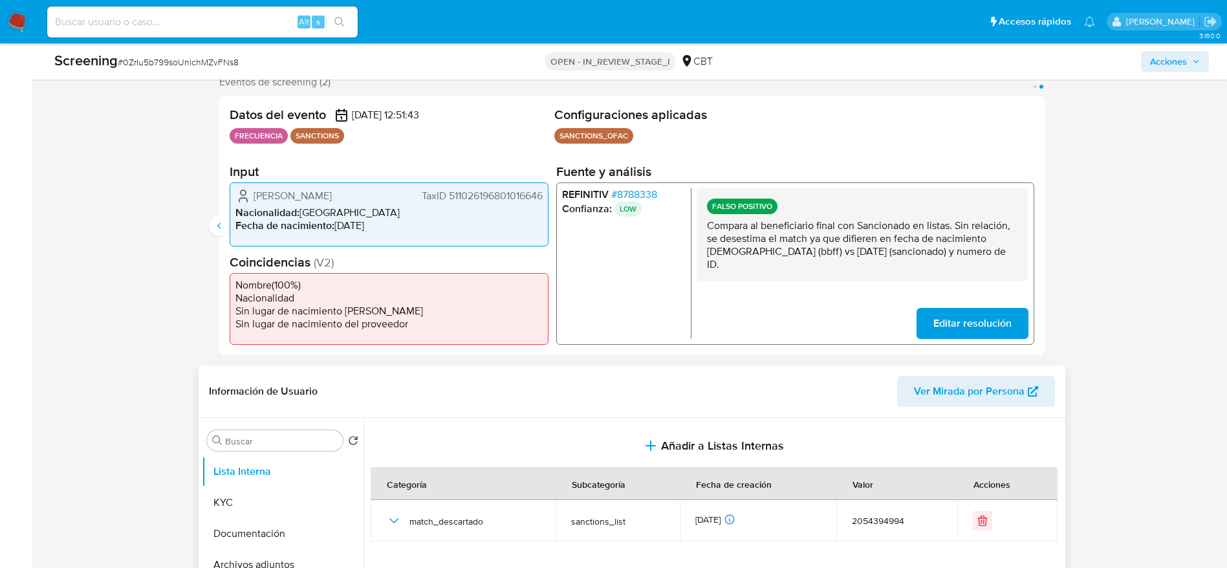
scroll to position [0, 0]
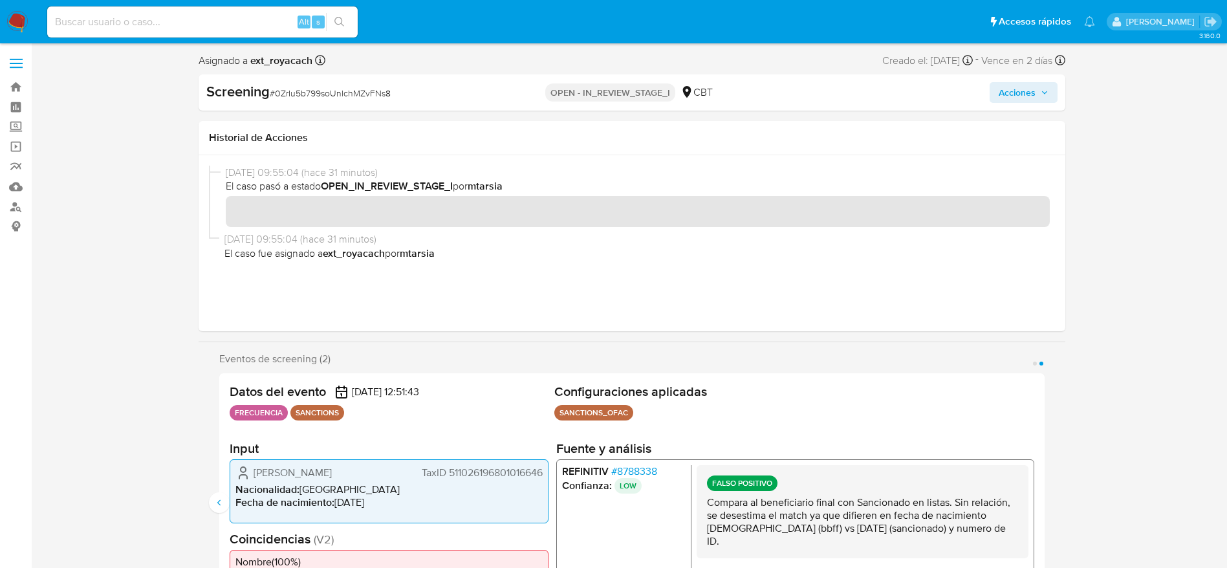
click at [994, 98] on button "Acciones" at bounding box center [1024, 92] width 68 height 21
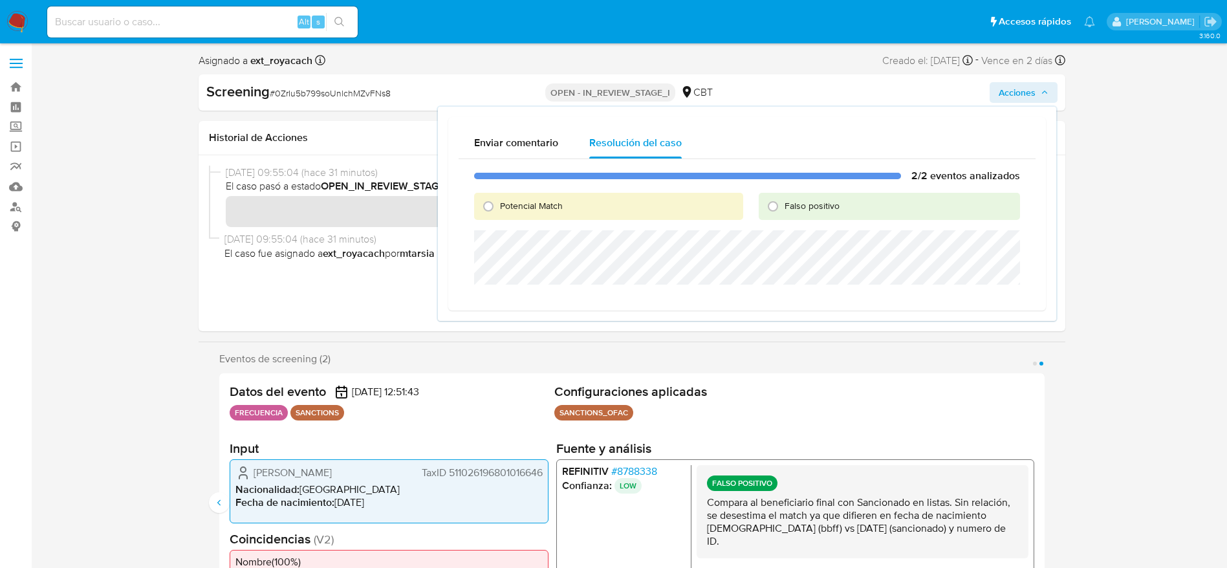
click at [786, 218] on div "Falso positivo" at bounding box center [889, 206] width 261 height 27
click at [785, 215] on div "Falso positivo" at bounding box center [889, 206] width 261 height 27
click at [784, 213] on div "Falso positivo" at bounding box center [889, 206] width 261 height 27
drag, startPoint x: 783, startPoint y: 212, endPoint x: 783, endPoint y: 220, distance: 8.4
click at [783, 212] on input "Falso positivo" at bounding box center [773, 206] width 21 height 21
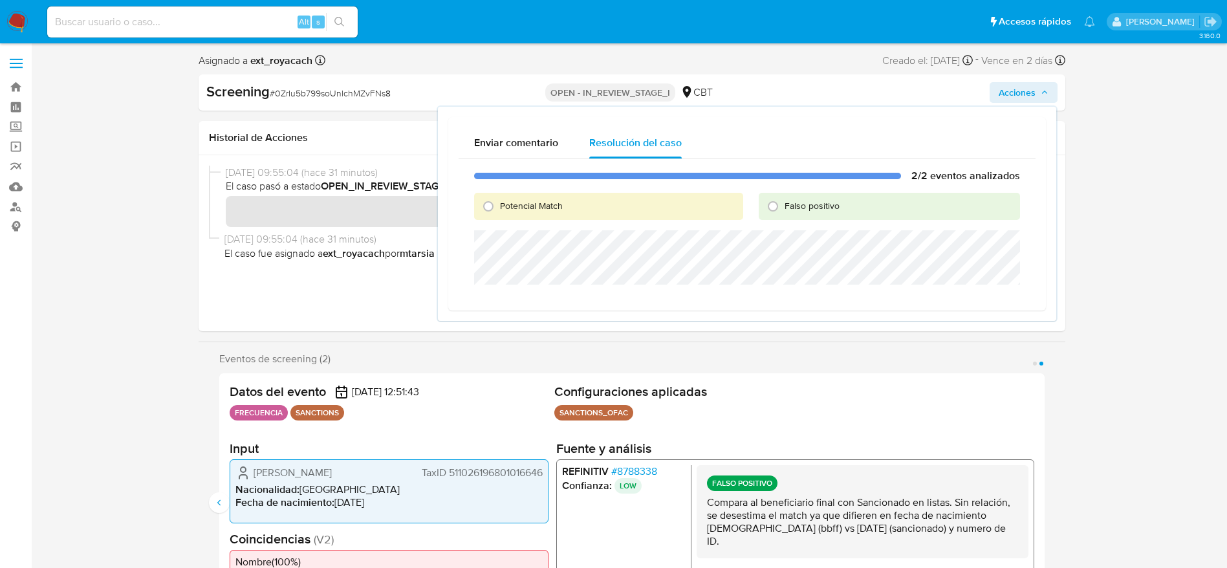
radio input "true"
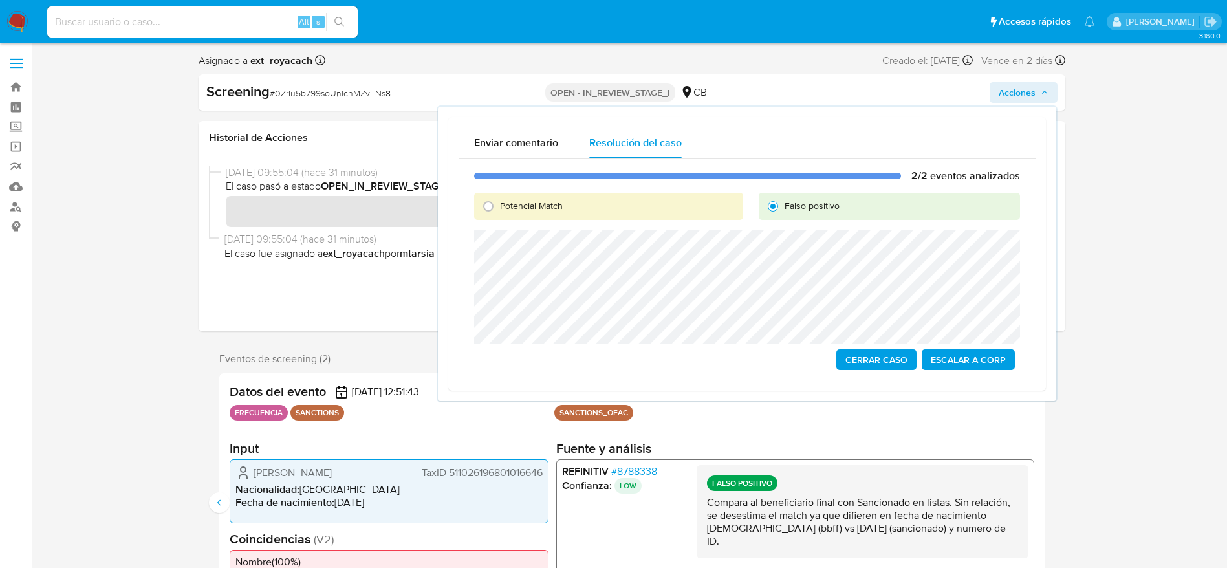
click at [878, 373] on div "2/2 eventos analizados Potencial Match Falso positivo Cerrar Caso Escalar a Corp" at bounding box center [747, 269] width 577 height 221
click at [881, 359] on span "Cerrar Caso" at bounding box center [876, 360] width 62 height 18
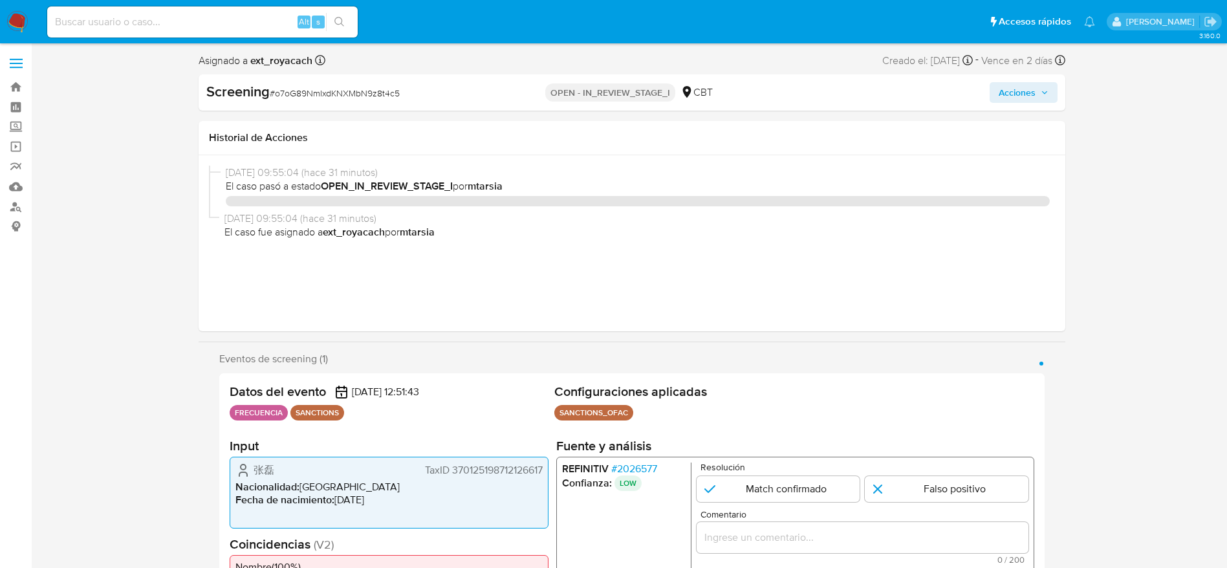
select select "10"
click at [339, 89] on span "# o7oG89NmIxdKNXMbN9z8t4c5" at bounding box center [335, 93] width 130 height 13
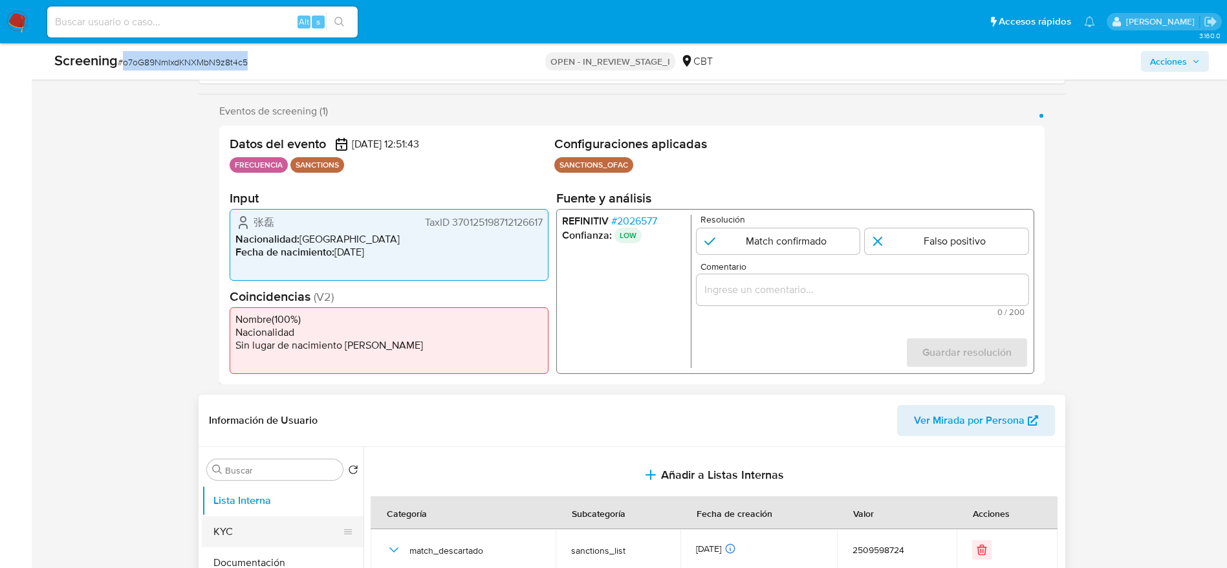
scroll to position [388, 0]
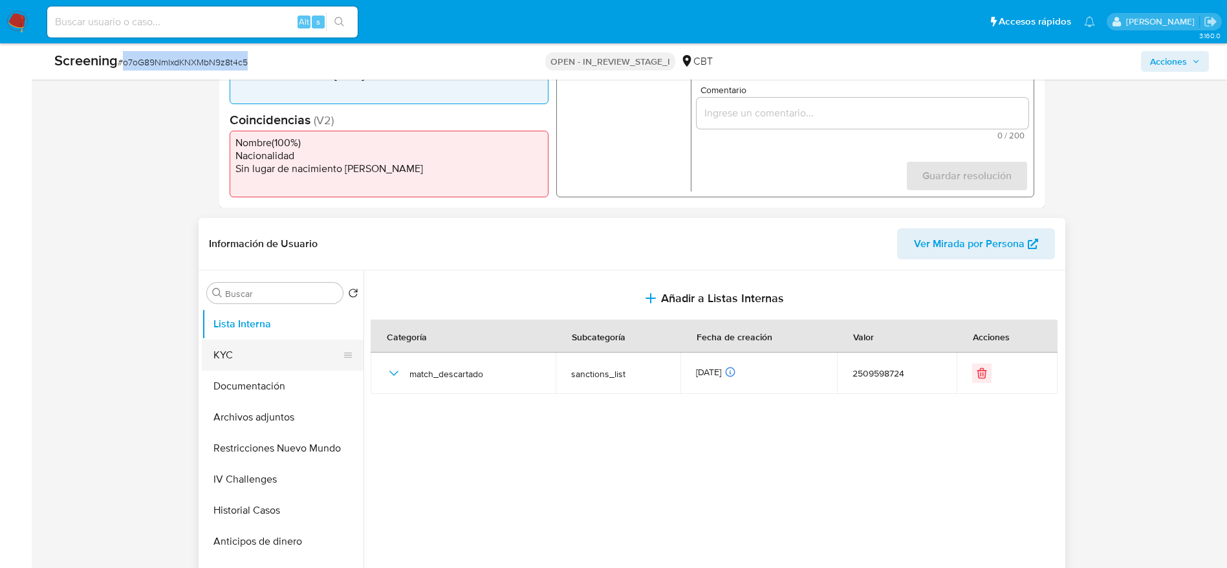
click at [252, 366] on button "KYC" at bounding box center [277, 355] width 151 height 31
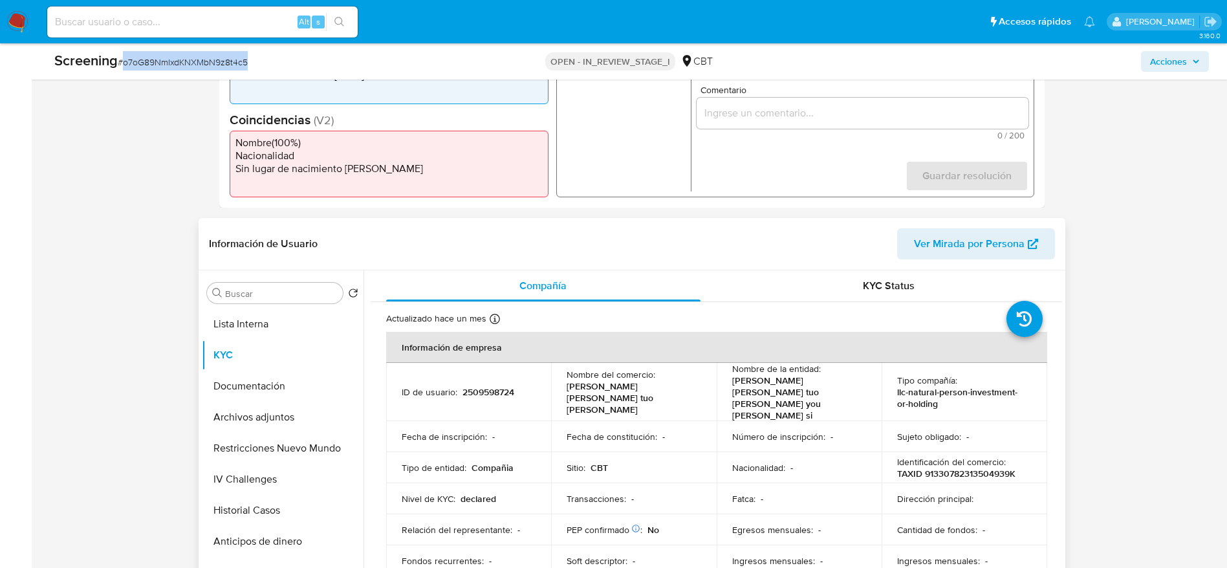
click at [465, 386] on p "2509598724" at bounding box center [489, 392] width 52 height 12
click at [858, 127] on div "1 de 1" at bounding box center [862, 113] width 332 height 31
click at [858, 116] on input "Comentario" at bounding box center [862, 113] width 332 height 17
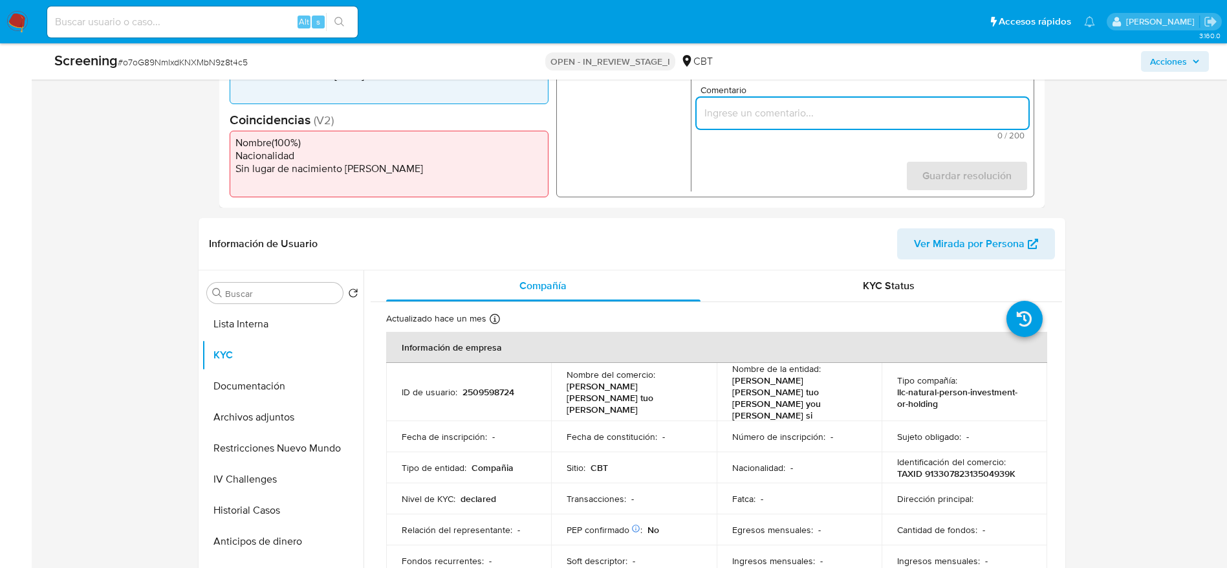
paste input "Compara al beneficiario final con Sancionado en listas. Sin relación, se desest…"
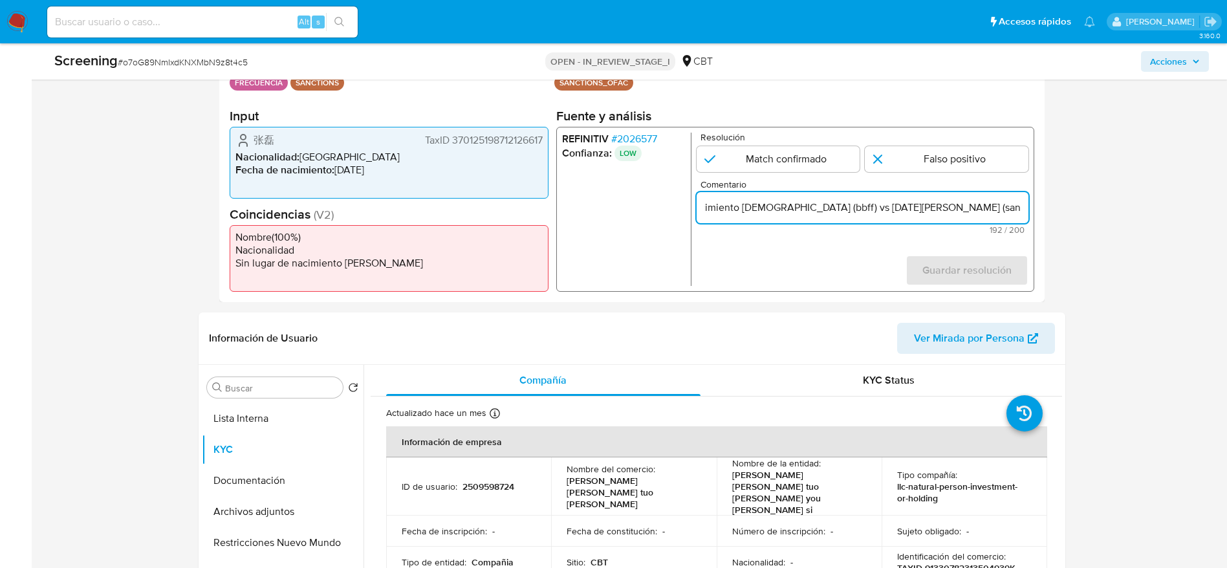
scroll to position [291, 0]
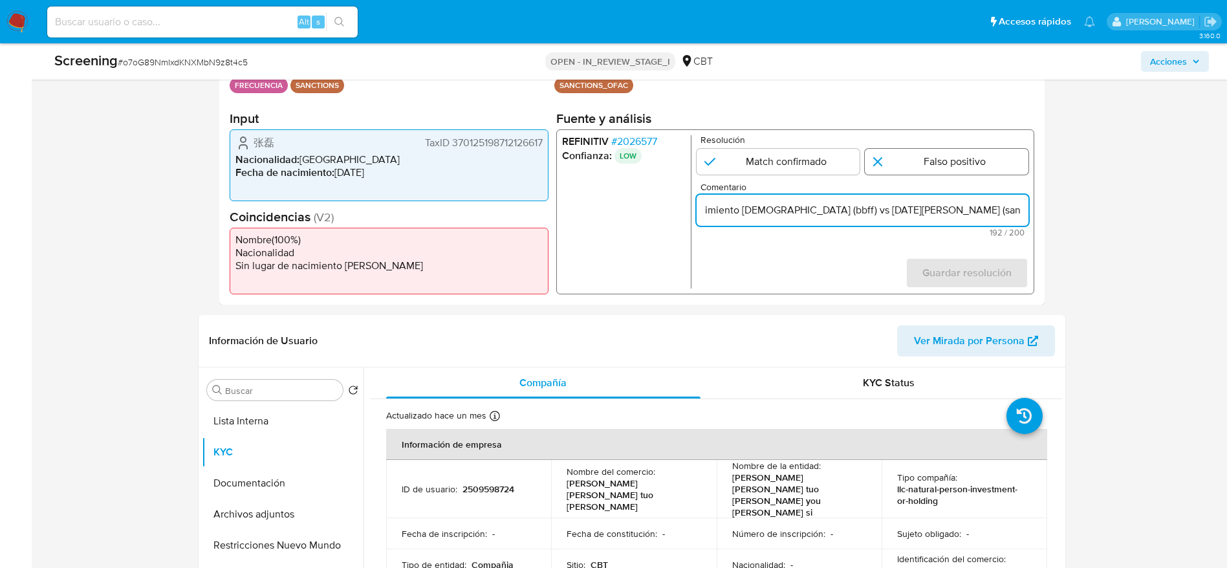
type input "Compara al beneficiario final con Sancionado en listas. Sin relación, se desest…"
click at [978, 160] on input "1 de 1" at bounding box center [947, 162] width 164 height 26
radio input "true"
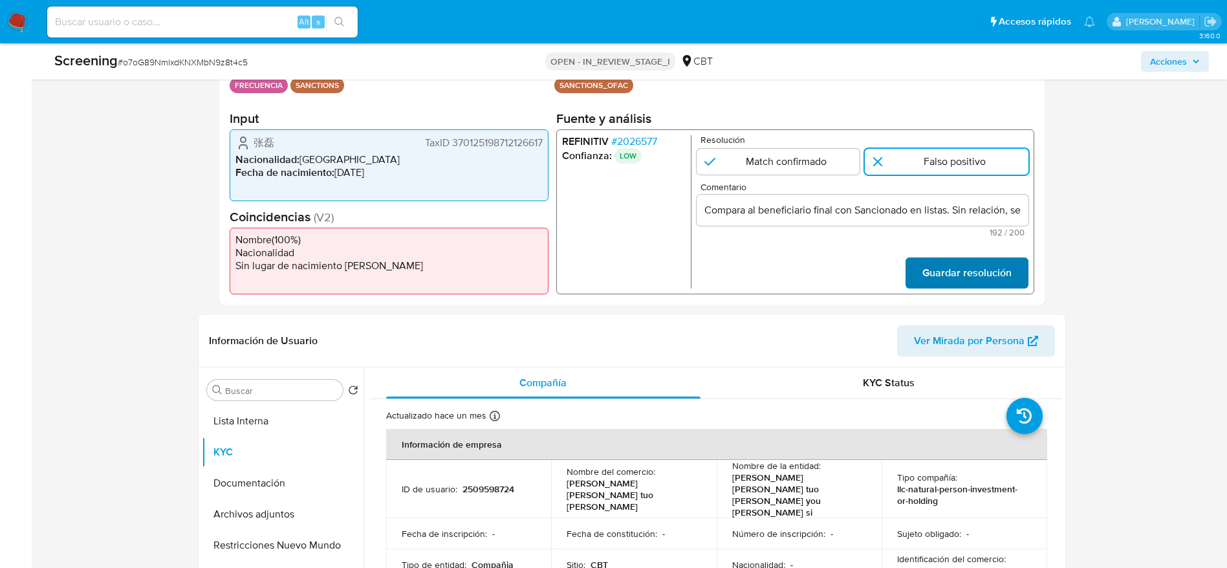
click at [953, 283] on span "Guardar resolución" at bounding box center [966, 273] width 89 height 28
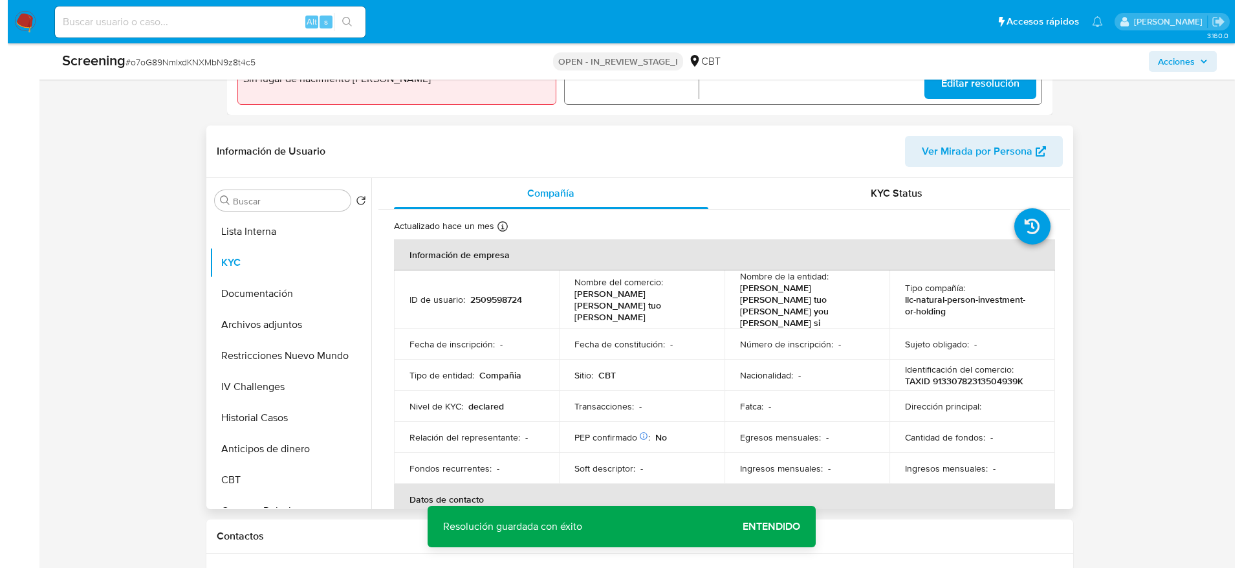
scroll to position [485, 0]
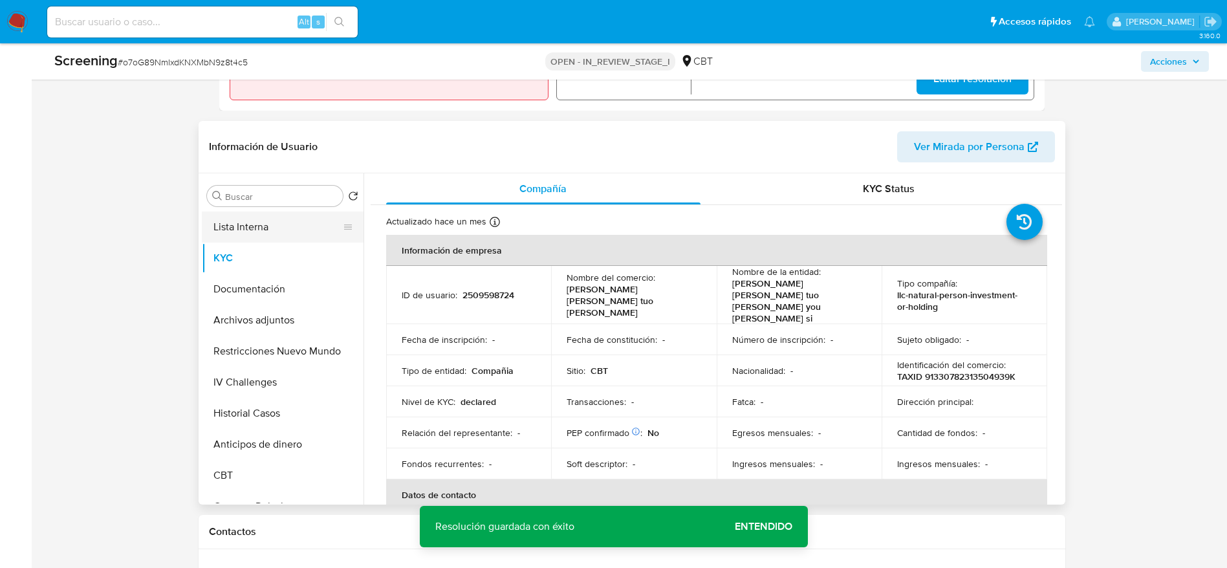
click at [236, 230] on button "Lista Interna" at bounding box center [277, 227] width 151 height 31
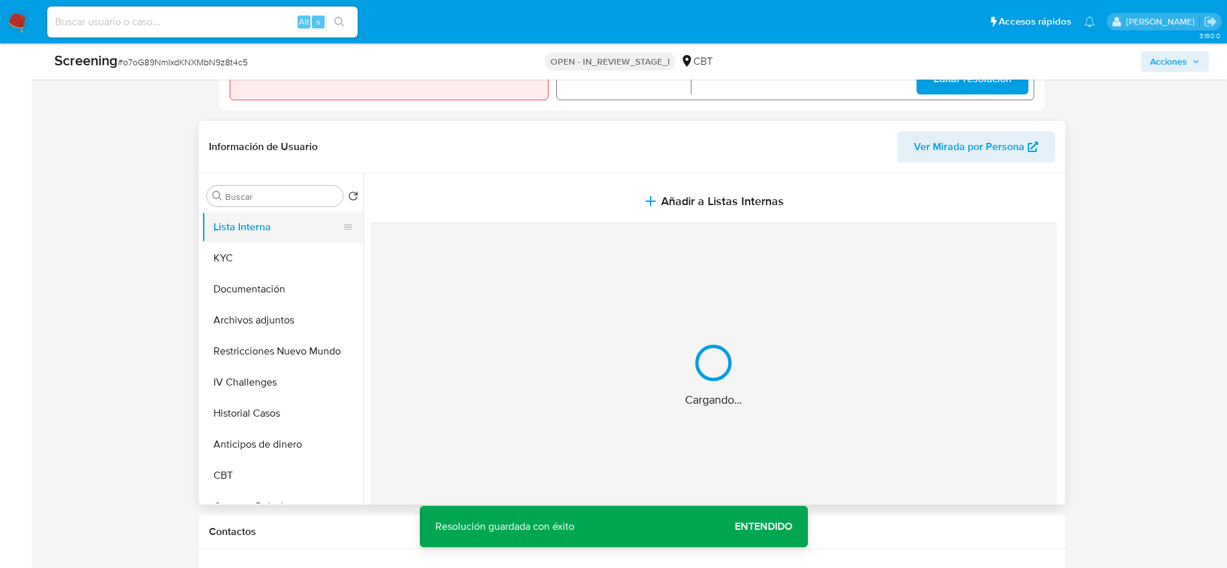
click at [502, 225] on div "Cargando..." at bounding box center [714, 375] width 686 height 304
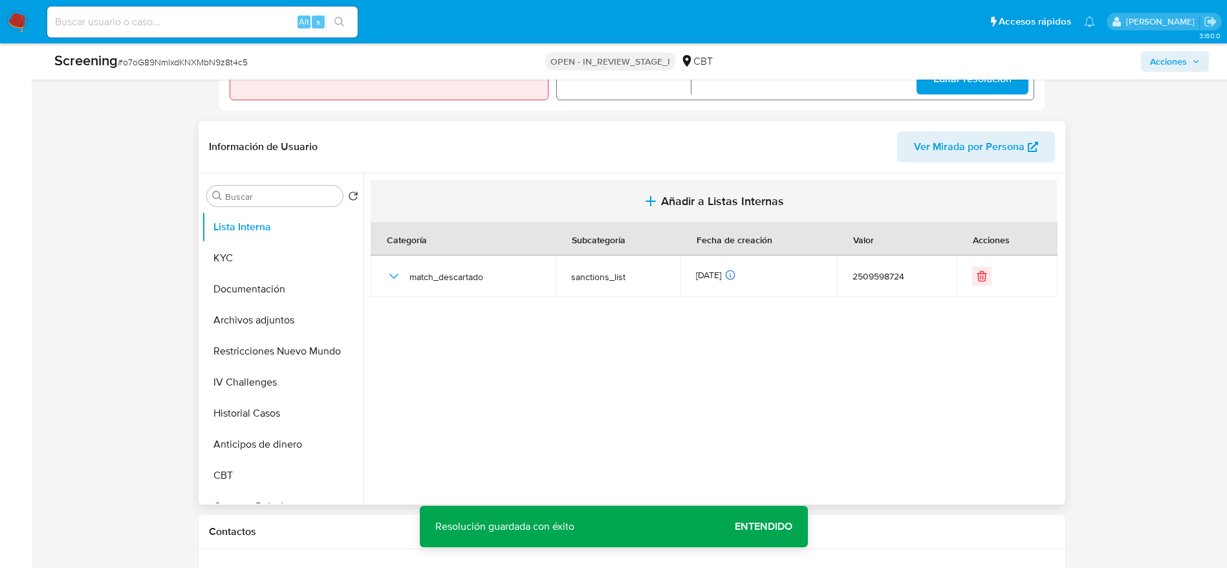
click at [564, 189] on button "Añadir a Listas Internas" at bounding box center [714, 201] width 686 height 43
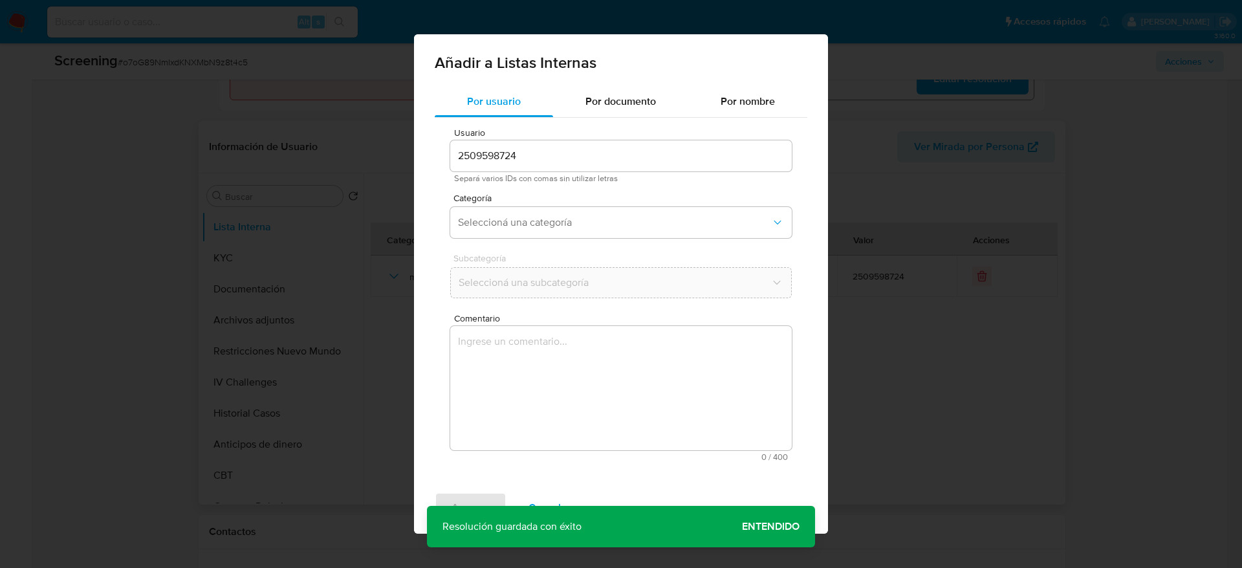
click at [588, 417] on textarea "Comentario" at bounding box center [621, 388] width 342 height 124
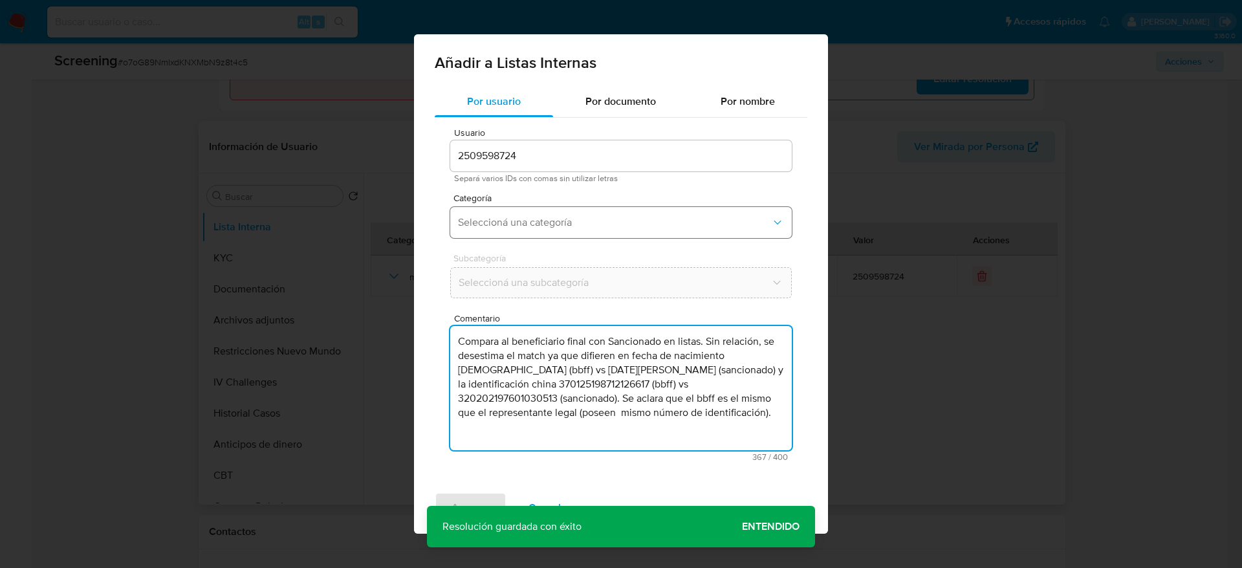
type textarea "Compara al beneficiario final con Sancionado en listas. Sin relación, se desest…"
click at [563, 237] on button "Seleccioná una categoría" at bounding box center [621, 222] width 342 height 31
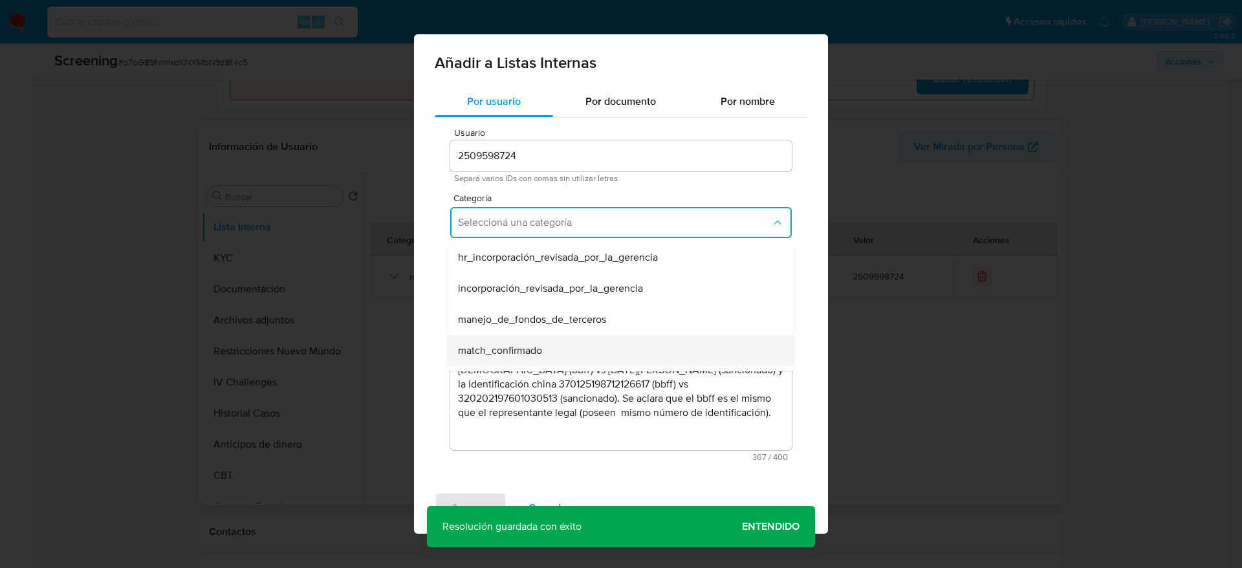
scroll to position [97, 0]
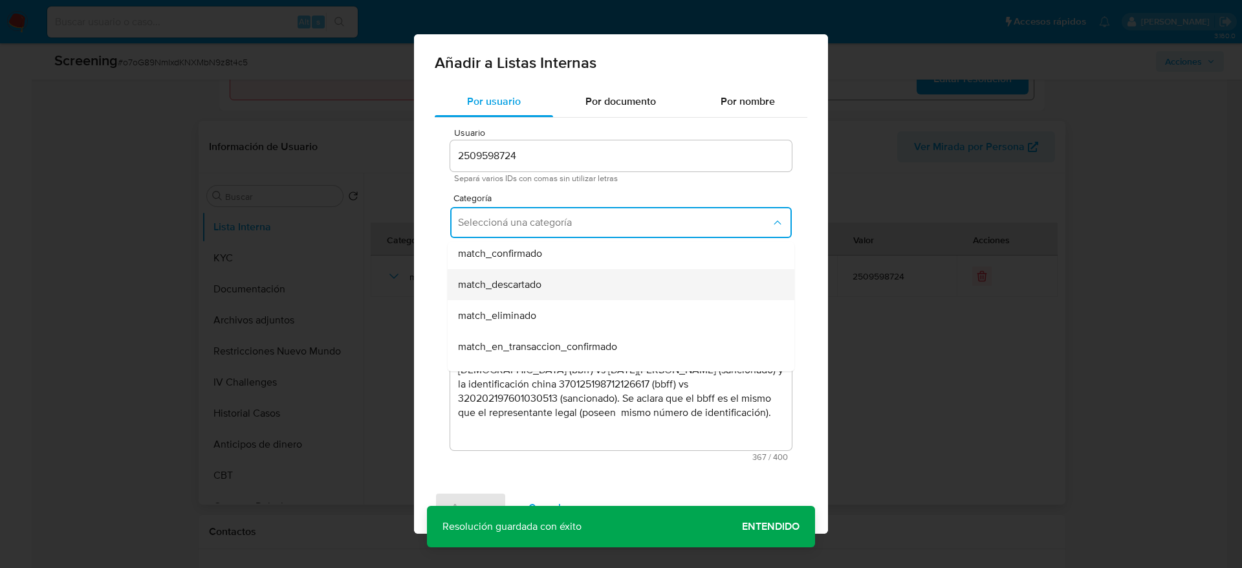
click at [554, 285] on div "match_descartado" at bounding box center [617, 284] width 318 height 31
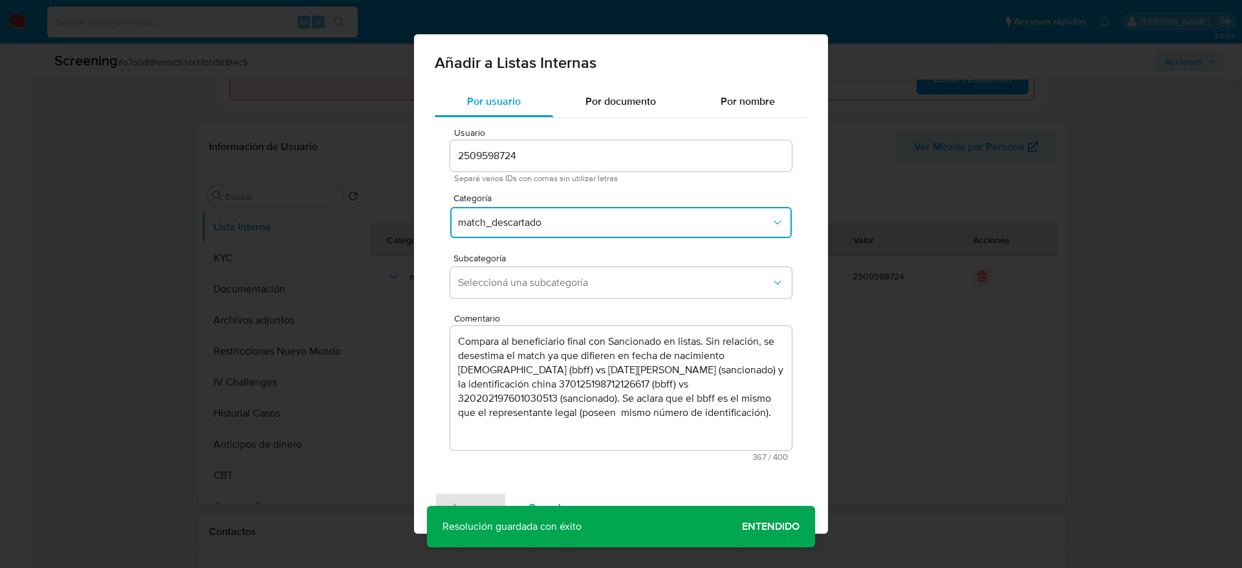
click at [554, 285] on span "Seleccioná una subcategoría" at bounding box center [614, 282] width 313 height 13
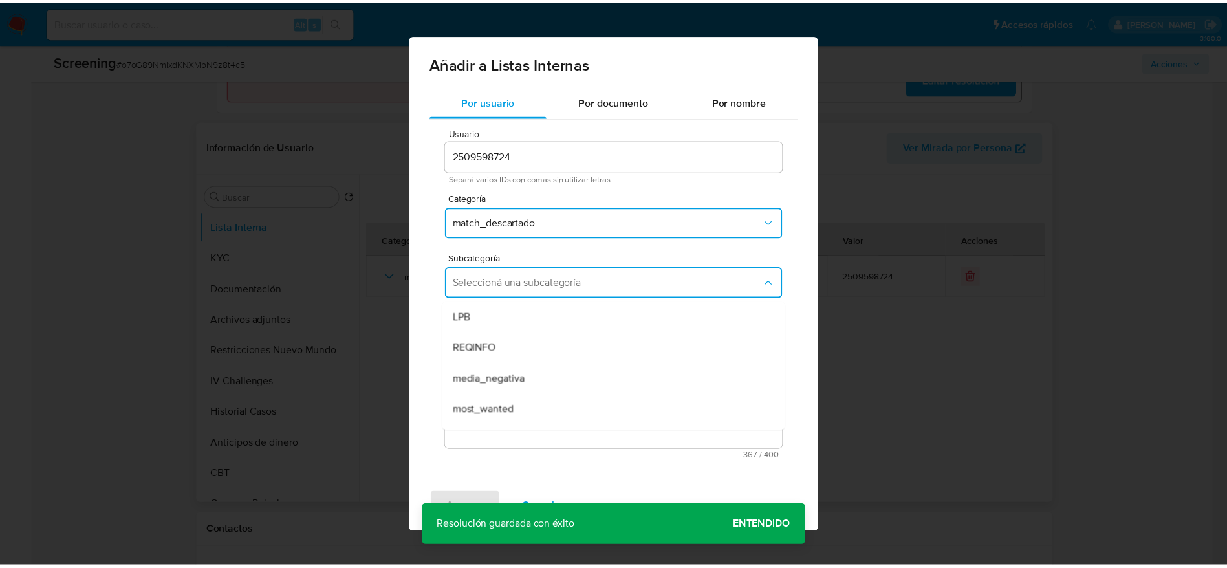
scroll to position [88, 0]
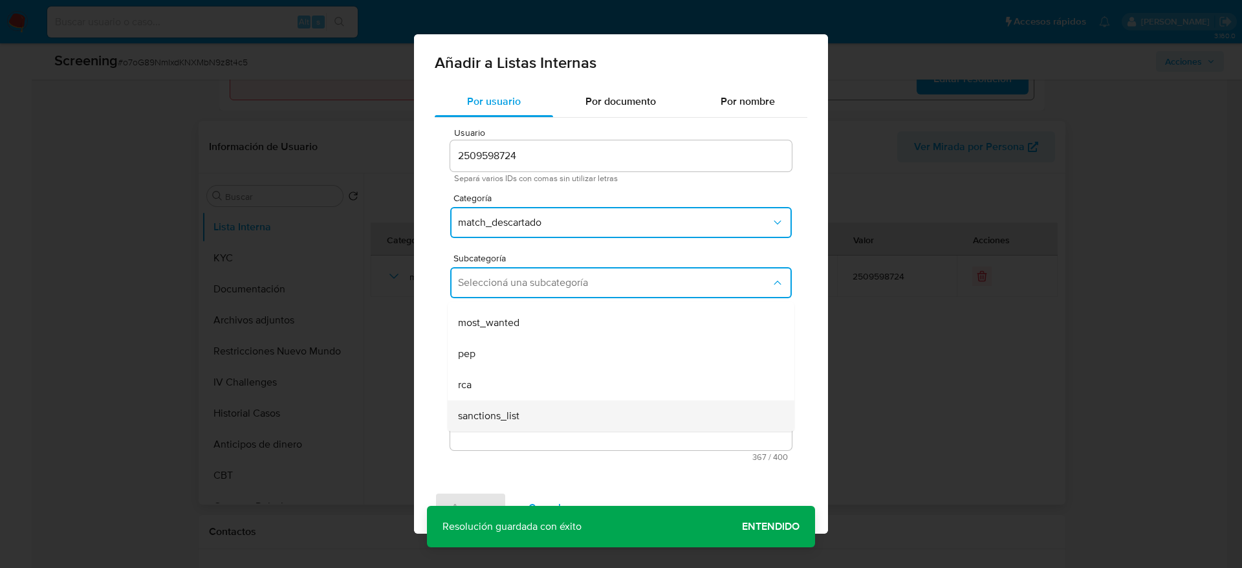
click at [529, 416] on div "sanctions_list" at bounding box center [617, 415] width 318 height 31
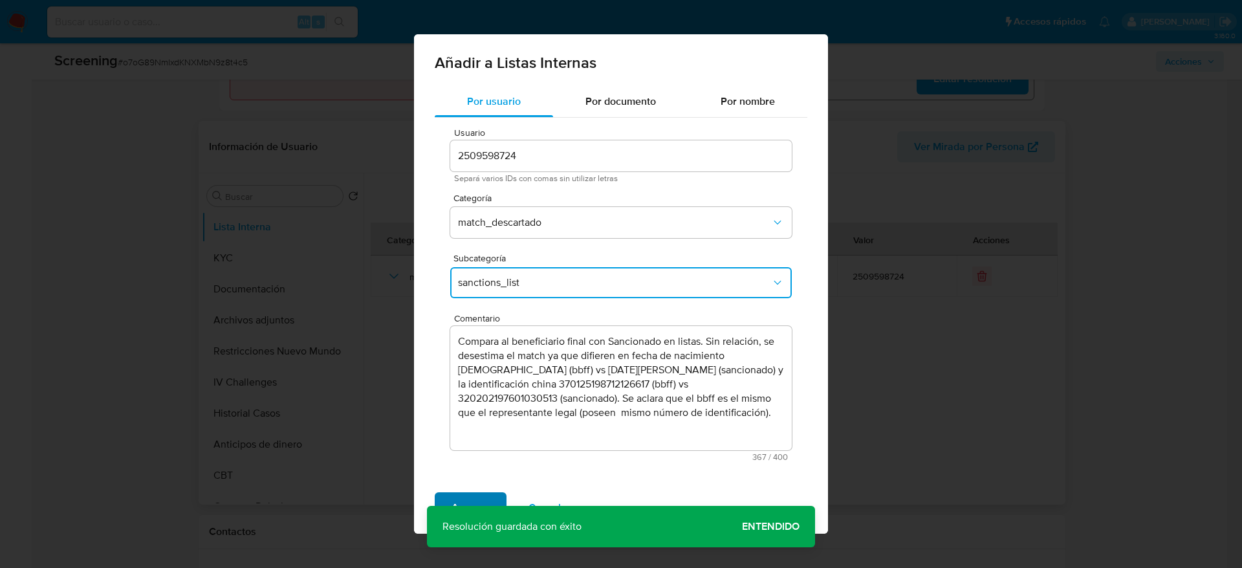
click at [453, 504] on span "Agregar" at bounding box center [471, 508] width 38 height 28
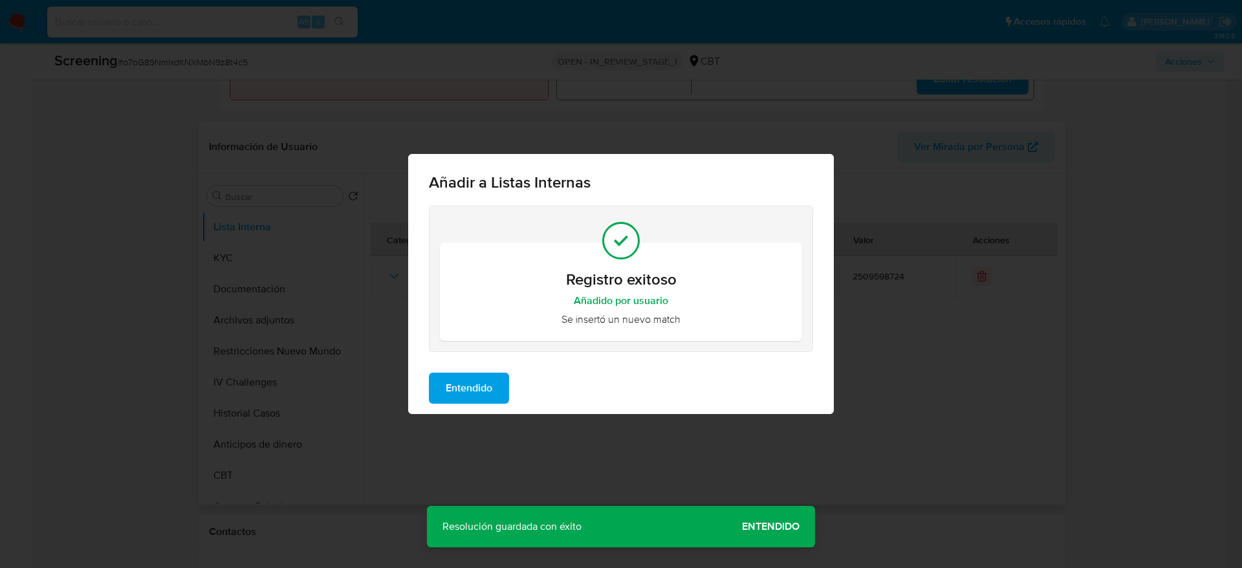
click at [446, 394] on span "Entendido" at bounding box center [469, 388] width 47 height 28
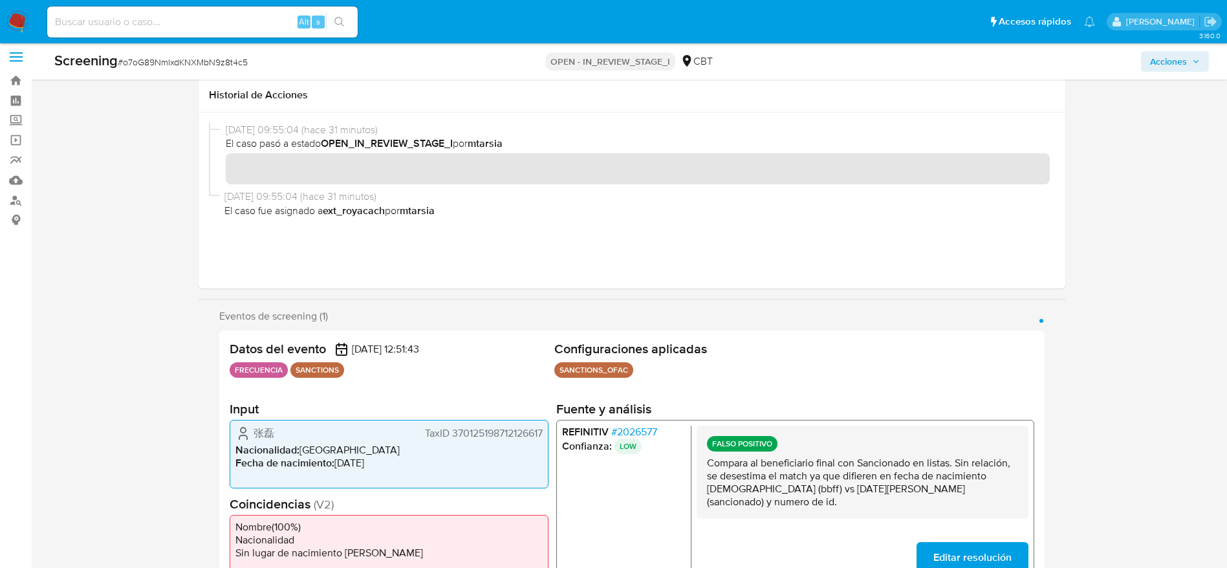
scroll to position [0, 0]
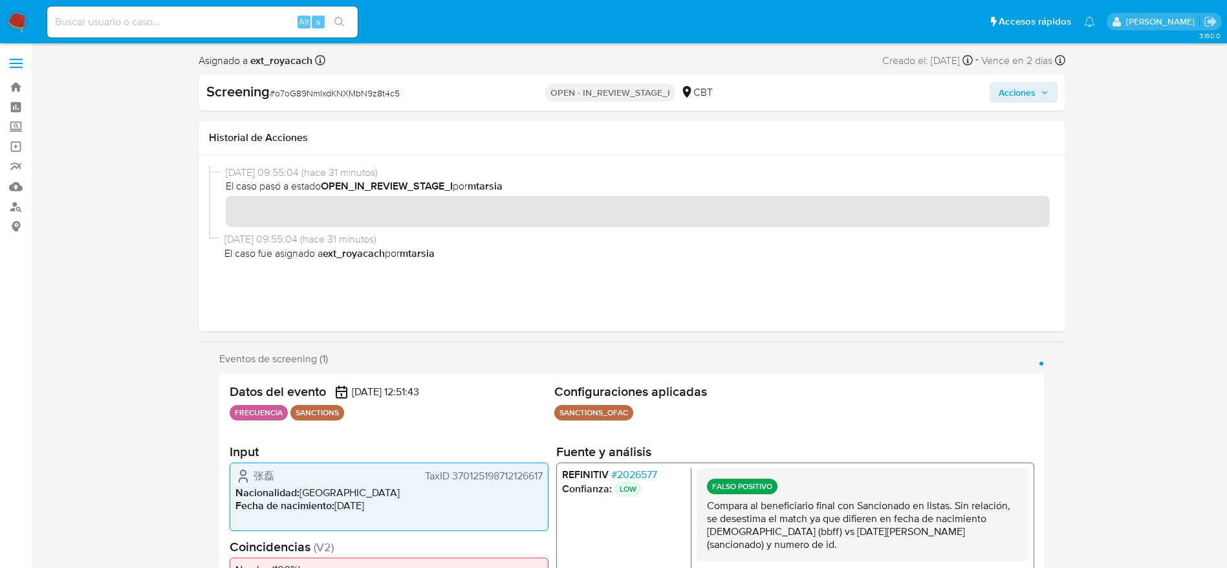
click at [1026, 86] on span "Acciones" at bounding box center [1017, 92] width 37 height 21
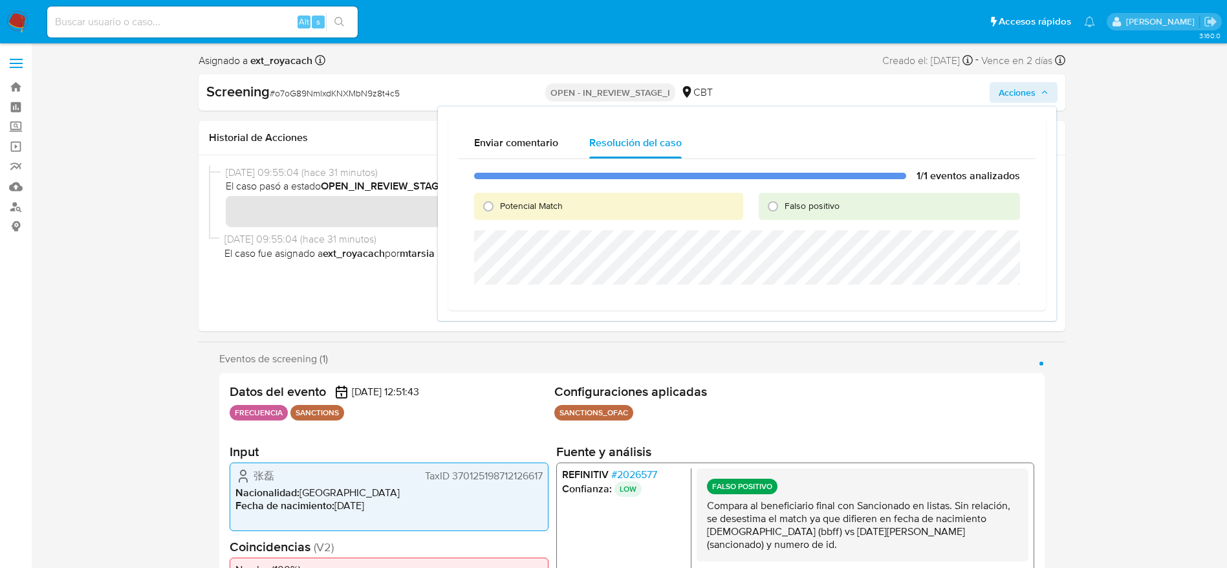
click at [789, 204] on span "Falso positivo" at bounding box center [812, 205] width 55 height 13
click at [783, 204] on input "Falso positivo" at bounding box center [773, 206] width 21 height 21
radio input "true"
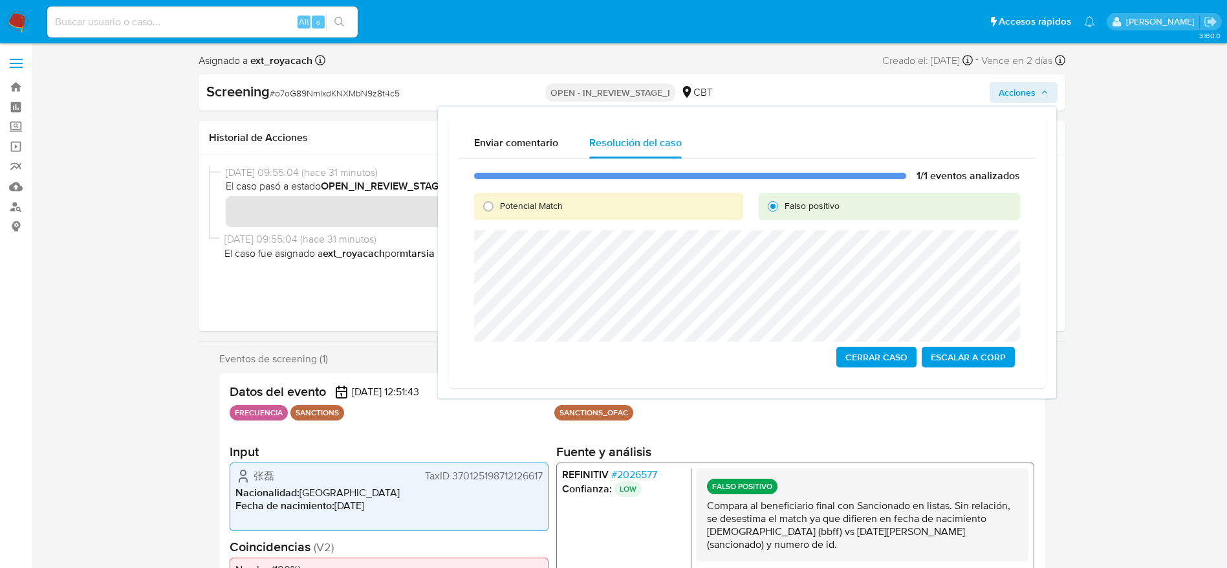
click at [857, 352] on span "Cerrar Caso" at bounding box center [876, 357] width 62 height 18
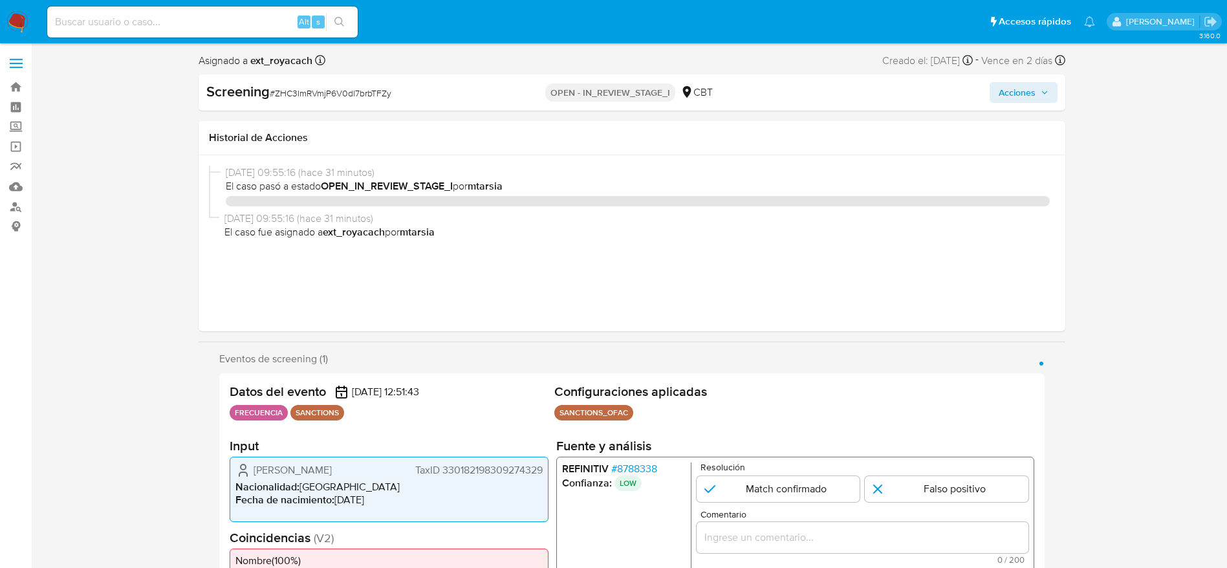
select select "10"
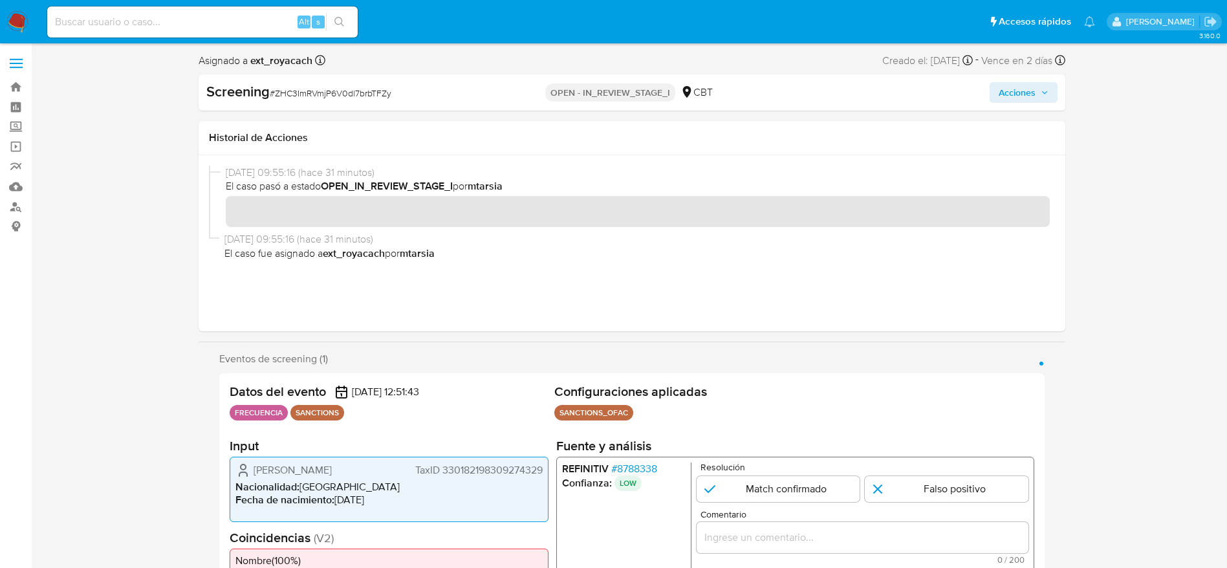
click at [323, 96] on span "# ZHC3ImRVmjP6V0dl7brbTFZy" at bounding box center [331, 93] width 122 height 13
copy span "ZHC3ImRVmjP6V0dl7brbTFZy"
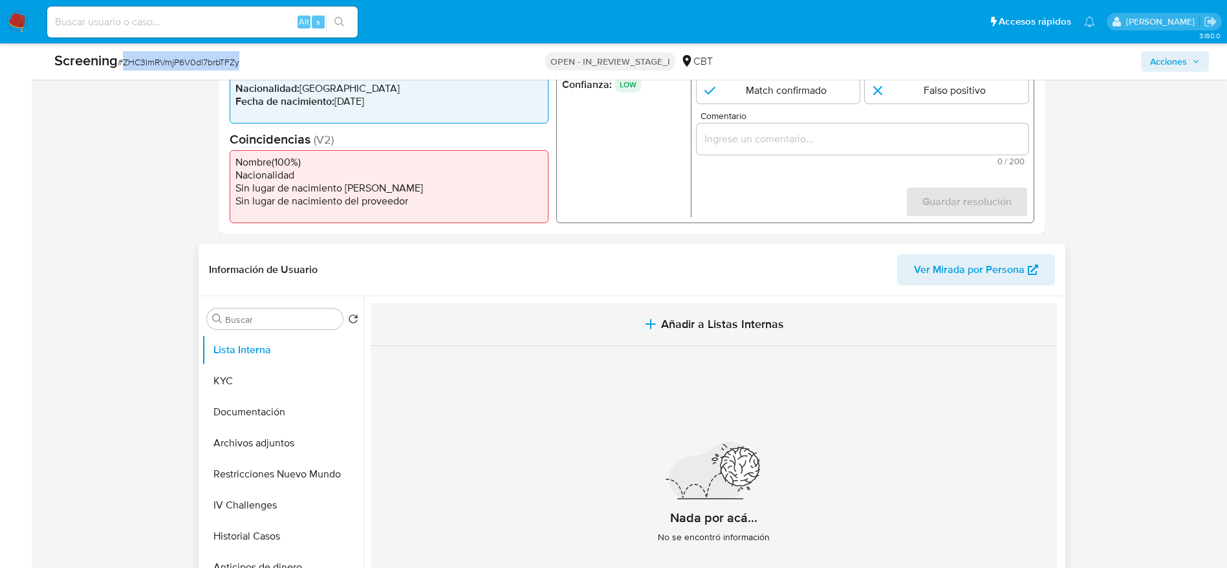
scroll to position [388, 0]
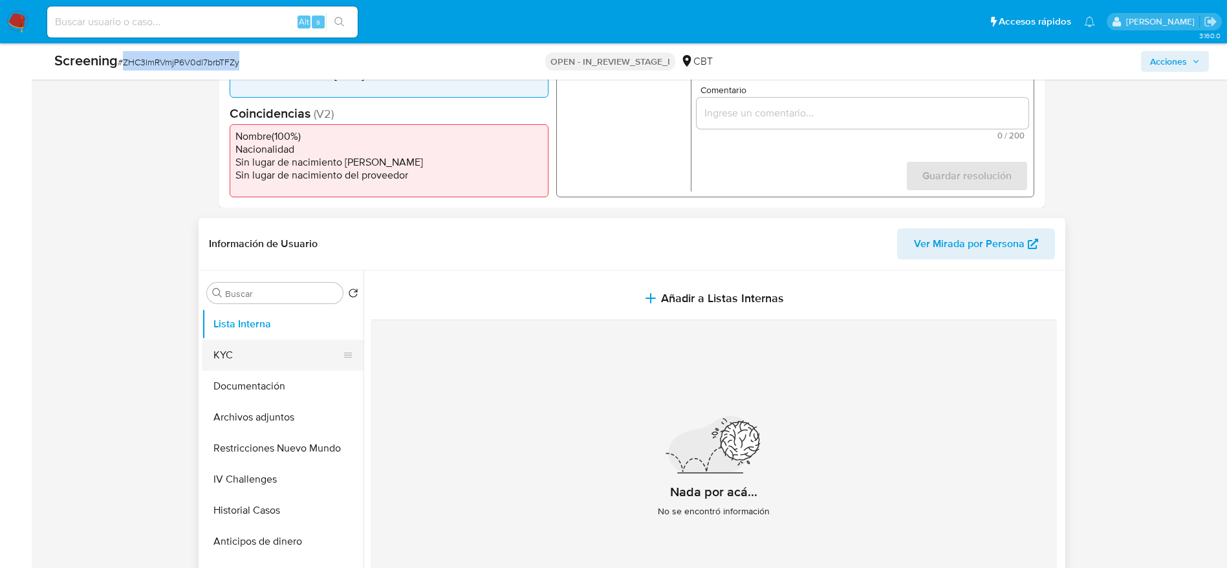
drag, startPoint x: 255, startPoint y: 378, endPoint x: 267, endPoint y: 351, distance: 29.6
click at [255, 378] on button "Documentación" at bounding box center [283, 386] width 162 height 31
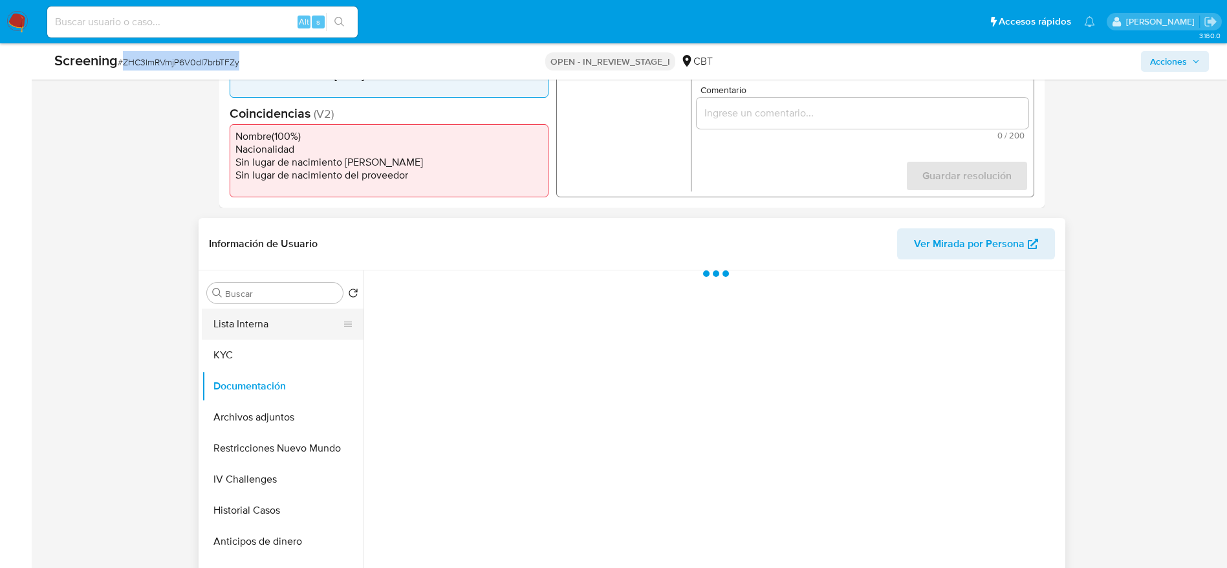
drag, startPoint x: 268, startPoint y: 349, endPoint x: 301, endPoint y: 326, distance: 40.5
click at [268, 347] on button "KYC" at bounding box center [283, 355] width 162 height 31
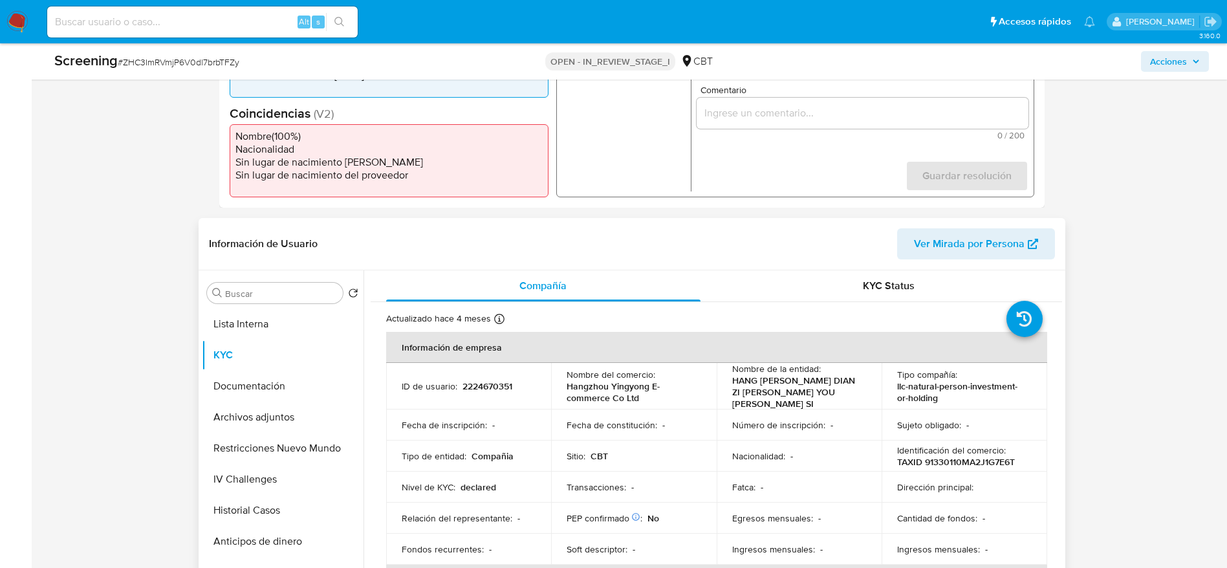
click at [503, 380] on p "2224670351" at bounding box center [488, 386] width 50 height 12
copy p "2224670351"
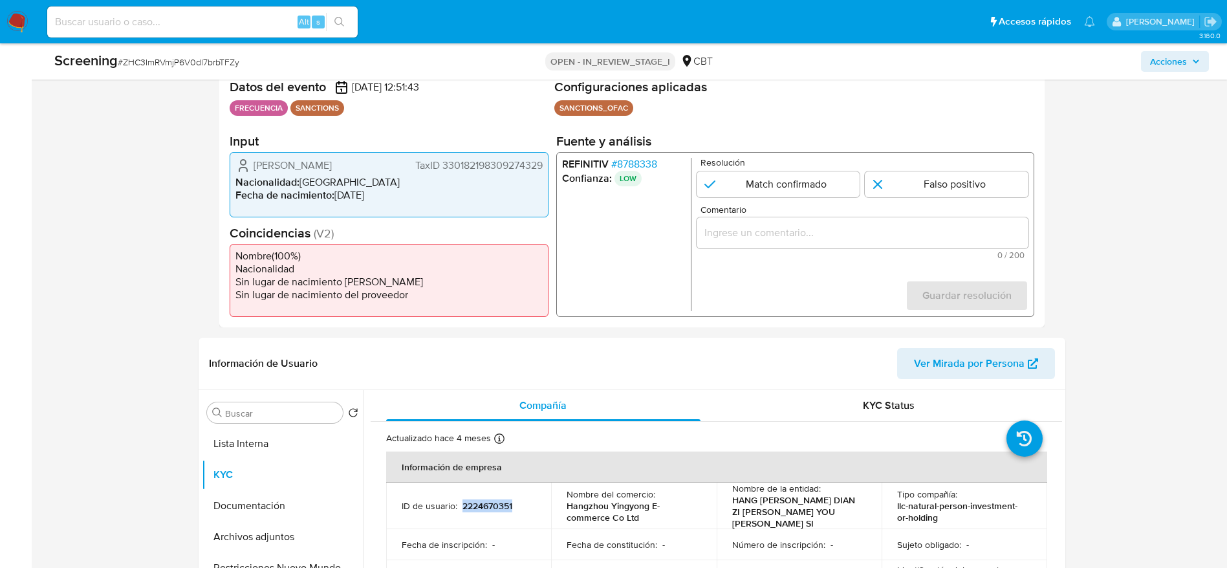
scroll to position [194, 0]
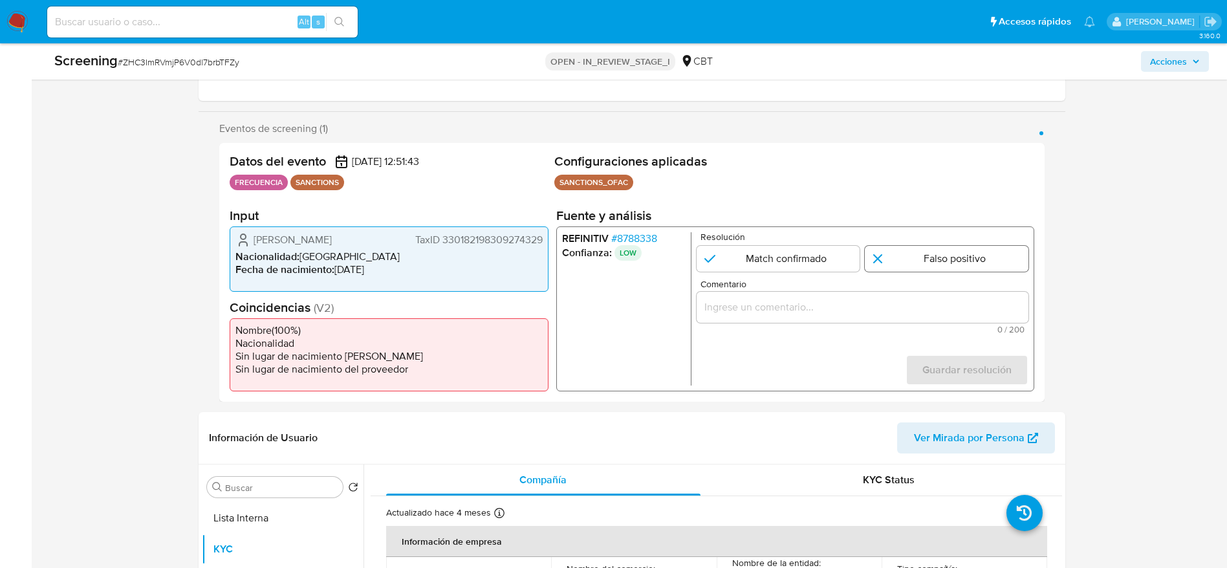
click at [917, 258] on input "1 de 1" at bounding box center [947, 259] width 164 height 26
radio input "true"
click at [918, 295] on div "1 de 1" at bounding box center [862, 307] width 332 height 31
click at [918, 300] on div "1 de 1" at bounding box center [862, 307] width 332 height 31
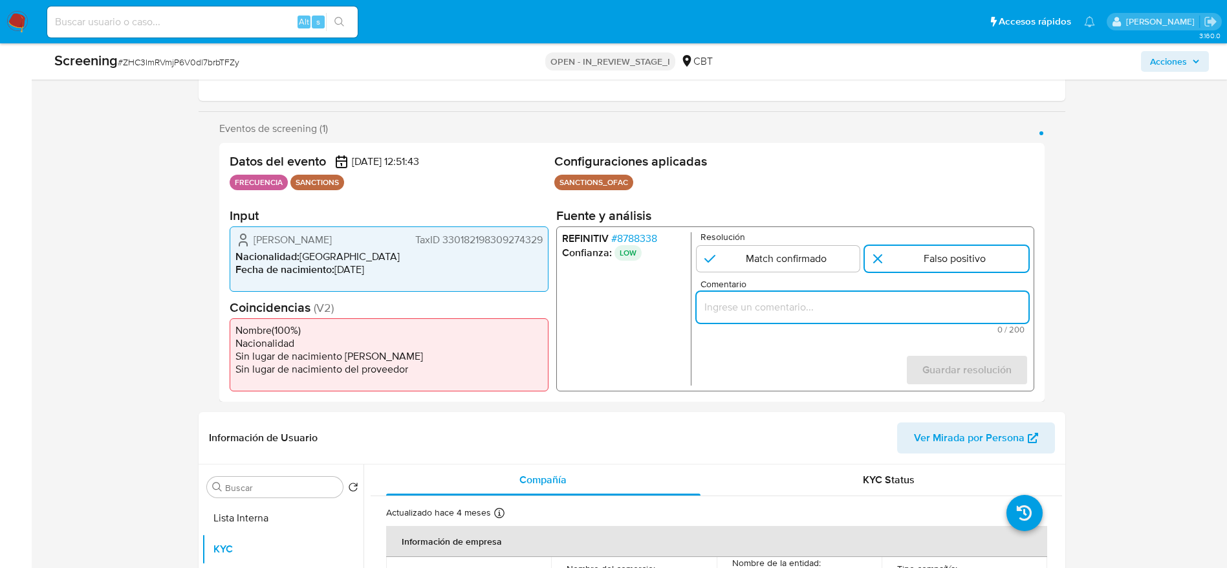
click at [918, 300] on input "Comentario" at bounding box center [862, 307] width 332 height 17
paste input "Compara al beneficiario final con Sancionado en listas. Sin relación, se desest…"
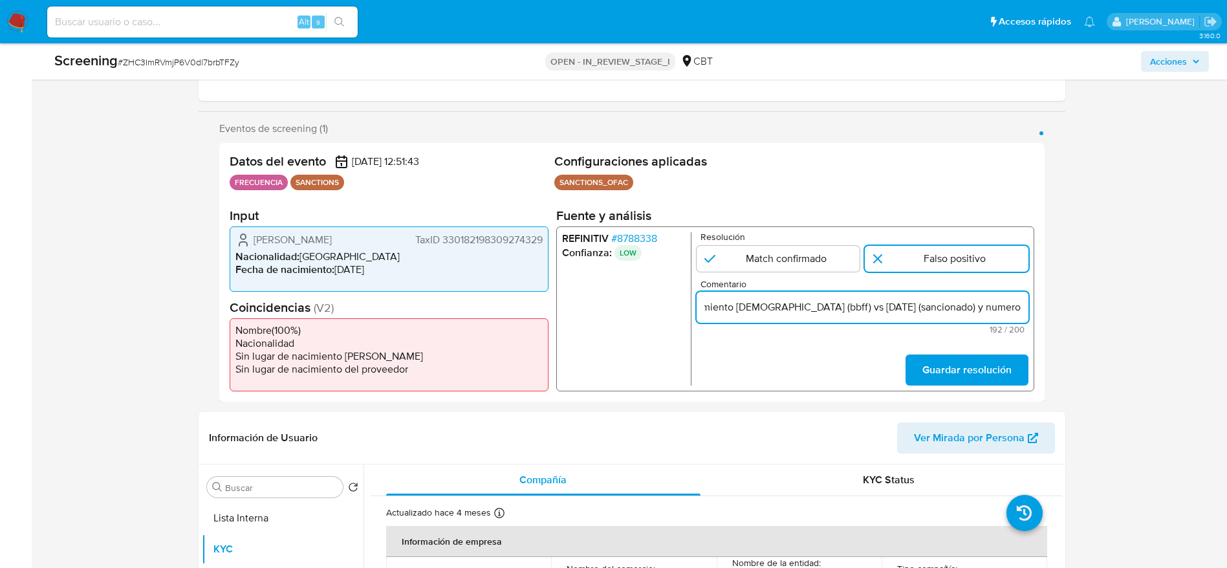
scroll to position [0, 559]
type input "Compara al beneficiario final con Sancionado en listas. Sin relación, se desest…"
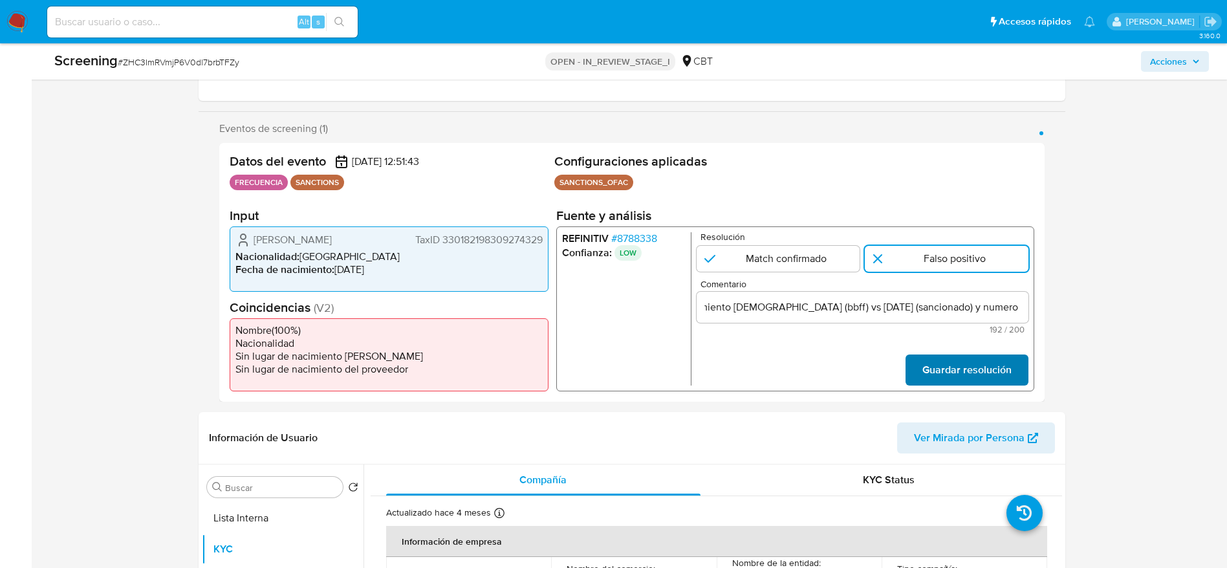
scroll to position [0, 0]
click at [950, 376] on span "Guardar resolución" at bounding box center [966, 370] width 89 height 28
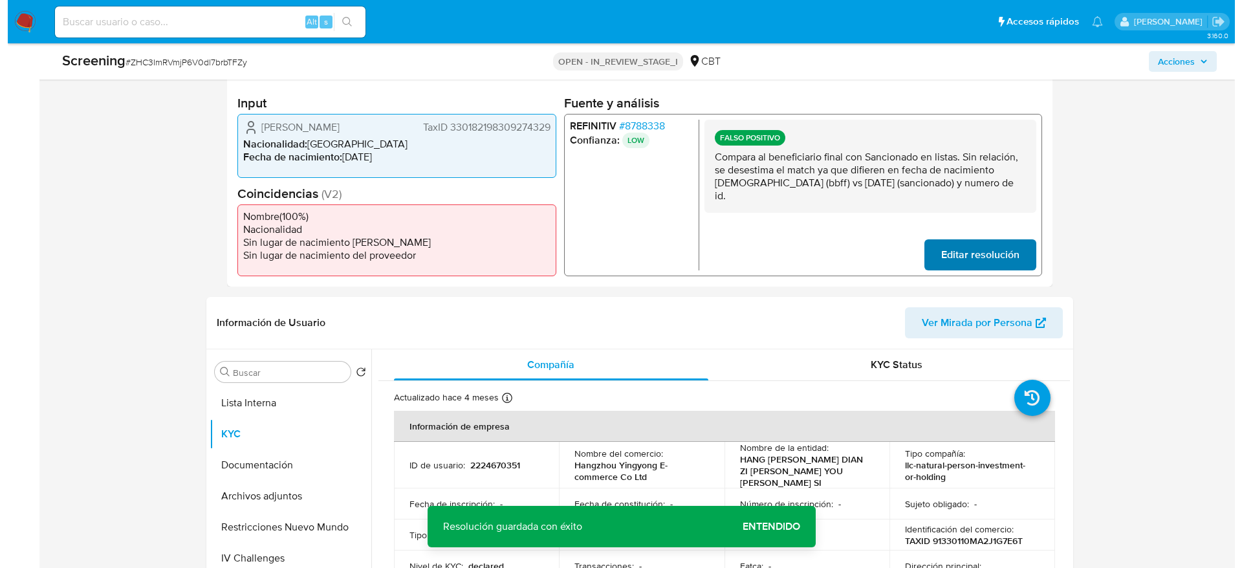
scroll to position [291, 0]
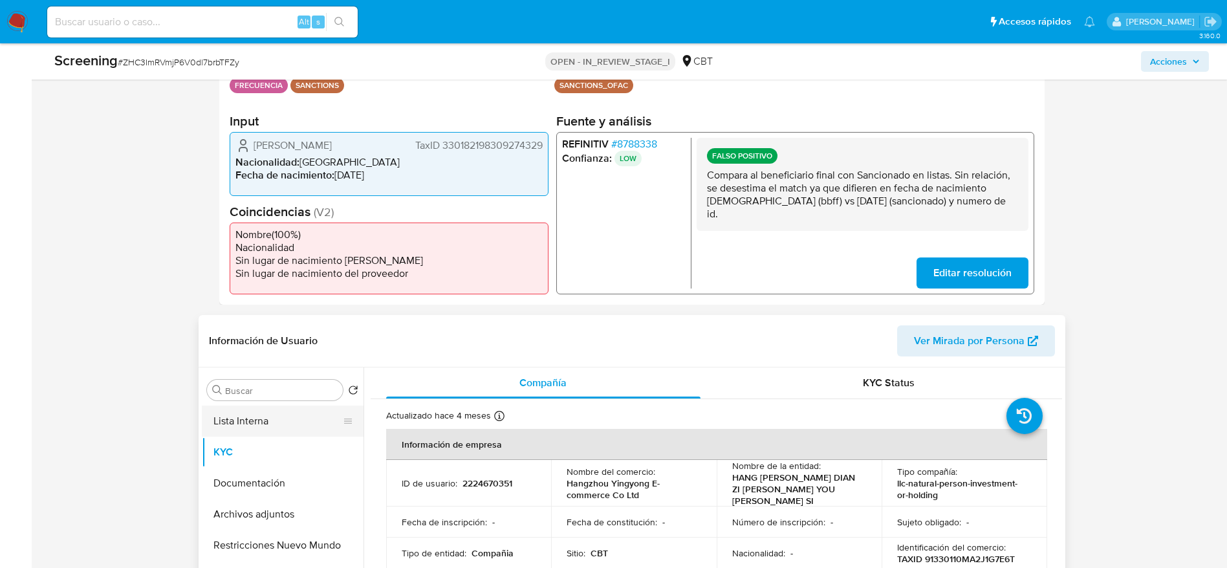
click at [217, 408] on button "Lista Interna" at bounding box center [277, 421] width 151 height 31
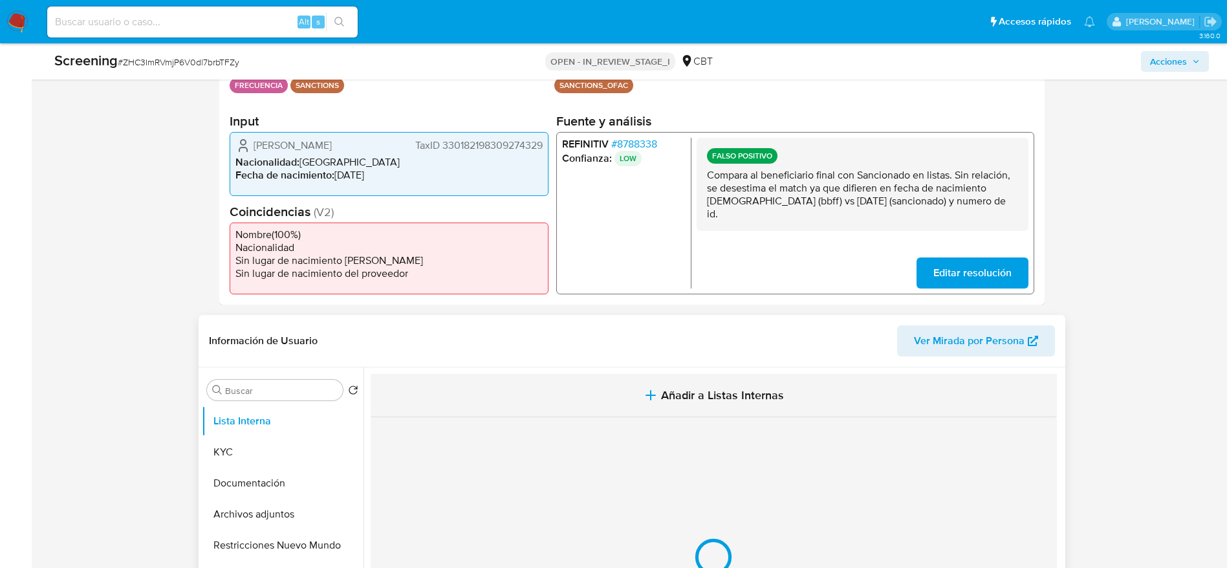
click at [501, 392] on button "Añadir a Listas Internas" at bounding box center [714, 395] width 686 height 43
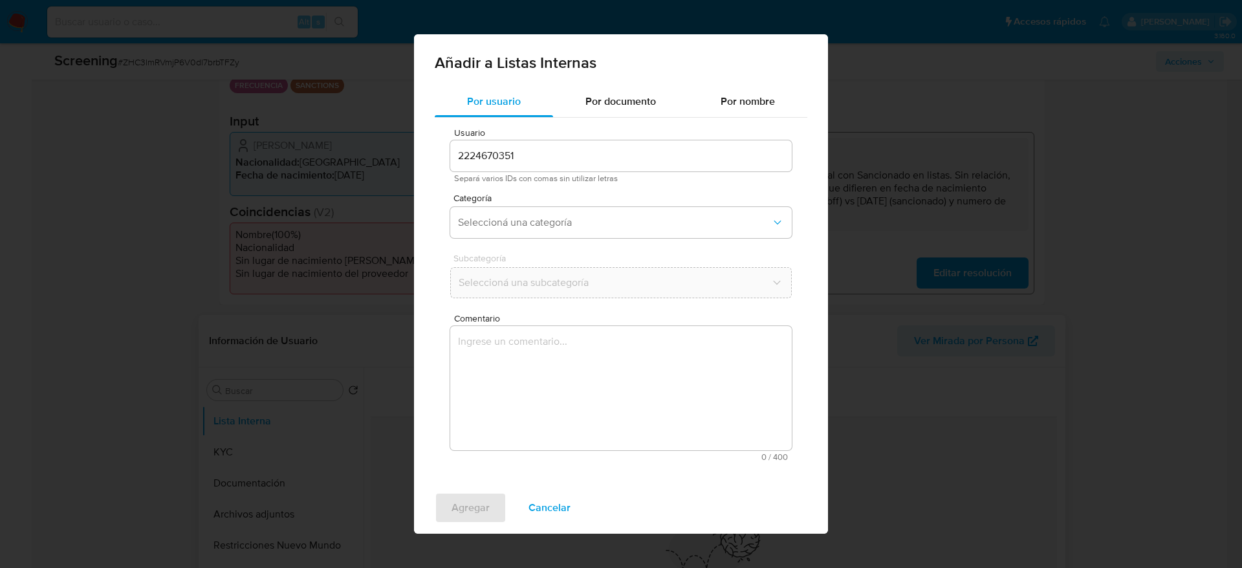
click at [604, 474] on div "Por usuario Por documento Por nombre Usuario 2224670351 Separá varios IDs con c…" at bounding box center [621, 284] width 414 height 396
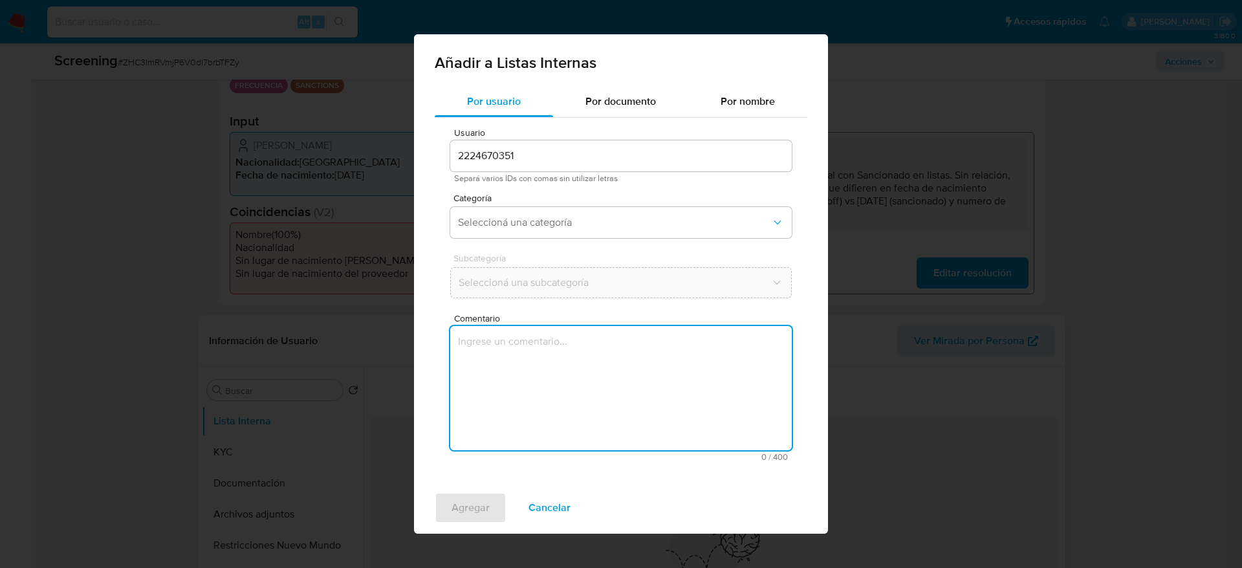
click at [605, 420] on textarea "Comentario" at bounding box center [621, 388] width 342 height 124
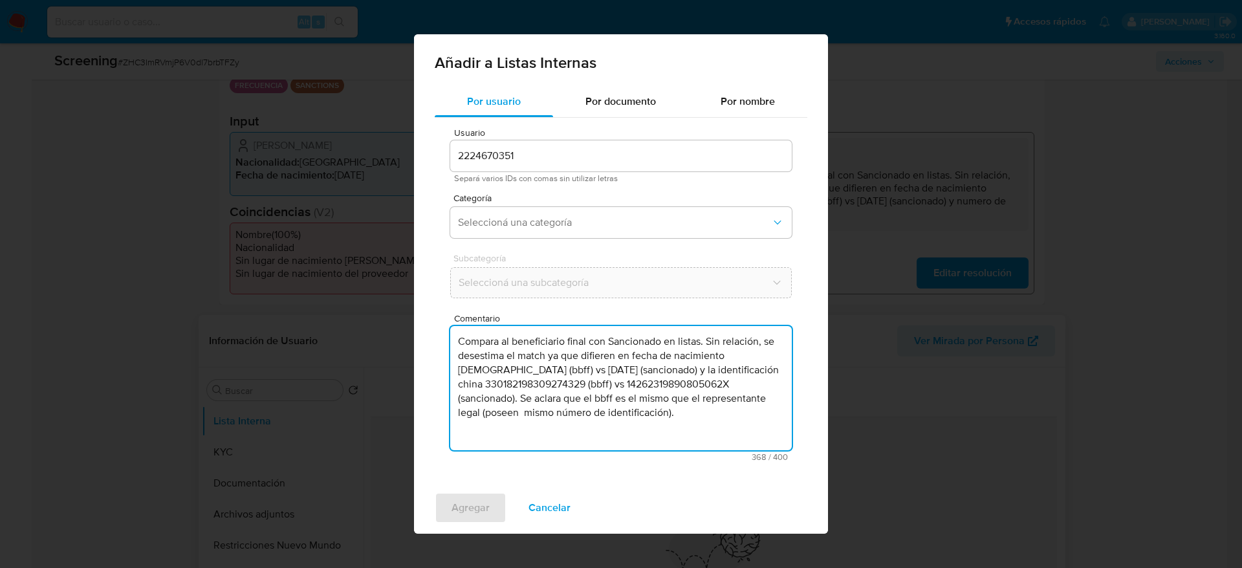
type textarea "Compara al beneficiario final con Sancionado en listas. Sin relación, se desest…"
click at [550, 189] on div "Usuario 2224670351 Separá varios IDs con comas sin utilizar letras Categoría Se…" at bounding box center [621, 295] width 373 height 354
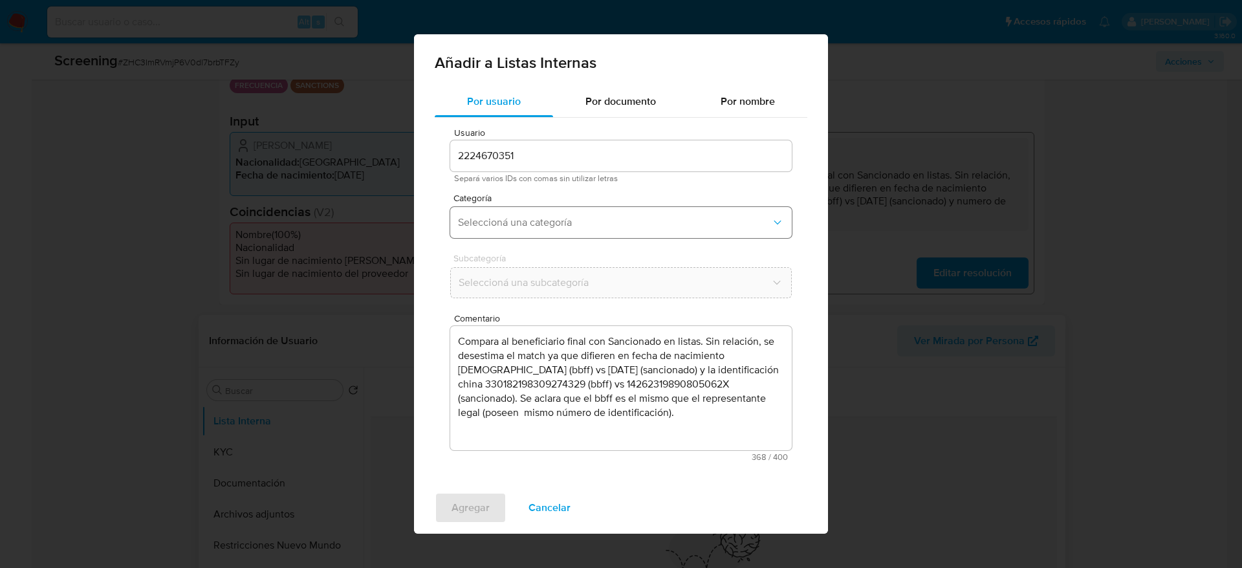
click at [547, 220] on span "Seleccioná una categoría" at bounding box center [614, 222] width 313 height 13
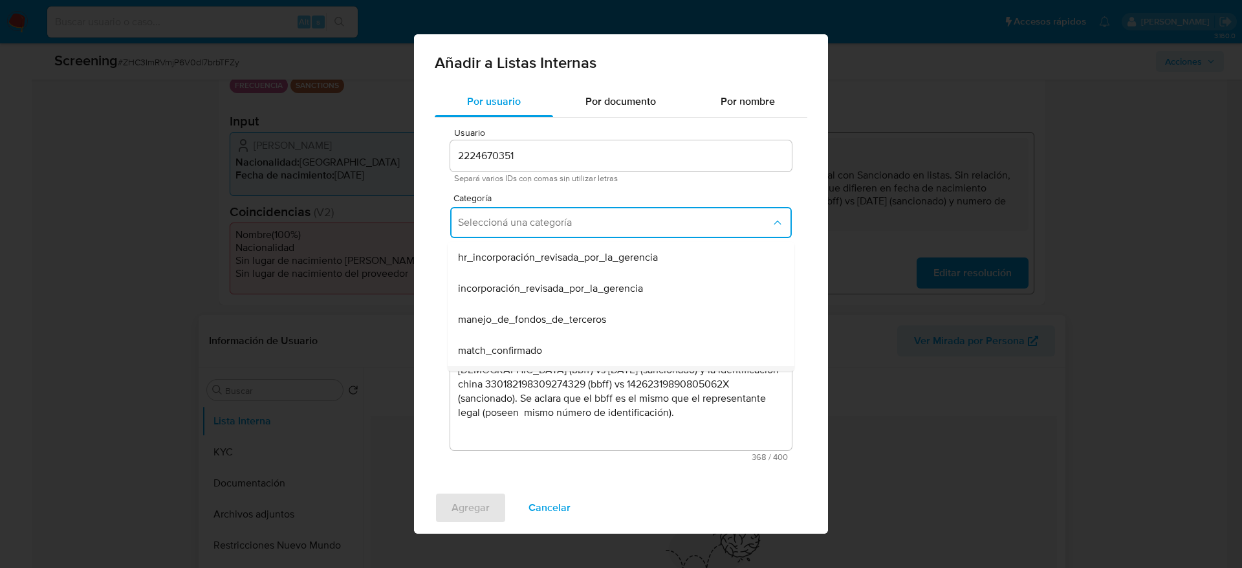
scroll to position [97, 0]
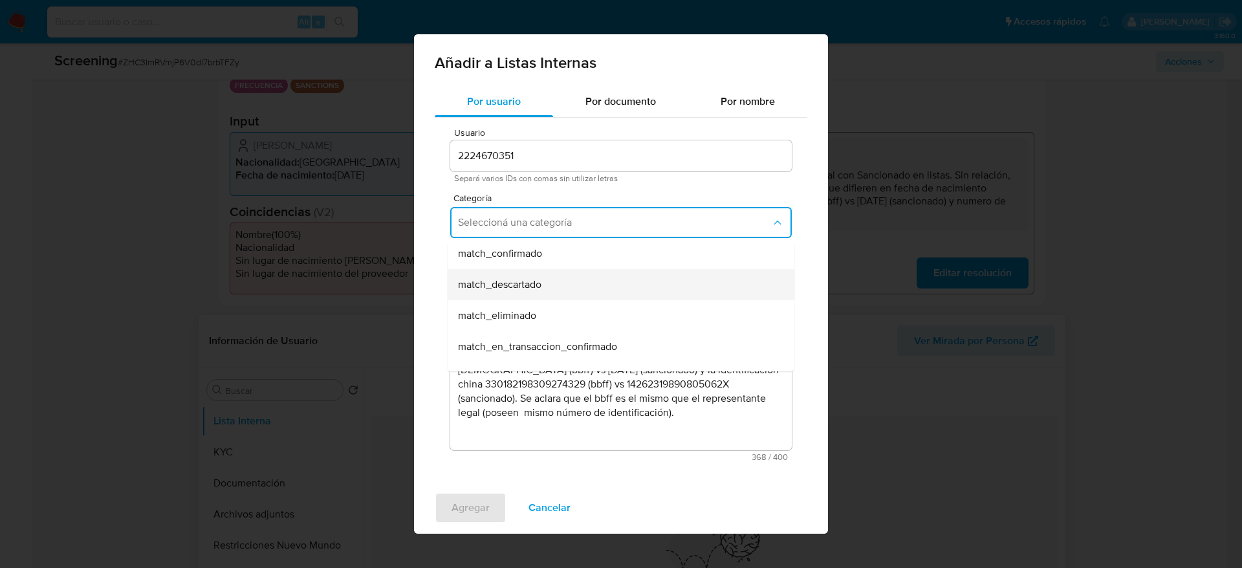
click at [544, 278] on div "match_descartado" at bounding box center [617, 284] width 318 height 31
click at [544, 276] on span "Seleccioná una subcategoría" at bounding box center [615, 282] width 312 height 13
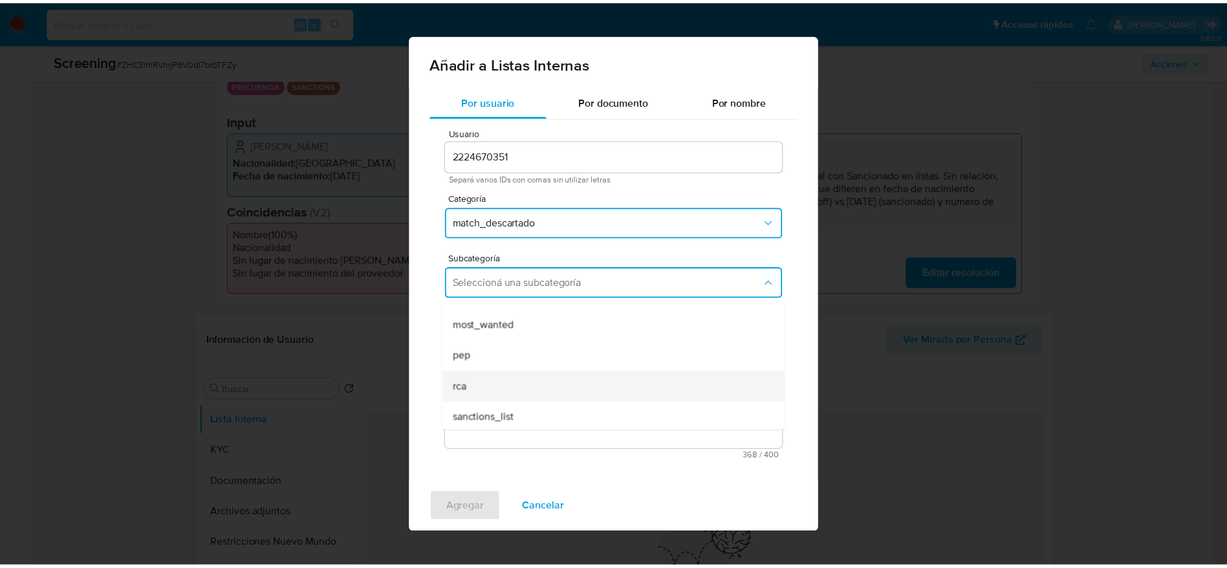
scroll to position [88, 0]
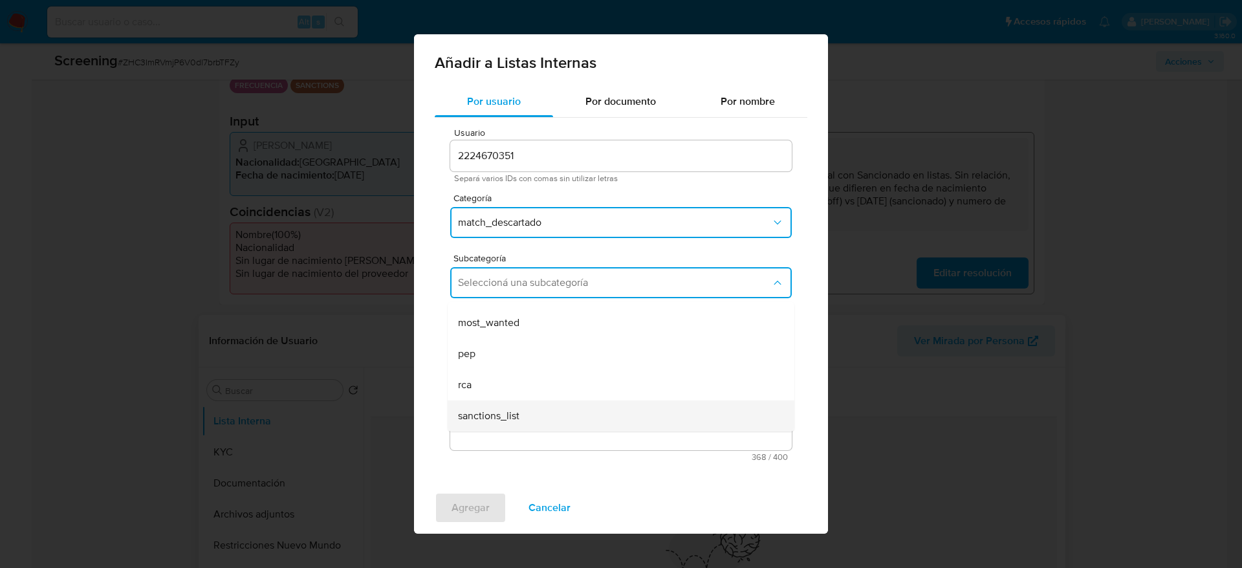
click at [519, 413] on div "sanctions_list" at bounding box center [617, 415] width 318 height 31
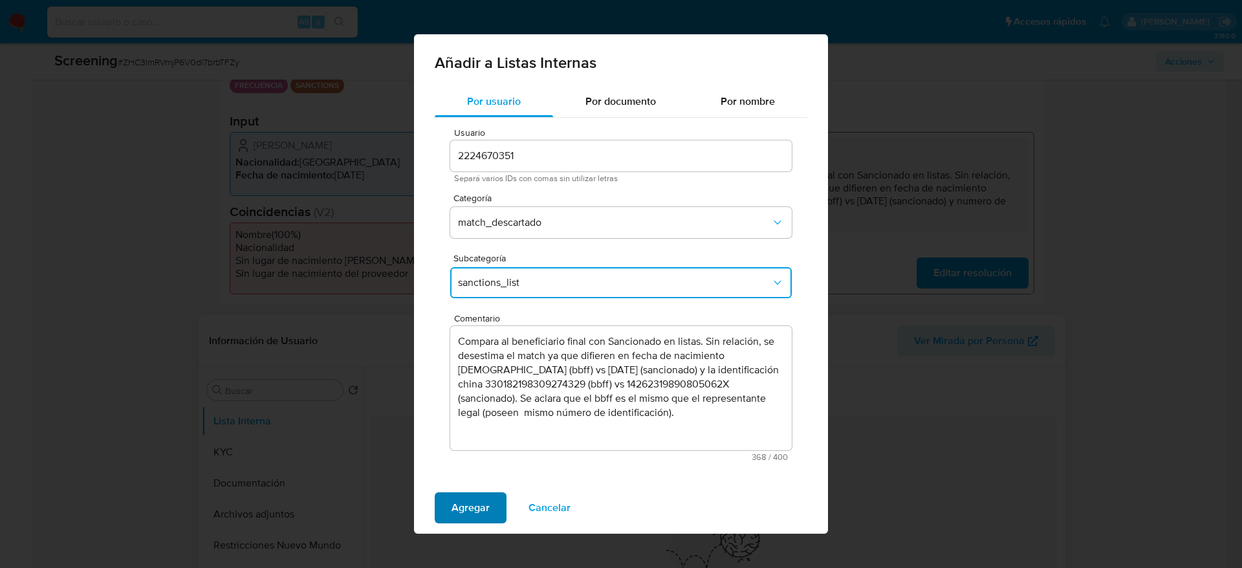
click at [473, 503] on span "Agregar" at bounding box center [471, 508] width 38 height 28
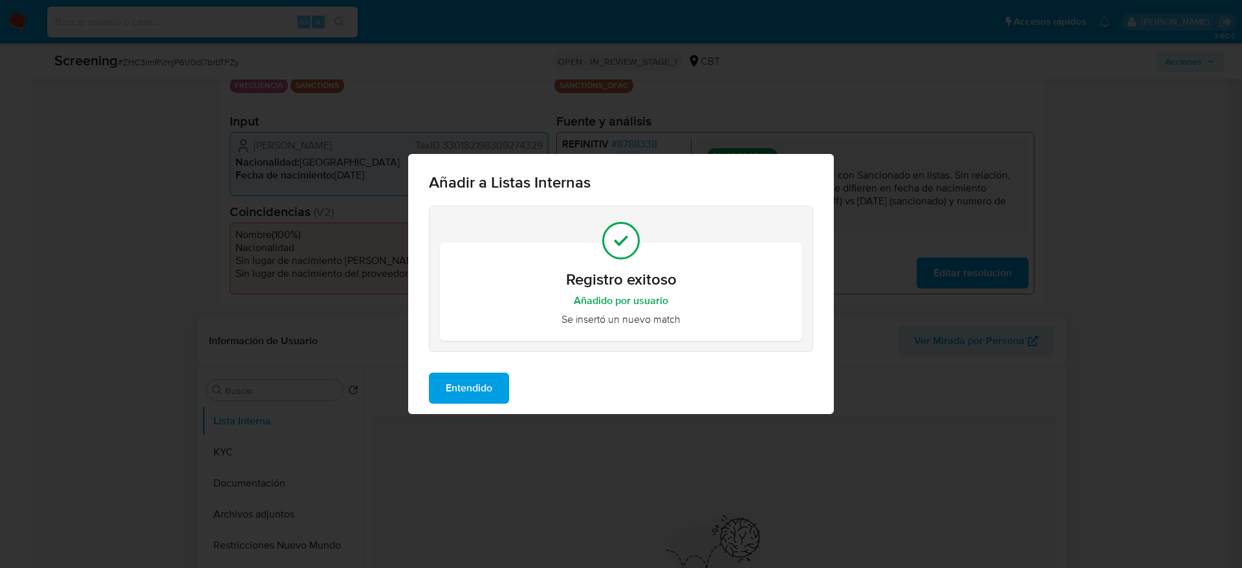
click at [492, 400] on span "Entendido" at bounding box center [469, 388] width 47 height 28
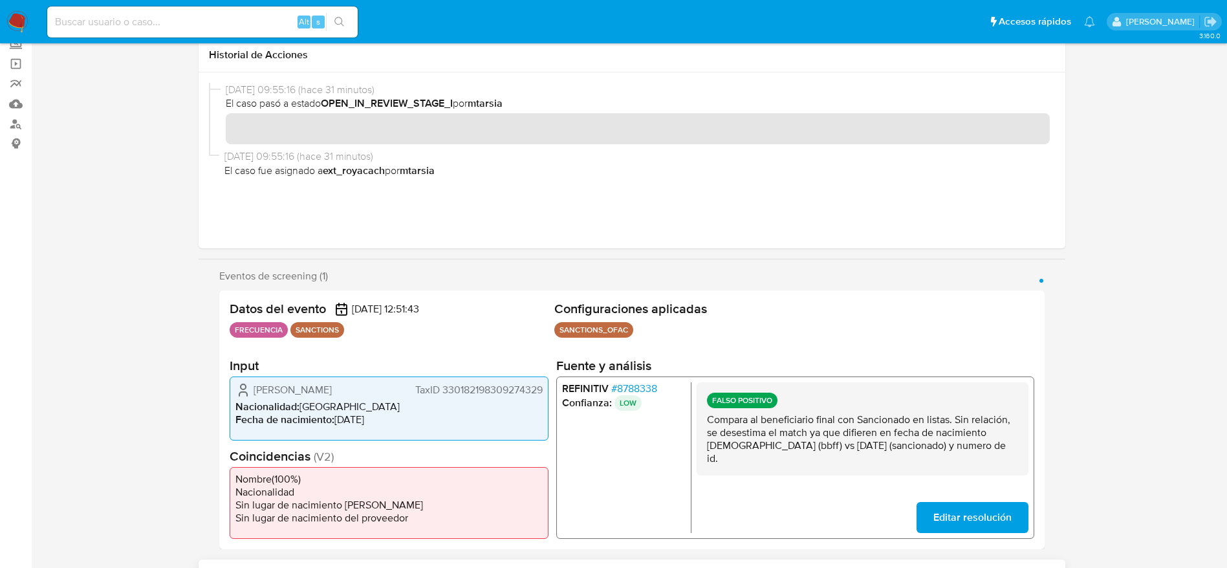
scroll to position [0, 0]
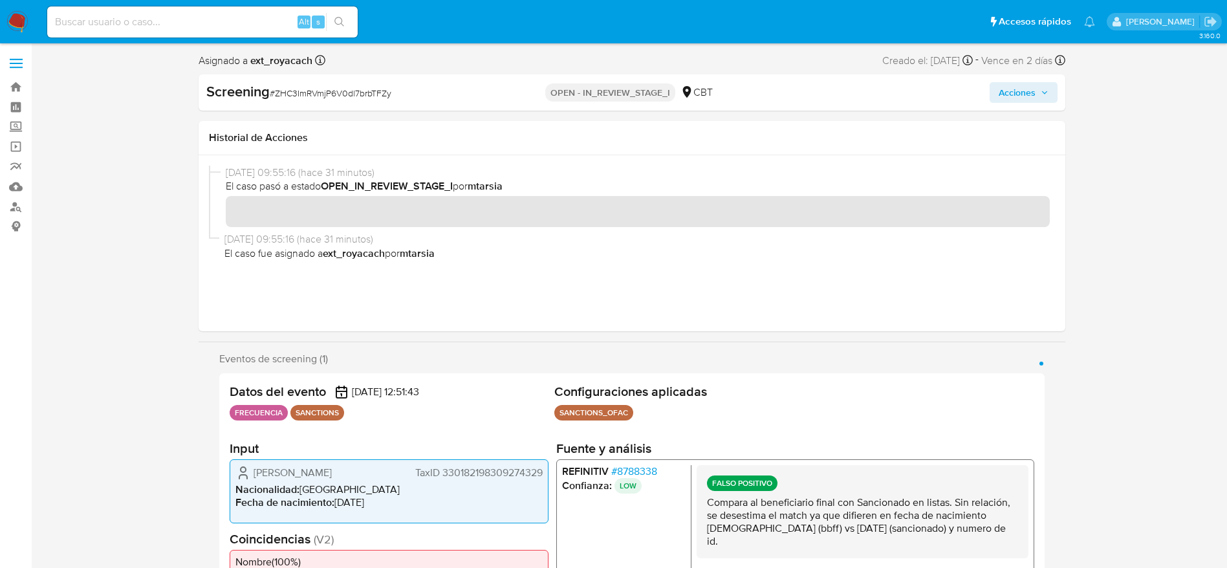
click at [1036, 90] on span "Acciones" at bounding box center [1024, 92] width 50 height 18
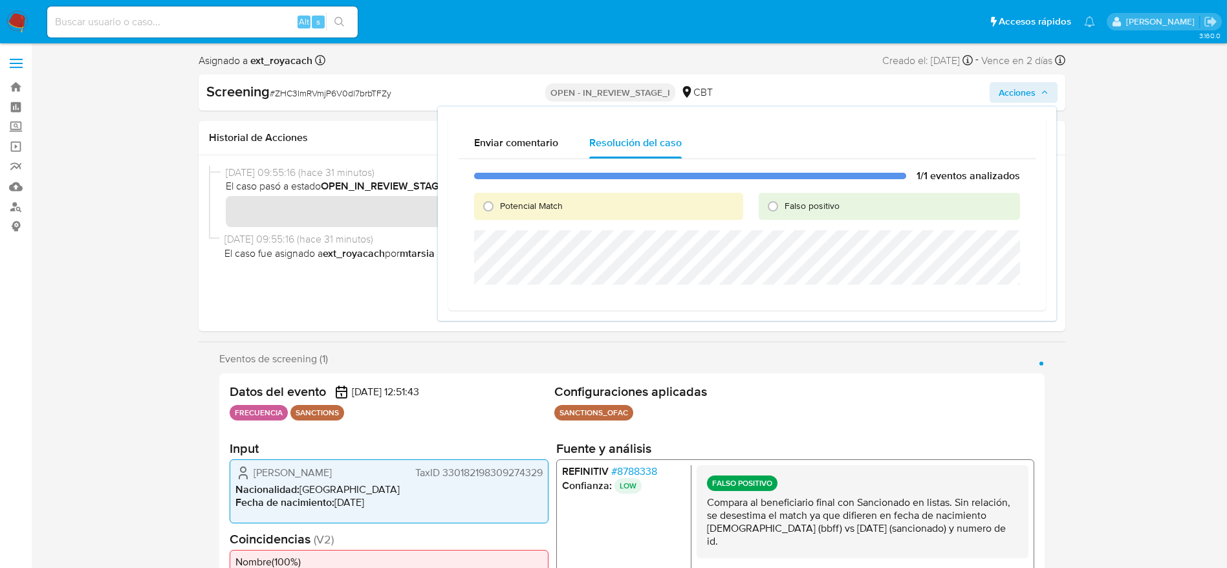
click at [787, 202] on span "Falso positivo" at bounding box center [812, 205] width 55 height 13
click at [783, 202] on input "Falso positivo" at bounding box center [773, 206] width 21 height 21
radio input "true"
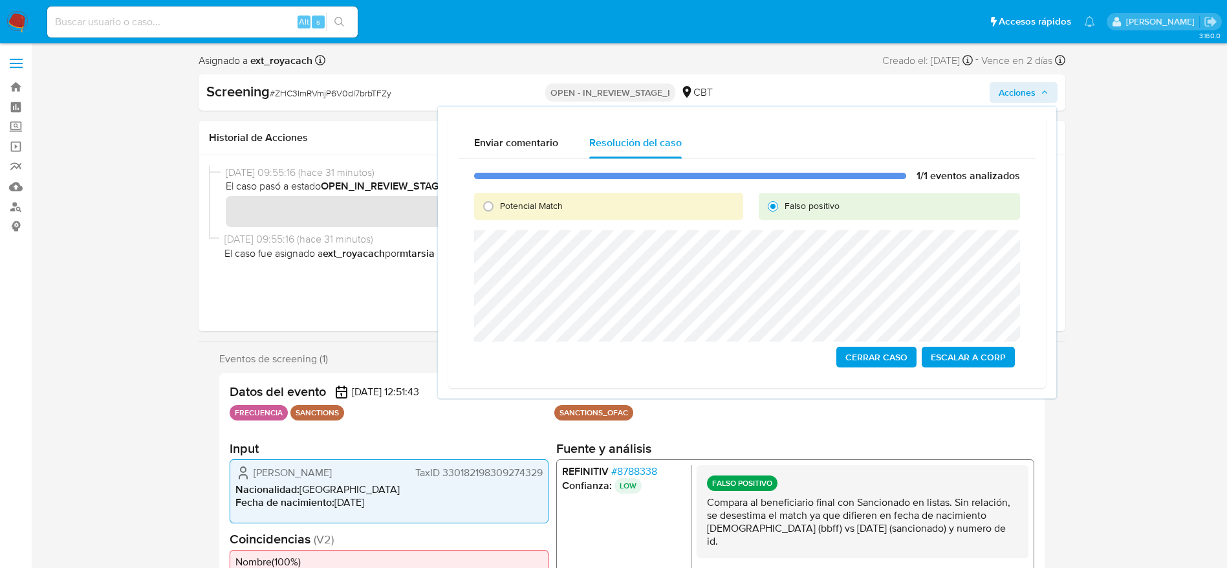
click at [874, 359] on span "Cerrar Caso" at bounding box center [876, 357] width 62 height 18
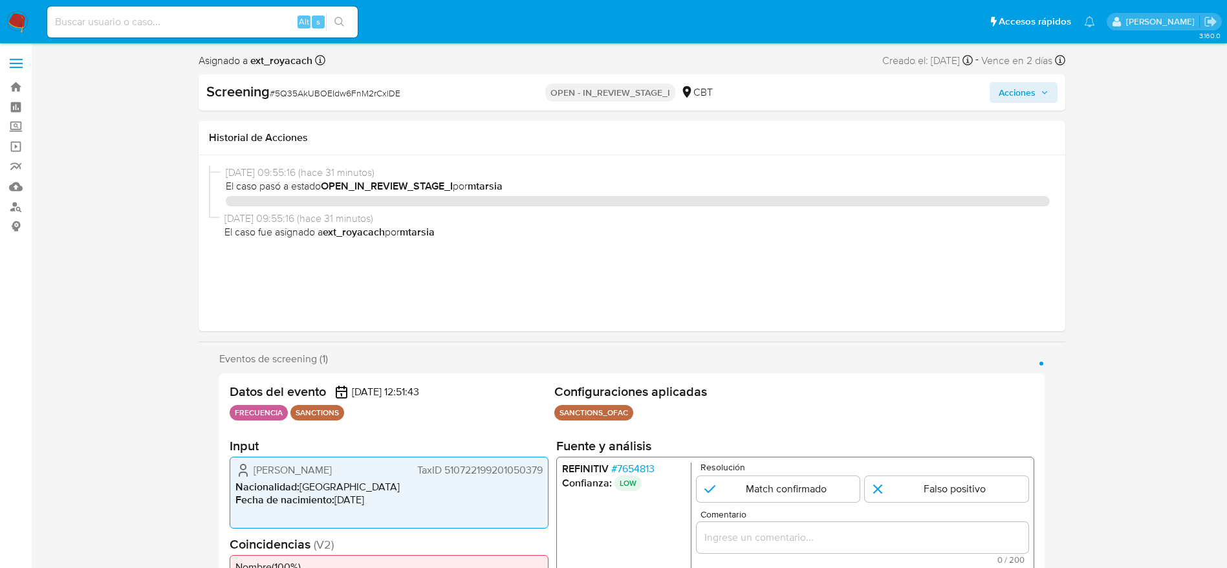
select select "10"
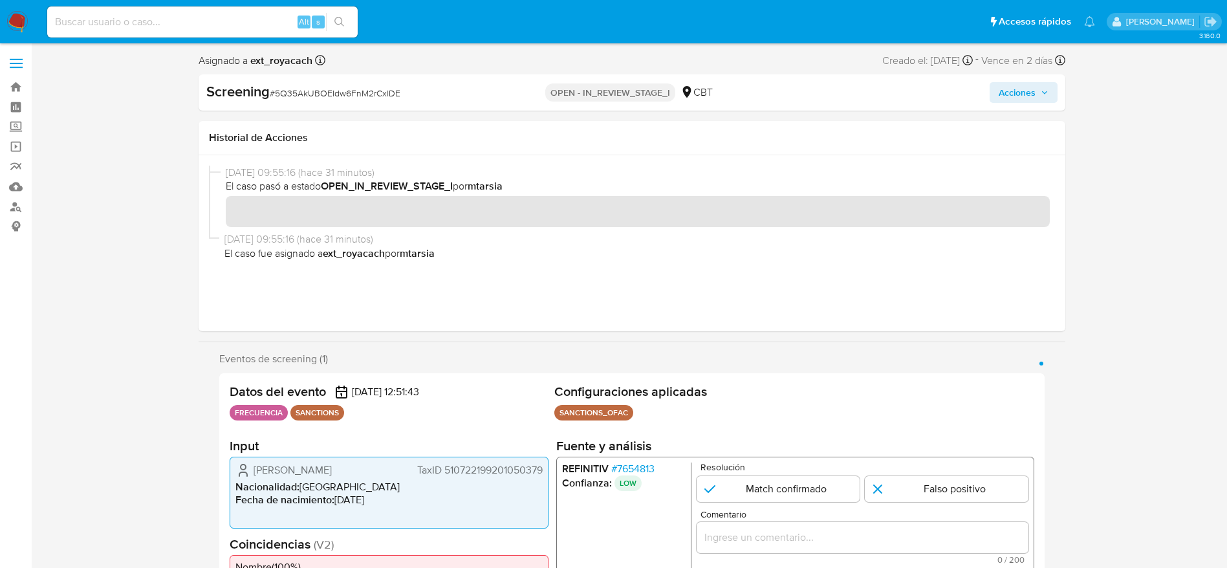
click at [361, 82] on div "Screening # 5Q35AkUBOEIdw6FnM2rCxlDE" at bounding box center [345, 91] width 279 height 19
copy span "5Q35AkUBOEIdw6FnM2rCxlDE"
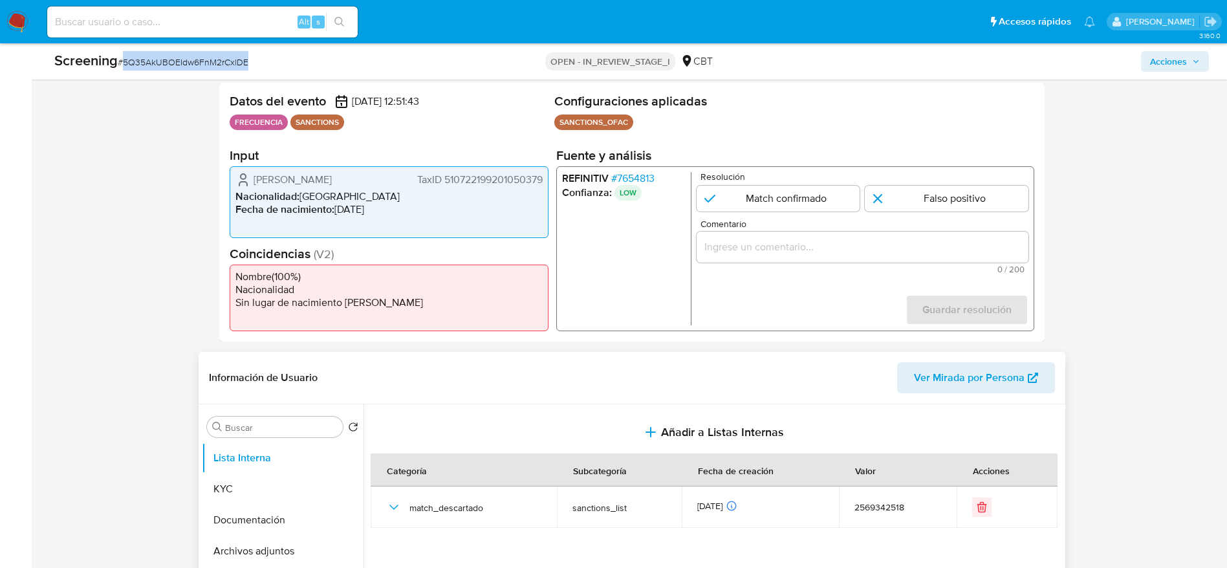
scroll to position [291, 0]
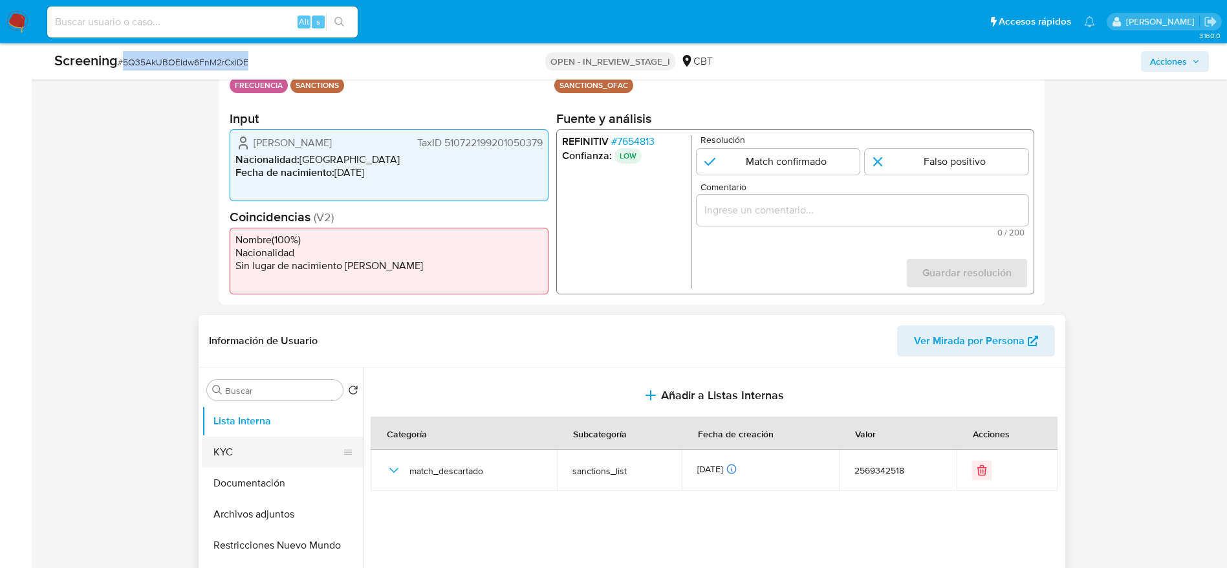
click at [269, 439] on button "KYC" at bounding box center [277, 452] width 151 height 31
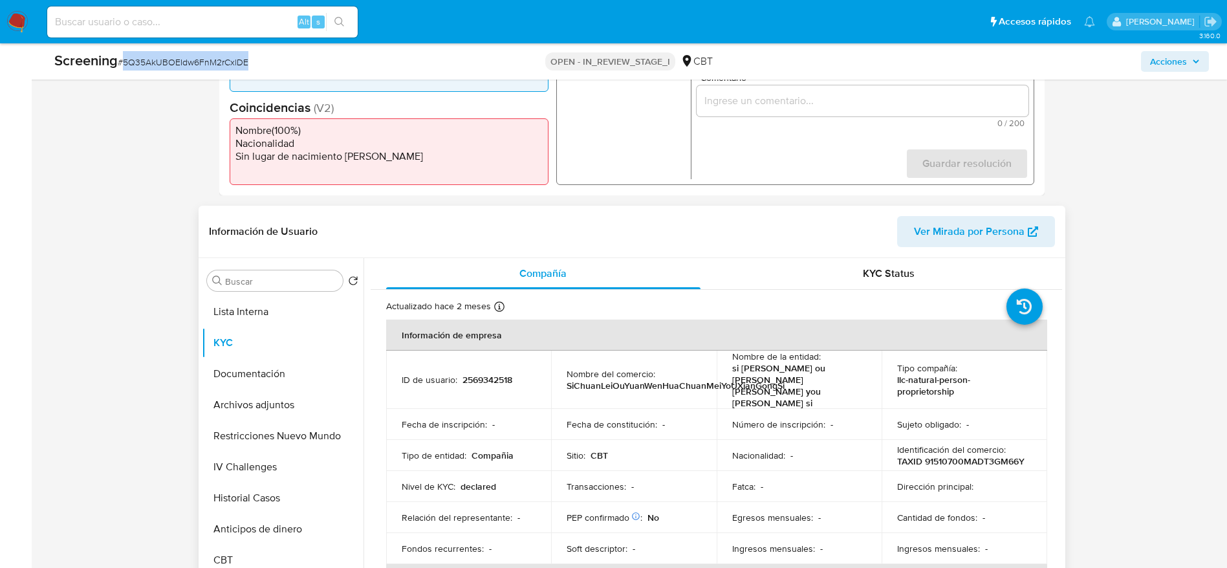
scroll to position [485, 0]
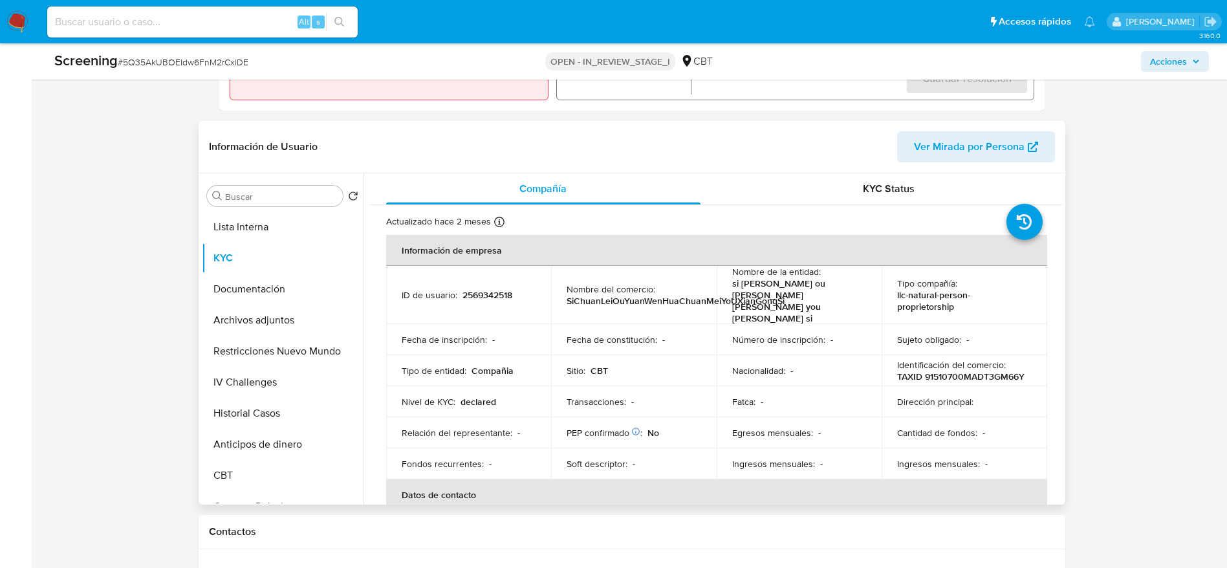
click at [475, 289] on p "2569342518" at bounding box center [488, 295] width 50 height 12
copy p "2569342518"
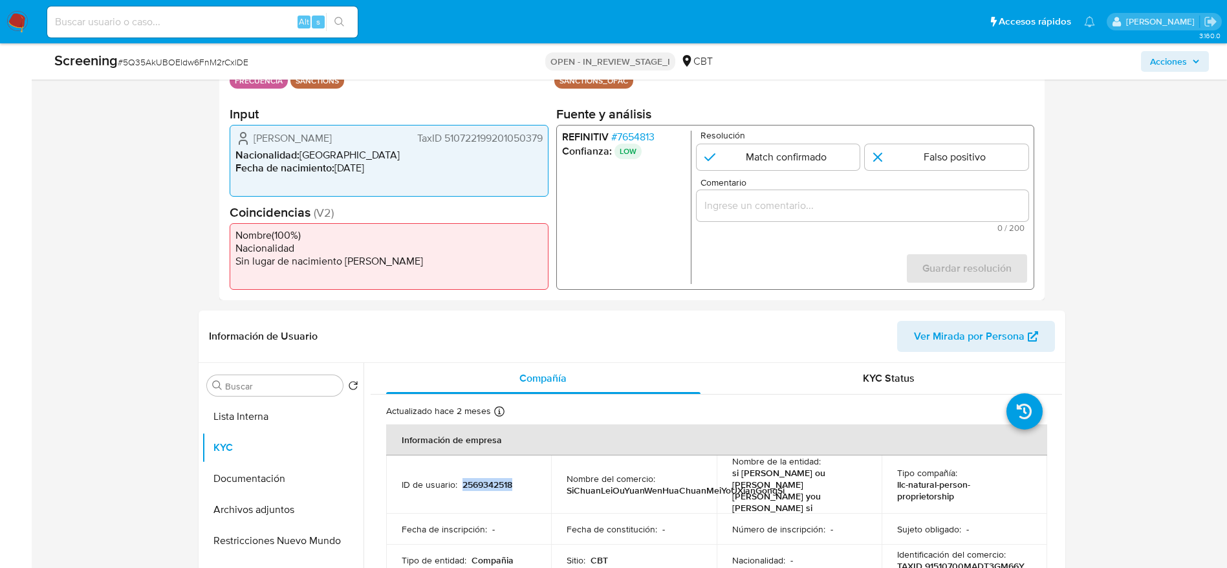
scroll to position [291, 0]
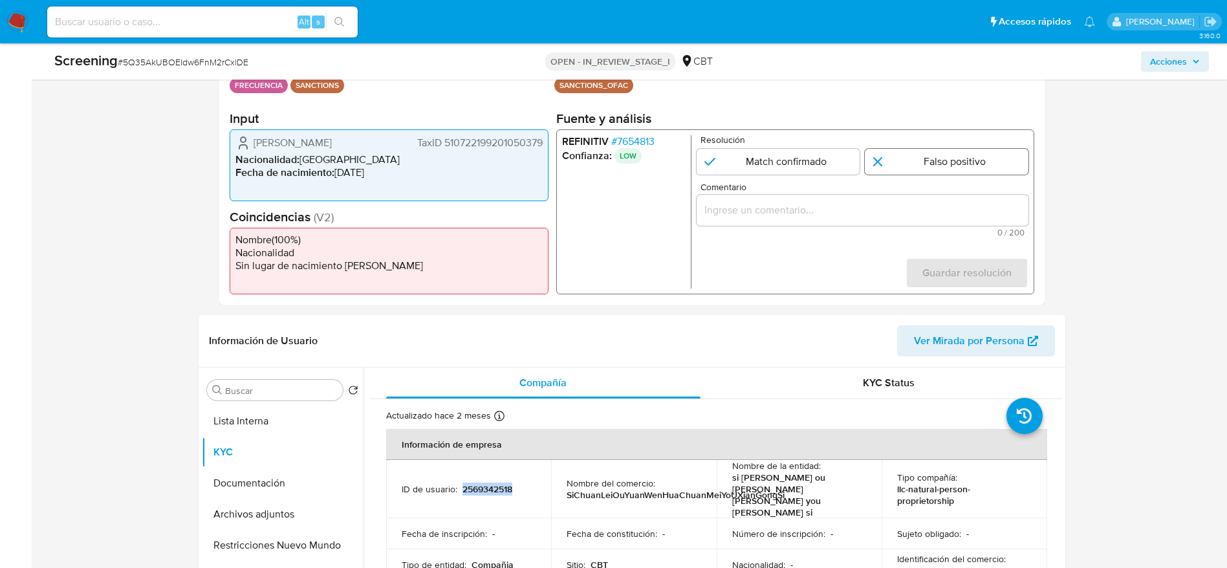
click at [951, 158] on input "1 de 1" at bounding box center [947, 162] width 164 height 26
radio input "true"
click at [932, 212] on input "Comentario" at bounding box center [862, 210] width 332 height 17
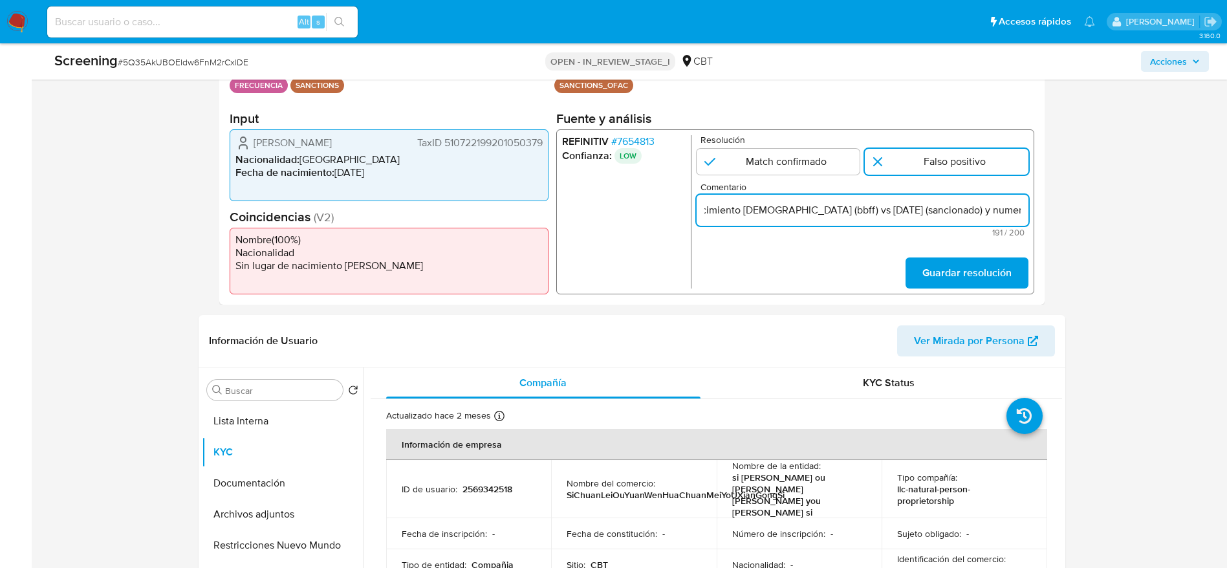
type input "Compara al beneficiario final con Sancionado en listas. Sin relación, se desest…"
click at [980, 271] on span "Guardar resolución" at bounding box center [966, 273] width 89 height 28
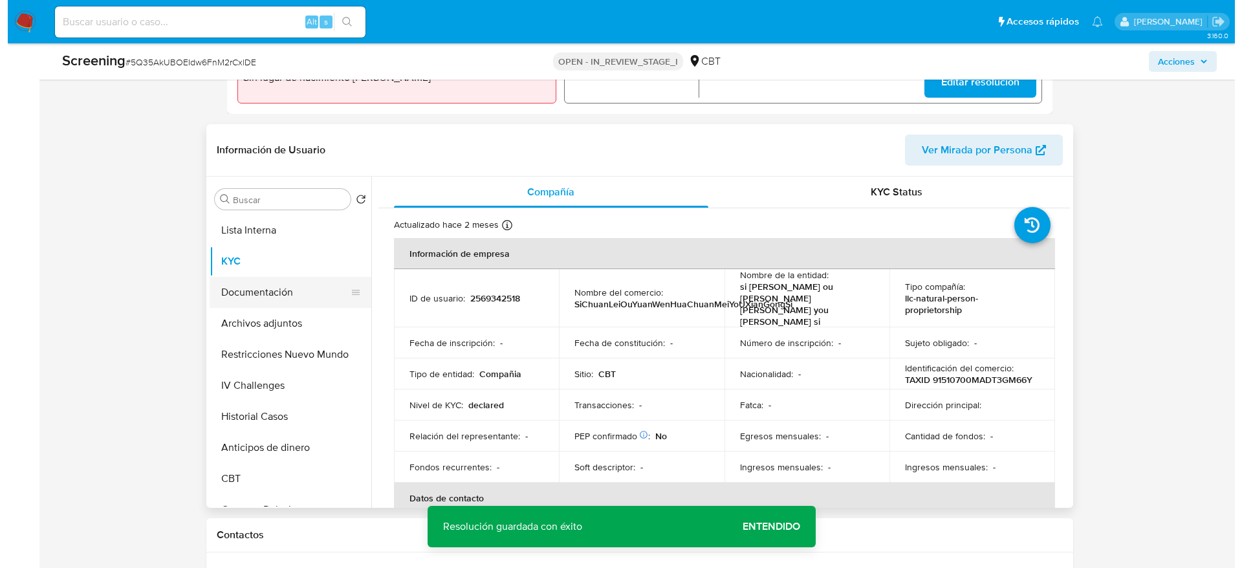
scroll to position [485, 0]
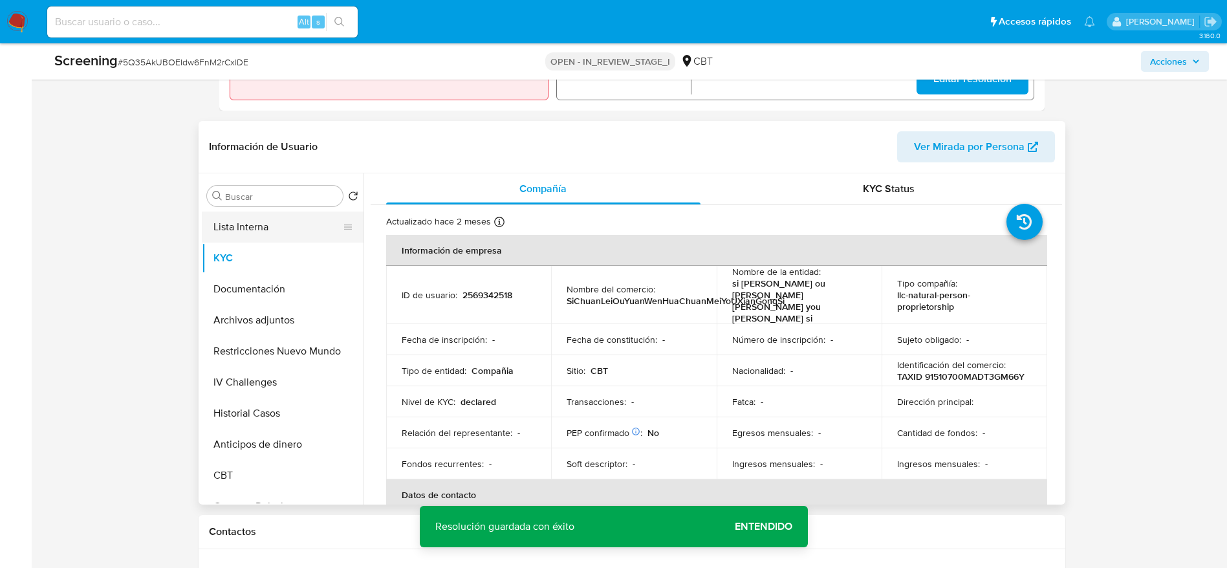
click at [259, 222] on button "Lista Interna" at bounding box center [277, 227] width 151 height 31
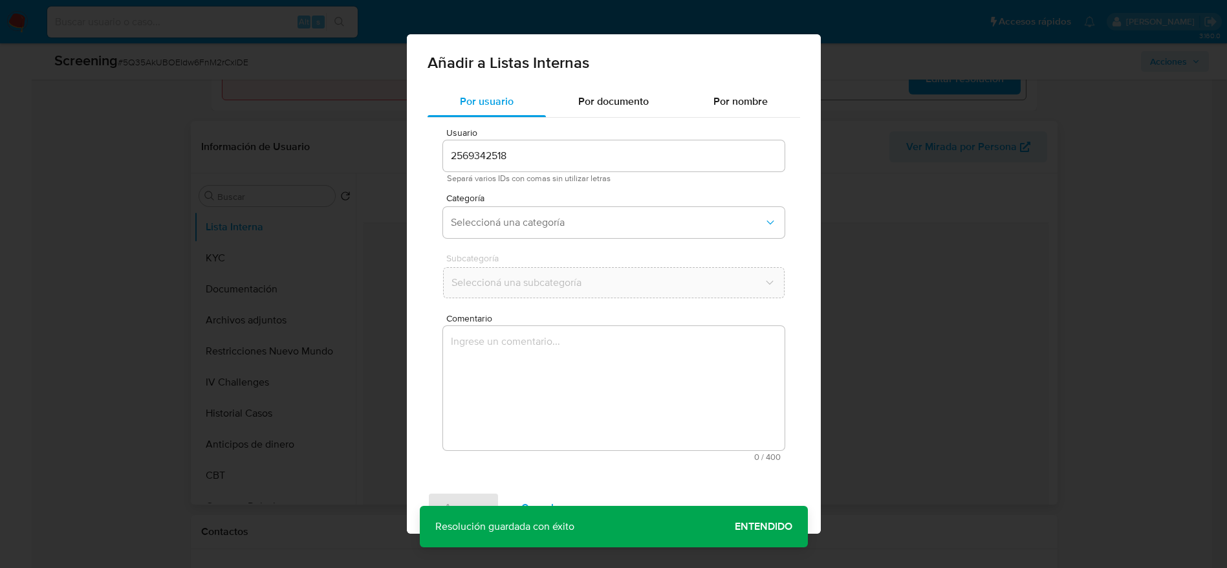
click at [611, 386] on textarea "Comentario" at bounding box center [614, 388] width 342 height 124
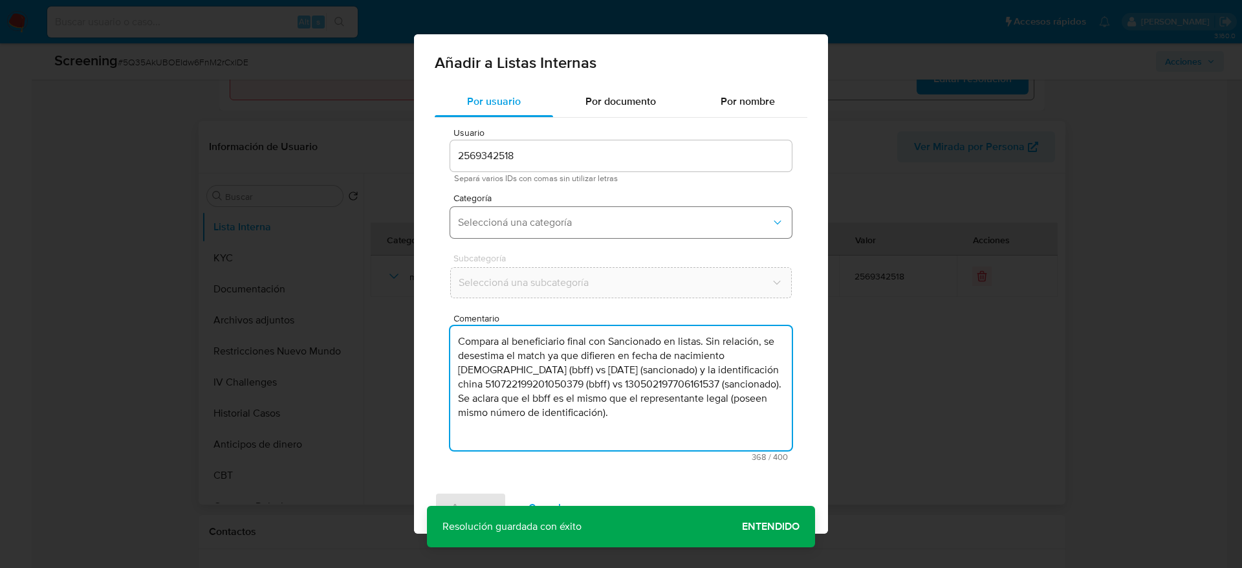
type textarea "Compara al beneficiario final con Sancionado en listas. Sin relación, se desest…"
click at [558, 231] on button "Seleccioná una categoría" at bounding box center [621, 222] width 342 height 31
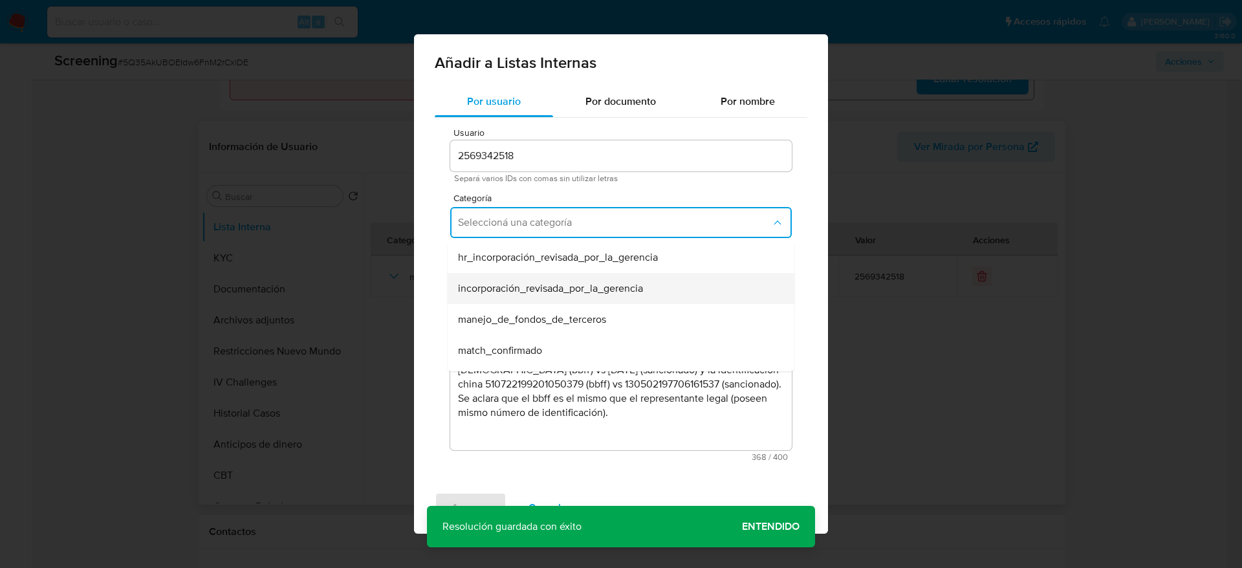
scroll to position [97, 0]
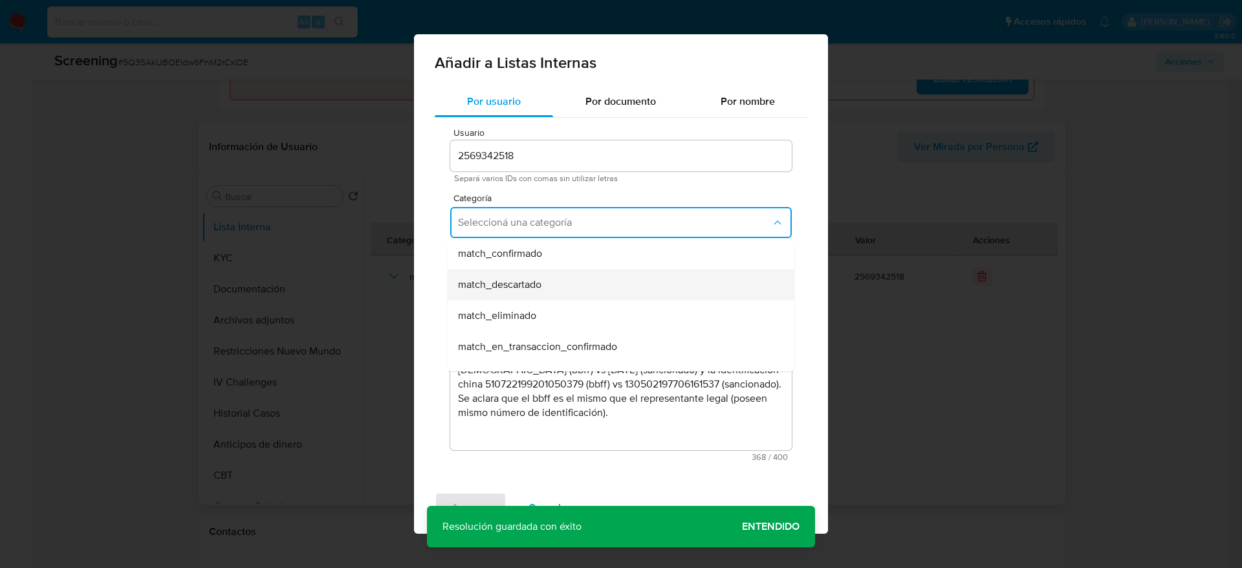
click at [547, 284] on div "match_descartado" at bounding box center [617, 284] width 318 height 31
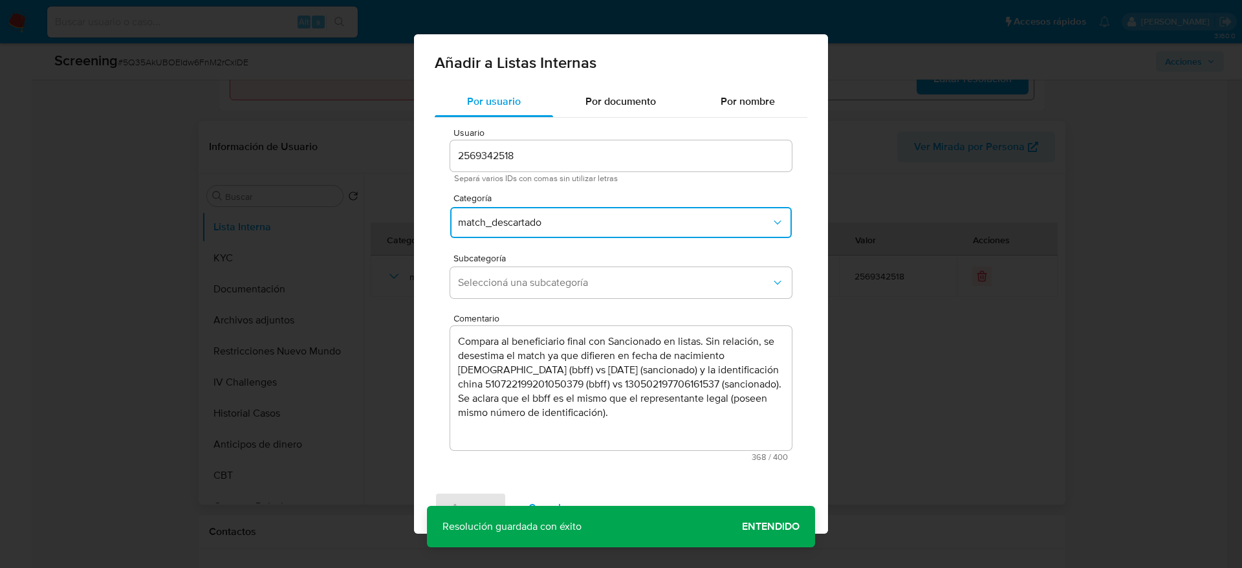
click at [547, 284] on span "Seleccioná una subcategoría" at bounding box center [614, 282] width 313 height 13
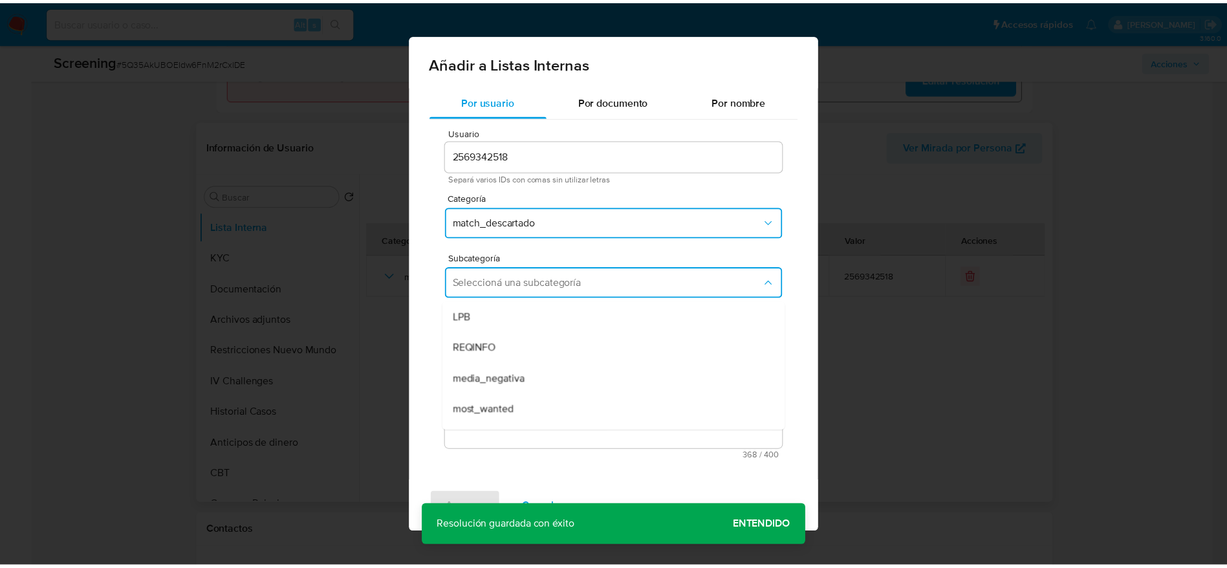
scroll to position [88, 0]
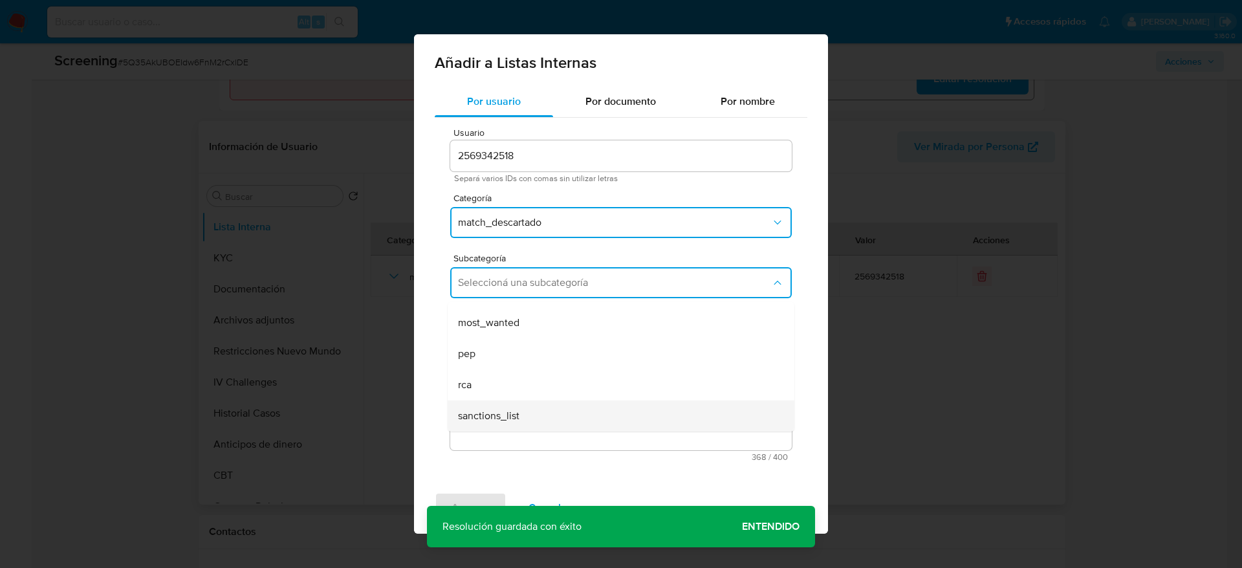
click at [515, 409] on span "sanctions_list" at bounding box center [488, 415] width 61 height 13
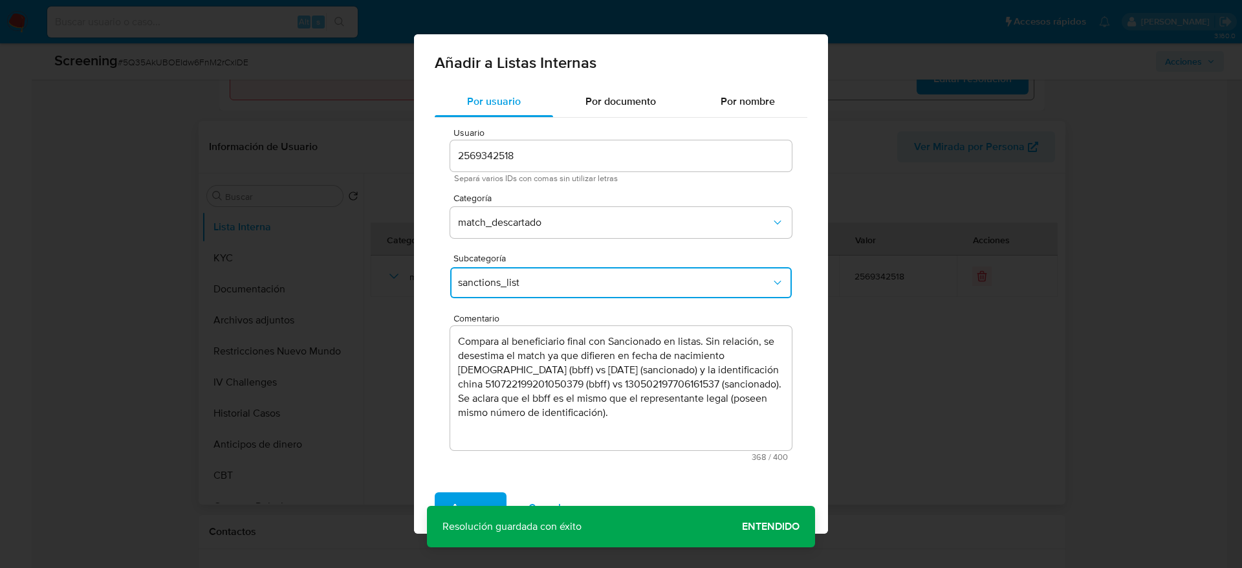
click at [453, 489] on div "Agregar Cancelar" at bounding box center [621, 508] width 414 height 52
click at [467, 508] on span "Agregar" at bounding box center [471, 508] width 38 height 28
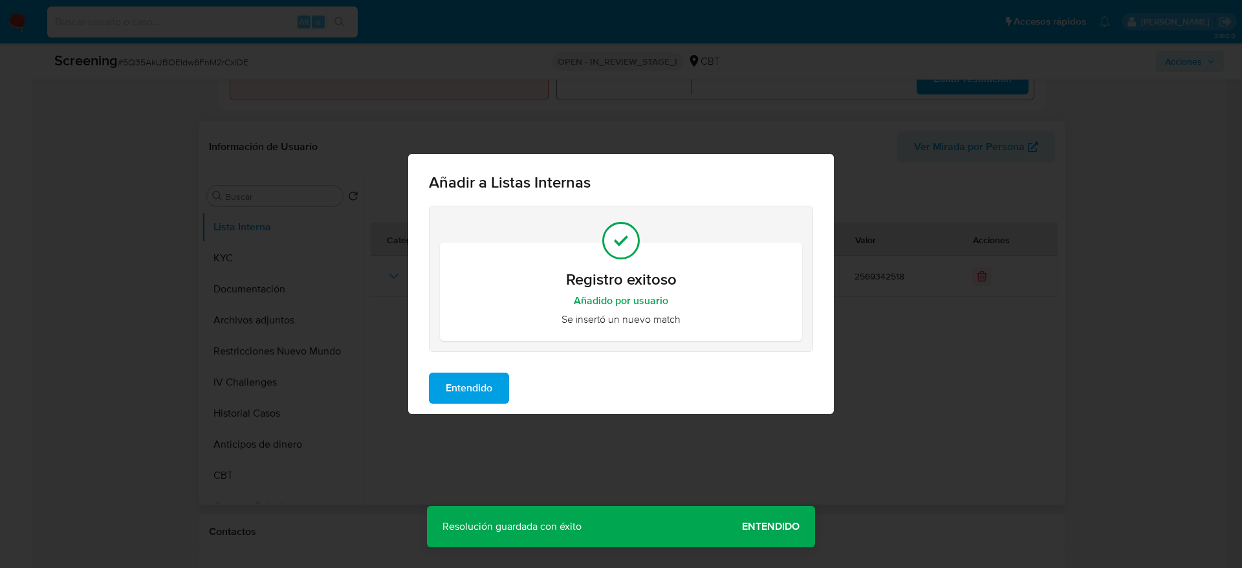
click at [466, 384] on span "Entendido" at bounding box center [469, 388] width 47 height 28
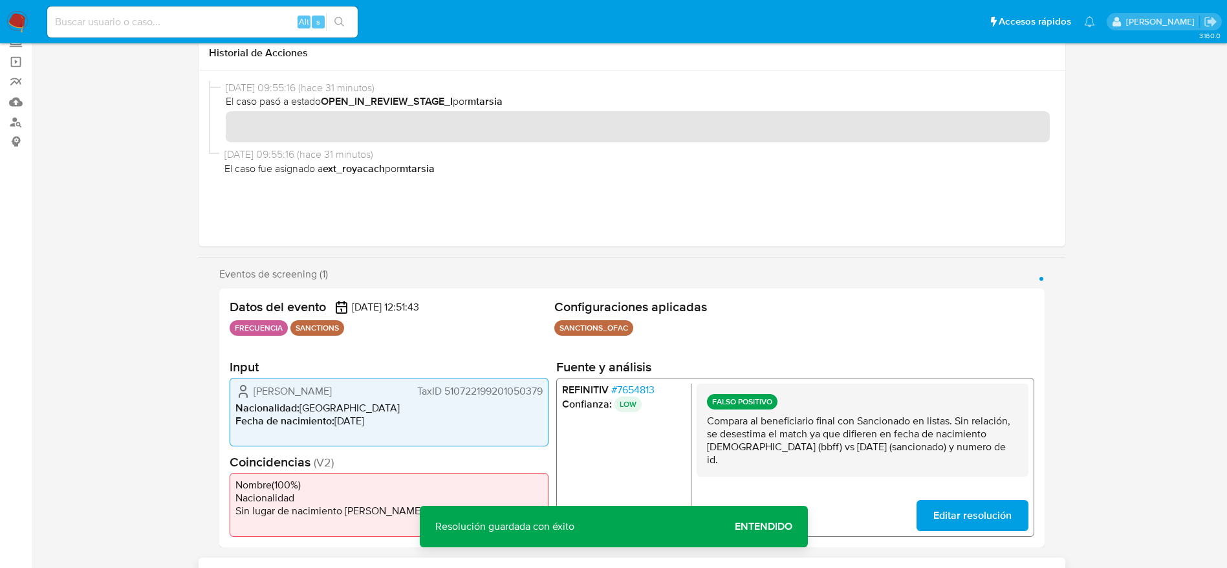
scroll to position [0, 0]
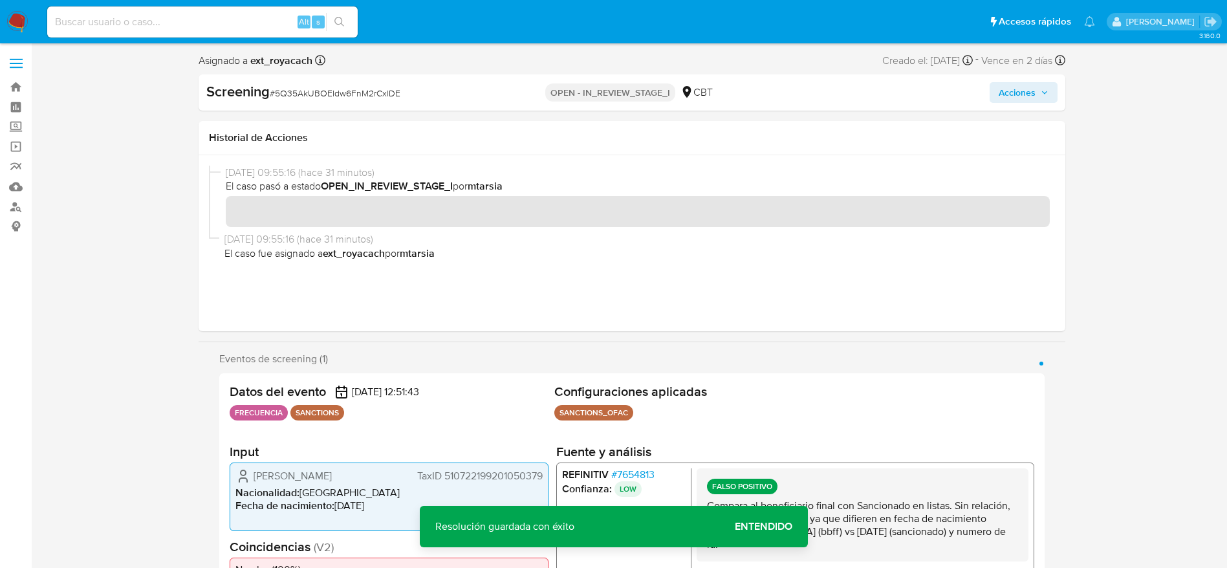
click at [1047, 96] on span "Acciones" at bounding box center [1024, 92] width 50 height 18
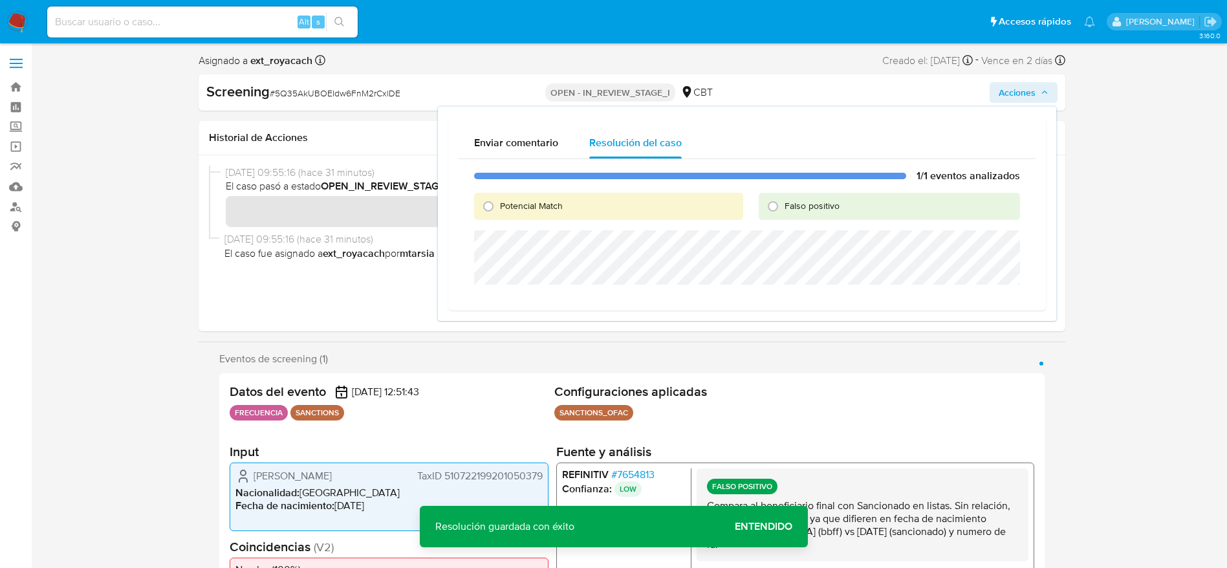
click at [837, 210] on span "Falso positivo" at bounding box center [812, 205] width 55 height 13
click at [783, 210] on input "Falso positivo" at bounding box center [773, 206] width 21 height 21
radio input "true"
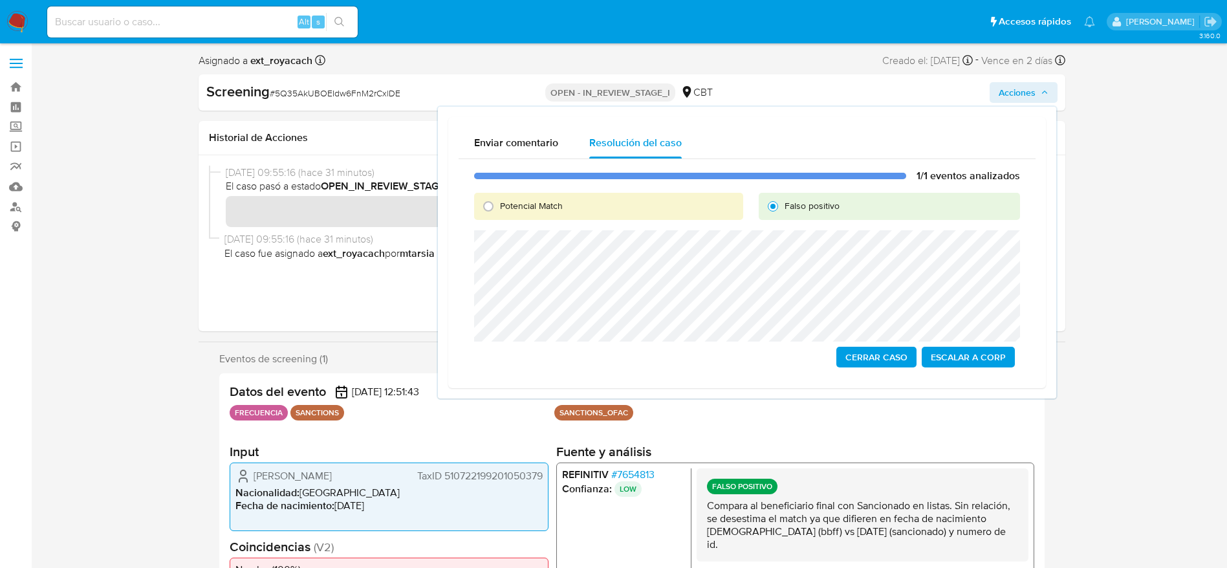
click at [864, 355] on span "Cerrar Caso" at bounding box center [876, 357] width 62 height 18
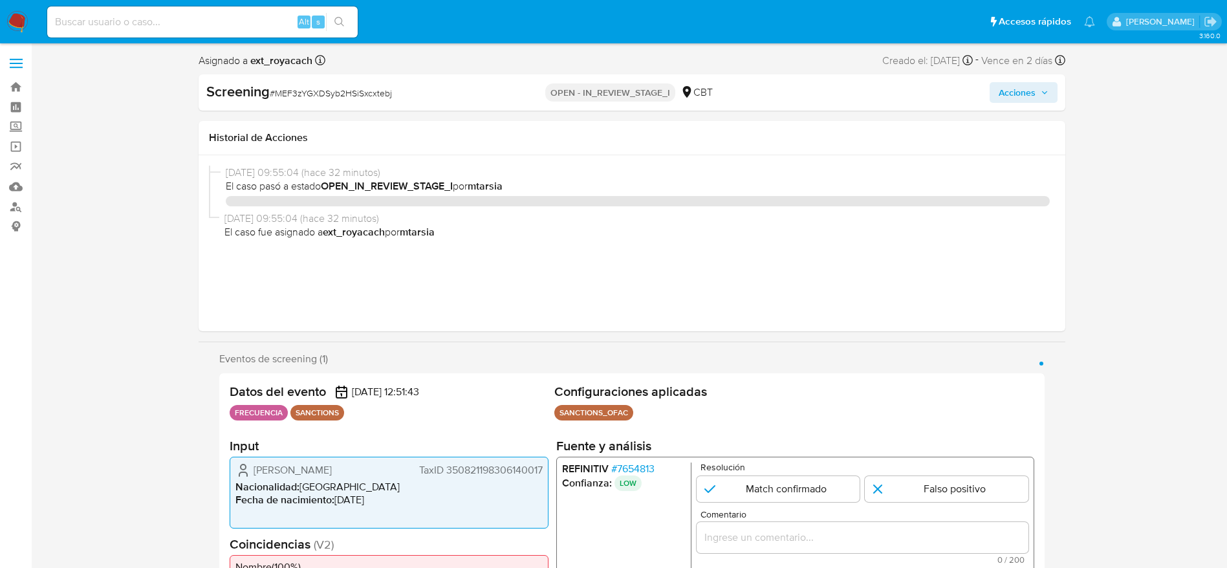
select select "10"
click at [323, 96] on span "# MEF3zYGXDSyb2HSiSxcxtebj" at bounding box center [331, 93] width 122 height 13
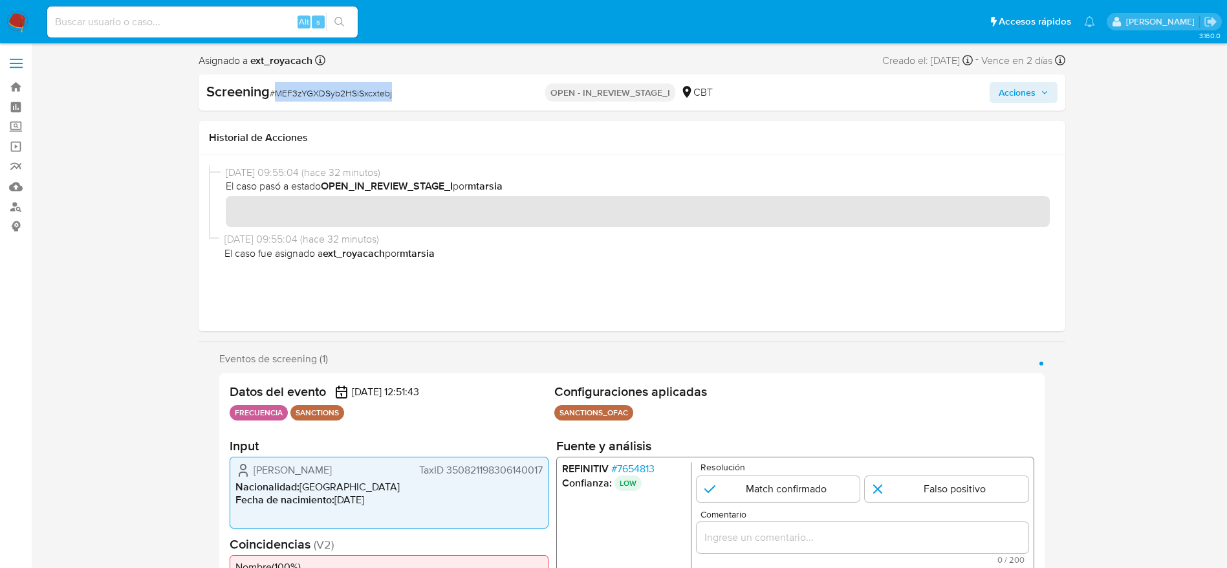
click at [323, 96] on span "# MEF3zYGXDSyb2HSiSxcxtebj" at bounding box center [331, 93] width 122 height 13
click at [323, 88] on span "# MEF3zYGXDSyb2HSiSxcxtebj" at bounding box center [331, 93] width 122 height 13
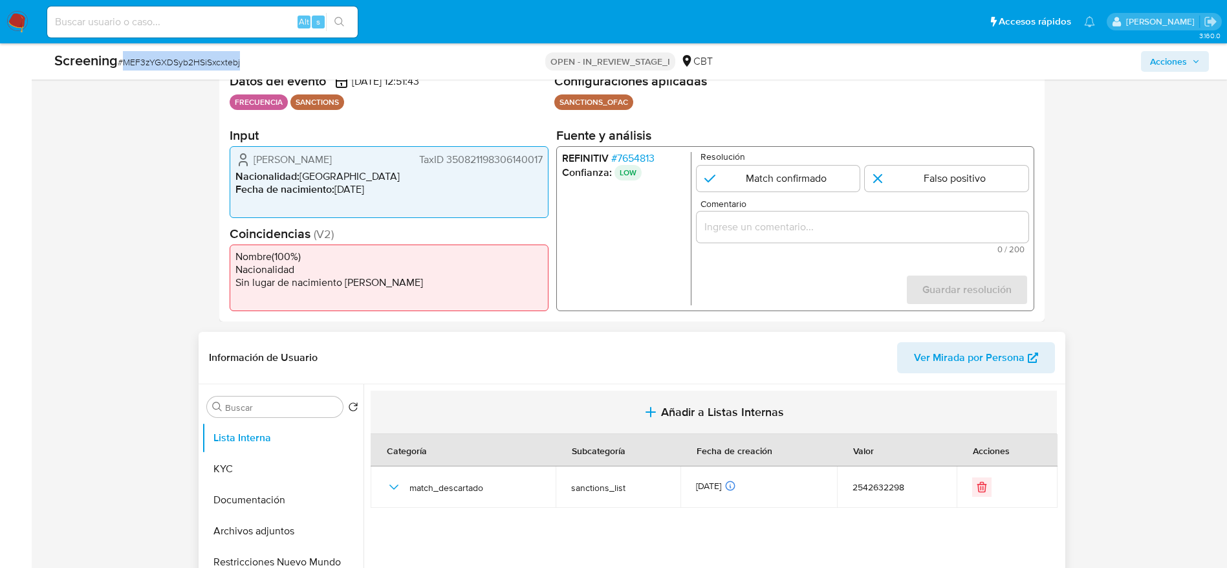
scroll to position [291, 0]
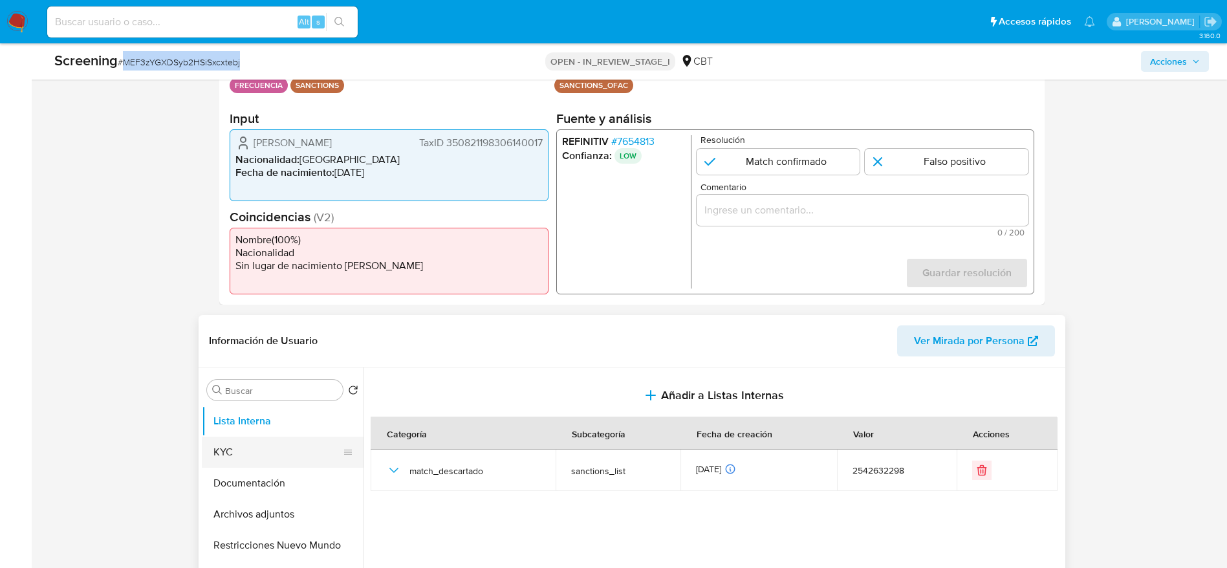
click at [267, 456] on button "KYC" at bounding box center [277, 452] width 151 height 31
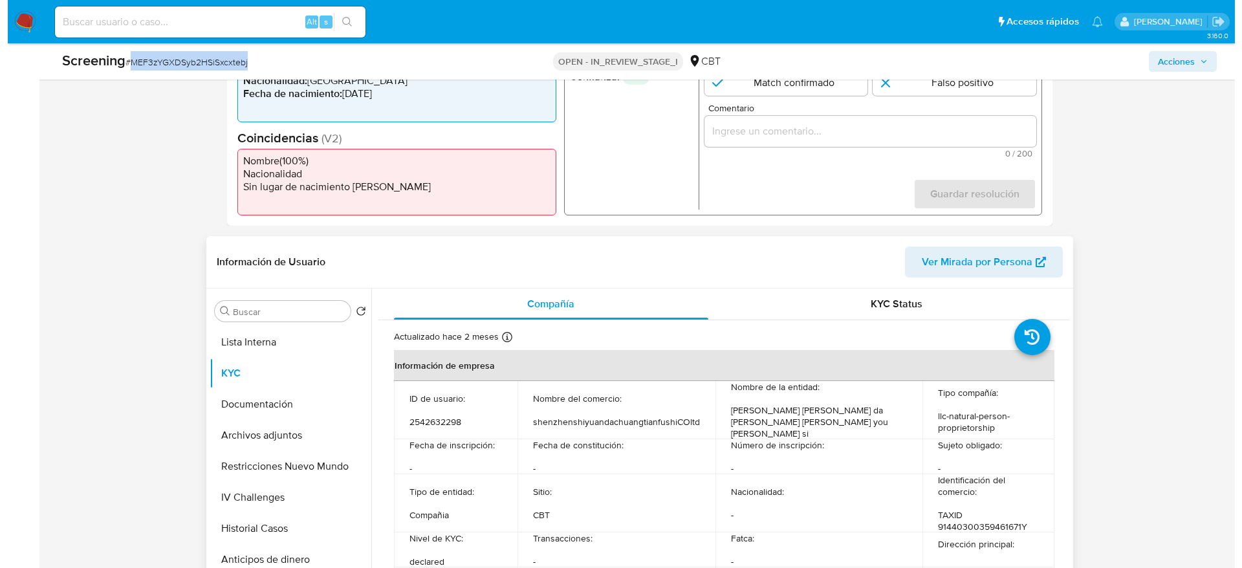
scroll to position [388, 0]
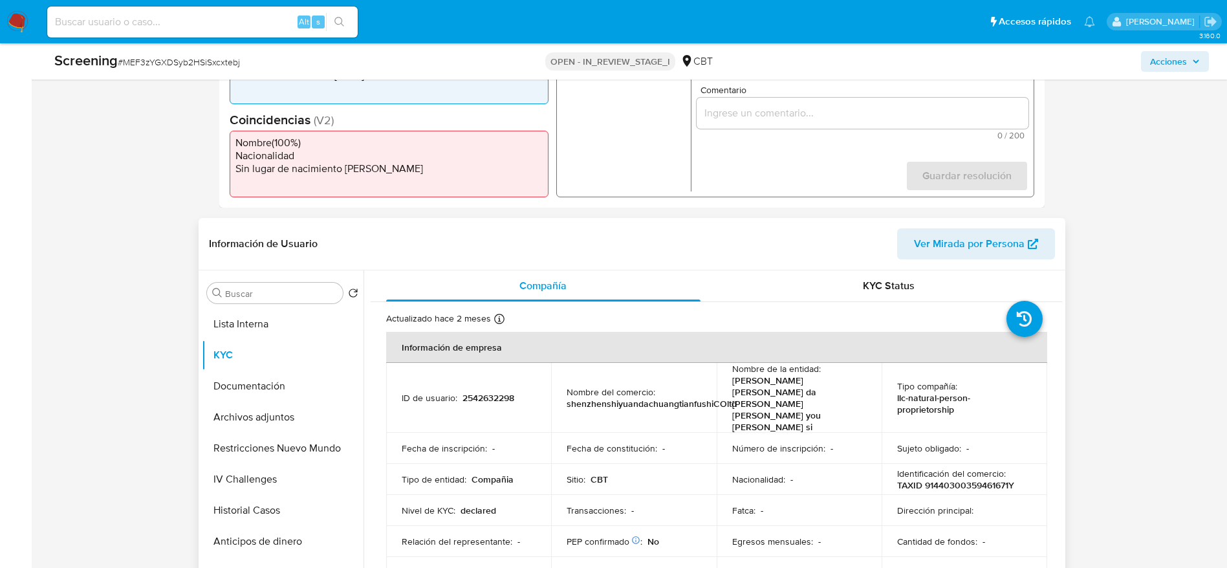
click at [490, 392] on p "2542632298" at bounding box center [489, 398] width 52 height 12
click at [493, 392] on p "2542632298" at bounding box center [489, 398] width 52 height 12
copy p "2542632298"
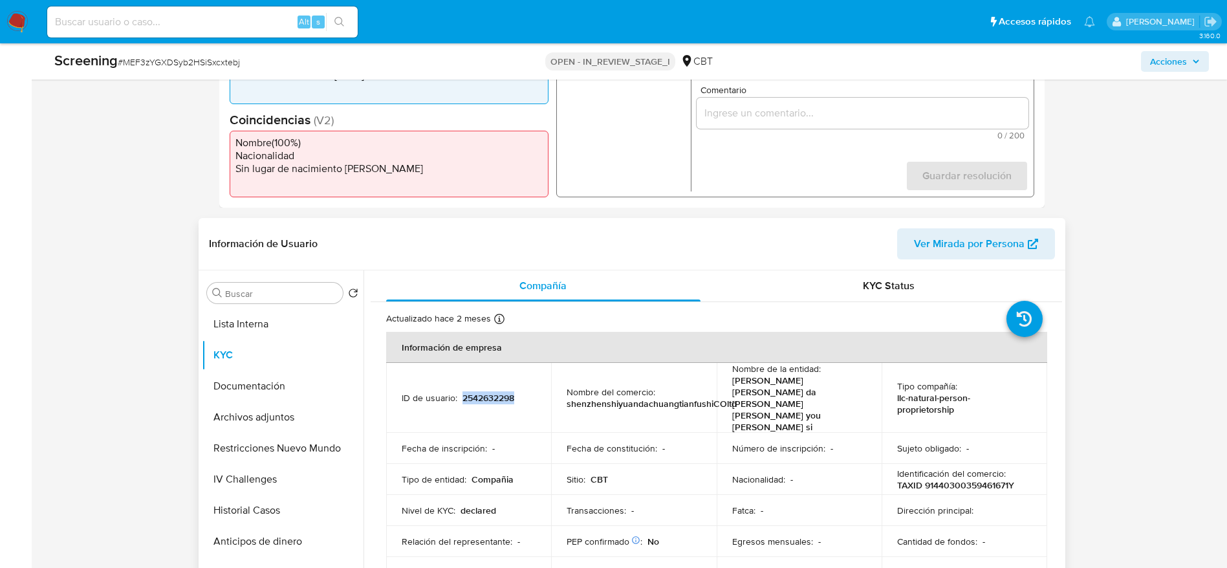
drag, startPoint x: 320, startPoint y: 325, endPoint x: 522, endPoint y: 320, distance: 202.5
click at [320, 325] on button "Lista Interna" at bounding box center [283, 324] width 162 height 31
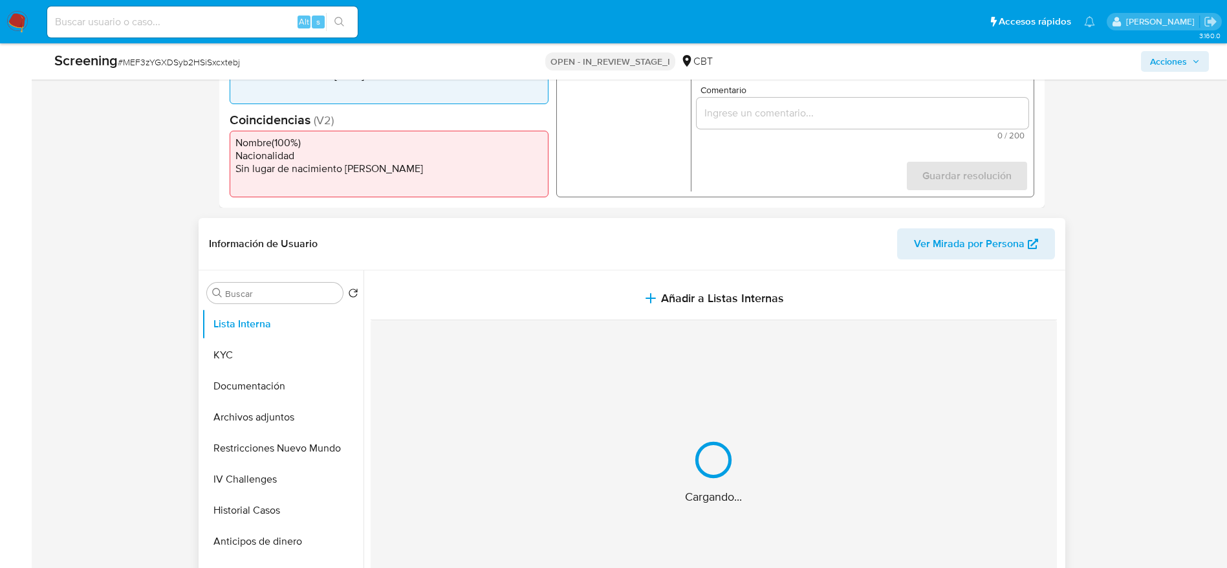
click at [547, 320] on div "Cargando..." at bounding box center [714, 472] width 686 height 304
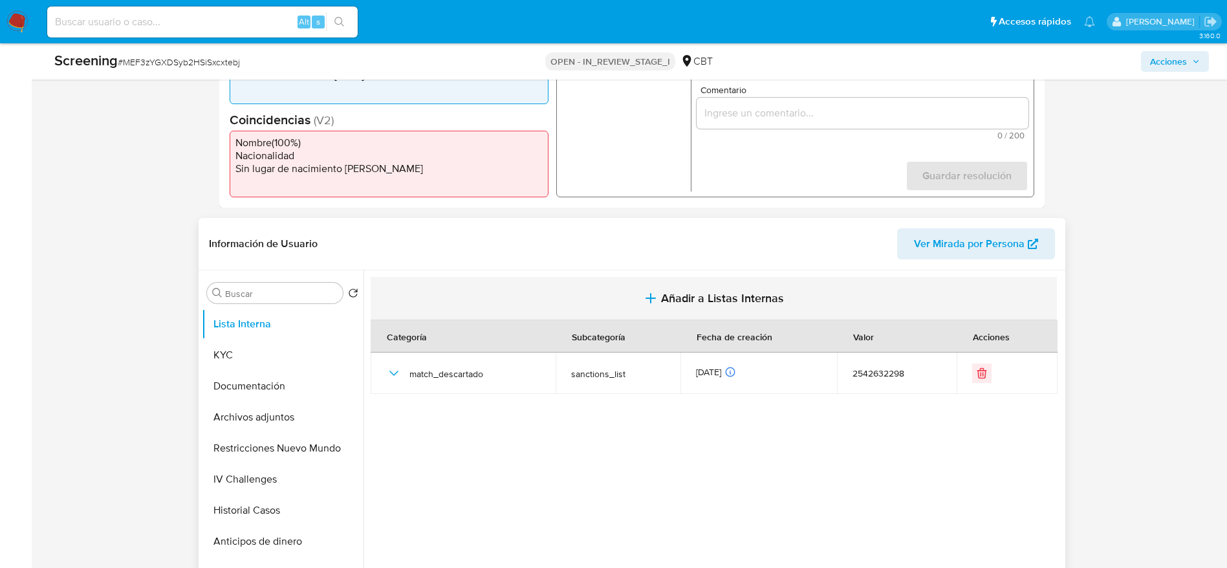
click at [569, 312] on button "Añadir a Listas Internas" at bounding box center [714, 298] width 686 height 43
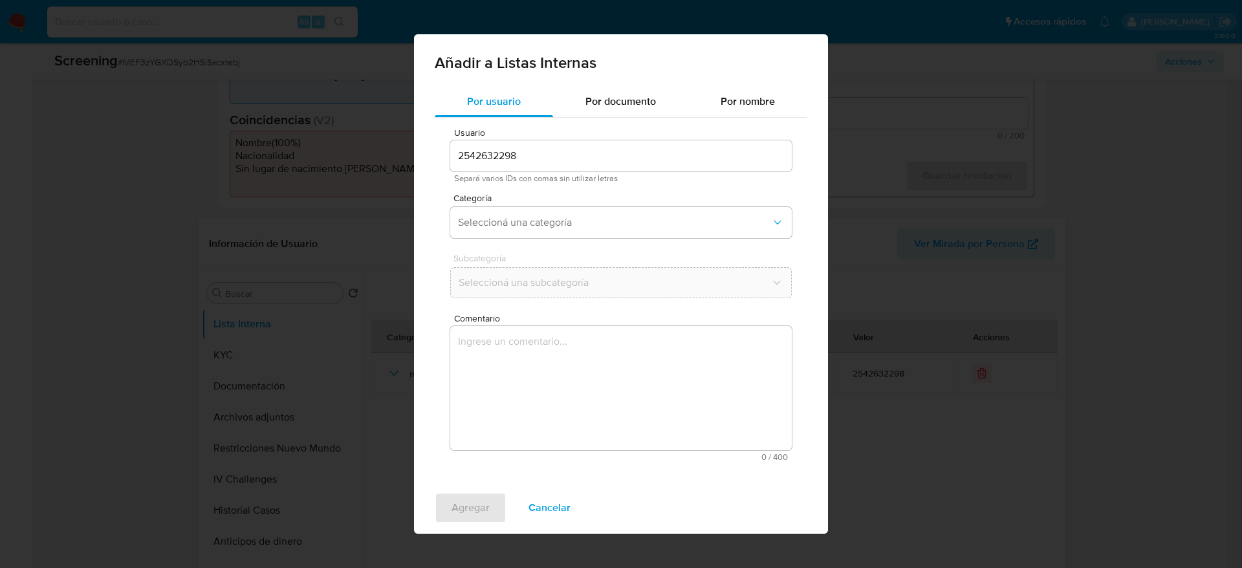
click at [571, 417] on textarea "Comentario" at bounding box center [621, 388] width 342 height 124
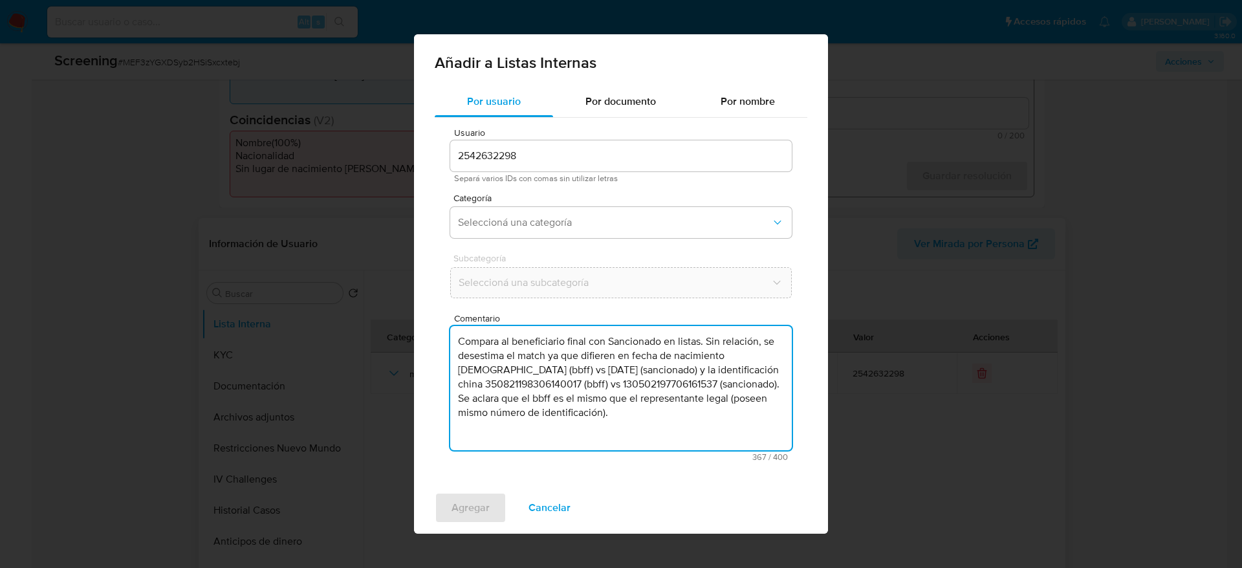
type textarea "Compara al beneficiario final con Sancionado en listas. Sin relación, se desest…"
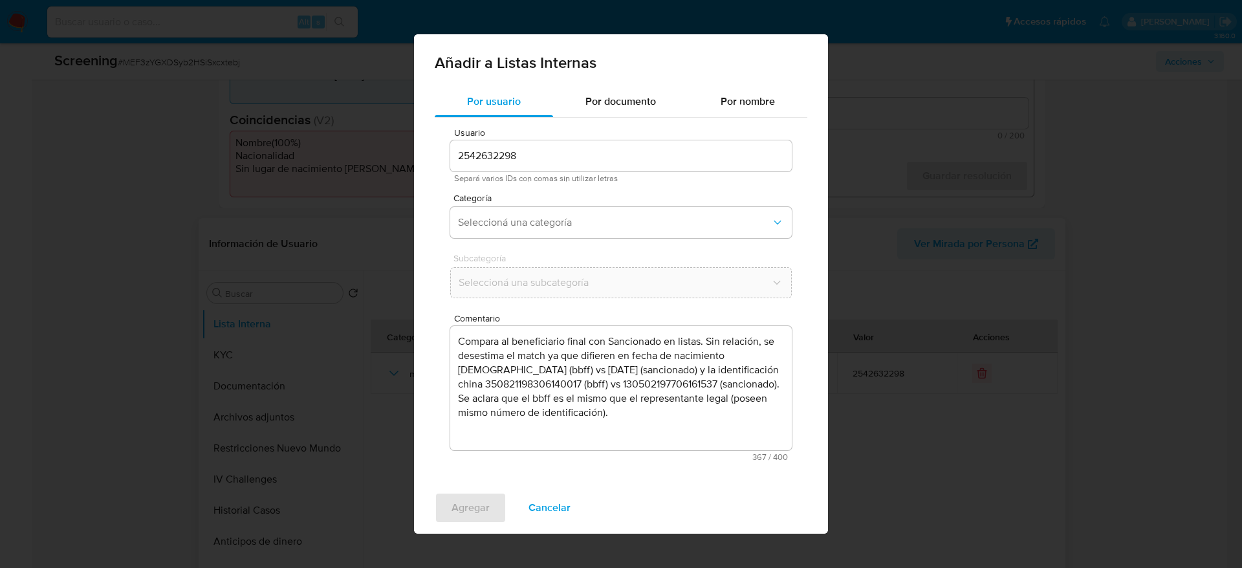
click at [565, 240] on div "Categoría Seleccioná una categoría" at bounding box center [621, 218] width 342 height 50
click at [565, 230] on button "Seleccioná una categoría" at bounding box center [621, 222] width 342 height 31
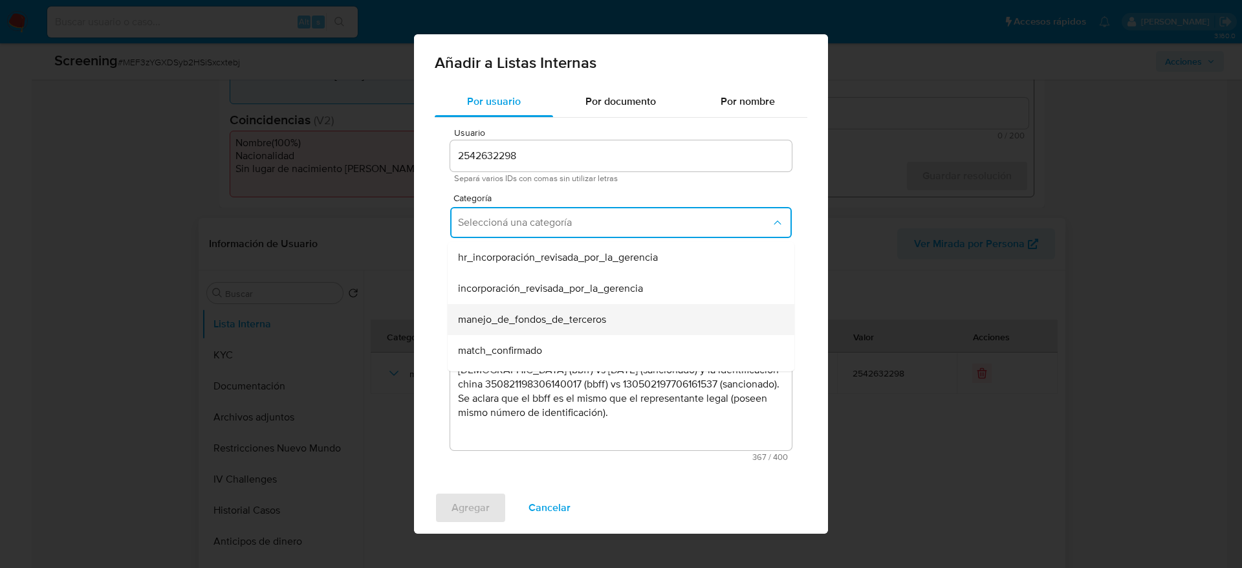
scroll to position [97, 0]
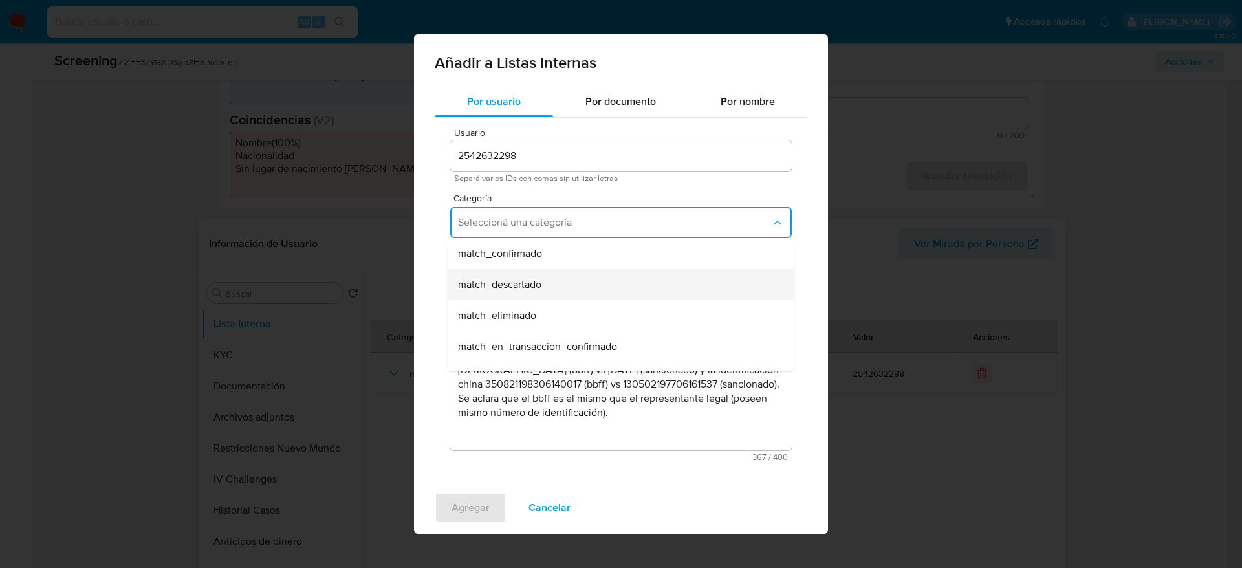
click at [569, 290] on div "match_descartado" at bounding box center [617, 284] width 318 height 31
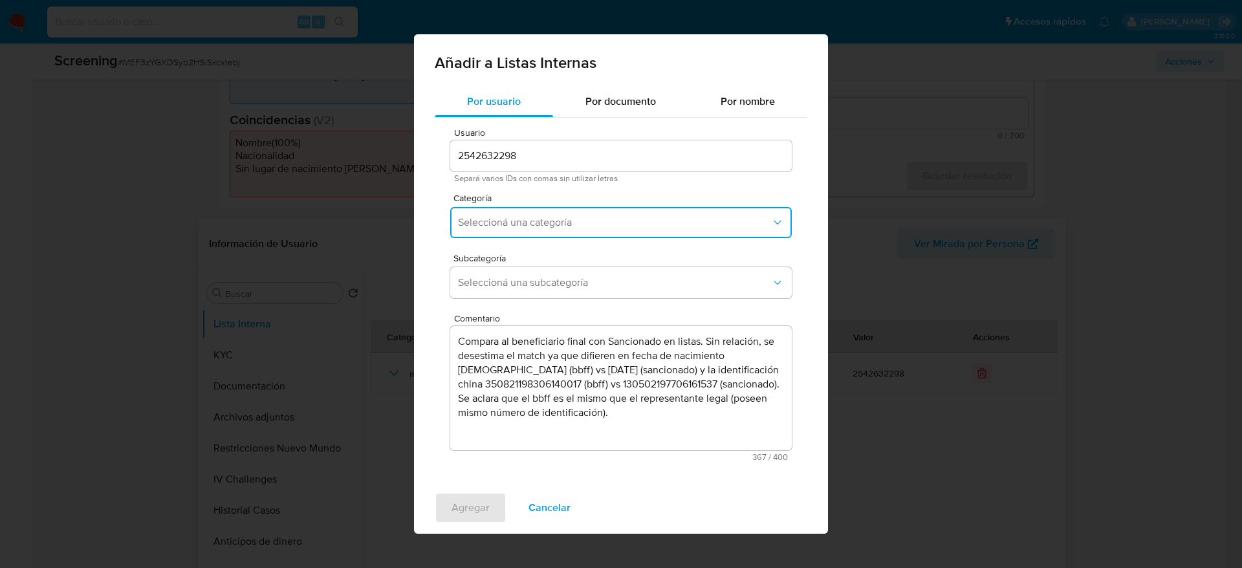
click at [569, 290] on button "Seleccioná una subcategoría" at bounding box center [621, 282] width 342 height 31
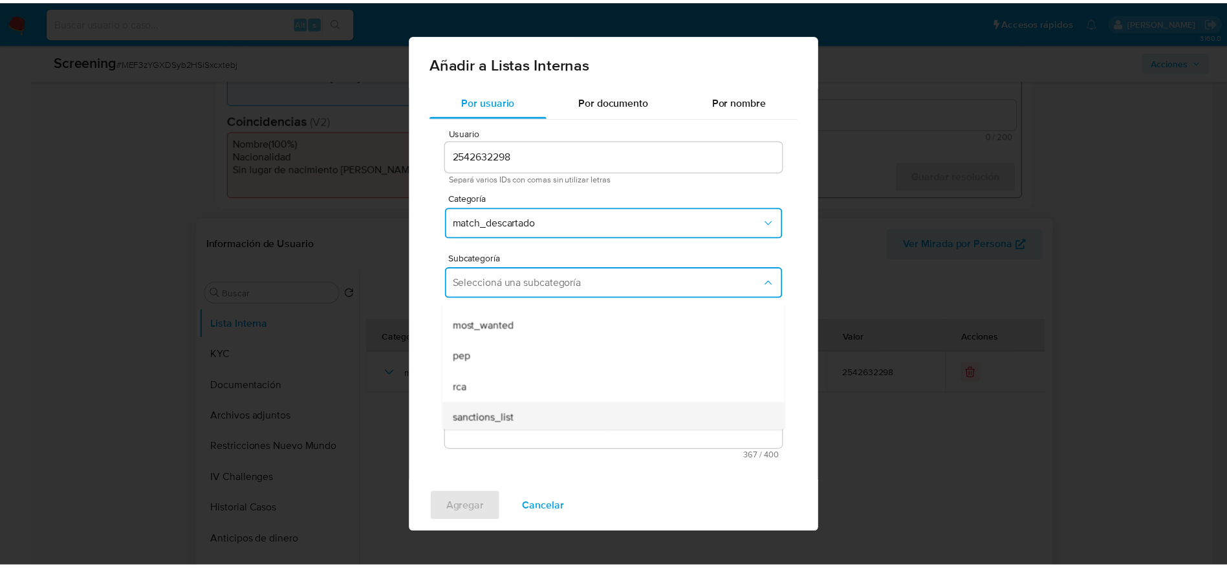
scroll to position [88, 0]
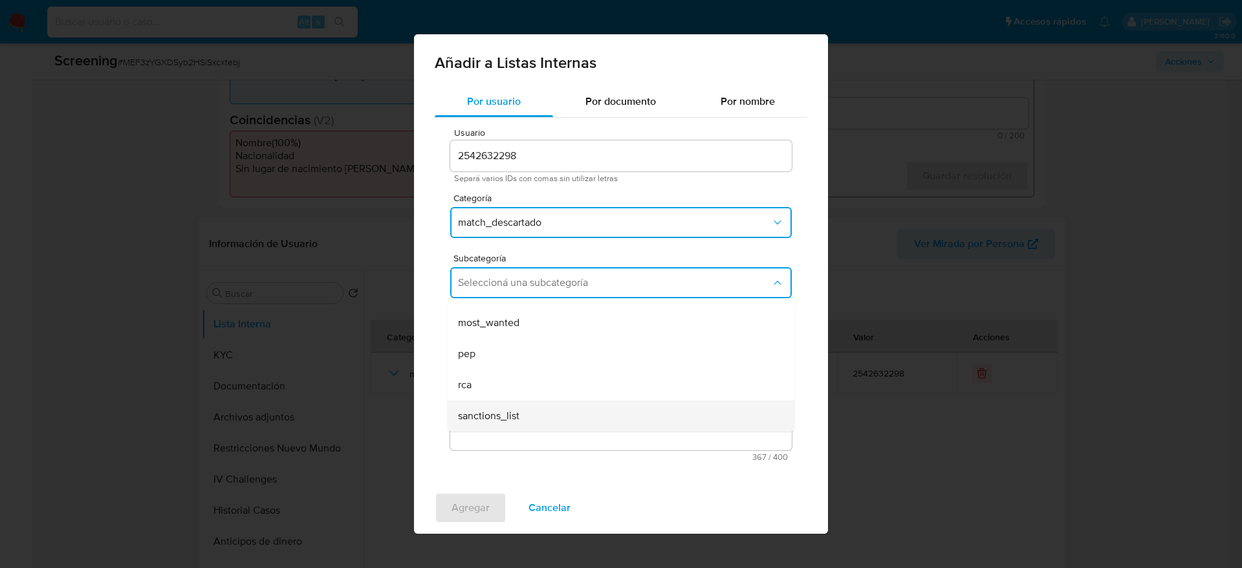
click at [543, 418] on div "sanctions_list" at bounding box center [617, 415] width 318 height 31
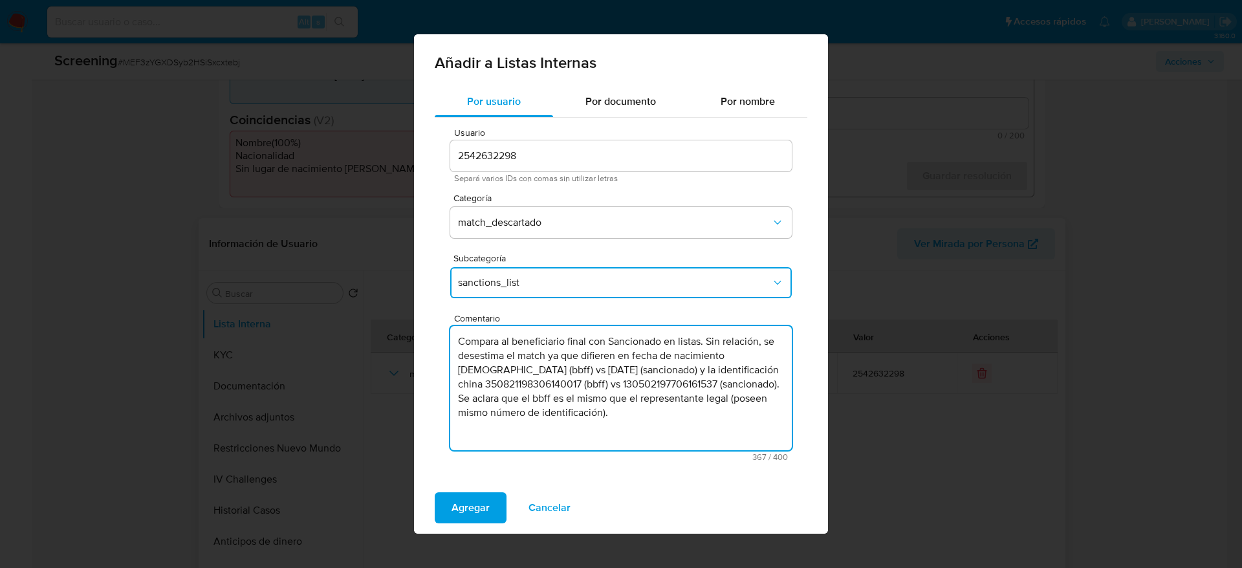
drag, startPoint x: 453, startPoint y: 338, endPoint x: 608, endPoint y: 371, distance: 158.6
click at [608, 371] on textarea "Compara al beneficiario final con Sancionado en listas. Sin relación, se desest…" at bounding box center [621, 388] width 342 height 124
click at [466, 494] on span "Agregar" at bounding box center [471, 508] width 38 height 28
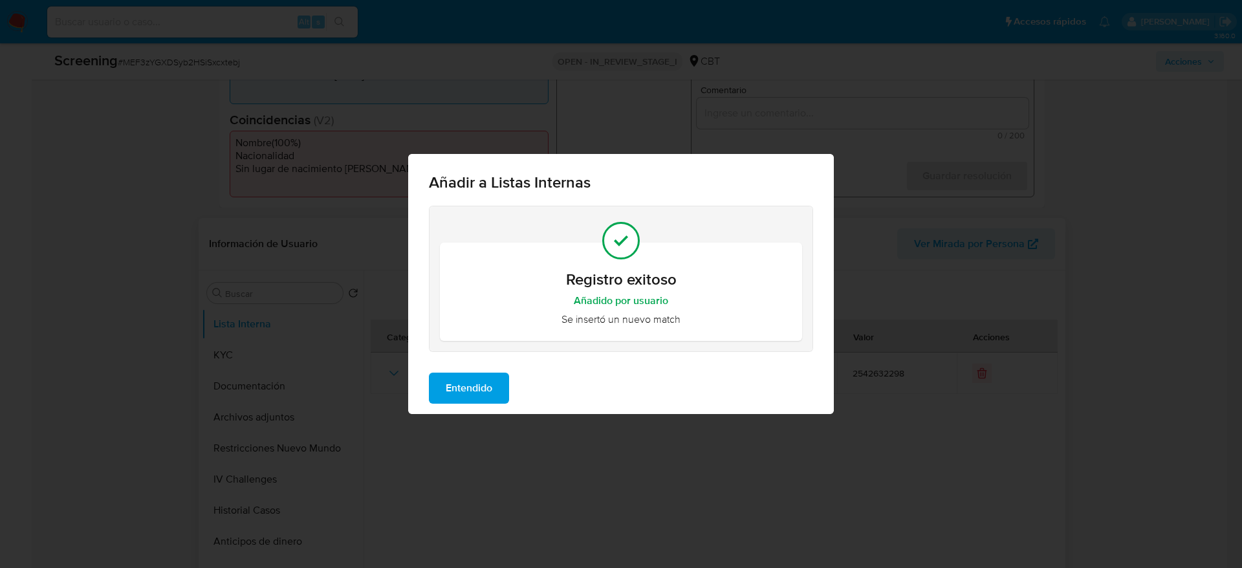
click at [488, 370] on div "Entendido" at bounding box center [621, 388] width 426 height 52
click at [488, 380] on span "Entendido" at bounding box center [469, 388] width 47 height 28
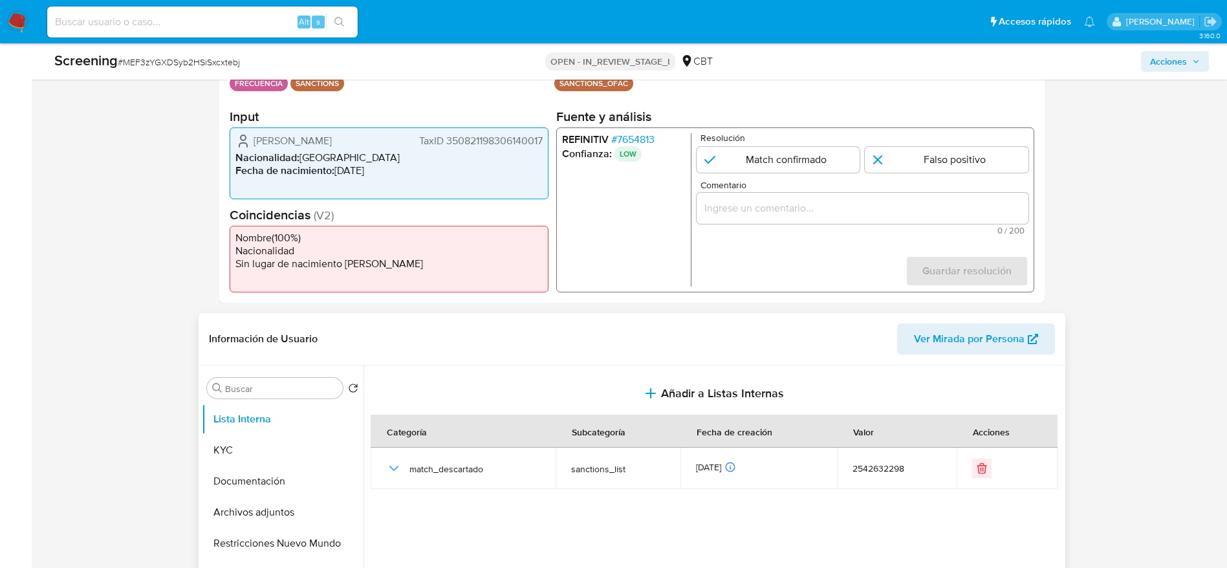
scroll to position [291, 0]
click at [935, 149] on input "1 de 1" at bounding box center [947, 162] width 164 height 26
radio input "true"
click at [935, 211] on input "Comentario" at bounding box center [862, 210] width 332 height 17
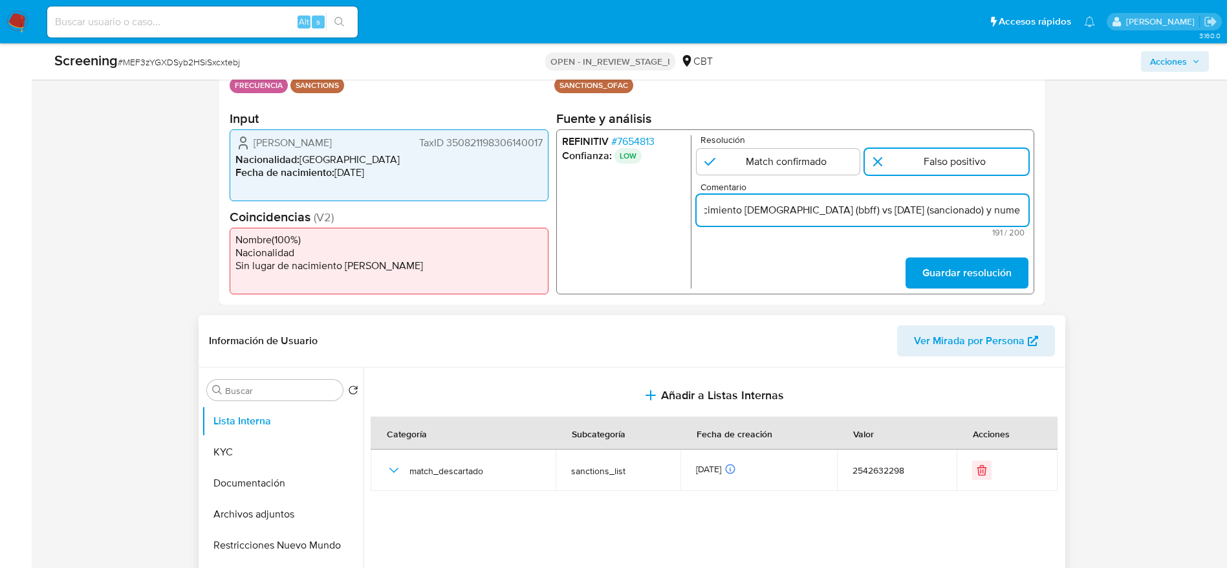
scroll to position [0, 551]
type input "Compara al beneficiario final con Sancionado en listas. Sin relación, se desest…"
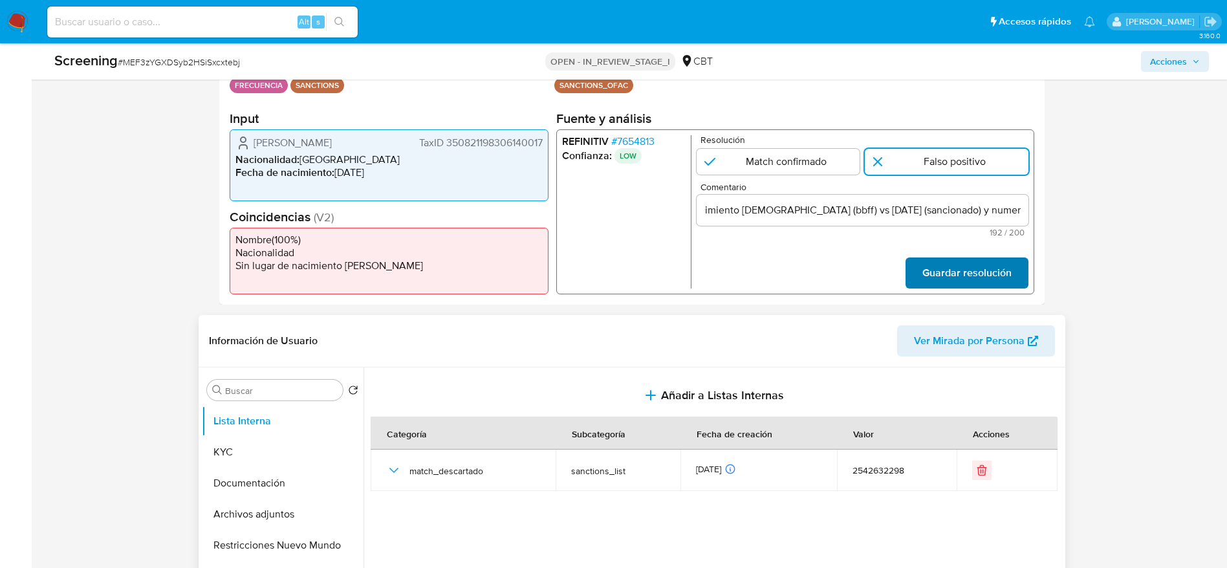
click at [982, 278] on span "Guardar resolución" at bounding box center [966, 273] width 89 height 28
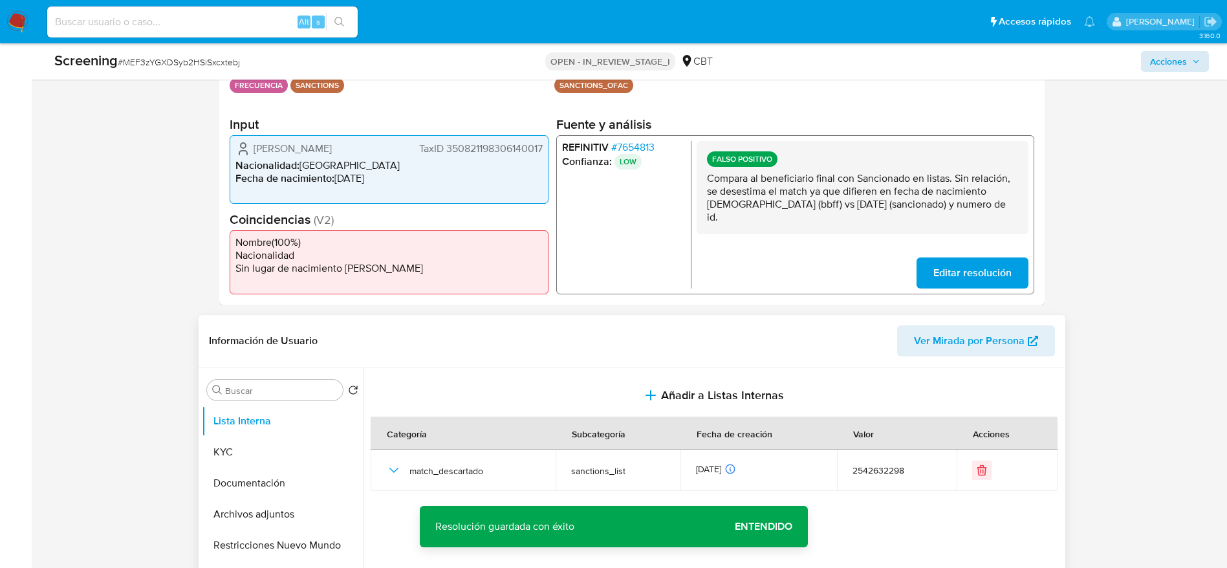
scroll to position [0, 0]
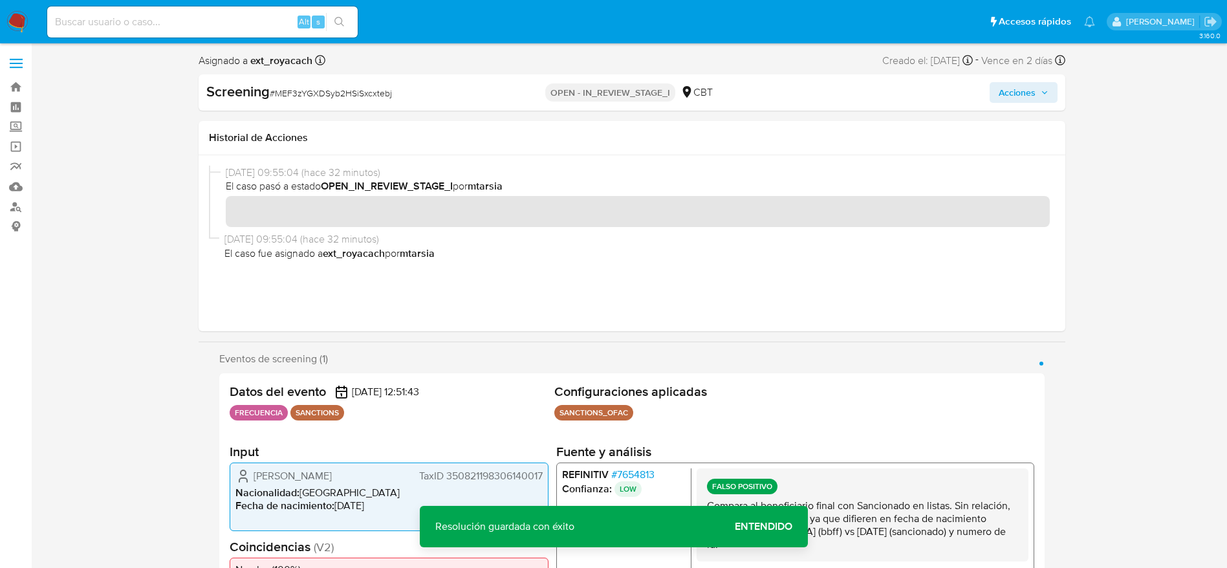
click at [1047, 82] on button "Acciones" at bounding box center [1024, 92] width 68 height 21
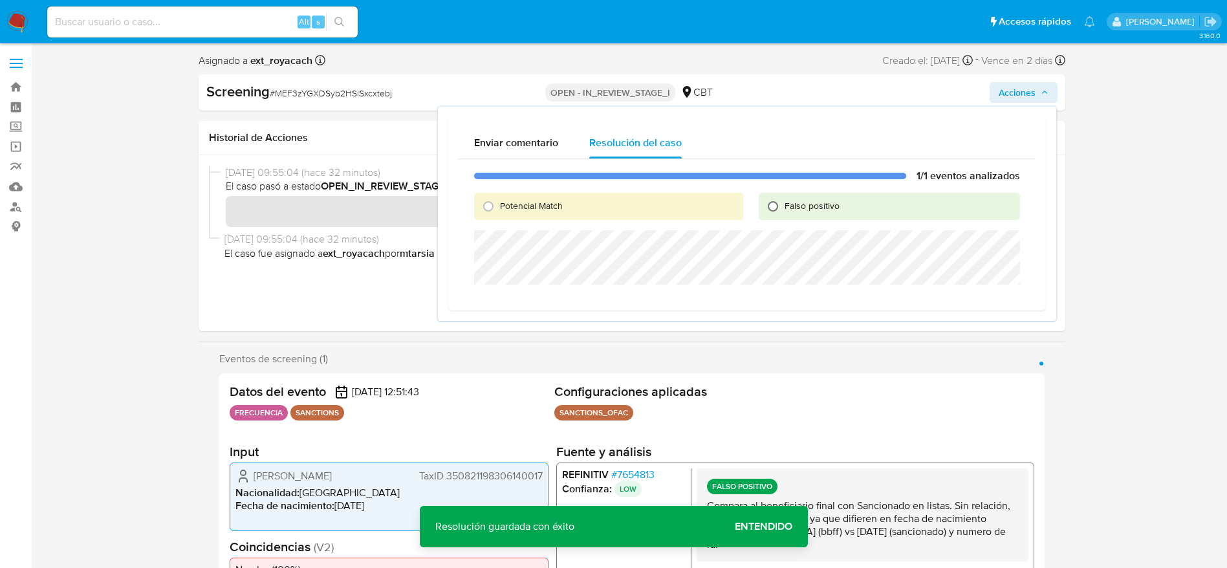
click at [774, 205] on input "Falso positivo" at bounding box center [773, 206] width 21 height 21
radio input "true"
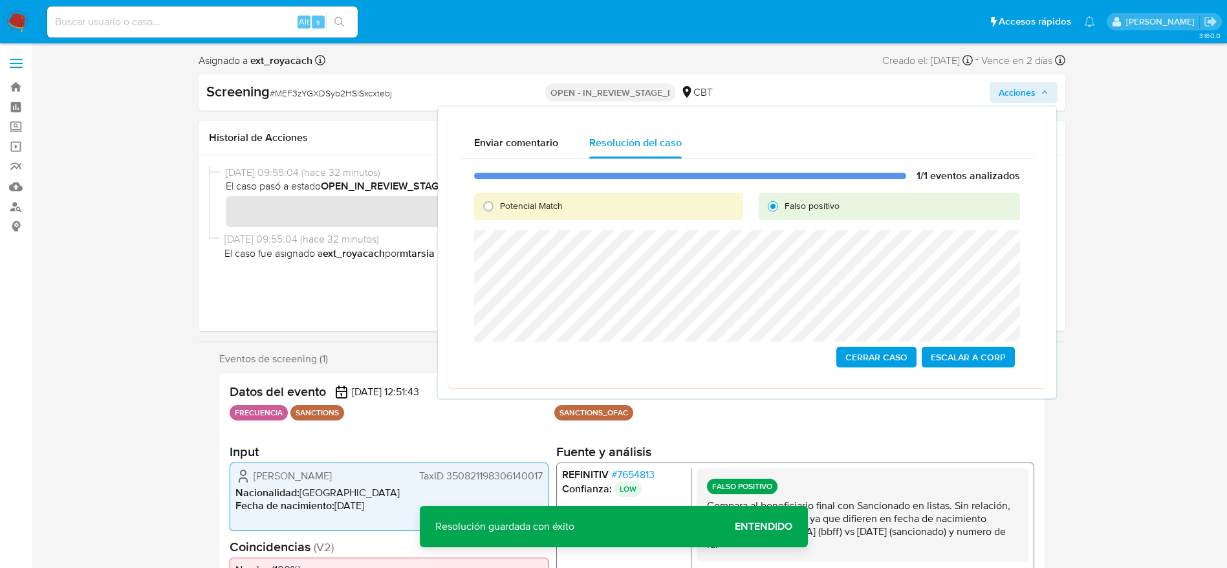
click at [875, 352] on span "Cerrar Caso" at bounding box center [876, 357] width 62 height 18
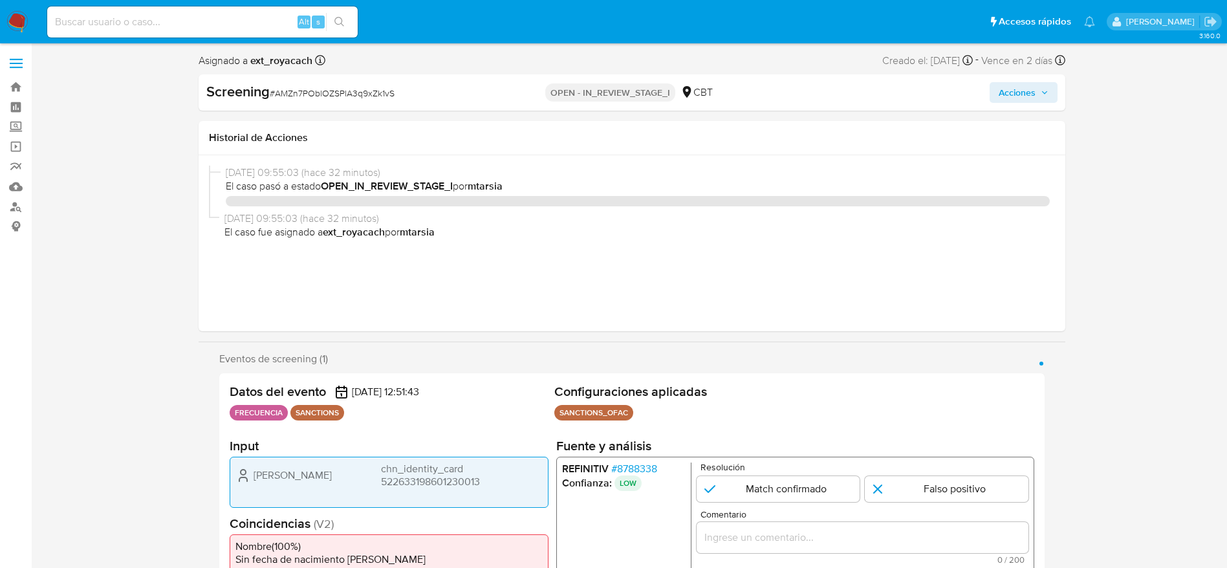
select select "10"
click at [298, 91] on span "# AMZn7POblOZSPlA3q9xZk1vS" at bounding box center [332, 93] width 125 height 13
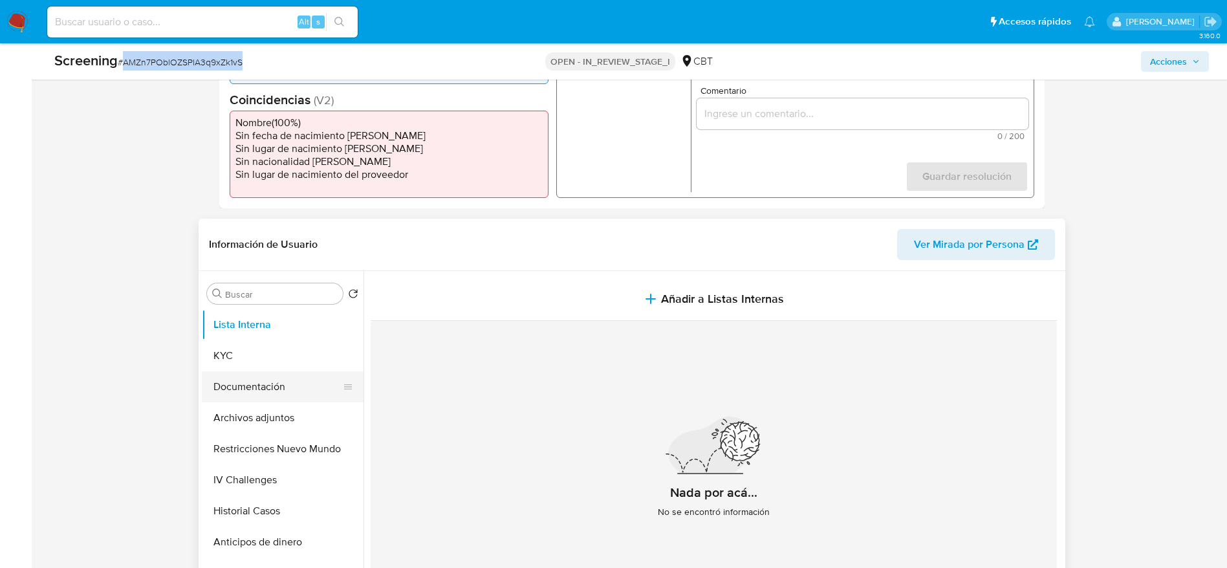
scroll to position [388, 0]
click at [252, 360] on button "KYC" at bounding box center [277, 355] width 151 height 31
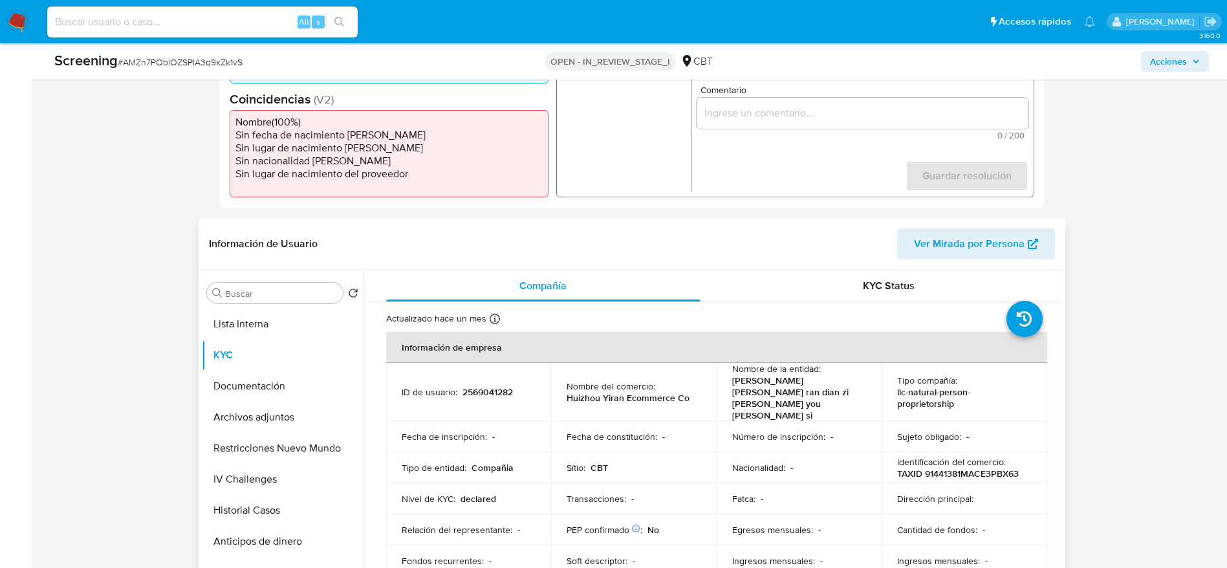
click at [463, 386] on p "2569041282" at bounding box center [488, 392] width 50 height 12
copy p "2569041282"
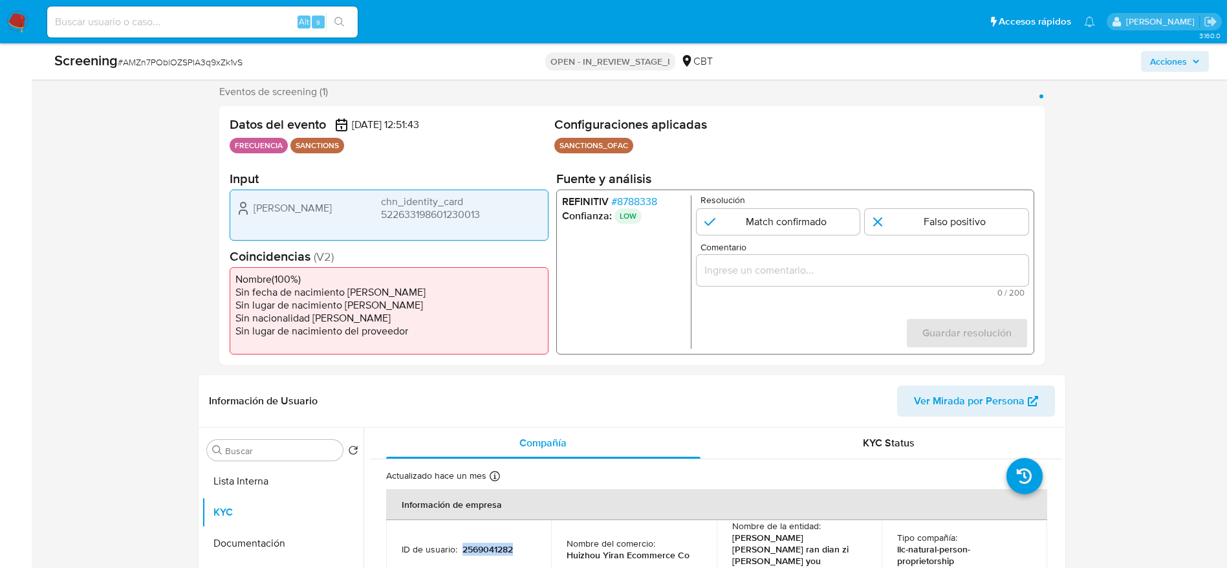
scroll to position [194, 0]
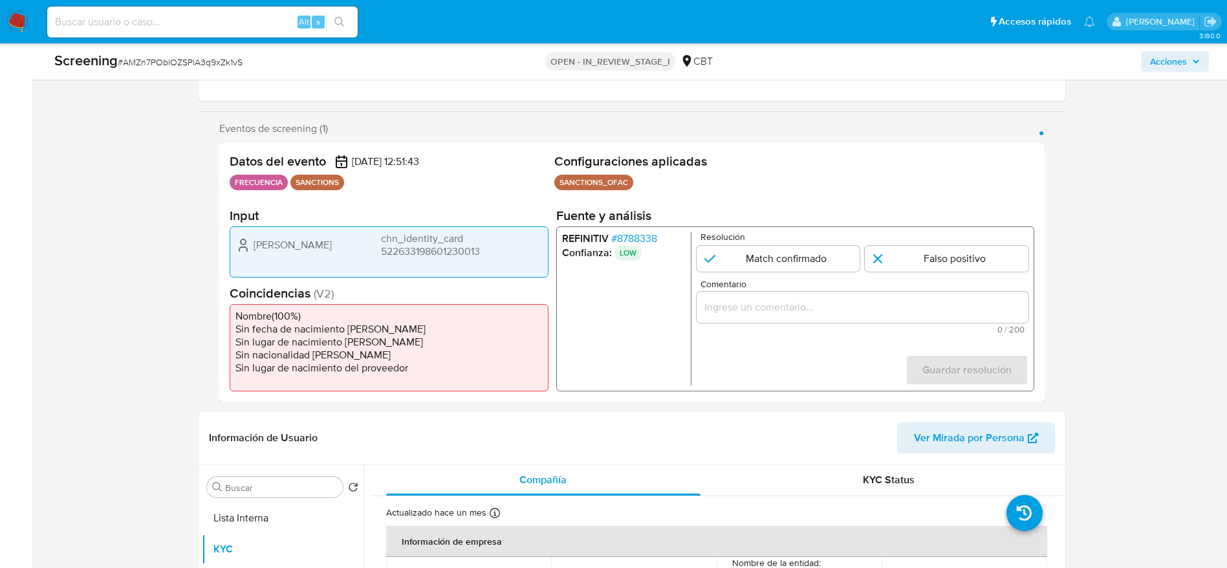
click at [863, 263] on div "Match confirmado Falso positivo" at bounding box center [862, 259] width 332 height 26
click at [873, 269] on input "1 de 1" at bounding box center [947, 259] width 164 height 26
radio input "true"
click at [869, 315] on input "Comentario" at bounding box center [862, 307] width 332 height 17
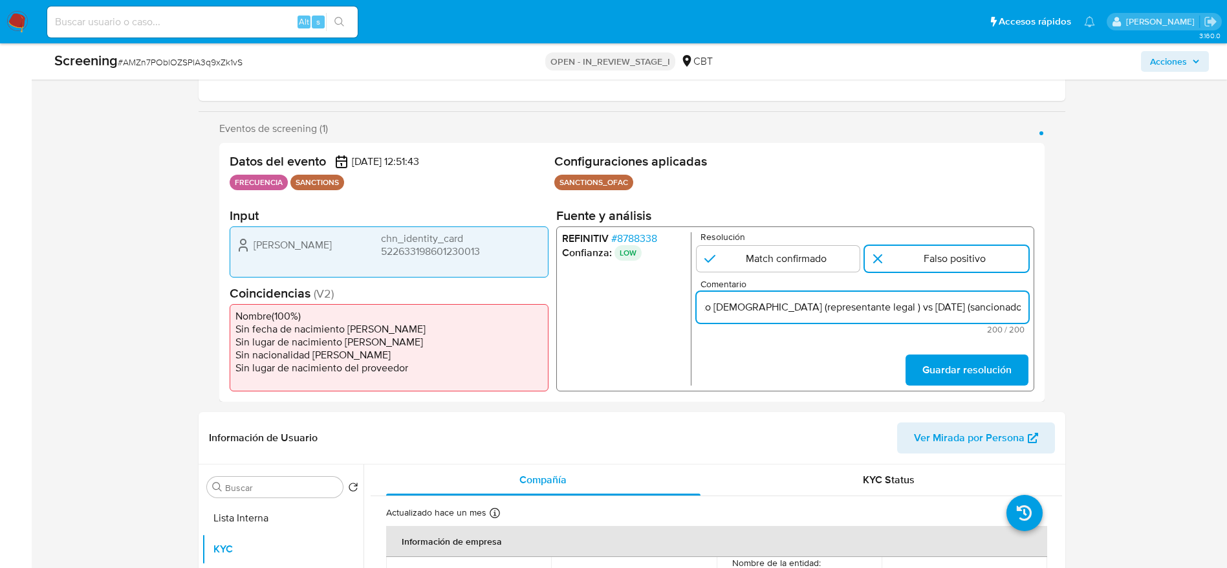
scroll to position [0, 607]
drag, startPoint x: 755, startPoint y: 311, endPoint x: 847, endPoint y: 310, distance: 92.5
click at [847, 310] on input "Compara al representante legal con Sancionado en listas. Sin relación, se deses…" at bounding box center [862, 307] width 332 height 17
type input "Compara al representante legal con Sancionado en listas. Sin relación, se deses…"
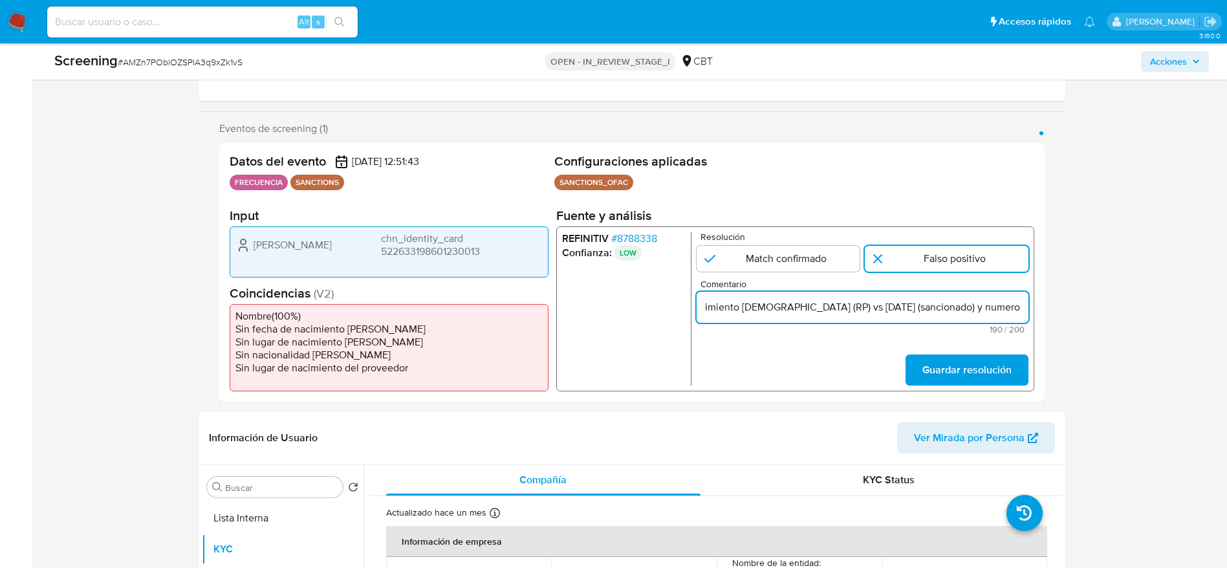
scroll to position [0, 566]
click at [972, 358] on span "Guardar resolución" at bounding box center [966, 370] width 89 height 28
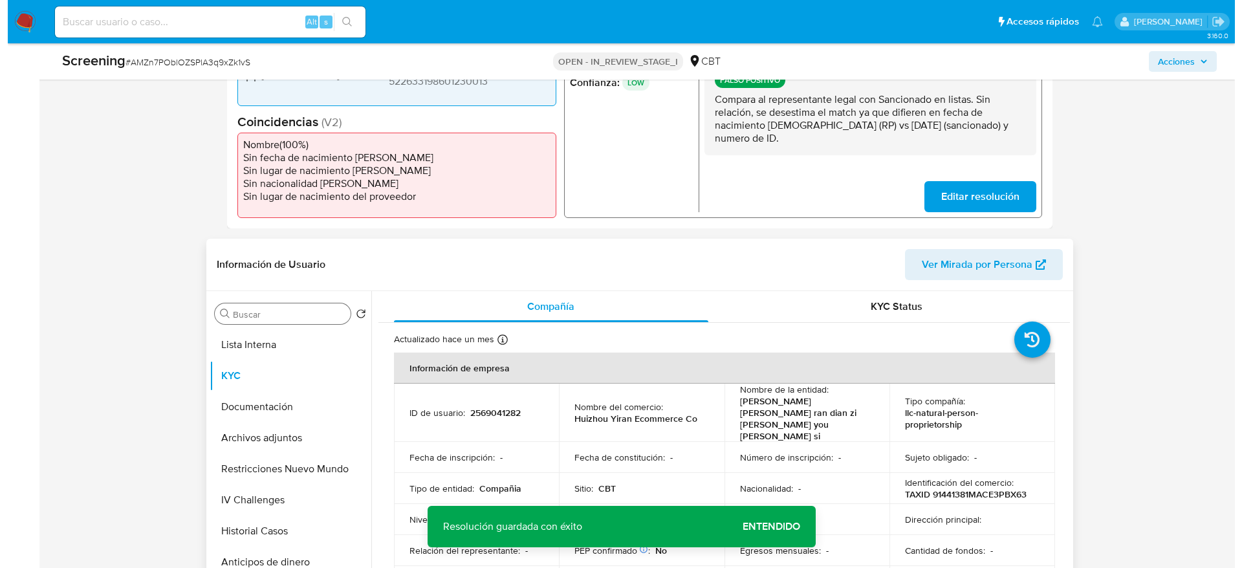
scroll to position [388, 0]
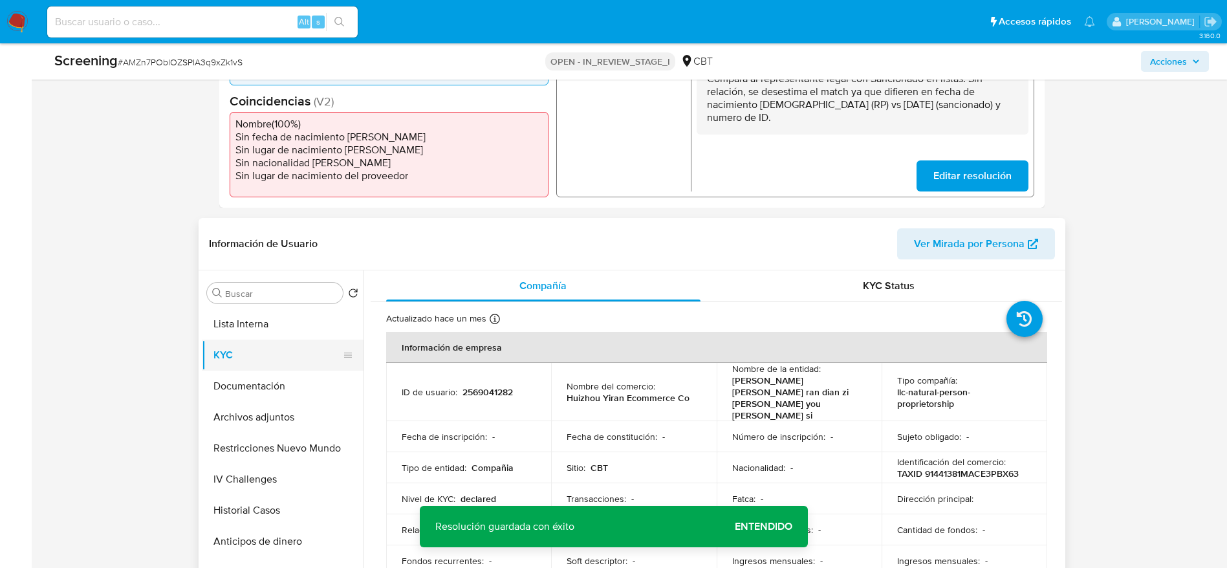
click at [296, 345] on button "KYC" at bounding box center [277, 355] width 151 height 31
click at [293, 318] on button "Lista Interna" at bounding box center [277, 324] width 151 height 31
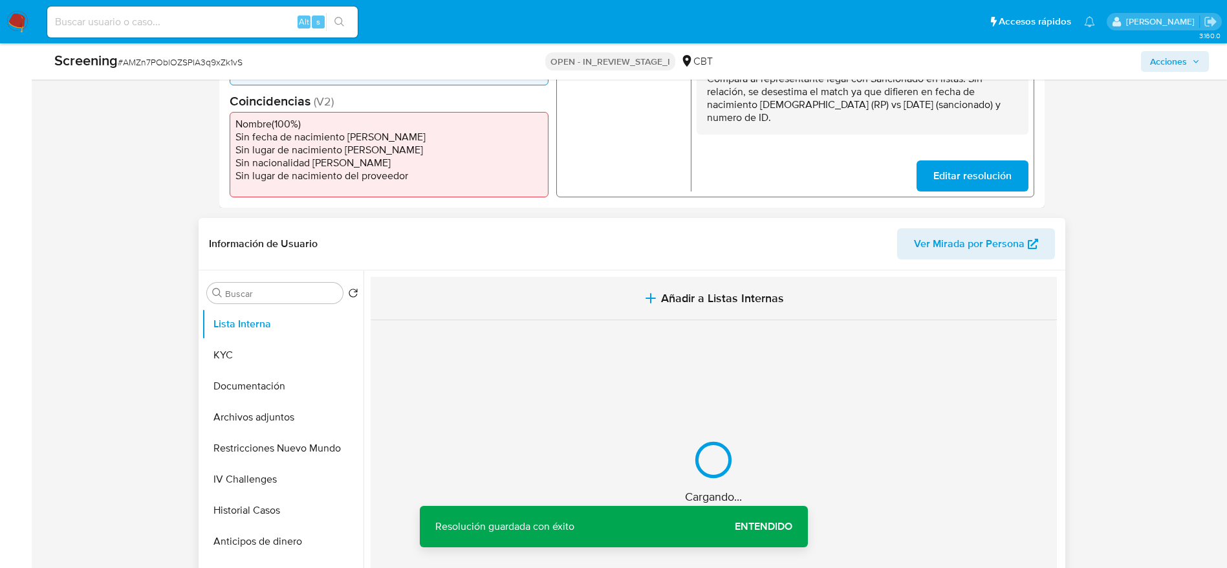
click at [554, 295] on button "Añadir a Listas Internas" at bounding box center [714, 298] width 686 height 43
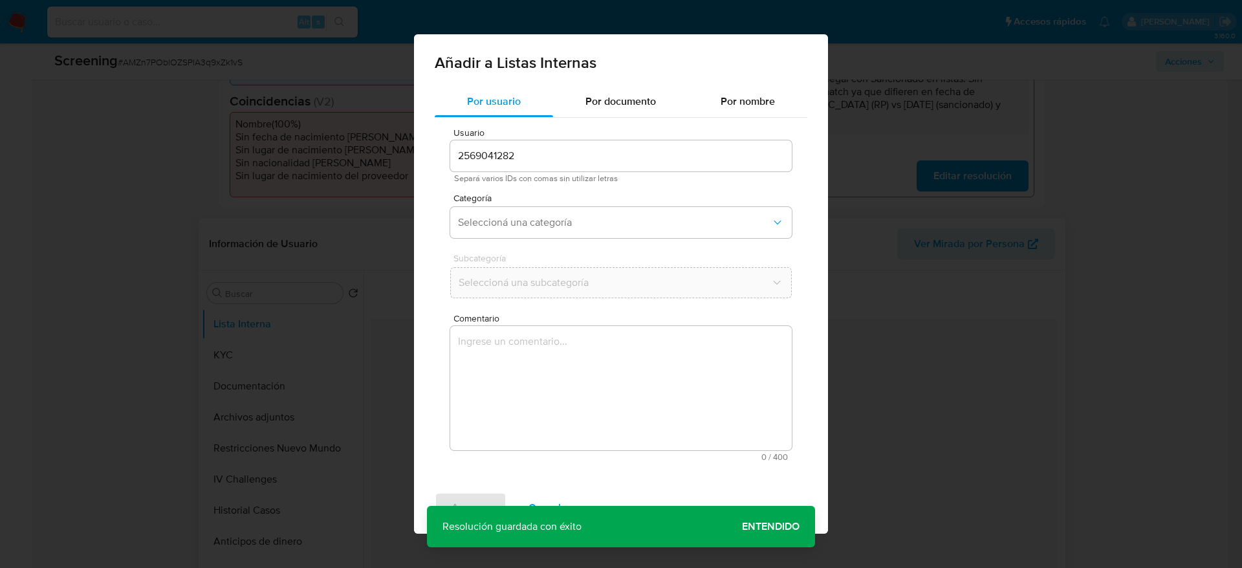
click at [635, 387] on textarea "Comentario" at bounding box center [621, 388] width 342 height 124
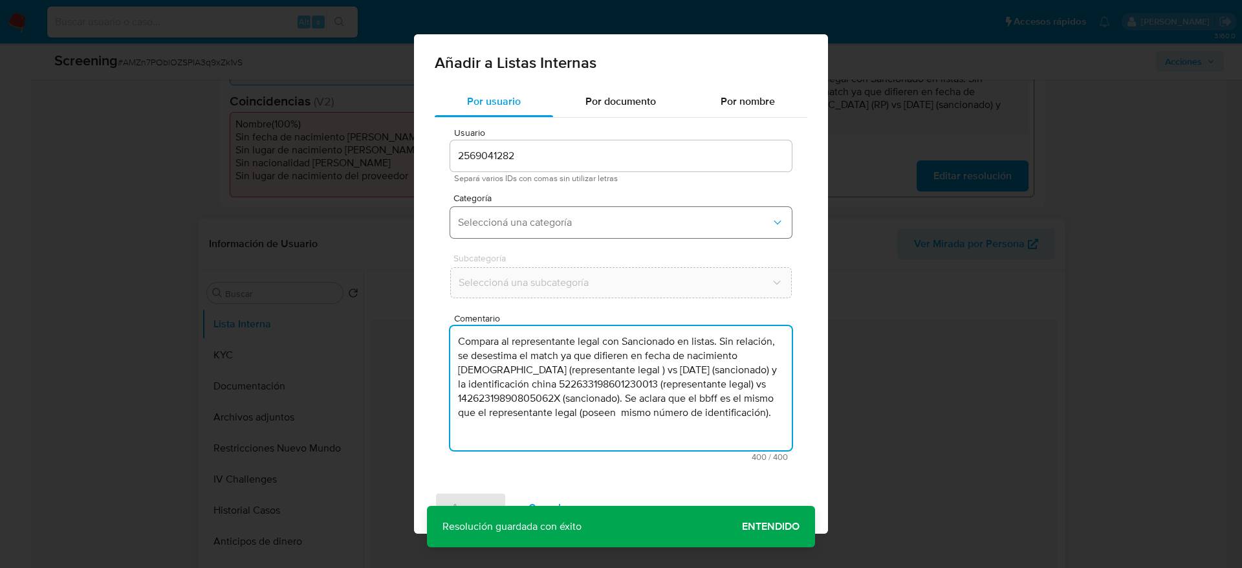
type textarea "Compara al representante legal con Sancionado en listas. Sin relación, se deses…"
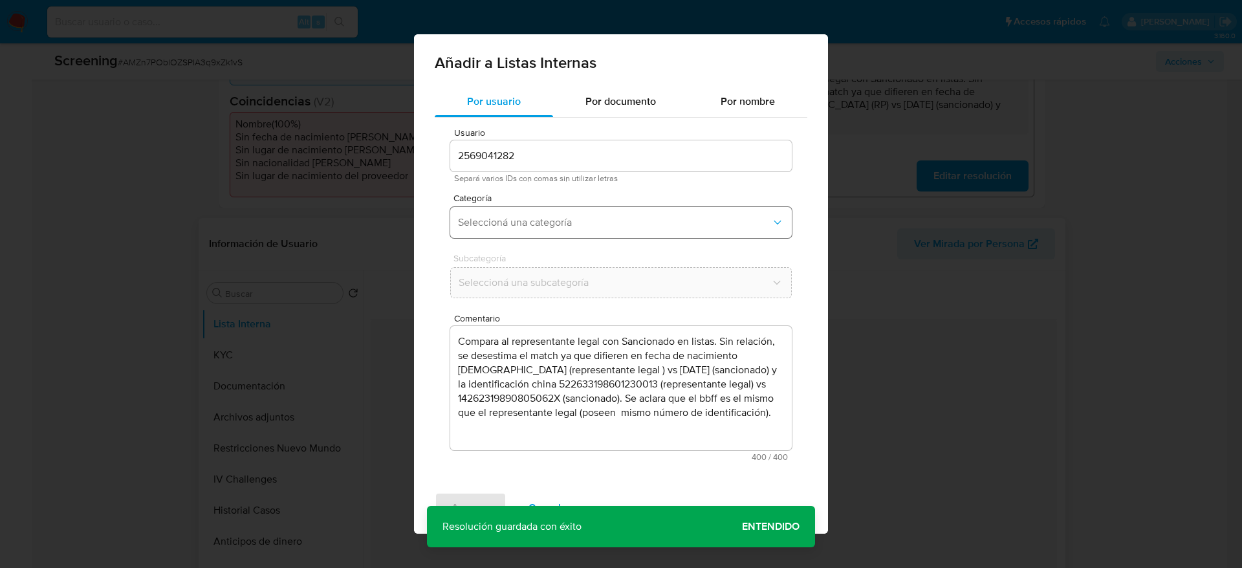
click at [532, 224] on span "Seleccioná una categoría" at bounding box center [614, 222] width 313 height 13
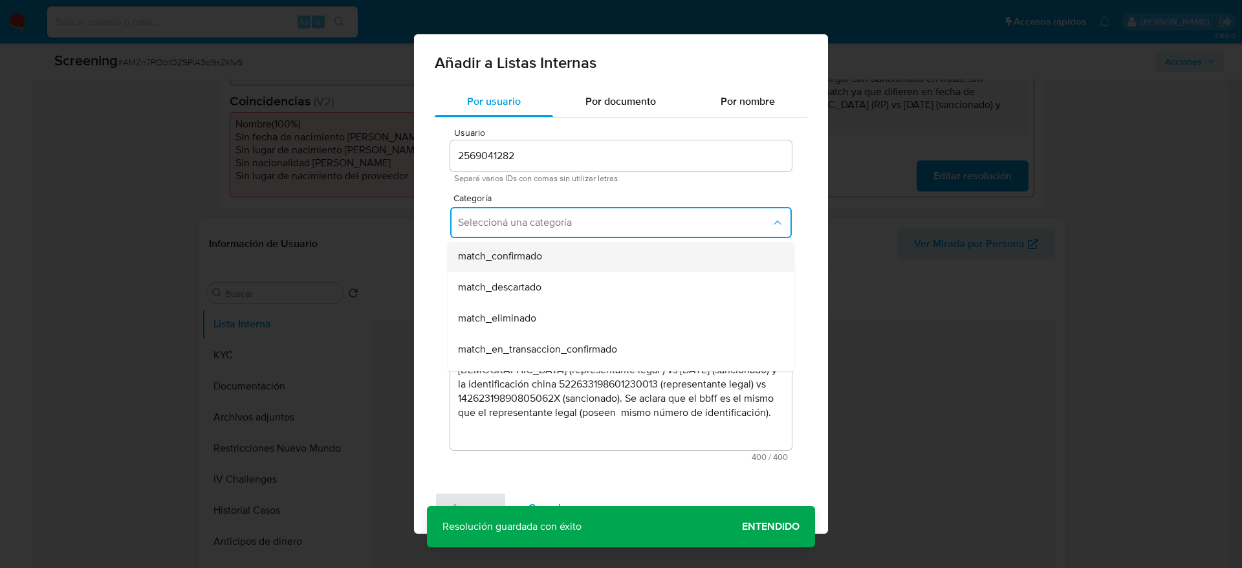
scroll to position [97, 0]
click at [537, 284] on span "match_descartado" at bounding box center [499, 284] width 83 height 13
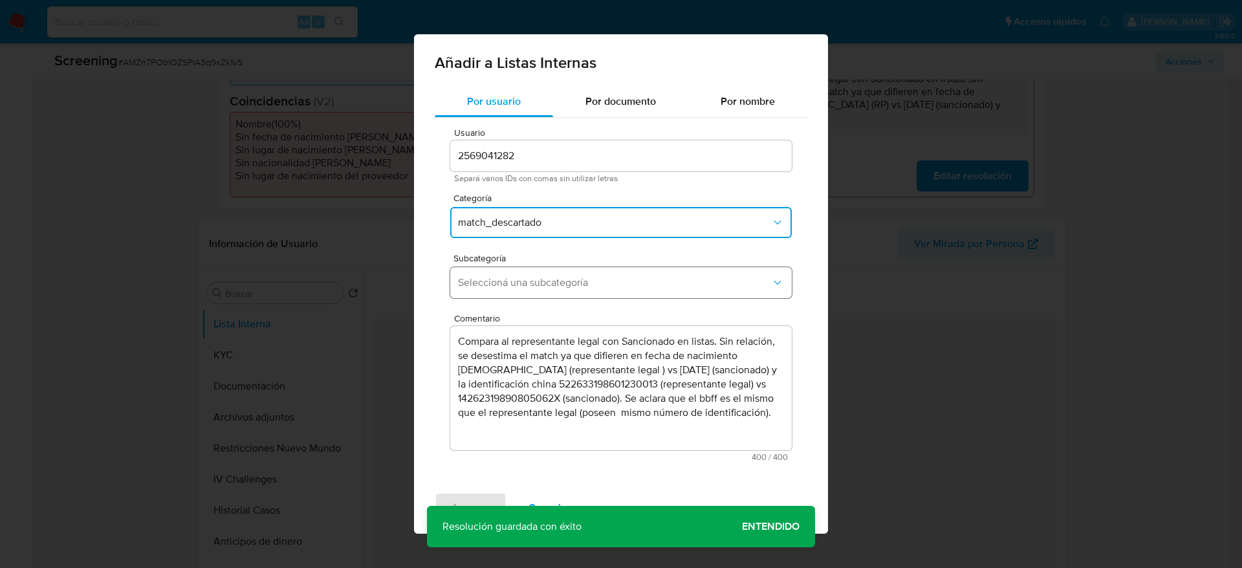
click at [537, 291] on button "Seleccioná una subcategoría" at bounding box center [621, 282] width 342 height 31
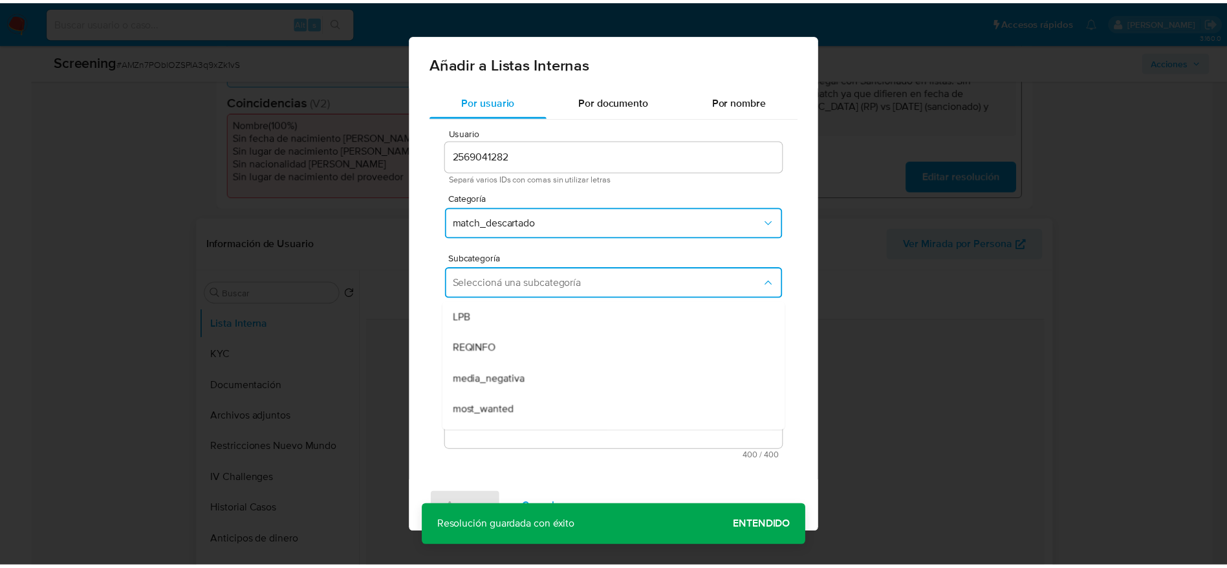
scroll to position [88, 0]
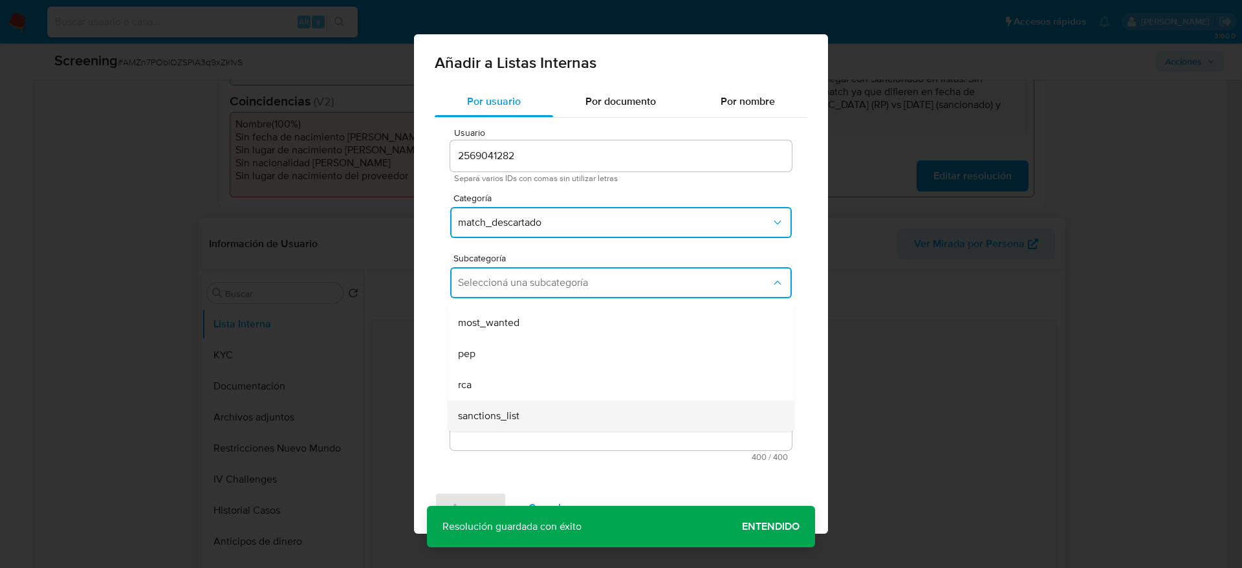
click at [499, 425] on div "sanctions_list" at bounding box center [617, 415] width 318 height 31
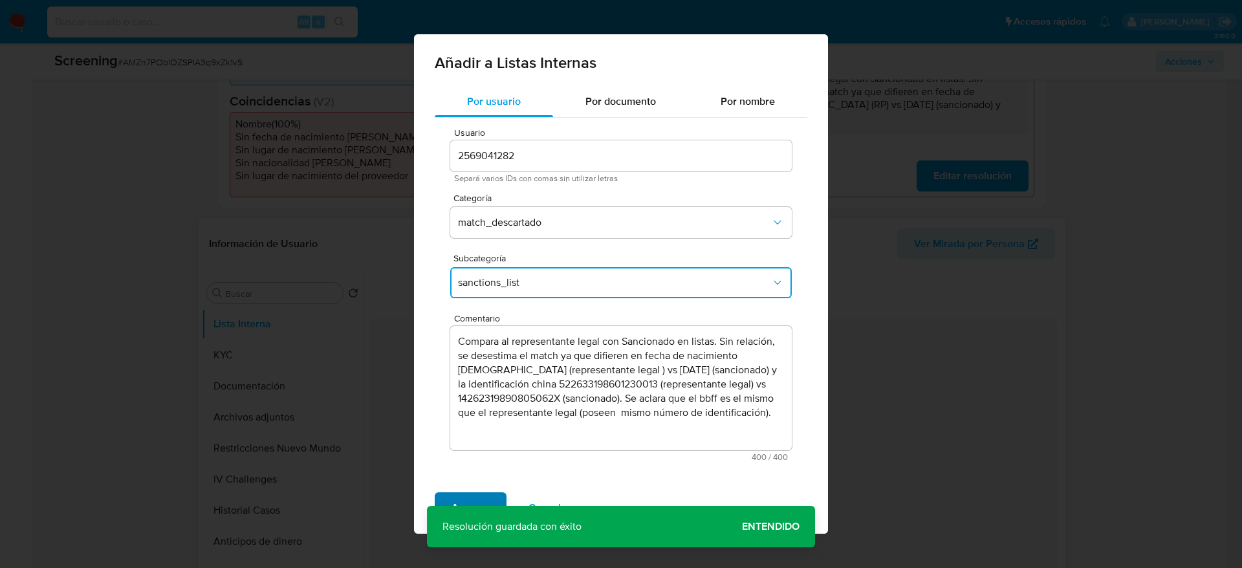
click at [493, 499] on button "Agregar" at bounding box center [471, 507] width 72 height 31
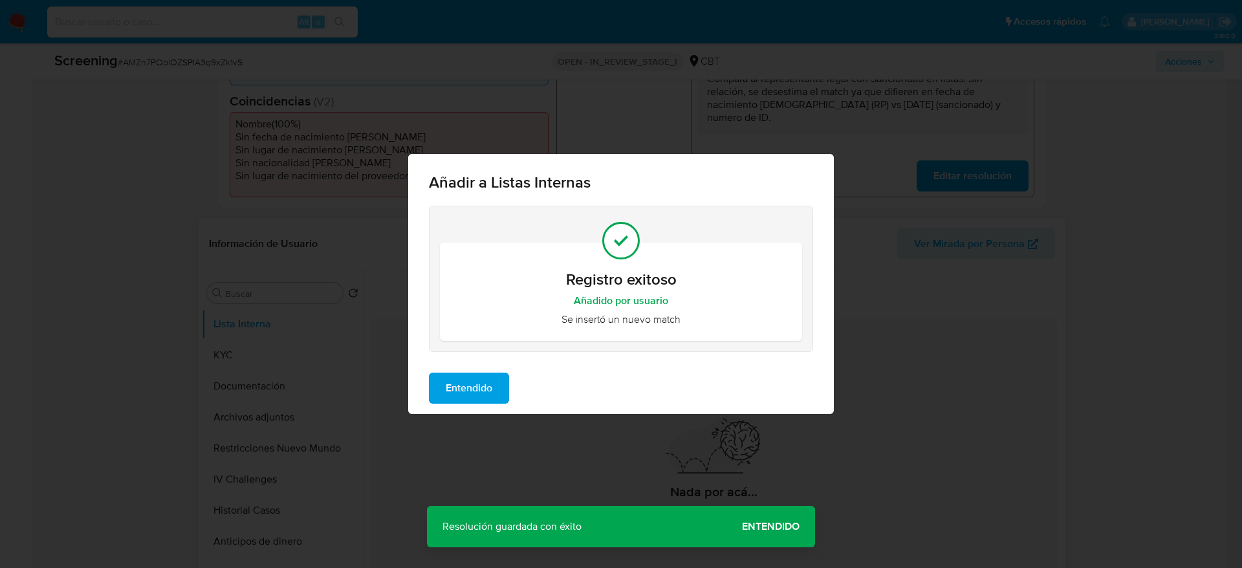
click at [496, 384] on button "Entendido" at bounding box center [469, 388] width 80 height 31
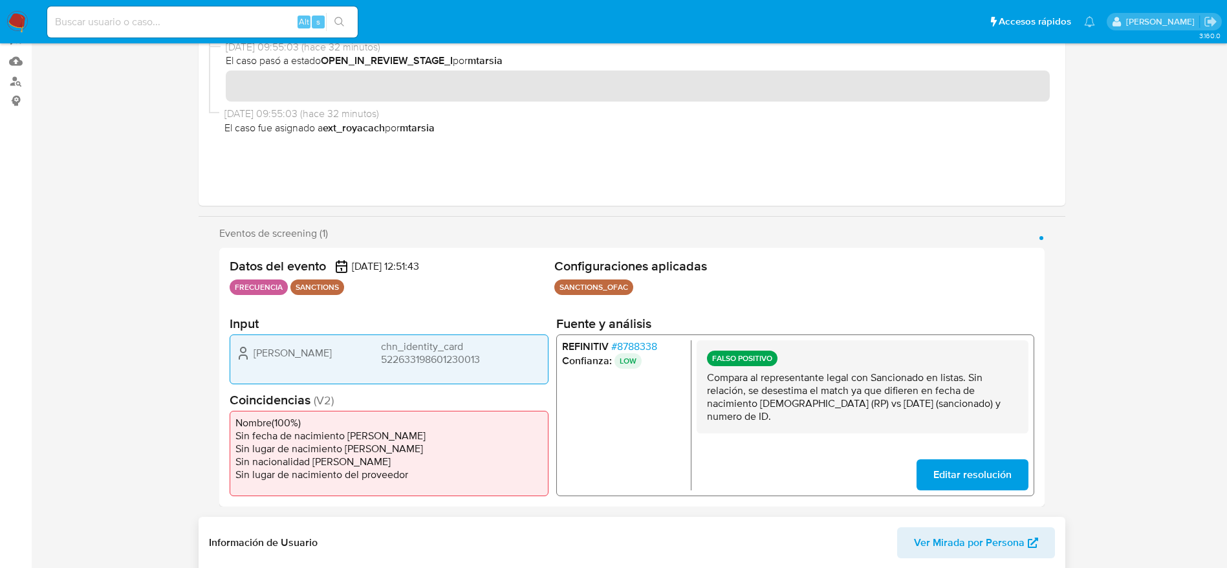
scroll to position [0, 0]
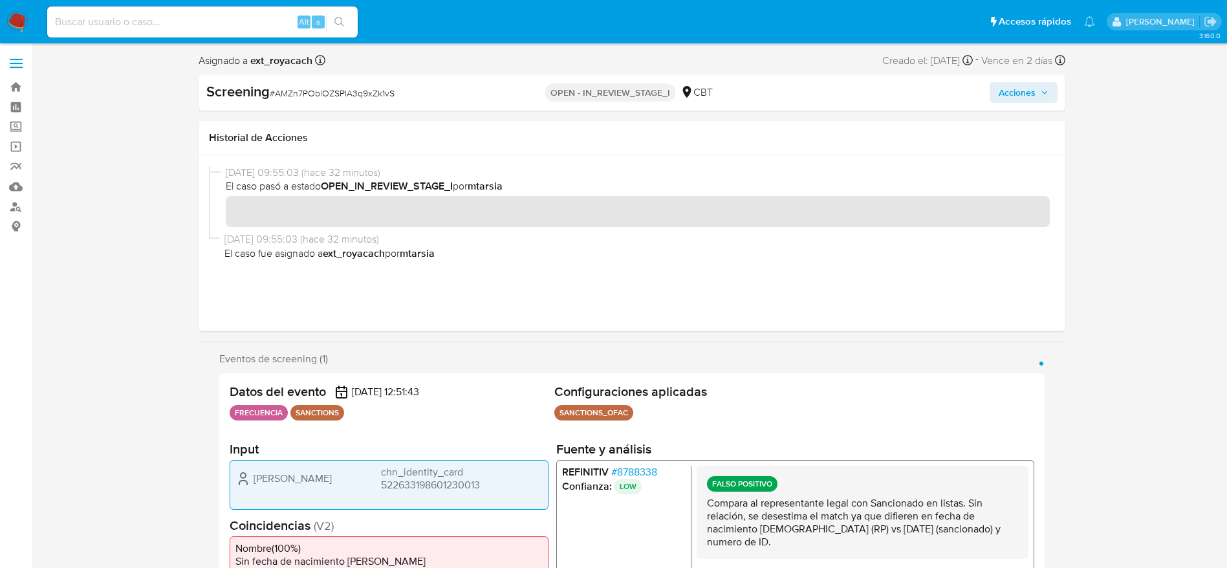
click at [1032, 98] on span "Acciones" at bounding box center [1017, 92] width 37 height 21
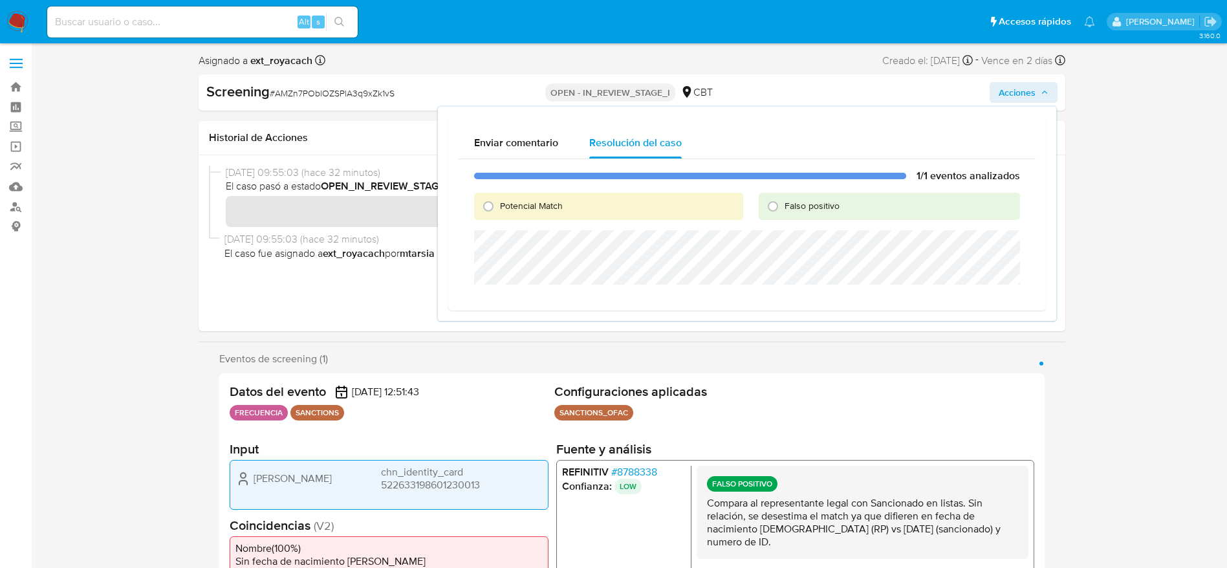
click at [769, 193] on div "Falso positivo" at bounding box center [889, 206] width 261 height 27
click at [779, 209] on input "Falso positivo" at bounding box center [773, 206] width 21 height 21
radio input "true"
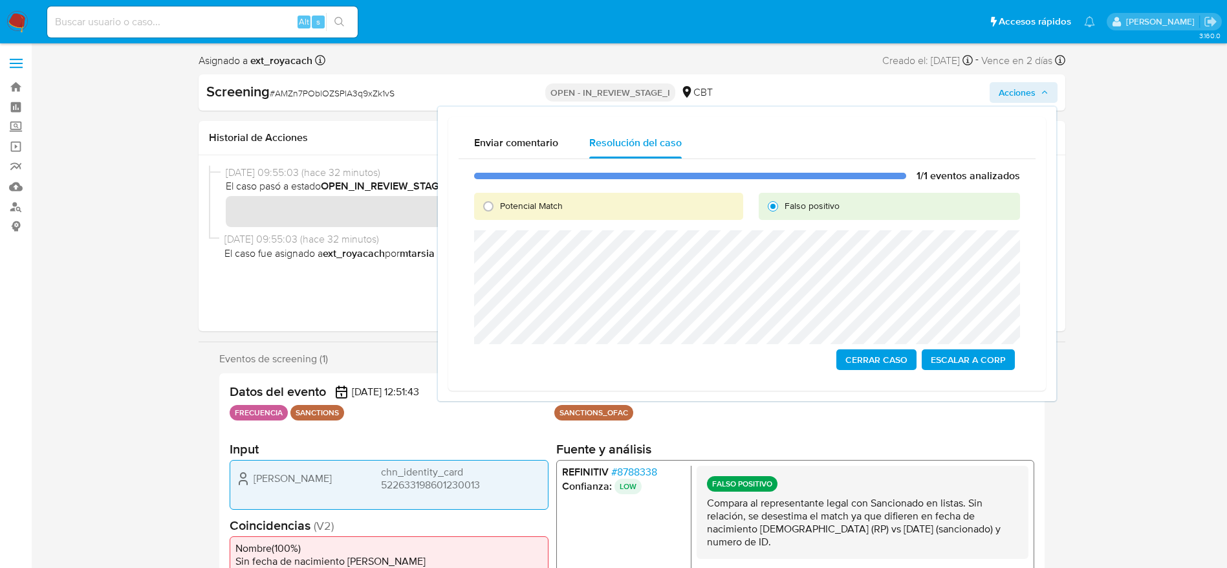
click at [864, 360] on span "Cerrar Caso" at bounding box center [876, 360] width 62 height 18
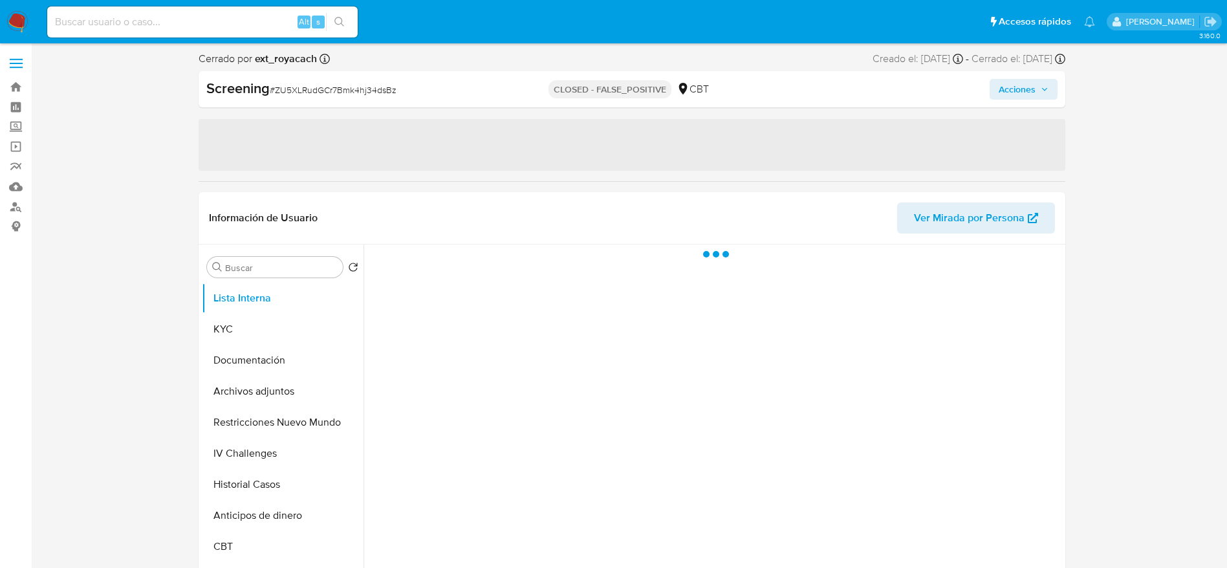
select select "10"
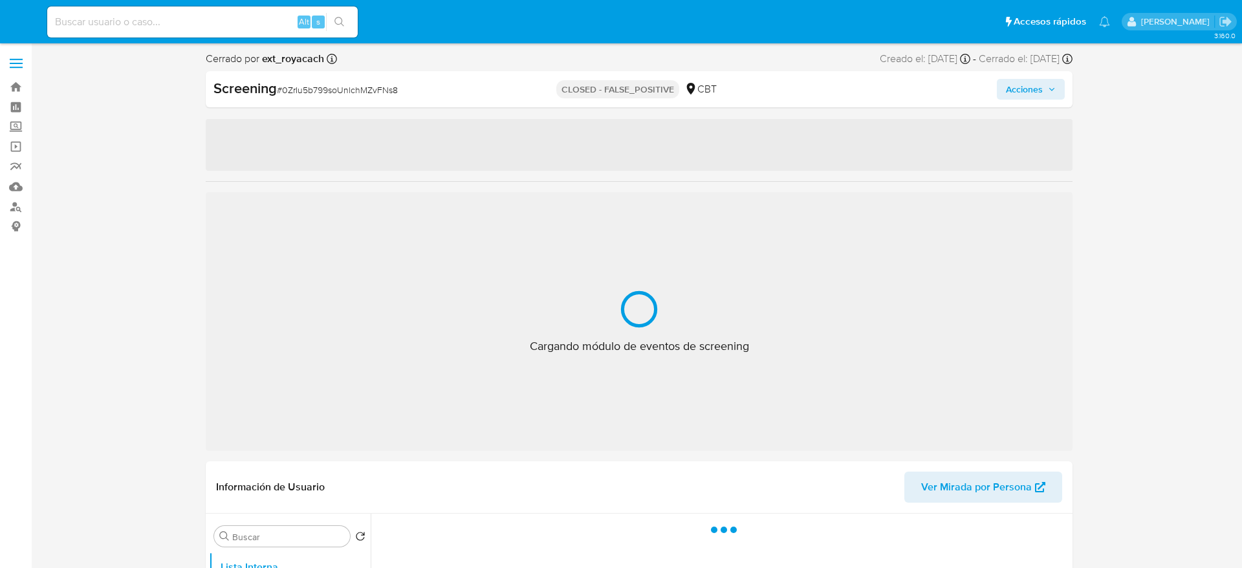
select select "10"
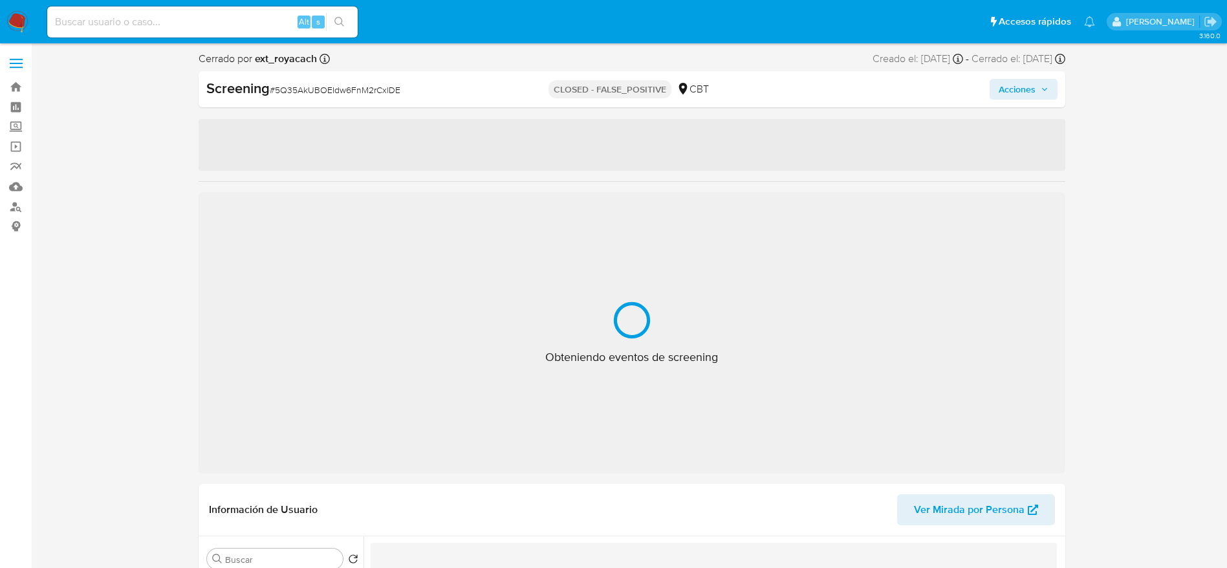
select select "10"
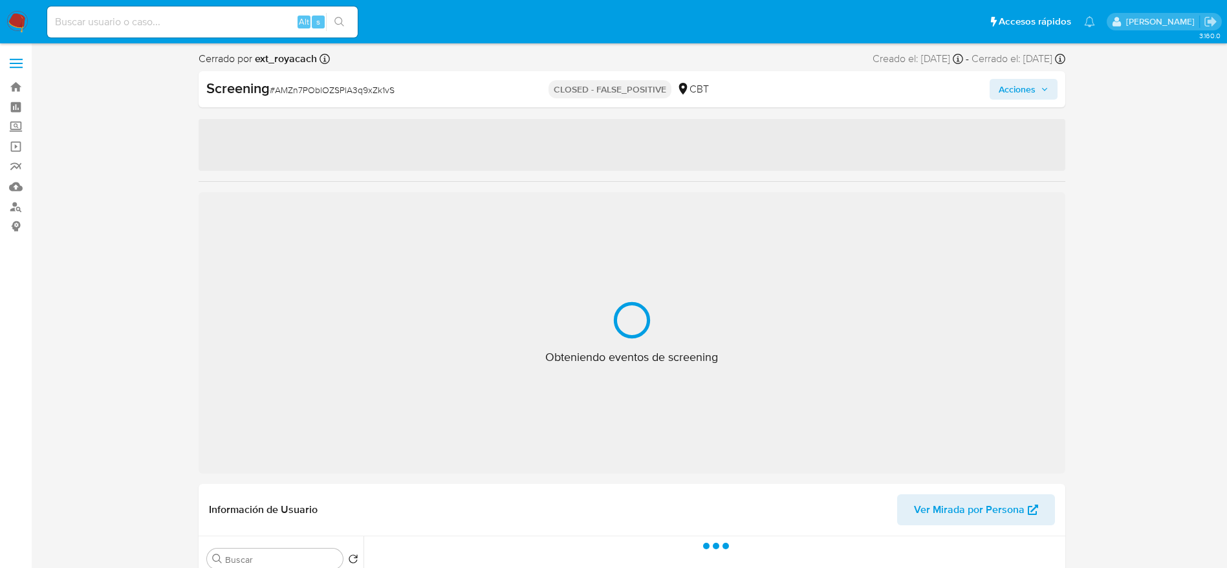
select select "10"
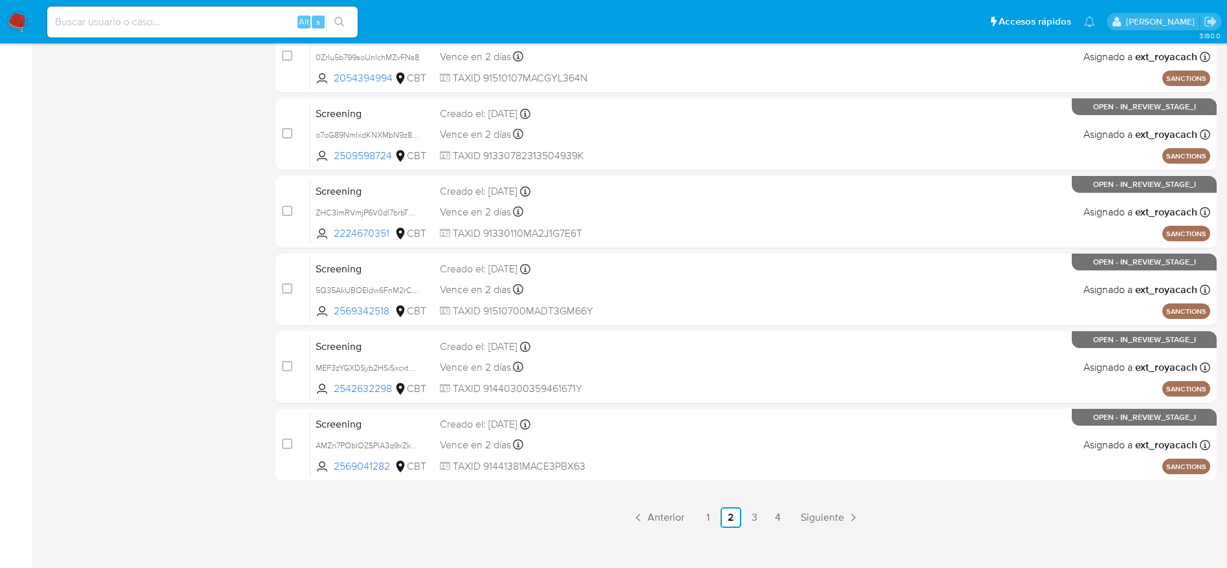
scroll to position [485, 0]
click at [23, 19] on img at bounding box center [17, 22] width 22 height 22
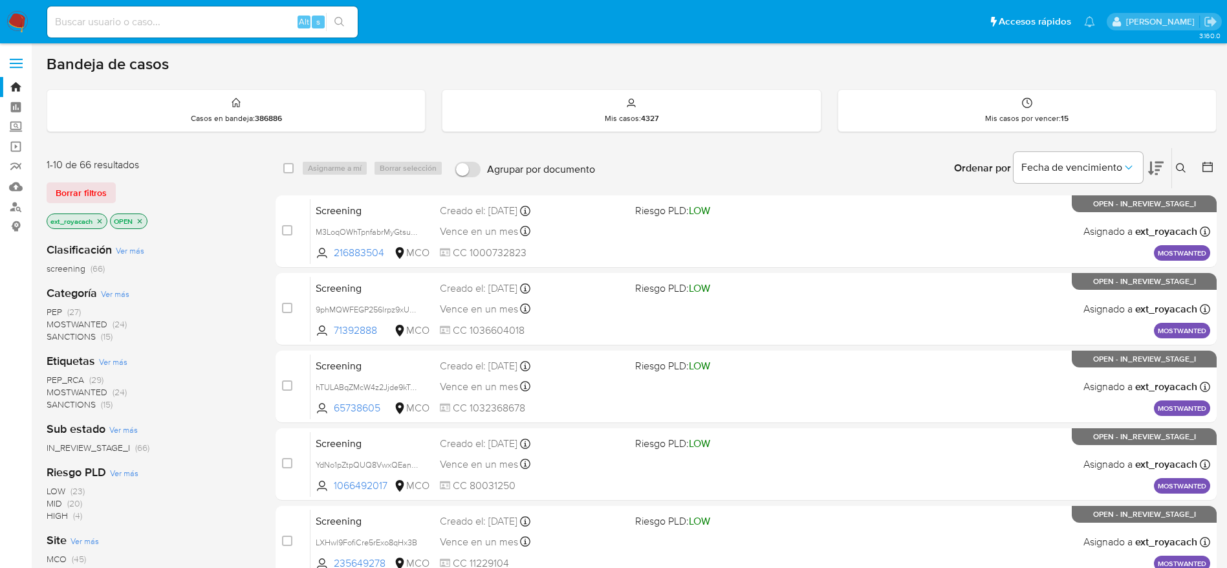
click at [89, 335] on span "SANCTIONS" at bounding box center [71, 336] width 49 height 13
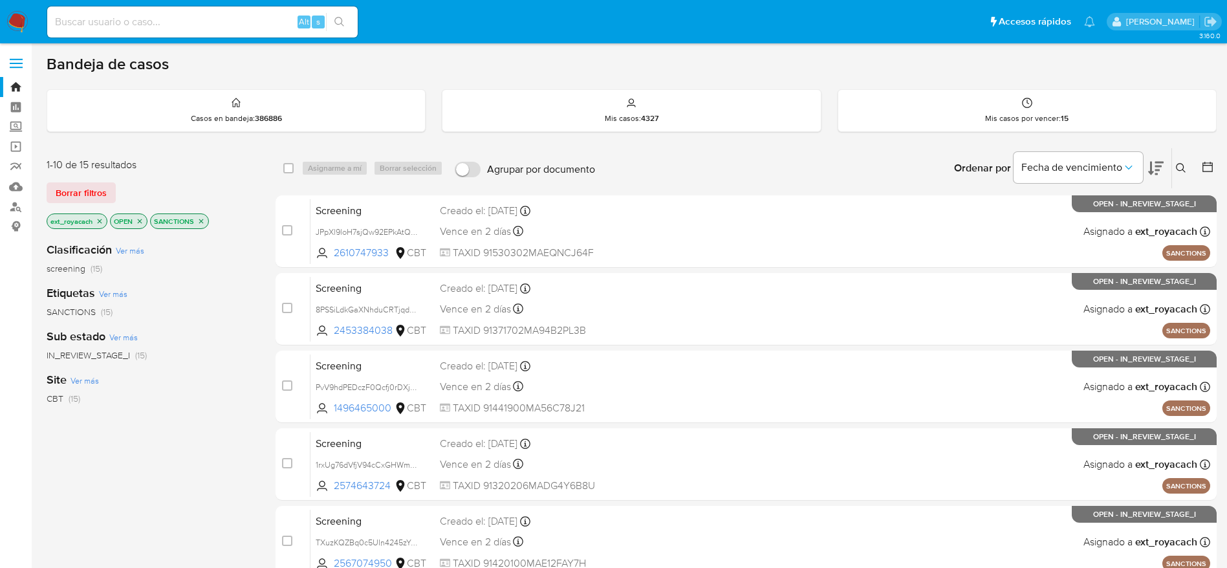
click at [98, 222] on icon "close-filter" at bounding box center [100, 221] width 5 height 5
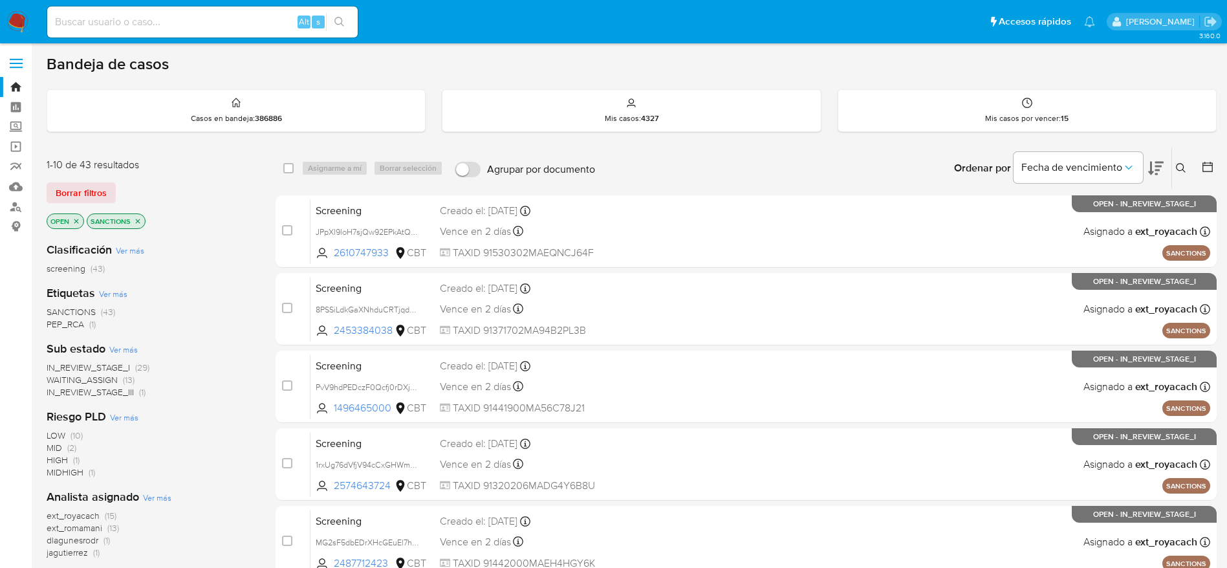
click at [17, 23] on img at bounding box center [17, 22] width 22 height 22
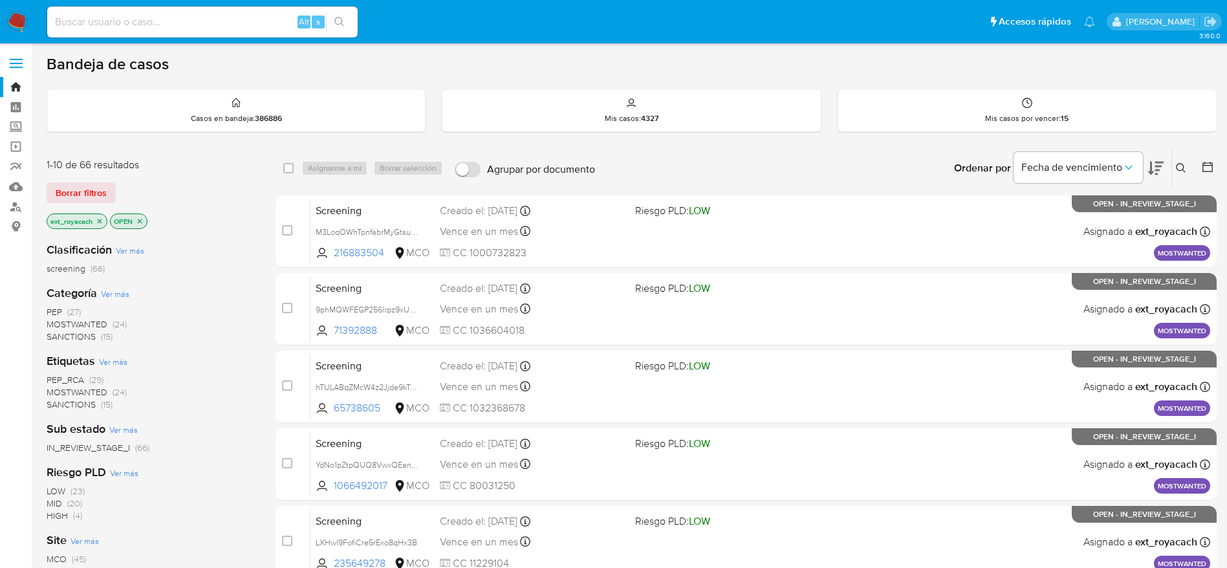
click at [65, 336] on span "SANCTIONS" at bounding box center [71, 336] width 49 height 13
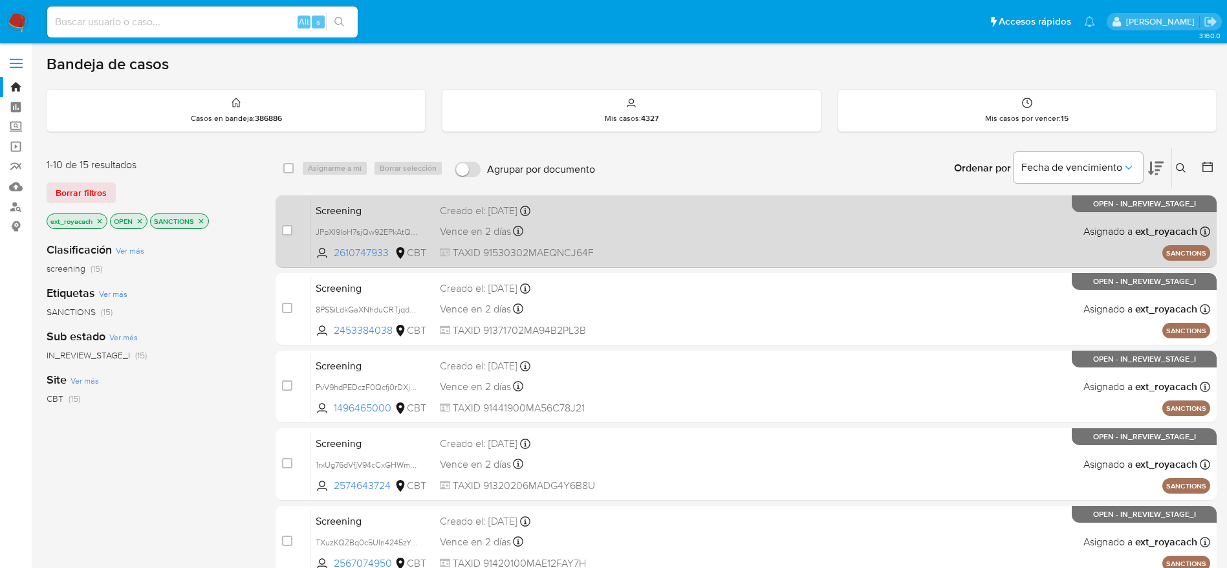
click at [756, 248] on div "Screening JPpXl9loH7sjQw92EPkAtQS5 2610747933 CBT Creado el: [DATE] Creado el: …" at bounding box center [761, 231] width 900 height 65
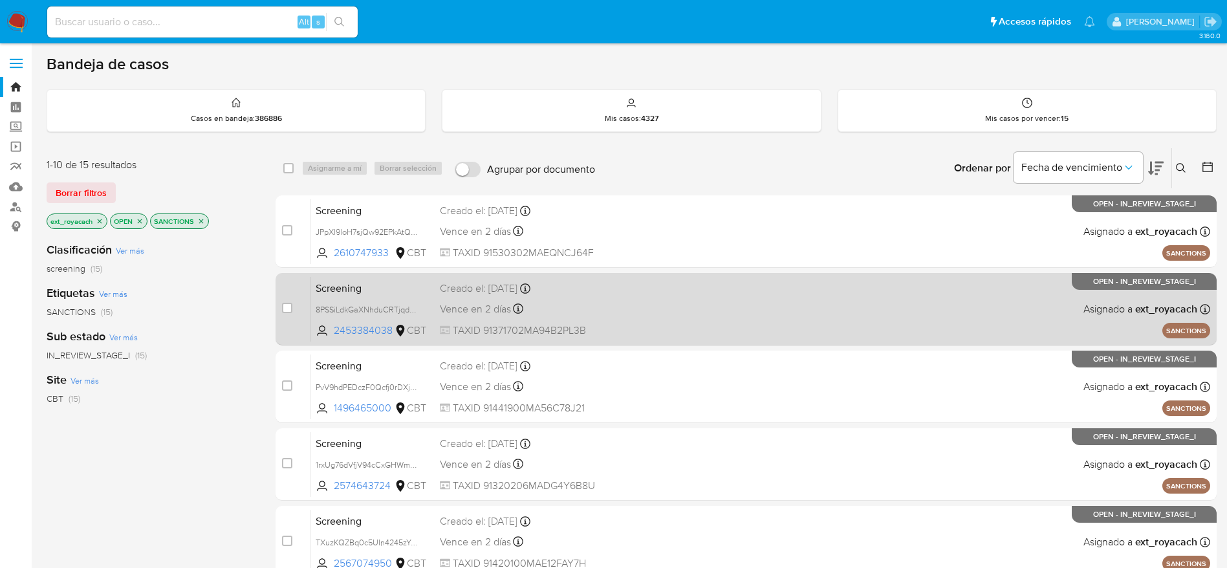
click at [596, 283] on div "Creado el: [DATE] Creado el: [DATE] 09:51:39" at bounding box center [532, 288] width 185 height 14
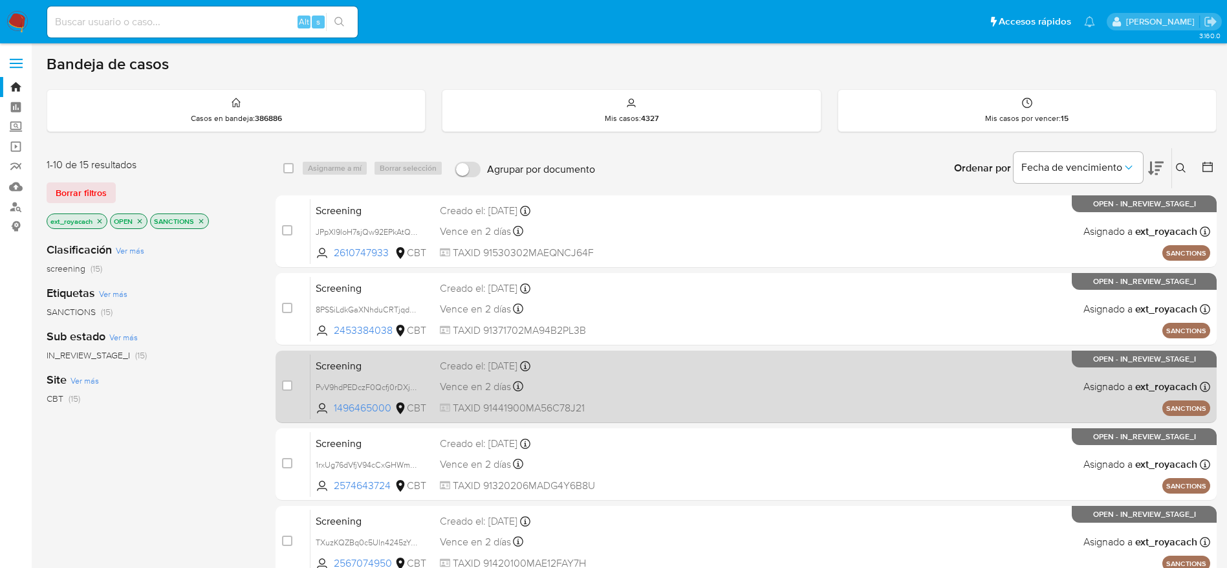
drag, startPoint x: 596, startPoint y: 349, endPoint x: 601, endPoint y: 366, distance: 17.4
click at [601, 366] on div "Creado el: 22/09/2025 Creado el: 22/09/2025 09:51:39" at bounding box center [532, 366] width 185 height 14
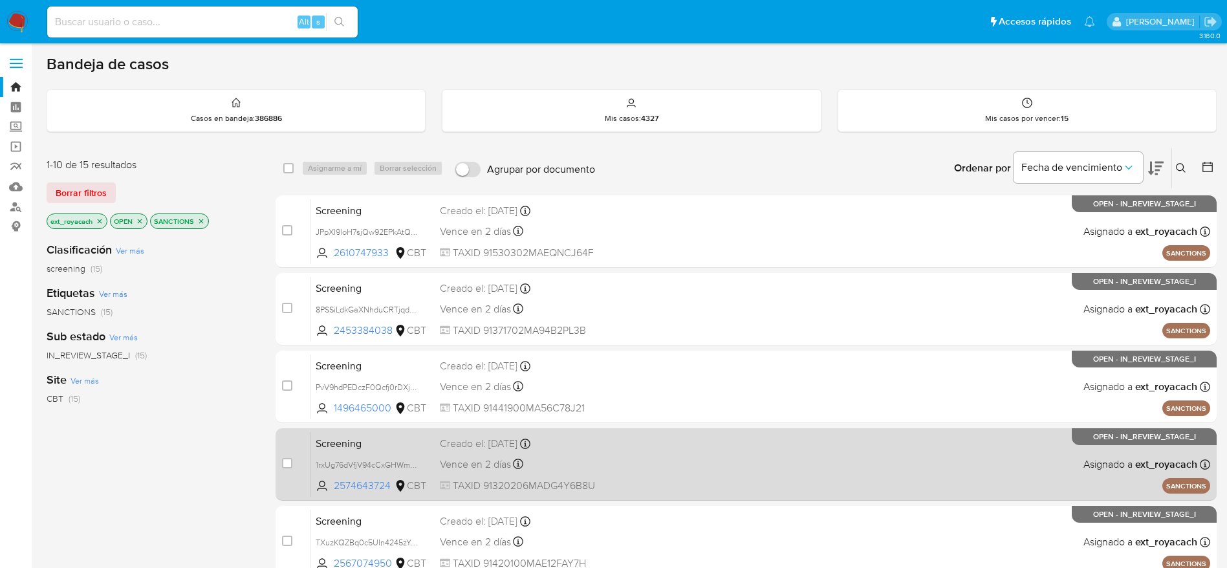
click at [572, 466] on div "Vence en 2 días Vence el 24/09/2025 09:51:39" at bounding box center [532, 463] width 185 height 17
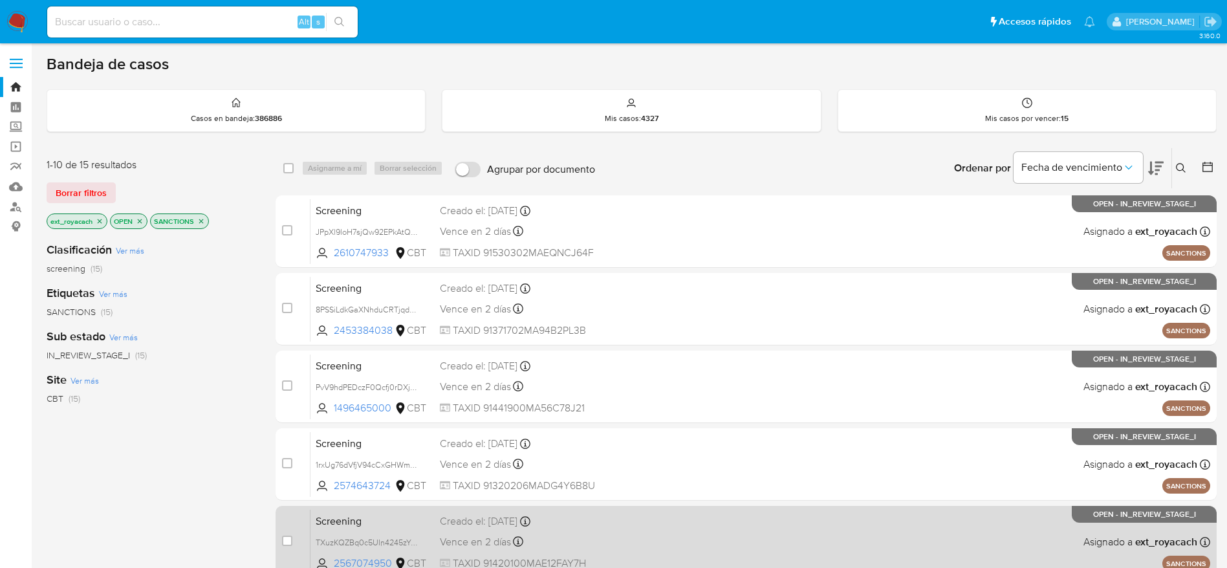
click at [629, 547] on div "Screening TXuzKQZBq0c5UIn4245zYpWz 2567074950 CBT Creado el: 22/09/2025 Creado …" at bounding box center [761, 541] width 900 height 65
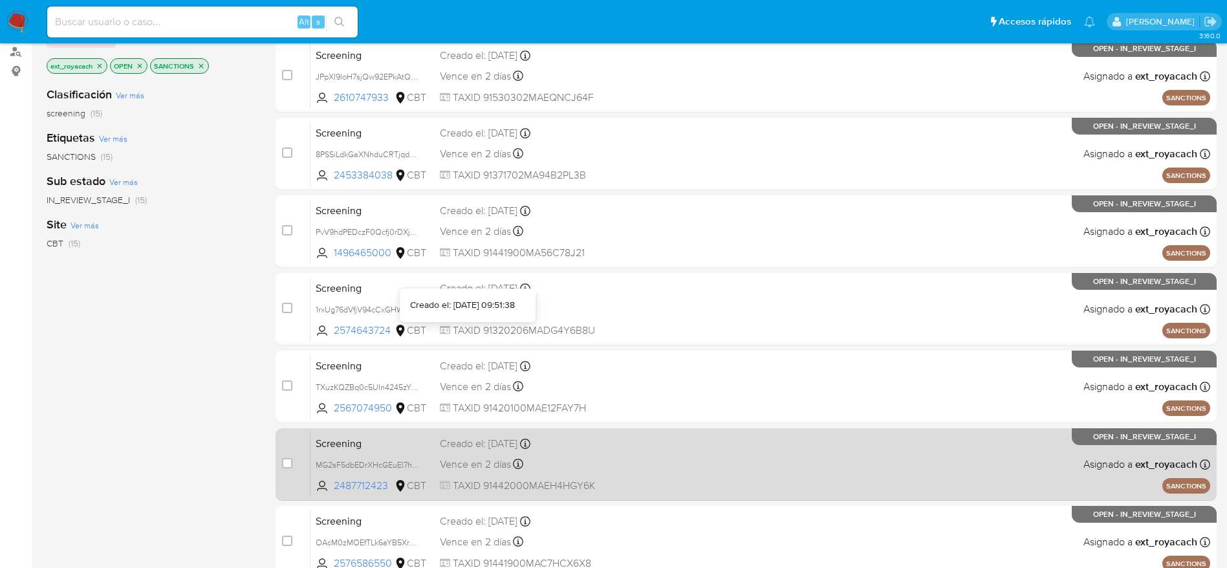
scroll to position [485, 0]
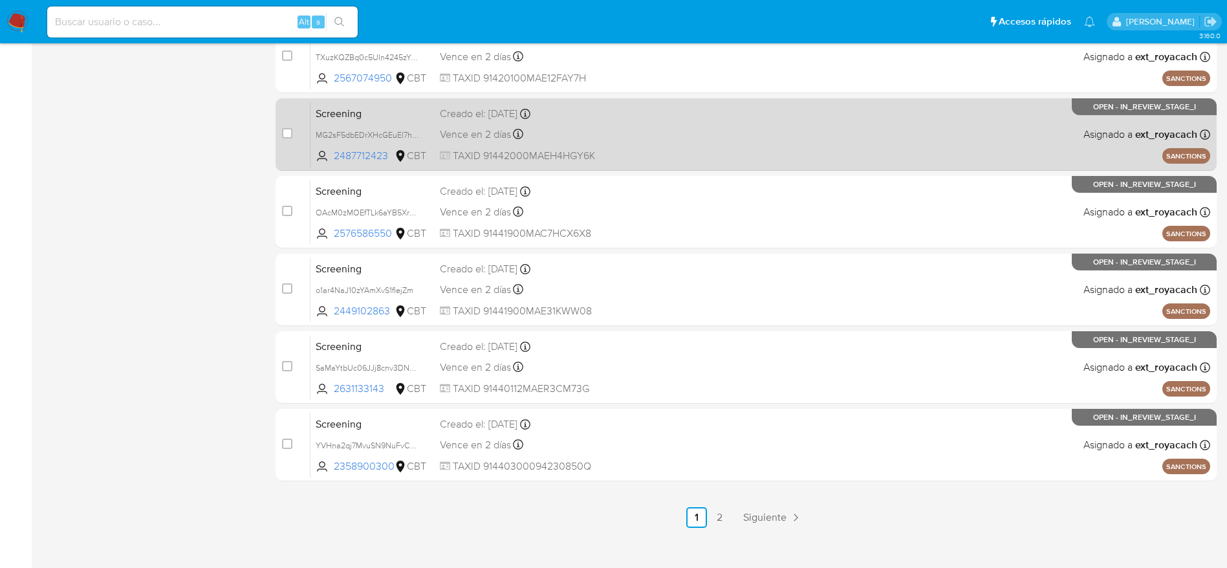
click at [576, 119] on div "Creado el: 22/09/2025 Creado el: 22/09/2025 09:51:38" at bounding box center [532, 114] width 185 height 14
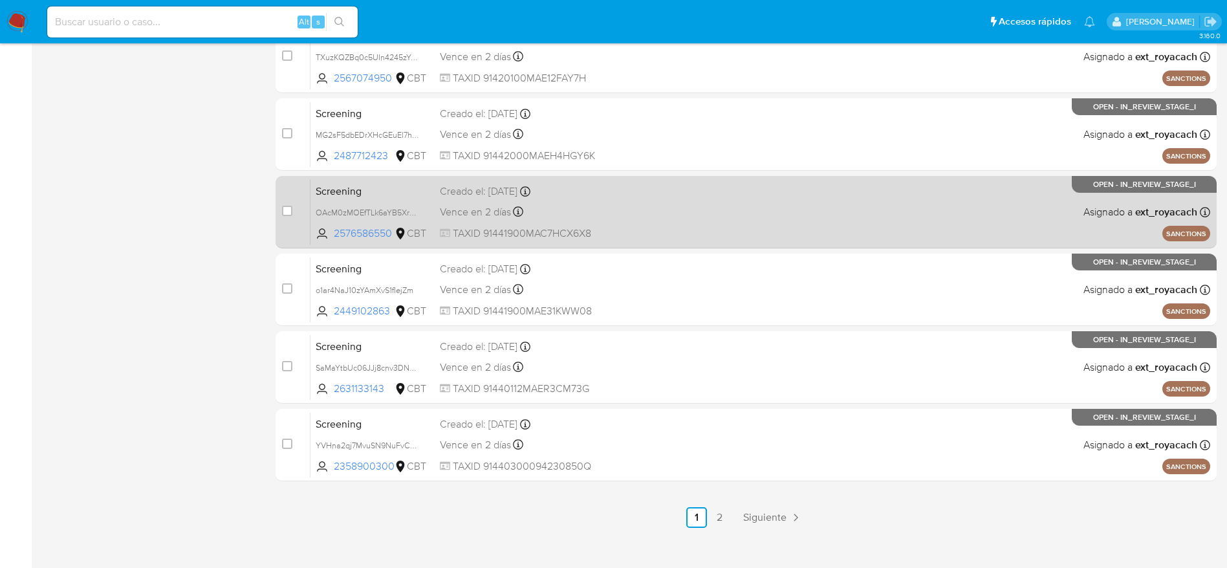
click at [550, 210] on div "Vence en 2 días Vence el 24/09/2025 09:51:39" at bounding box center [532, 211] width 185 height 17
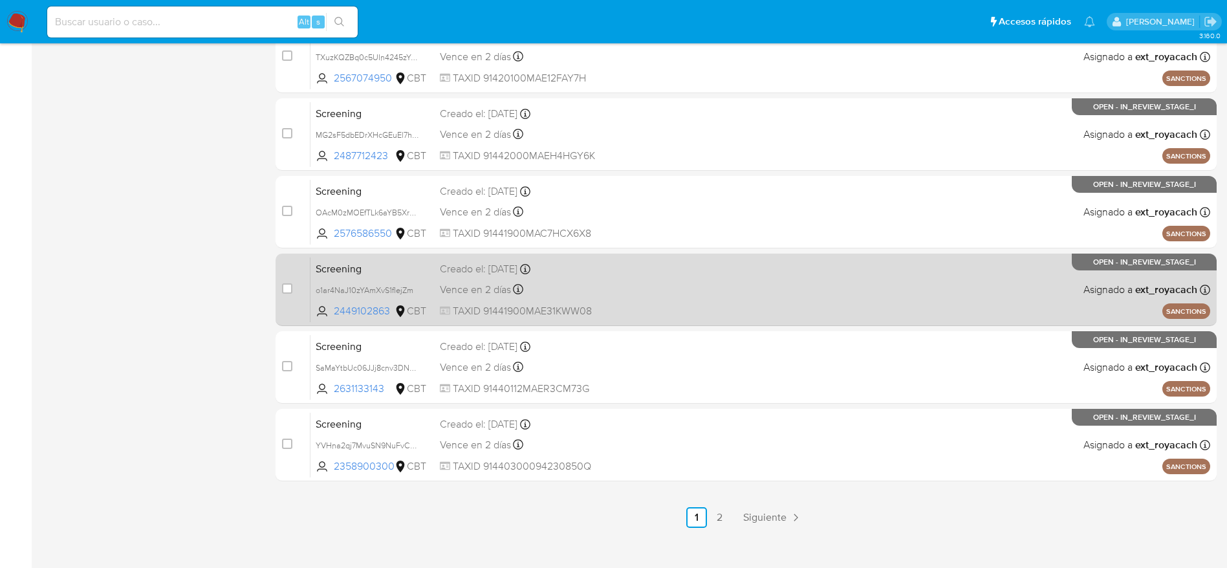
click at [611, 297] on div "Vence en 2 días Vence el 24/09/2025 09:51:39" at bounding box center [532, 289] width 185 height 17
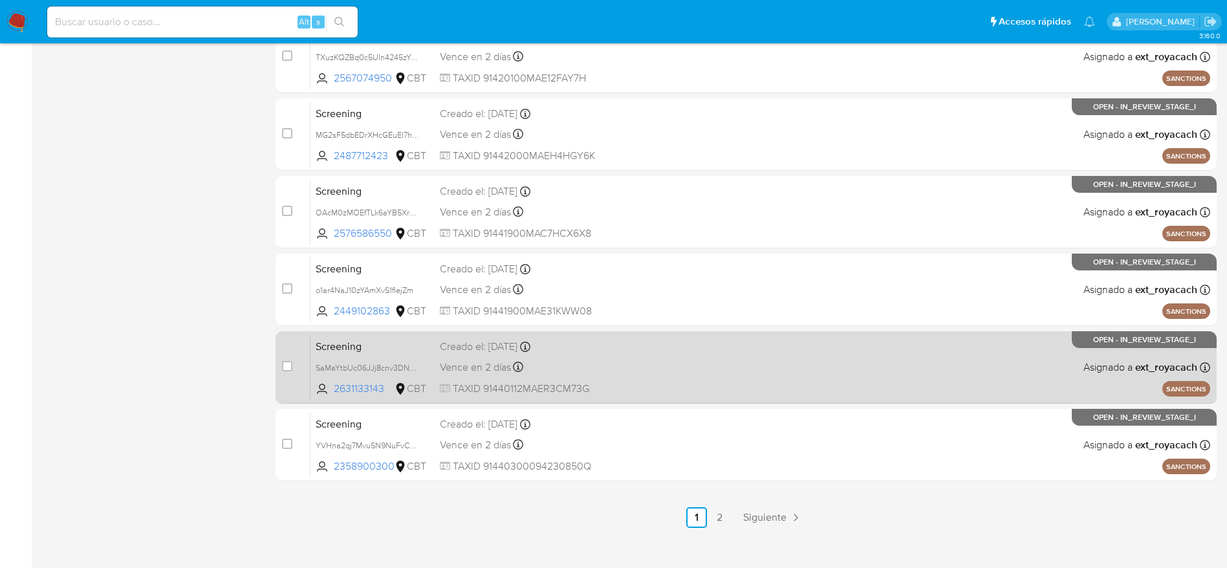
click at [648, 364] on div "Screening SaMaYtbUc06JJj8cnv3DN0uL 2631133143 CBT Creado el: 22/09/2025 Creado …" at bounding box center [761, 366] width 900 height 65
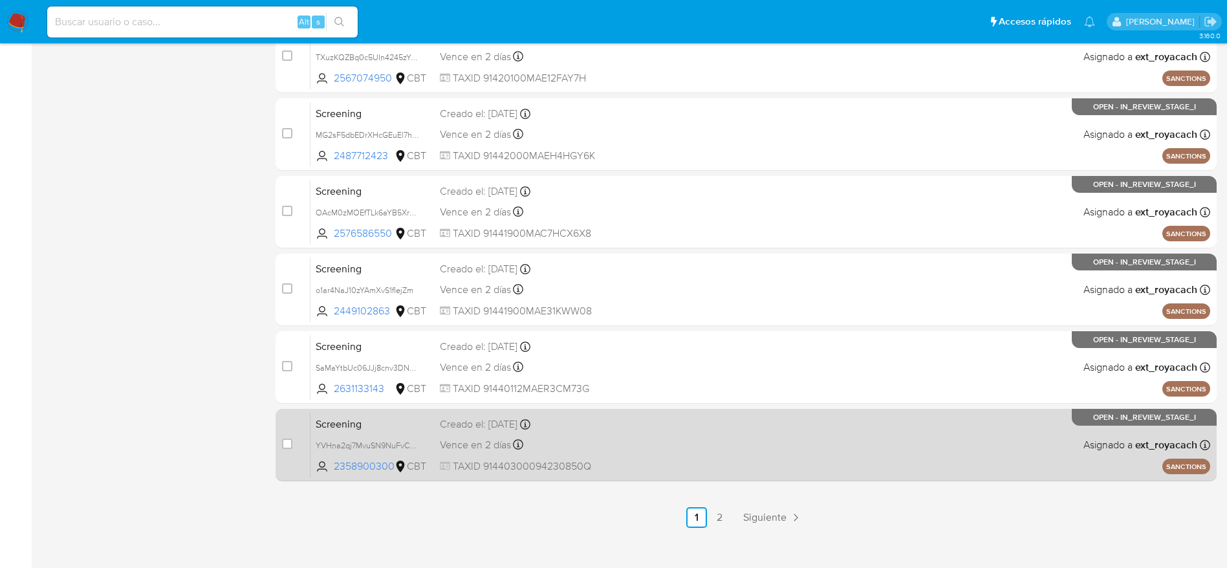
click at [672, 459] on div "Screening YVHna2qj7MvuSN9NuFvCESAy 2358900300 CBT Creado el: 22/09/2025 Creado …" at bounding box center [761, 444] width 900 height 65
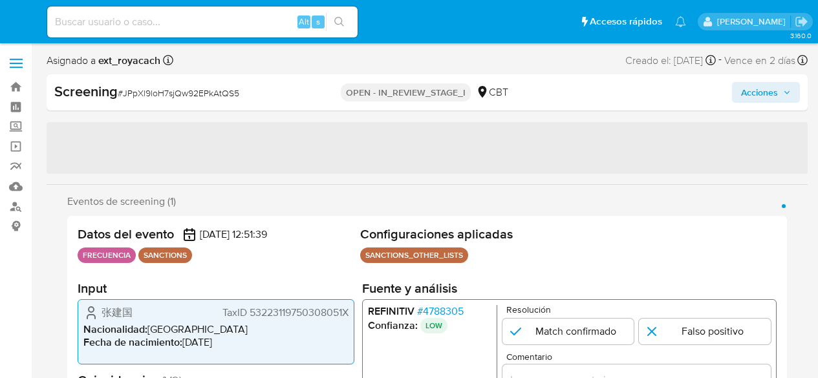
select select "10"
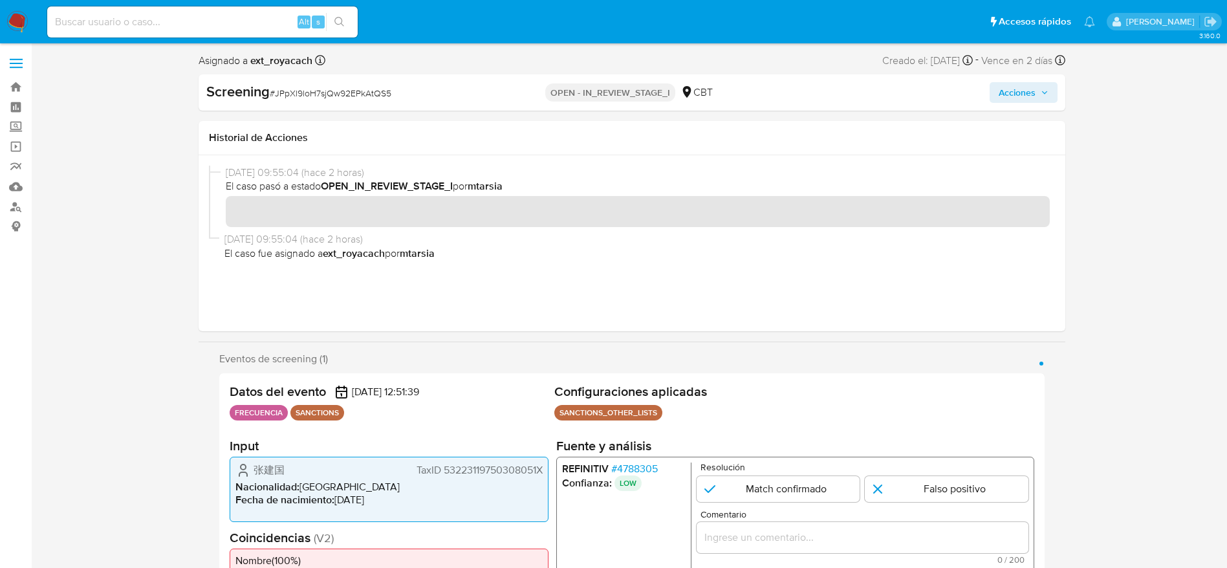
click at [321, 72] on div "Asignado a ext_royacach Asignado el: [DATE] 09:55:04 Creado el: [DATE] Creado e…" at bounding box center [632, 63] width 867 height 23
click at [324, 93] on span "# JPpXl9loH7sjQw92EPkAtQS5" at bounding box center [331, 93] width 122 height 13
copy span "JPpXl9loH7sjQw92EPkAtQS5"
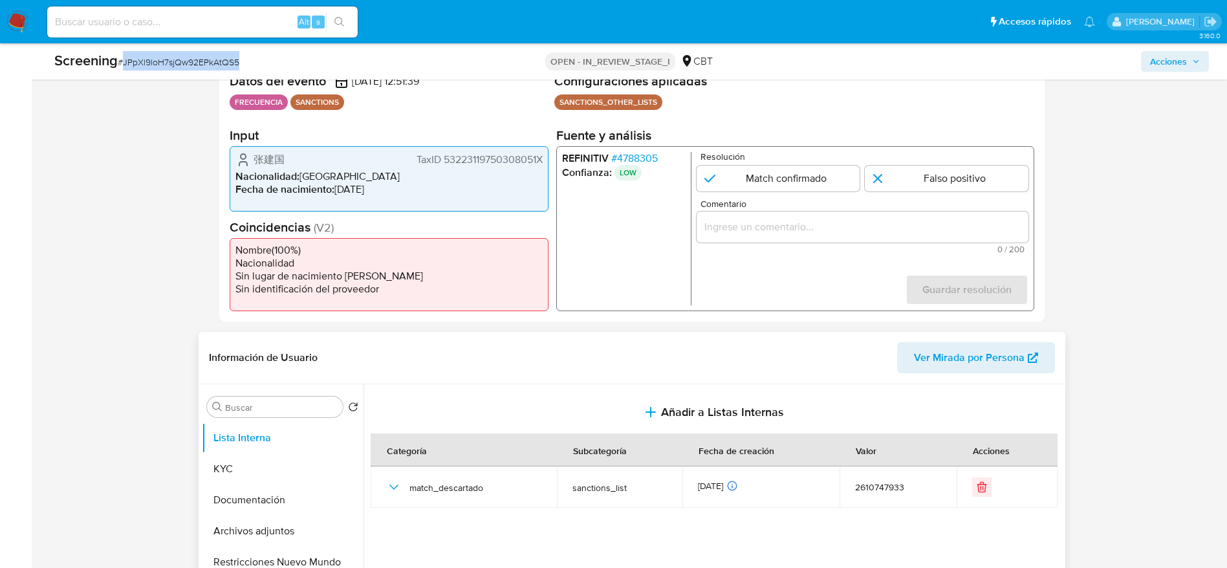
scroll to position [291, 0]
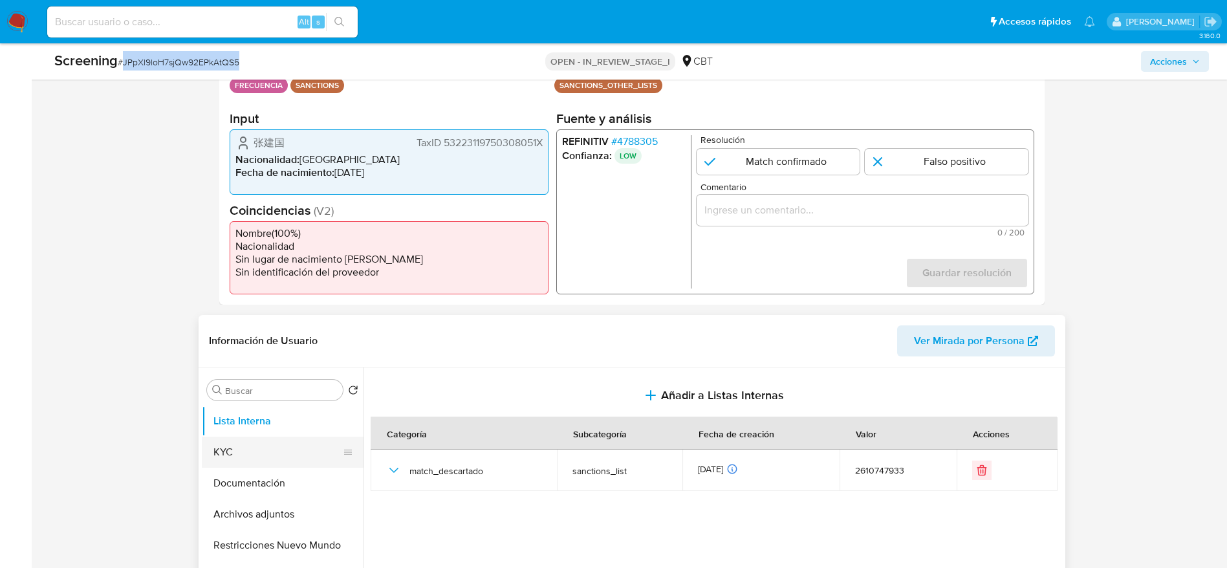
click at [224, 378] on button "KYC" at bounding box center [277, 452] width 151 height 31
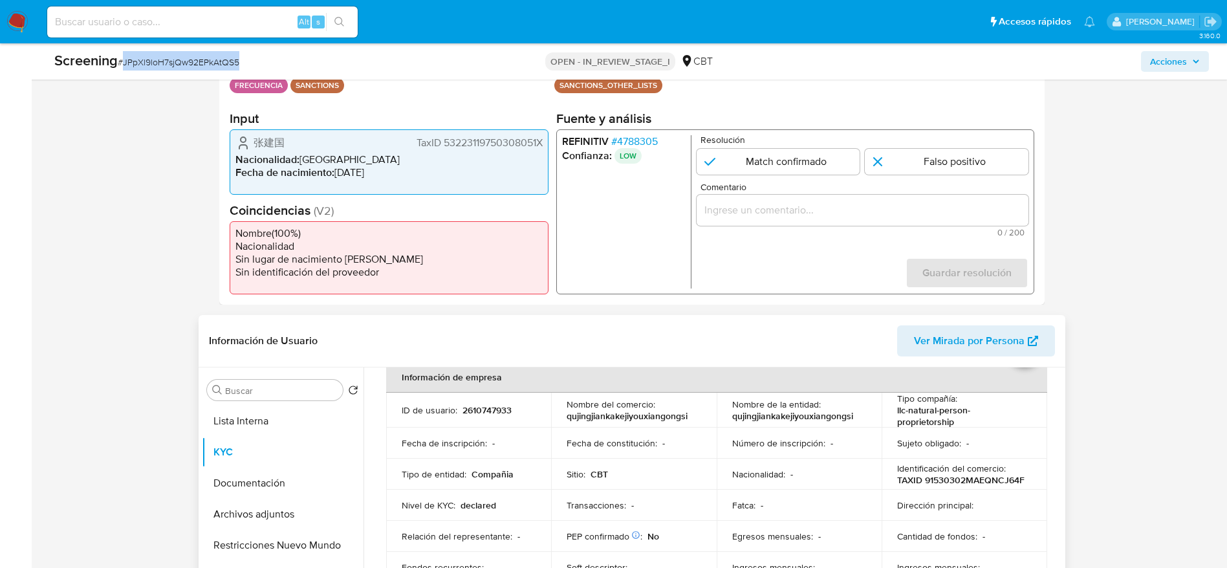
scroll to position [97, 0]
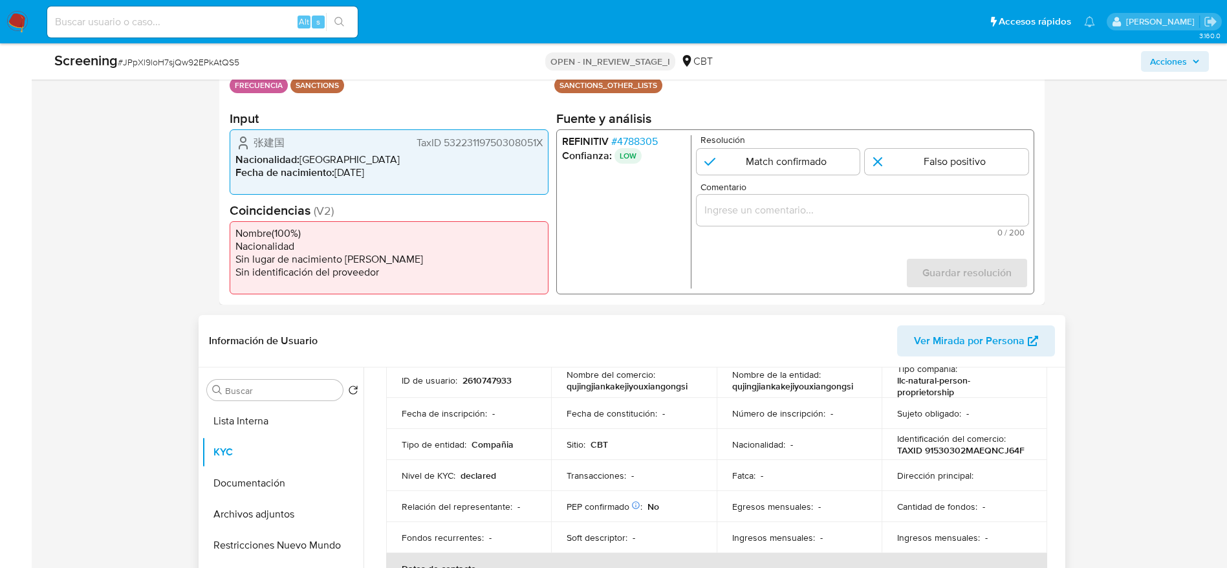
click at [507, 378] on p "2610747933" at bounding box center [487, 381] width 49 height 12
copy p "2610747933"
click at [805, 214] on input "Comentario" at bounding box center [862, 210] width 332 height 17
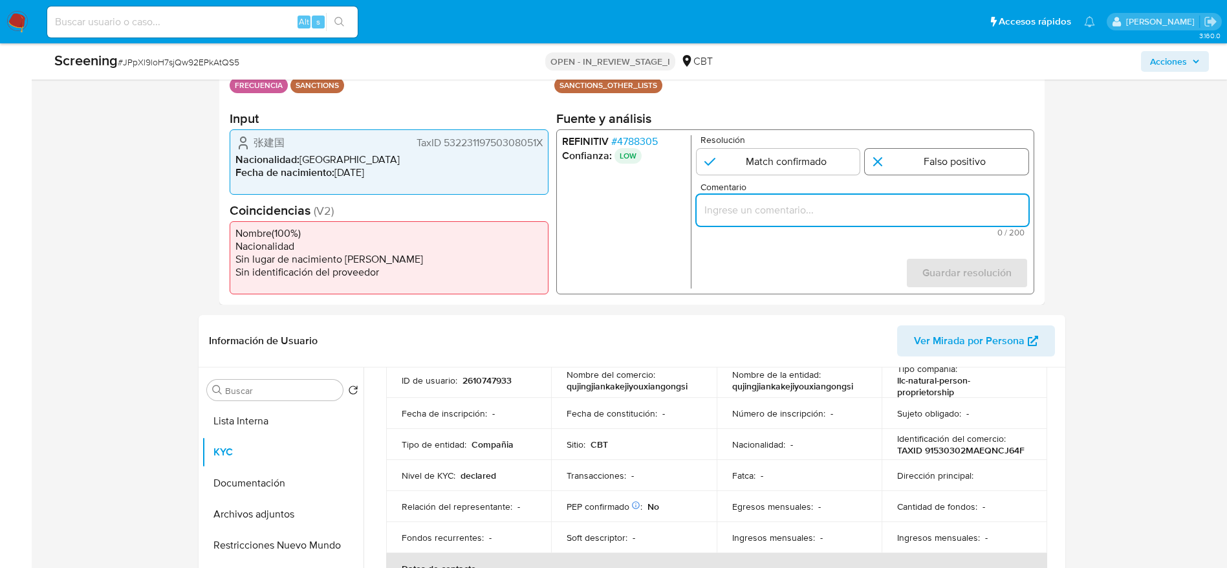
paste input "Compara al beneficiario final con Sancionado en listas. Sin relación, se desest…"
type input "Compara al beneficiario final con Sancionado en listas. Sin relación, se desest…"
click at [818, 162] on input "1 de 1" at bounding box center [947, 162] width 164 height 26
radio input "true"
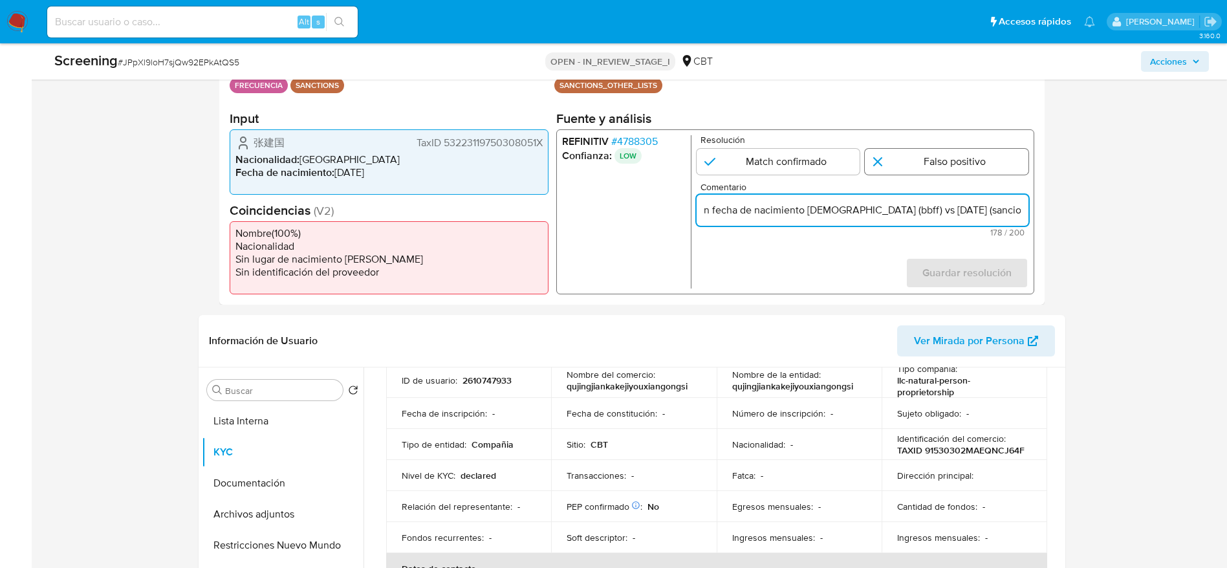
scroll to position [0, 0]
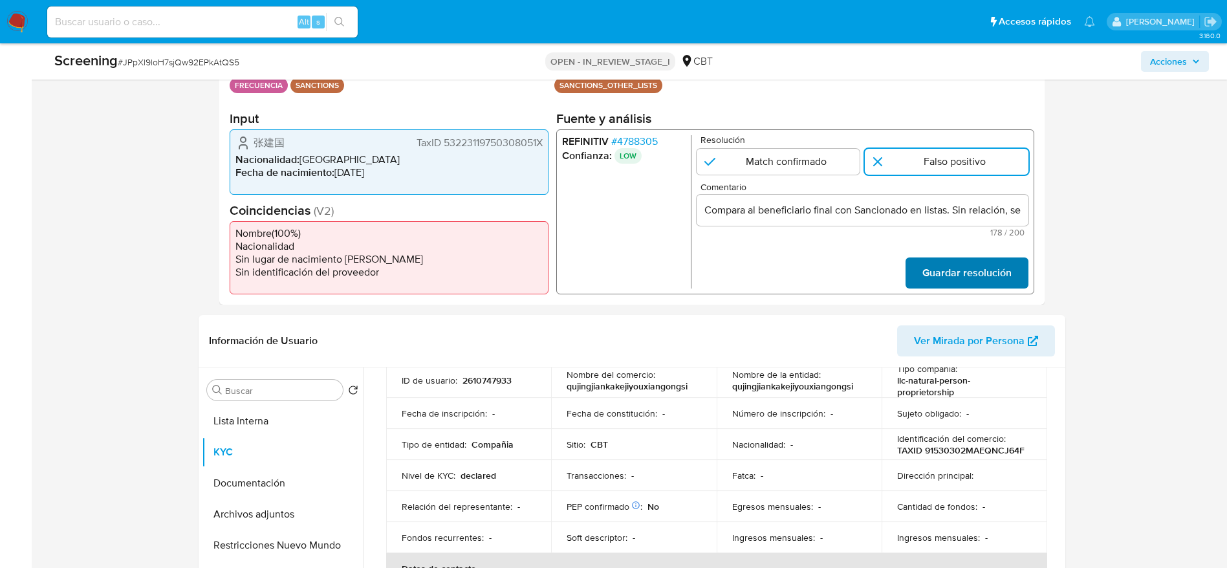
click at [818, 270] on span "Guardar resolución" at bounding box center [966, 273] width 89 height 28
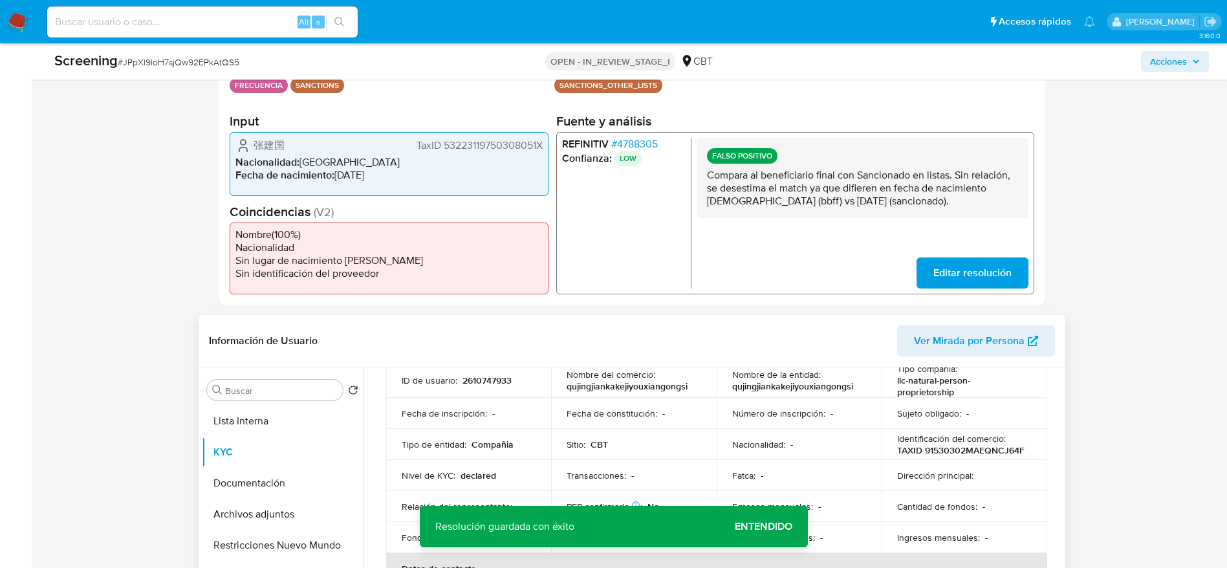
scroll to position [485, 0]
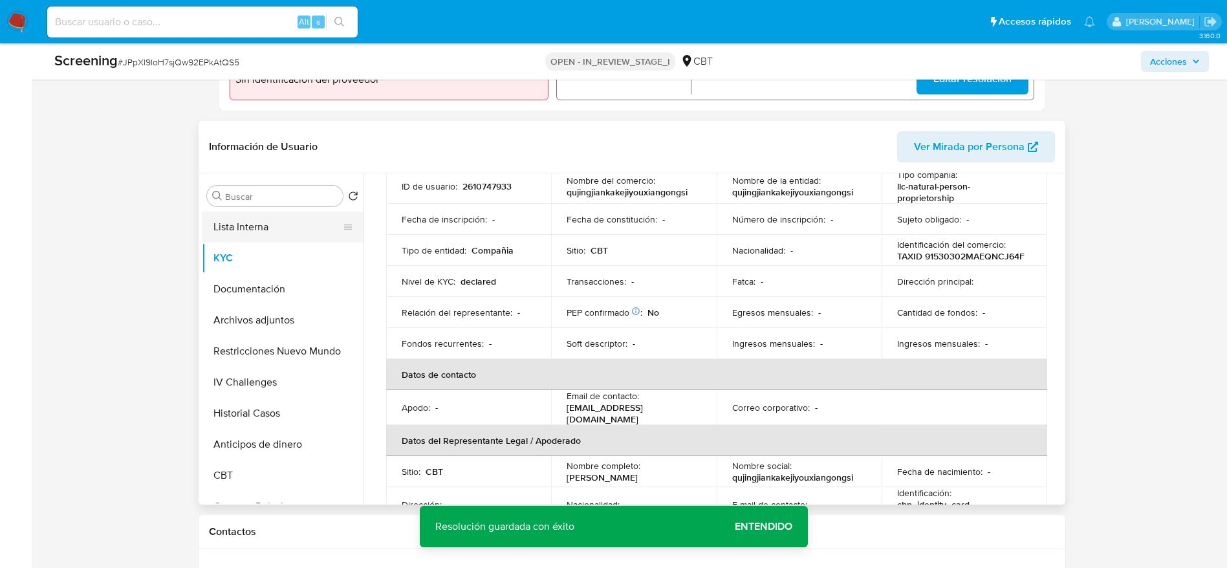
click at [262, 235] on button "Lista Interna" at bounding box center [277, 227] width 151 height 31
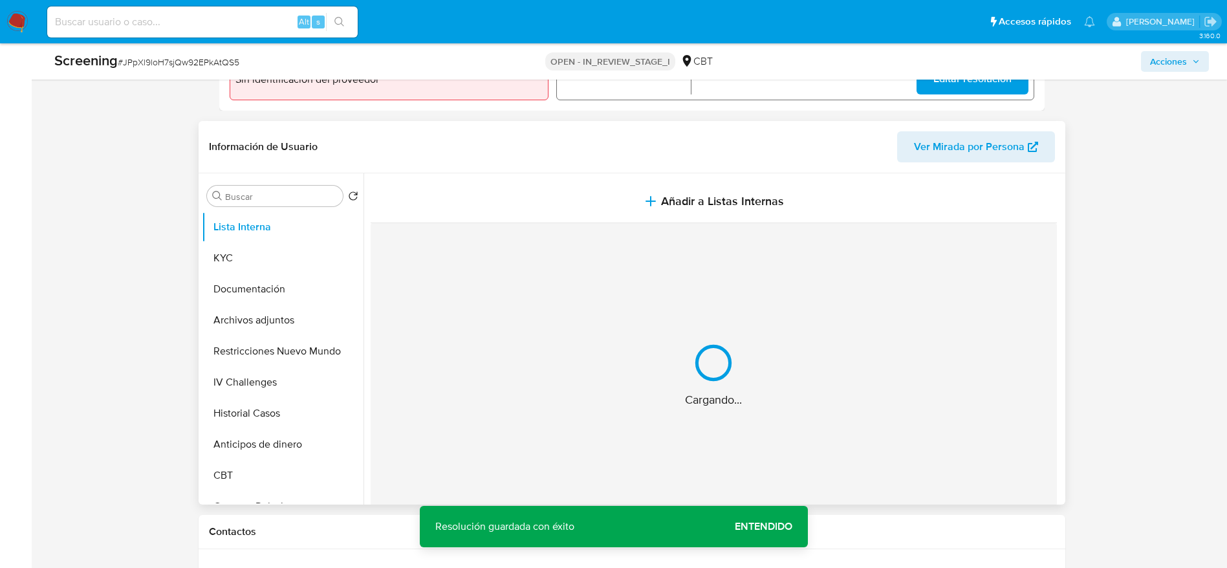
click at [580, 175] on section at bounding box center [717, 350] width 692 height 354
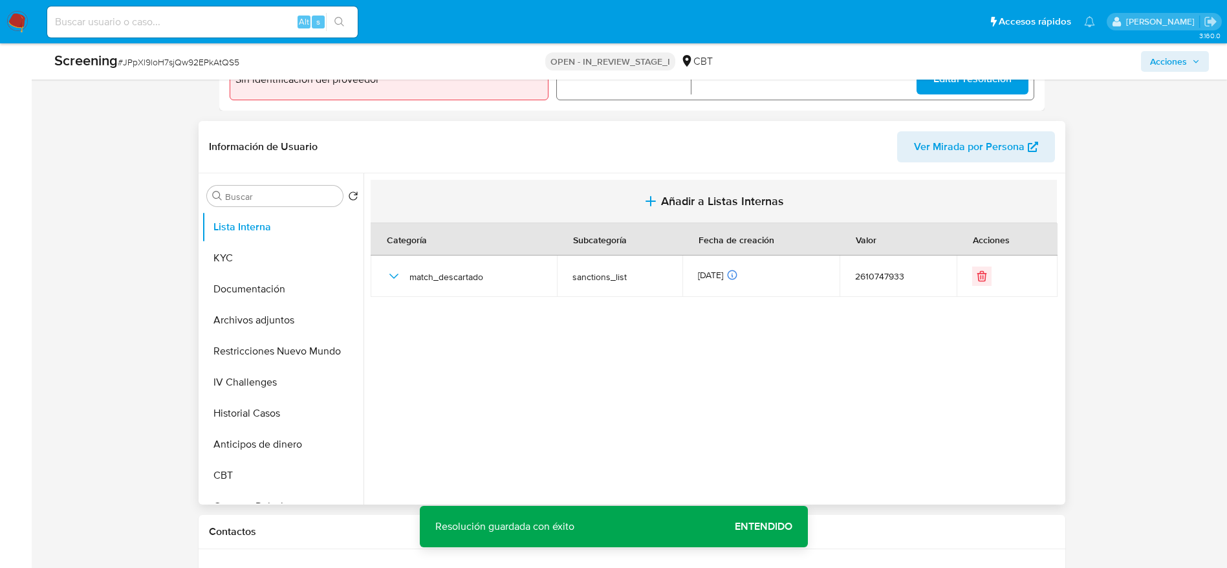
click at [591, 199] on button "Añadir a Listas Internas" at bounding box center [714, 201] width 686 height 43
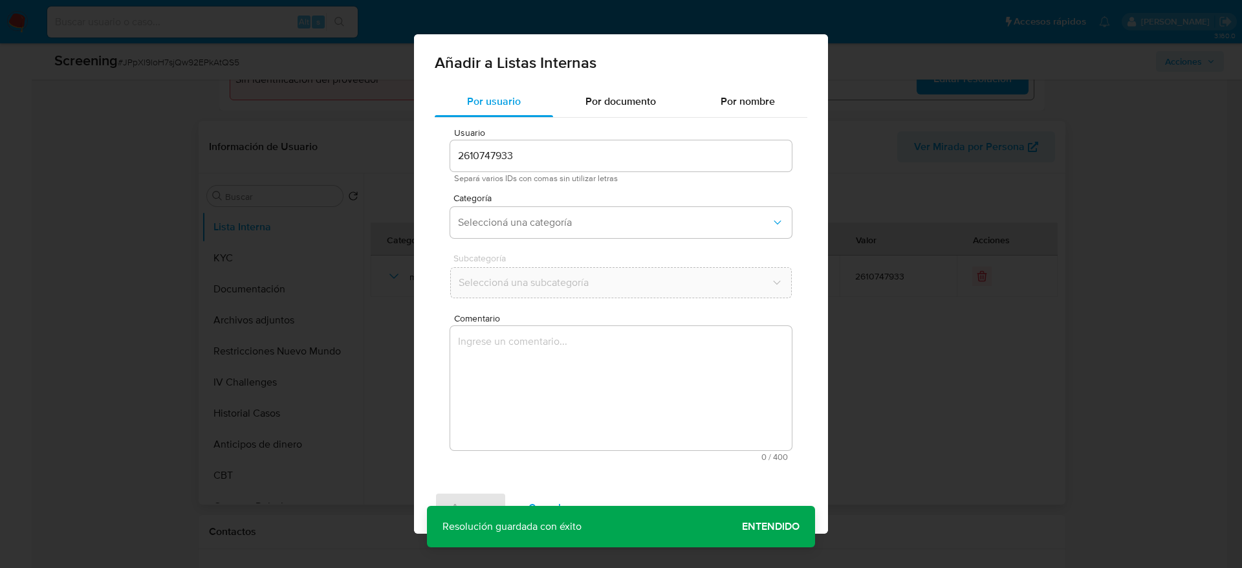
click at [580, 347] on textarea "Comentario" at bounding box center [621, 388] width 342 height 124
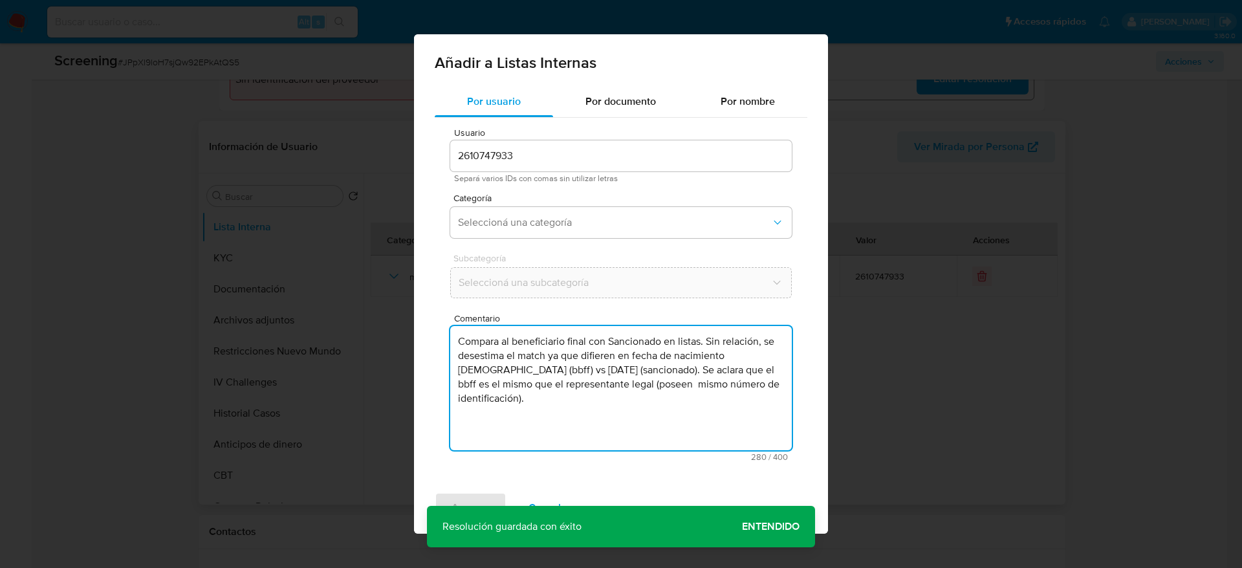
type textarea "Compara al beneficiario final con Sancionado en listas. Sin relación, se desest…"
click at [603, 242] on div "Categoría Seleccioná una categoría" at bounding box center [621, 218] width 342 height 50
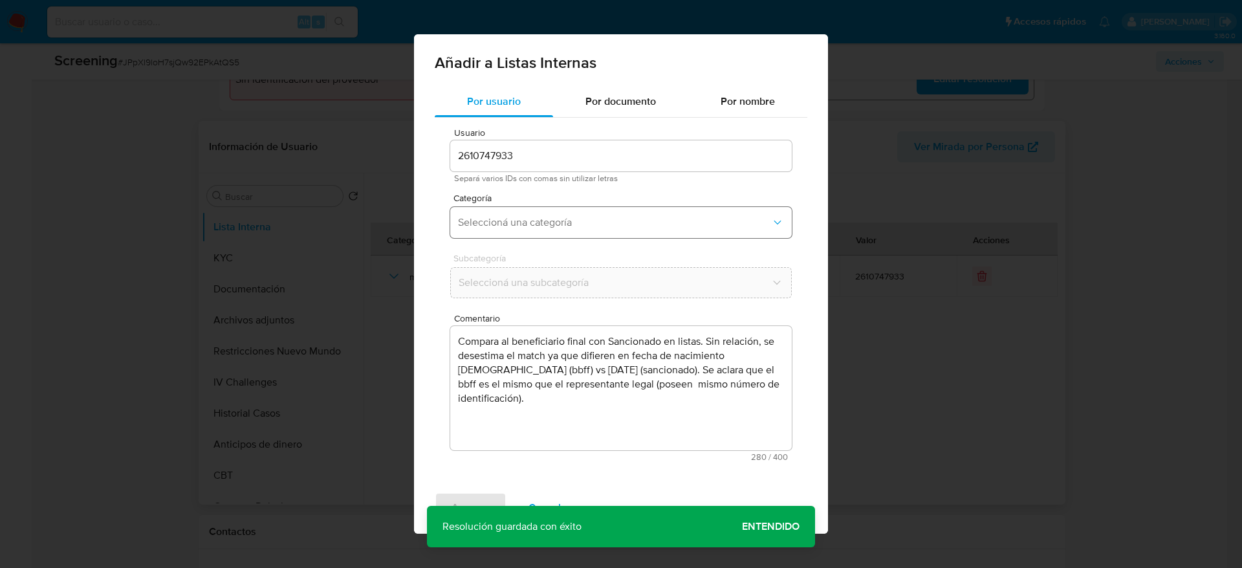
click at [585, 217] on span "Seleccioná una categoría" at bounding box center [614, 222] width 313 height 13
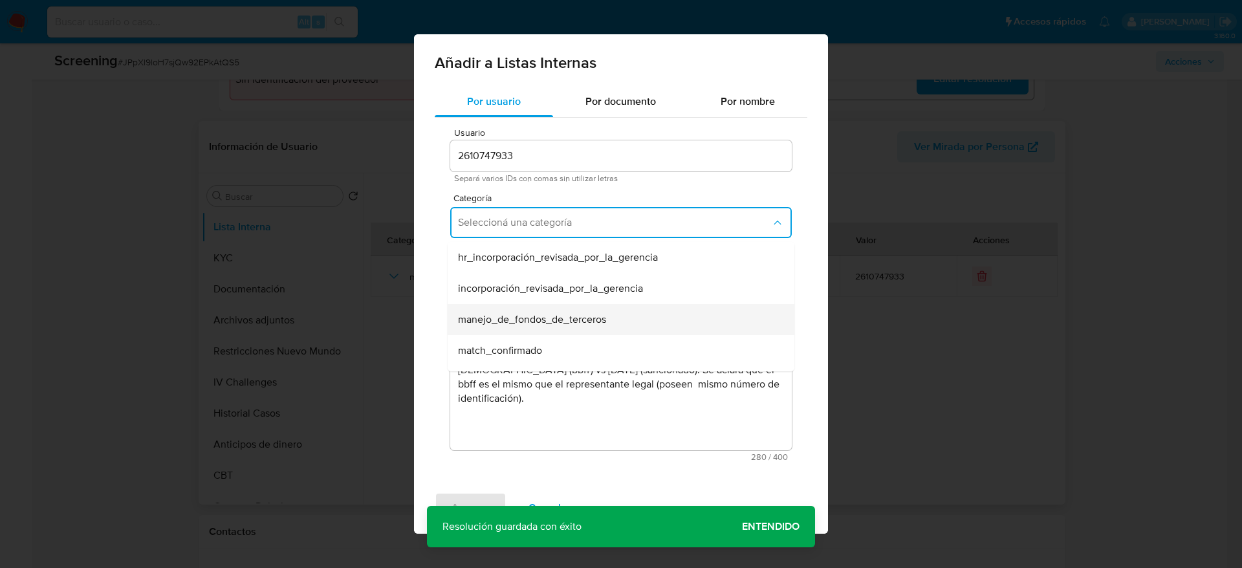
scroll to position [97, 0]
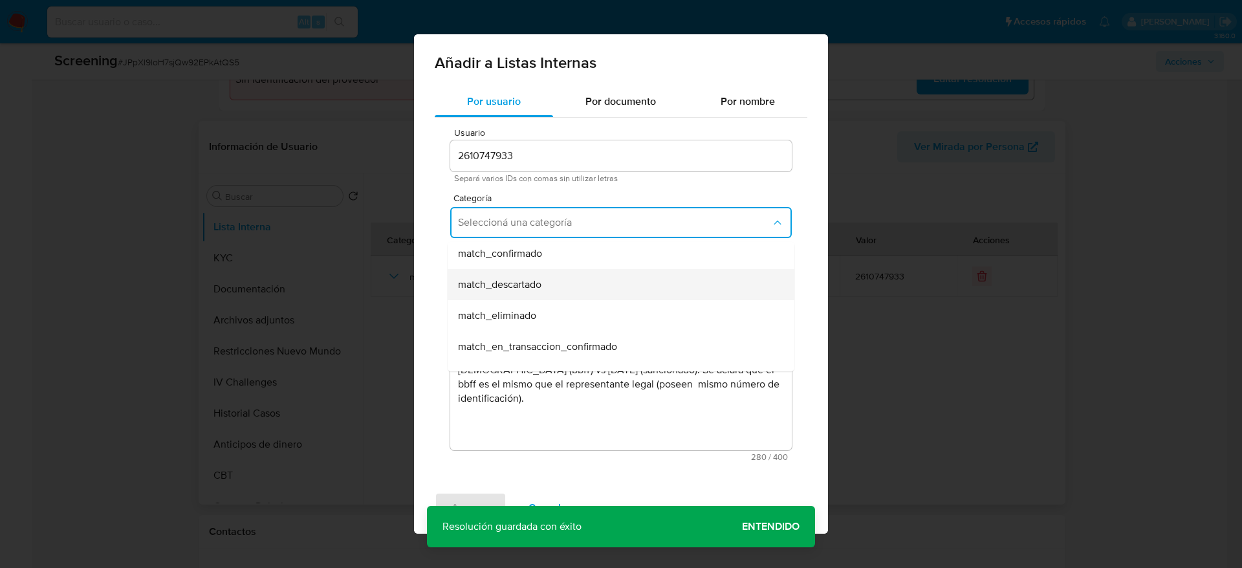
click at [540, 283] on span "match_descartado" at bounding box center [499, 284] width 83 height 13
click at [540, 283] on span "Seleccioná una subcategoría" at bounding box center [615, 282] width 312 height 13
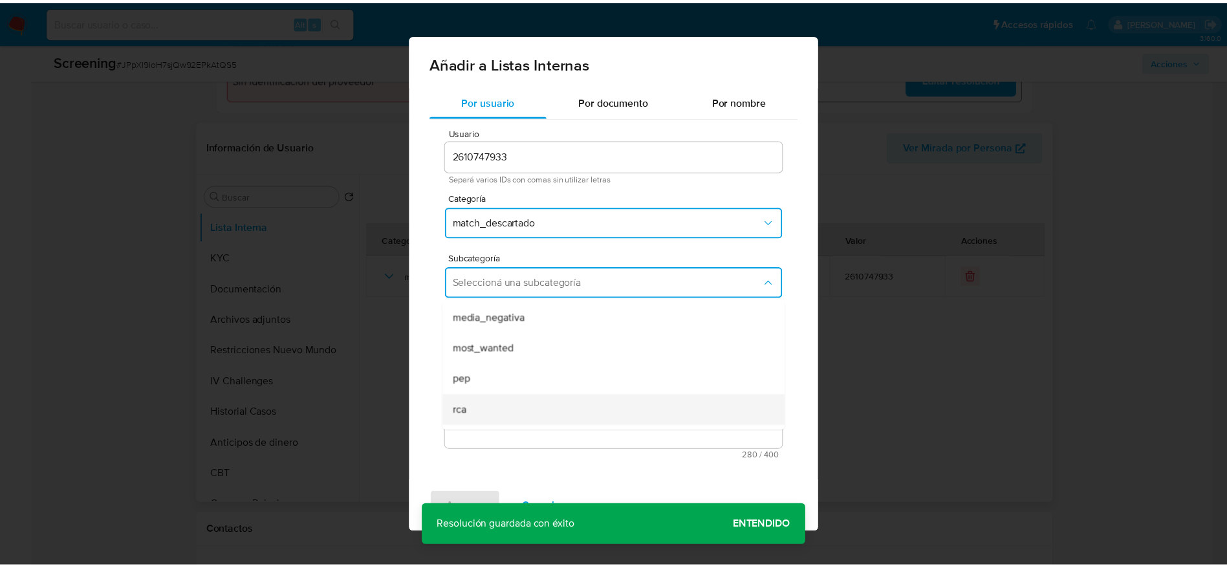
scroll to position [88, 0]
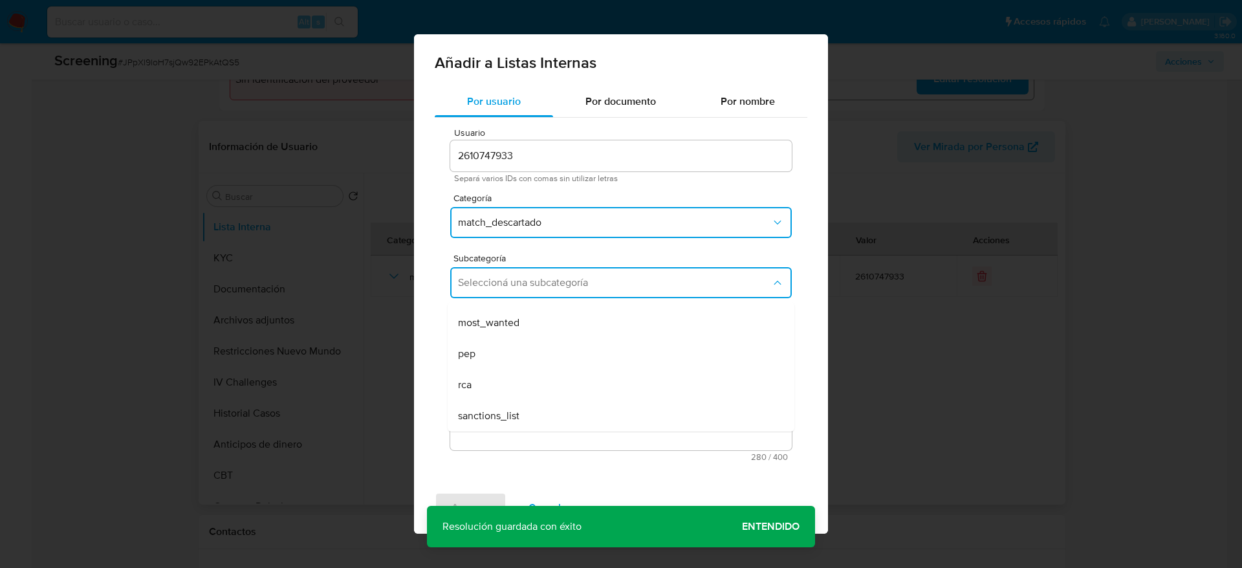
click at [512, 378] on span "sanctions_list" at bounding box center [488, 415] width 61 height 13
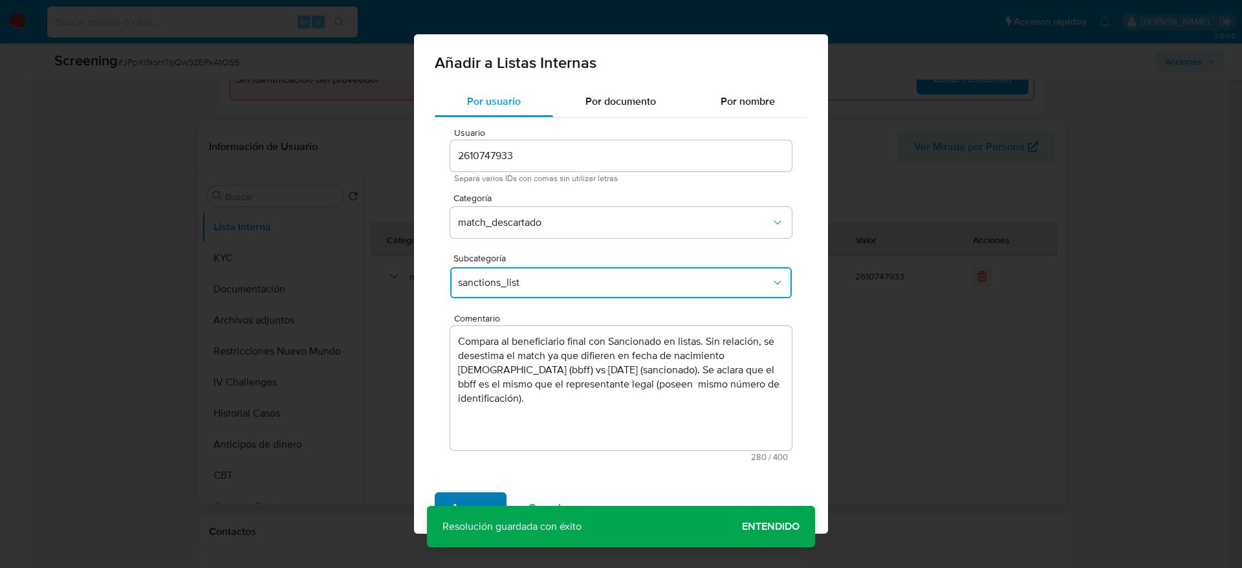
click at [479, 378] on span "Agregar" at bounding box center [471, 508] width 38 height 28
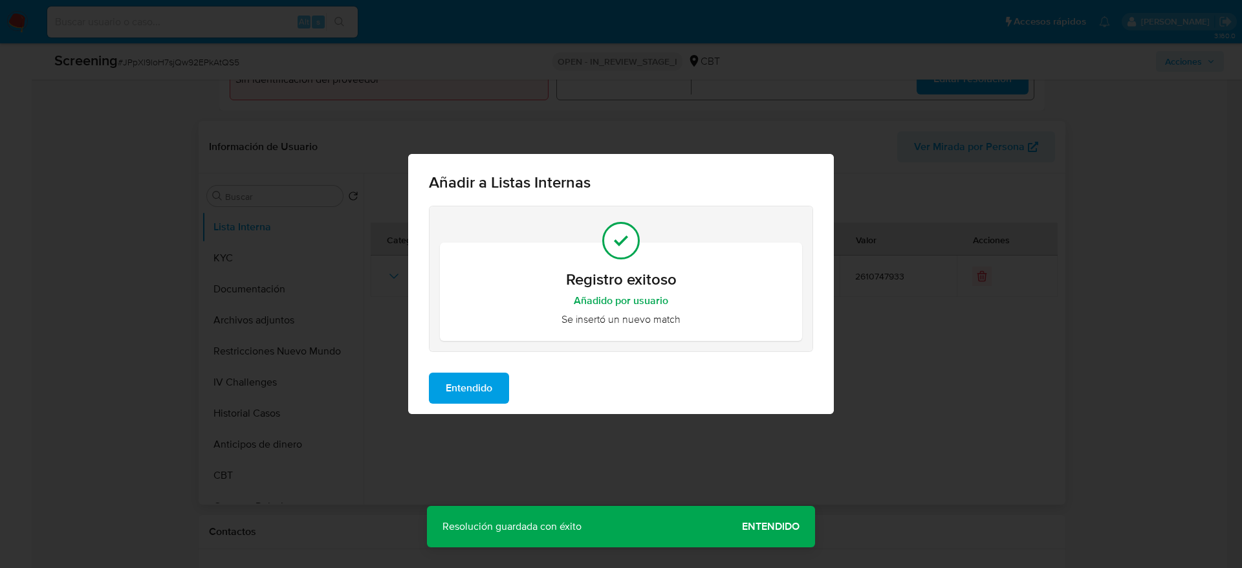
click at [461, 378] on span "Entendido" at bounding box center [469, 388] width 47 height 28
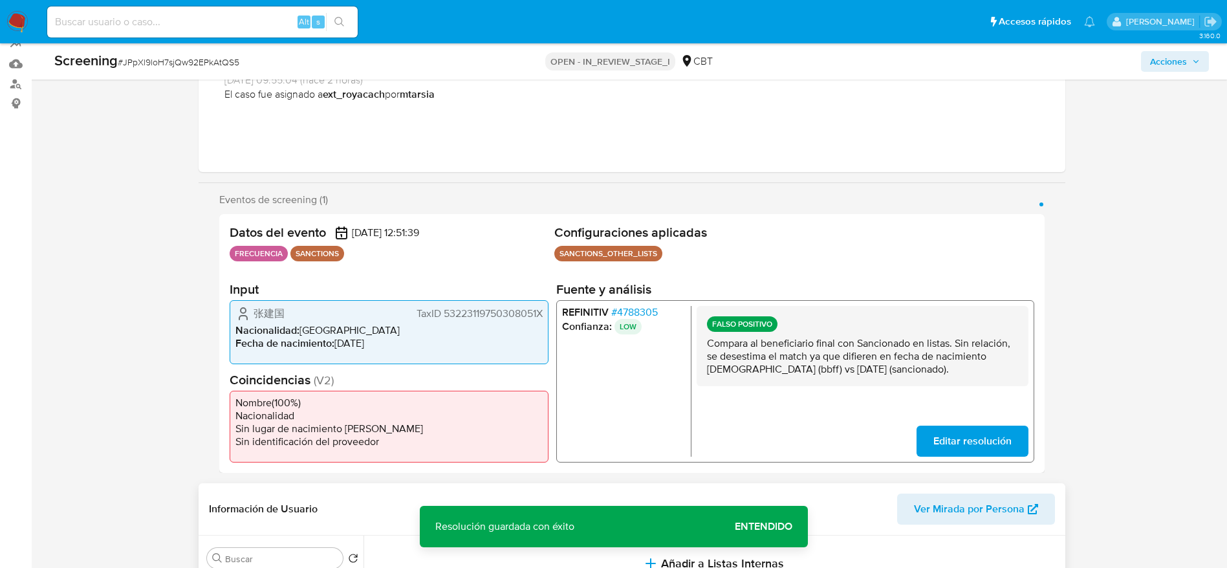
scroll to position [0, 0]
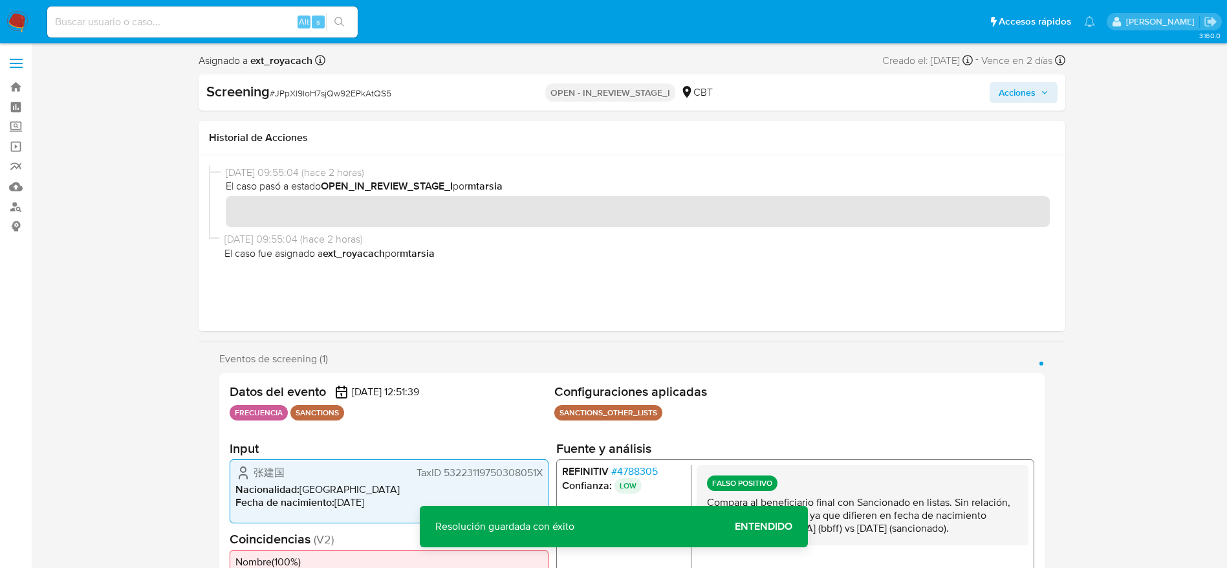
click at [818, 93] on span "Acciones" at bounding box center [1017, 92] width 37 height 21
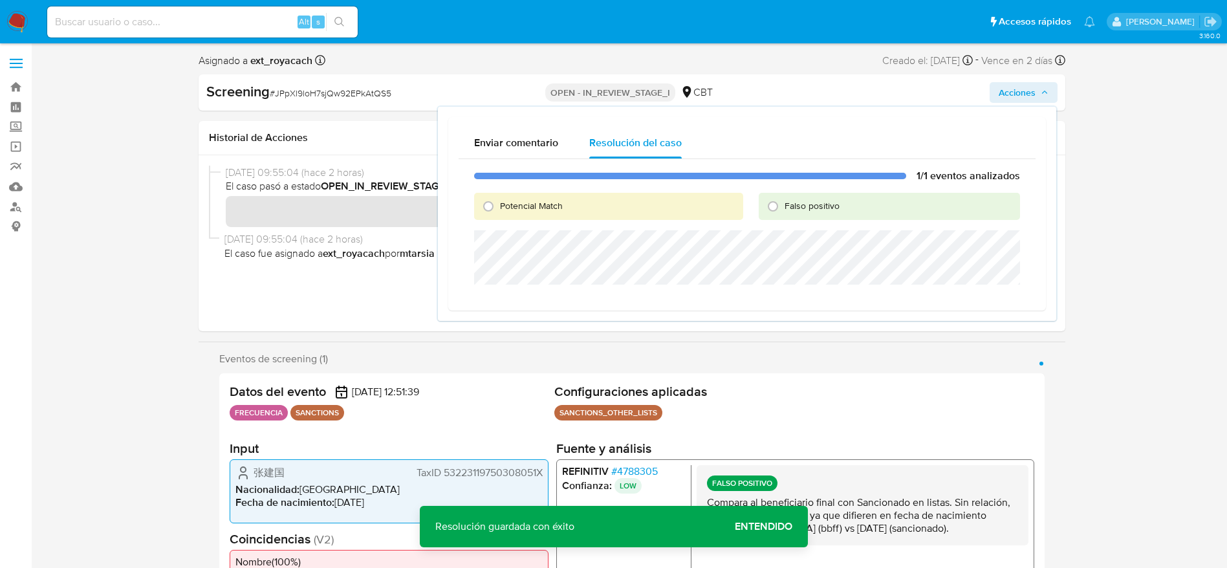
click at [778, 218] on div "Falso positivo" at bounding box center [889, 206] width 261 height 27
click at [781, 204] on input "Falso positivo" at bounding box center [773, 206] width 21 height 21
radio input "true"
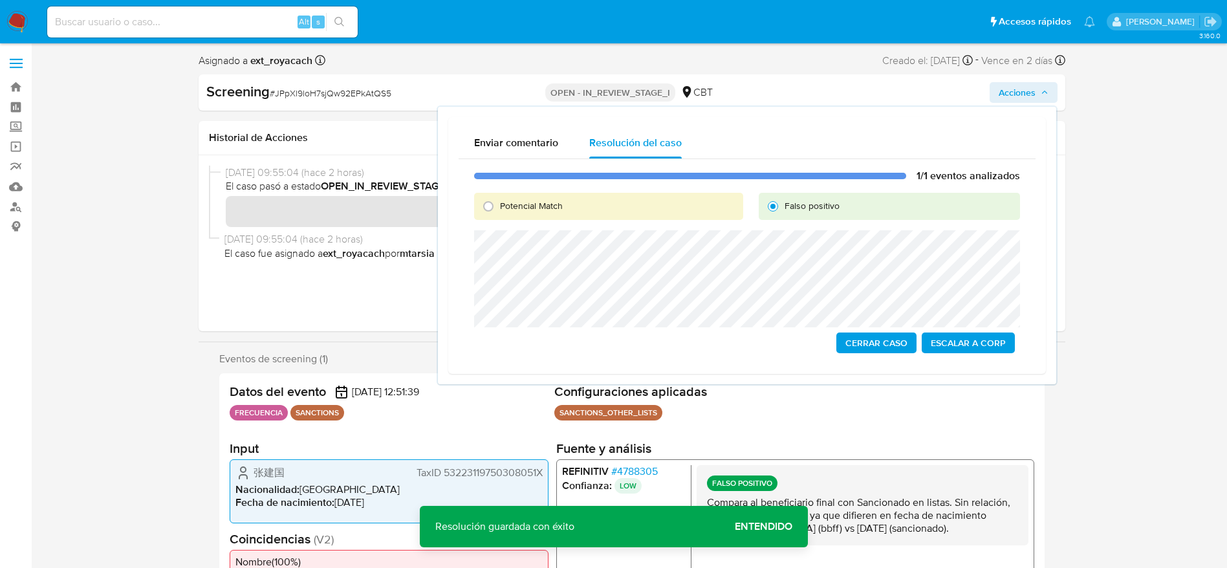
click at [818, 343] on span "Cerrar Caso" at bounding box center [876, 343] width 62 height 18
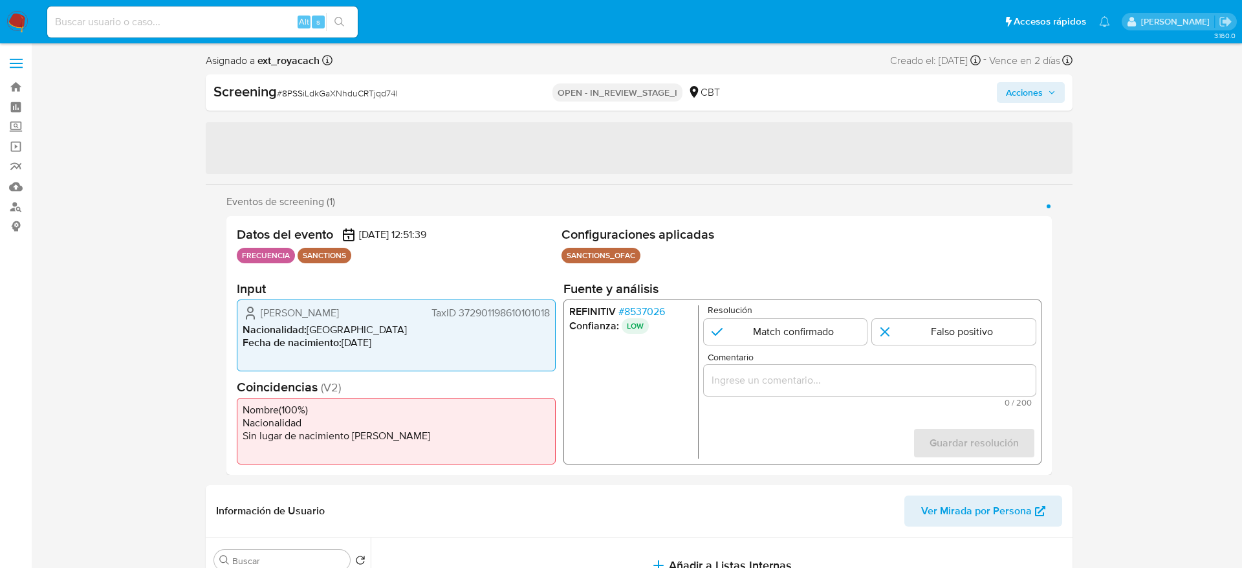
select select "10"
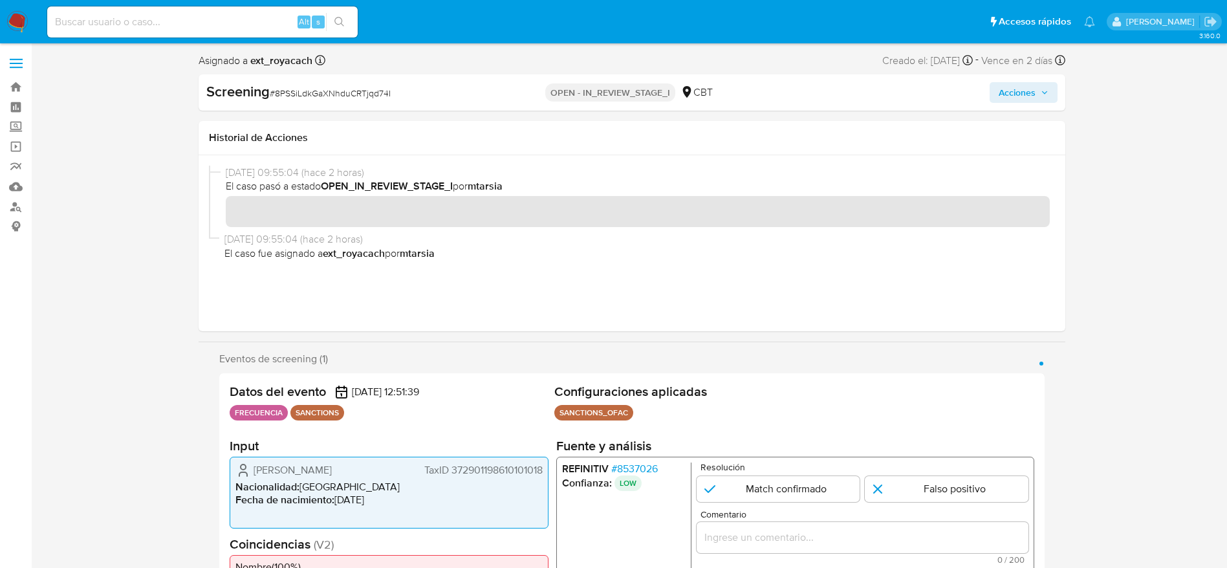
click at [296, 100] on div "Screening # 8PSSiLdkGaXNhduCRTjqd74I" at bounding box center [345, 91] width 279 height 19
copy span "8PSSiLdkGaXNhduCRTjqd74I"
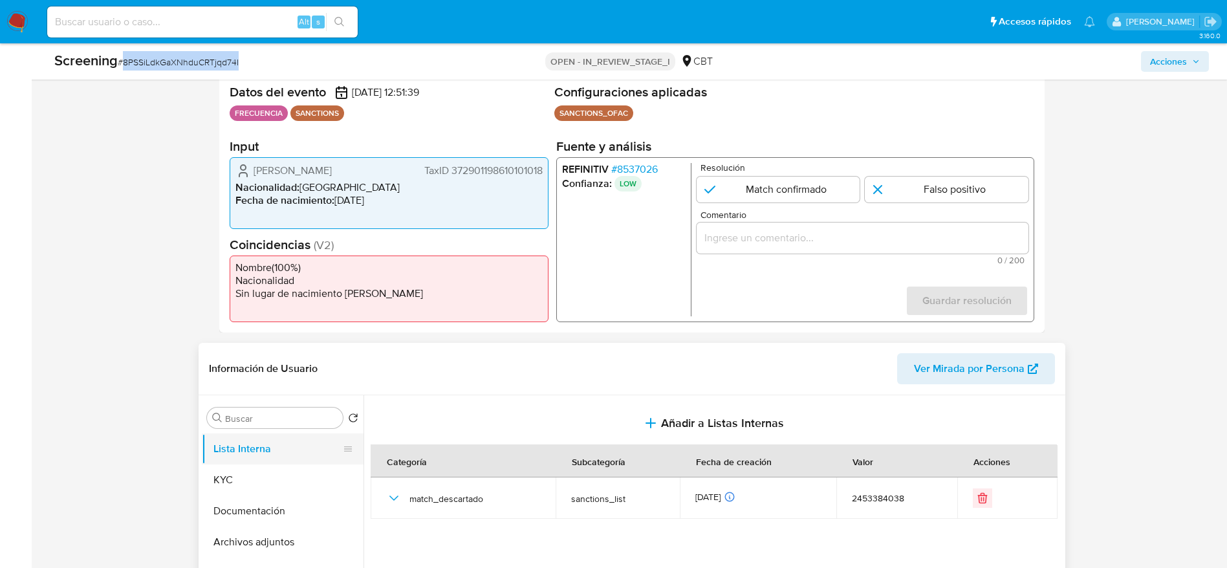
scroll to position [291, 0]
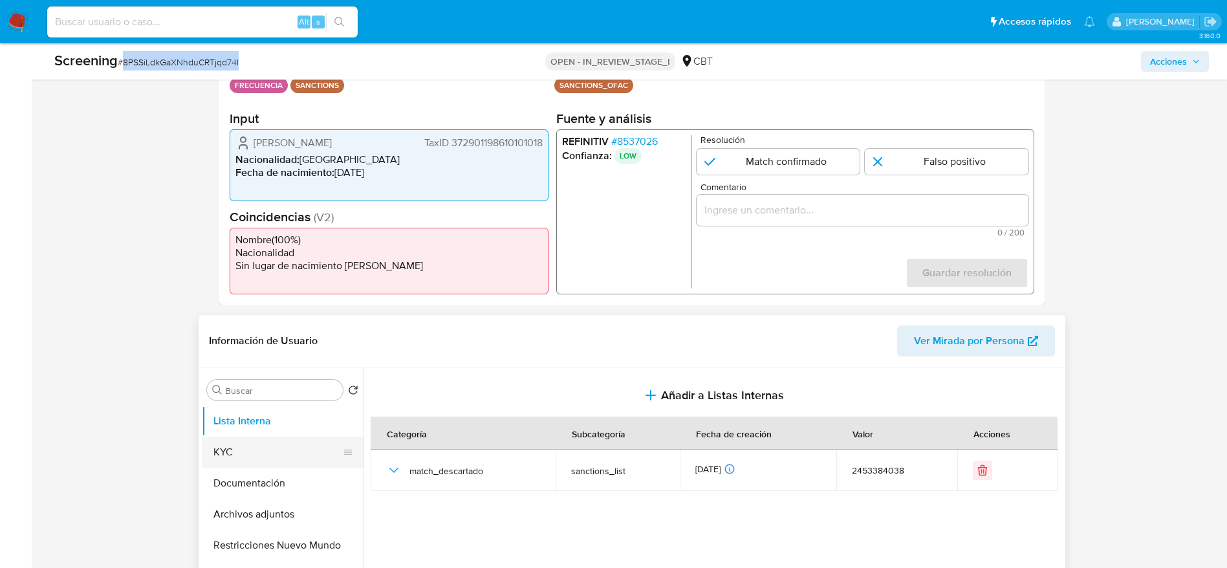
click at [283, 452] on button "KYC" at bounding box center [277, 452] width 151 height 31
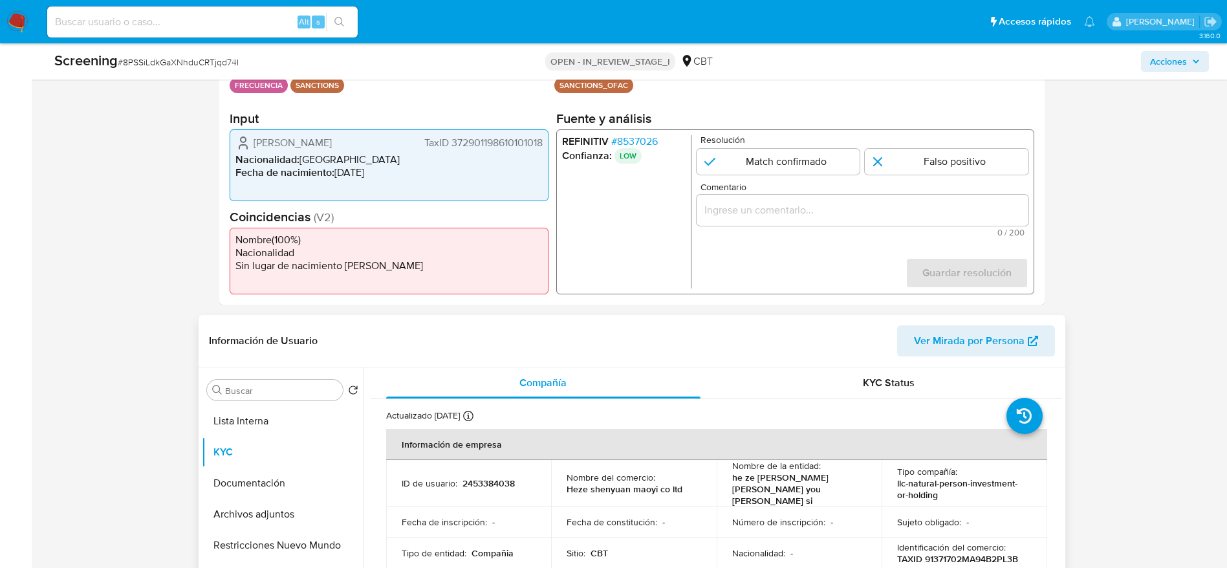
click at [466, 481] on p "2453384038" at bounding box center [489, 483] width 52 height 12
click at [469, 477] on p "2453384038" at bounding box center [489, 483] width 52 height 12
copy p "2453384038"
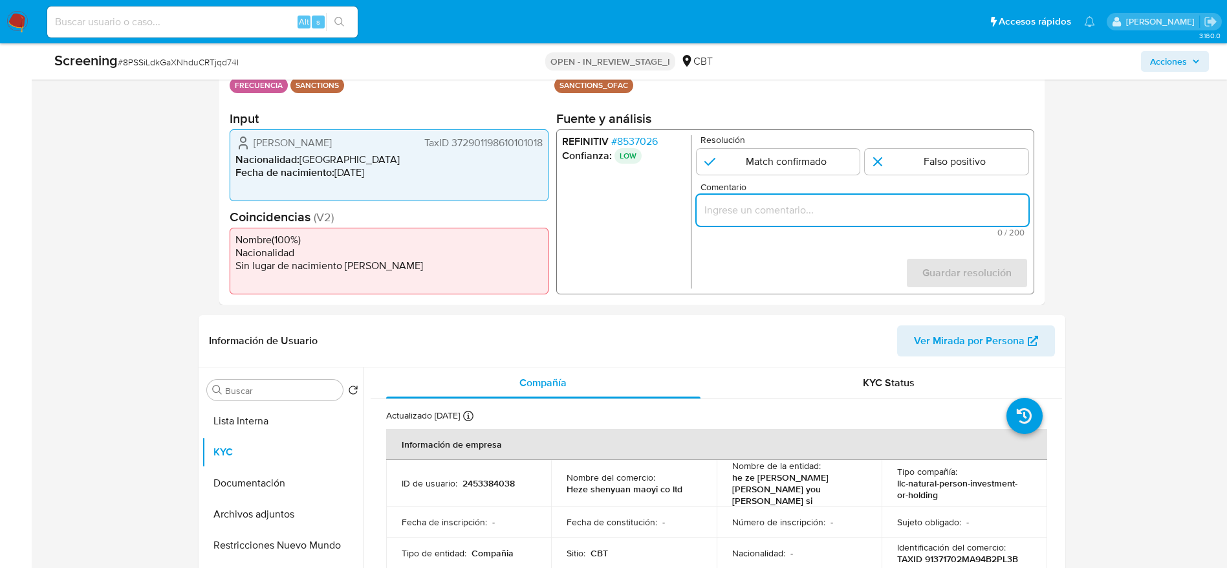
click at [835, 213] on input "Comentario" at bounding box center [862, 210] width 332 height 17
paste input "Compara al beneficiario final con Sancionado en listas. Sin relación, se desest…"
type input "Compara al beneficiario final con Sancionado en listas. Sin relación, se desest…"
click at [870, 158] on input "1 de 1" at bounding box center [947, 162] width 164 height 26
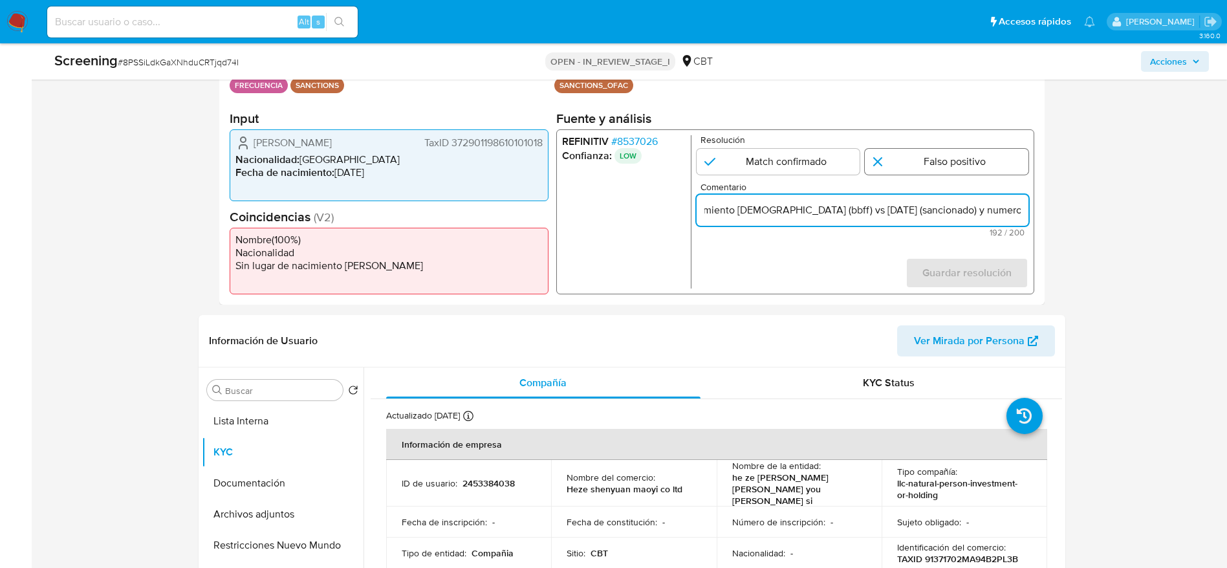
radio input "true"
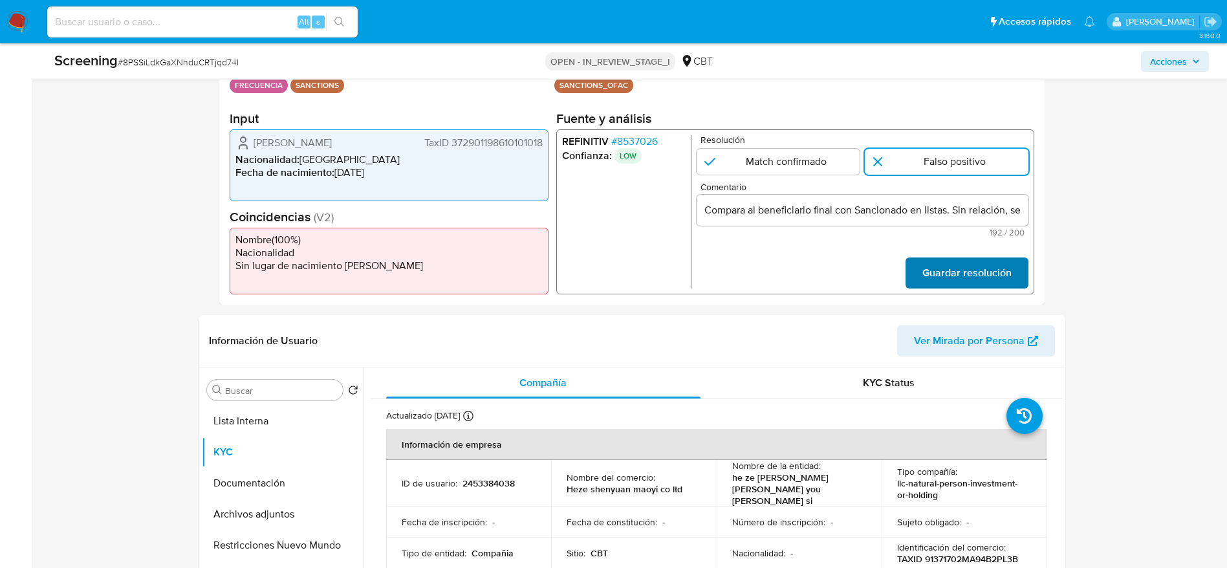
click at [980, 268] on span "Guardar resolución" at bounding box center [966, 273] width 89 height 28
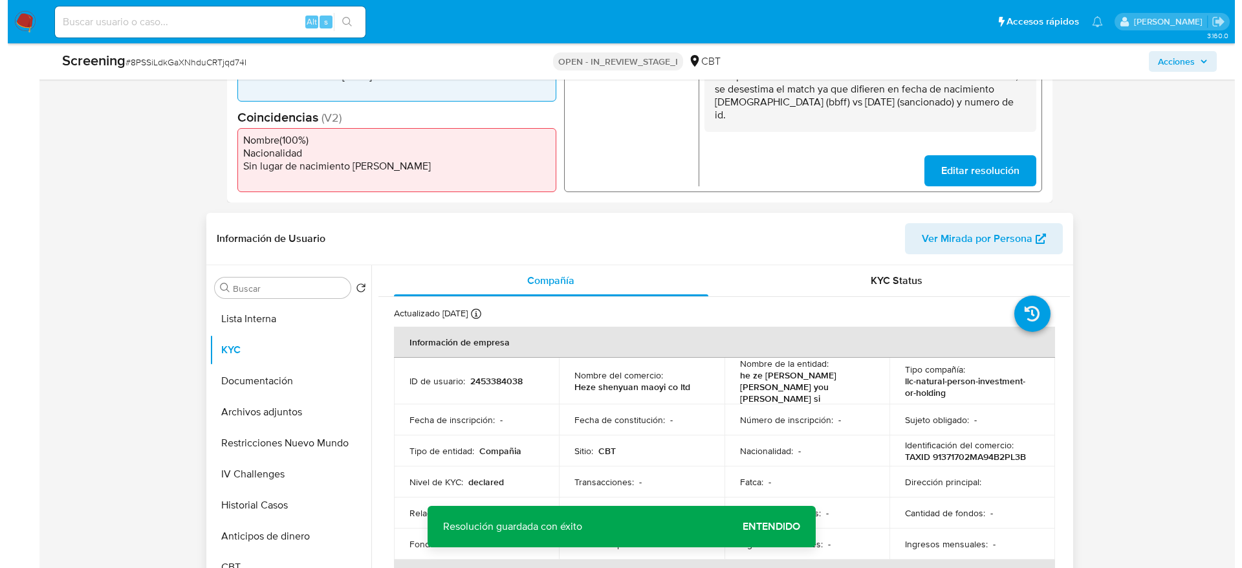
scroll to position [485, 0]
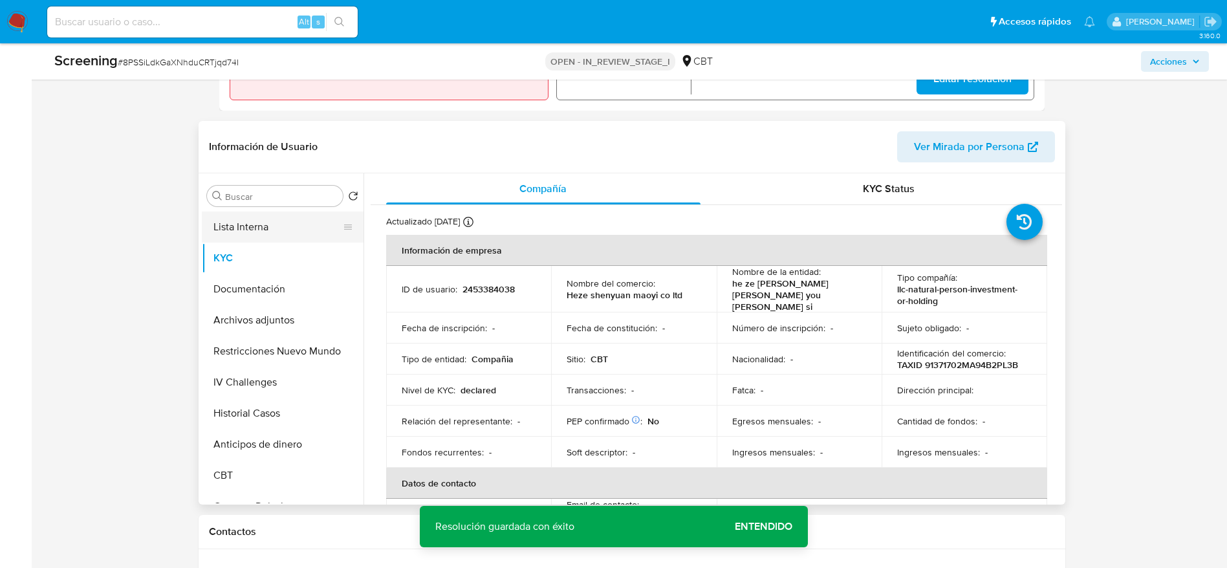
click at [290, 238] on button "Lista Interna" at bounding box center [277, 227] width 151 height 31
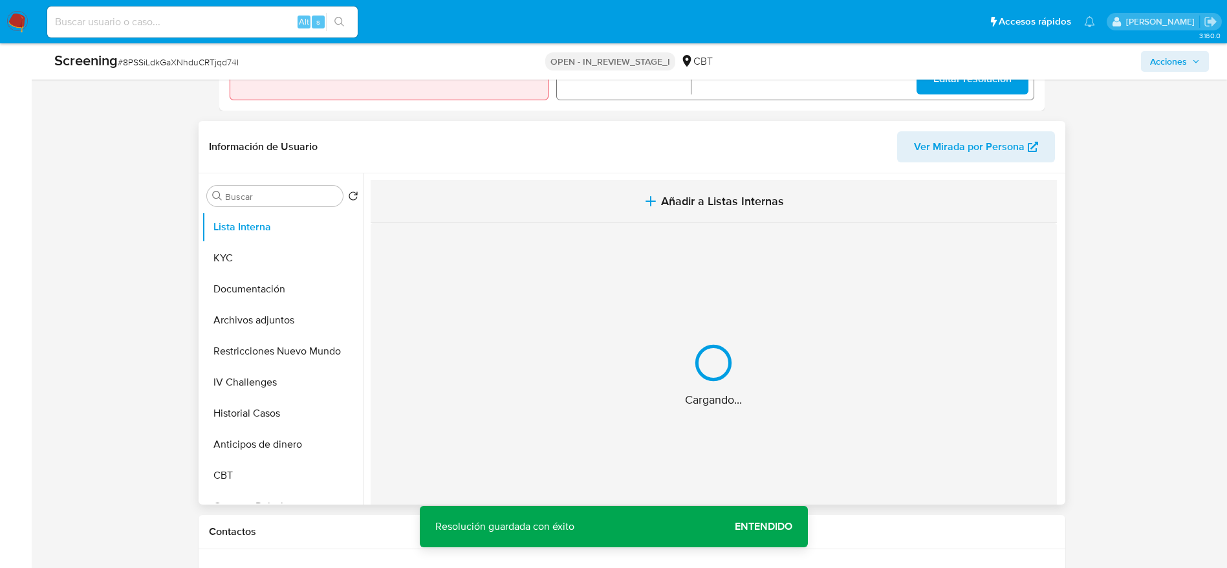
click at [527, 213] on button "Añadir a Listas Internas" at bounding box center [714, 201] width 686 height 43
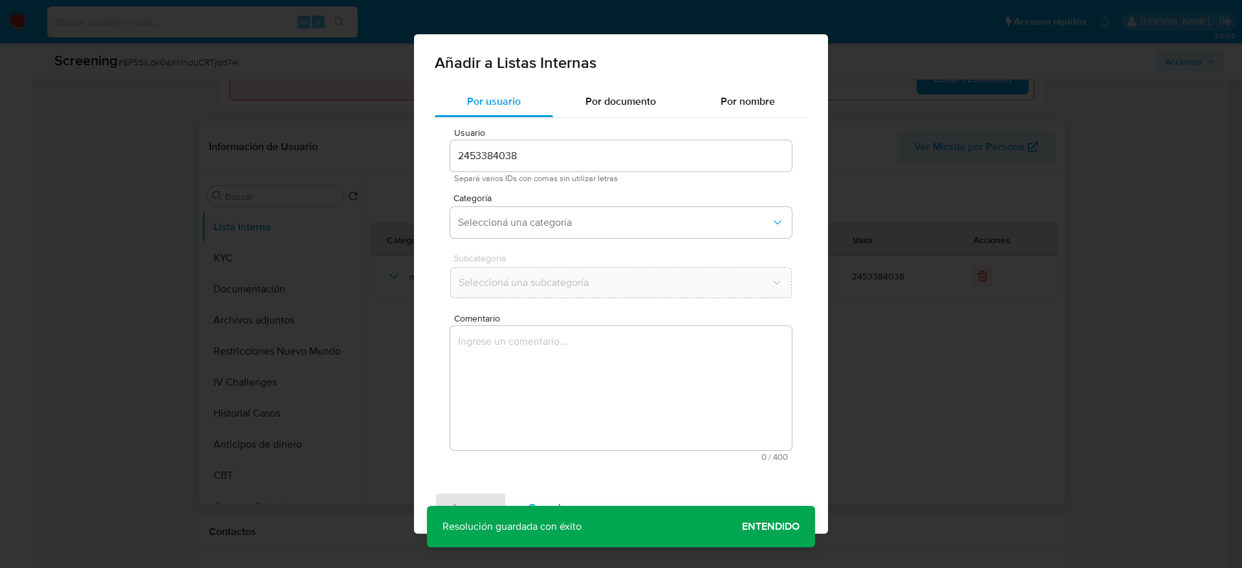
click at [555, 397] on textarea "Comentario" at bounding box center [621, 388] width 342 height 124
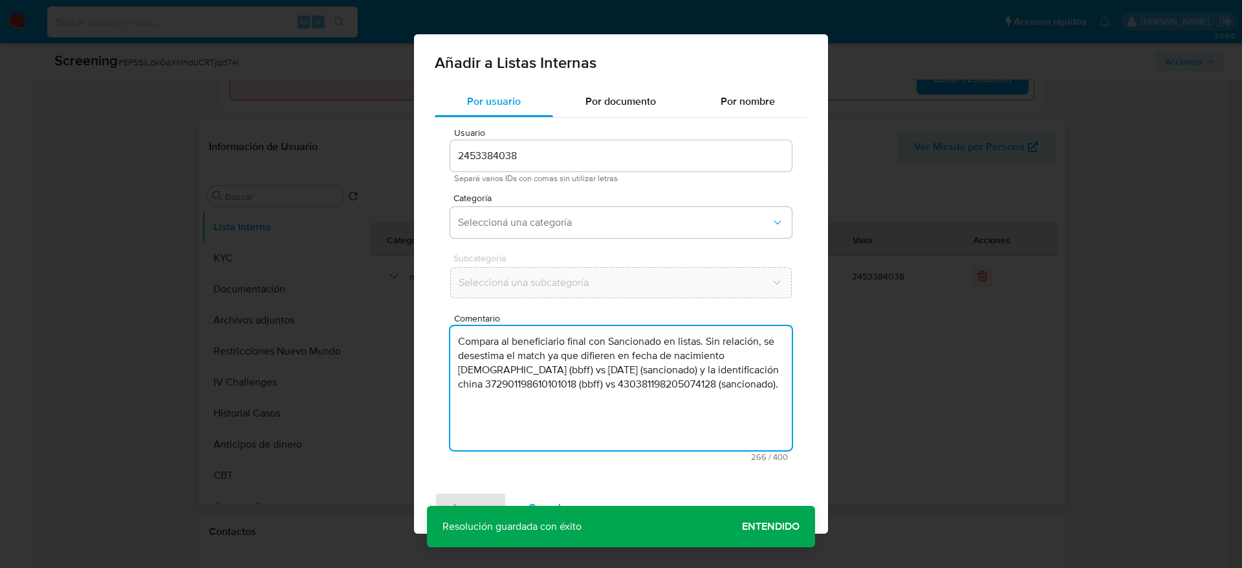
type textarea "Compara al beneficiario final con Sancionado en listas. Sin relación, se desest…"
click at [587, 202] on span "Categoría" at bounding box center [624, 197] width 342 height 9
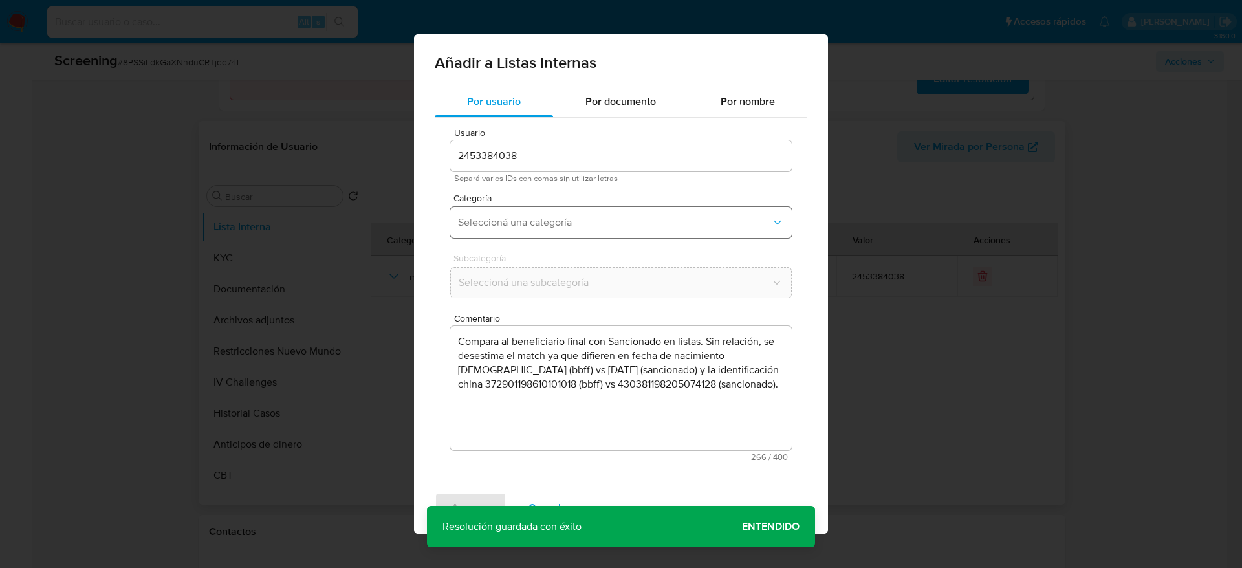
click at [603, 234] on button "Seleccioná una categoría" at bounding box center [621, 222] width 342 height 31
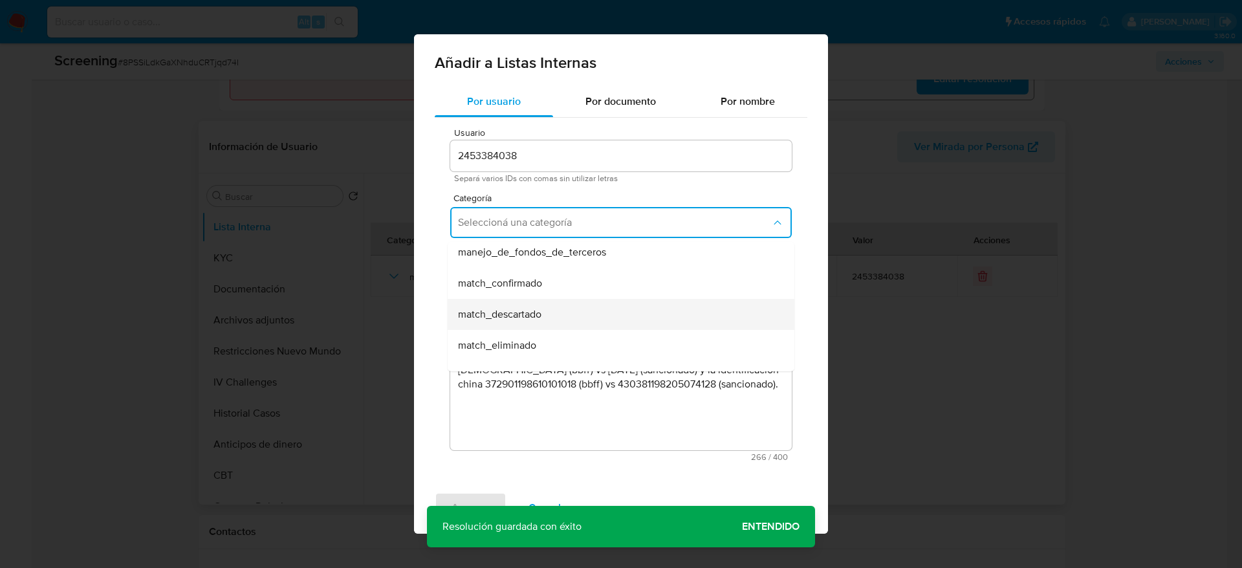
scroll to position [97, 0]
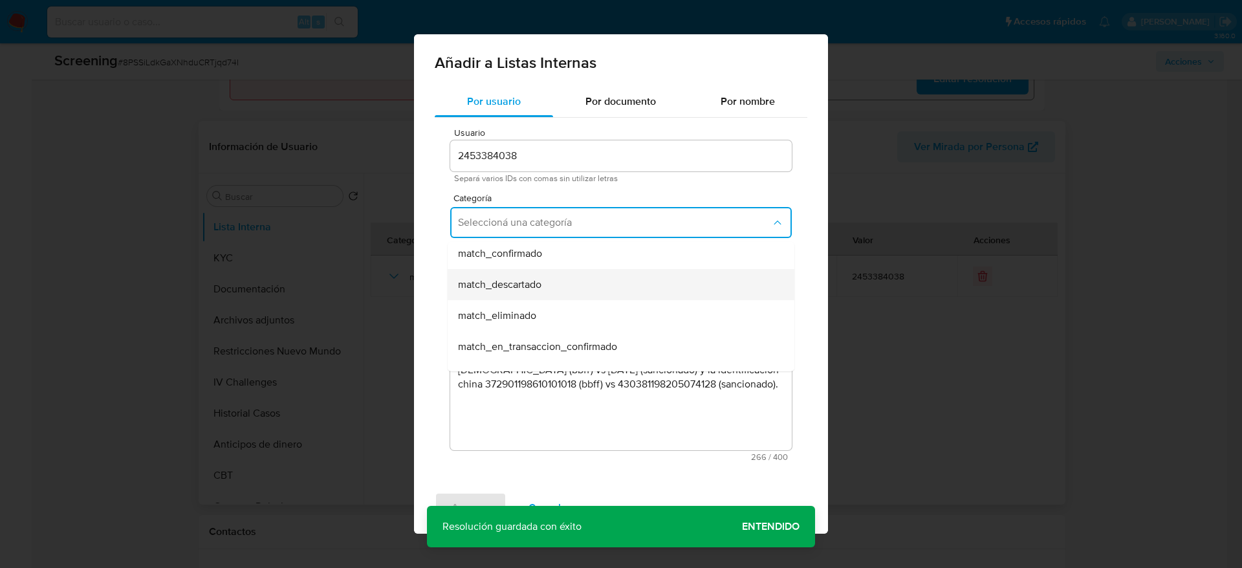
click at [582, 287] on div "match_descartado" at bounding box center [617, 284] width 318 height 31
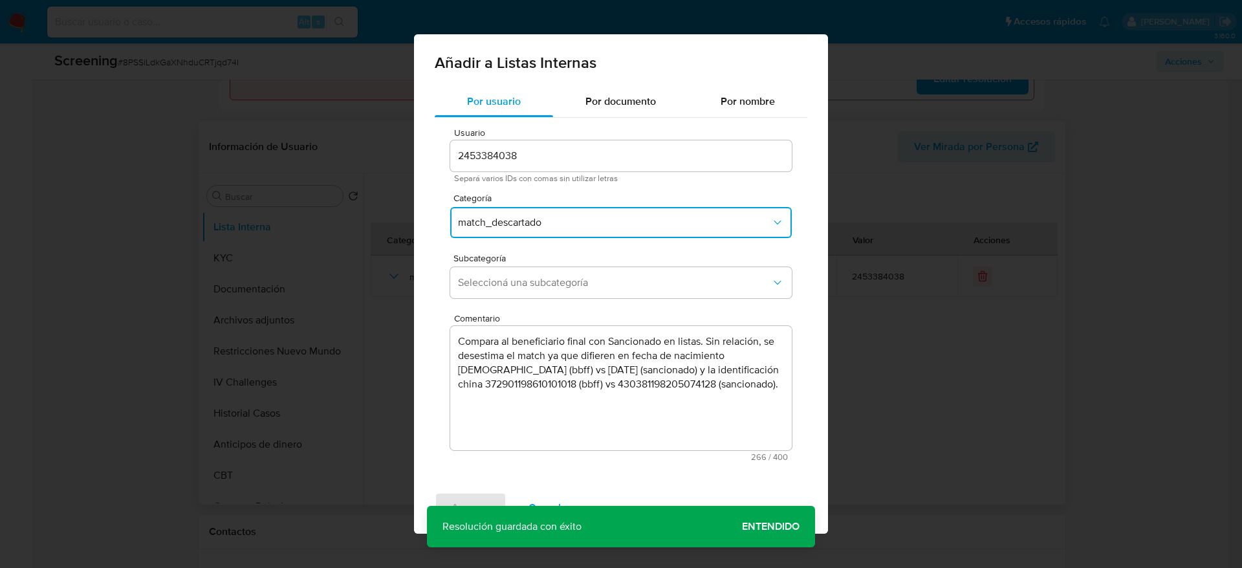
click at [582, 287] on span "Seleccioná una subcategoría" at bounding box center [614, 282] width 313 height 13
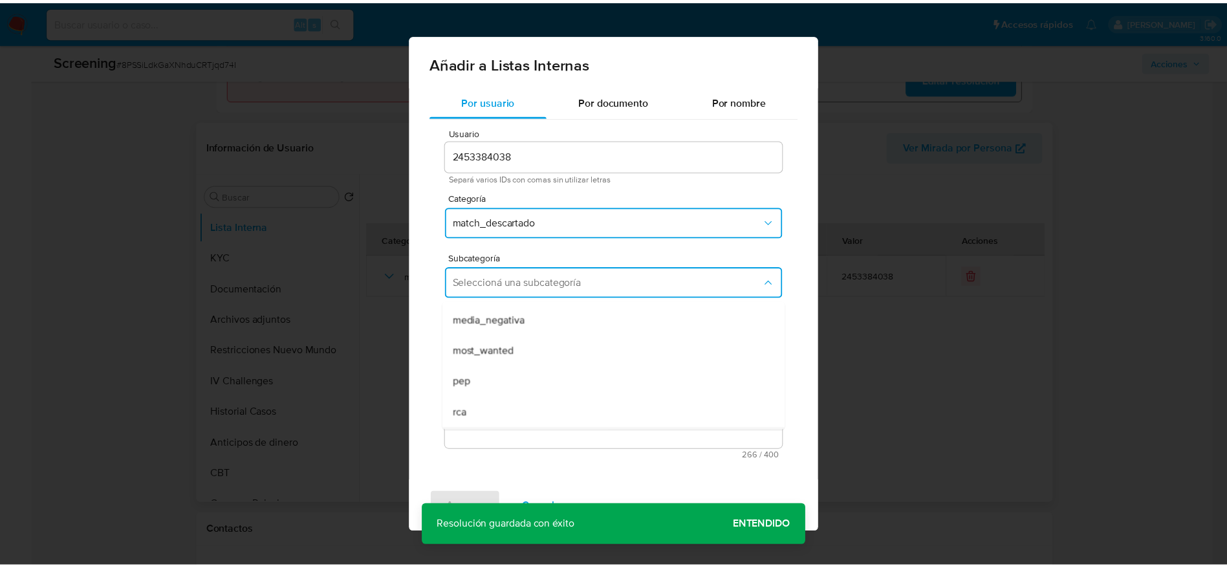
scroll to position [88, 0]
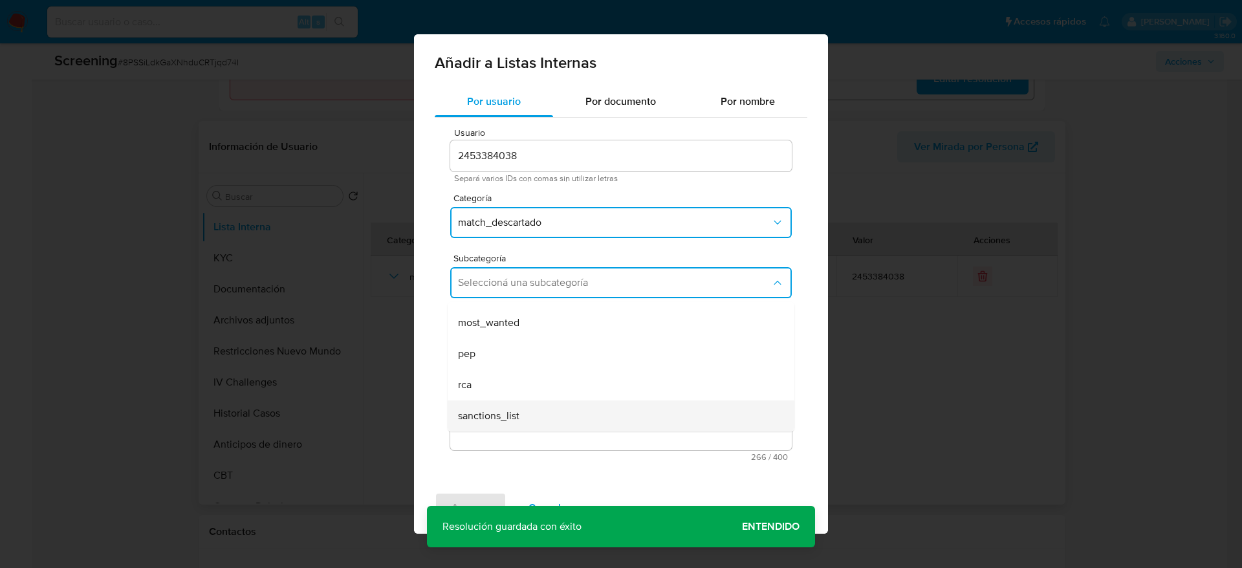
click at [549, 408] on div "sanctions_list" at bounding box center [617, 415] width 318 height 31
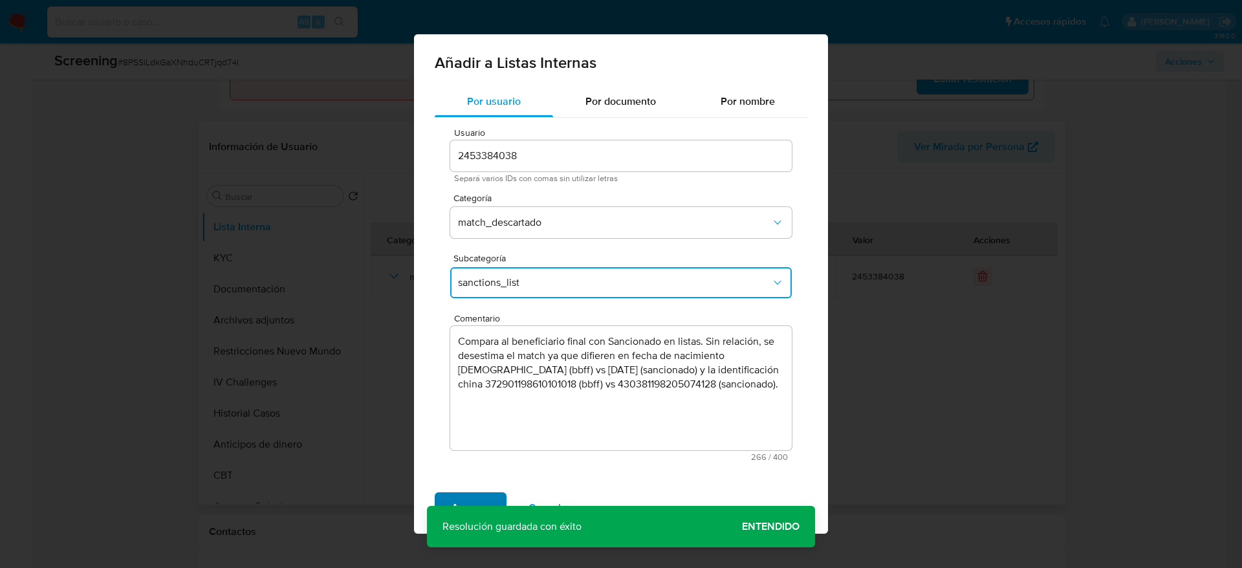
click at [488, 497] on span "Agregar" at bounding box center [471, 508] width 38 height 28
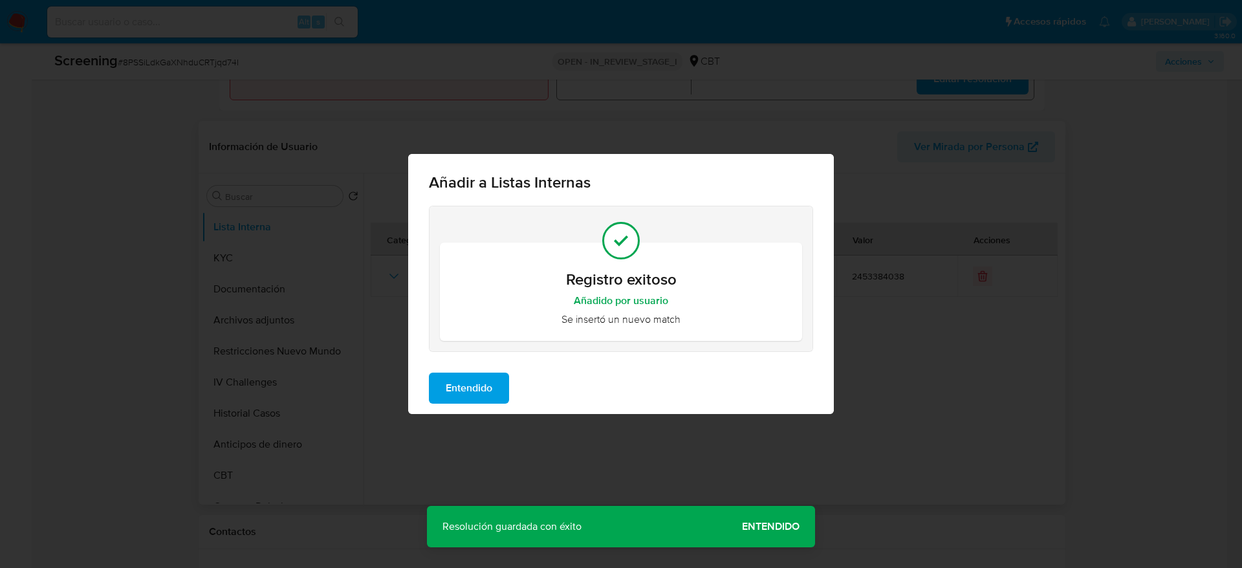
click at [485, 412] on div "Entendido" at bounding box center [621, 388] width 426 height 52
click at [489, 396] on span "Entendido" at bounding box center [469, 388] width 47 height 28
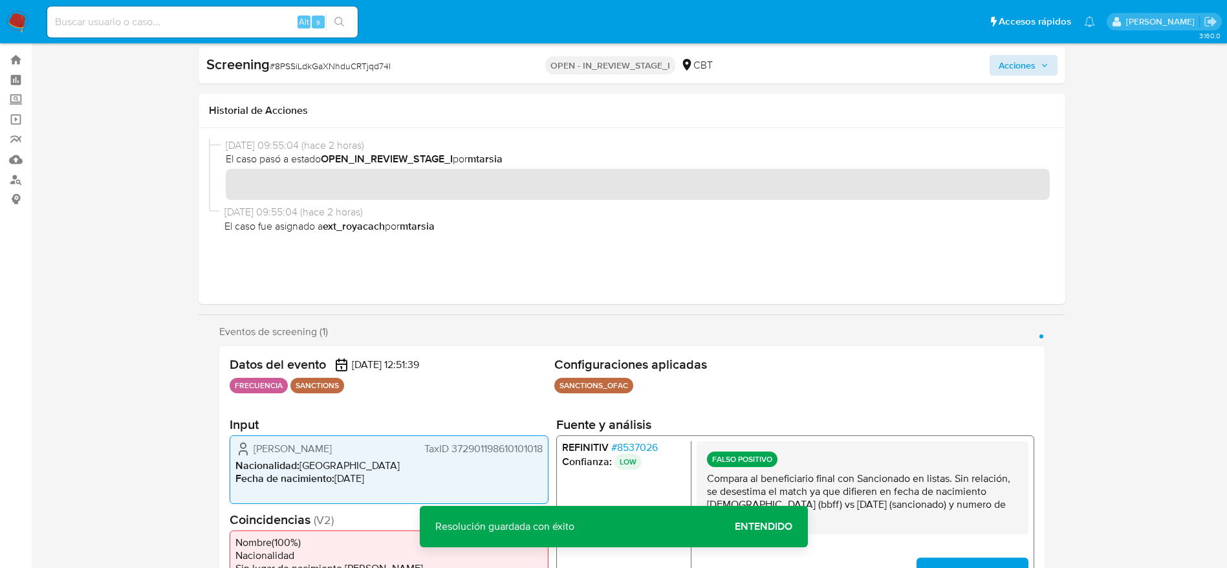
scroll to position [0, 0]
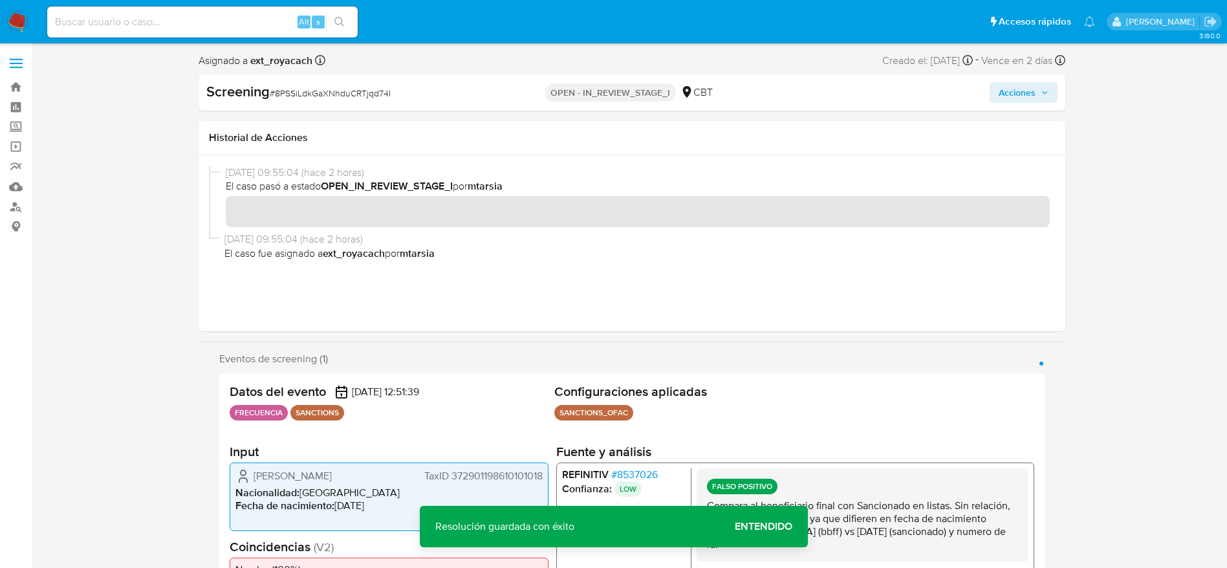
drag, startPoint x: 1018, startPoint y: 87, endPoint x: 1016, endPoint y: 99, distance: 11.8
click at [1018, 89] on span "Acciones" at bounding box center [1017, 92] width 37 height 21
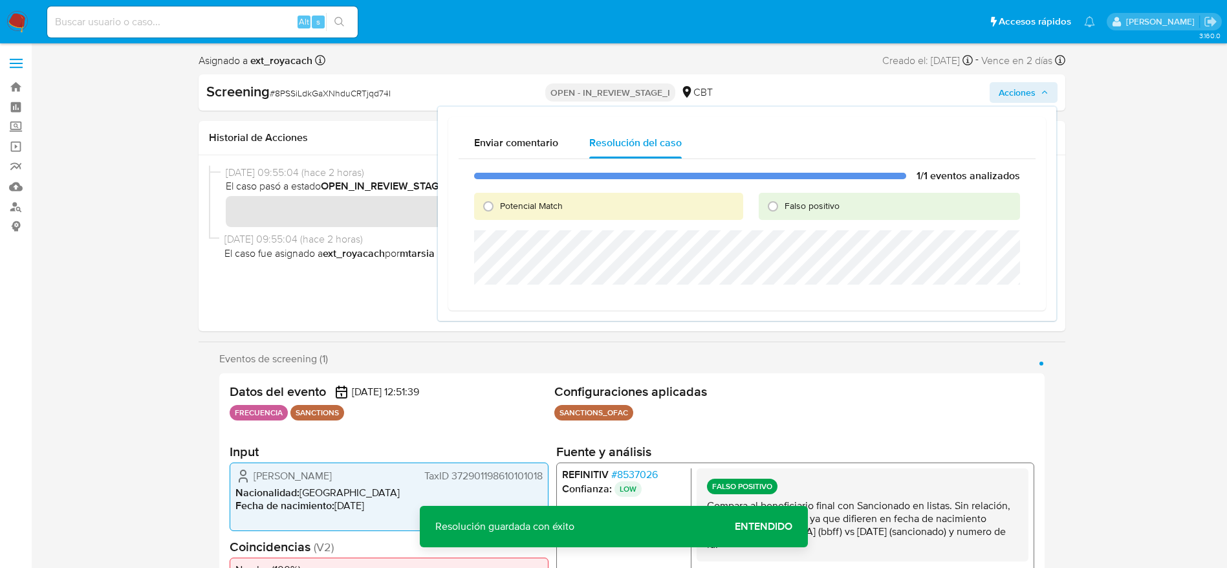
click at [789, 199] on span "Falso positivo" at bounding box center [812, 205] width 55 height 13
click at [783, 199] on input "Falso positivo" at bounding box center [773, 206] width 21 height 21
radio input "true"
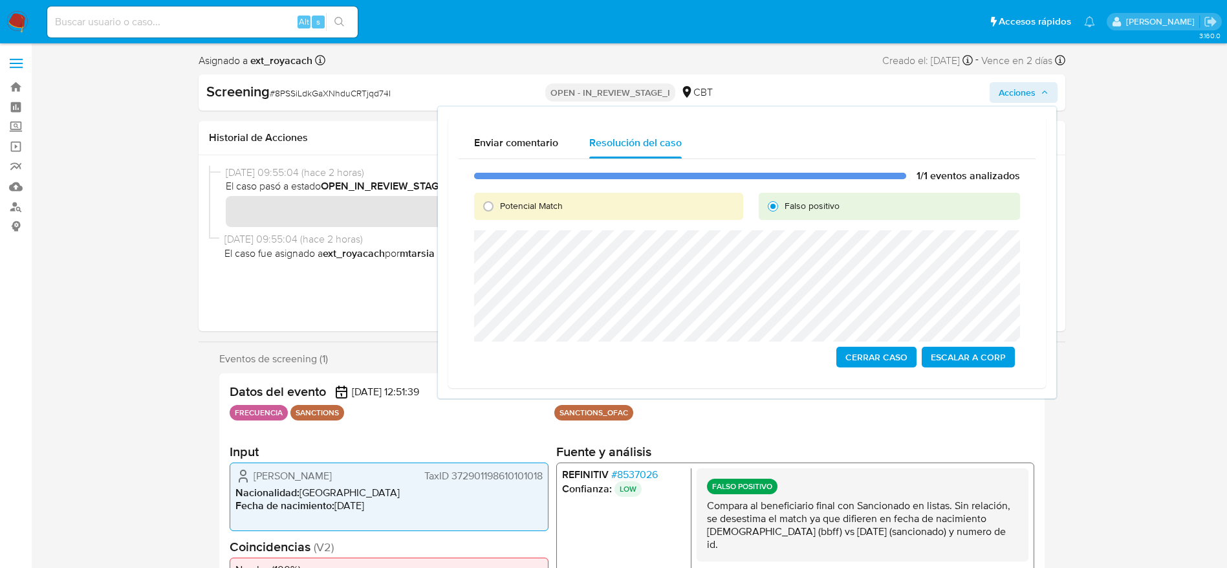
click at [851, 358] on span "Cerrar Caso" at bounding box center [876, 357] width 62 height 18
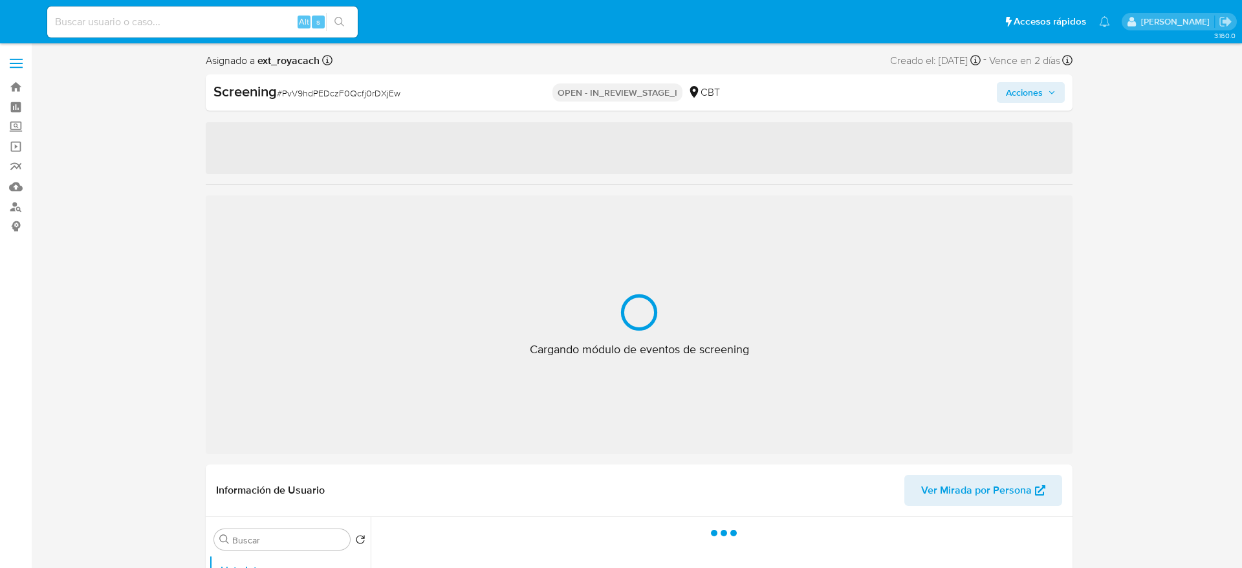
select select "10"
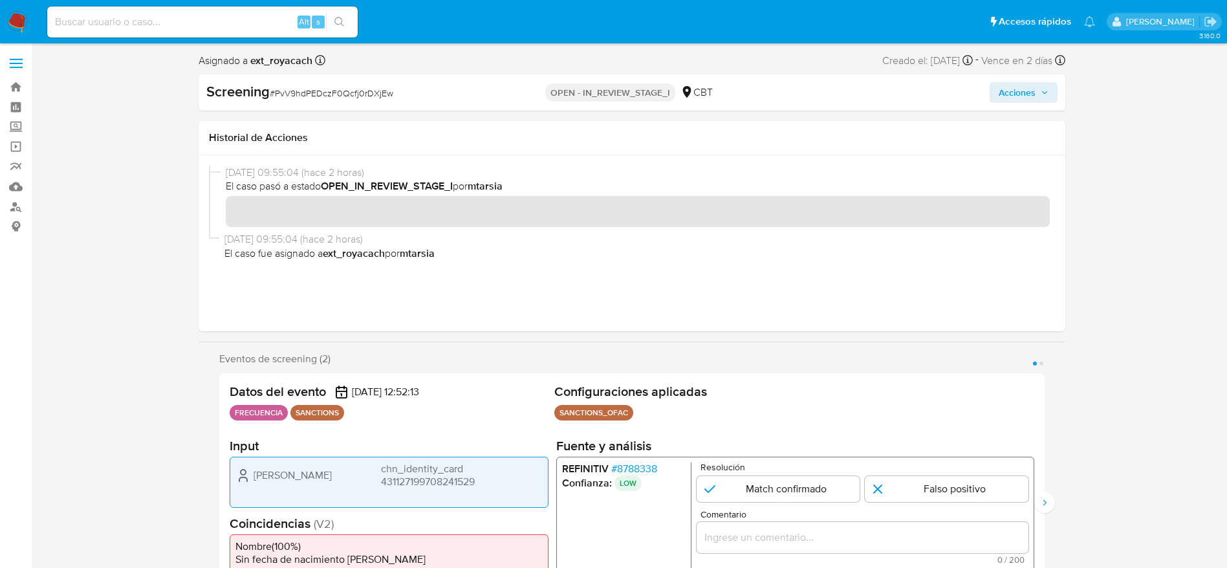
click at [323, 94] on span "# PvV9hdPEDczF0Qcfj0rDXjEw" at bounding box center [332, 93] width 124 height 13
copy span "PvV9hdPEDczF0Qcfj0rDXjEw"
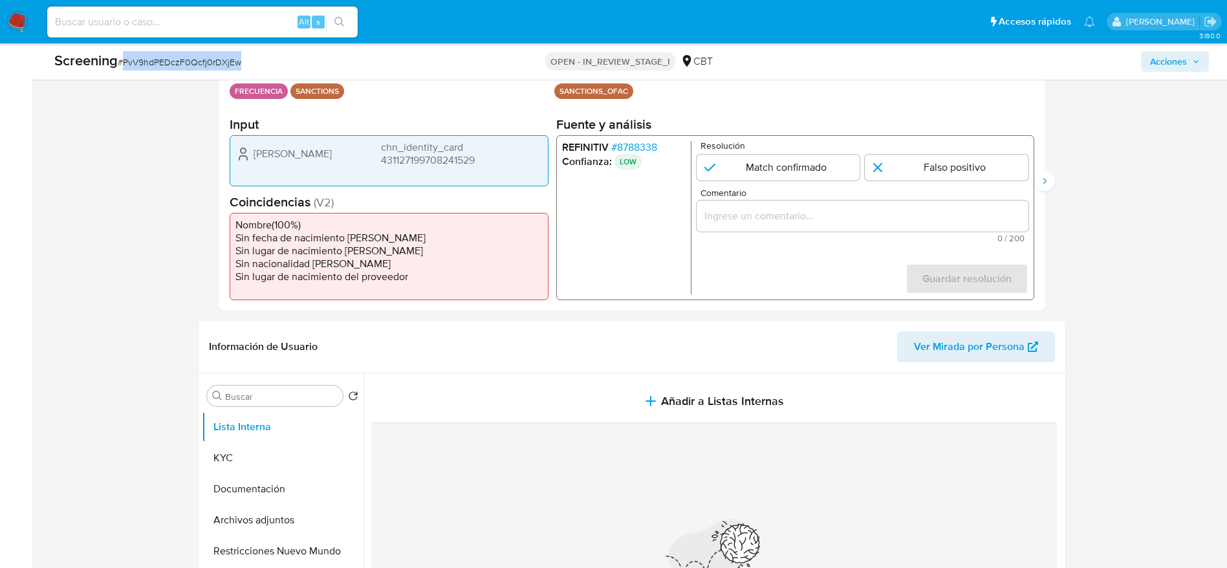
scroll to position [388, 0]
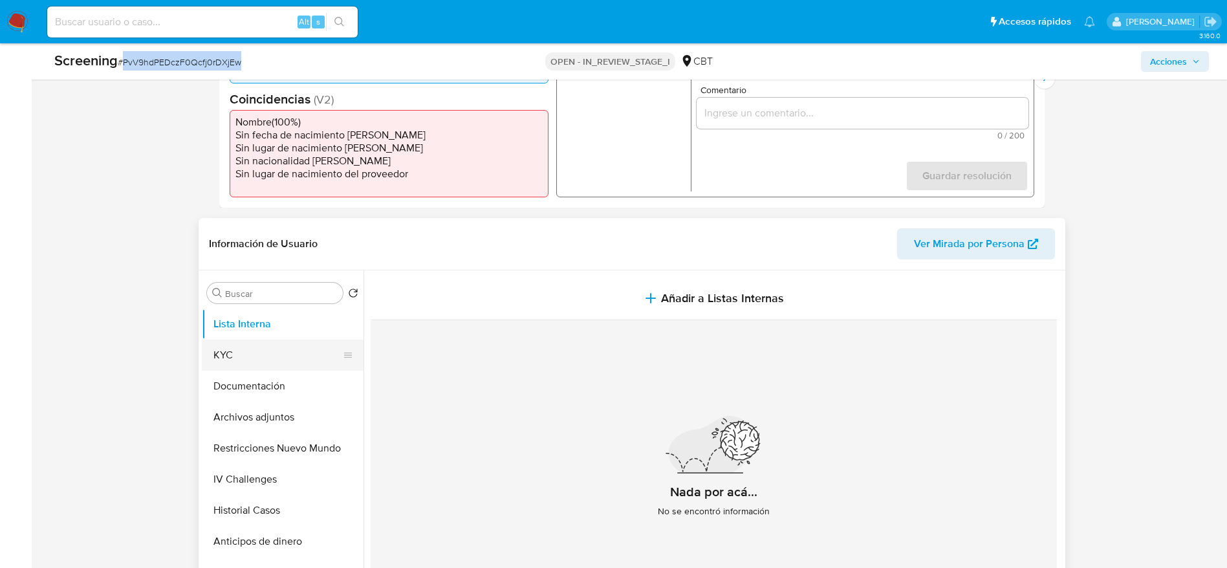
drag, startPoint x: 231, startPoint y: 344, endPoint x: 237, endPoint y: 342, distance: 6.8
click at [232, 343] on button "KYC" at bounding box center [277, 355] width 151 height 31
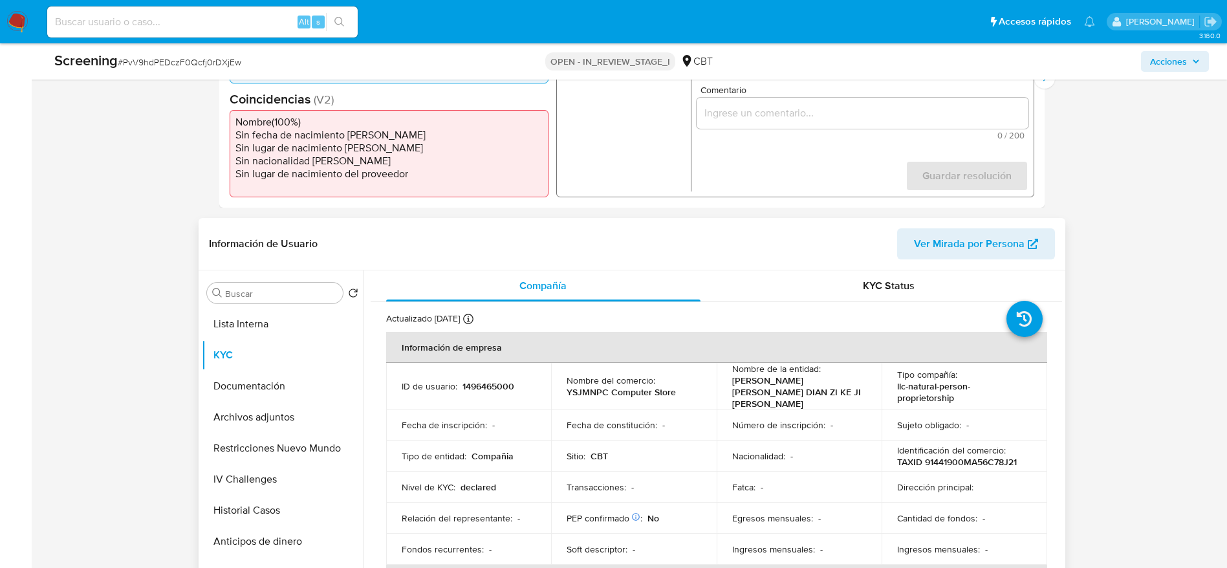
click at [496, 373] on td "ID de usuario : 1496465000" at bounding box center [469, 386] width 166 height 47
click at [495, 380] on p "1496465000" at bounding box center [489, 386] width 52 height 12
copy p "1496465000"
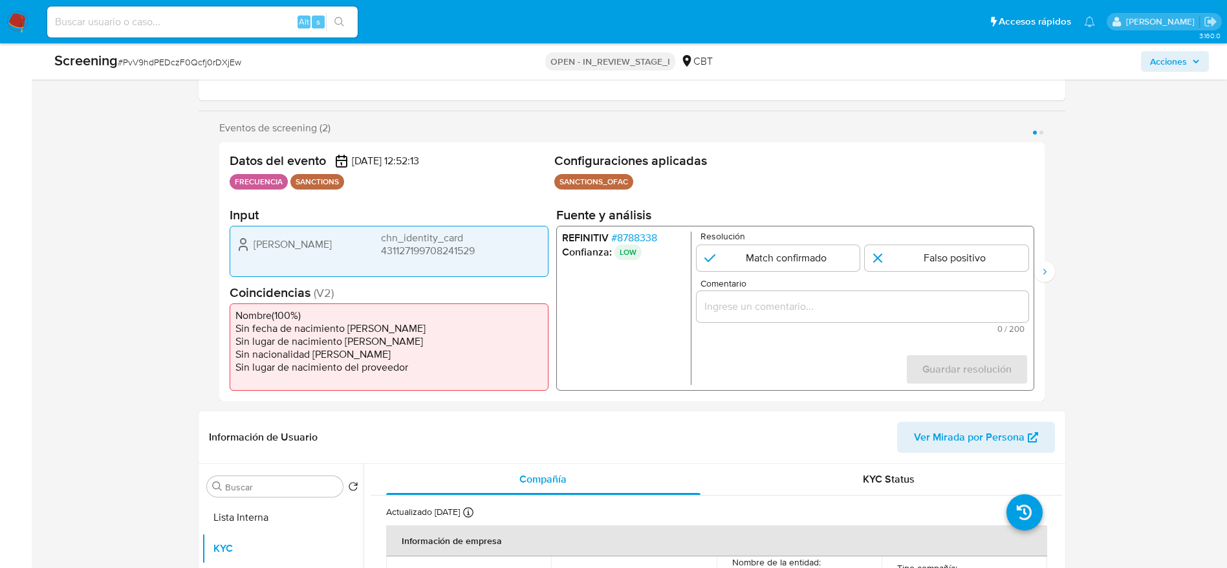
scroll to position [194, 0]
click at [921, 259] on input "1 de 2" at bounding box center [947, 259] width 164 height 26
radio input "true"
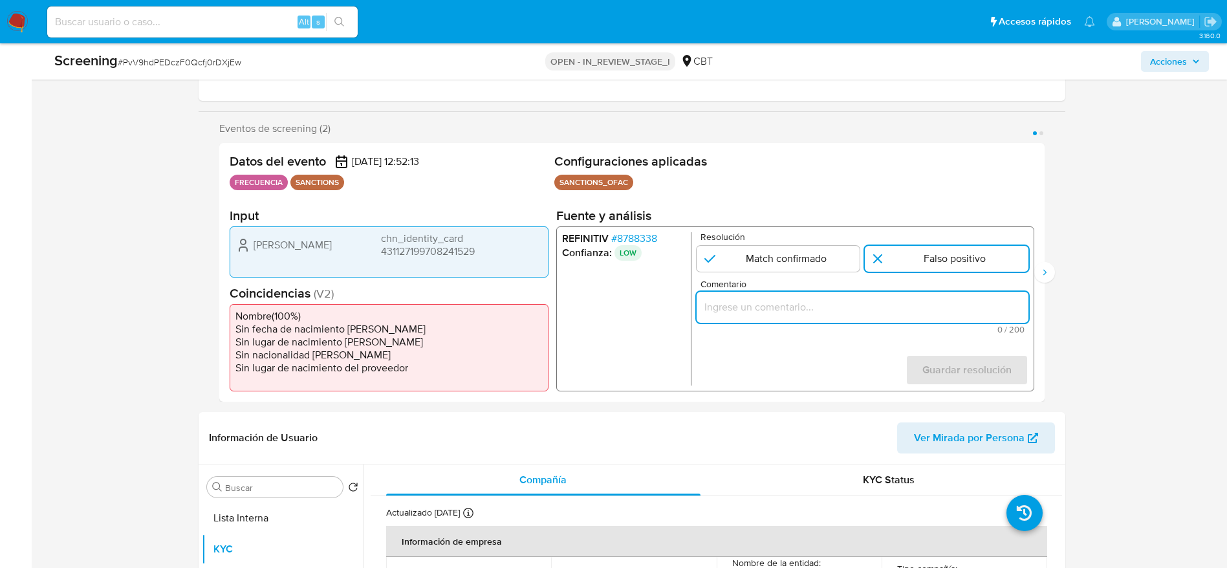
click at [899, 312] on input "Comentario" at bounding box center [862, 307] width 332 height 17
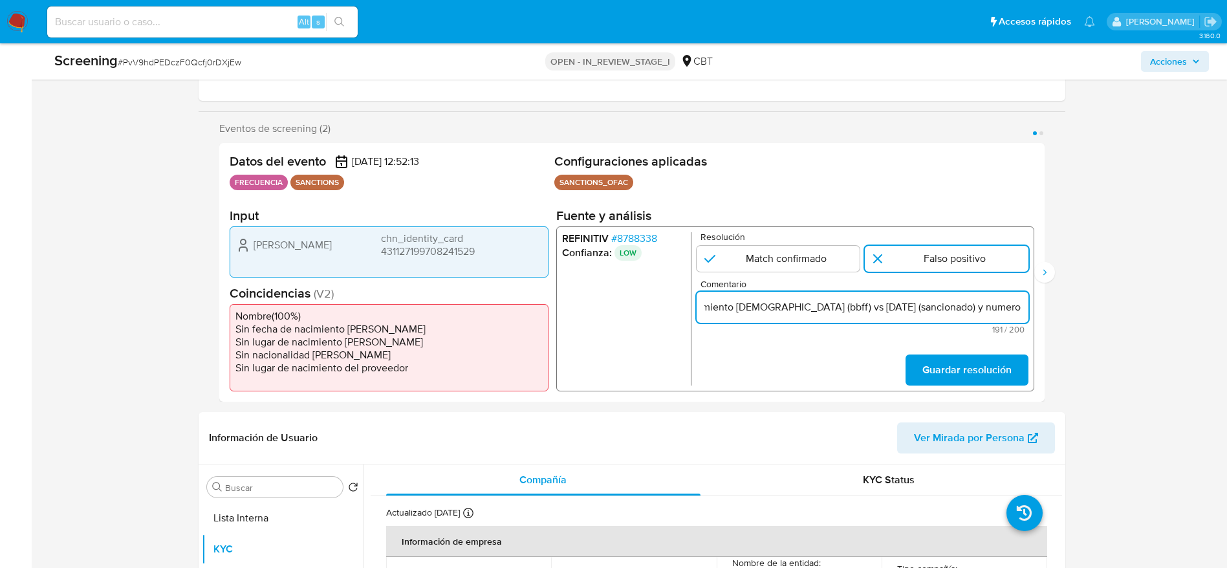
scroll to position [0, 559]
type input "Compara al beneficiario final con Sancionado en listas. Sin relación, se desest…"
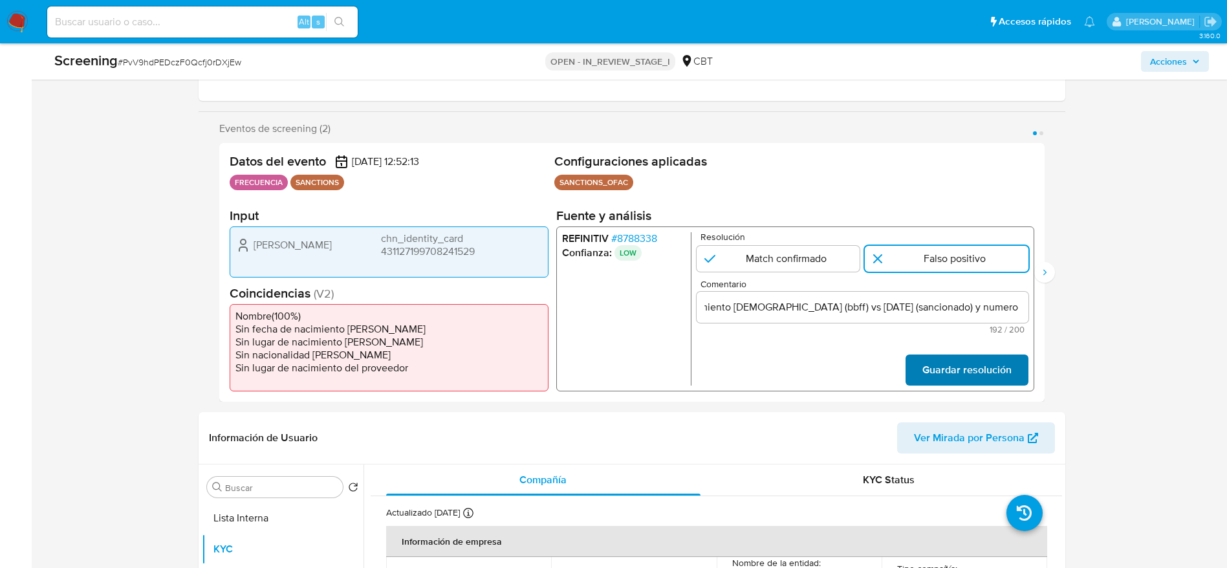
click at [922, 381] on button "Guardar resolución" at bounding box center [966, 369] width 123 height 31
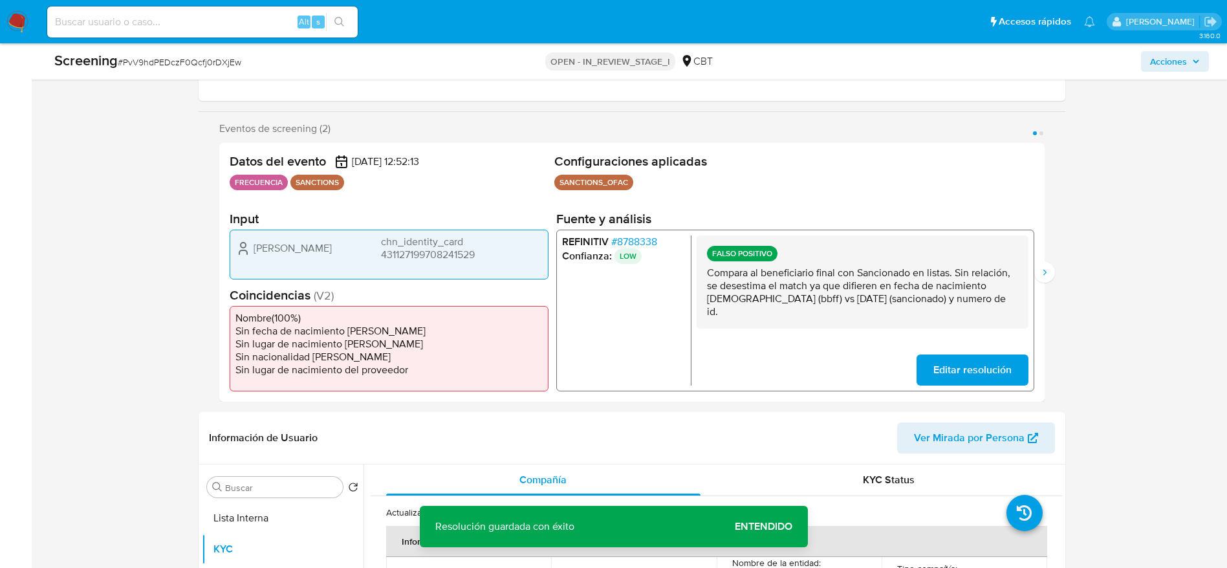
click at [907, 281] on p "Compara al beneficiario final con Sancionado en listas. Sin relación, se desest…" at bounding box center [861, 293] width 311 height 52
click at [1046, 275] on icon "Siguiente" at bounding box center [1045, 272] width 10 height 10
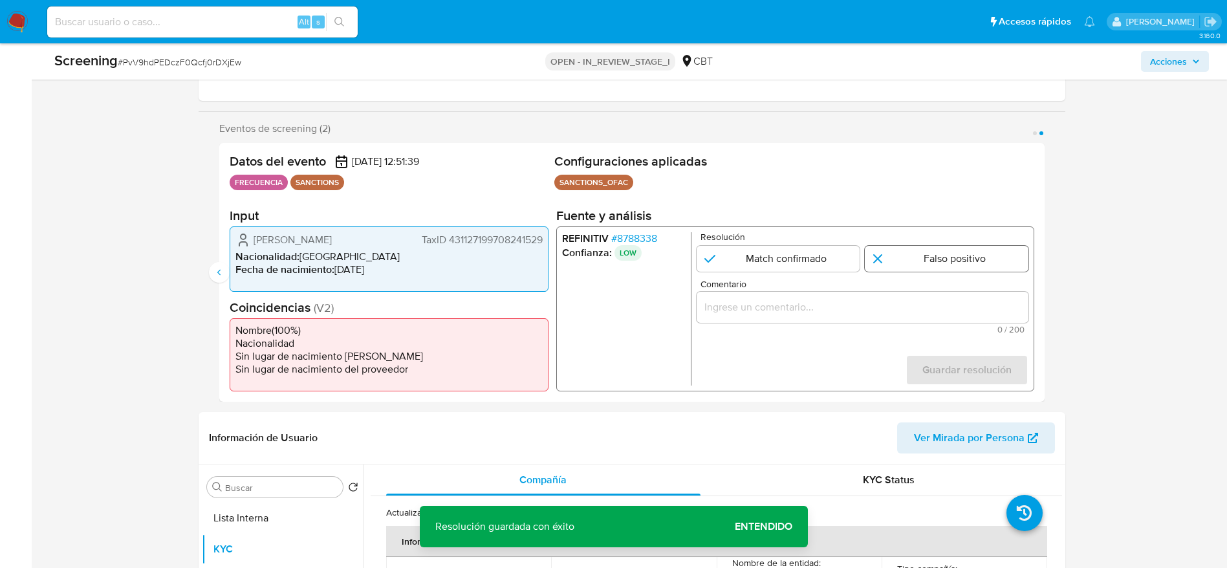
click at [908, 257] on input "2 de 2" at bounding box center [947, 259] width 164 height 26
radio input "true"
click at [906, 322] on div "2 de 2" at bounding box center [862, 307] width 332 height 31
click at [908, 310] on input "Comentario" at bounding box center [862, 307] width 332 height 17
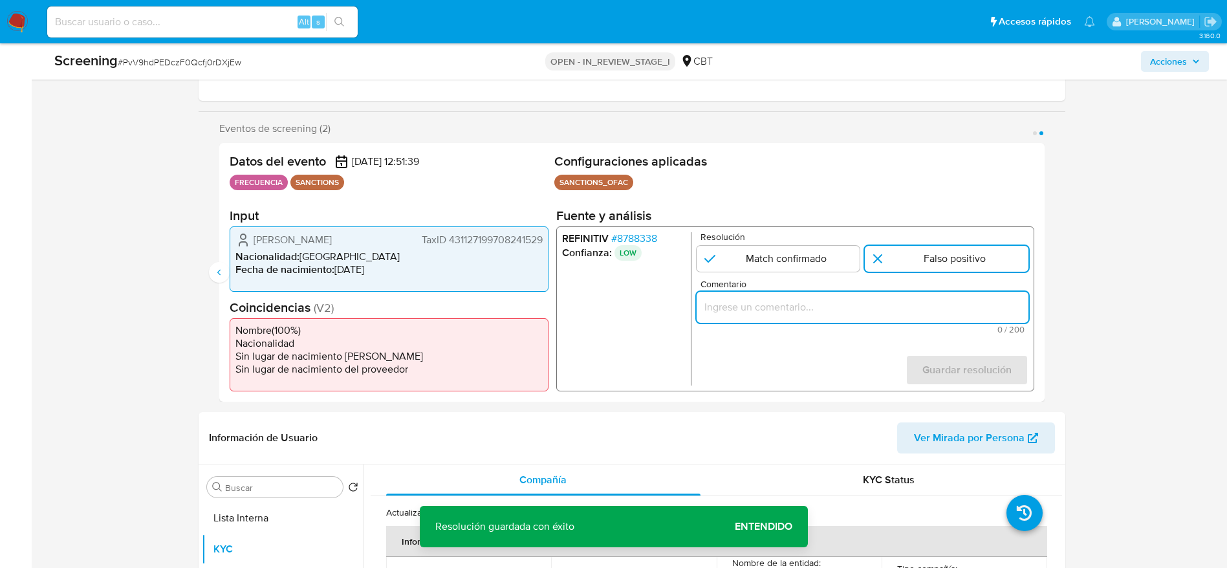
paste input "Compara al beneficiario final con Sancionado en listas. Sin relación, se desest…"
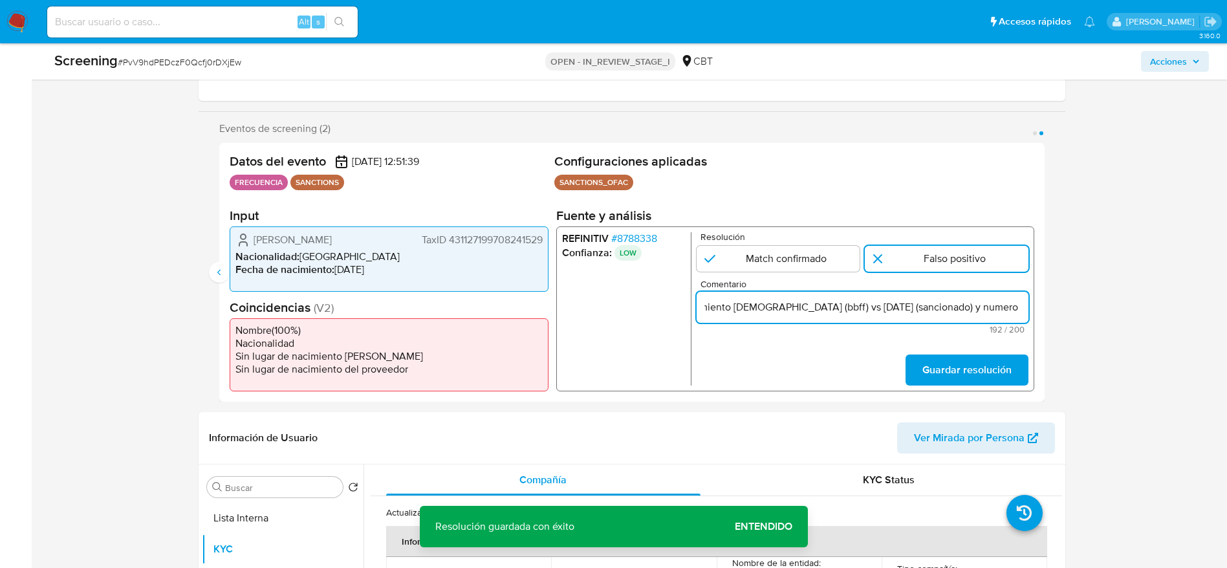
type input "Compara al beneficiario final con Sancionado en listas. Sin relación, se desest…"
click at [958, 389] on div "REFINITIV # 8788338 Confianza: LOW Resolución Match confirmado Falso positivo C…" at bounding box center [795, 308] width 478 height 165
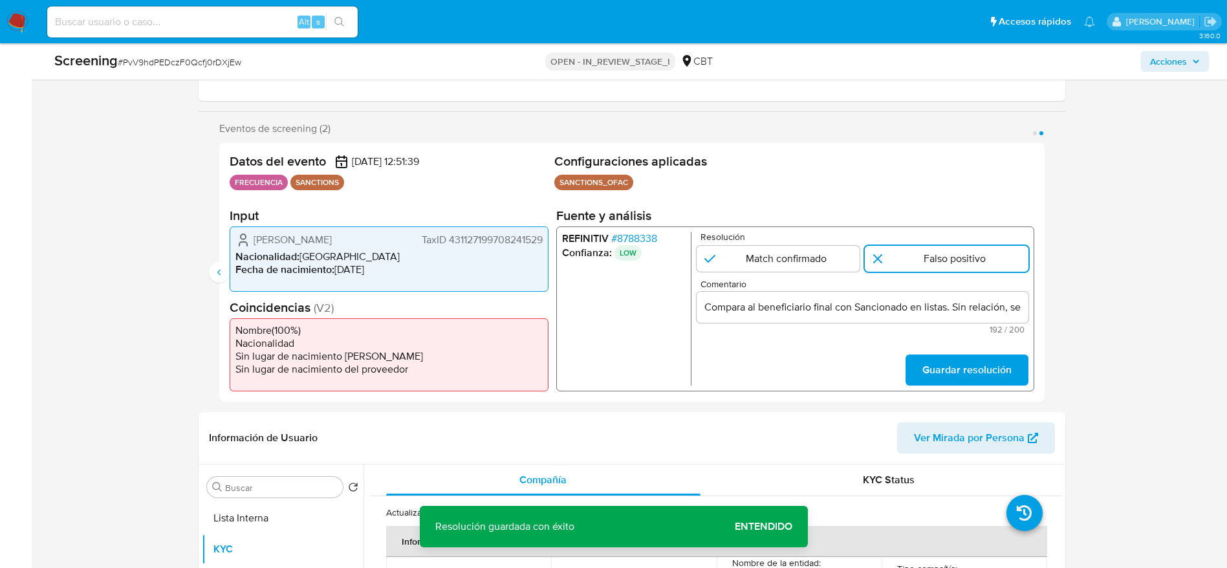
click at [970, 375] on span "Guardar resolución" at bounding box center [966, 370] width 89 height 28
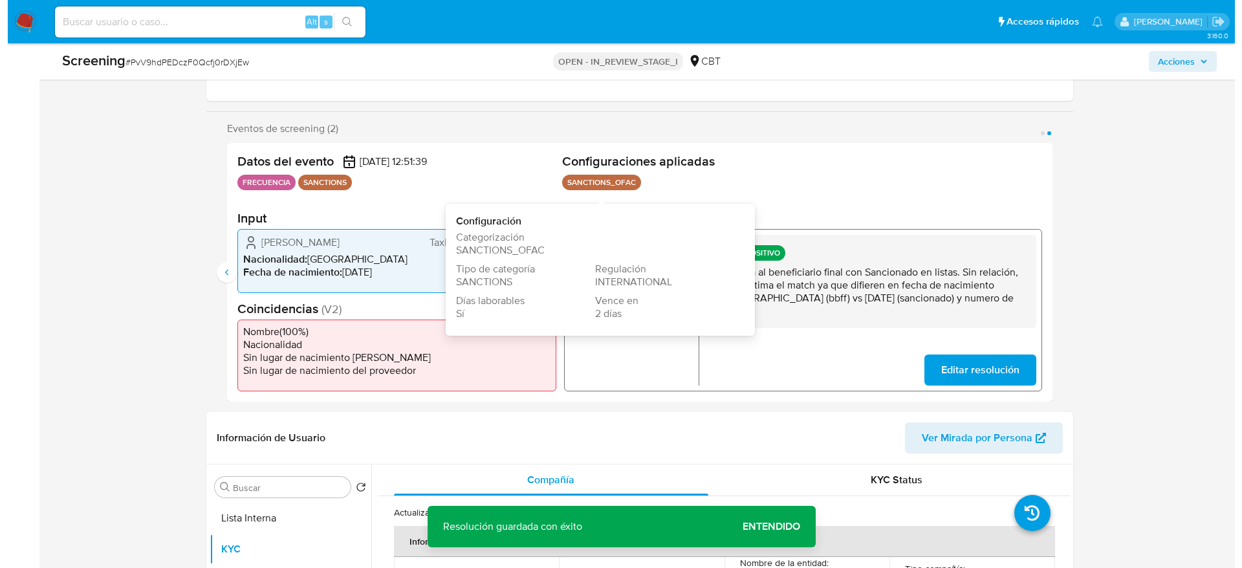
scroll to position [291, 0]
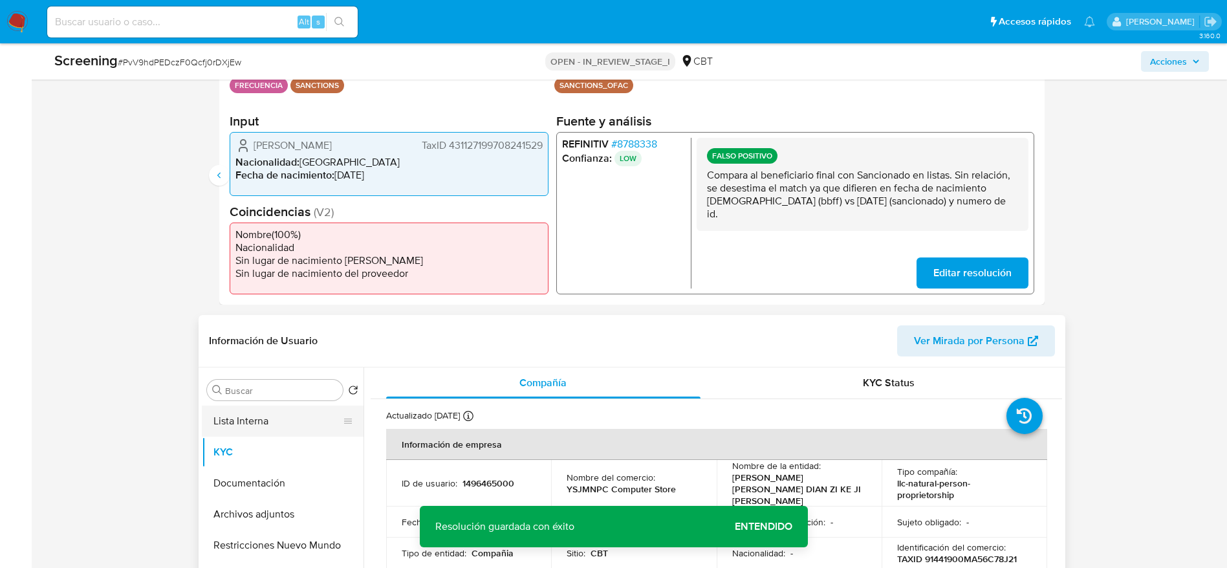
click at [267, 419] on button "Lista Interna" at bounding box center [277, 421] width 151 height 31
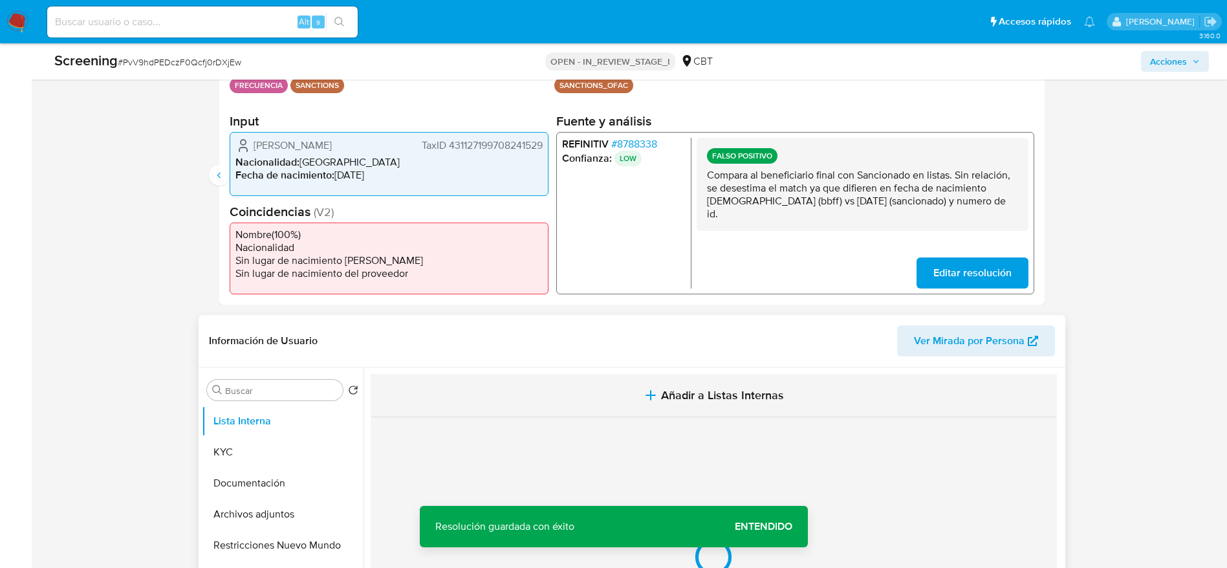
click at [390, 400] on button "Añadir a Listas Internas" at bounding box center [714, 395] width 686 height 43
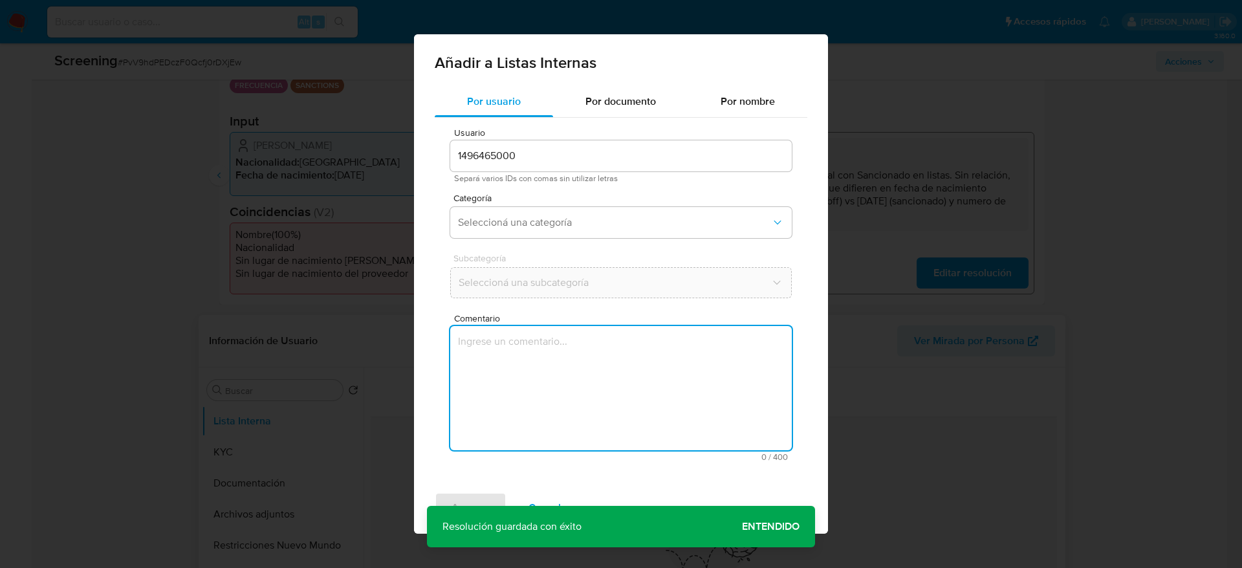
click at [486, 436] on textarea "Comentario" at bounding box center [621, 388] width 342 height 124
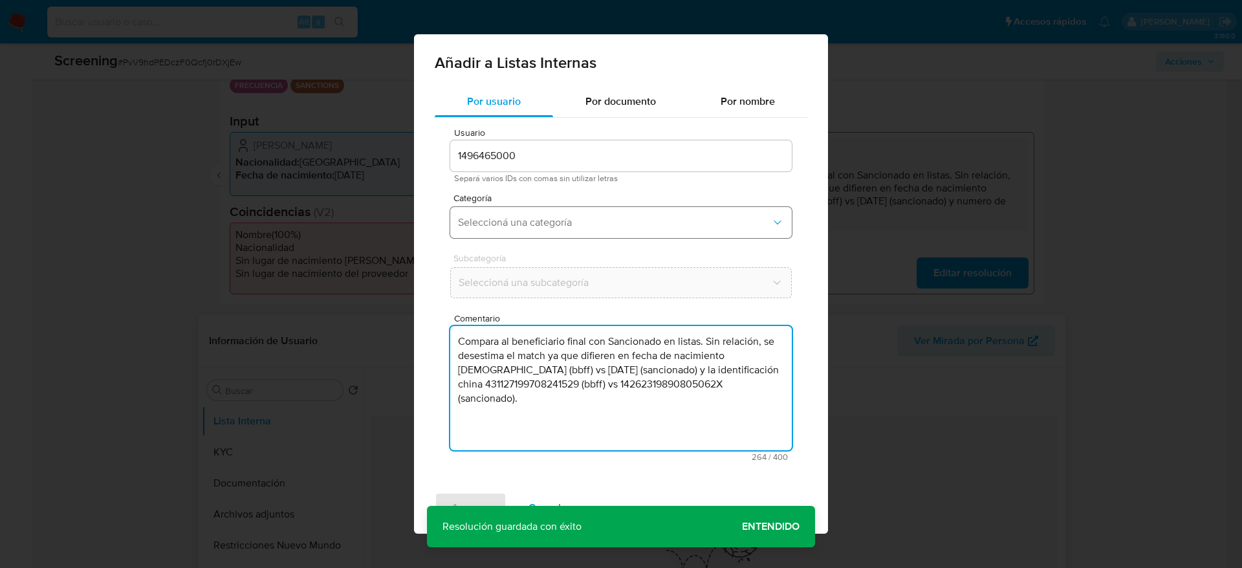
type textarea "Compara al beneficiario final con Sancionado en listas. Sin relación, se desest…"
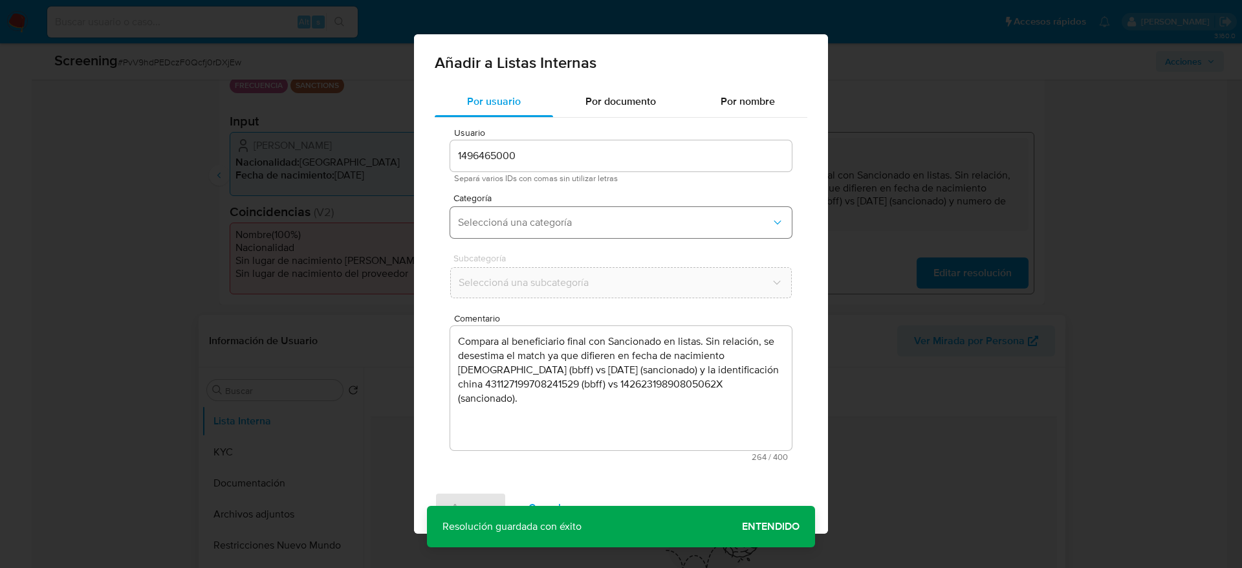
click at [525, 225] on span "Seleccioná una categoría" at bounding box center [614, 222] width 313 height 13
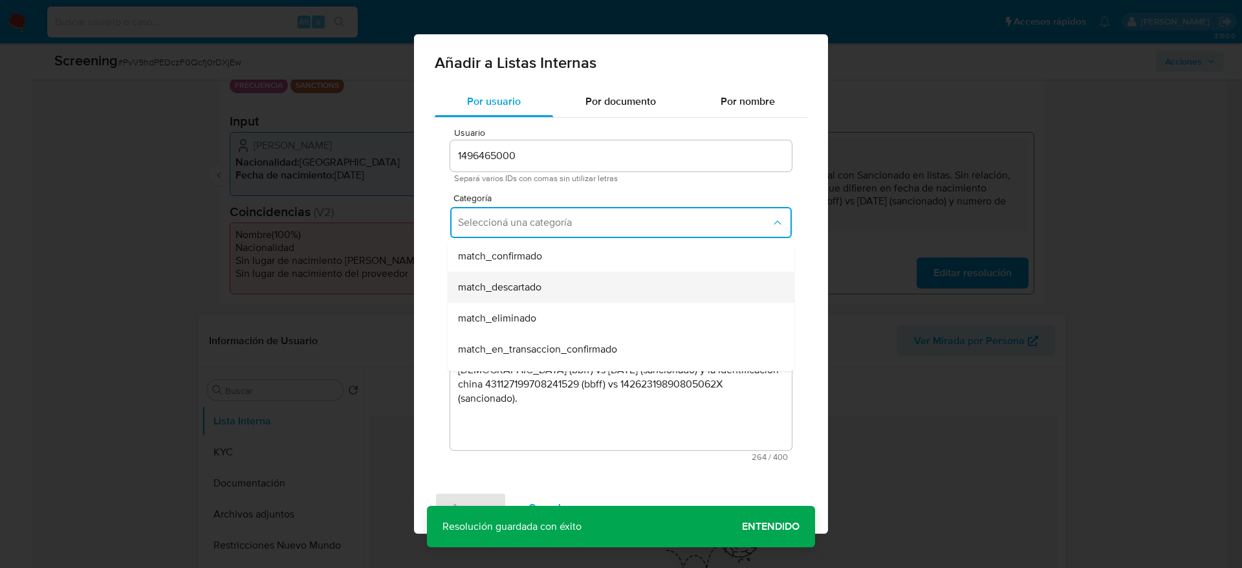
scroll to position [97, 0]
click at [526, 294] on div "match_descartado" at bounding box center [617, 284] width 318 height 31
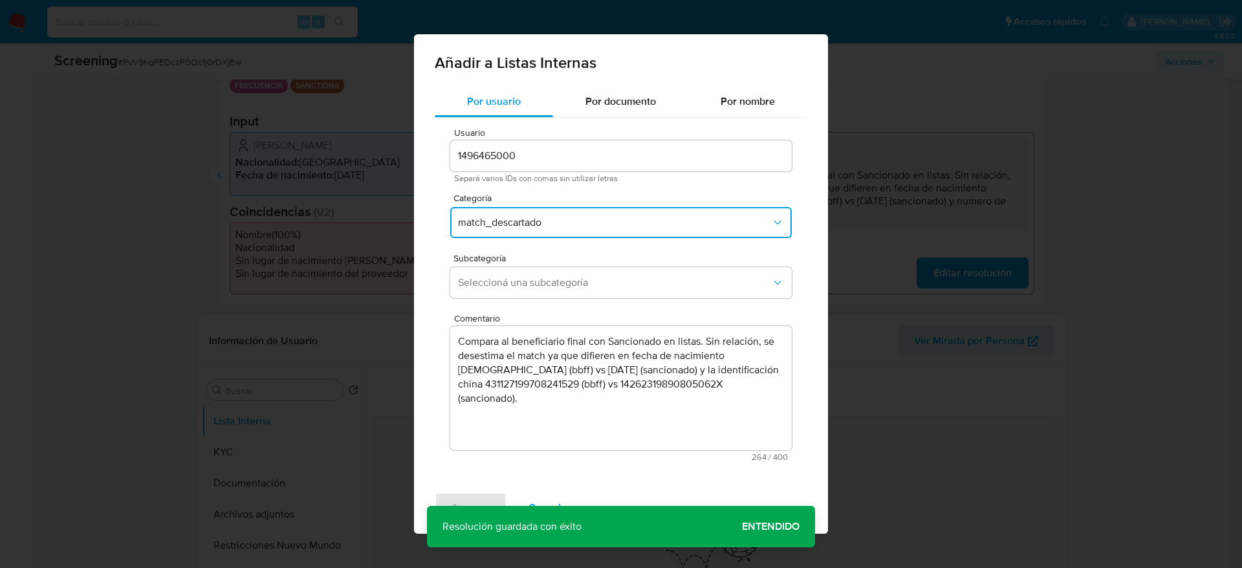
click at [526, 294] on button "Seleccioná una subcategoría" at bounding box center [621, 282] width 342 height 31
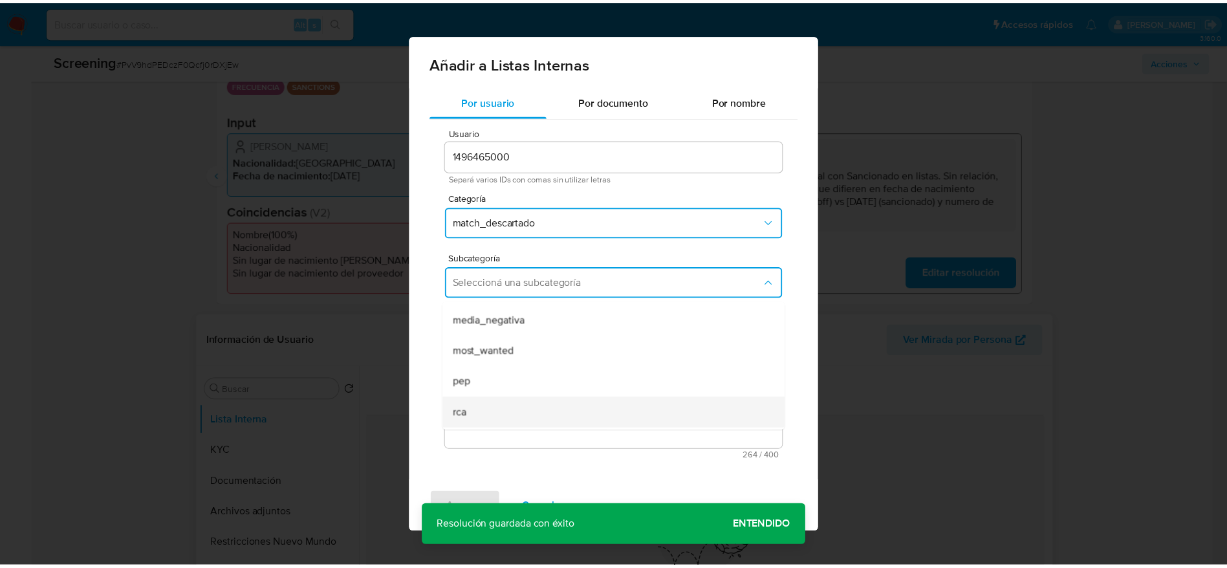
scroll to position [88, 0]
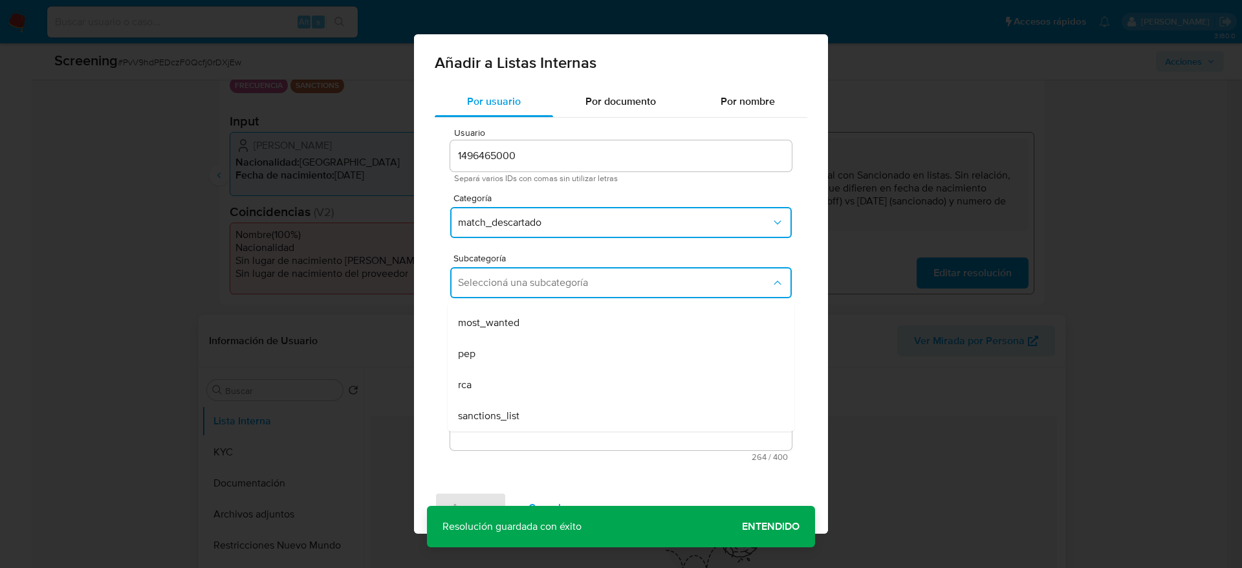
drag, startPoint x: 511, startPoint y: 404, endPoint x: 510, endPoint y: 419, distance: 14.9
click at [511, 406] on div "sanctions_list" at bounding box center [617, 415] width 318 height 31
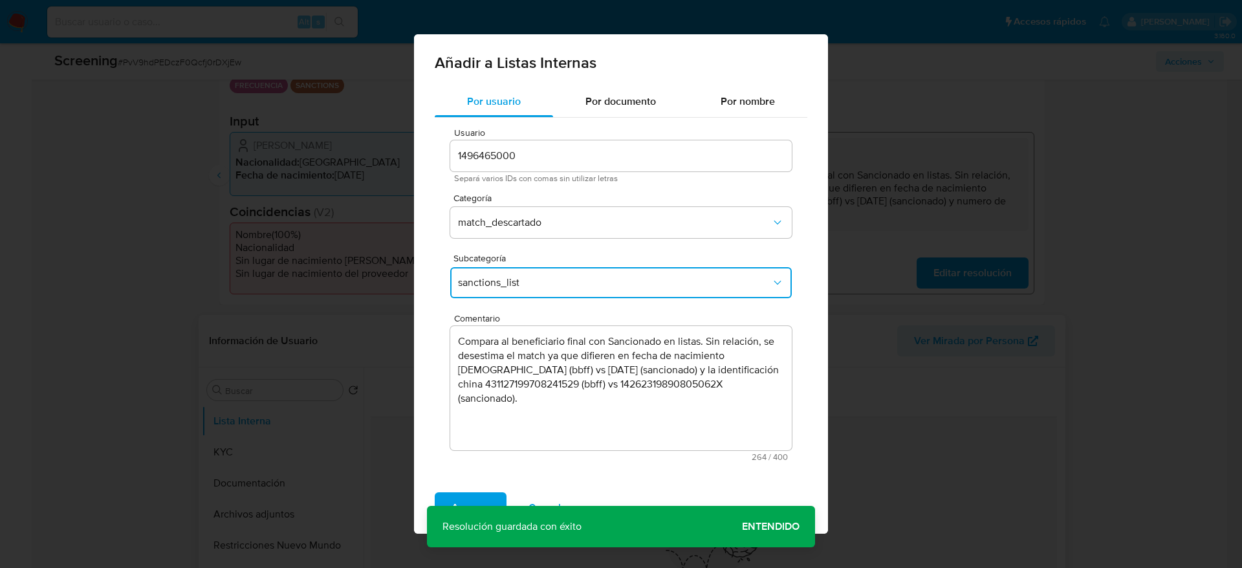
click at [458, 491] on div "Agregar Cancelar" at bounding box center [621, 508] width 414 height 52
click at [458, 500] on span "Agregar" at bounding box center [471, 508] width 38 height 28
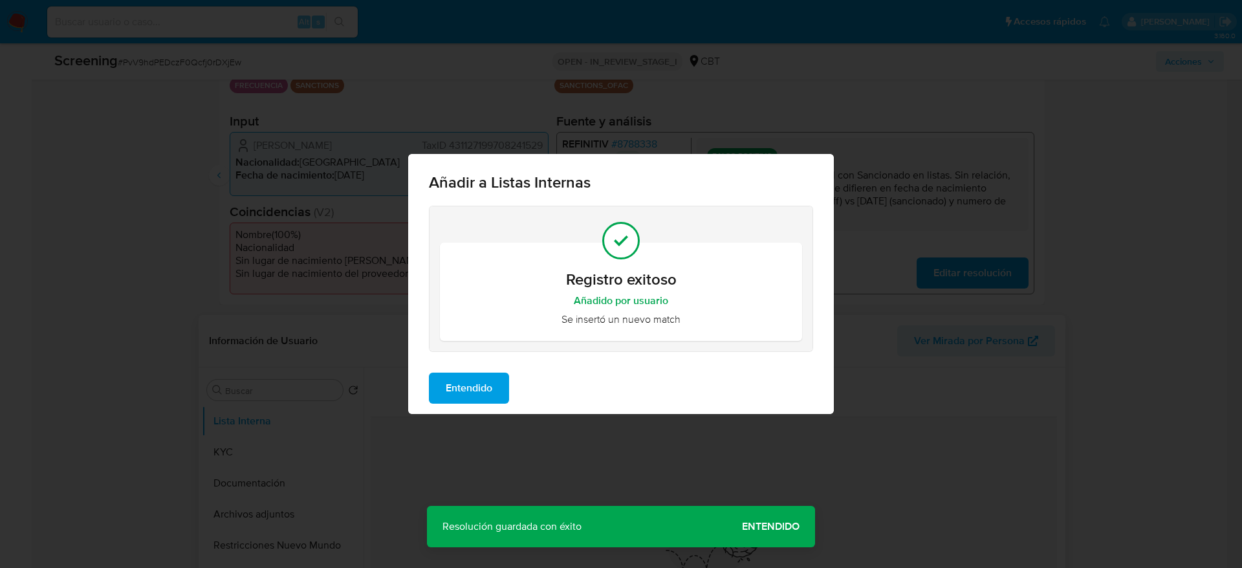
click at [471, 399] on span "Entendido" at bounding box center [469, 388] width 47 height 28
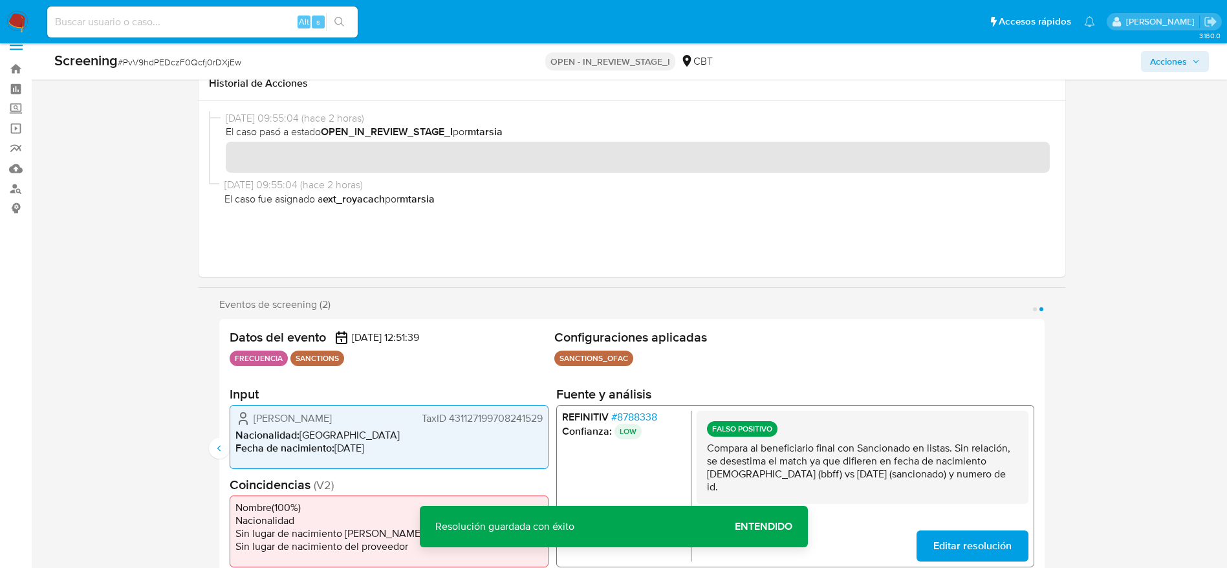
scroll to position [0, 0]
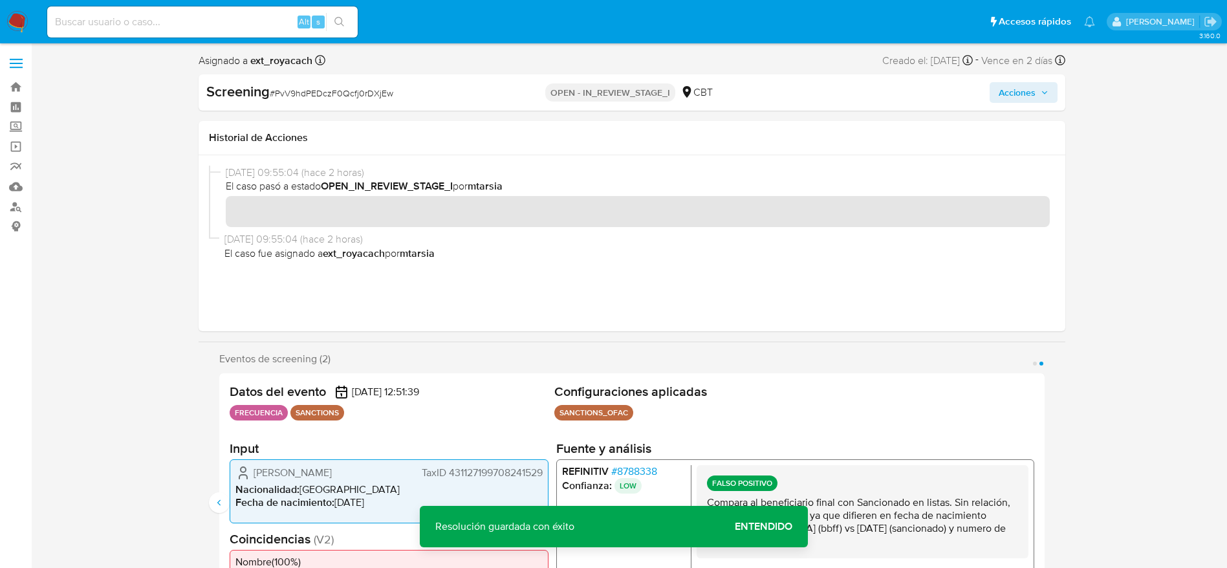
click at [1044, 91] on icon "button" at bounding box center [1045, 93] width 8 height 8
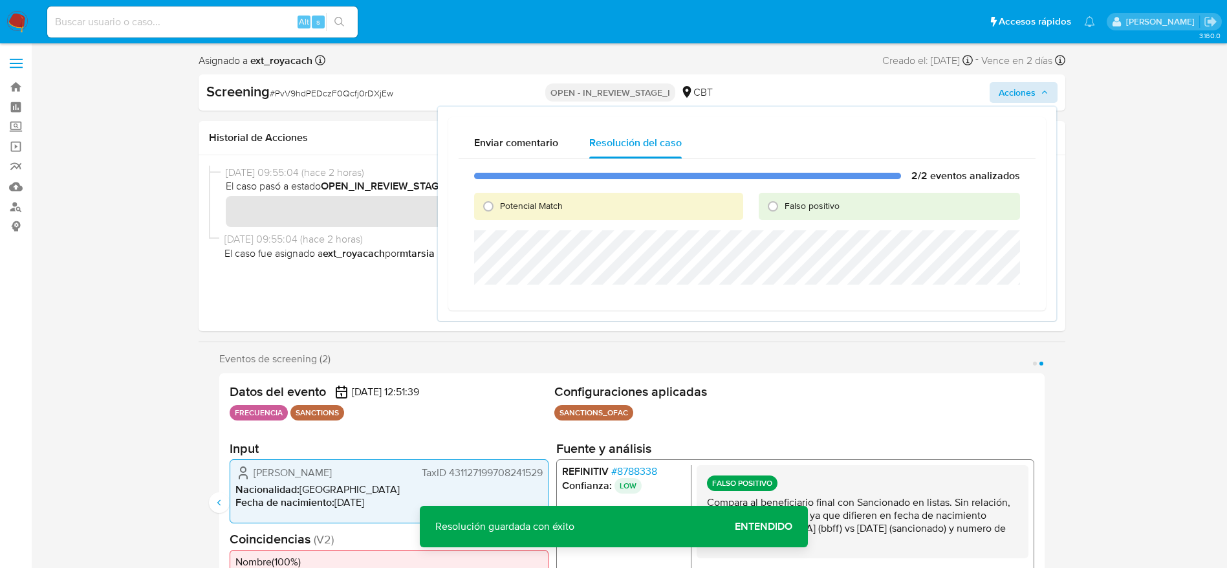
drag, startPoint x: 798, startPoint y: 217, endPoint x: 798, endPoint y: 207, distance: 9.7
click at [798, 213] on div "Falso positivo" at bounding box center [889, 206] width 261 height 27
click at [798, 207] on span "Falso positivo" at bounding box center [812, 205] width 55 height 13
click at [783, 207] on input "Falso positivo" at bounding box center [773, 206] width 21 height 21
radio input "true"
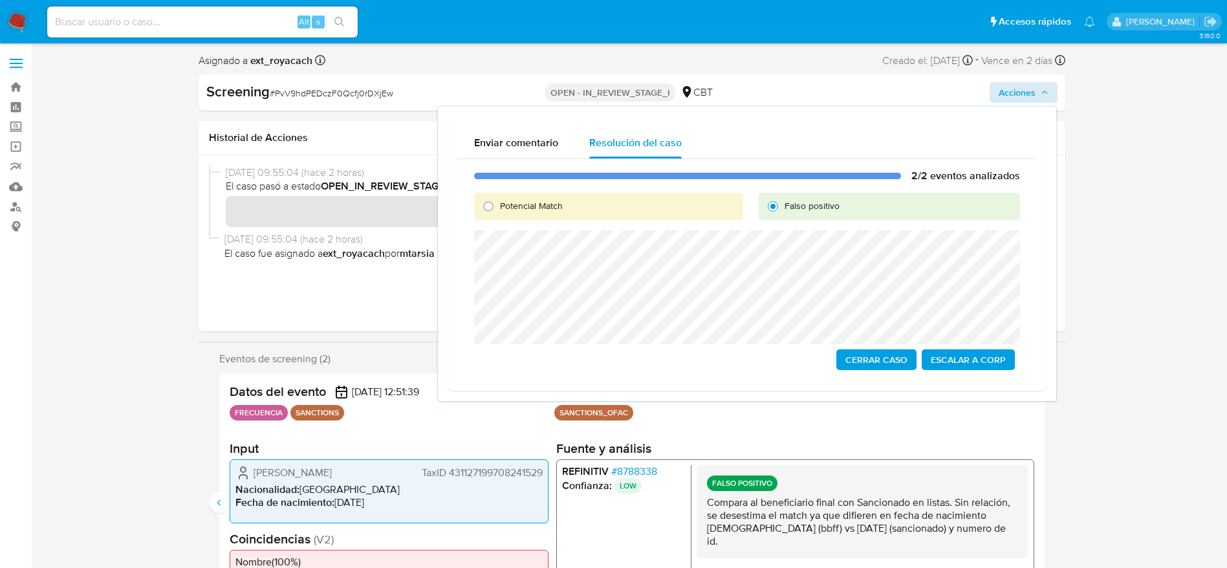
click at [833, 353] on div "Cerrar Caso Escalar a Corp" at bounding box center [747, 359] width 546 height 21
click at [836, 356] on div "Cerrar Caso Escalar a Corp" at bounding box center [747, 359] width 546 height 21
drag, startPoint x: 849, startPoint y: 356, endPoint x: 1026, endPoint y: 409, distance: 185.0
click at [851, 356] on span "Cerrar Caso" at bounding box center [876, 360] width 62 height 18
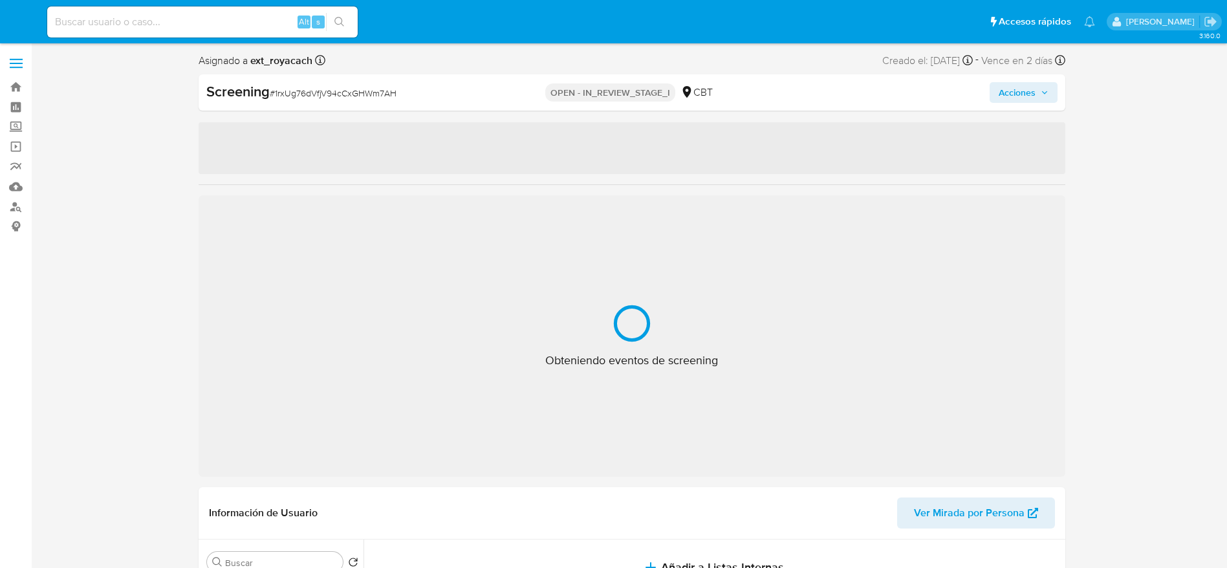
select select "10"
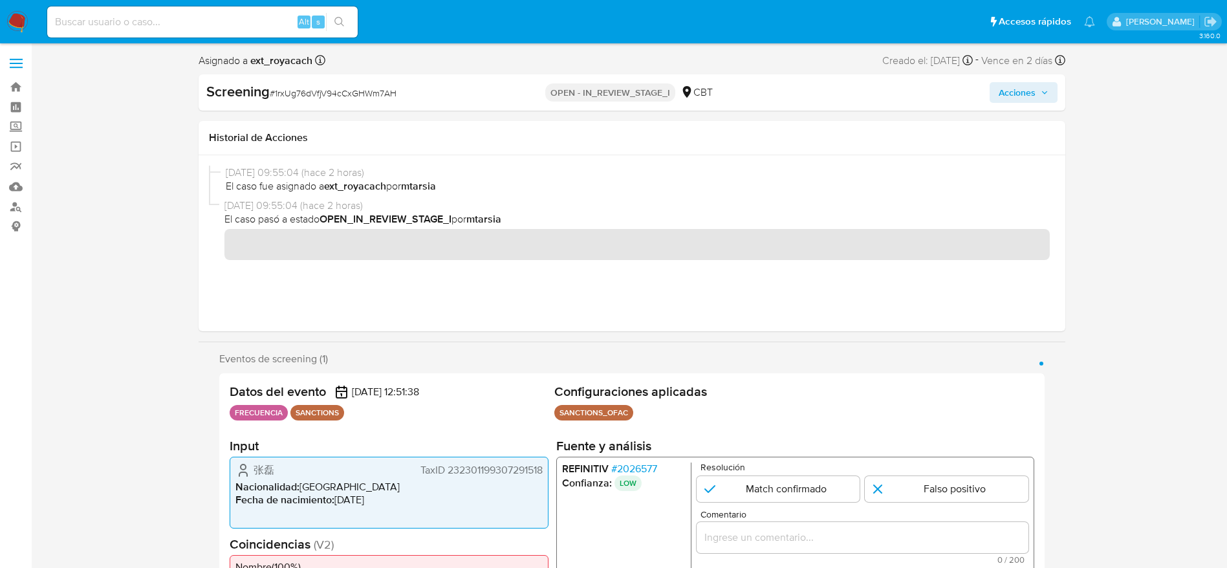
click at [347, 89] on span "# 1rxUg76dVfjV94cCxGHWm7AH" at bounding box center [333, 93] width 127 height 13
copy span "1rxUg76dVfjV94cCxGHWm7AH"
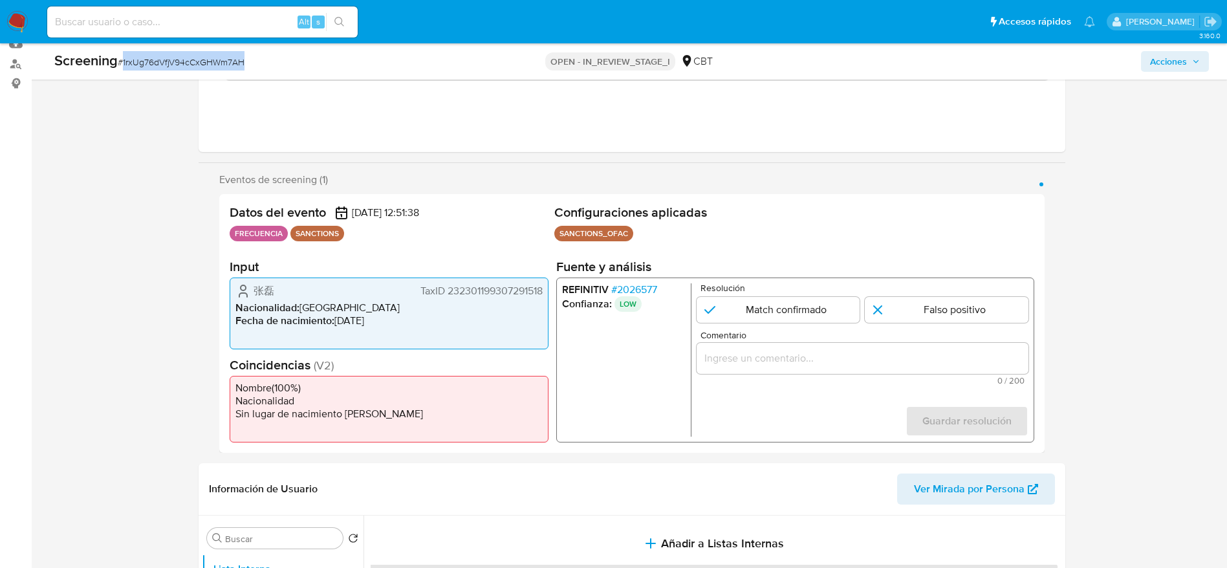
scroll to position [291, 0]
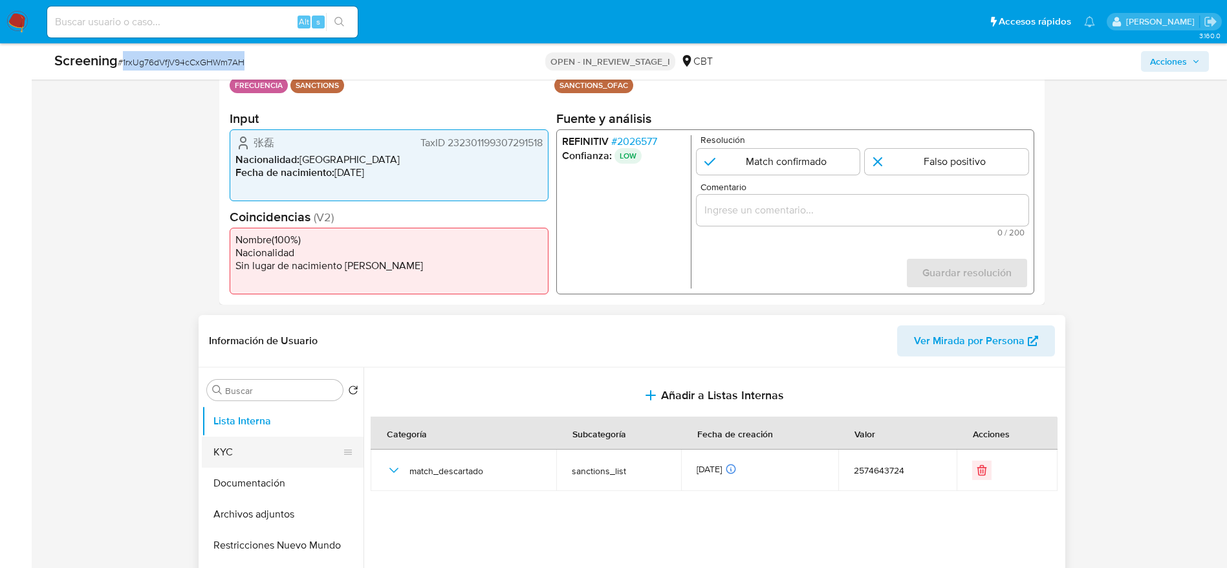
click at [284, 463] on button "KYC" at bounding box center [277, 452] width 151 height 31
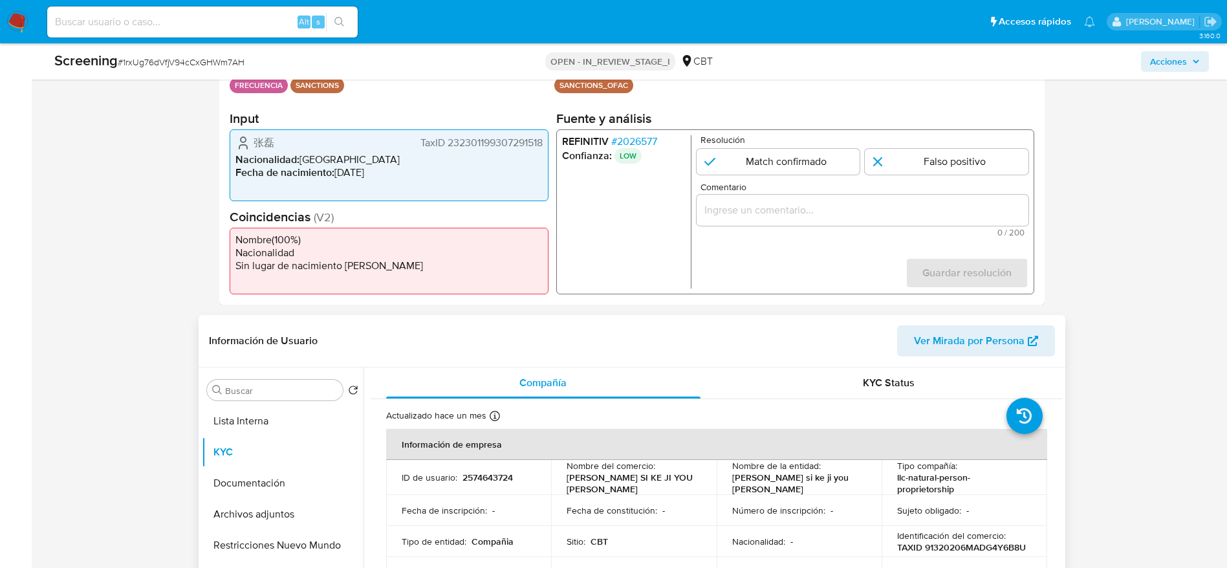
click at [484, 481] on p "2574643724" at bounding box center [488, 478] width 50 height 12
copy p "2574643724"
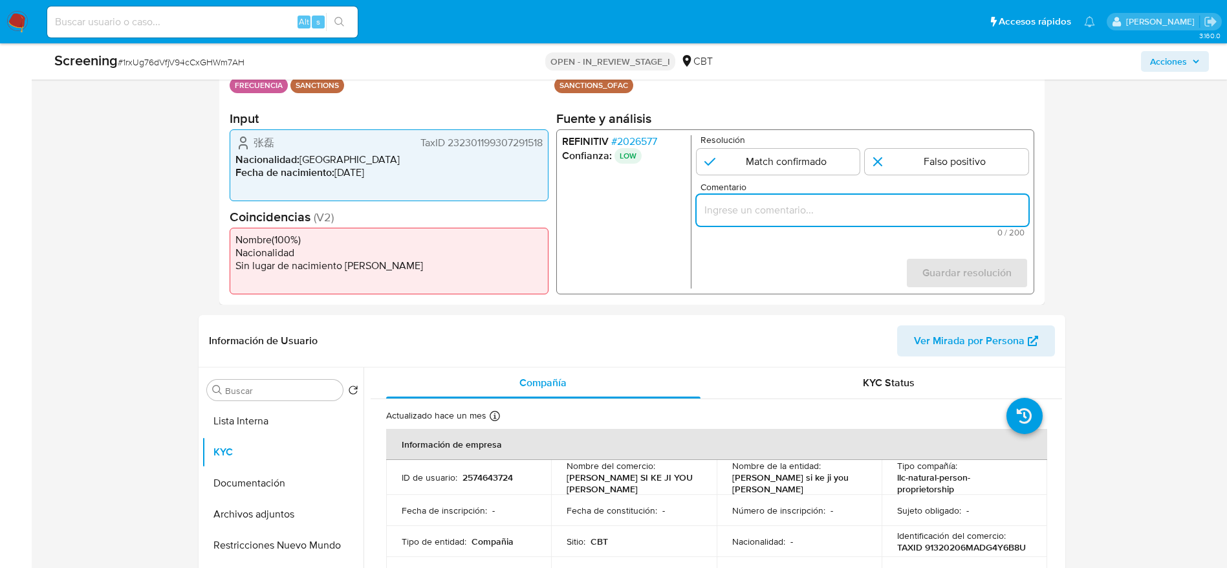
paste input "Compara al beneficiario final con Sancionado en listas. Sin relación, se desest…"
click at [818, 216] on input "Compara al beneficiario final con Sancionado en listas. Sin relación, se desest…" at bounding box center [862, 210] width 332 height 17
type input "Compara al beneficiario final con Sancionado en listas. Sin relación, se desest…"
click at [901, 155] on input "1 de 1" at bounding box center [947, 162] width 164 height 26
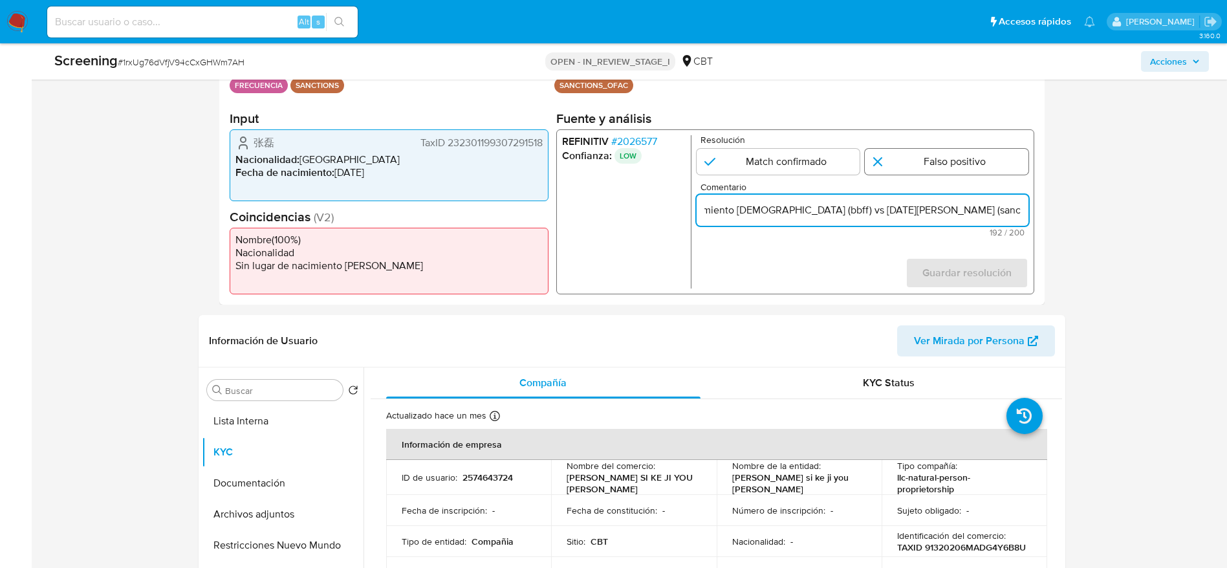
radio input "true"
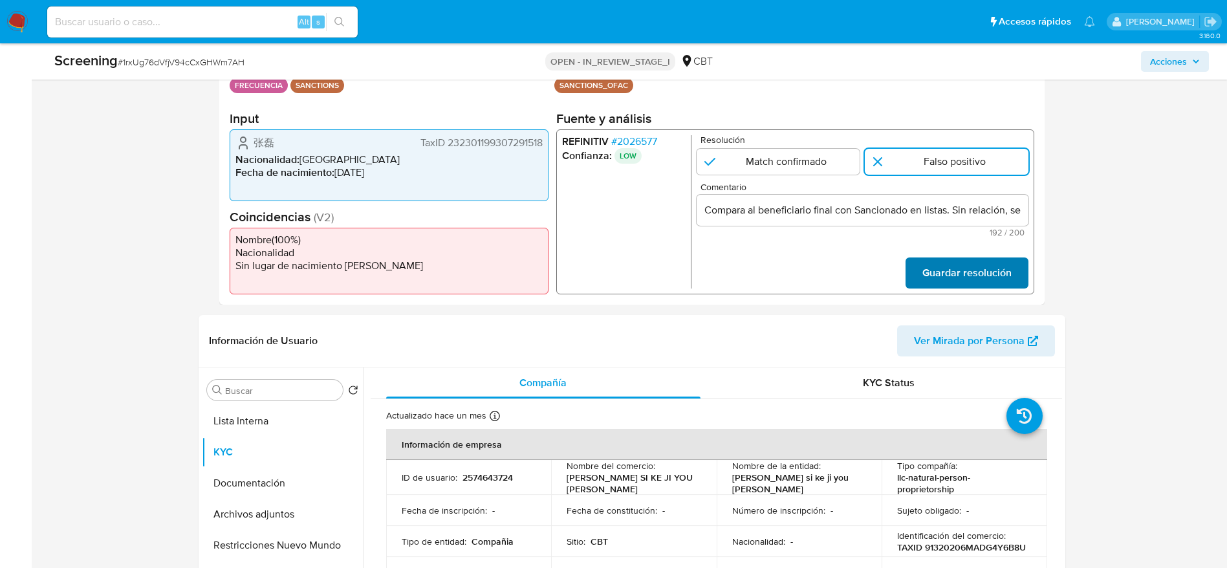
click at [918, 278] on button "Guardar resolución" at bounding box center [966, 272] width 123 height 31
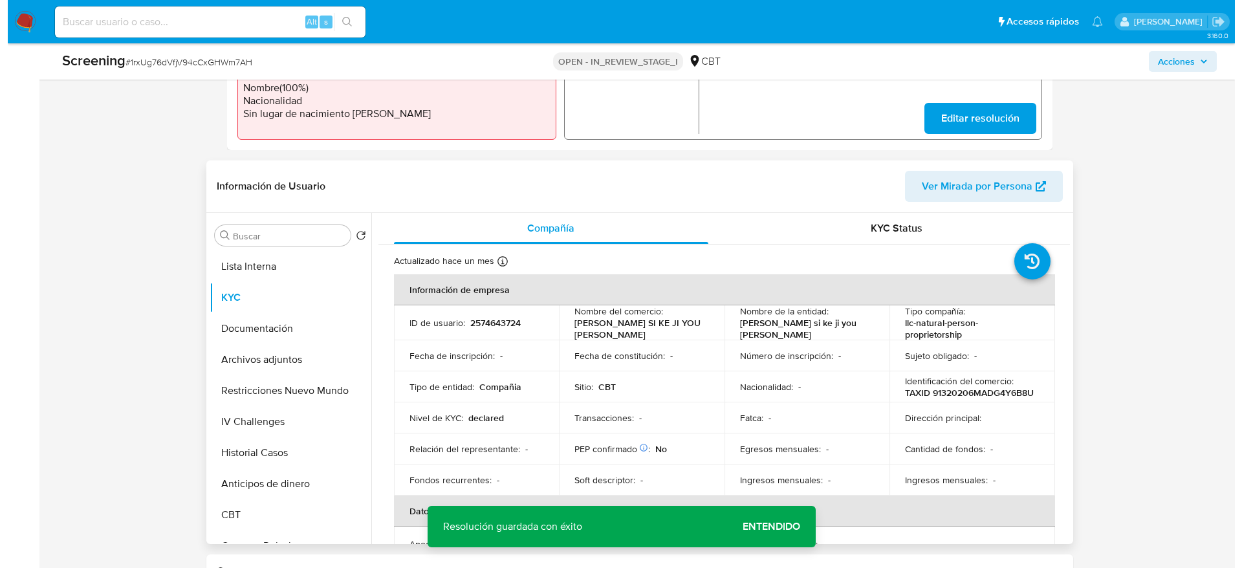
scroll to position [582, 0]
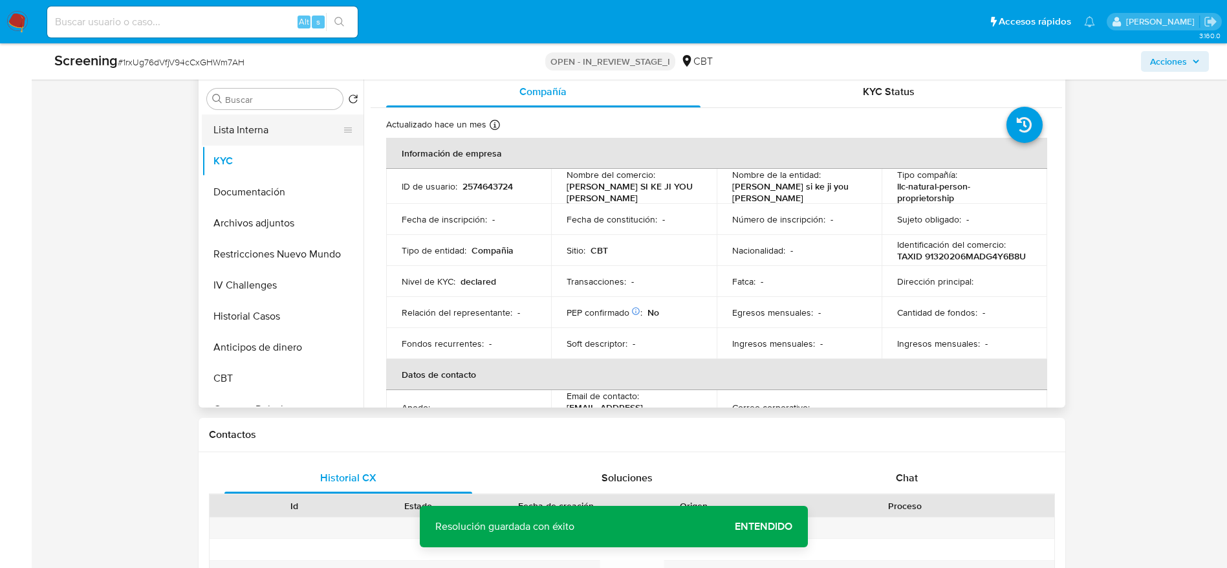
click at [308, 125] on button "Lista Interna" at bounding box center [277, 129] width 151 height 31
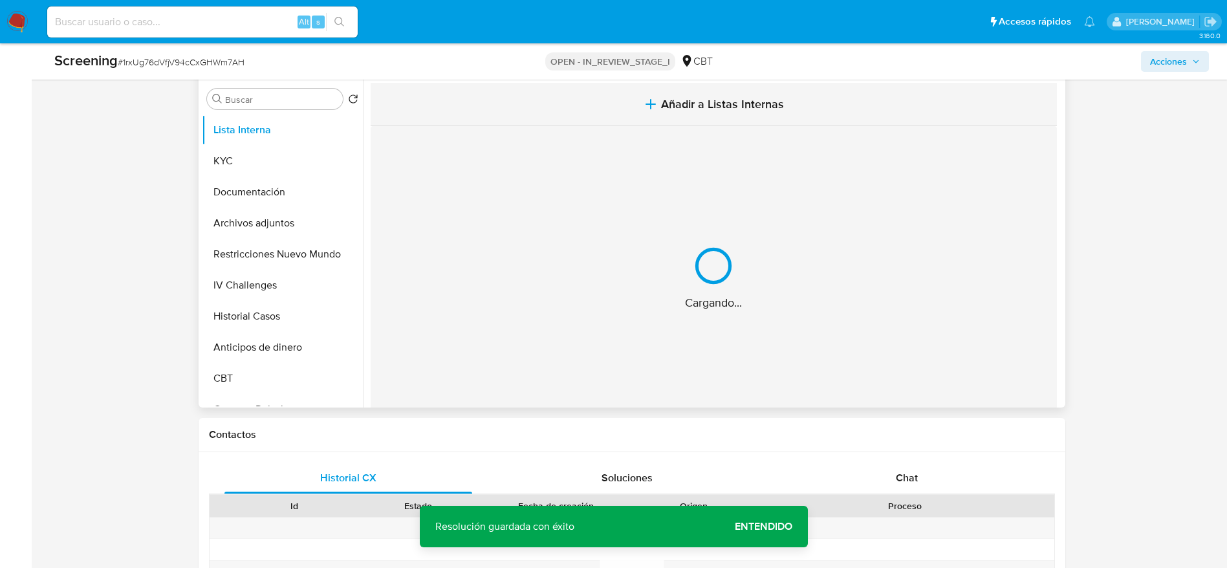
click at [522, 116] on button "Añadir a Listas Internas" at bounding box center [714, 104] width 686 height 43
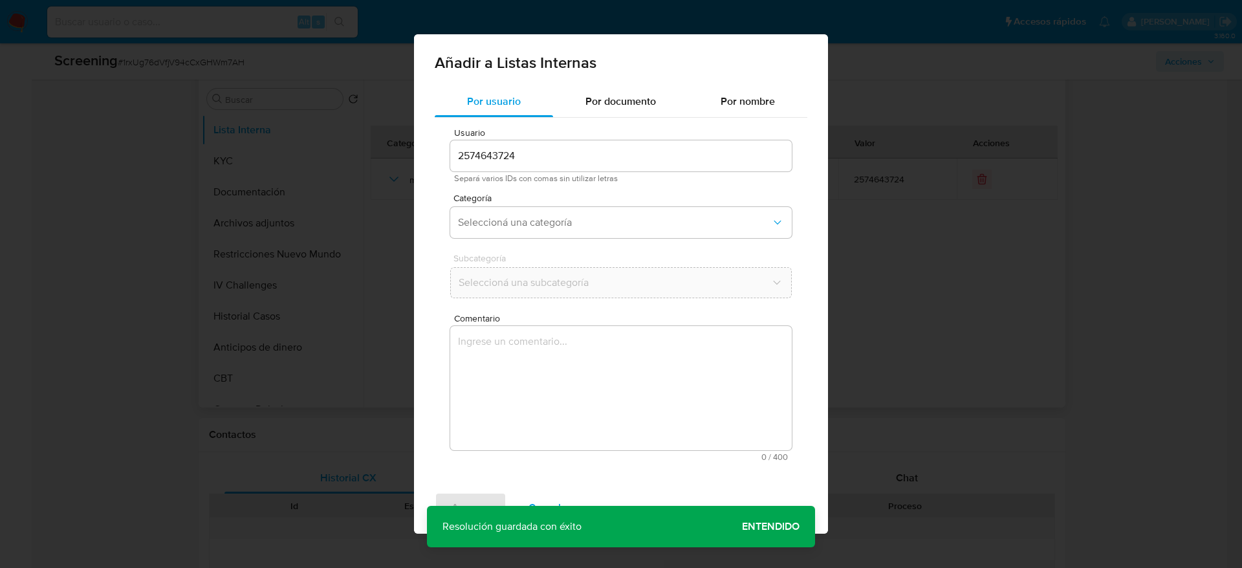
click at [591, 358] on textarea "Comentario" at bounding box center [621, 388] width 342 height 124
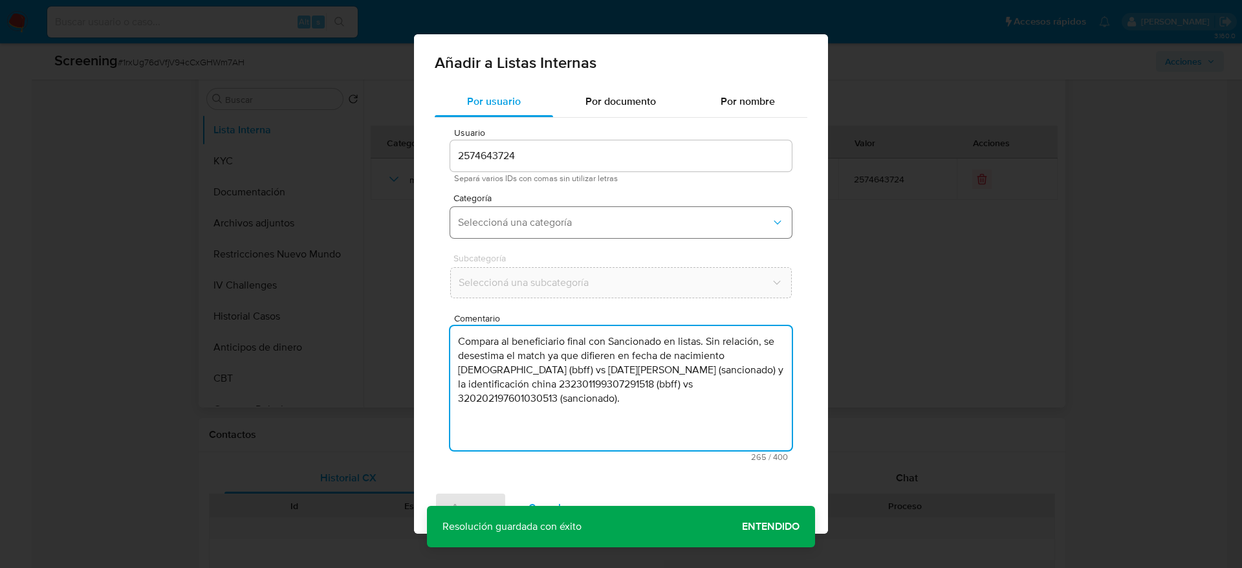
type textarea "Compara al beneficiario final con Sancionado en listas. Sin relación, se desest…"
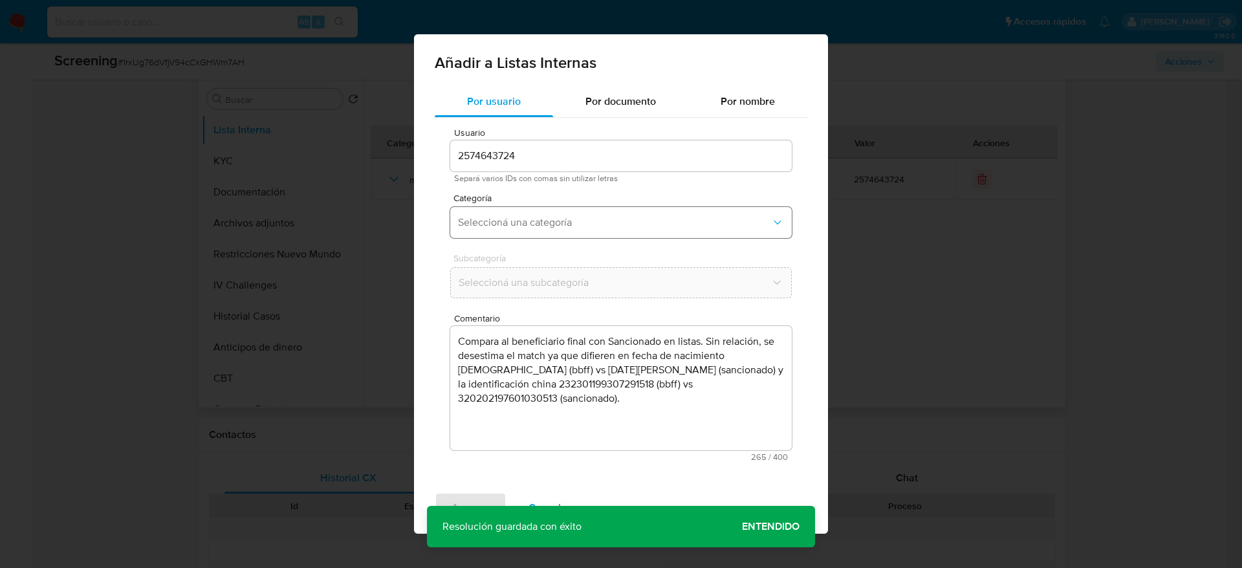
click at [594, 223] on span "Seleccioná una categoría" at bounding box center [614, 222] width 313 height 13
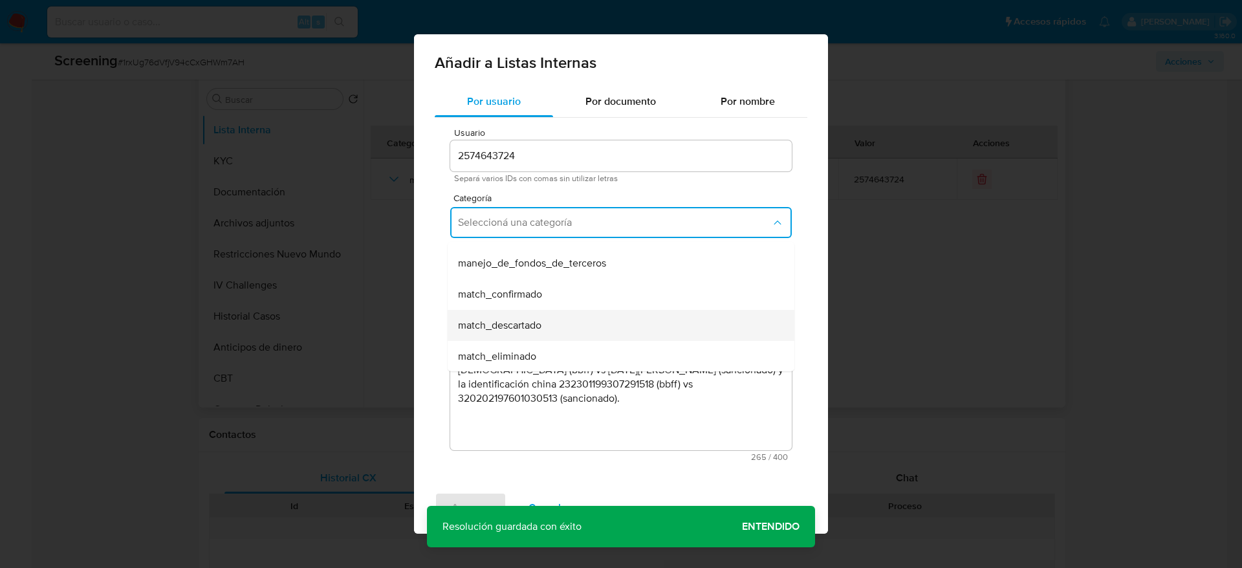
scroll to position [97, 0]
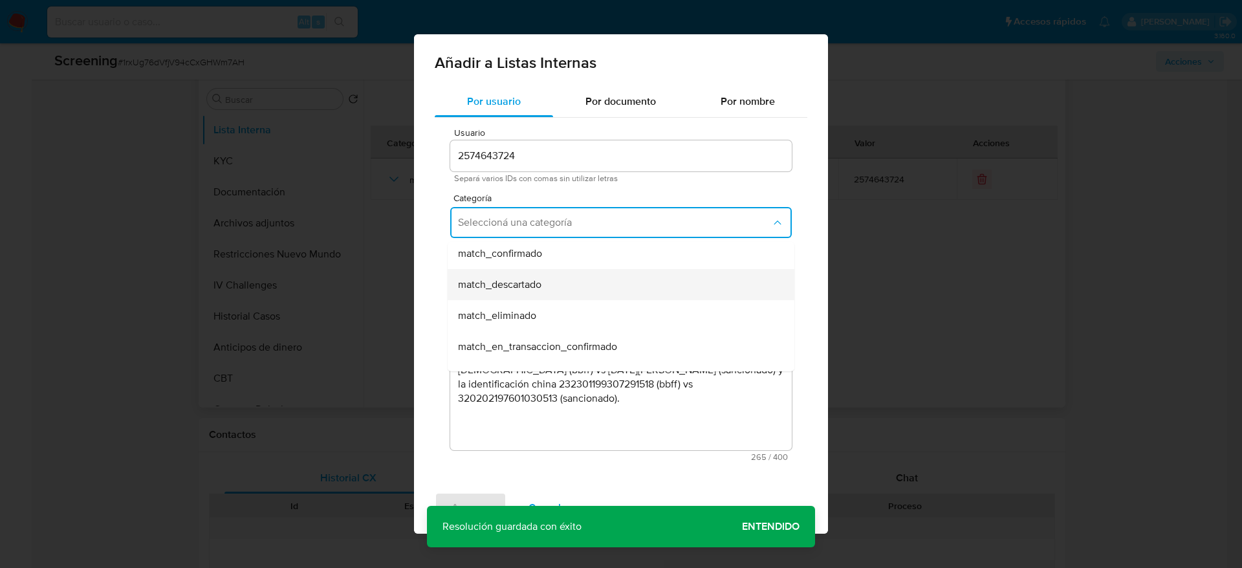
click at [575, 285] on div "match_descartado" at bounding box center [617, 284] width 318 height 31
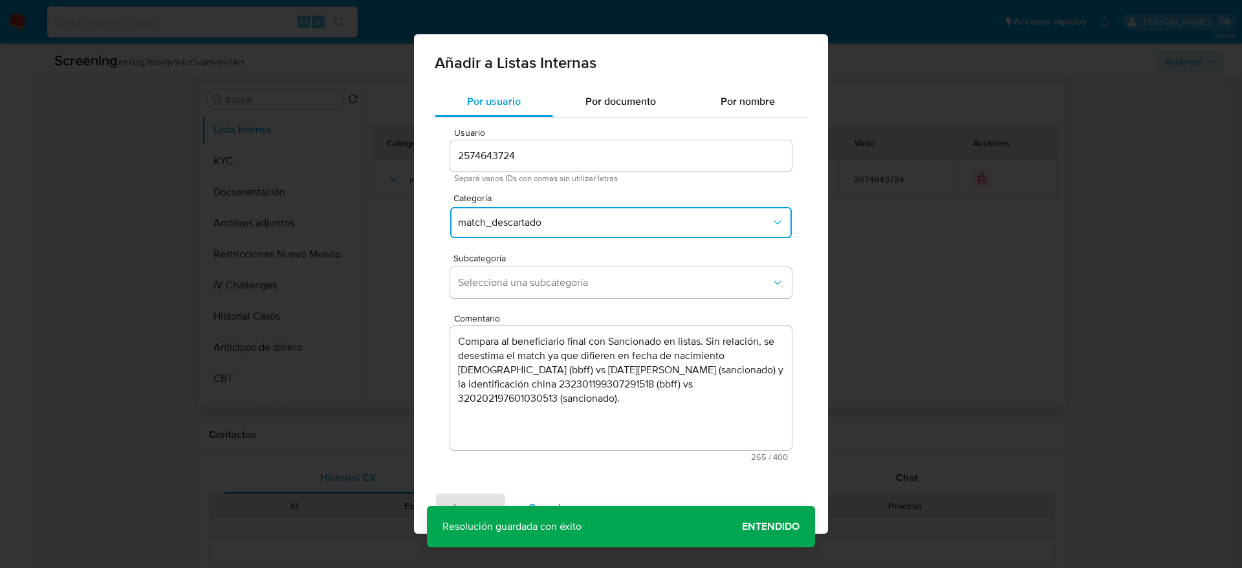
click at [575, 285] on span "Seleccioná una subcategoría" at bounding box center [614, 282] width 313 height 13
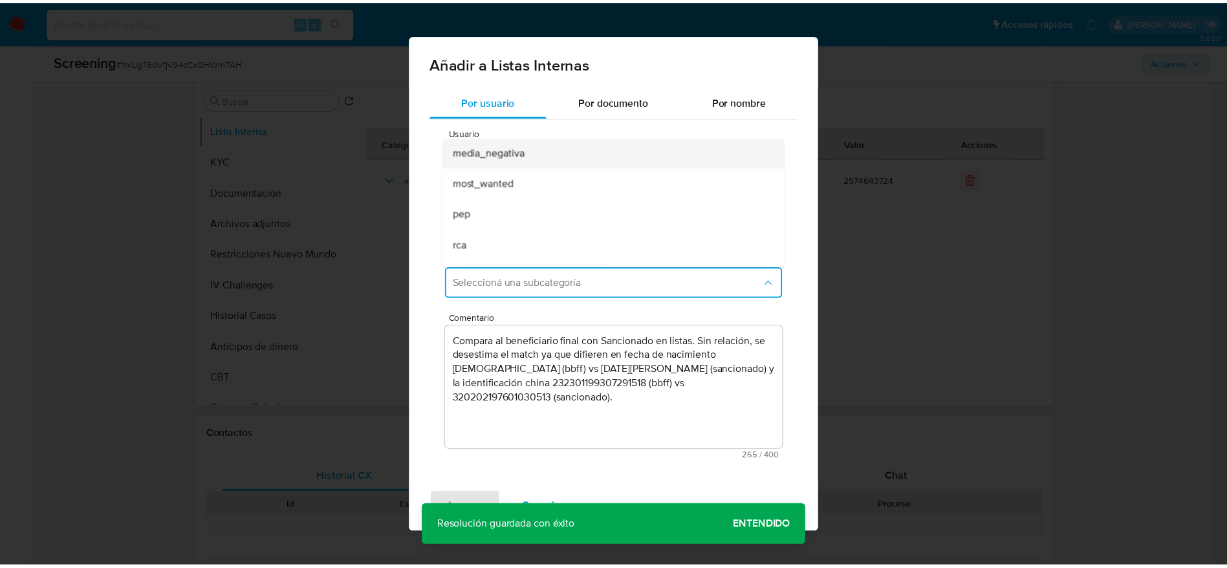
scroll to position [88, 0]
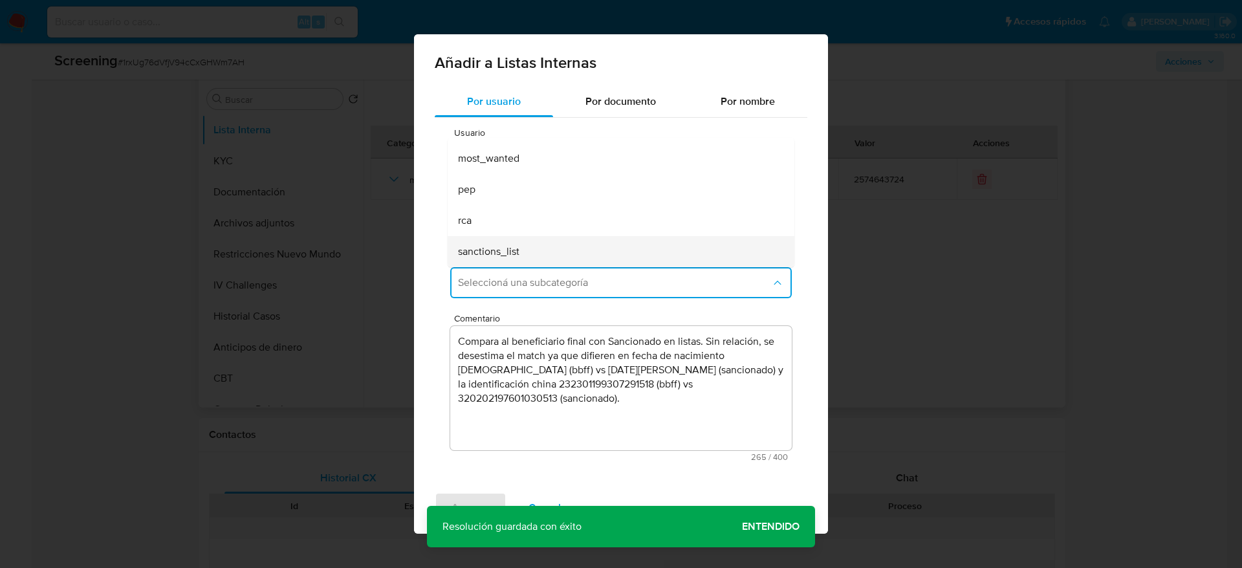
click at [537, 236] on div "sanctions_list" at bounding box center [617, 251] width 318 height 31
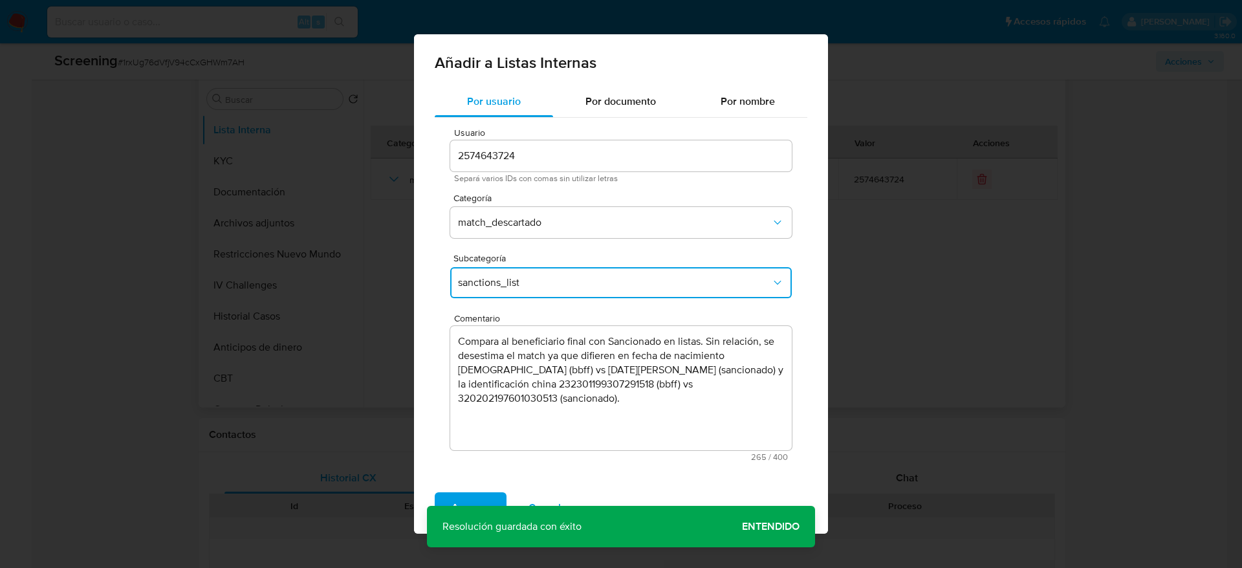
click at [484, 485] on div "Agregar Cancelar" at bounding box center [621, 508] width 414 height 52
click at [485, 490] on div "Agregar Cancelar" at bounding box center [621, 508] width 414 height 52
click at [485, 496] on span "Agregar" at bounding box center [471, 508] width 38 height 28
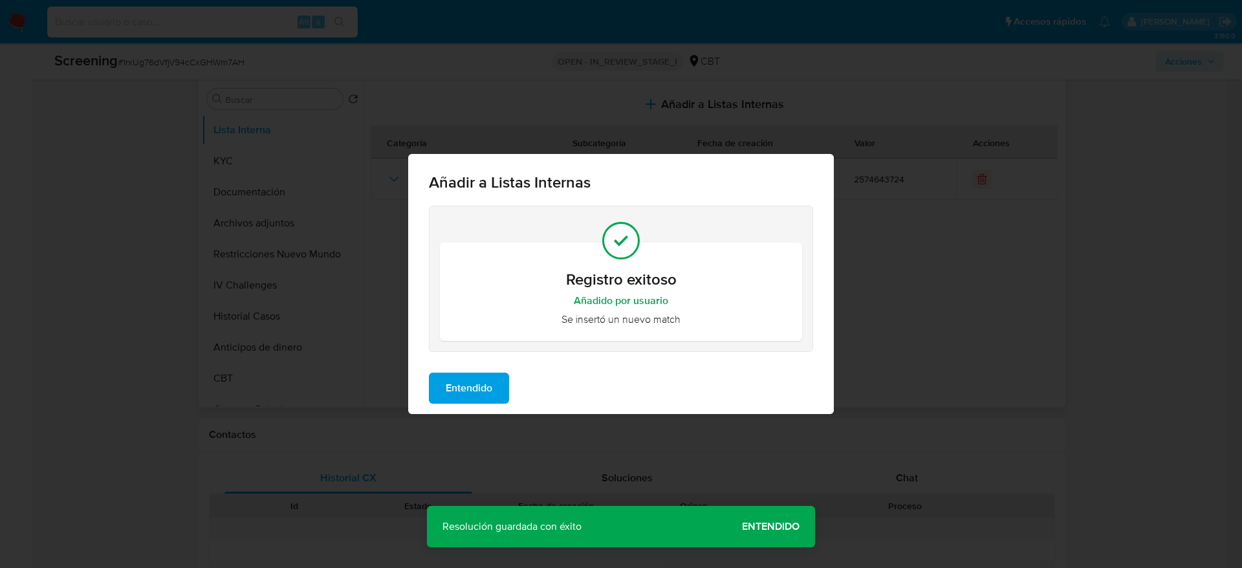
click at [503, 389] on button "Entendido" at bounding box center [469, 388] width 80 height 31
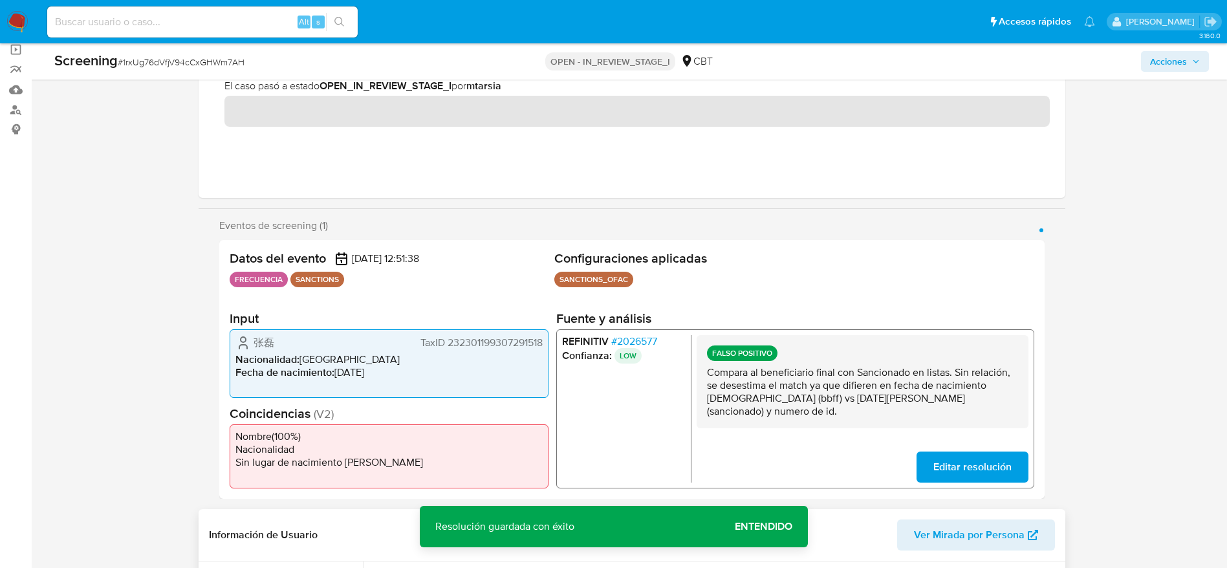
scroll to position [0, 0]
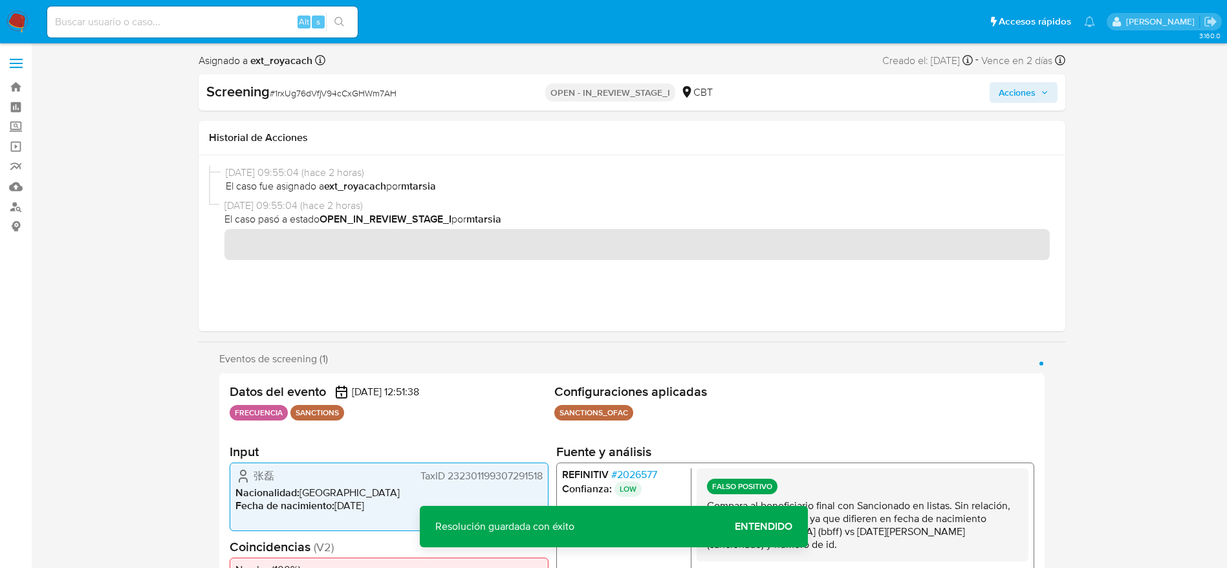
click at [1052, 83] on button "Acciones" at bounding box center [1024, 92] width 68 height 21
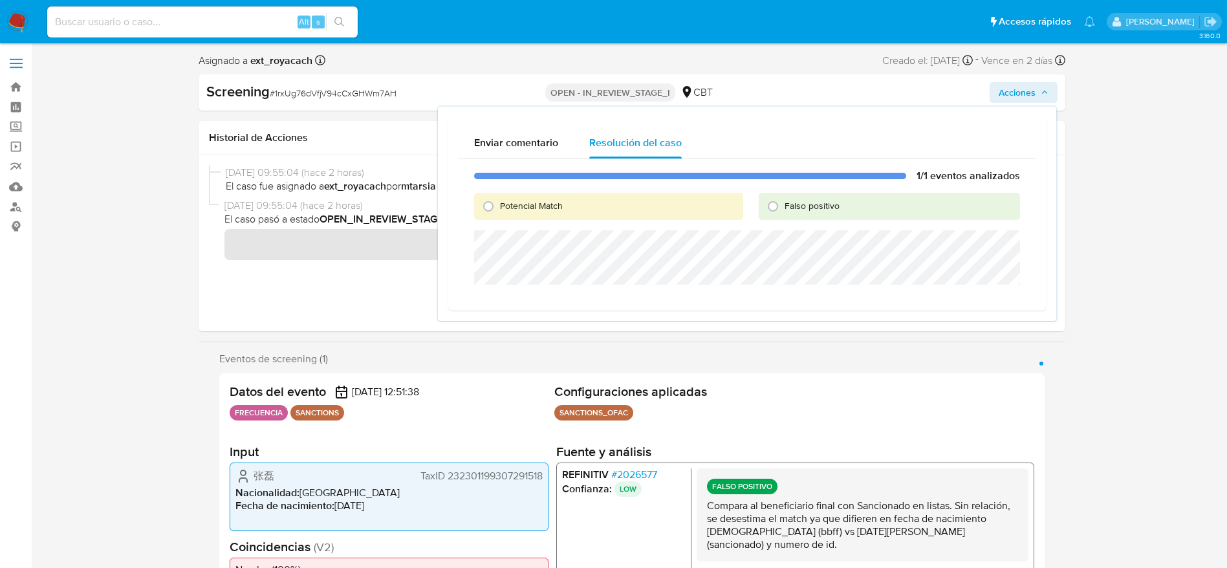
click at [766, 223] on div "1/1 eventos analizados Potencial Match Falso positivo" at bounding box center [747, 229] width 577 height 141
click at [768, 210] on input "Falso positivo" at bounding box center [773, 206] width 21 height 21
radio input "true"
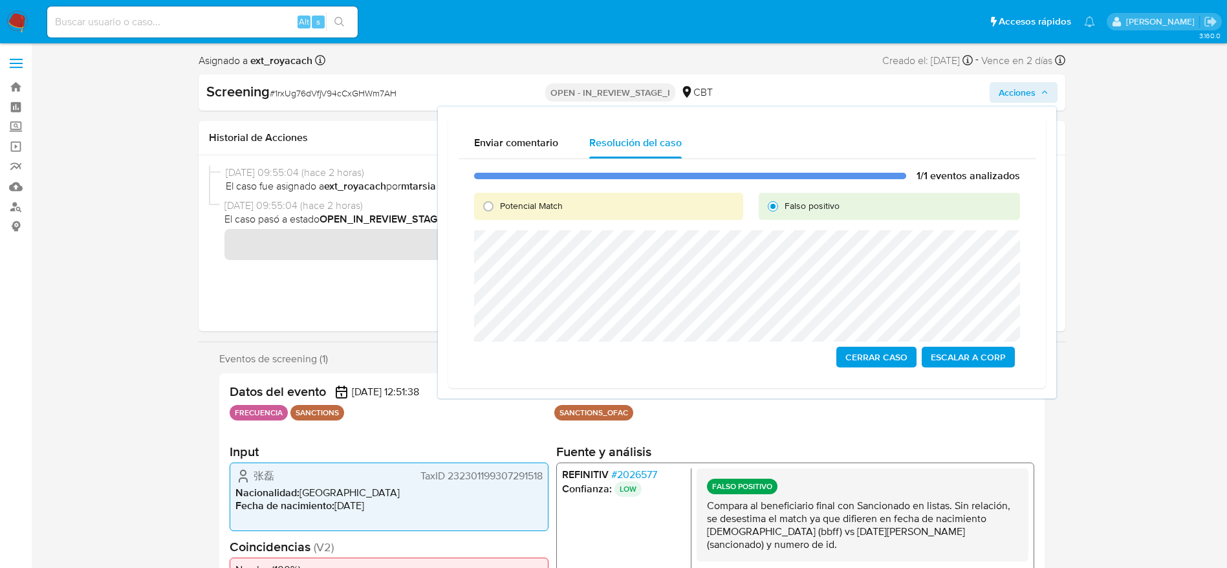
click at [886, 351] on span "Cerrar Caso" at bounding box center [876, 357] width 62 height 18
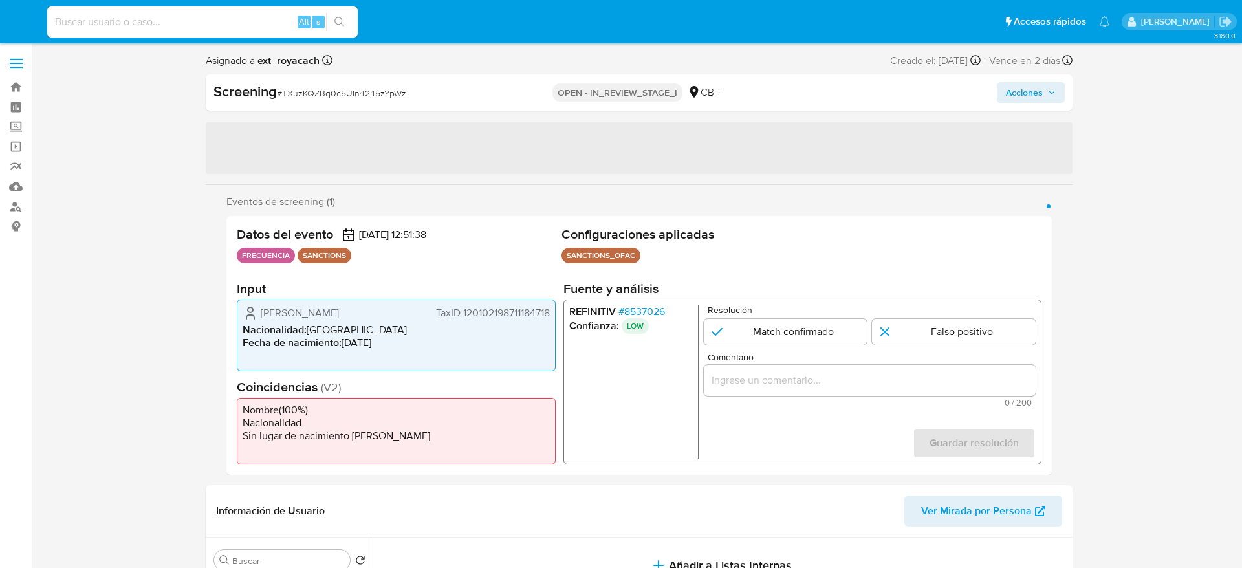
select select "10"
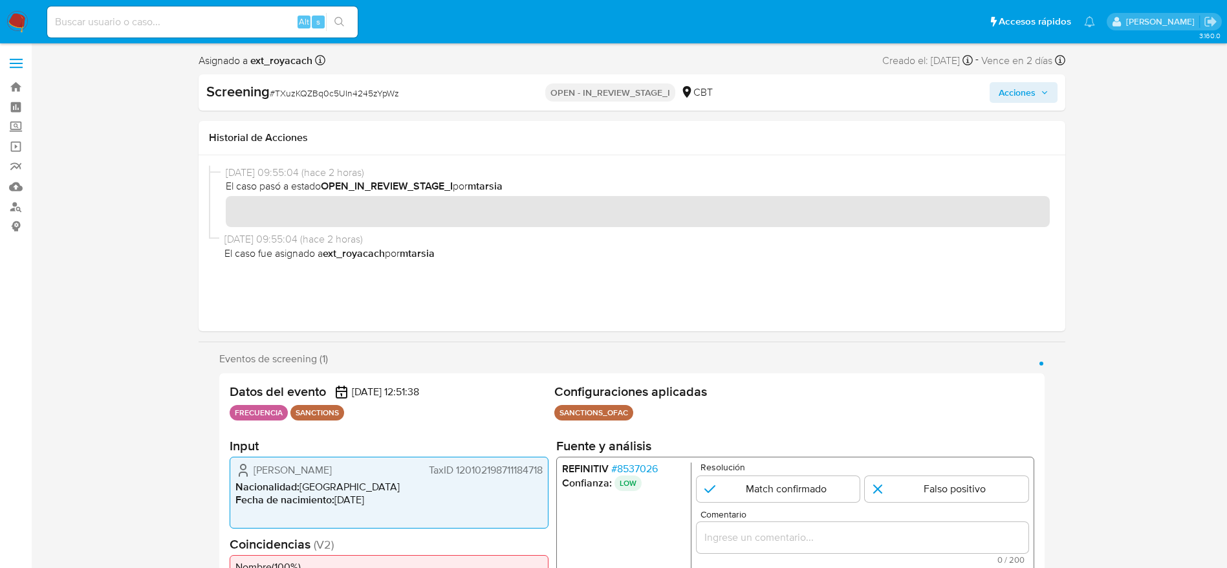
click at [351, 84] on div "Screening # TXuzKQZBq0c5UIn4245zYpWz" at bounding box center [345, 91] width 279 height 19
copy span "TXuzKQZBq0c5UIn4245zYpWz"
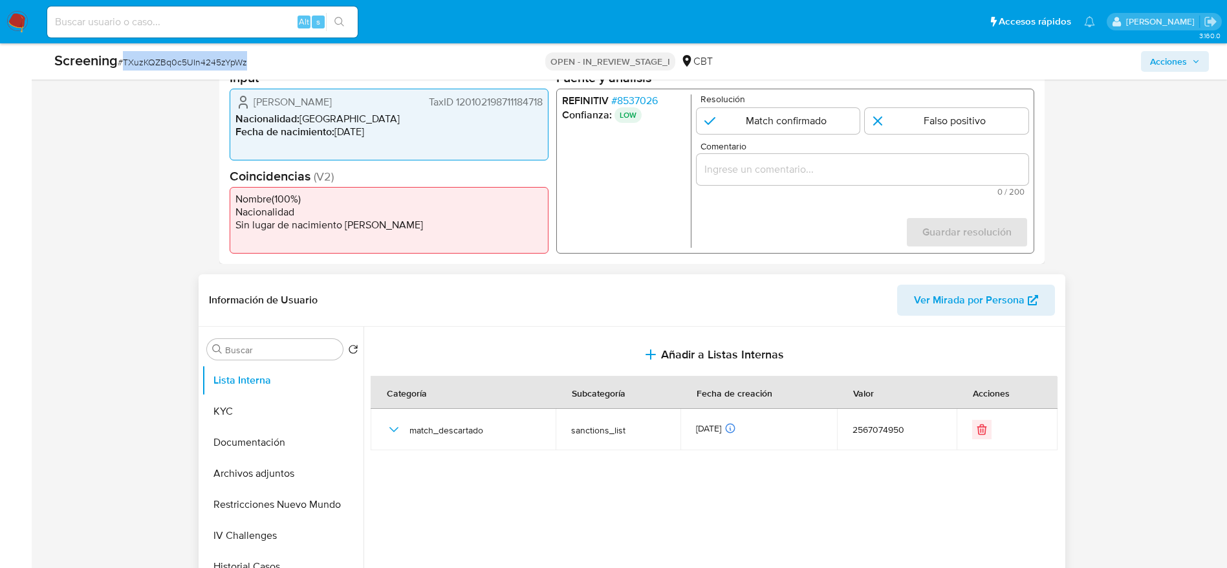
scroll to position [388, 0]
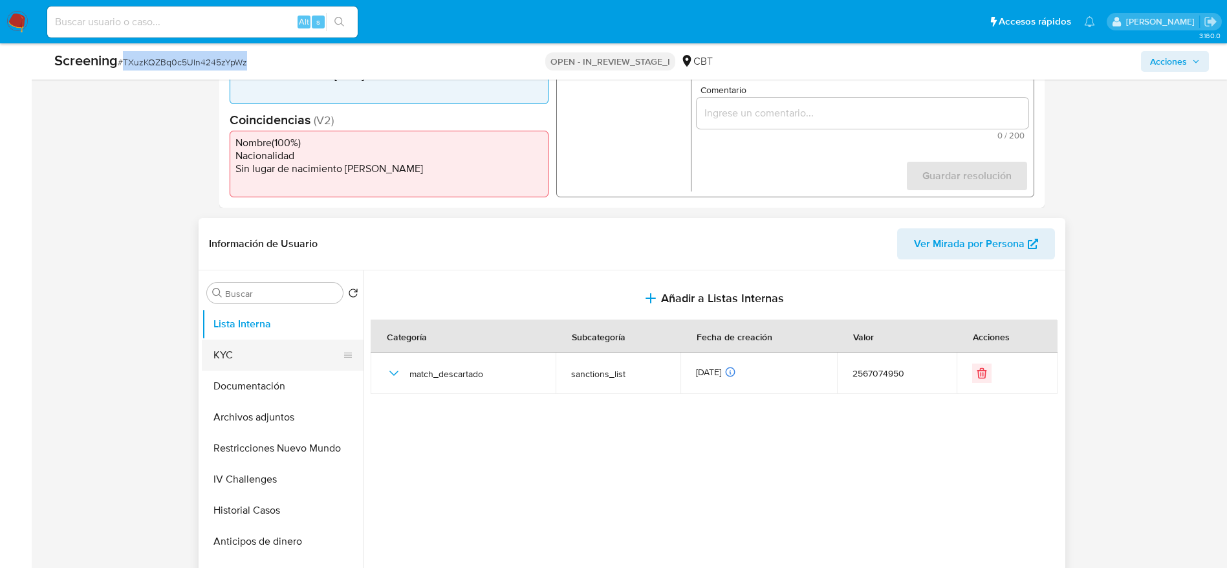
click at [268, 352] on button "KYC" at bounding box center [277, 355] width 151 height 31
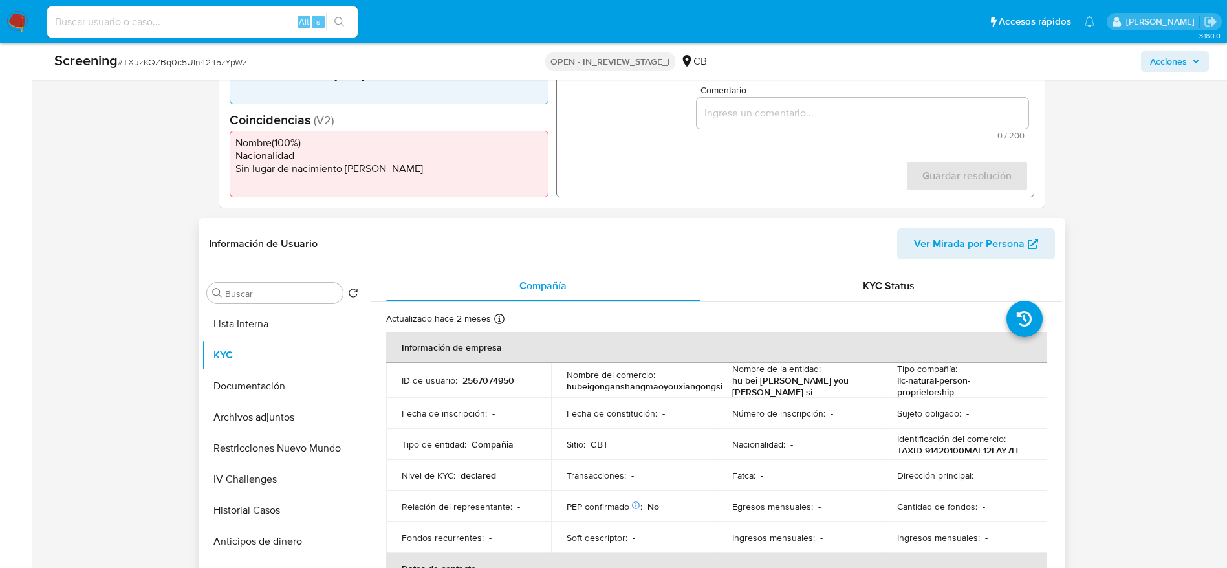
click at [490, 387] on td "ID de usuario : 2567074950" at bounding box center [469, 380] width 166 height 35
click at [503, 375] on p "2567074950" at bounding box center [489, 381] width 52 height 12
copy p "2567074950"
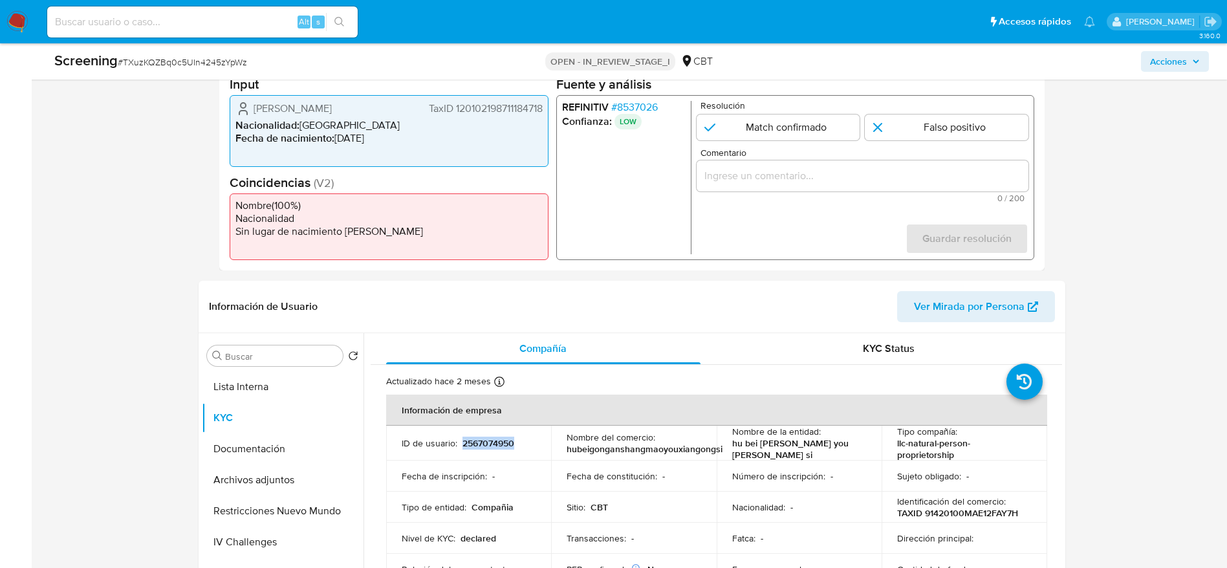
scroll to position [194, 0]
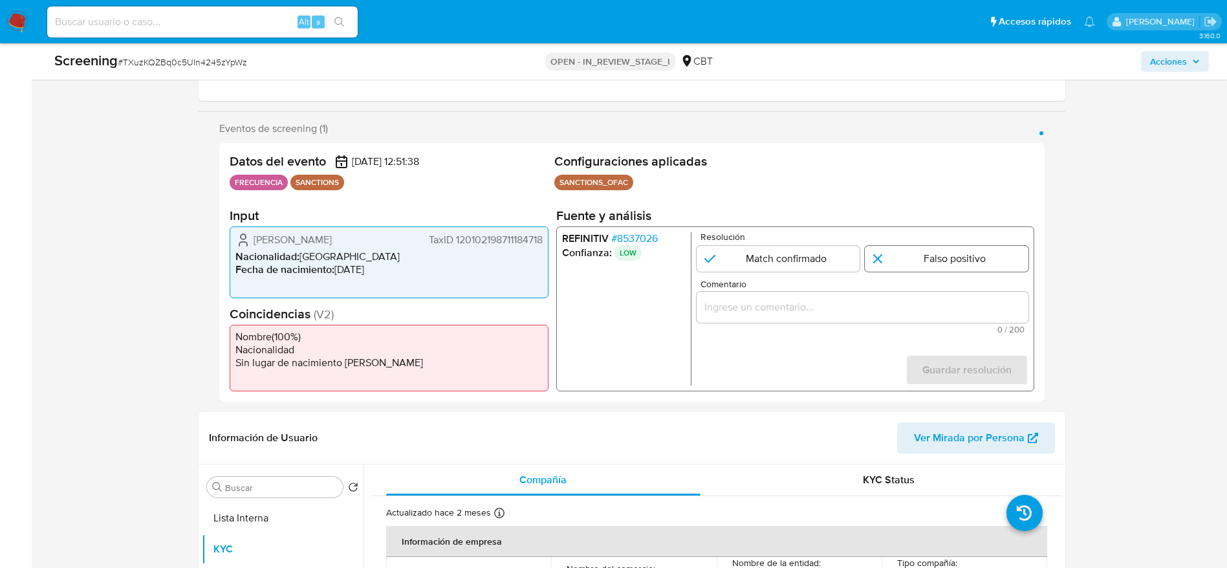
click at [961, 258] on input "1 de 1" at bounding box center [947, 259] width 164 height 26
radio input "true"
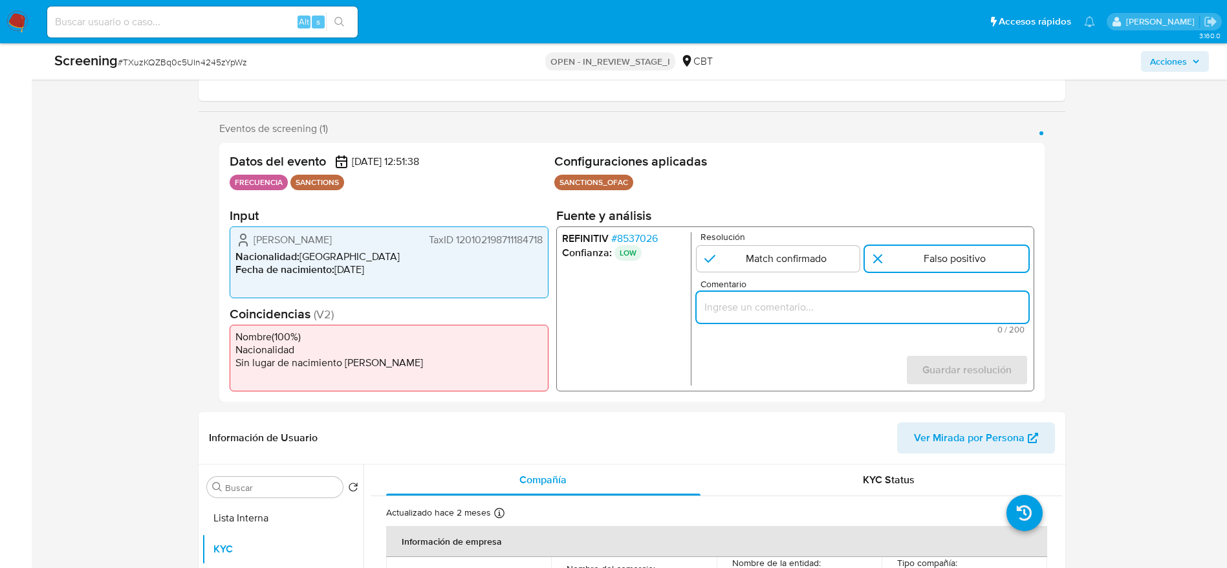
click at [961, 303] on input "Comentario" at bounding box center [862, 307] width 332 height 17
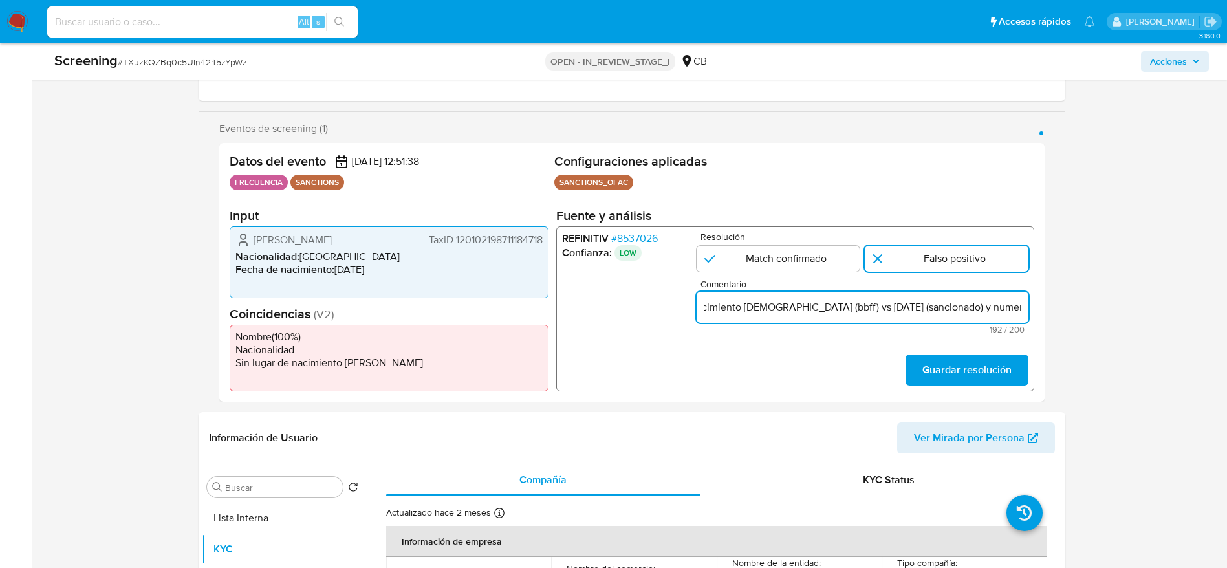
scroll to position [0, 551]
type input "Compara al beneficiario final con Sancionado en listas. Sin relación, se desest…"
click at [1005, 371] on span "Guardar resolución" at bounding box center [966, 370] width 89 height 28
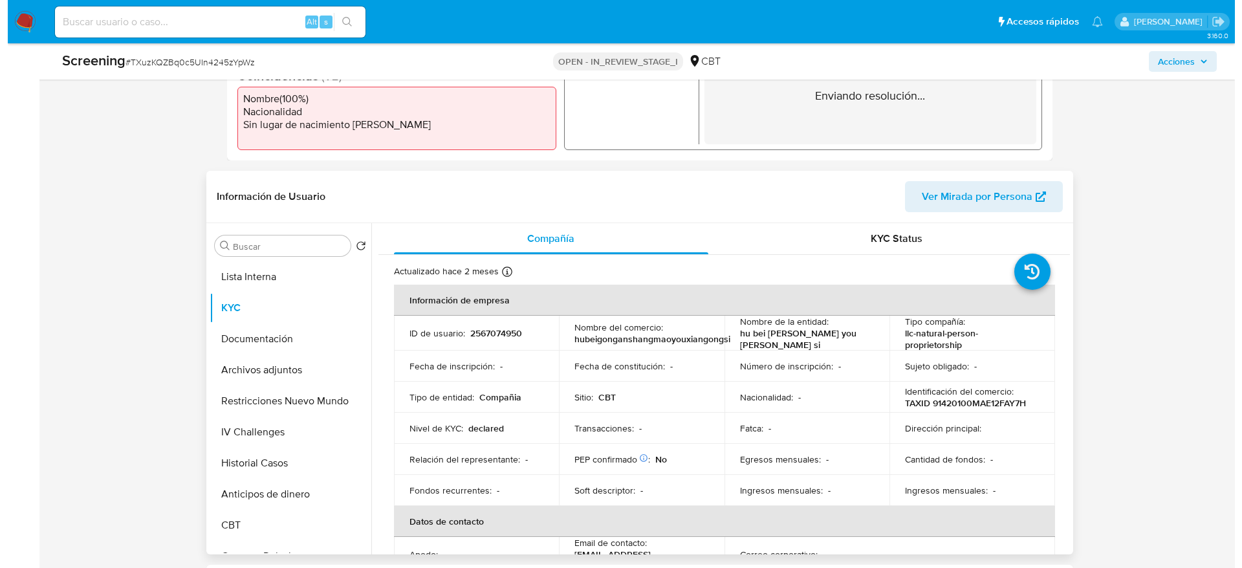
scroll to position [485, 0]
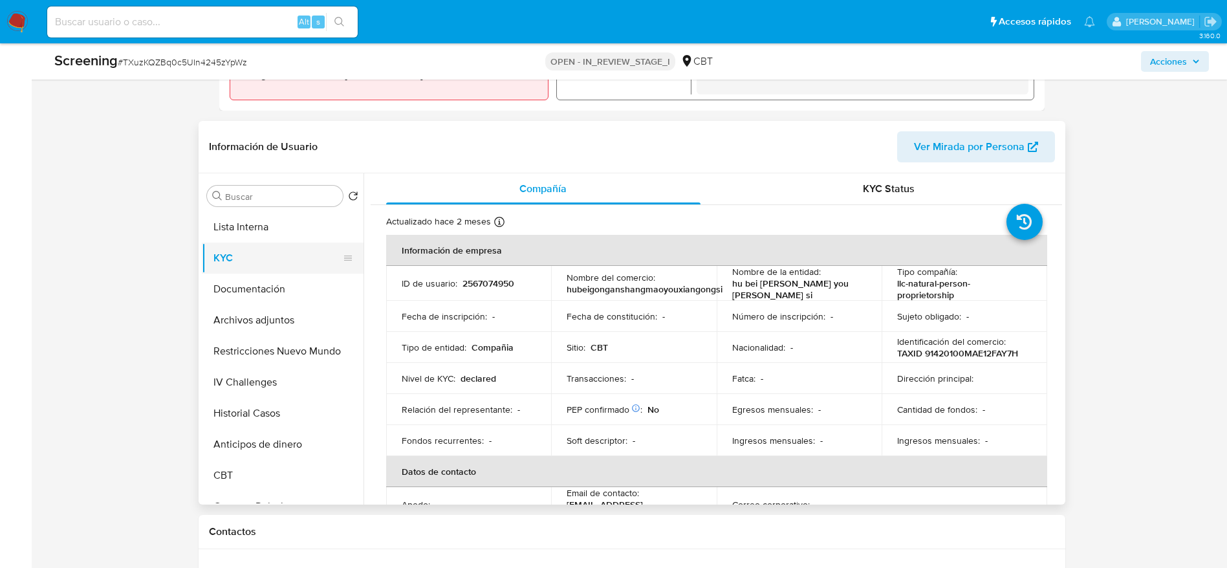
click at [270, 245] on button "KYC" at bounding box center [277, 258] width 151 height 31
click at [292, 225] on button "Lista Interna" at bounding box center [277, 227] width 151 height 31
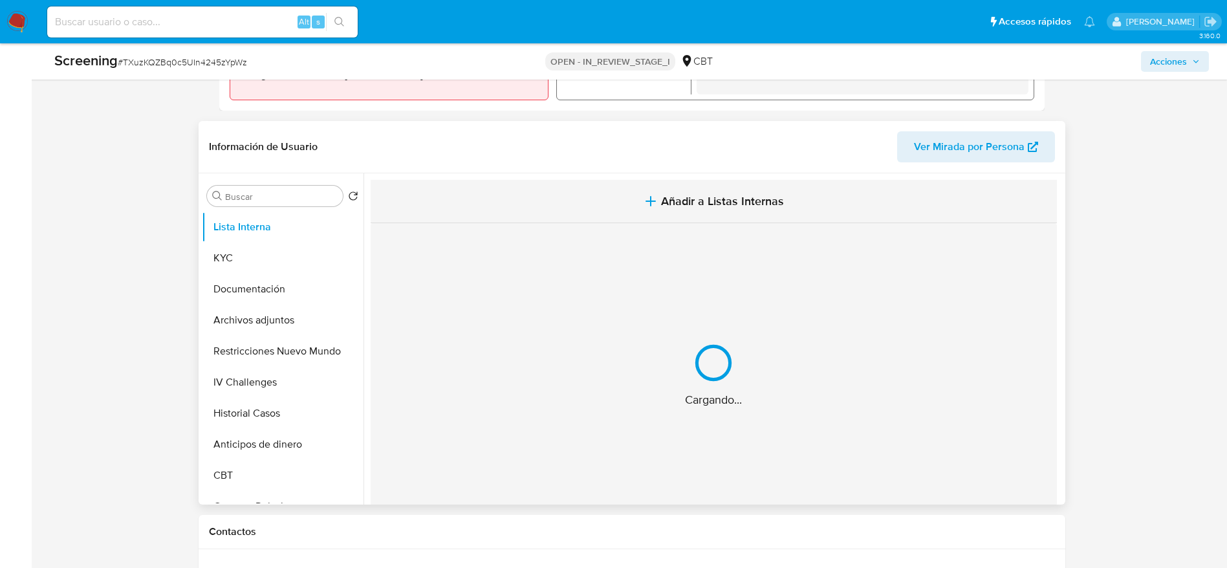
click at [596, 212] on button "Añadir a Listas Internas" at bounding box center [714, 201] width 686 height 43
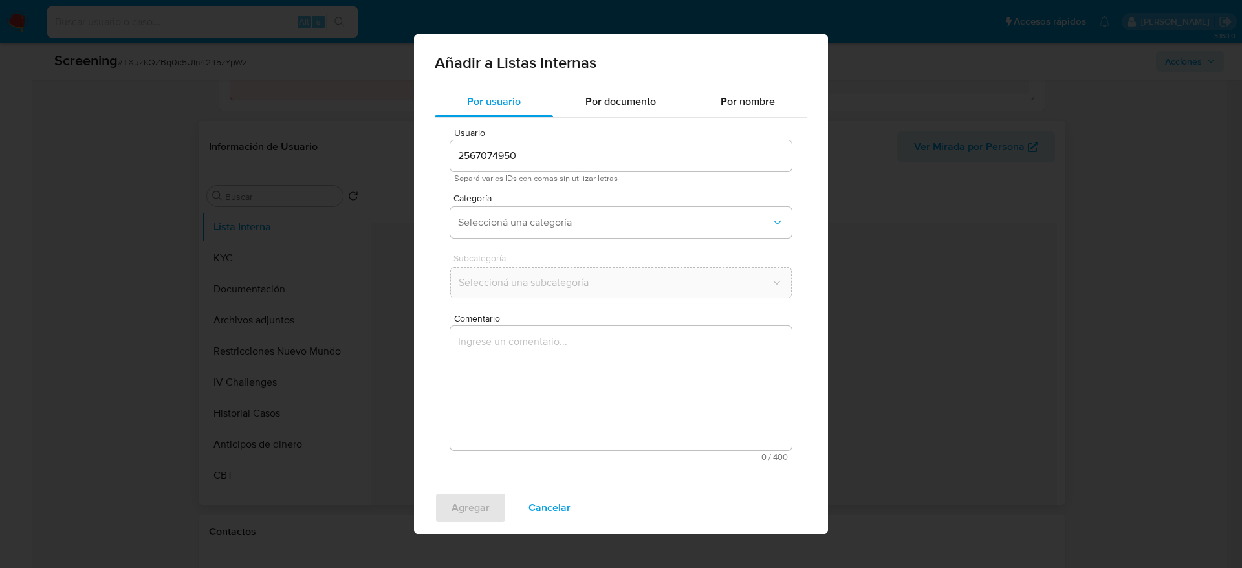
click at [610, 414] on textarea "Comentario" at bounding box center [621, 388] width 342 height 124
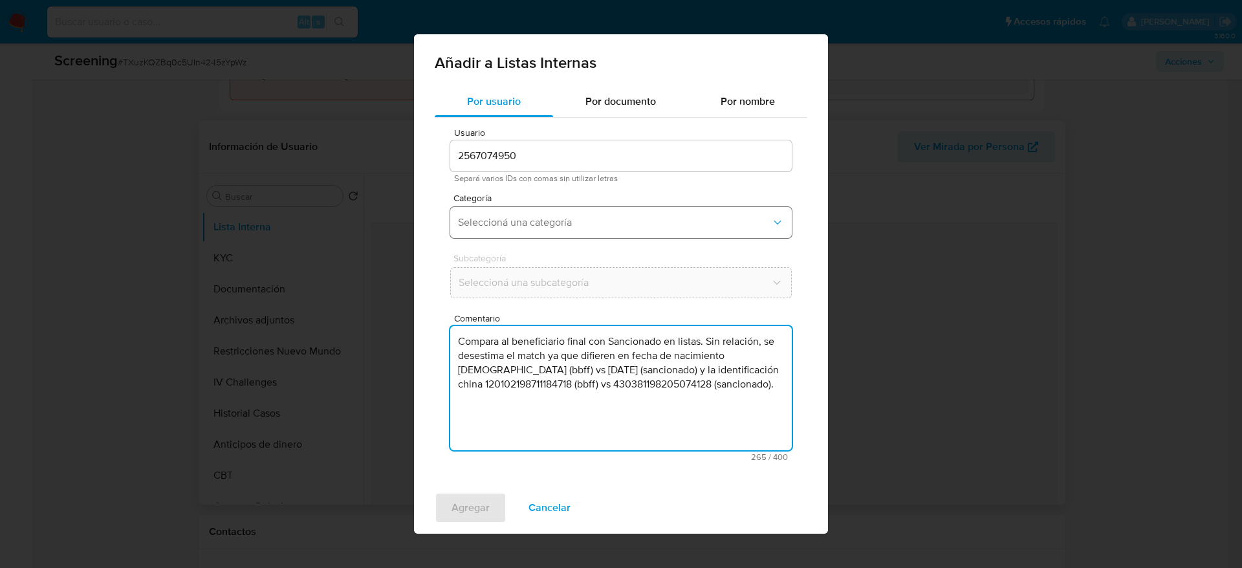
type textarea "Compara al beneficiario final con Sancionado en listas. Sin relación, se desest…"
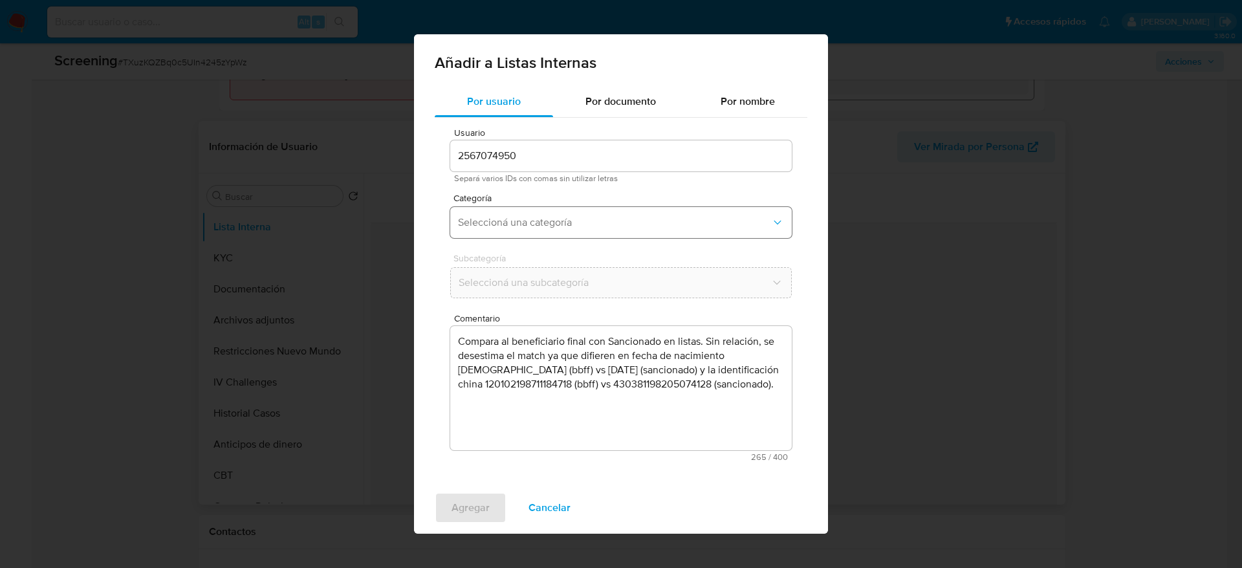
click at [560, 217] on span "Seleccioná una categoría" at bounding box center [614, 222] width 313 height 13
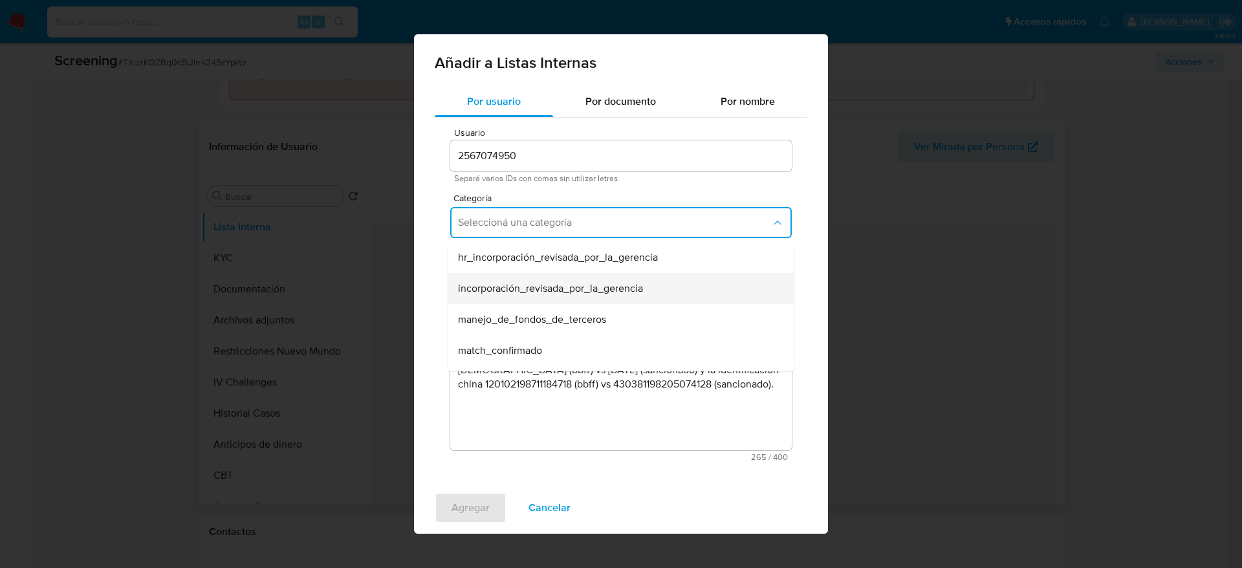
scroll to position [97, 0]
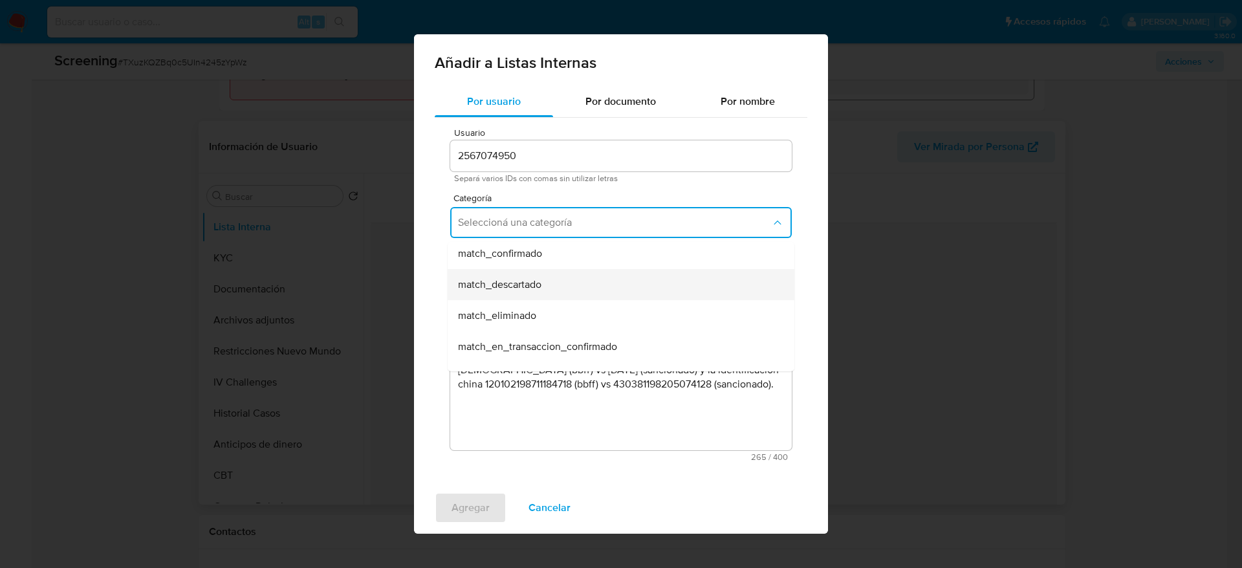
click at [547, 287] on div "match_descartado" at bounding box center [617, 284] width 318 height 31
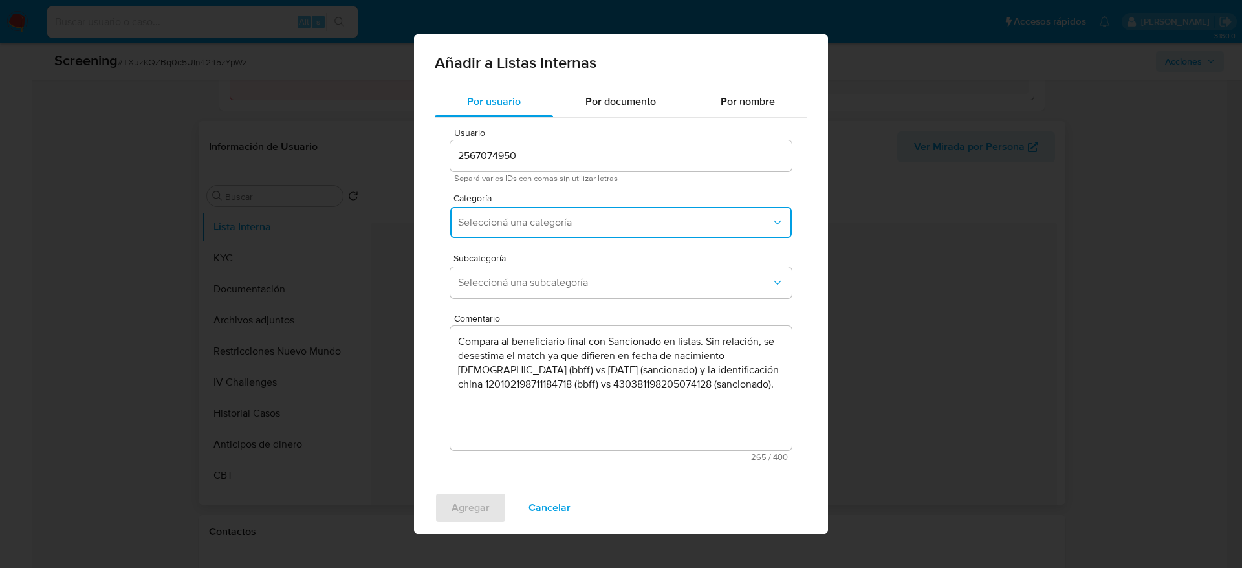
click at [547, 287] on span "Seleccioná una subcategoría" at bounding box center [614, 282] width 313 height 13
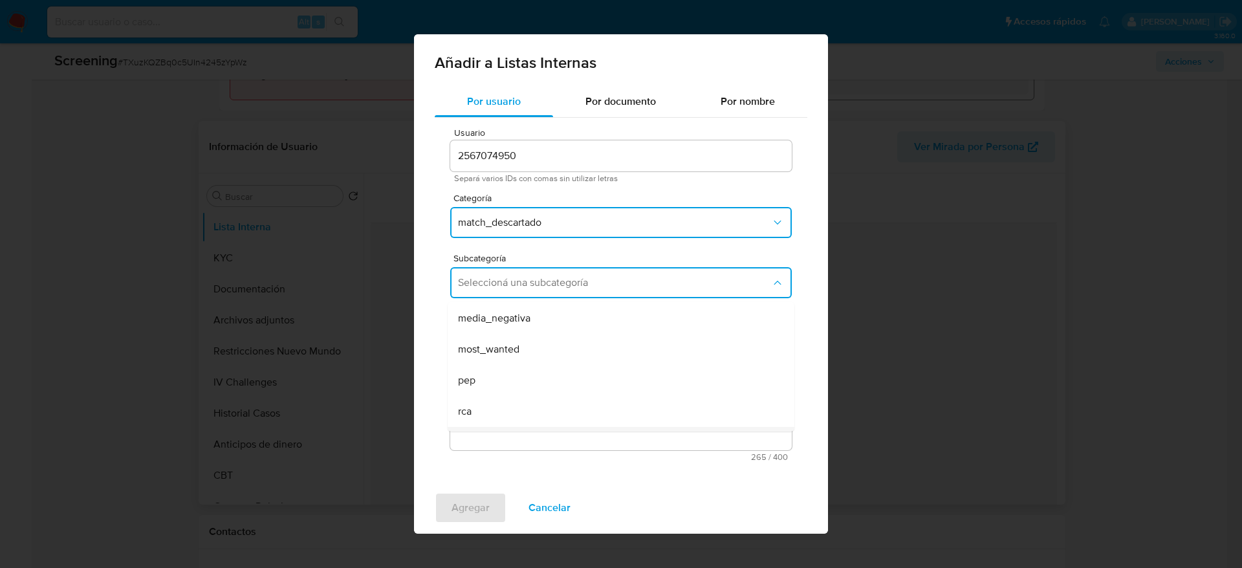
scroll to position [88, 0]
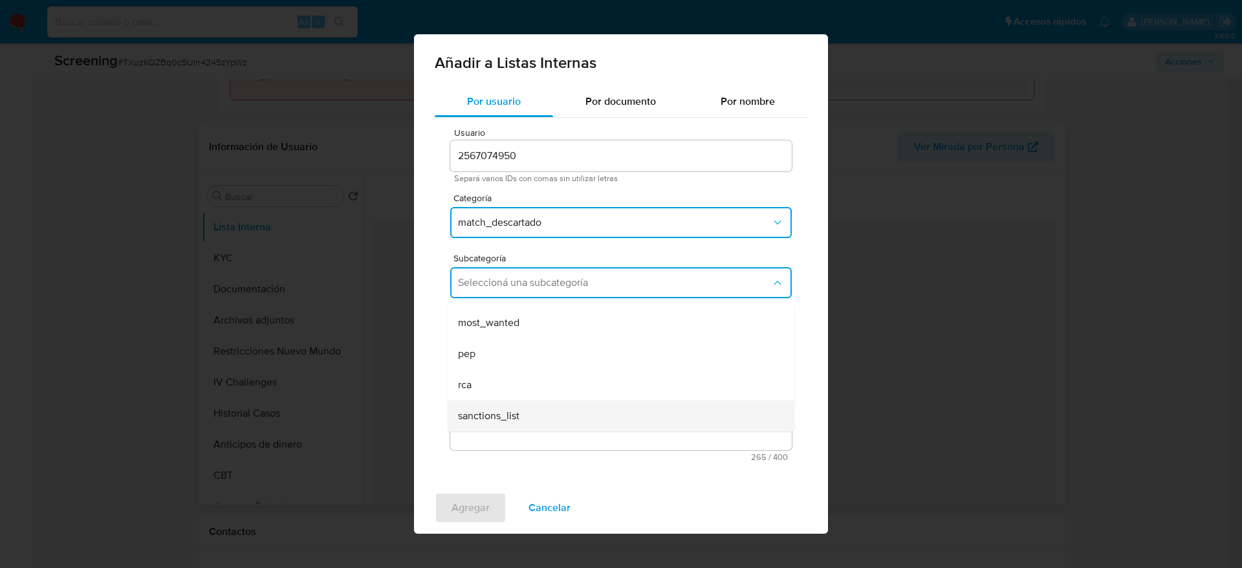
click at [534, 403] on div "sanctions_list" at bounding box center [617, 415] width 318 height 31
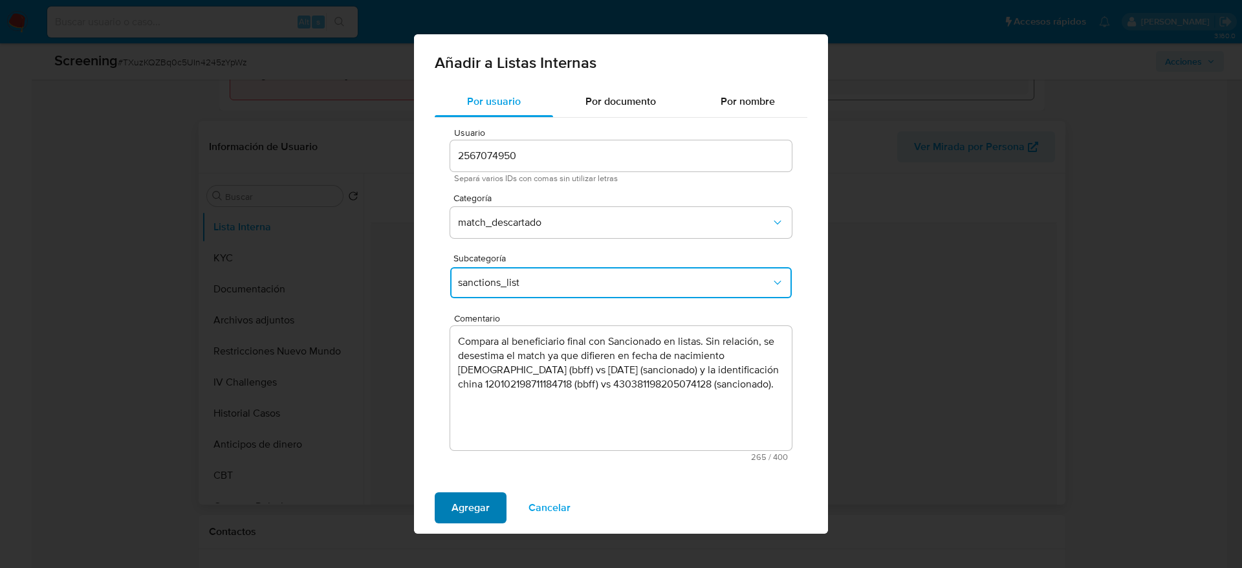
click at [494, 503] on button "Agregar" at bounding box center [471, 507] width 72 height 31
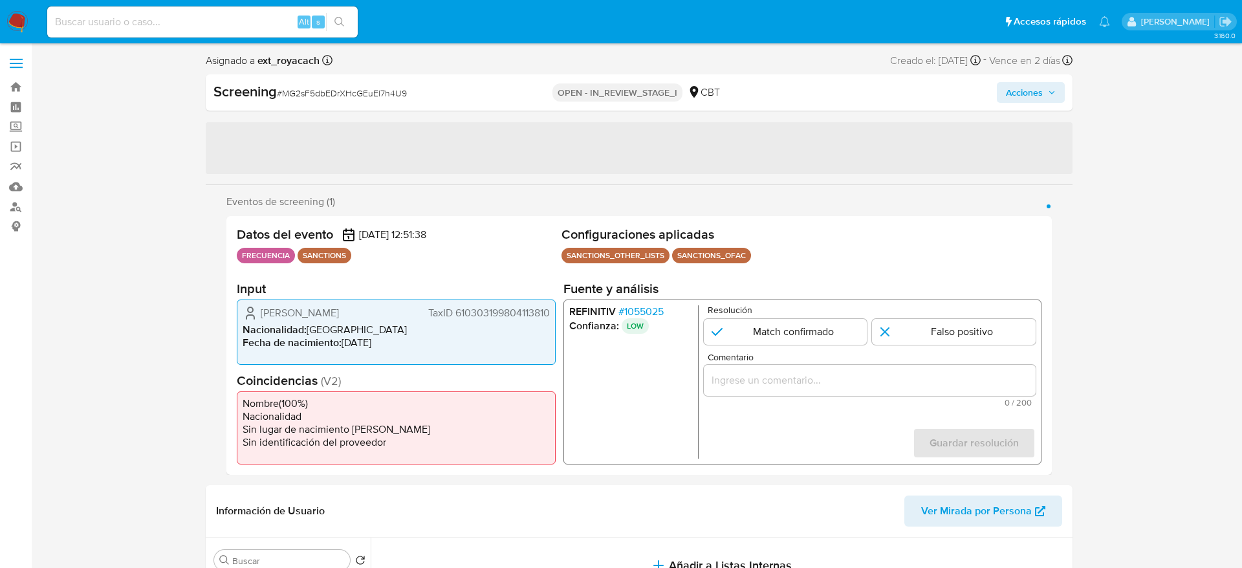
select select "10"
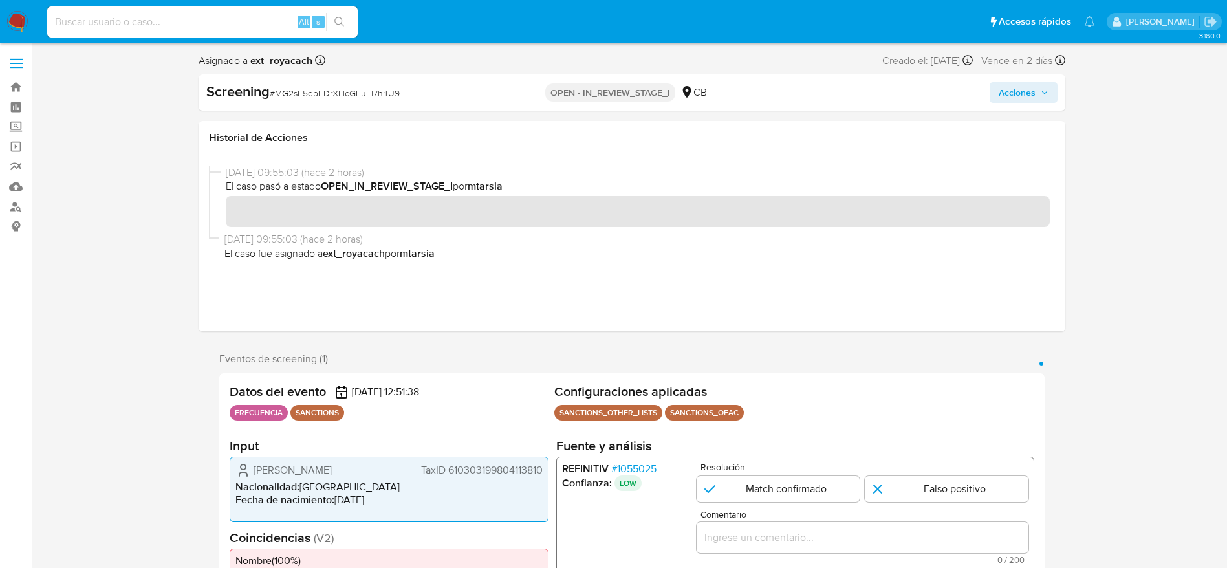
click at [310, 83] on div "Screening # MG2sF5dbEDrXHcGEuEl7h4U9" at bounding box center [345, 91] width 279 height 19
copy span "MG2sF5dbEDrXHcGEuEl7h4U9"
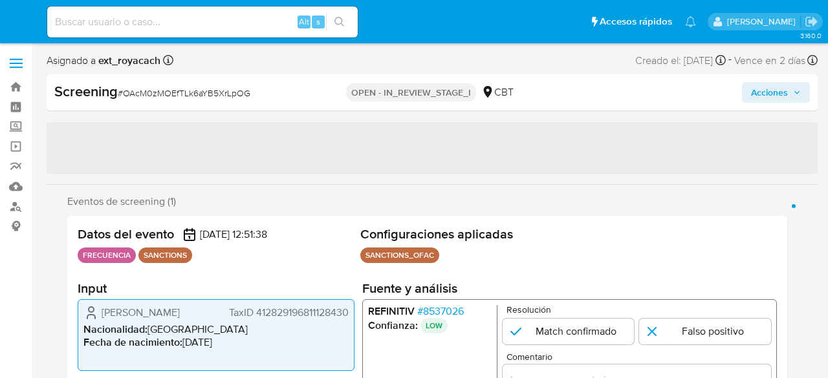
select select "10"
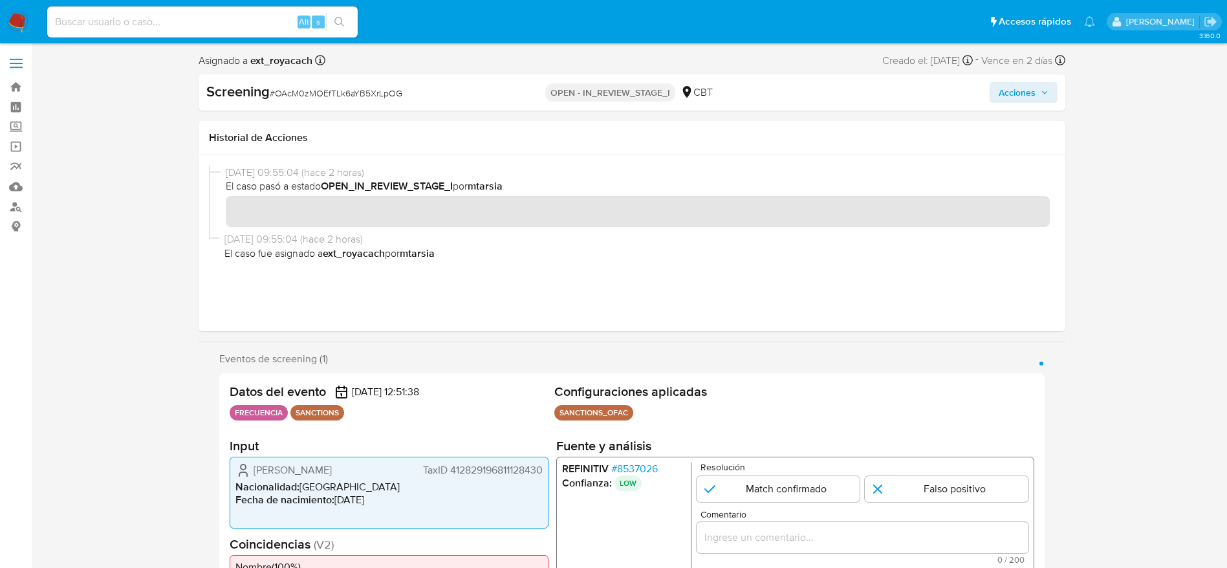
click at [365, 96] on span "# OAcM0zMOEfTLk6aYB5XrLpOG" at bounding box center [336, 93] width 133 height 13
copy span "OAcM0zMOEfTLk6aYB5XrLpOG"
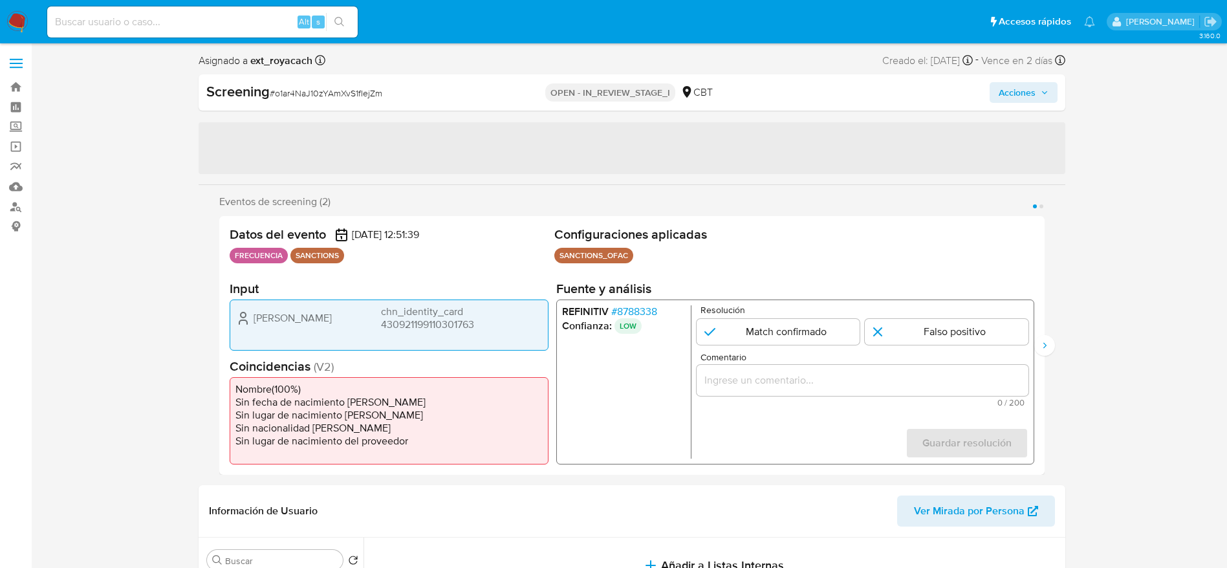
select select "10"
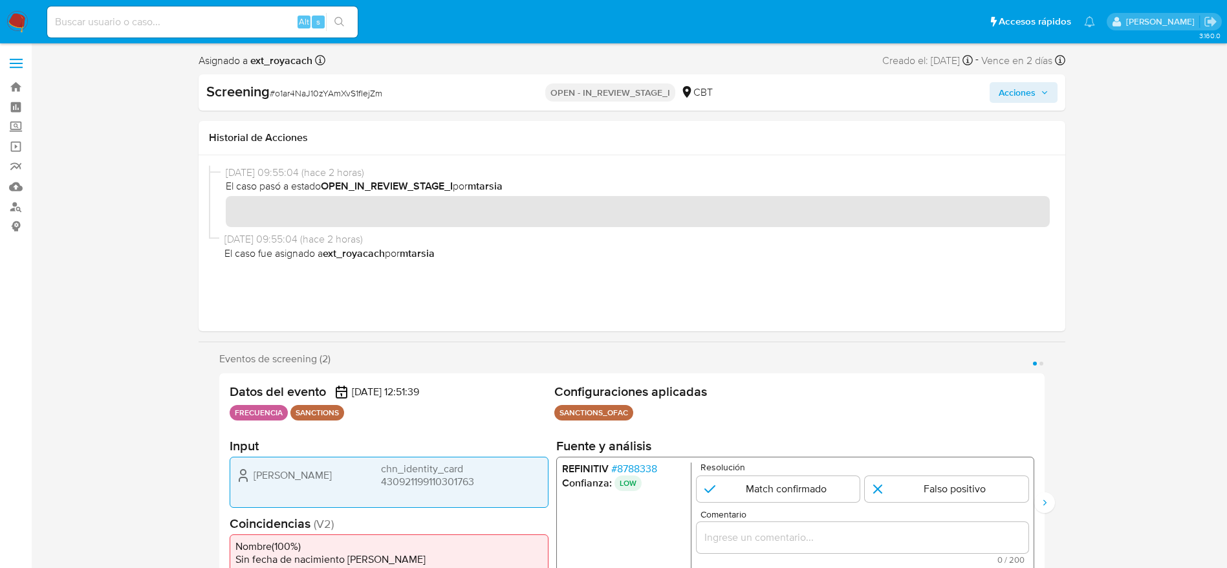
click at [356, 87] on div "Screening # o1ar4NaJ10zYAmXvS1fIejZm" at bounding box center [345, 91] width 279 height 19
click at [356, 87] on span "# o1ar4NaJ10zYAmXvS1fIejZm" at bounding box center [326, 93] width 113 height 13
copy span "o1ar4NaJ10zYAmXvS1fIejZm"
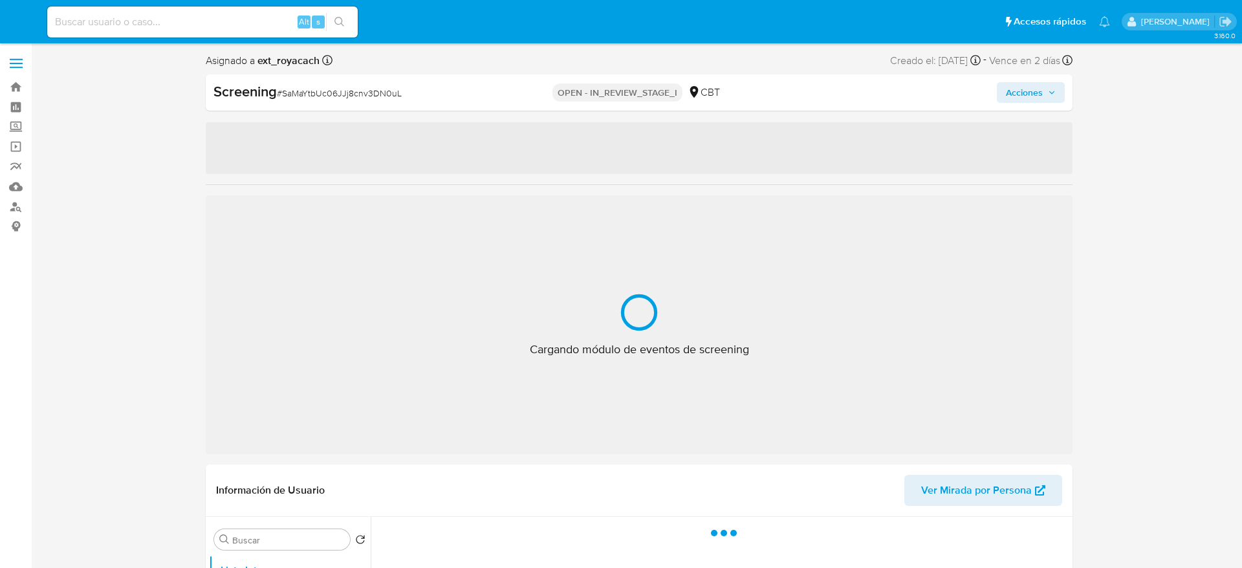
select select "10"
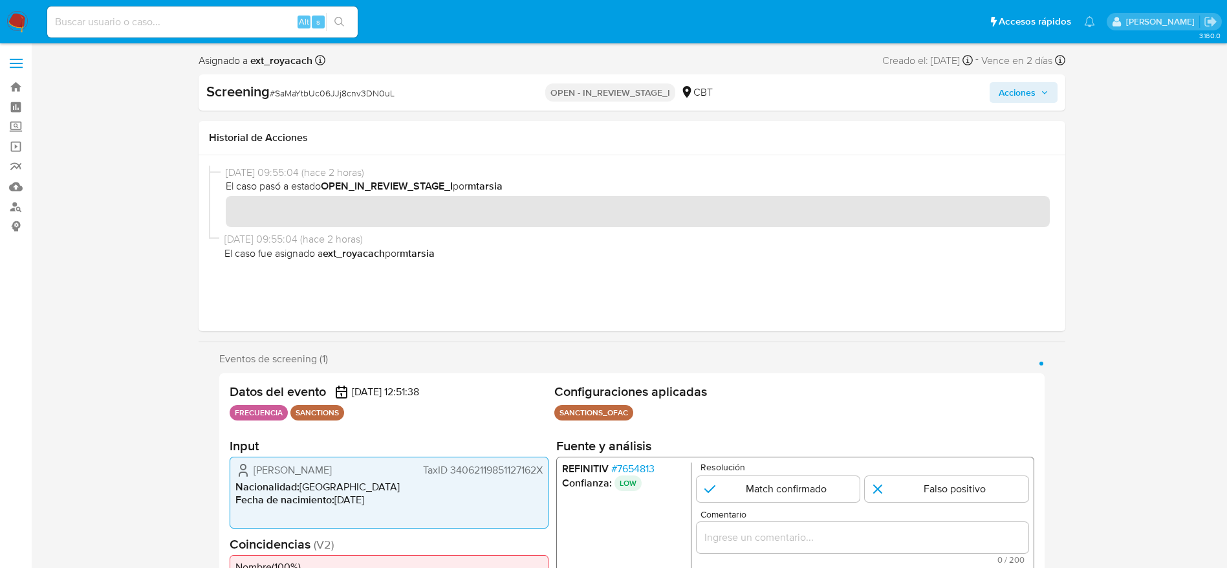
click at [311, 95] on span "# SaMaYtbUc06JJj8cnv3DN0uL" at bounding box center [332, 93] width 125 height 13
click at [312, 91] on span "# SaMaYtbUc06JJj8cnv3DN0uL" at bounding box center [332, 93] width 125 height 13
copy span "SaMaYtbUc06JJj8cnv3DN0uL"
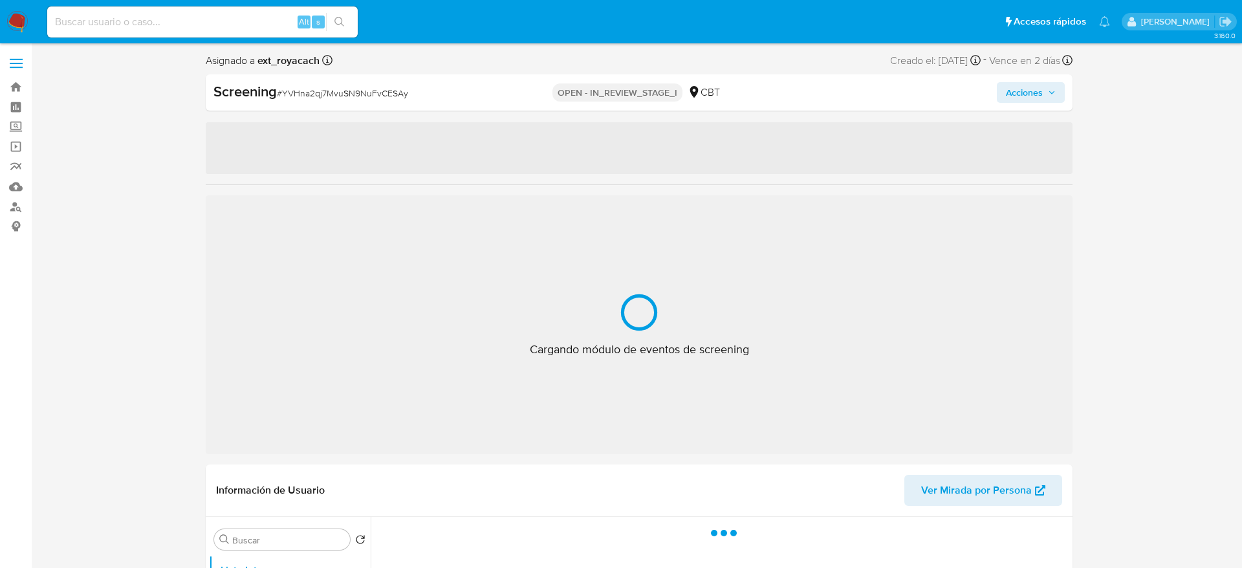
select select "10"
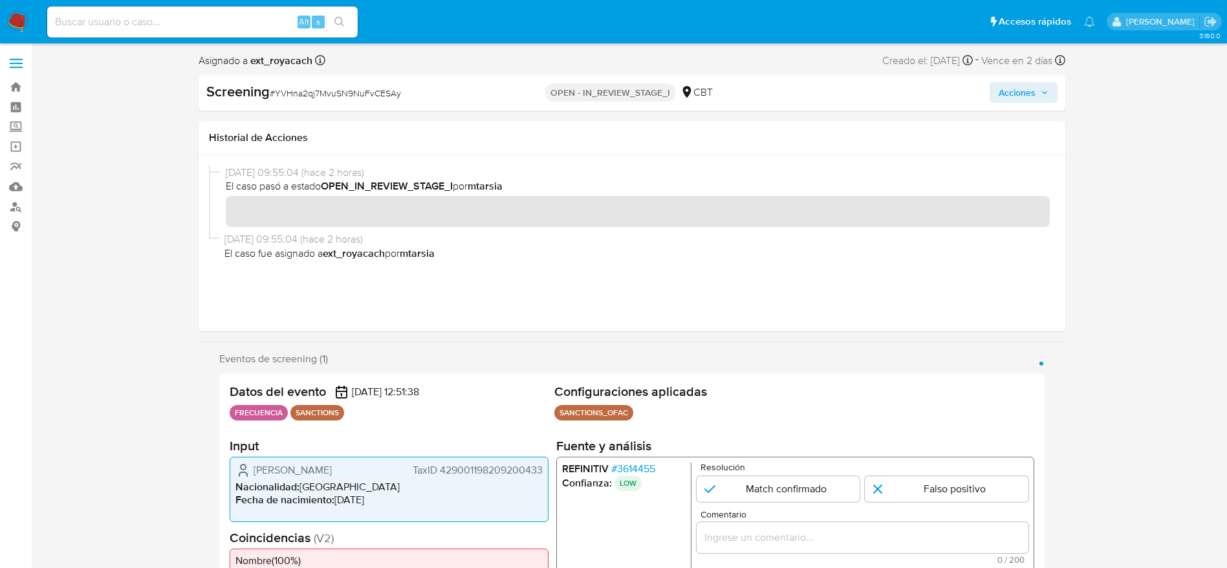
click at [289, 87] on span "# YVHna2qj7MvuSN9NuFvCESAy" at bounding box center [335, 93] width 131 height 13
copy span "YVHna2qj7MvuSN9NuFvCESAy"
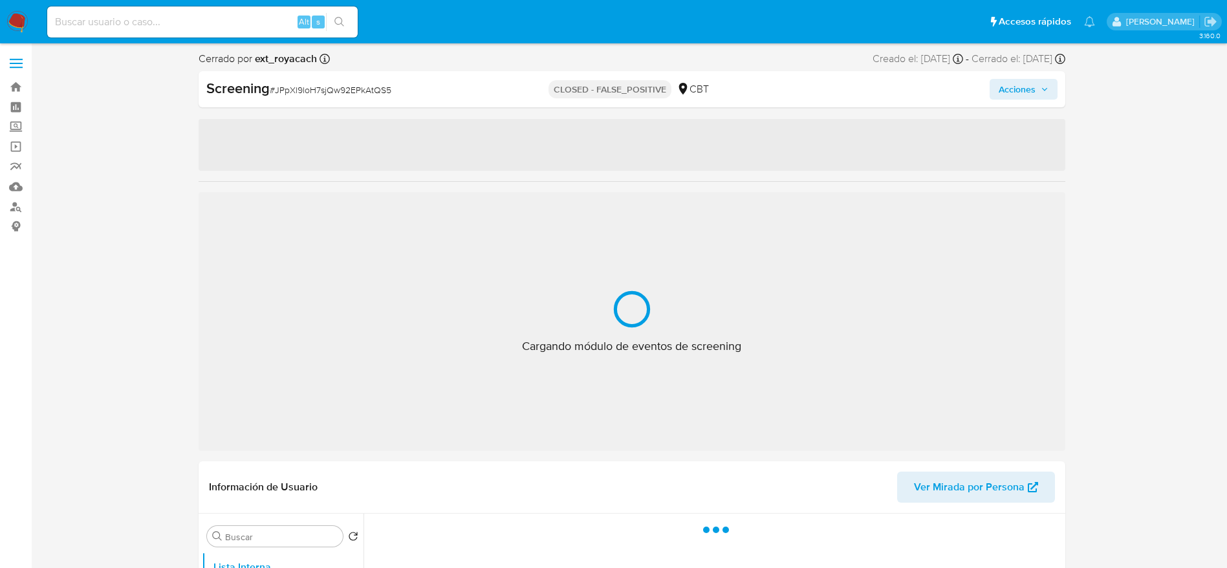
select select "10"
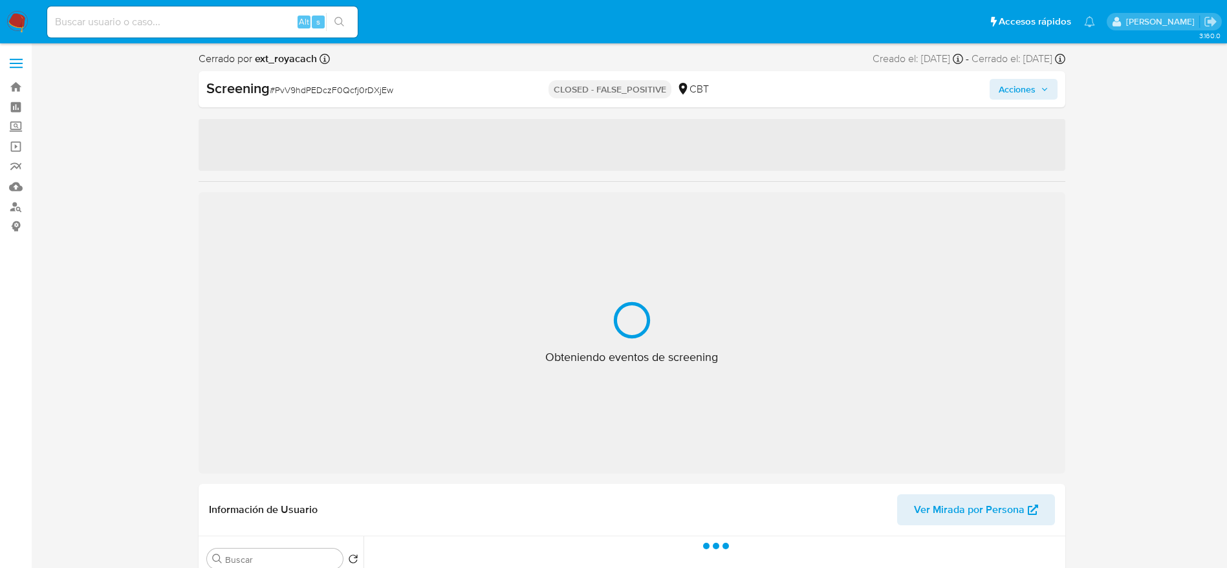
select select "10"
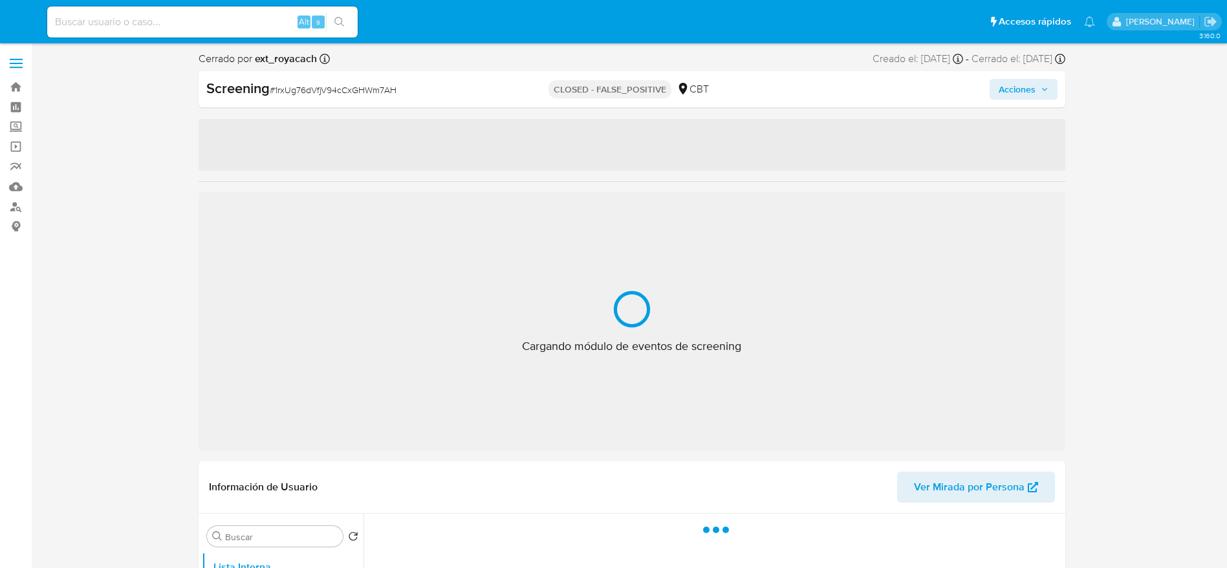
select select "10"
